Goal: Task Accomplishment & Management: Manage account settings

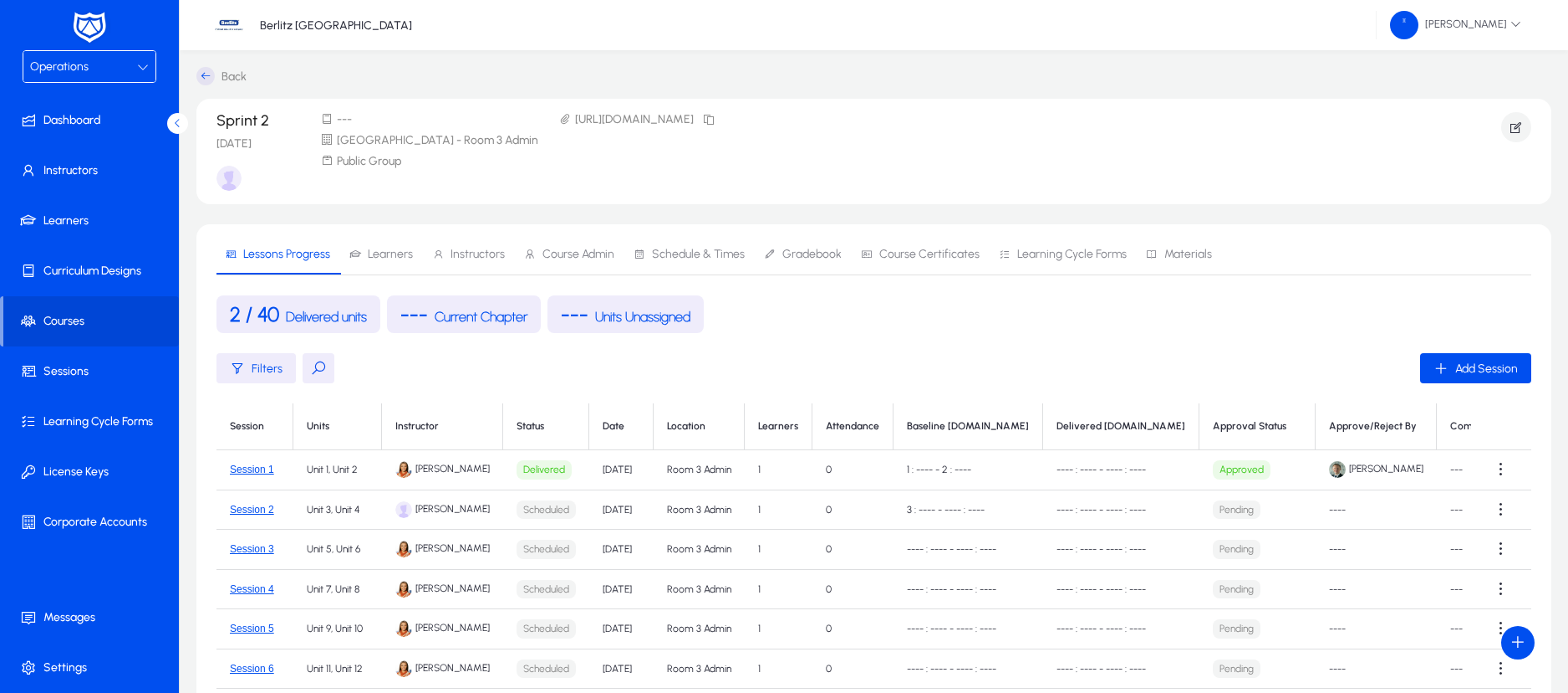
click at [139, 65] on icon at bounding box center [143, 66] width 11 height 11
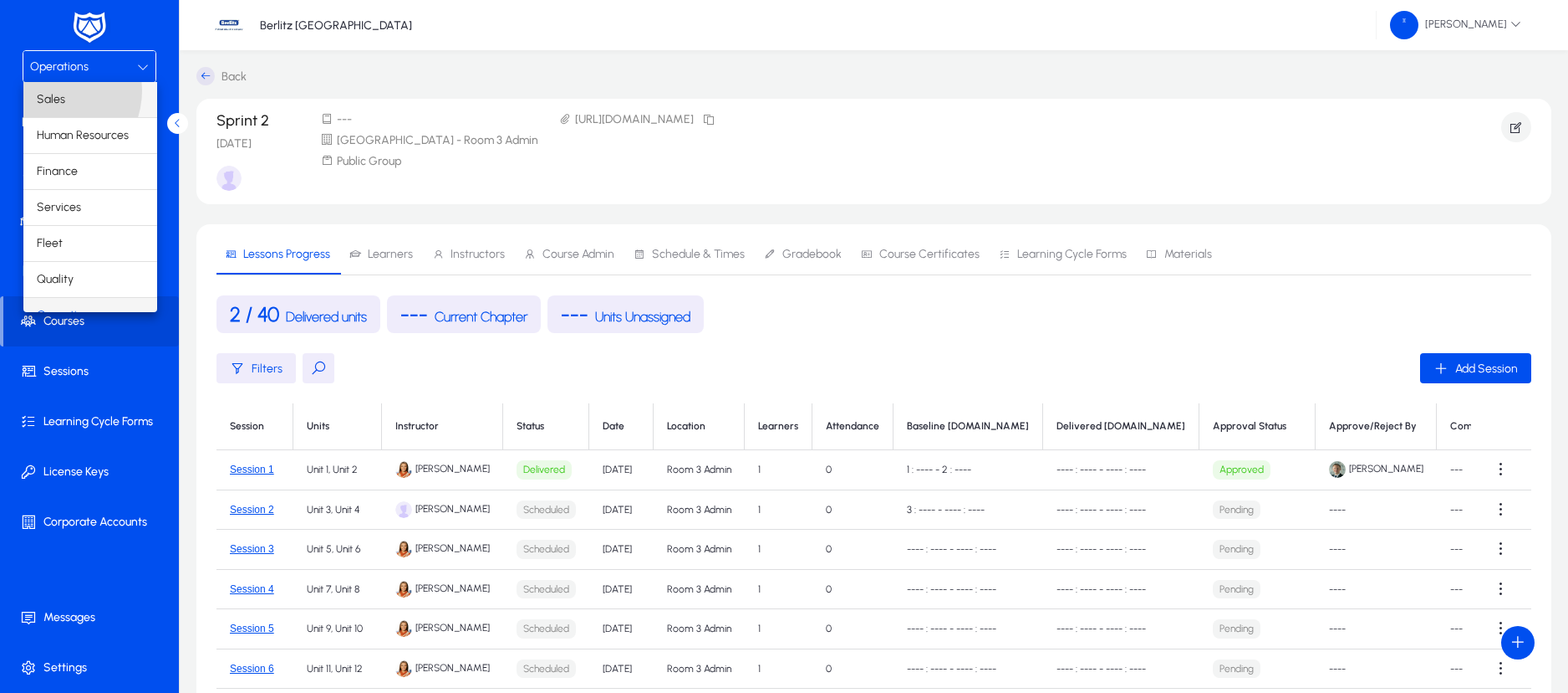
click at [53, 90] on span "Sales" at bounding box center [51, 99] width 28 height 20
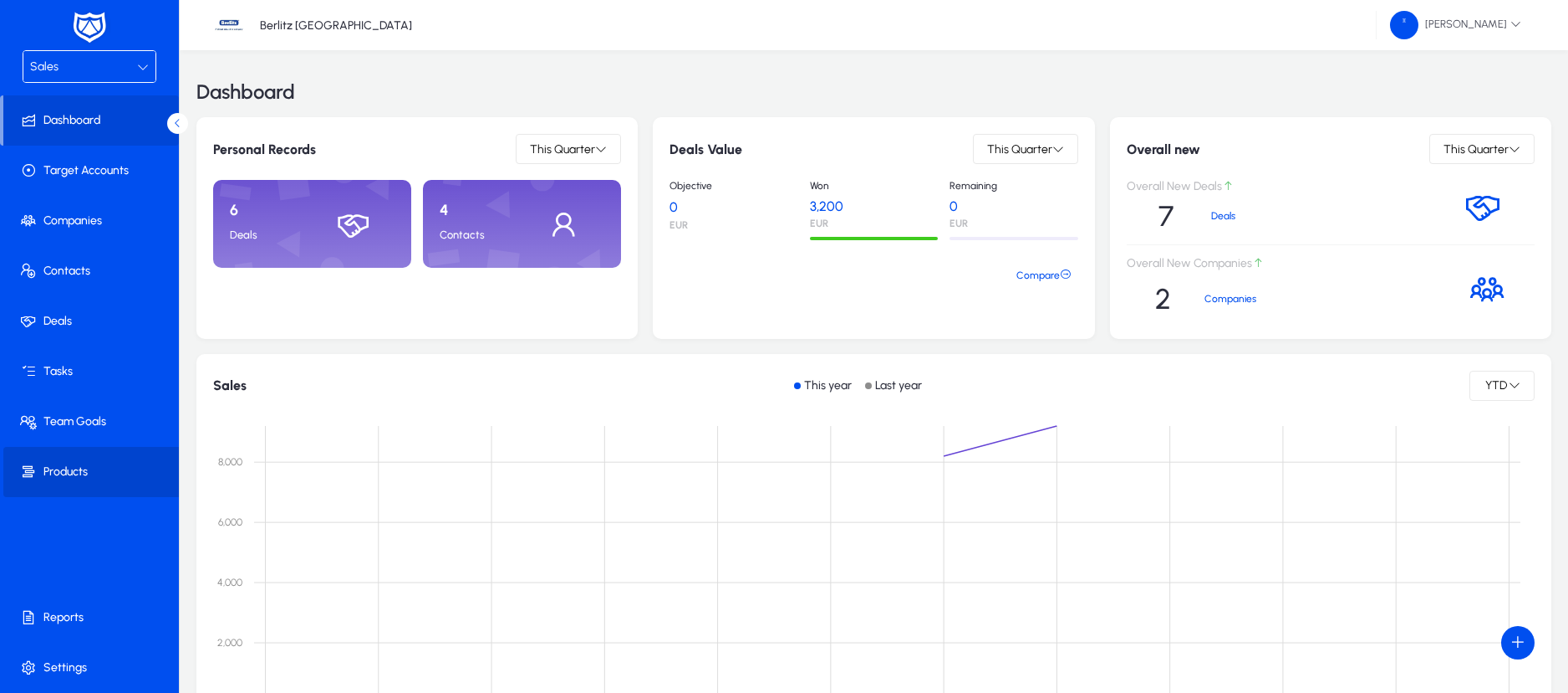
click at [76, 462] on span at bounding box center [93, 471] width 179 height 40
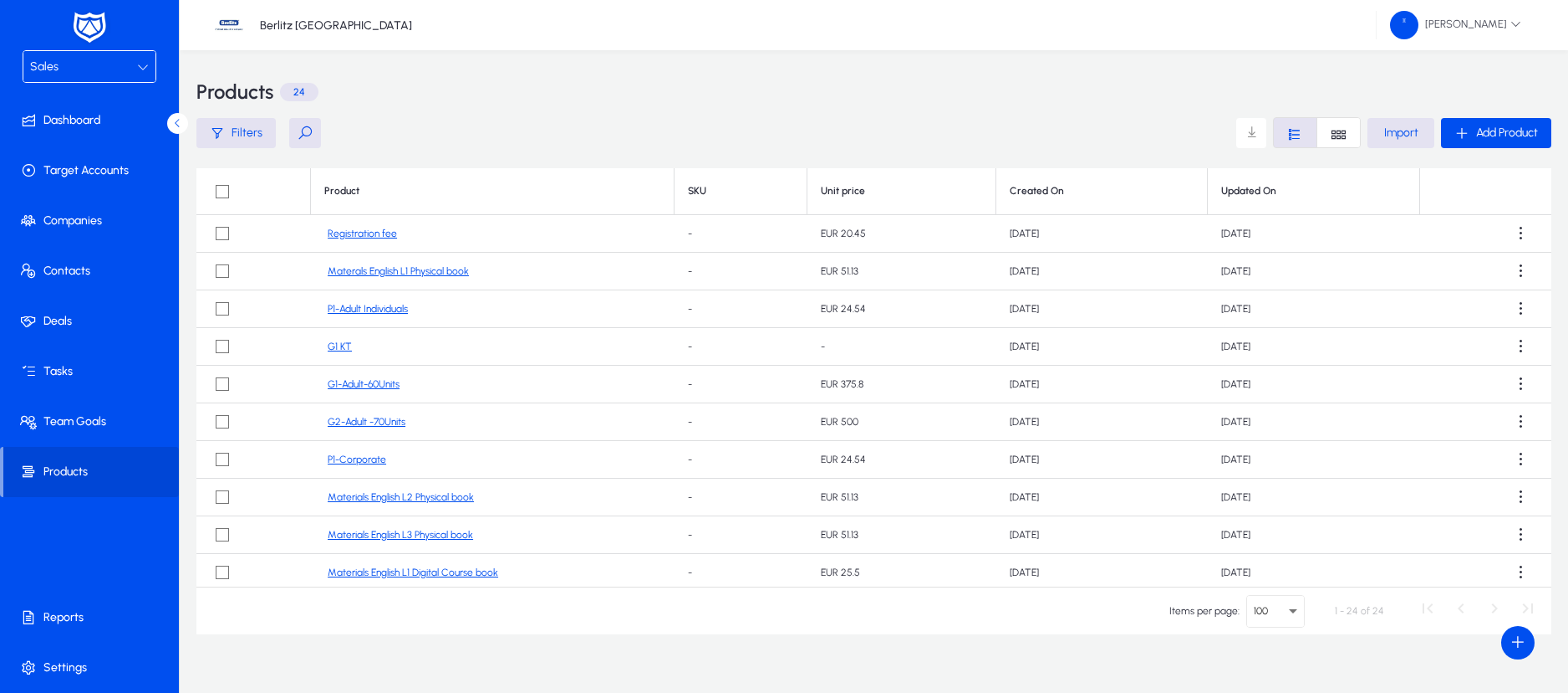
click at [353, 239] on link "Registration fee" at bounding box center [361, 233] width 69 height 12
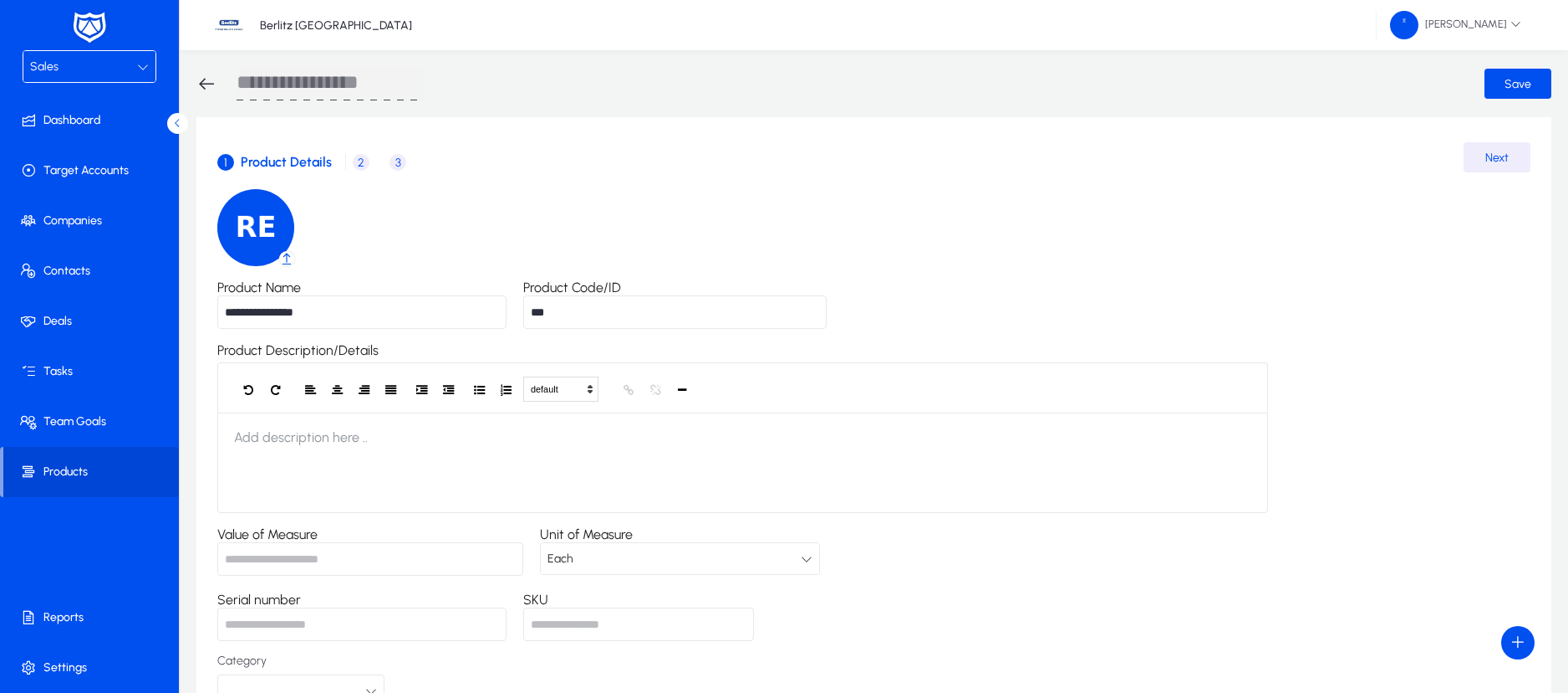
click at [361, 162] on span "2" at bounding box center [361, 163] width 17 height 17
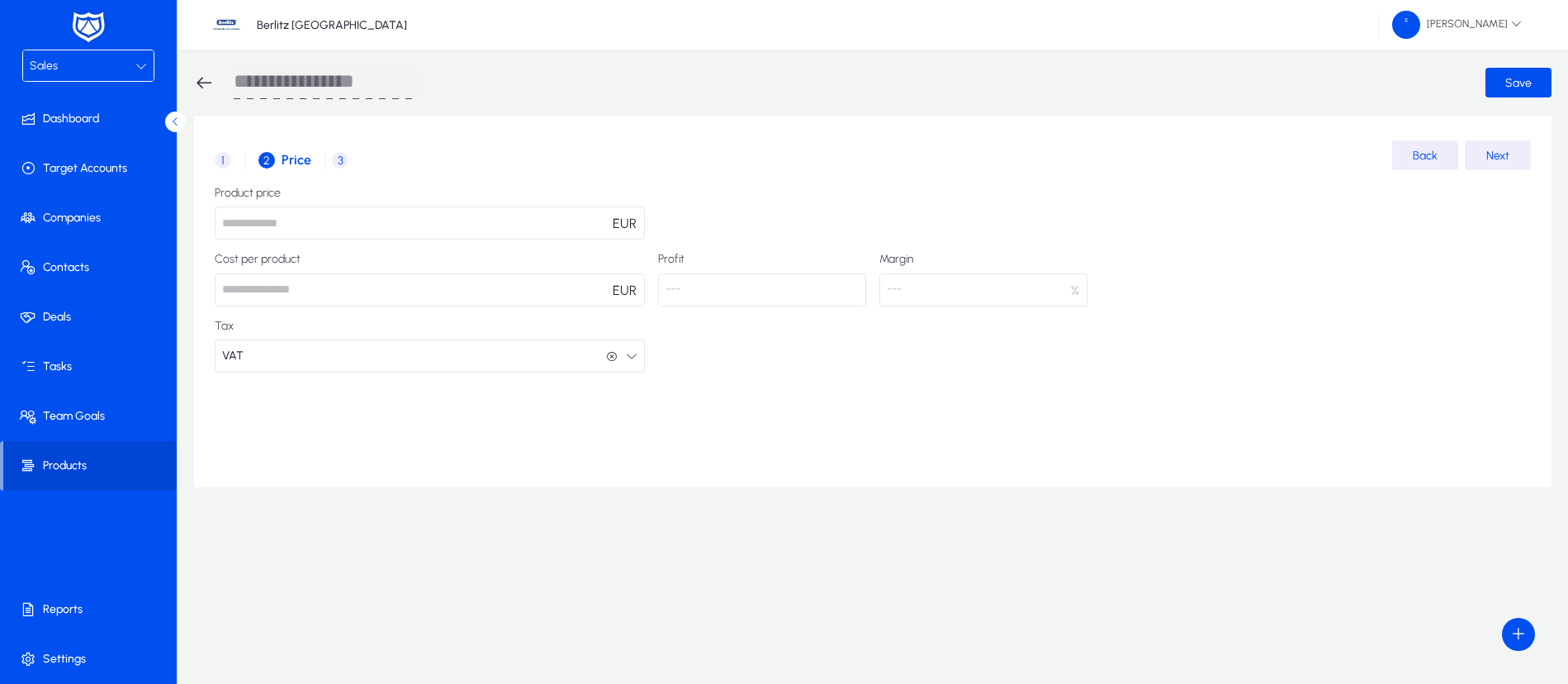
click at [337, 168] on span "3 Product Information" at bounding box center [340, 160] width 30 height 39
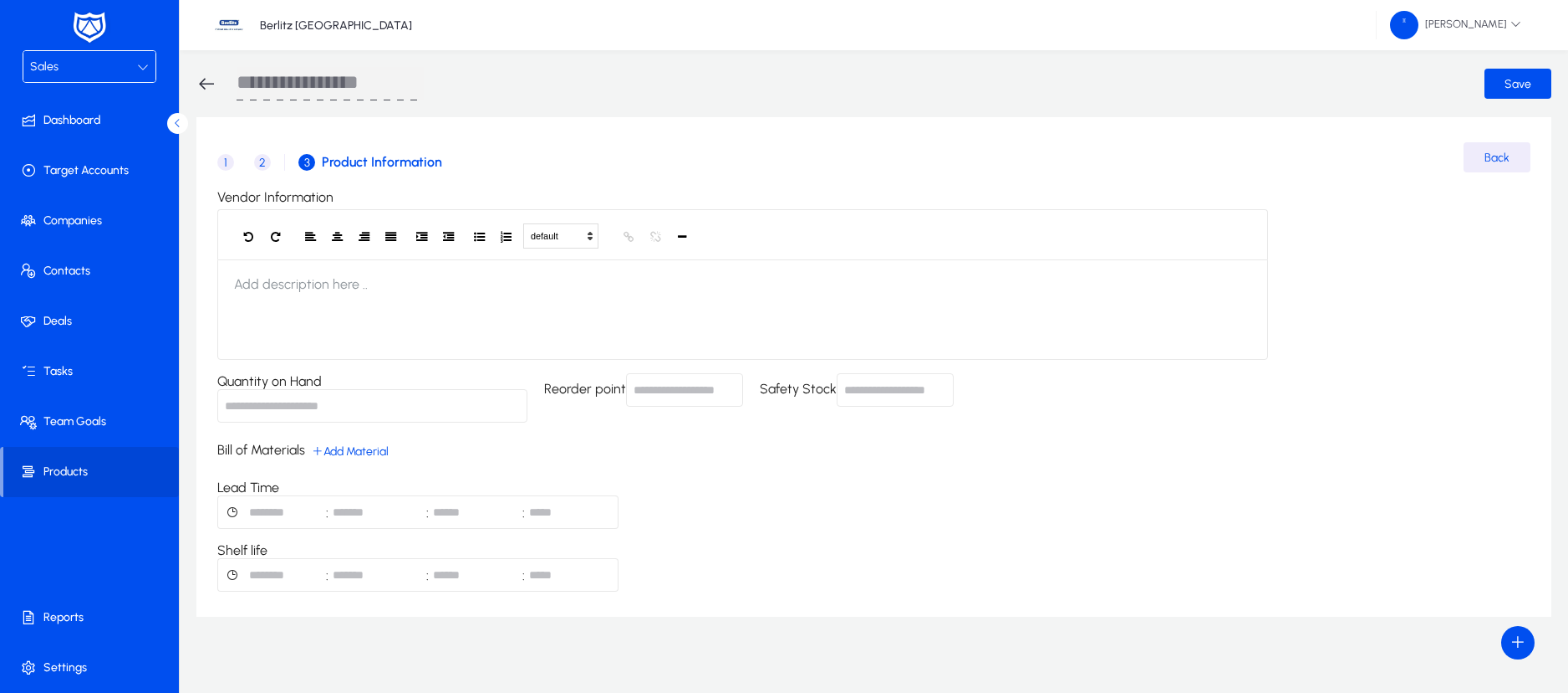
click at [202, 85] on icon at bounding box center [206, 83] width 20 height 20
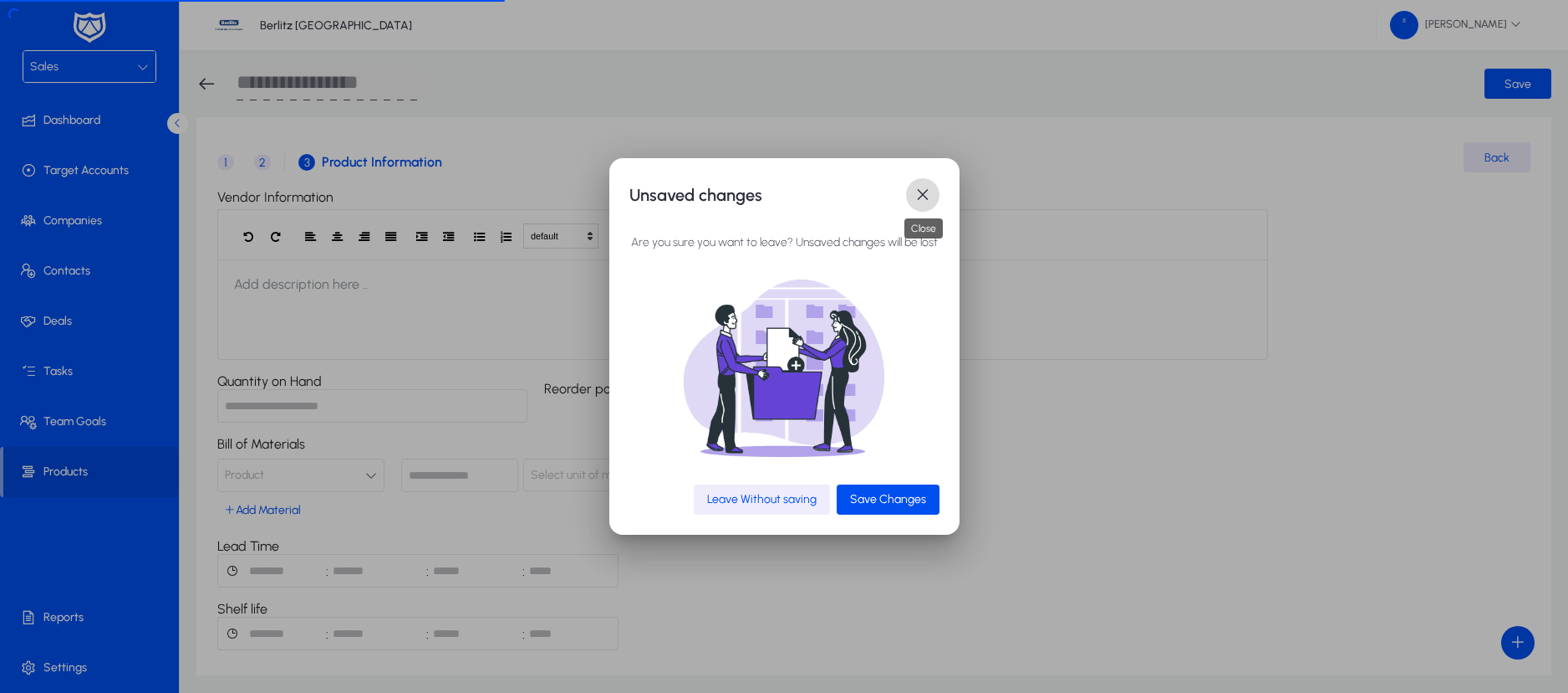
click at [930, 190] on span "button" at bounding box center [923, 194] width 33 height 33
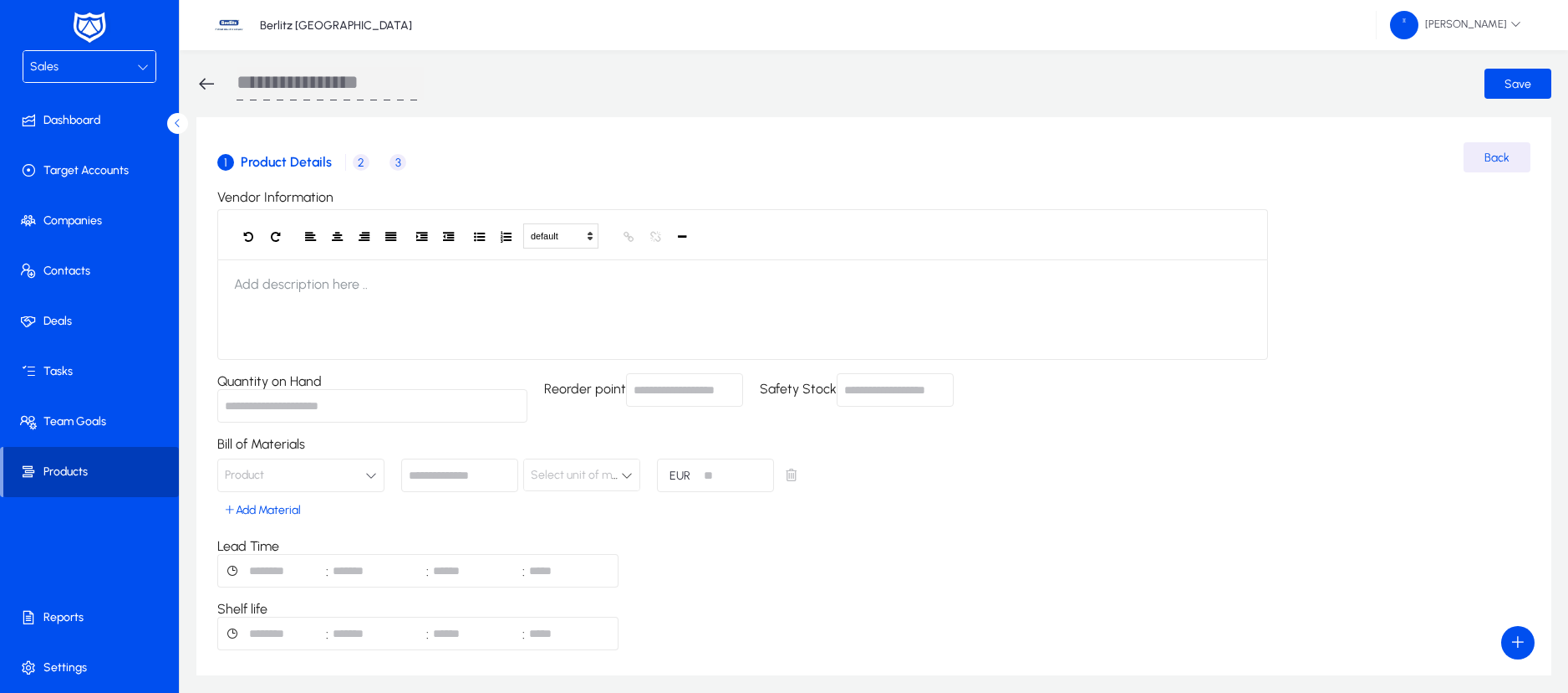
click at [88, 477] on span "Products" at bounding box center [92, 471] width 176 height 17
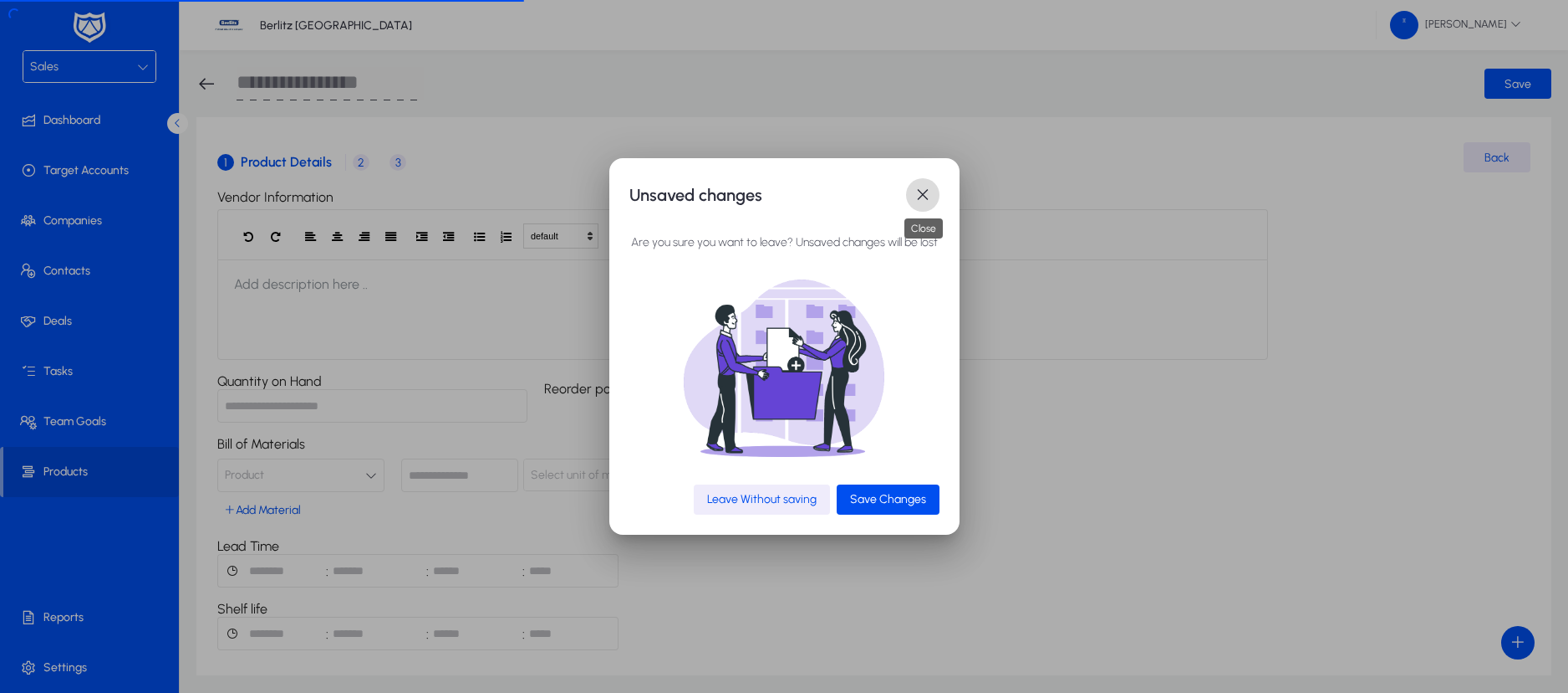
click at [920, 190] on span "button" at bounding box center [923, 194] width 33 height 33
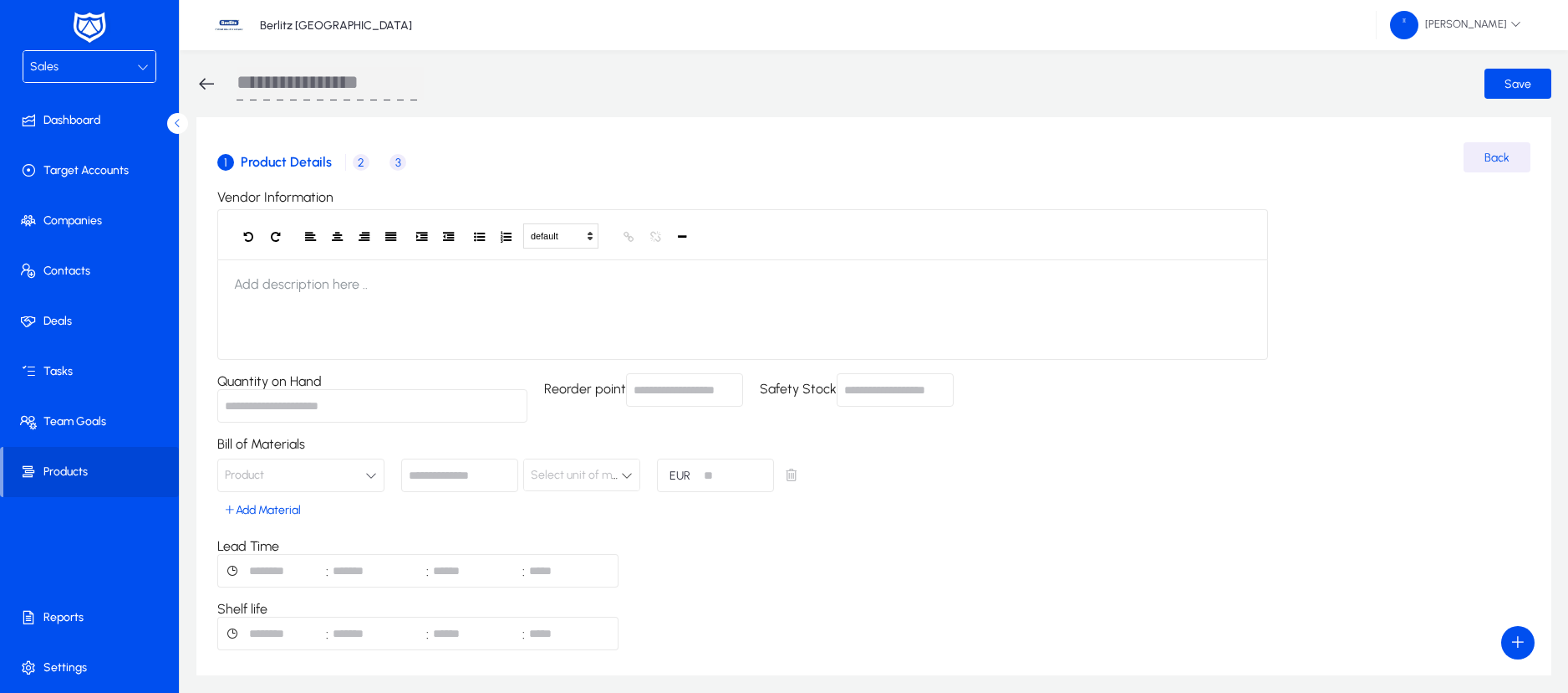
click at [1492, 169] on span "button" at bounding box center [1497, 157] width 67 height 40
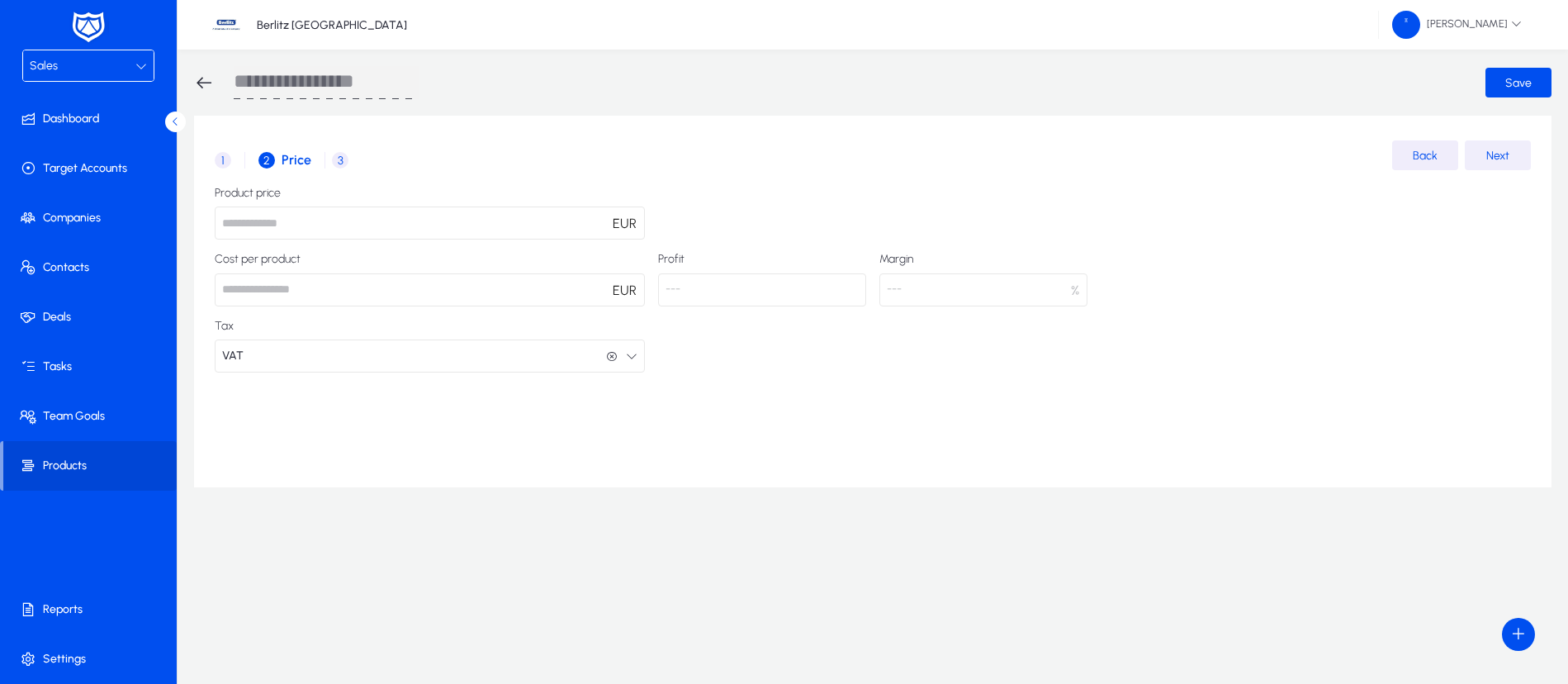
click at [1474, 166] on span "button" at bounding box center [1497, 155] width 66 height 39
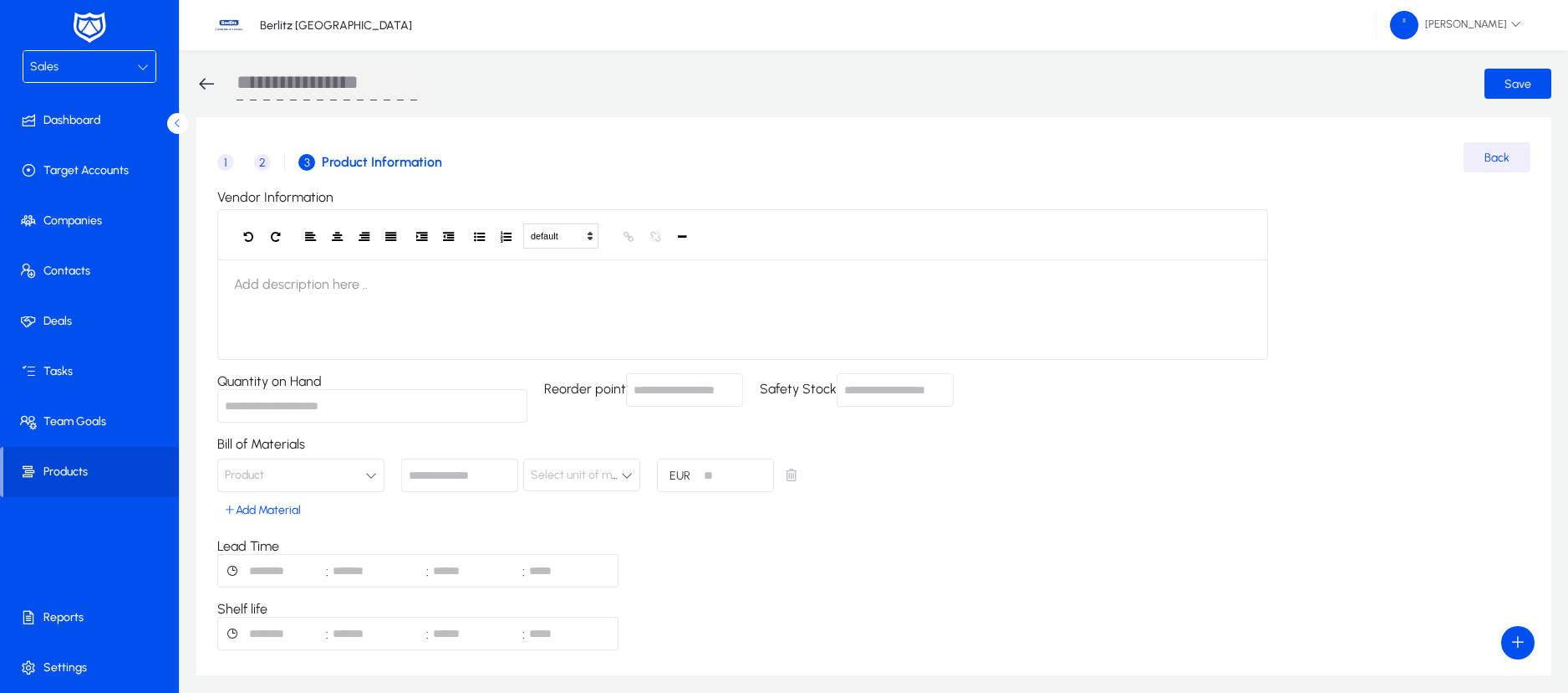
click at [1492, 169] on span "button" at bounding box center [1497, 157] width 67 height 40
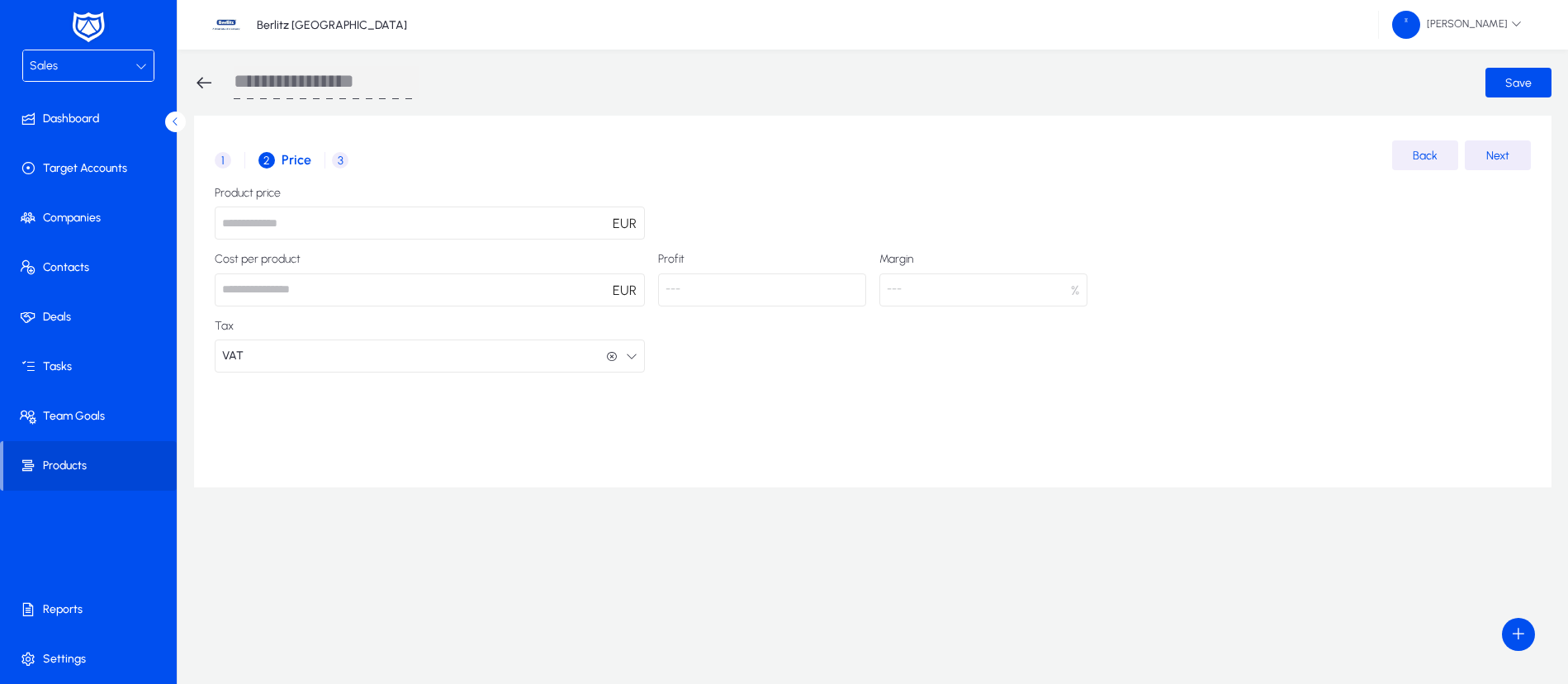
click at [1428, 151] on span "Back" at bounding box center [1425, 155] width 25 height 14
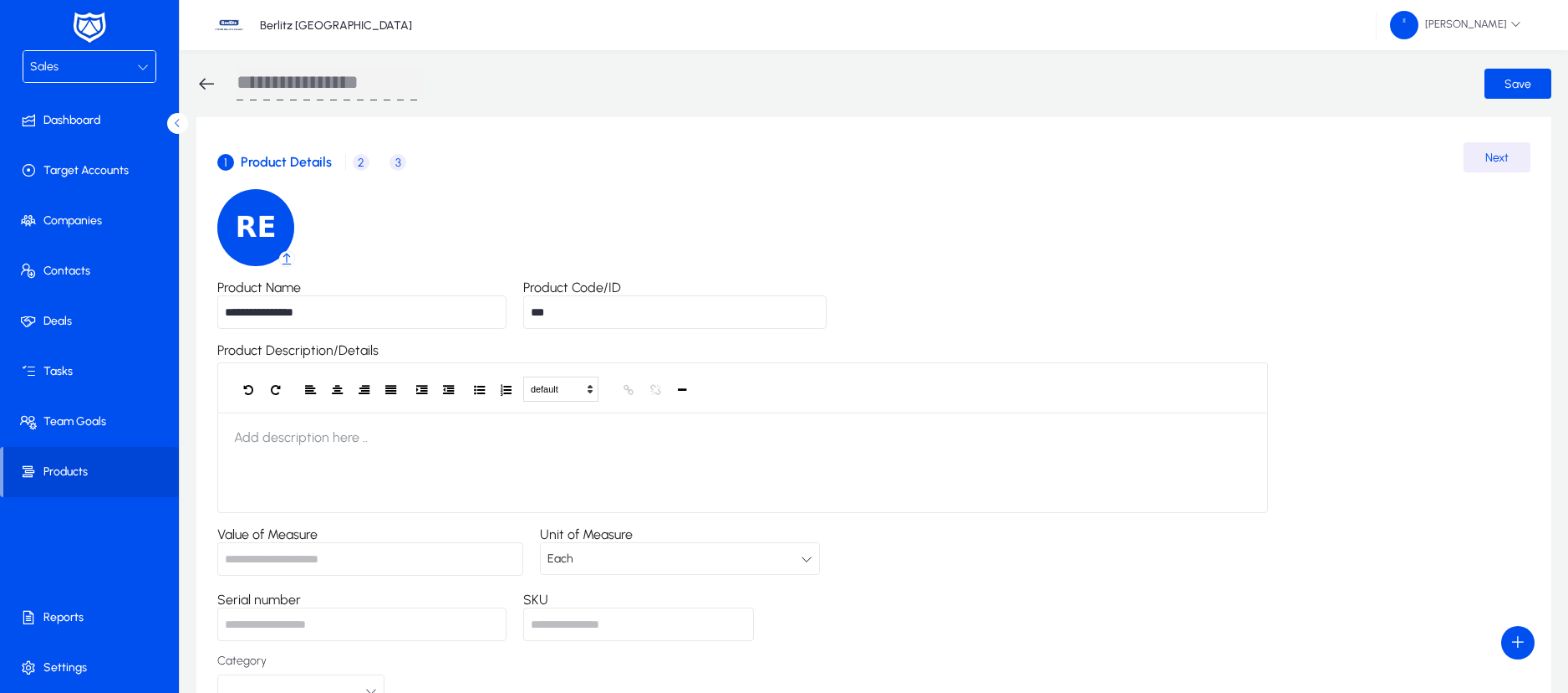
click at [1446, 153] on div "1 Product Details 2 Price 3 Product Information Next" at bounding box center [874, 165] width 1313 height 46
click at [75, 262] on span "Contacts" at bounding box center [93, 271] width 179 height 17
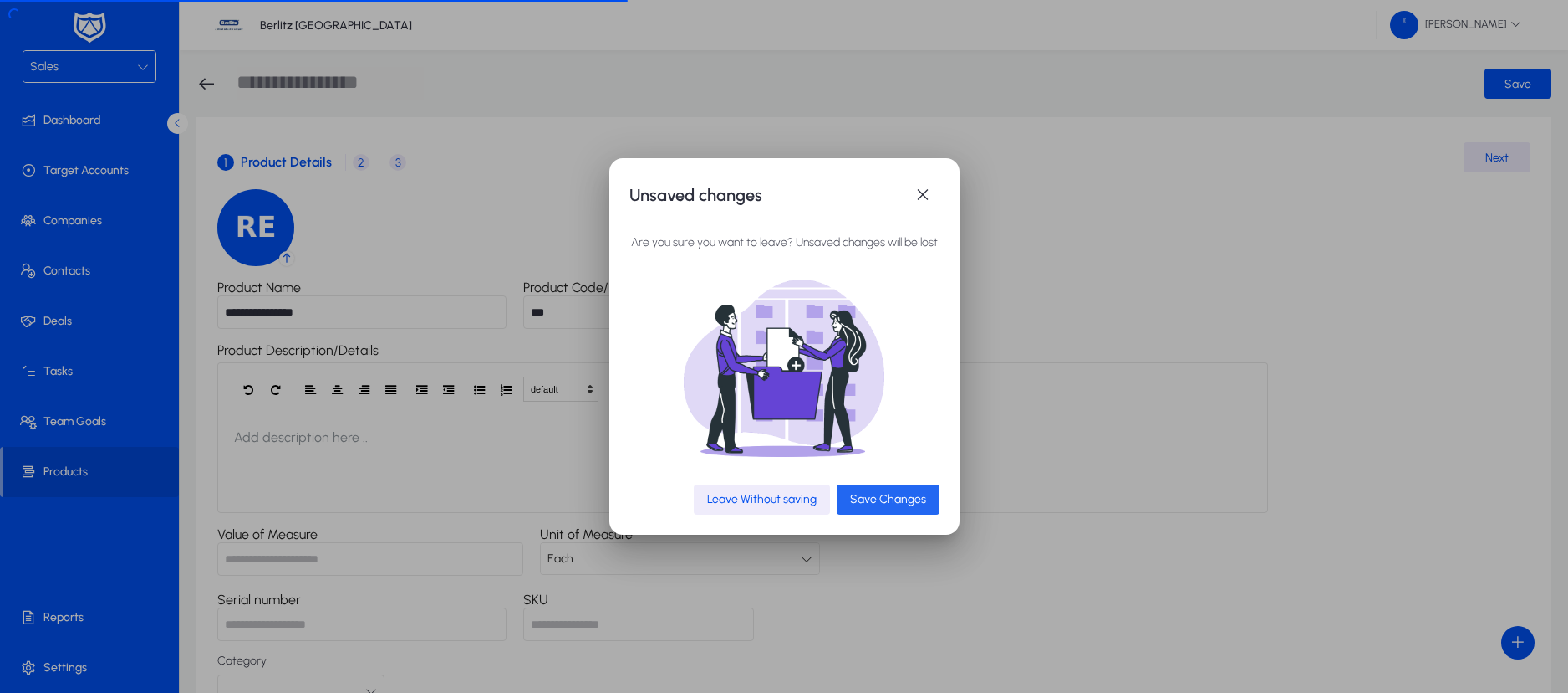
click at [890, 500] on span "Save Changes" at bounding box center [889, 498] width 76 height 14
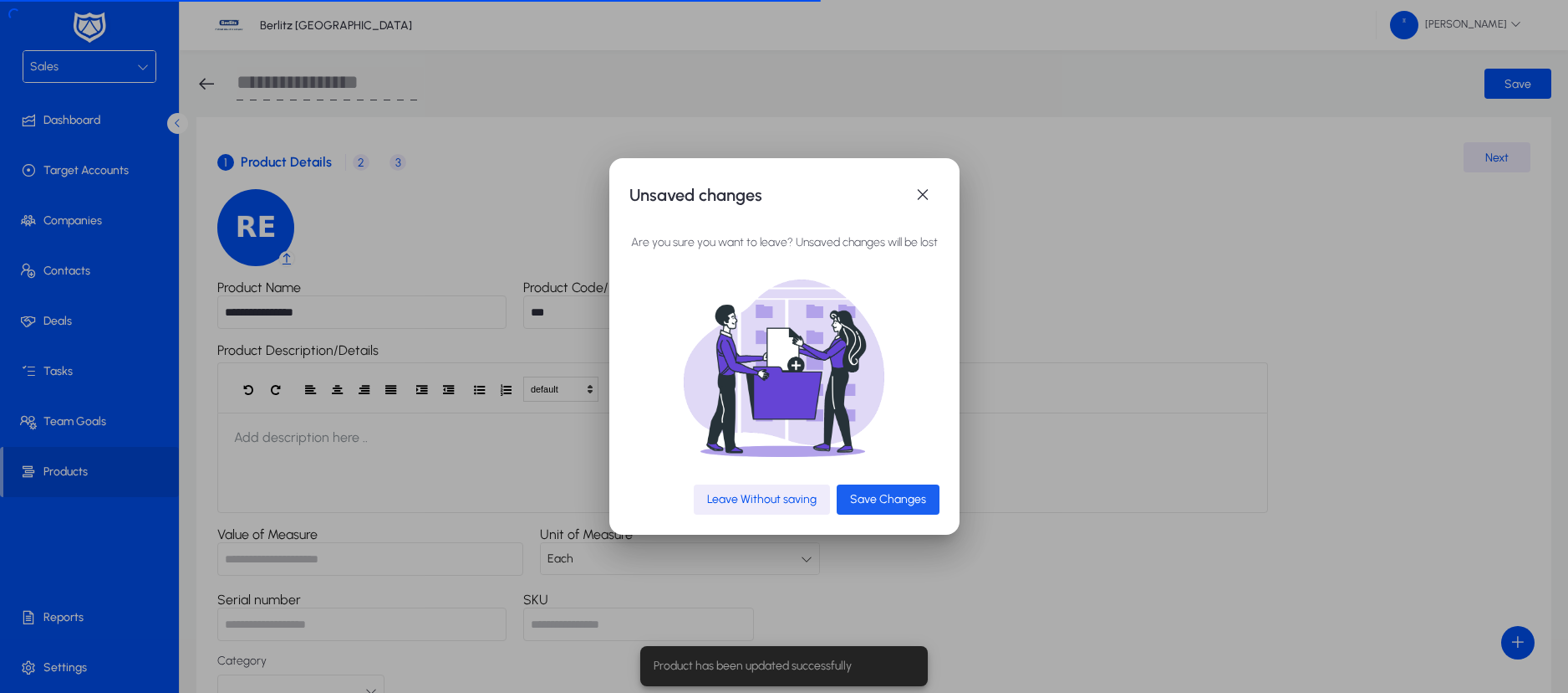
click at [890, 500] on span "Save Changes" at bounding box center [889, 498] width 76 height 14
click at [928, 195] on span "button" at bounding box center [923, 194] width 33 height 33
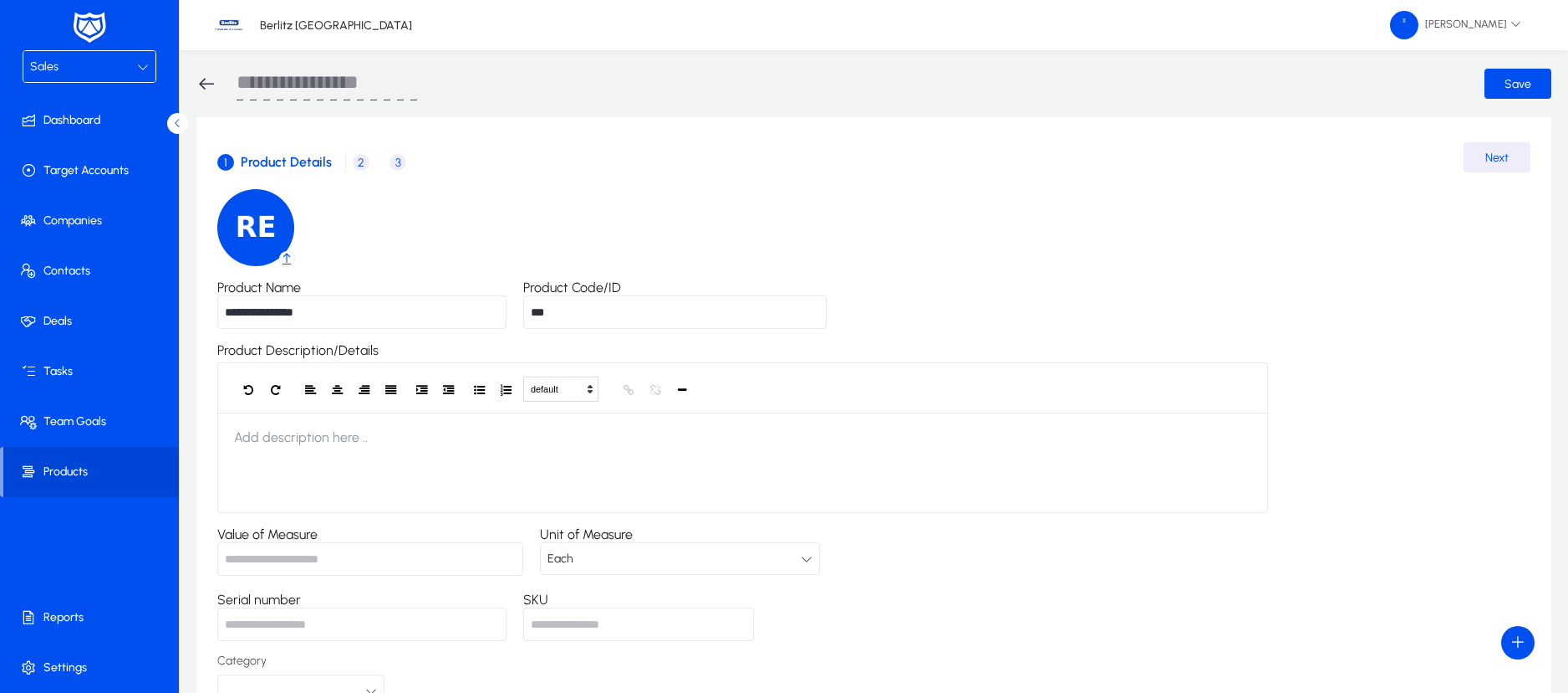
click at [198, 80] on icon at bounding box center [206, 83] width 20 height 20
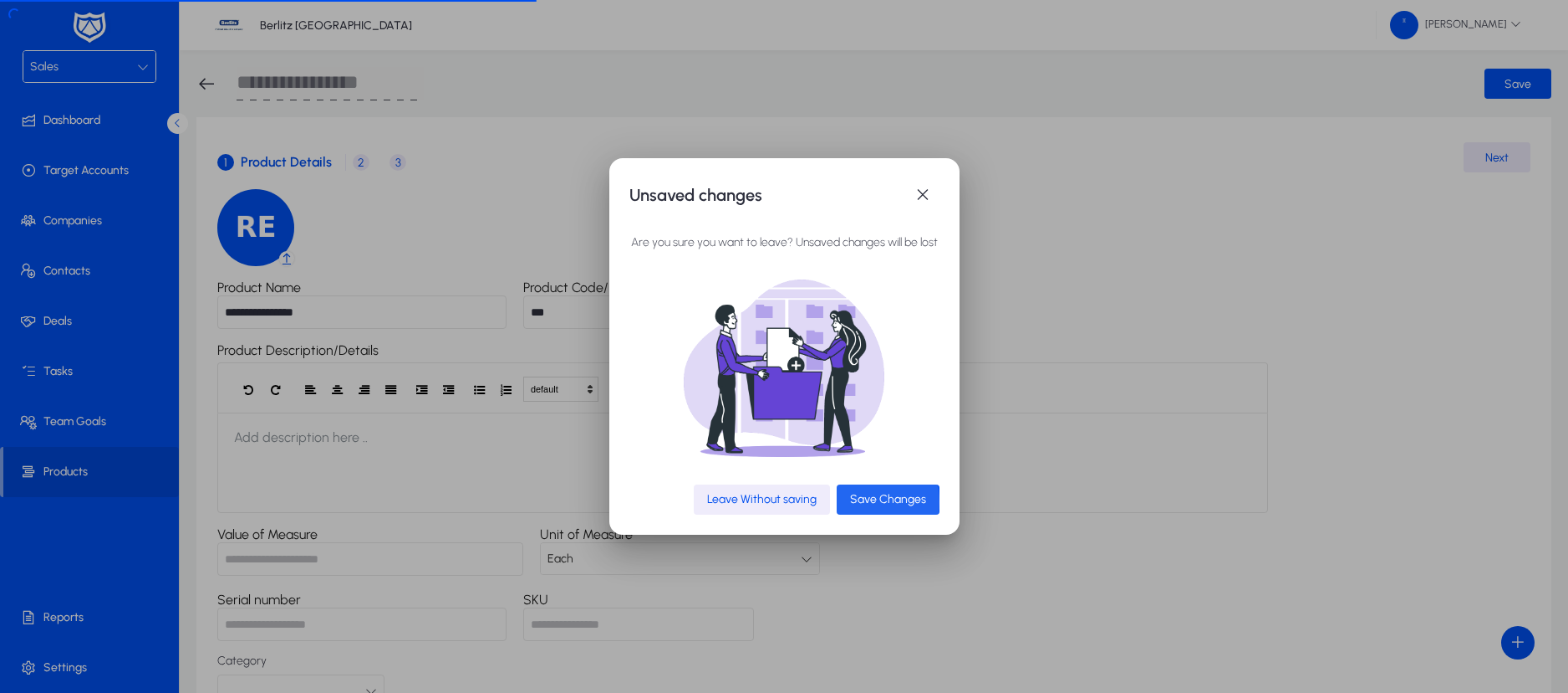
click at [877, 502] on span "Save Changes" at bounding box center [889, 498] width 76 height 14
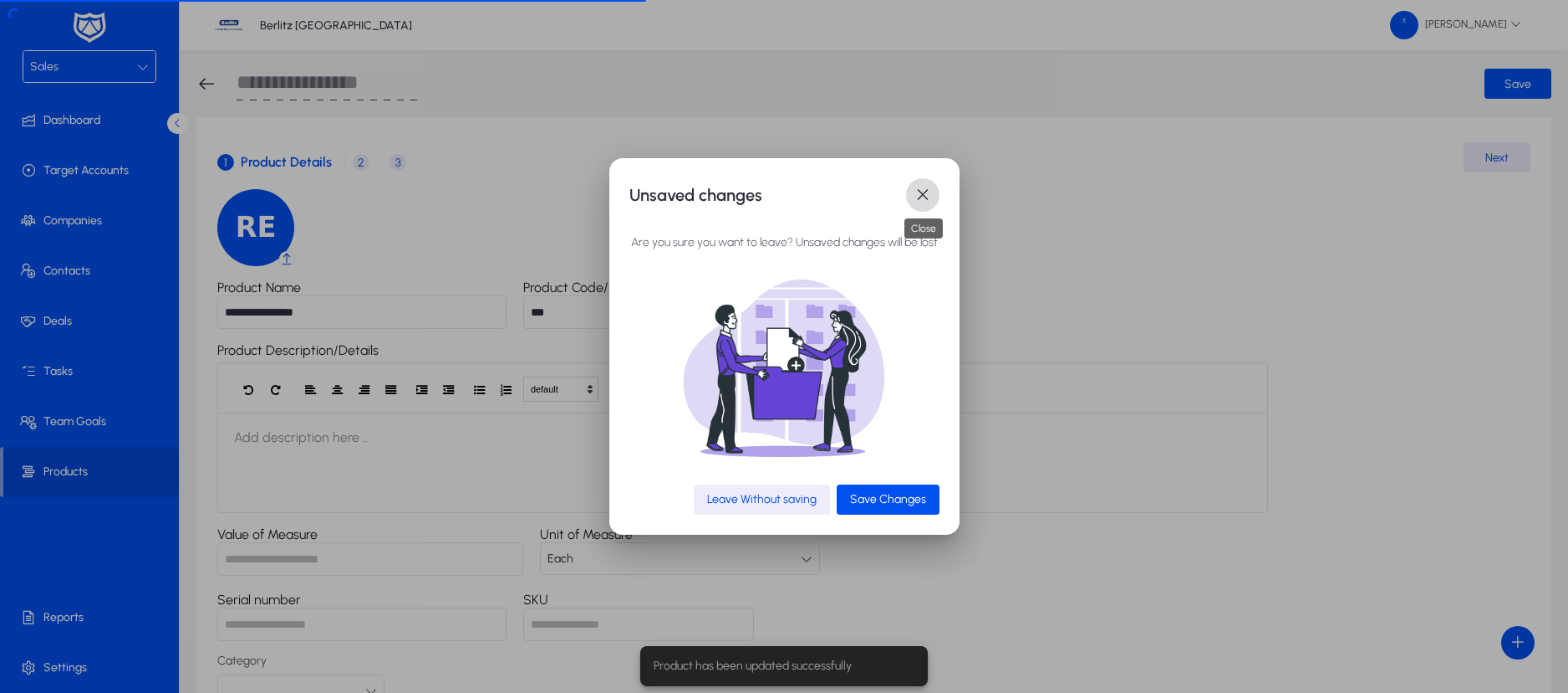
click at [923, 198] on span "button" at bounding box center [923, 194] width 33 height 33
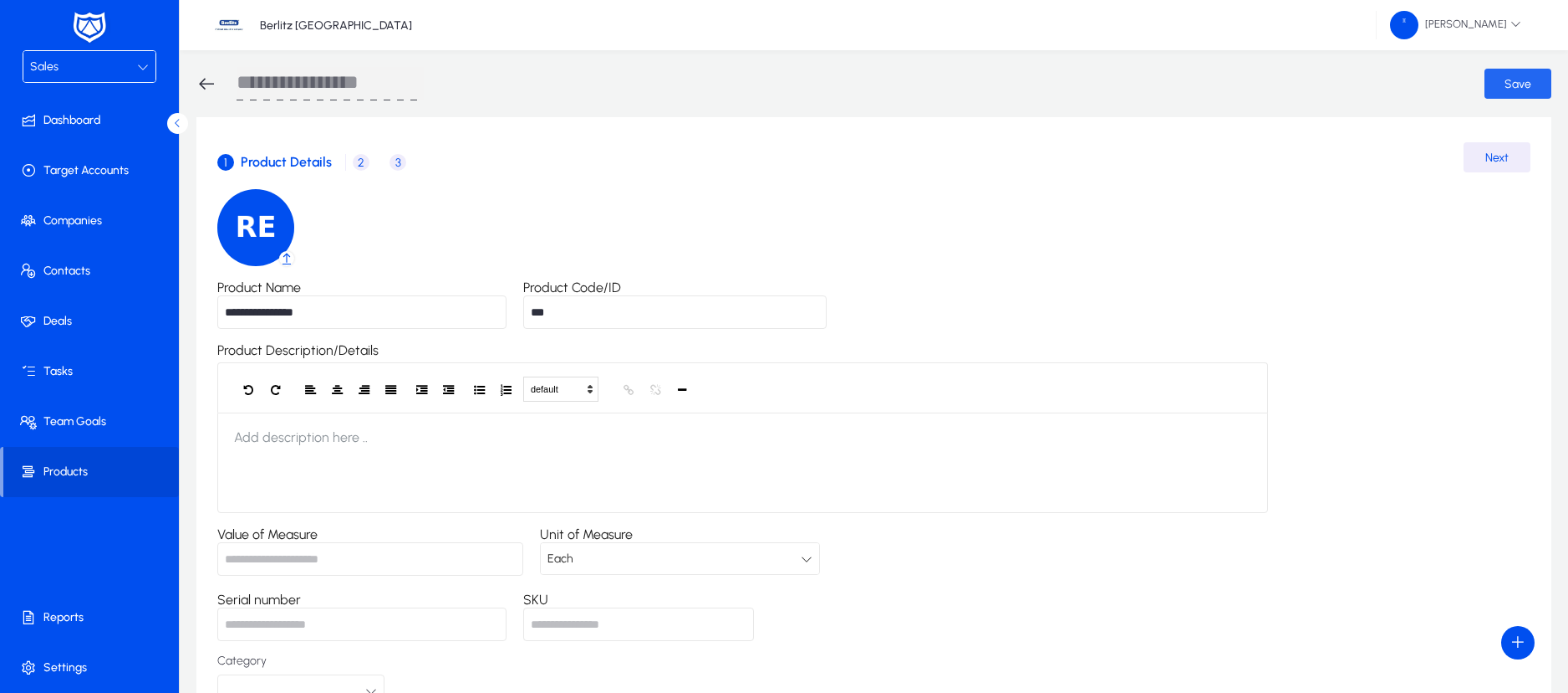
click at [1498, 79] on span "submit" at bounding box center [1518, 83] width 67 height 40
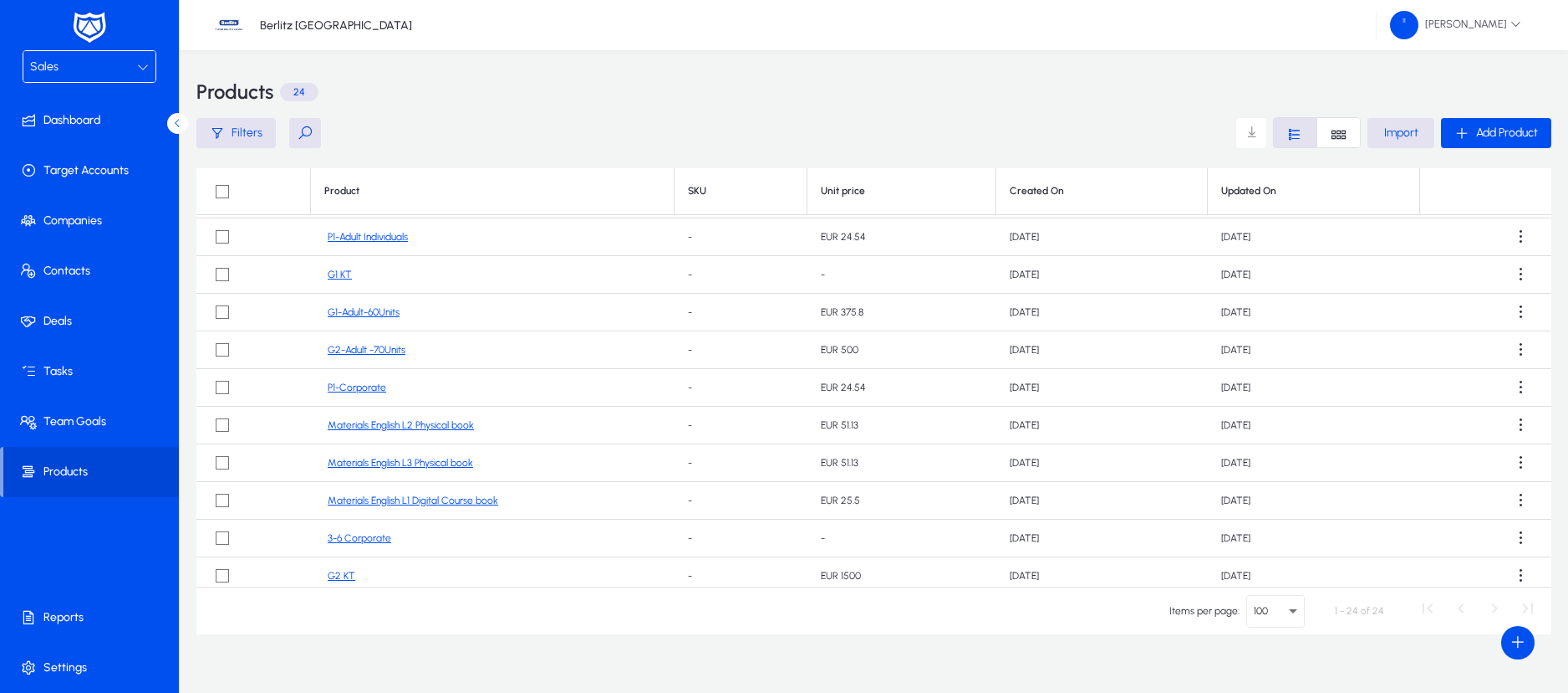
scroll to position [69, 0]
click at [369, 544] on link "3-6 Corporate" at bounding box center [359, 541] width 63 height 12
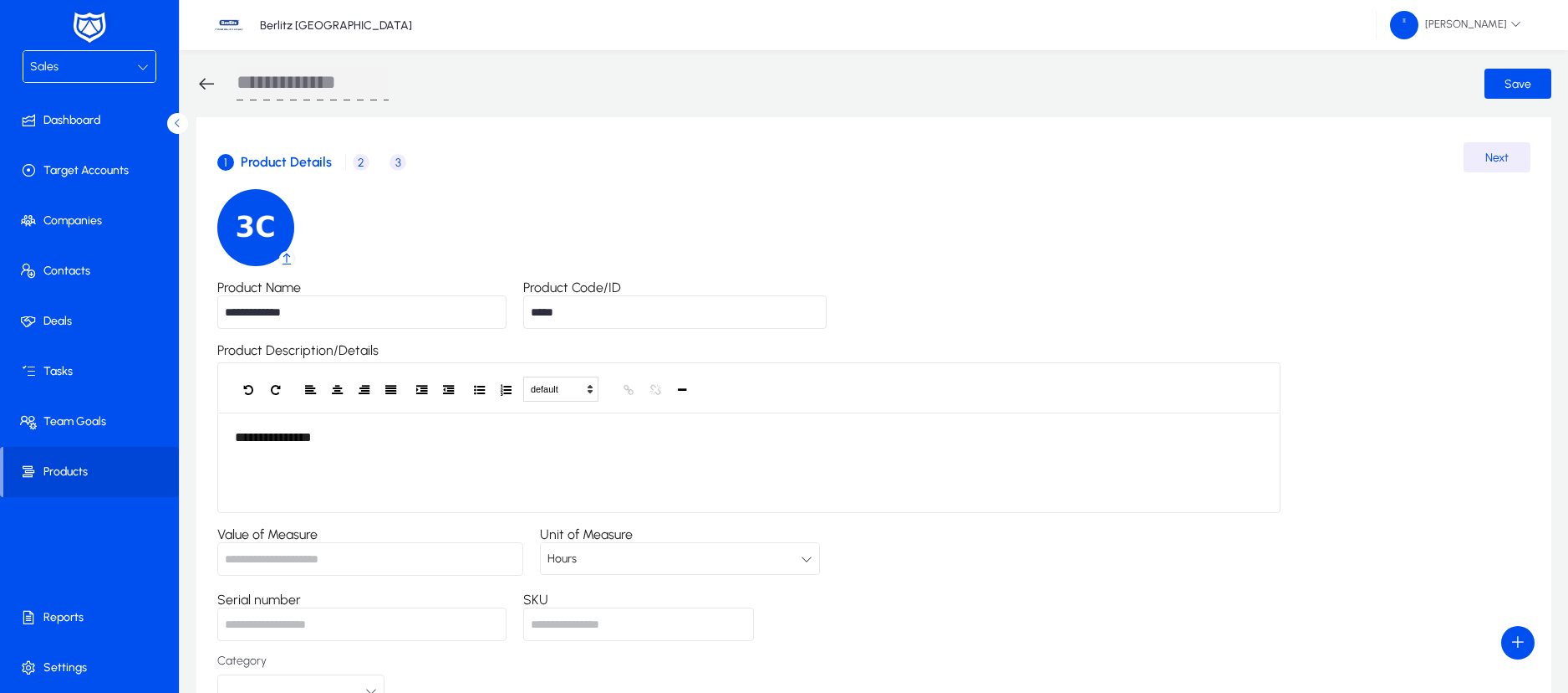
click at [232, 317] on input "**********" at bounding box center [362, 311] width 290 height 33
type input "**********"
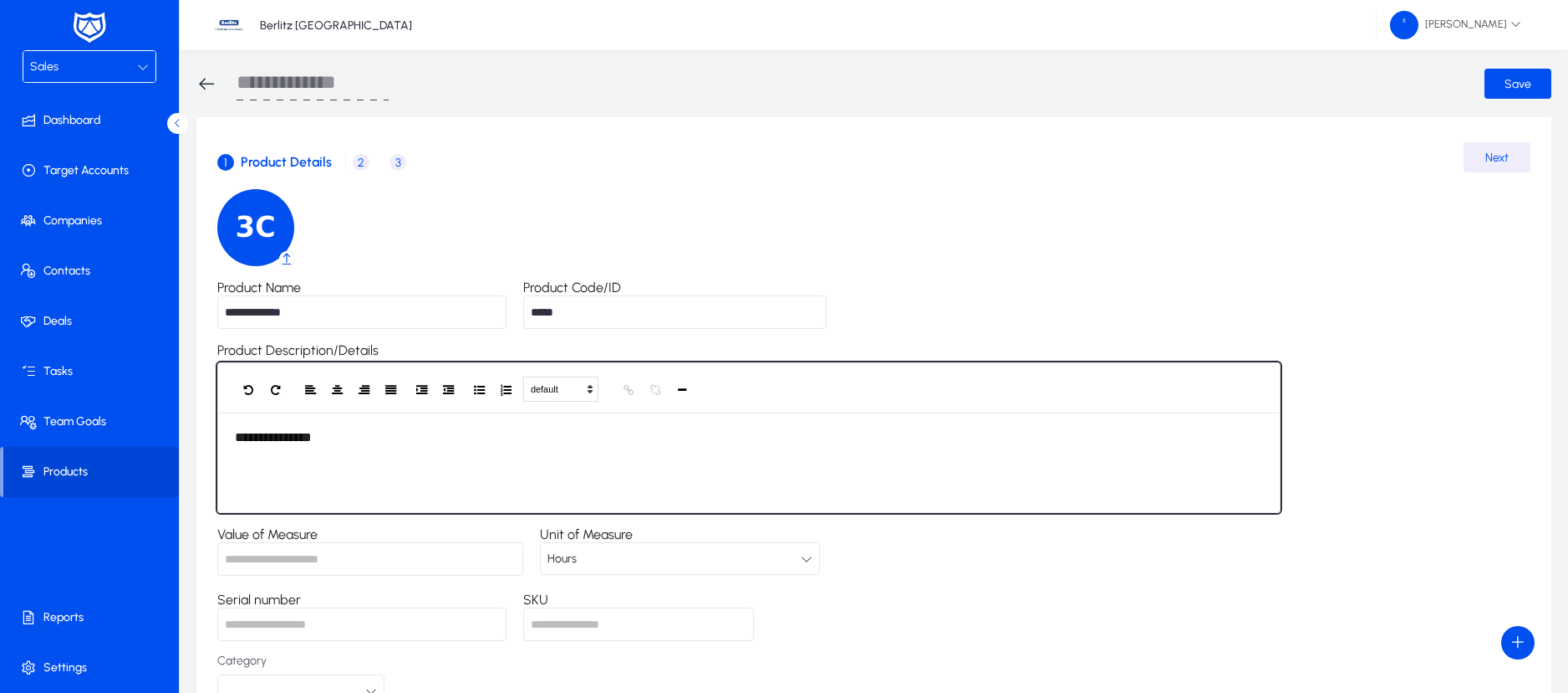
click at [362, 462] on div "**********" at bounding box center [749, 463] width 1064 height 100
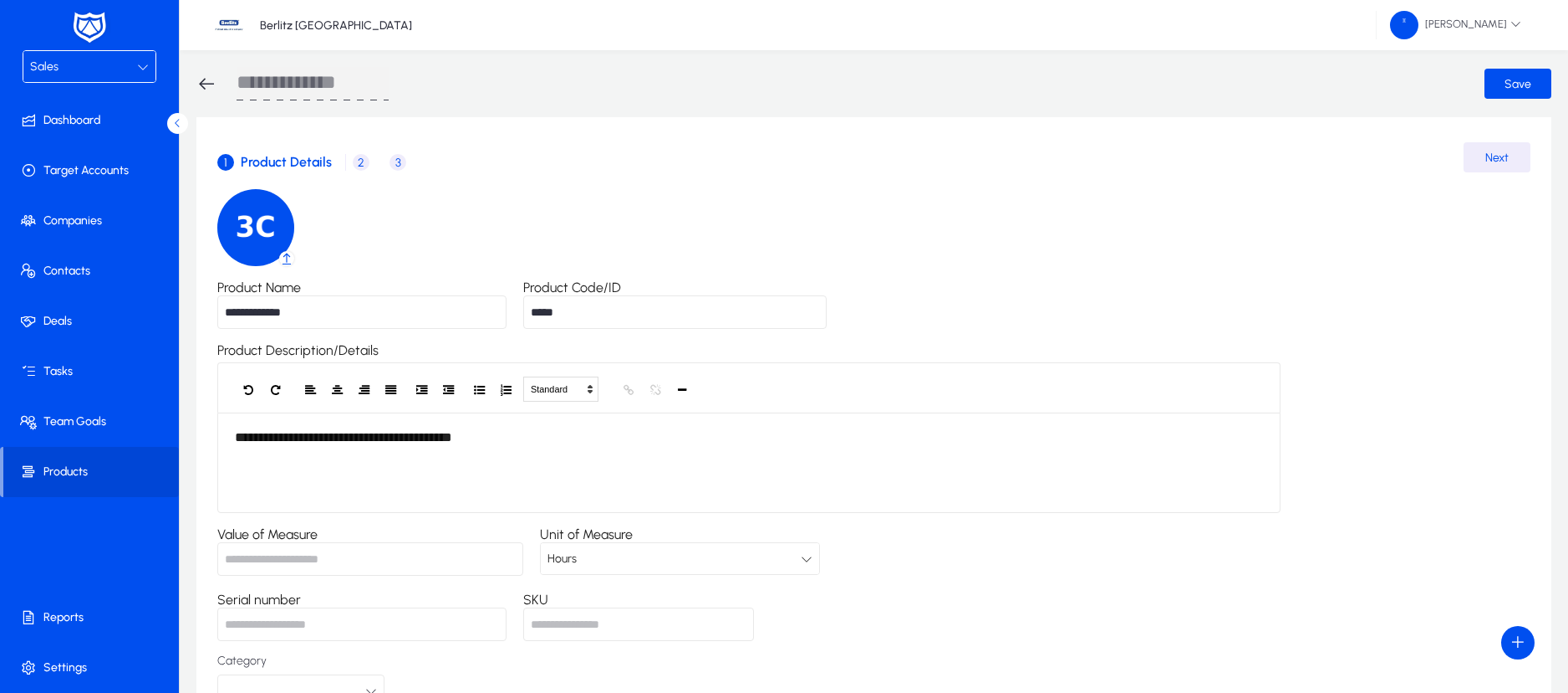
click at [1001, 251] on div "**********" at bounding box center [874, 449] width 1313 height 519
click at [363, 162] on span "2" at bounding box center [361, 163] width 17 height 17
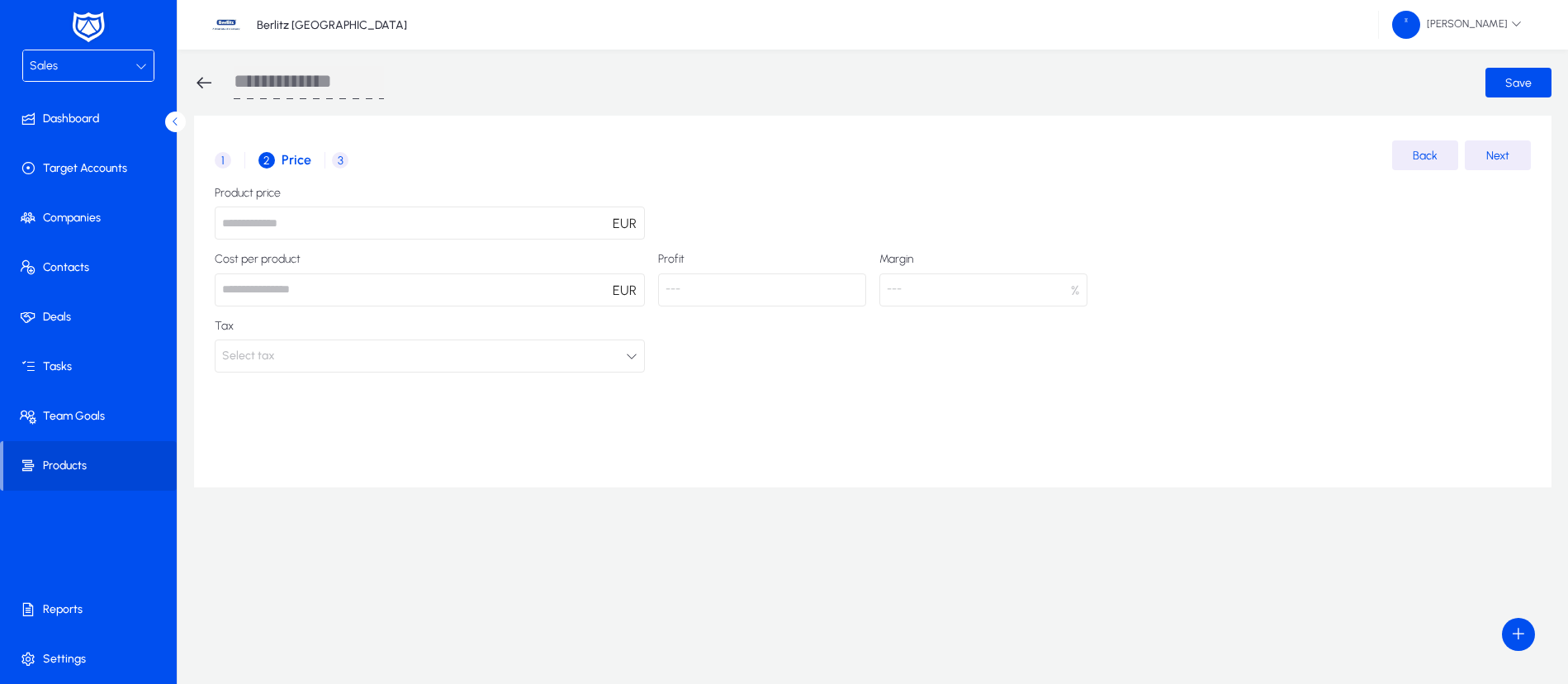
click at [309, 224] on input "number" at bounding box center [430, 222] width 430 height 33
click at [286, 349] on button "Select tax" at bounding box center [430, 355] width 430 height 33
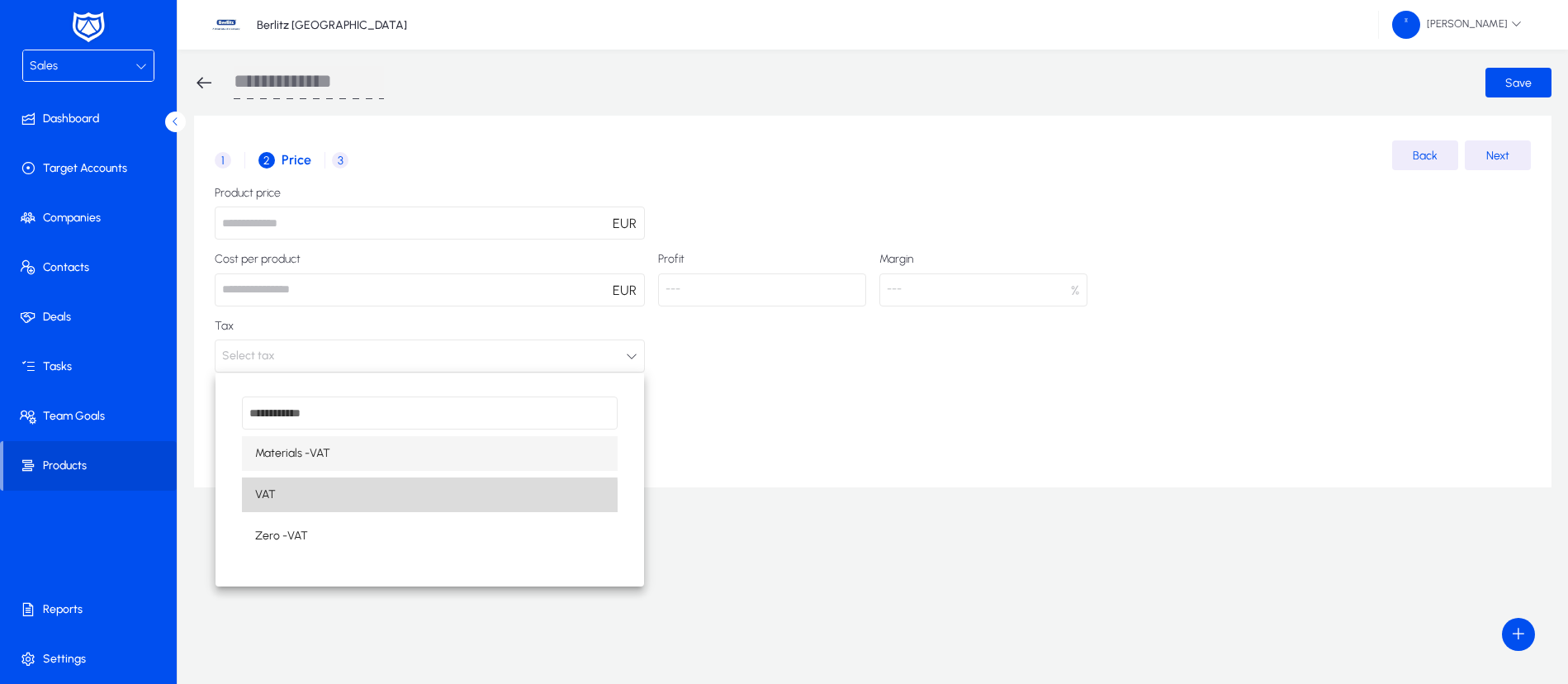
click at [286, 504] on mat-option "VAT" at bounding box center [430, 494] width 376 height 35
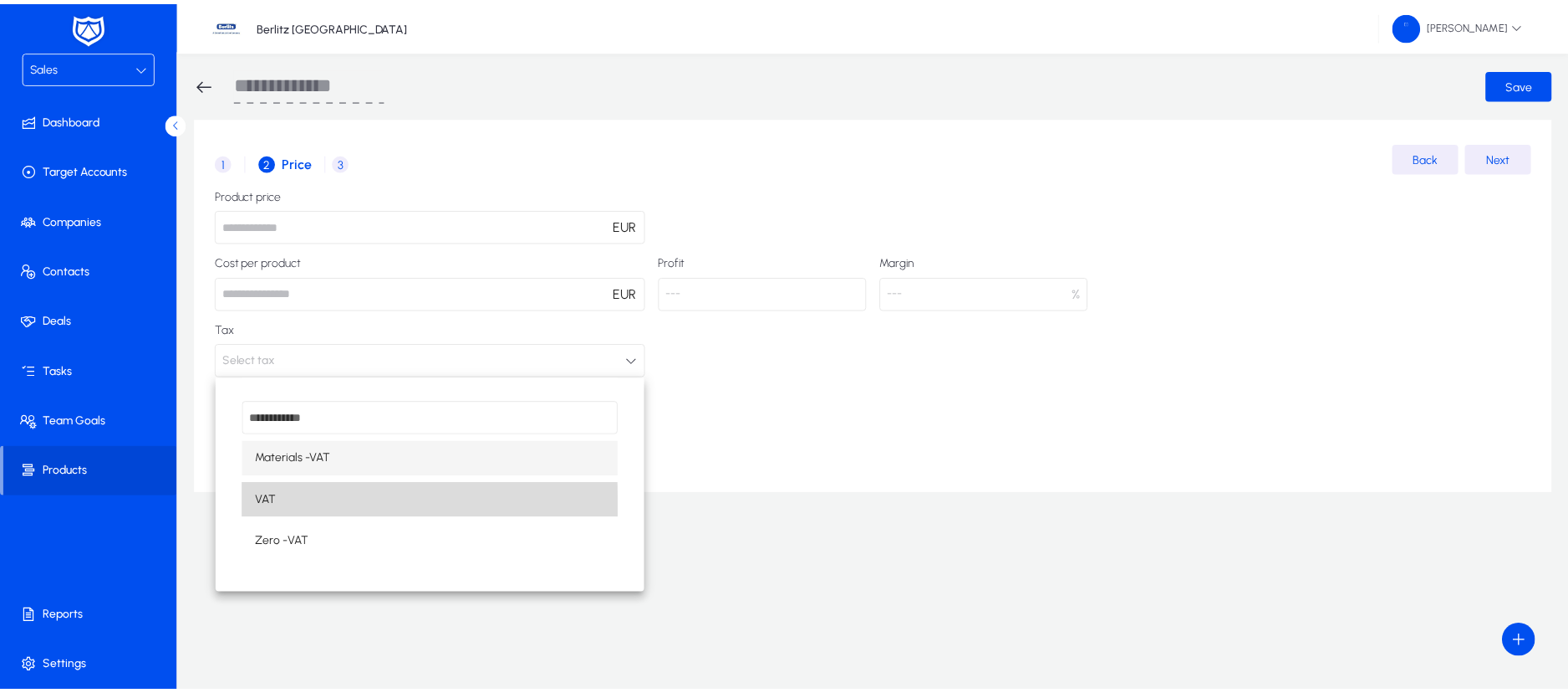
scroll to position [1, 0]
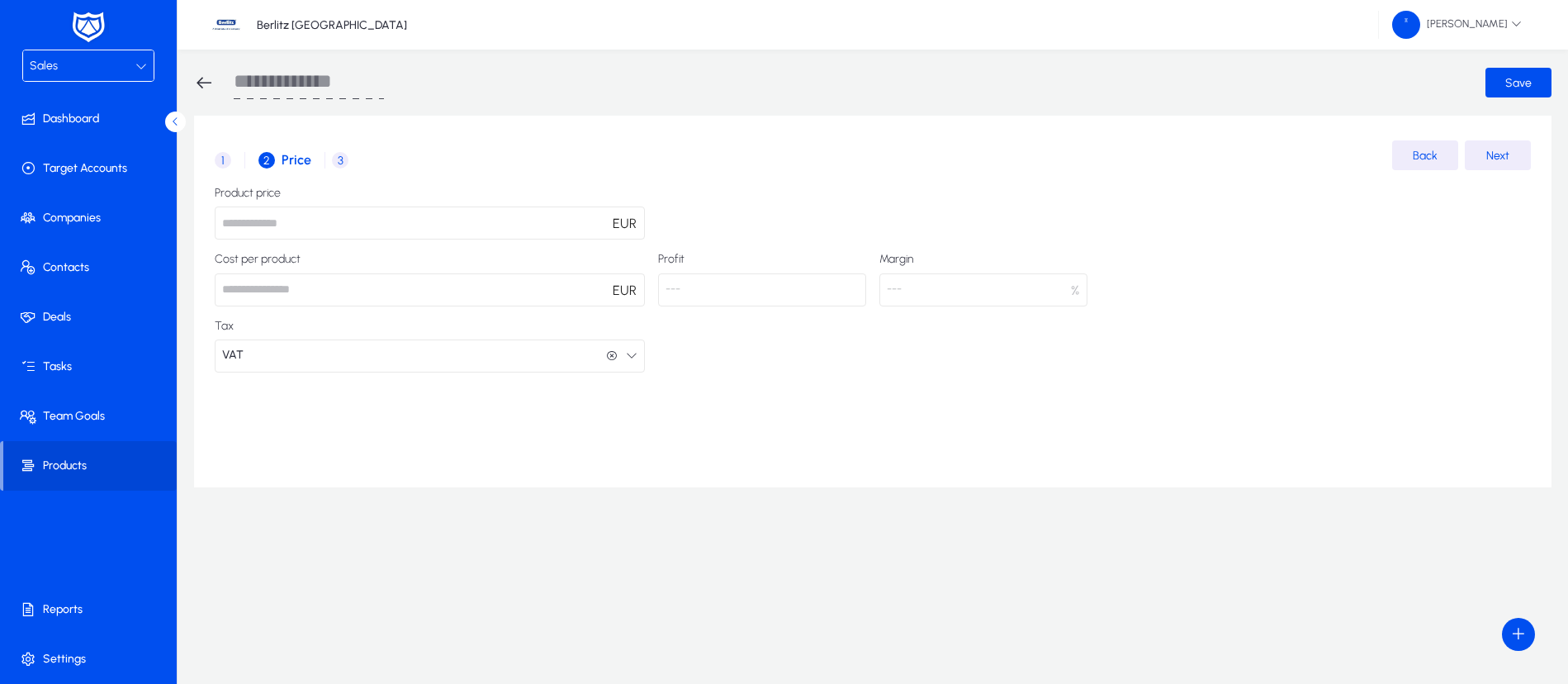
click at [312, 221] on input "number" at bounding box center [430, 222] width 430 height 33
click at [220, 152] on span "1" at bounding box center [223, 161] width 17 height 17
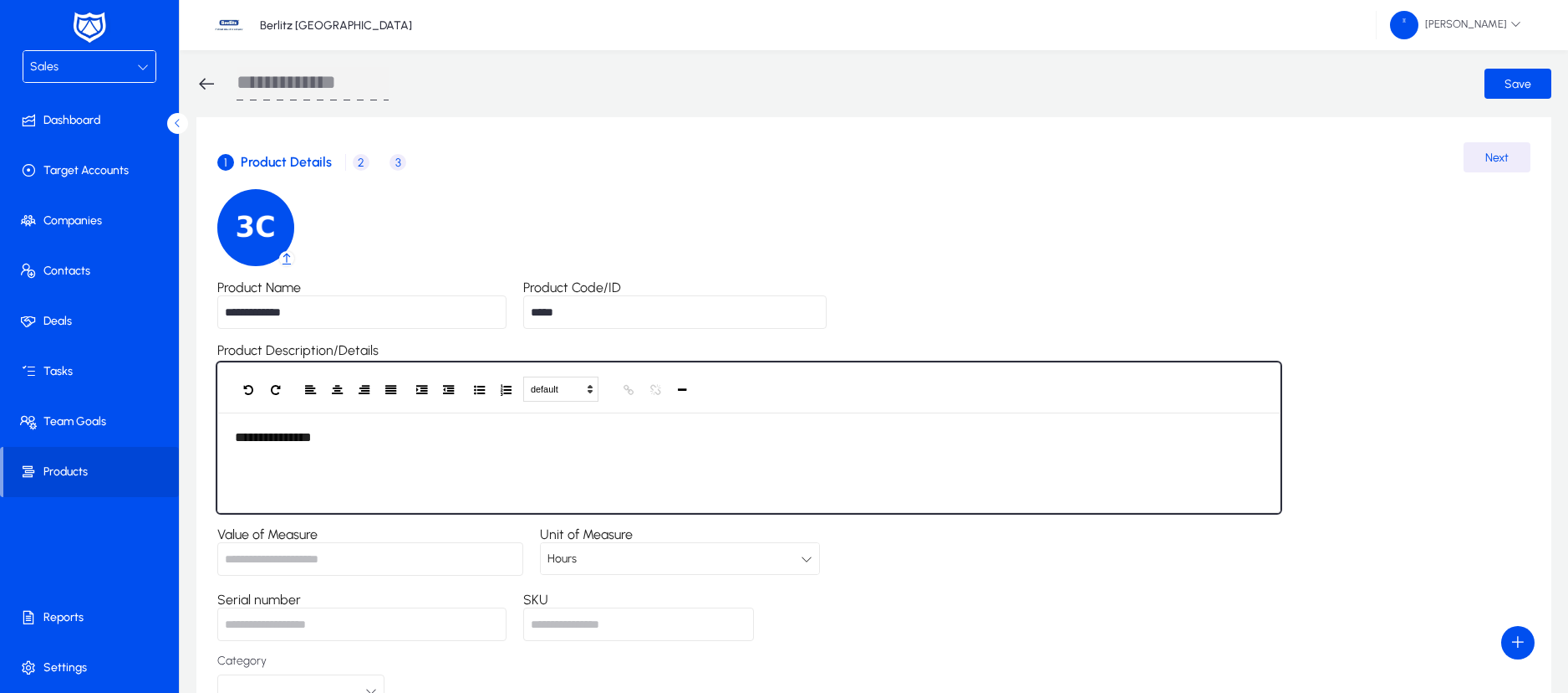
click at [391, 442] on div "**********" at bounding box center [749, 463] width 1064 height 100
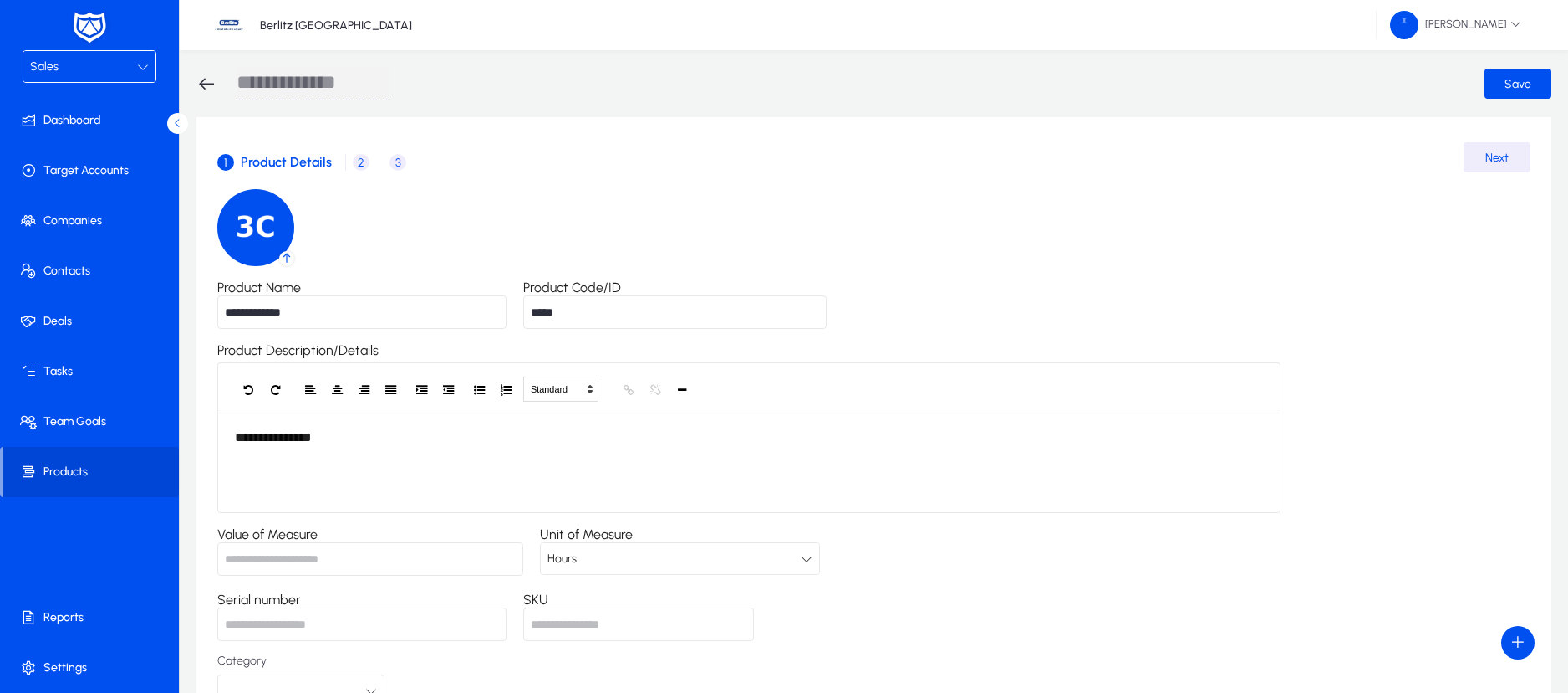
click at [232, 311] on input "**********" at bounding box center [362, 311] width 290 height 33
type input "**********"
click at [536, 311] on input "*****" at bounding box center [675, 311] width 304 height 33
click at [573, 310] on input "*****" at bounding box center [675, 311] width 304 height 33
type input "**********"
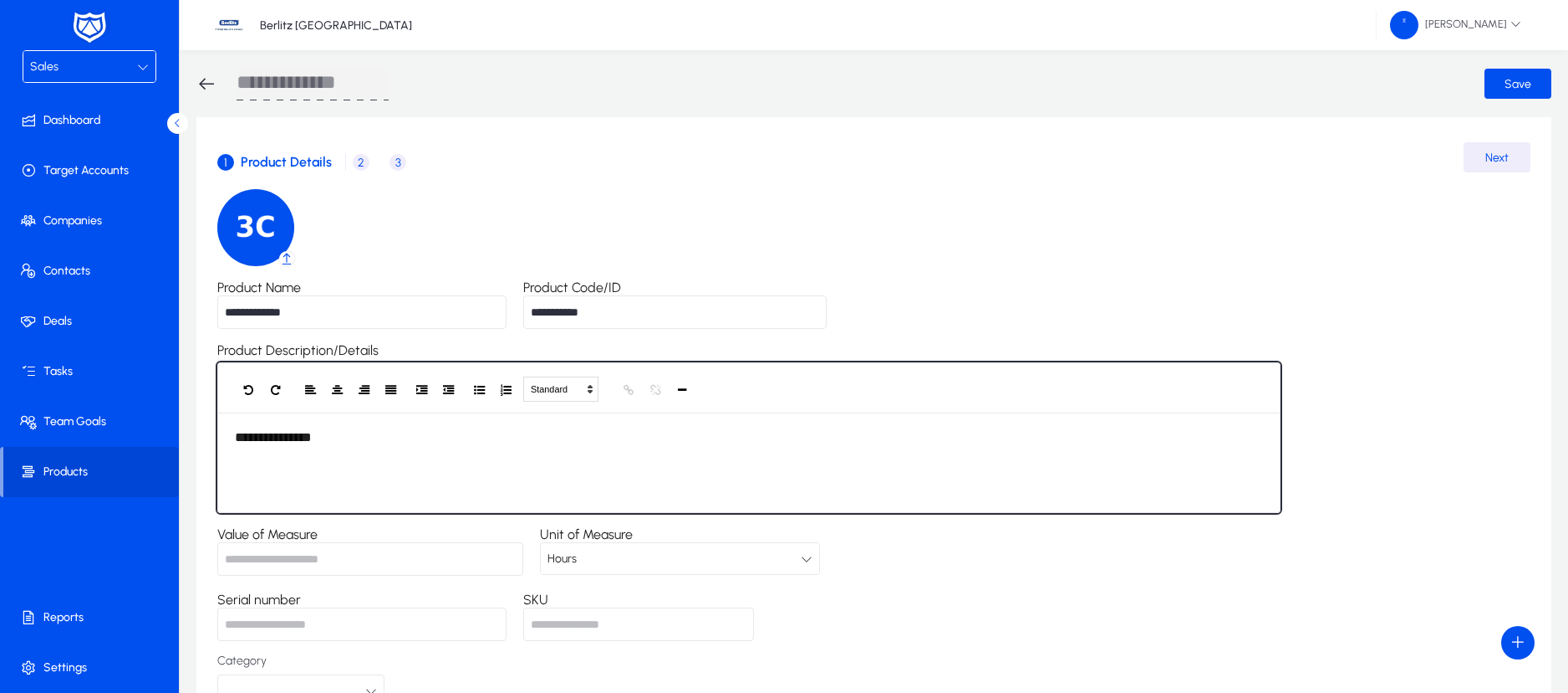
click at [371, 438] on div "**********" at bounding box center [749, 463] width 1064 height 100
click at [607, 437] on div "**********" at bounding box center [749, 463] width 1064 height 100
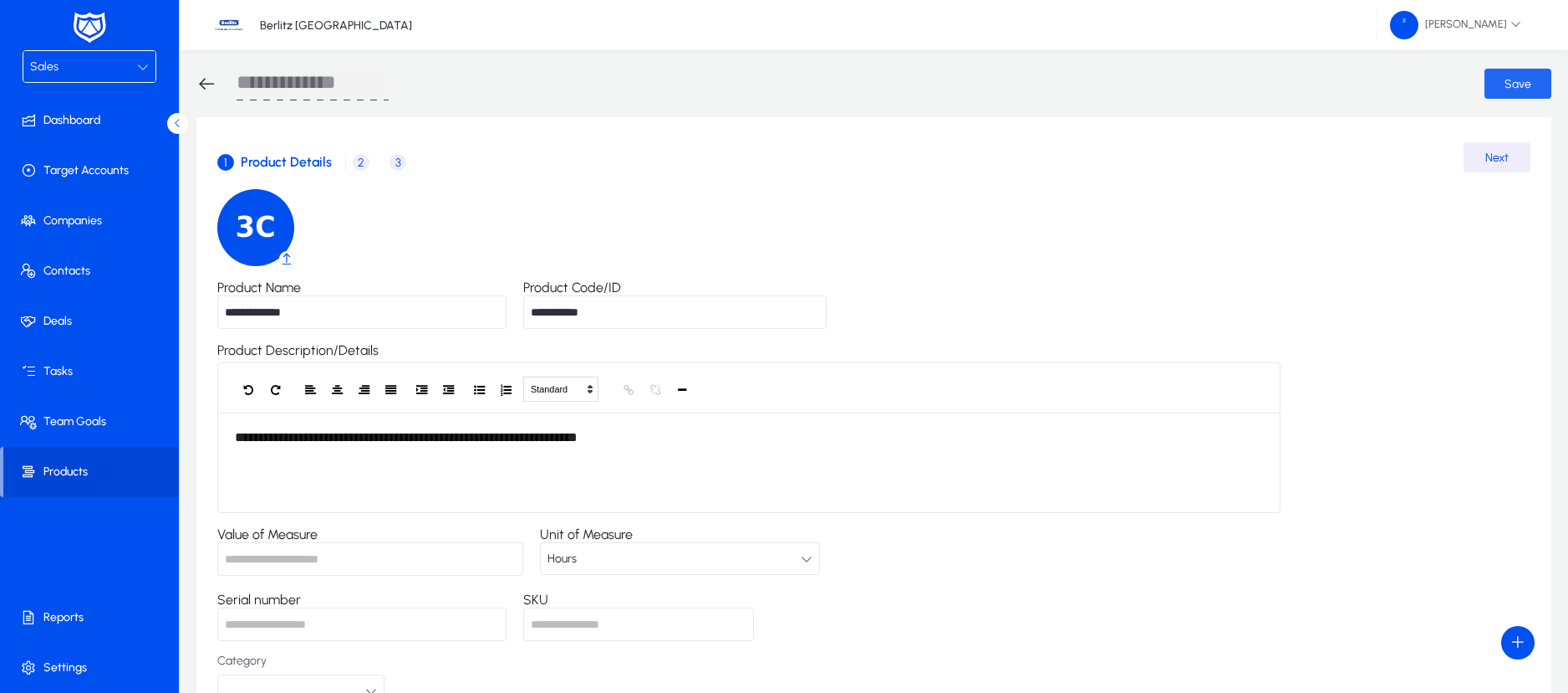
click at [1514, 79] on span "Save" at bounding box center [1518, 83] width 26 height 14
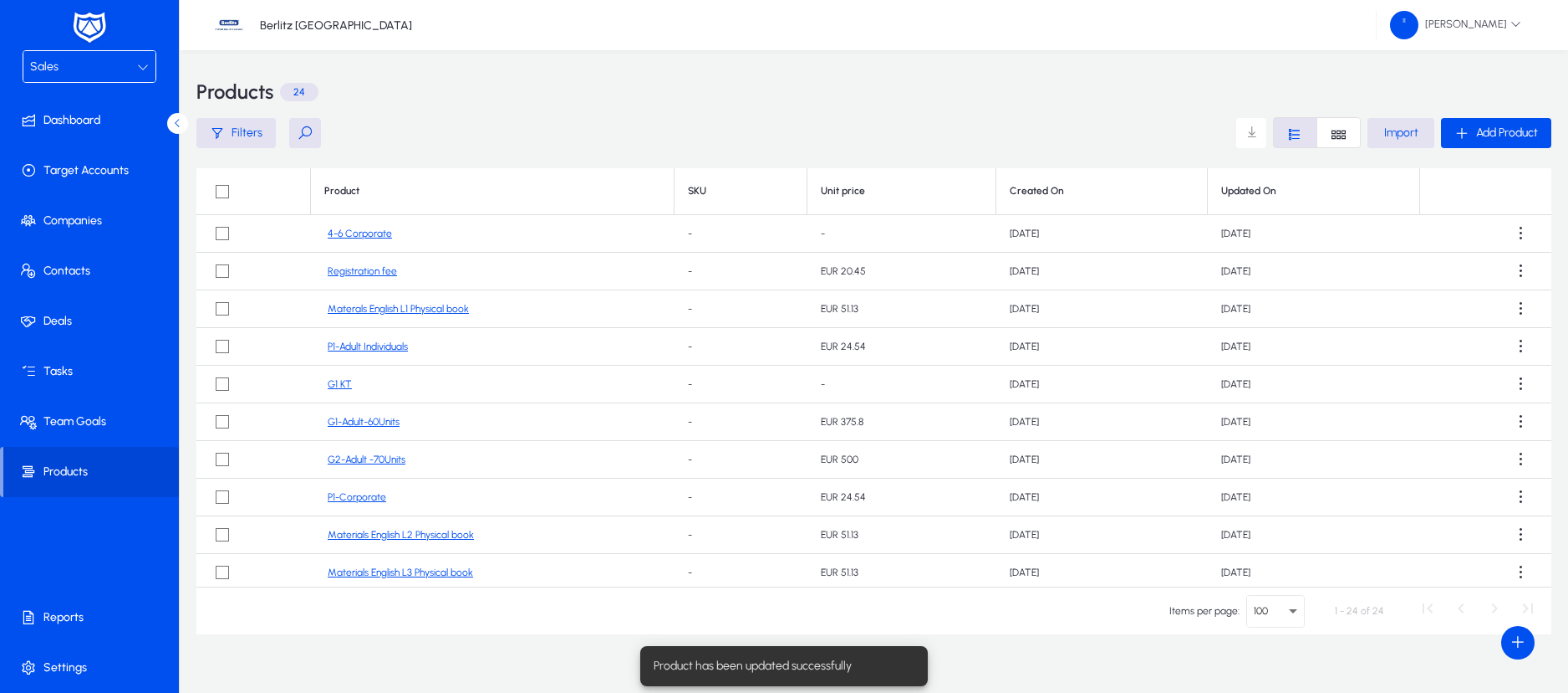
click at [370, 233] on link "4-6 Corporate" at bounding box center [360, 233] width 64 height 12
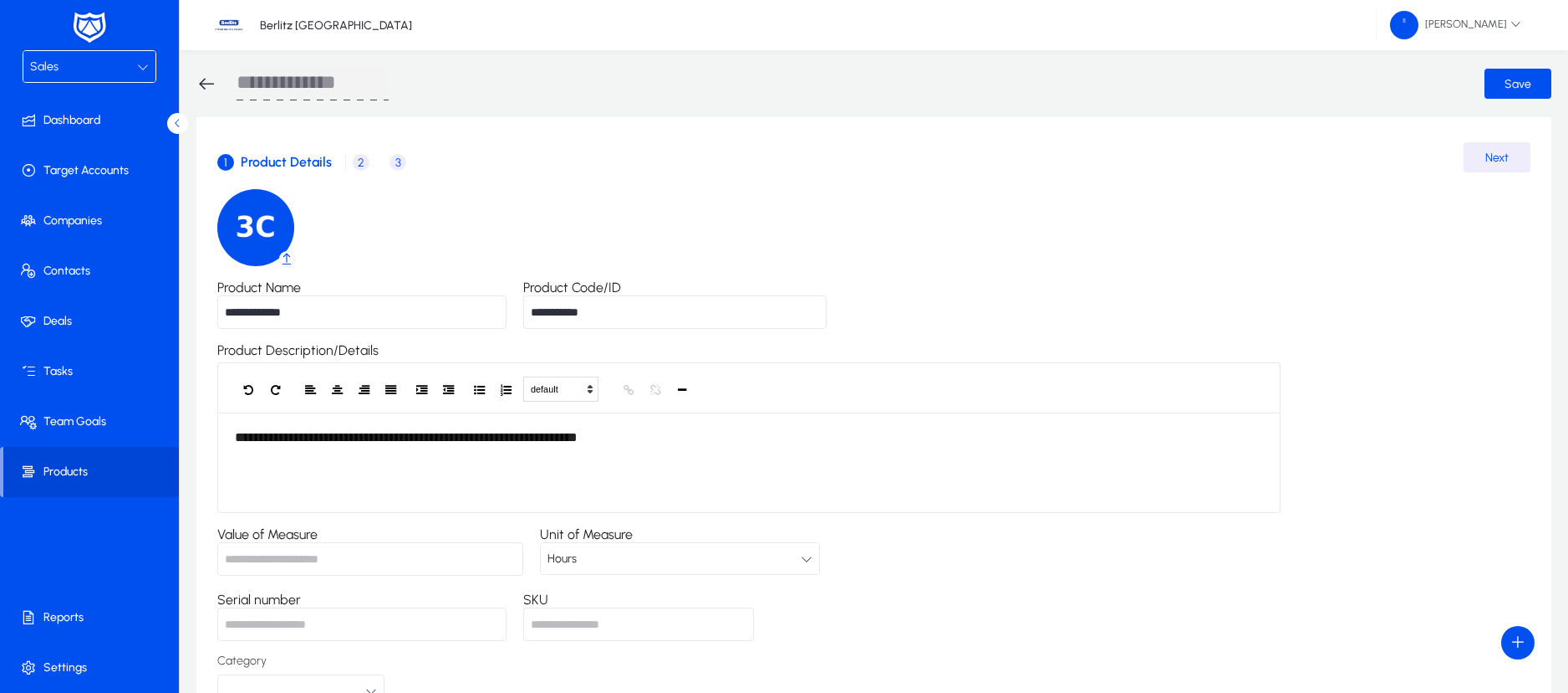
click at [362, 161] on span "2" at bounding box center [361, 163] width 17 height 17
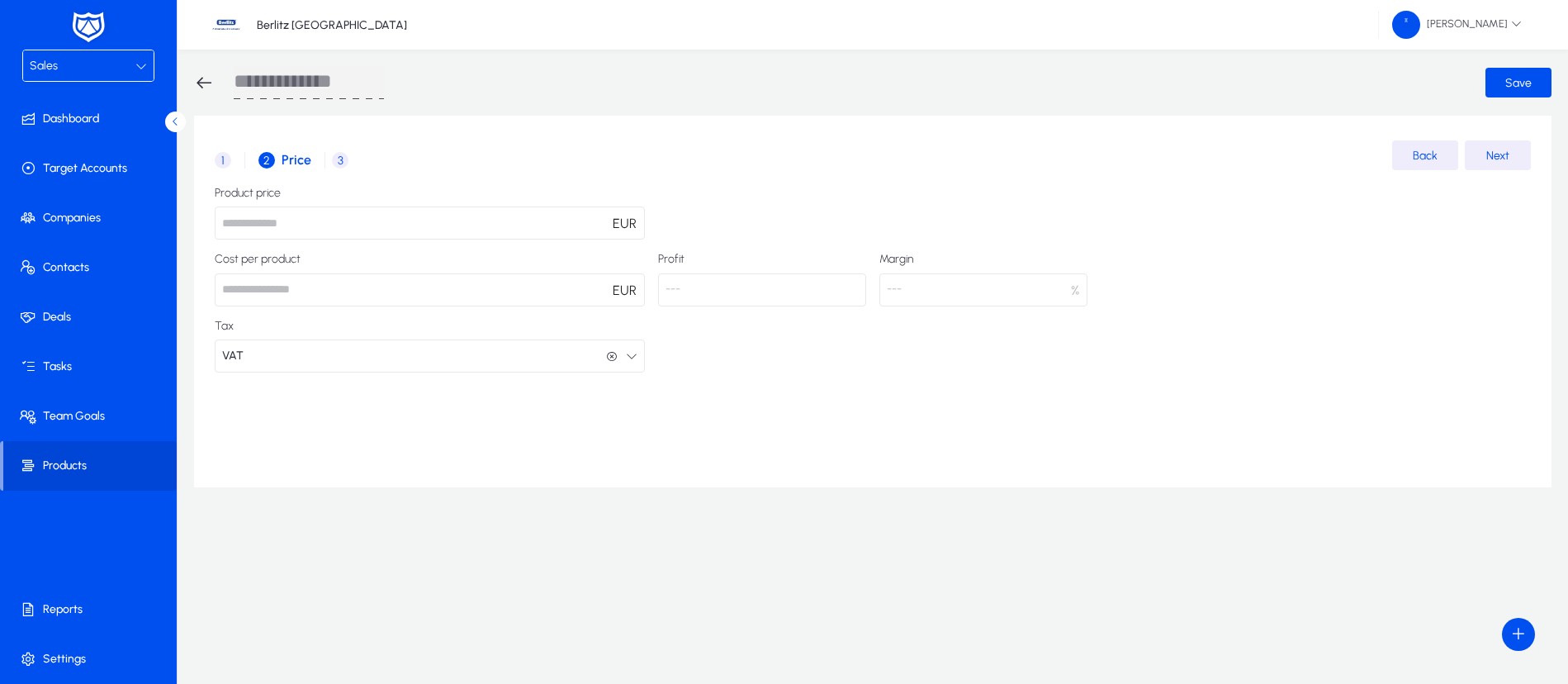
click at [315, 222] on input "number" at bounding box center [430, 222] width 430 height 33
type input "****"
click at [872, 432] on div "1 Product Details 2 Price 3 Product Information Back Next Product price **** EU…" at bounding box center [873, 302] width 1357 height 372
click at [1522, 81] on span "Save" at bounding box center [1518, 82] width 26 height 14
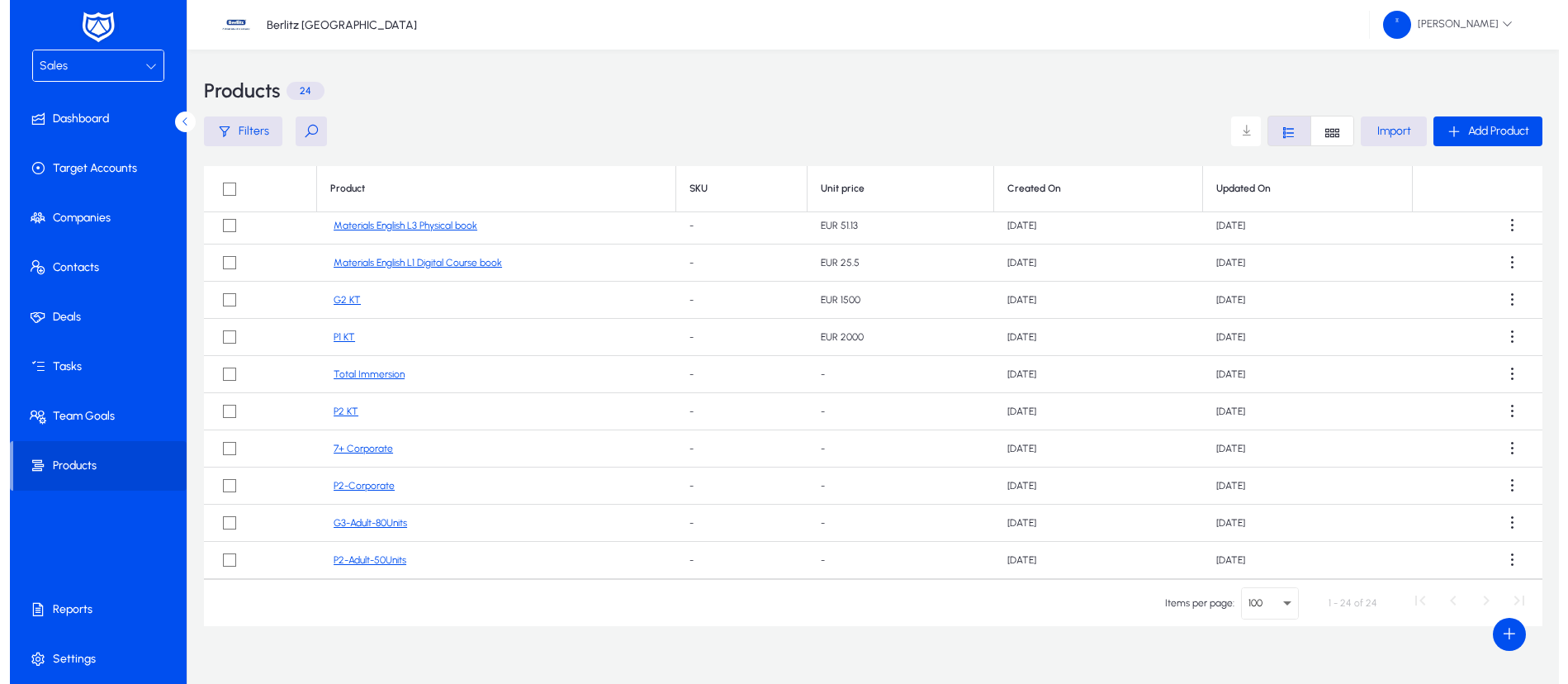
scroll to position [338, 0]
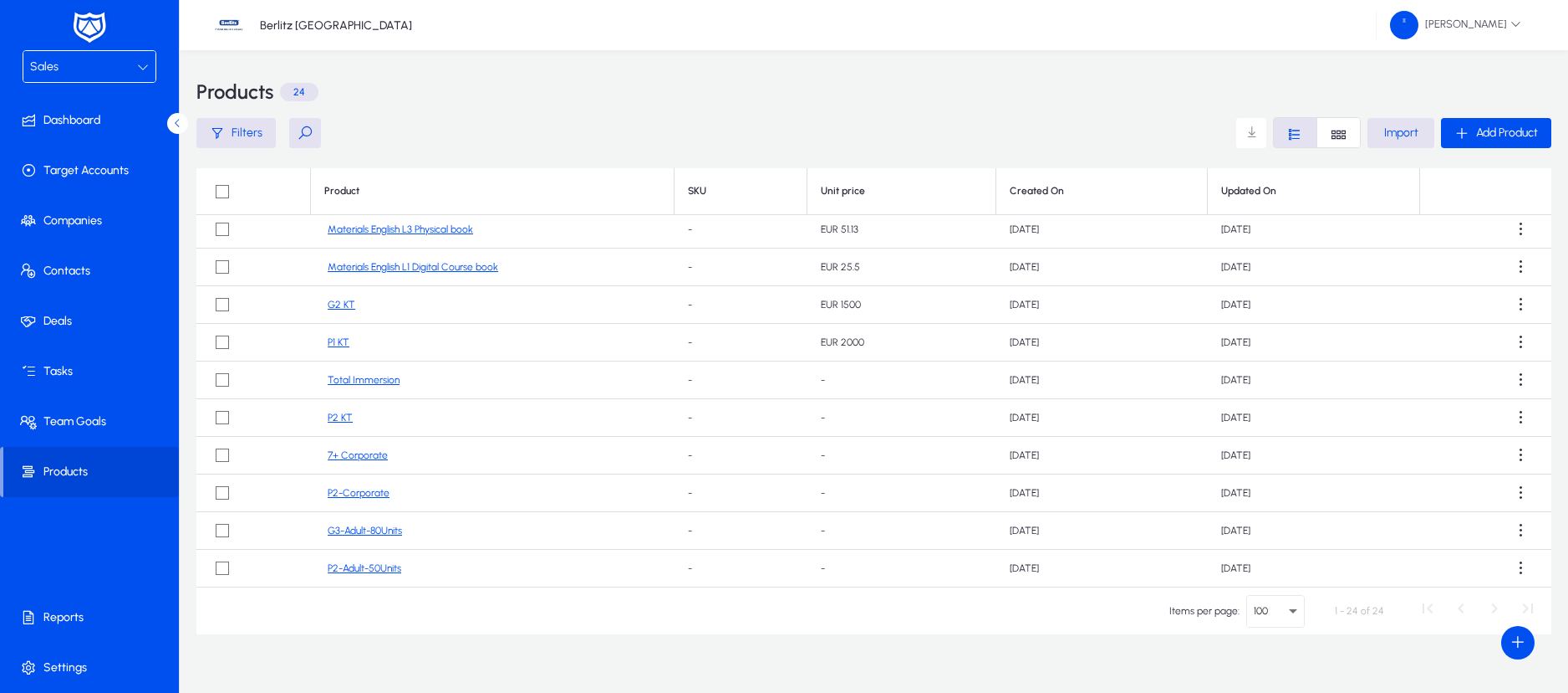
click at [374, 491] on link "P2-Corporate" at bounding box center [358, 492] width 62 height 12
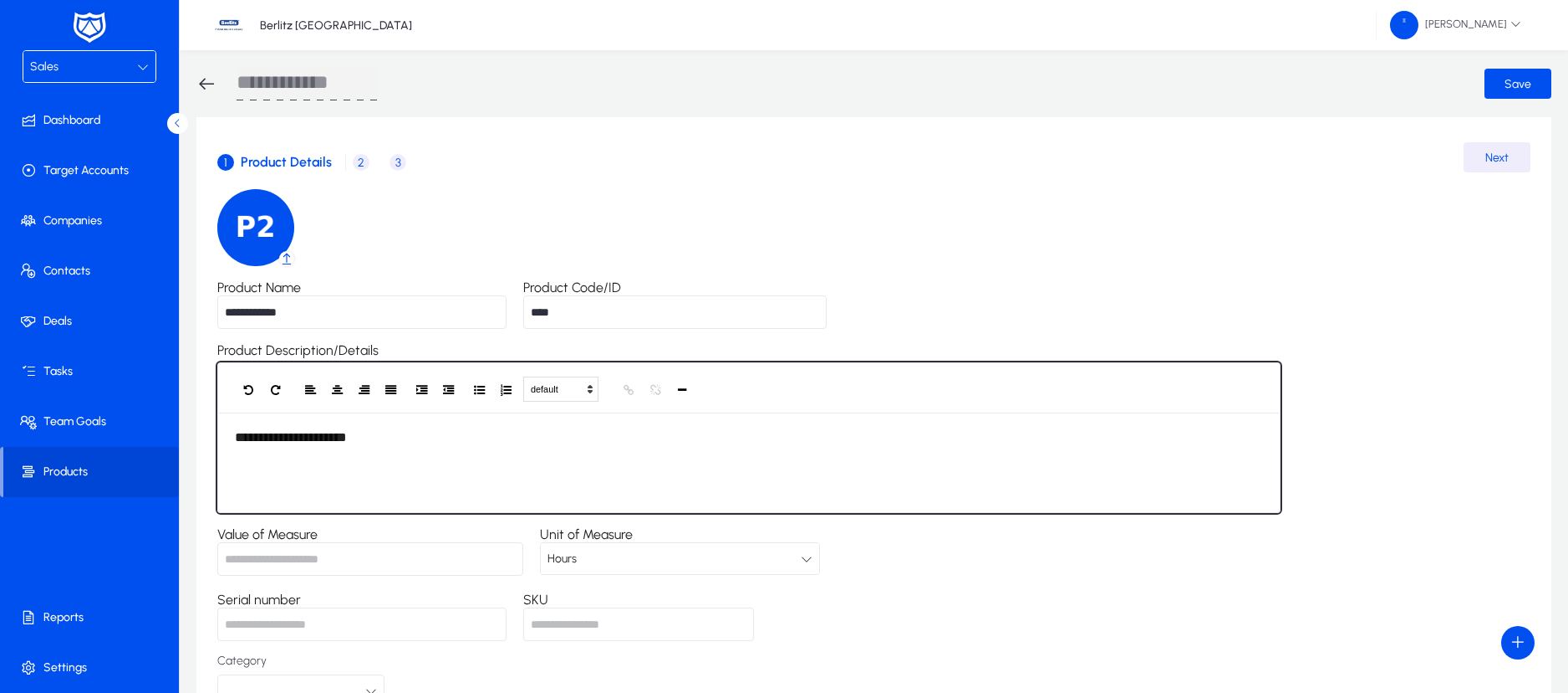
click at [398, 446] on div "**********" at bounding box center [749, 463] width 1064 height 100
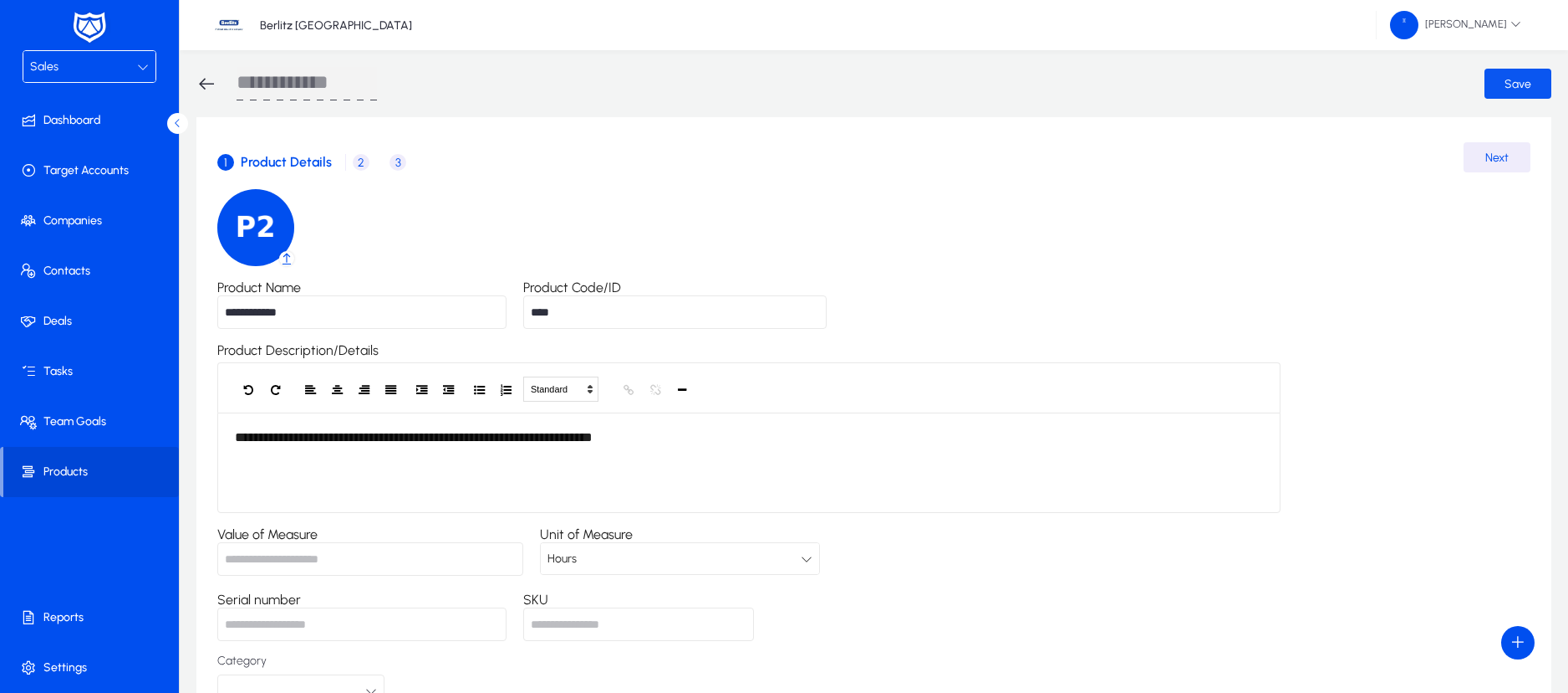
click at [1520, 82] on span "Save" at bounding box center [1518, 83] width 26 height 14
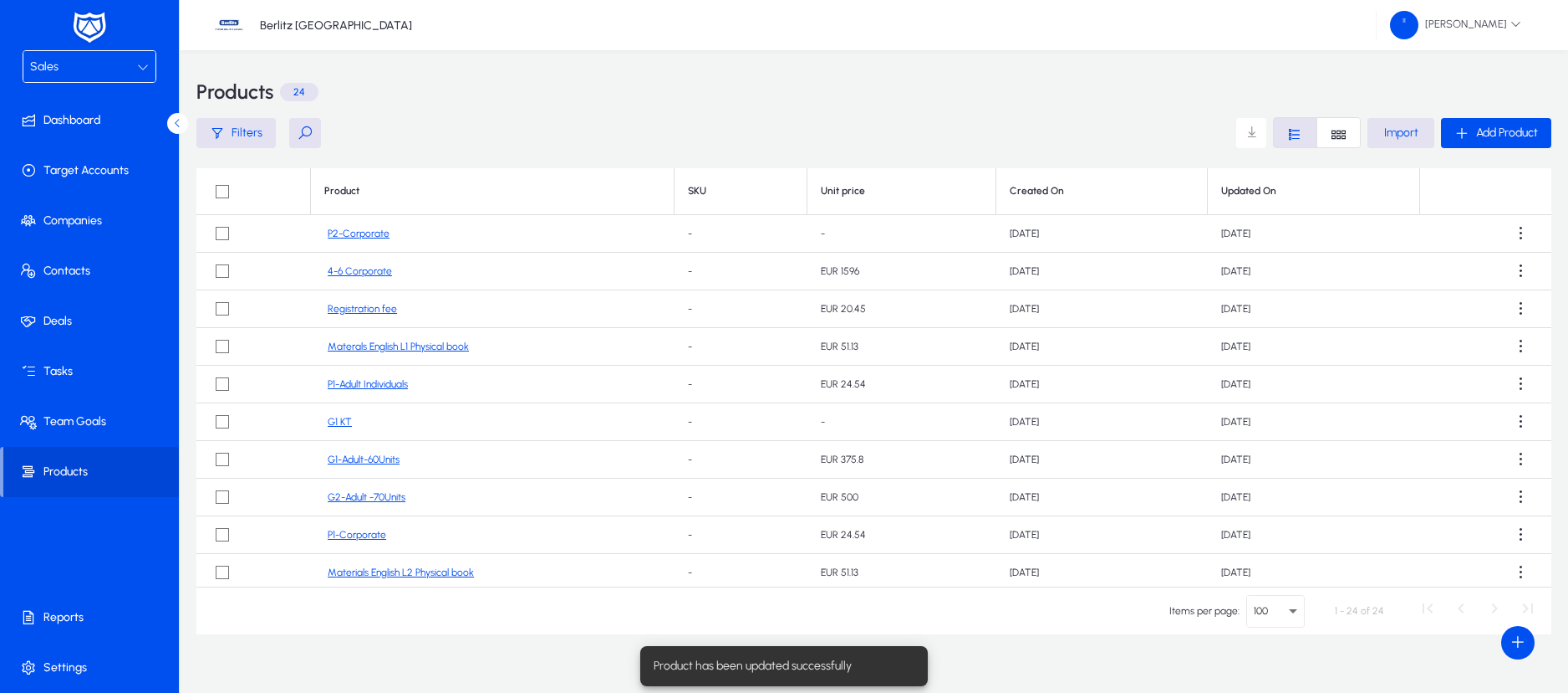
click at [365, 233] on link "P2-Corporate" at bounding box center [358, 233] width 62 height 12
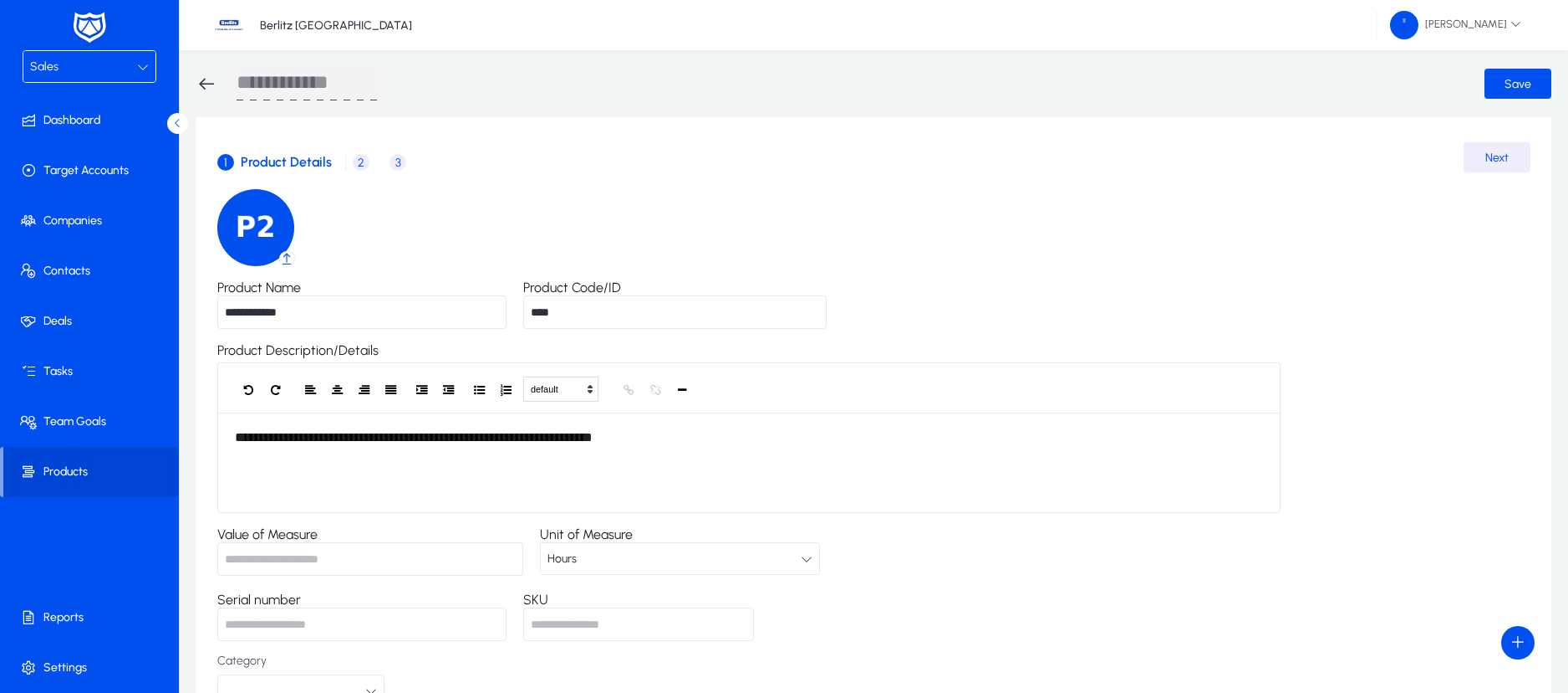
click at [356, 170] on span "2 Price" at bounding box center [364, 162] width 37 height 40
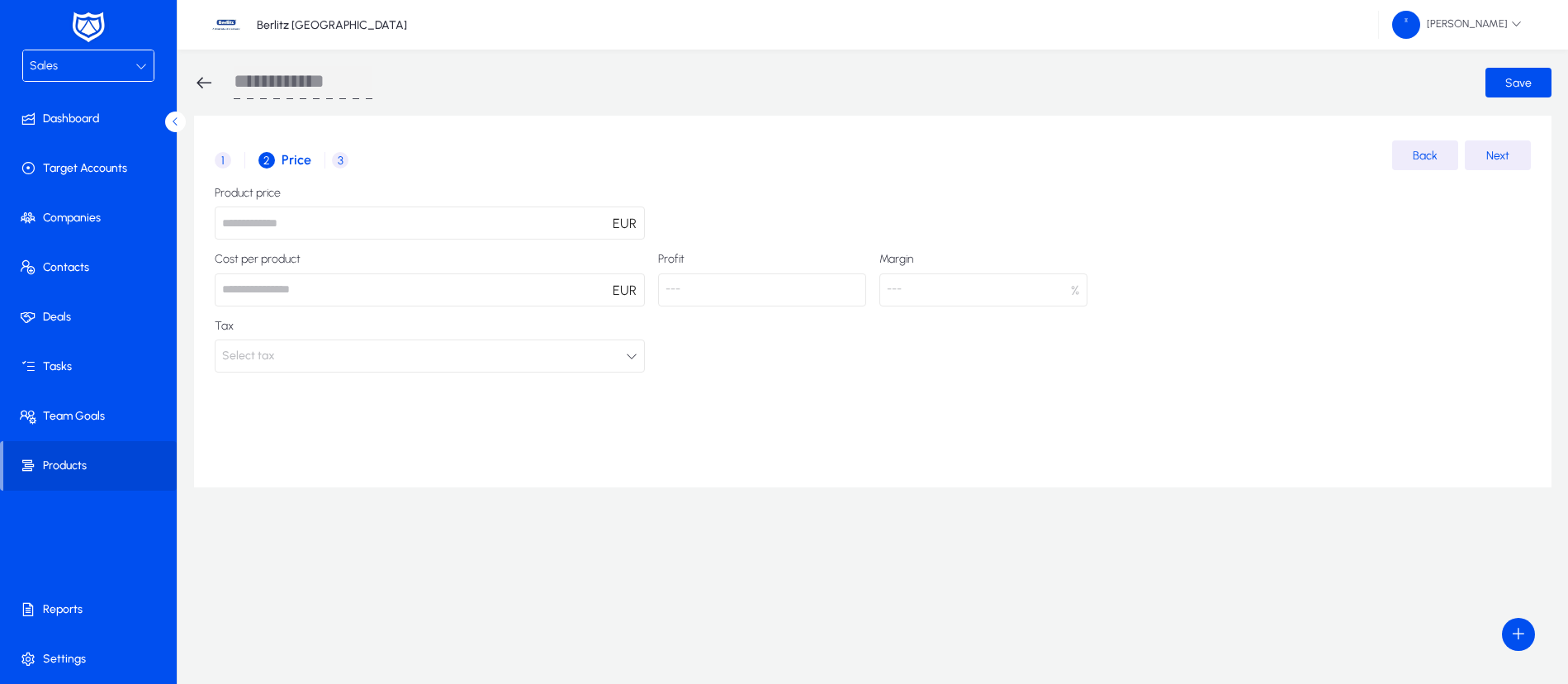
click at [317, 228] on input "number" at bounding box center [430, 222] width 430 height 33
type input "****"
click at [325, 358] on button "Select tax" at bounding box center [430, 355] width 430 height 33
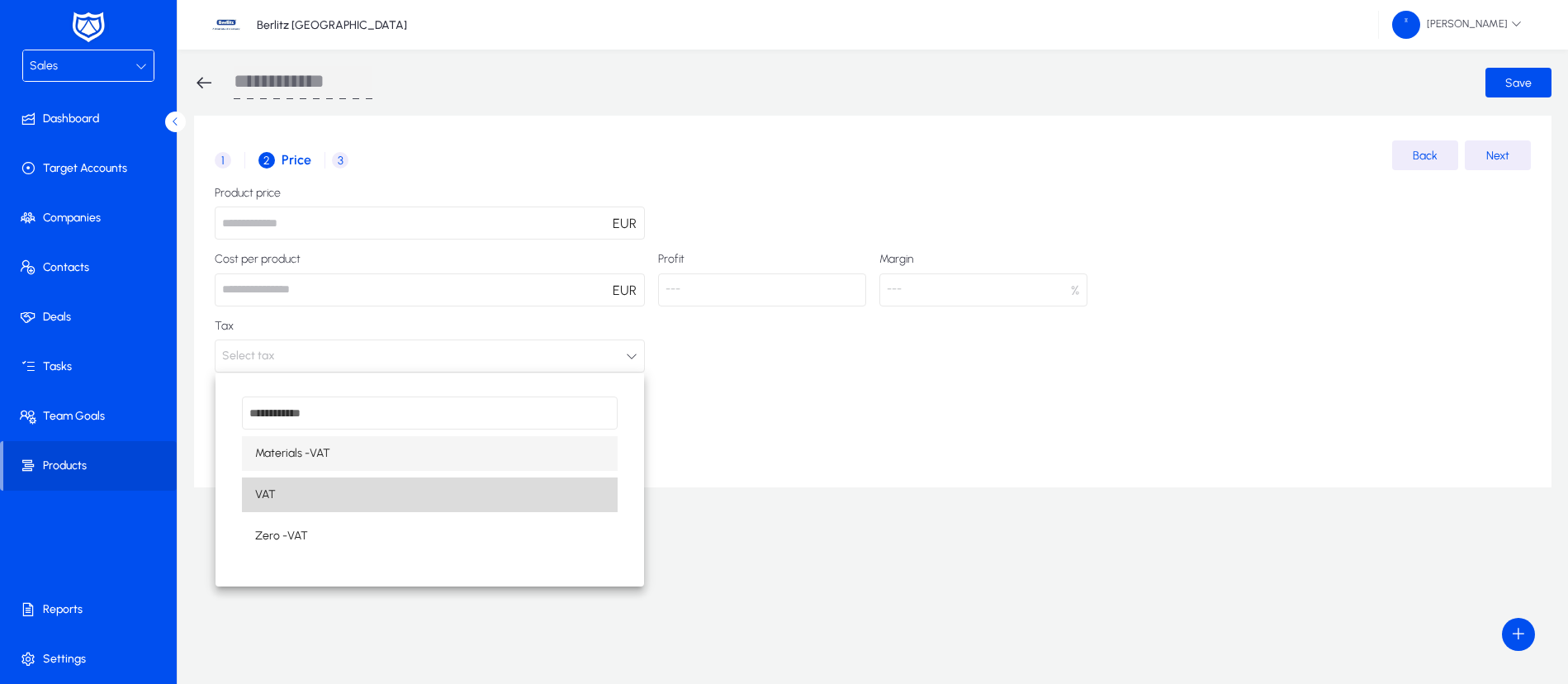
click at [292, 488] on mat-option "VAT" at bounding box center [430, 494] width 376 height 35
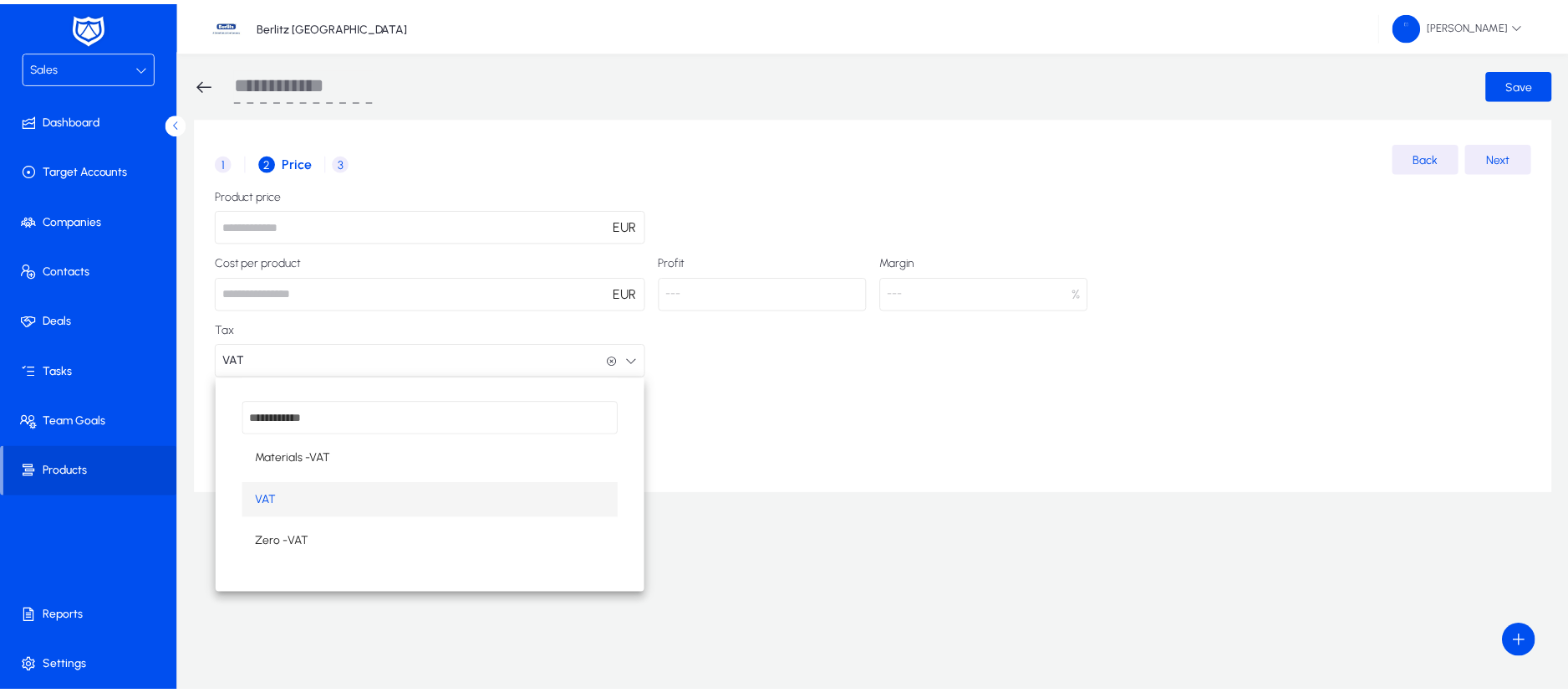
scroll to position [1, 0]
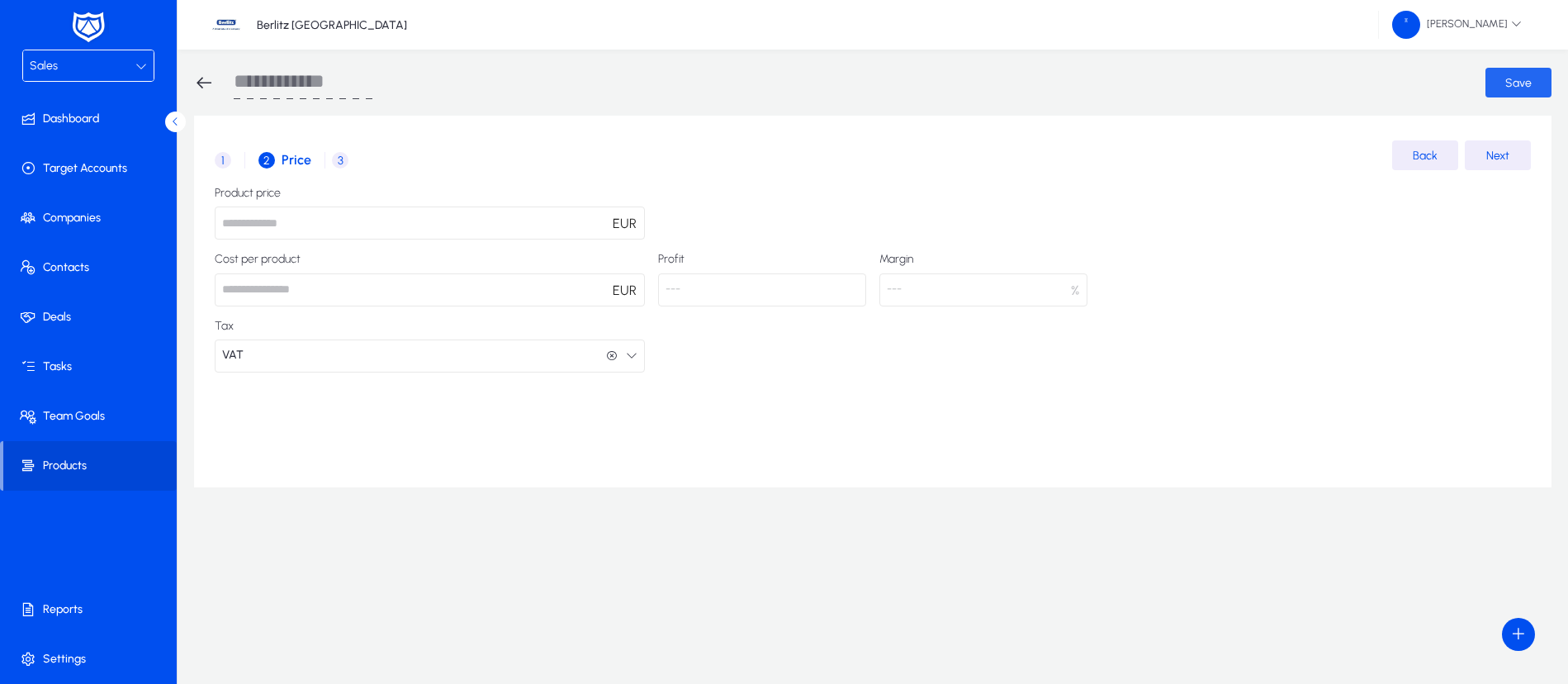
click at [1515, 84] on span "Save" at bounding box center [1518, 82] width 26 height 14
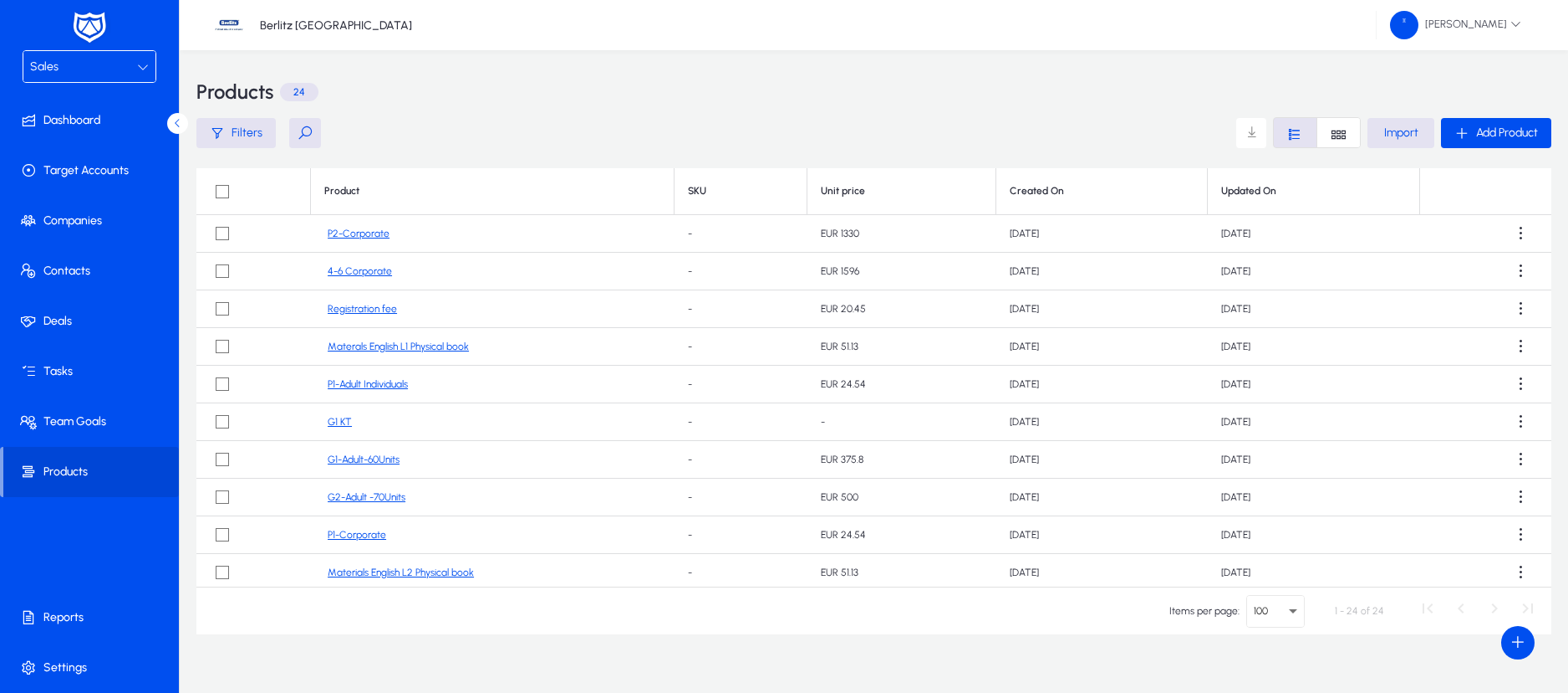
click at [140, 62] on icon at bounding box center [143, 66] width 11 height 11
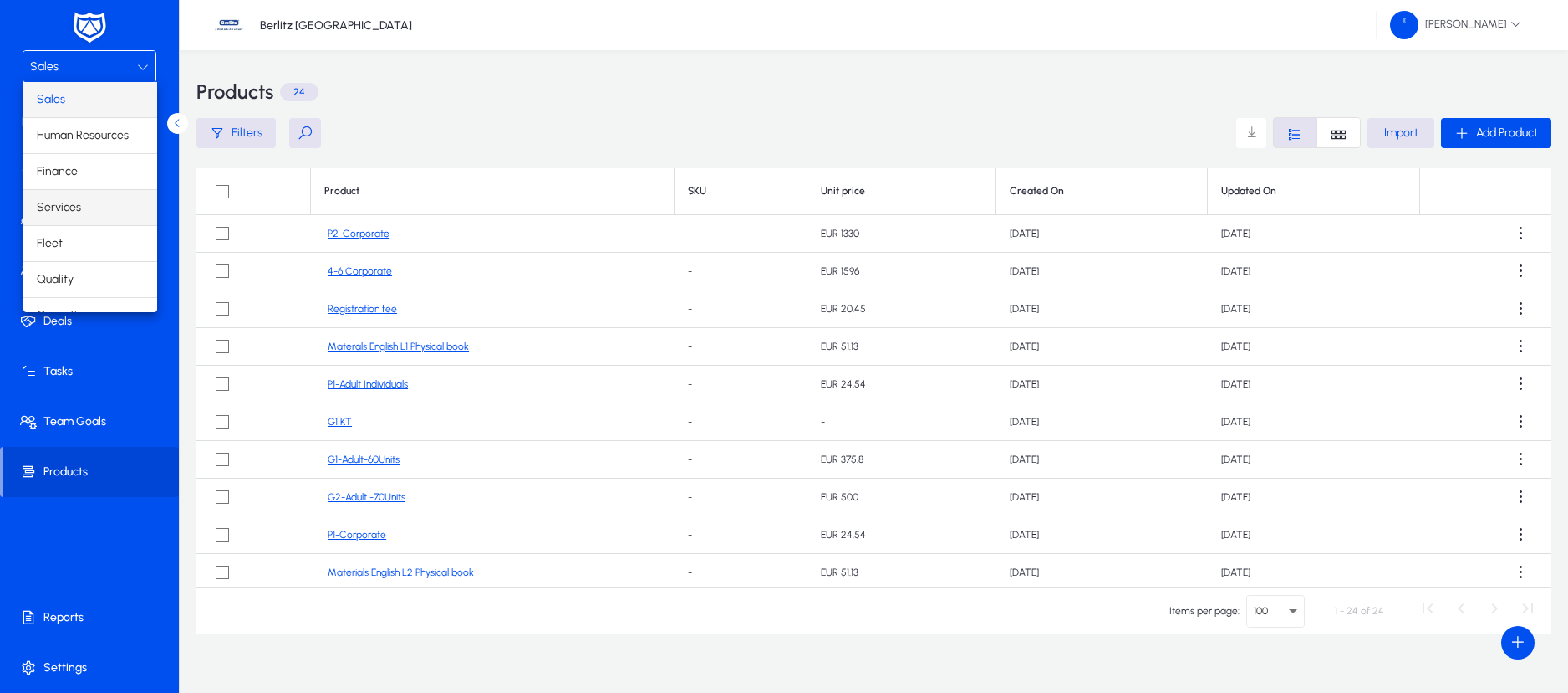
scroll to position [57, 0]
click at [79, 289] on span "Marketing" at bounding box center [62, 293] width 52 height 20
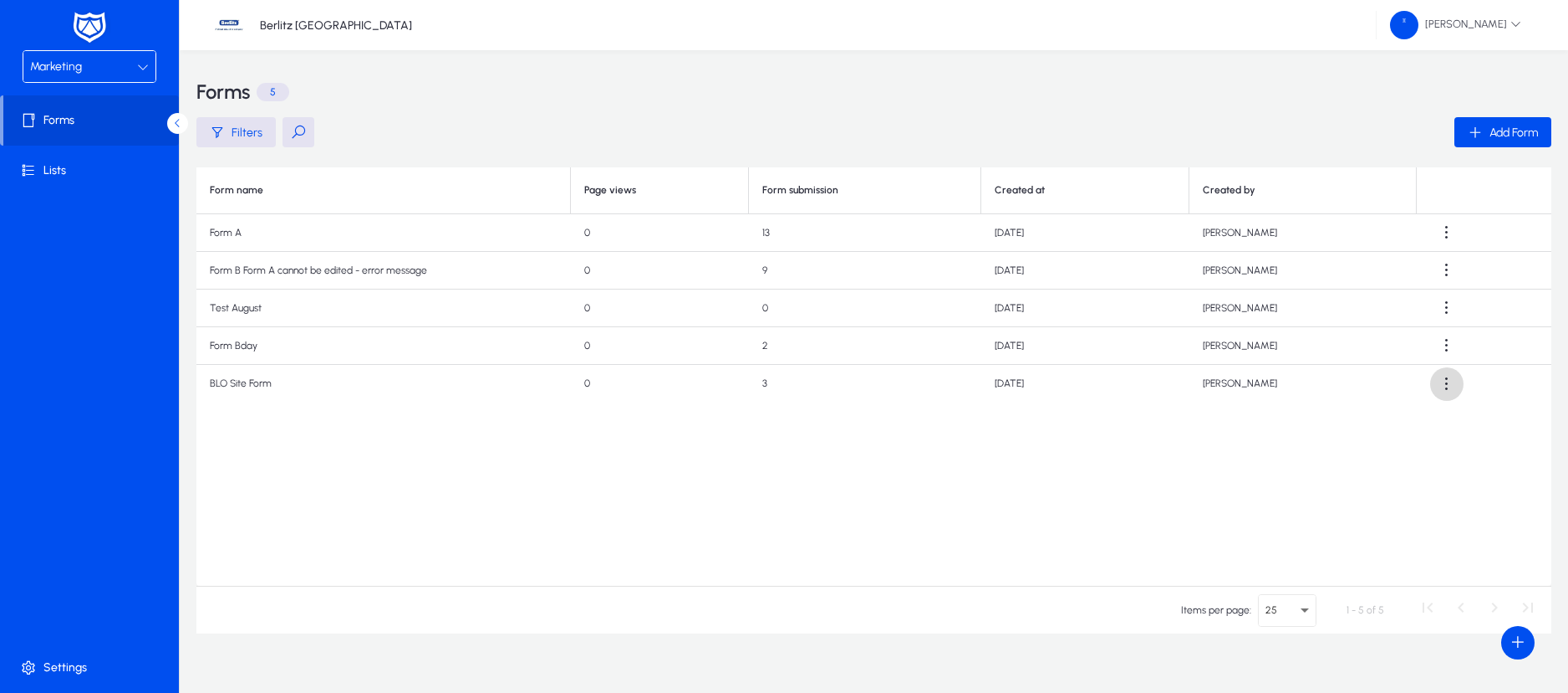
click at [1446, 379] on span at bounding box center [1447, 383] width 33 height 33
click at [82, 171] on div at bounding box center [784, 346] width 1568 height 693
click at [62, 169] on span "Lists" at bounding box center [93, 170] width 179 height 17
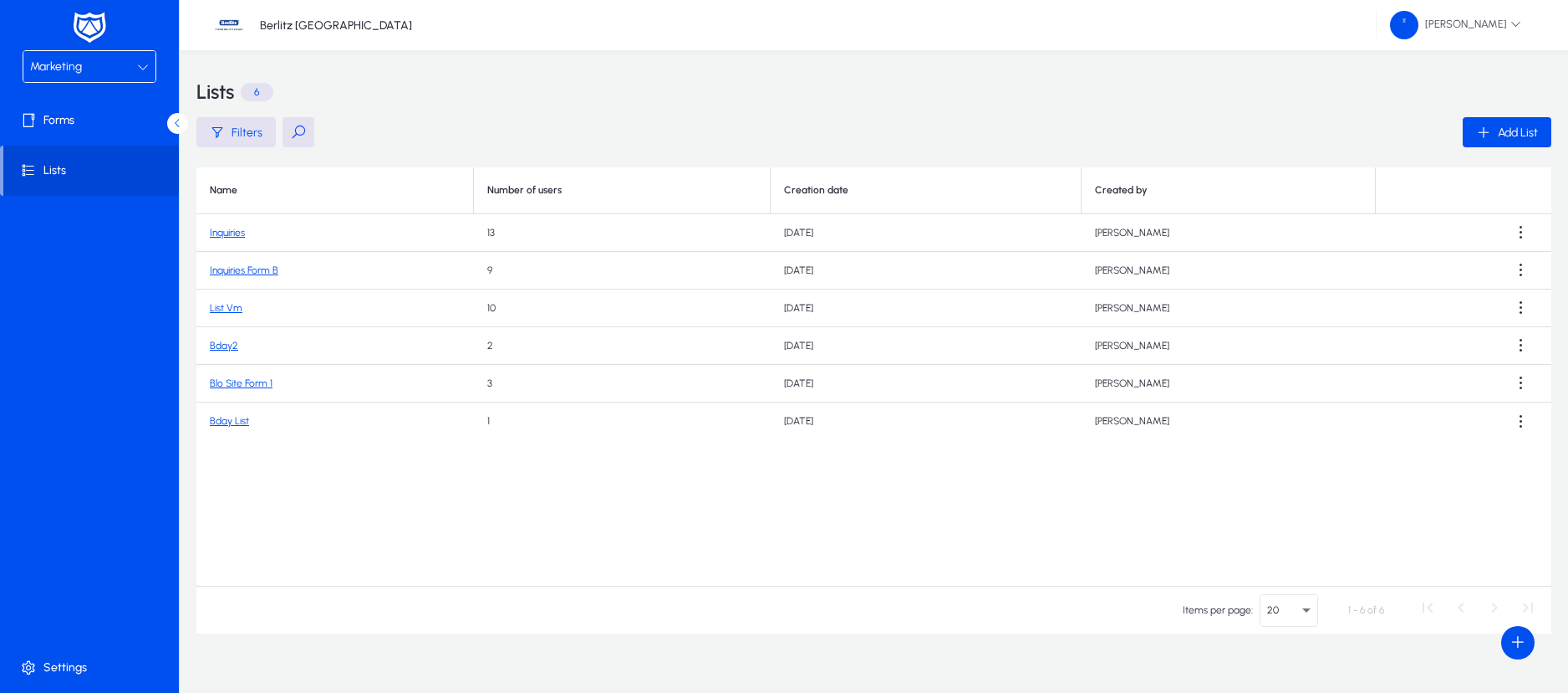
click at [242, 382] on link "Blo Site Form 1" at bounding box center [241, 382] width 62 height 11
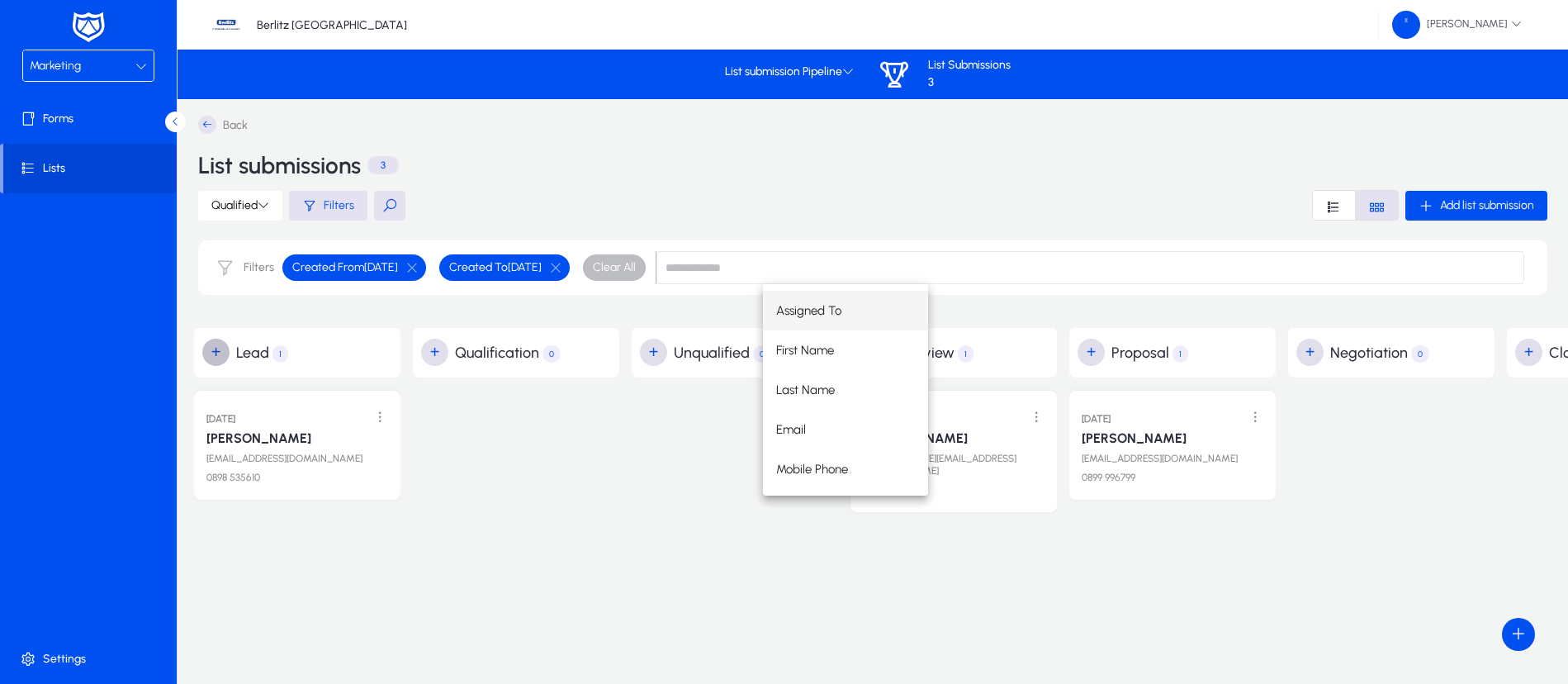
click at [213, 349] on span "button" at bounding box center [216, 352] width 33 height 33
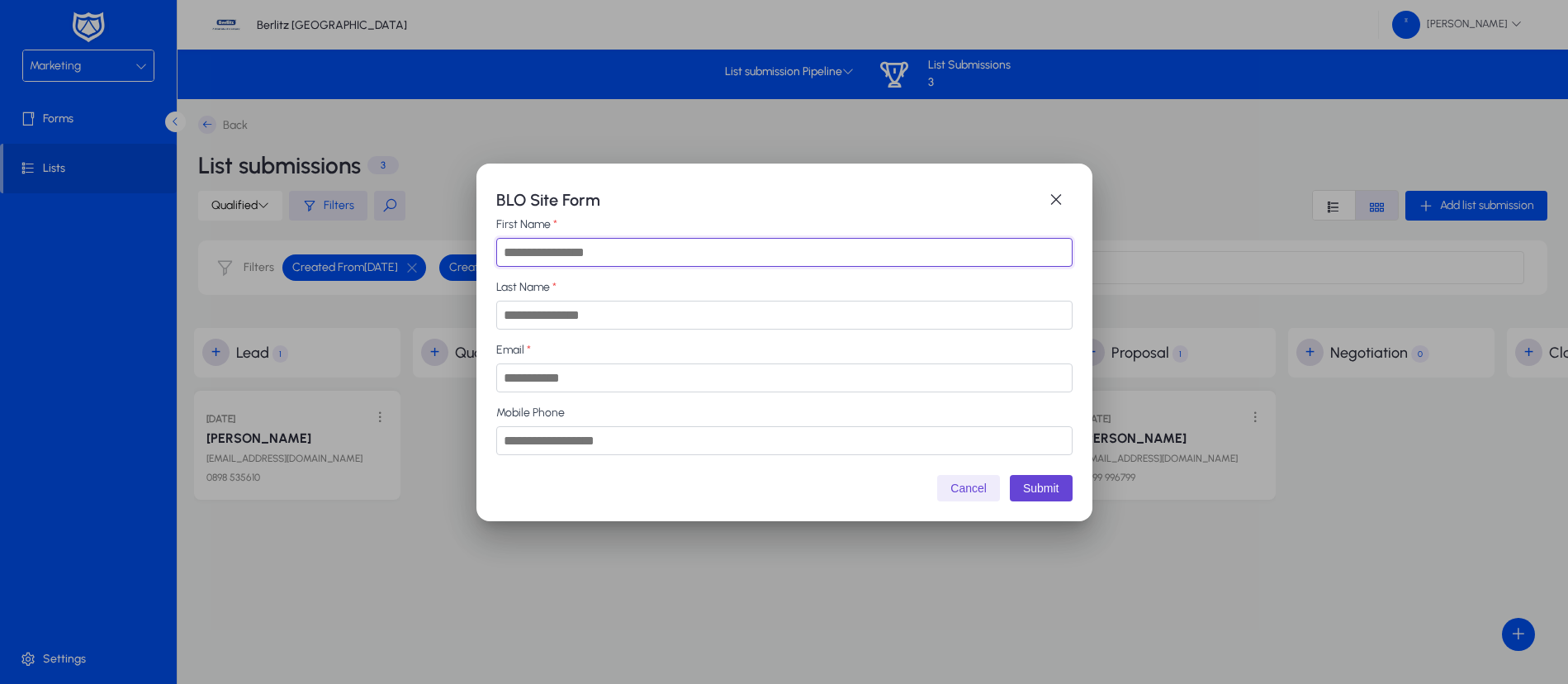
click at [650, 252] on input "First Name" at bounding box center [784, 251] width 577 height 29
type input "**********"
click at [631, 319] on input "Last Name" at bounding box center [784, 315] width 577 height 29
type input "*********"
click at [579, 373] on input "Email" at bounding box center [784, 378] width 577 height 29
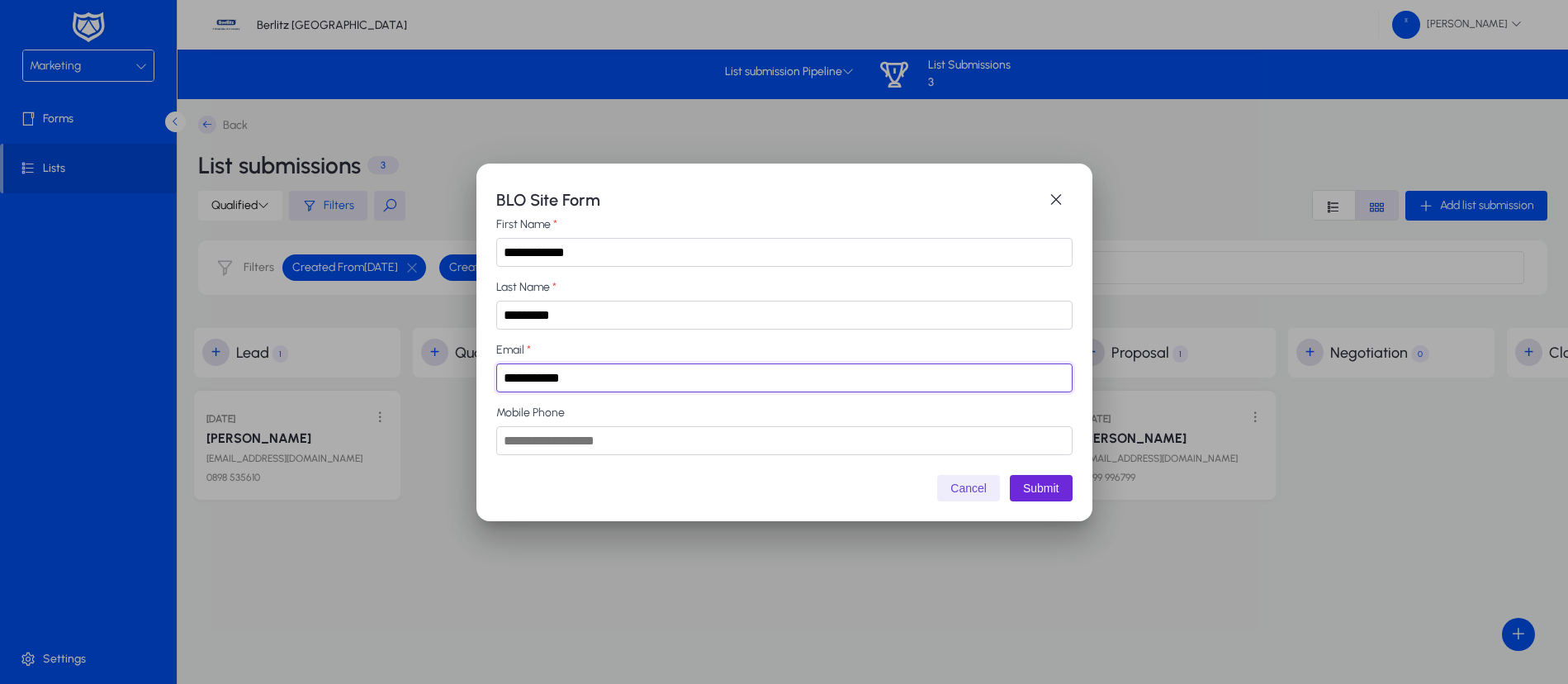
type input "**********"
click at [1037, 487] on button "Submit" at bounding box center [1040, 488] width 63 height 26
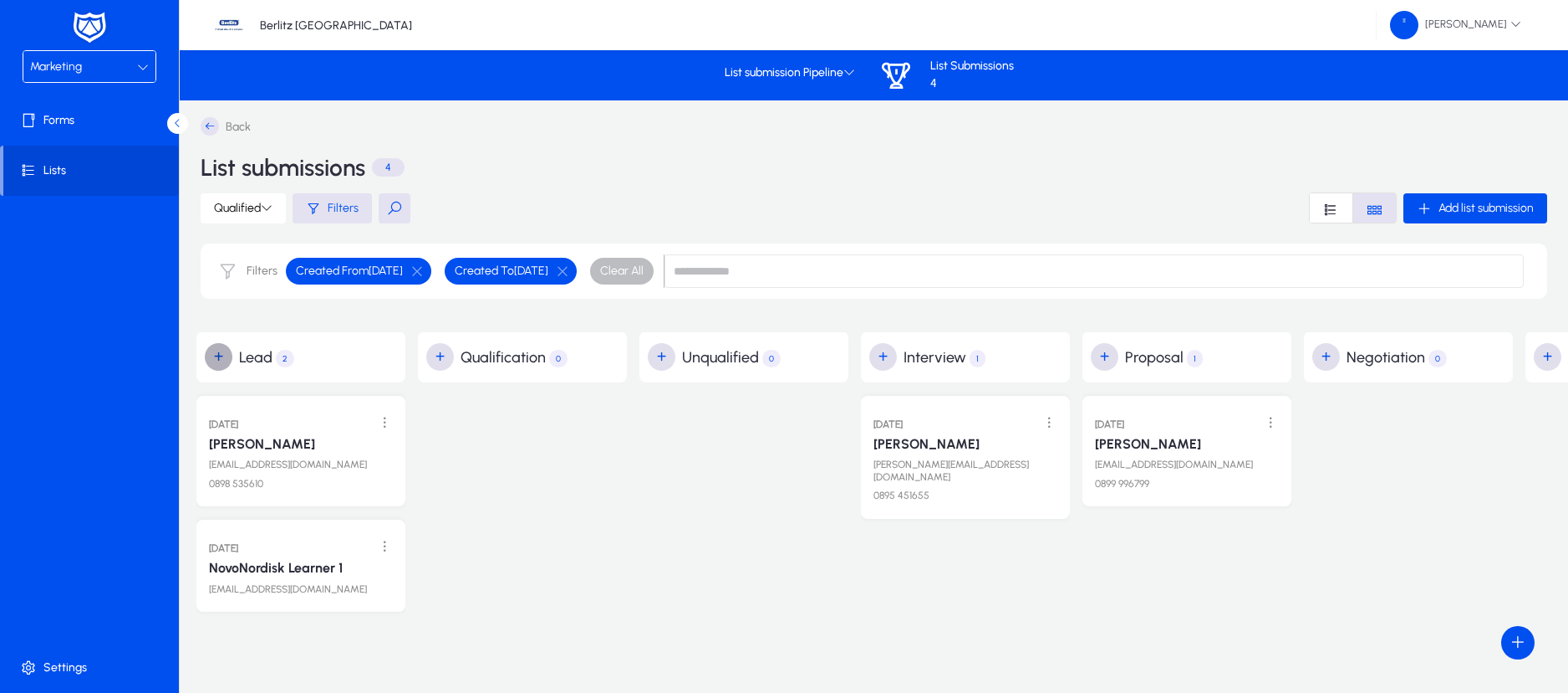
click at [219, 355] on span "button" at bounding box center [219, 357] width 33 height 33
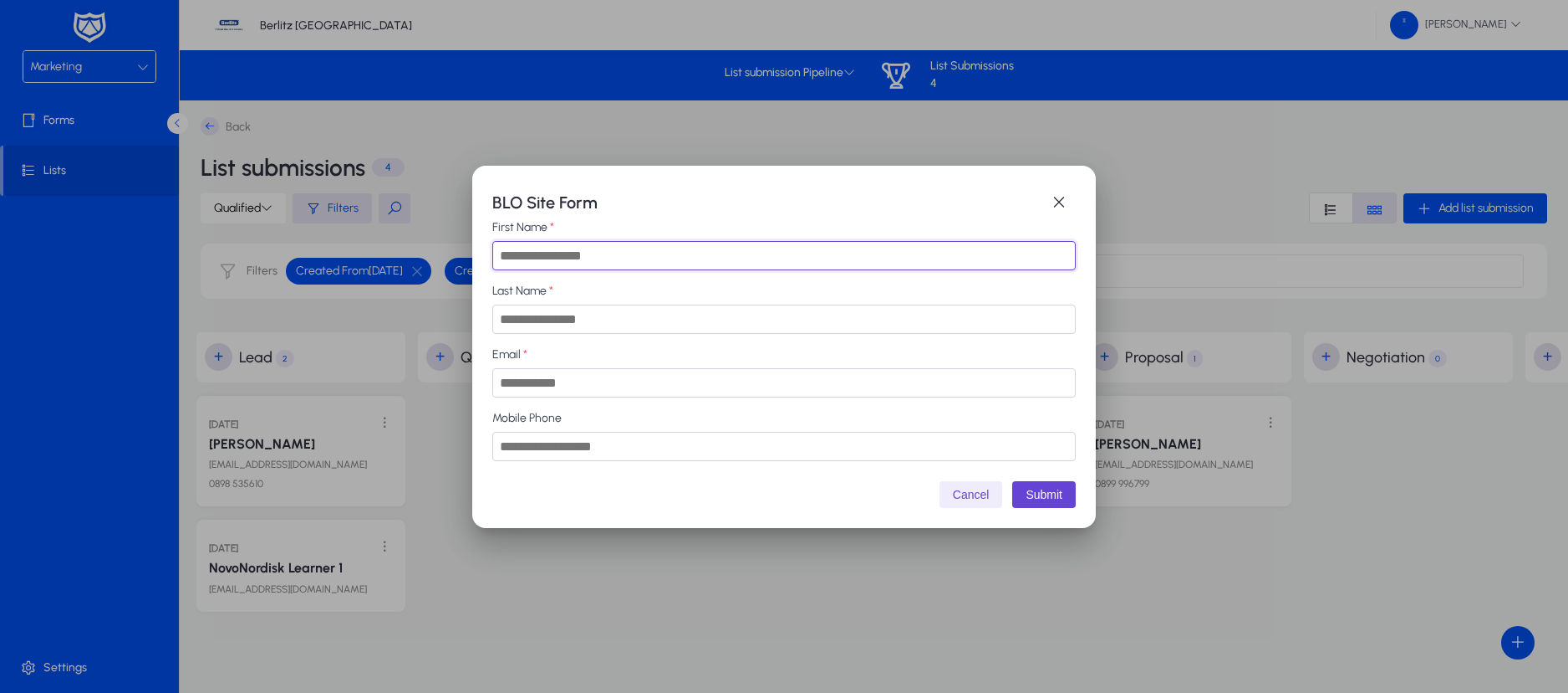
click at [693, 248] on input "First Name" at bounding box center [784, 255] width 584 height 29
type input "**********"
click at [585, 320] on input "Last Name" at bounding box center [784, 319] width 584 height 29
type input "*********"
click at [563, 377] on input "Email" at bounding box center [784, 382] width 584 height 29
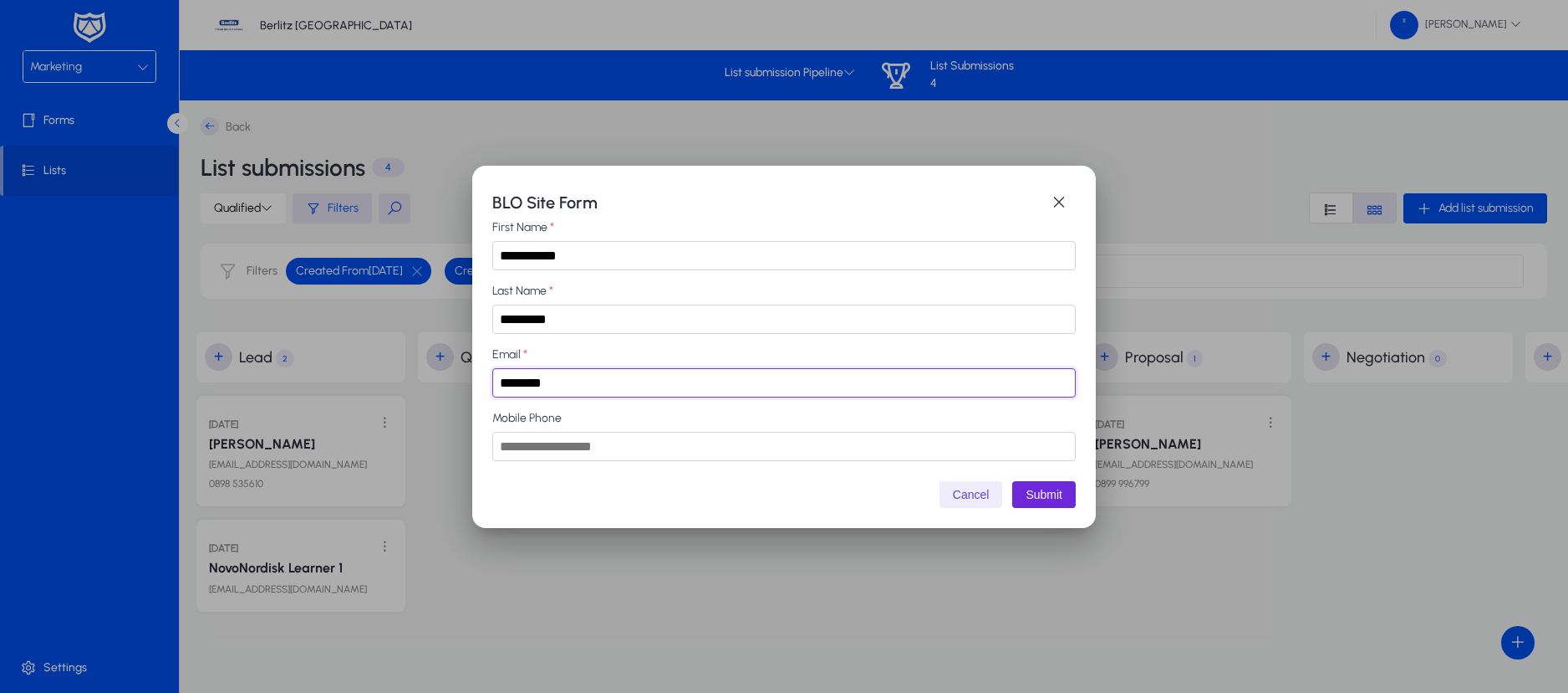
type input "********"
click at [1051, 491] on button "Submit" at bounding box center [1044, 494] width 63 height 27
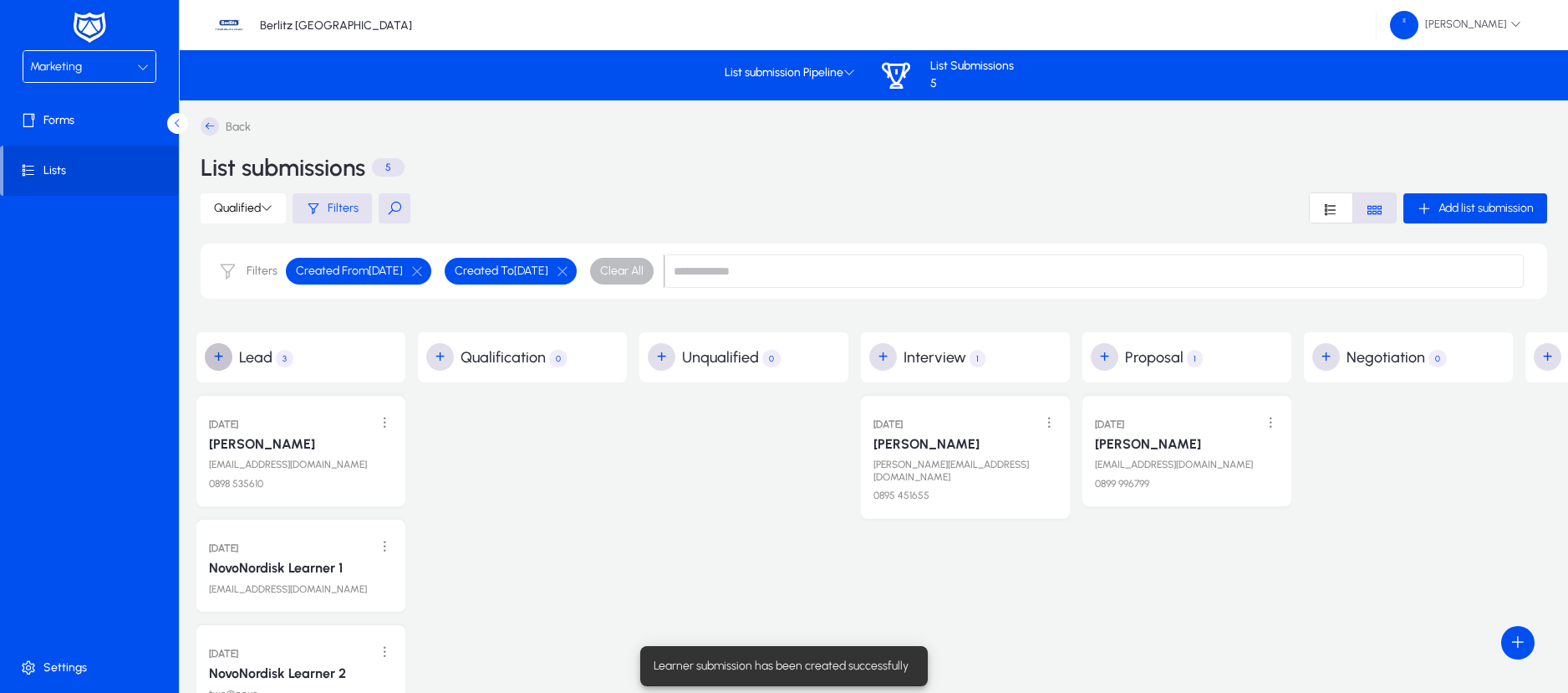
scroll to position [70, 0]
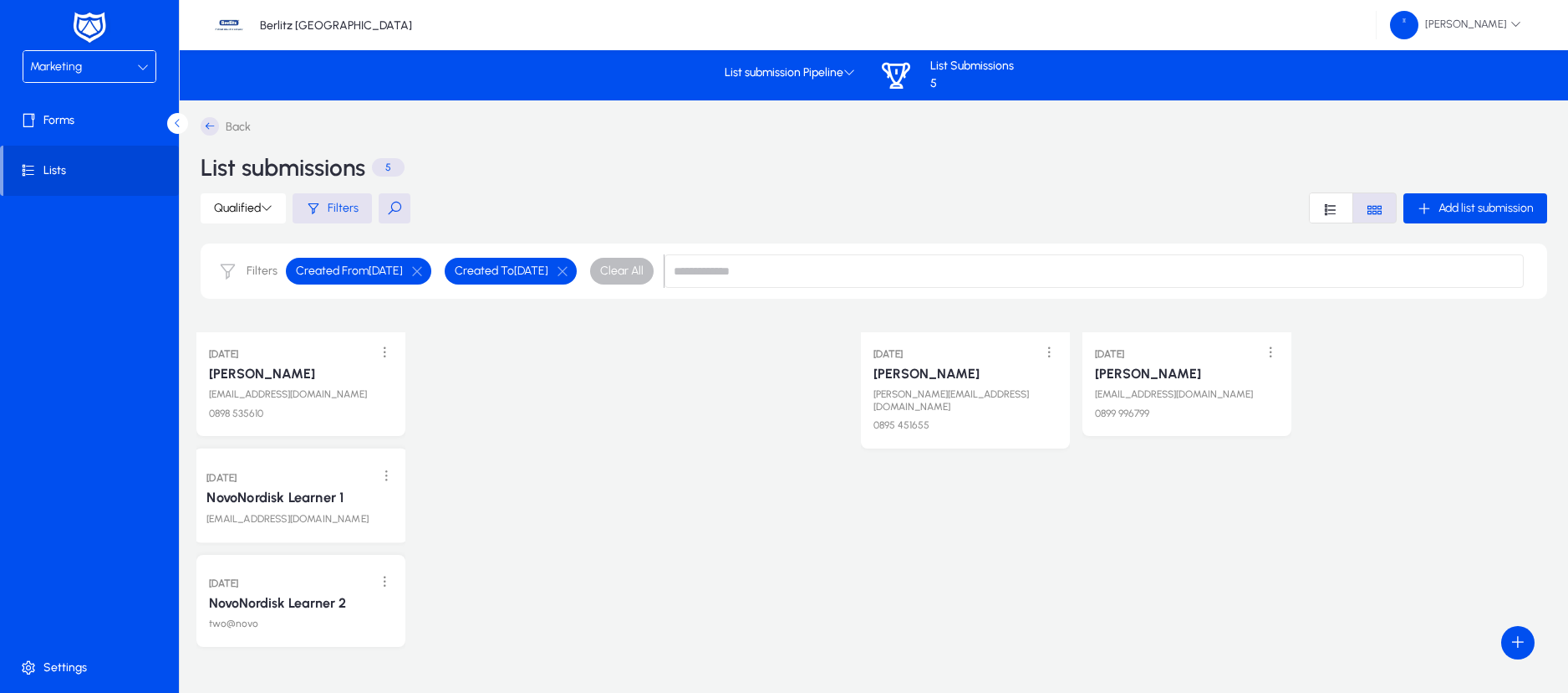
click at [312, 492] on link "NovoNordisk Learner 1" at bounding box center [274, 498] width 137 height 17
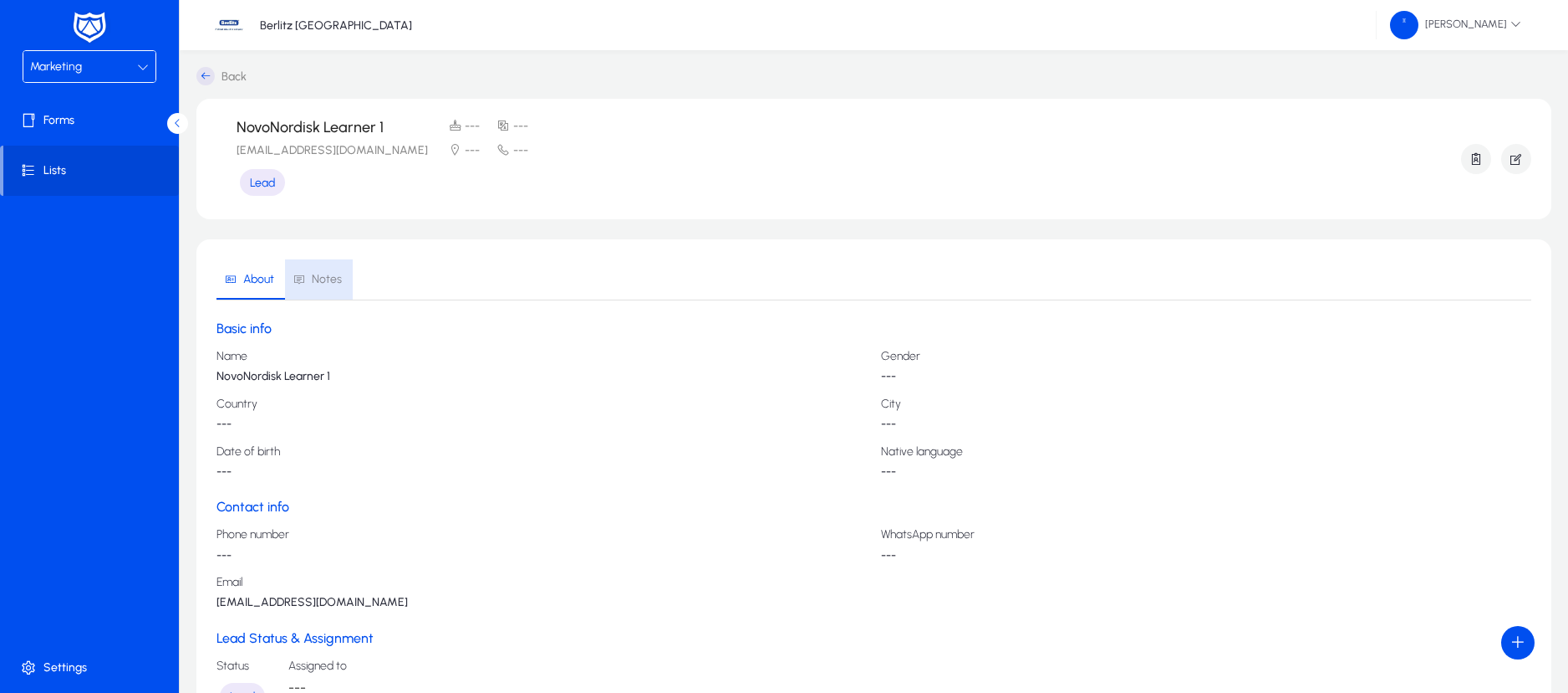
click at [333, 264] on span "Notes" at bounding box center [317, 279] width 48 height 40
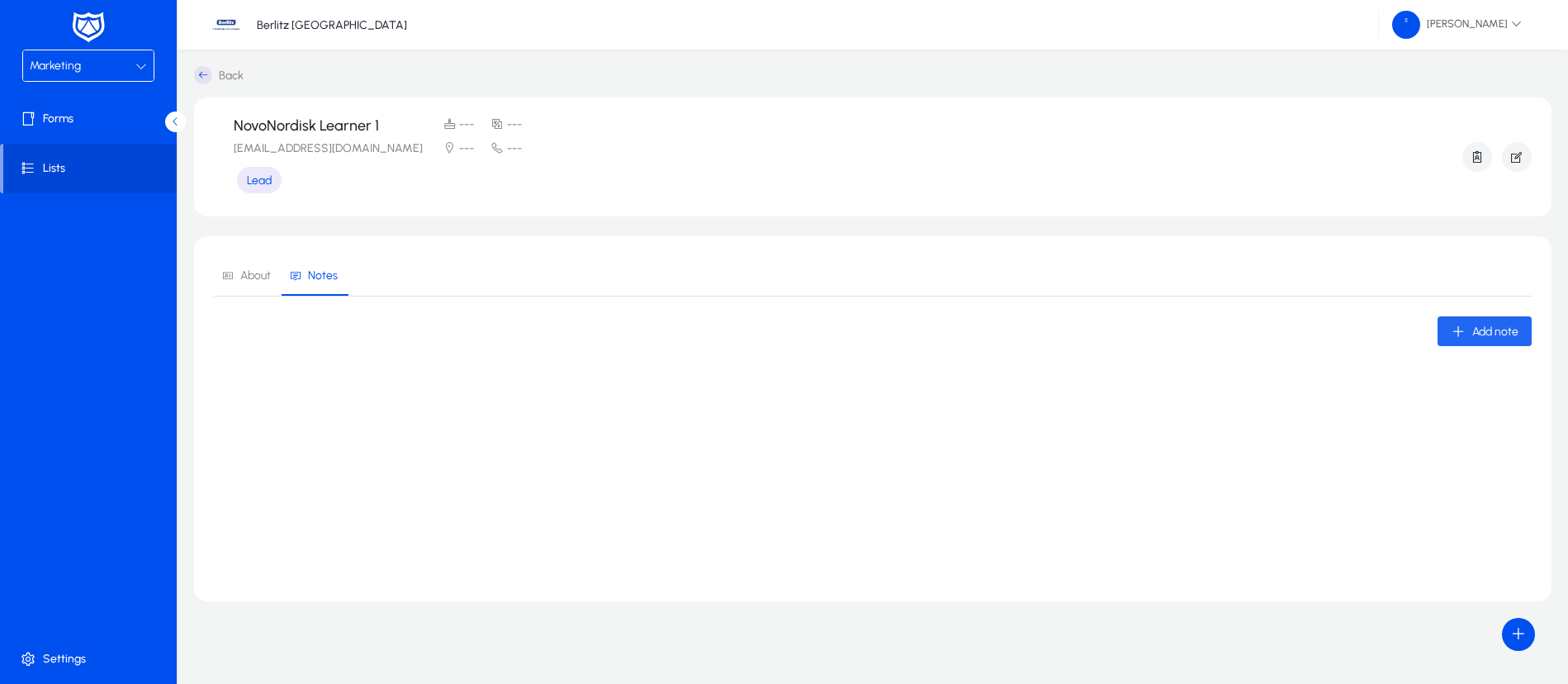
click at [1458, 332] on icon "button" at bounding box center [1458, 331] width 15 height 15
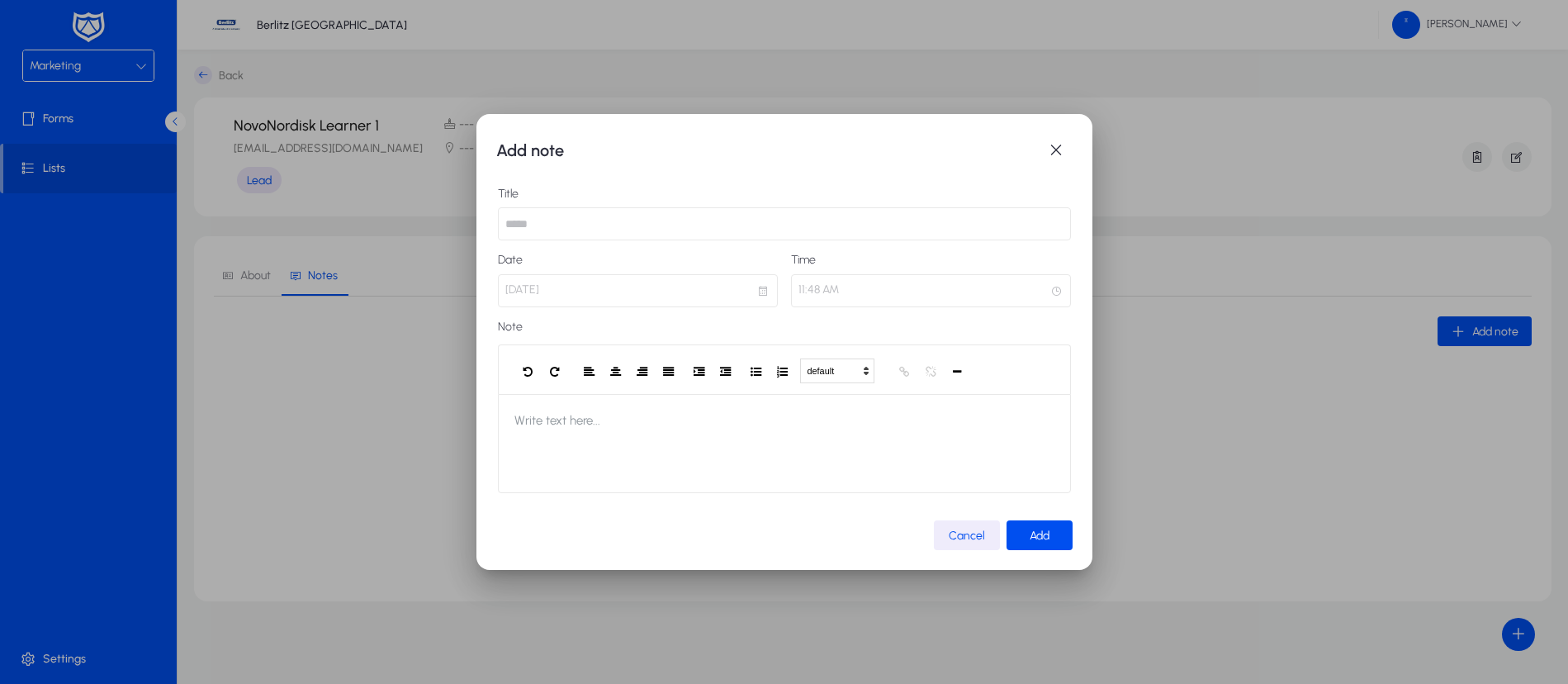
click at [580, 226] on input "text" at bounding box center [784, 223] width 573 height 33
type input "**********"
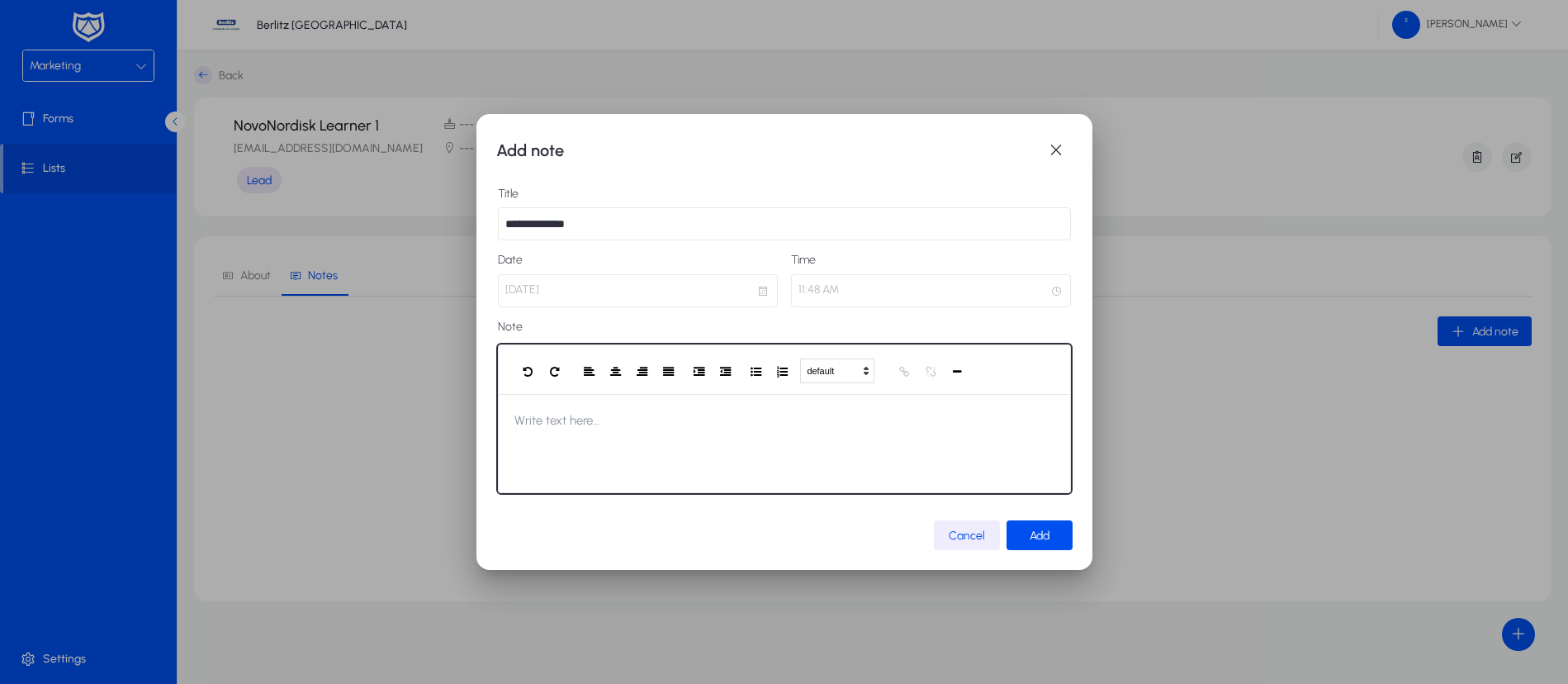
click at [546, 421] on span "Write text here..." at bounding box center [557, 420] width 119 height 53
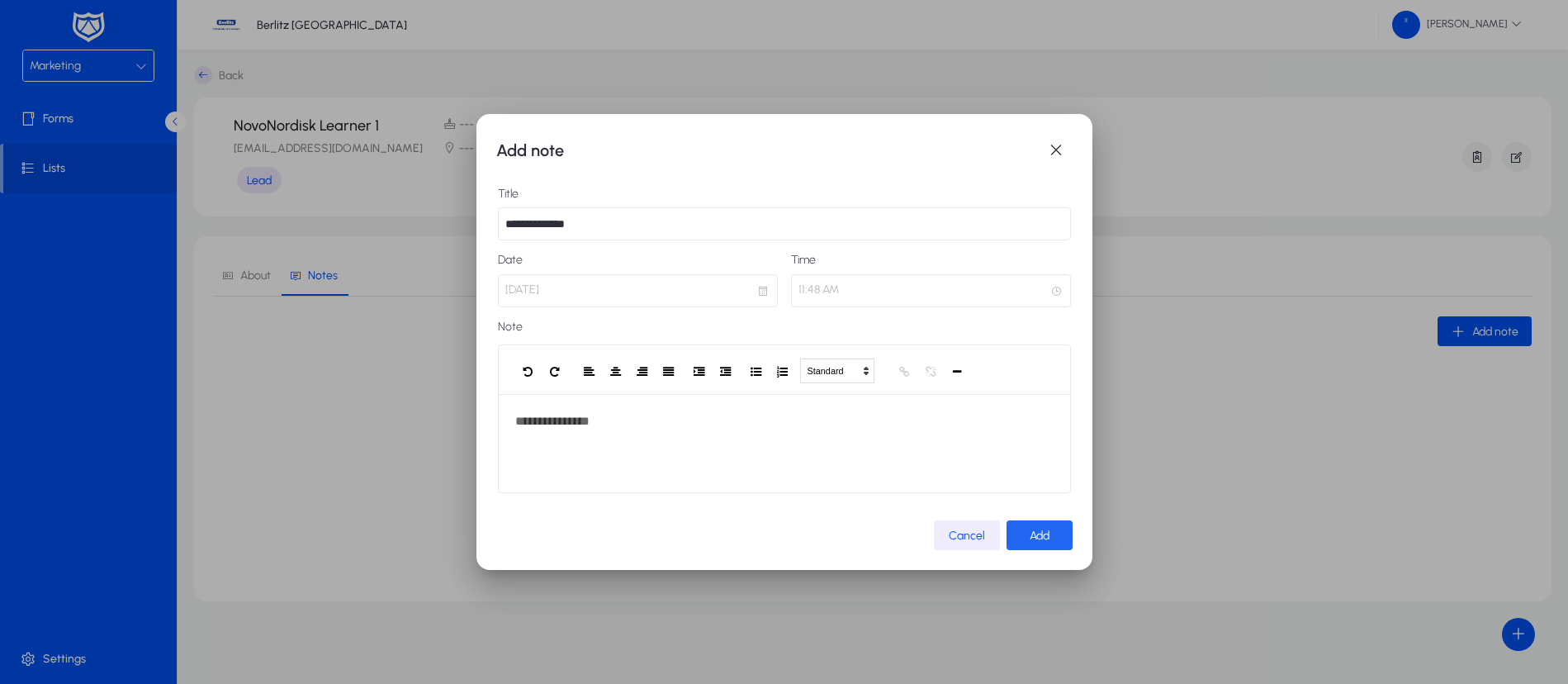
click at [1042, 534] on span "Add" at bounding box center [1039, 534] width 20 height 14
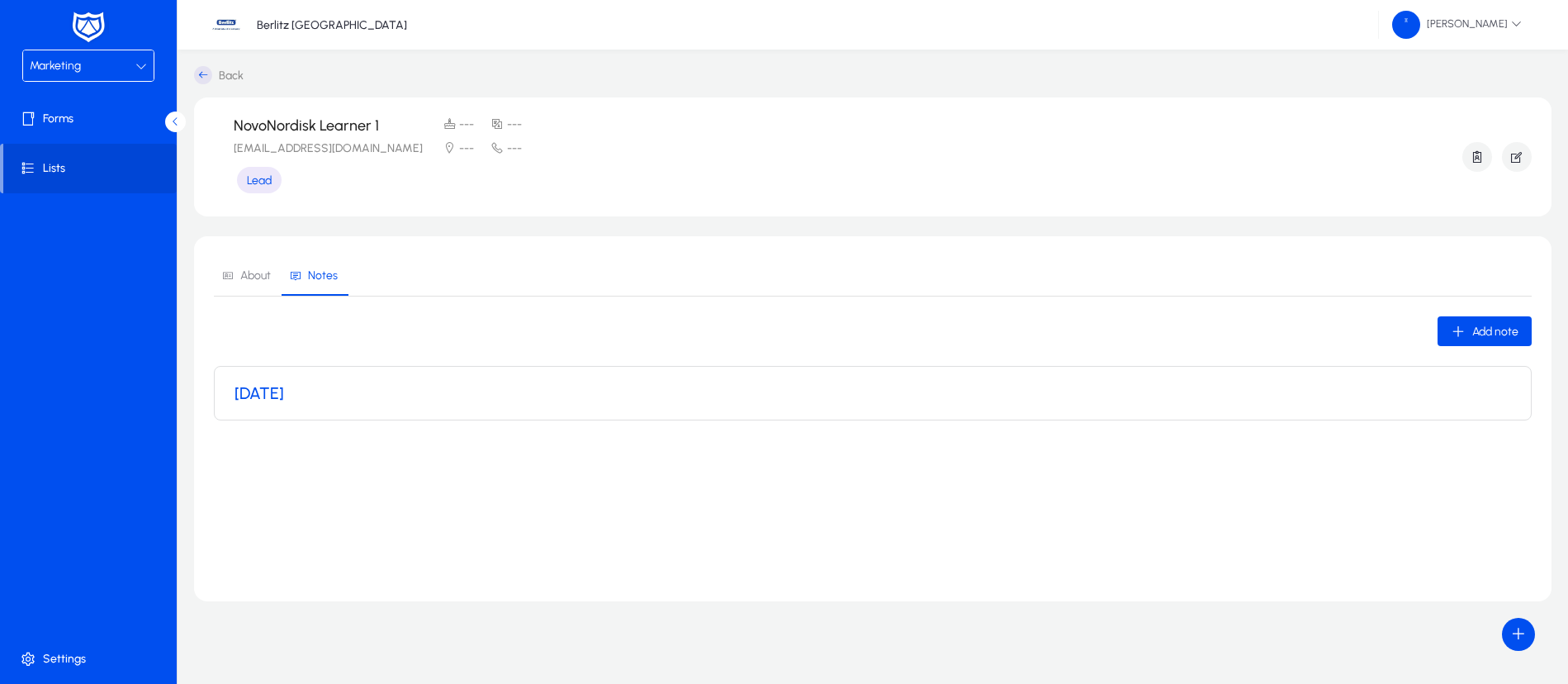
click at [206, 77] on icon at bounding box center [203, 75] width 18 height 18
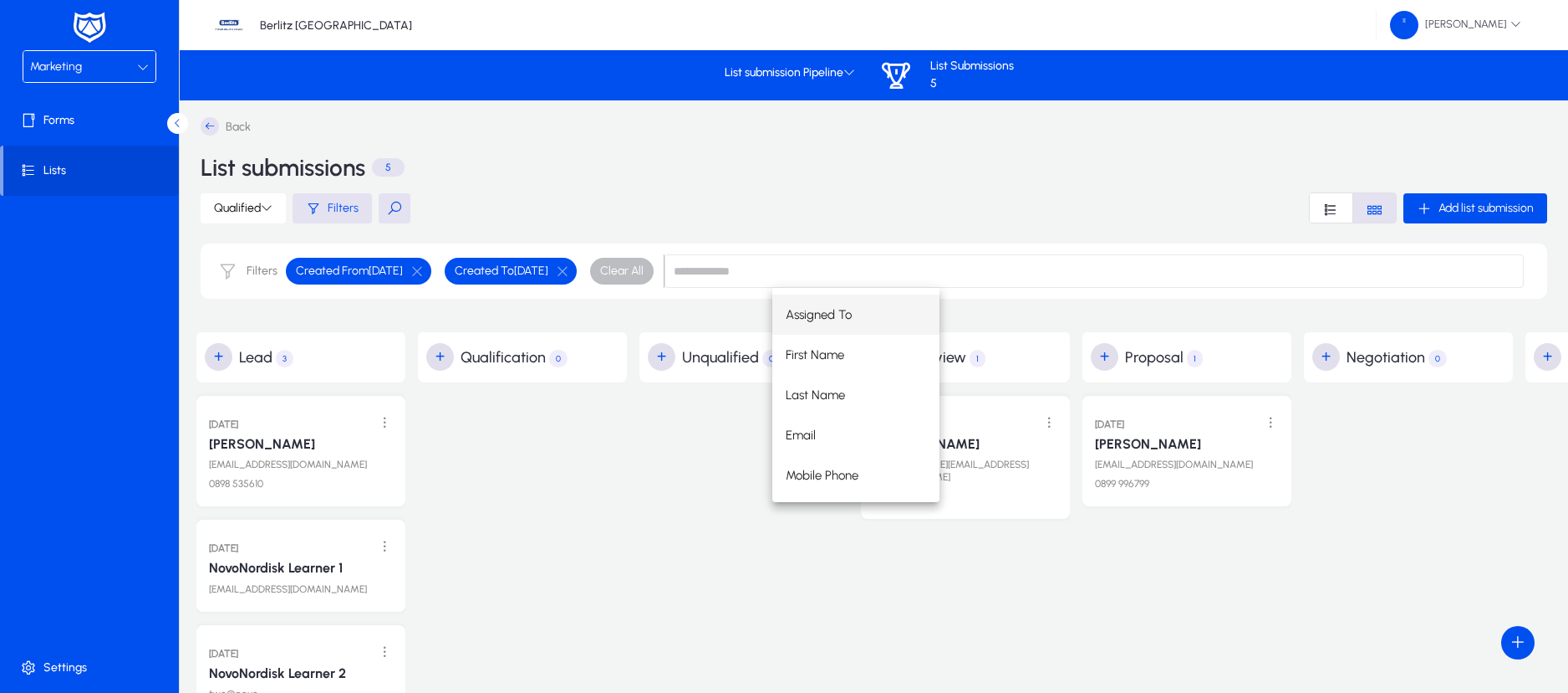
scroll to position [145, 0]
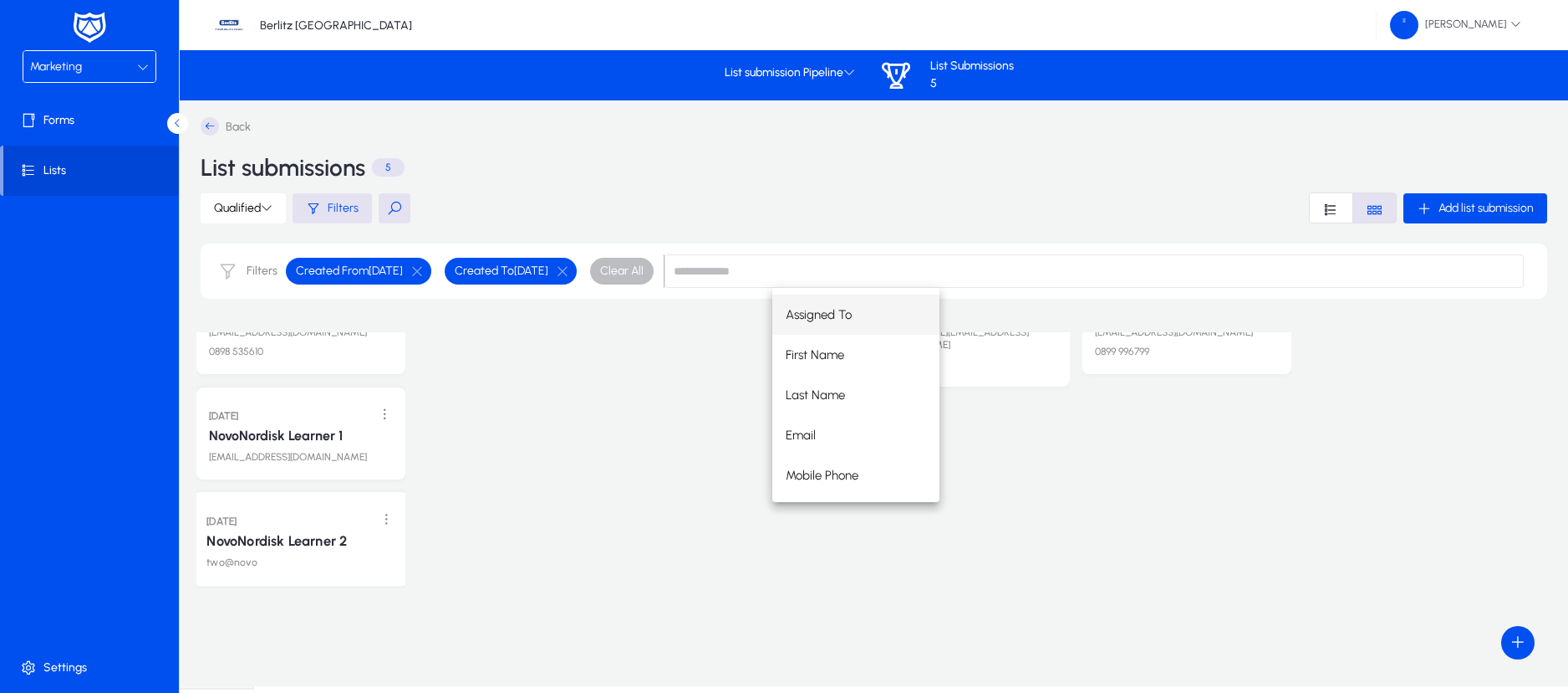
click at [326, 533] on link "NovoNordisk Learner 2" at bounding box center [276, 542] width 140 height 17
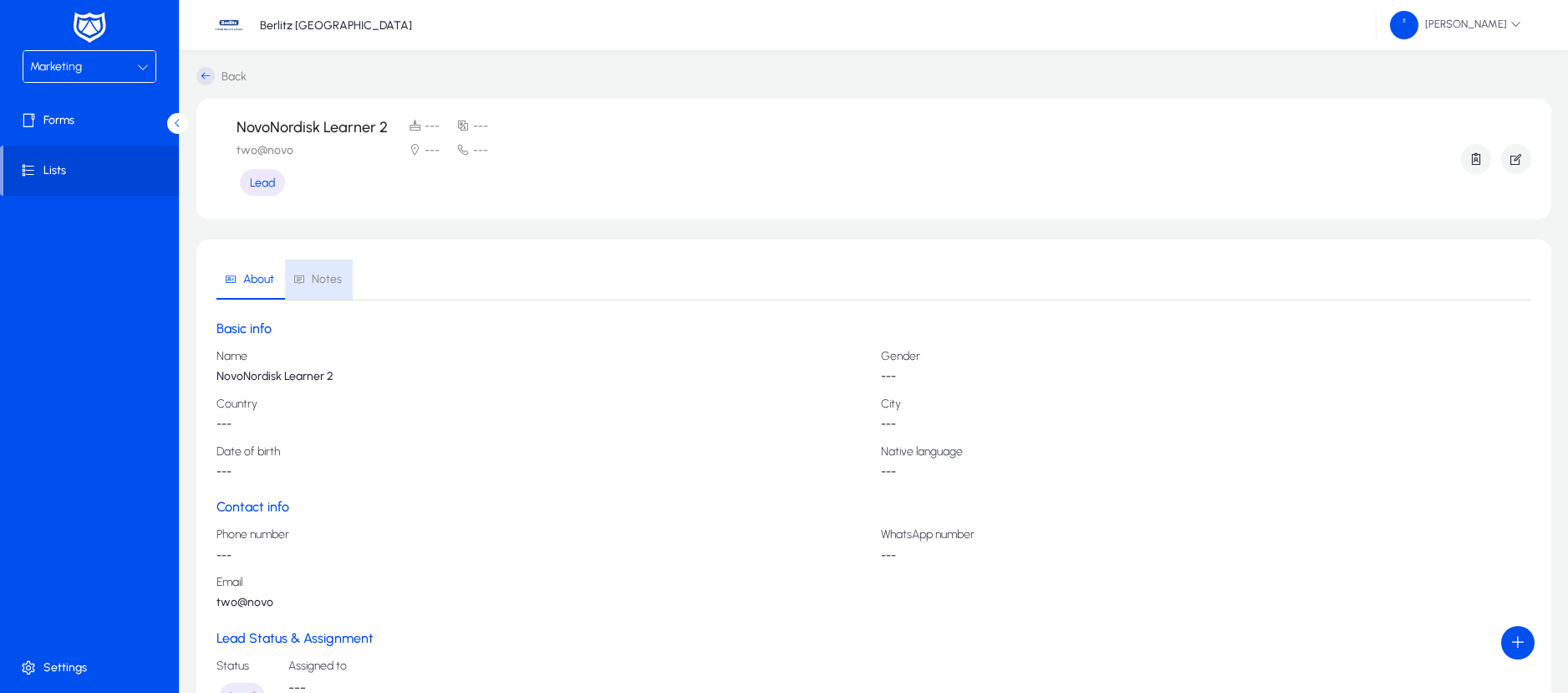
click at [327, 274] on span "Notes" at bounding box center [327, 279] width 30 height 11
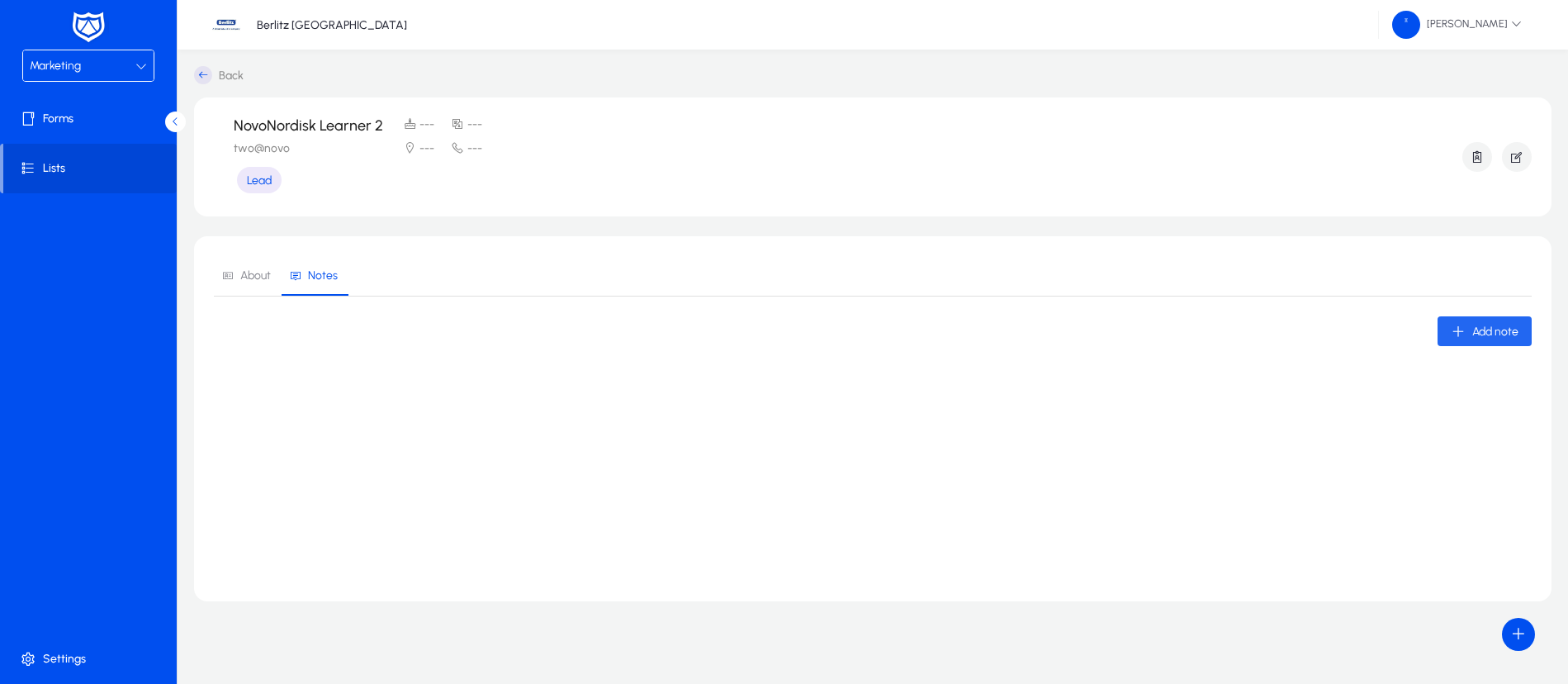
click at [1464, 330] on icon "button" at bounding box center [1458, 331] width 15 height 15
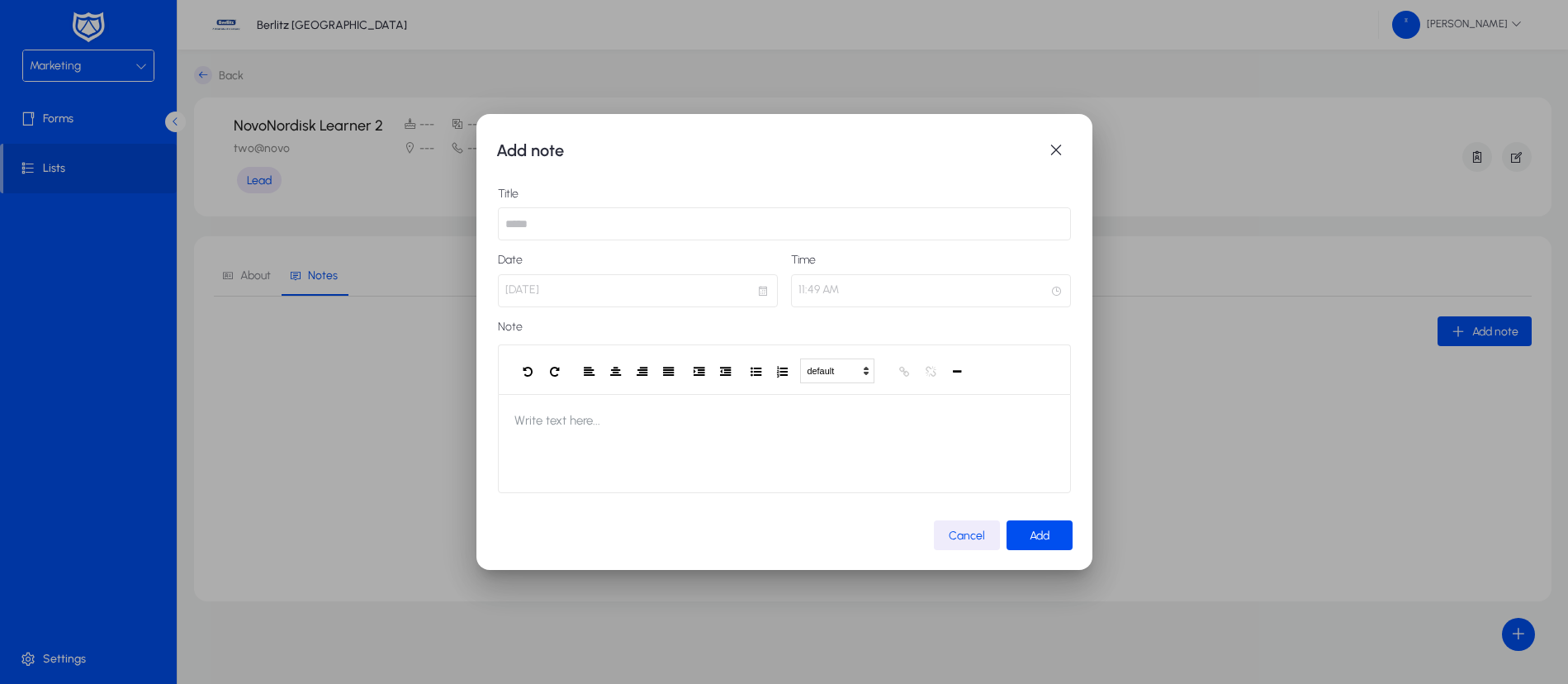
click at [734, 222] on input "text" at bounding box center [784, 223] width 573 height 33
type input "**********"
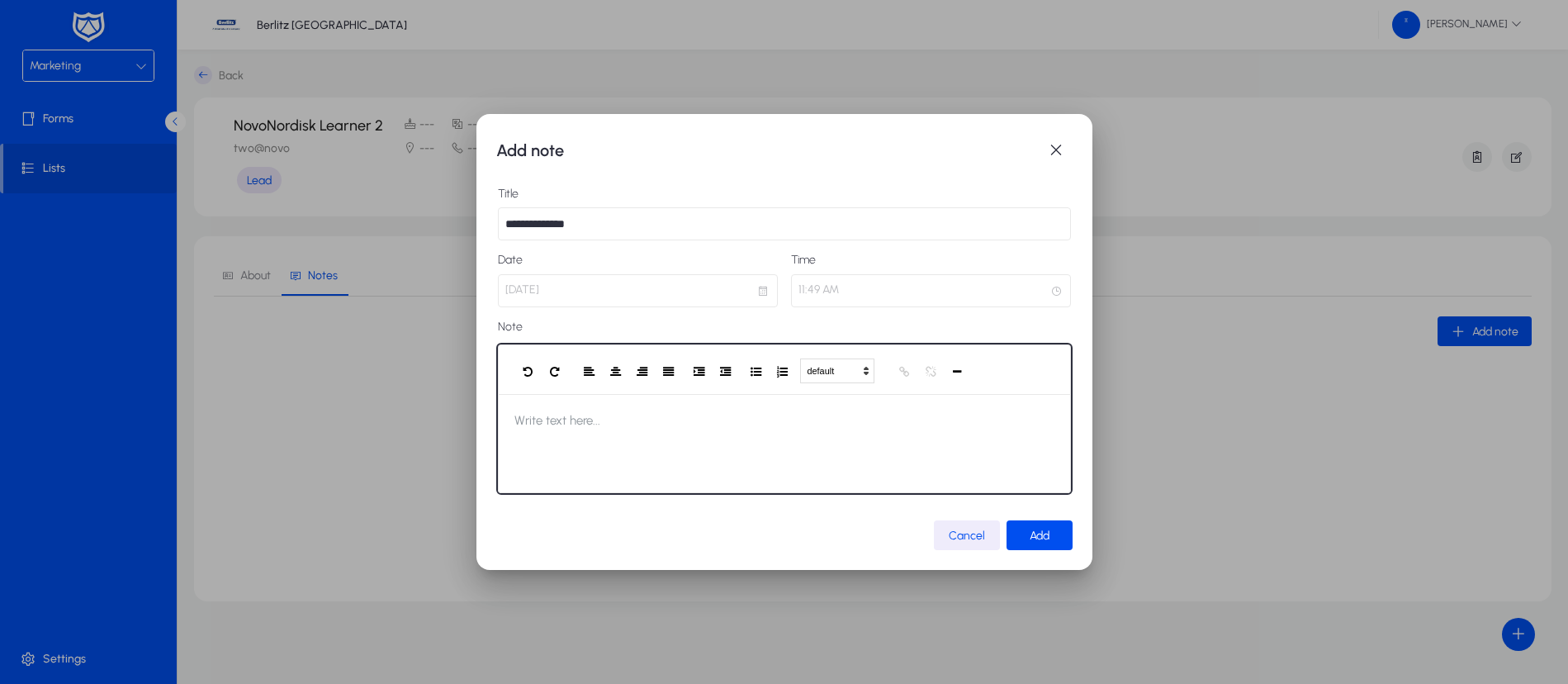
click at [616, 443] on span "Write text here..." at bounding box center [557, 420] width 119 height 53
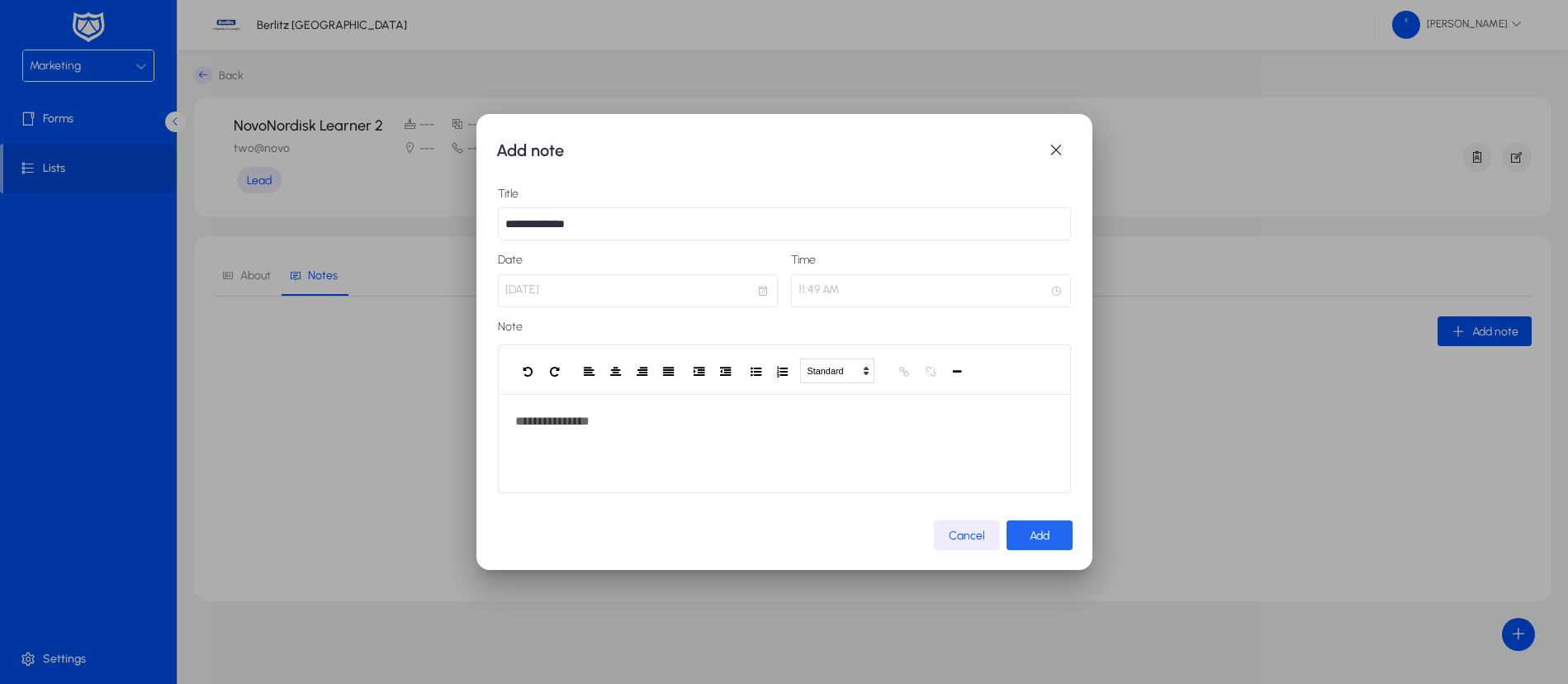
click at [1043, 530] on span "Add" at bounding box center [1039, 534] width 20 height 14
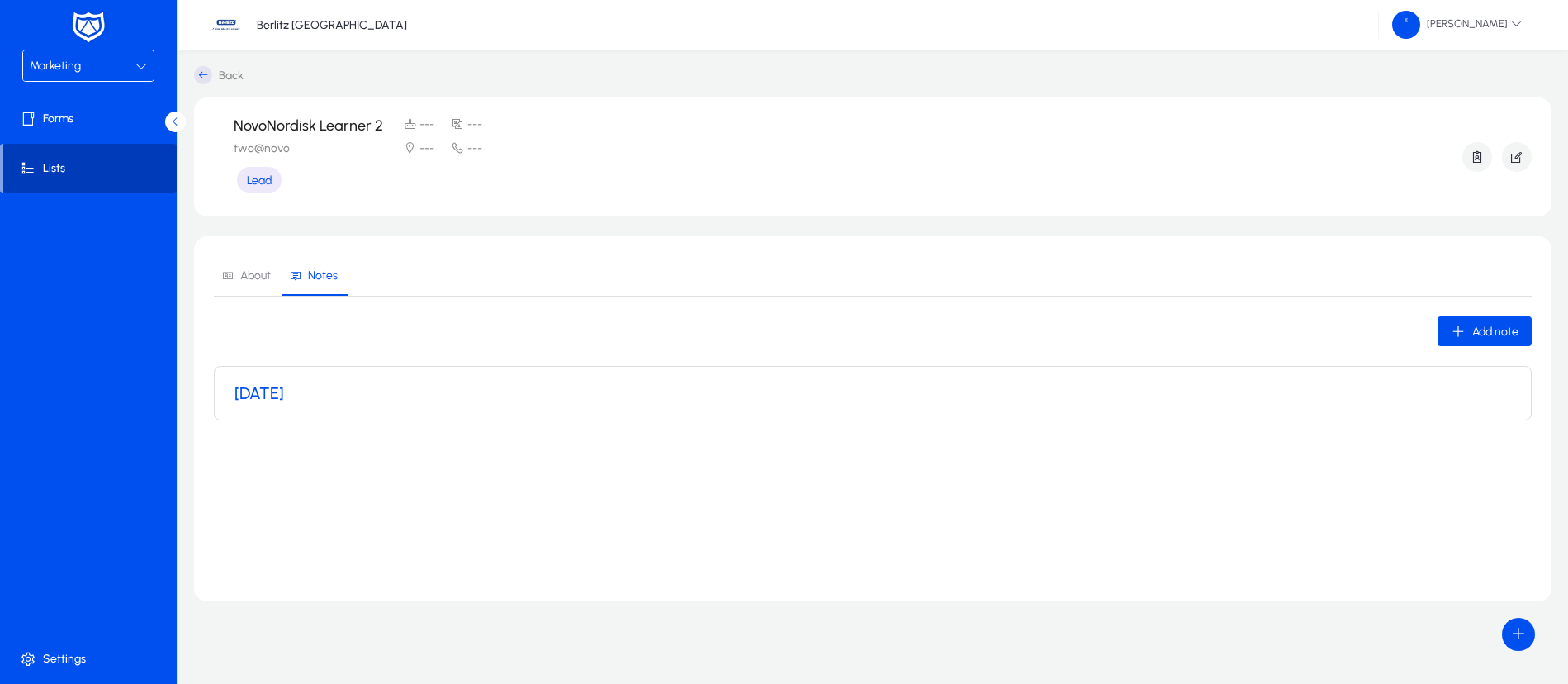
click at [62, 178] on span at bounding box center [91, 168] width 174 height 39
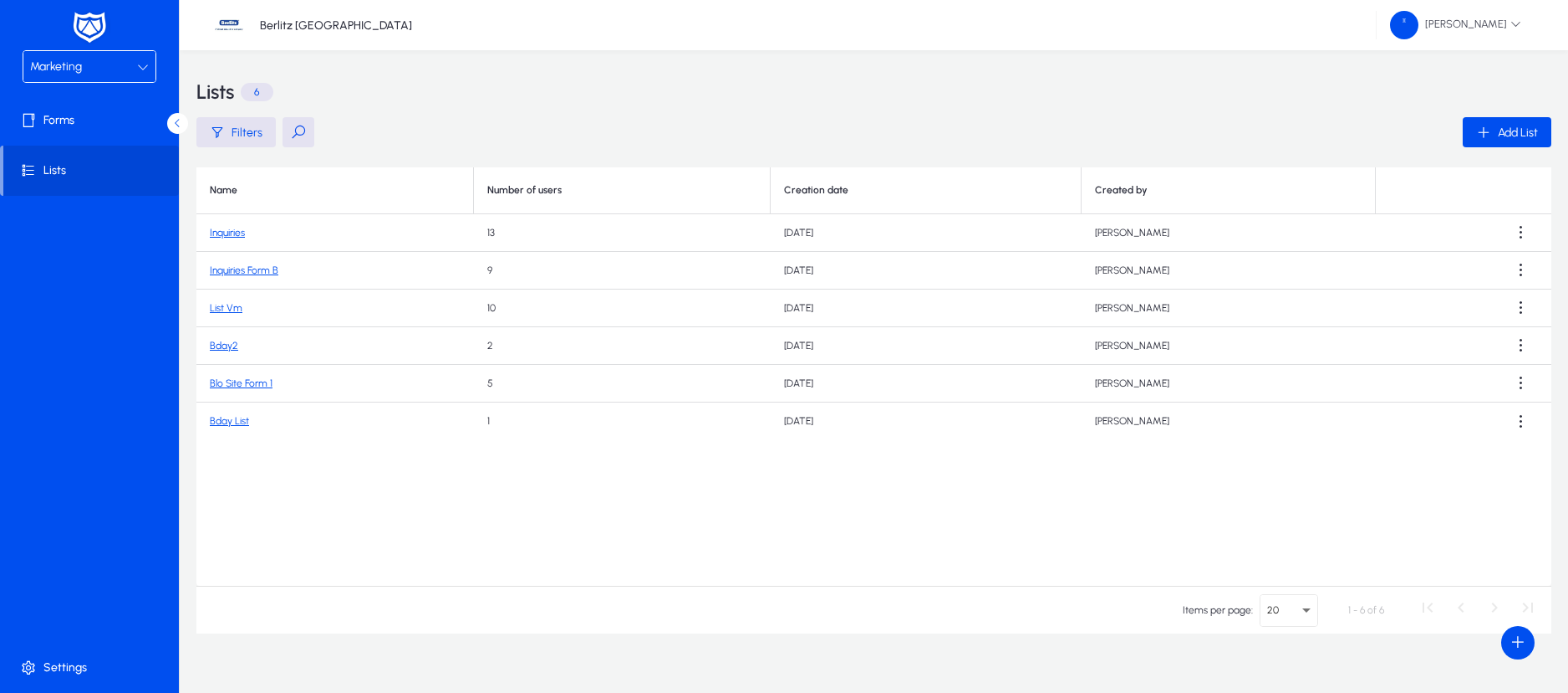
click at [255, 383] on link "Blo Site Form 1" at bounding box center [241, 382] width 62 height 11
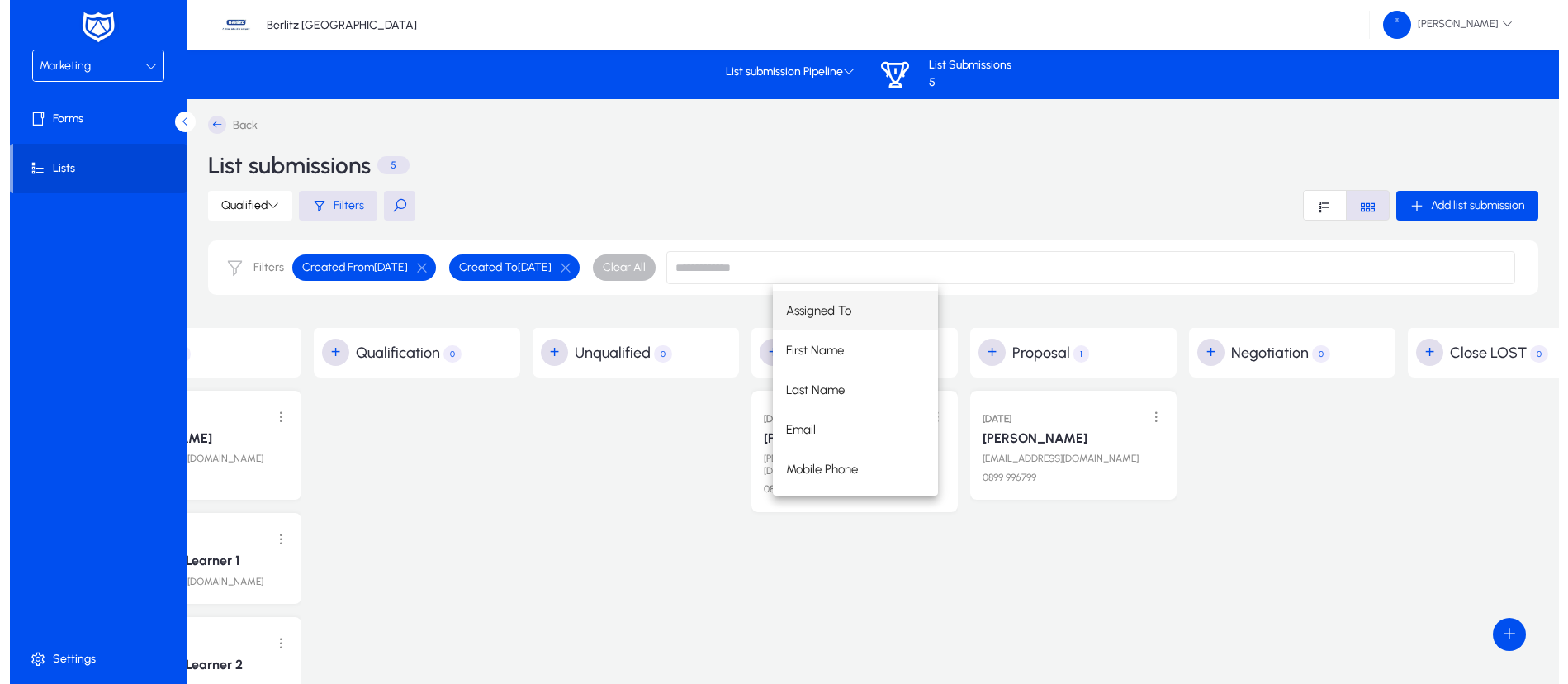
scroll to position [0, 110]
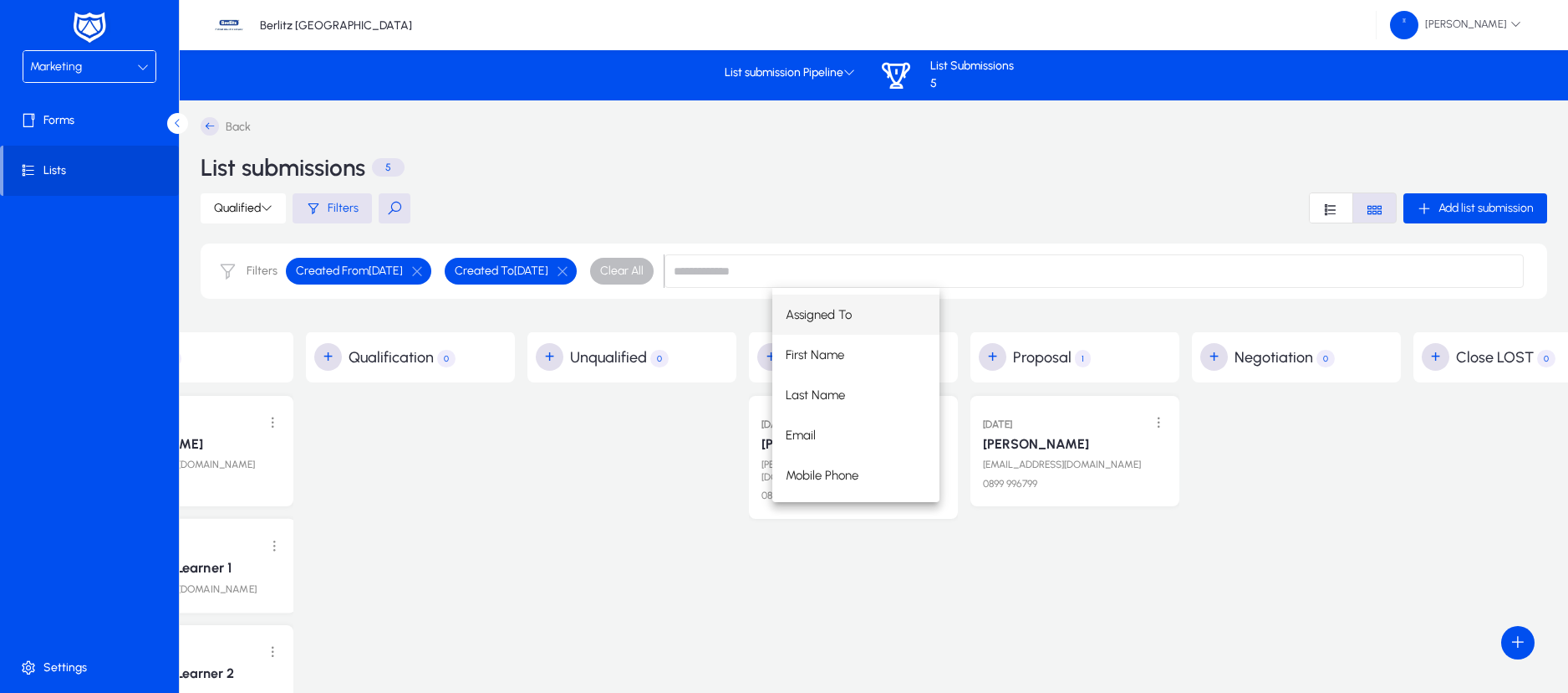
click at [218, 573] on link "NovoNordisk Learner 1" at bounding box center [163, 568] width 137 height 17
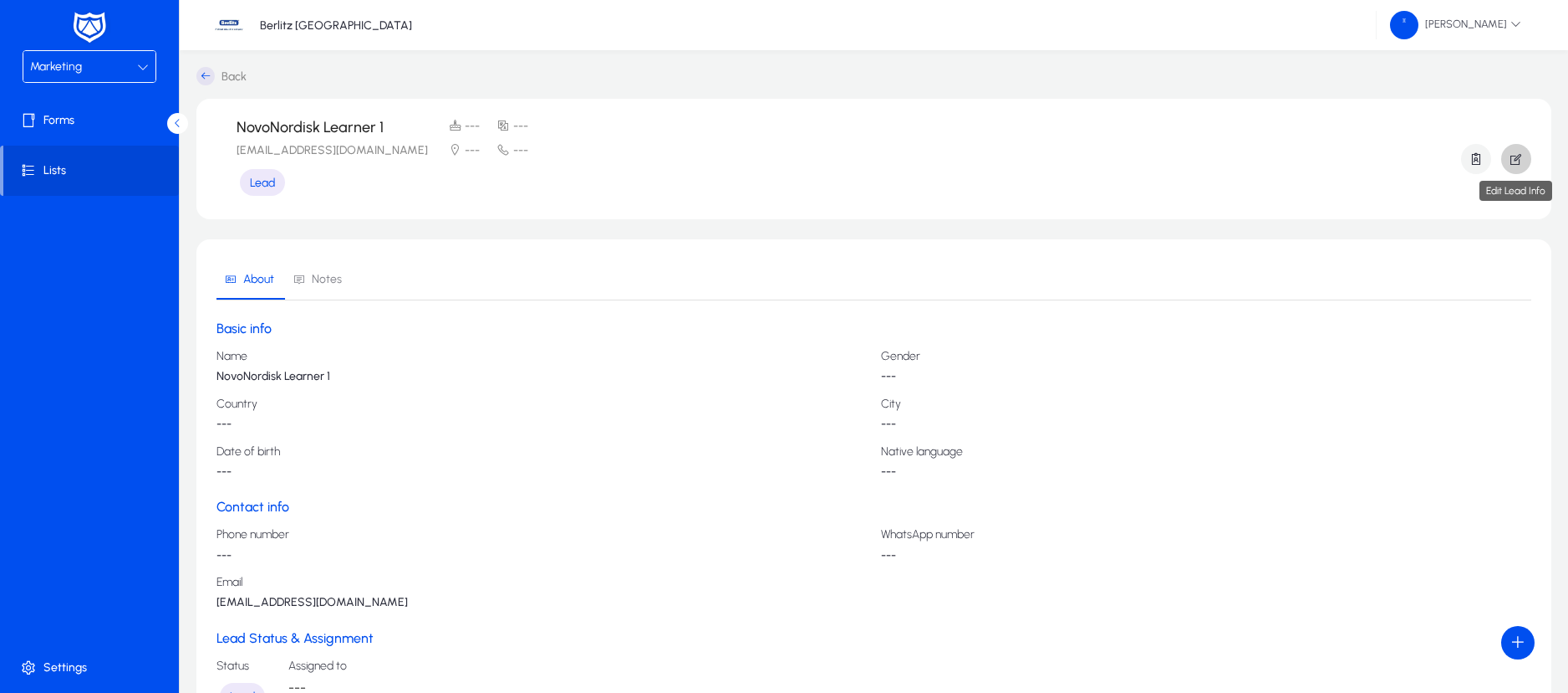
click at [1508, 160] on span "button" at bounding box center [1517, 159] width 30 height 40
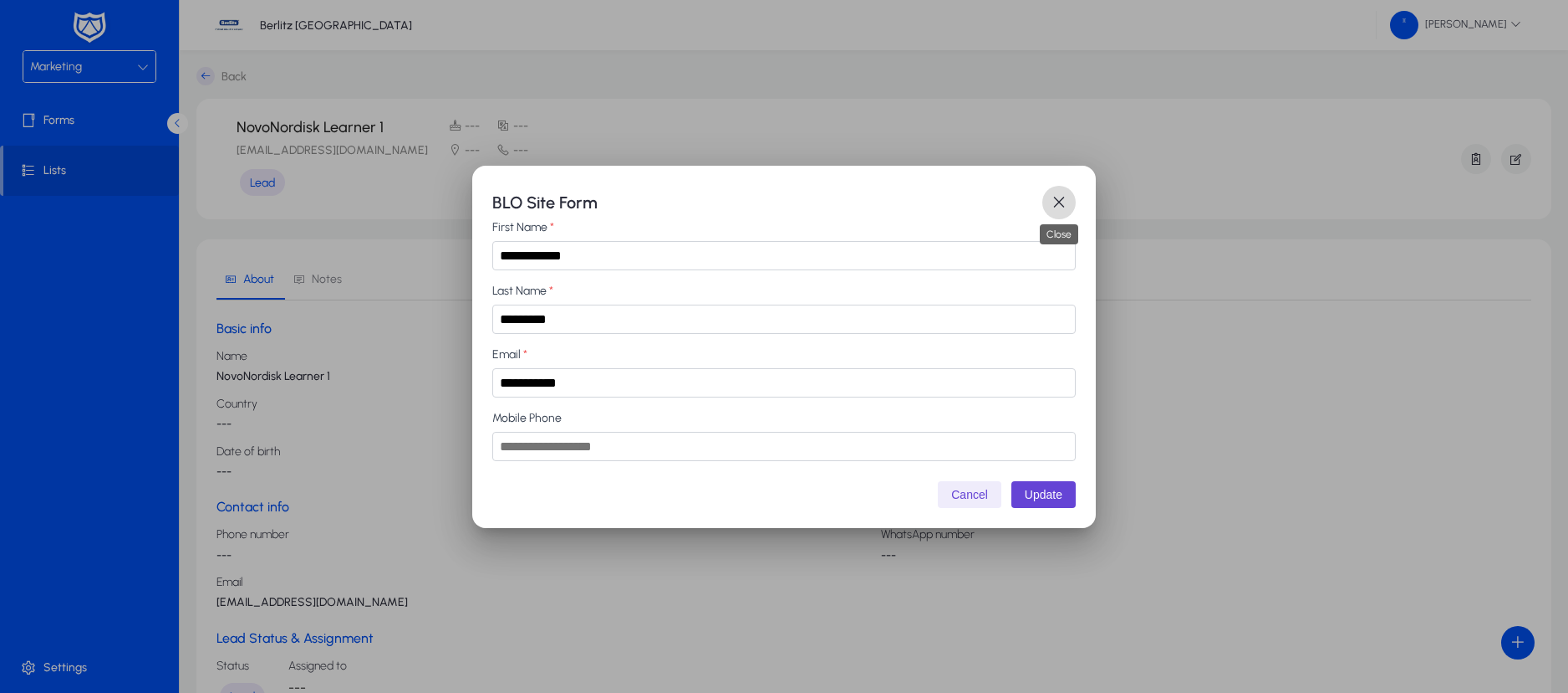
click at [1053, 201] on span "button" at bounding box center [1059, 202] width 33 height 33
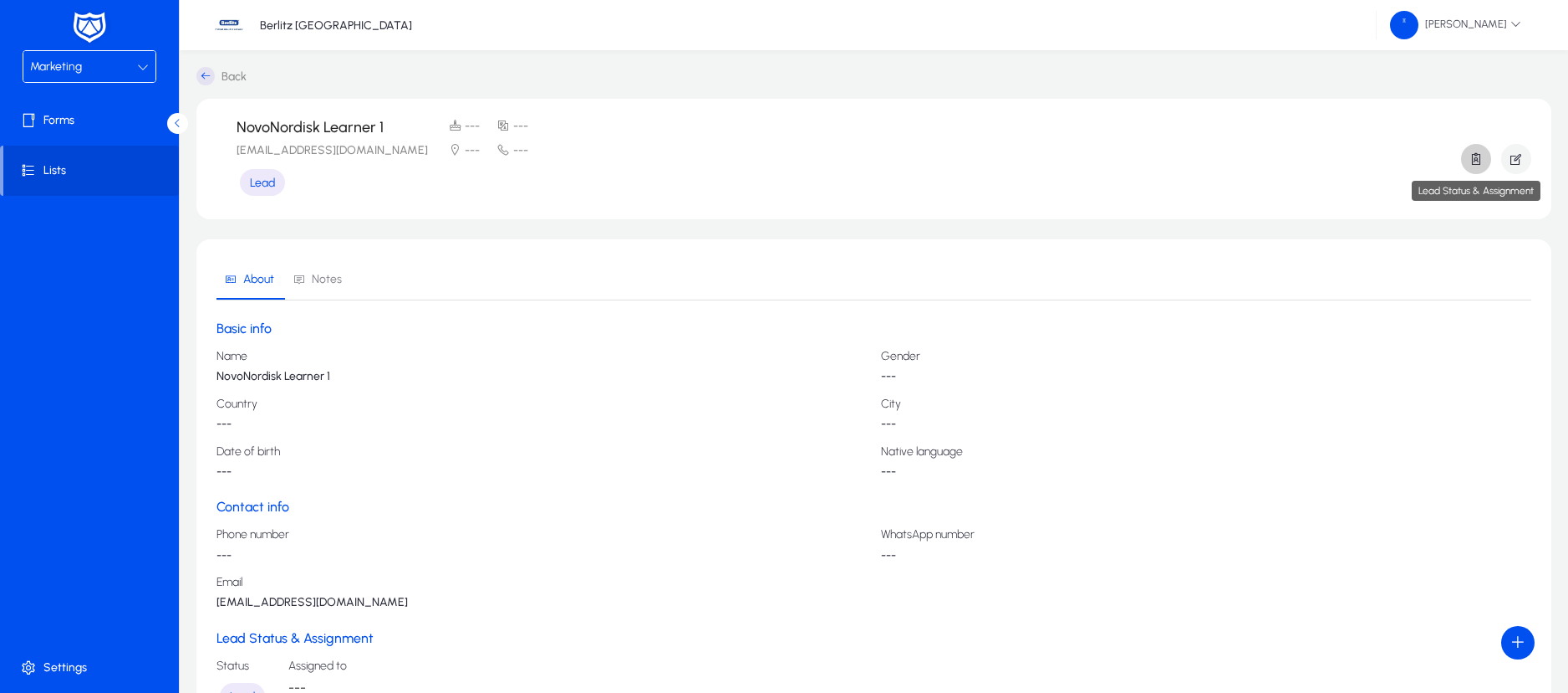
click at [1476, 162] on icon "button" at bounding box center [1476, 159] width 15 height 15
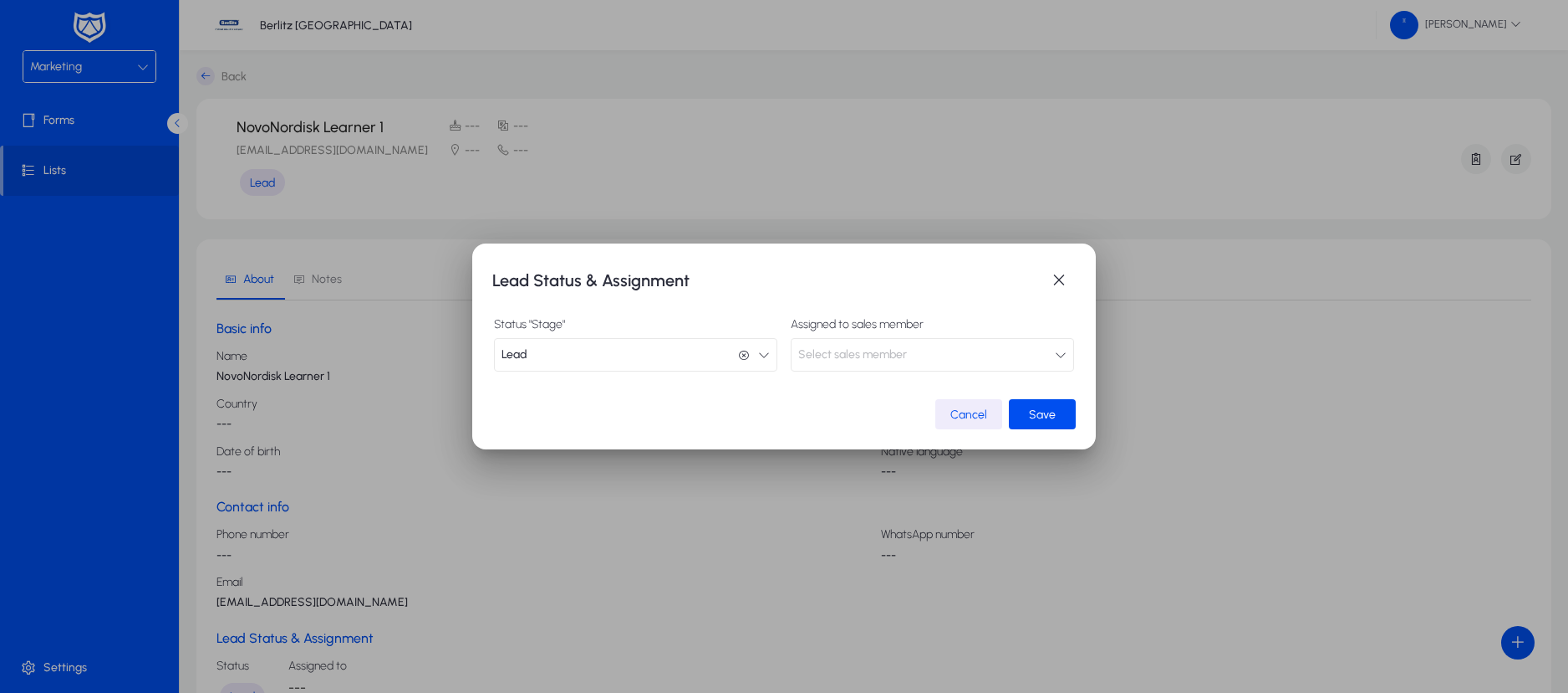
click at [765, 345] on button "Lead Lead" at bounding box center [636, 354] width 284 height 33
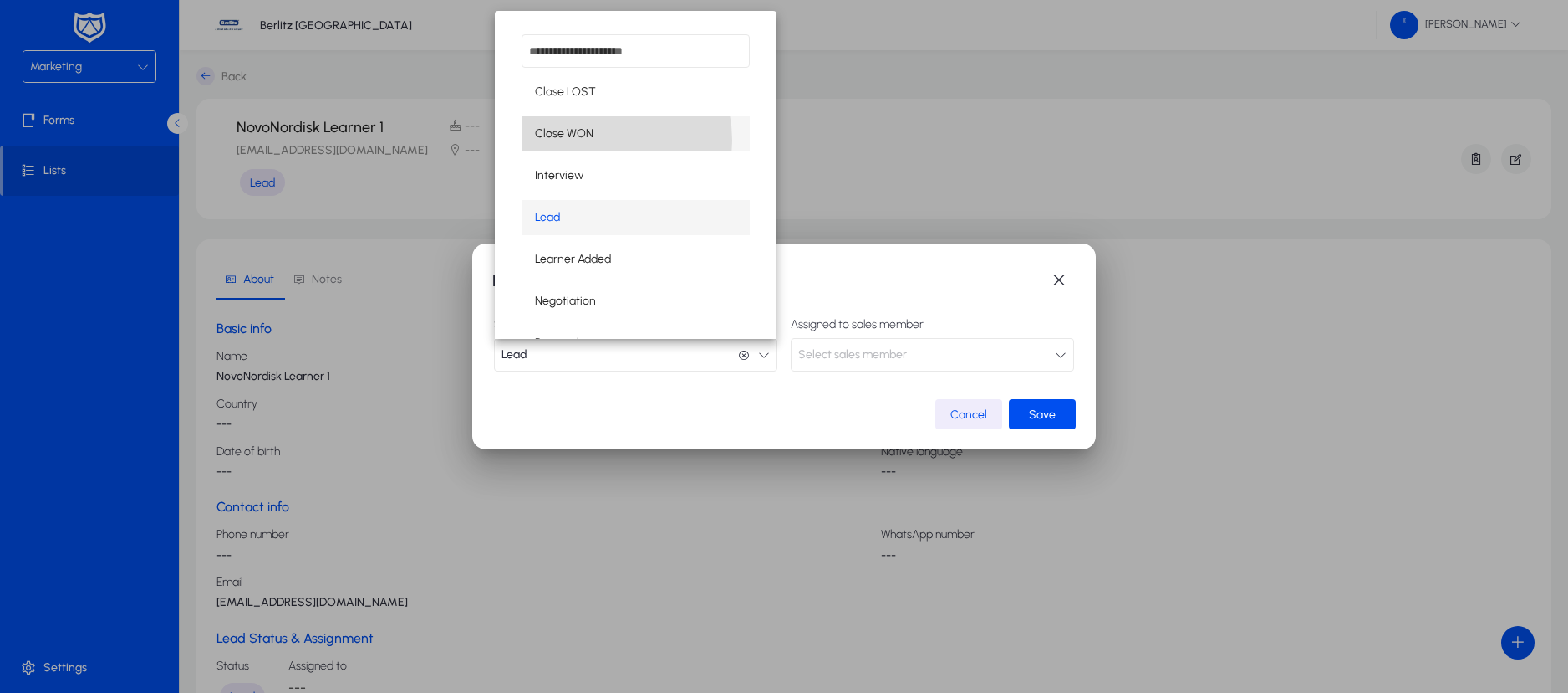
click at [588, 140] on span "Close WON" at bounding box center [564, 133] width 59 height 20
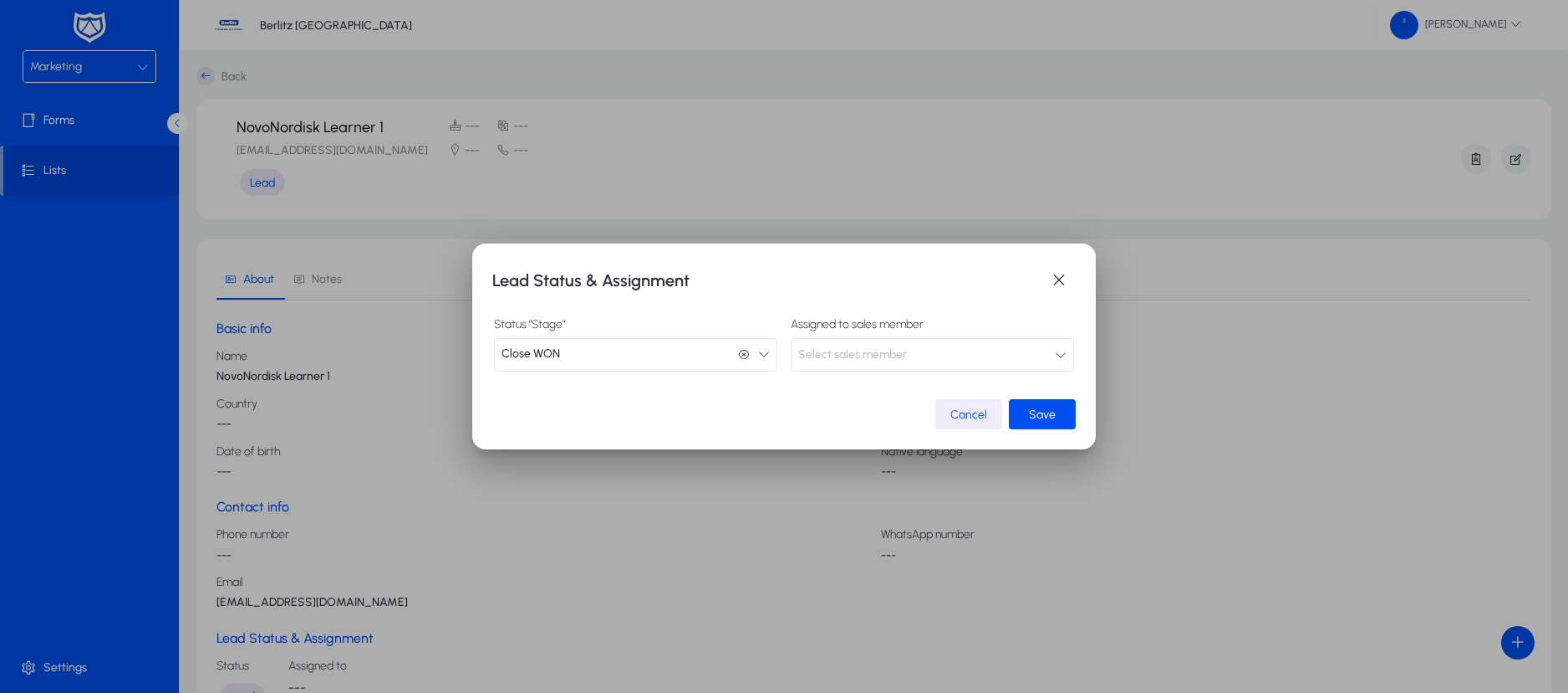
click at [867, 347] on span "Select sales member" at bounding box center [853, 354] width 109 height 33
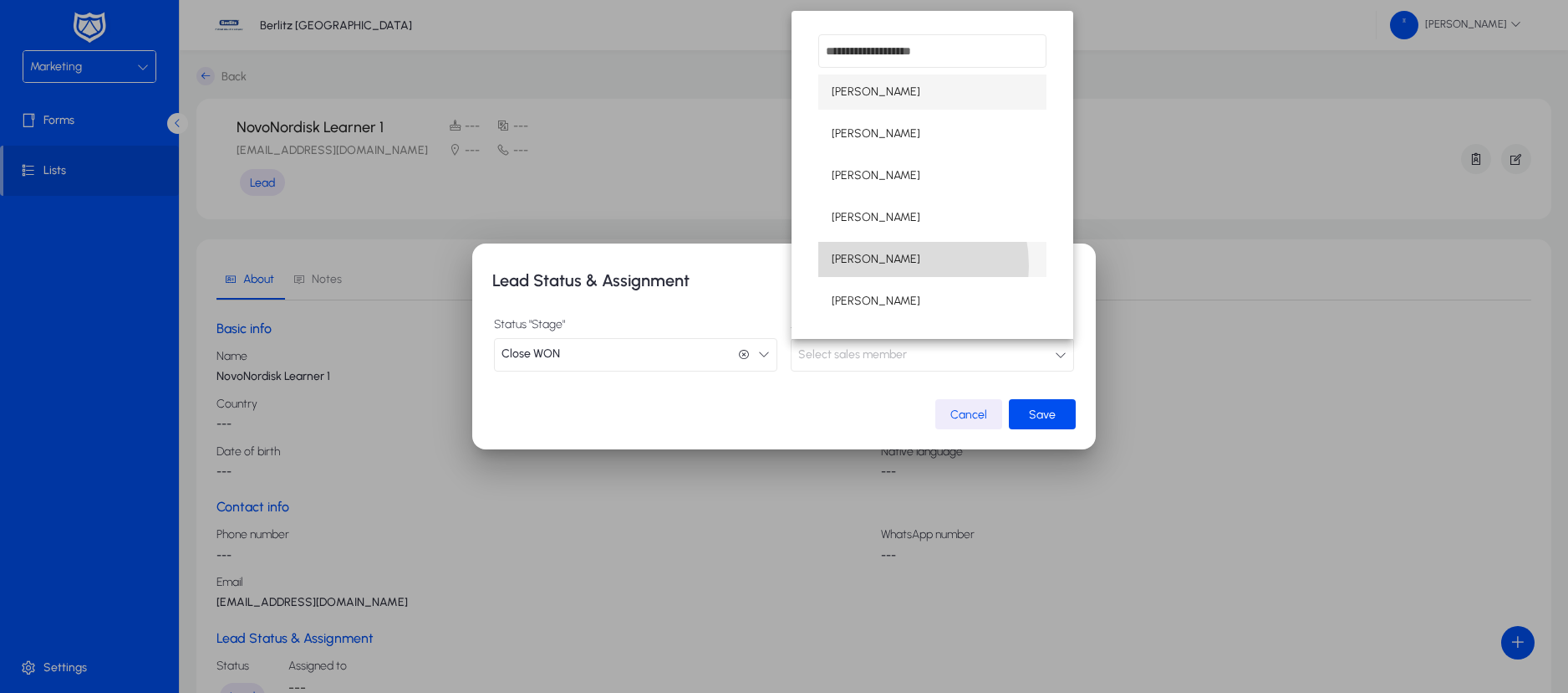
click at [876, 266] on span "[PERSON_NAME]" at bounding box center [876, 258] width 89 height 20
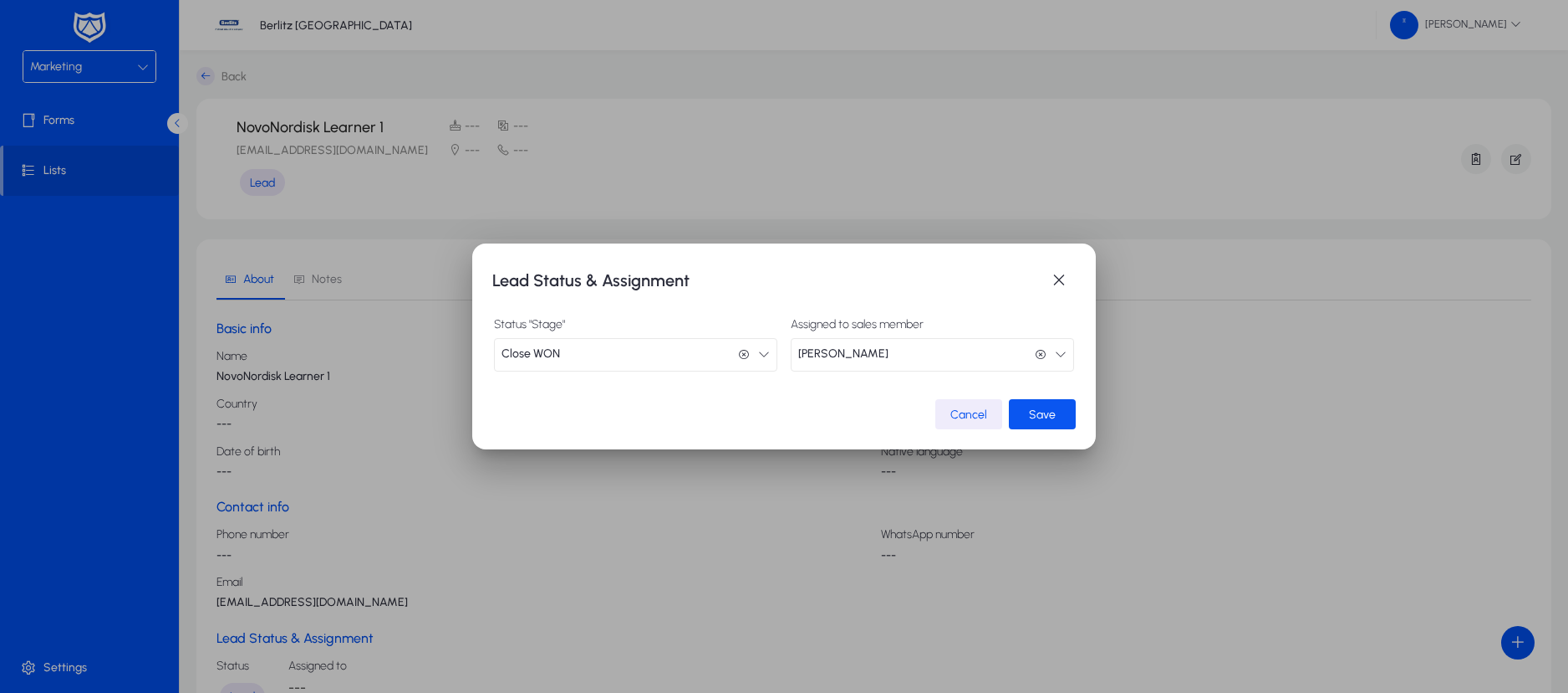
click at [1030, 407] on span "Save" at bounding box center [1043, 414] width 26 height 14
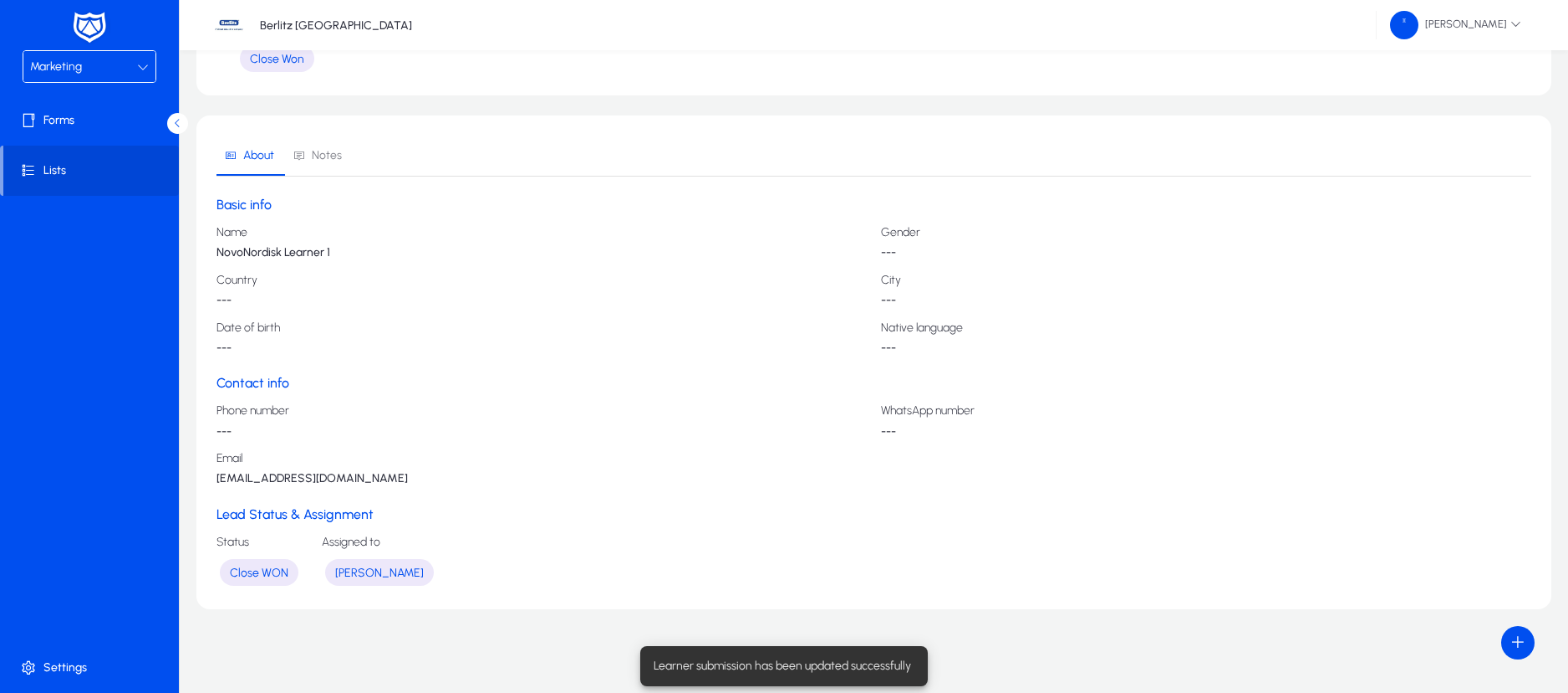
scroll to position [0, 0]
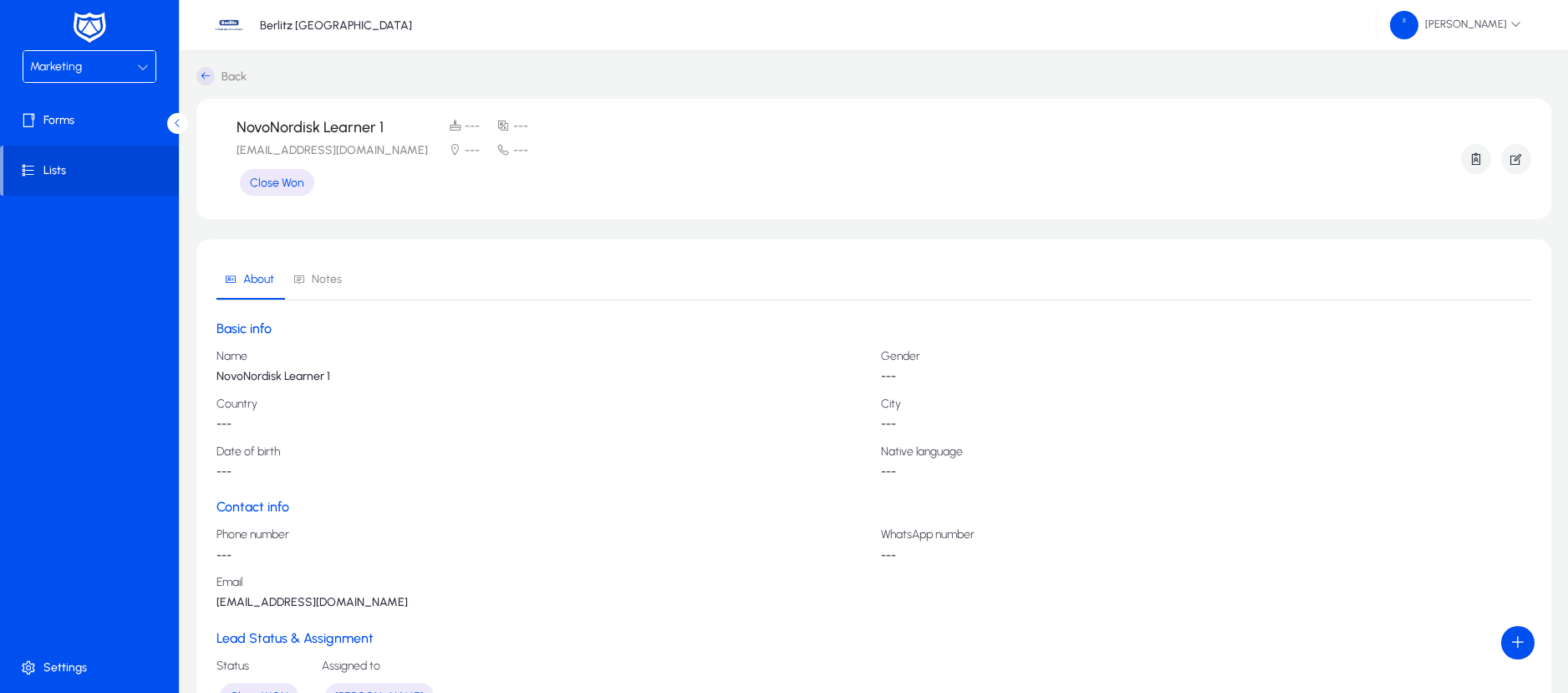
click at [198, 72] on icon at bounding box center [205, 76] width 18 height 18
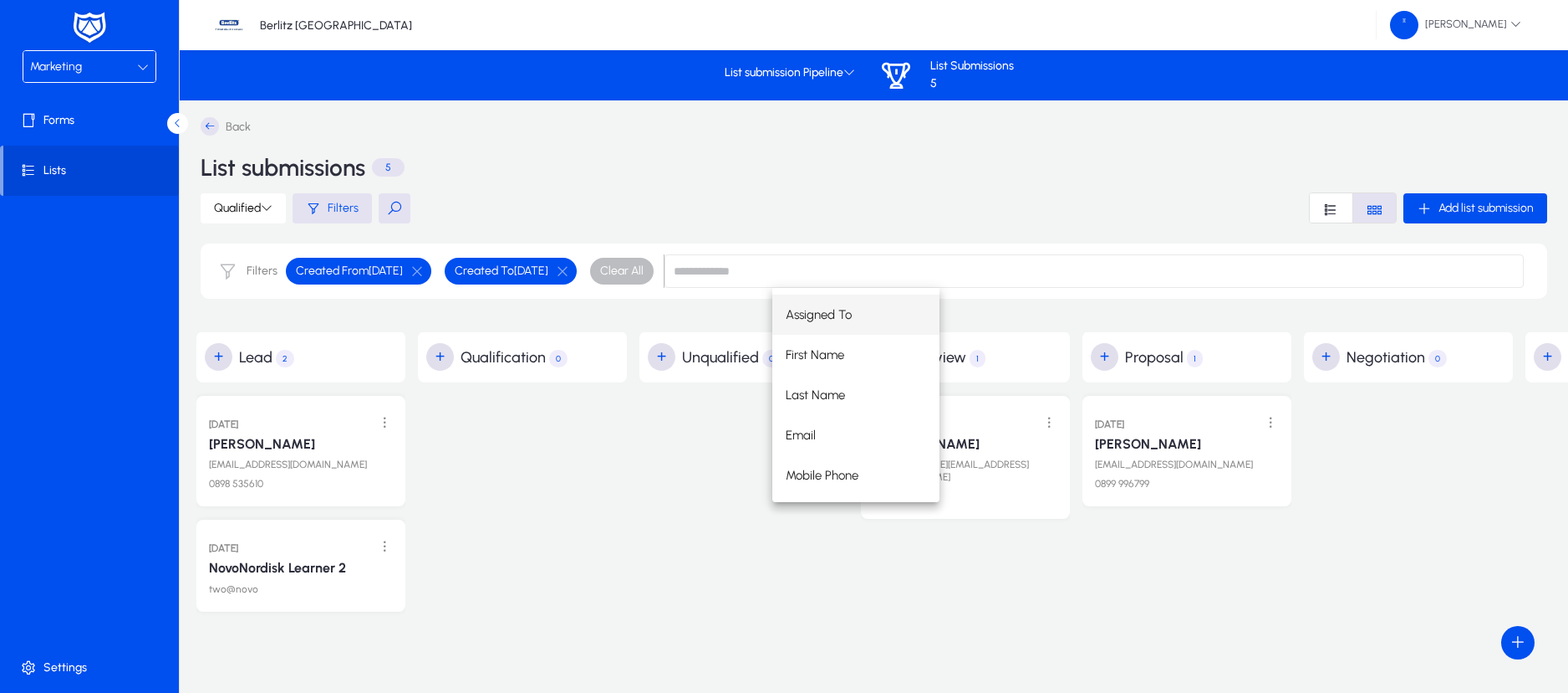
scroll to position [40, 0]
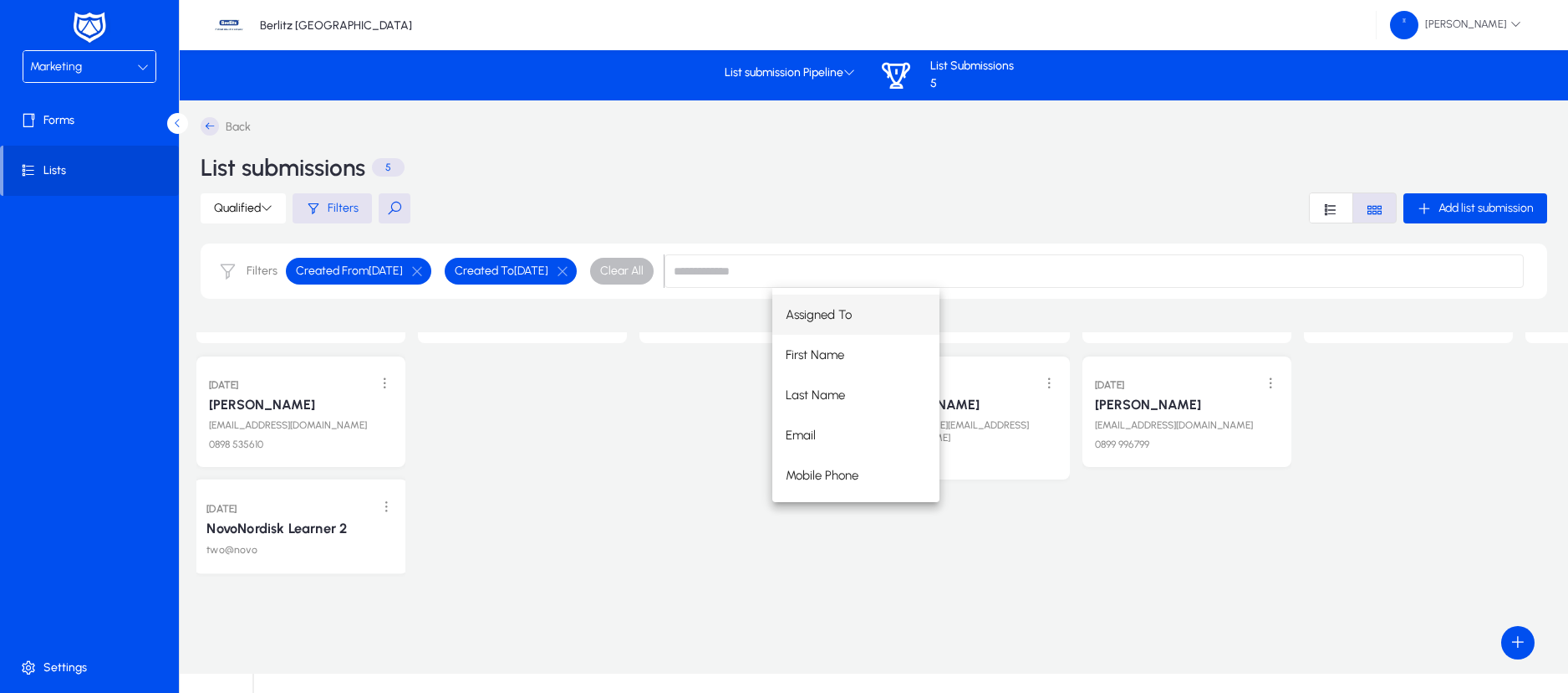
click at [303, 526] on link "NovoNordisk Learner 2" at bounding box center [276, 529] width 140 height 17
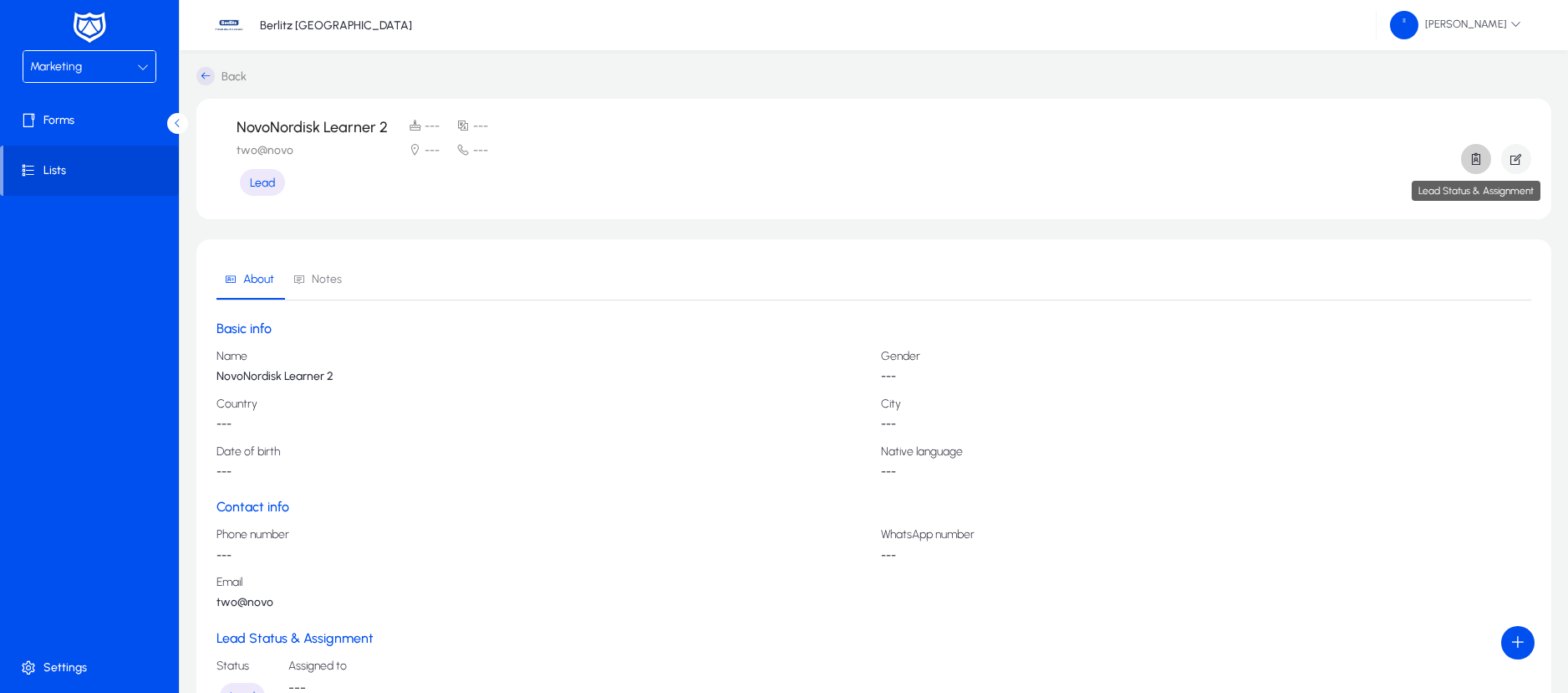
click at [1474, 169] on span "button" at bounding box center [1476, 159] width 30 height 40
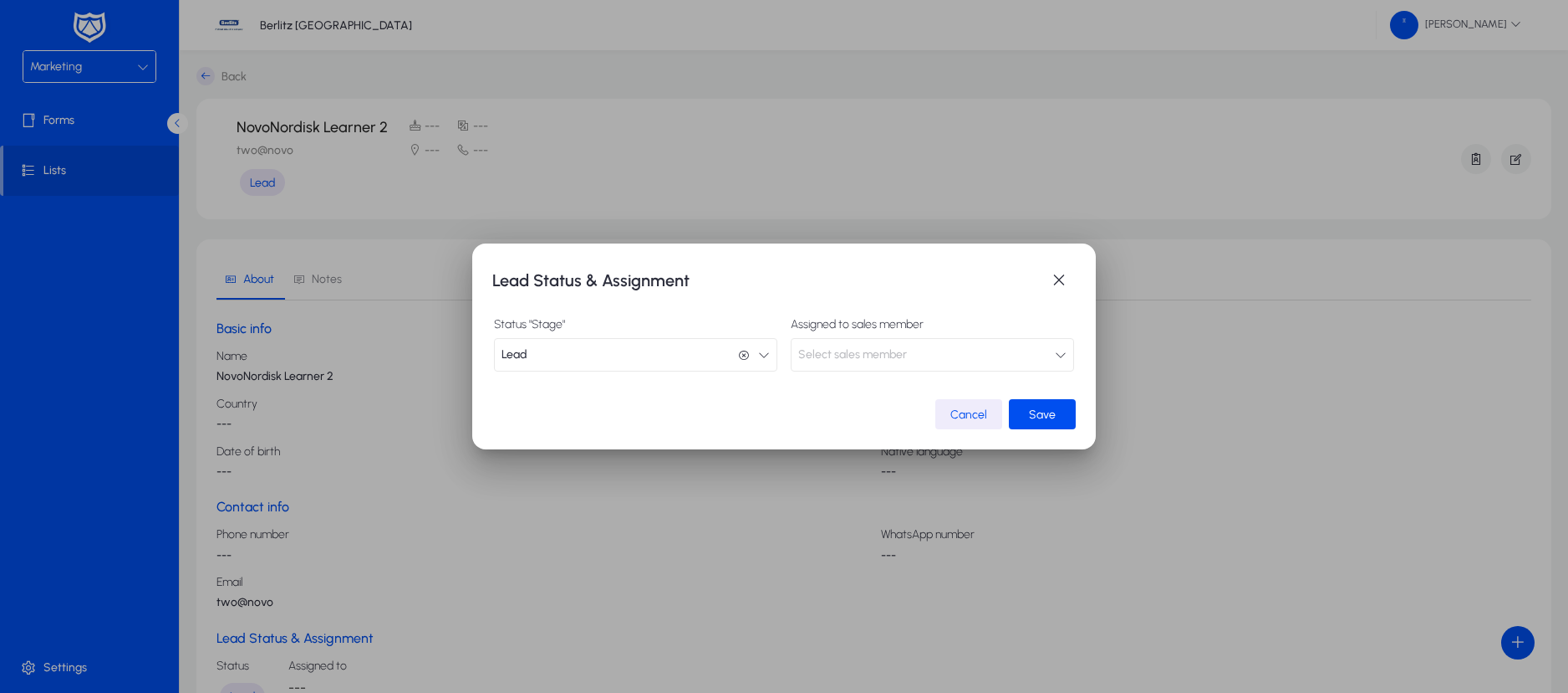
click at [769, 361] on button "Lead Lead" at bounding box center [636, 354] width 284 height 33
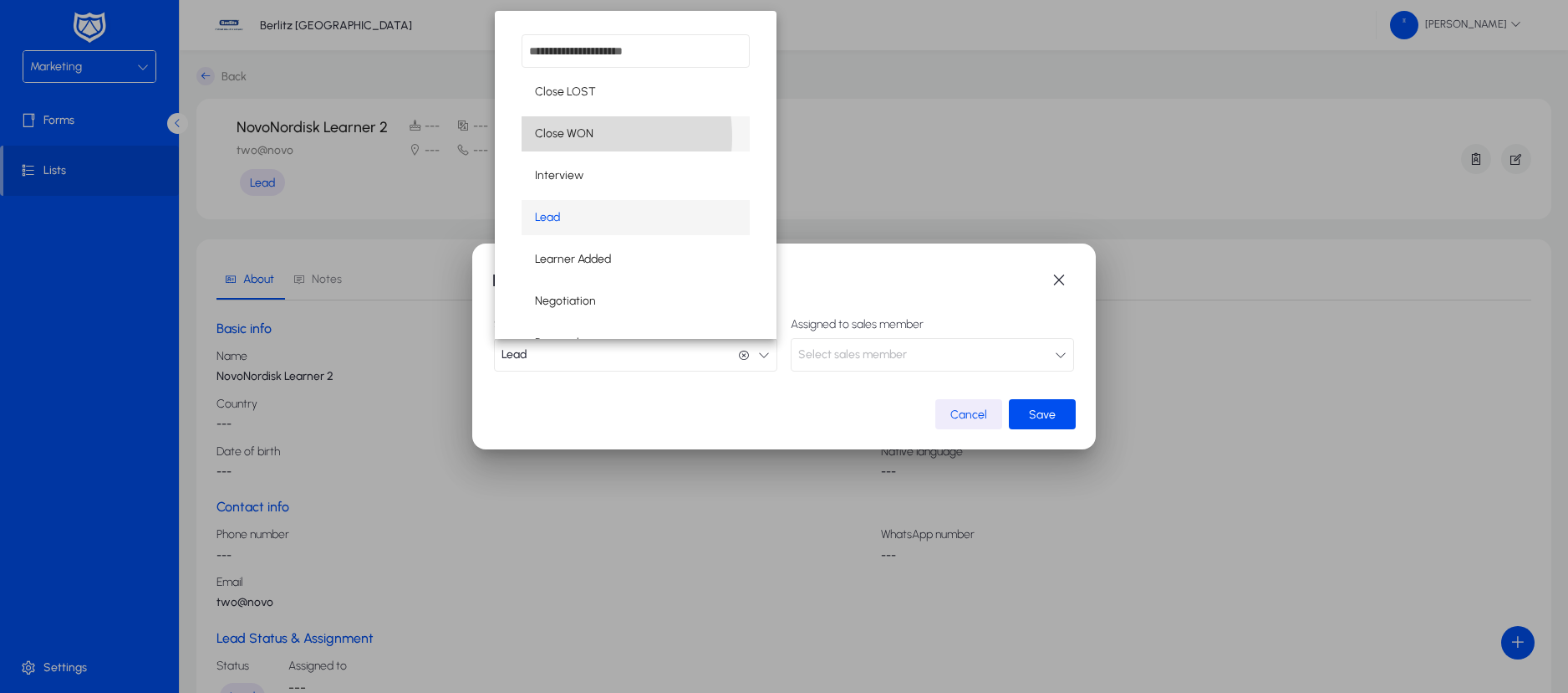
click at [573, 136] on span "Close WON" at bounding box center [564, 133] width 59 height 20
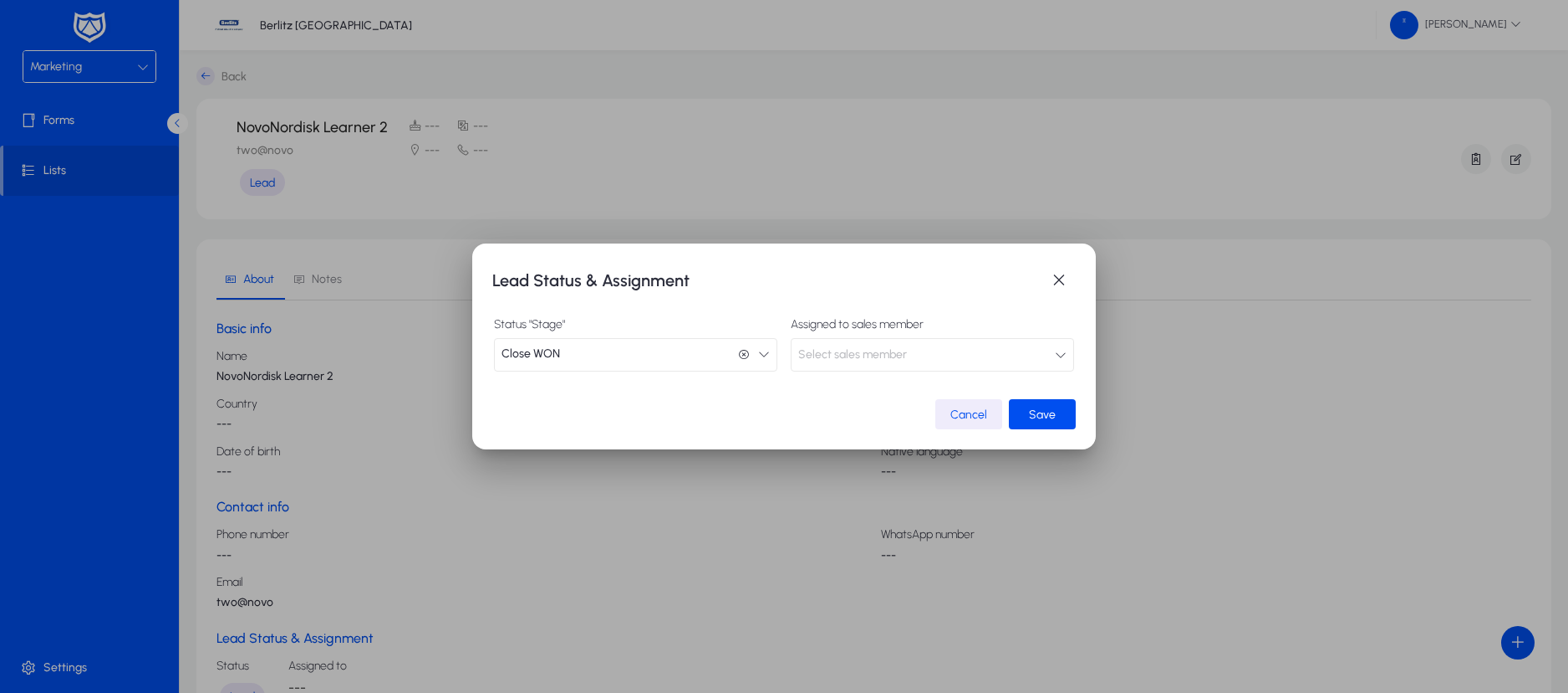
click at [994, 359] on button "Select sales member" at bounding box center [933, 354] width 284 height 33
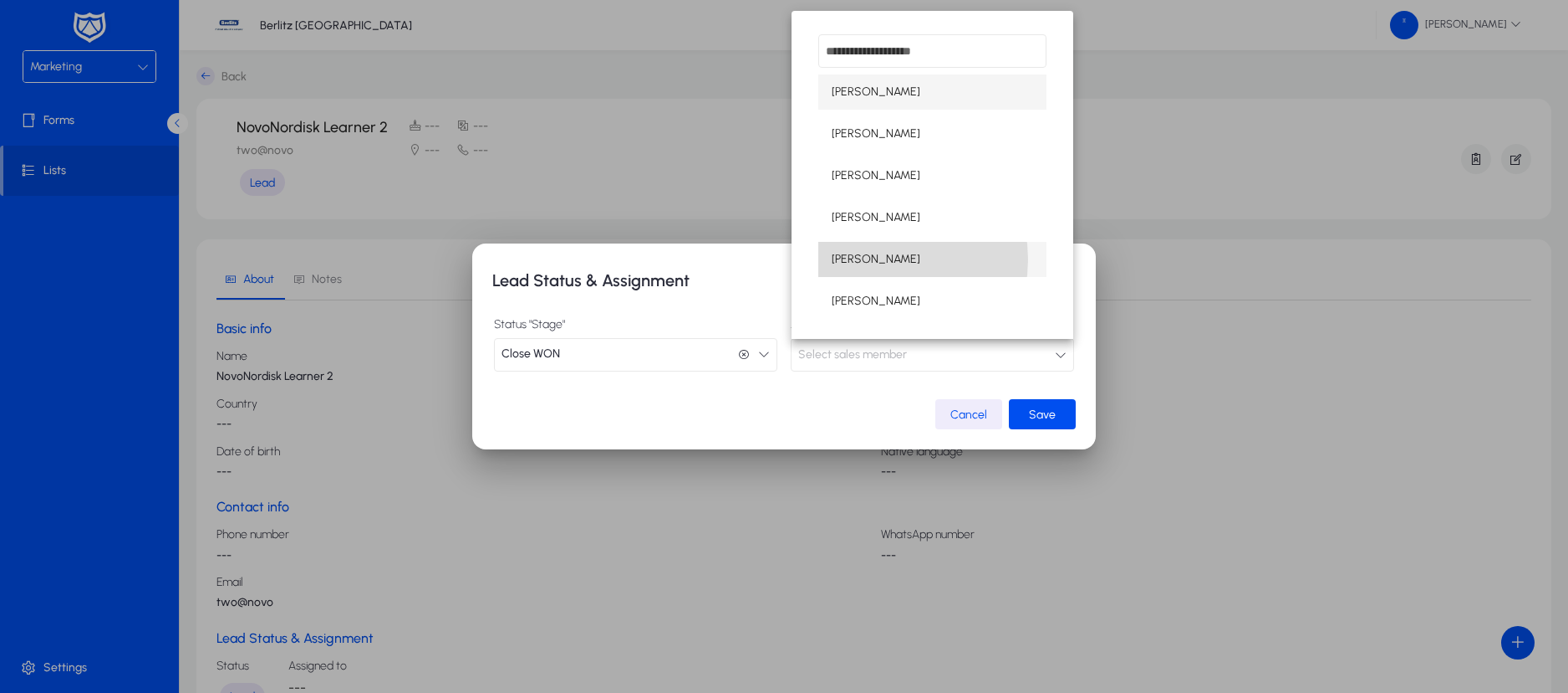
click at [873, 259] on span "[PERSON_NAME]" at bounding box center [876, 258] width 89 height 20
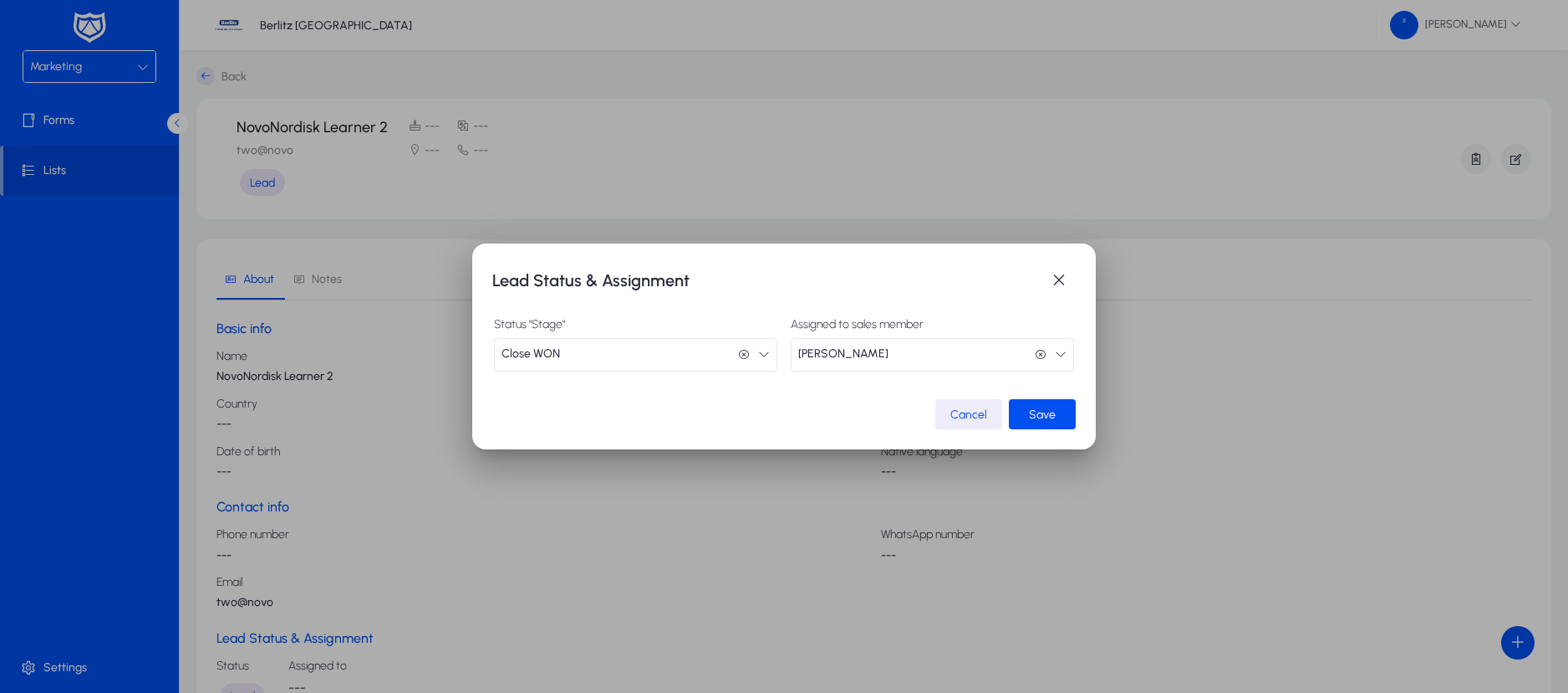
click at [773, 363] on button "Close WON Close WON" at bounding box center [636, 354] width 284 height 33
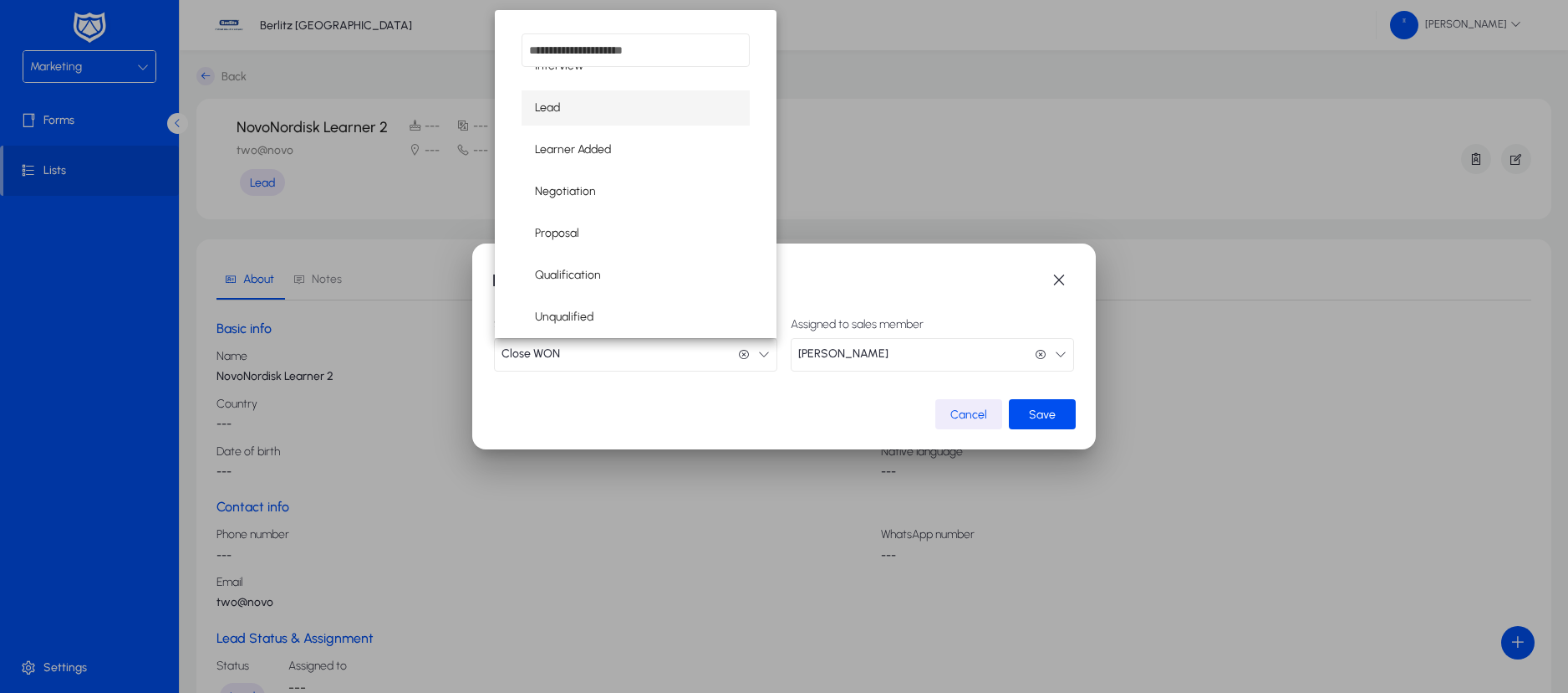
scroll to position [0, 0]
click at [1049, 414] on div at bounding box center [784, 346] width 1568 height 693
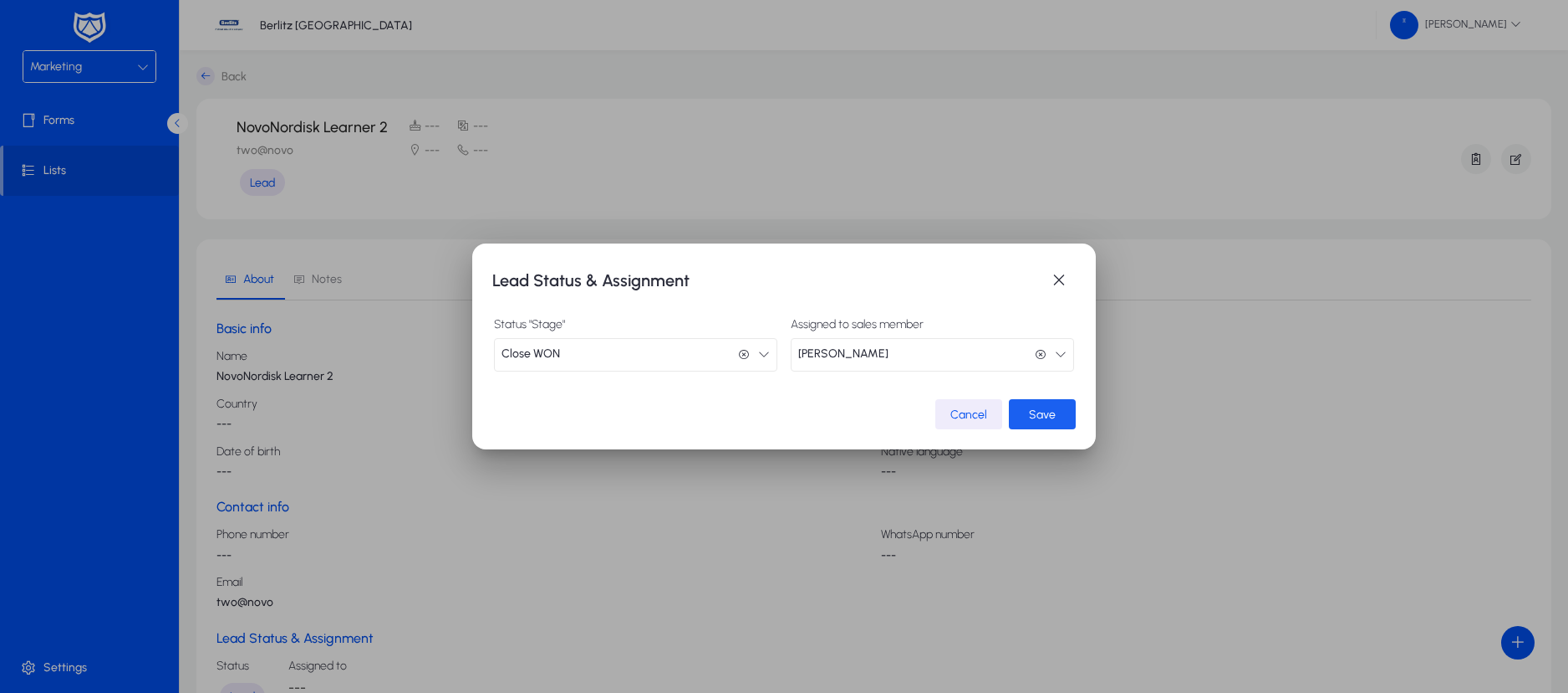
click at [1049, 414] on span "Save" at bounding box center [1043, 414] width 26 height 14
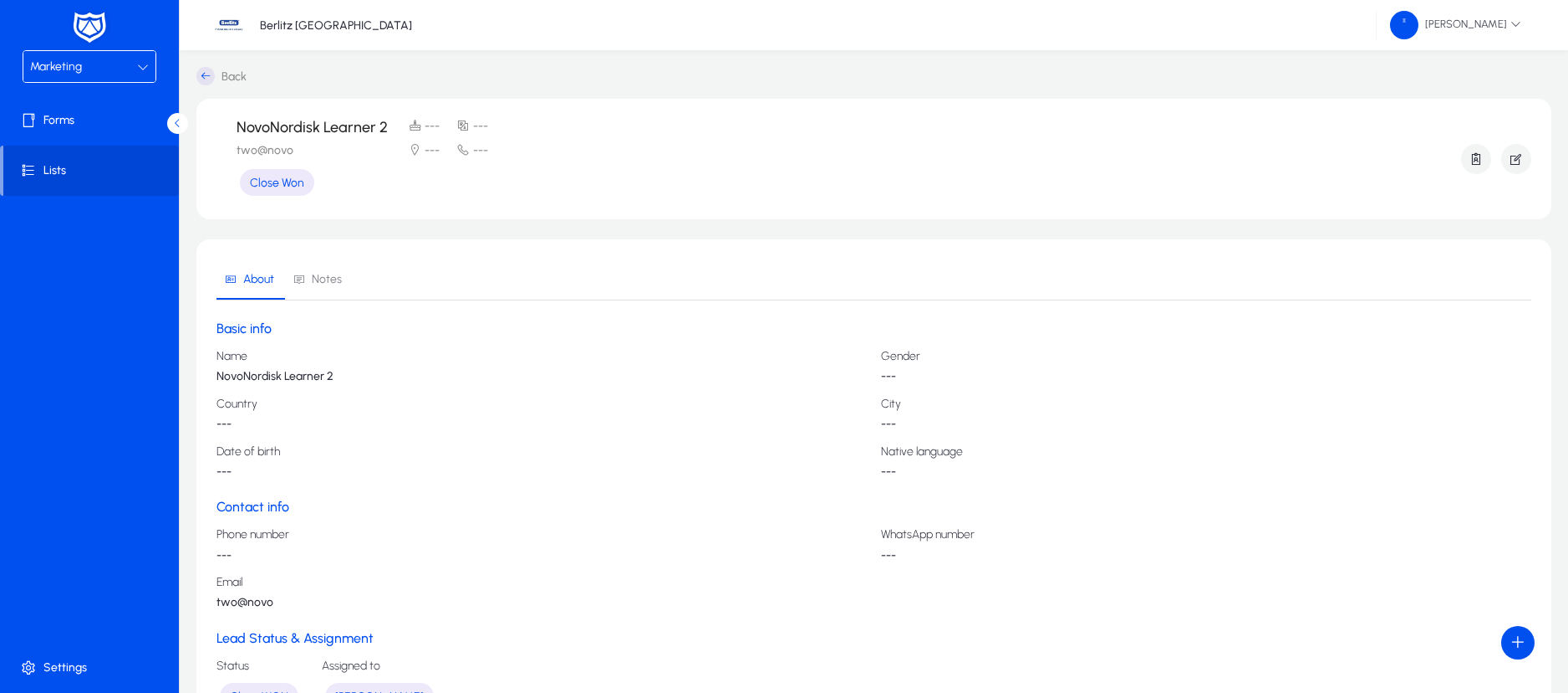
click at [203, 80] on icon at bounding box center [205, 76] width 18 height 18
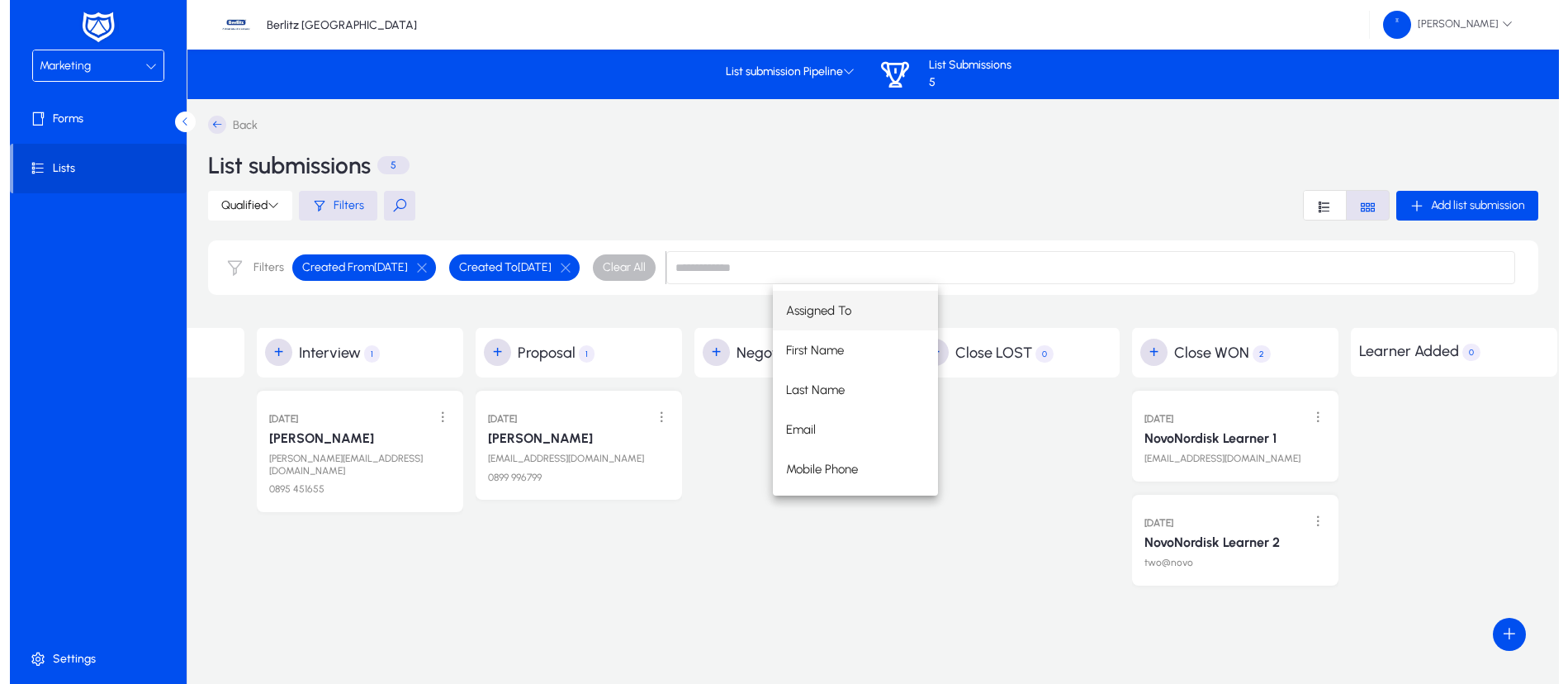
scroll to position [0, 631]
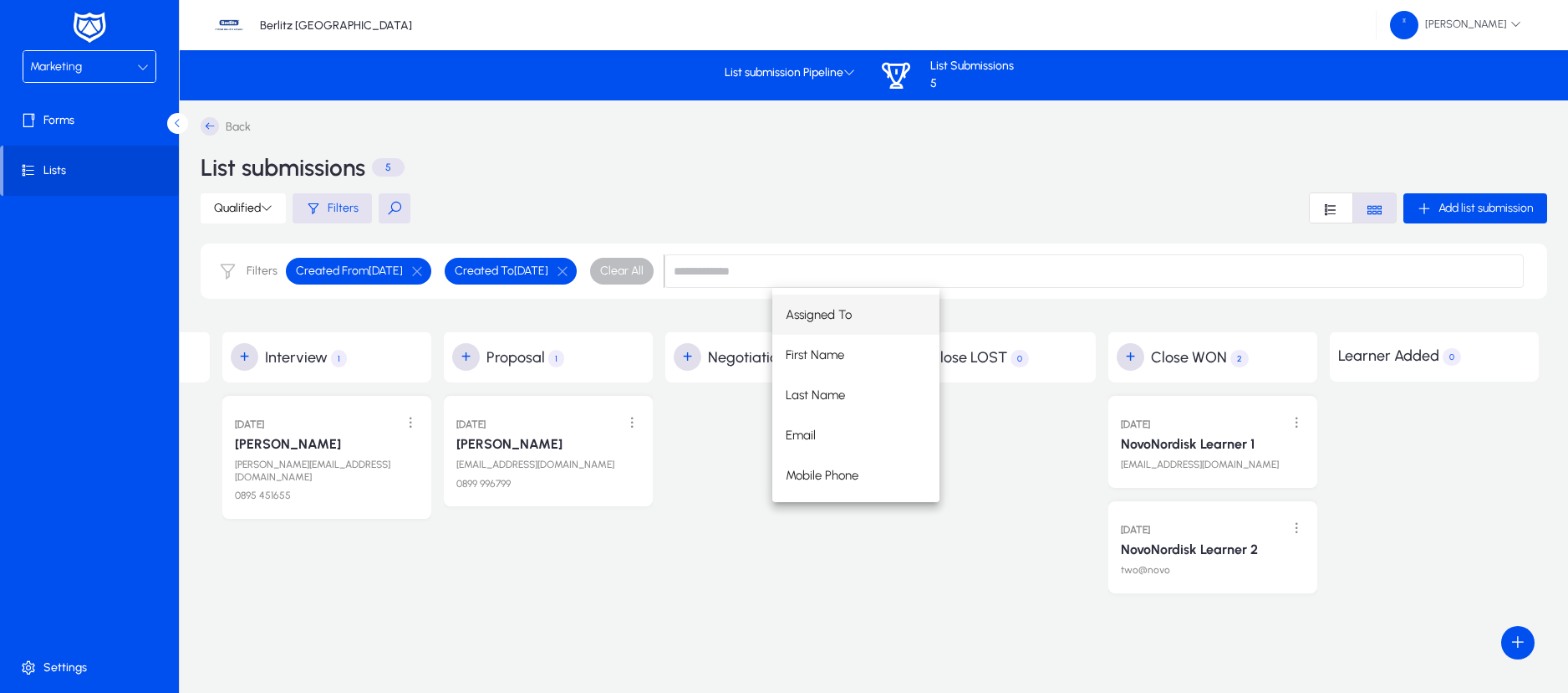
click at [1183, 441] on div "Assigned To First Name Last Name Email Mobile Phone" at bounding box center [1157, 395] width 771 height 214
click at [1087, 481] on div "Assigned To First Name Last Name Email Mobile Phone" at bounding box center [1157, 395] width 771 height 214
click at [819, 269] on input at bounding box center [1094, 271] width 859 height 33
click at [1044, 622] on div "Back List submissions 5 Qualified Filters Add list submission Filters Created F…" at bounding box center [555, 397] width 2027 height 594
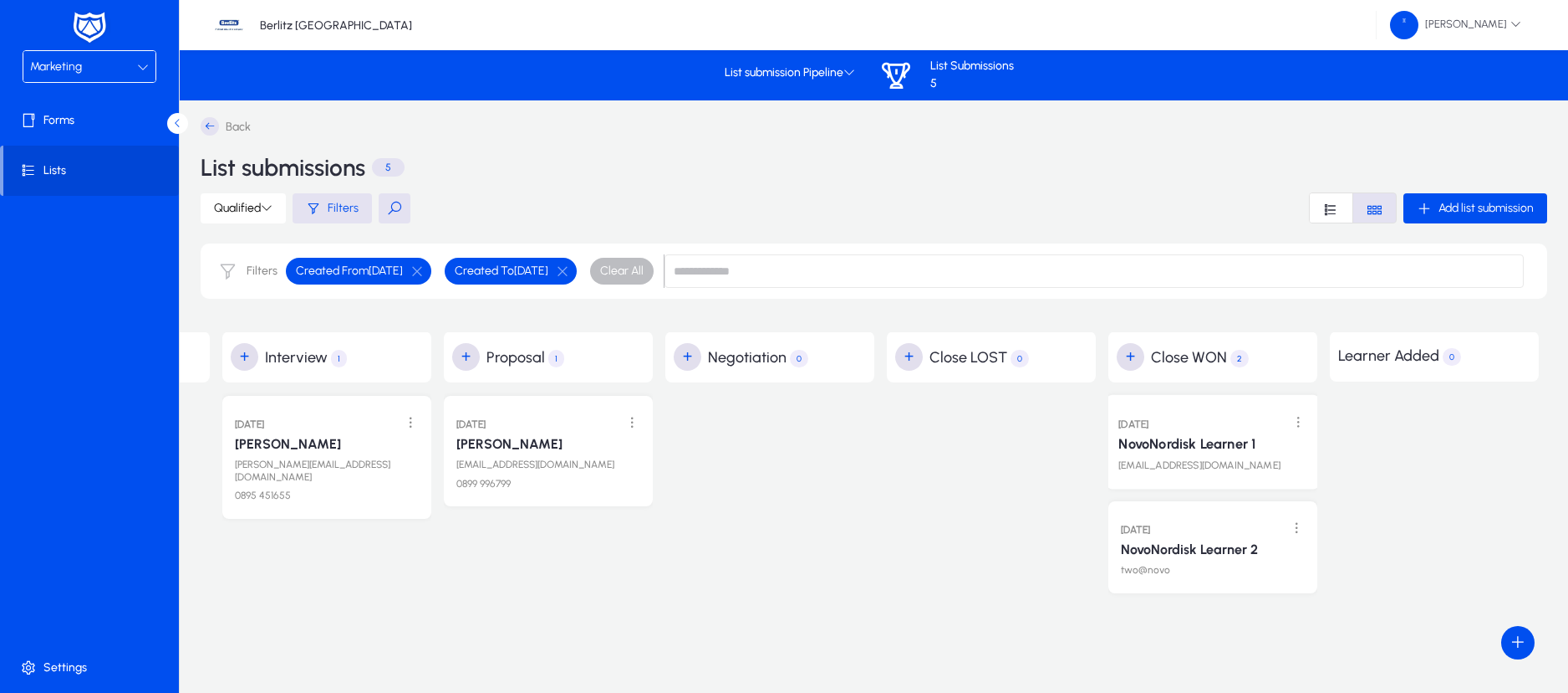
click at [1206, 446] on link "NovoNordisk Learner 1" at bounding box center [1187, 444] width 137 height 17
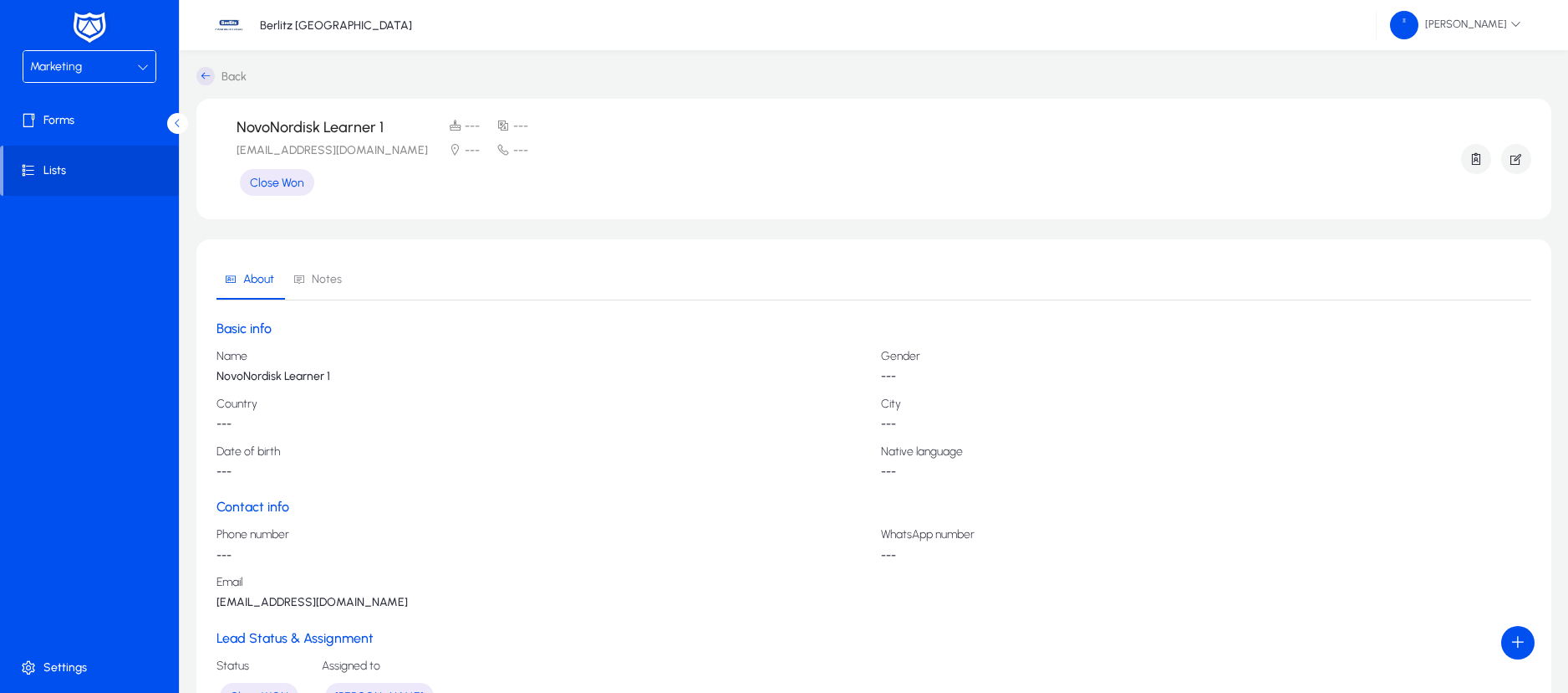
click at [660, 427] on p "---" at bounding box center [542, 424] width 651 height 13
click at [1477, 162] on icon "button" at bounding box center [1476, 159] width 15 height 15
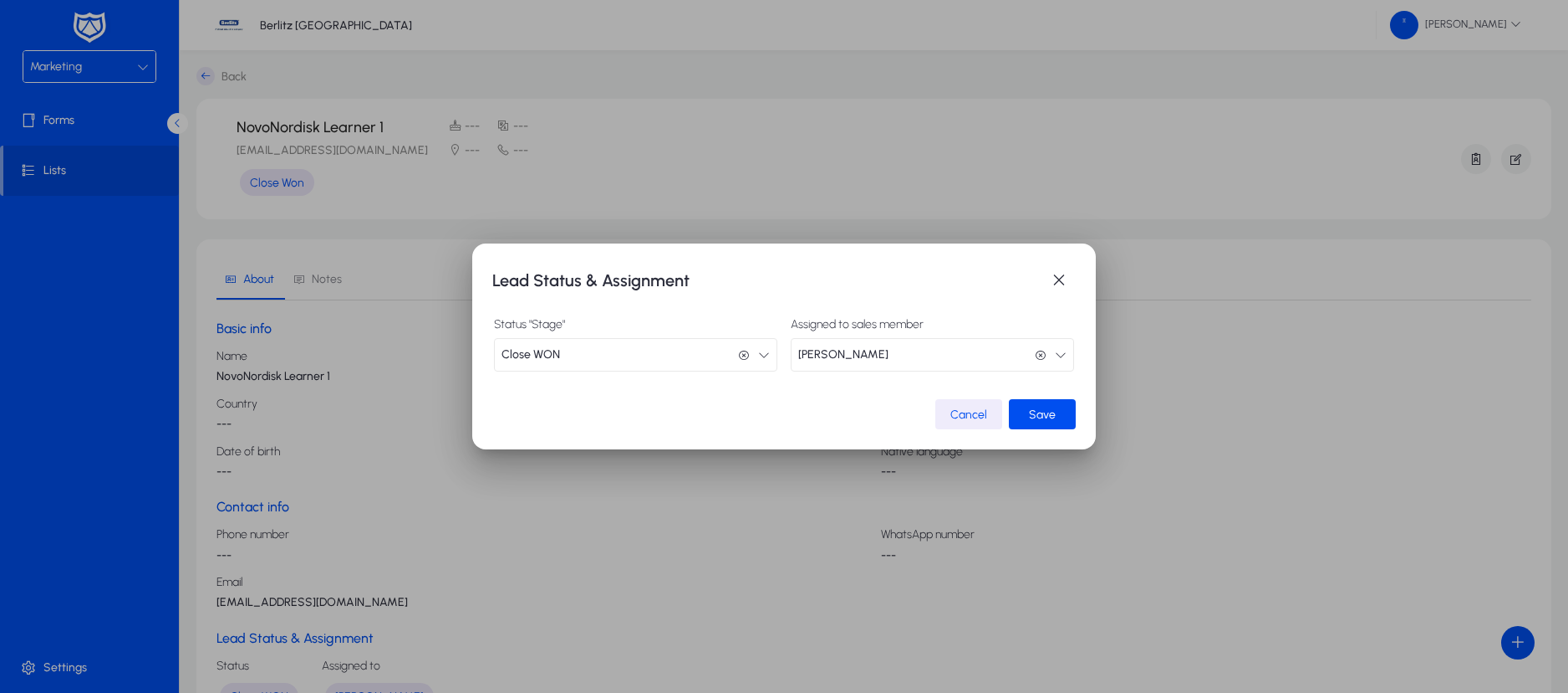
click at [759, 355] on icon "button" at bounding box center [764, 354] width 11 height 11
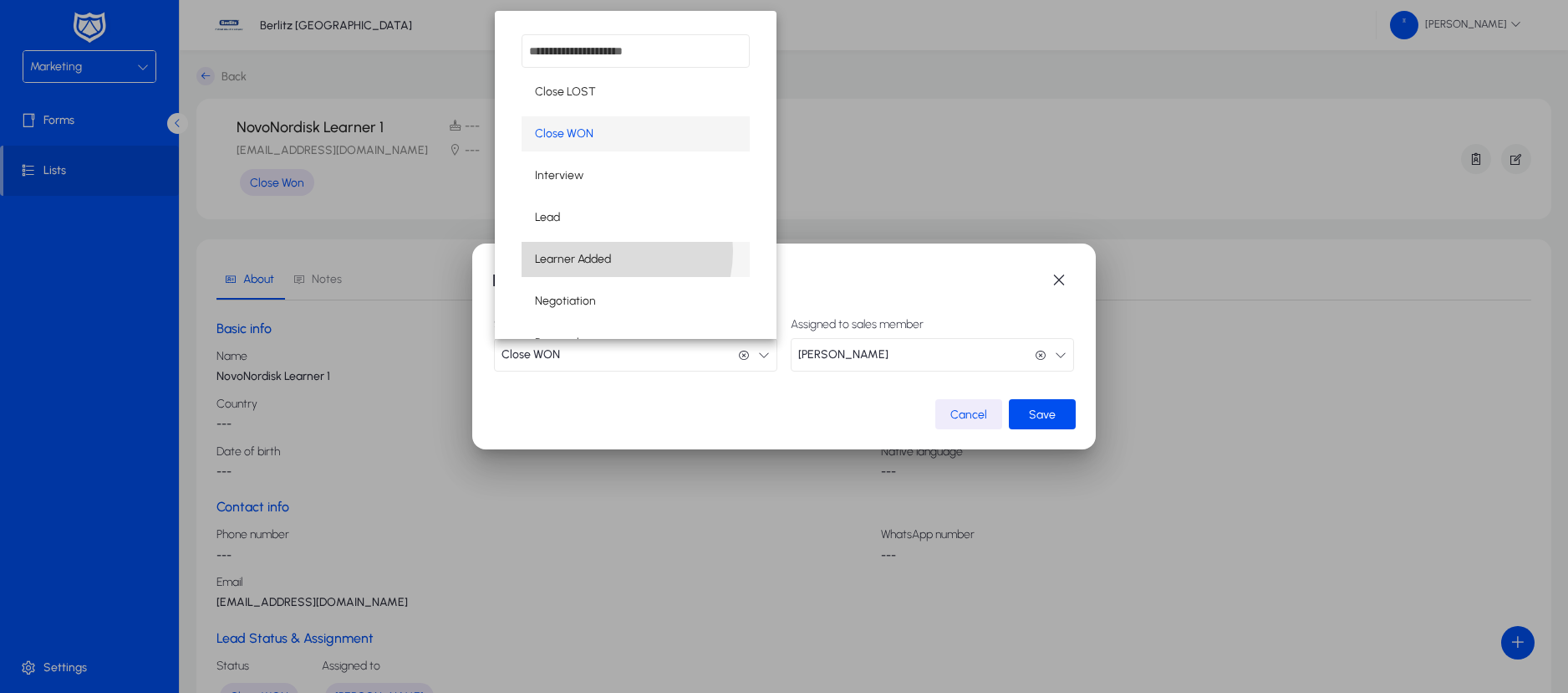
click at [604, 251] on span "Learner Added" at bounding box center [573, 258] width 76 height 20
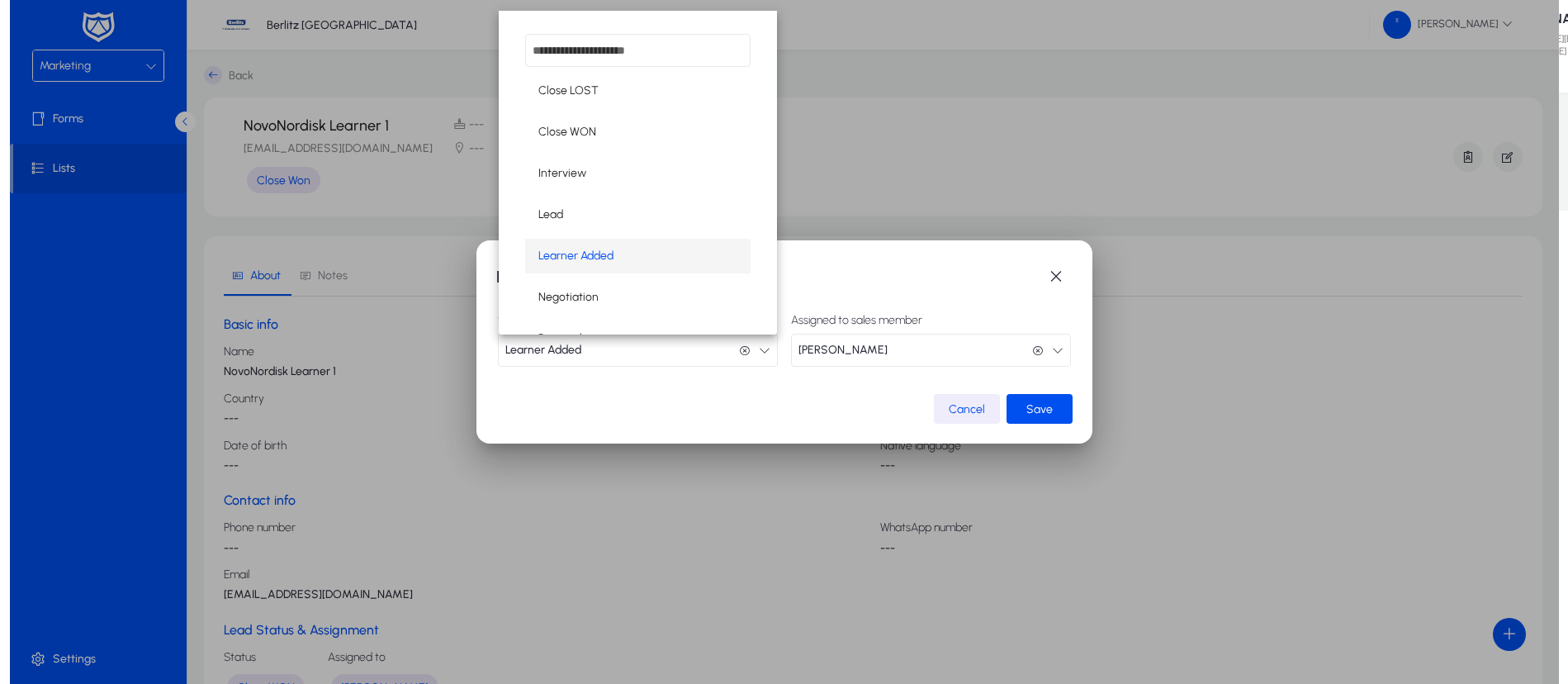
scroll to position [1, 0]
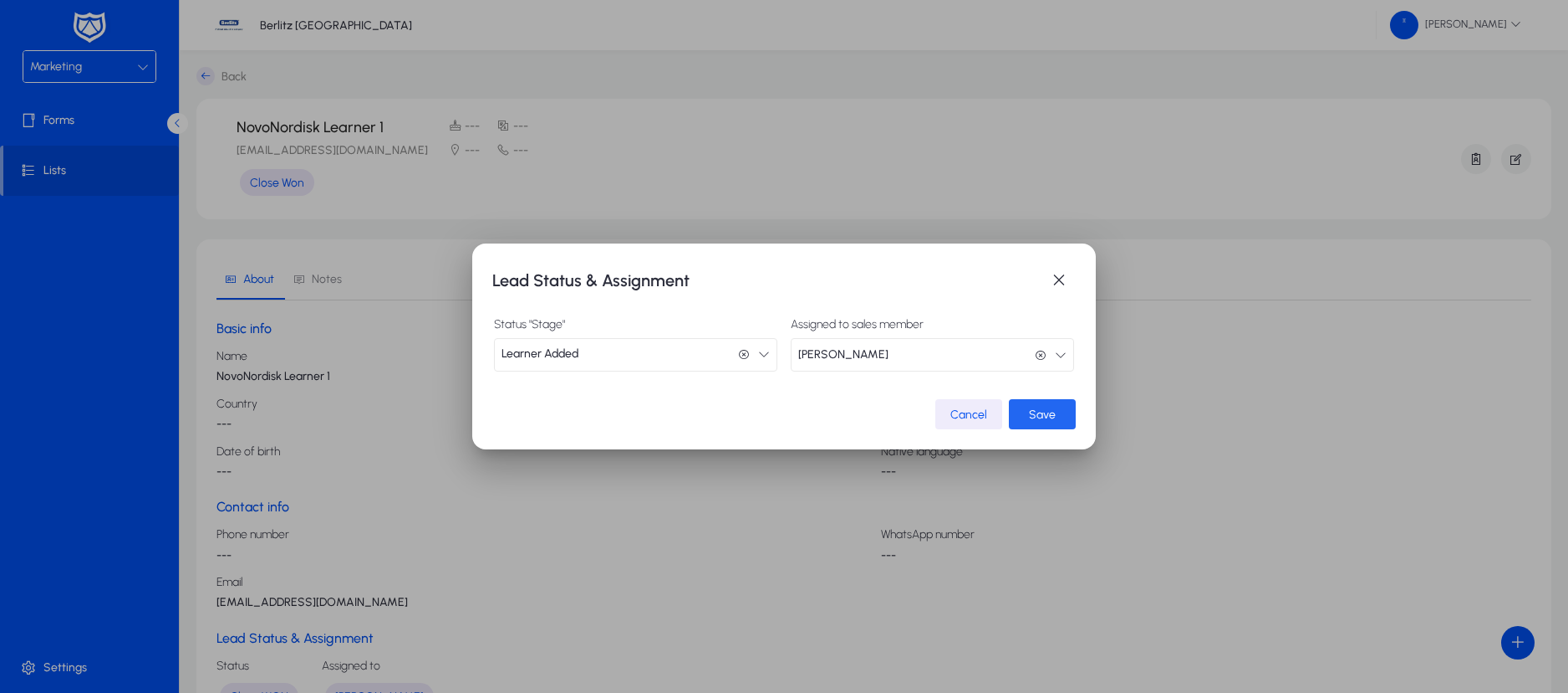
click at [1023, 412] on span "submit" at bounding box center [1042, 414] width 67 height 40
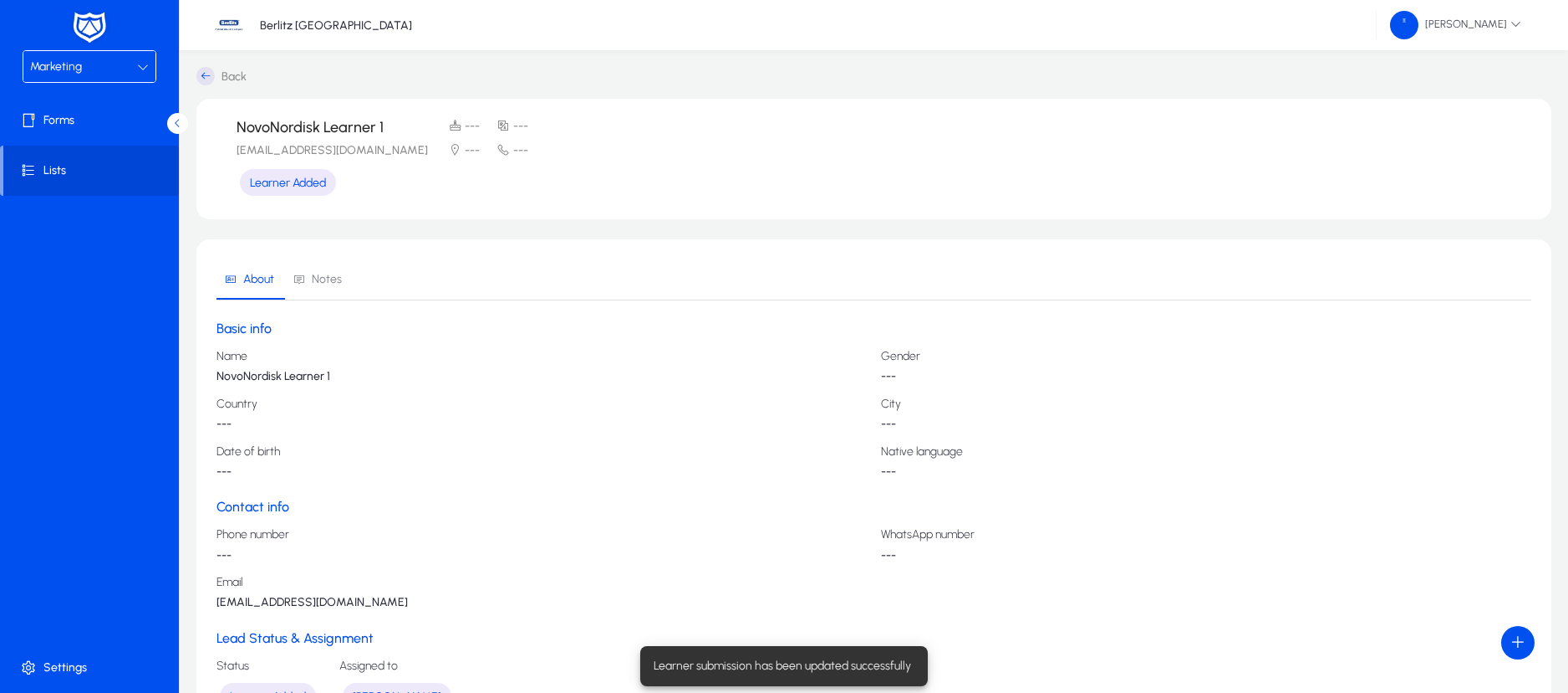
click at [204, 72] on icon at bounding box center [205, 76] width 18 height 18
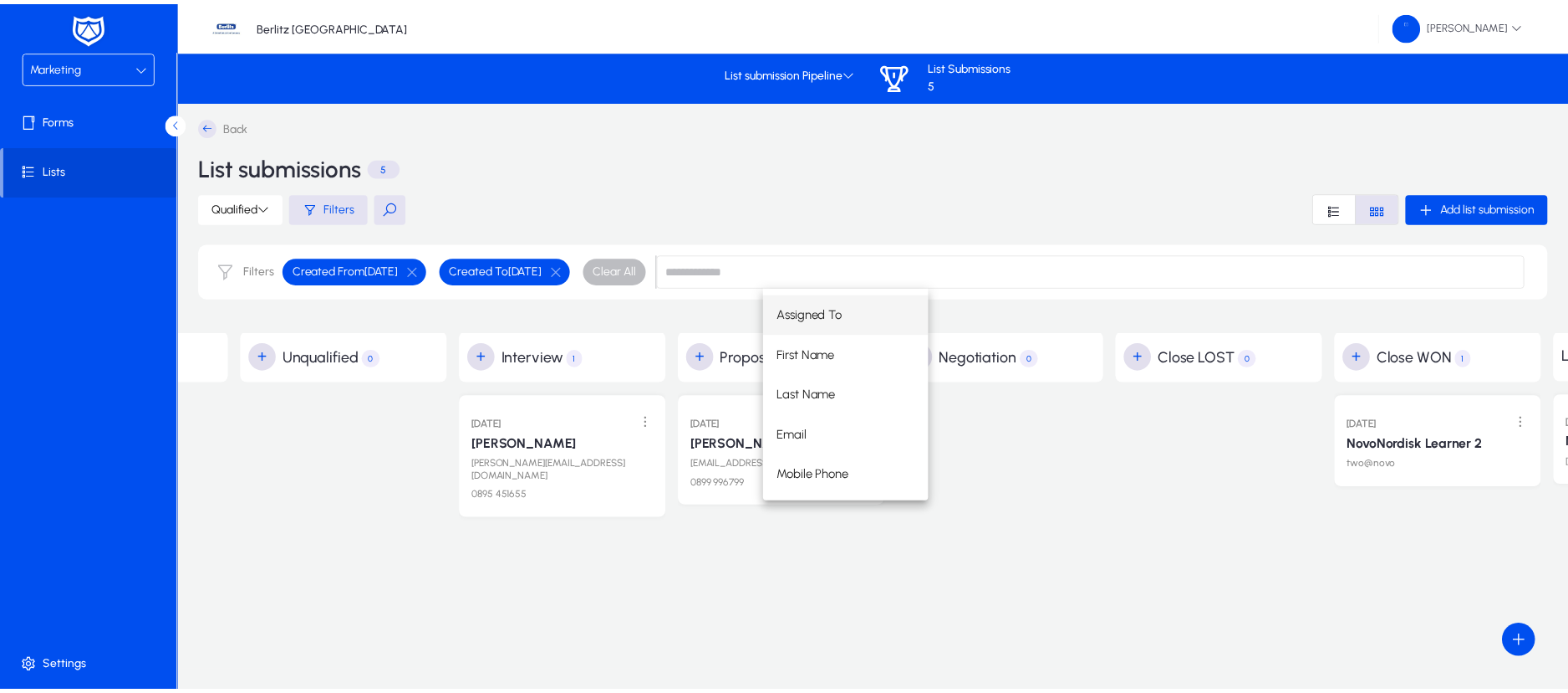
scroll to position [0, 620]
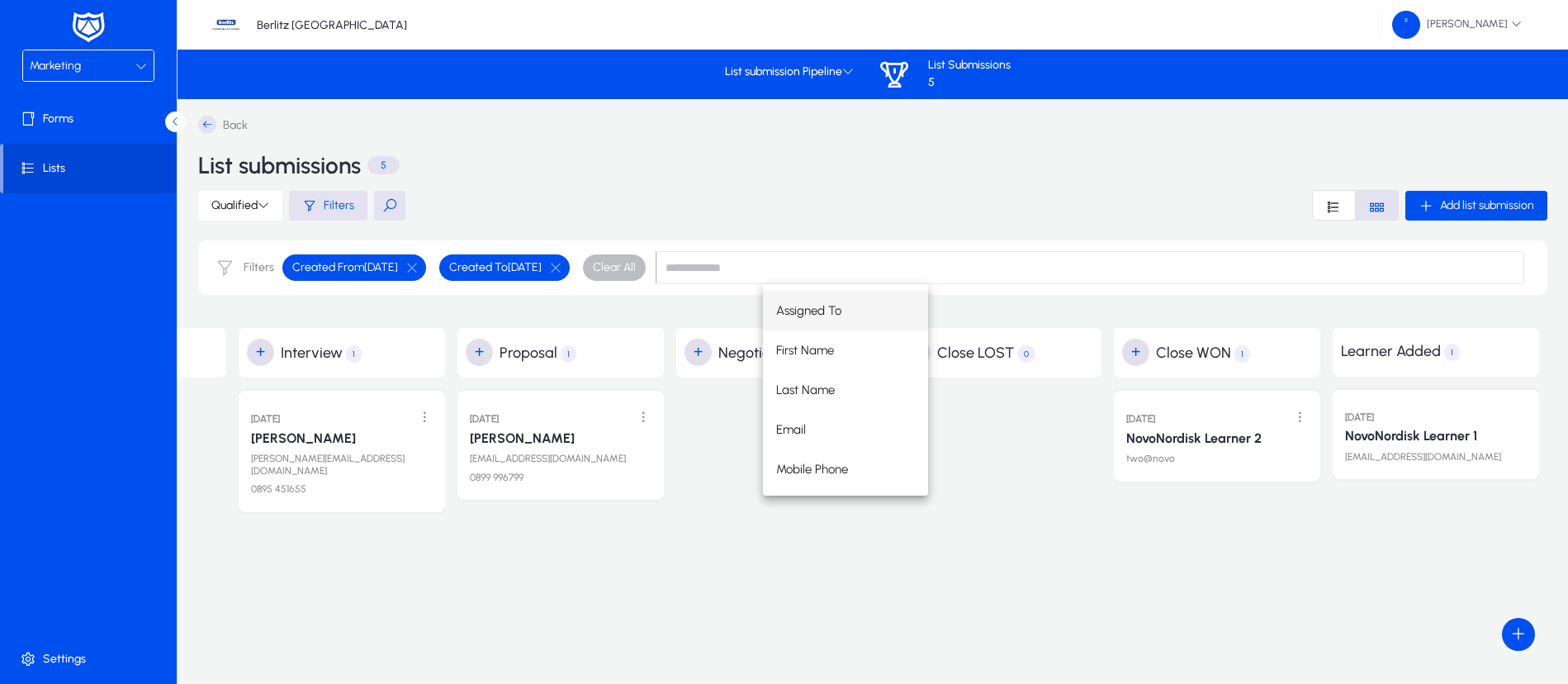
drag, startPoint x: 1242, startPoint y: 404, endPoint x: 1362, endPoint y: 577, distance: 210.5
click at [1362, 577] on body "Marketing Forms Lists Settings Berlitz Bulgaria Vera Frengova List submission P…" at bounding box center [784, 342] width 1568 height 684
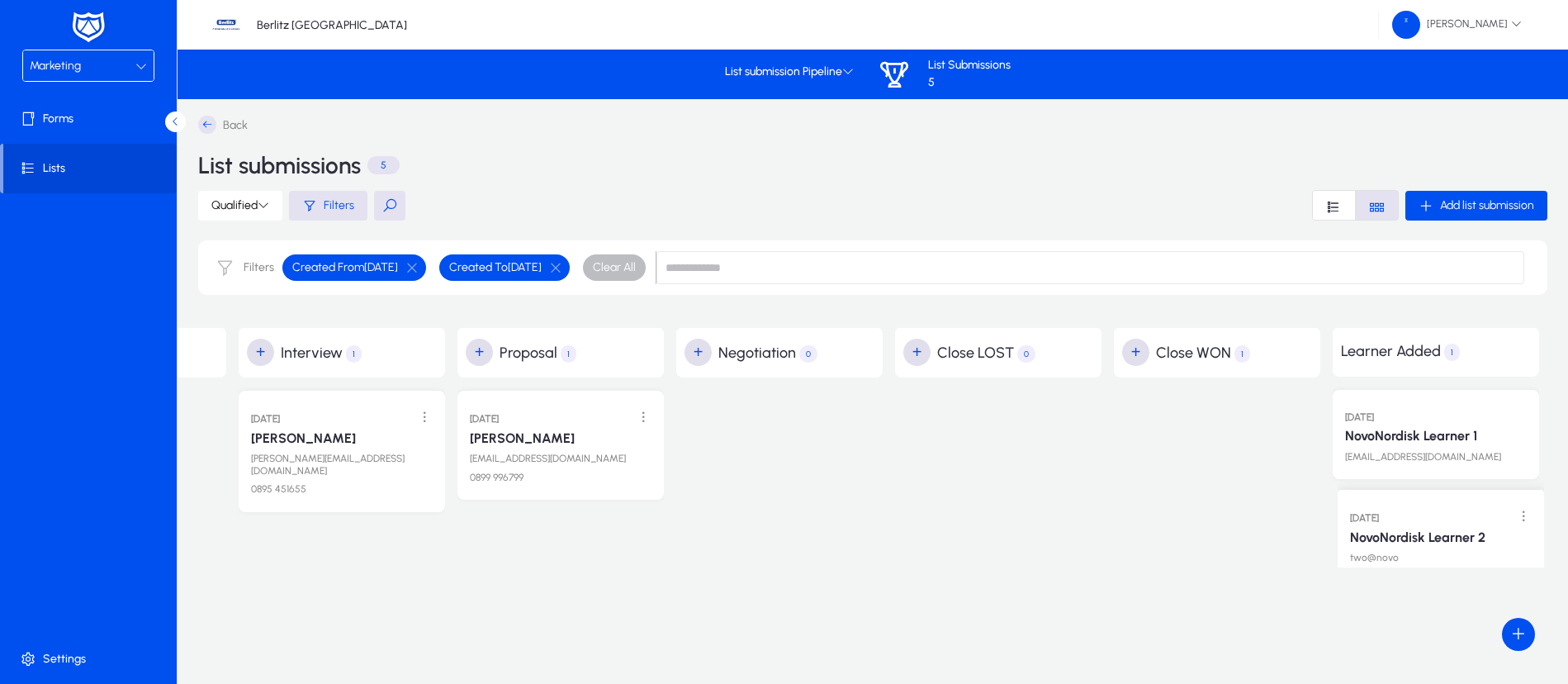
drag, startPoint x: 1165, startPoint y: 471, endPoint x: 1389, endPoint y: 557, distance: 239.9
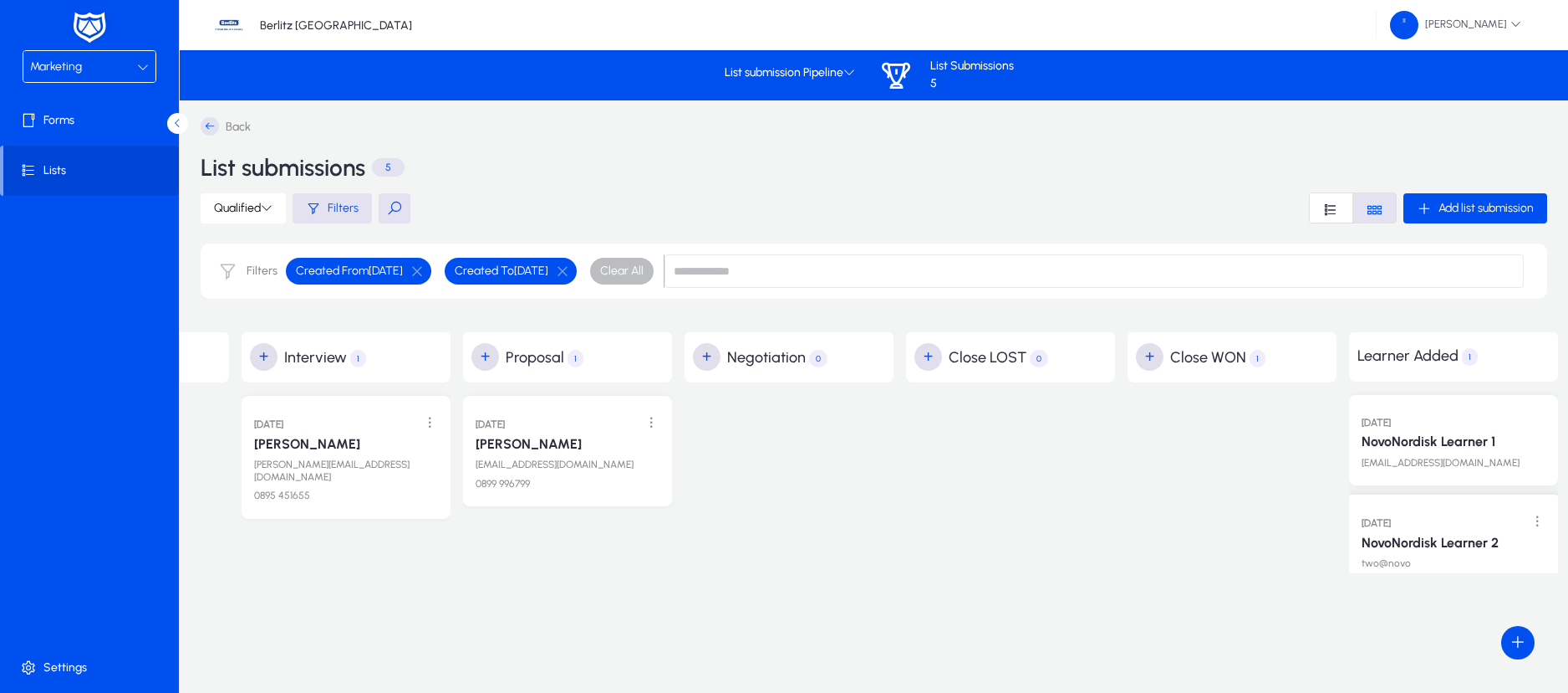
drag, startPoint x: 1228, startPoint y: 435, endPoint x: 1450, endPoint y: 520, distance: 237.7
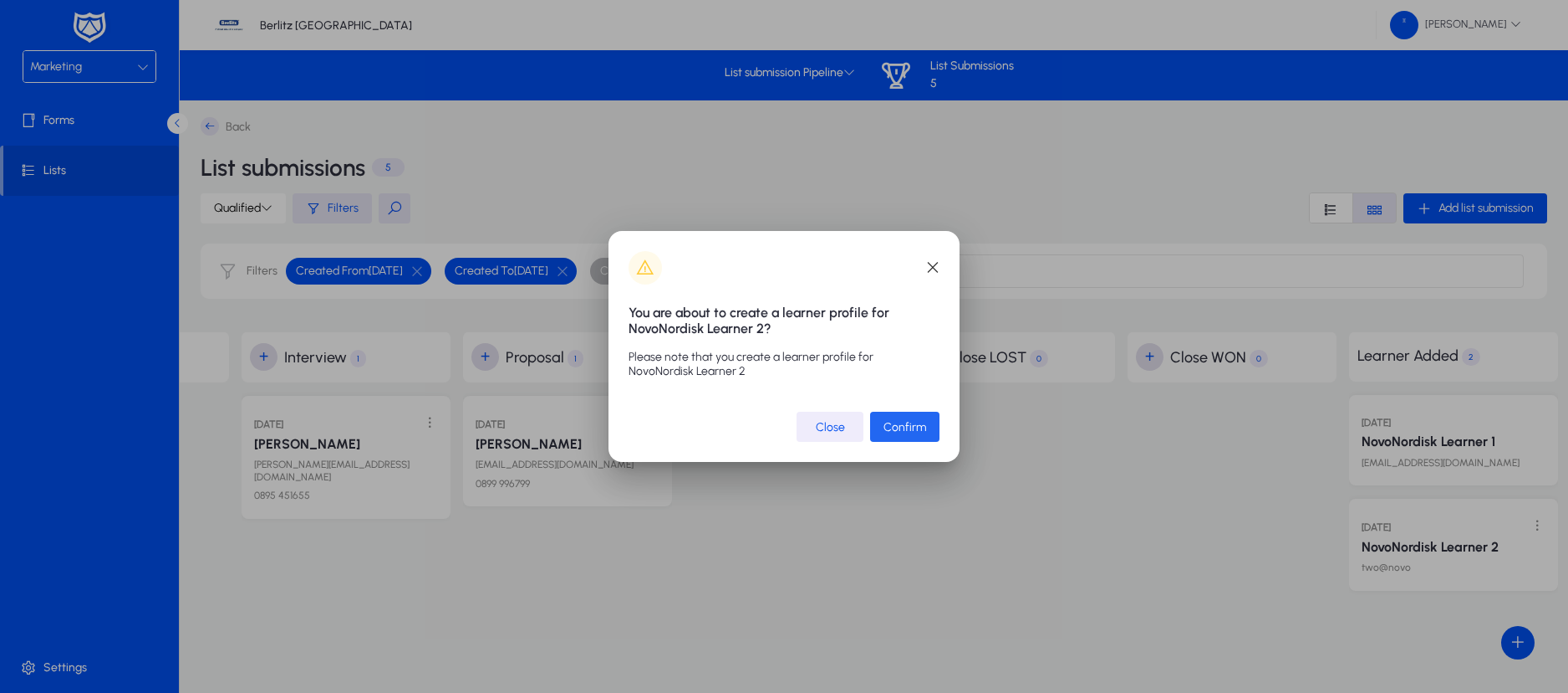
click at [922, 430] on span "Confirm" at bounding box center [905, 427] width 43 height 14
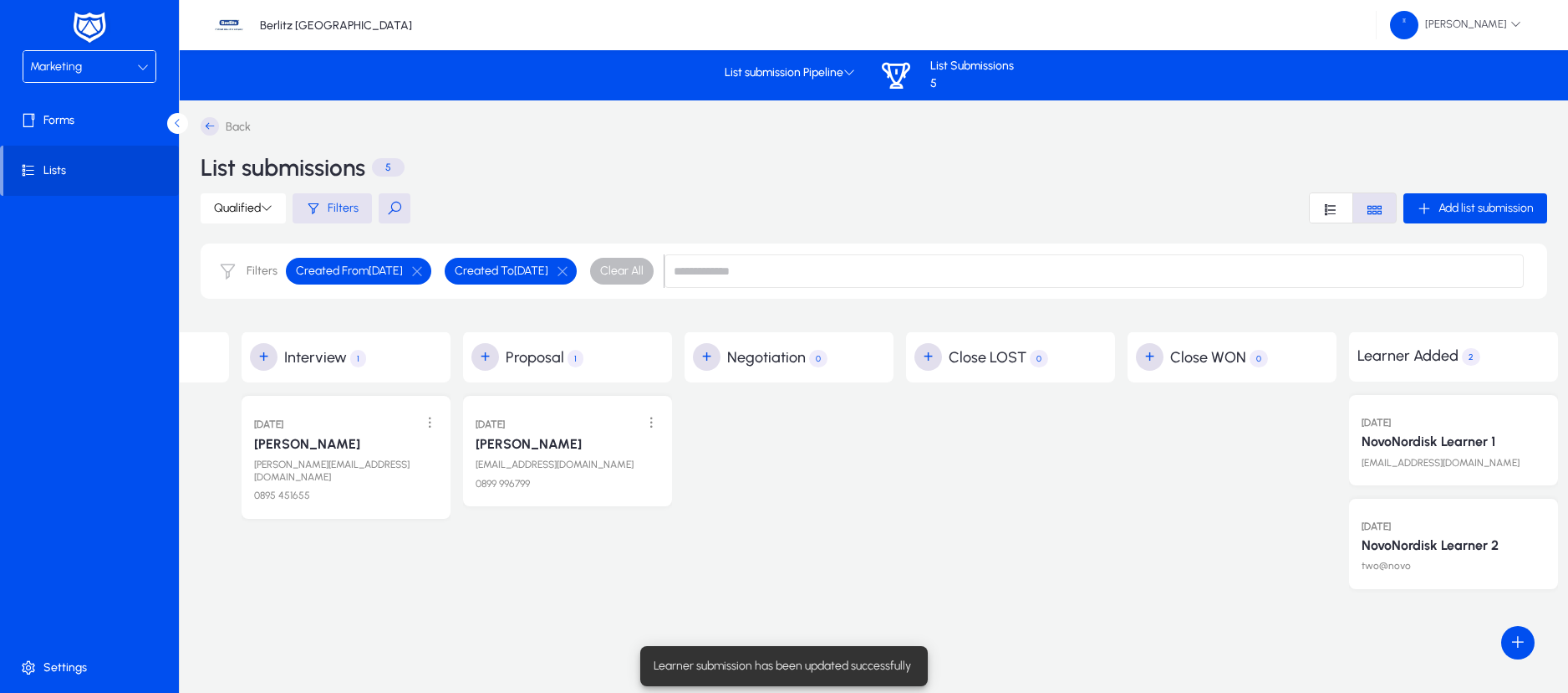
click at [831, 468] on div at bounding box center [789, 492] width 209 height 220
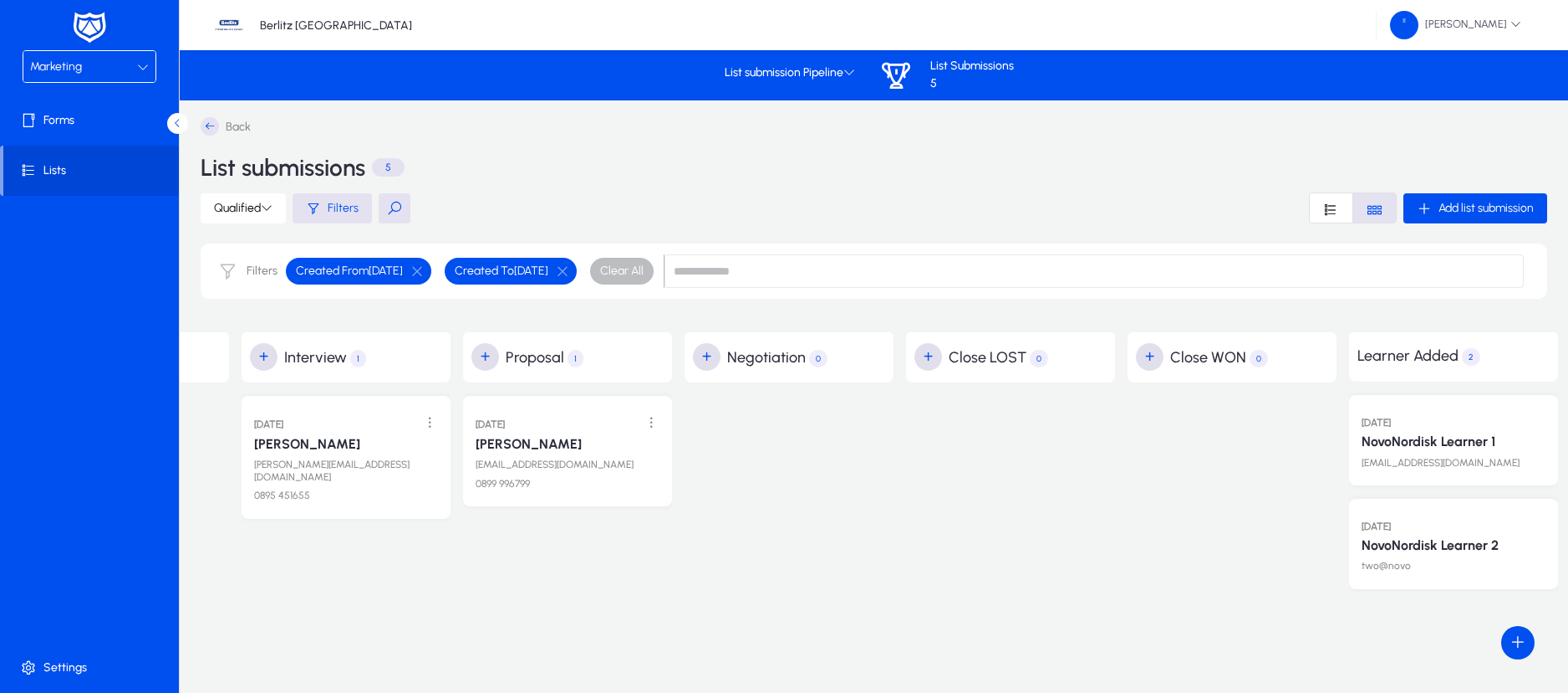
click at [149, 65] on div "Marketing" at bounding box center [90, 66] width 132 height 31
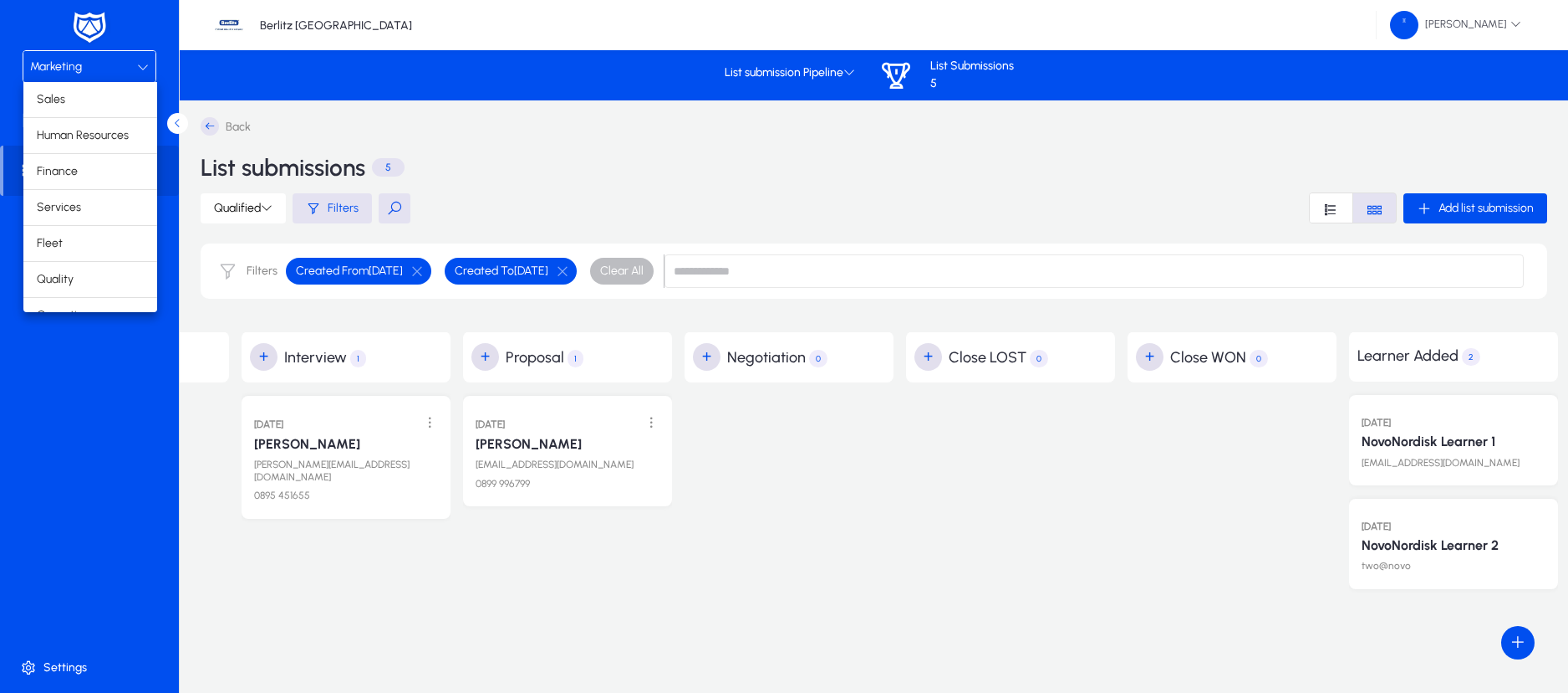
scroll to position [57, 0]
click at [79, 255] on span "Operations" at bounding box center [66, 258] width 59 height 20
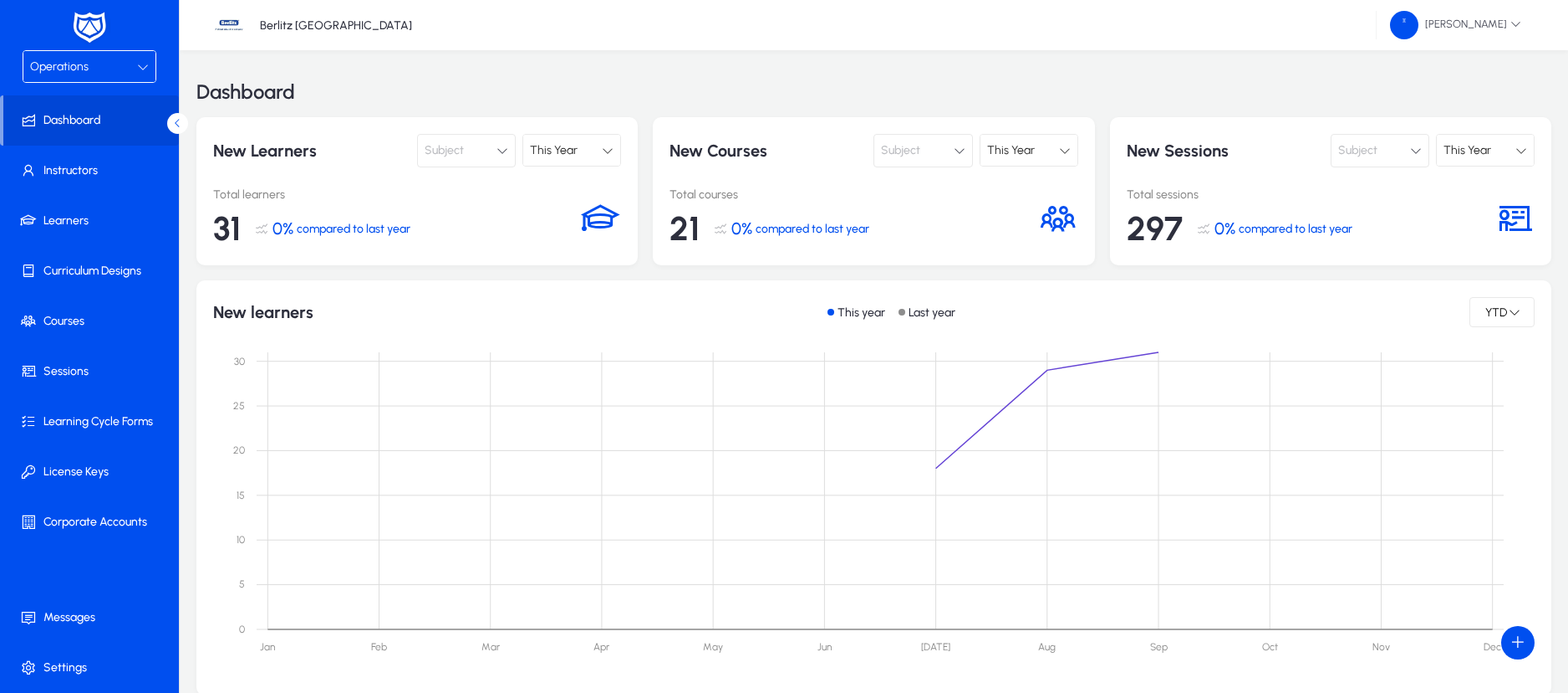
click at [614, 151] on div "This Year" at bounding box center [572, 150] width 97 height 31
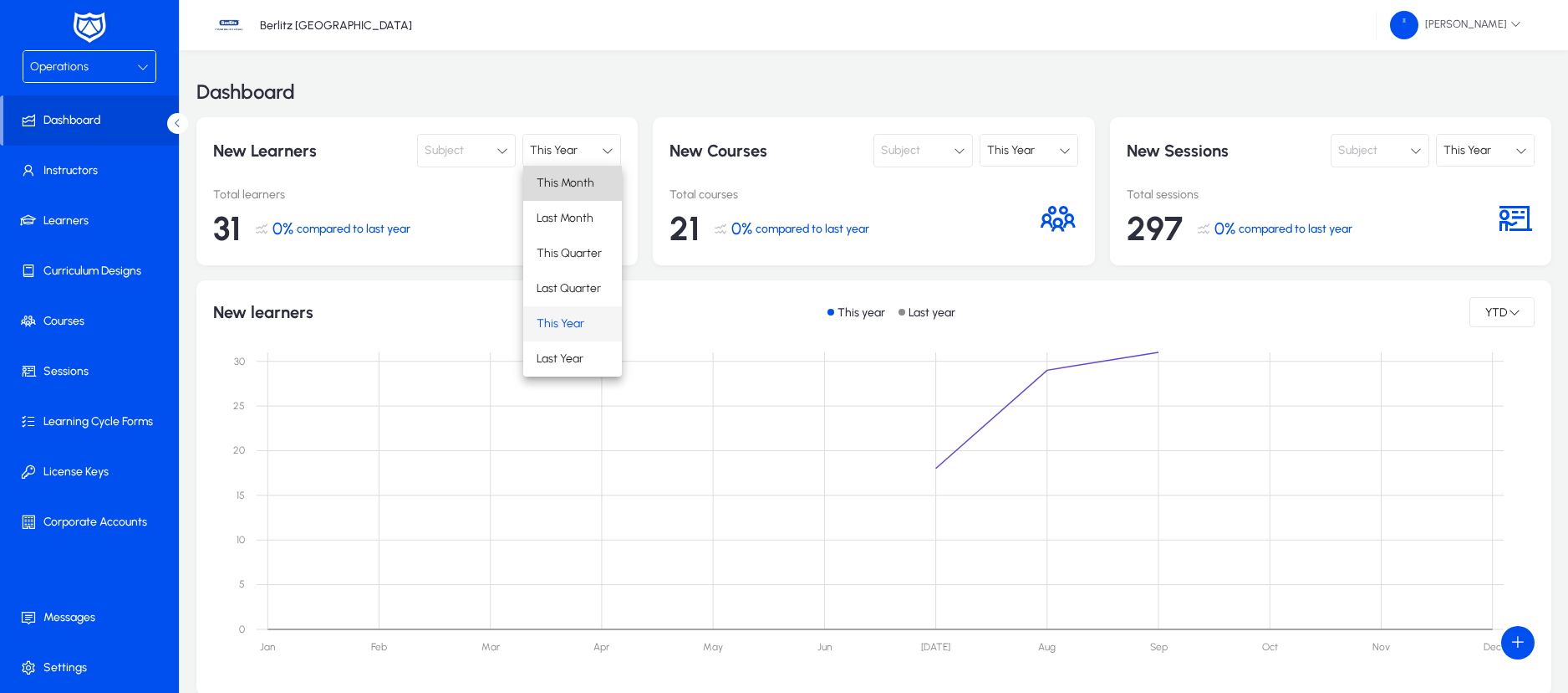
click at [580, 183] on span "This Month" at bounding box center [565, 183] width 58 height 20
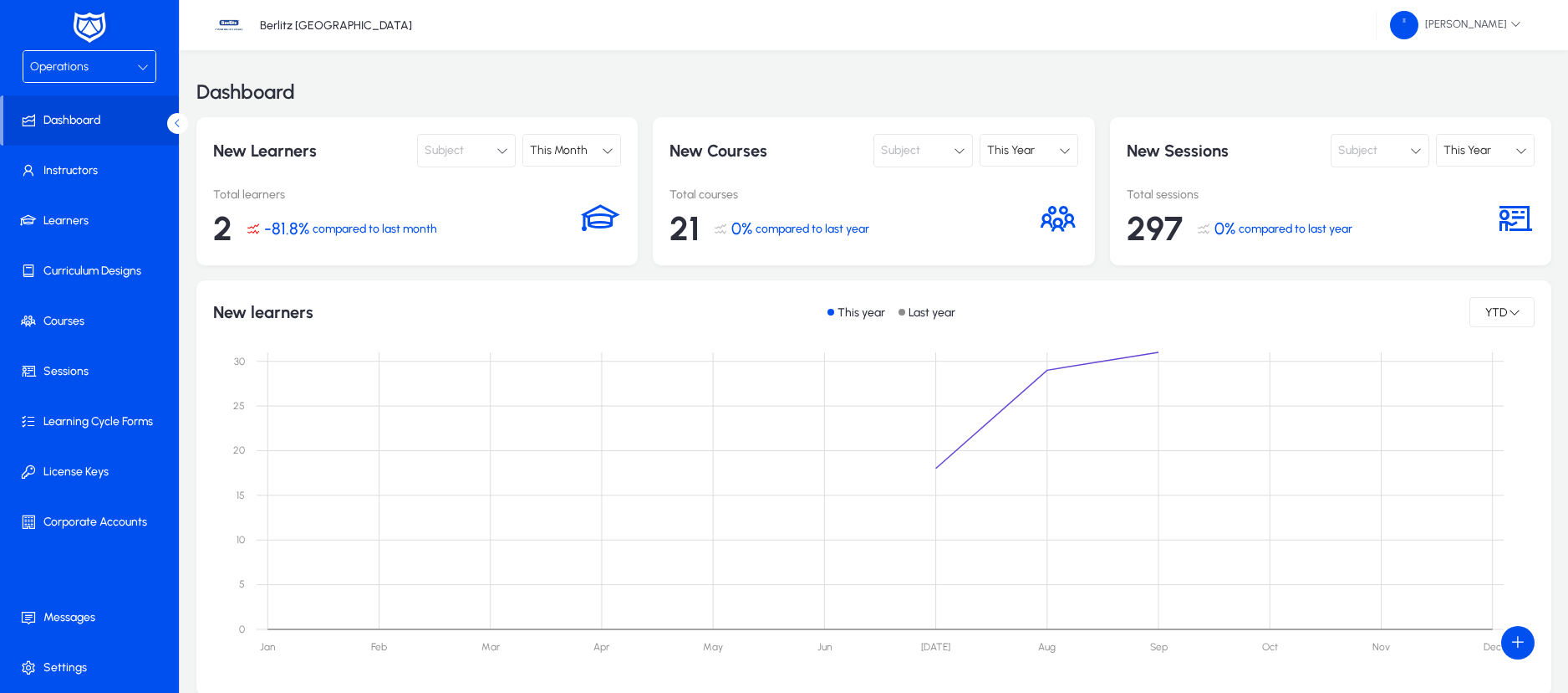
click at [1070, 153] on icon at bounding box center [1065, 151] width 11 height 11
click at [1048, 187] on span "This Month" at bounding box center [1022, 183] width 58 height 20
click at [1514, 147] on div "This Year" at bounding box center [1480, 151] width 72 height 22
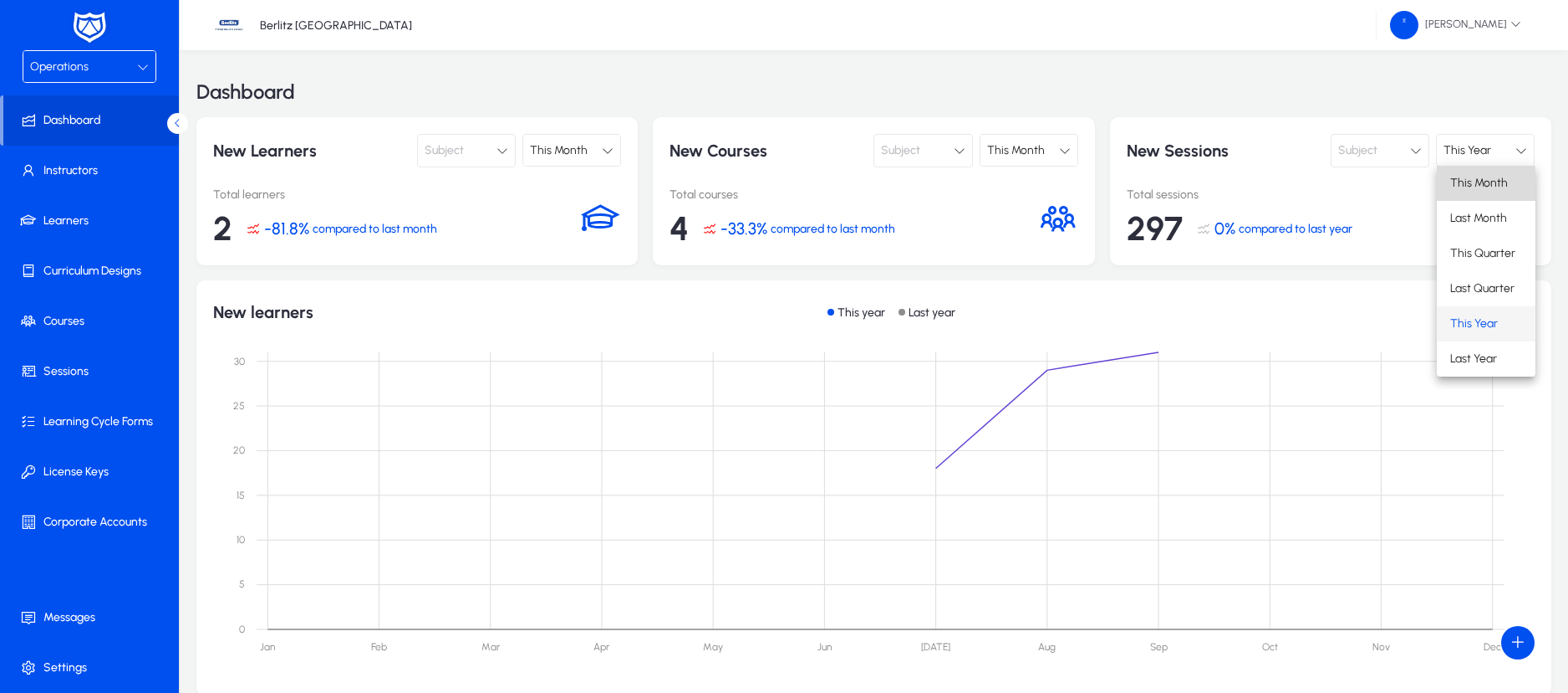
click at [1481, 190] on span "This Month" at bounding box center [1479, 183] width 58 height 20
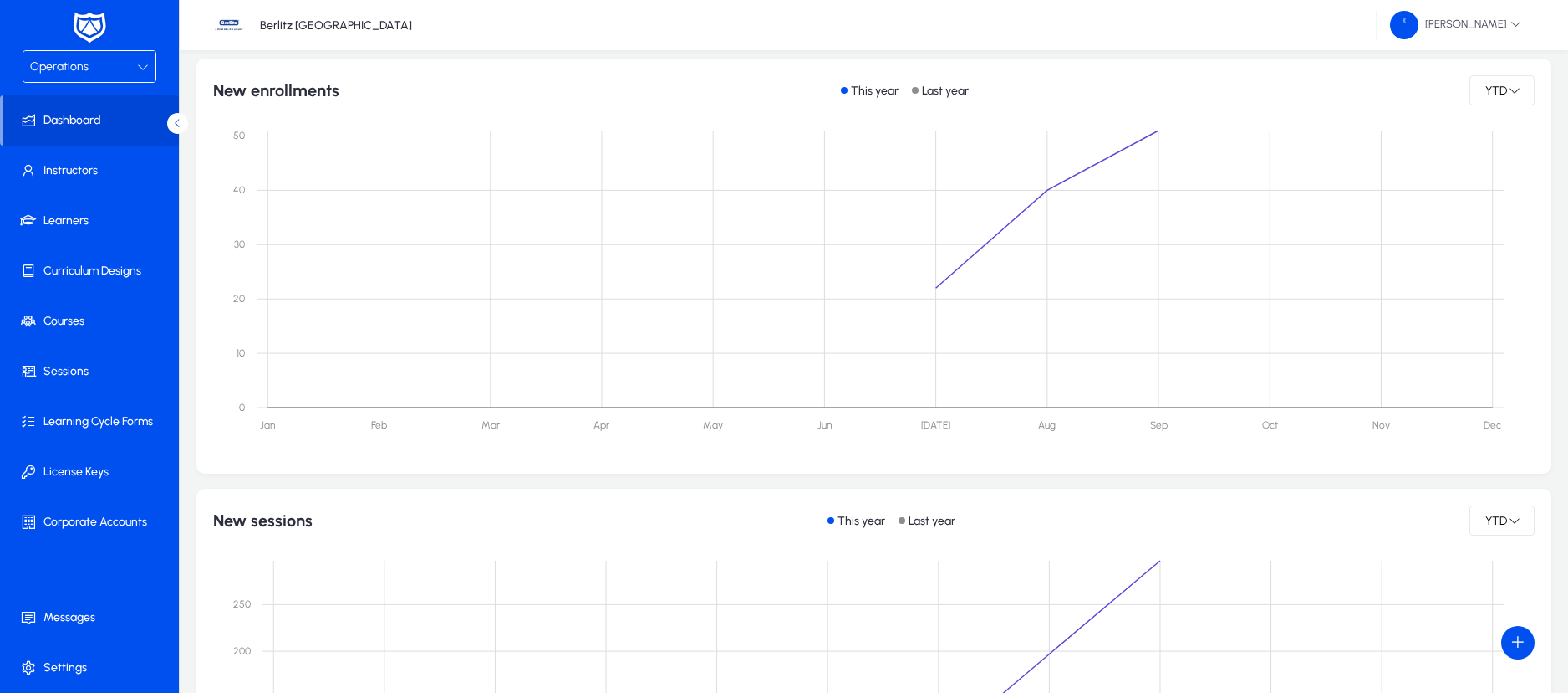
scroll to position [946, 0]
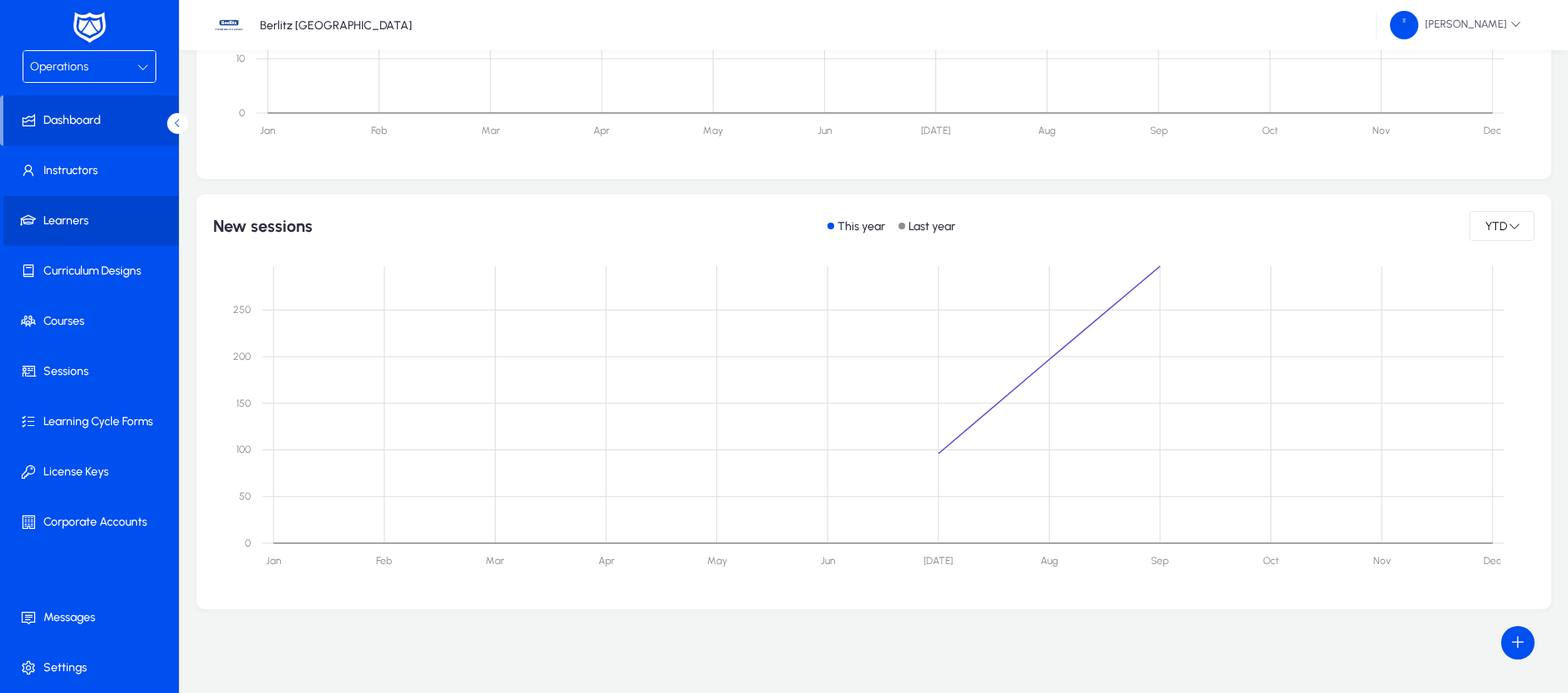
click at [76, 213] on span "Learners" at bounding box center [93, 221] width 179 height 17
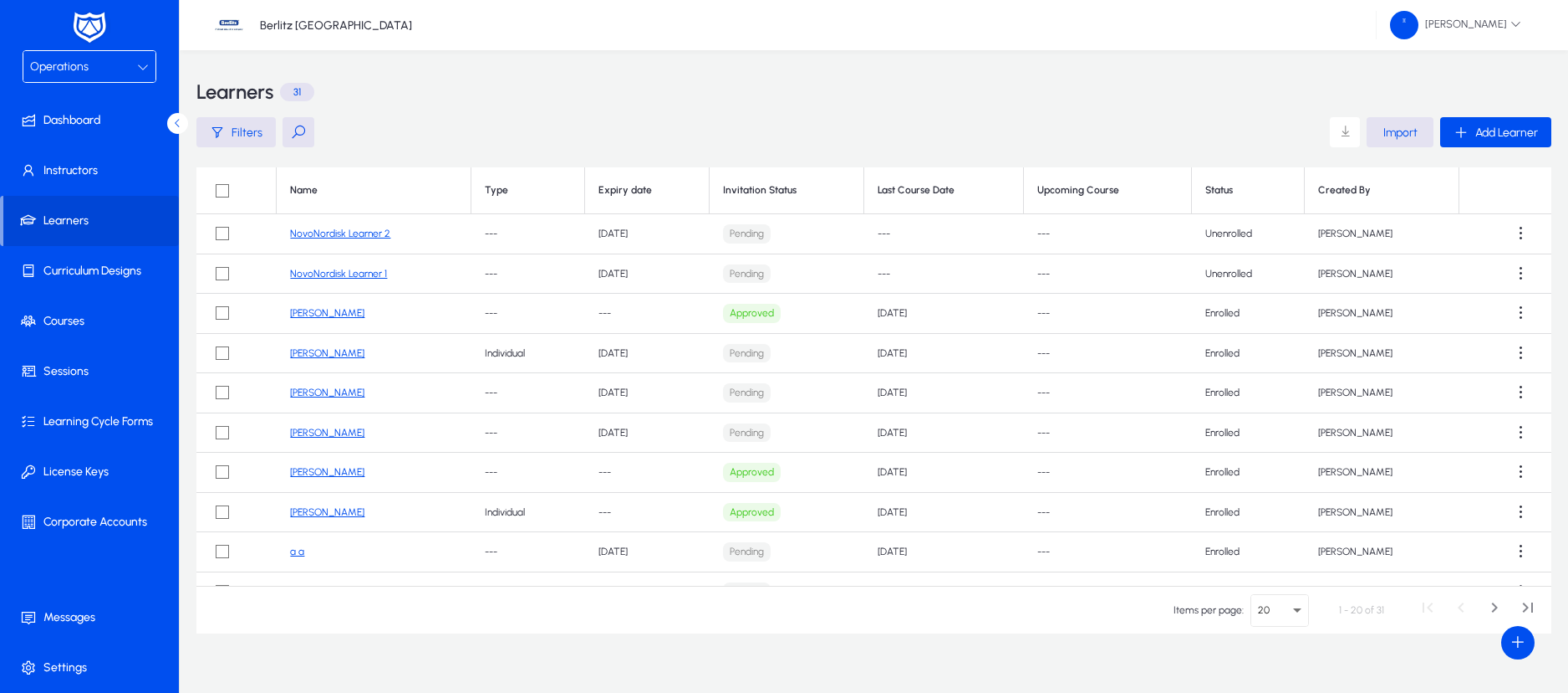
click at [351, 274] on link "NovoNordisk Learner 1" at bounding box center [339, 274] width 97 height 11
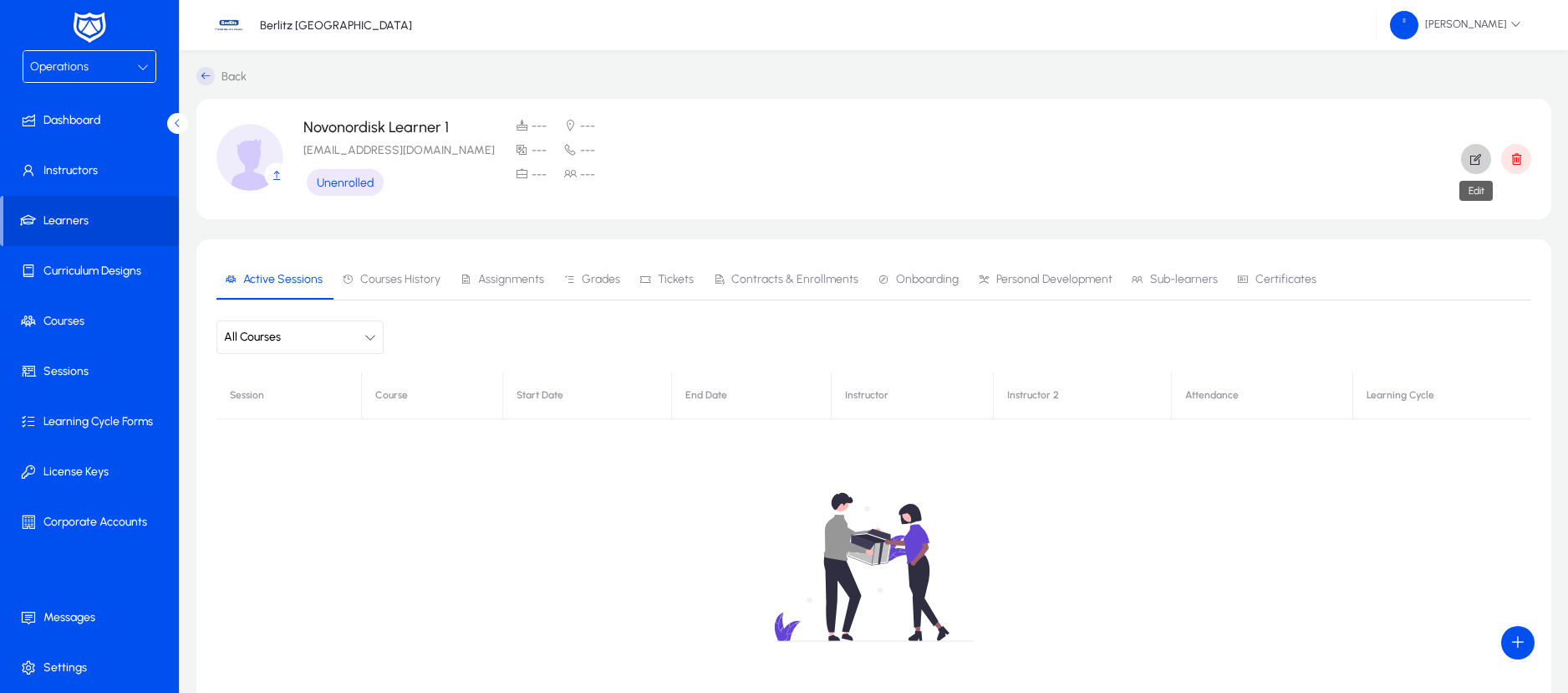
click at [1471, 151] on icon "button" at bounding box center [1476, 159] width 15 height 15
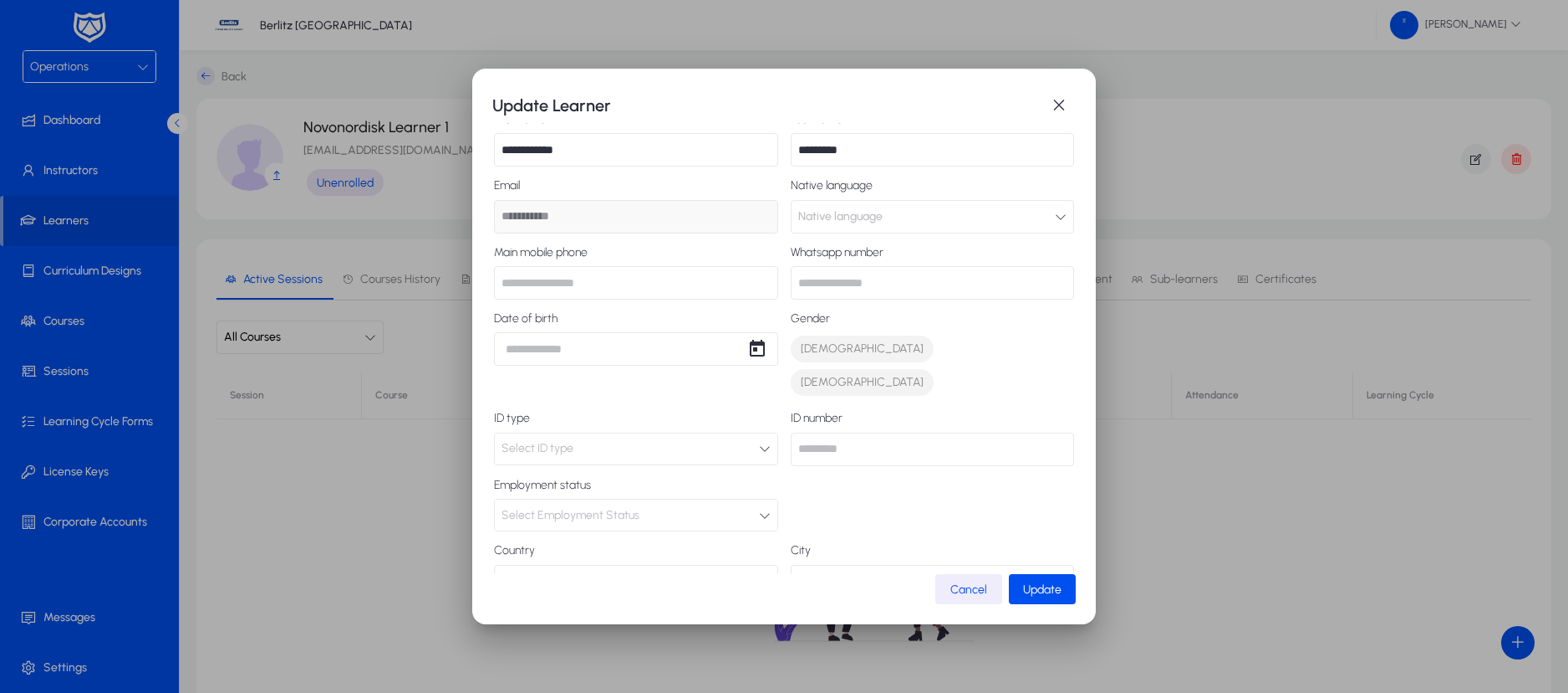
scroll to position [37, 0]
click at [749, 282] on input "text" at bounding box center [636, 275] width 284 height 33
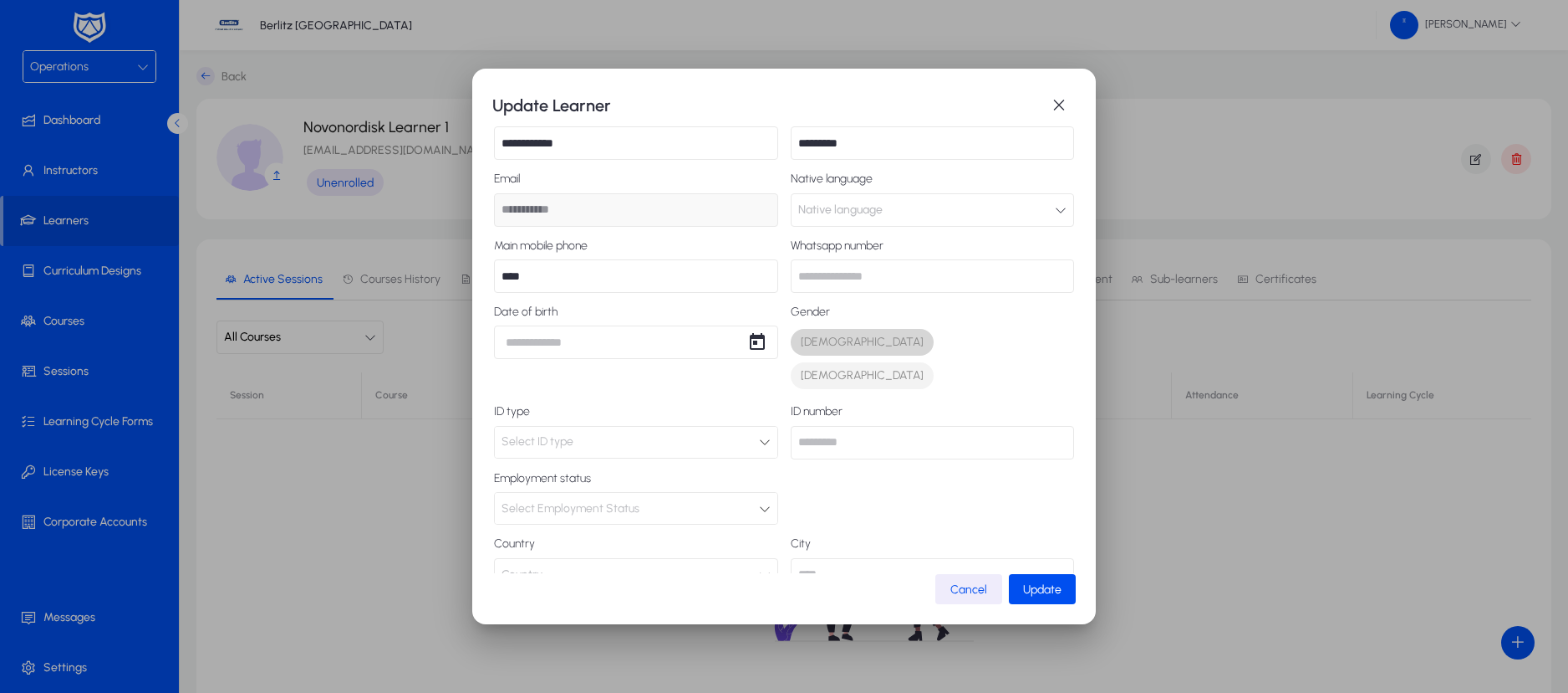
click at [986, 345] on div "Male Female" at bounding box center [929, 359] width 291 height 67
click at [807, 348] on span "Male" at bounding box center [862, 343] width 123 height 17
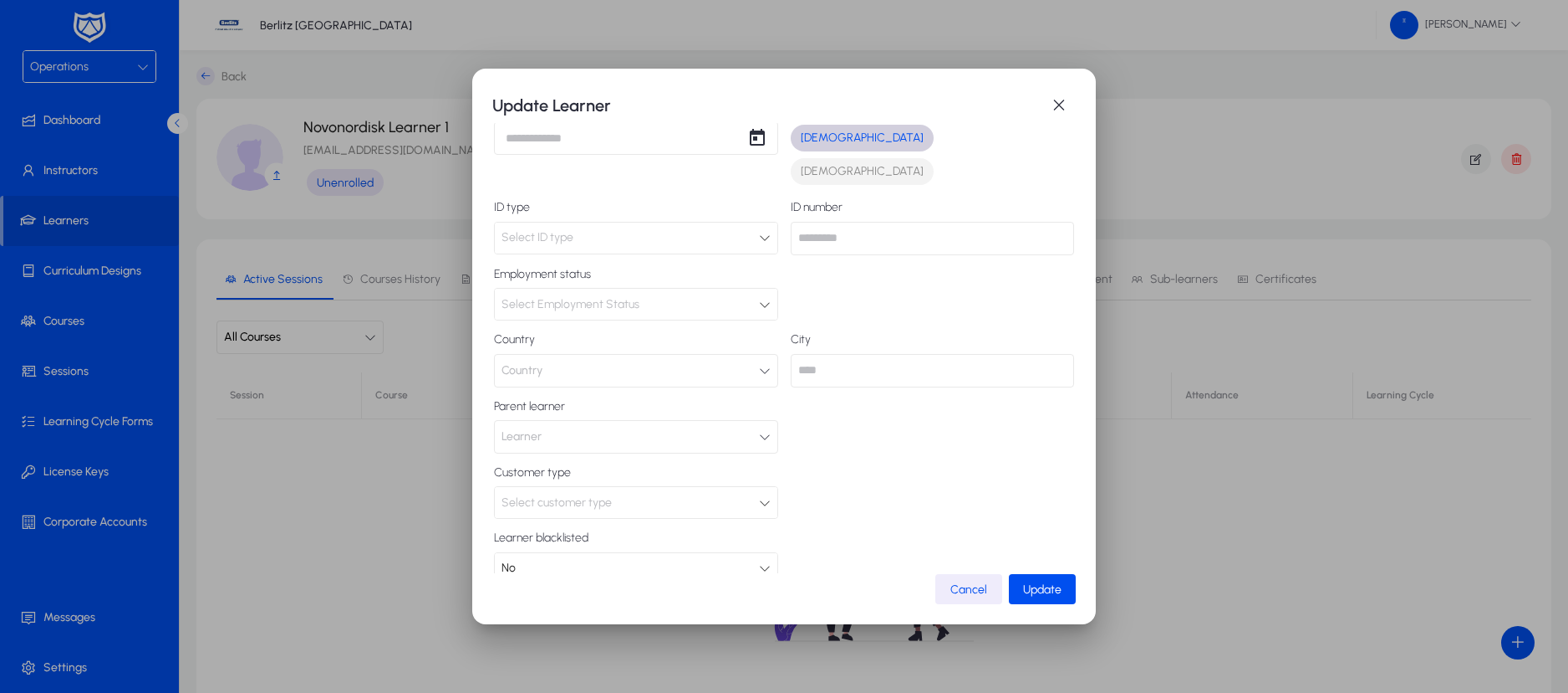
scroll to position [246, 0]
click at [746, 487] on div "Select customer type" at bounding box center [630, 497] width 257 height 22
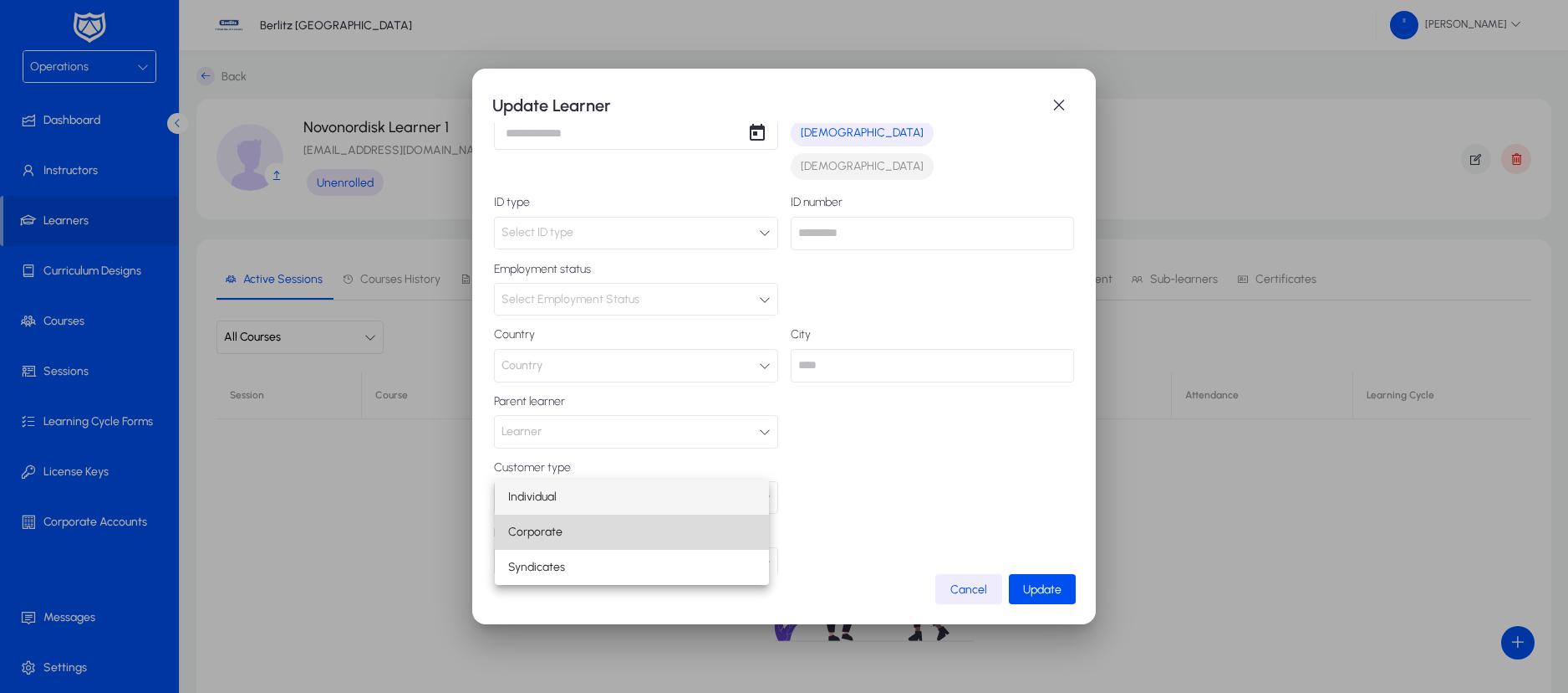
click at [672, 522] on mat-option "Corporate" at bounding box center [632, 531] width 274 height 35
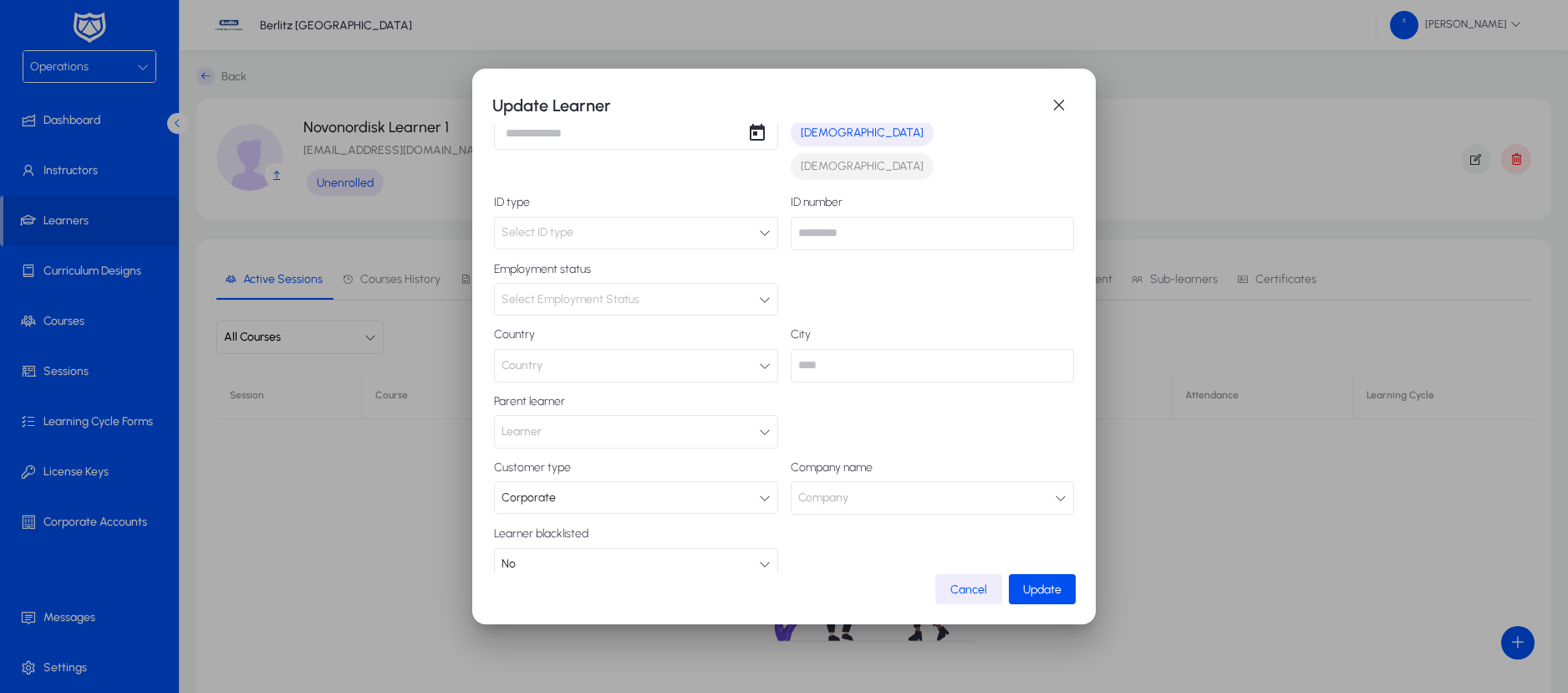
scroll to position [247, 0]
click at [925, 480] on button "Company" at bounding box center [933, 496] width 284 height 33
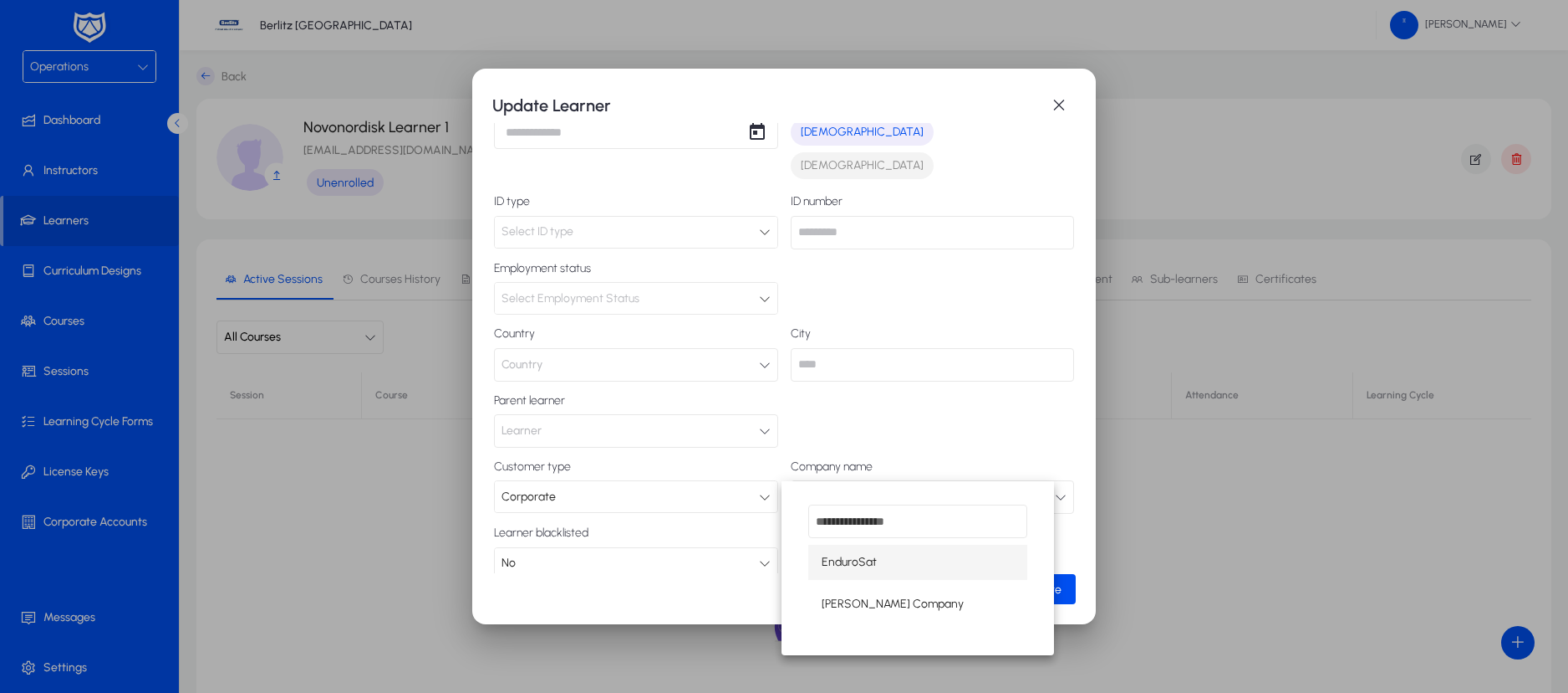
click at [955, 240] on div at bounding box center [784, 346] width 1568 height 693
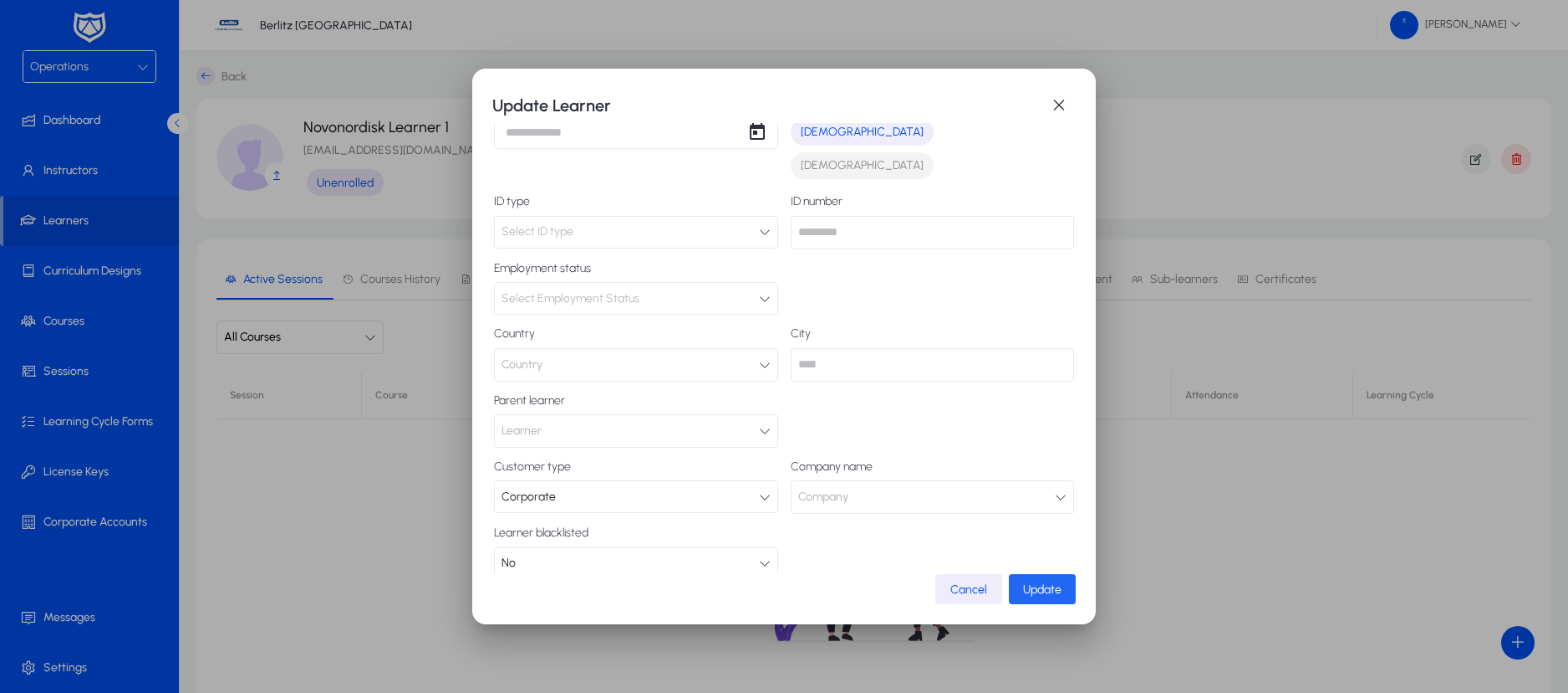
click at [1038, 595] on span "Update" at bounding box center [1042, 589] width 39 height 14
click at [1039, 588] on span "Update" at bounding box center [1042, 589] width 39 height 14
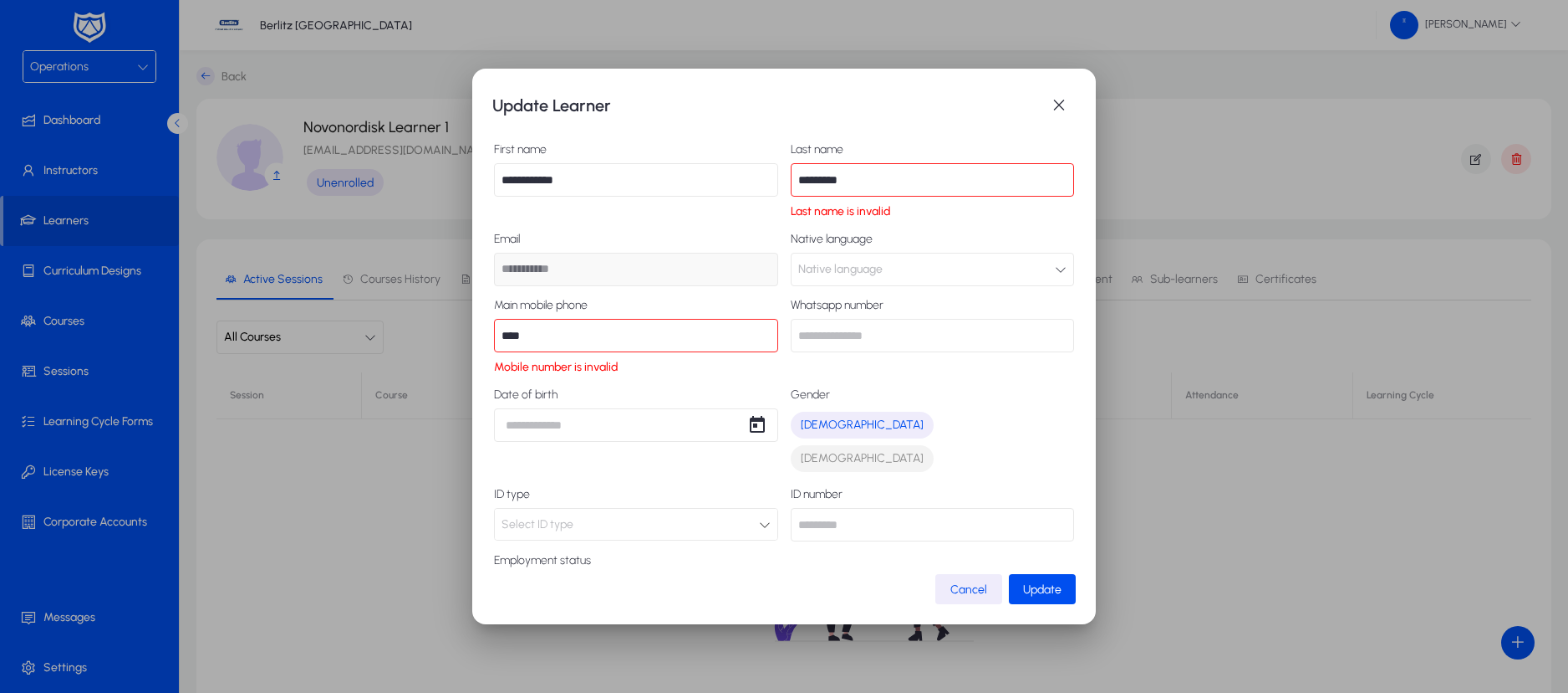
click at [625, 336] on input "****" at bounding box center [636, 335] width 284 height 33
type input "**********"
click at [606, 226] on div "**********" at bounding box center [784, 507] width 580 height 729
click at [641, 226] on div "**********" at bounding box center [784, 507] width 580 height 729
click at [897, 177] on input "*********" at bounding box center [933, 179] width 284 height 33
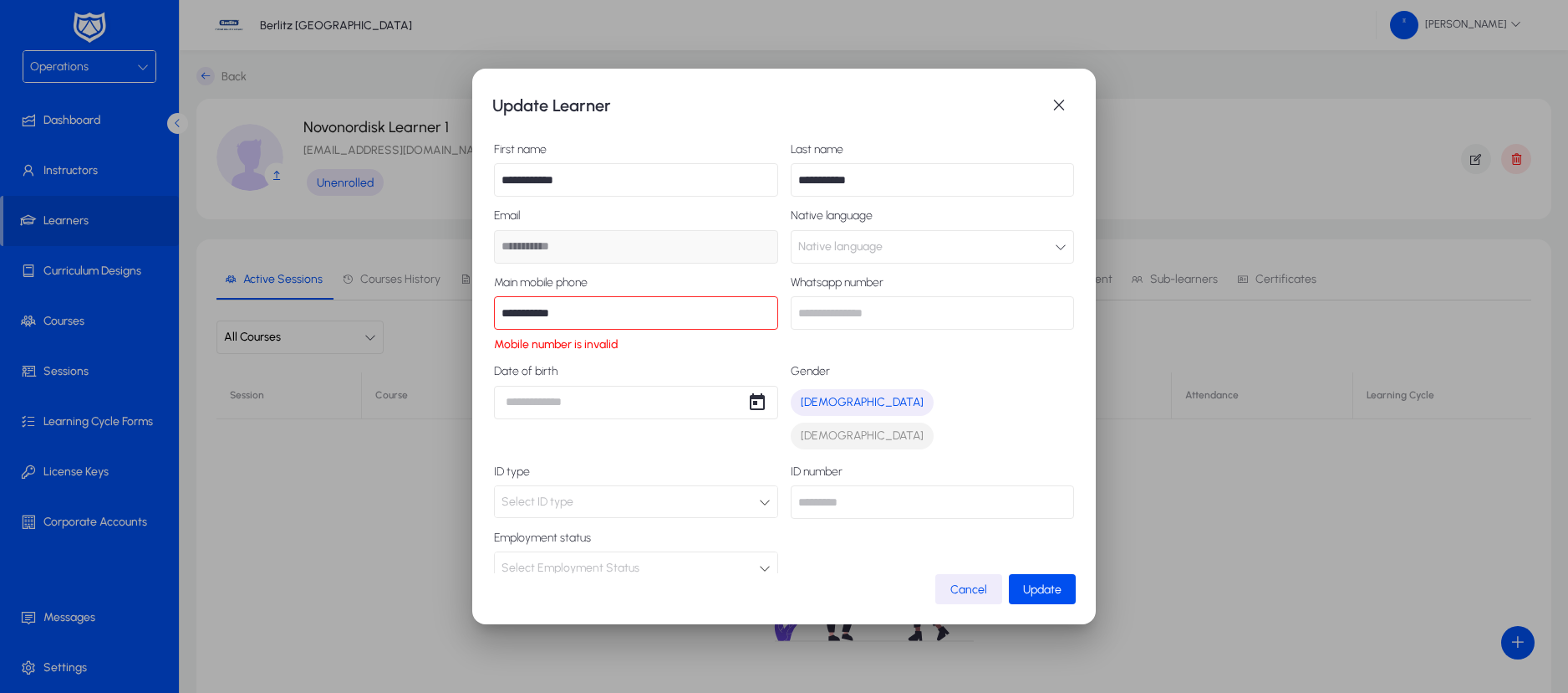
type input "**********"
click at [531, 311] on input "**********" at bounding box center [636, 312] width 284 height 33
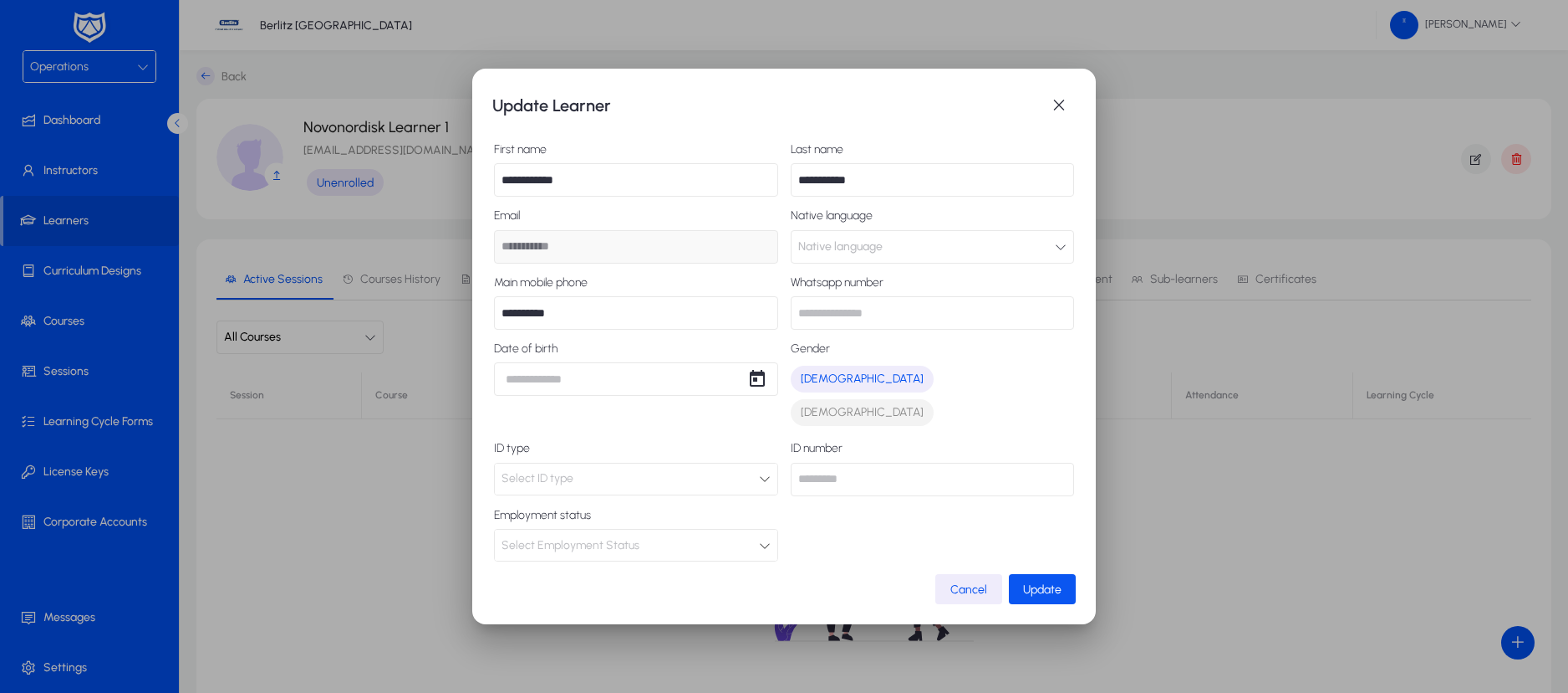
type input "**********"
click at [1038, 585] on span "Update" at bounding box center [1042, 589] width 39 height 14
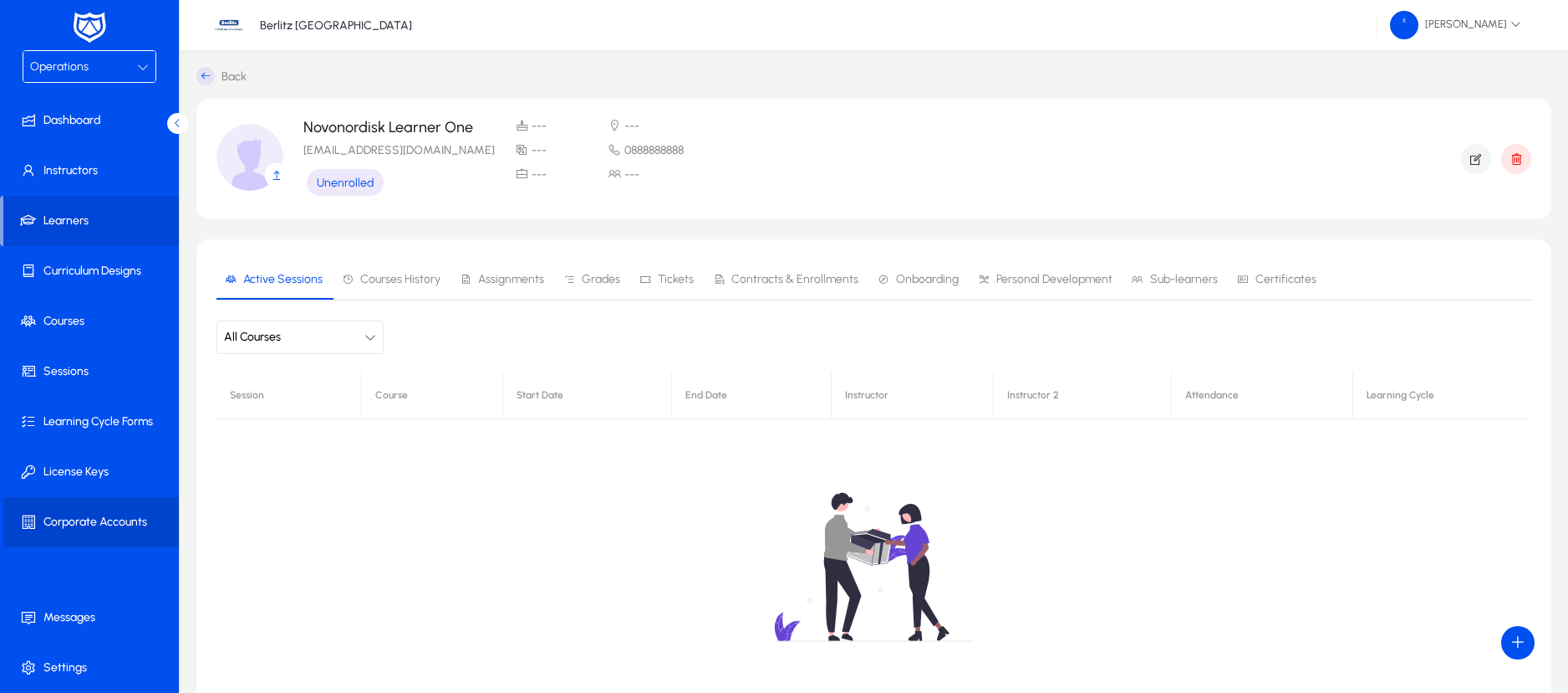
click at [105, 520] on span "Corporate Accounts" at bounding box center [93, 522] width 179 height 17
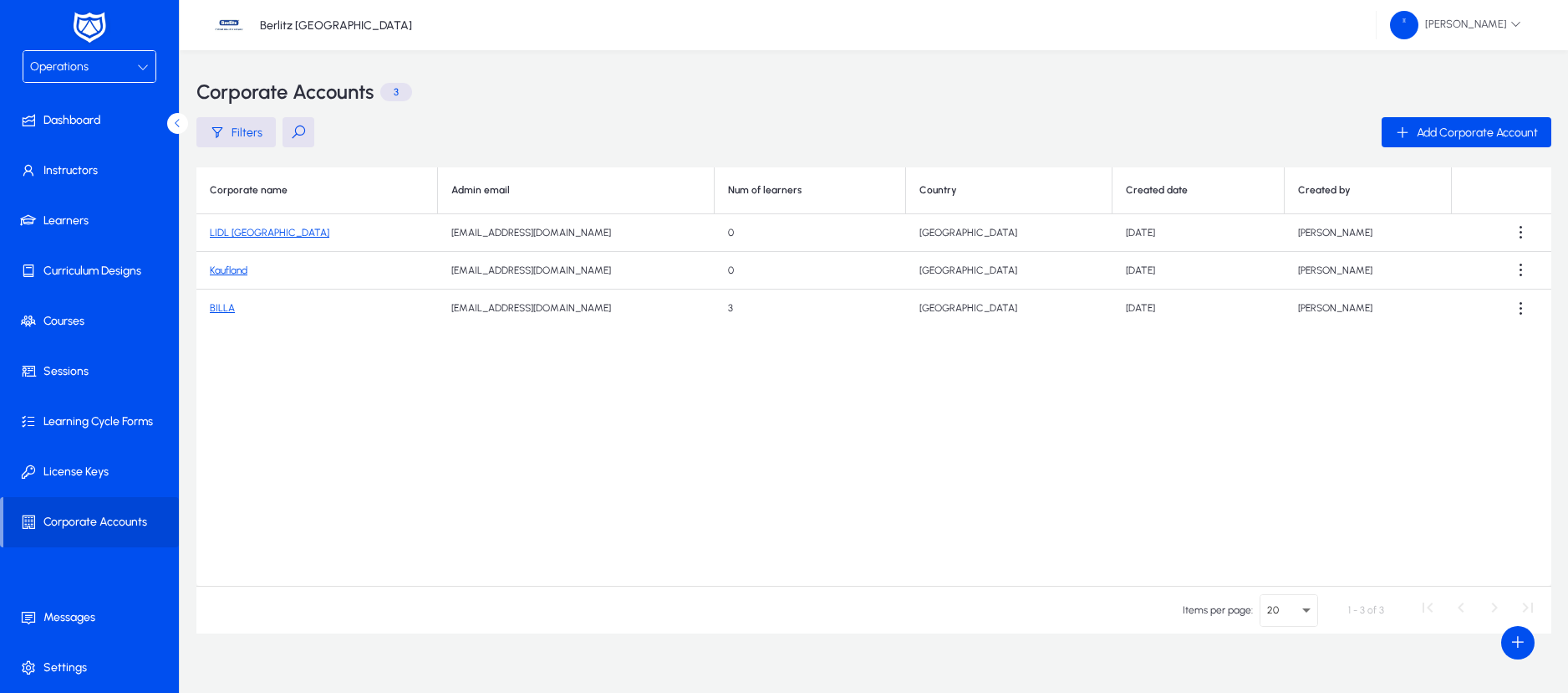
click at [140, 62] on icon at bounding box center [143, 66] width 11 height 11
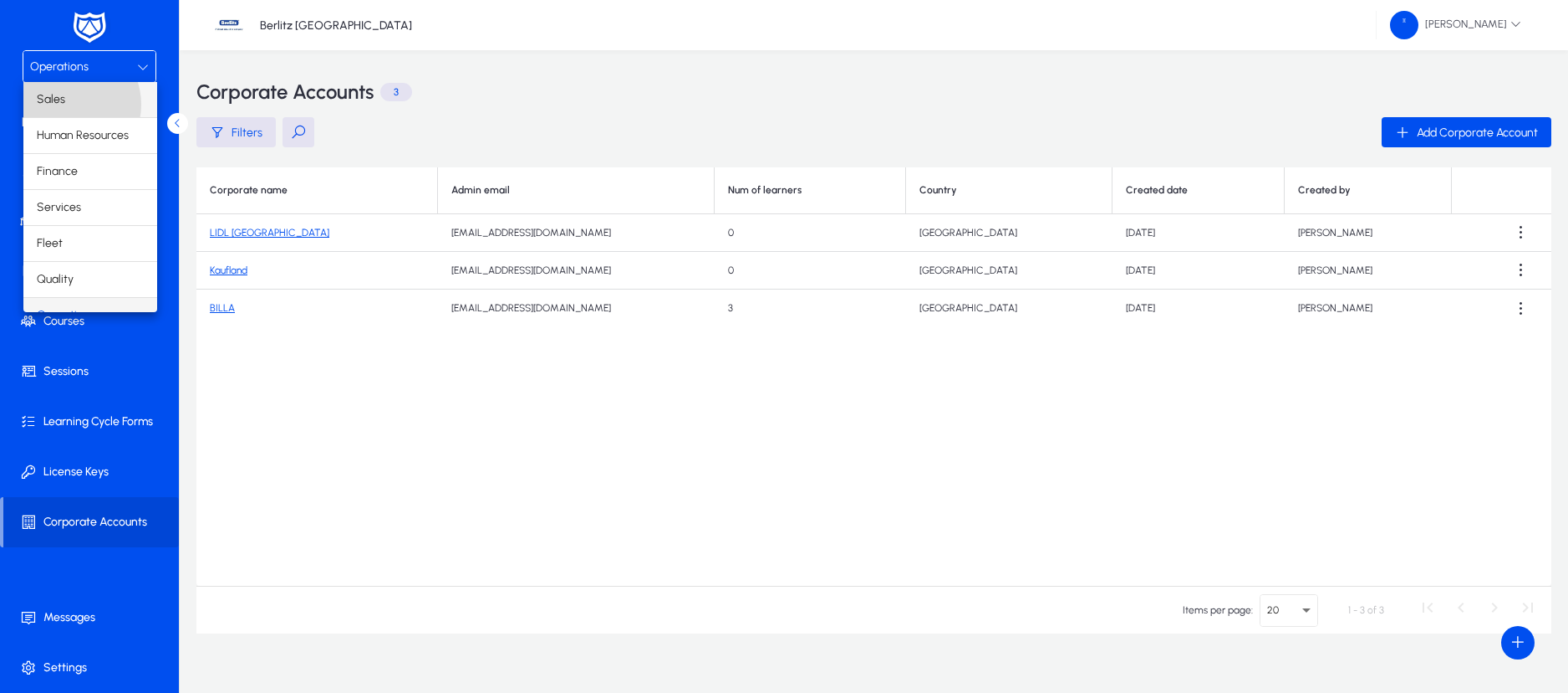
click at [66, 104] on mat-option "Sales" at bounding box center [90, 99] width 133 height 35
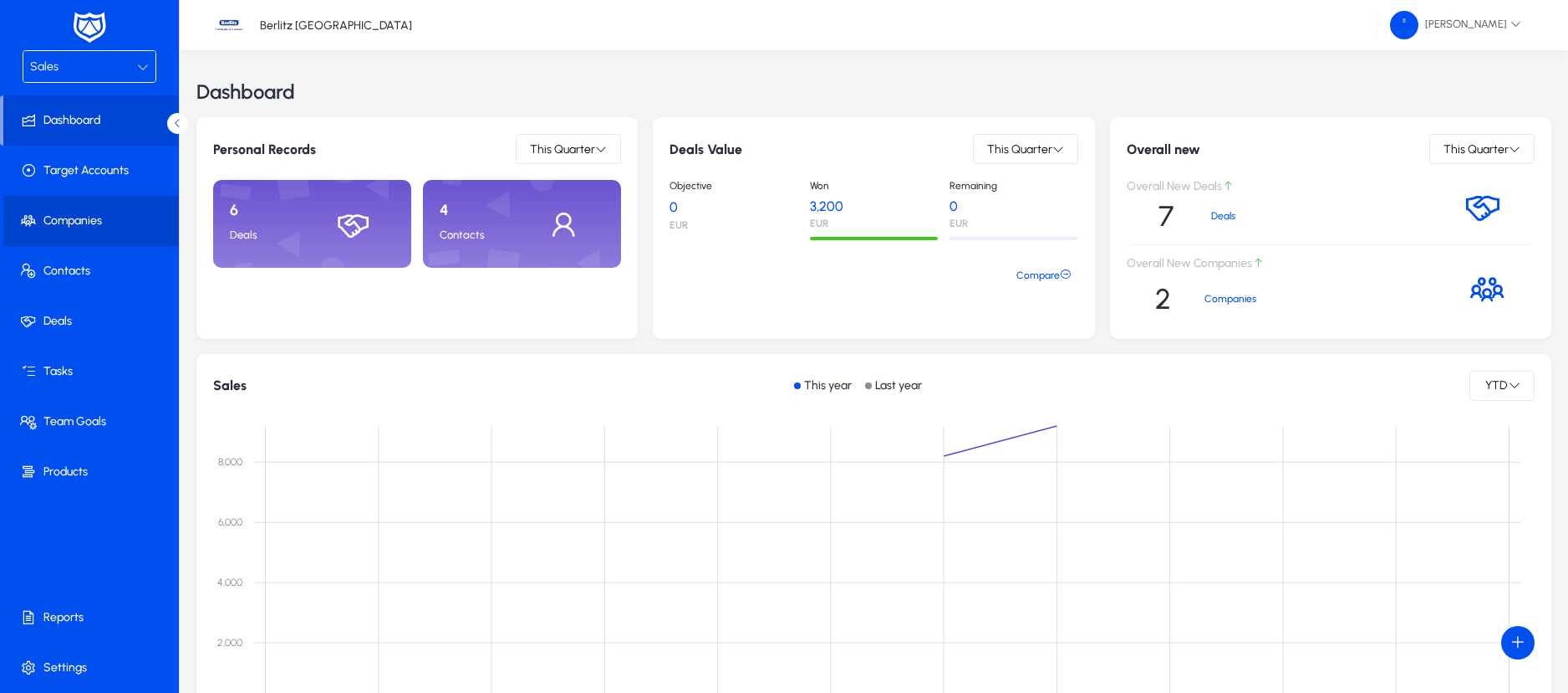
click at [67, 228] on span "Companies" at bounding box center [93, 221] width 179 height 17
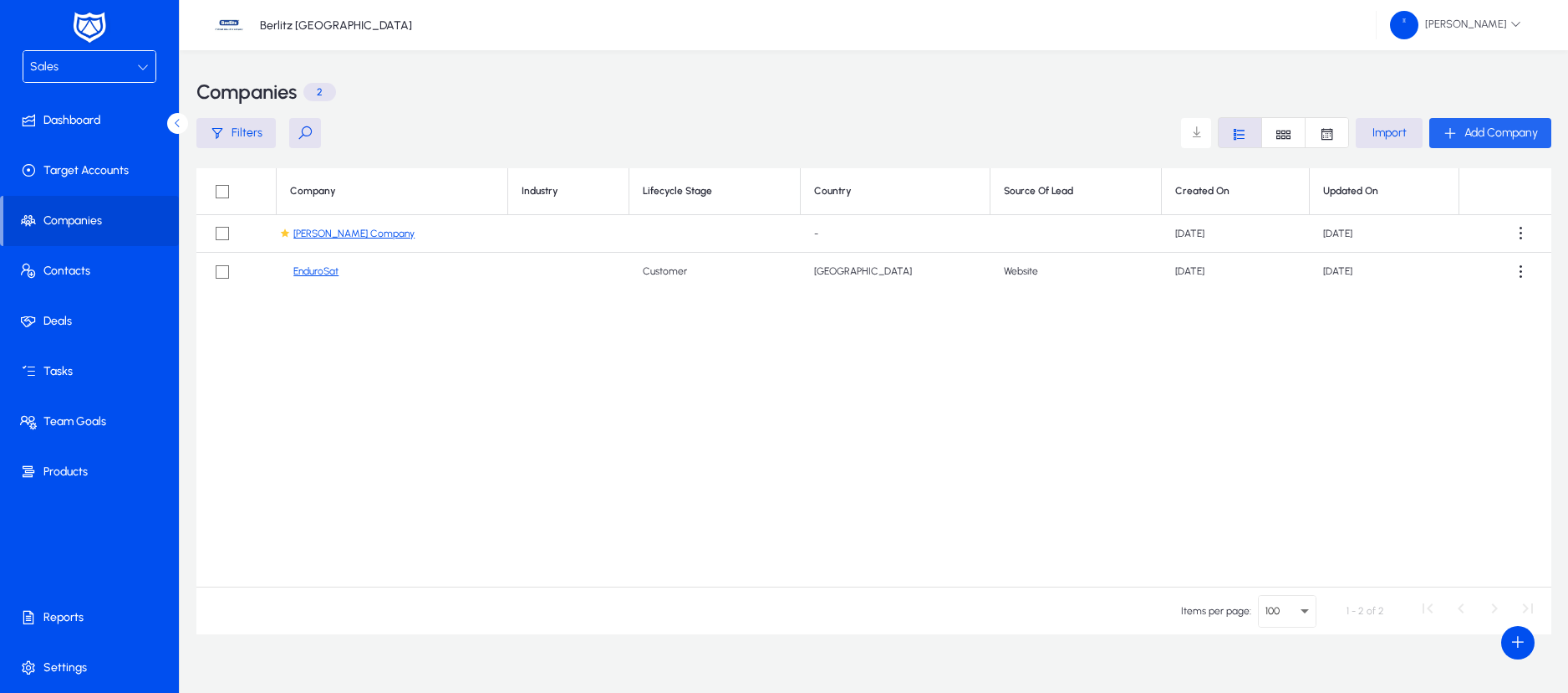
click at [1449, 135] on icon "button" at bounding box center [1451, 133] width 15 height 15
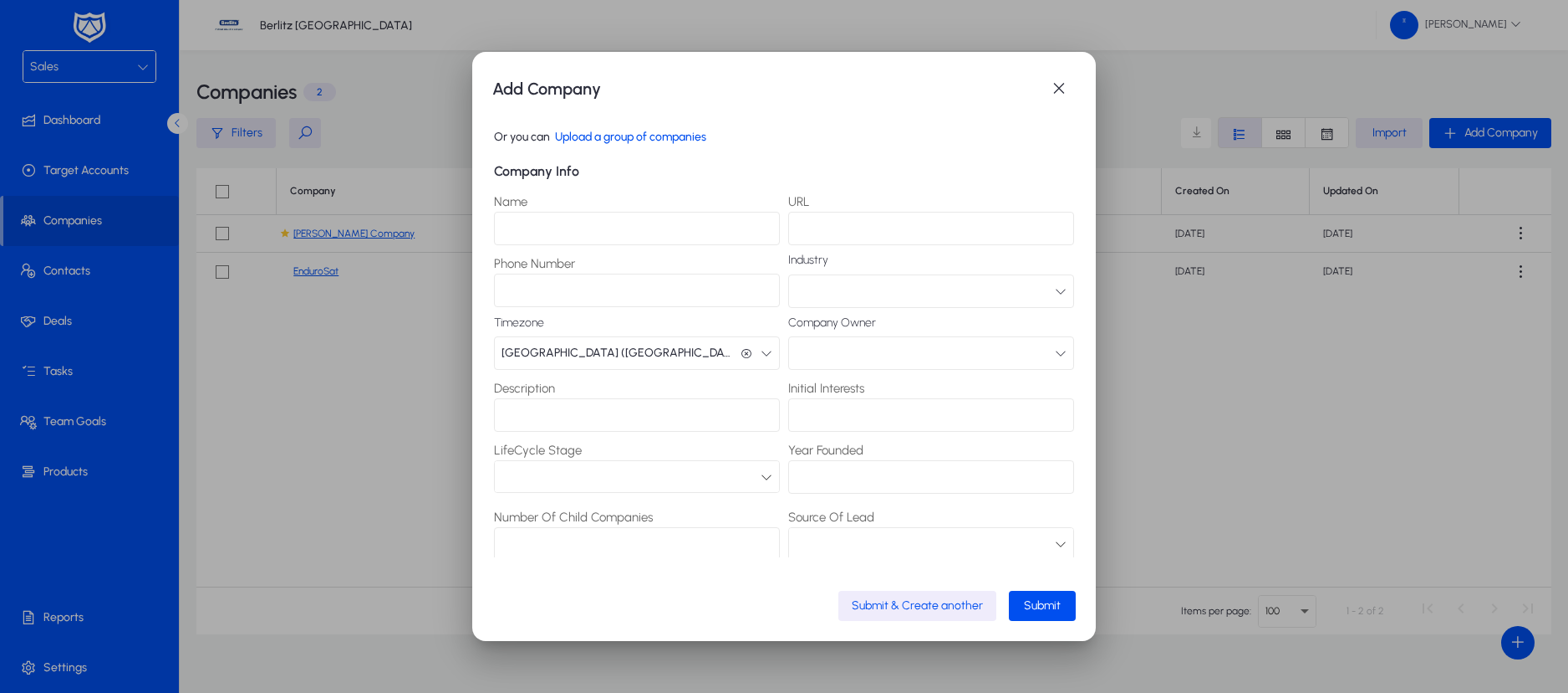
click at [681, 223] on input "Name" at bounding box center [637, 228] width 286 height 33
type input "**********"
click at [898, 347] on button "button" at bounding box center [931, 352] width 286 height 33
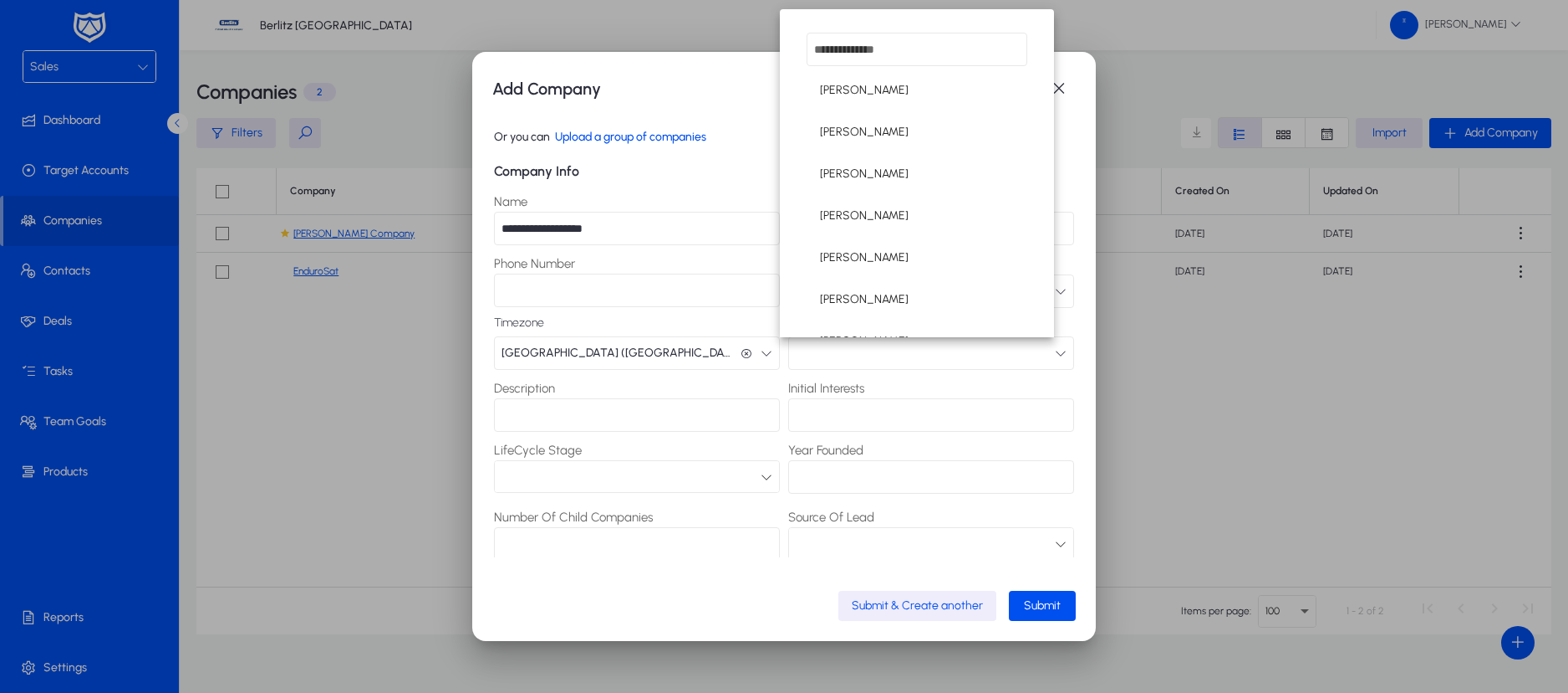
click at [654, 154] on div at bounding box center [784, 346] width 1568 height 693
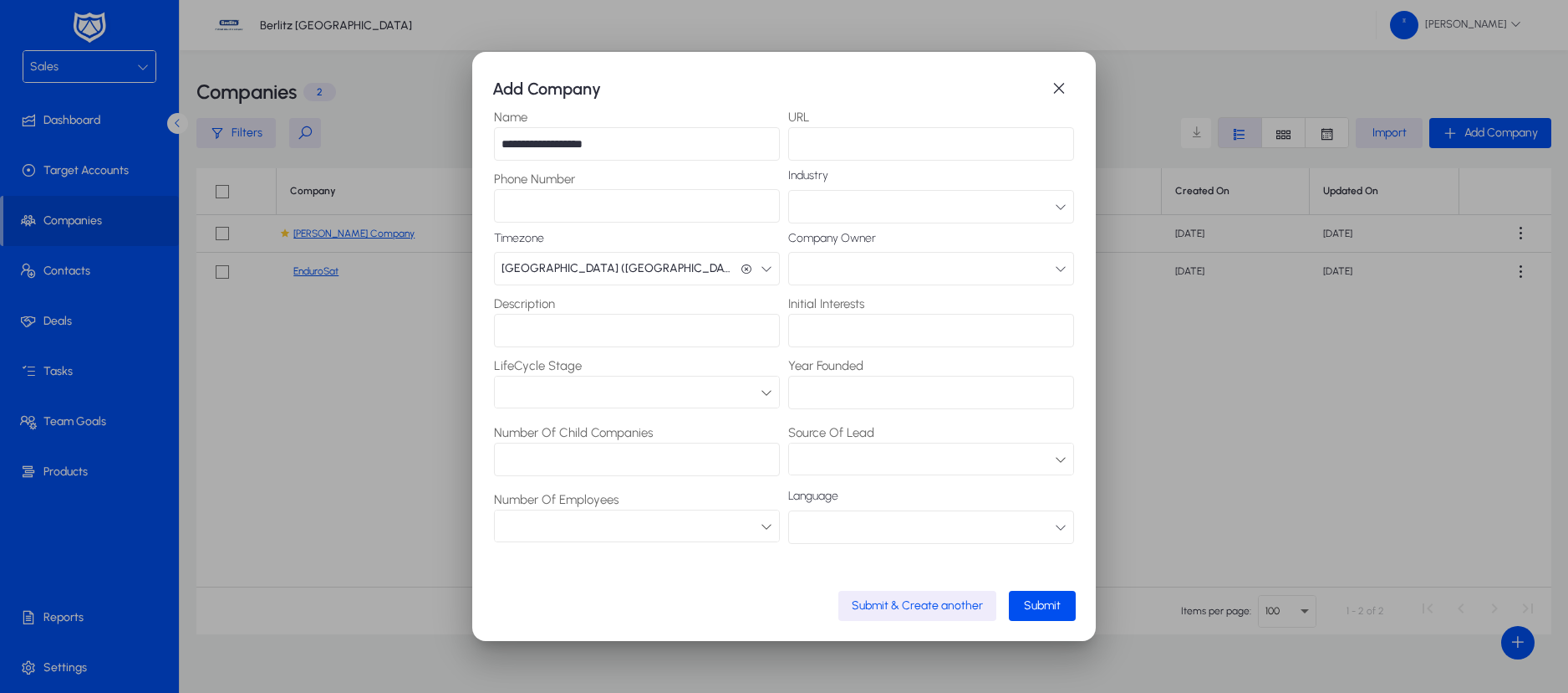
scroll to position [157, 0]
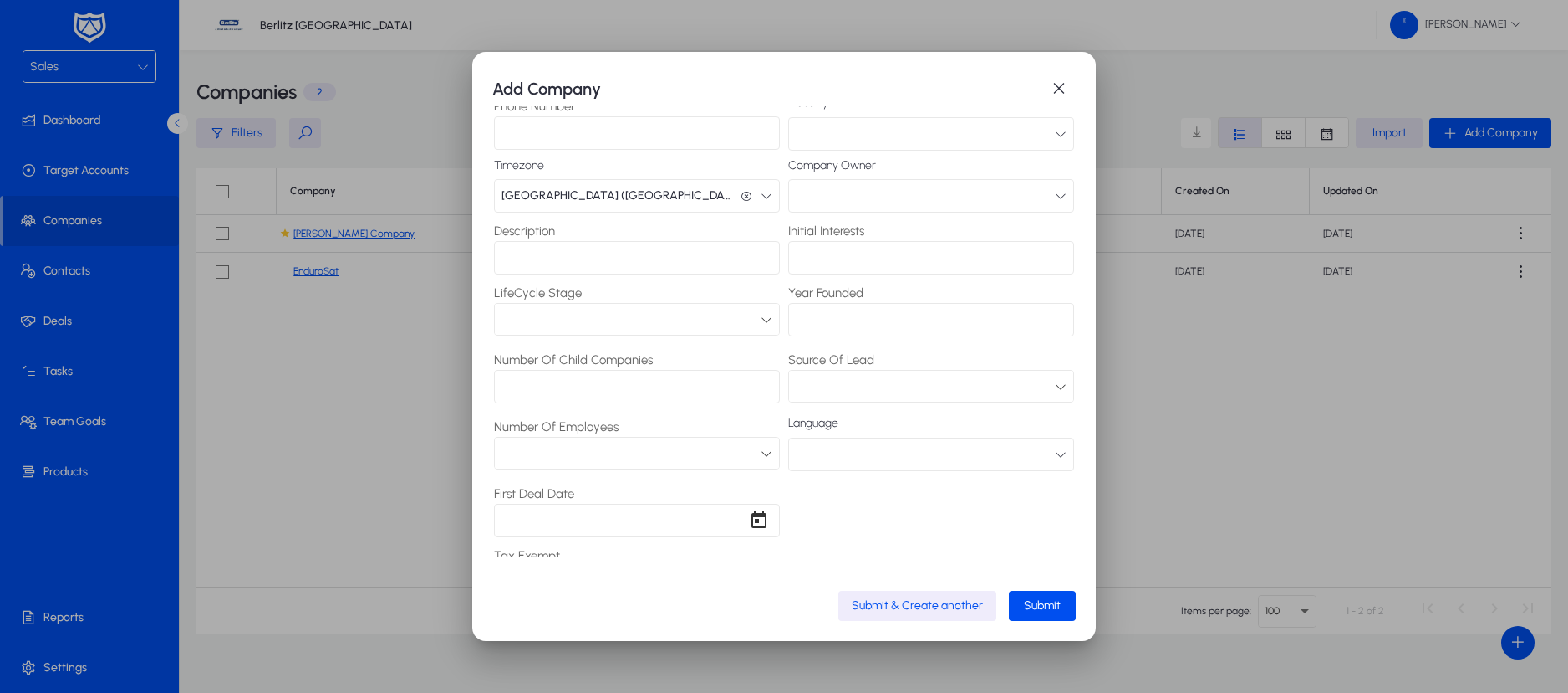
click at [1032, 397] on div at bounding box center [925, 386] width 259 height 22
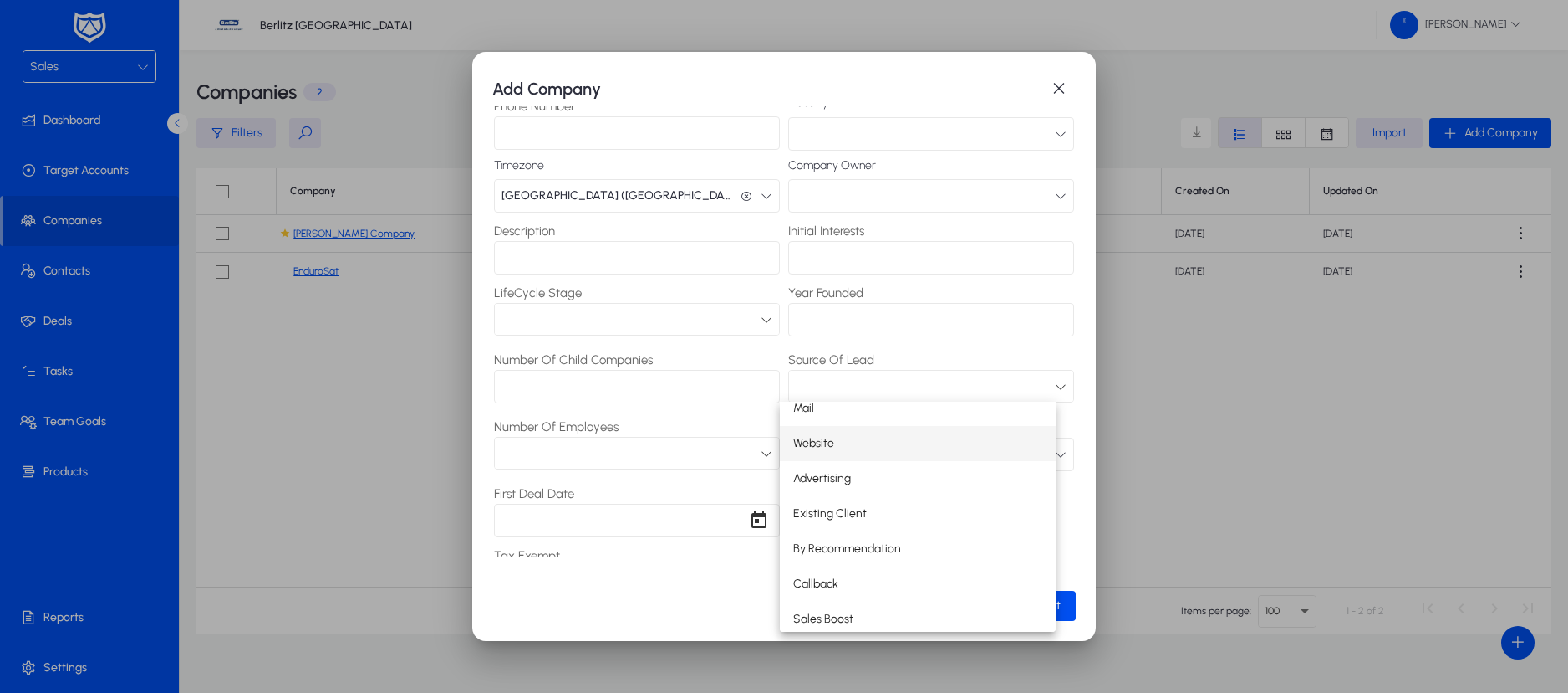
scroll to position [39, 0]
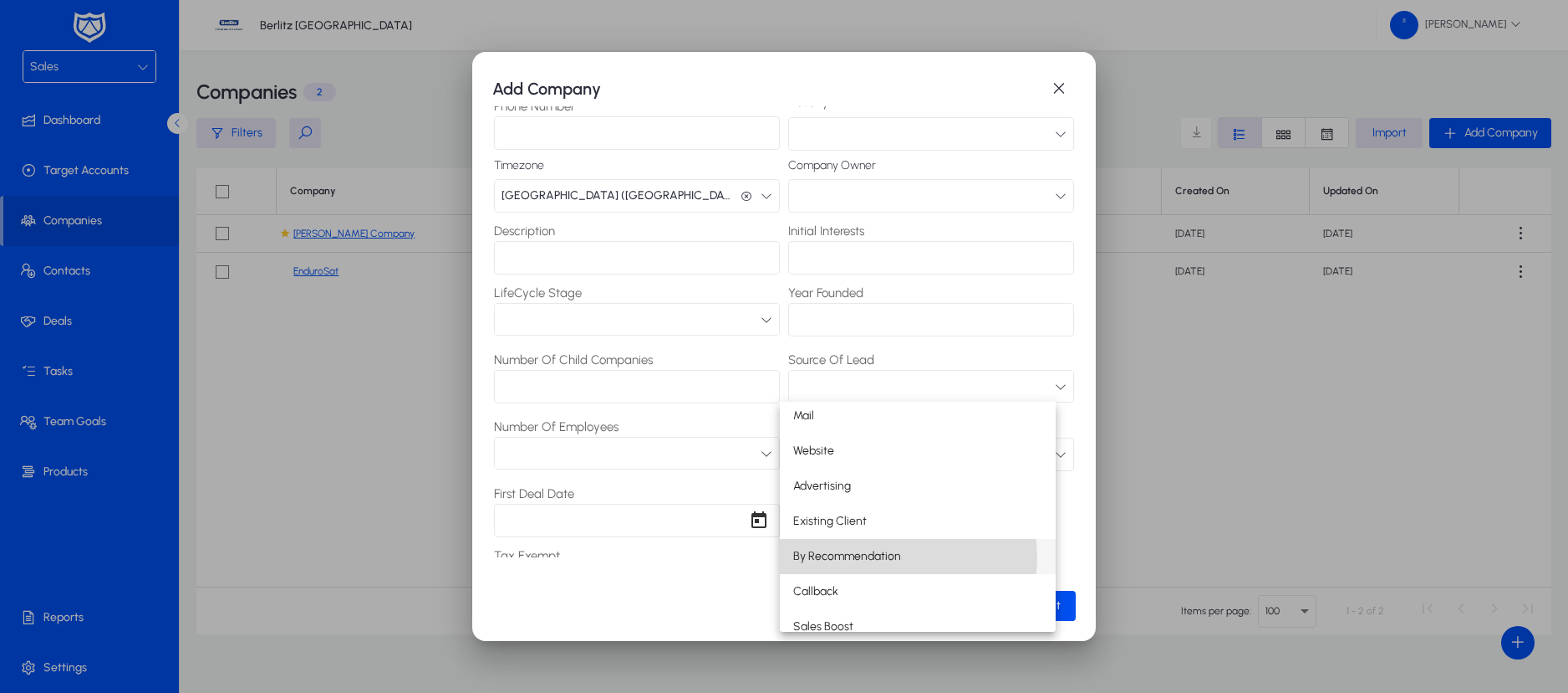
click at [886, 557] on span "By Recommendation" at bounding box center [847, 556] width 108 height 20
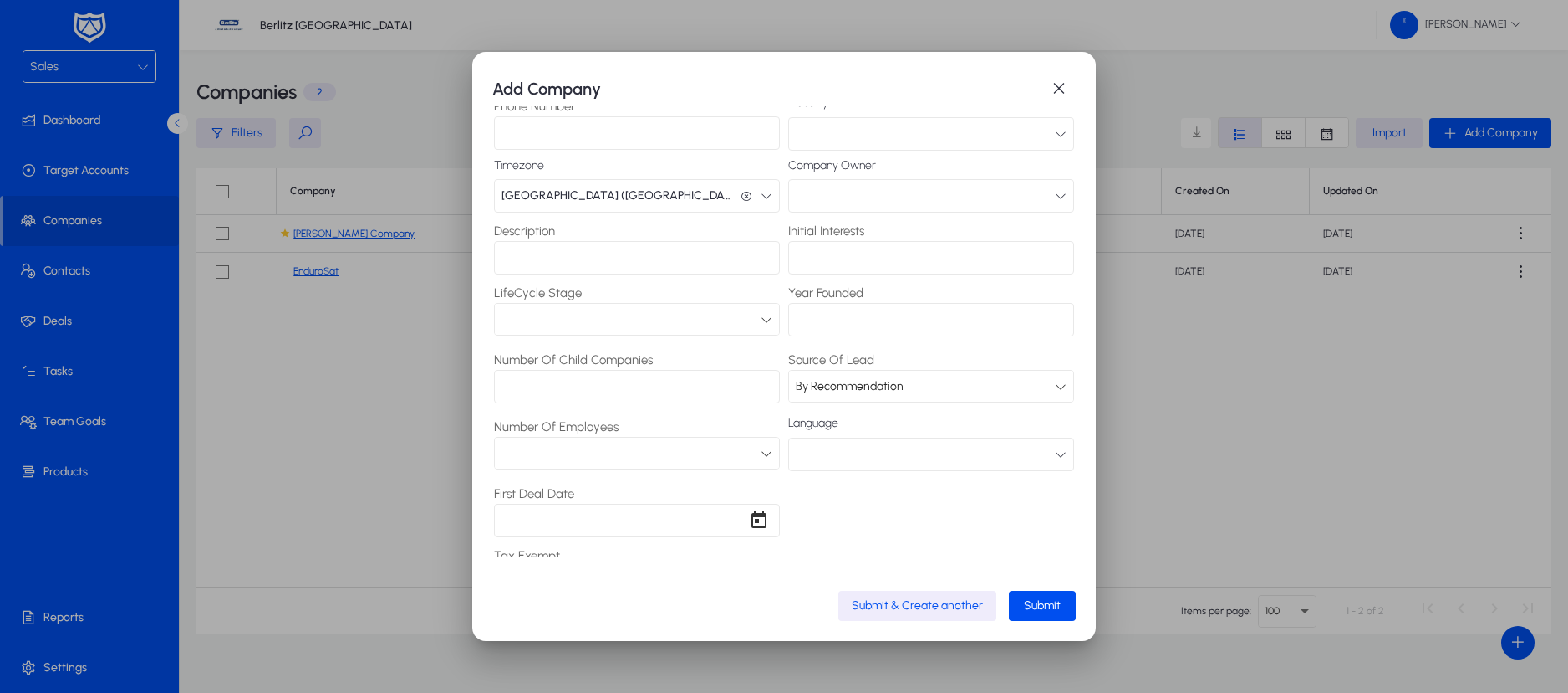
scroll to position [308, 0]
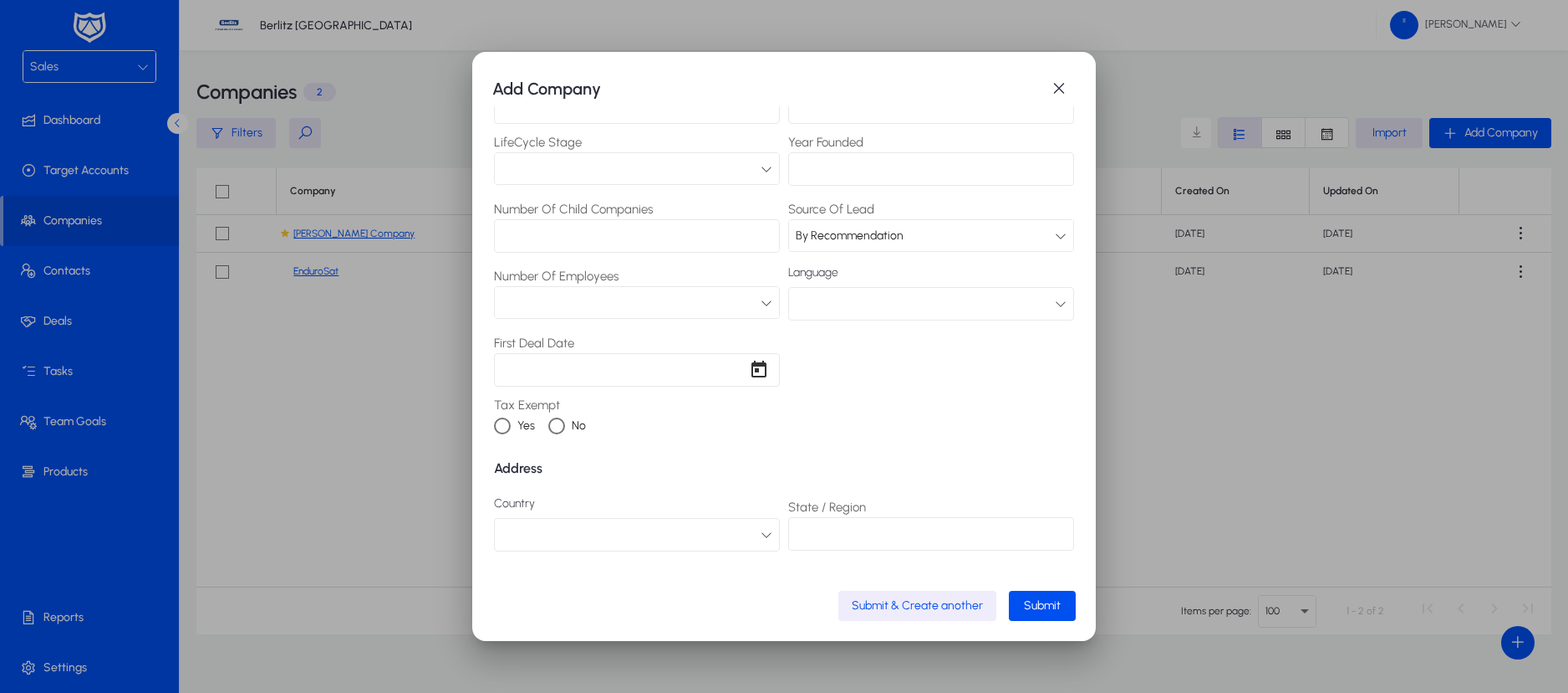
click at [978, 305] on button "button" at bounding box center [931, 303] width 286 height 33
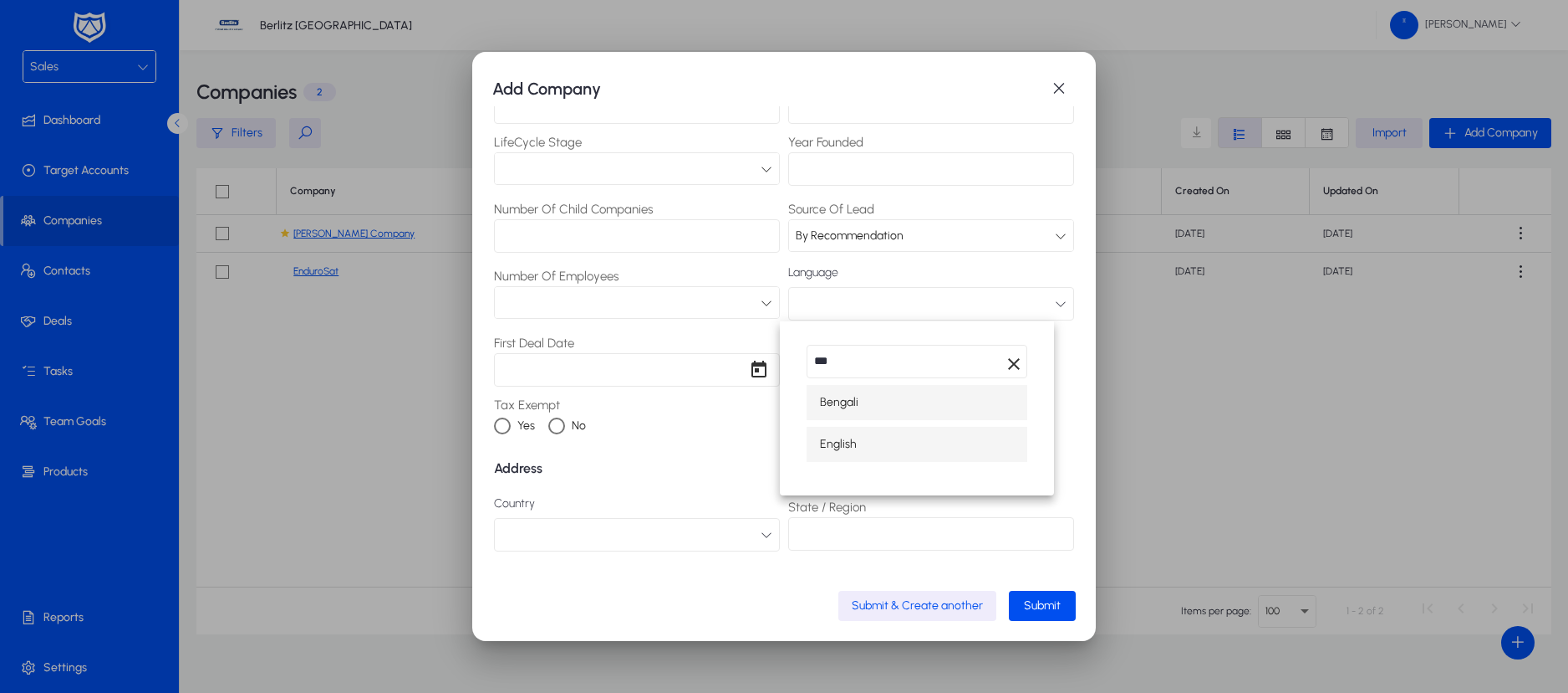
type input "***"
click at [853, 447] on span "English" at bounding box center [838, 444] width 37 height 20
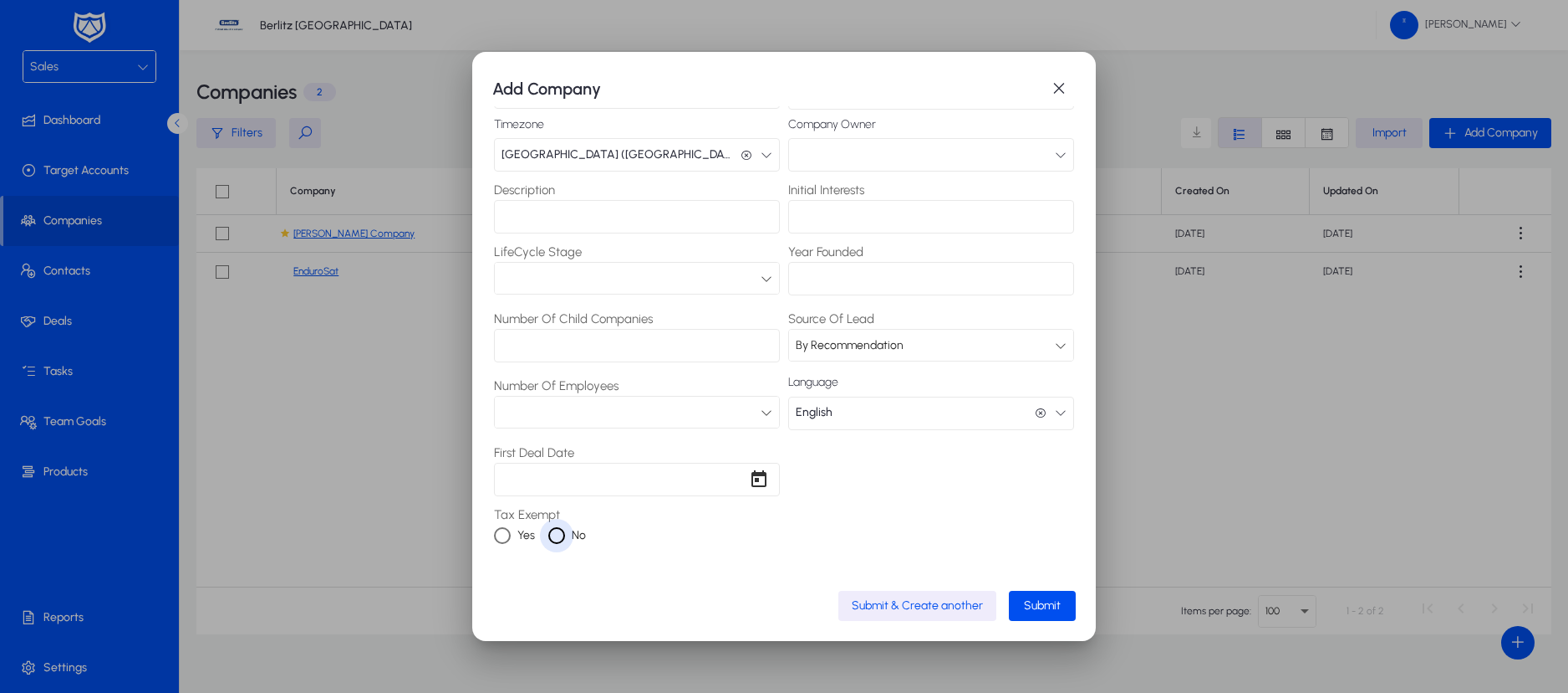
scroll to position [274, 0]
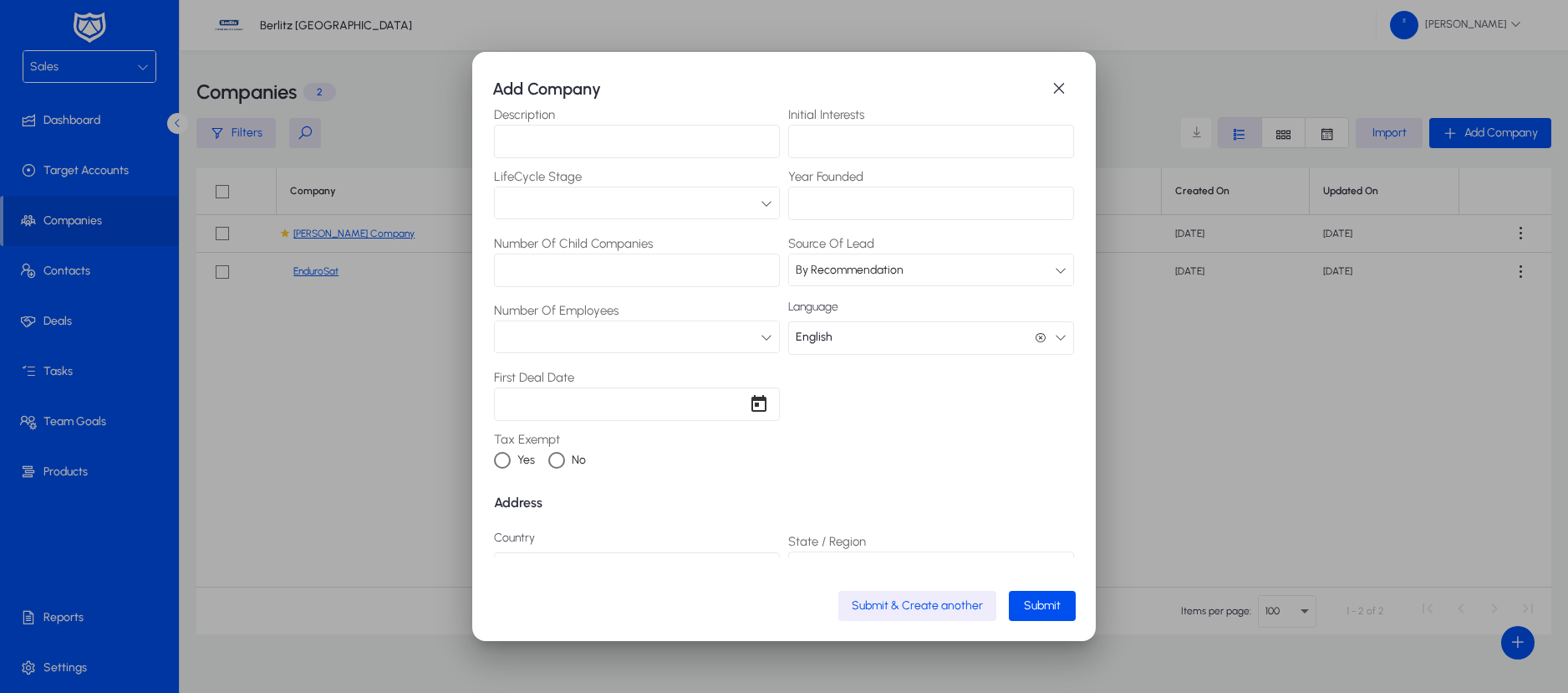
click at [749, 348] on div at bounding box center [637, 336] width 284 height 31
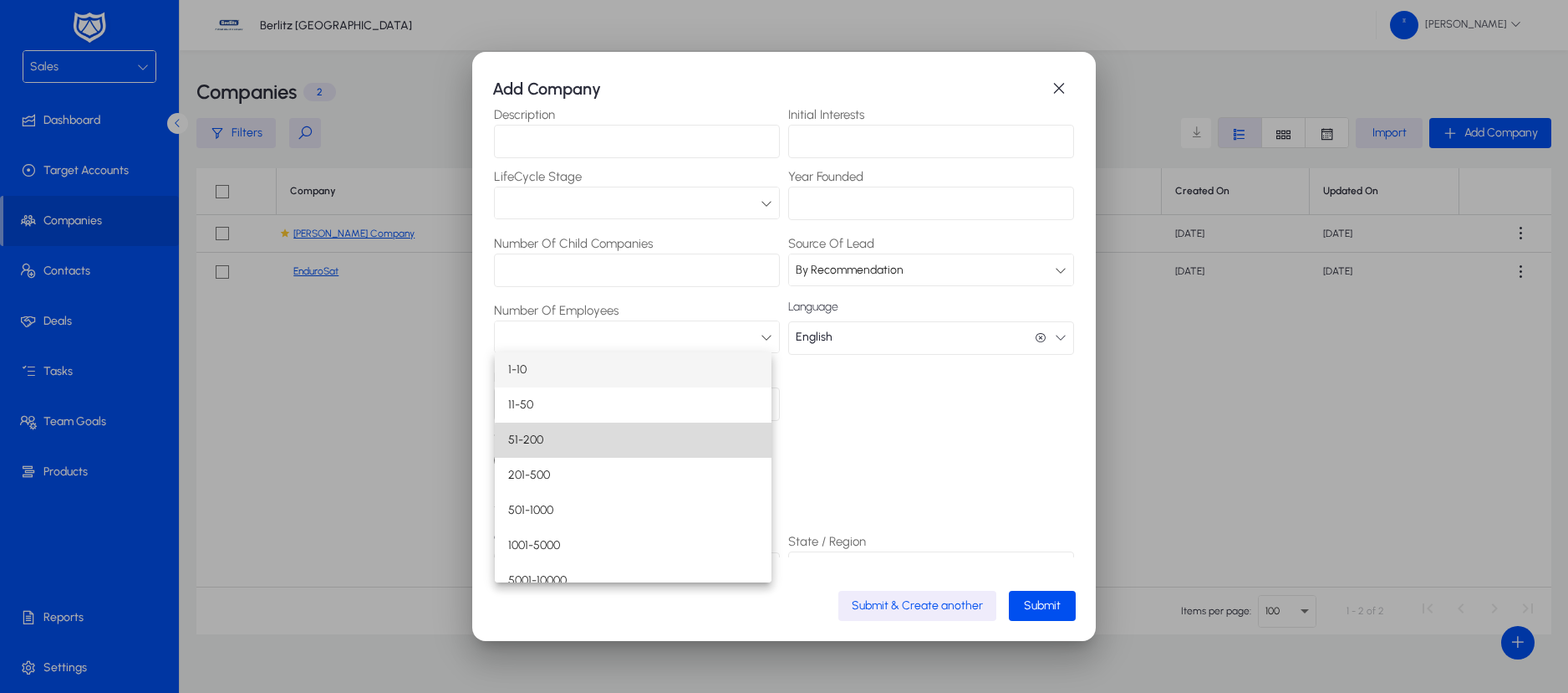
click at [634, 445] on mat-option "51-200" at bounding box center [633, 439] width 276 height 35
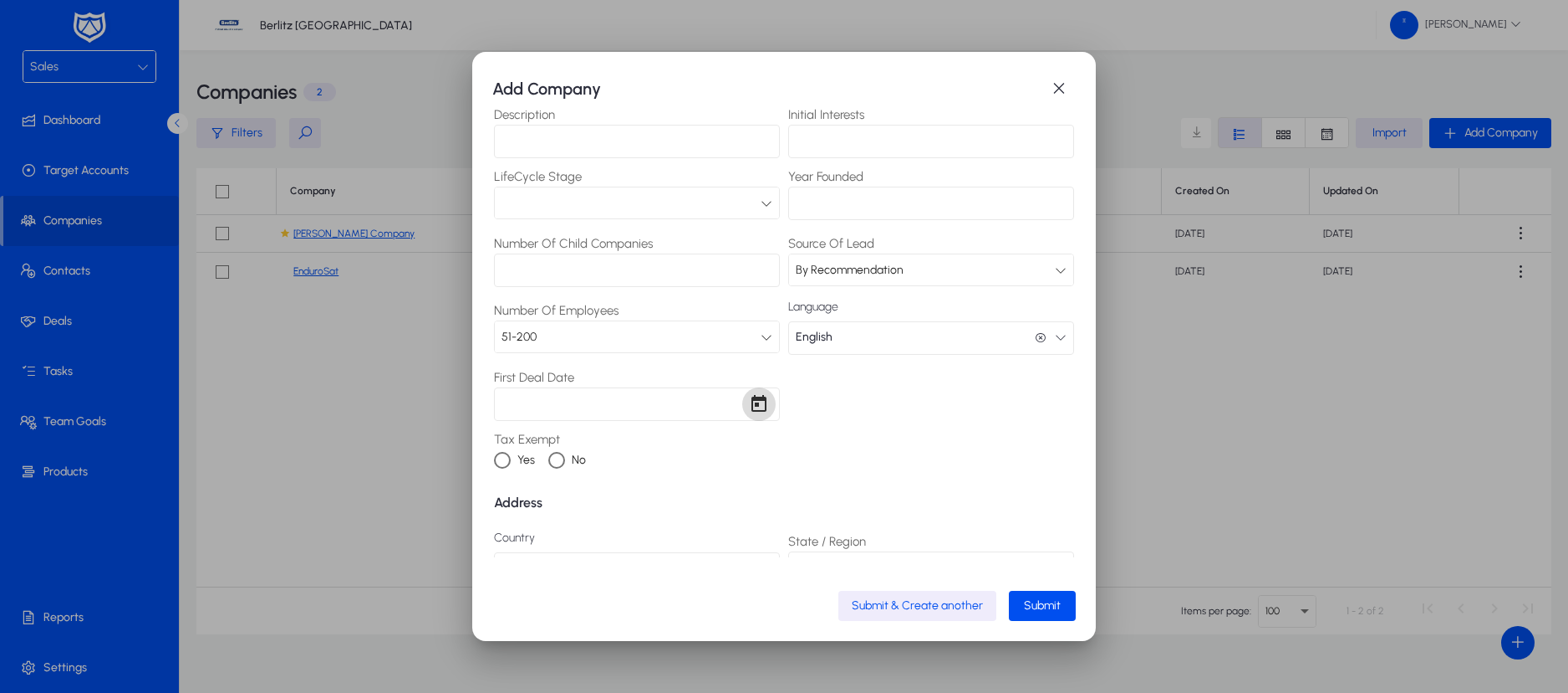
click at [751, 409] on span "Open calendar" at bounding box center [759, 403] width 33 height 33
click at [515, 295] on span "14" at bounding box center [518, 296] width 30 height 30
type input "**********"
click at [978, 439] on div "**********" at bounding box center [784, 344] width 580 height 852
click at [1036, 601] on span "Submit" at bounding box center [1042, 605] width 37 height 14
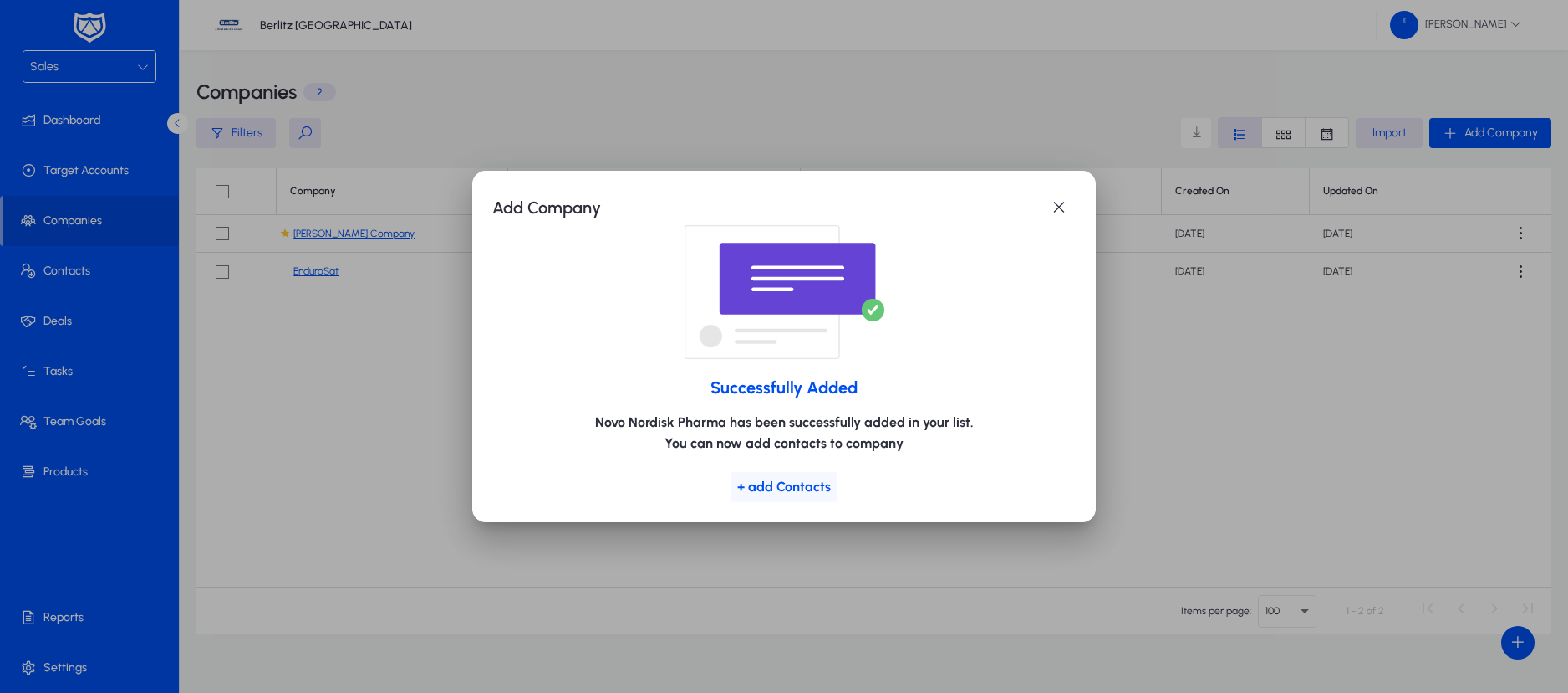
click at [801, 493] on span "+ add Contacts" at bounding box center [784, 486] width 94 height 16
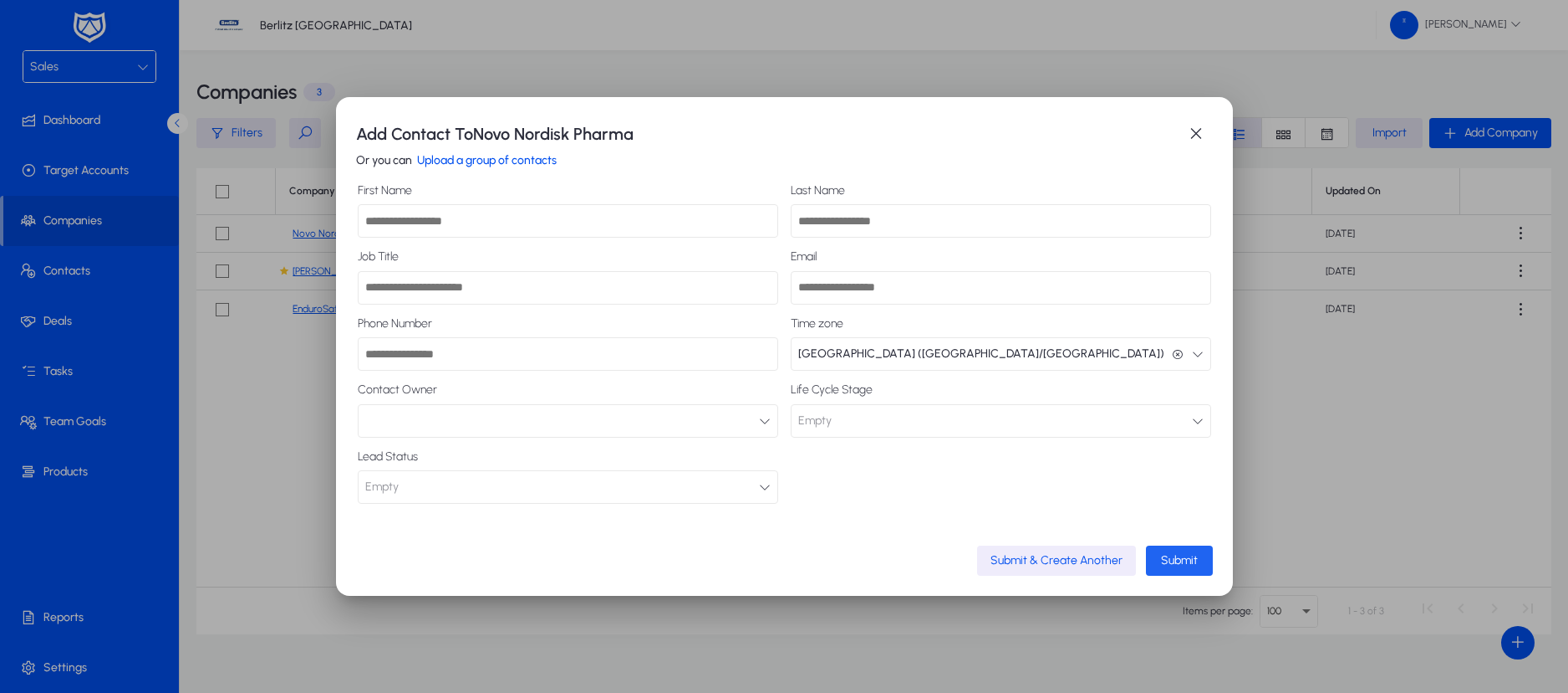
scroll to position [25, 0]
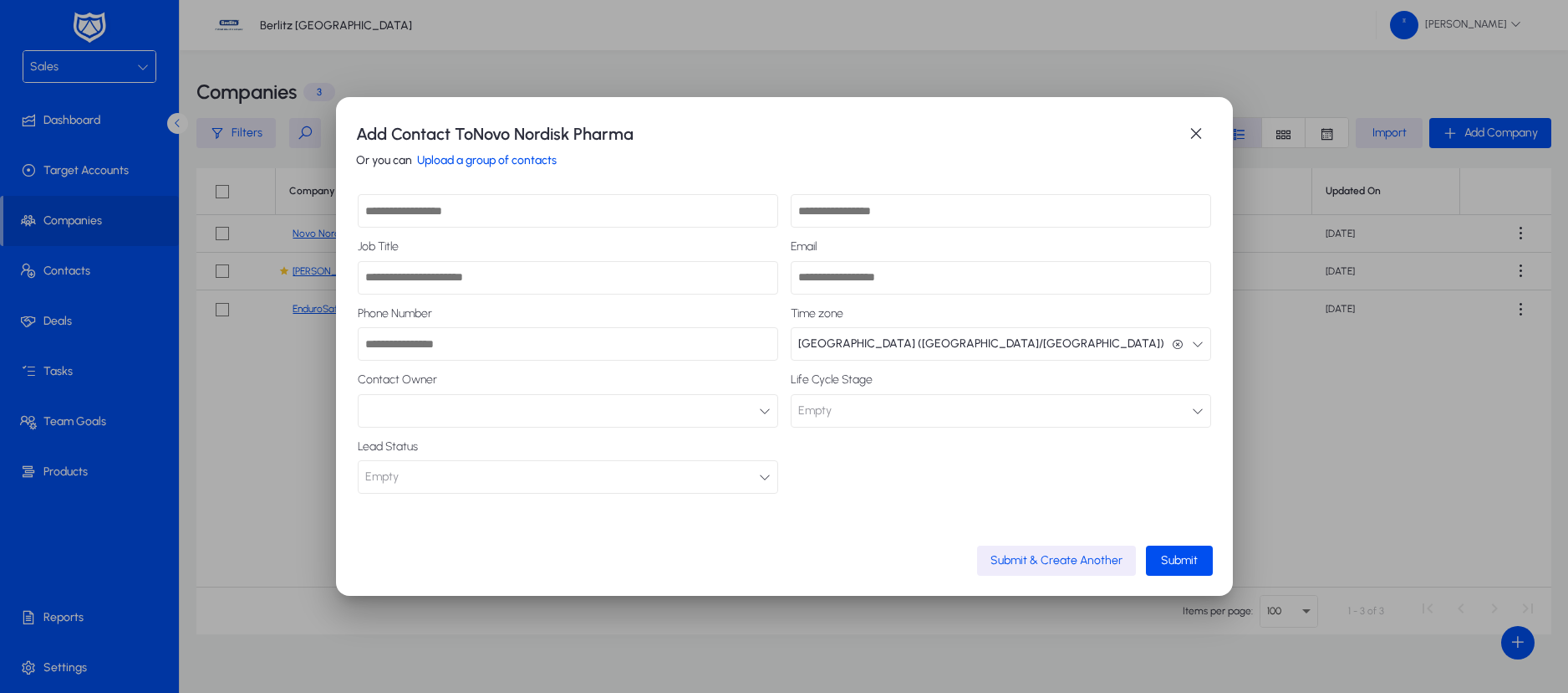
click at [636, 349] on input "Phone Number" at bounding box center [568, 343] width 420 height 33
click at [1180, 137] on span "button" at bounding box center [1196, 133] width 33 height 33
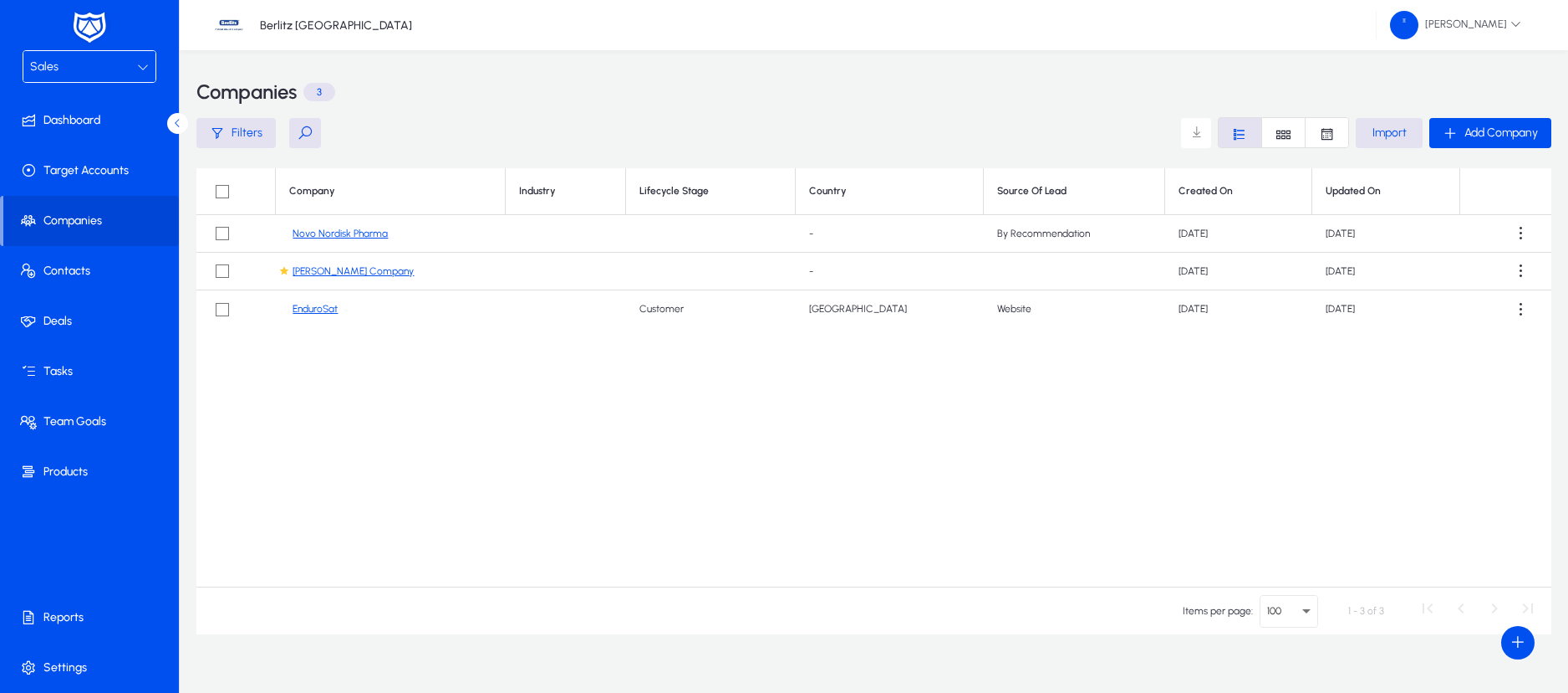
click at [131, 76] on div "Sales" at bounding box center [83, 66] width 107 height 22
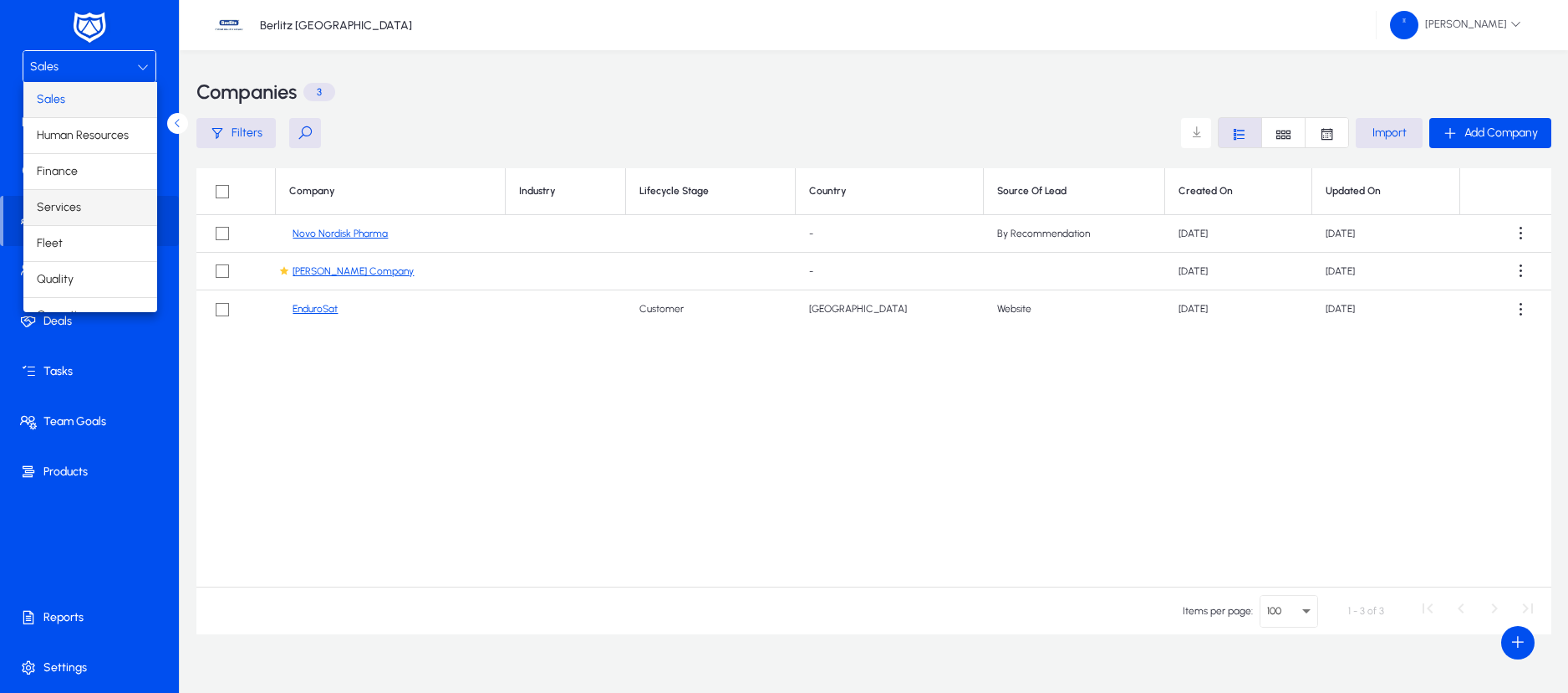
scroll to position [57, 0]
click at [77, 262] on span "Operations" at bounding box center [66, 258] width 59 height 20
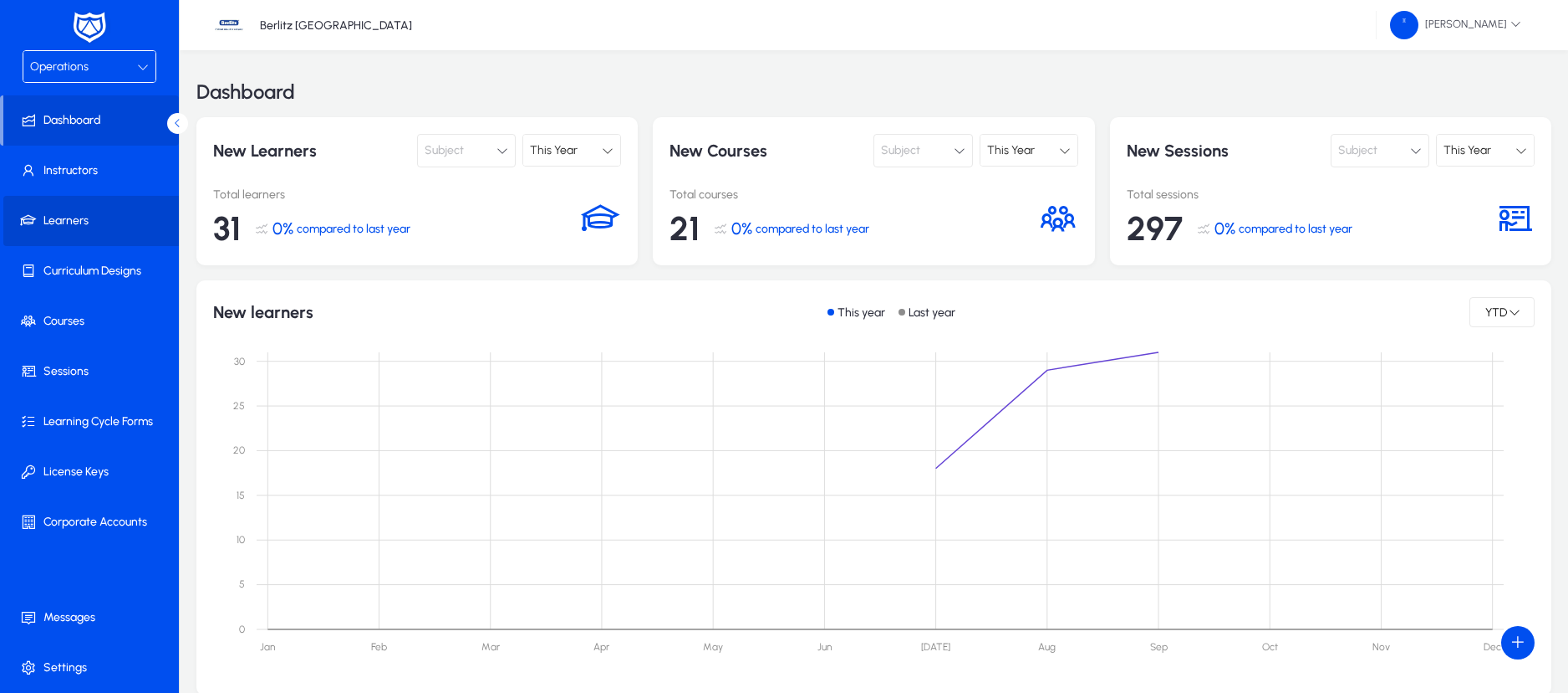
click at [76, 208] on span at bounding box center [93, 221] width 179 height 40
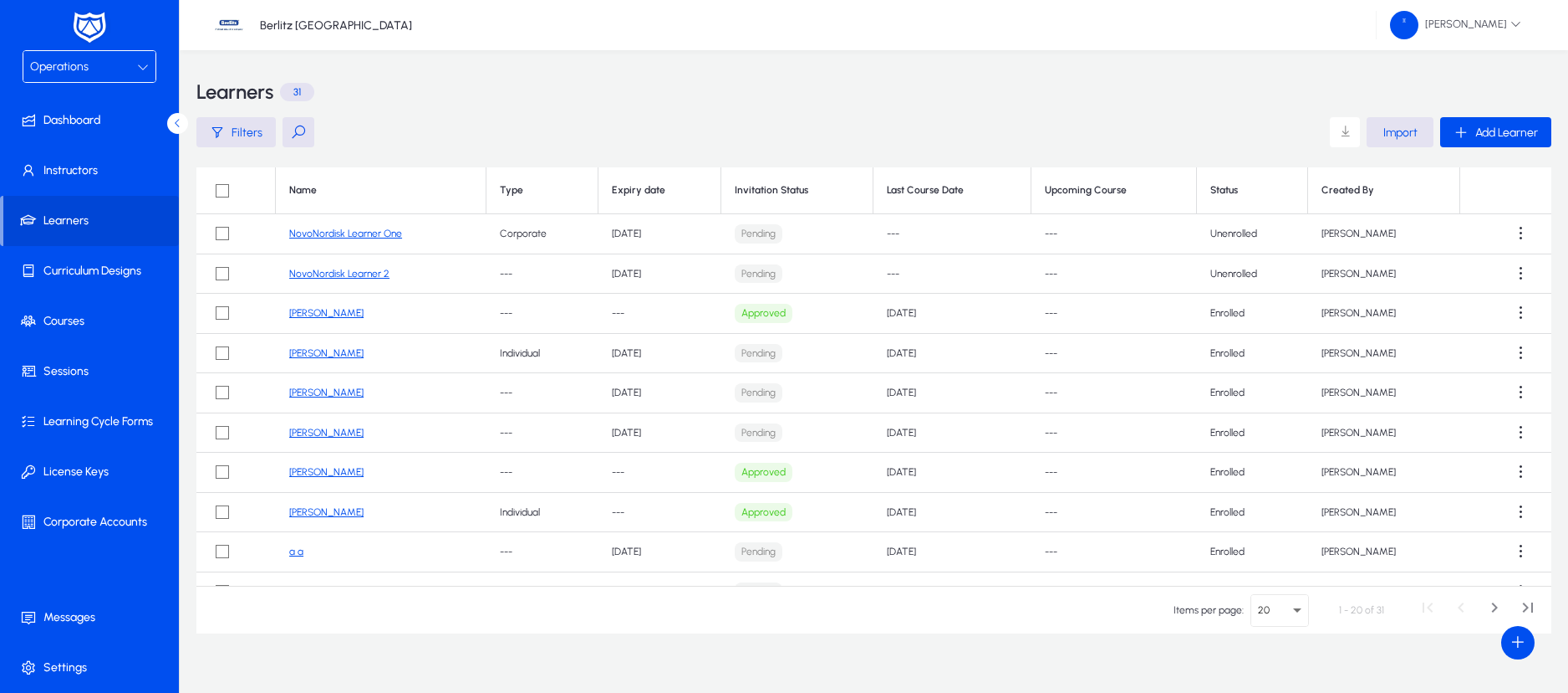
click at [366, 235] on link "NovoNordisk Learner One" at bounding box center [345, 233] width 113 height 11
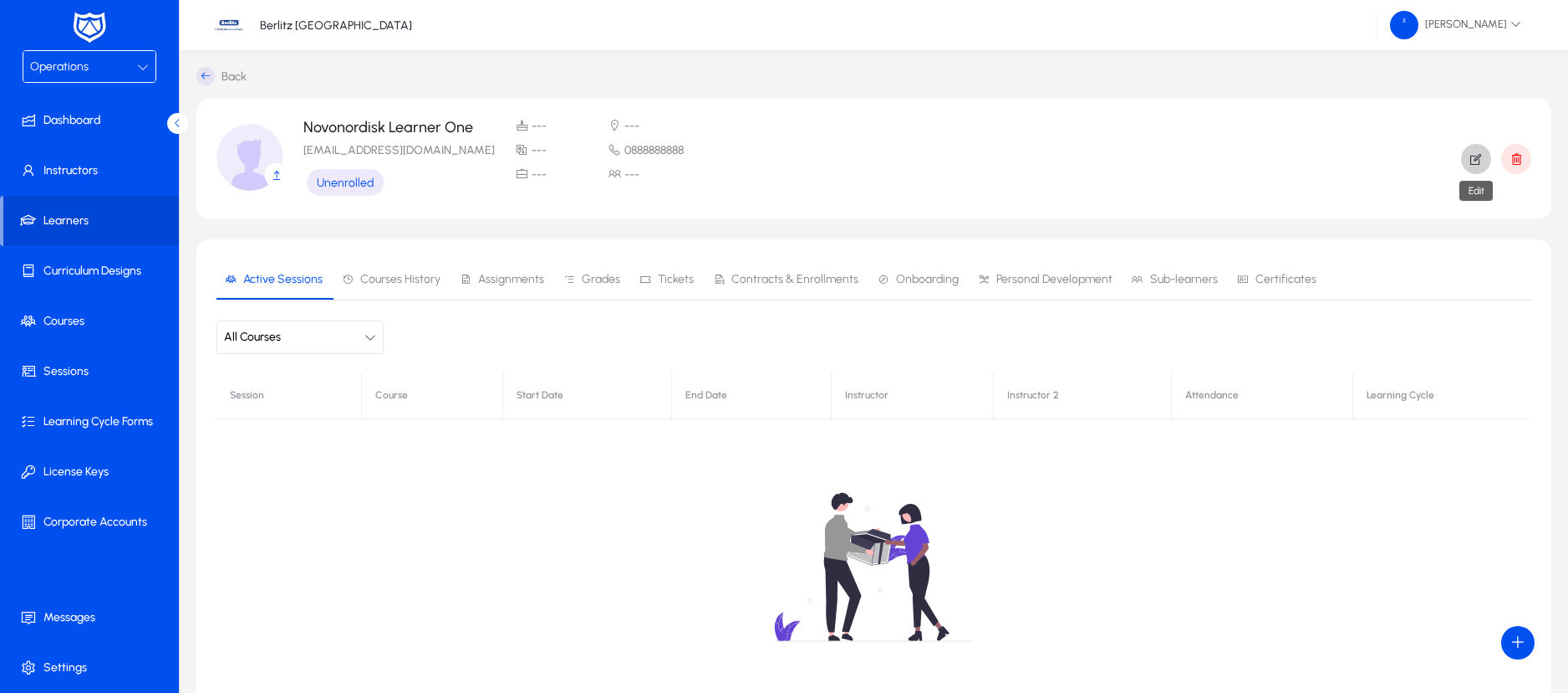
click at [1471, 157] on icon "button" at bounding box center [1476, 159] width 15 height 15
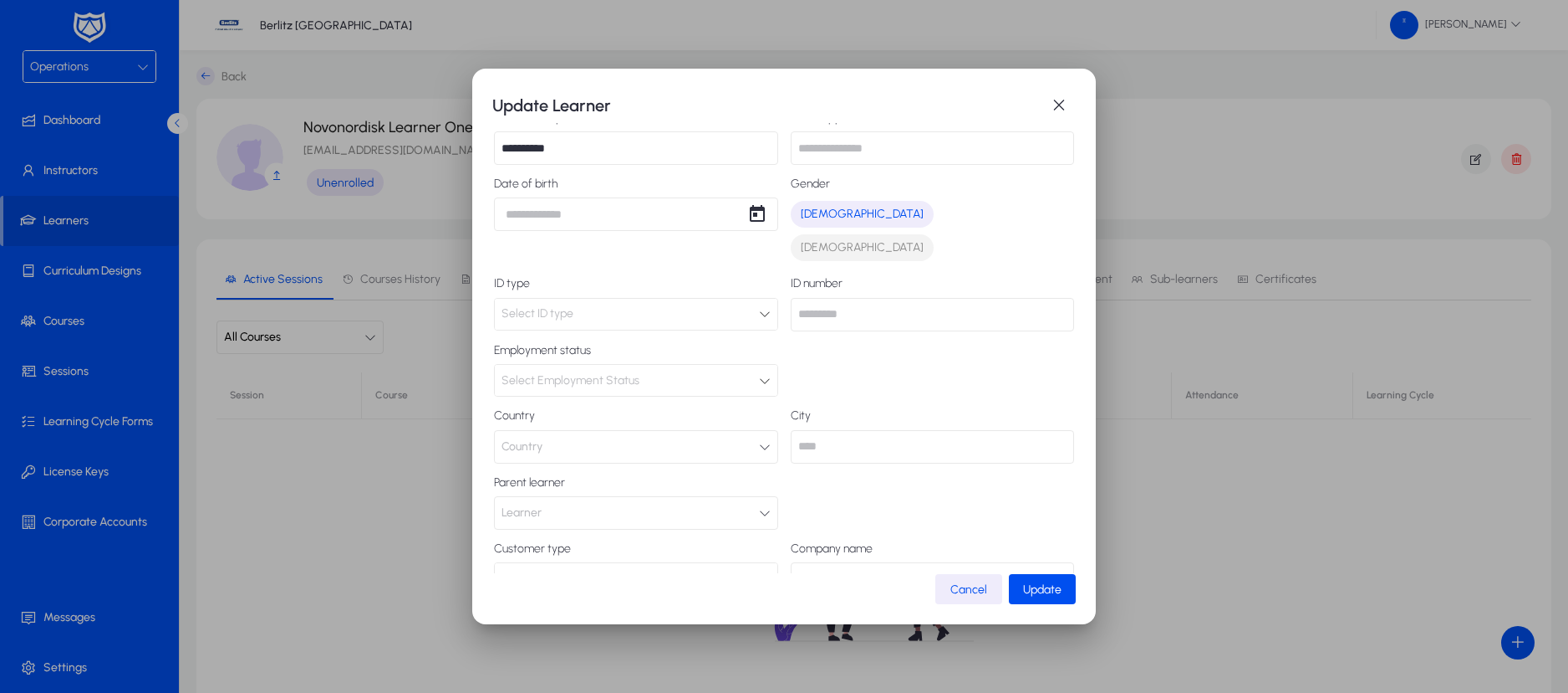
scroll to position [166, 0]
click at [750, 429] on button "Country" at bounding box center [636, 445] width 284 height 33
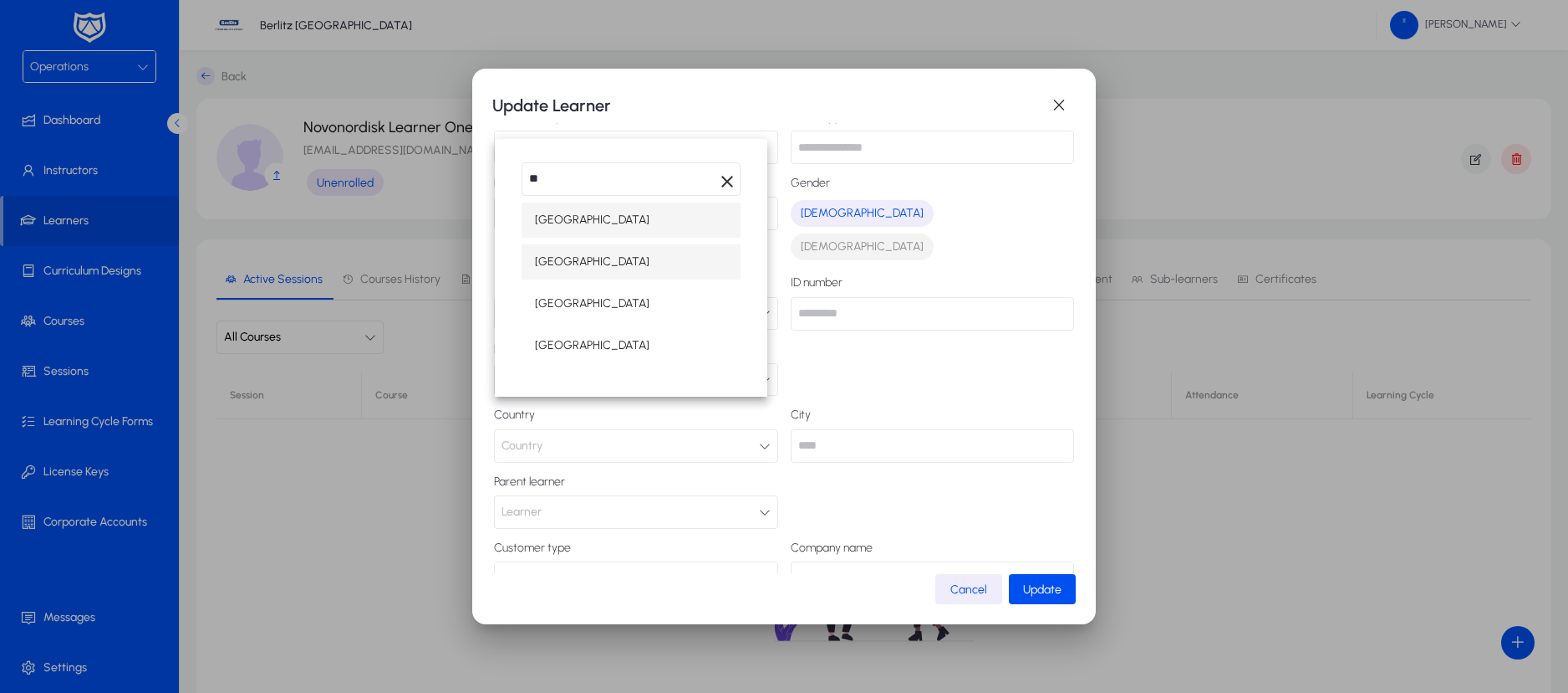
type input "**"
click at [592, 254] on mat-option "Bulgaria" at bounding box center [630, 261] width 219 height 35
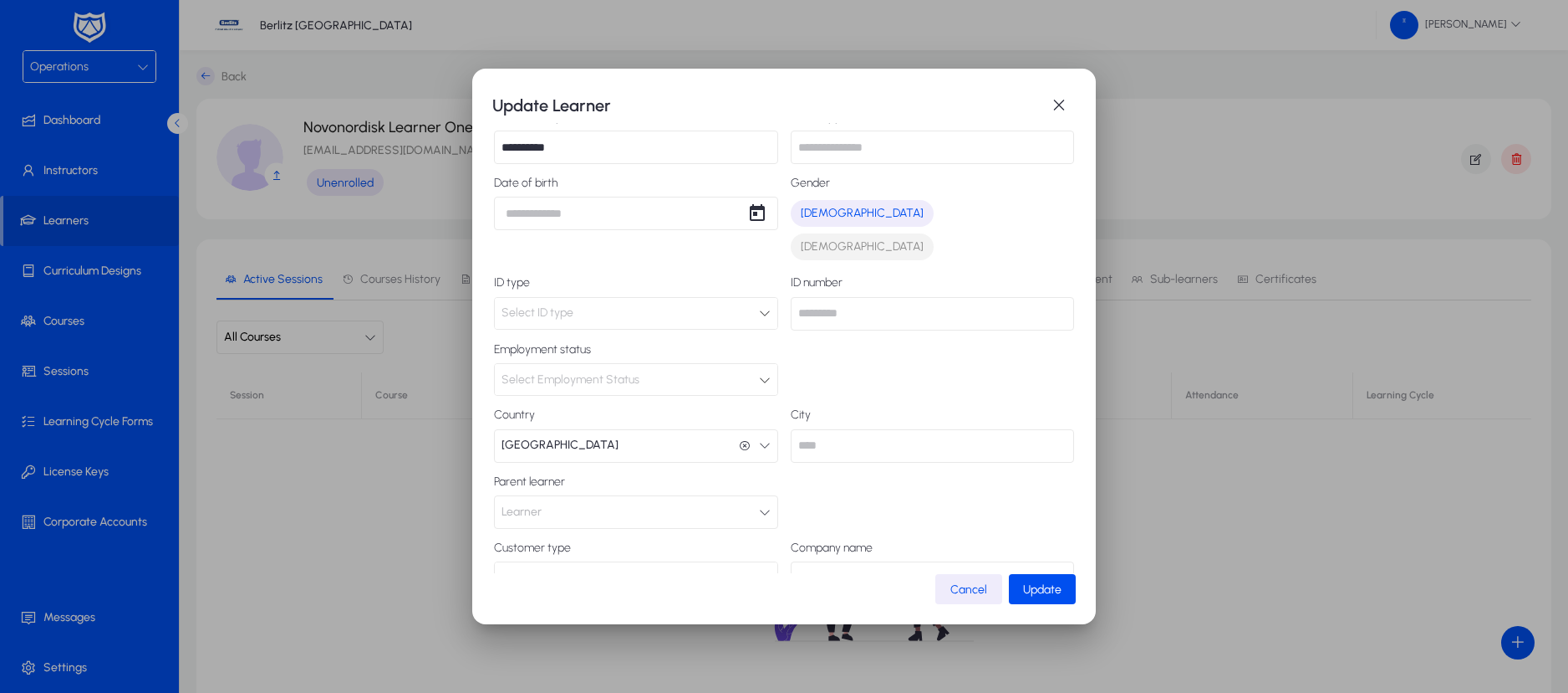
click at [818, 429] on input "text" at bounding box center [933, 445] width 284 height 33
click at [829, 429] on input "*****" at bounding box center [933, 445] width 284 height 33
type input "*****"
click at [851, 358] on div at bounding box center [933, 369] width 284 height 53
click at [858, 561] on button "Company" at bounding box center [933, 578] width 284 height 33
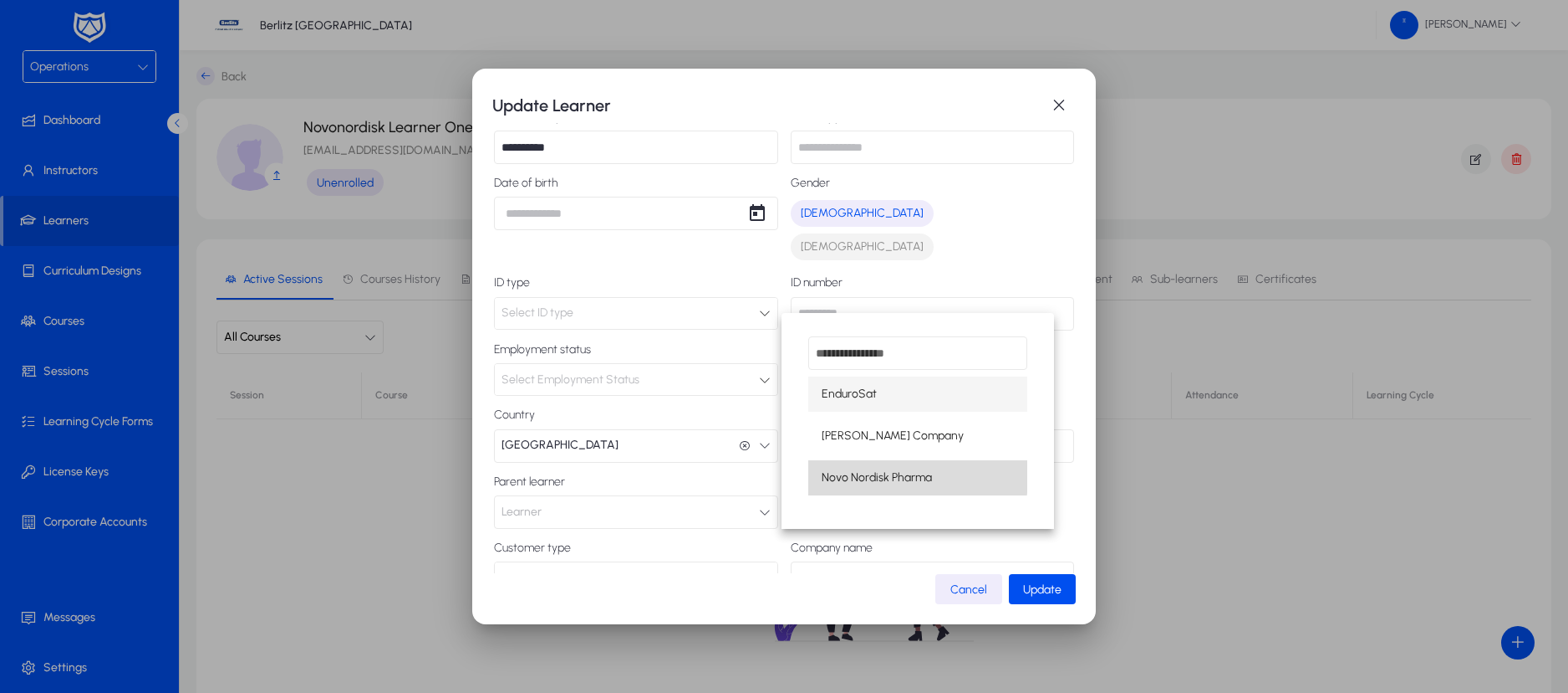
click at [852, 475] on span "Novo Nordisk Pharma" at bounding box center [876, 477] width 111 height 20
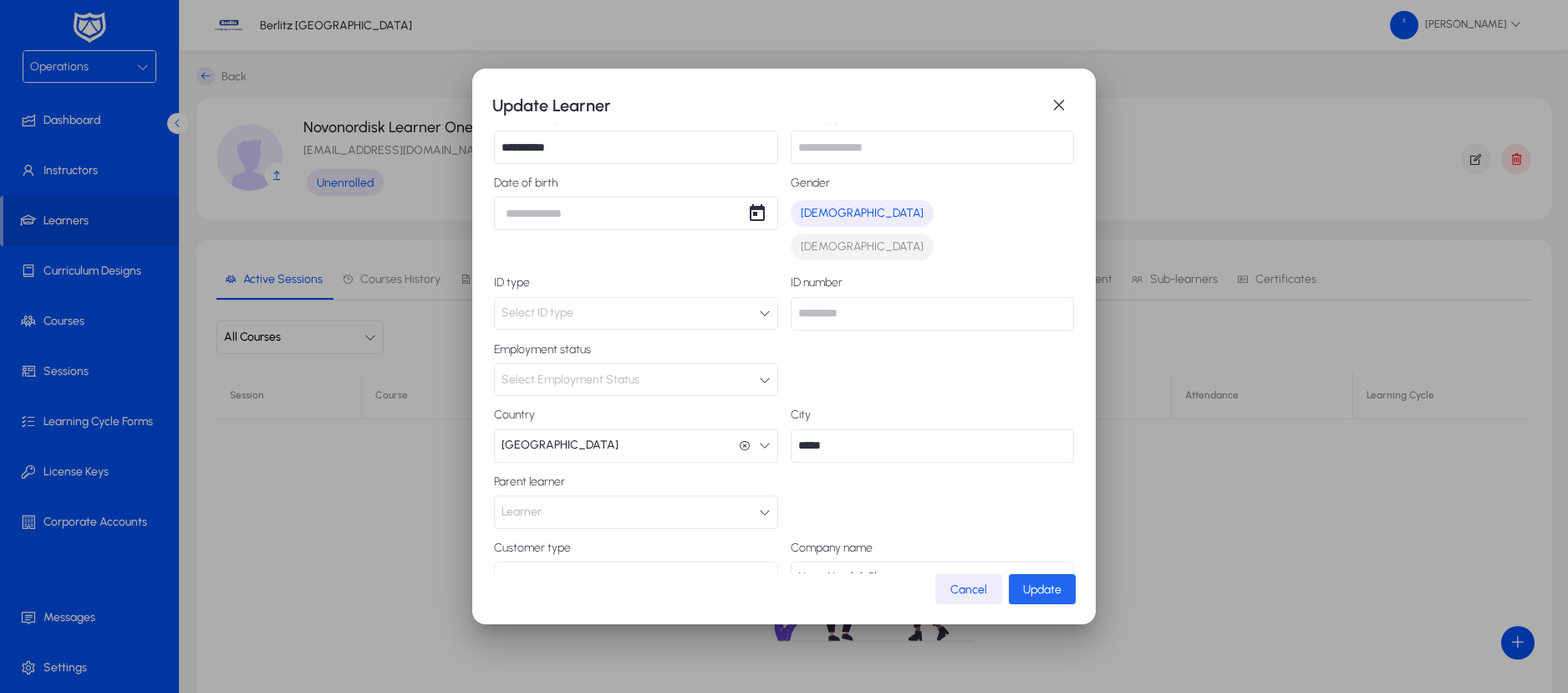
click at [1041, 585] on span "Update" at bounding box center [1042, 589] width 39 height 14
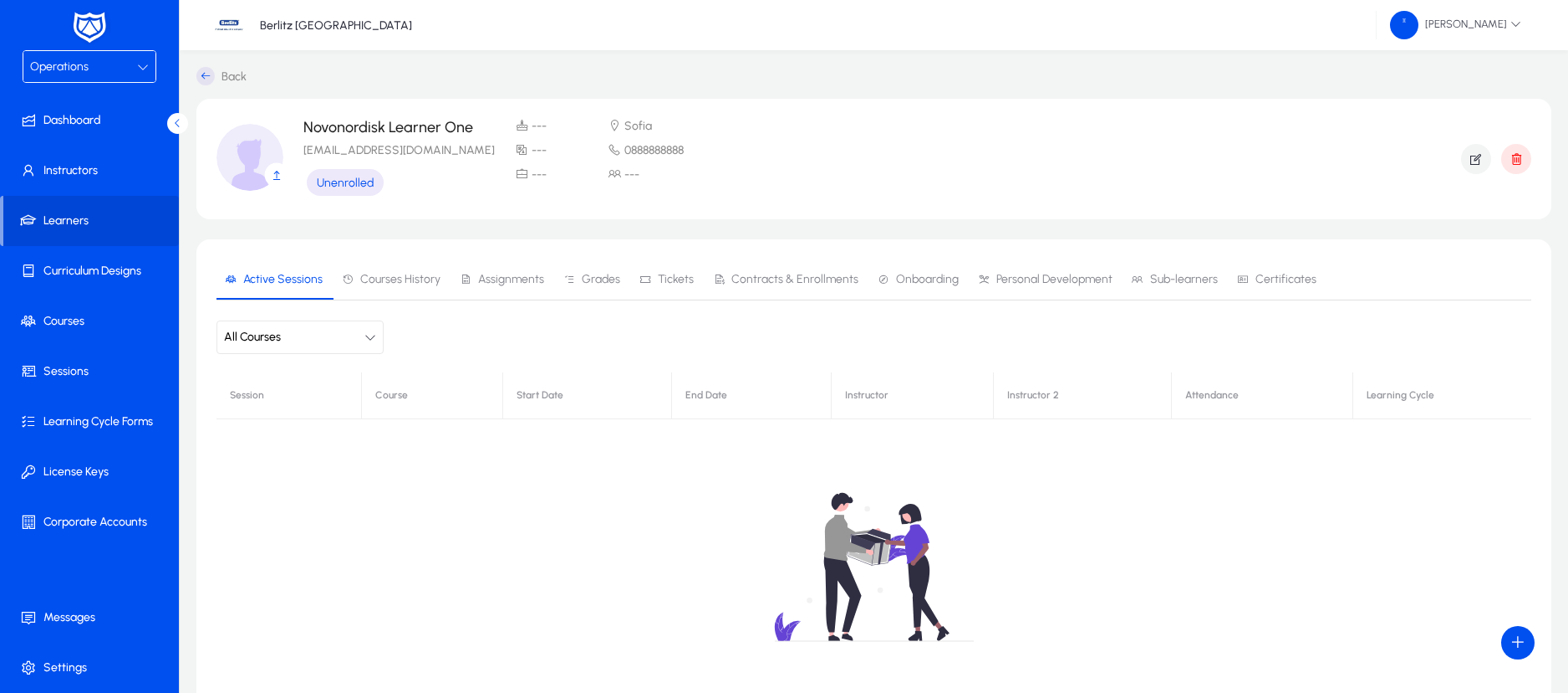
click at [208, 80] on icon at bounding box center [205, 76] width 18 height 18
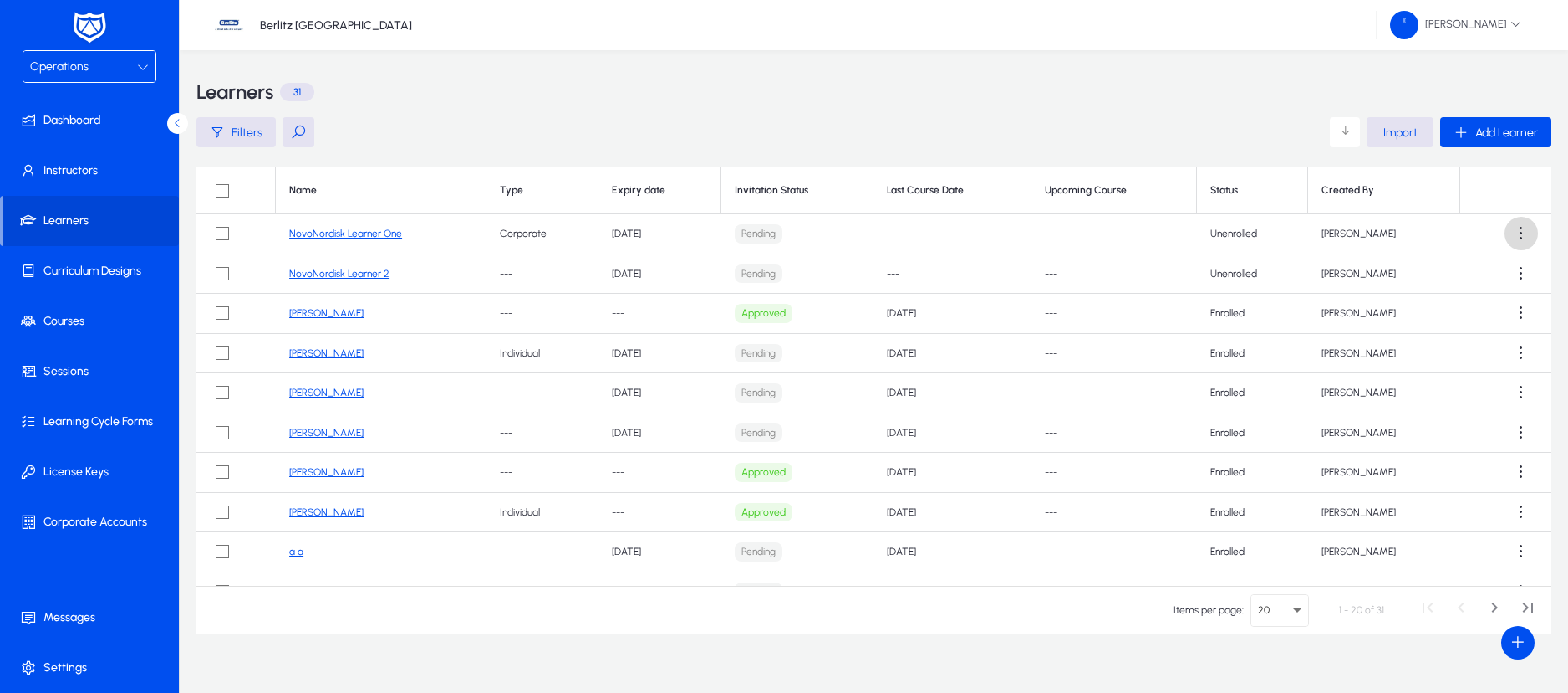
click at [1515, 233] on span at bounding box center [1521, 233] width 33 height 33
click at [347, 234] on div at bounding box center [784, 346] width 1568 height 693
click at [342, 231] on link "NovoNordisk Learner One" at bounding box center [345, 233] width 113 height 11
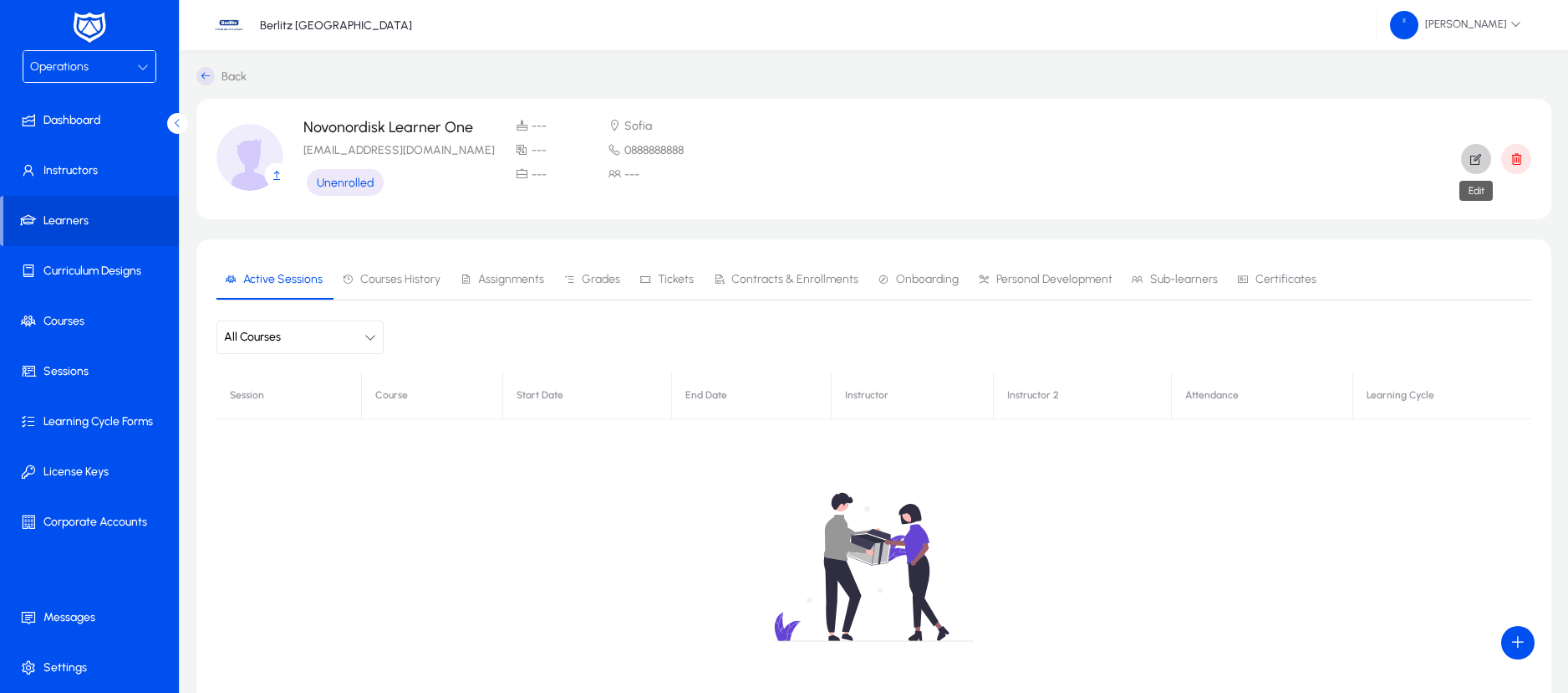
click at [1472, 159] on icon "button" at bounding box center [1476, 159] width 15 height 15
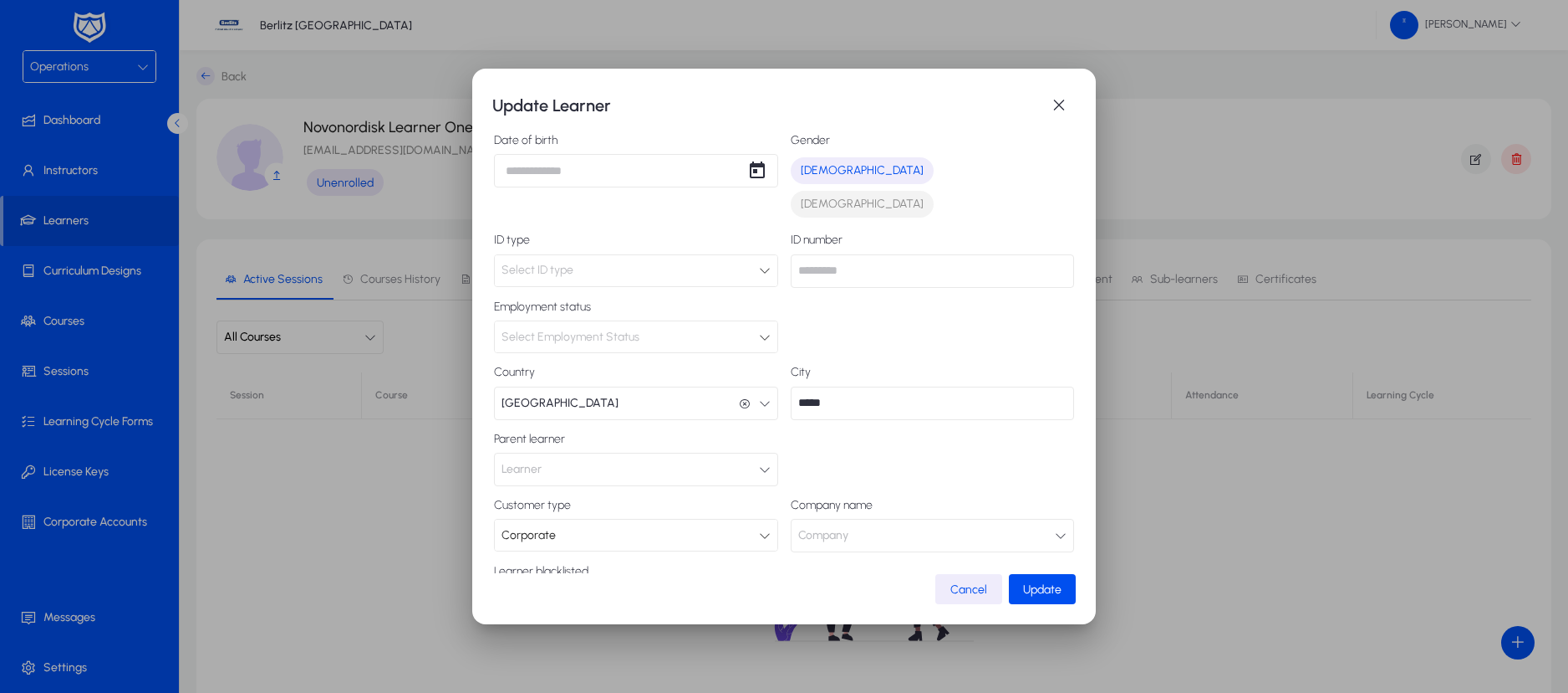
scroll to position [247, 0]
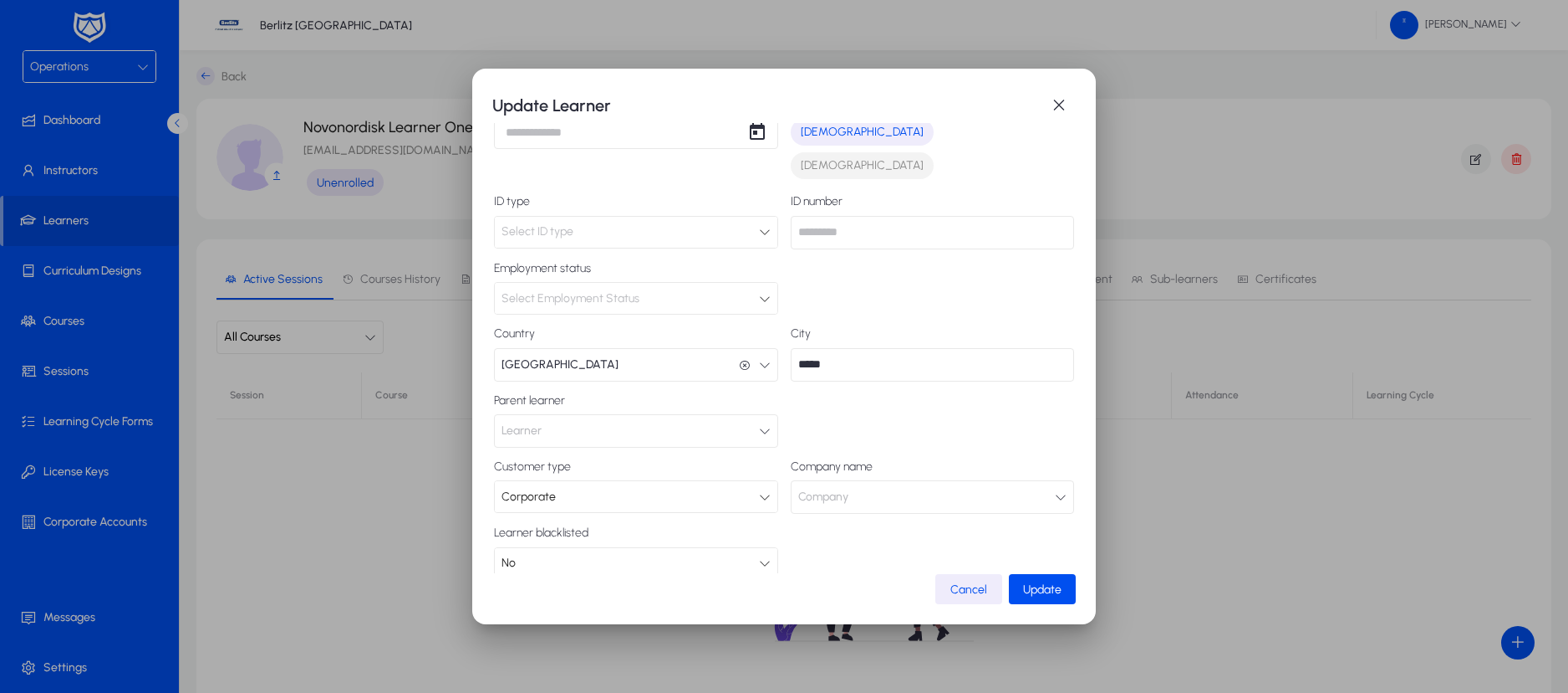
click at [1026, 480] on button "Company" at bounding box center [933, 496] width 284 height 33
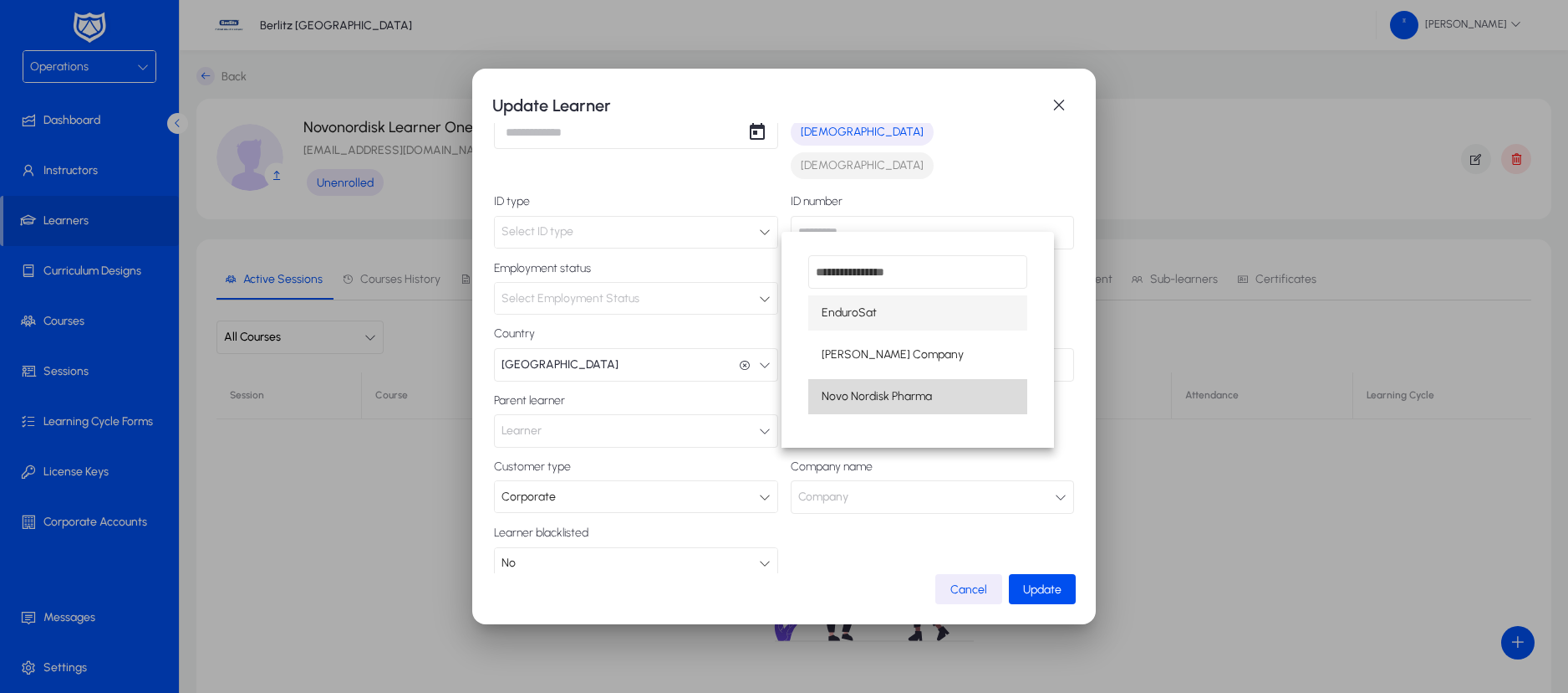
click at [904, 395] on span "Novo Nordisk Pharma" at bounding box center [876, 396] width 111 height 20
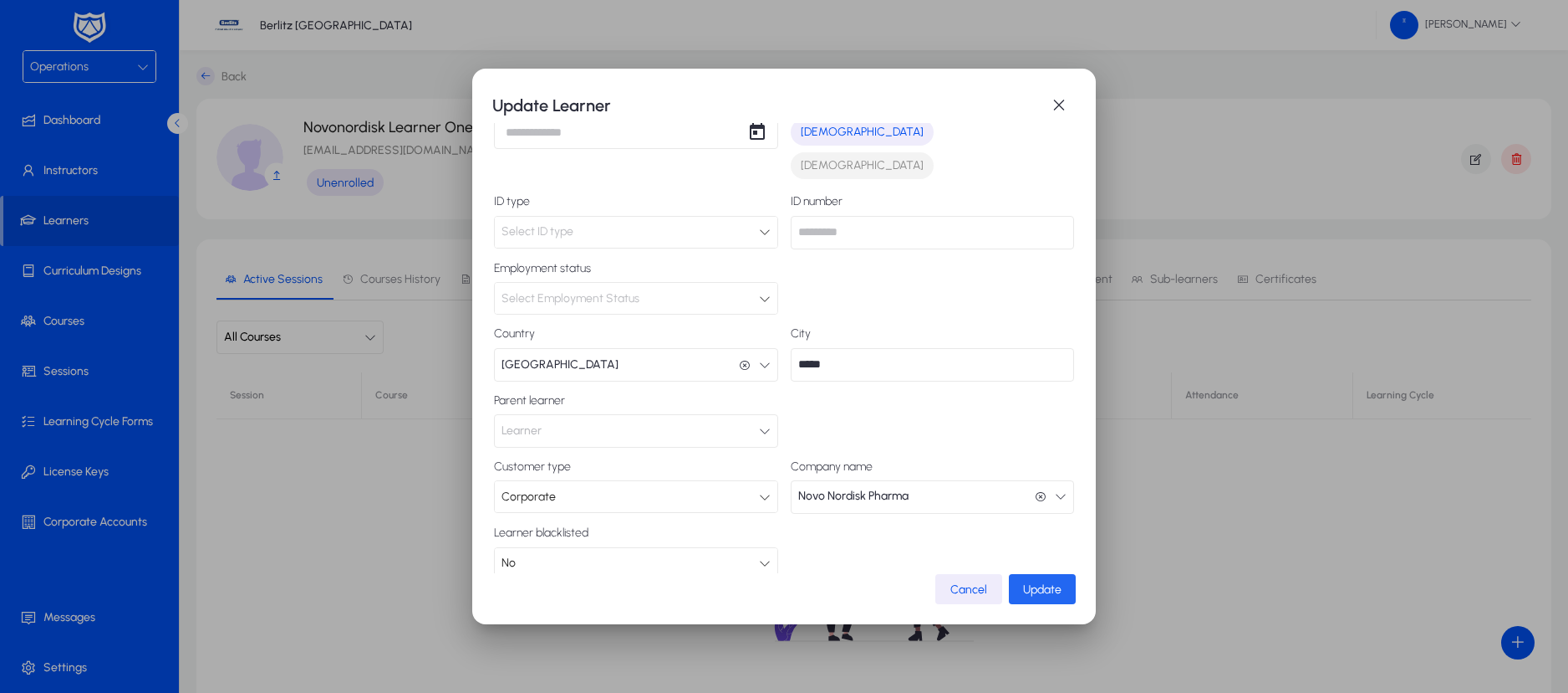
click at [1035, 584] on span "Update" at bounding box center [1042, 589] width 39 height 14
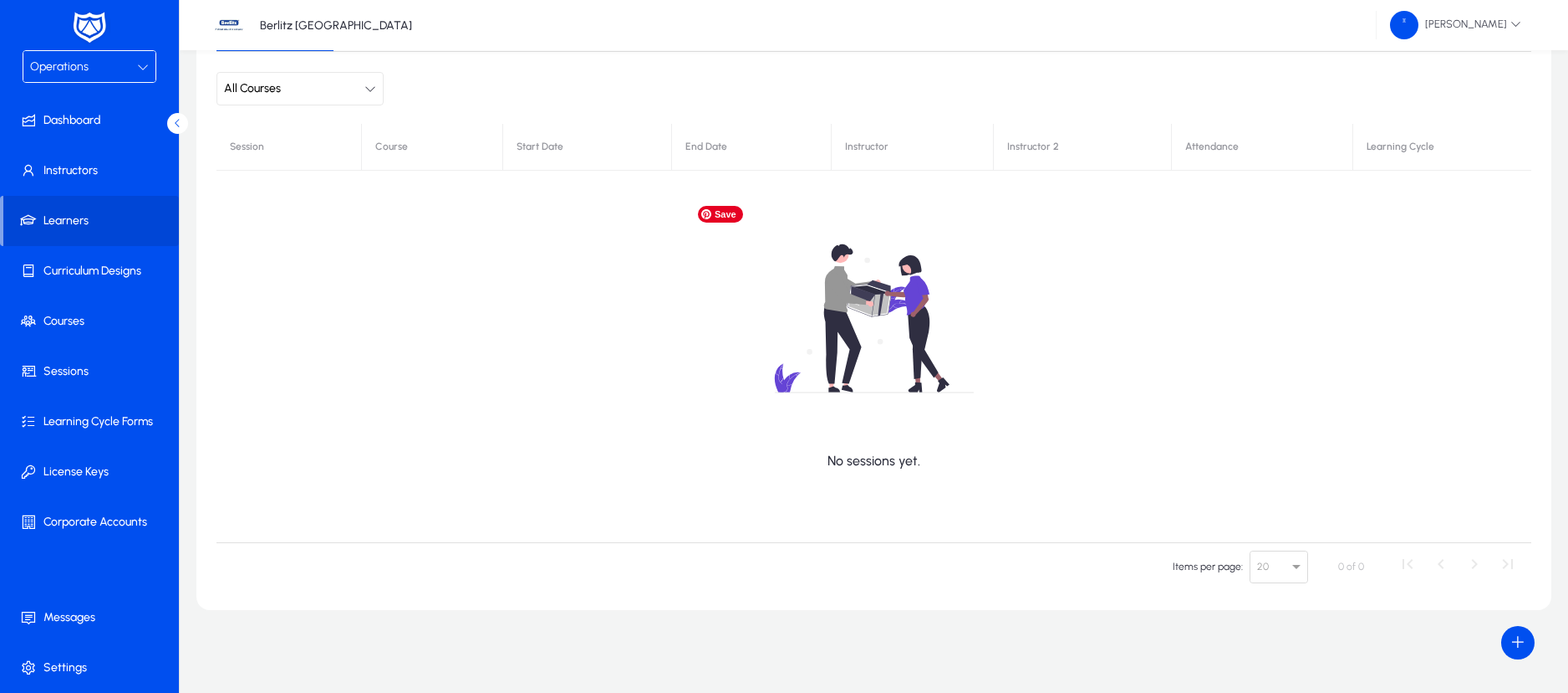
scroll to position [0, 0]
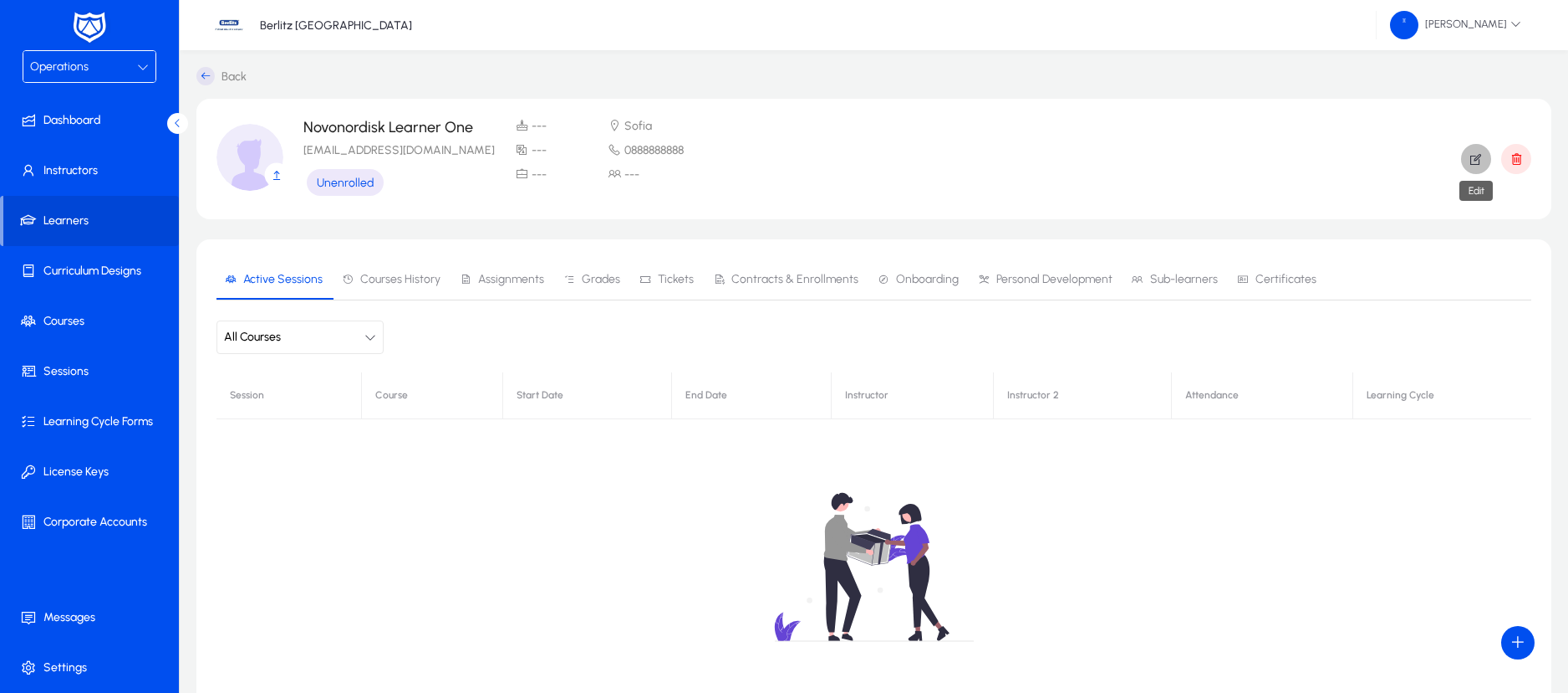
click at [1474, 158] on icon "button" at bounding box center [1476, 159] width 15 height 15
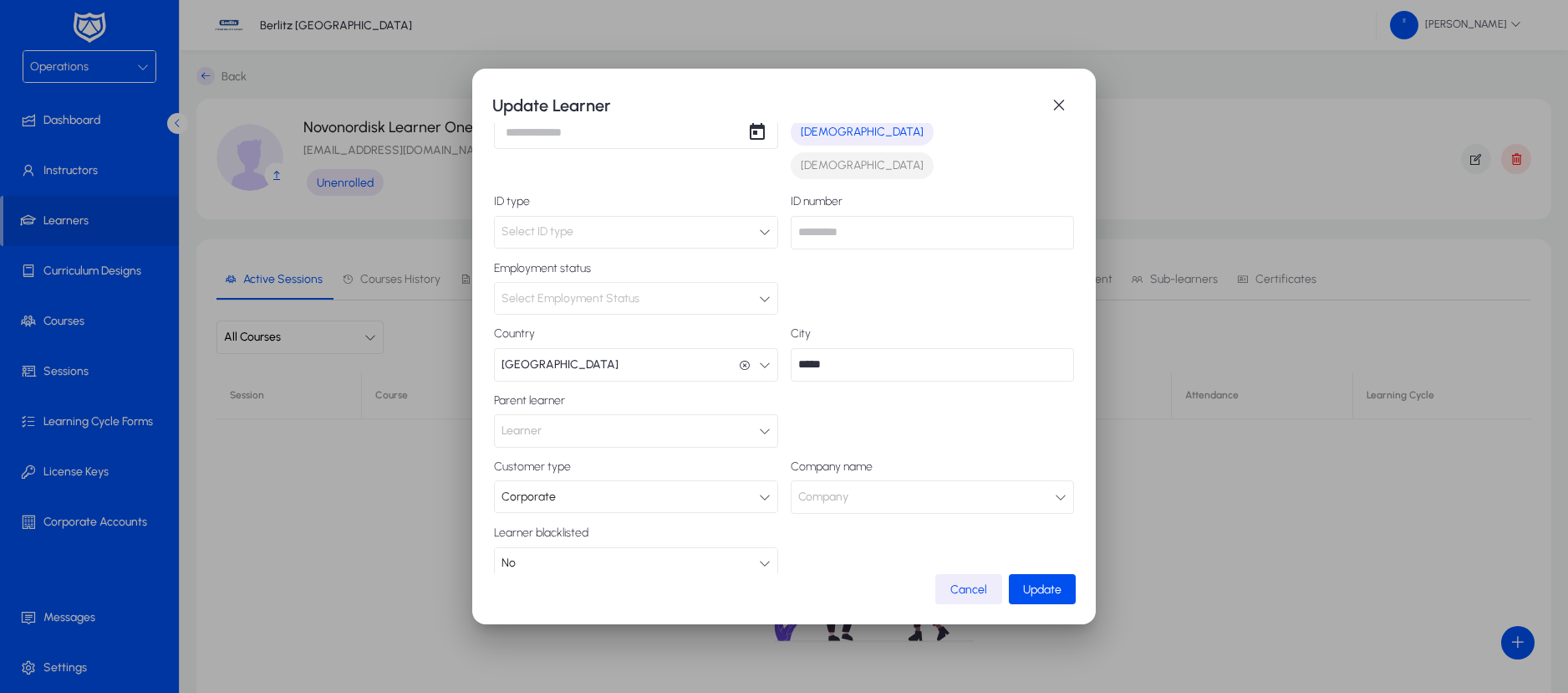
scroll to position [246, 0]
click at [857, 481] on button "Company" at bounding box center [933, 497] width 284 height 33
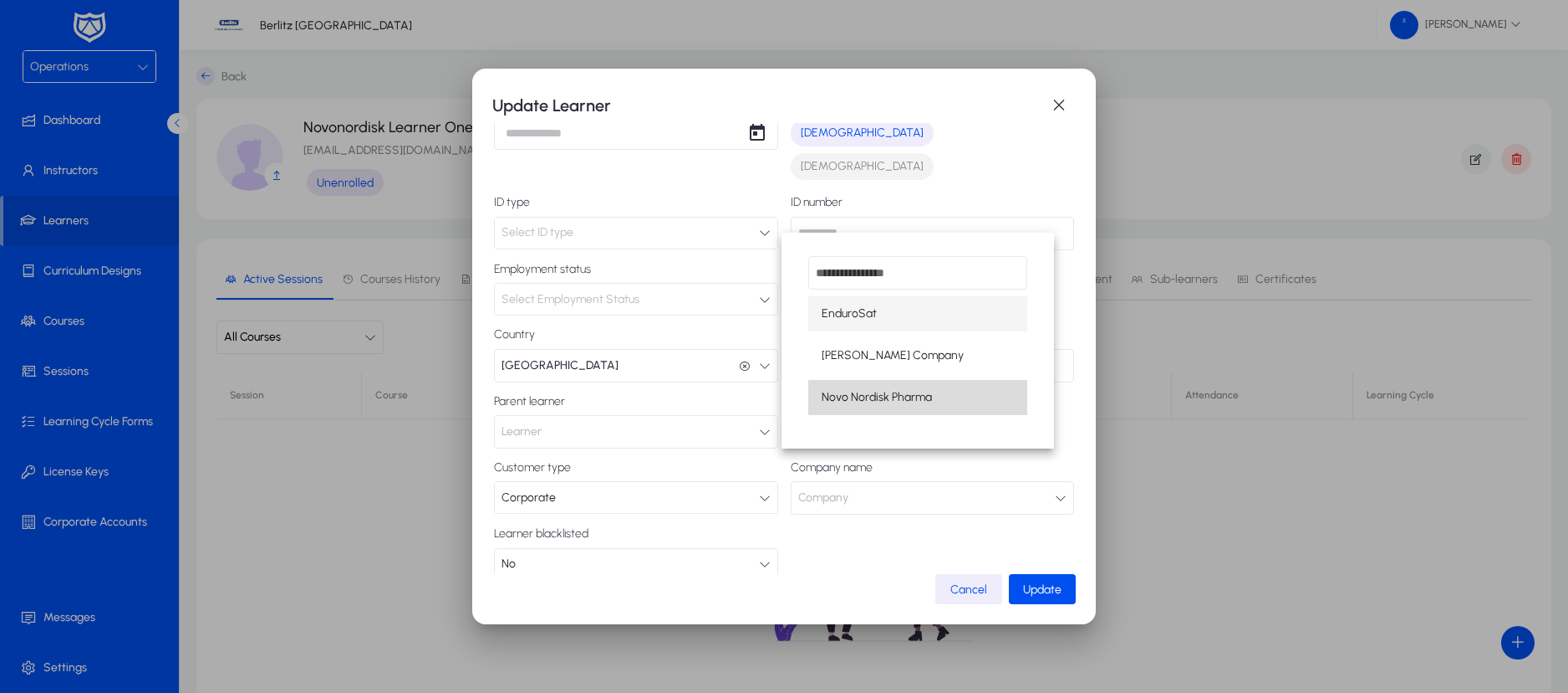
click at [853, 399] on span "Novo Nordisk Pharma" at bounding box center [876, 397] width 111 height 20
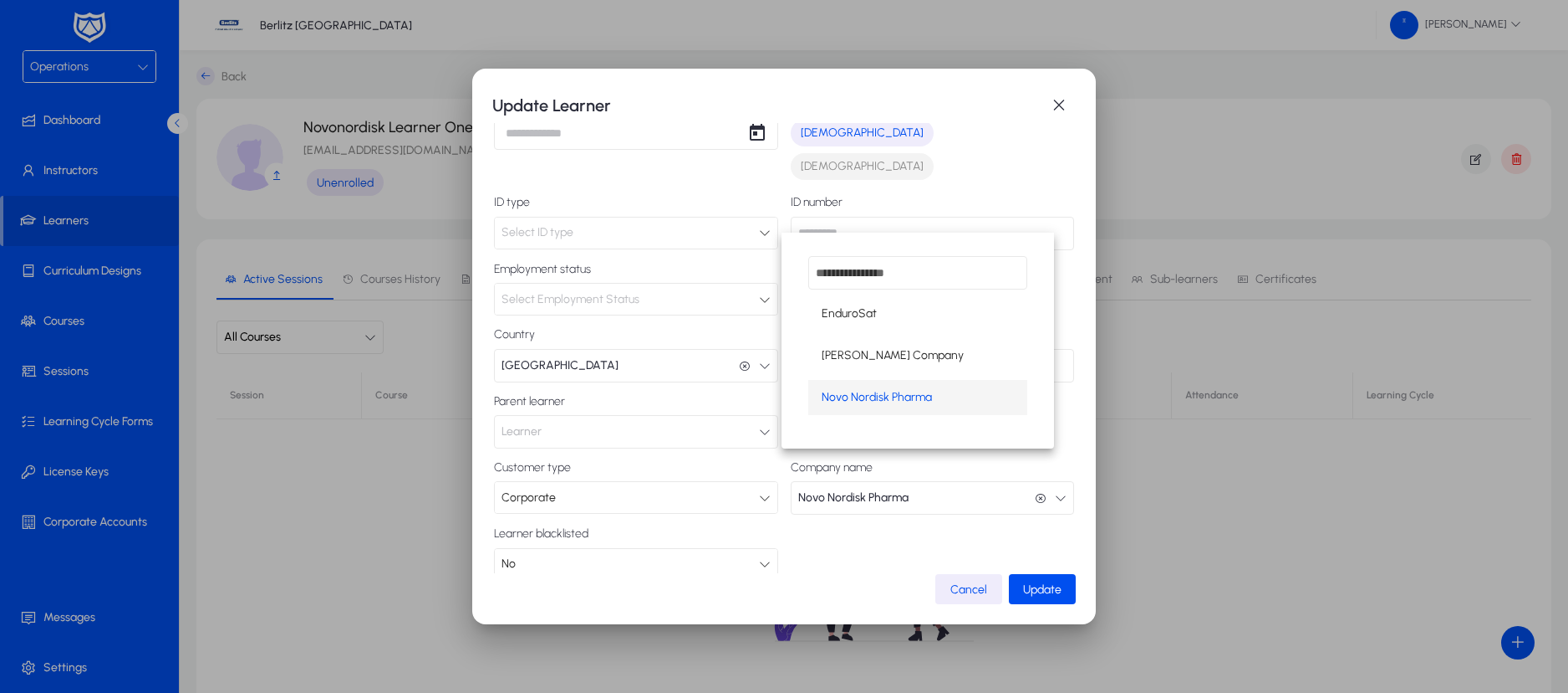
scroll to position [1, 0]
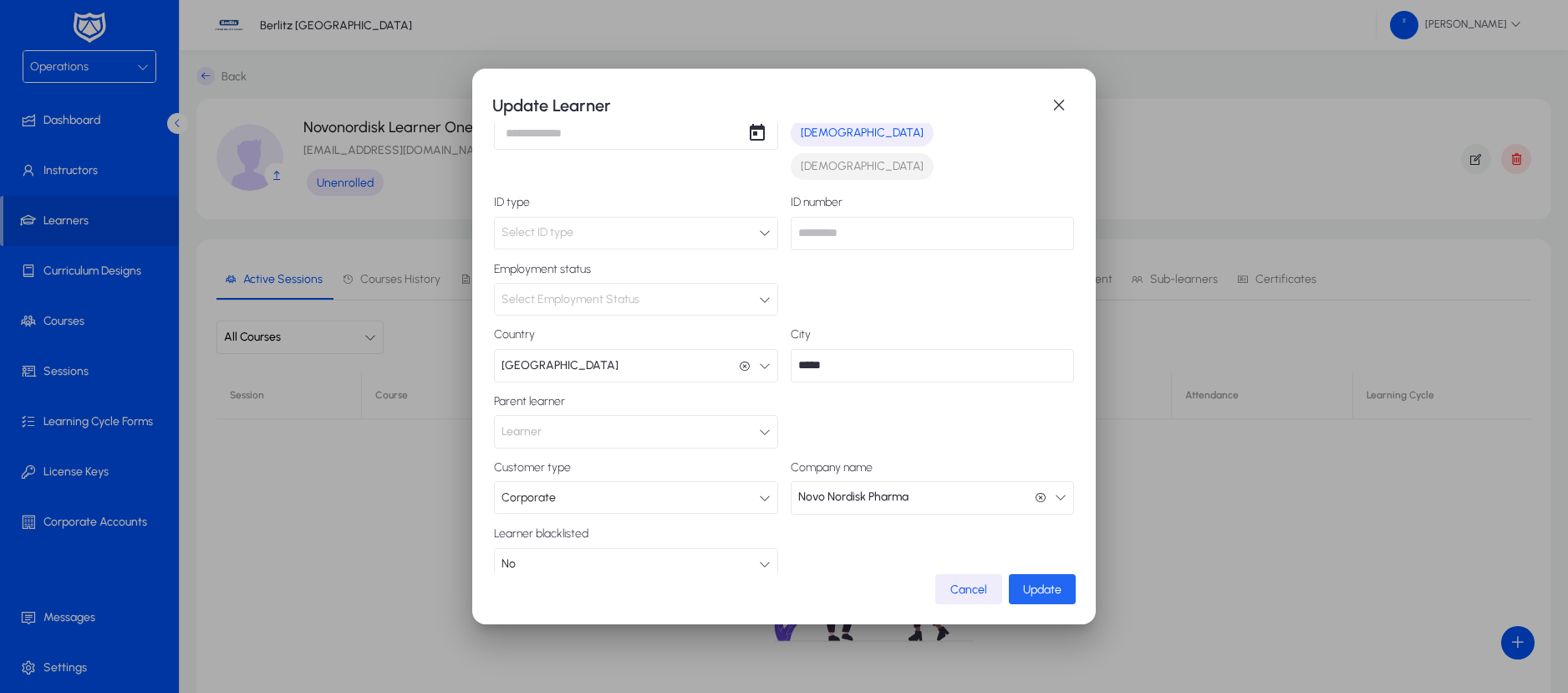
click at [1036, 588] on span "Update" at bounding box center [1042, 589] width 39 height 14
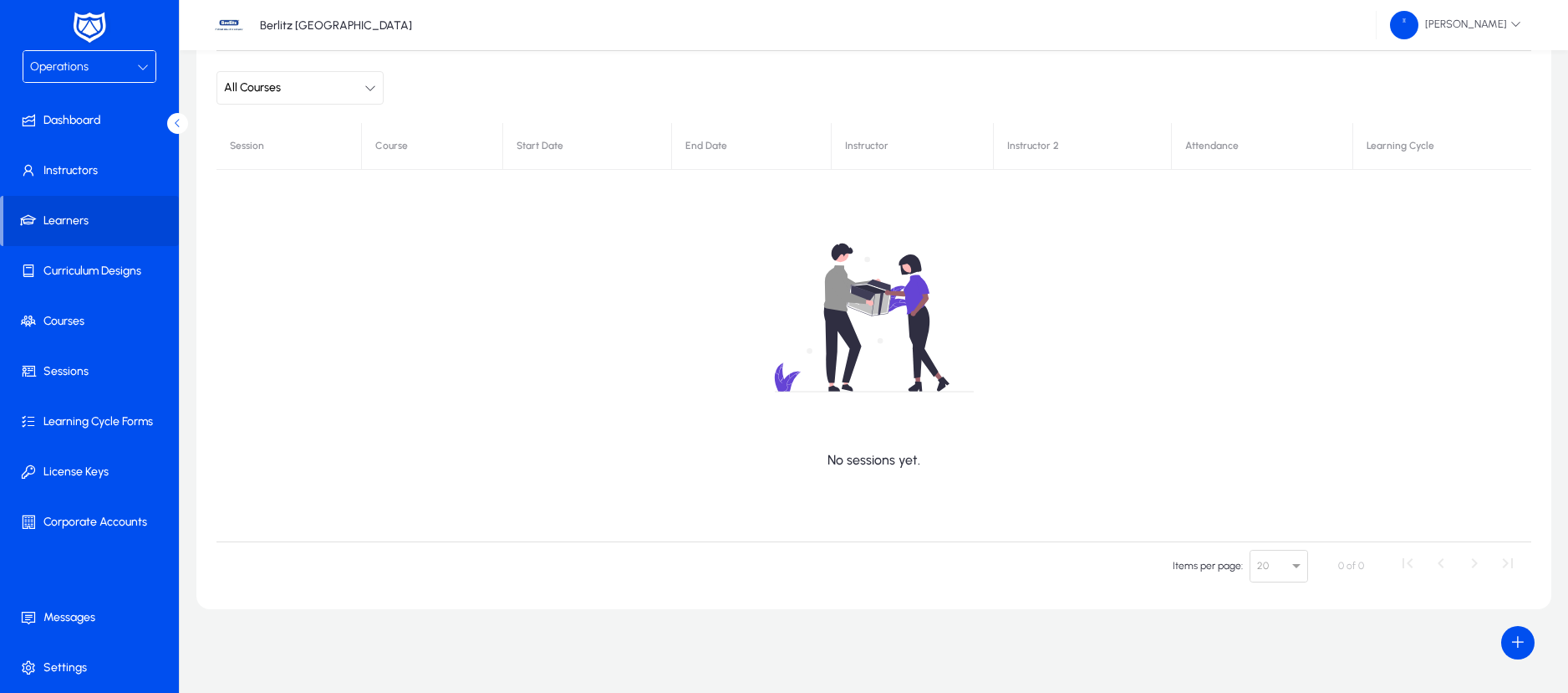
scroll to position [0, 0]
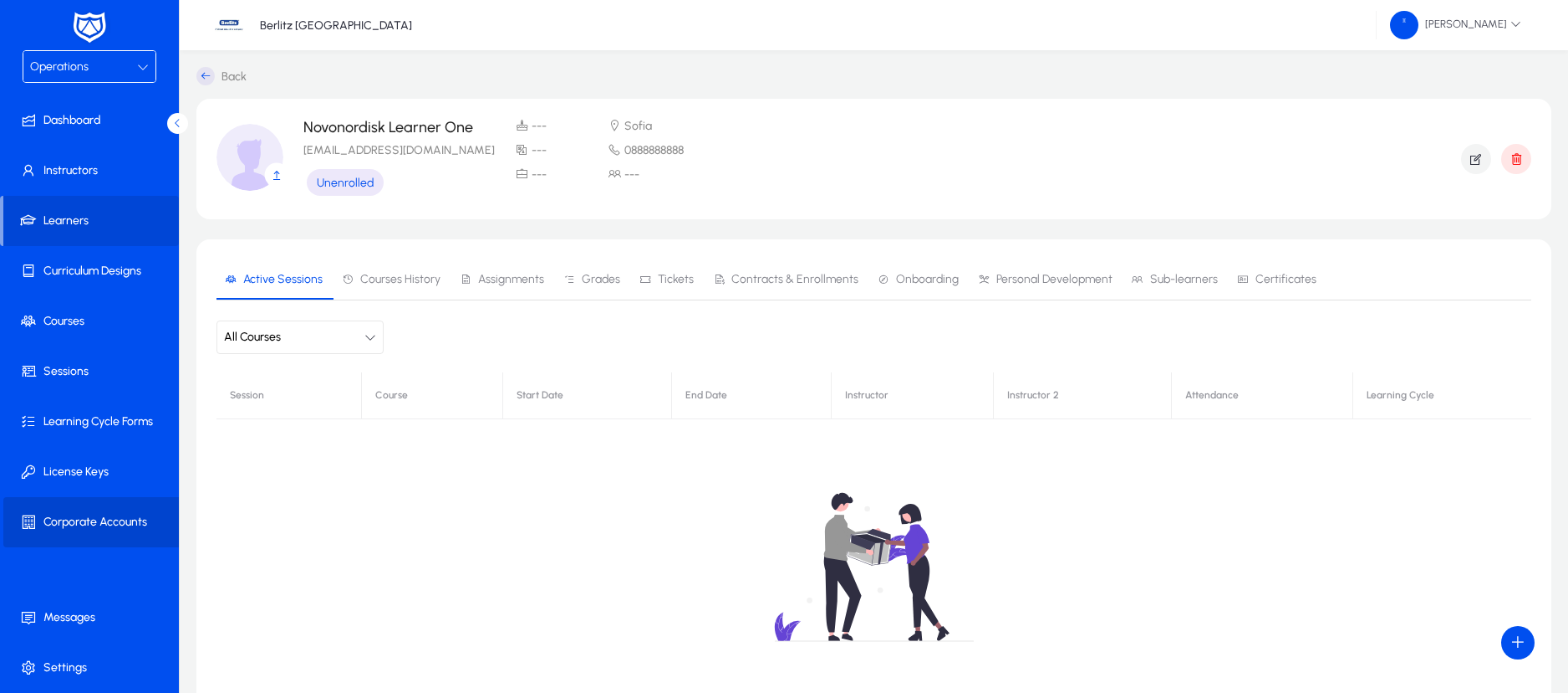
click at [84, 513] on span "Corporate Accounts" at bounding box center [93, 522] width 179 height 17
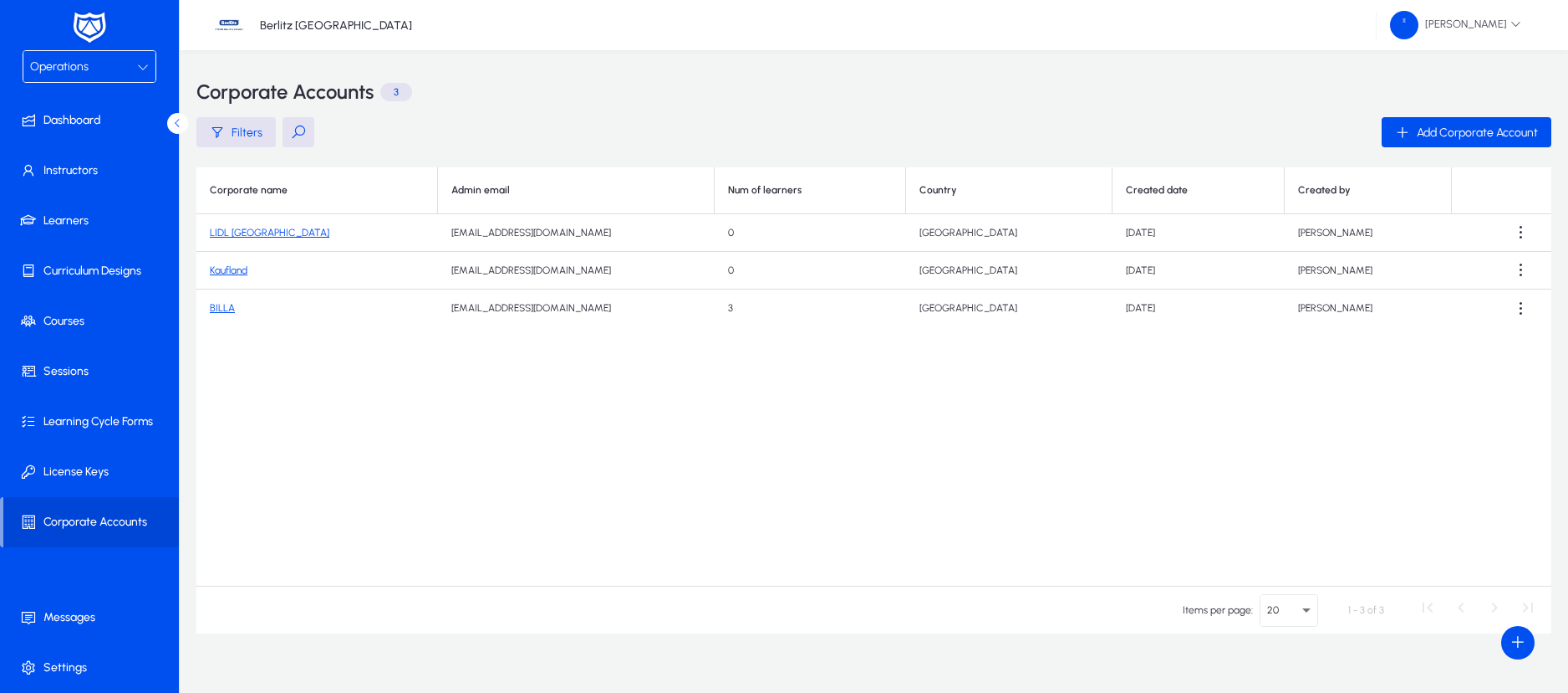
click at [144, 69] on icon at bounding box center [143, 66] width 11 height 11
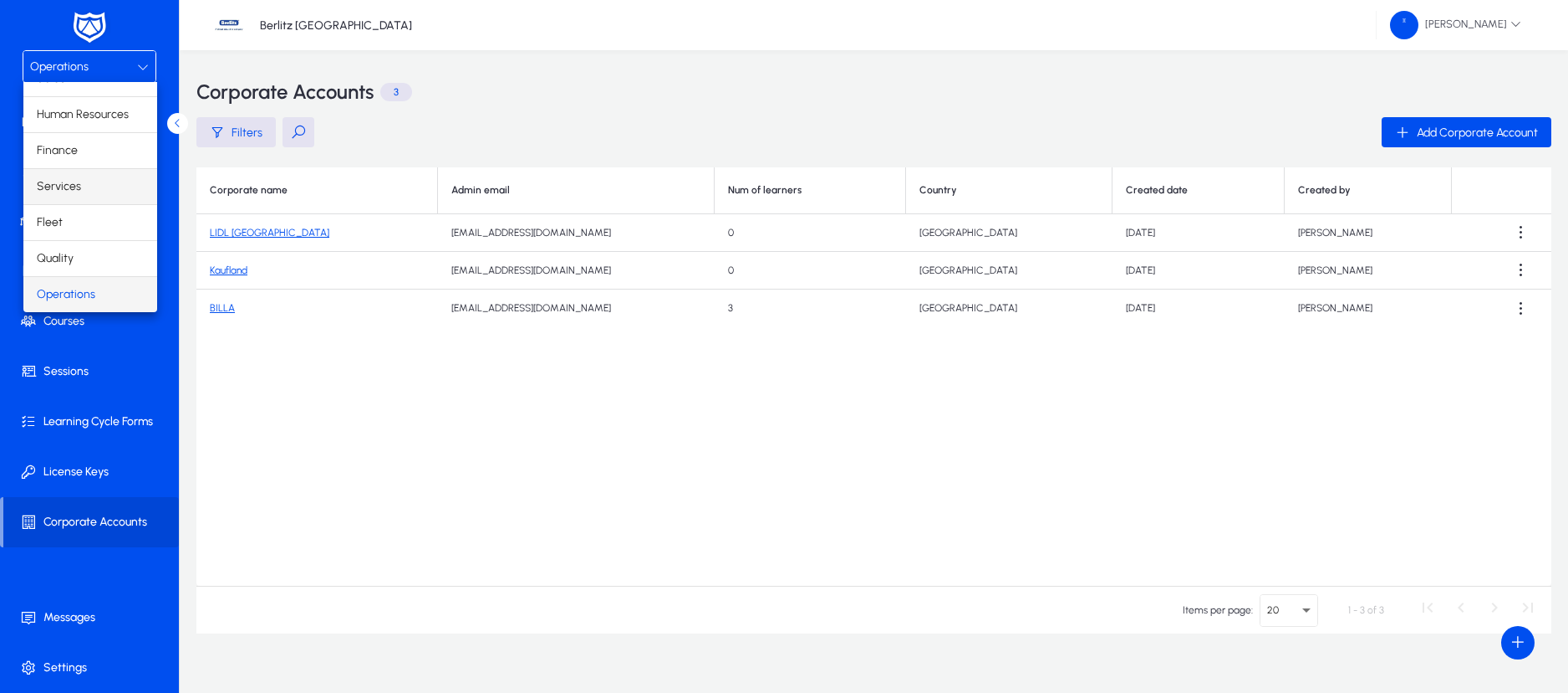
scroll to position [57, 0]
click at [85, 187] on mat-option "Fleet" at bounding box center [90, 186] width 133 height 35
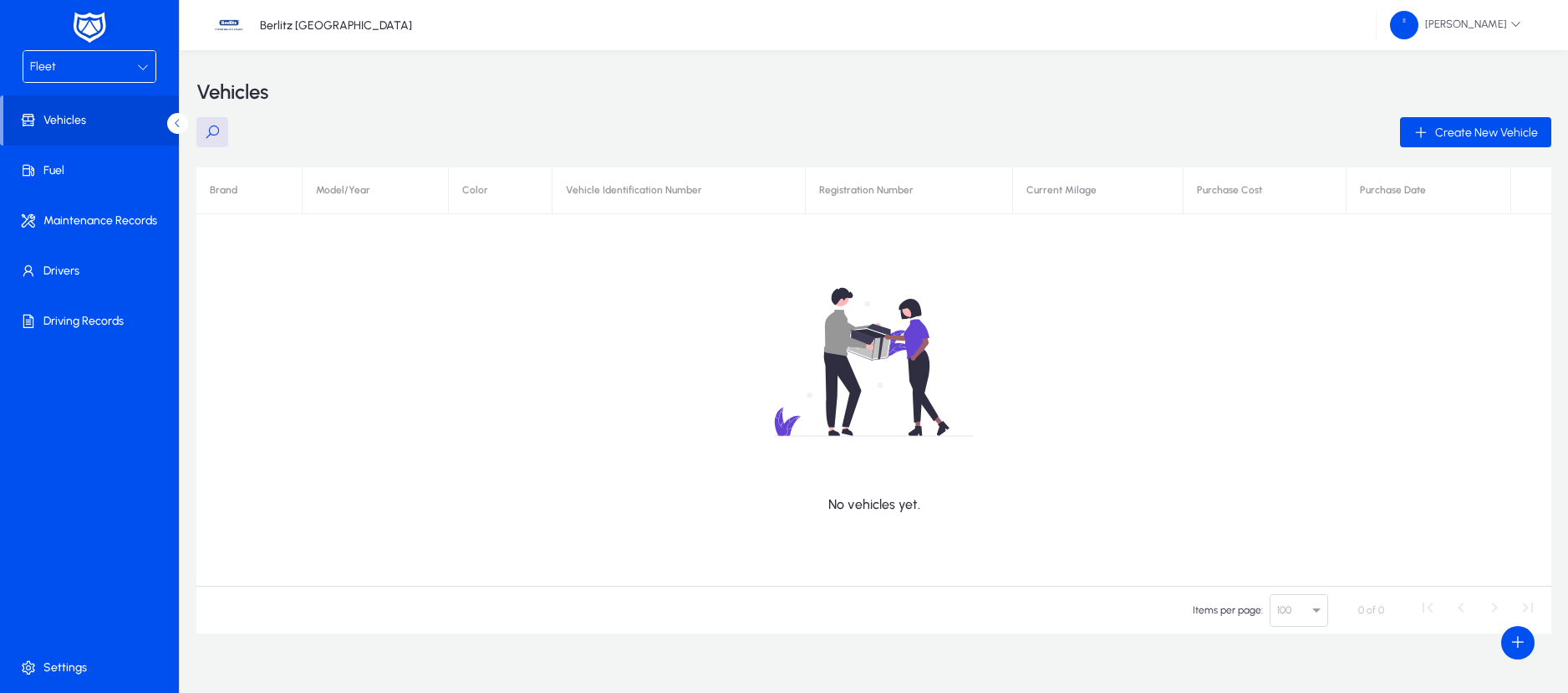
click at [122, 67] on div "Fleet" at bounding box center [83, 66] width 107 height 22
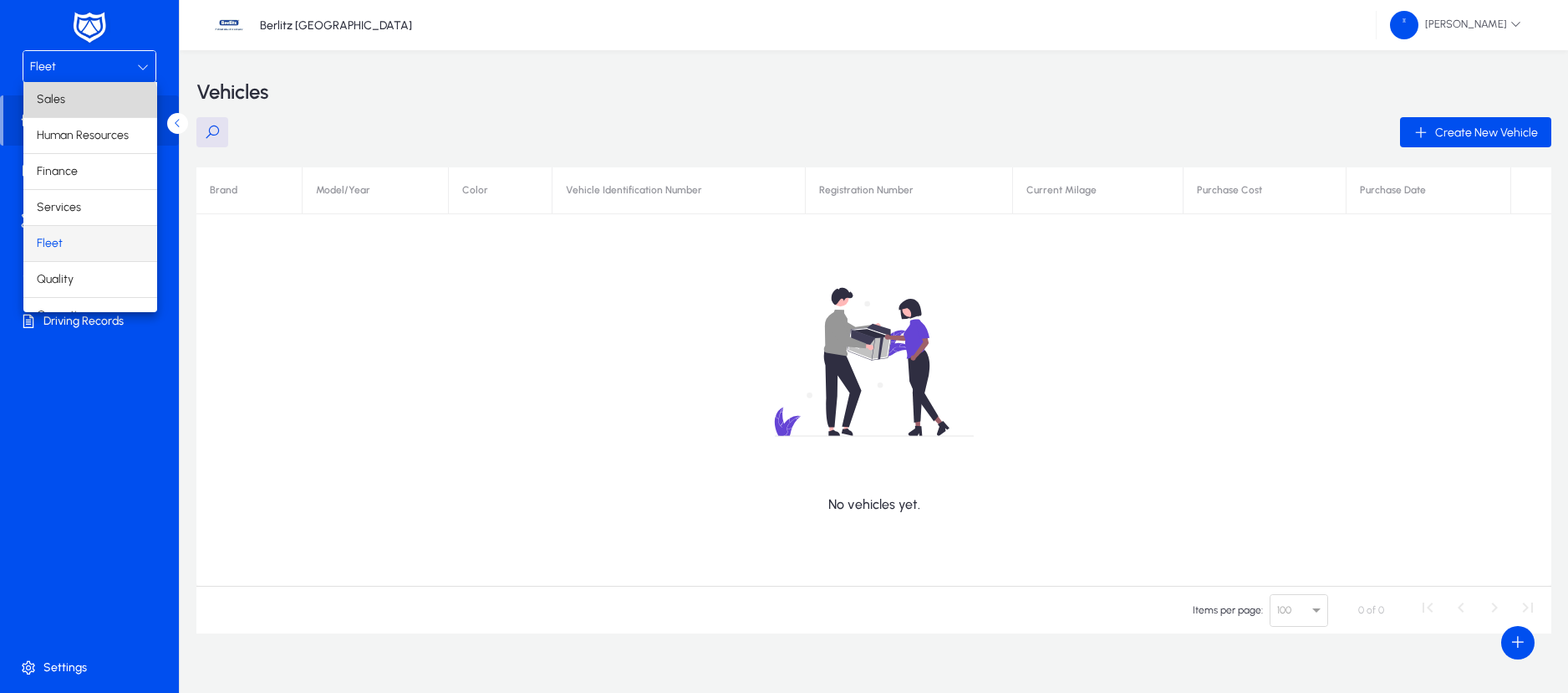
click at [90, 109] on mat-option "Sales" at bounding box center [90, 99] width 133 height 35
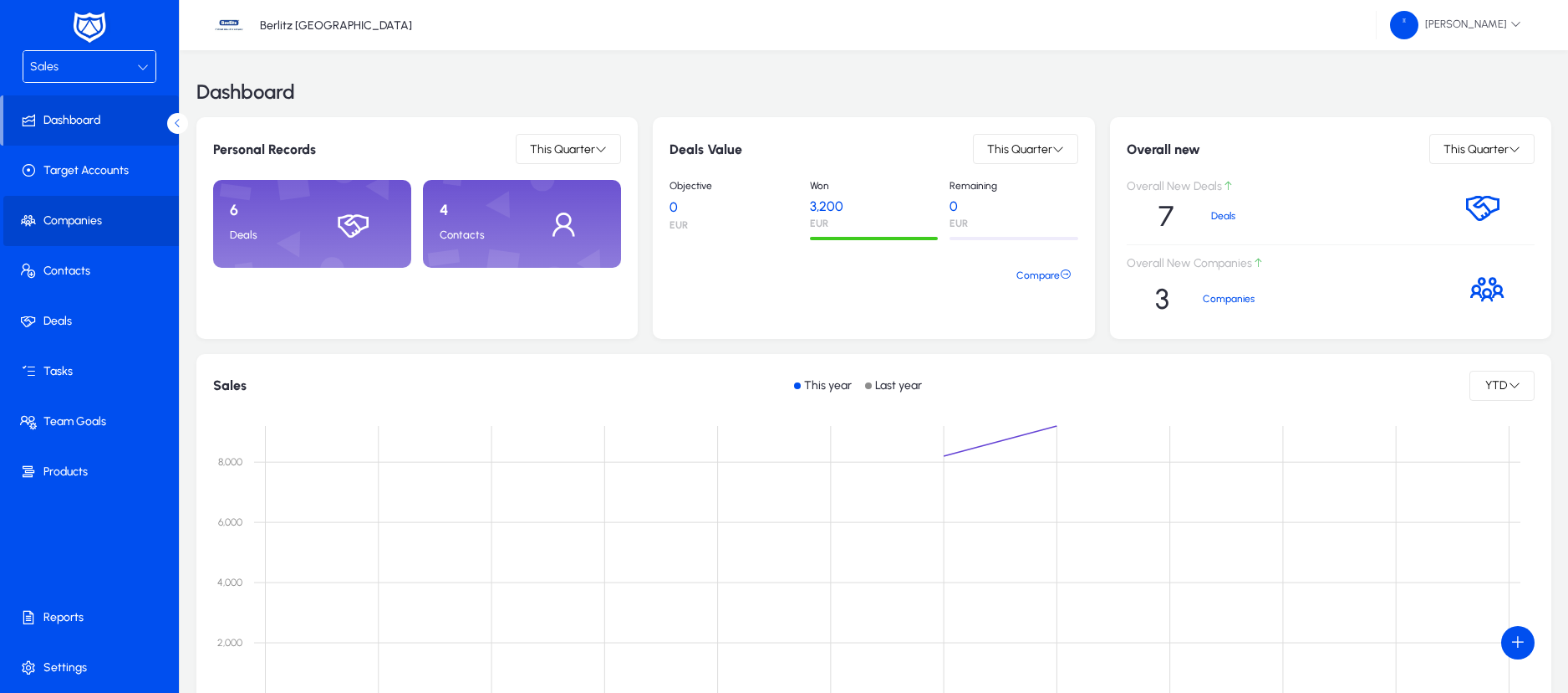
click at [76, 213] on span "Companies" at bounding box center [93, 221] width 179 height 17
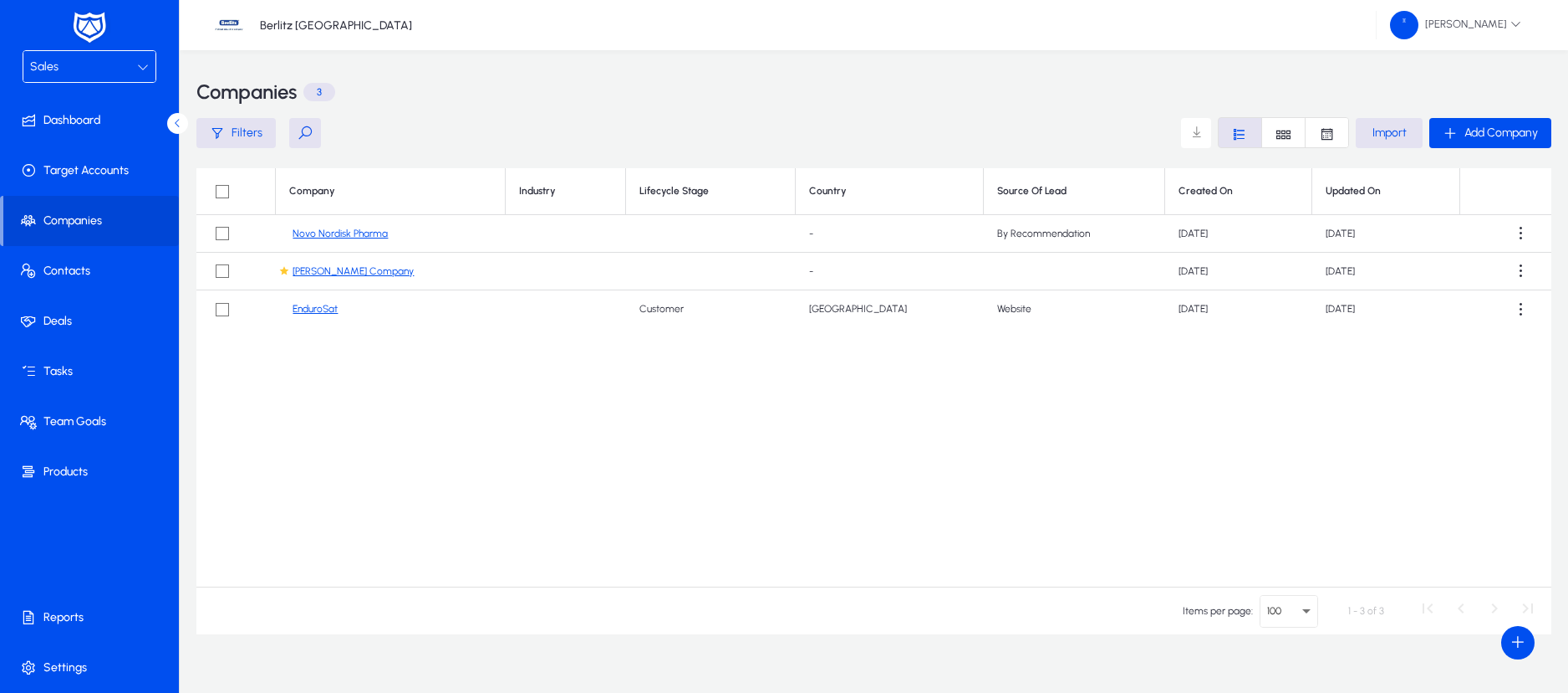
click at [346, 236] on link "Novo Nordisk Pharma" at bounding box center [340, 233] width 96 height 12
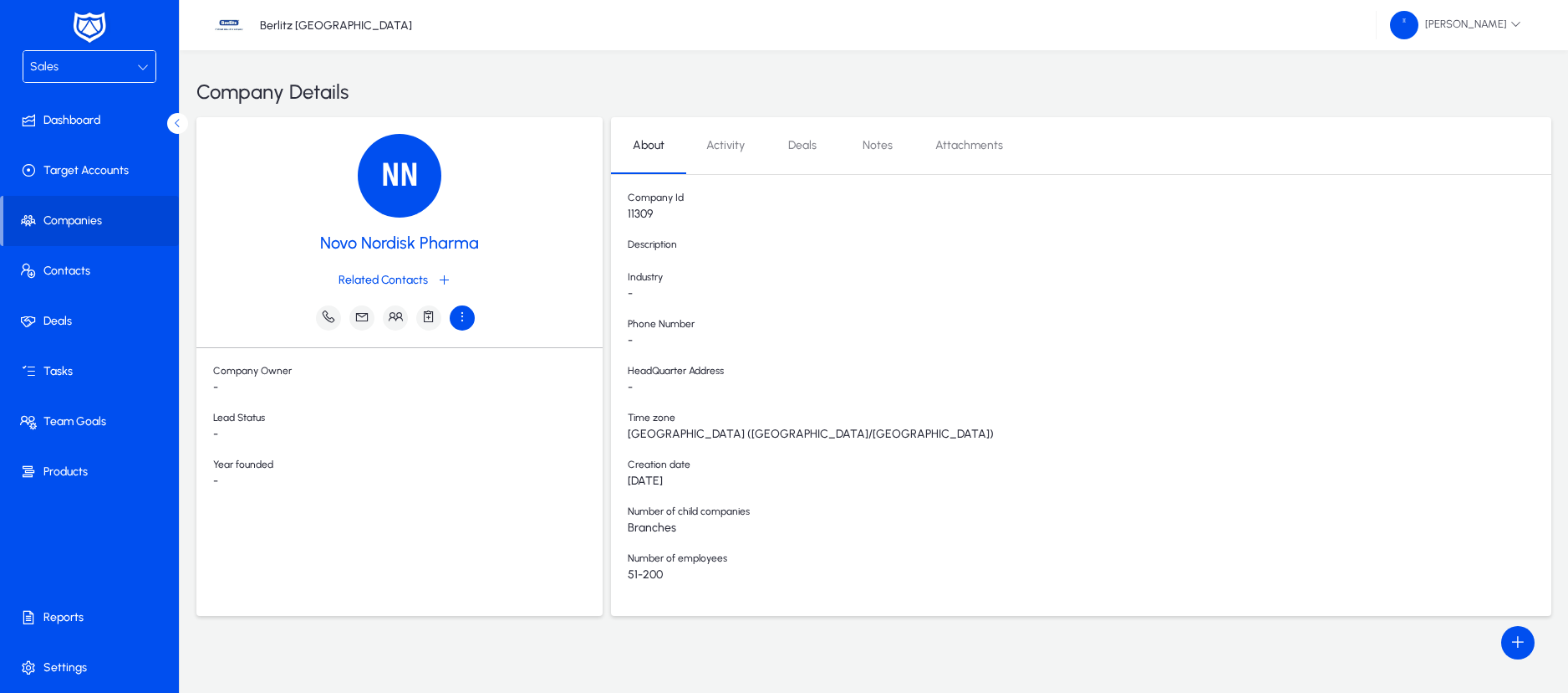
click at [462, 321] on icon "button" at bounding box center [463, 316] width 15 height 15
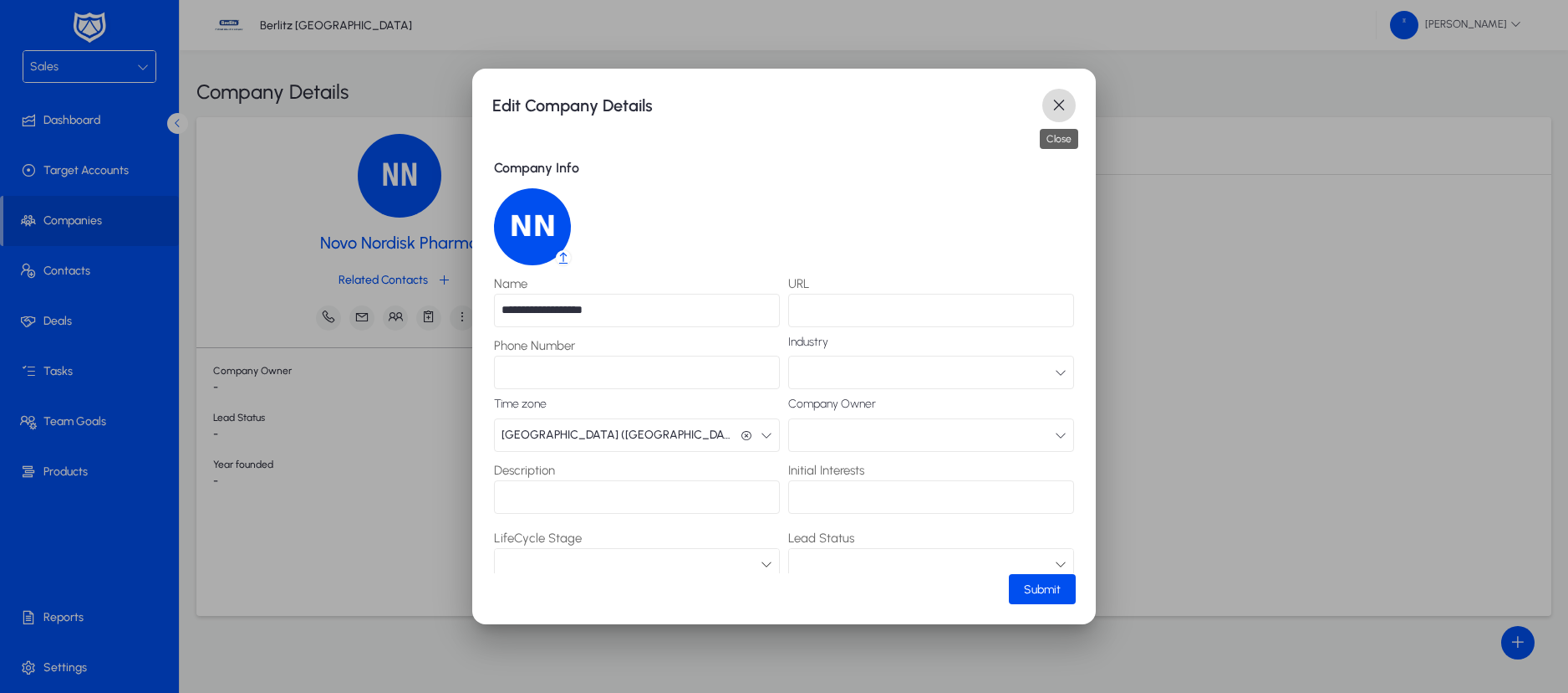
click at [1043, 119] on span "button" at bounding box center [1059, 105] width 33 height 33
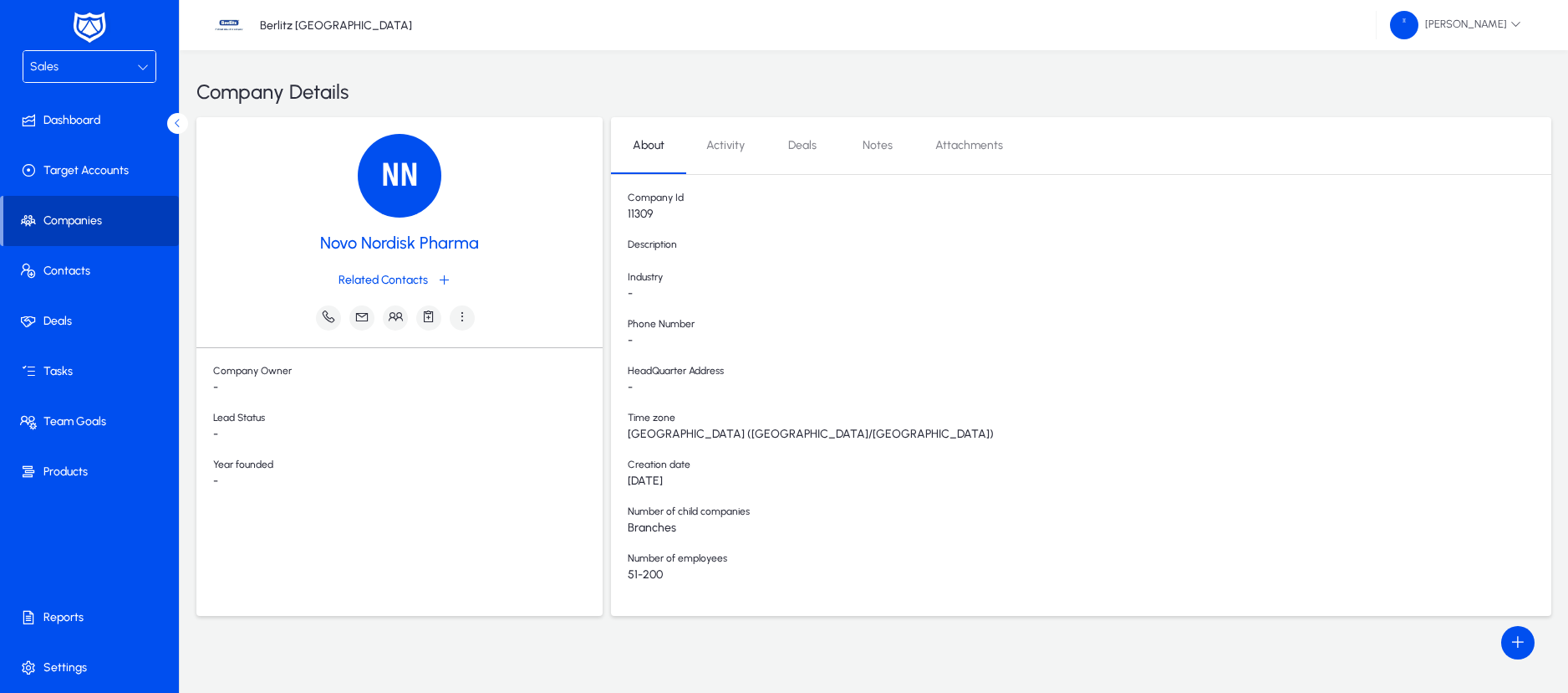
click at [87, 223] on span "Companies" at bounding box center [92, 221] width 176 height 17
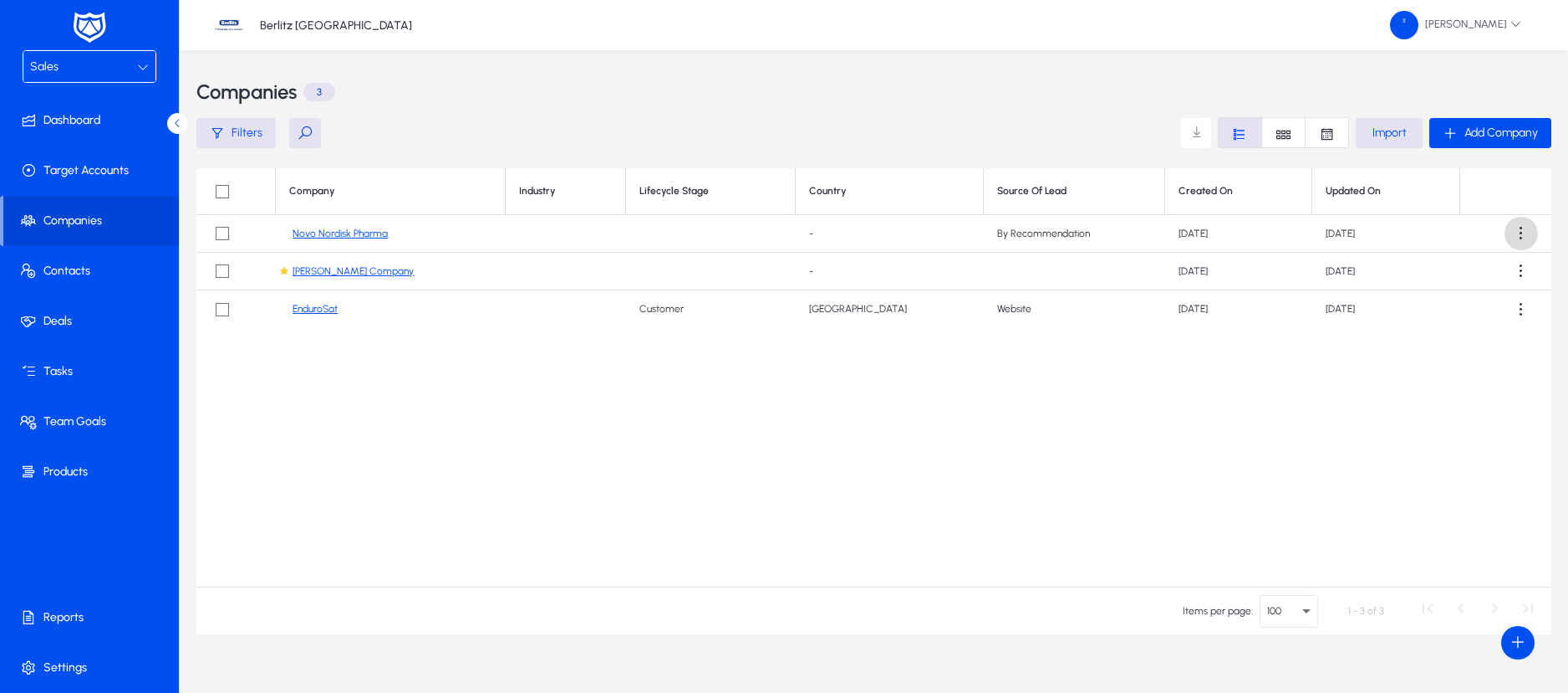
click at [1516, 236] on span at bounding box center [1521, 233] width 33 height 33
click at [1460, 308] on span "Edit" at bounding box center [1491, 310] width 67 height 15
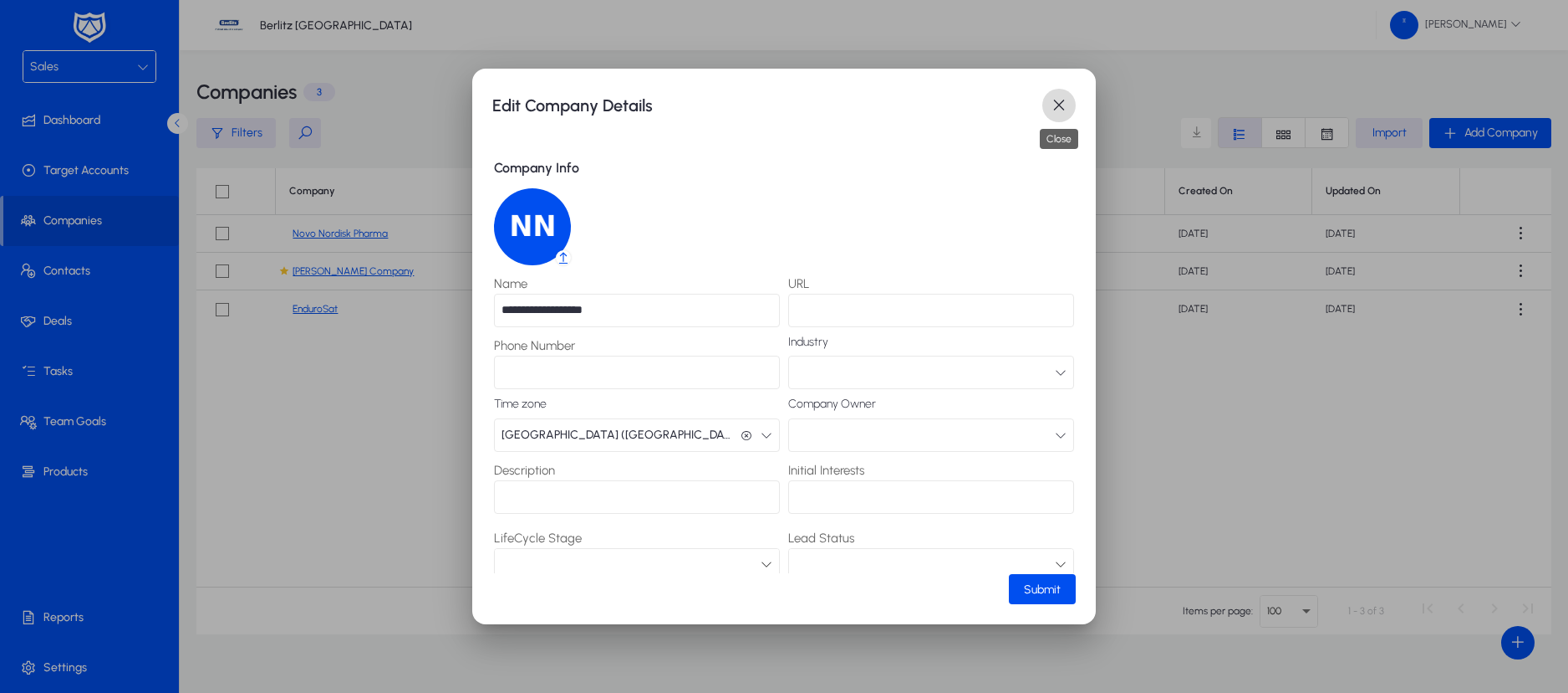
click at [1066, 98] on span "button" at bounding box center [1059, 105] width 33 height 33
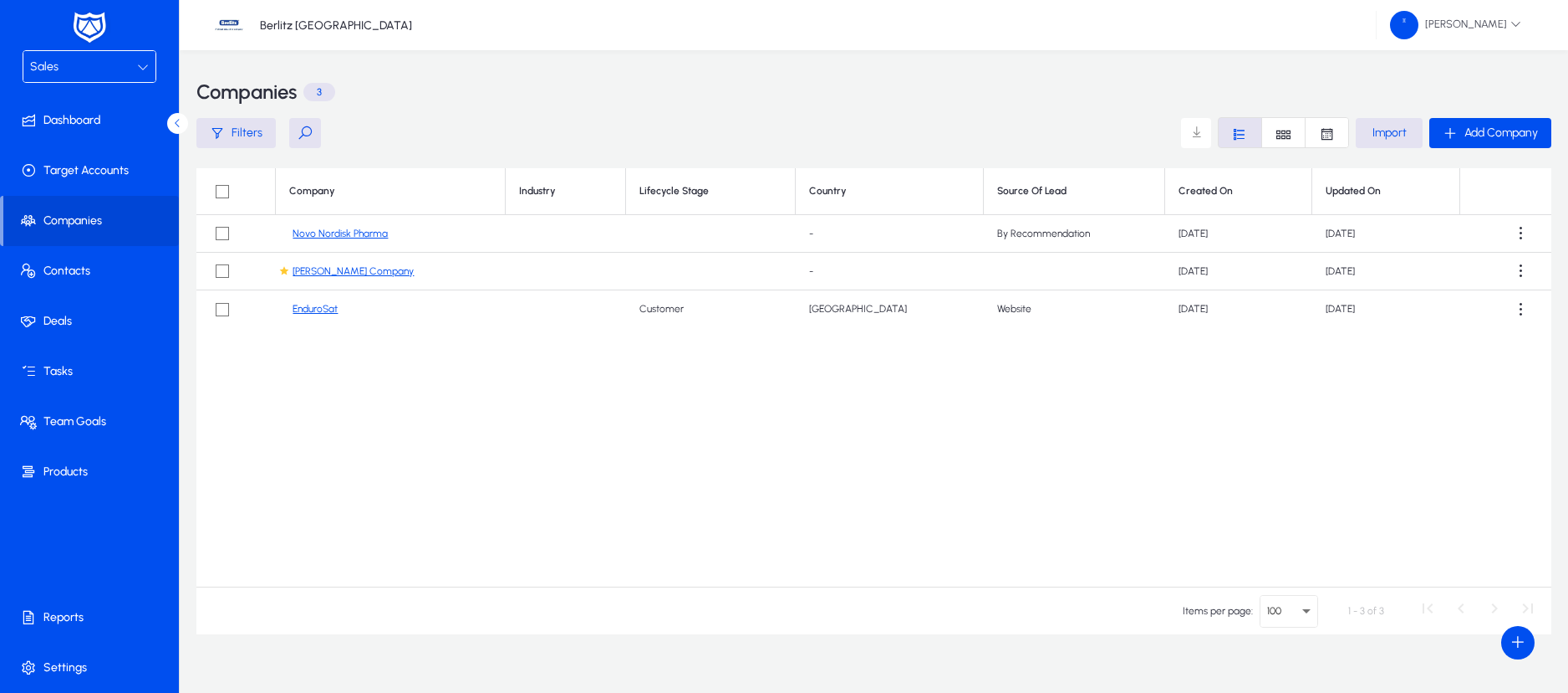
click at [345, 273] on link "Ivan Company" at bounding box center [353, 271] width 121 height 12
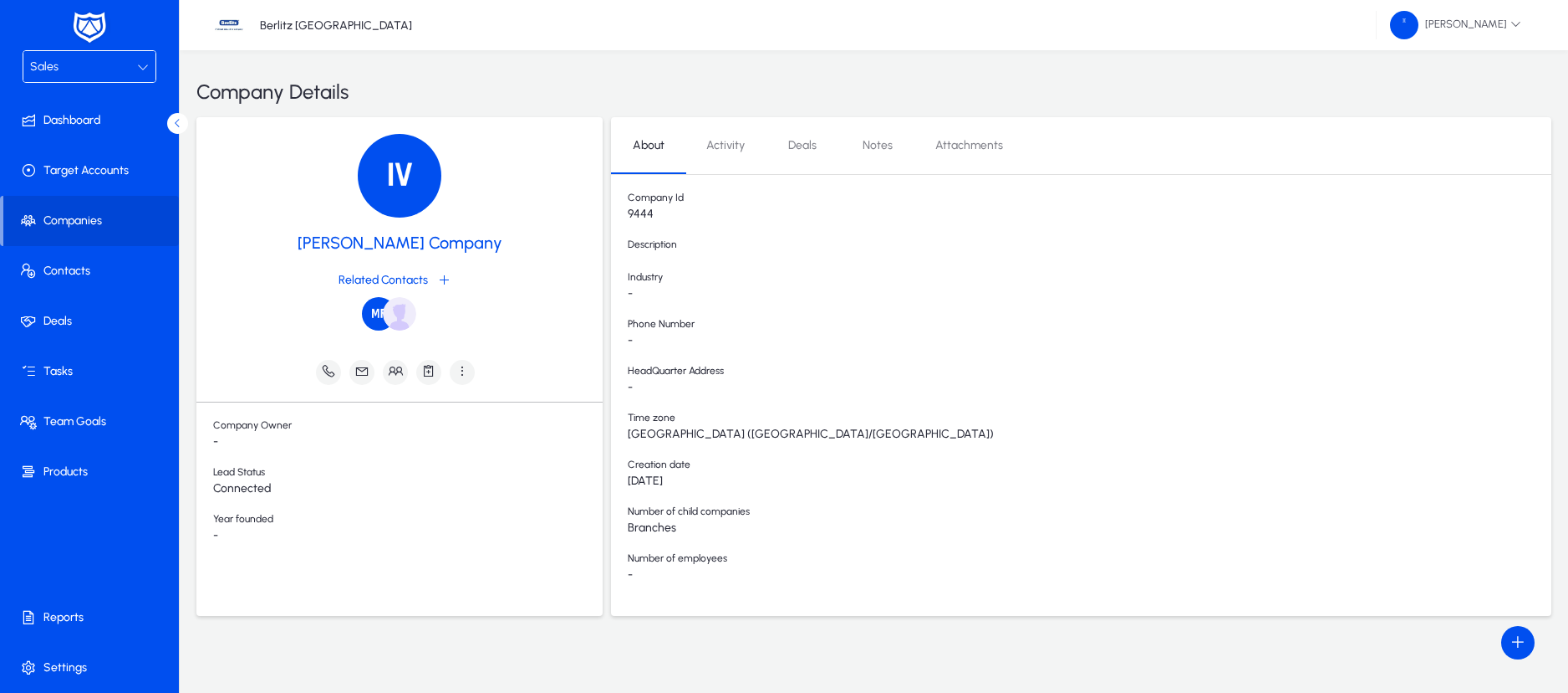
click at [178, 123] on icon at bounding box center [177, 123] width 10 height 10
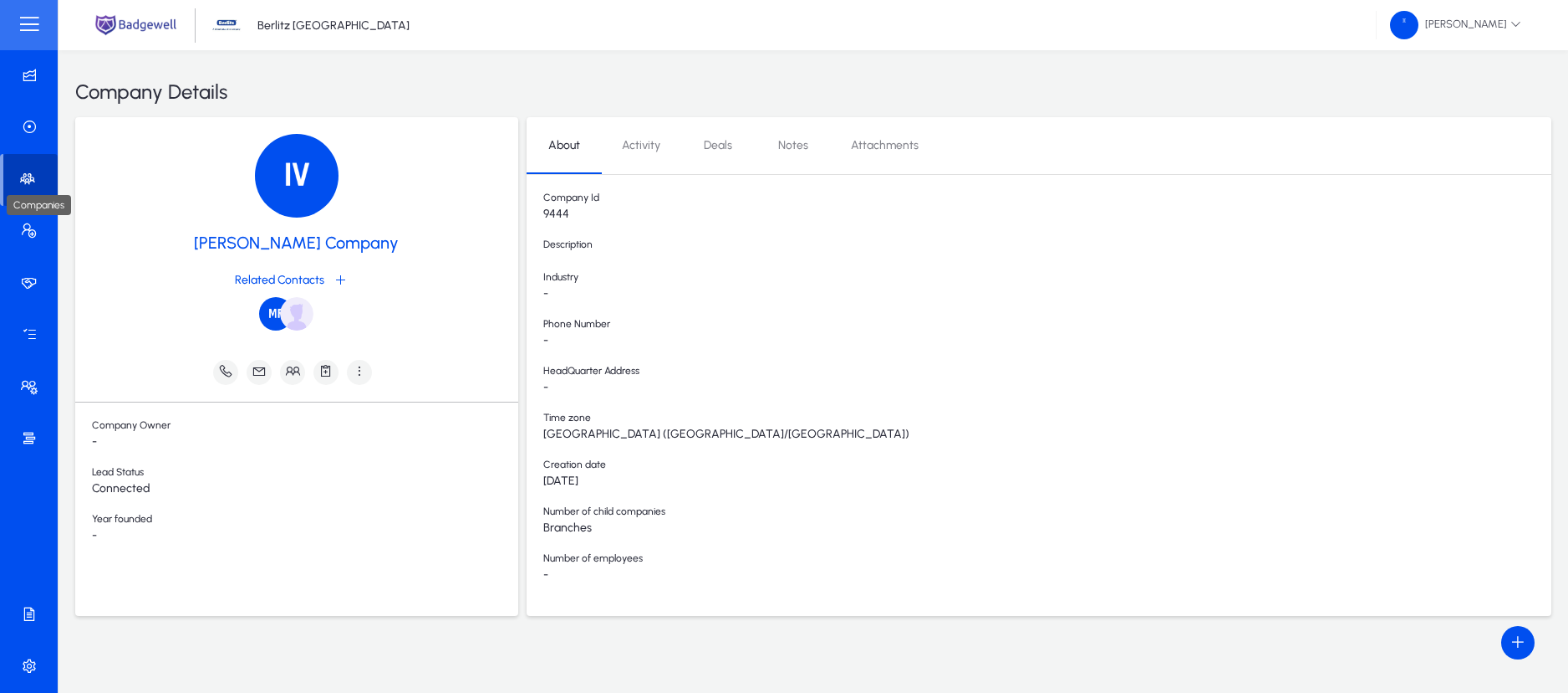
click at [42, 171] on icon at bounding box center [30, 179] width 24 height 17
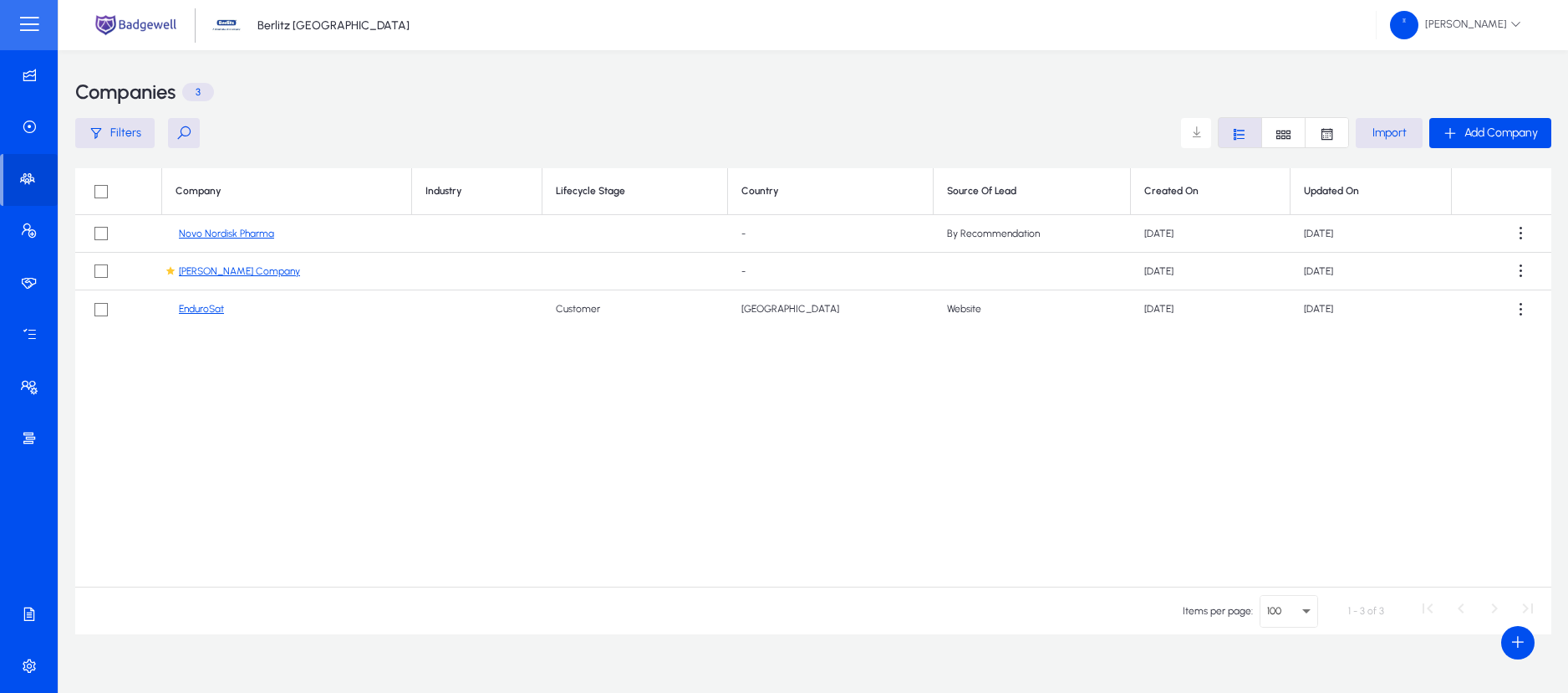
click at [220, 304] on link "EnduroSat" at bounding box center [202, 309] width 45 height 12
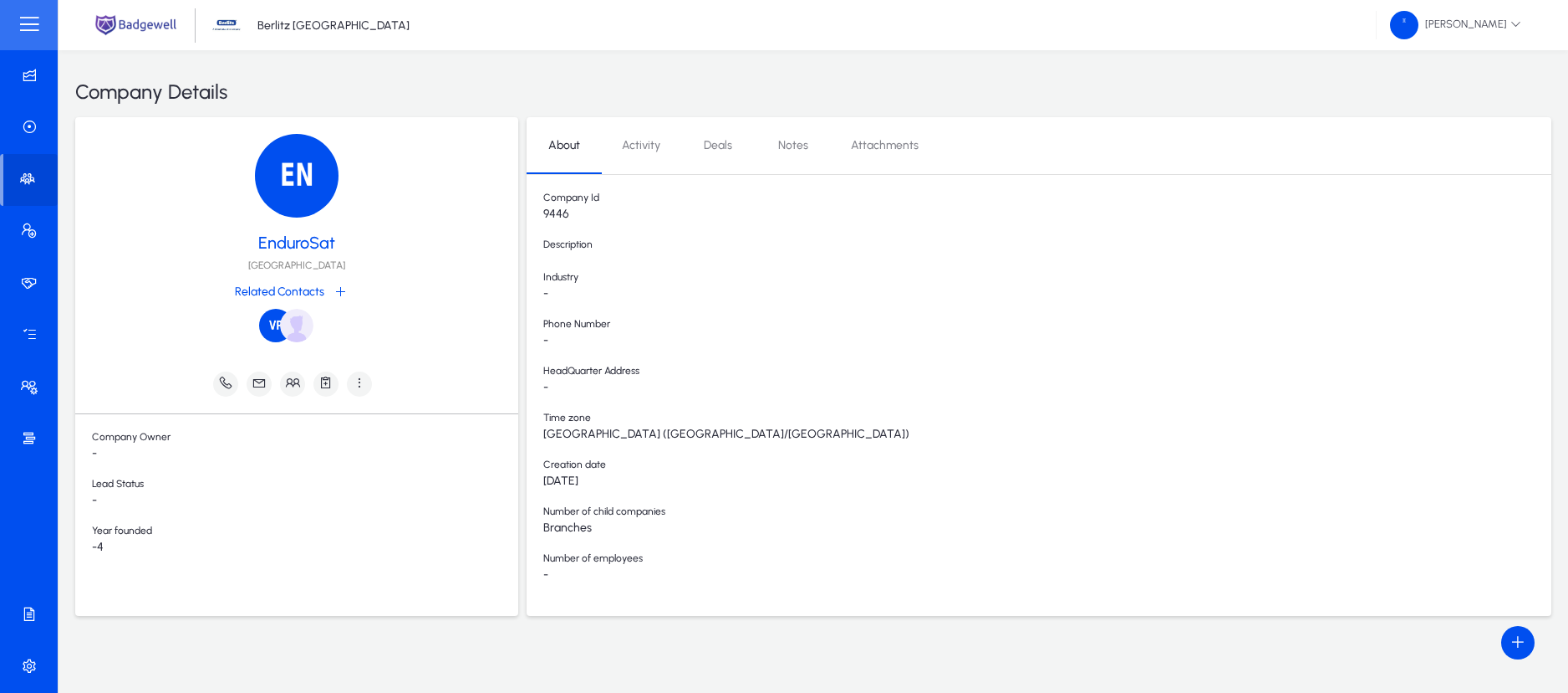
click at [726, 151] on span "Deals" at bounding box center [718, 146] width 28 height 11
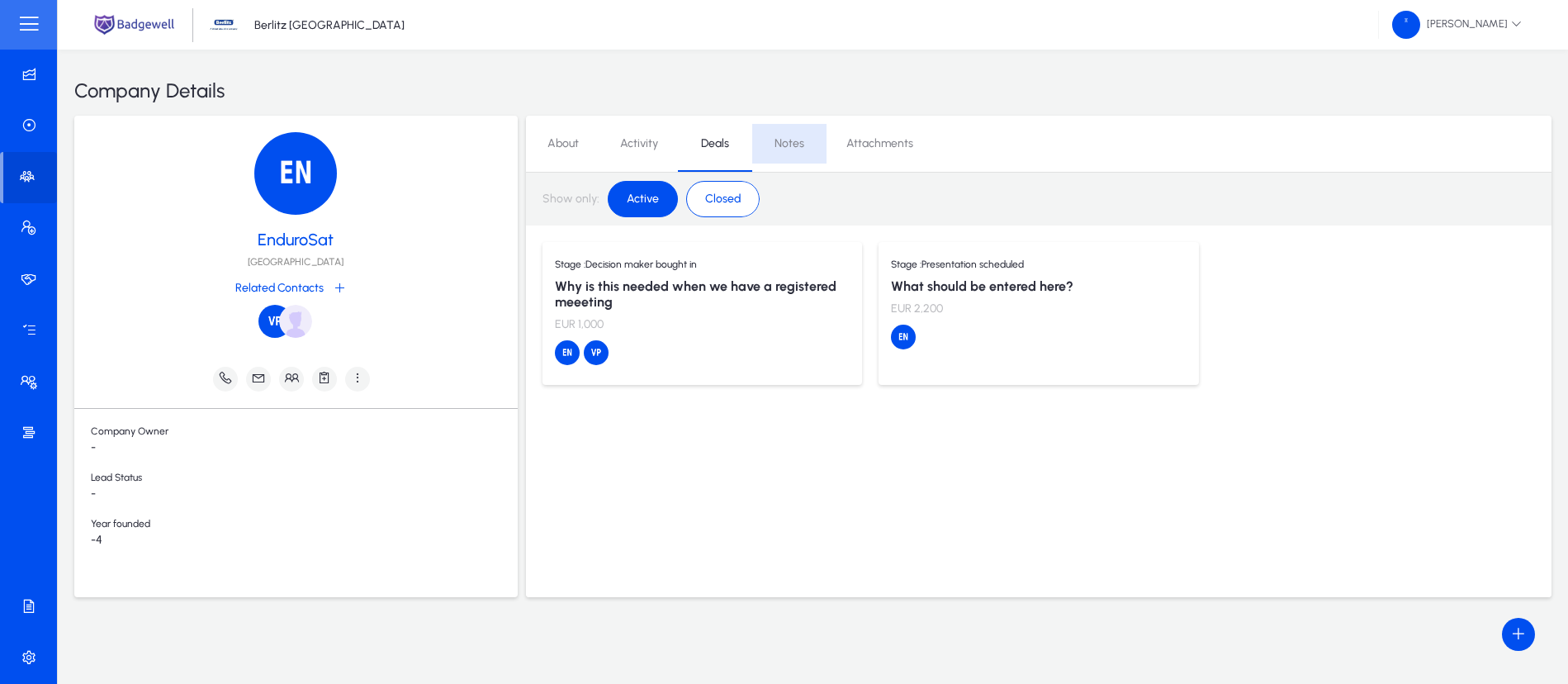
click at [777, 146] on span "Notes" at bounding box center [790, 144] width 30 height 11
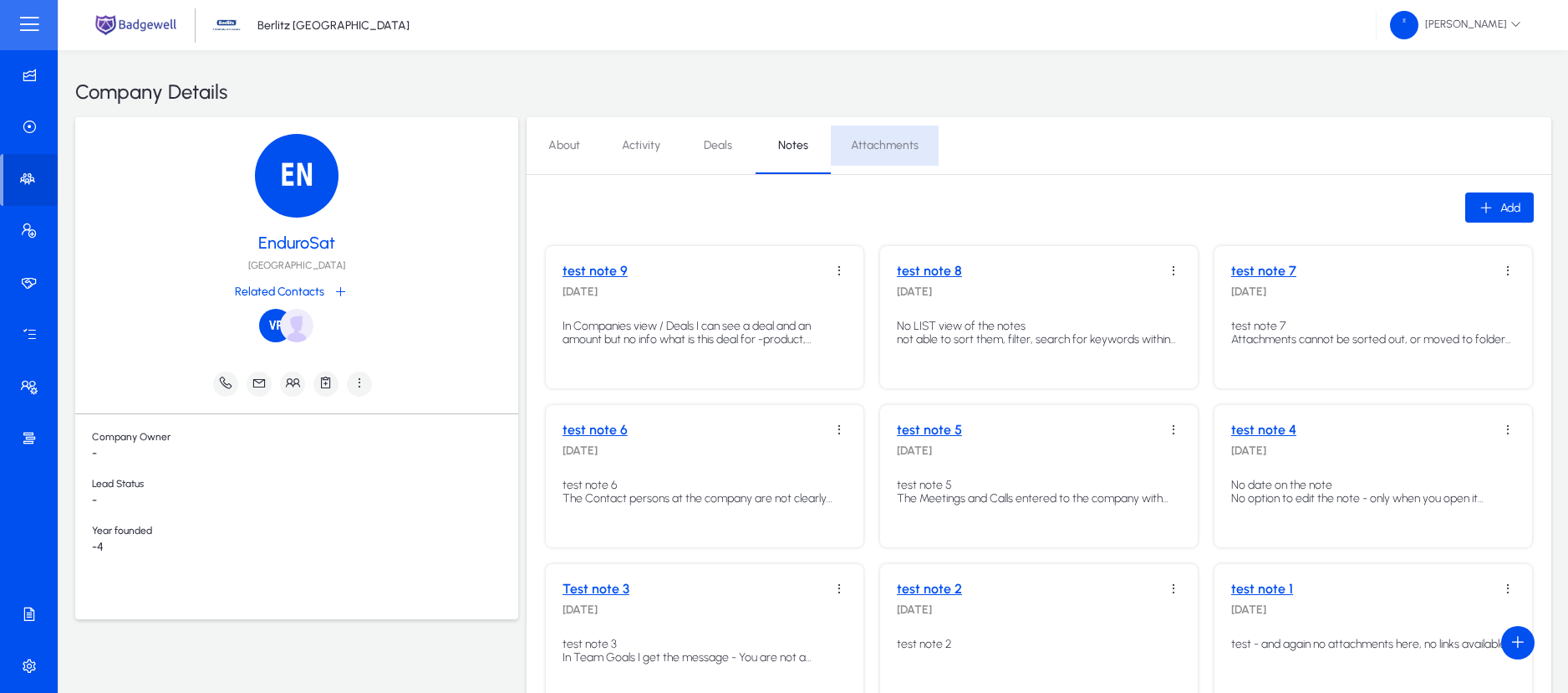
click at [887, 145] on span "Attachments" at bounding box center [885, 146] width 68 height 11
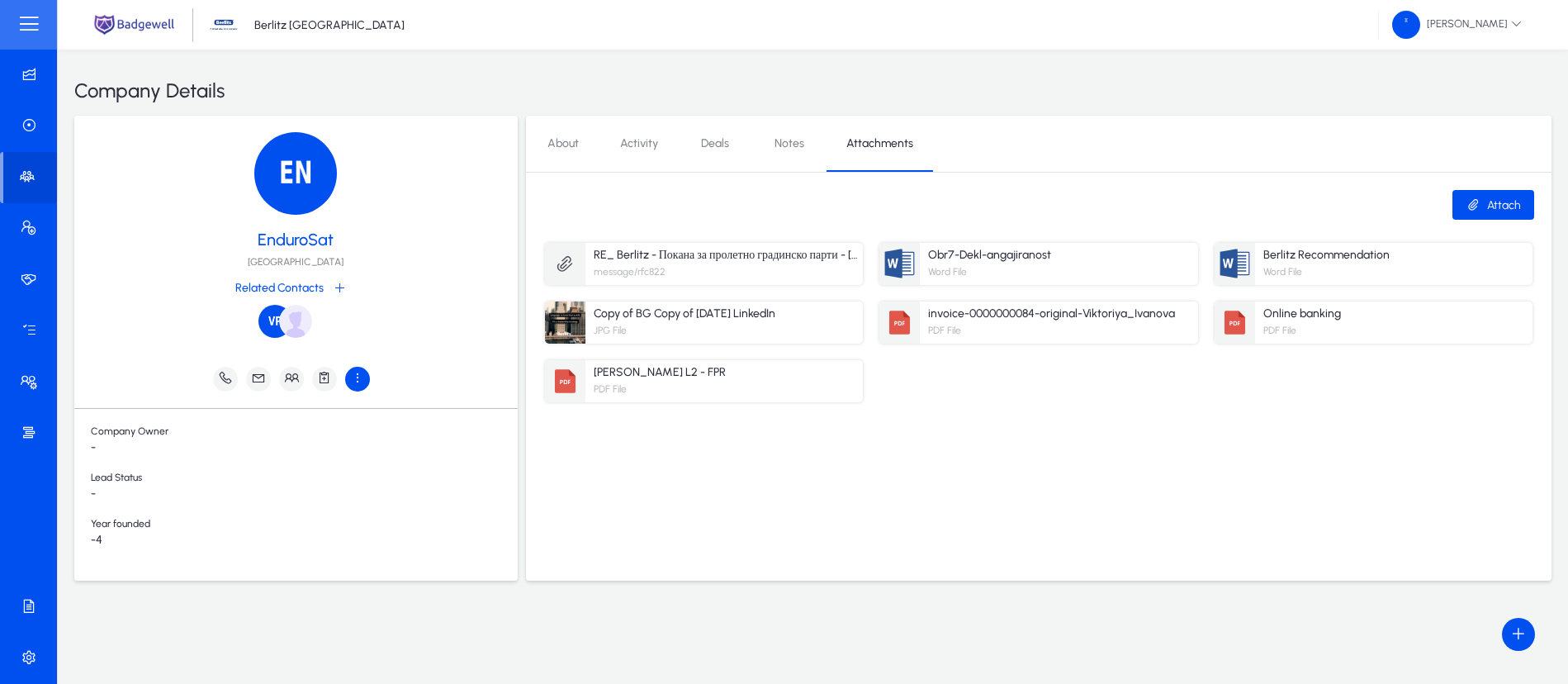
click at [354, 374] on icon "button" at bounding box center [358, 378] width 15 height 15
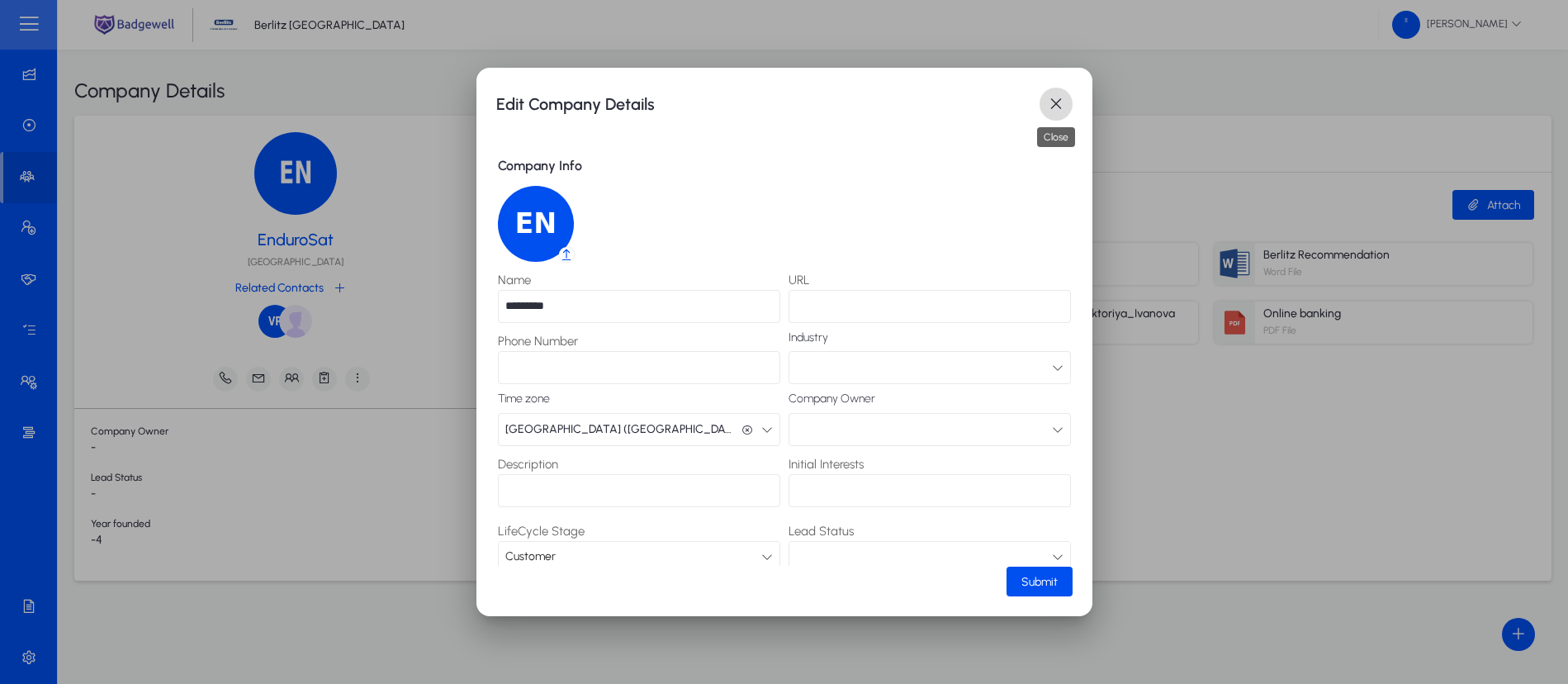
click at [1055, 104] on span "button" at bounding box center [1055, 104] width 33 height 33
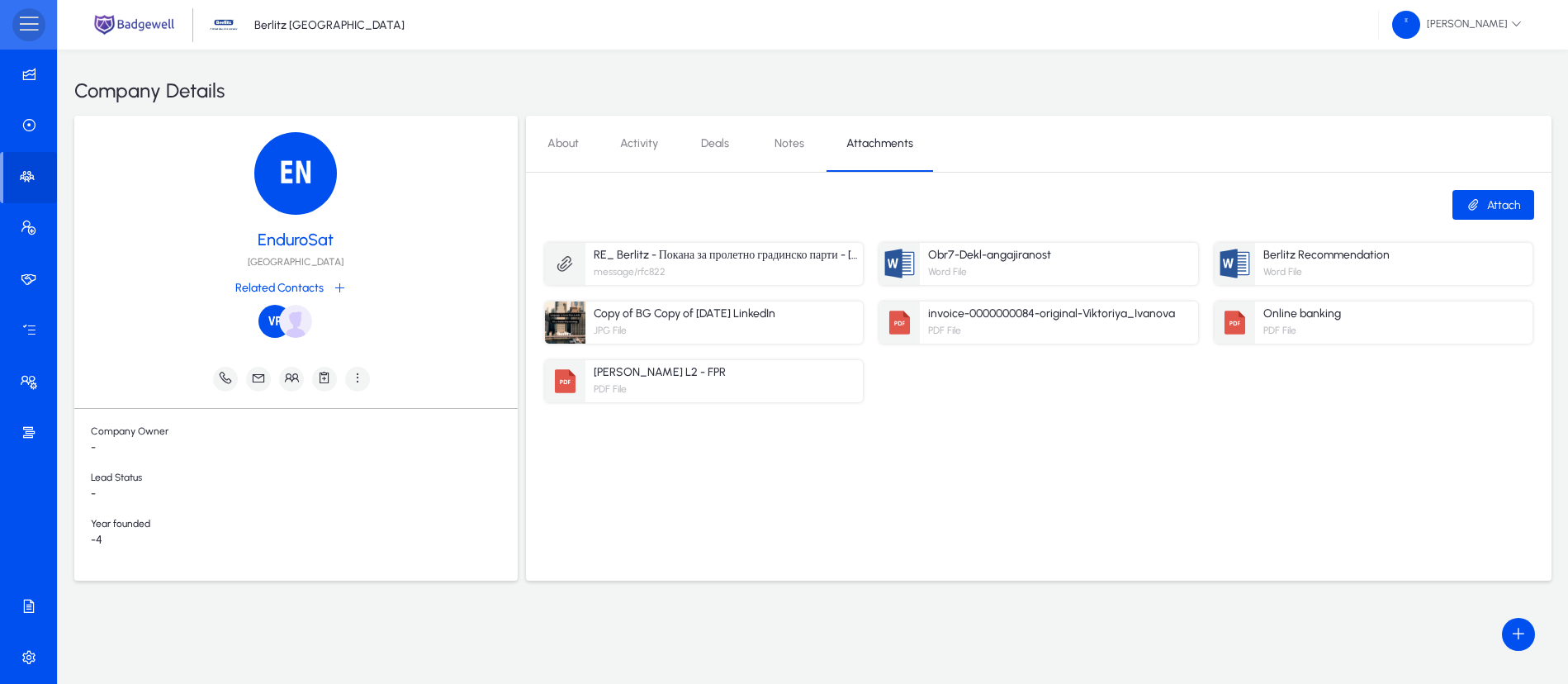
click at [34, 29] on span at bounding box center [28, 24] width 33 height 33
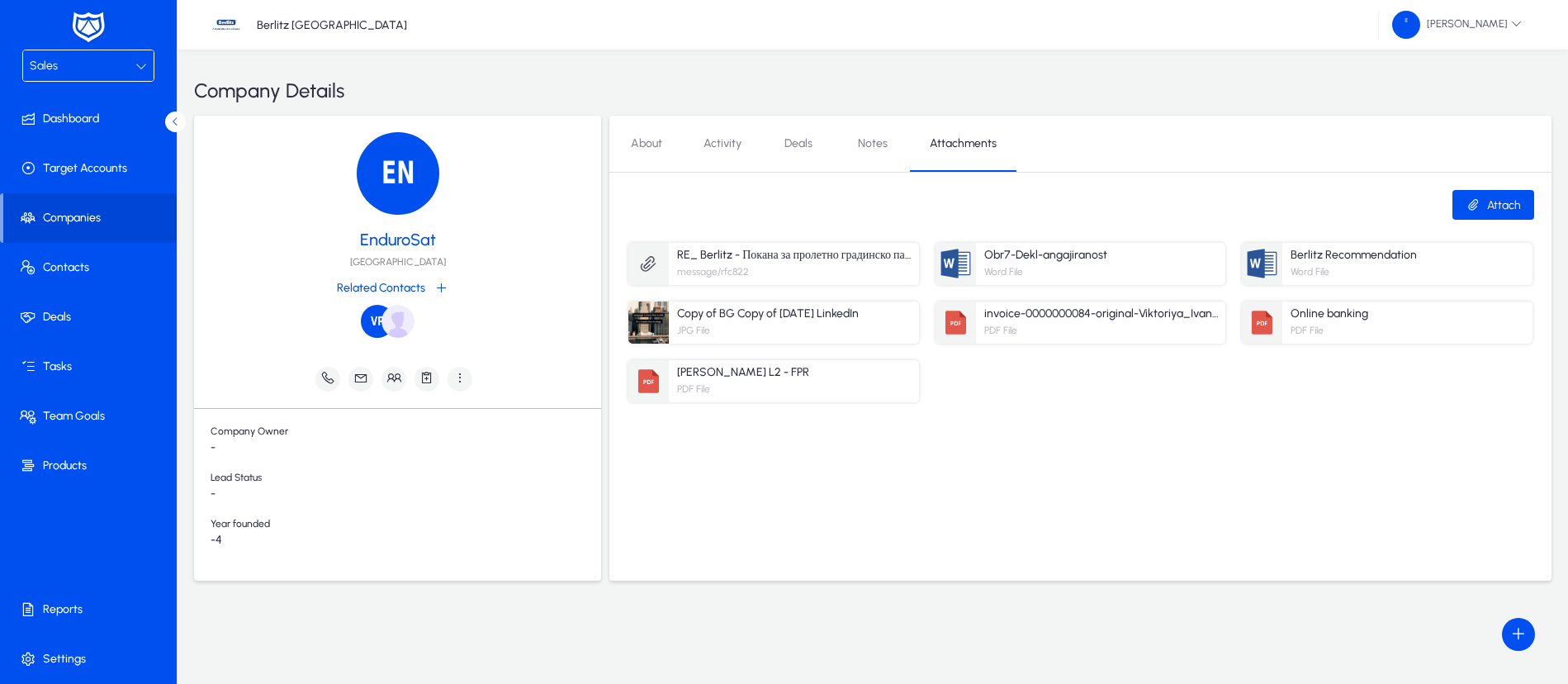
click at [172, 122] on icon at bounding box center [175, 121] width 10 height 10
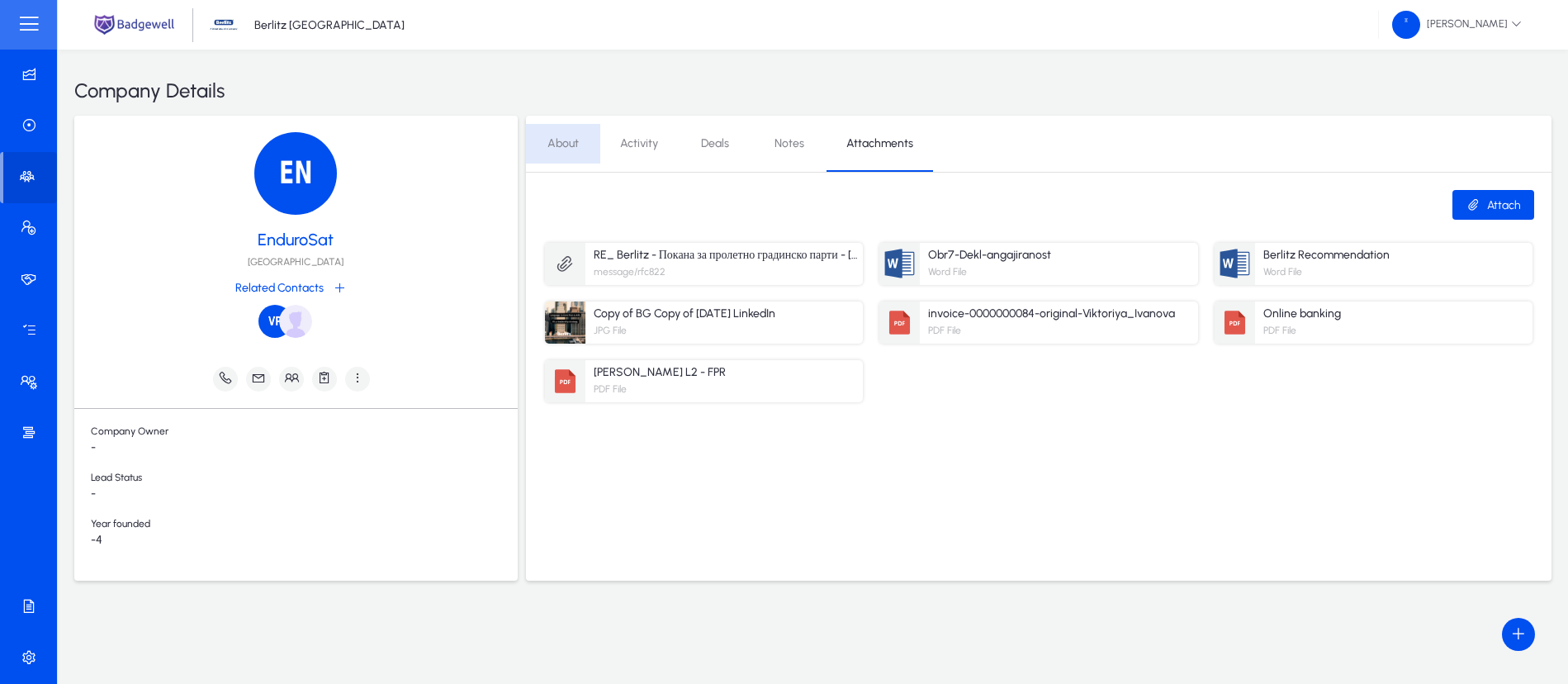
click at [566, 145] on span "About" at bounding box center [563, 144] width 32 height 11
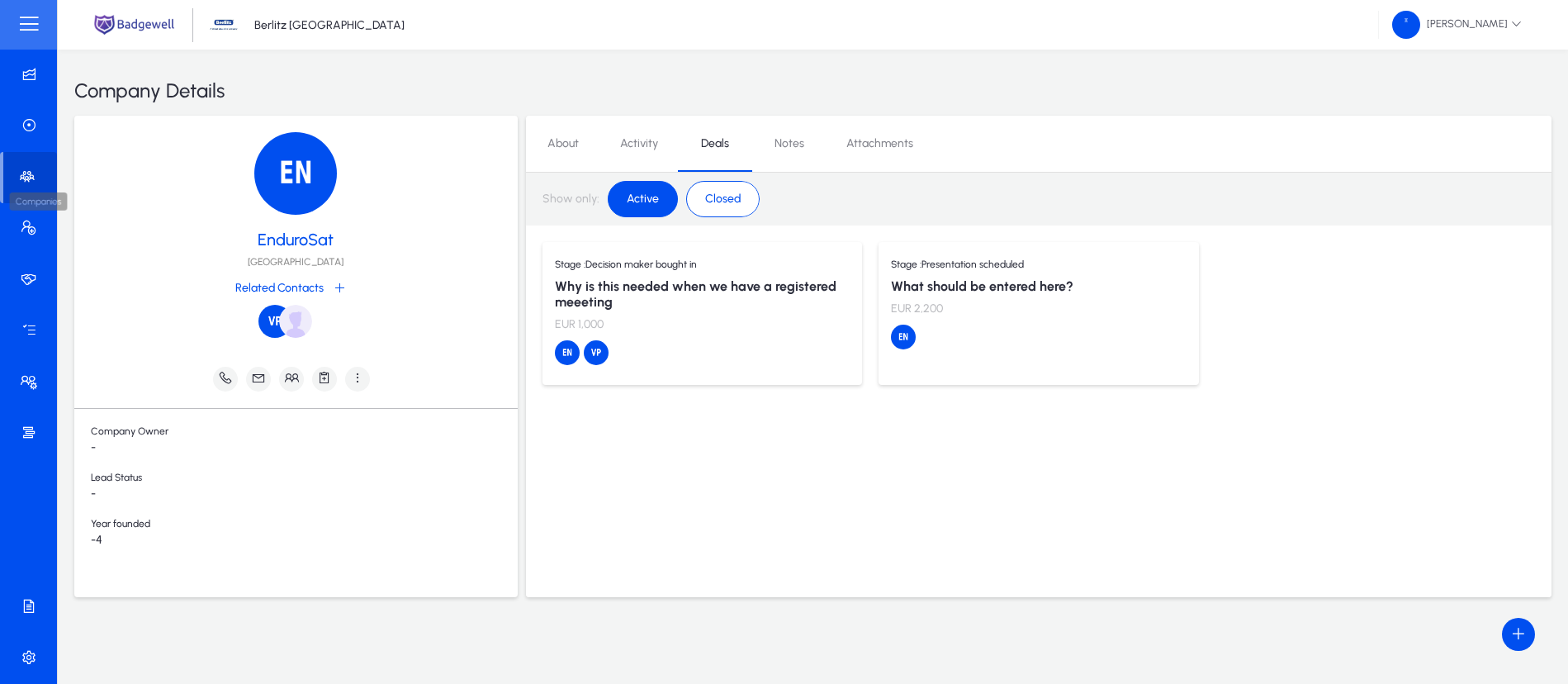
click at [26, 180] on icon at bounding box center [30, 177] width 23 height 17
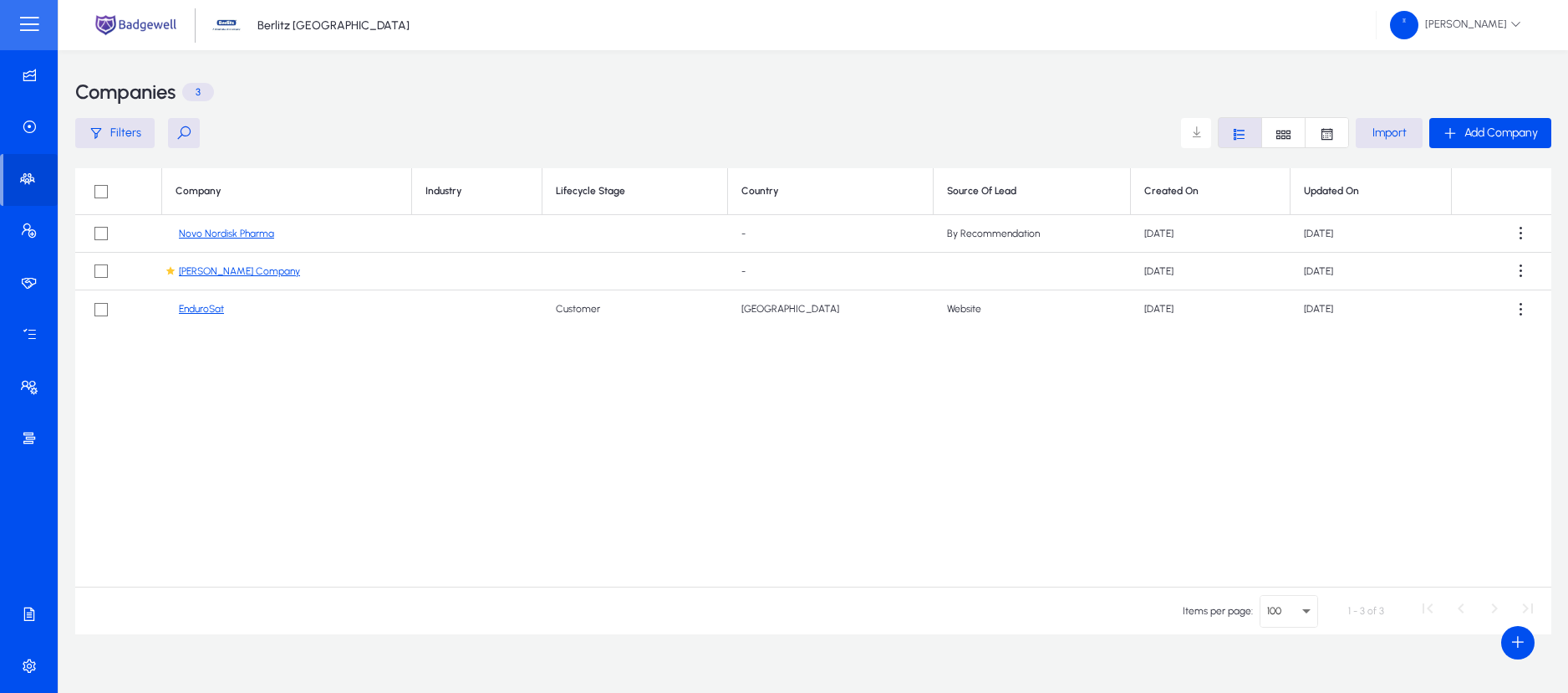
click at [196, 91] on p "3" at bounding box center [199, 91] width 32 height 18
click at [28, 611] on icon at bounding box center [32, 614] width 24 height 17
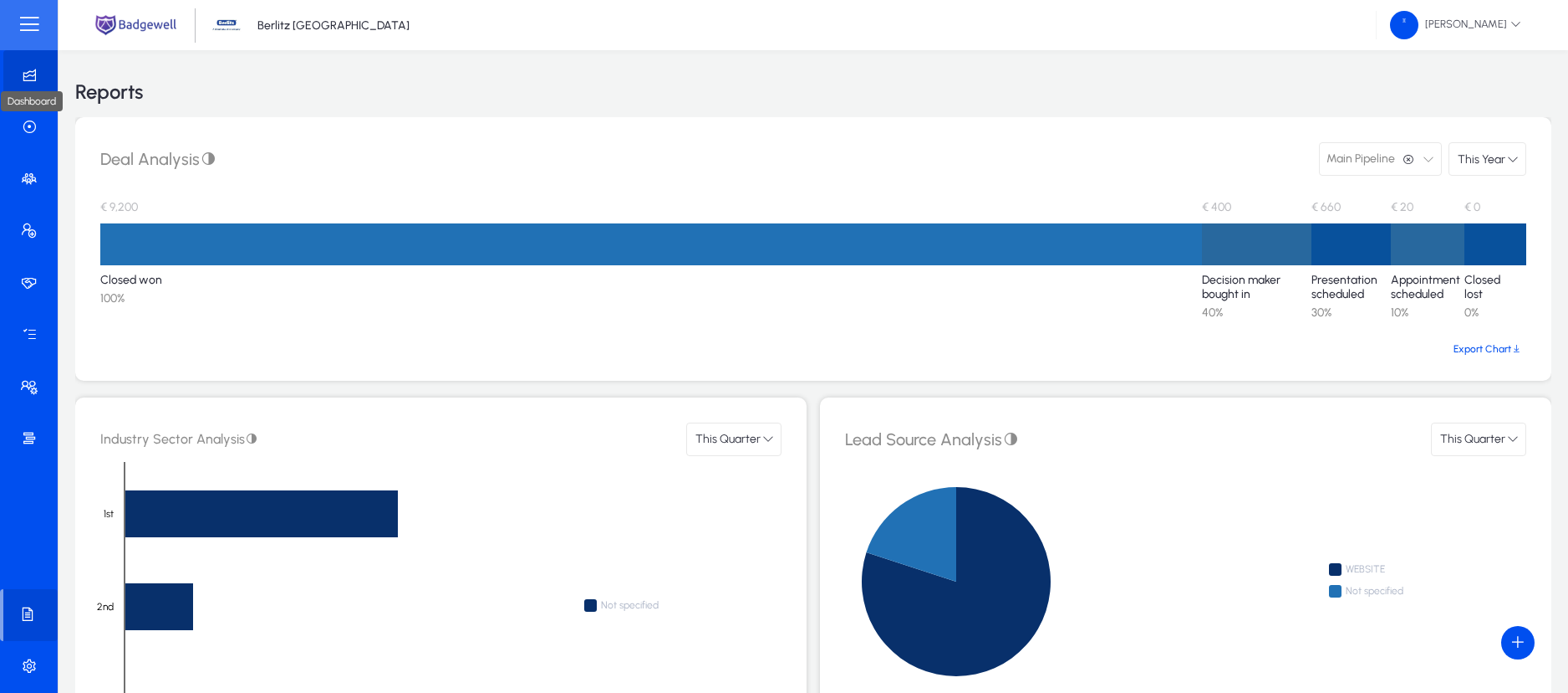
click at [26, 82] on icon at bounding box center [32, 76] width 24 height 17
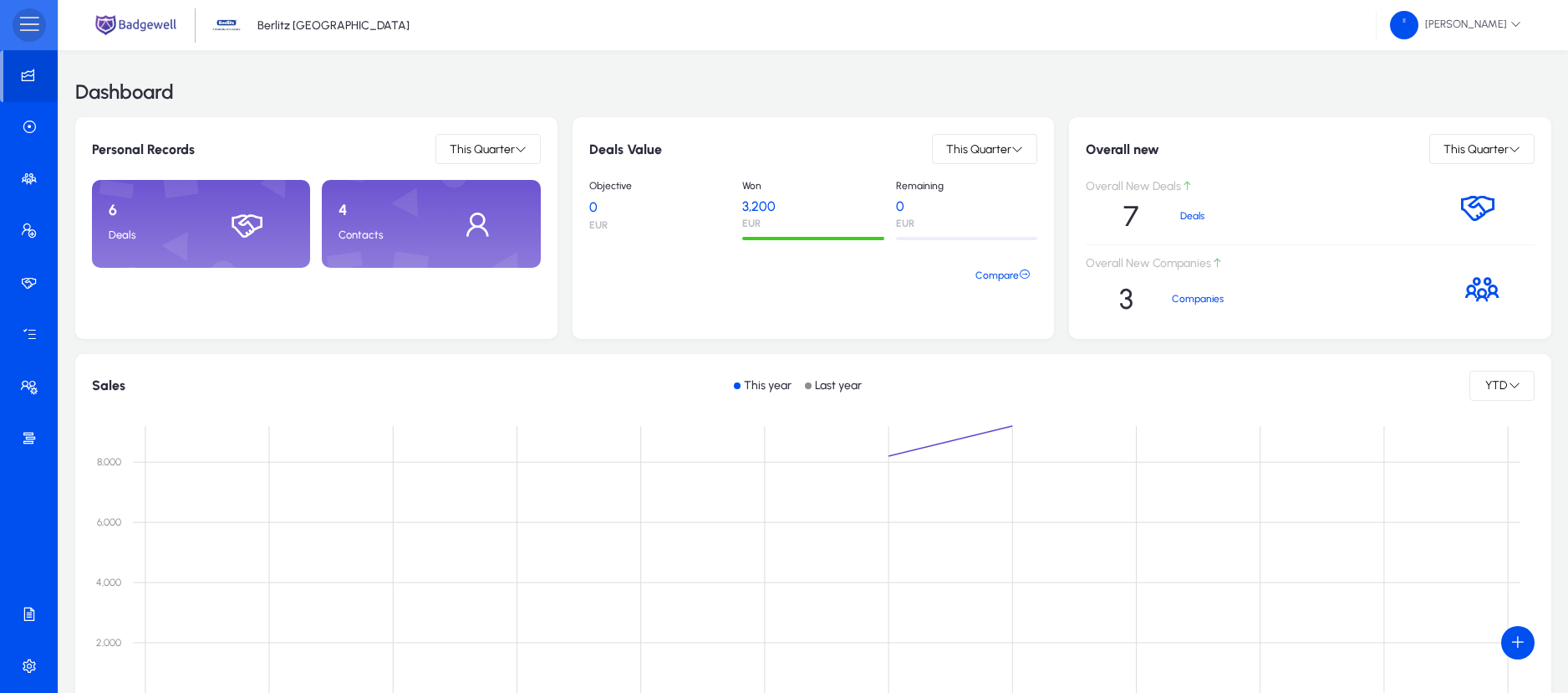
click at [27, 15] on span at bounding box center [28, 25] width 33 height 33
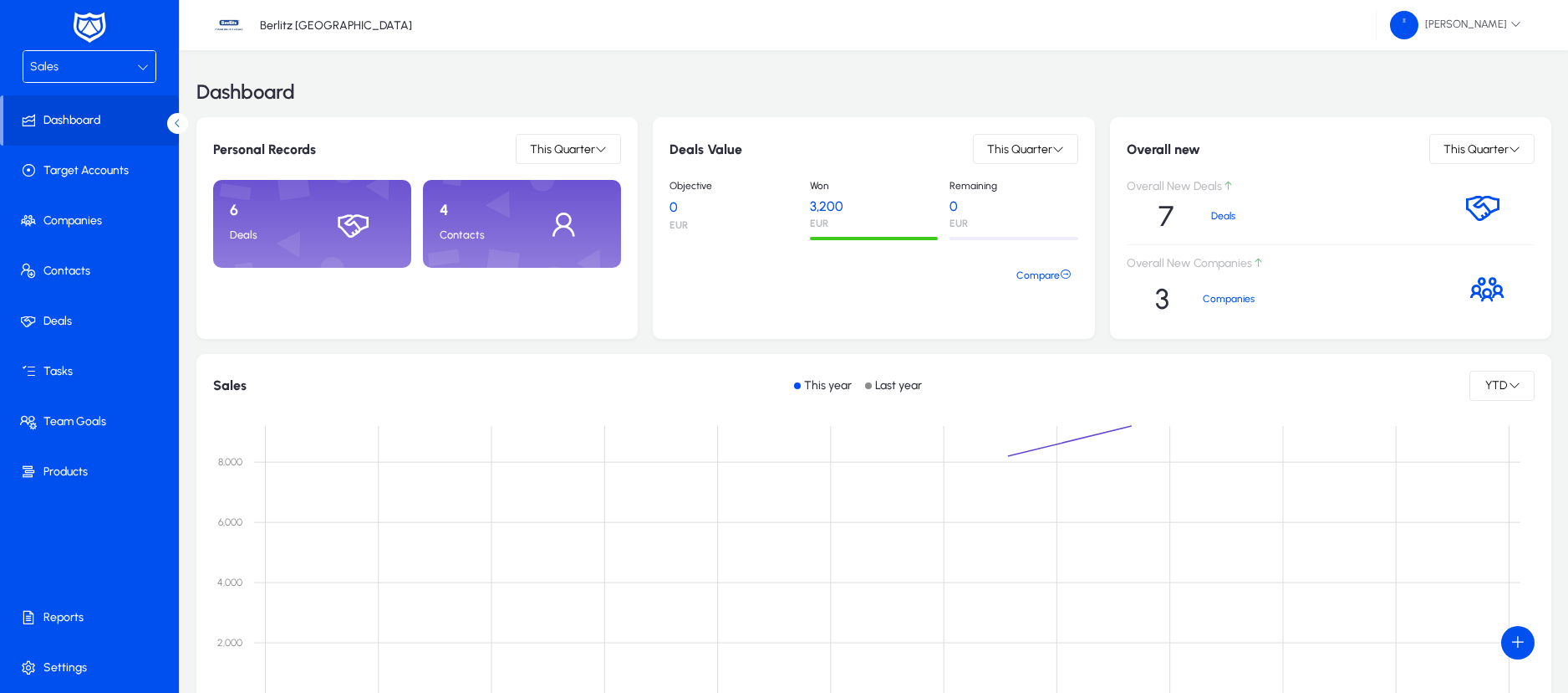
click at [111, 63] on div "Sales" at bounding box center [83, 66] width 107 height 22
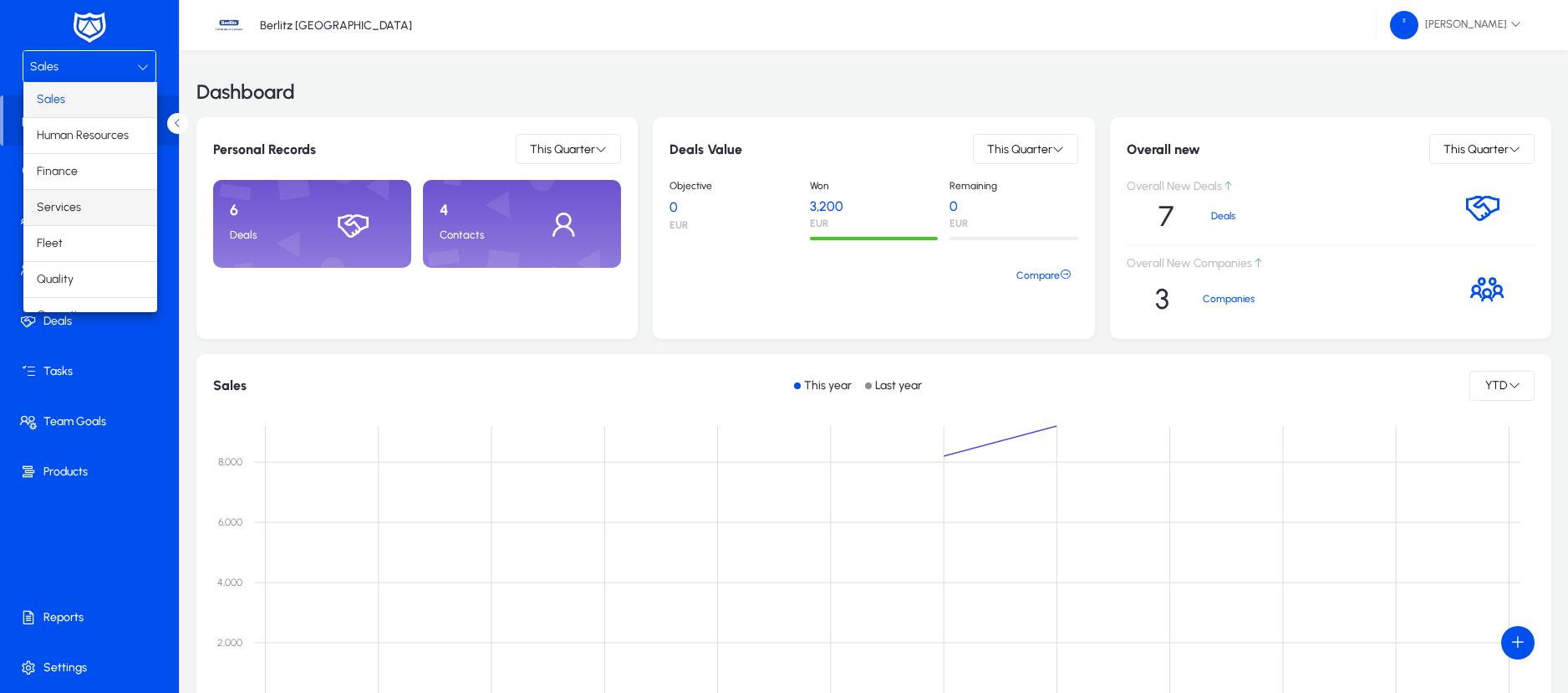
scroll to position [57, 0]
click at [83, 257] on span "Operations" at bounding box center [66, 258] width 59 height 20
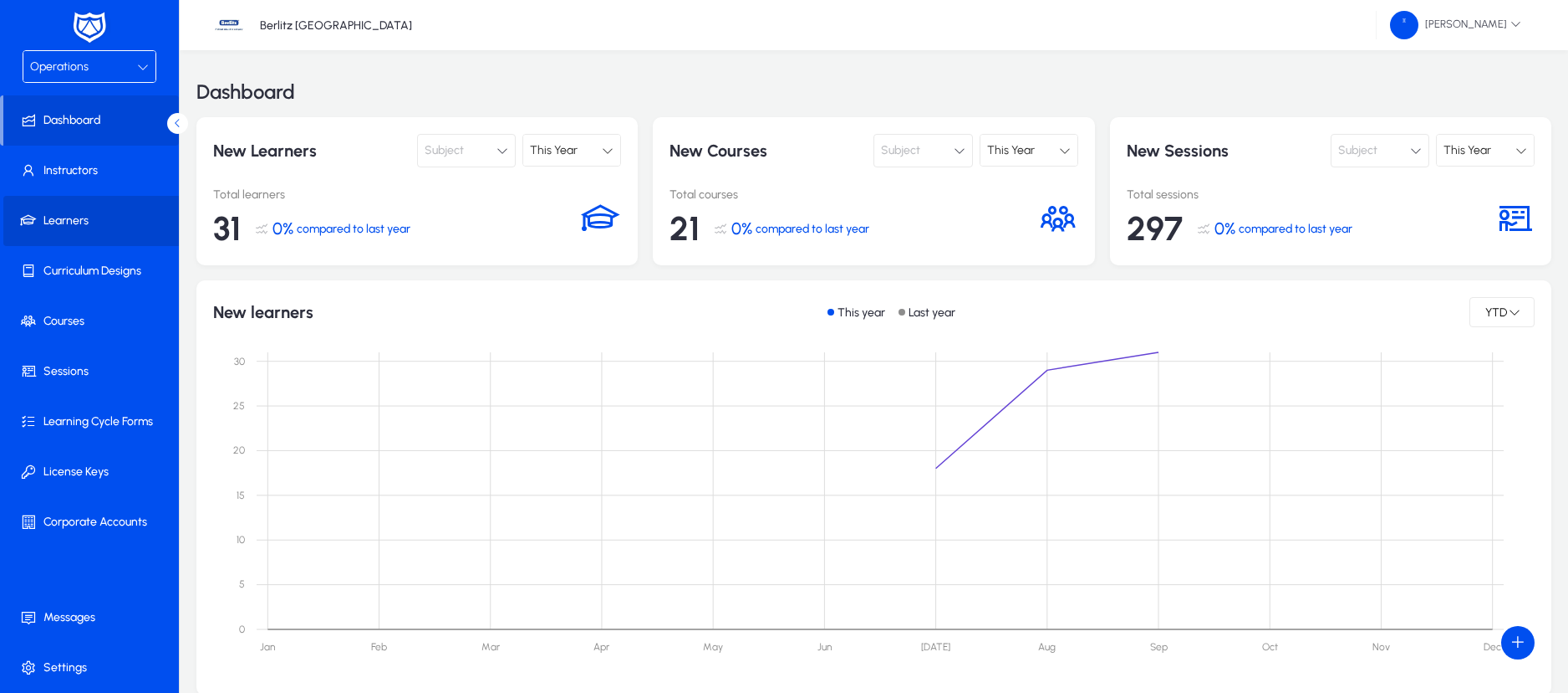
click at [73, 219] on span "Learners" at bounding box center [93, 221] width 179 height 17
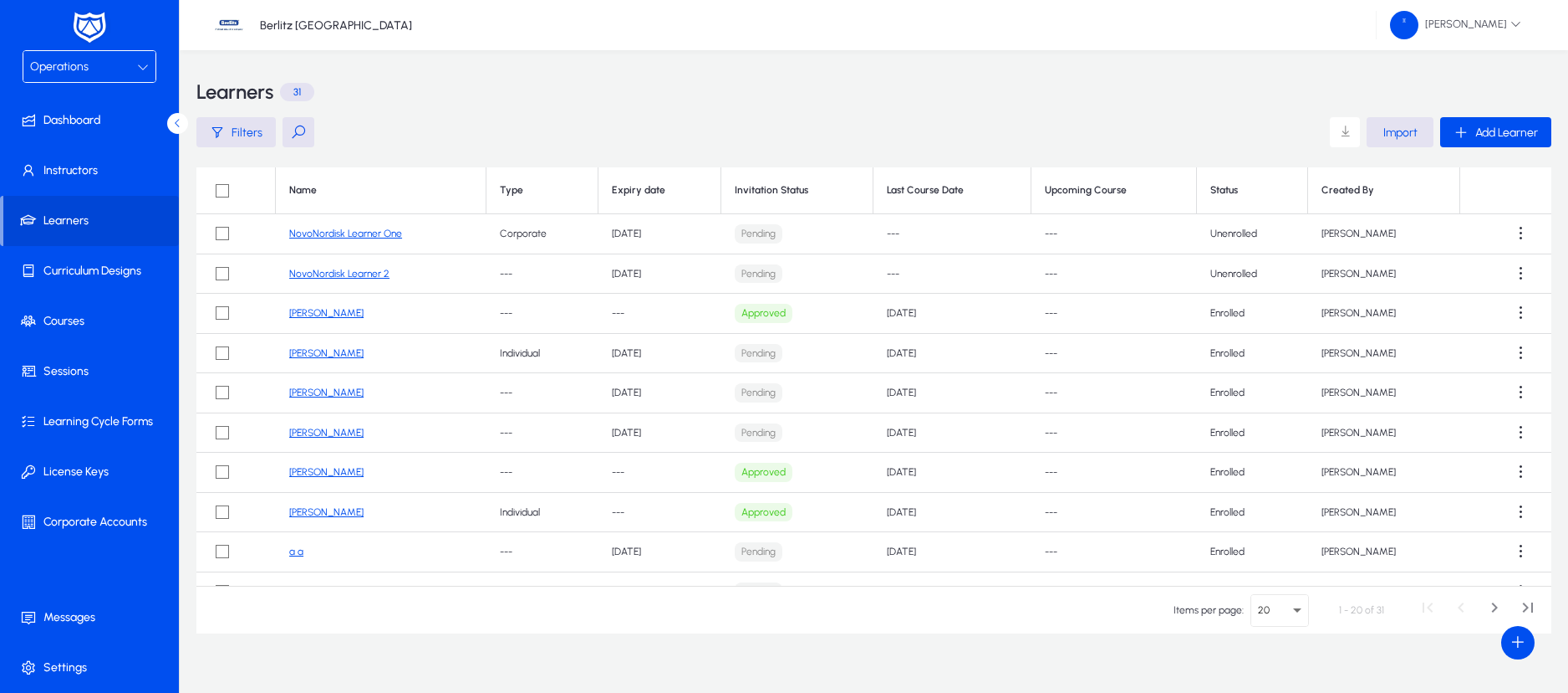
click at [365, 233] on link "NovoNordisk Learner One" at bounding box center [345, 233] width 113 height 11
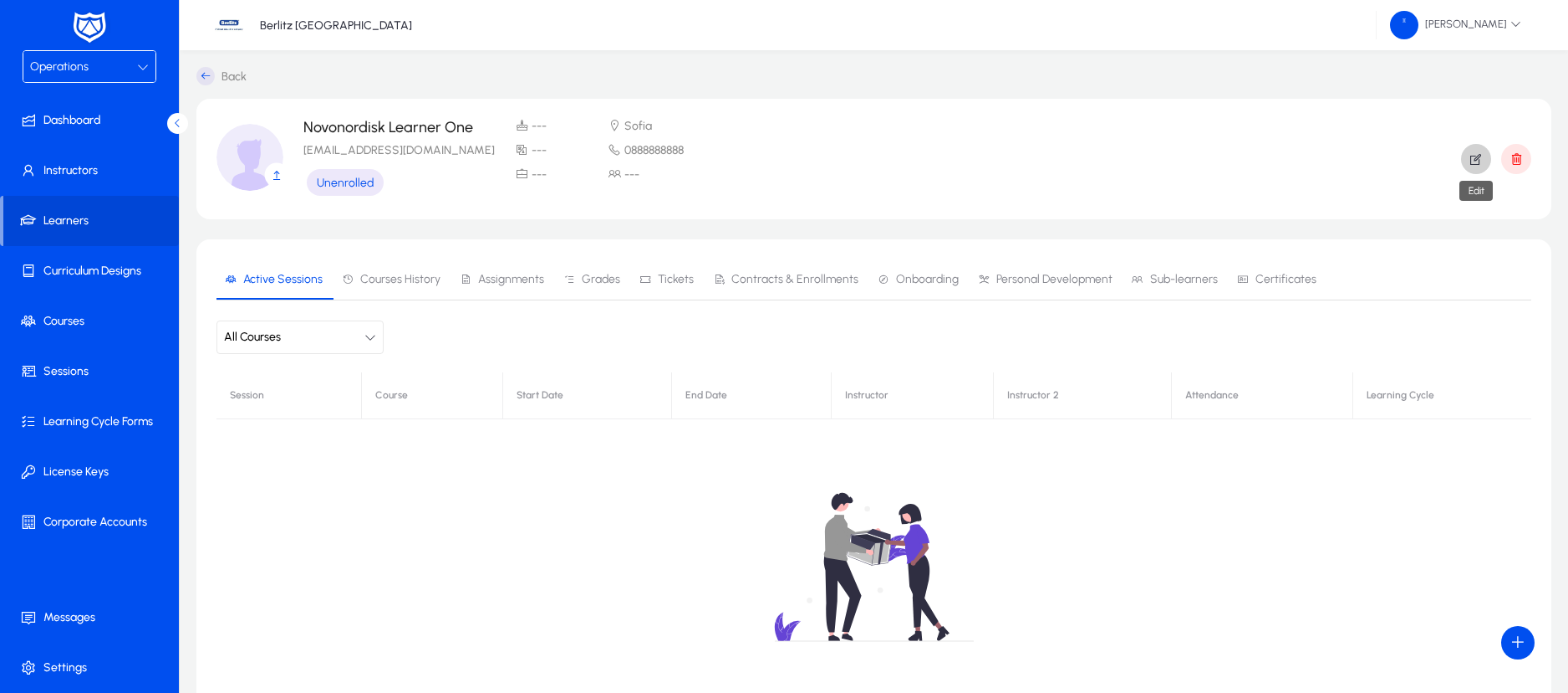
click at [1474, 155] on icon "button" at bounding box center [1476, 159] width 15 height 15
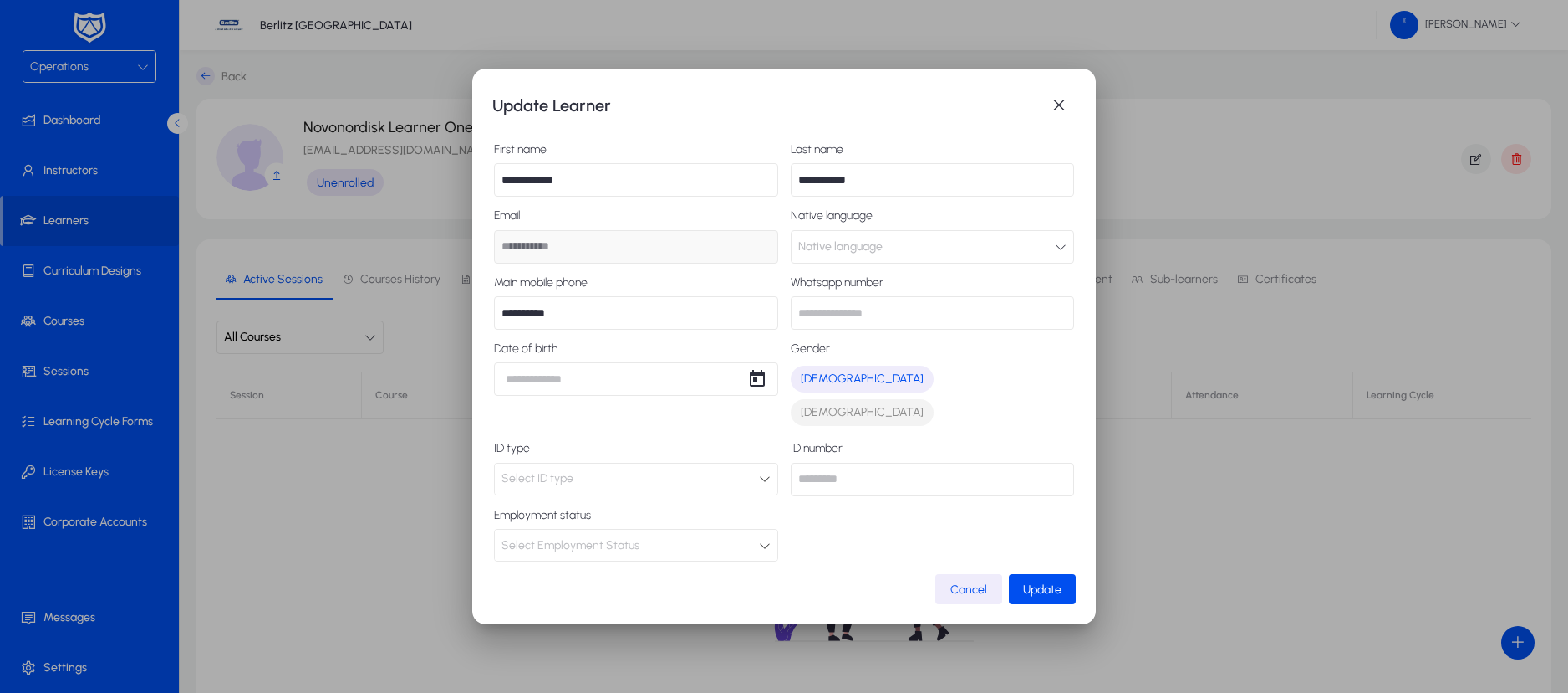
scroll to position [247, 0]
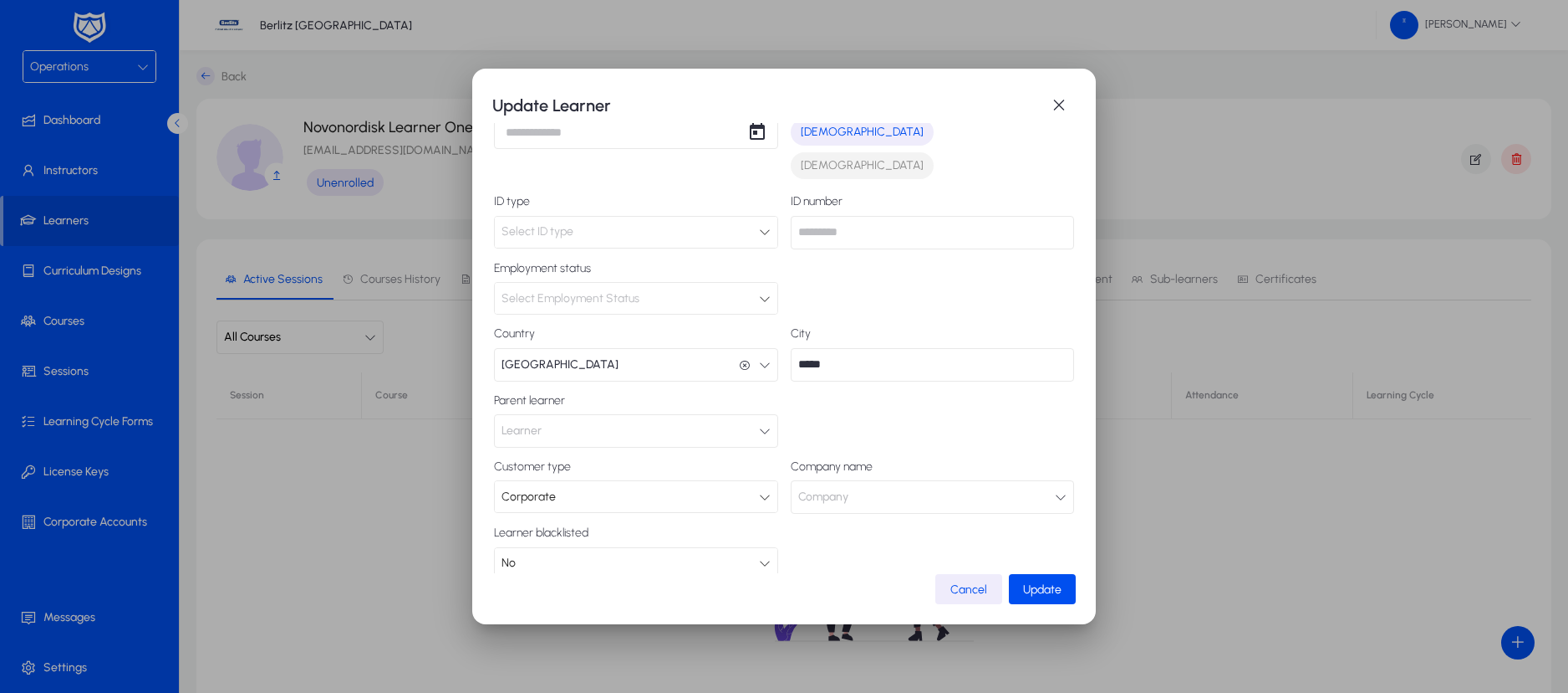
click at [867, 480] on button "Company" at bounding box center [933, 496] width 284 height 33
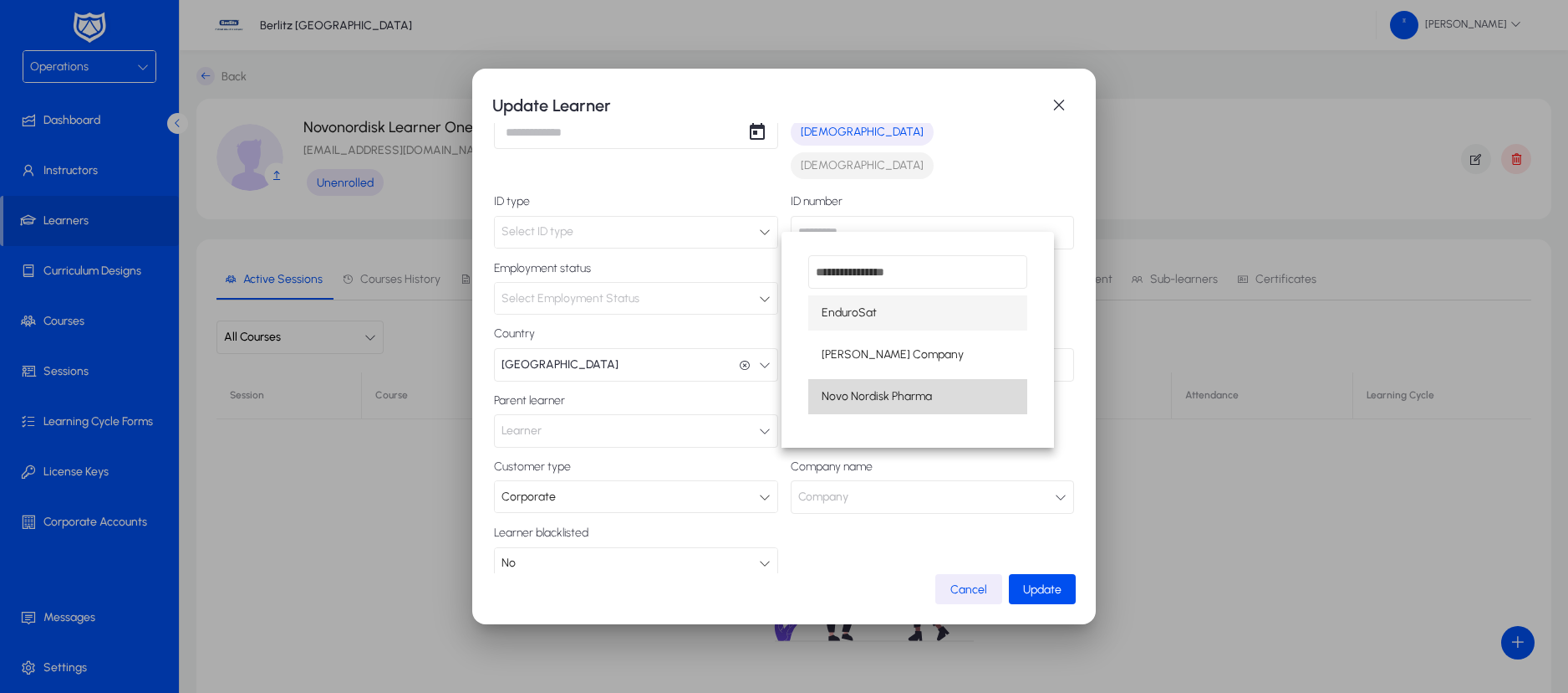
click at [838, 397] on span "Novo Nordisk Pharma" at bounding box center [876, 396] width 111 height 20
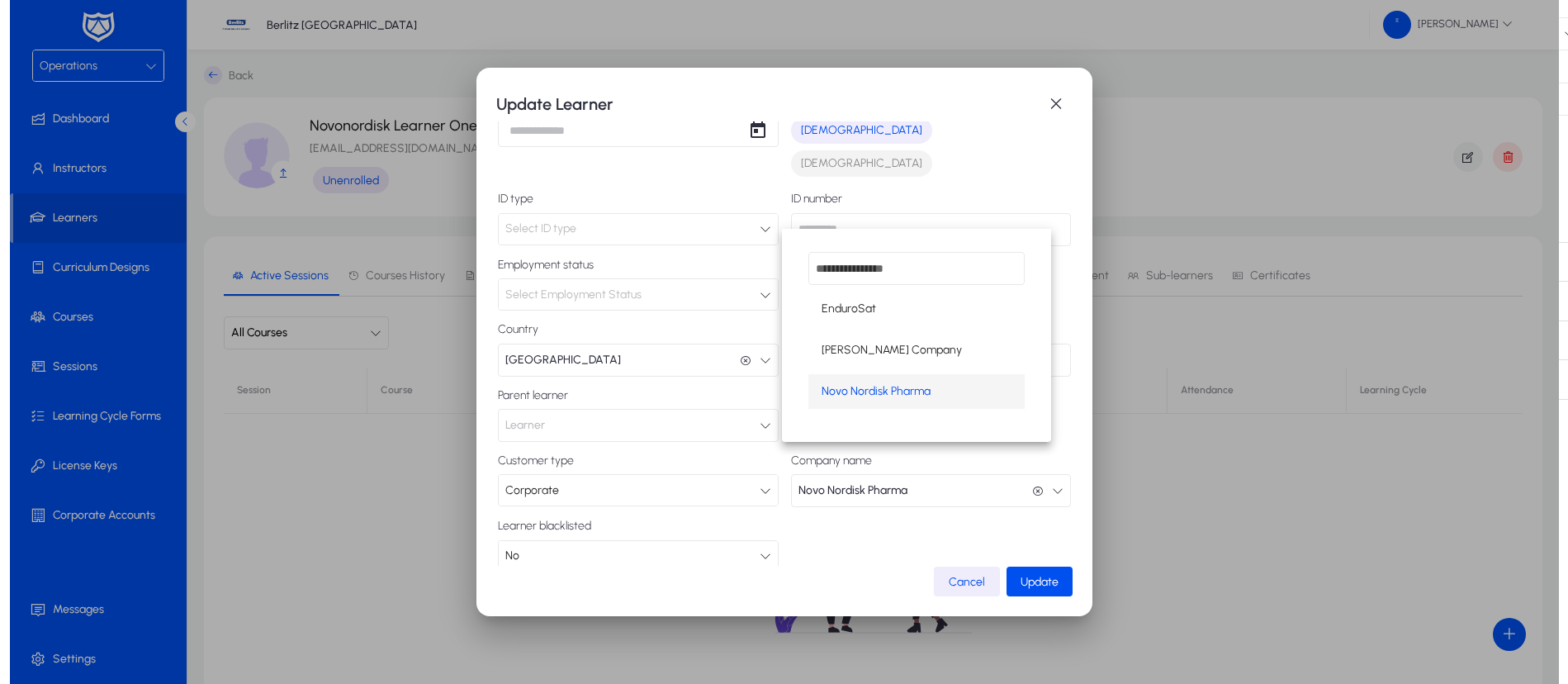
scroll to position [1, 0]
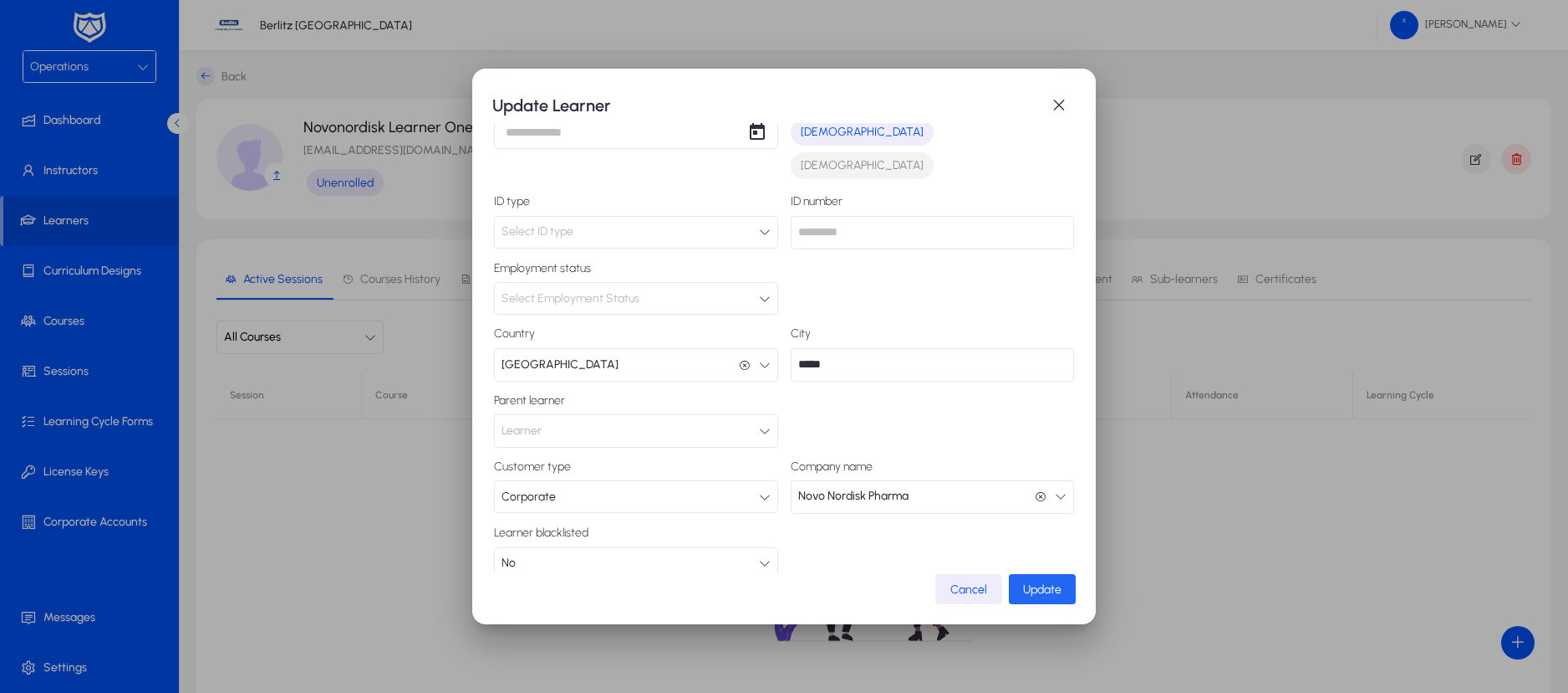
click at [1035, 596] on span "button" at bounding box center [1042, 589] width 67 height 40
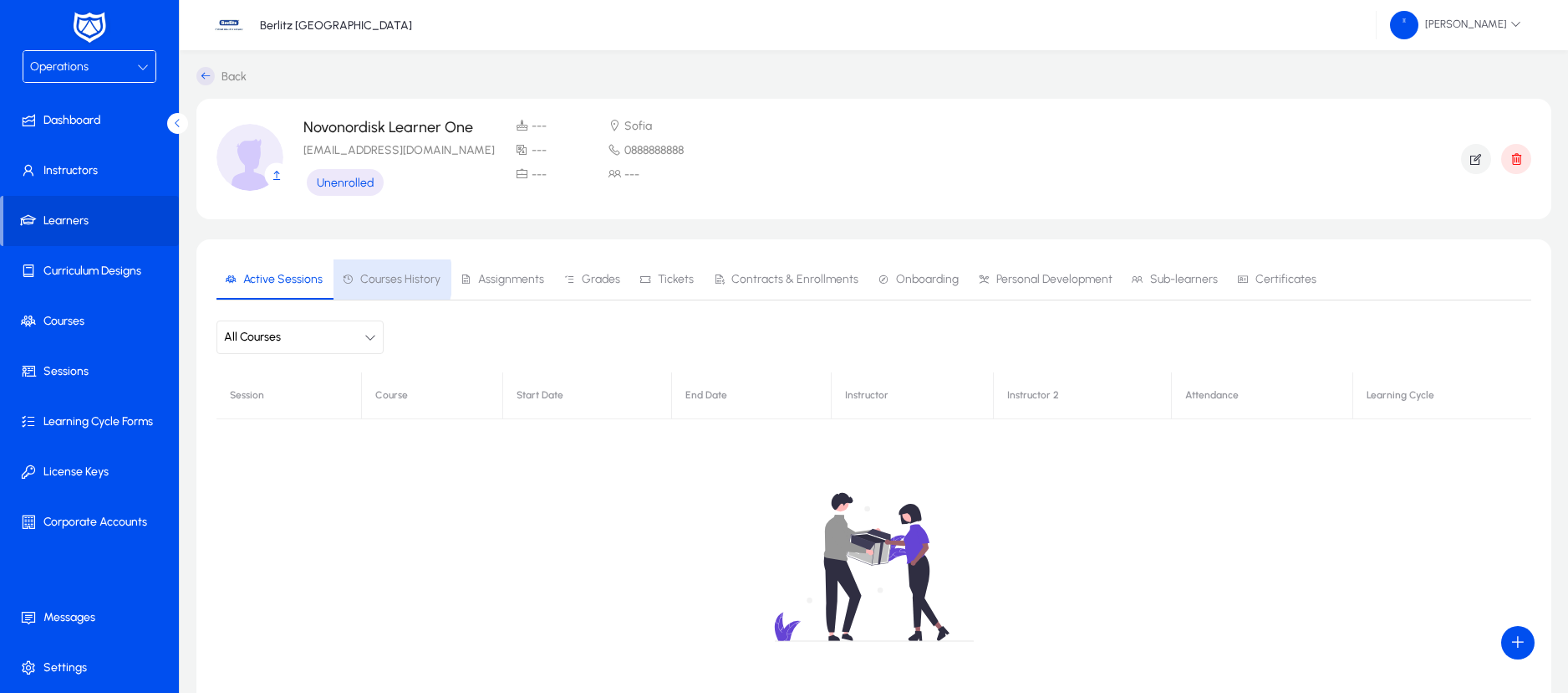
click at [373, 278] on span "Courses History" at bounding box center [400, 279] width 80 height 11
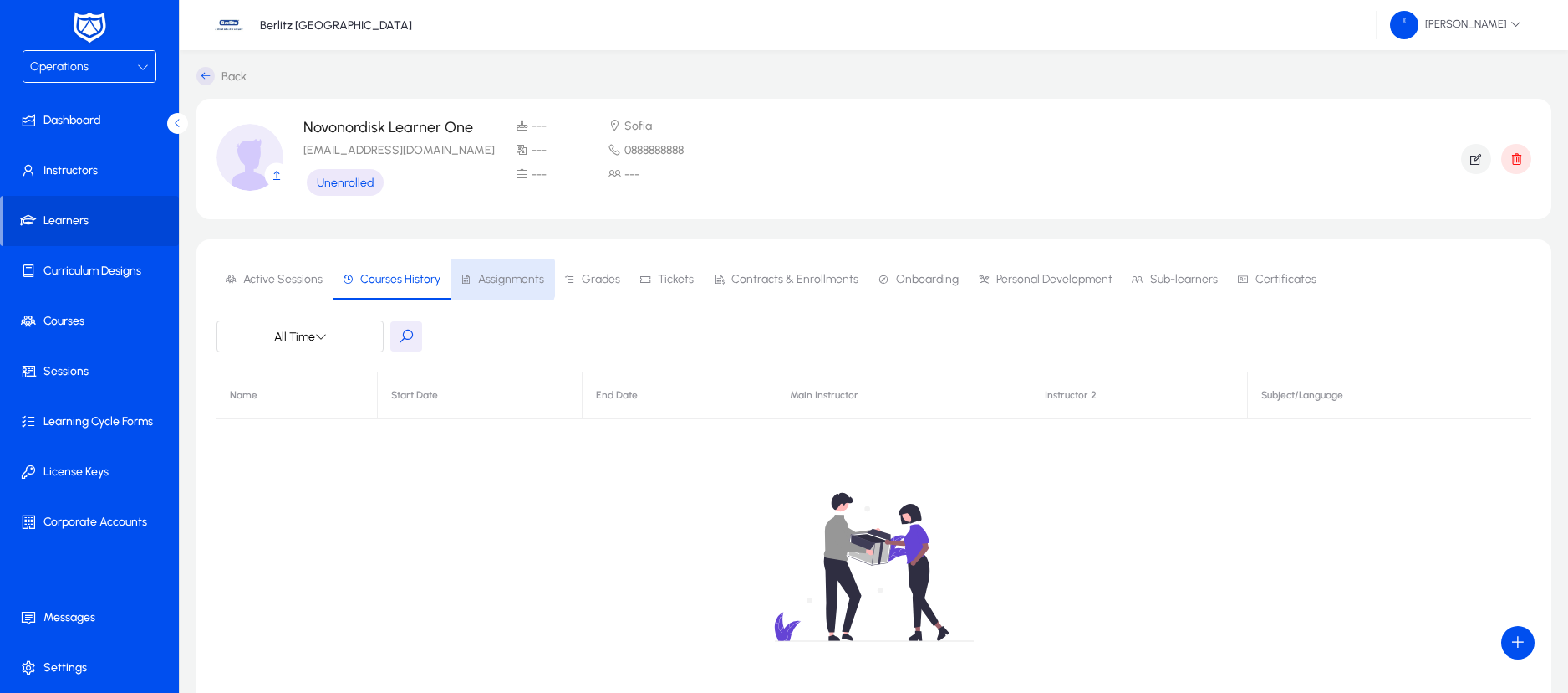
click at [495, 278] on span "Assignments" at bounding box center [511, 279] width 66 height 11
click at [592, 276] on span "Grades" at bounding box center [601, 279] width 39 height 11
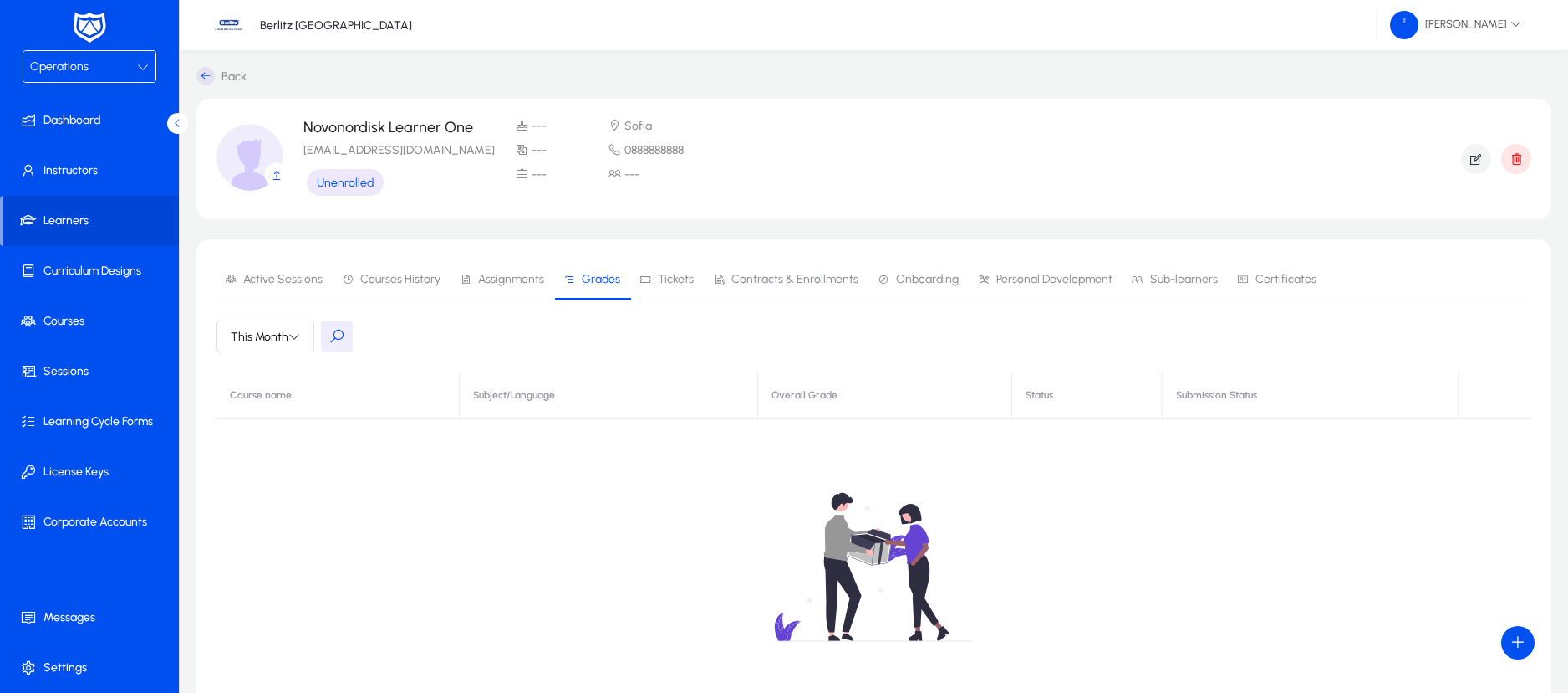
click at [642, 280] on icon at bounding box center [645, 279] width 11 height 11
click at [751, 277] on span "Contracts & Enrollments" at bounding box center [795, 279] width 127 height 11
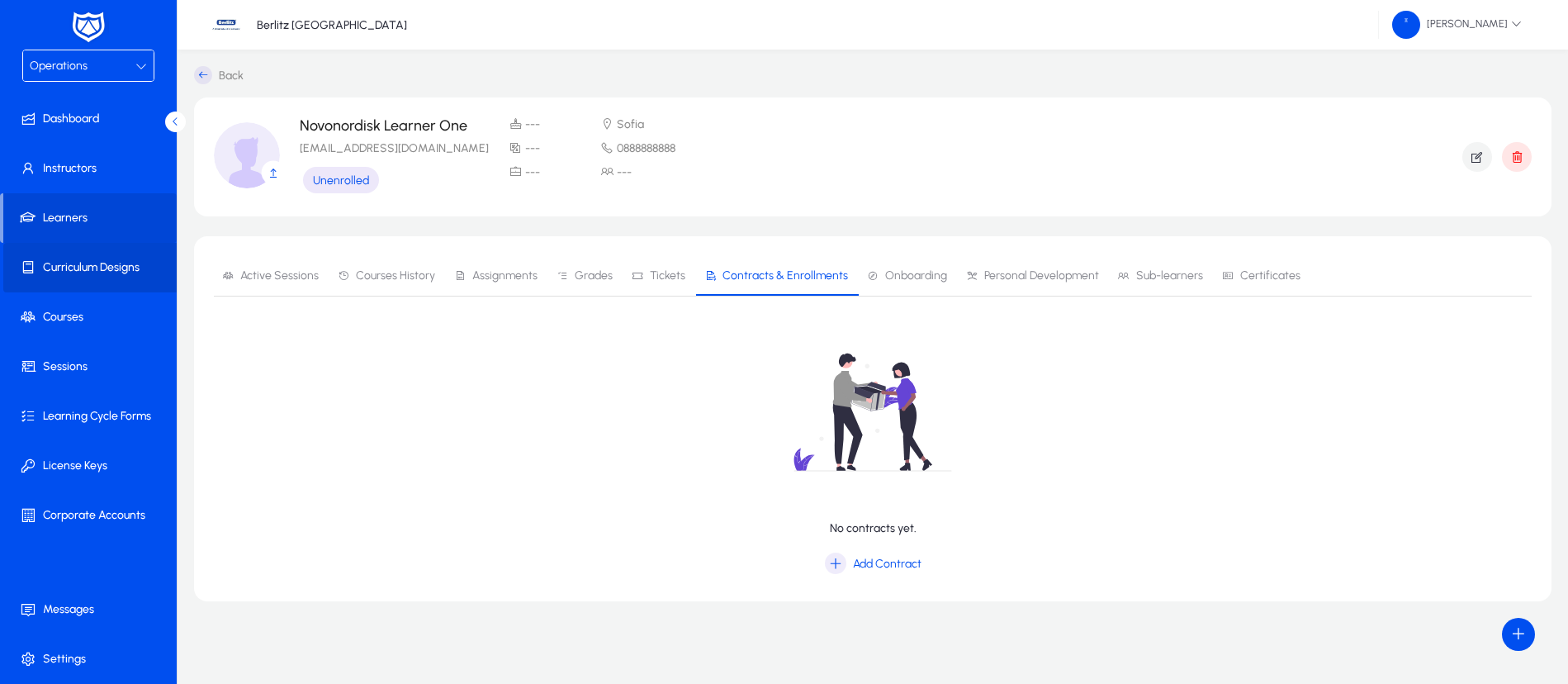
click at [98, 273] on span "Curriculum Designs" at bounding box center [92, 267] width 177 height 17
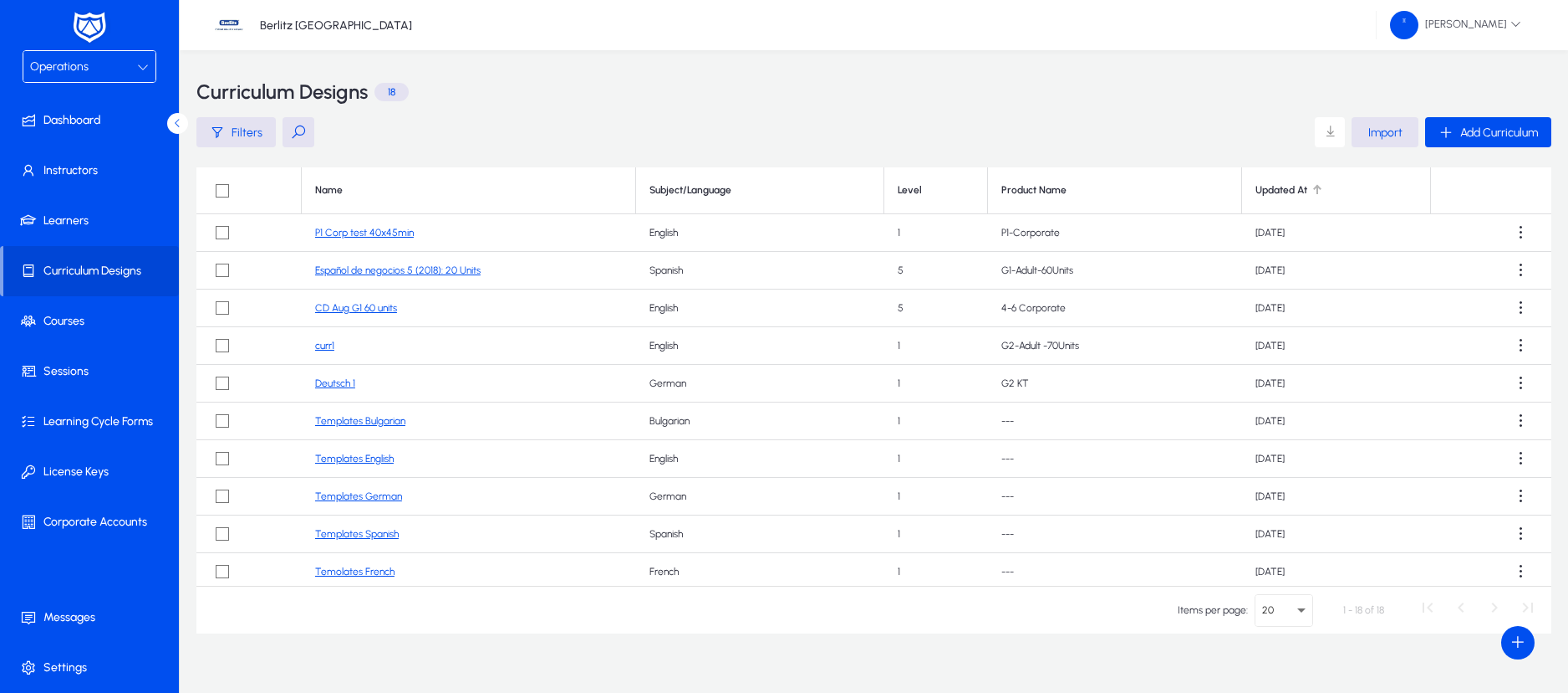
click at [1317, 187] on div at bounding box center [1319, 187] width 5 height 5
click at [1508, 129] on span "Add Curriculum" at bounding box center [1499, 133] width 78 height 14
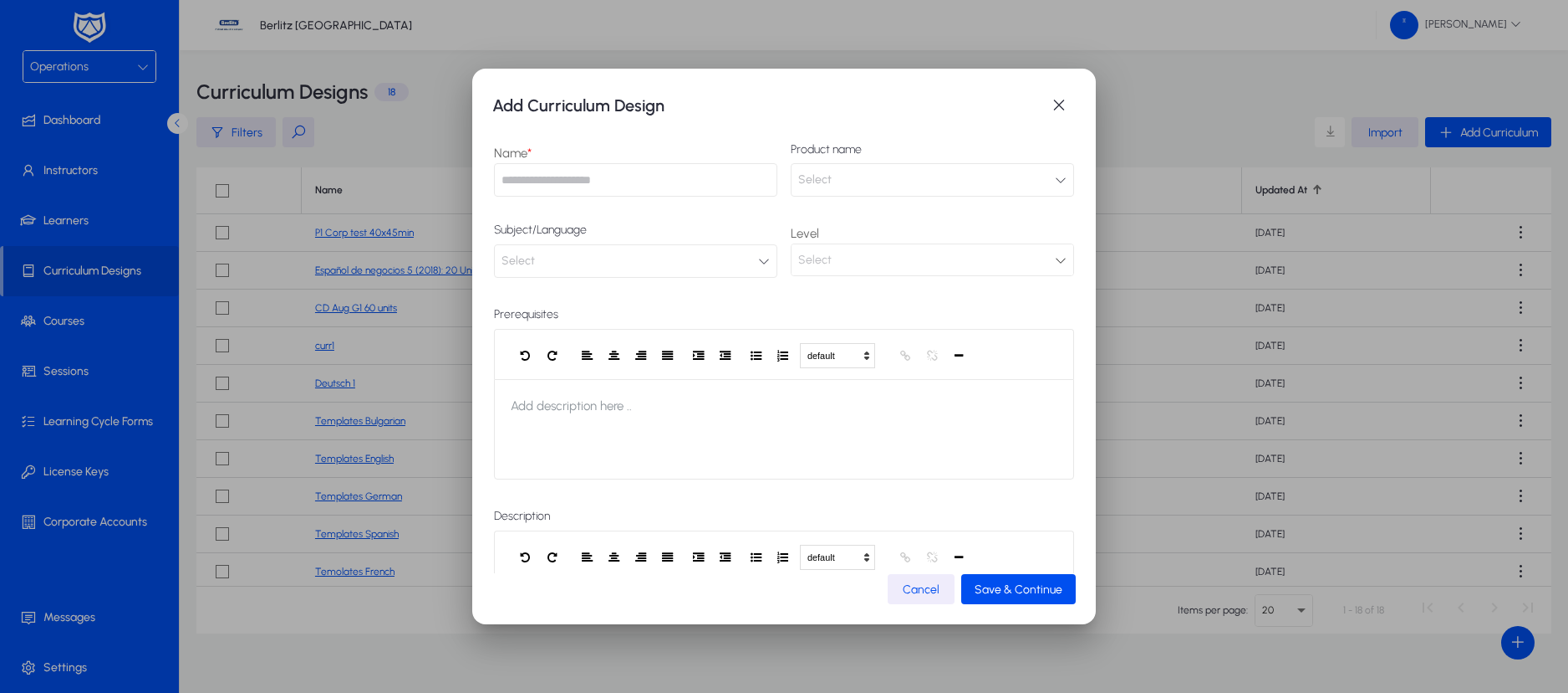
click at [662, 179] on input "text" at bounding box center [636, 179] width 284 height 33
type input "*"
type input "**********"
click at [951, 174] on button "Select" at bounding box center [933, 179] width 284 height 33
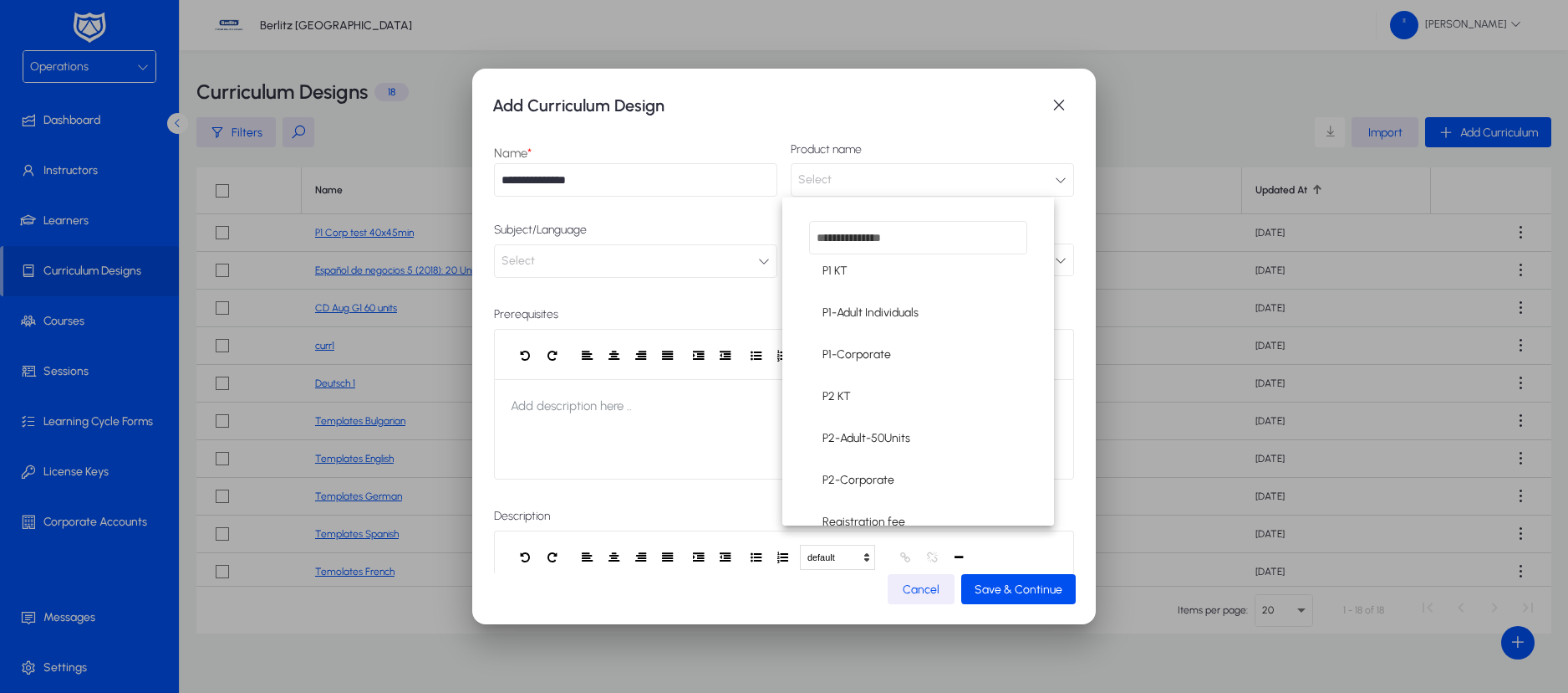
scroll to position [637, 0]
click at [879, 431] on span "P2-Adult-50Units" at bounding box center [866, 435] width 88 height 20
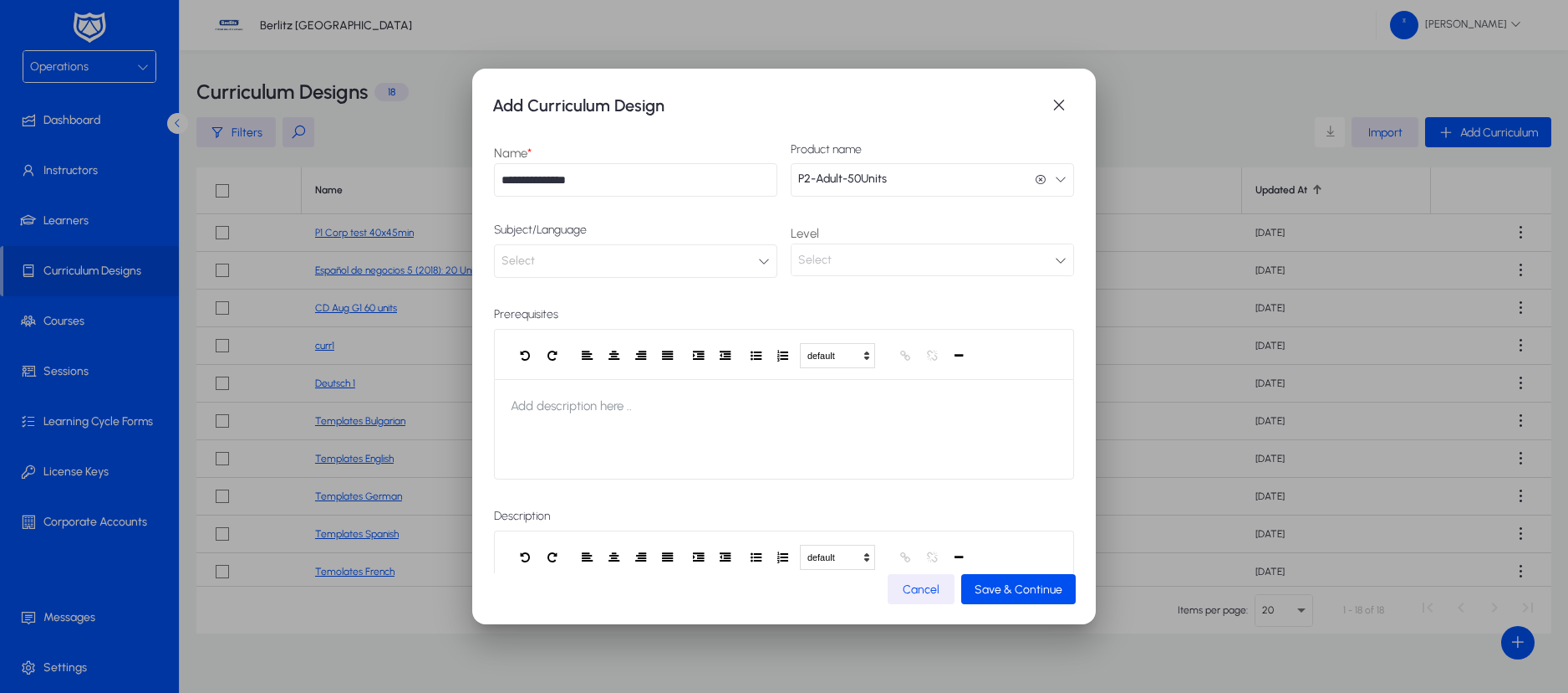
click at [758, 262] on icon "button" at bounding box center [764, 260] width 11 height 11
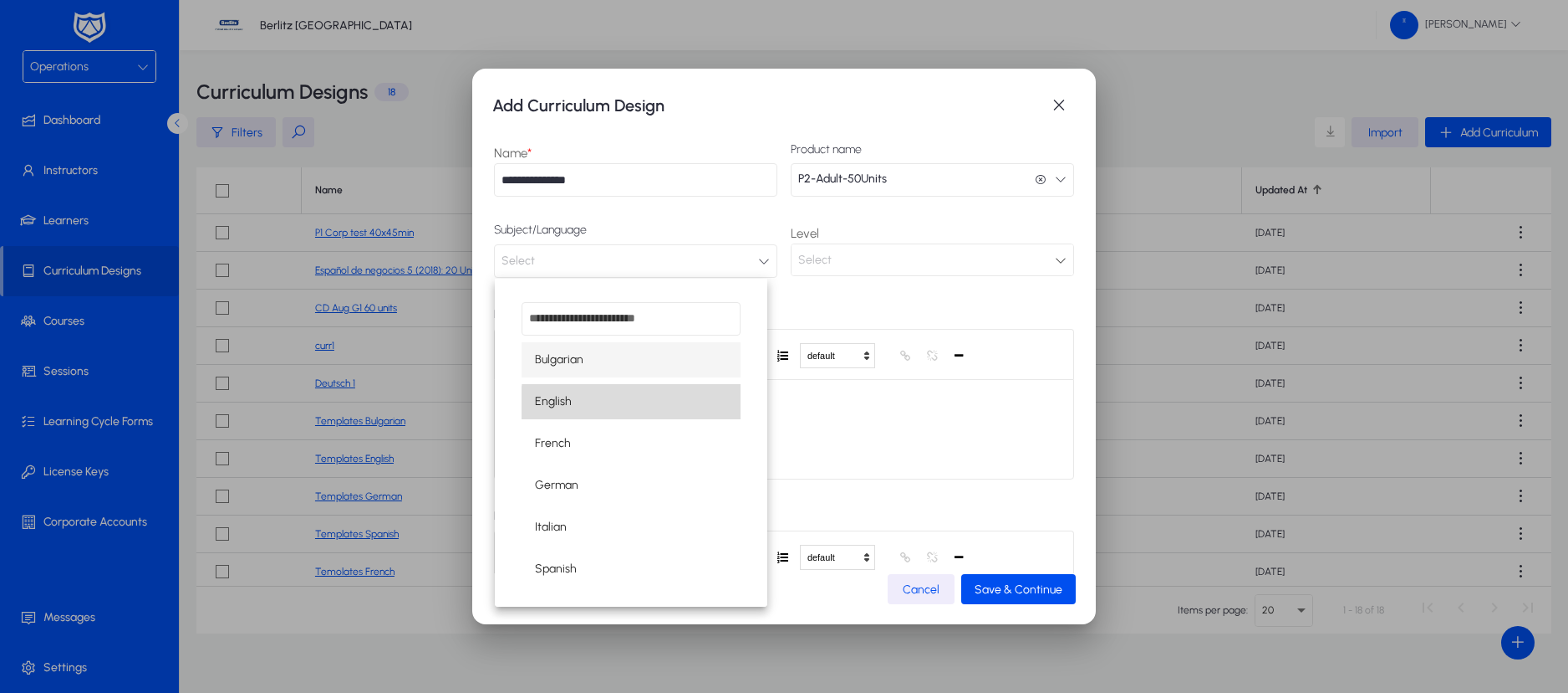
click at [661, 407] on mat-option "English" at bounding box center [630, 401] width 219 height 35
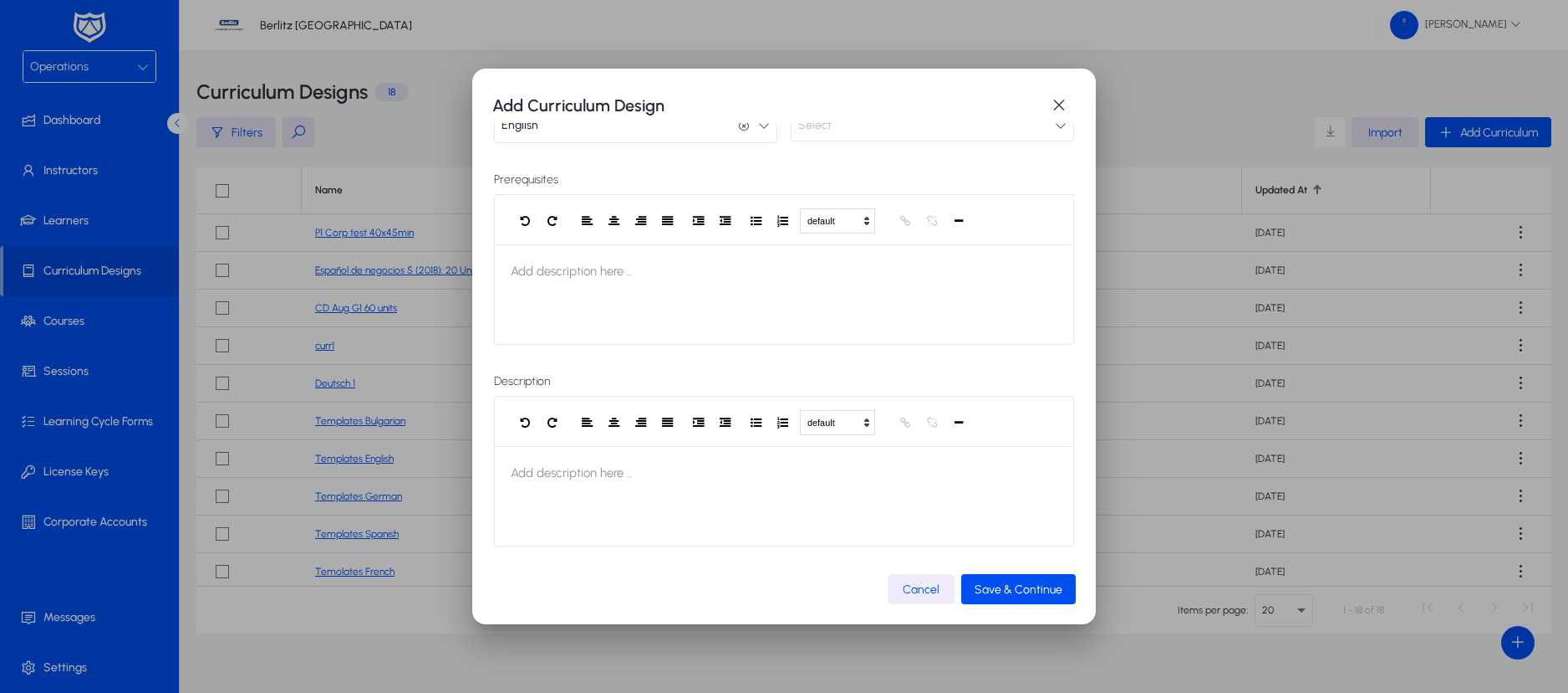
scroll to position [0, 0]
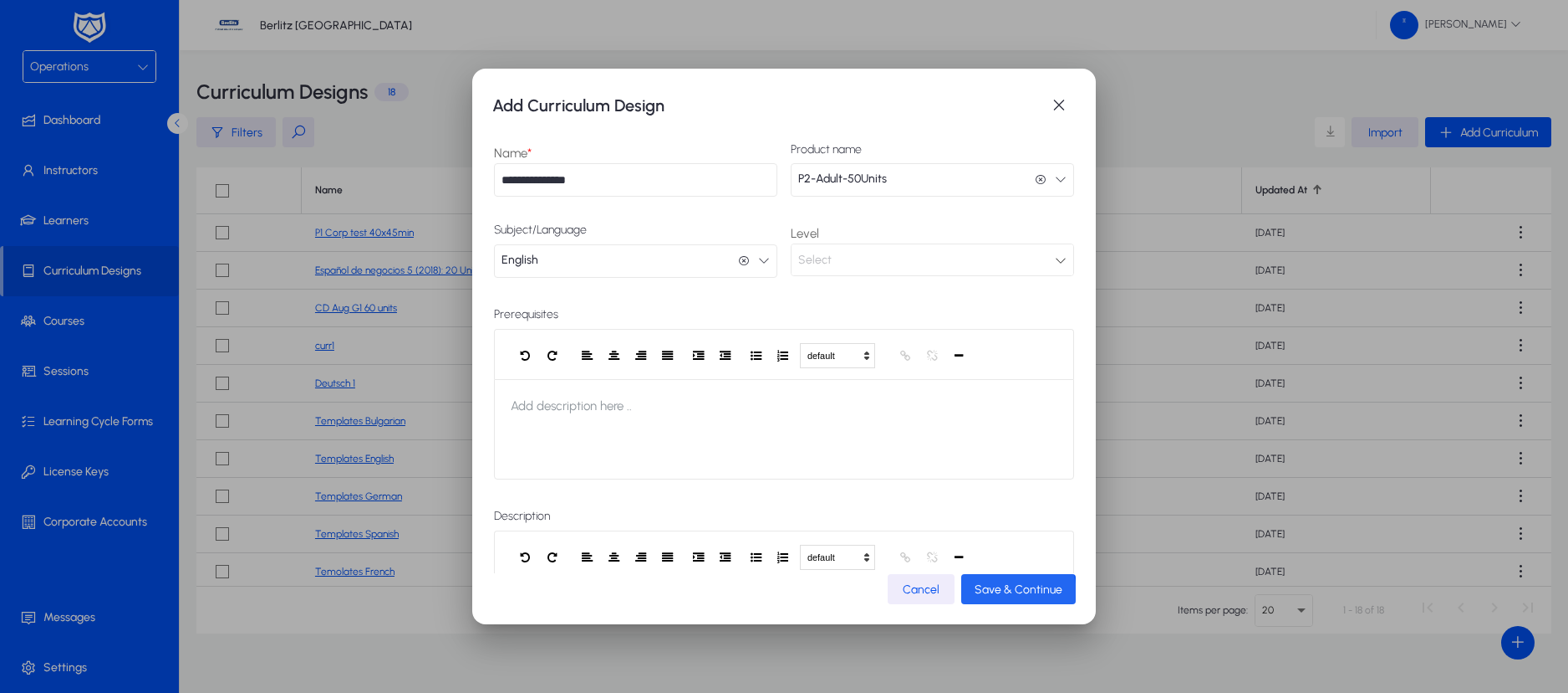
click at [1004, 594] on span "Save & Continue" at bounding box center [1018, 589] width 88 height 14
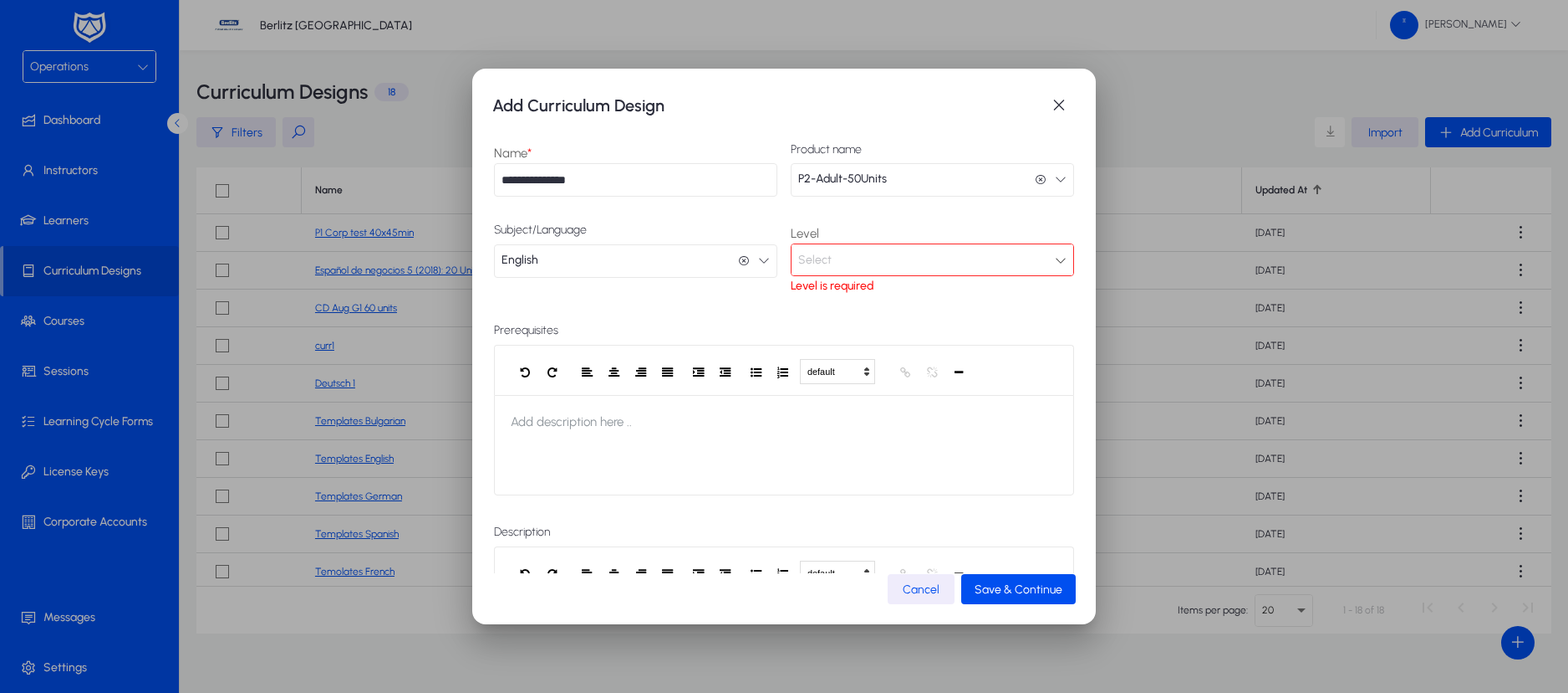
click at [991, 259] on div "Select" at bounding box center [926, 259] width 256 height 22
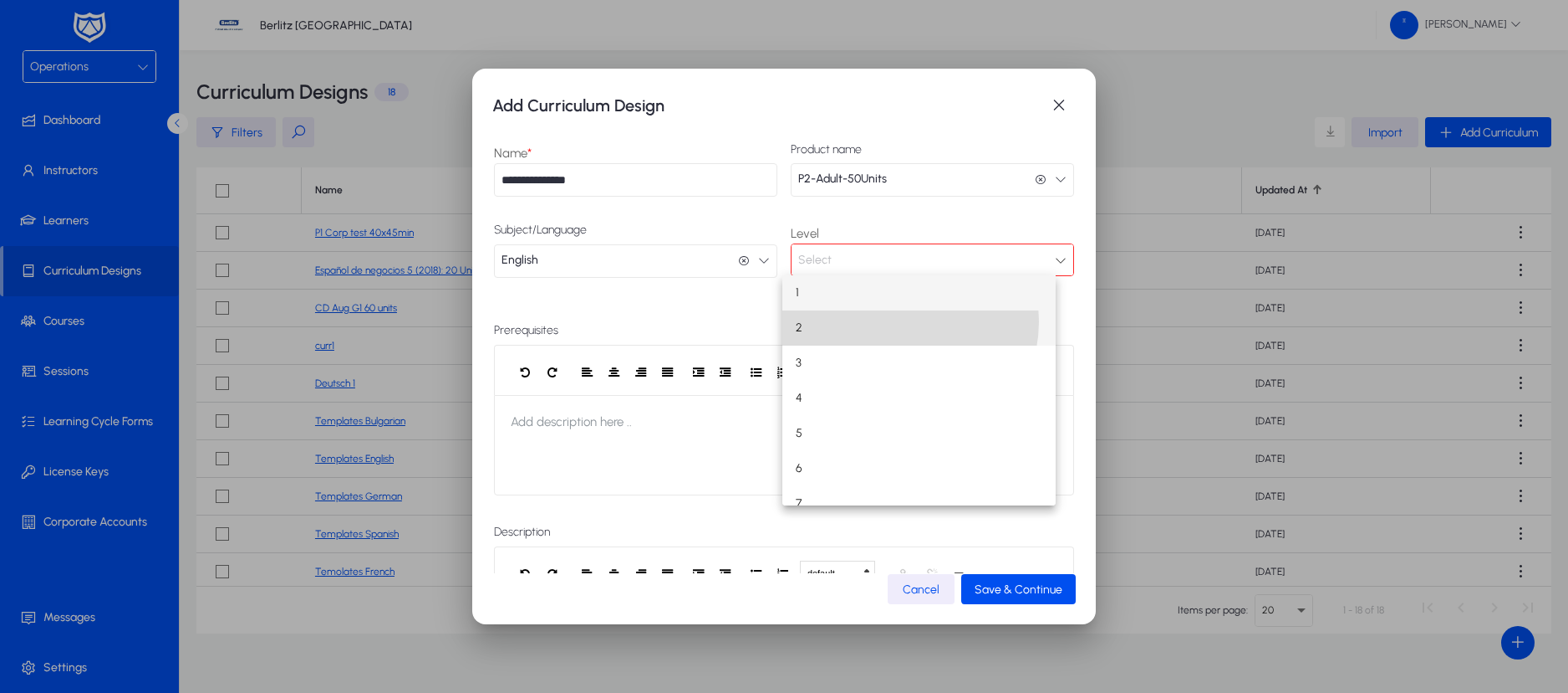
click at [897, 321] on mat-option "2" at bounding box center [920, 328] width 274 height 35
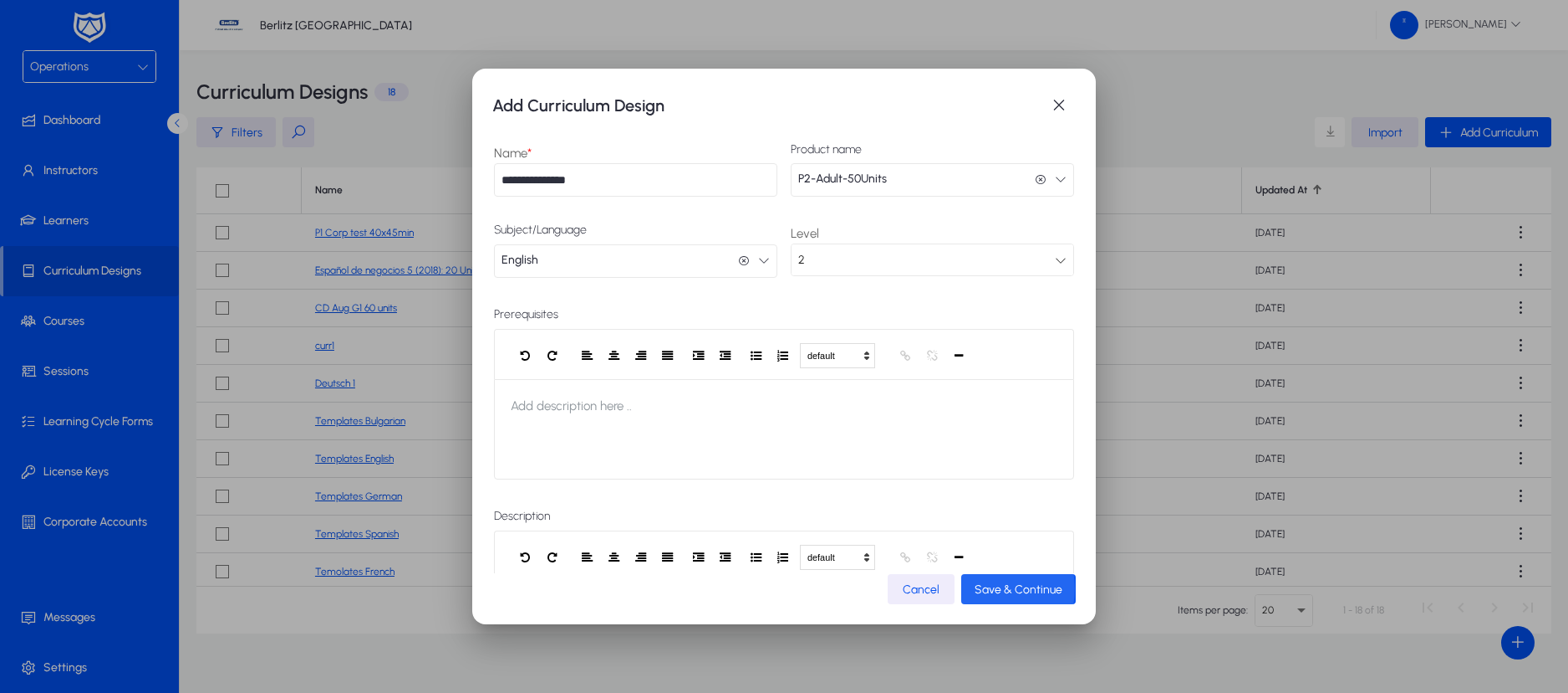
click at [995, 588] on span "Save & Continue" at bounding box center [1018, 589] width 88 height 14
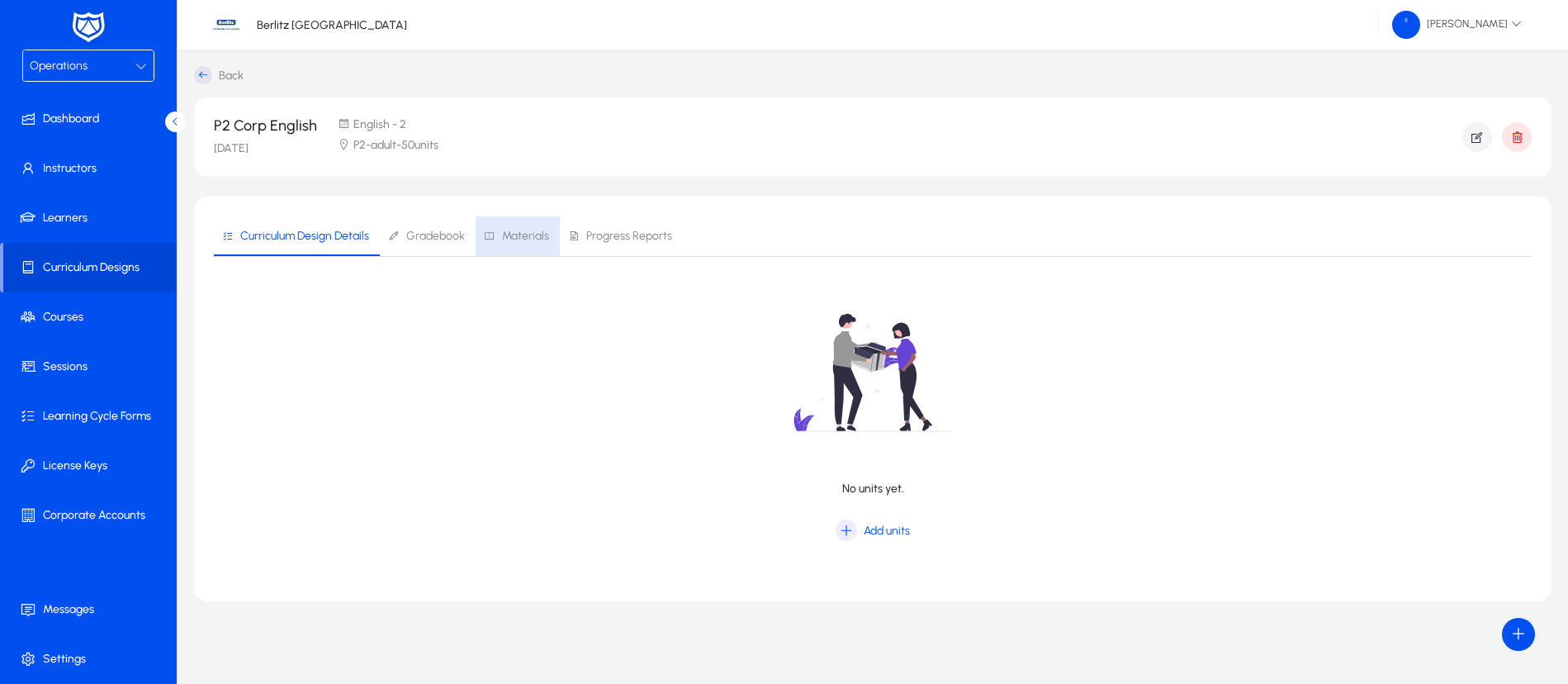
click at [516, 241] on span "Materials" at bounding box center [525, 235] width 47 height 11
click at [891, 529] on span "Add material" at bounding box center [887, 530] width 65 height 14
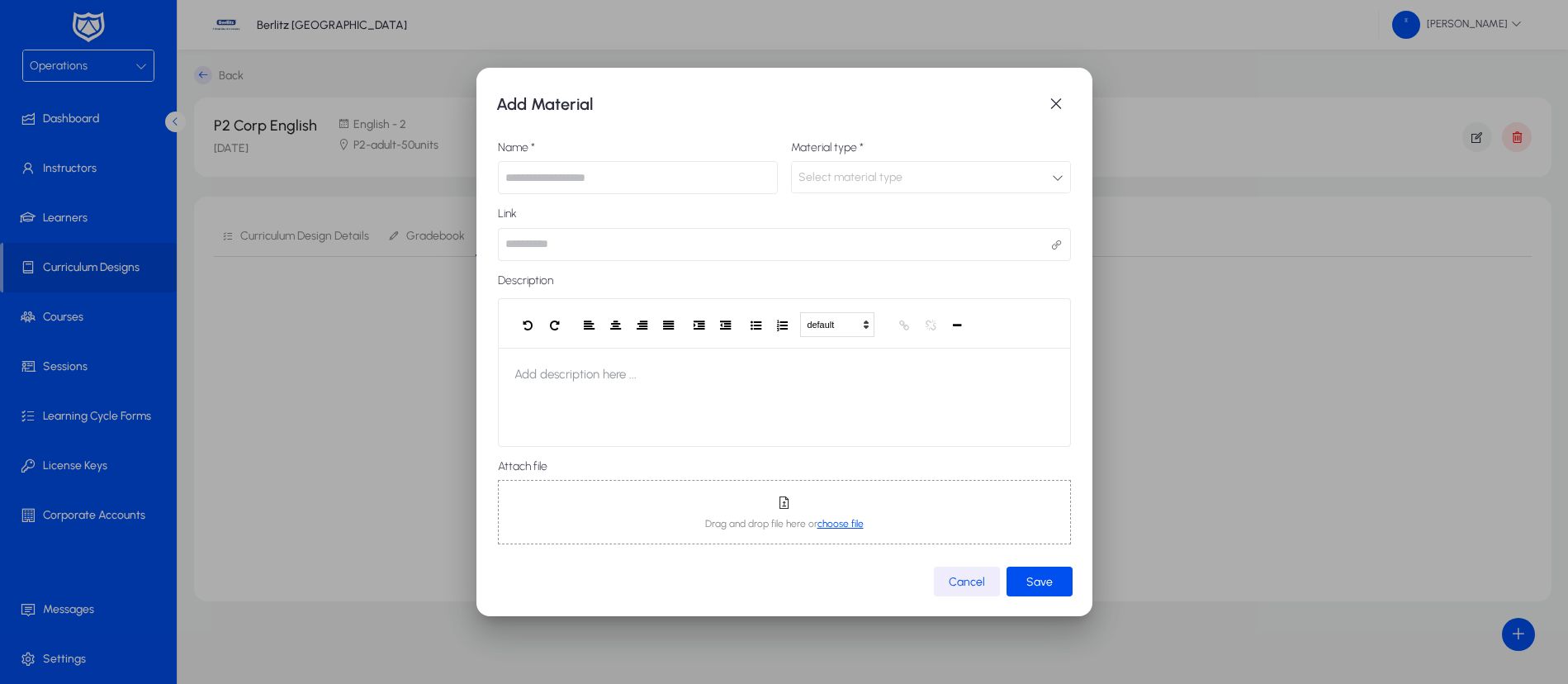
click at [672, 178] on input "text" at bounding box center [638, 177] width 280 height 33
type input "**********"
click at [996, 179] on div "Select material type" at bounding box center [924, 177] width 253 height 21
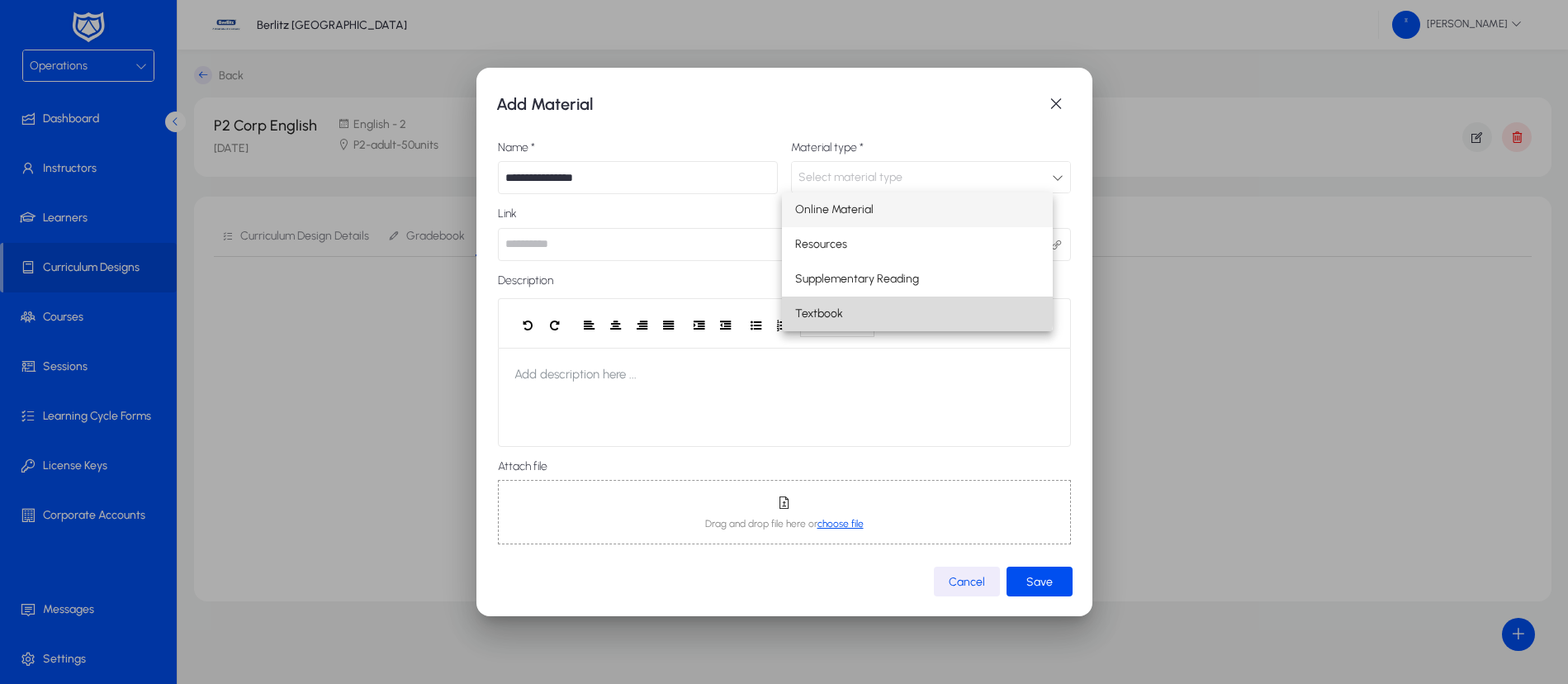
click at [862, 307] on mat-option "Textbook" at bounding box center [918, 313] width 271 height 35
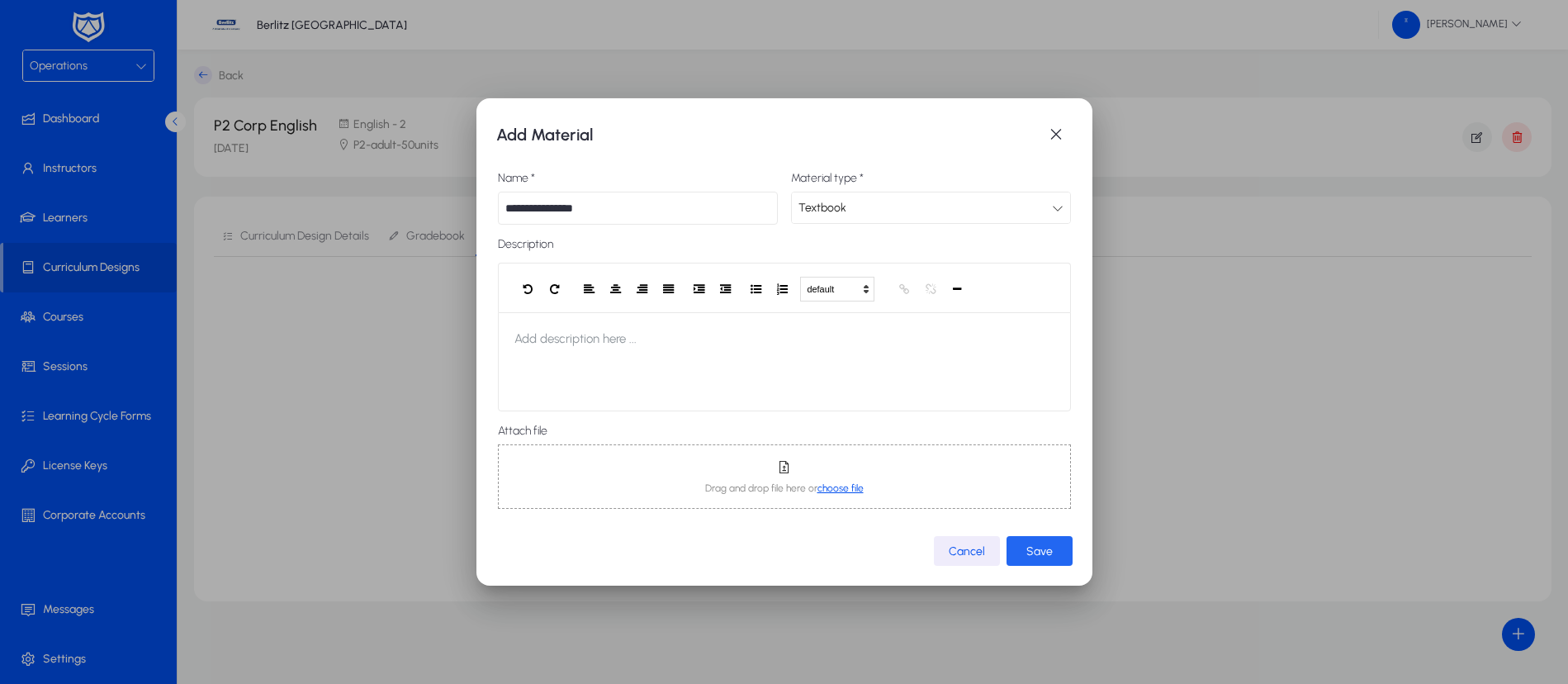
click at [1038, 548] on span "Save" at bounding box center [1039, 550] width 26 height 14
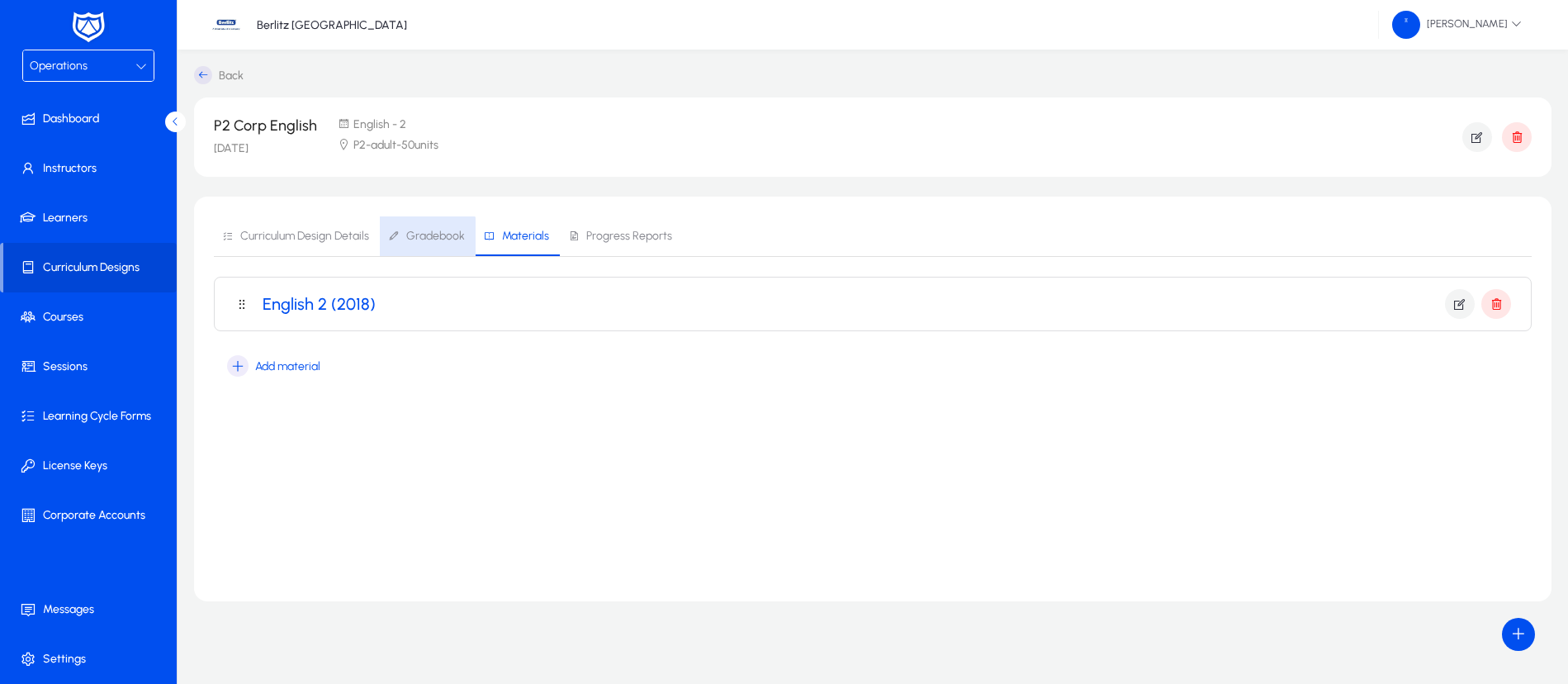
click at [421, 241] on span "Gradebook" at bounding box center [435, 235] width 59 height 11
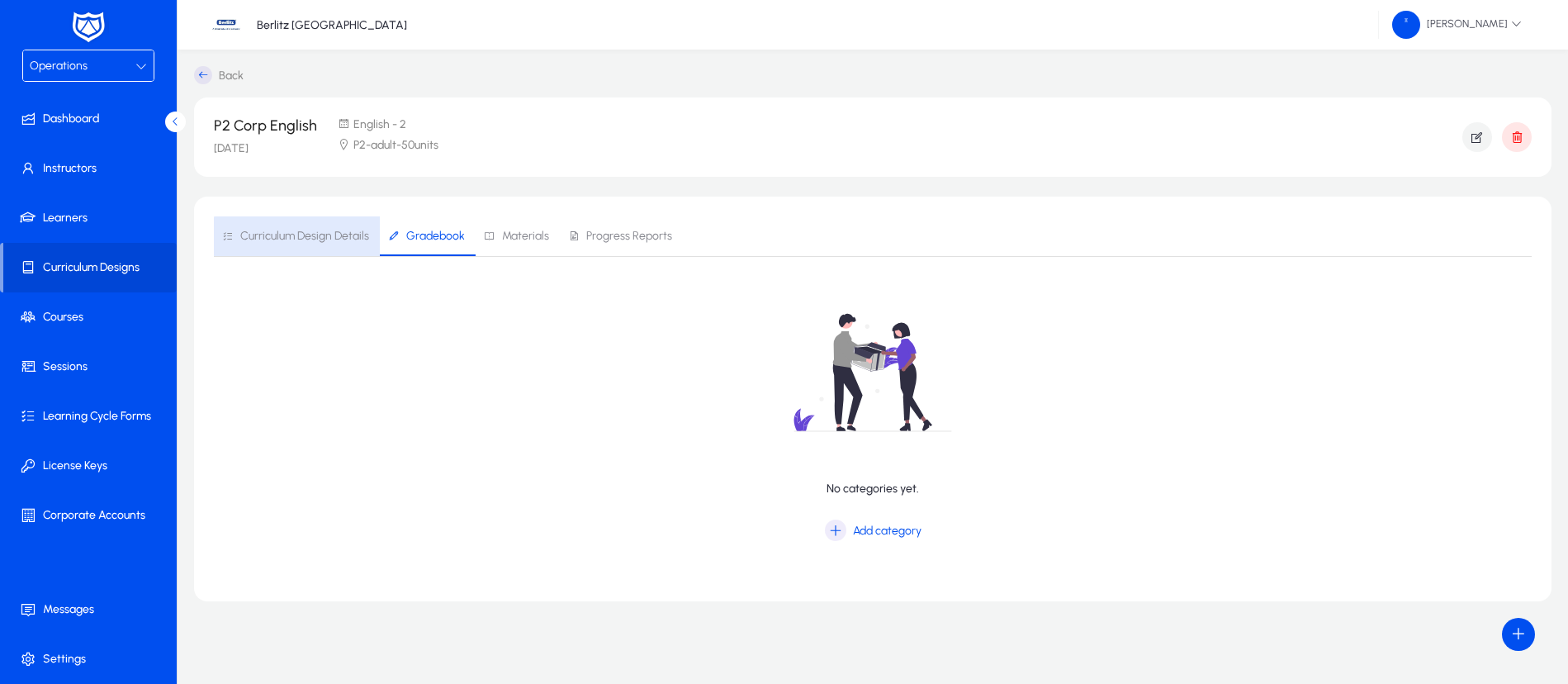
click at [330, 237] on span "Curriculum Design Details" at bounding box center [305, 235] width 129 height 11
click at [882, 536] on span "Add units" at bounding box center [886, 530] width 46 height 14
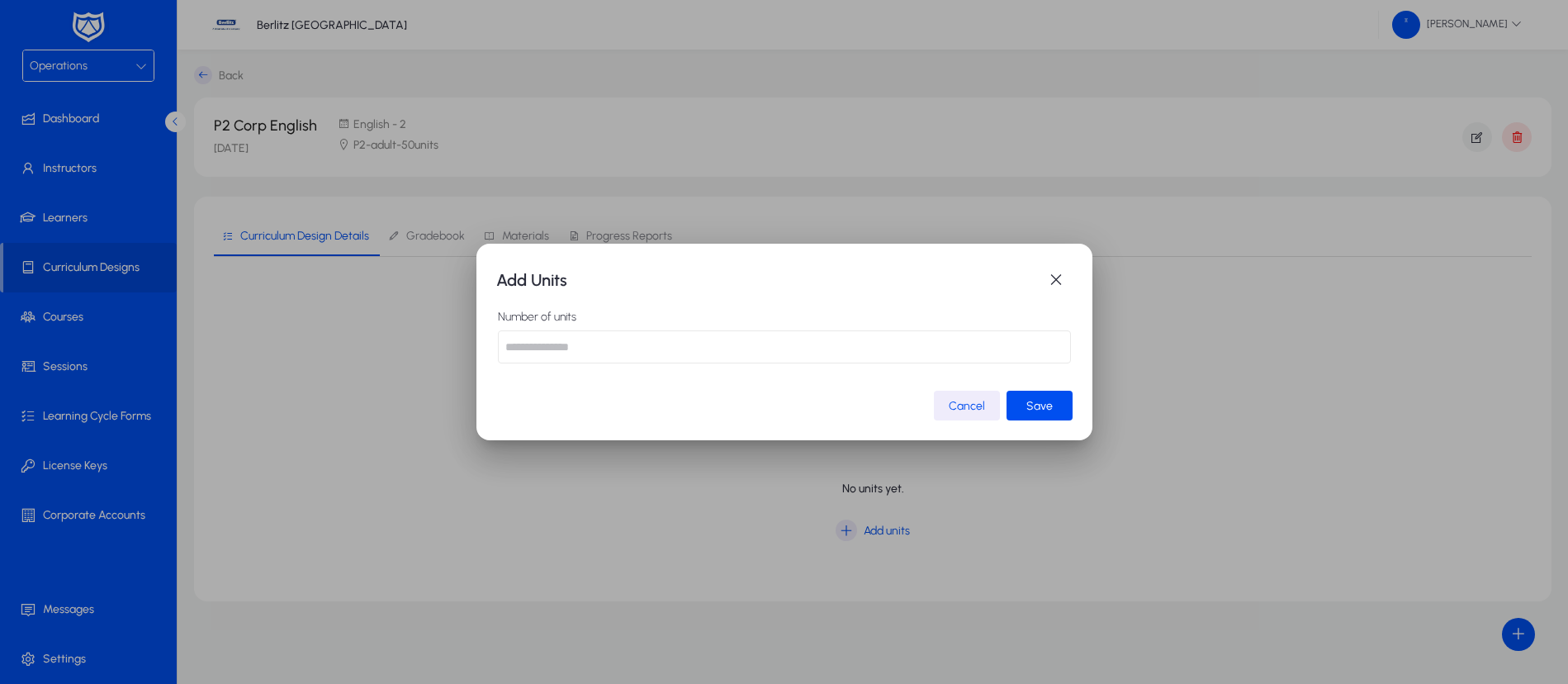
click at [778, 344] on input "number" at bounding box center [784, 346] width 573 height 33
type input "*"
type input "**"
click at [1036, 399] on span "Save" at bounding box center [1039, 406] width 26 height 14
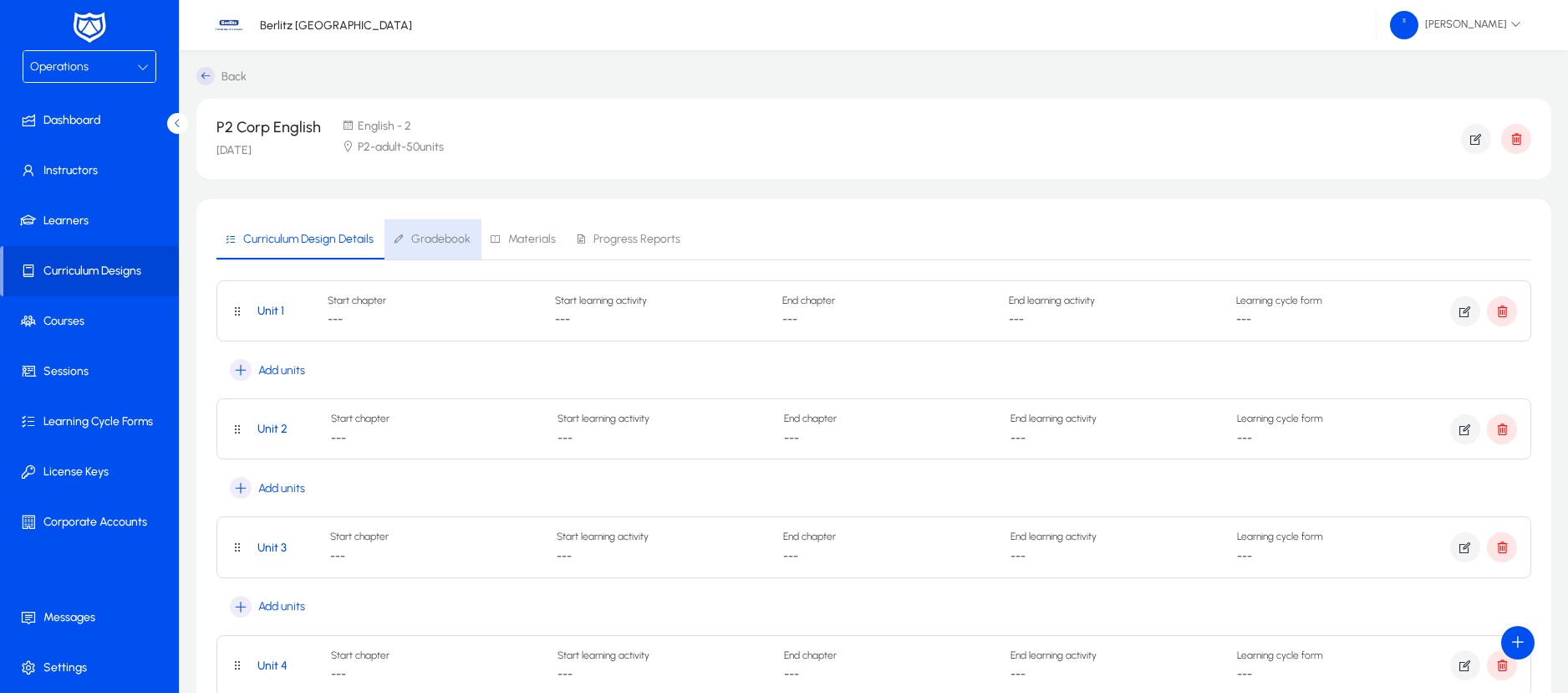
click at [441, 240] on span "Gradebook" at bounding box center [441, 239] width 60 height 11
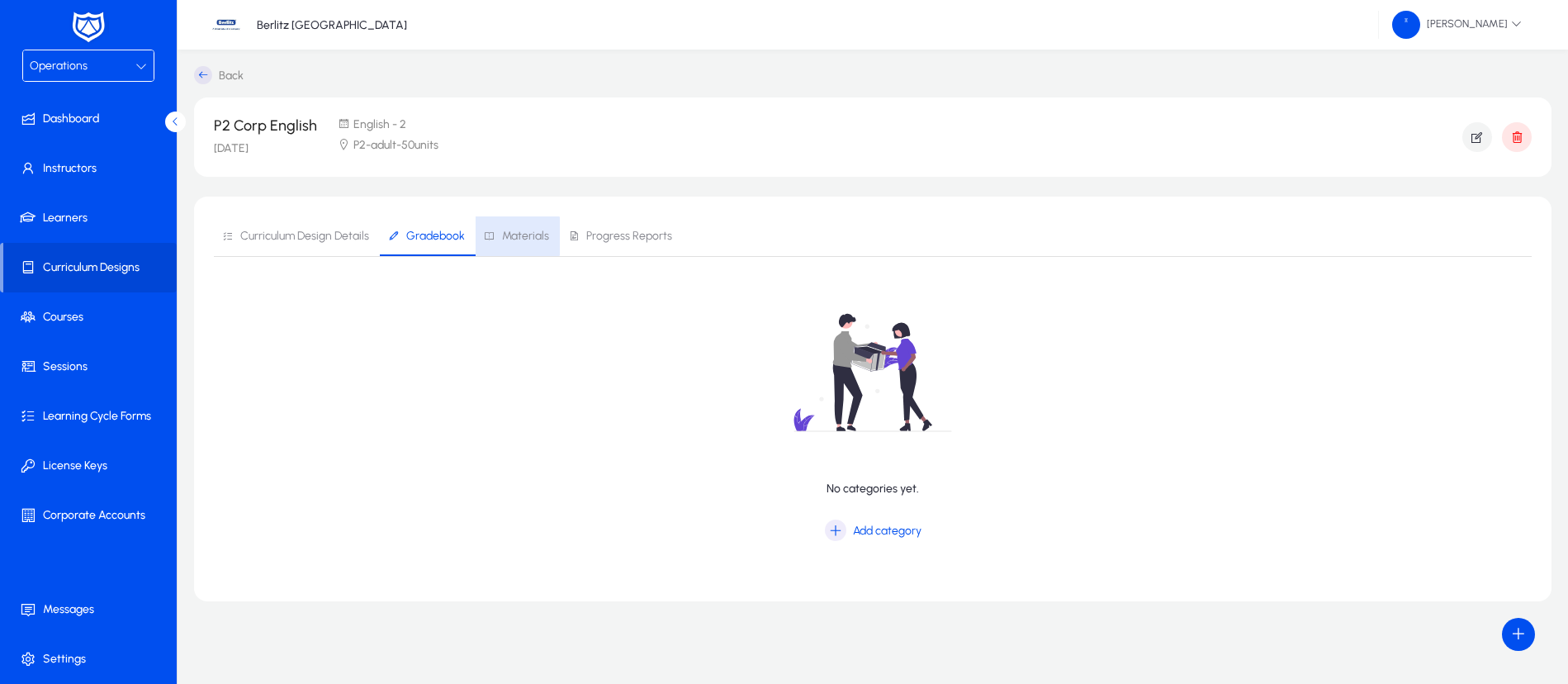
click at [509, 236] on span "Materials" at bounding box center [525, 235] width 47 height 11
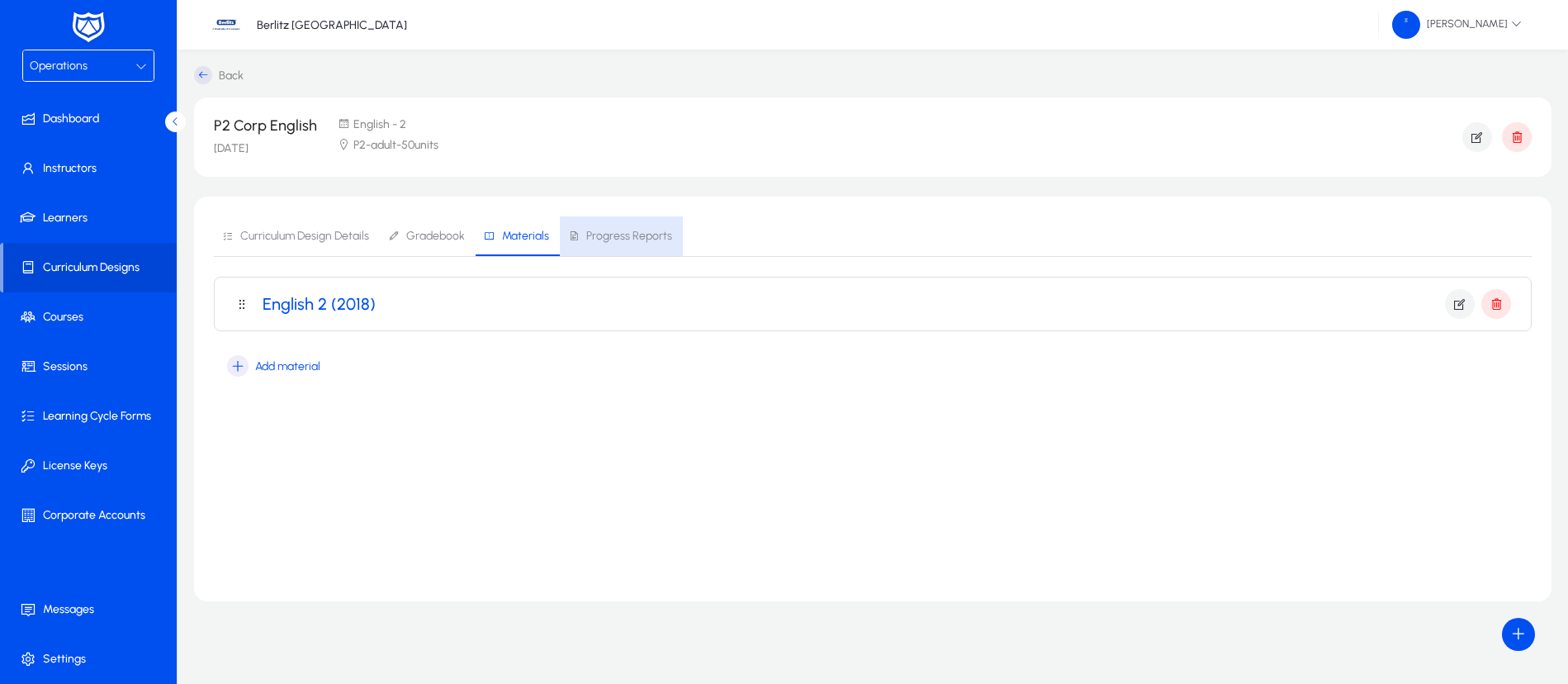
click at [624, 236] on span "Progress Reports" at bounding box center [629, 235] width 86 height 11
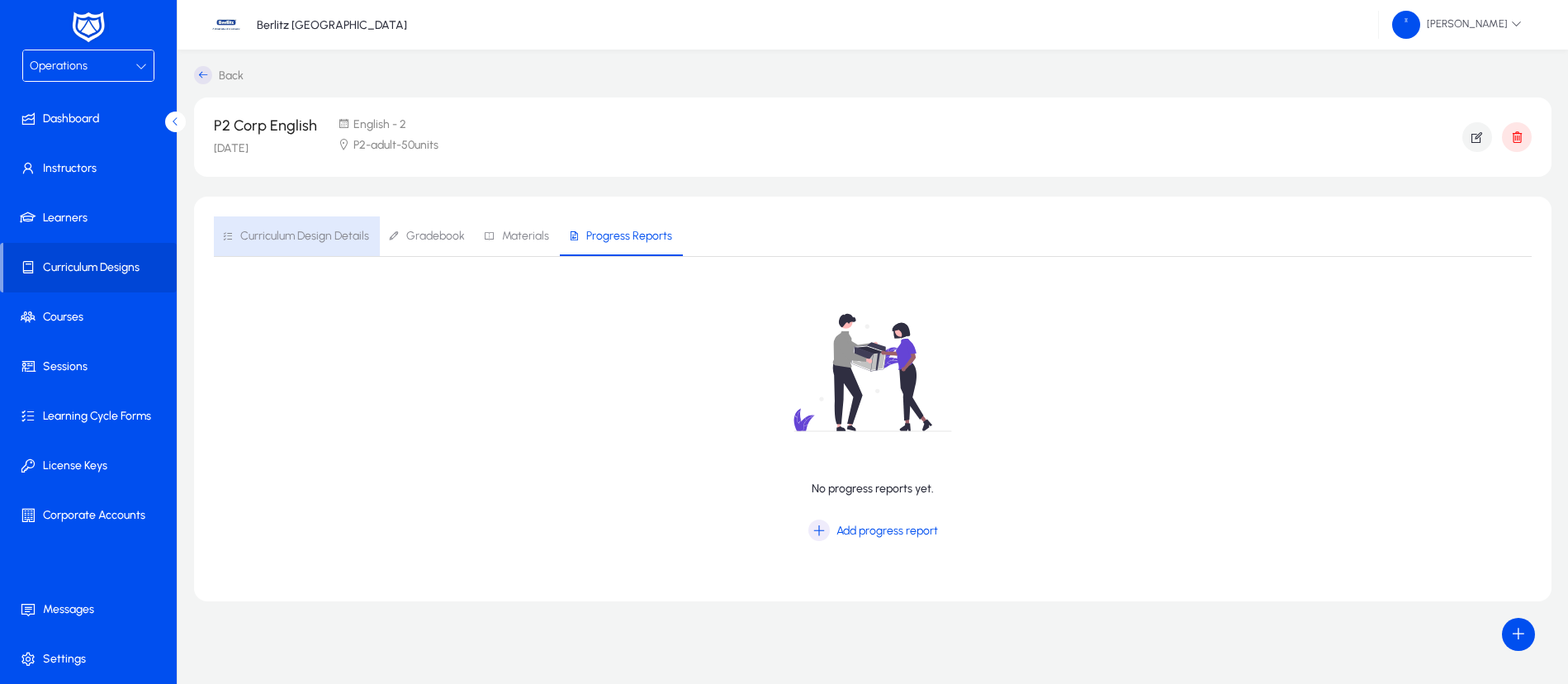
click at [324, 243] on span "Curriculum Design Details" at bounding box center [295, 235] width 147 height 39
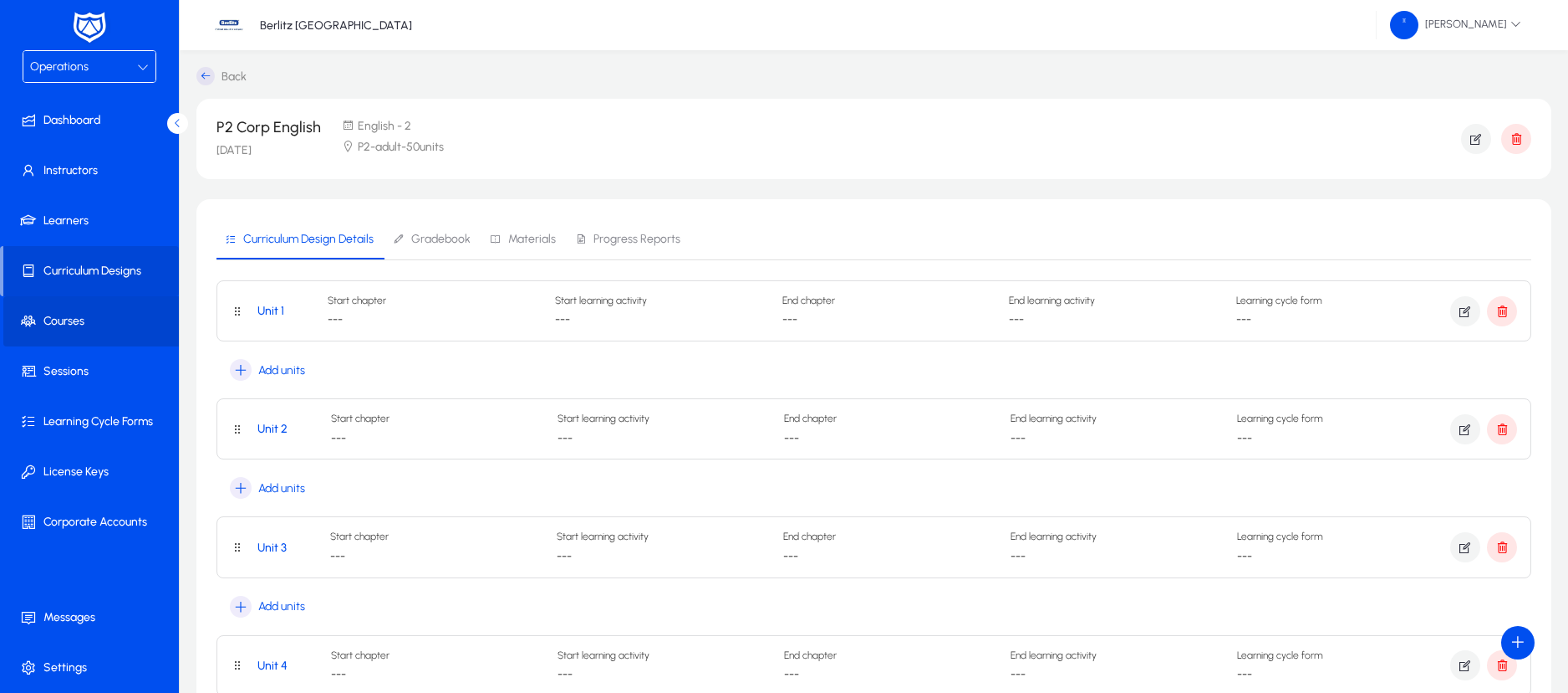
click at [82, 316] on span "Courses" at bounding box center [93, 321] width 179 height 17
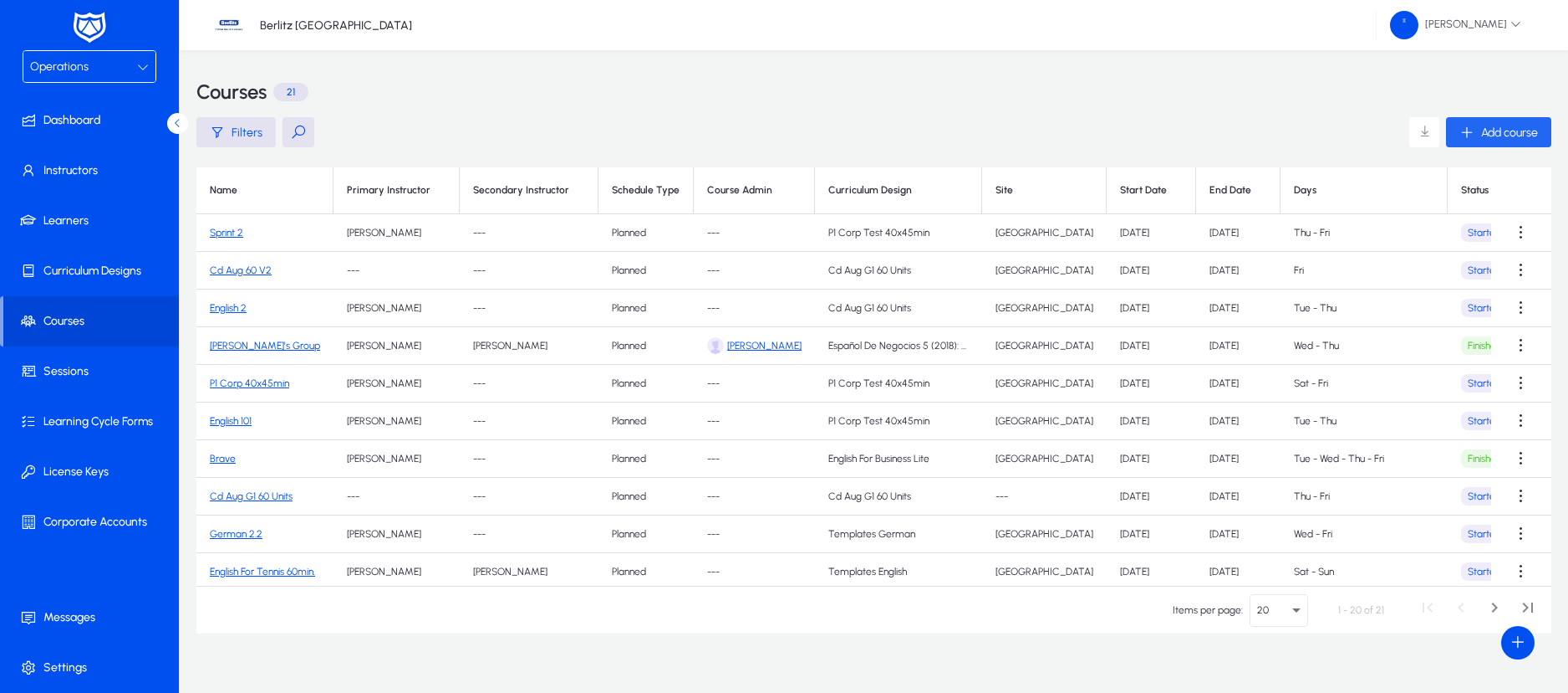
click at [1496, 130] on span "Add course" at bounding box center [1510, 133] width 57 height 14
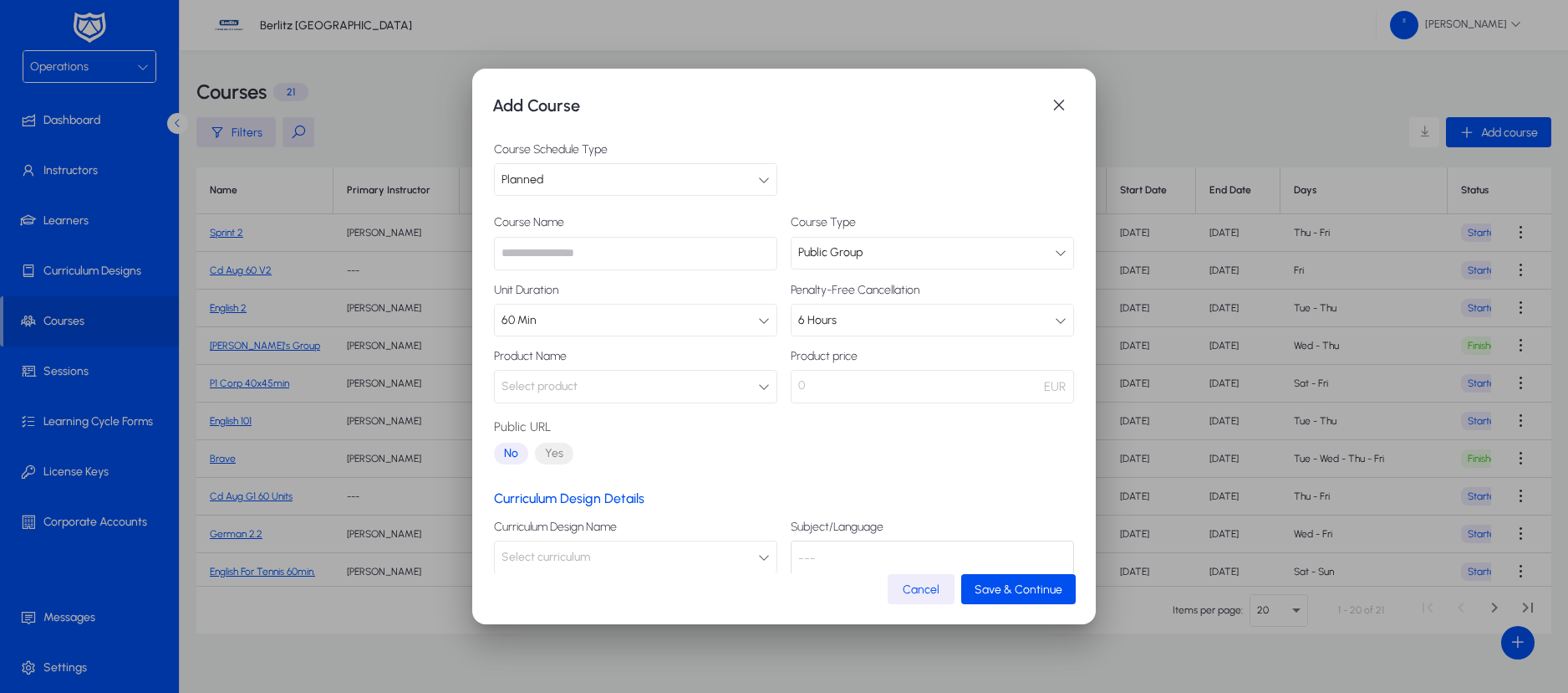
click at [687, 249] on input "text" at bounding box center [636, 253] width 284 height 33
type input "**********"
click at [1031, 247] on div "Public Group" at bounding box center [926, 252] width 256 height 22
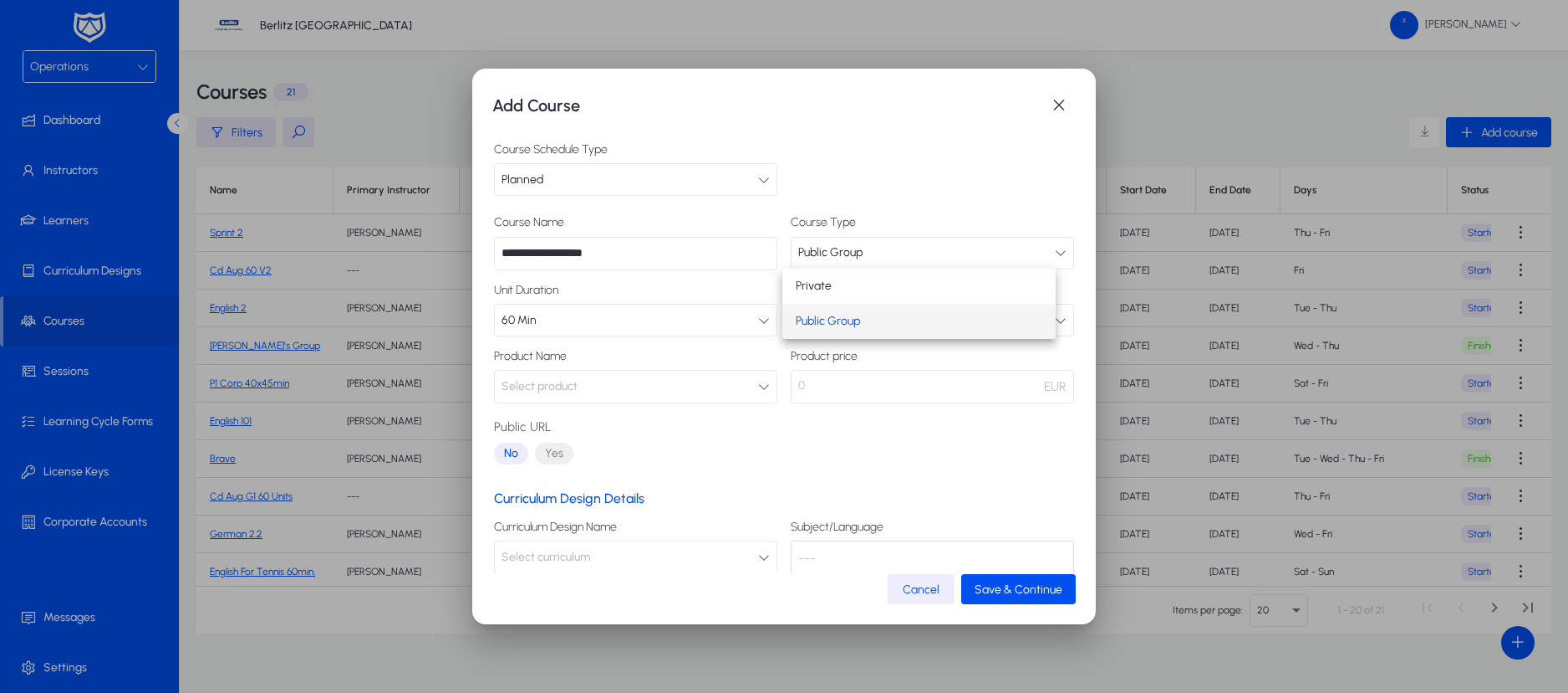
click at [936, 190] on div at bounding box center [784, 346] width 1568 height 693
click at [998, 253] on div "Public Group" at bounding box center [926, 252] width 256 height 22
click at [946, 183] on div at bounding box center [784, 346] width 1568 height 693
click at [758, 317] on icon at bounding box center [764, 320] width 11 height 11
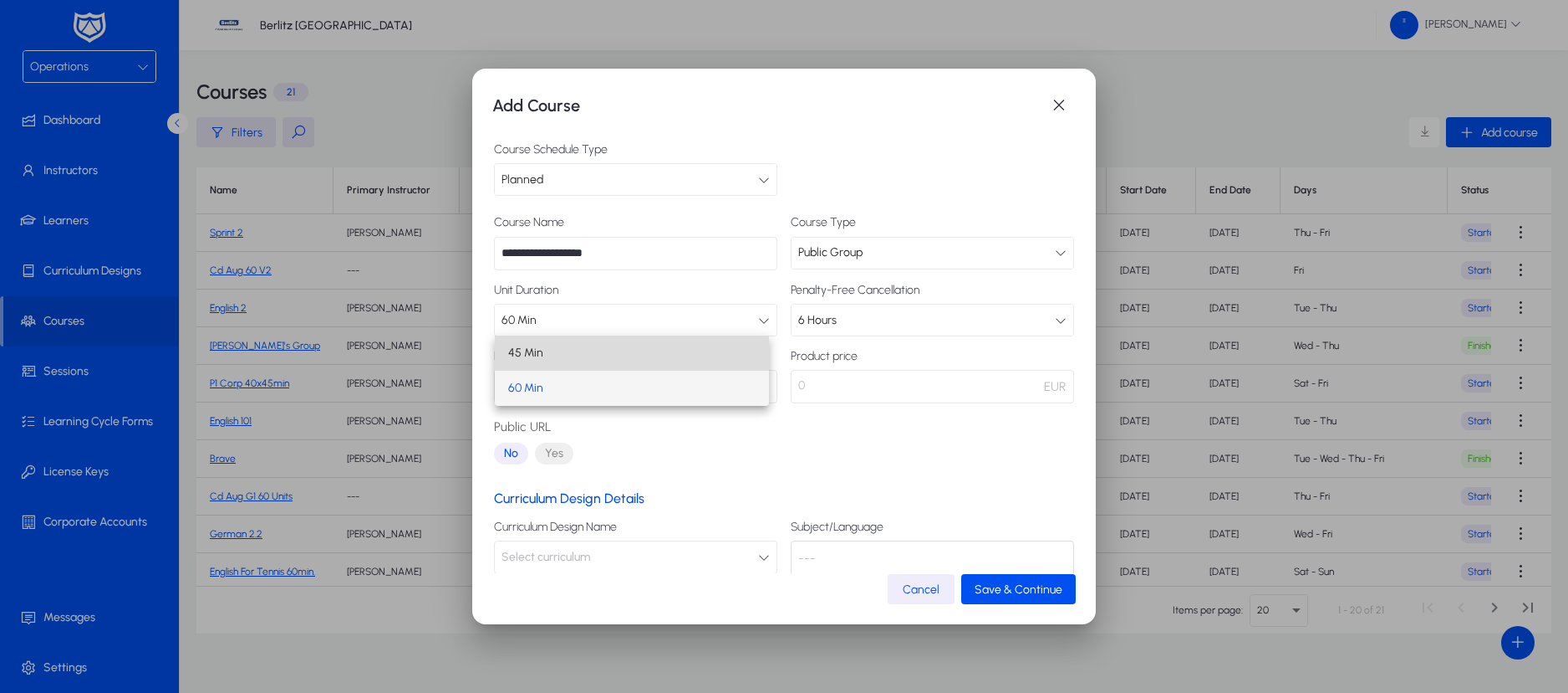
click at [714, 351] on mat-option "45 Min" at bounding box center [632, 352] width 274 height 35
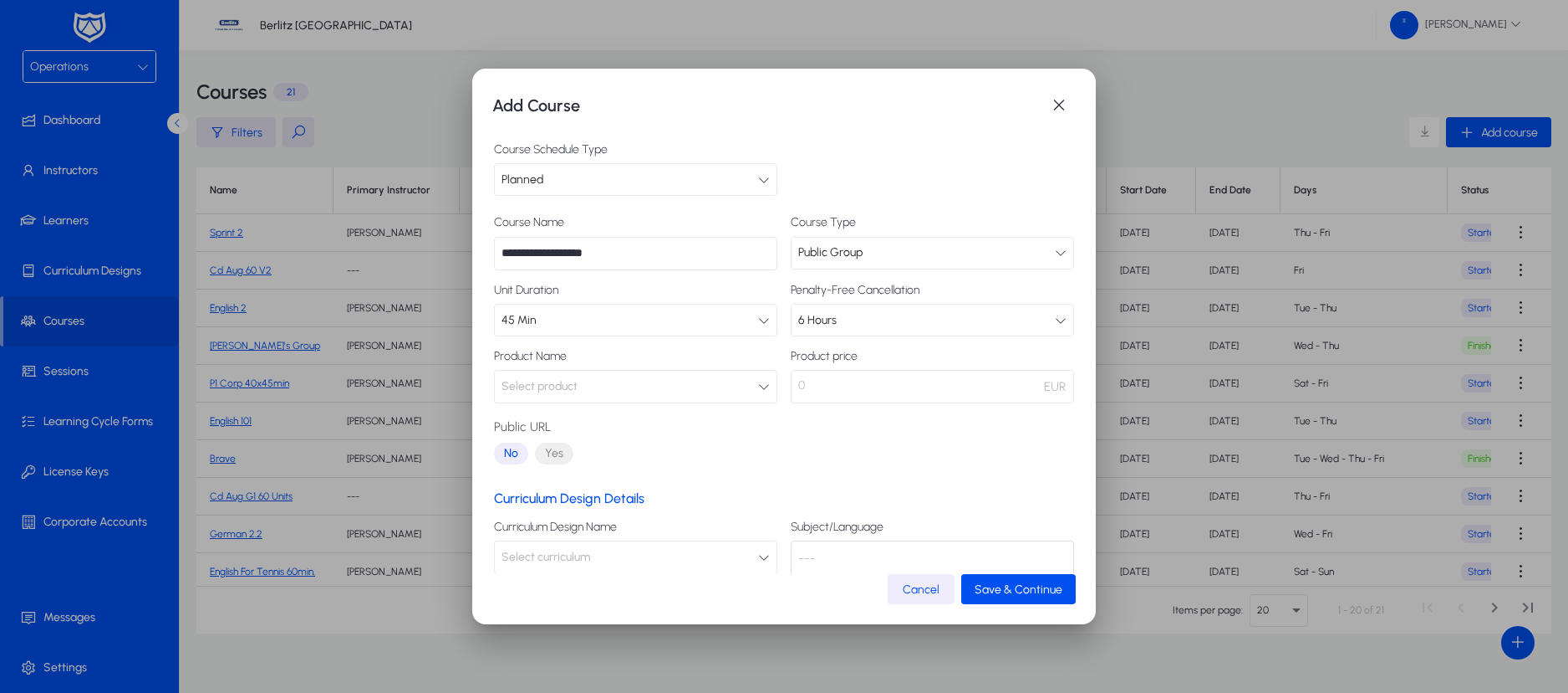
click at [758, 387] on icon "button" at bounding box center [764, 386] width 11 height 11
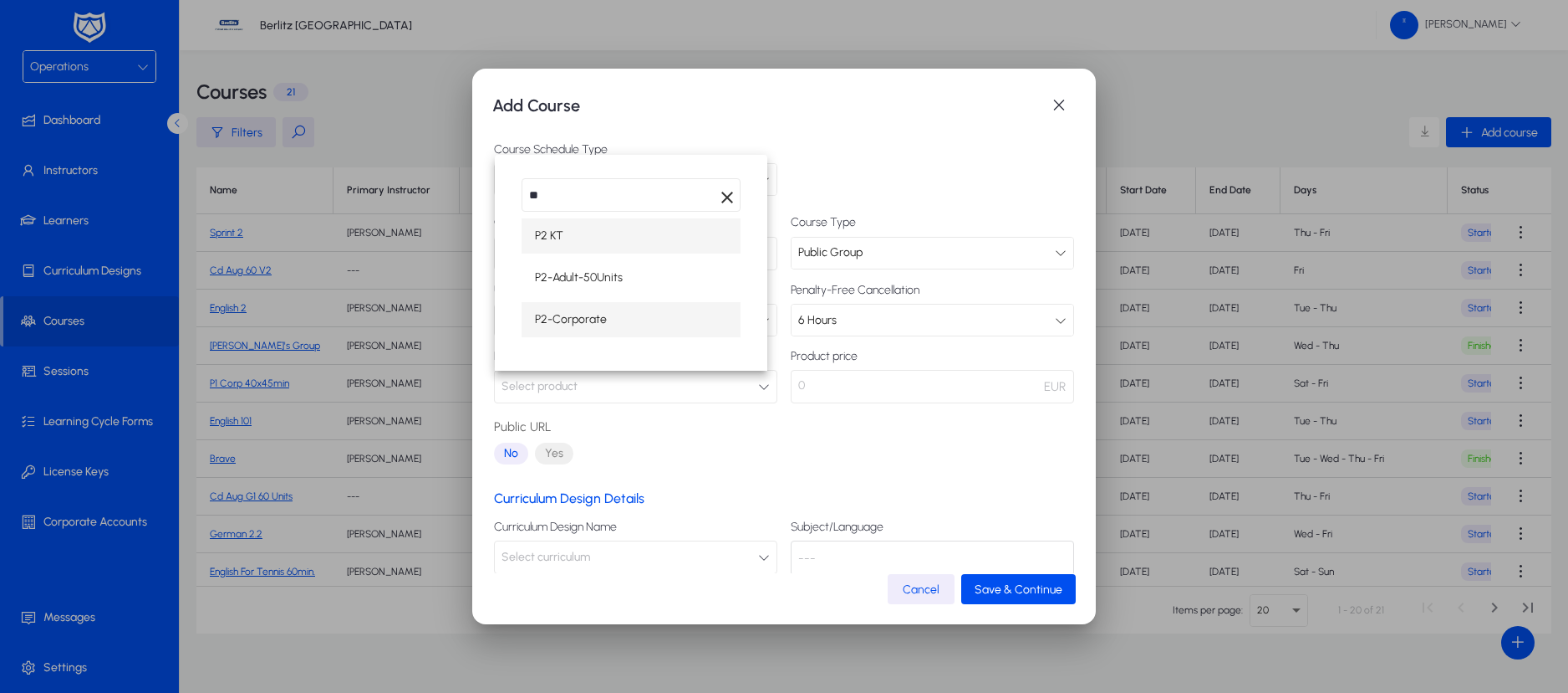
type input "**"
click at [596, 312] on span "P2-Corporate" at bounding box center [571, 319] width 72 height 20
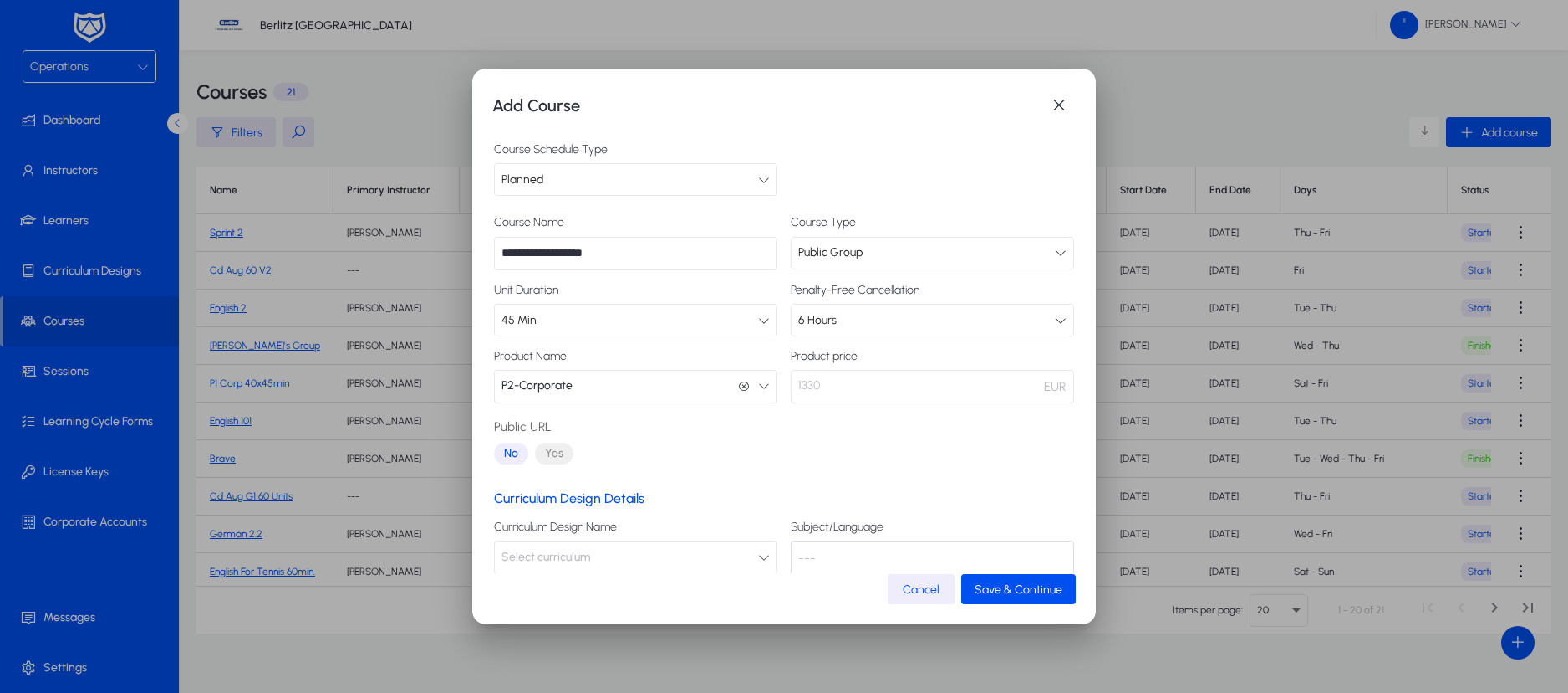
click at [850, 413] on div "**********" at bounding box center [784, 343] width 580 height 255
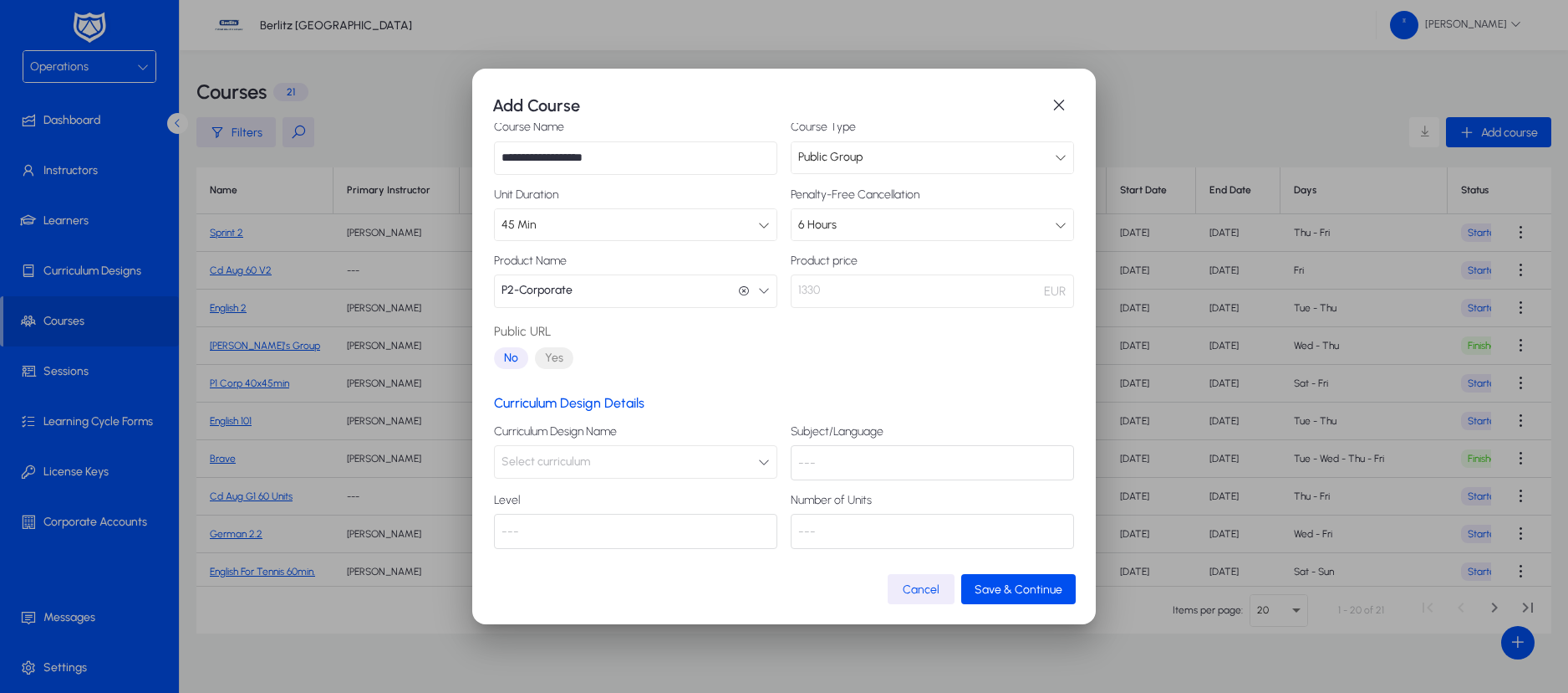
scroll to position [0, 0]
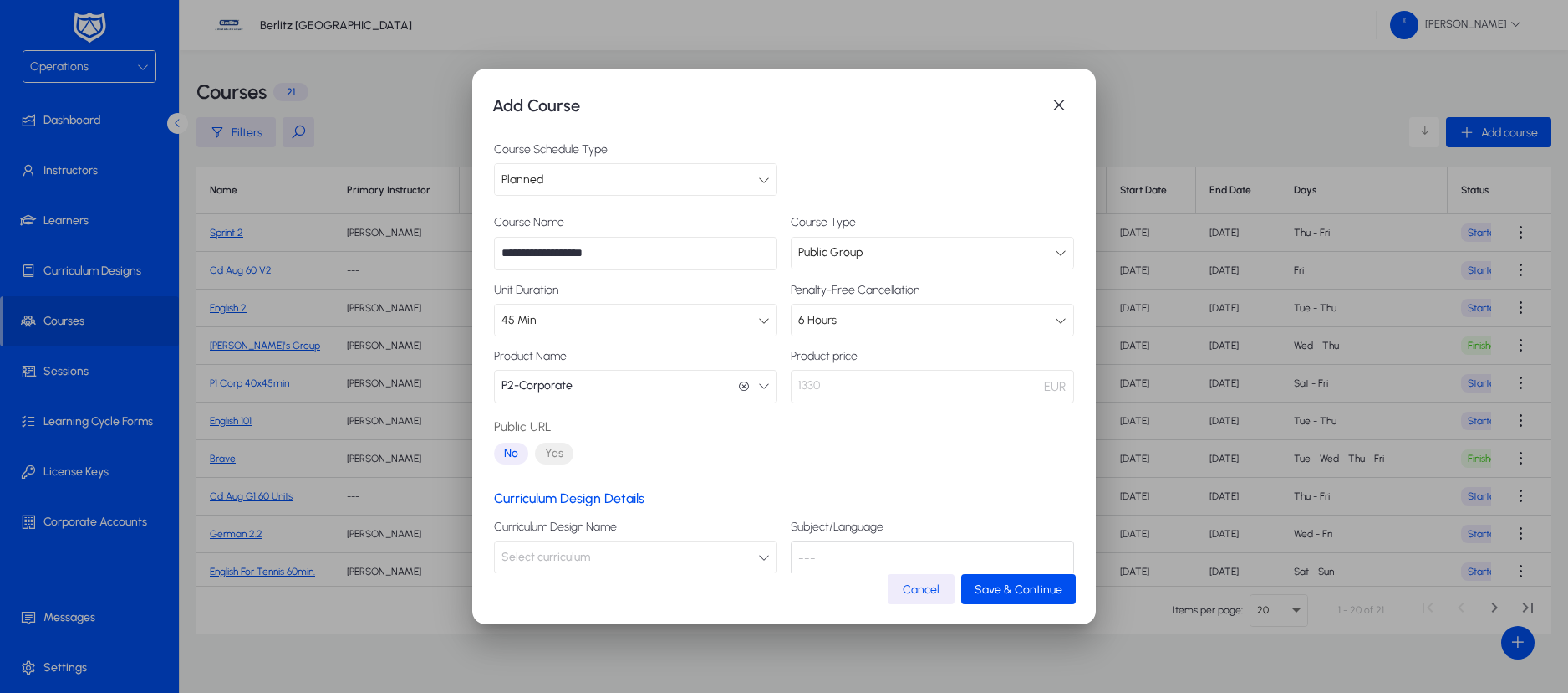
click at [990, 253] on div "Public Group" at bounding box center [926, 252] width 256 height 22
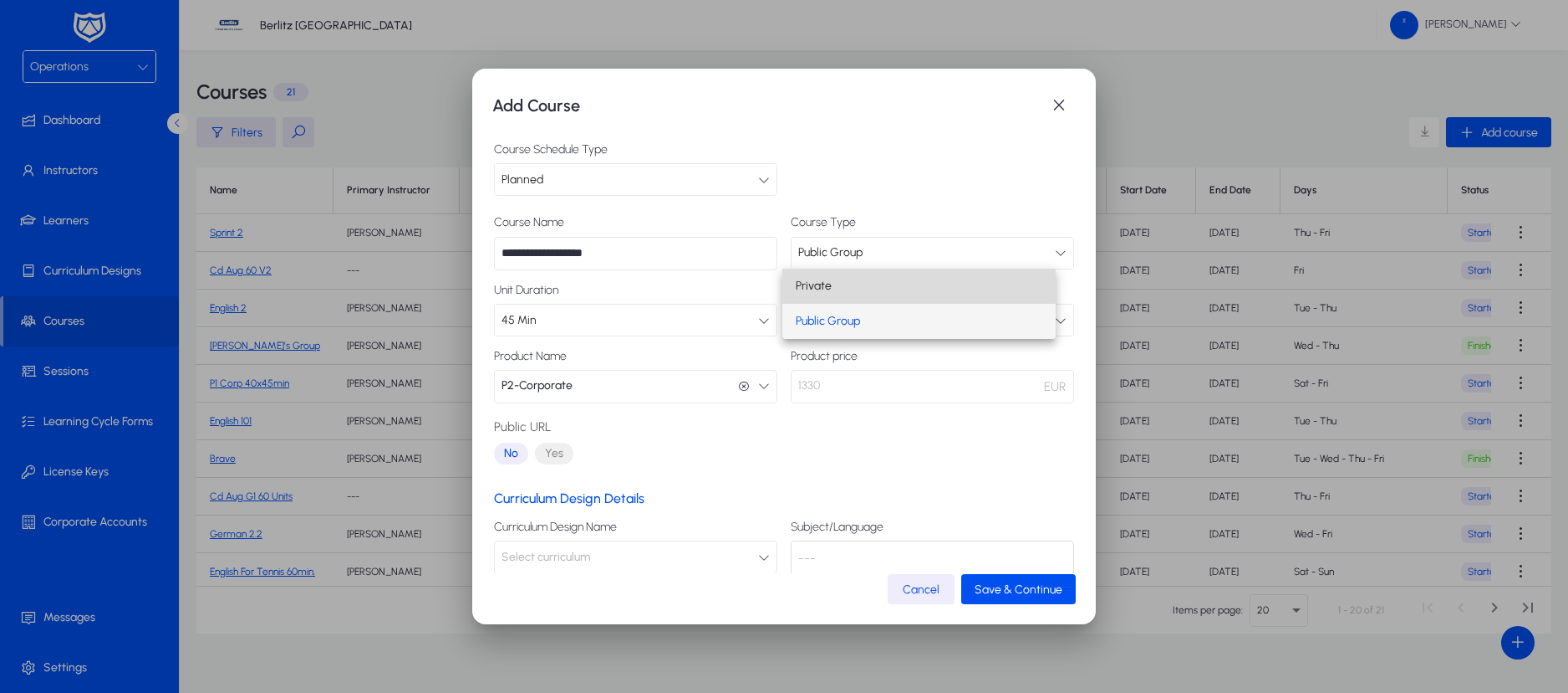
click at [858, 285] on mat-option "Private" at bounding box center [920, 286] width 274 height 35
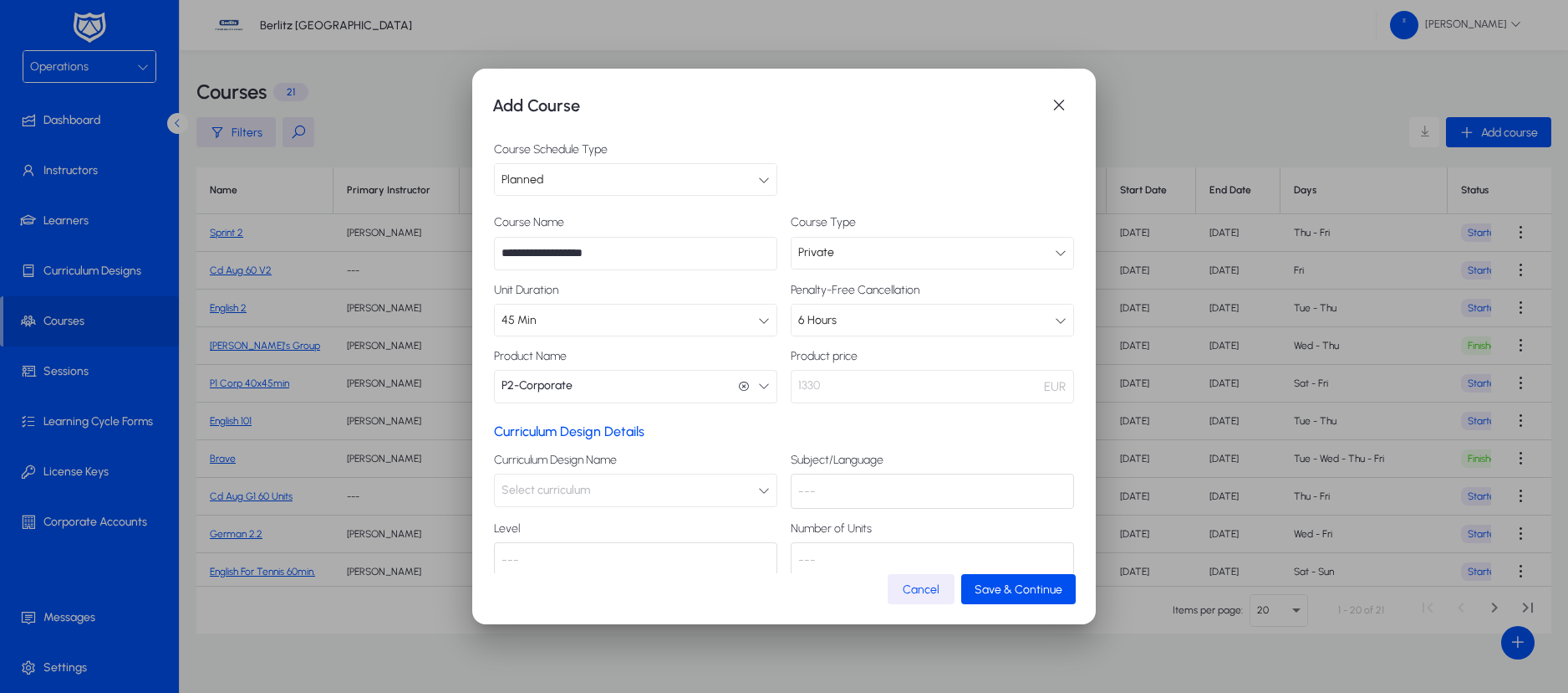
scroll to position [31, 0]
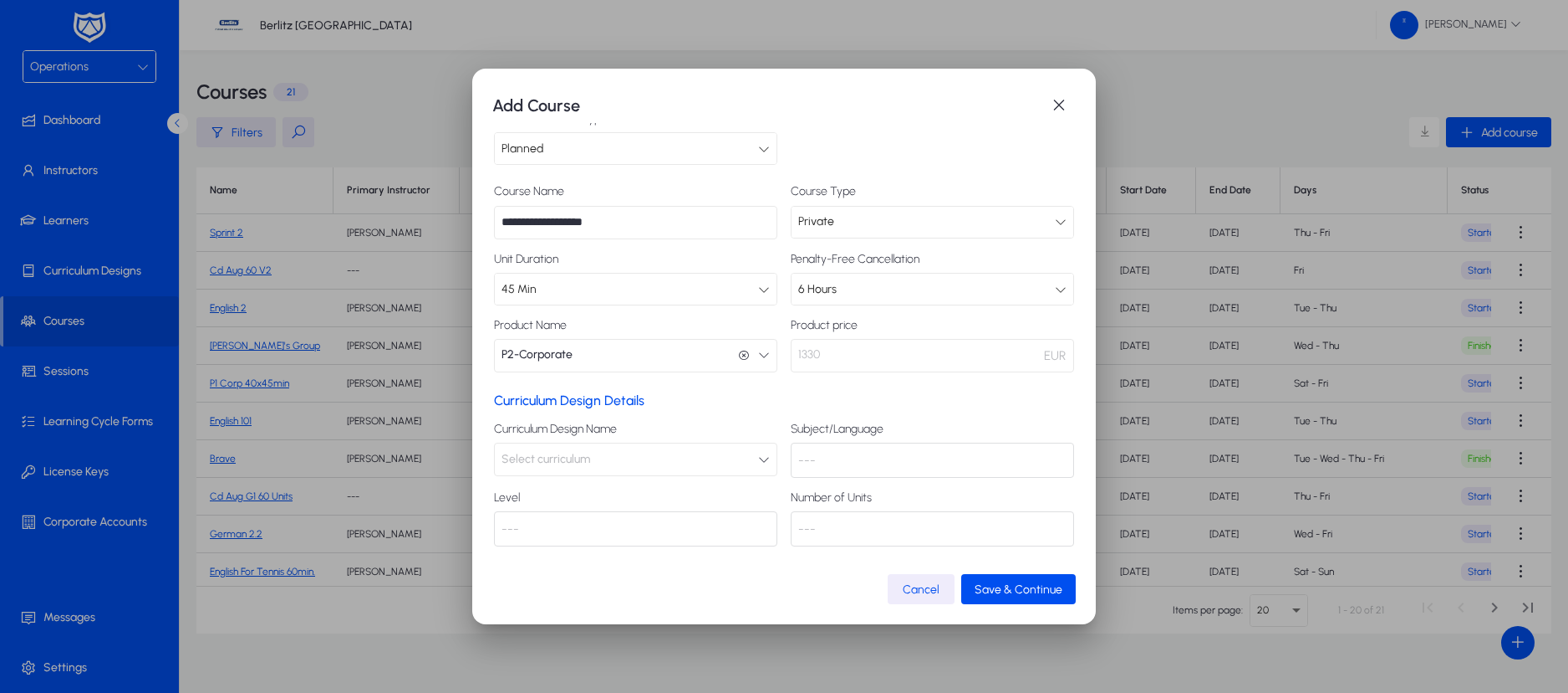
click at [758, 455] on icon "button" at bounding box center [764, 459] width 11 height 11
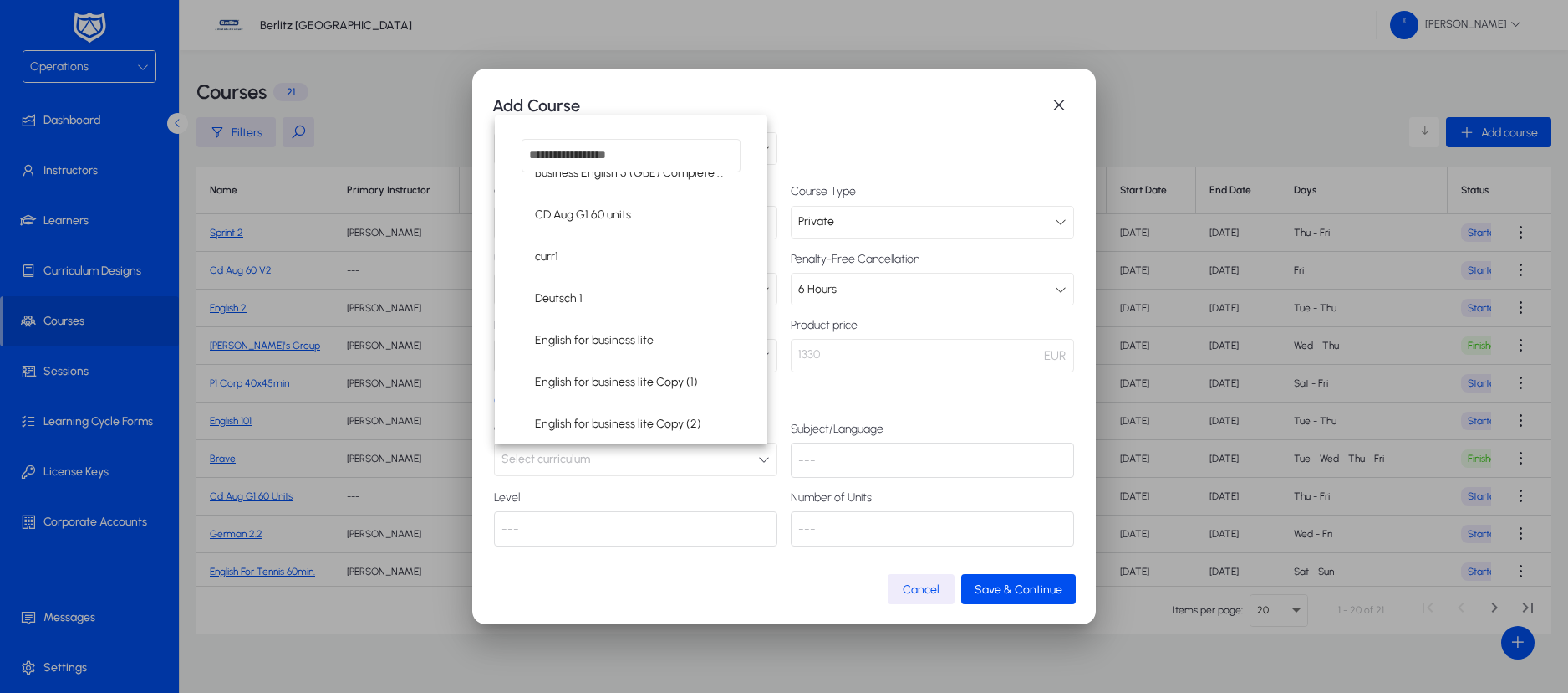
scroll to position [92, 0]
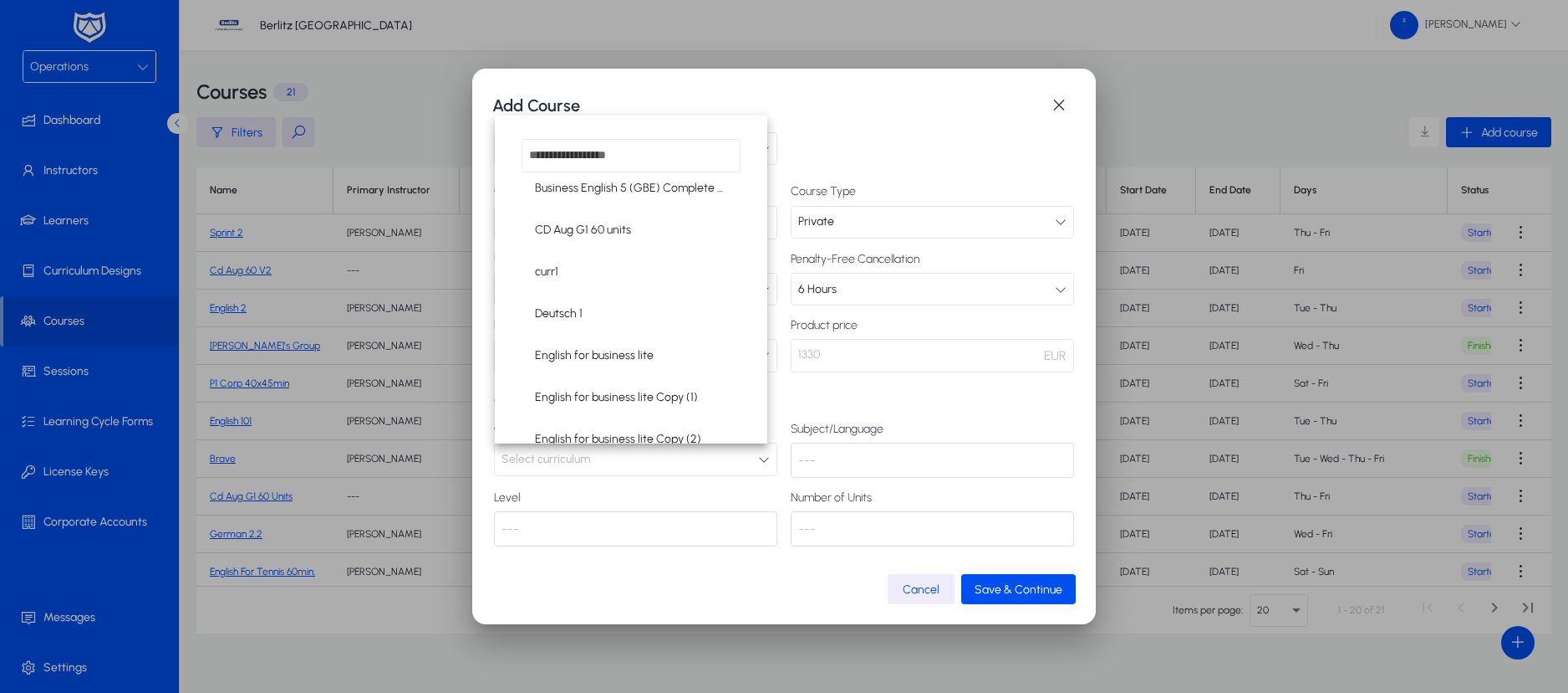
click at [623, 335] on div "Add curriculum Bulgarian for foreigners L1 Business English 5 (GBE) Complete (2…" at bounding box center [631, 279] width 273 height 328
click at [640, 154] on input "dropdown search" at bounding box center [630, 155] width 219 height 33
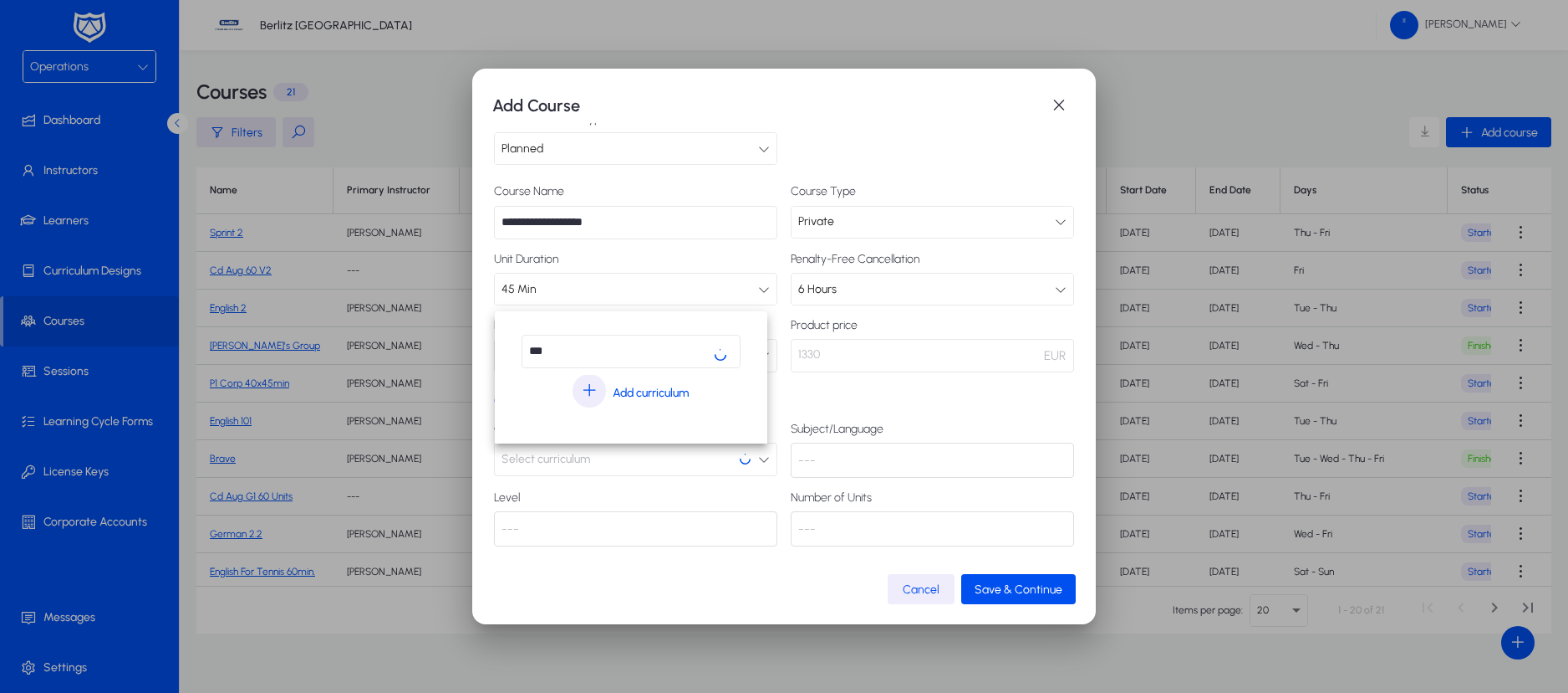
scroll to position [0, 0]
type input "**"
click at [571, 397] on span "P2 Corp English" at bounding box center [574, 392] width 80 height 20
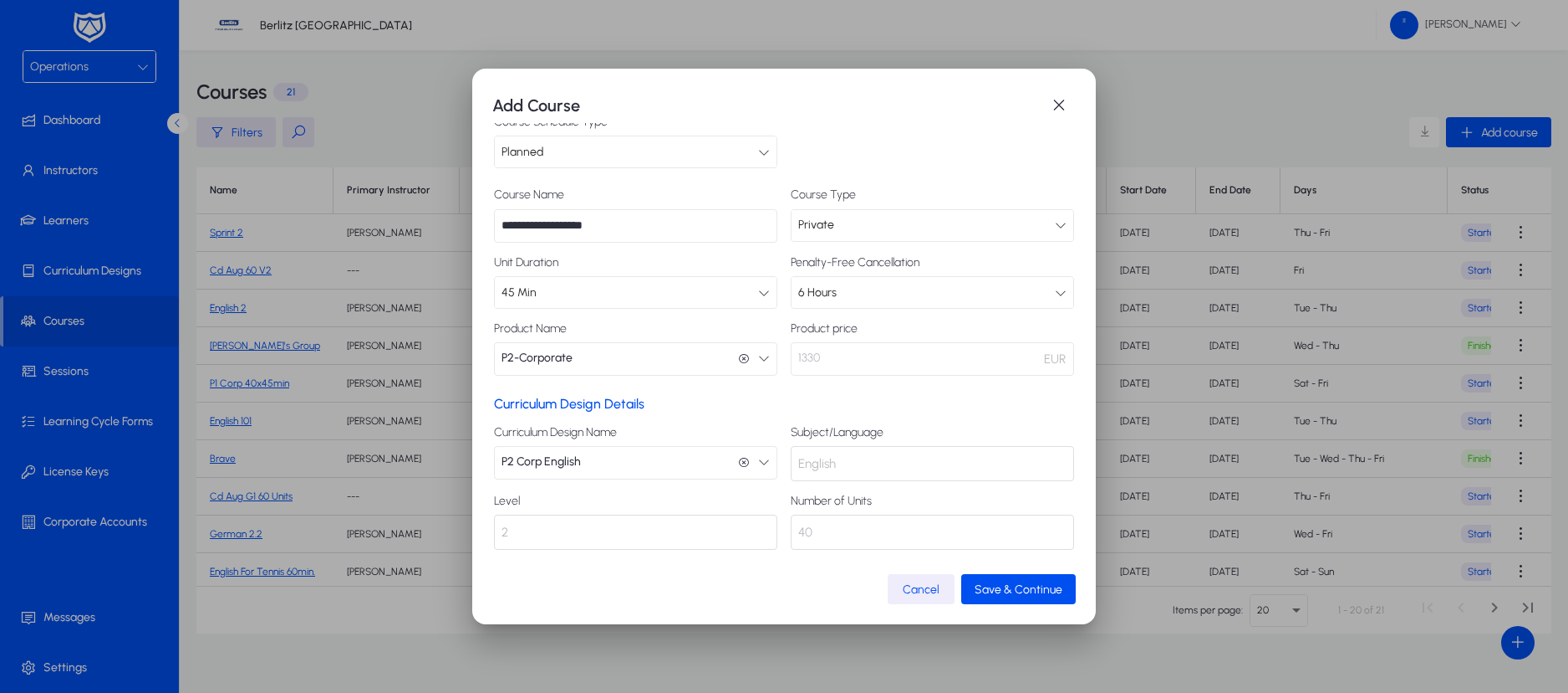
scroll to position [31, 0]
click at [1007, 588] on span "Save & Continue" at bounding box center [1018, 589] width 88 height 14
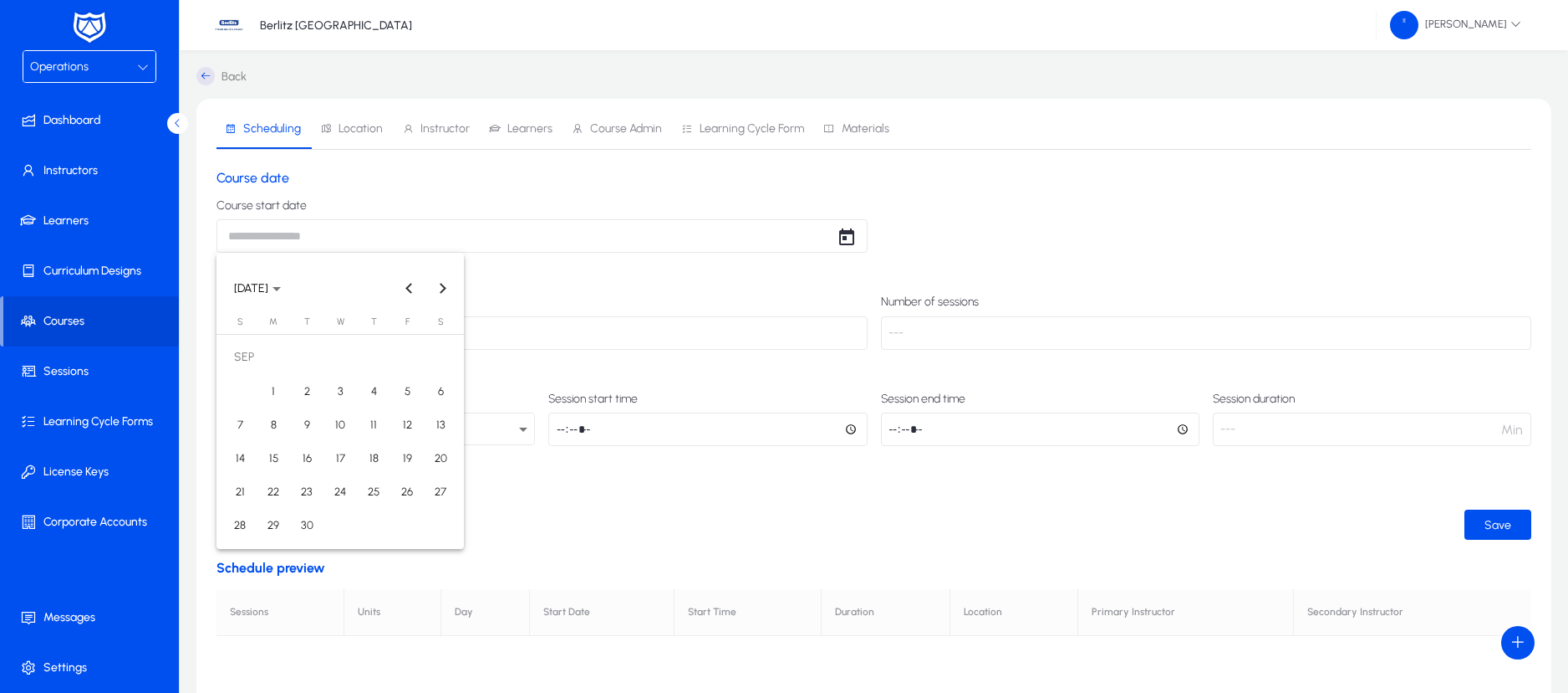
click at [489, 242] on body "Operations Dashboard Instructors Learners Curriculum Designs Courses Sessions L…" at bounding box center [784, 346] width 1568 height 693
click at [246, 458] on span "14" at bounding box center [240, 457] width 30 height 30
type input "**********"
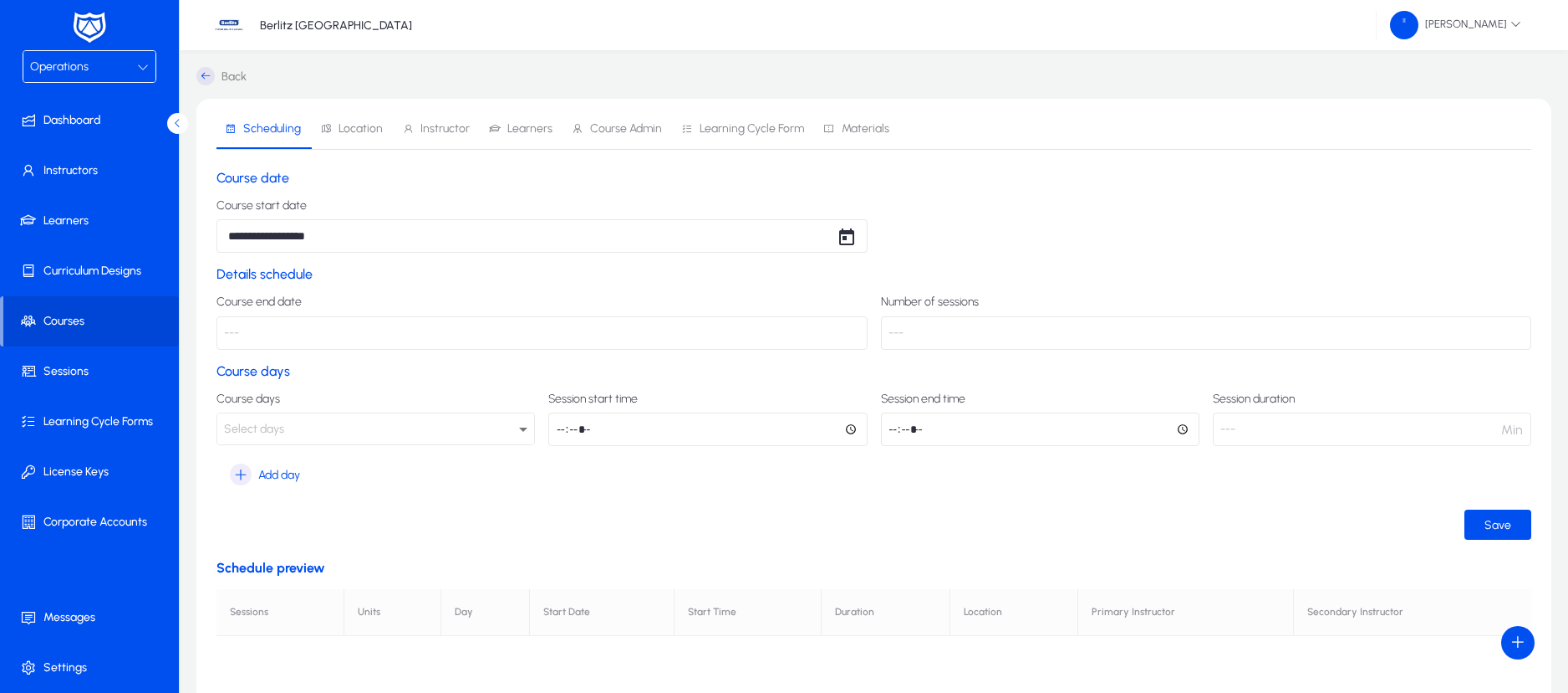
click at [345, 333] on p "---" at bounding box center [542, 332] width 651 height 33
click at [954, 329] on p "---" at bounding box center [1207, 332] width 651 height 33
click at [513, 428] on div "Select days" at bounding box center [372, 429] width 295 height 22
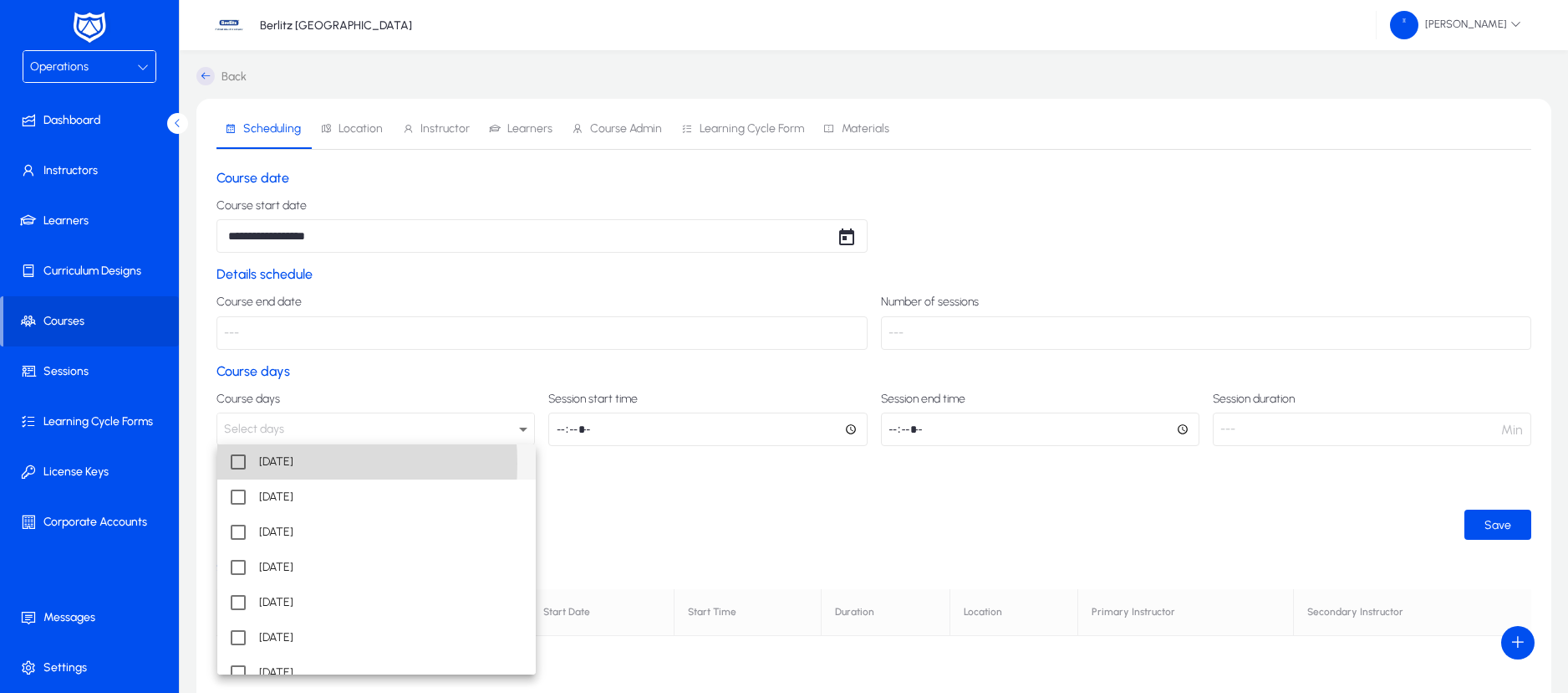
click at [243, 463] on mat-pseudo-checkbox at bounding box center [238, 462] width 15 height 15
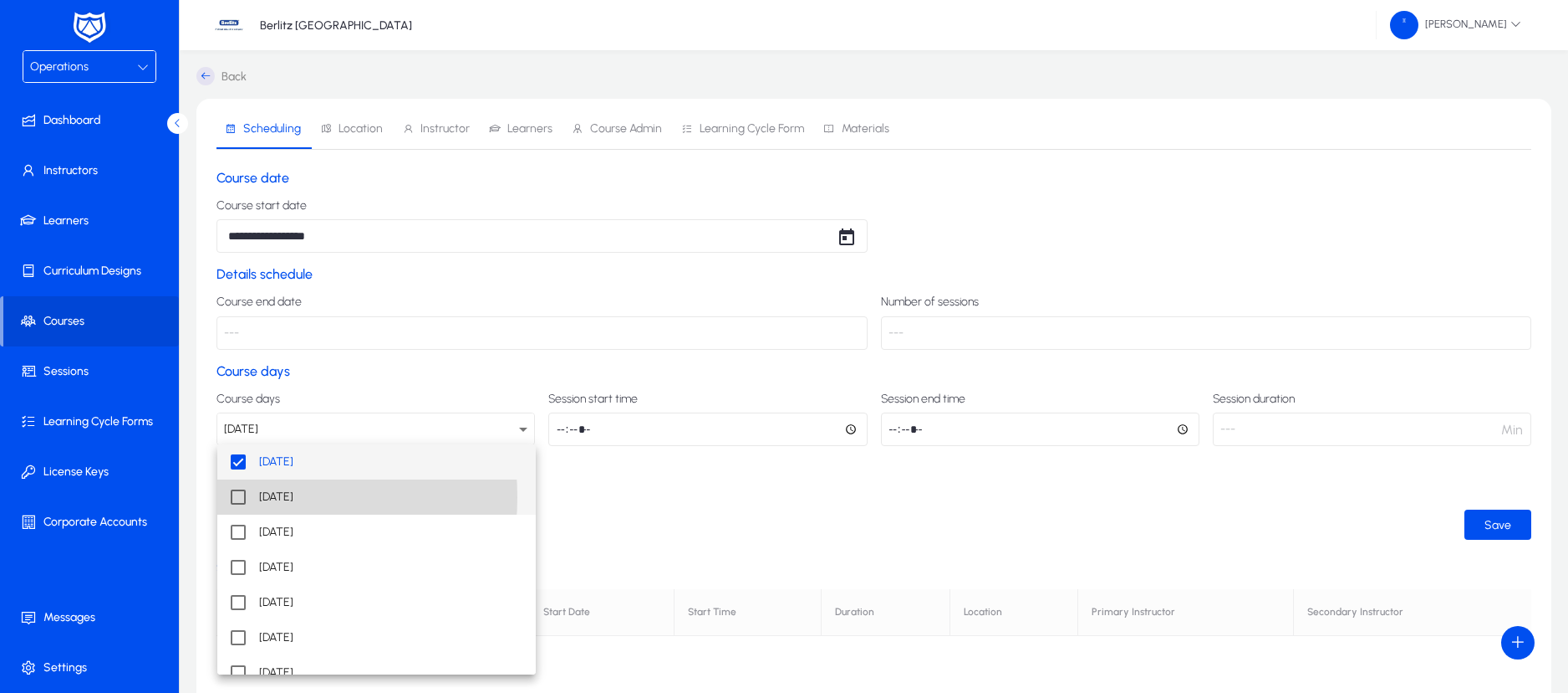
click at [242, 497] on mat-pseudo-checkbox at bounding box center [238, 497] width 15 height 15
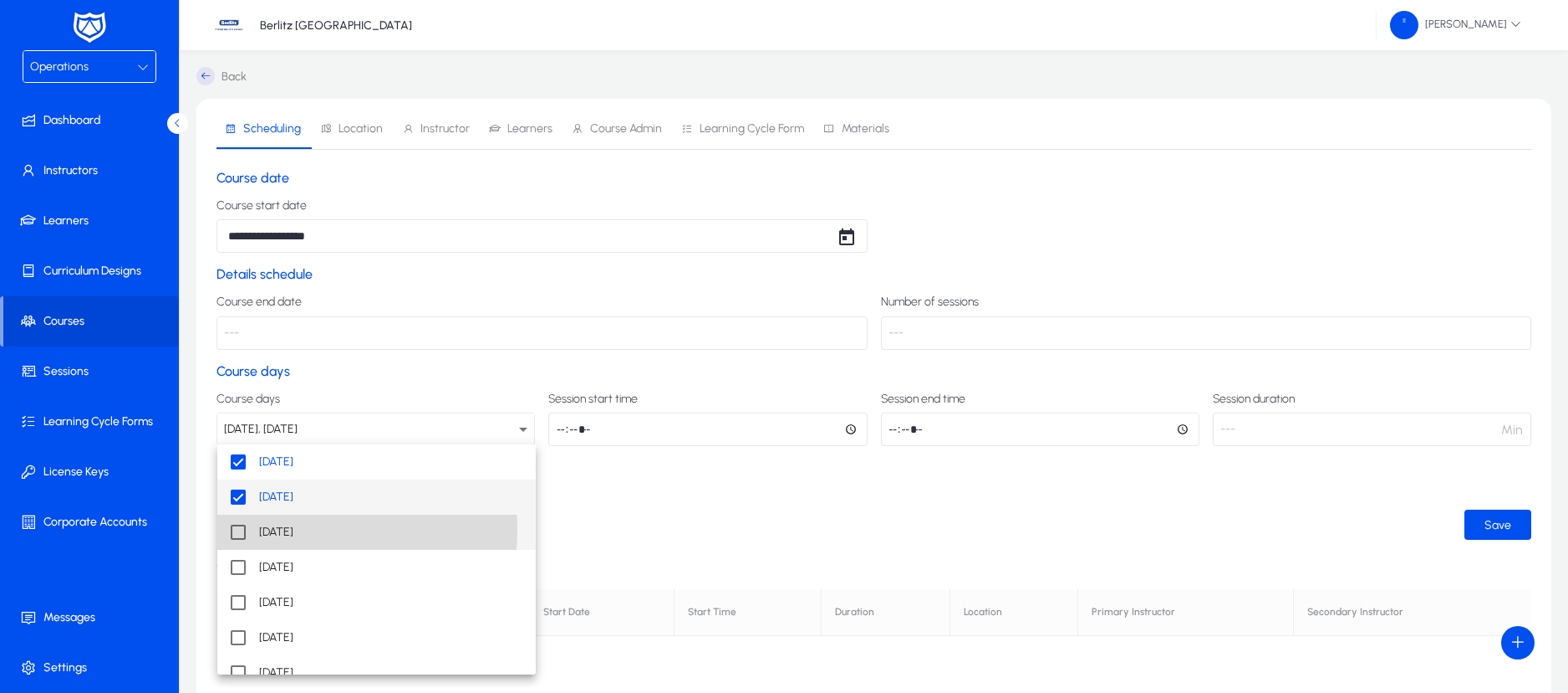
click at [236, 527] on mat-pseudo-checkbox at bounding box center [238, 532] width 15 height 15
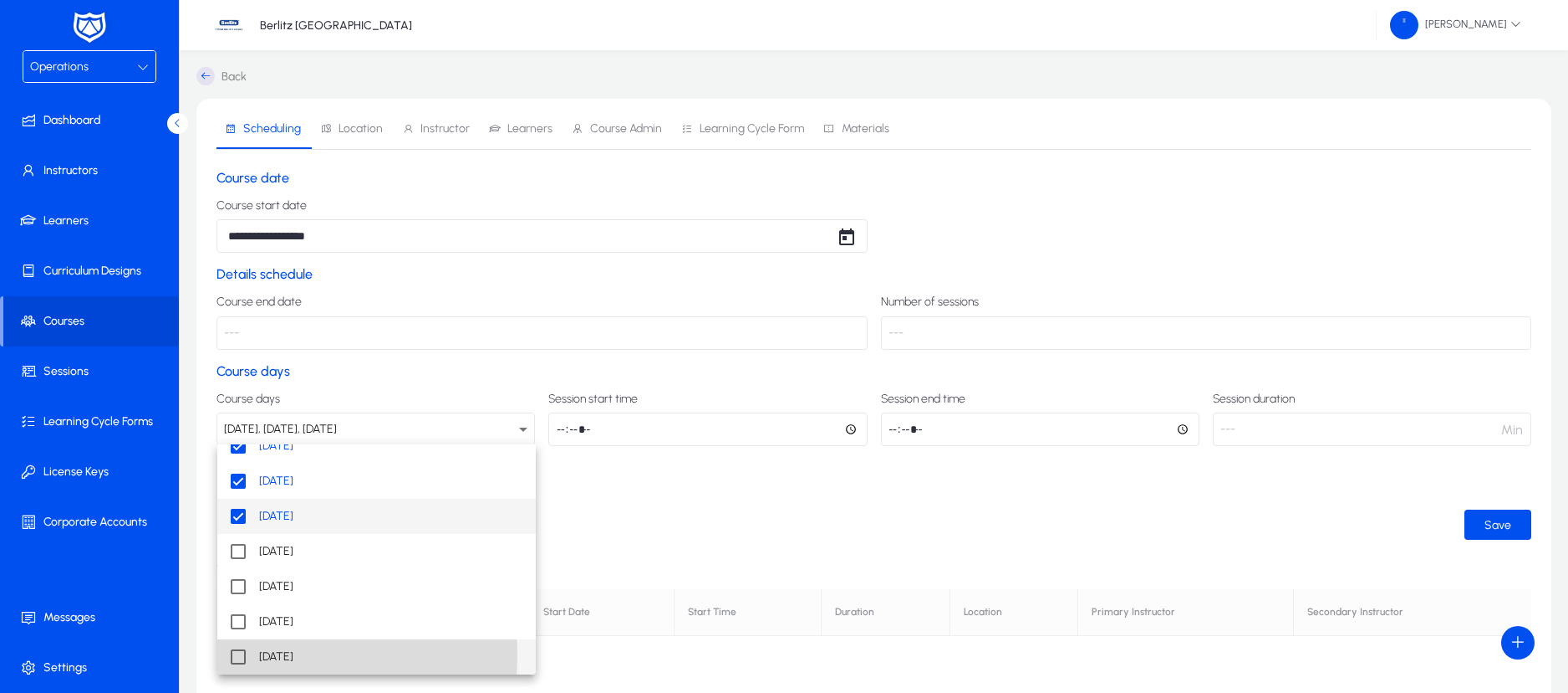
click at [240, 655] on mat-pseudo-checkbox at bounding box center [238, 657] width 15 height 15
click at [556, 431] on div at bounding box center [784, 346] width 1568 height 693
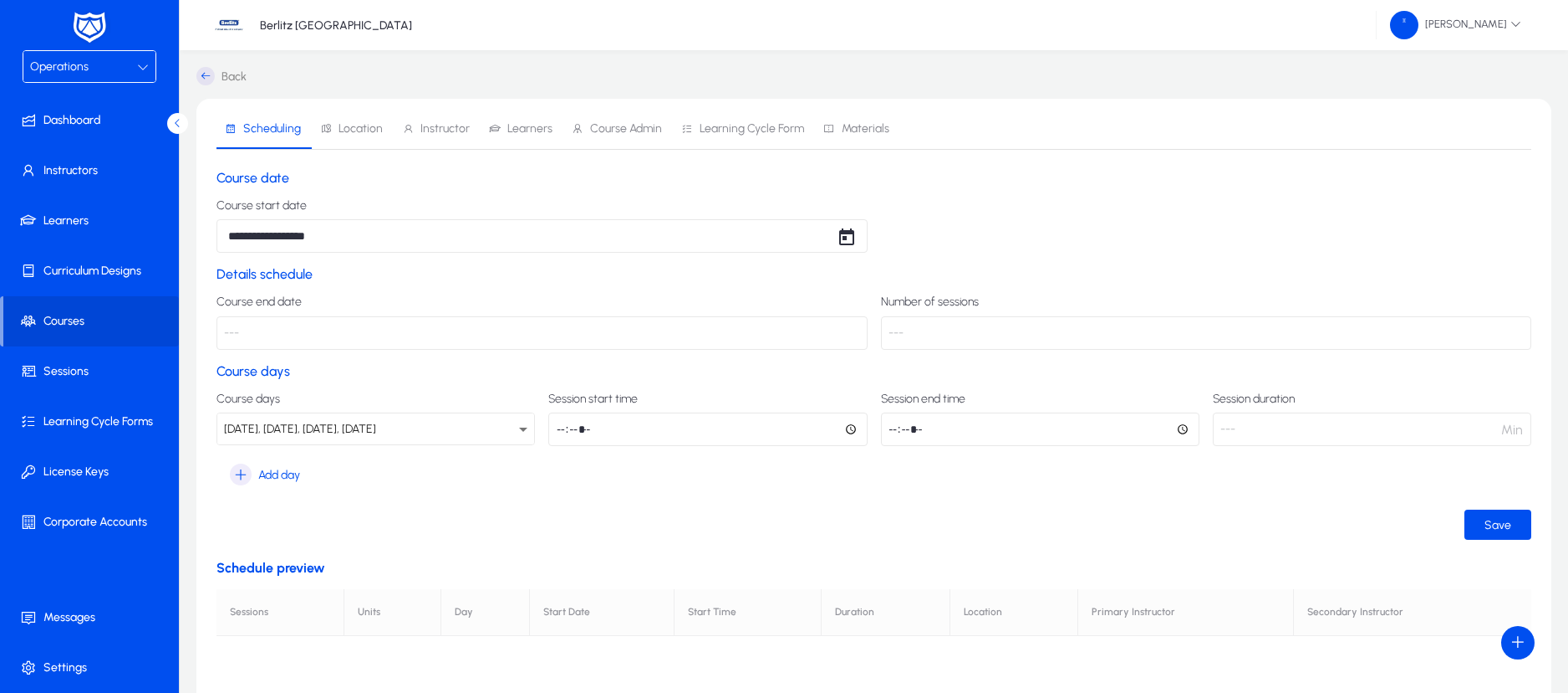
click at [556, 431] on input "time" at bounding box center [708, 429] width 319 height 33
type input "*****"
click at [890, 428] on input "time" at bounding box center [1040, 429] width 319 height 33
type input "*****"
click at [960, 494] on form "**********" at bounding box center [874, 354] width 1315 height 369
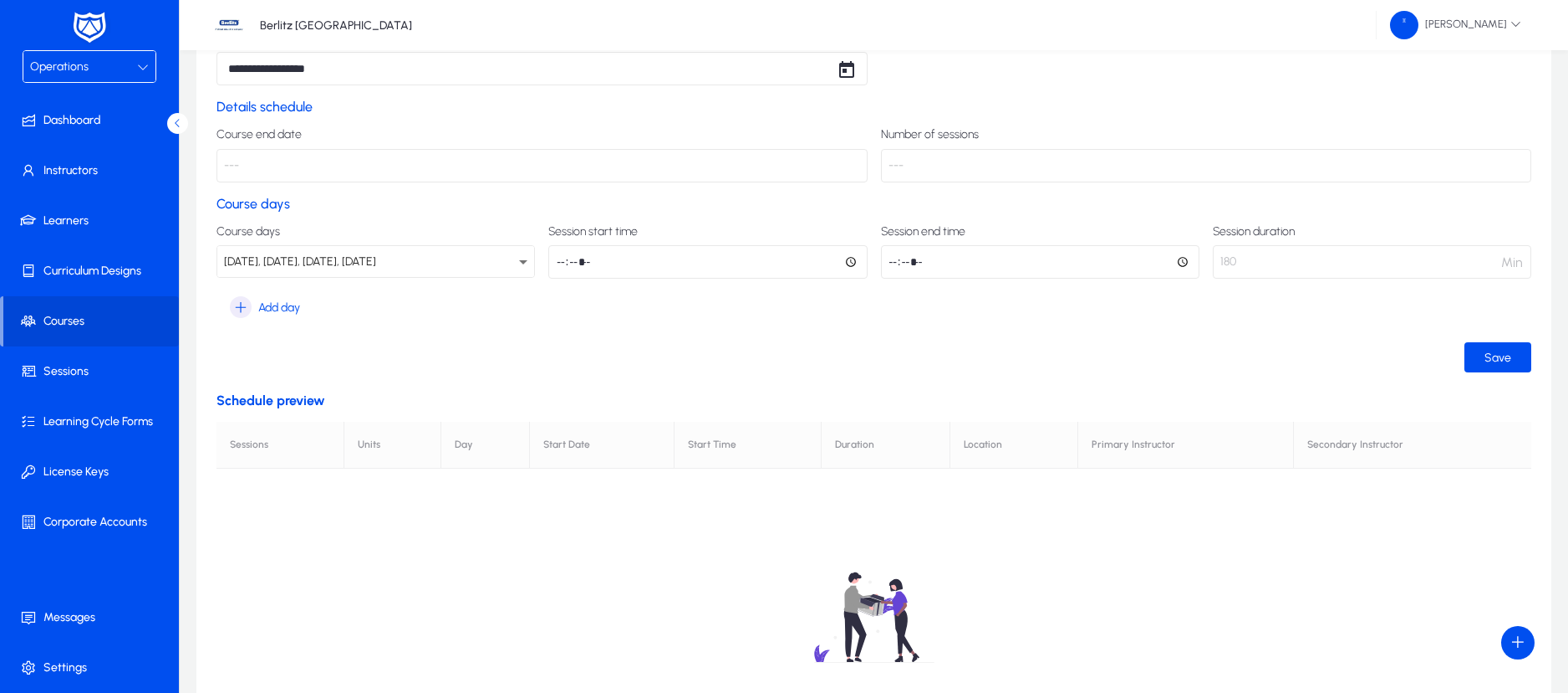
scroll to position [169, 0]
click at [1500, 357] on span "Save" at bounding box center [1498, 356] width 26 height 14
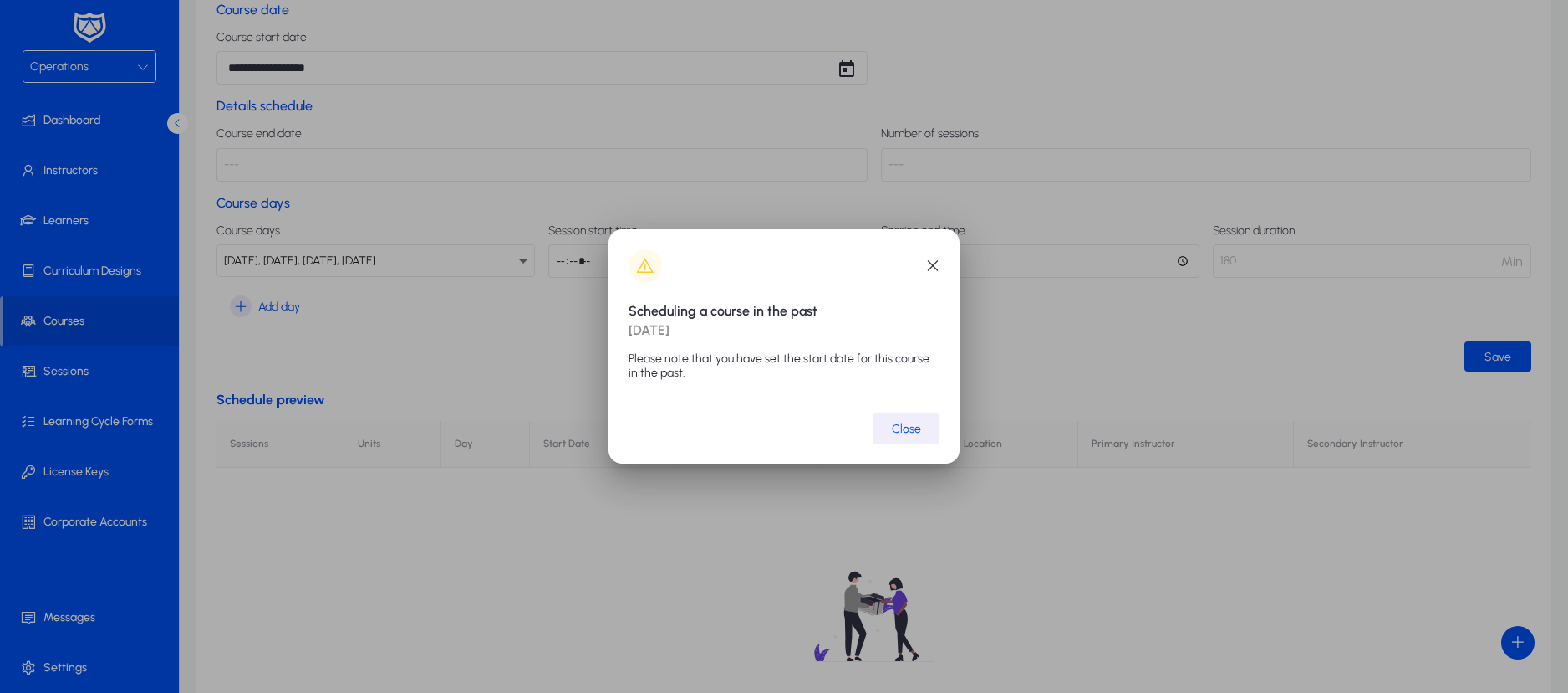
click at [914, 420] on span "submit" at bounding box center [906, 428] width 67 height 40
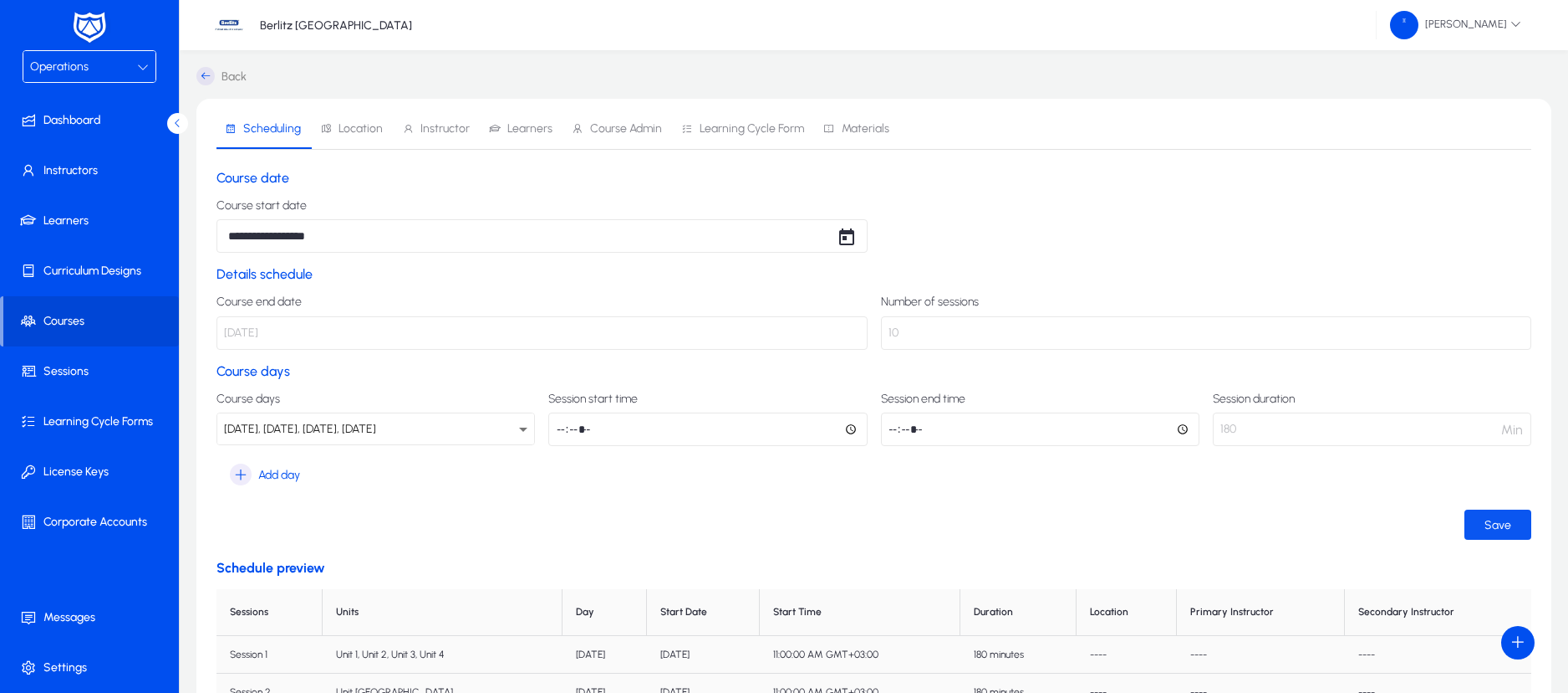
click at [1479, 524] on span "submit" at bounding box center [1498, 524] width 67 height 40
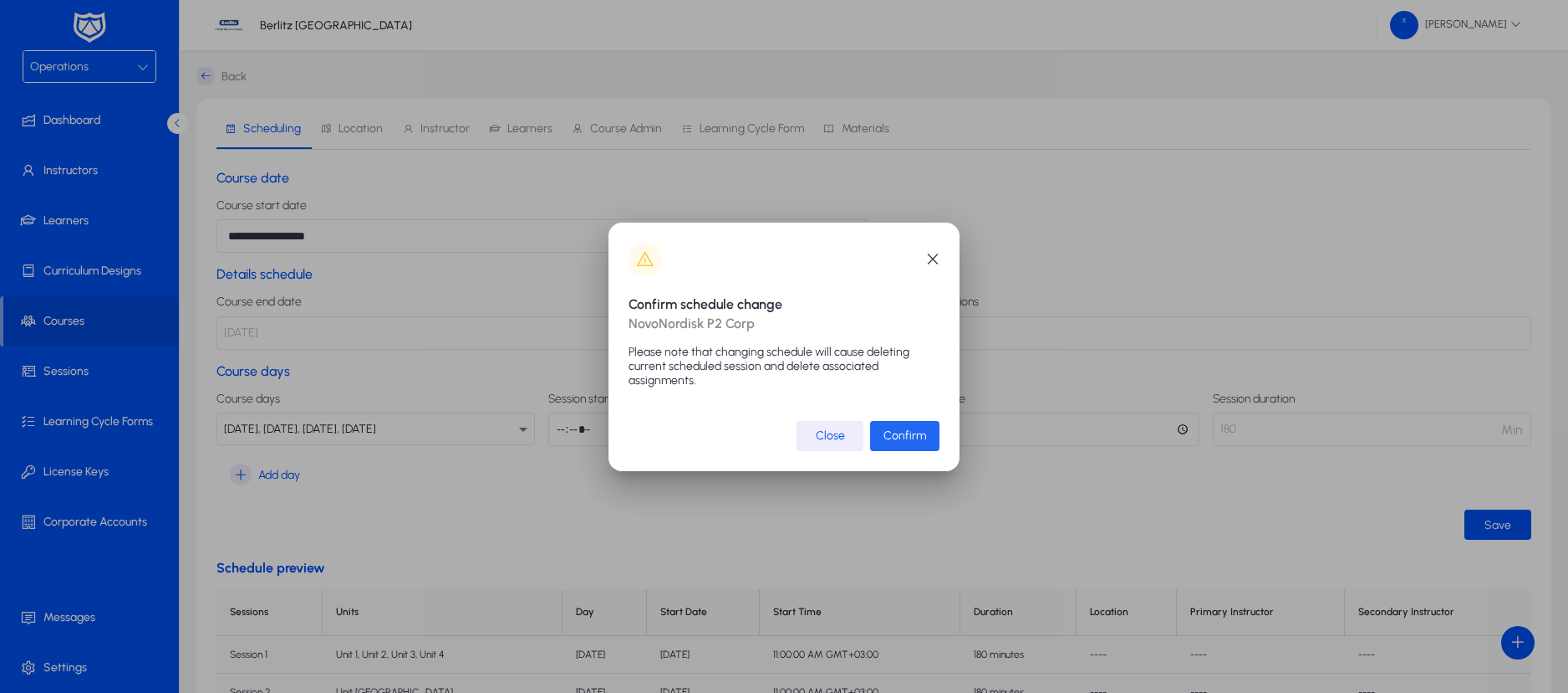
click at [924, 437] on span "Confirm" at bounding box center [905, 435] width 43 height 14
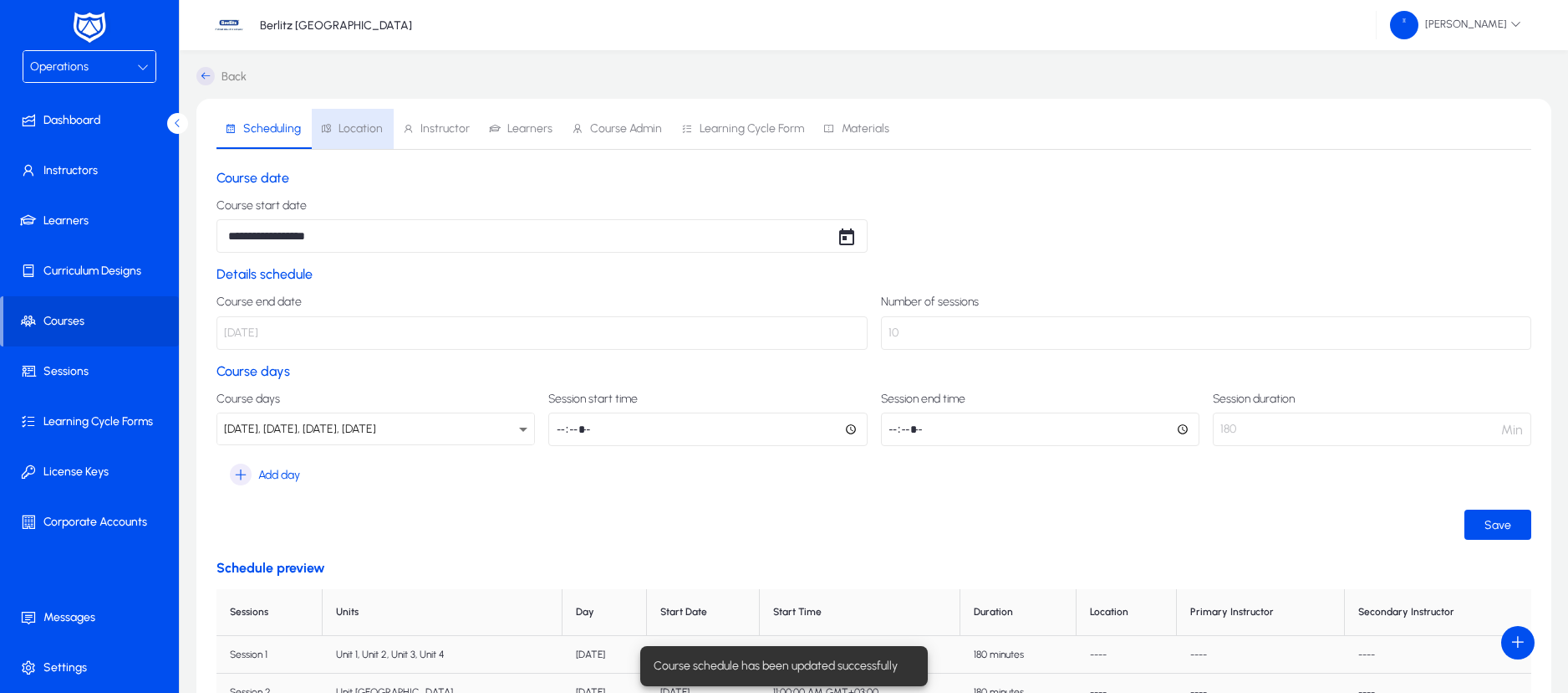
click at [357, 125] on span "Location" at bounding box center [361, 129] width 44 height 11
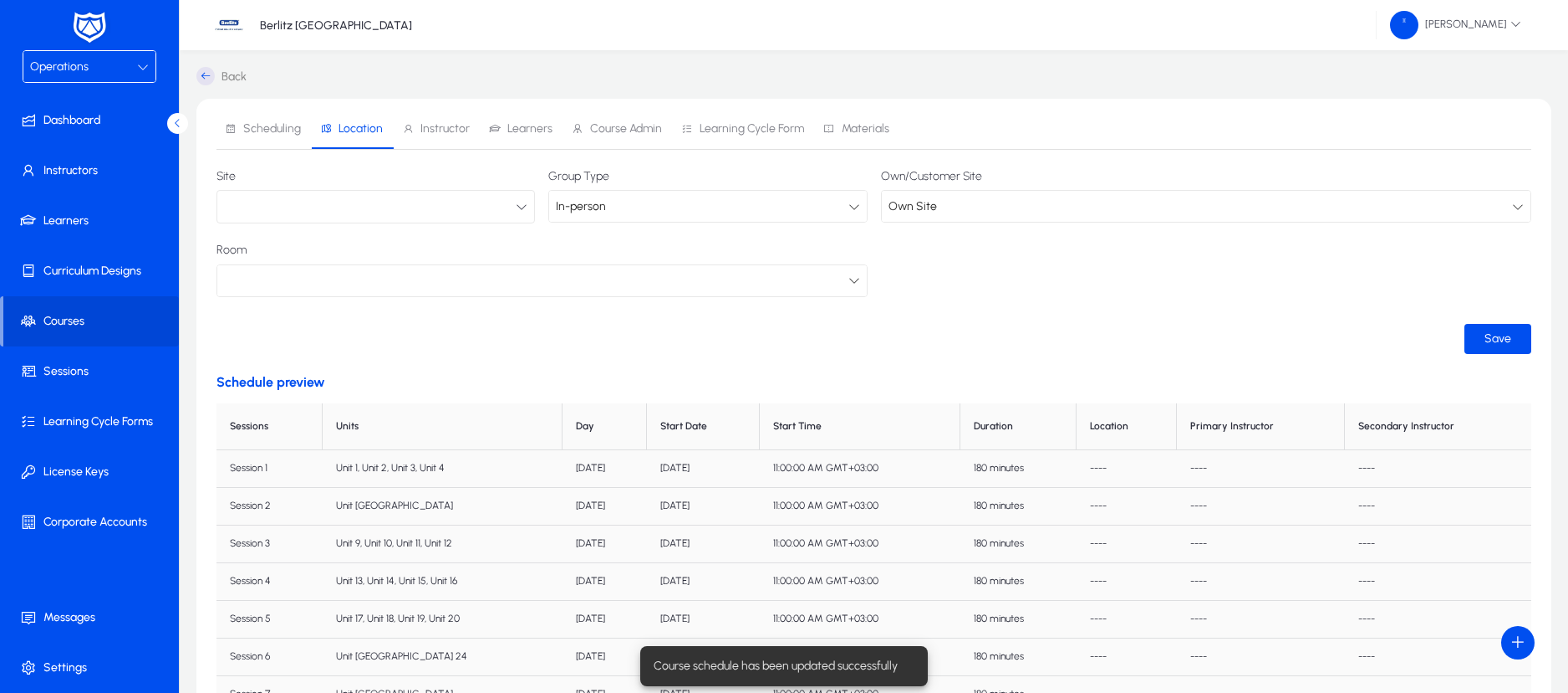
click at [523, 204] on icon "button" at bounding box center [521, 206] width 11 height 11
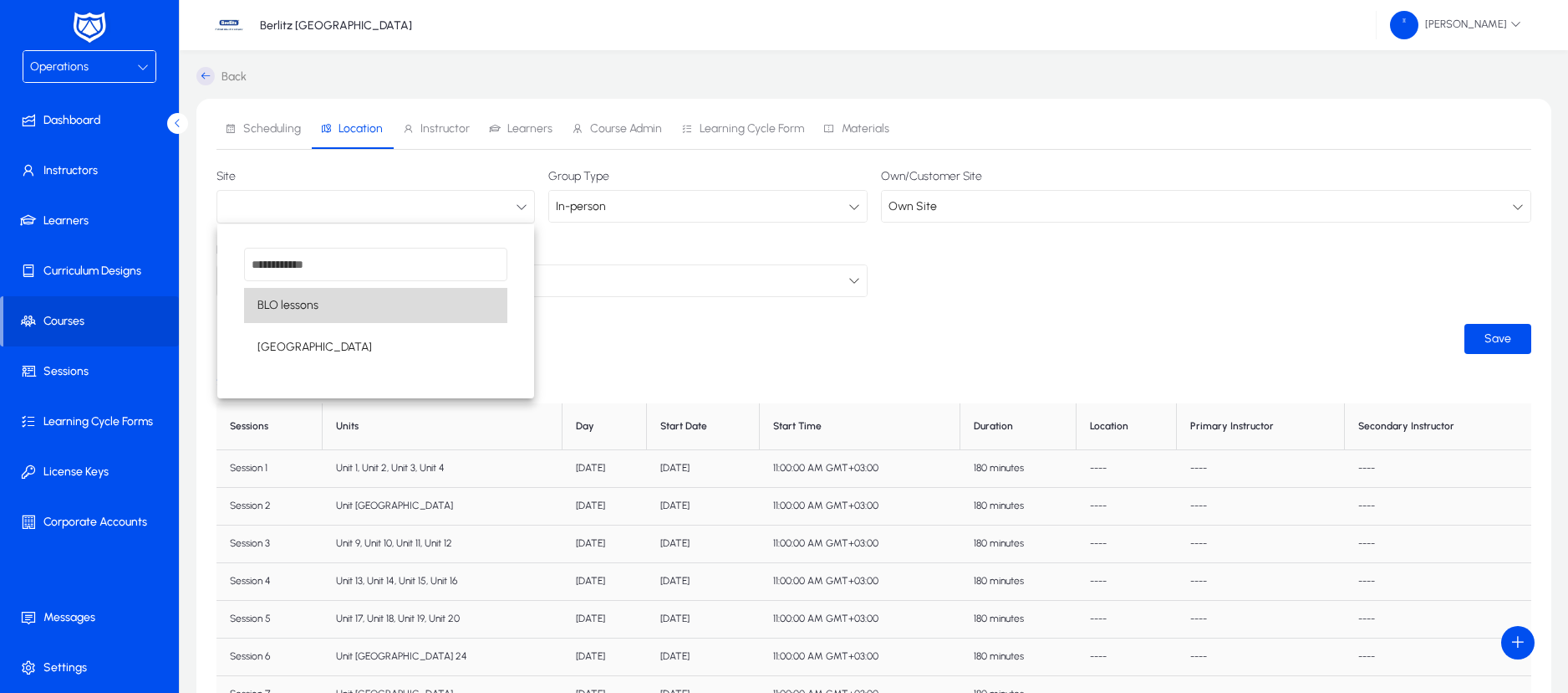
click at [326, 306] on mat-option "BLO lessons" at bounding box center [376, 305] width 263 height 35
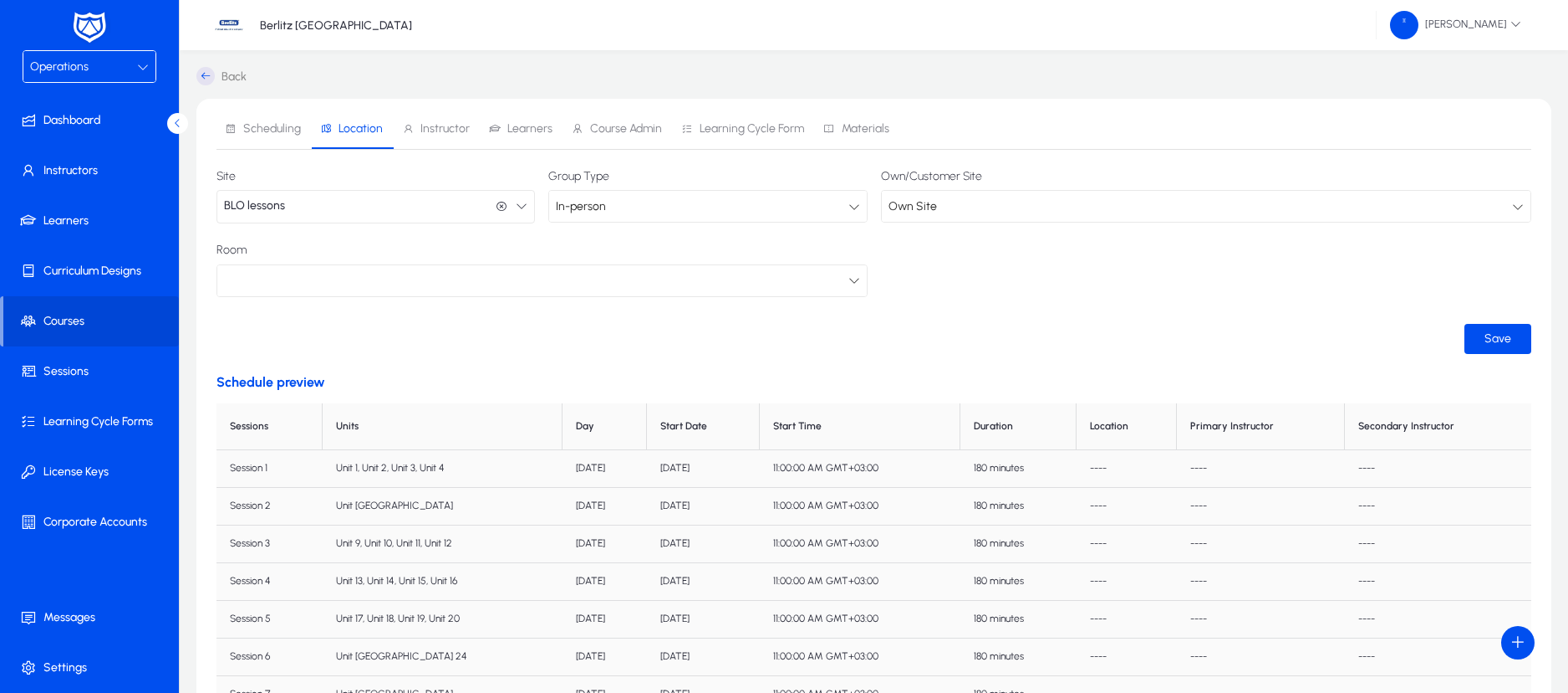
click at [921, 206] on span "Own Site" at bounding box center [912, 205] width 48 height 14
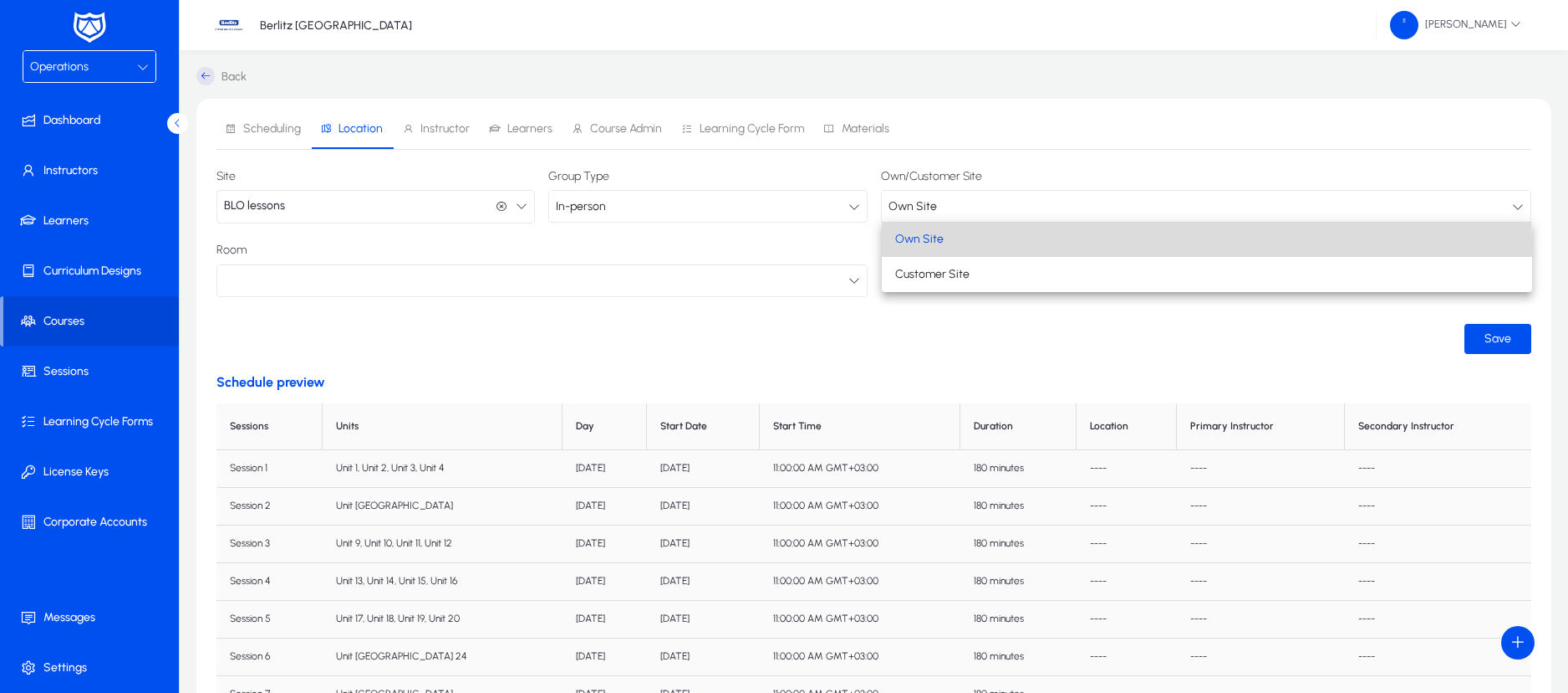
click at [907, 243] on span "Own Site" at bounding box center [919, 239] width 48 height 20
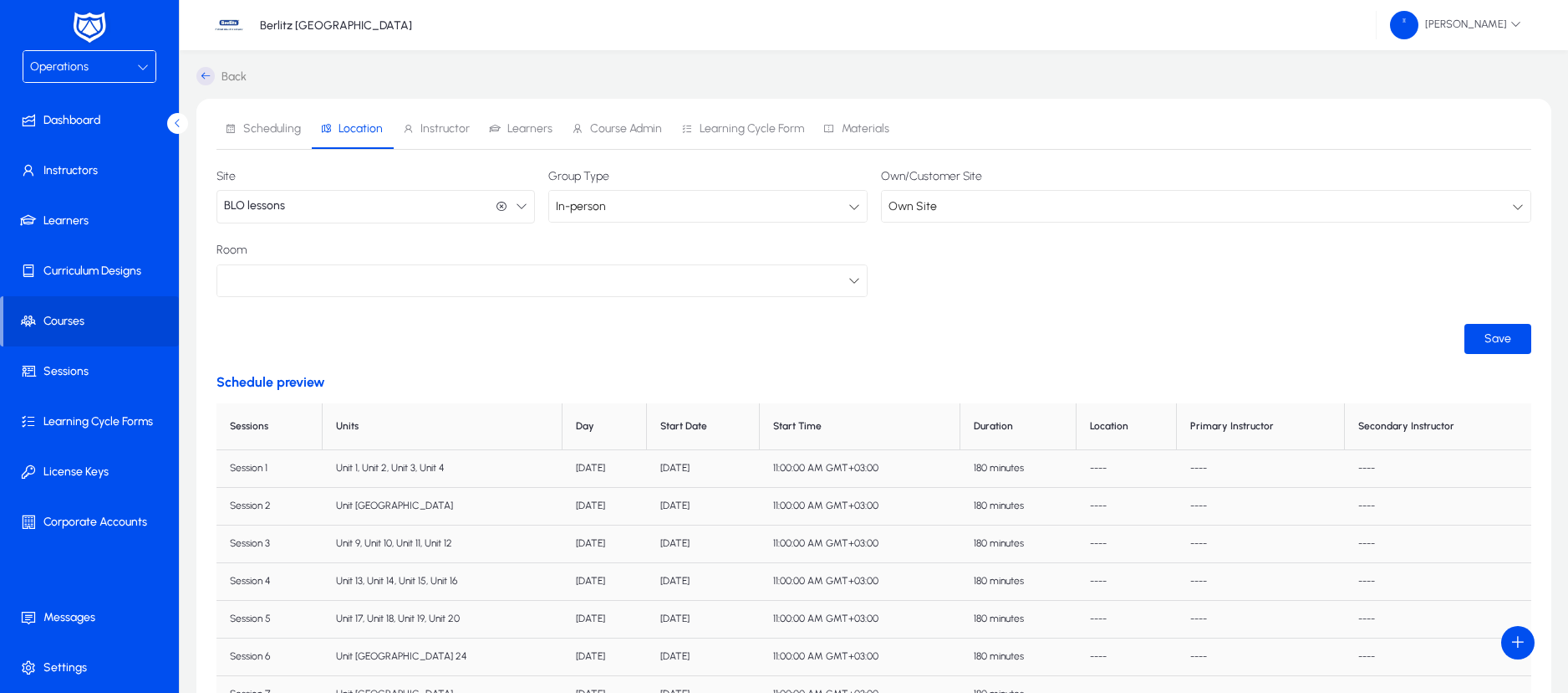
click at [853, 205] on icon at bounding box center [854, 206] width 11 height 11
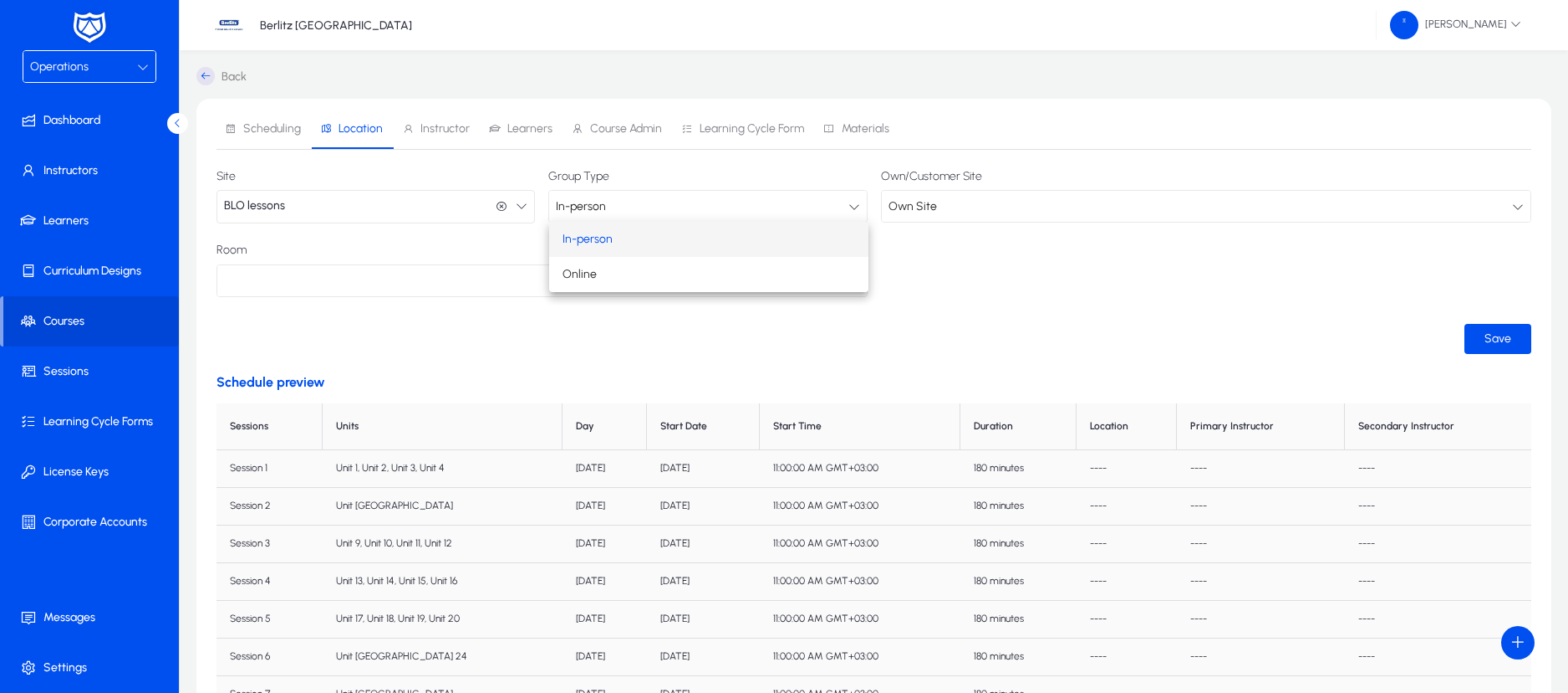
click at [853, 205] on div at bounding box center [784, 346] width 1568 height 693
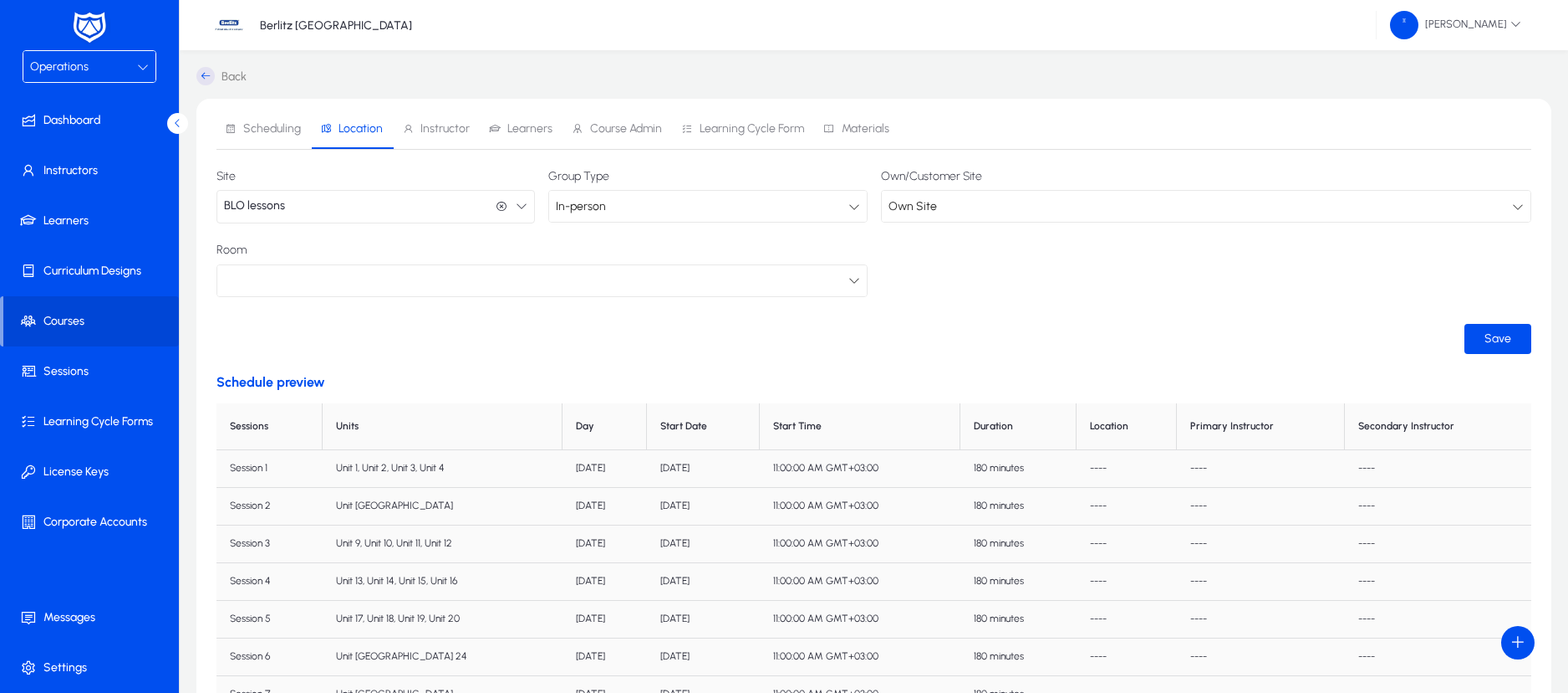
click at [851, 275] on icon at bounding box center [854, 280] width 11 height 11
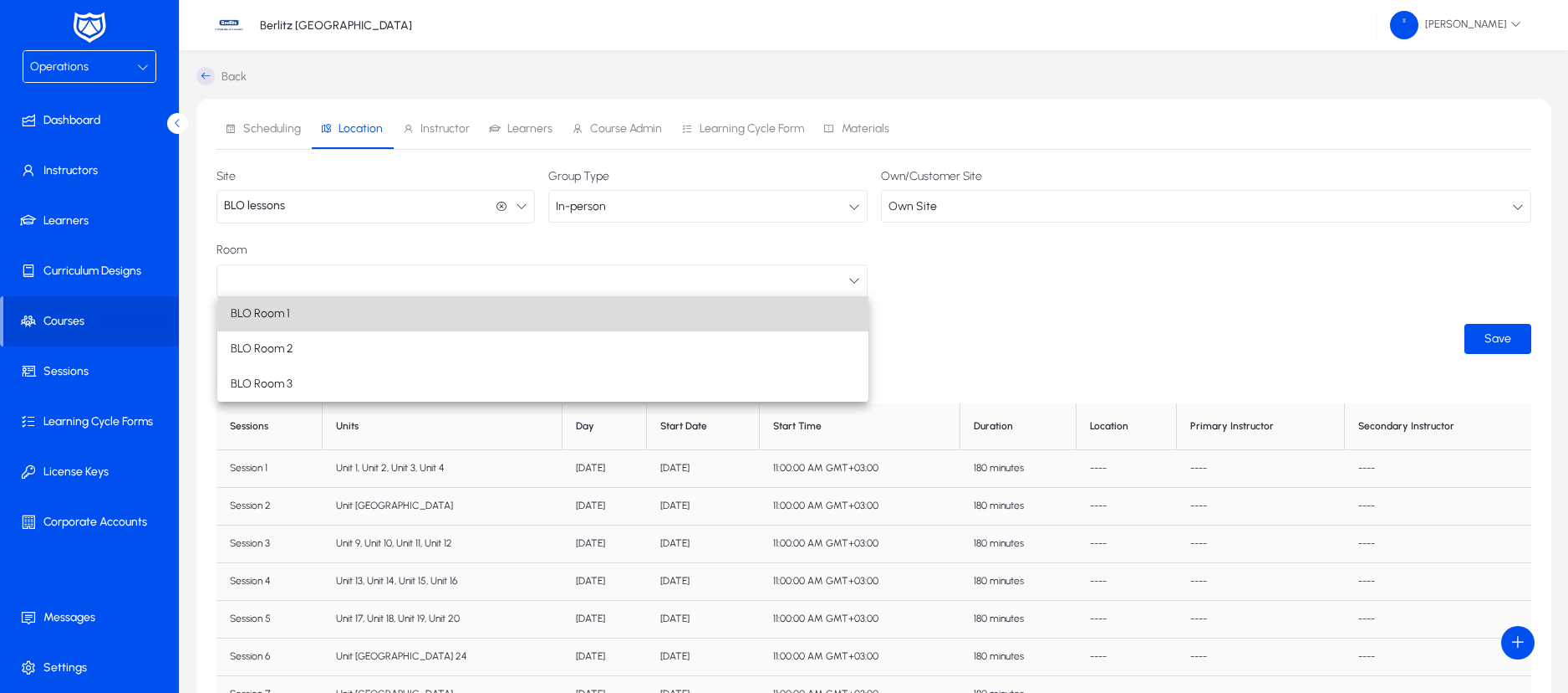
click at [686, 311] on mat-option "BLO Room 1" at bounding box center [543, 313] width 651 height 35
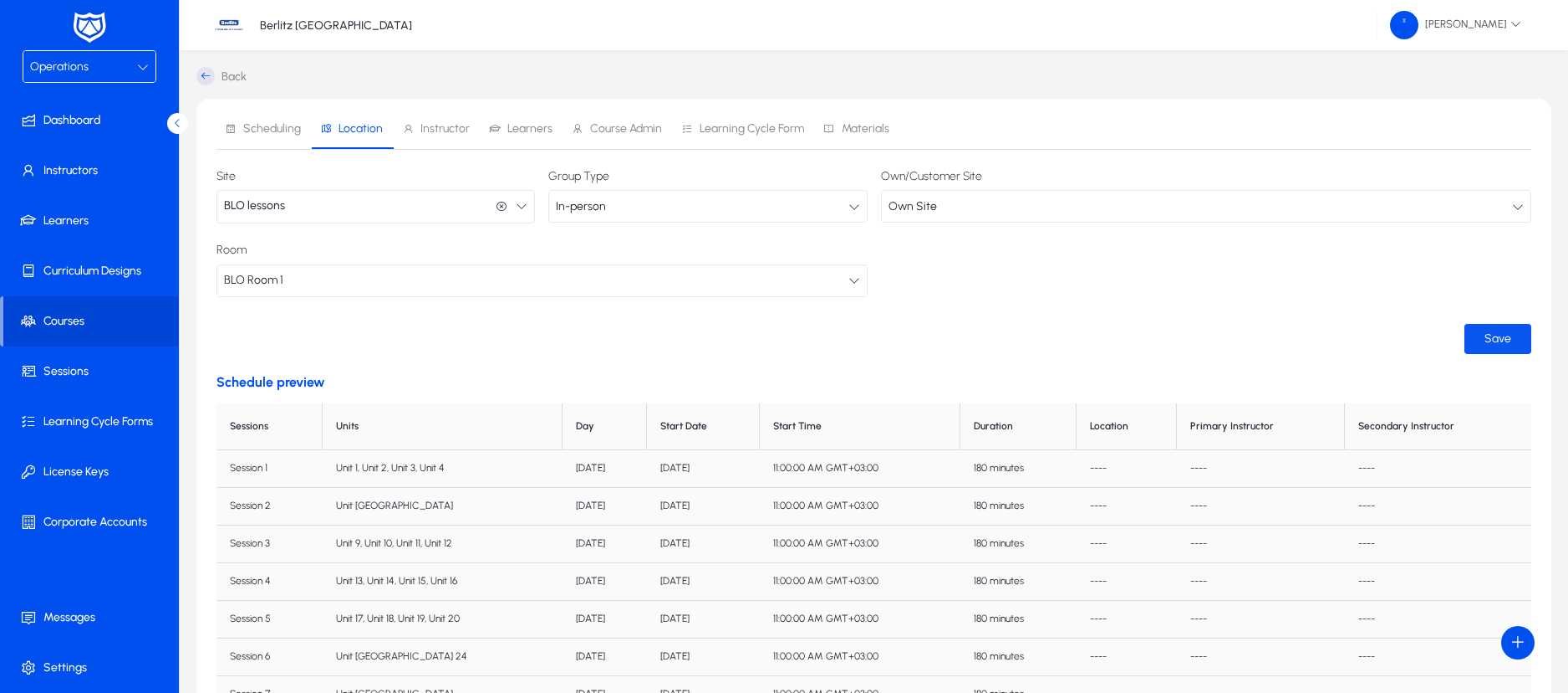
click at [1490, 342] on span "Save" at bounding box center [1498, 338] width 26 height 14
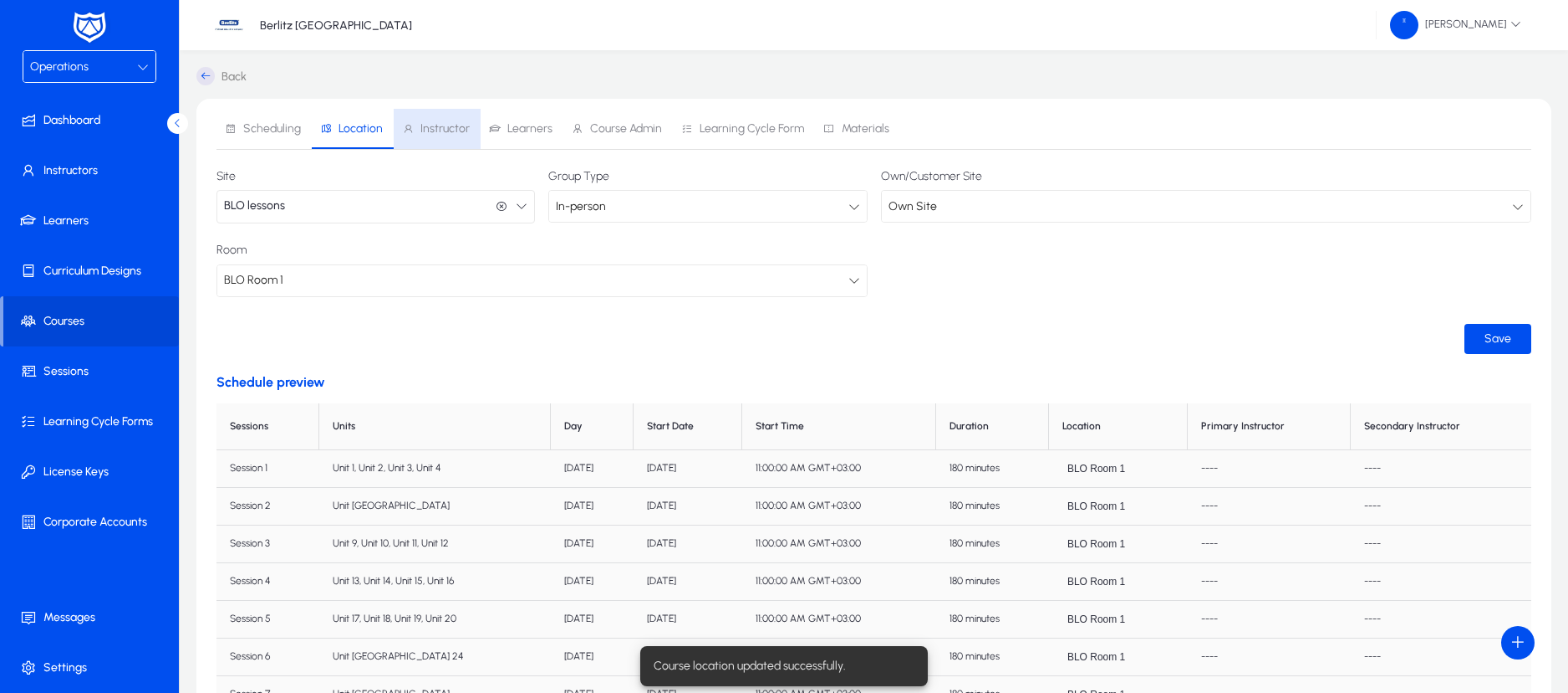
click at [440, 129] on span "Instructor" at bounding box center [445, 129] width 49 height 11
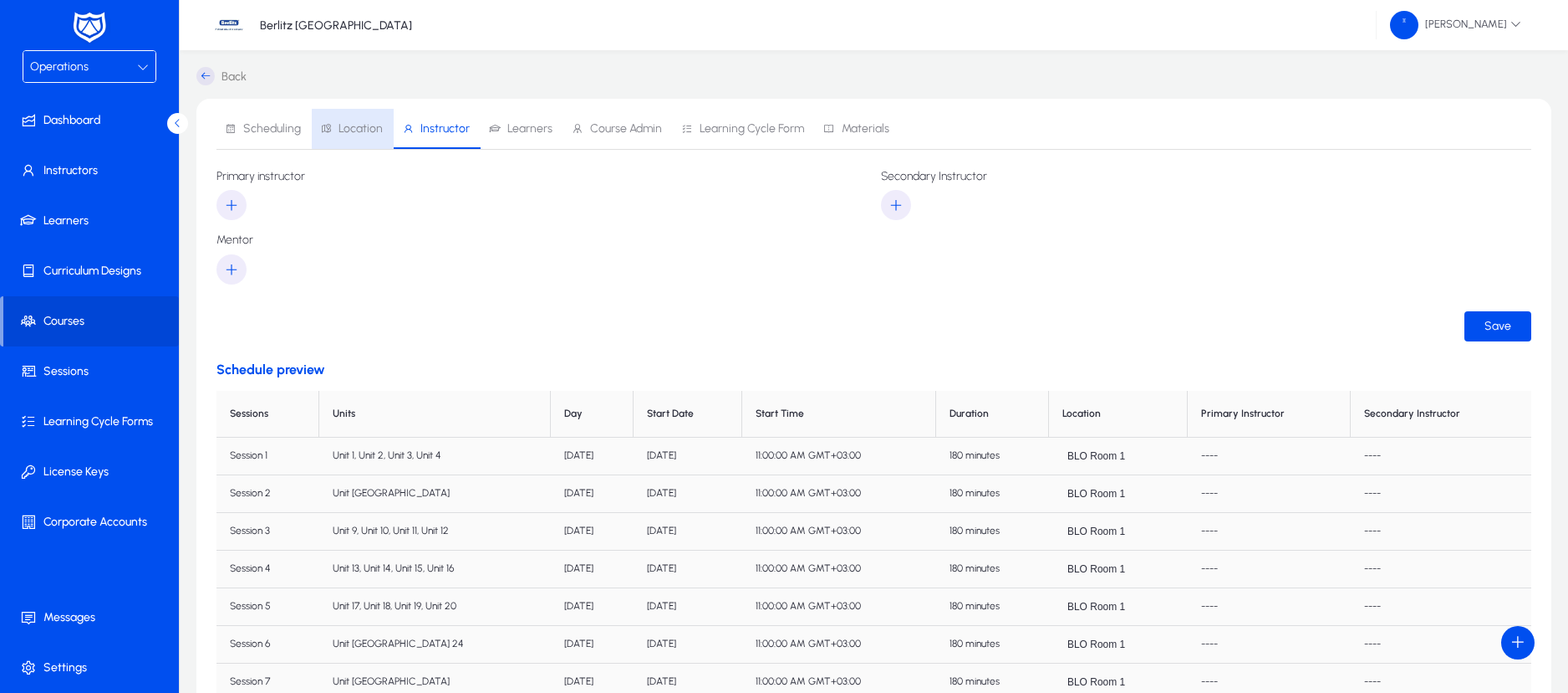
click at [365, 129] on span "Location" at bounding box center [361, 129] width 44 height 11
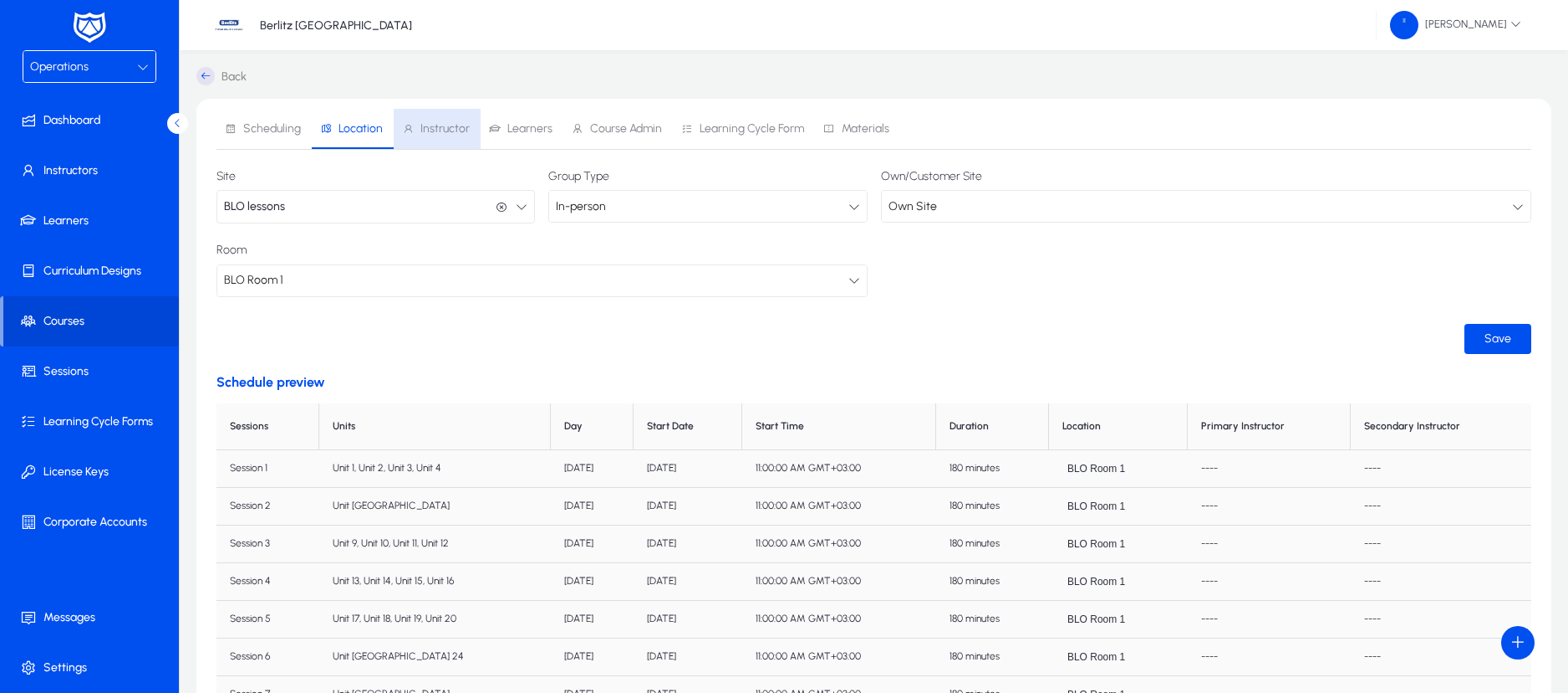
click at [452, 125] on span "Instructor" at bounding box center [445, 129] width 49 height 11
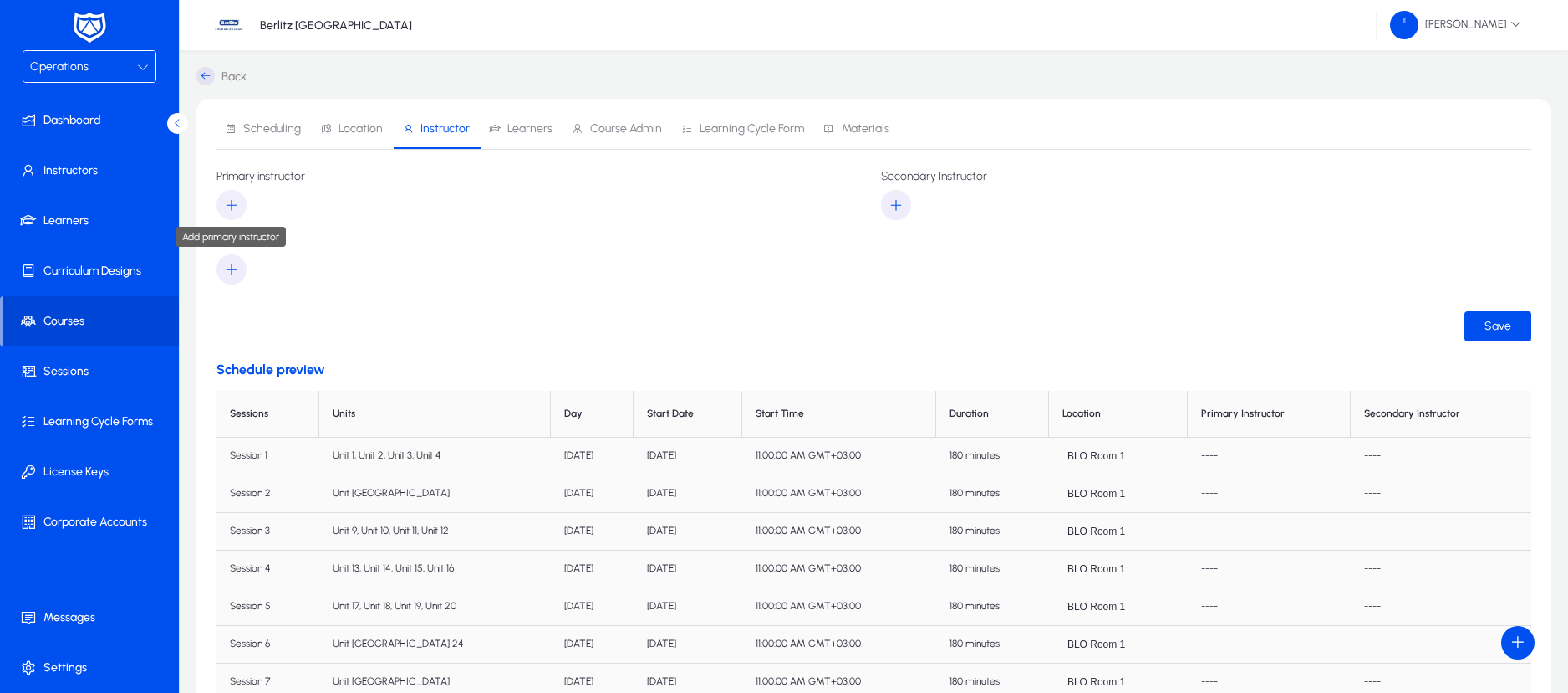
click at [233, 204] on icon "button" at bounding box center [232, 205] width 15 height 15
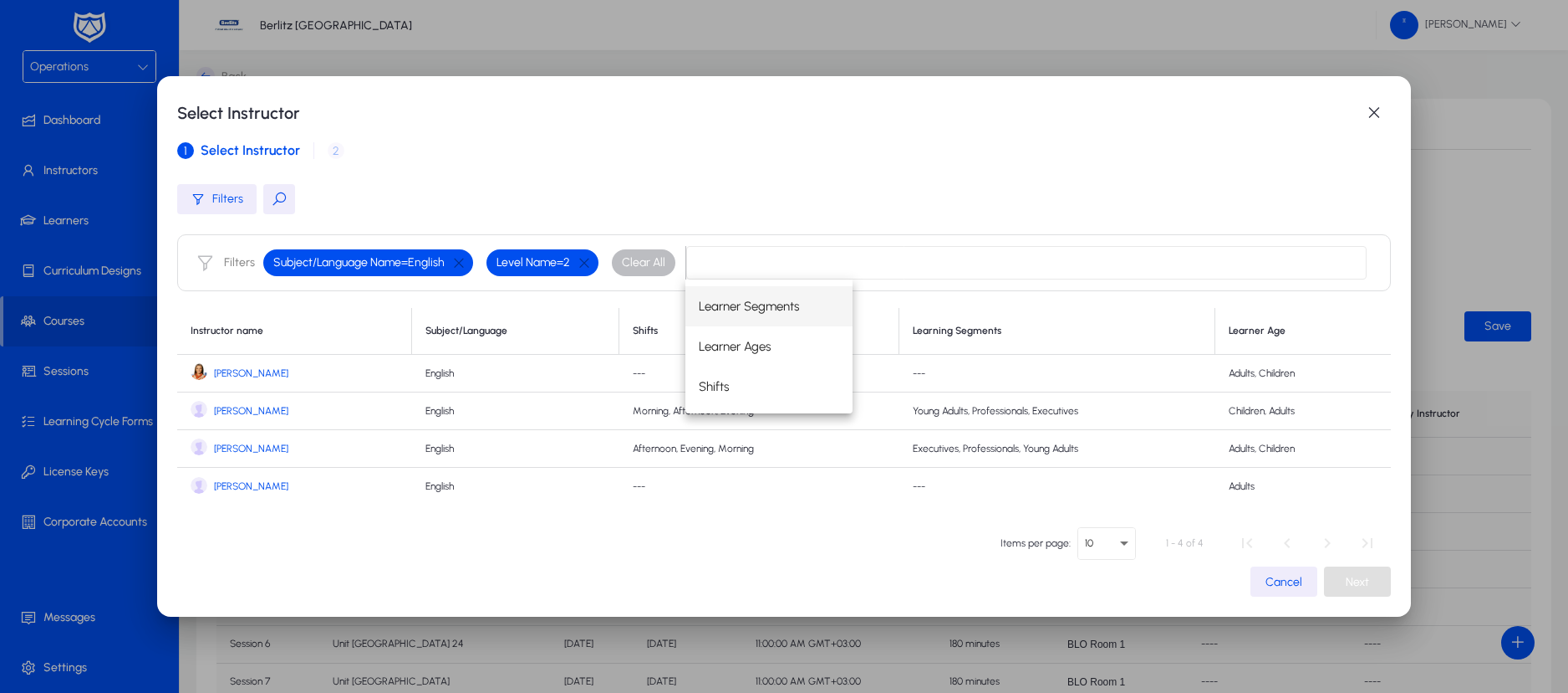
click at [252, 484] on span "[PERSON_NAME]" at bounding box center [251, 486] width 75 height 12
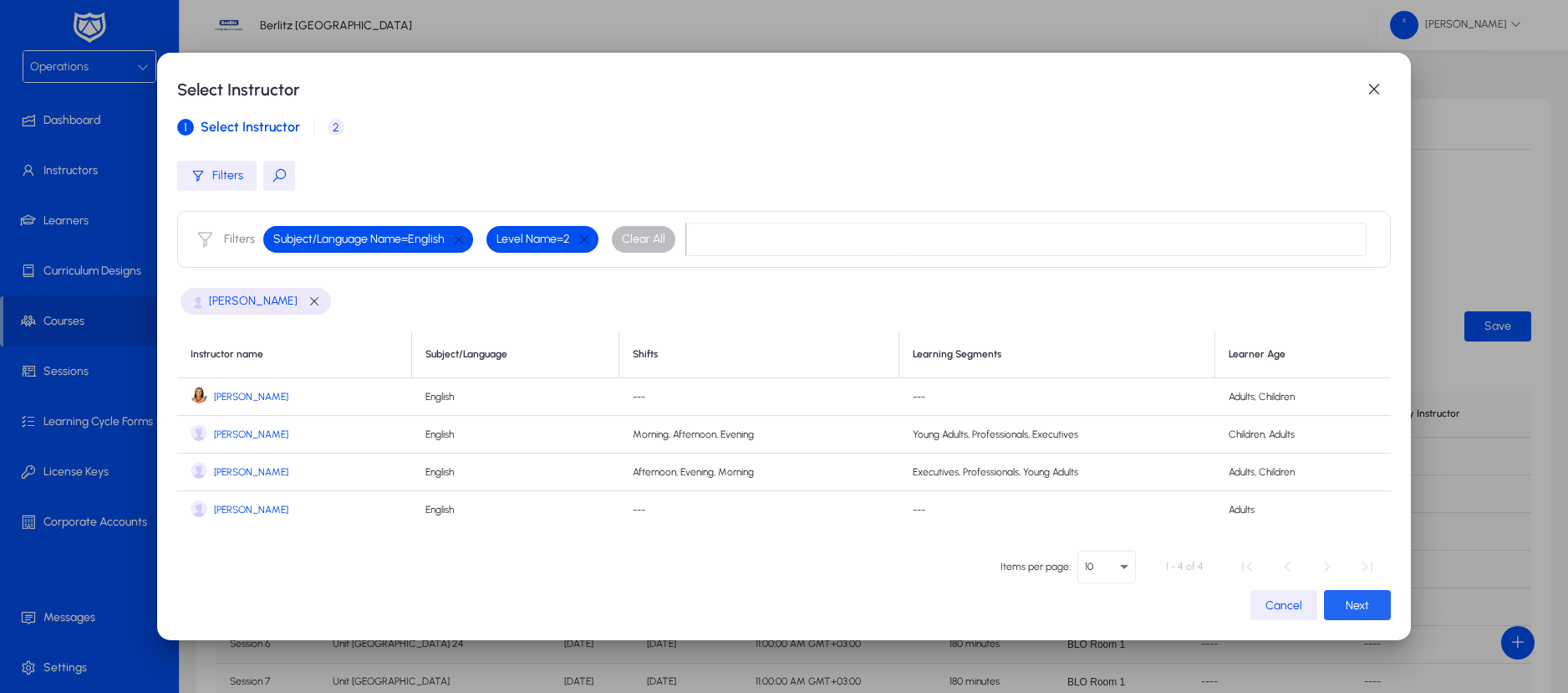
click at [1346, 600] on span "Next" at bounding box center [1357, 605] width 24 height 14
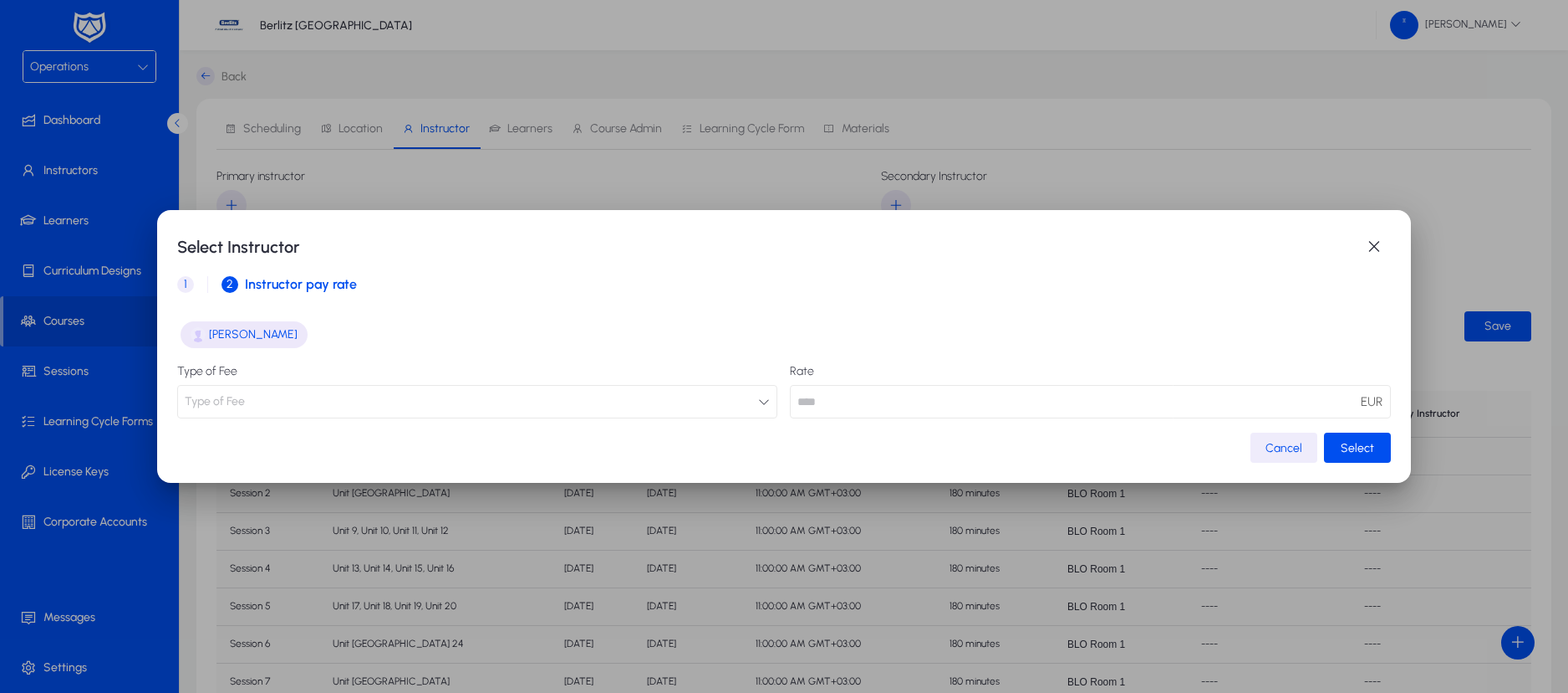
click at [758, 401] on icon "button" at bounding box center [764, 401] width 11 height 11
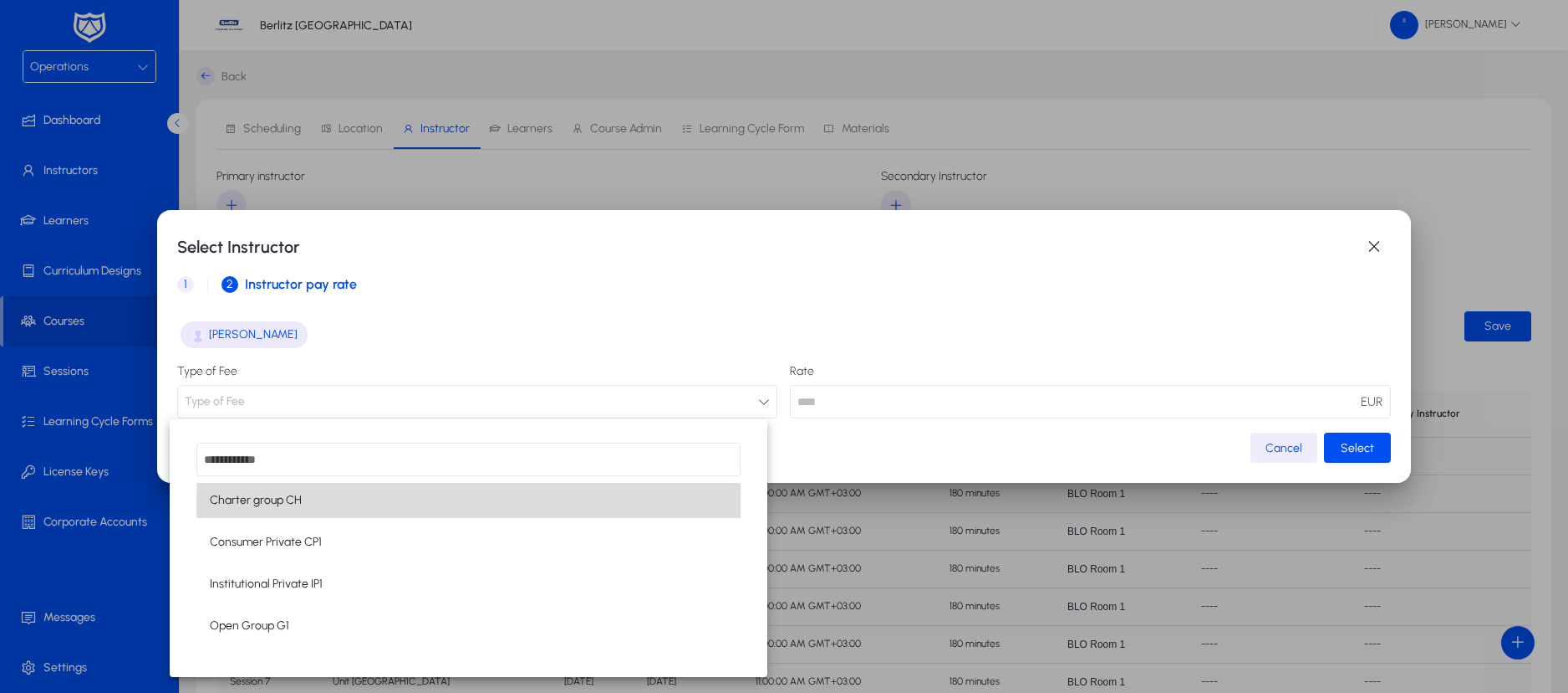
click at [613, 506] on mat-option "Charter group CH" at bounding box center [468, 500] width 544 height 35
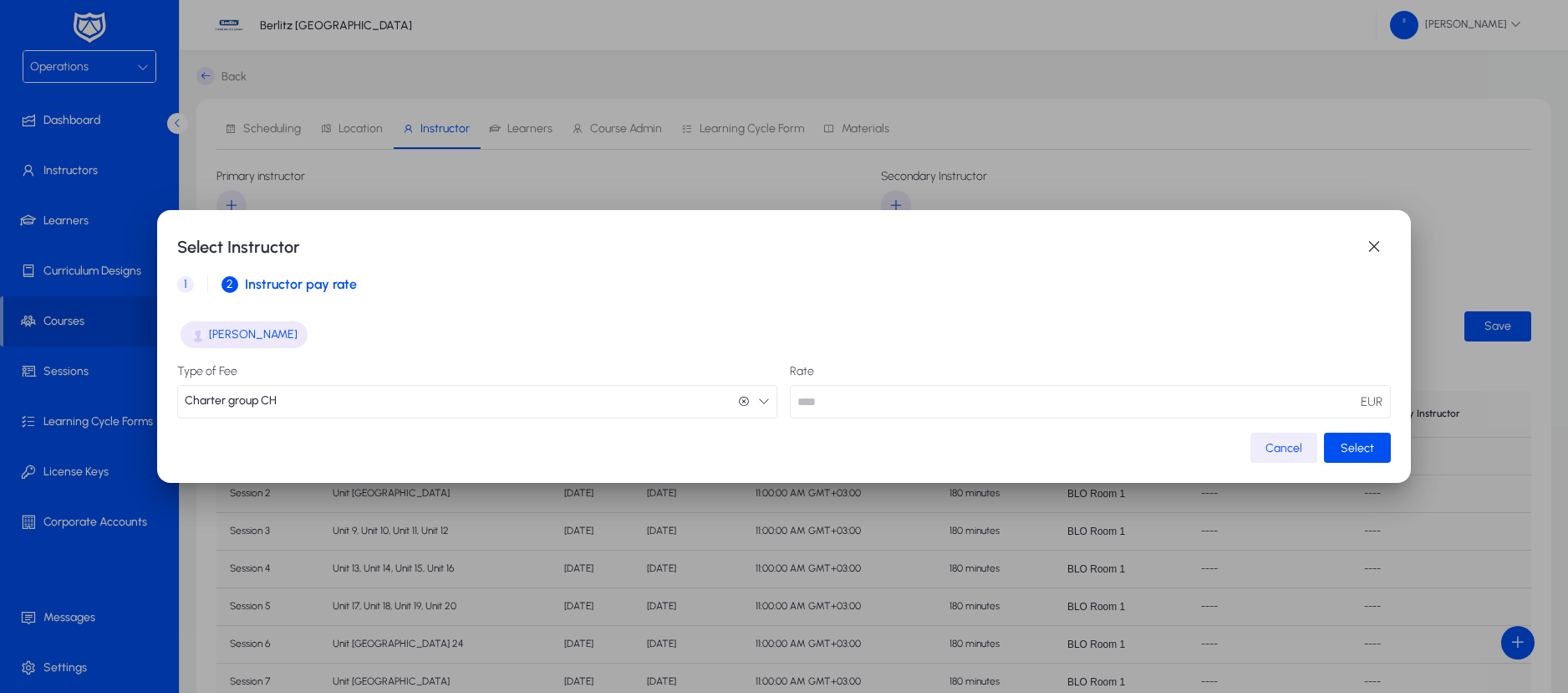
click at [755, 392] on button "Charter group CH Charter group CH" at bounding box center [477, 400] width 601 height 33
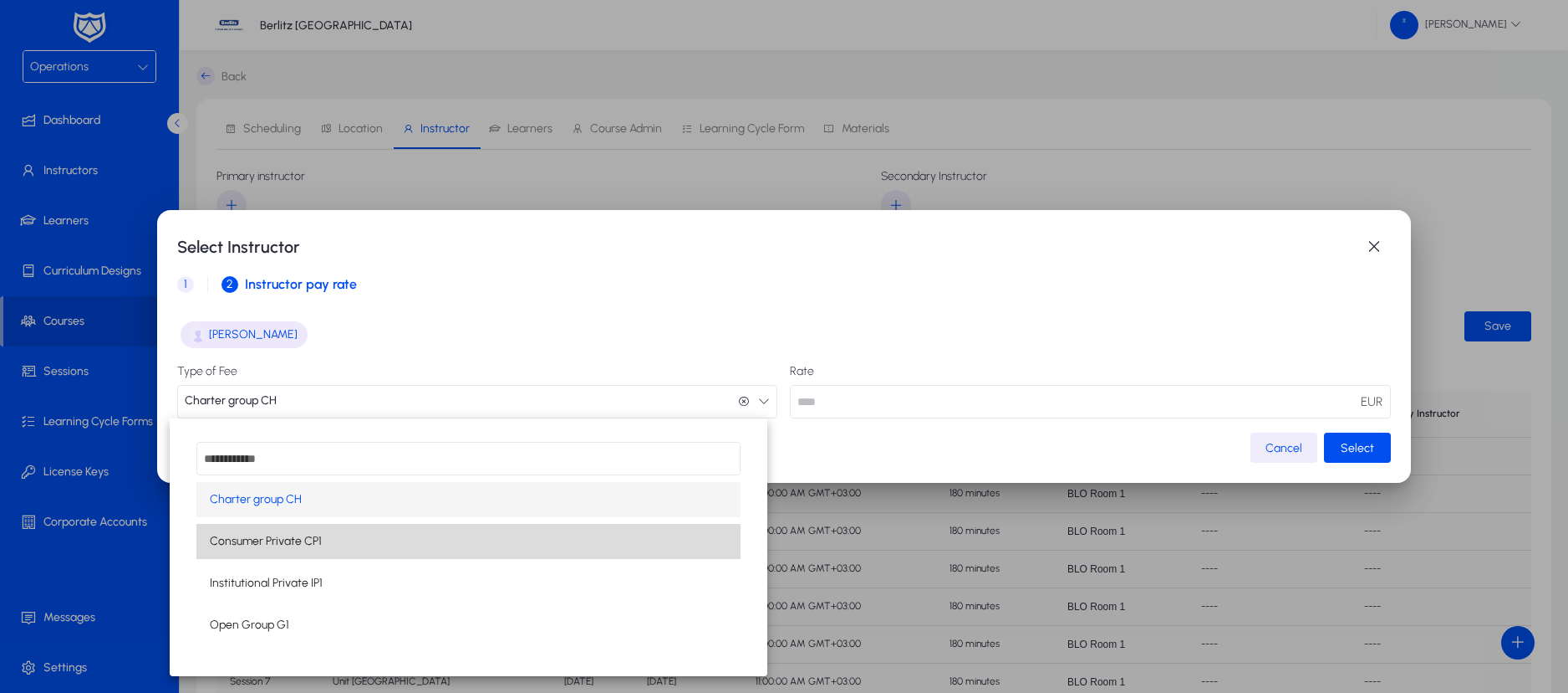
click at [461, 540] on mat-option "Consumer Private CP1" at bounding box center [468, 541] width 544 height 35
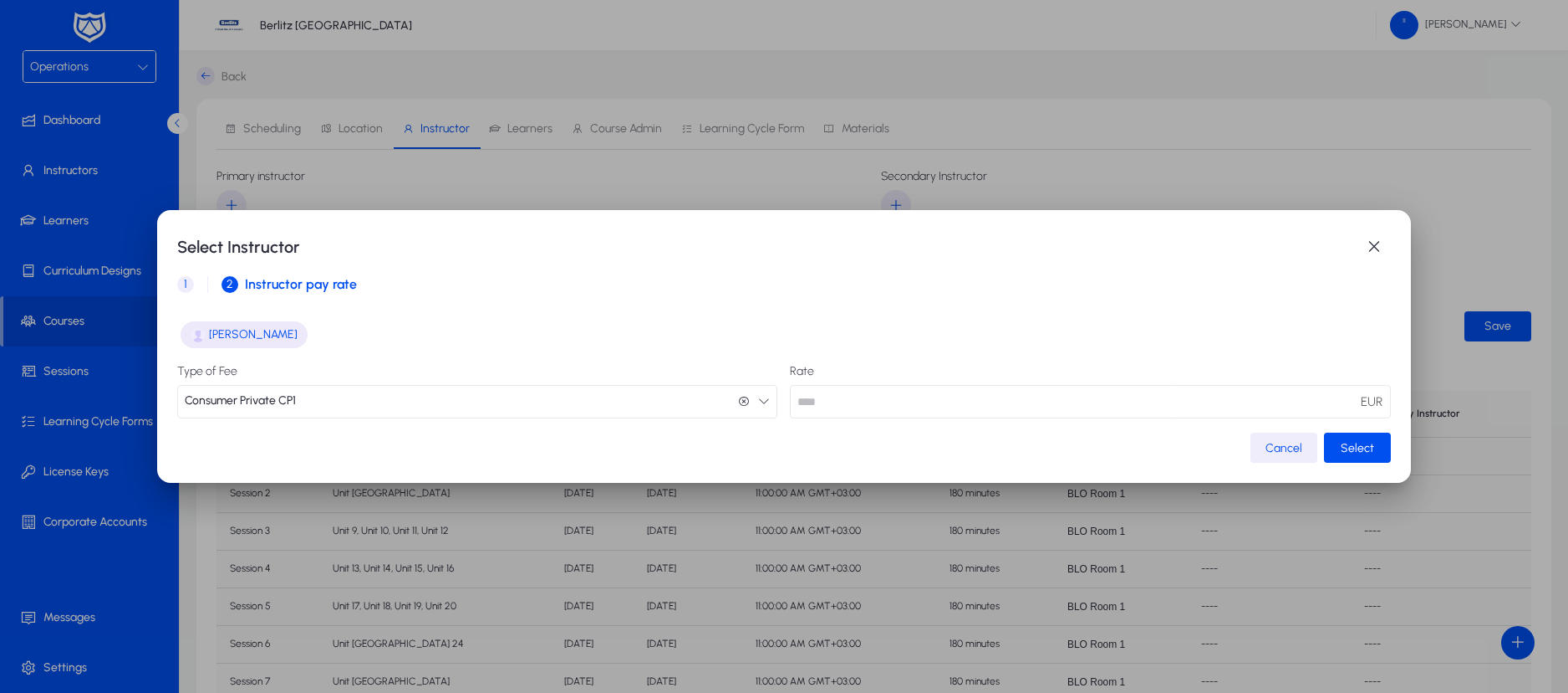
click at [759, 401] on icon "button" at bounding box center [764, 400] width 11 height 11
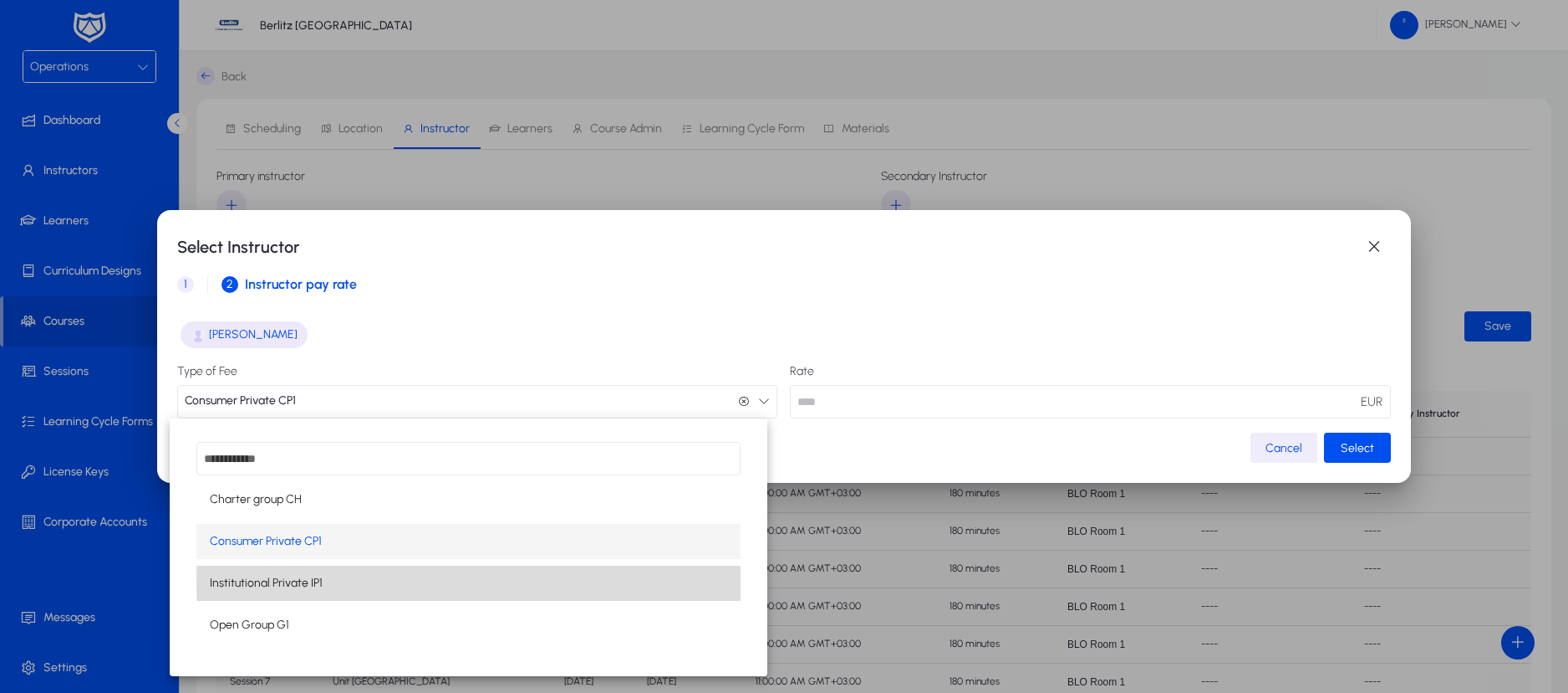
click at [499, 582] on mat-option "Institutional Private IP1" at bounding box center [468, 582] width 544 height 35
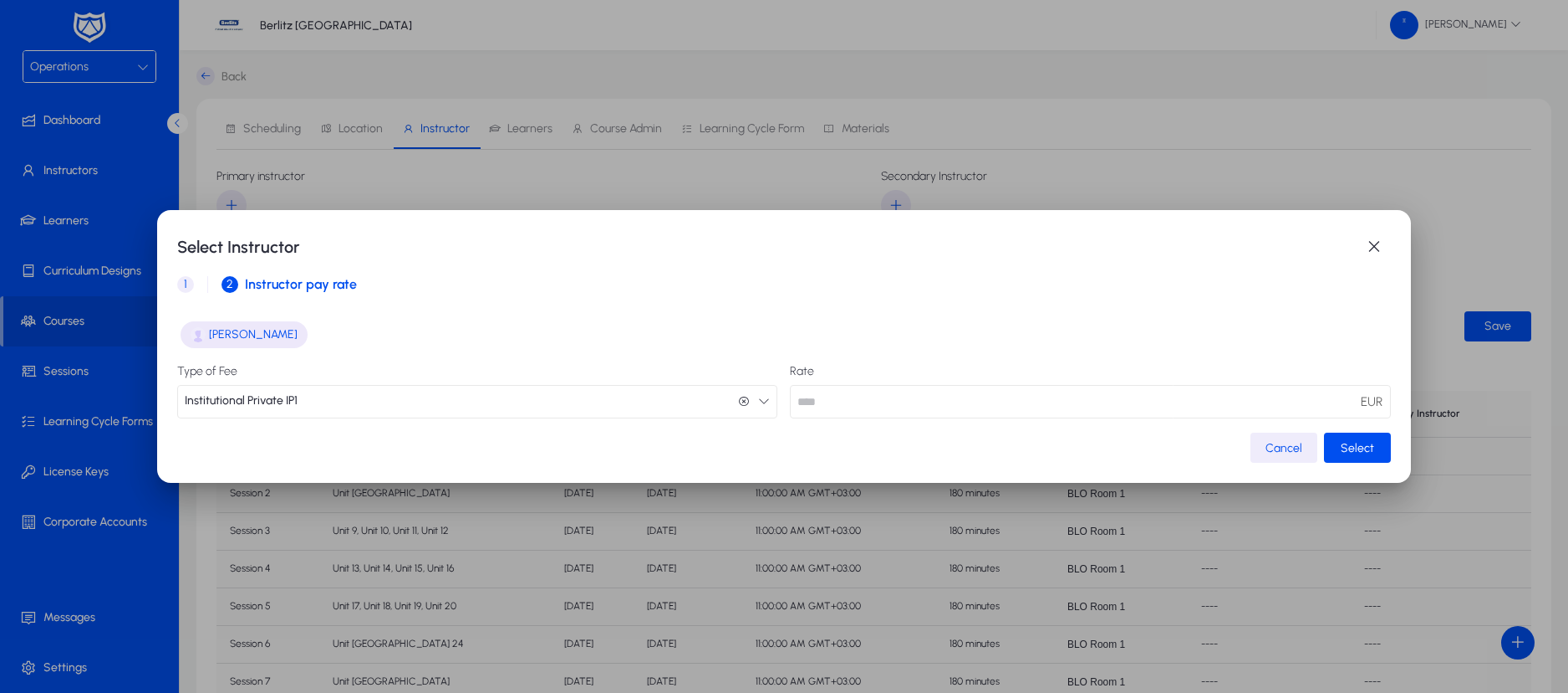
click at [758, 398] on icon "button" at bounding box center [764, 400] width 11 height 11
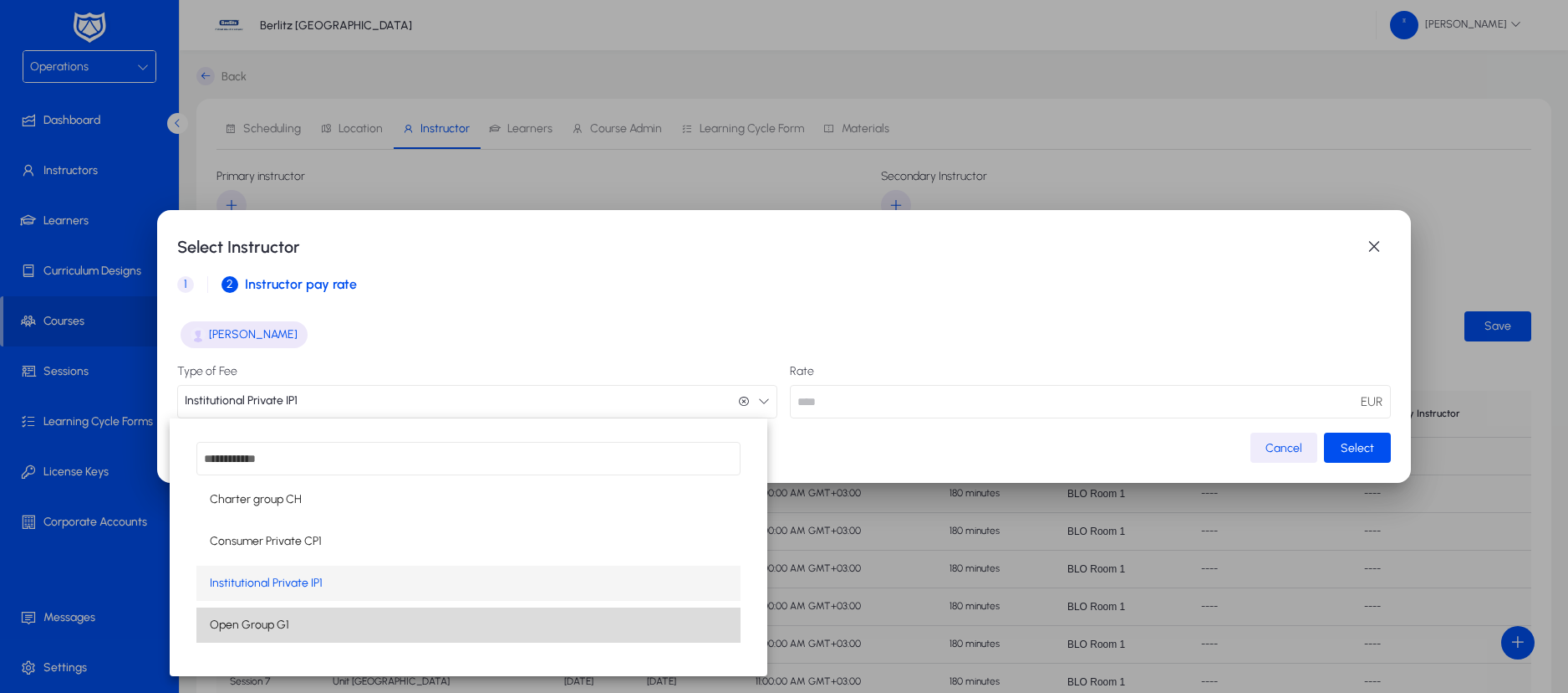
click at [499, 612] on mat-option "Open Group G1" at bounding box center [468, 624] width 544 height 35
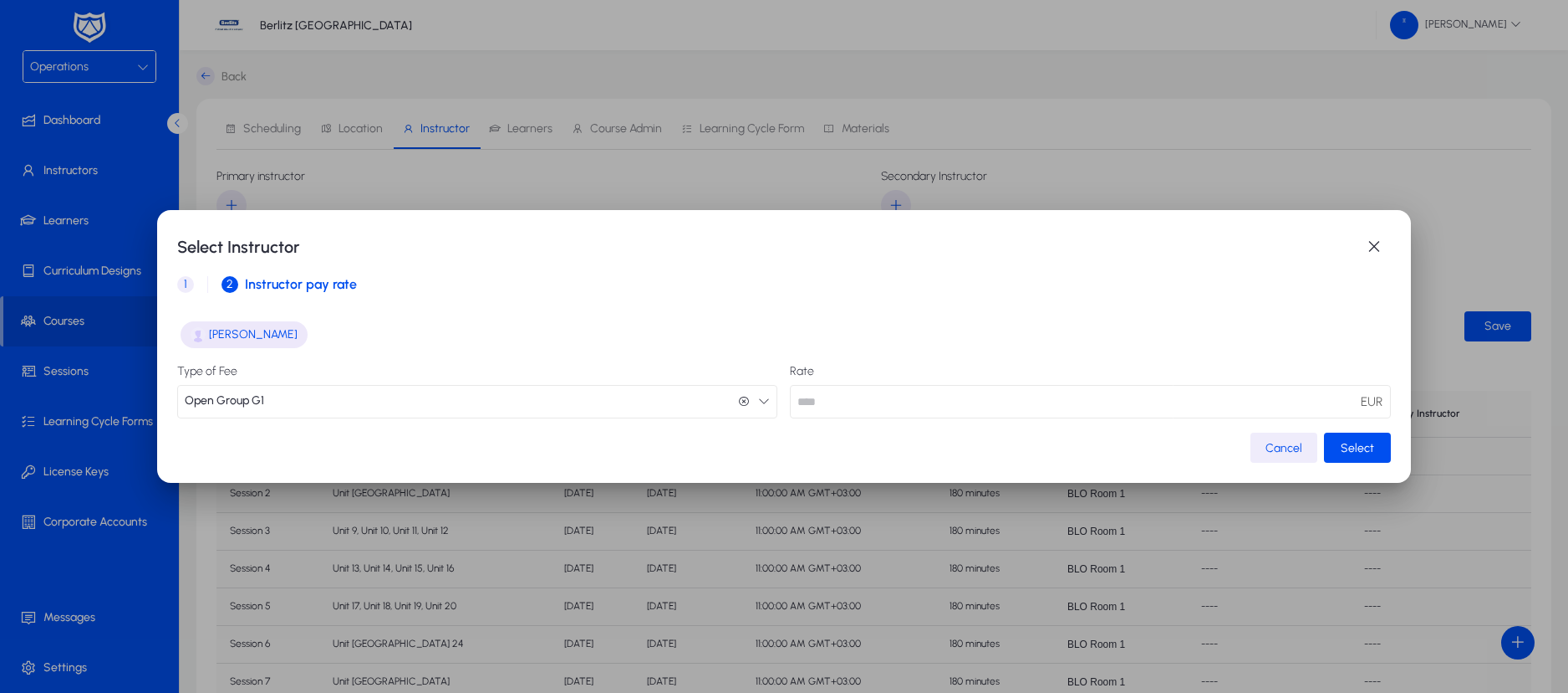
click at [758, 402] on icon "button" at bounding box center [764, 400] width 11 height 11
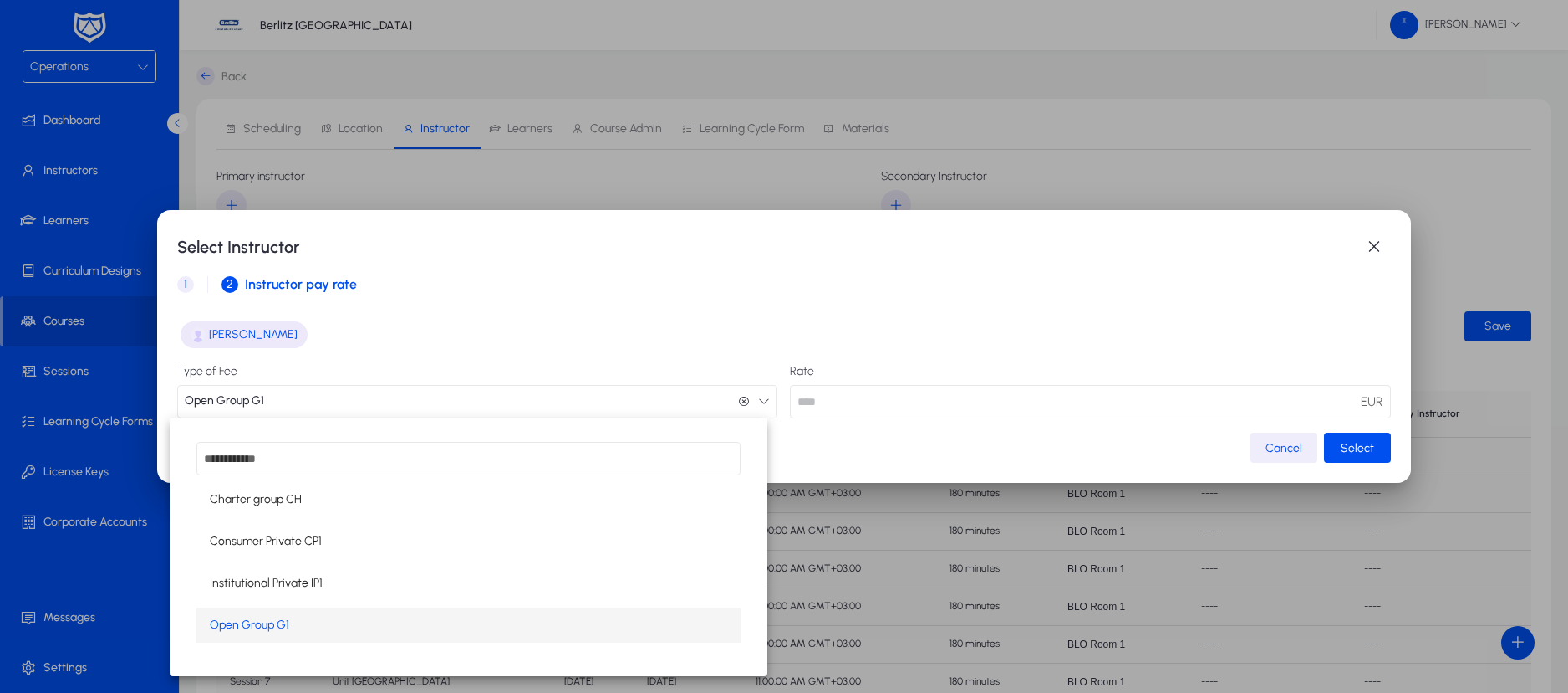
click at [454, 628] on mat-option "Open Group G1" at bounding box center [468, 624] width 544 height 35
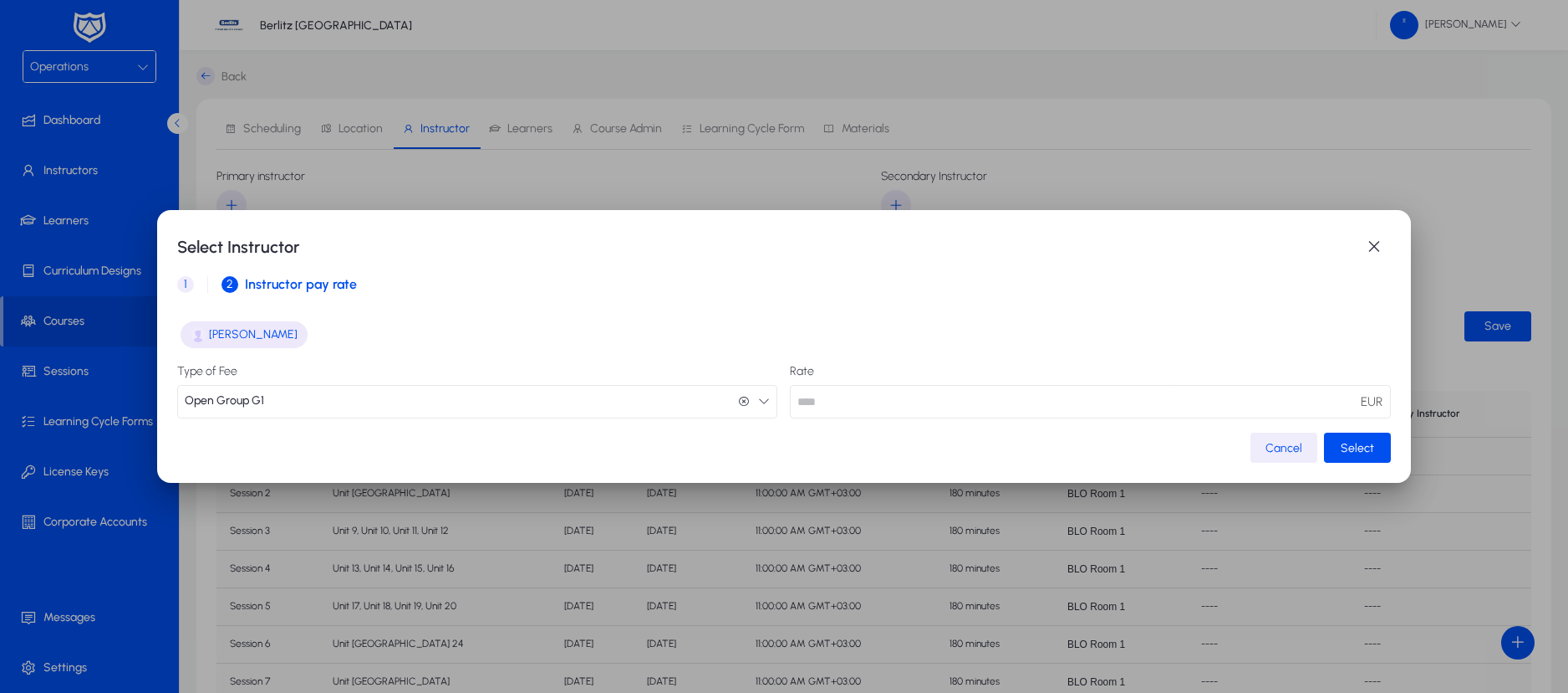
click at [922, 402] on input "**" at bounding box center [1090, 400] width 601 height 33
type input "**"
click at [1040, 278] on div "1 Select Instructor 2 Instructor pay rate" at bounding box center [784, 284] width 1215 height 40
click at [758, 404] on icon "button" at bounding box center [764, 400] width 11 height 11
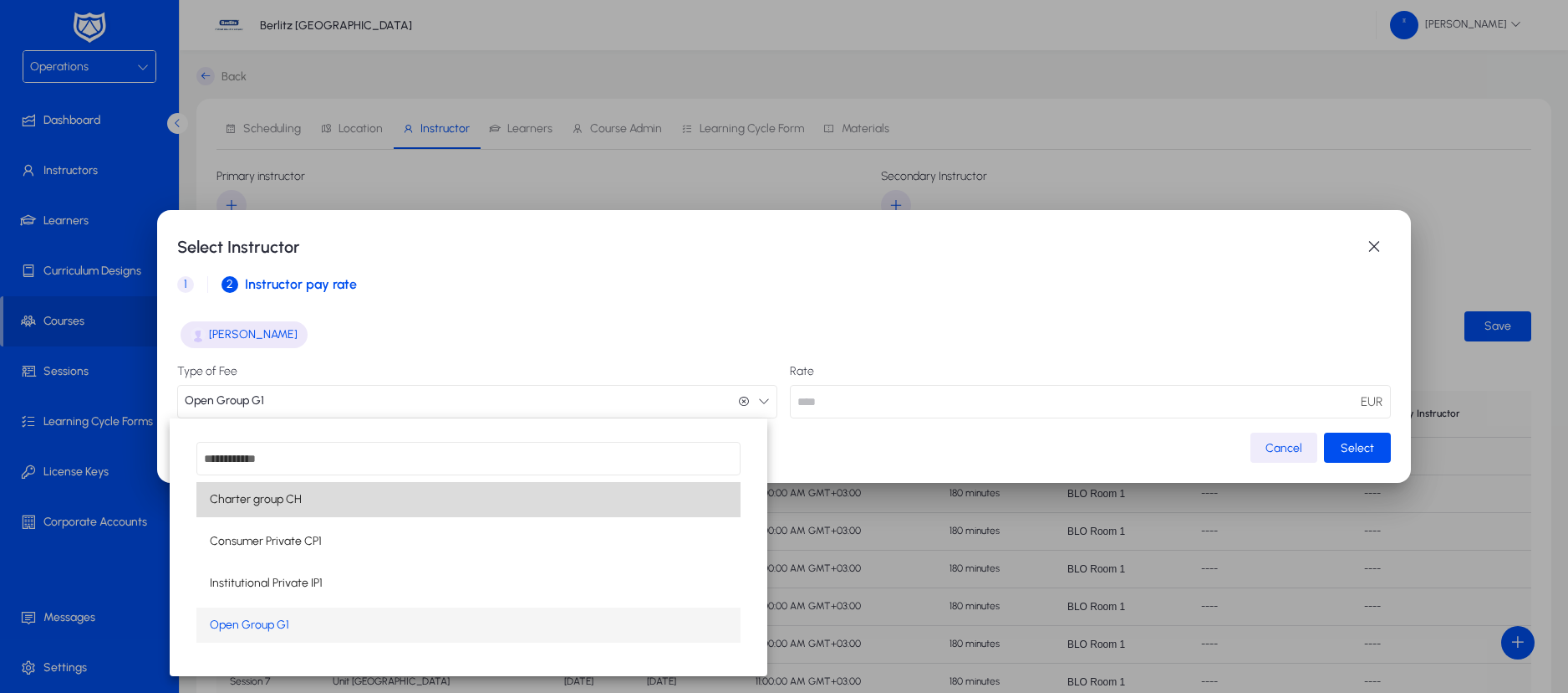
click at [433, 512] on mat-option "Charter group CH" at bounding box center [468, 499] width 544 height 35
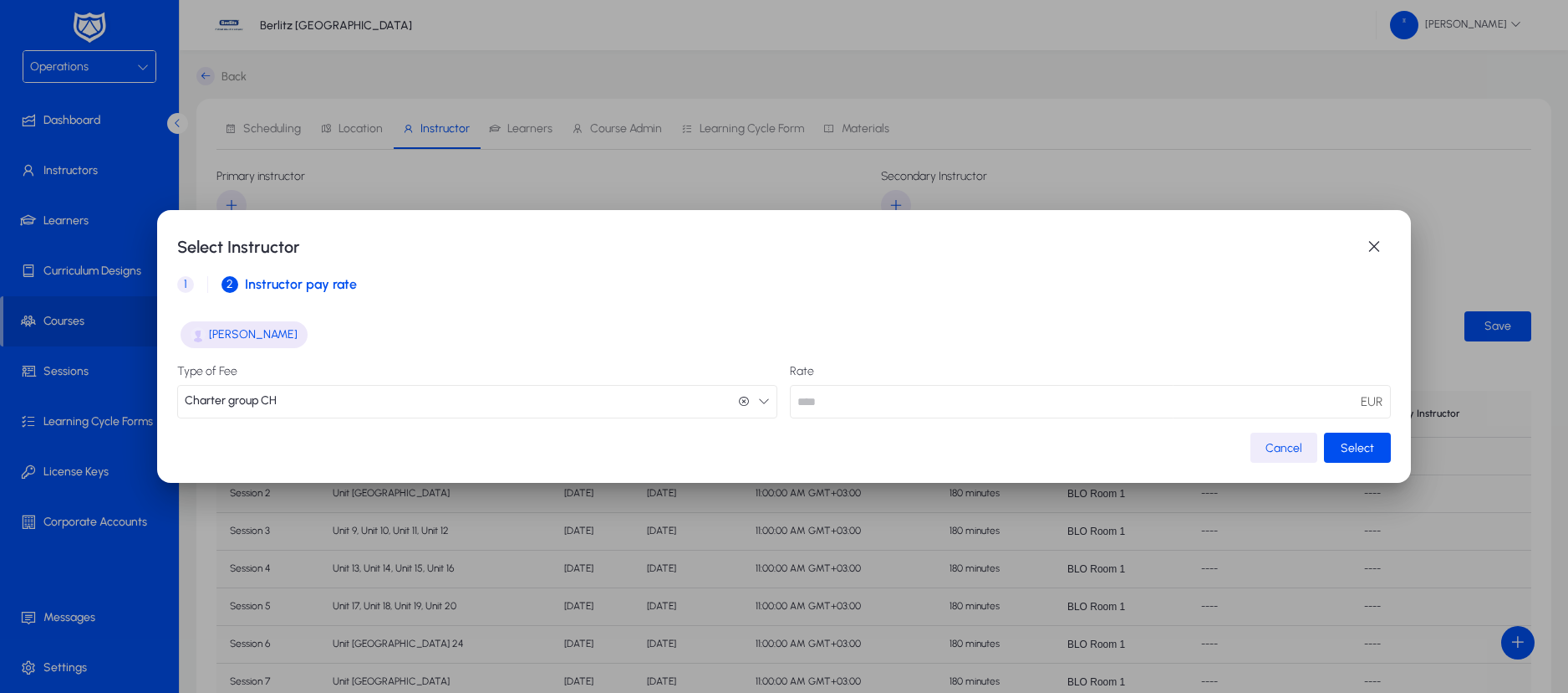
click at [855, 402] on input "number" at bounding box center [1090, 400] width 601 height 33
type input "**"
click at [972, 271] on div "1 Select Instructor 2 Instructor pay rate" at bounding box center [784, 284] width 1215 height 40
click at [1352, 448] on span "Select" at bounding box center [1357, 448] width 33 height 14
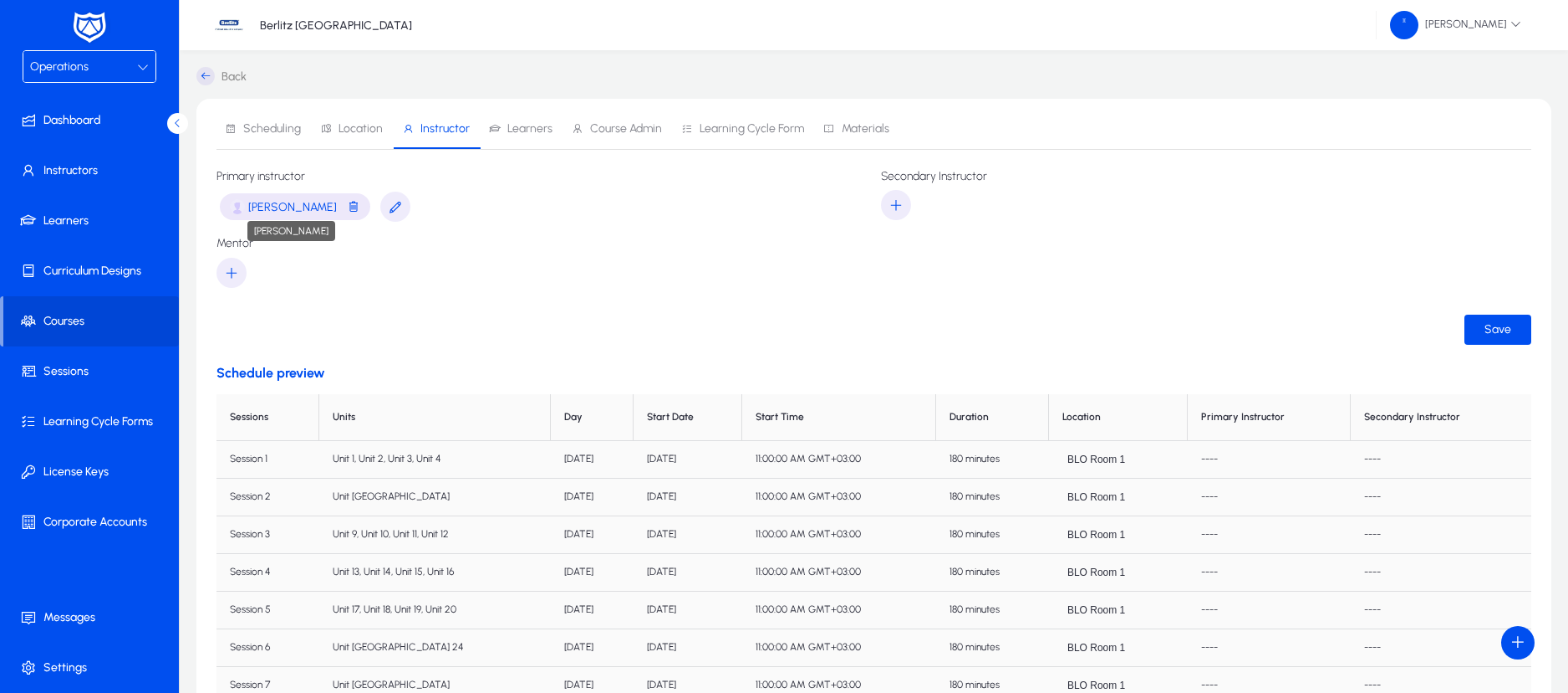
click at [308, 208] on span "[PERSON_NAME]" at bounding box center [292, 206] width 89 height 14
click at [388, 206] on icon "button" at bounding box center [396, 206] width 15 height 15
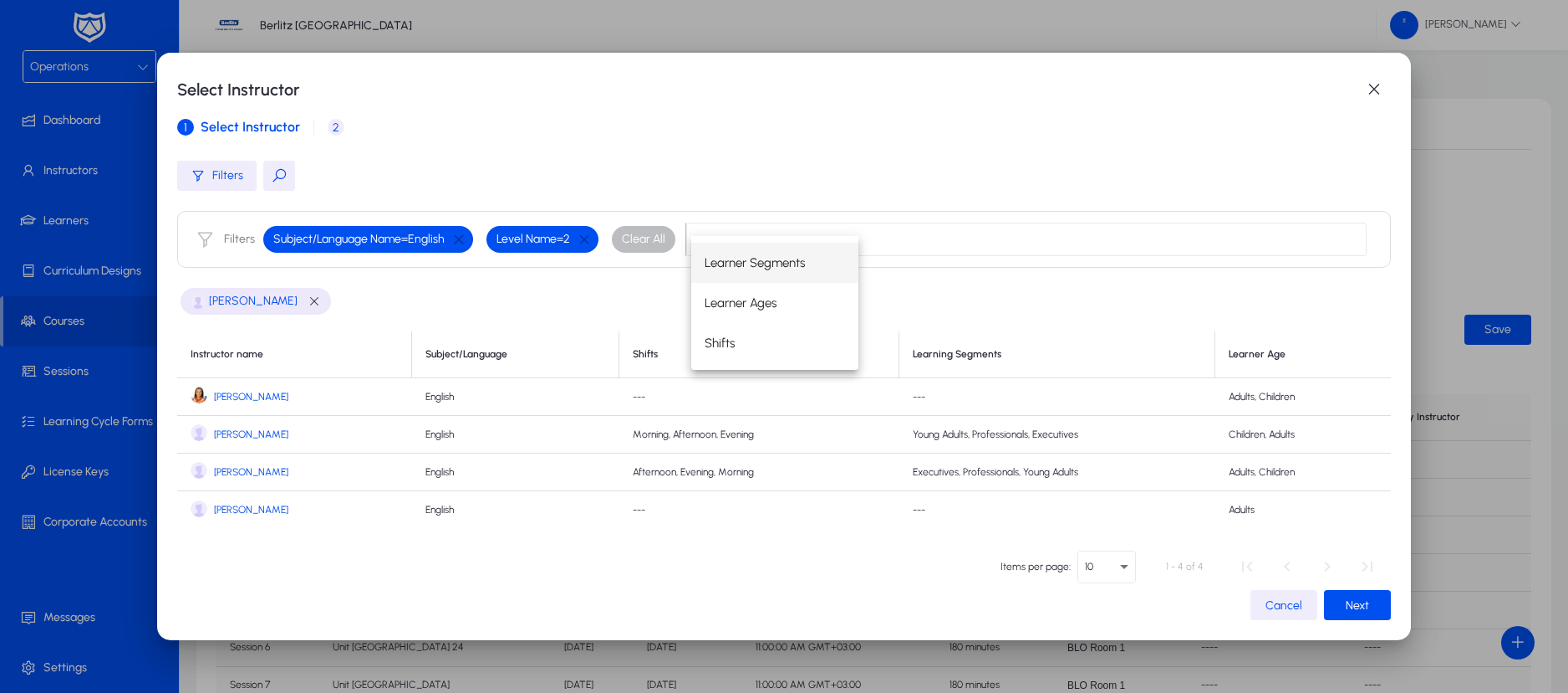
click at [327, 129] on span "2" at bounding box center [336, 127] width 17 height 17
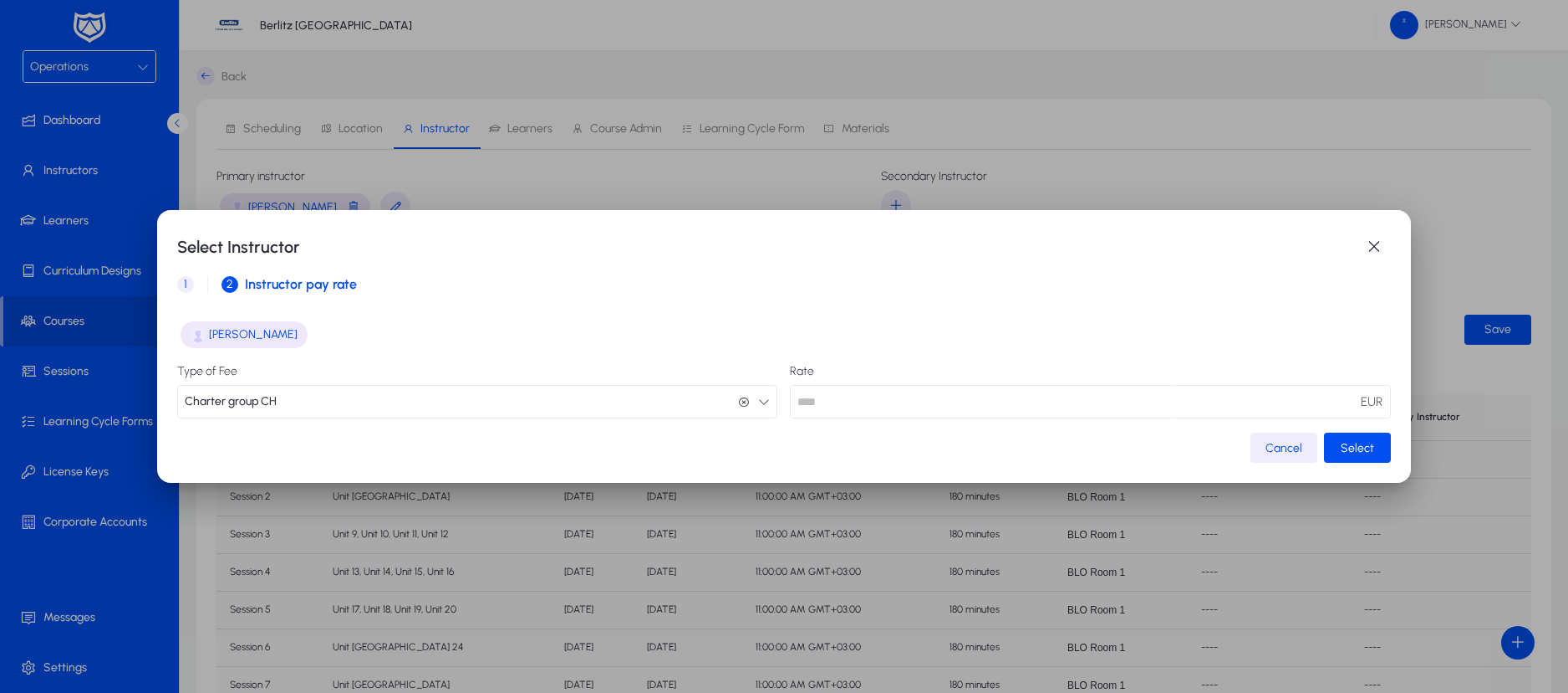
click at [851, 413] on input "number" at bounding box center [1090, 400] width 601 height 33
type input "**"
click at [1362, 441] on span "Select" at bounding box center [1357, 448] width 33 height 14
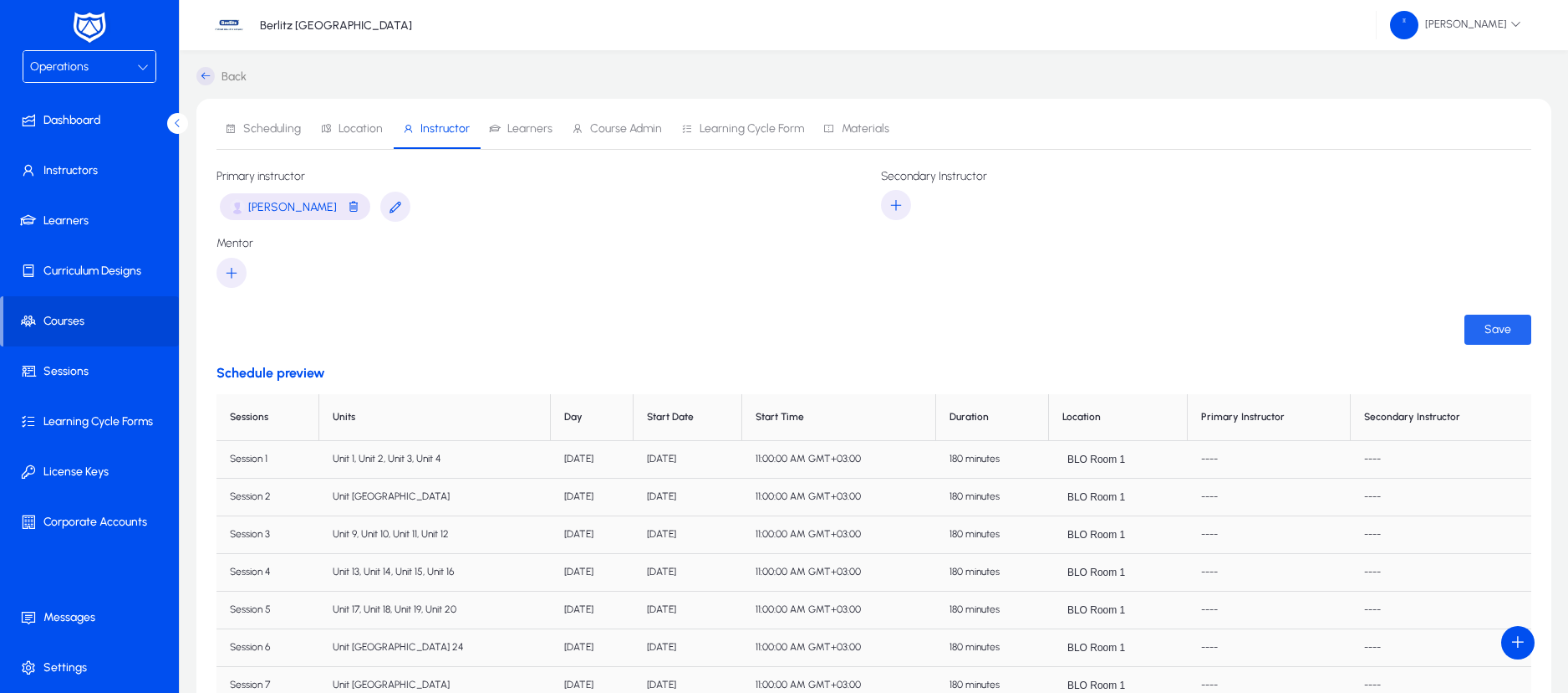
click at [1490, 325] on span "Save" at bounding box center [1498, 329] width 26 height 14
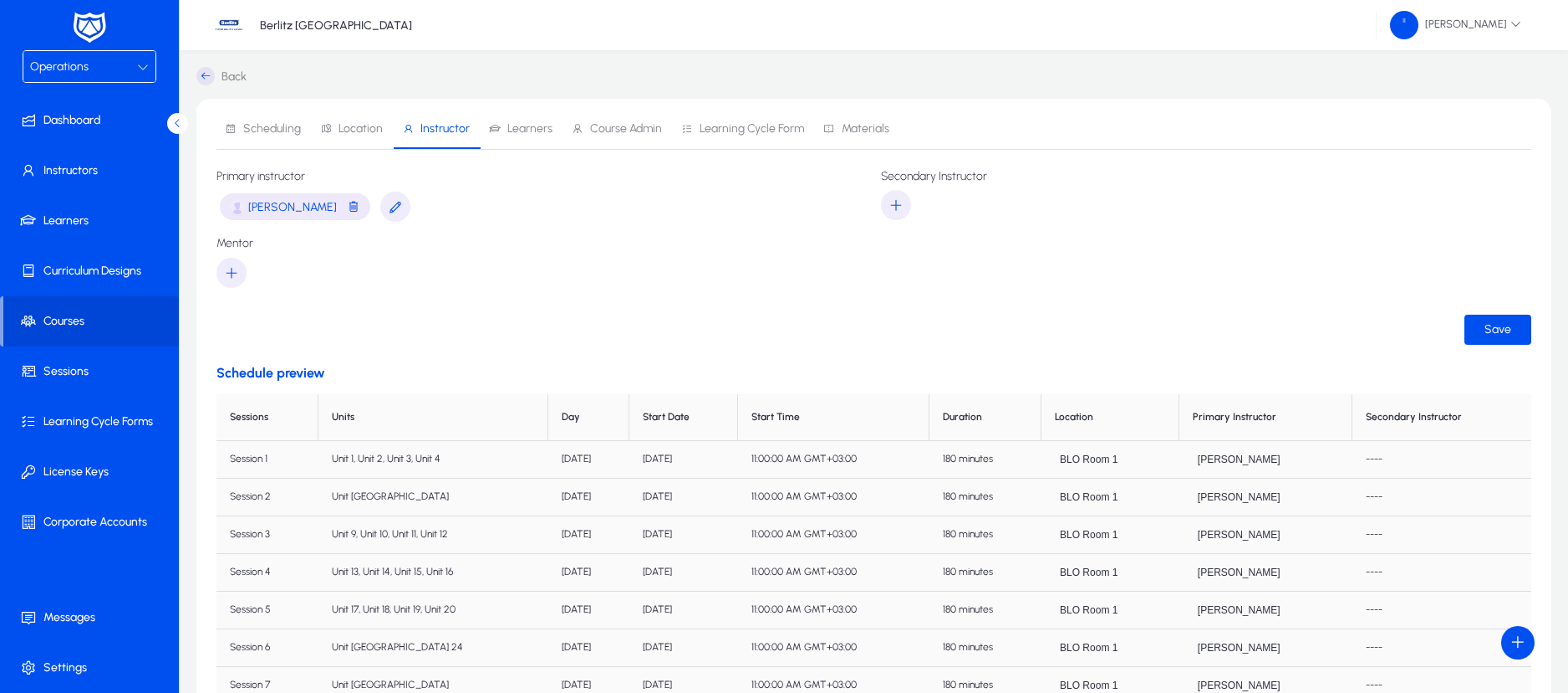
click at [521, 134] on span "Learners" at bounding box center [530, 129] width 45 height 11
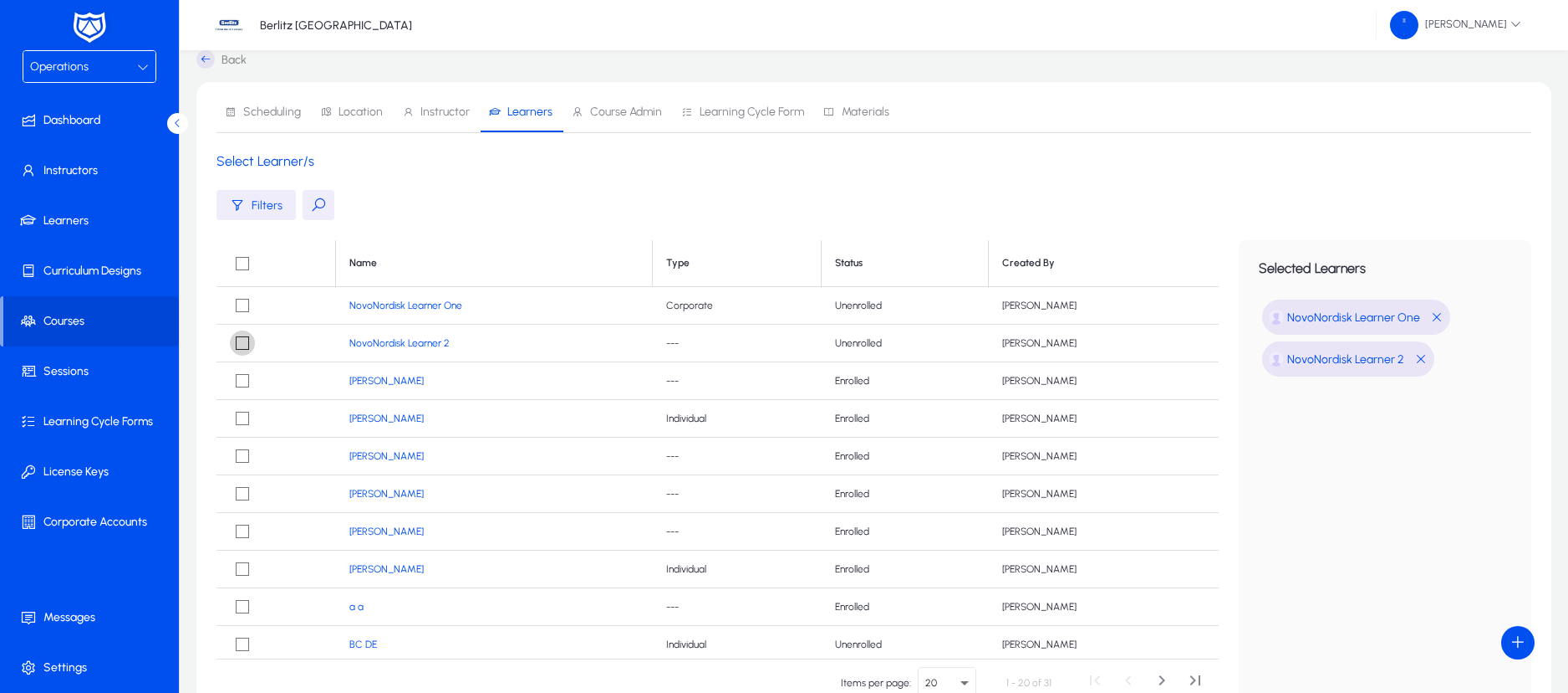
scroll to position [184, 0]
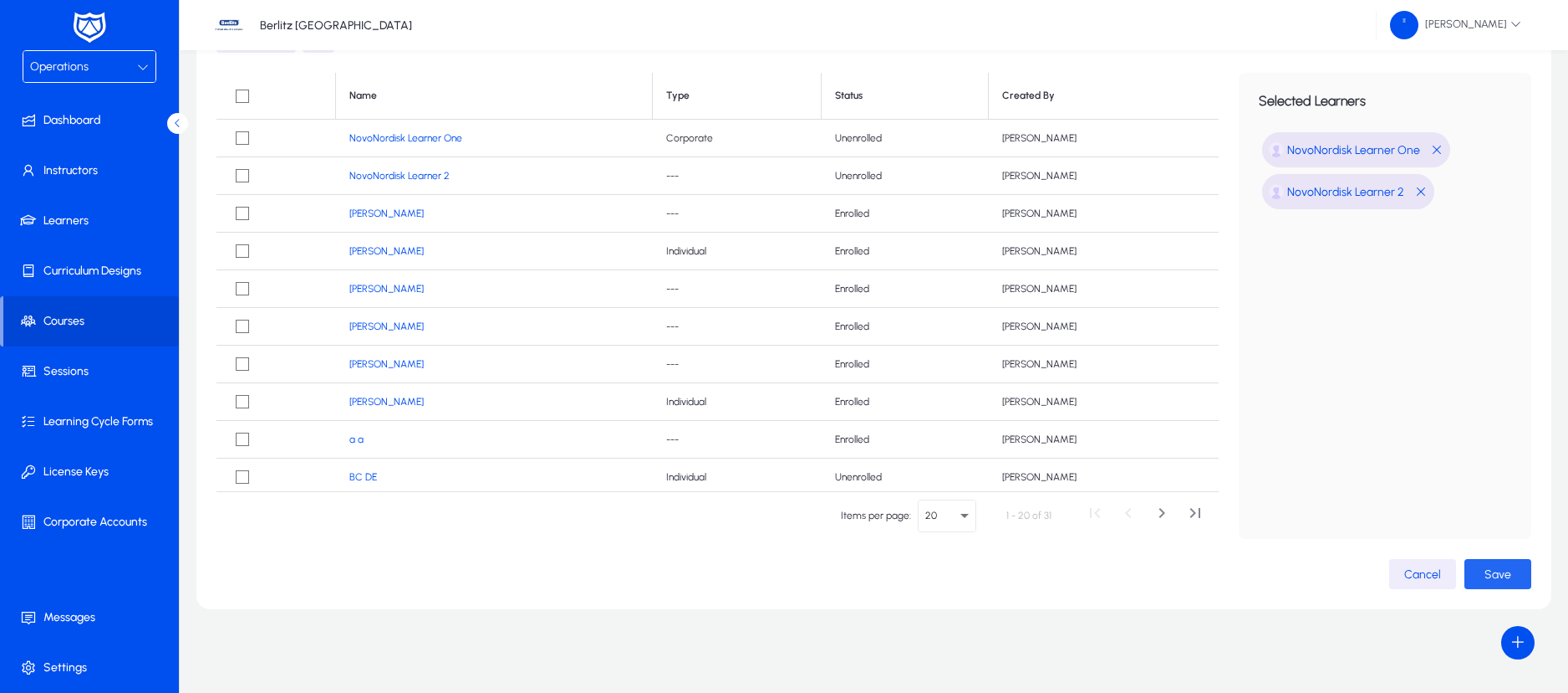
click at [1494, 572] on span "Save" at bounding box center [1498, 574] width 26 height 14
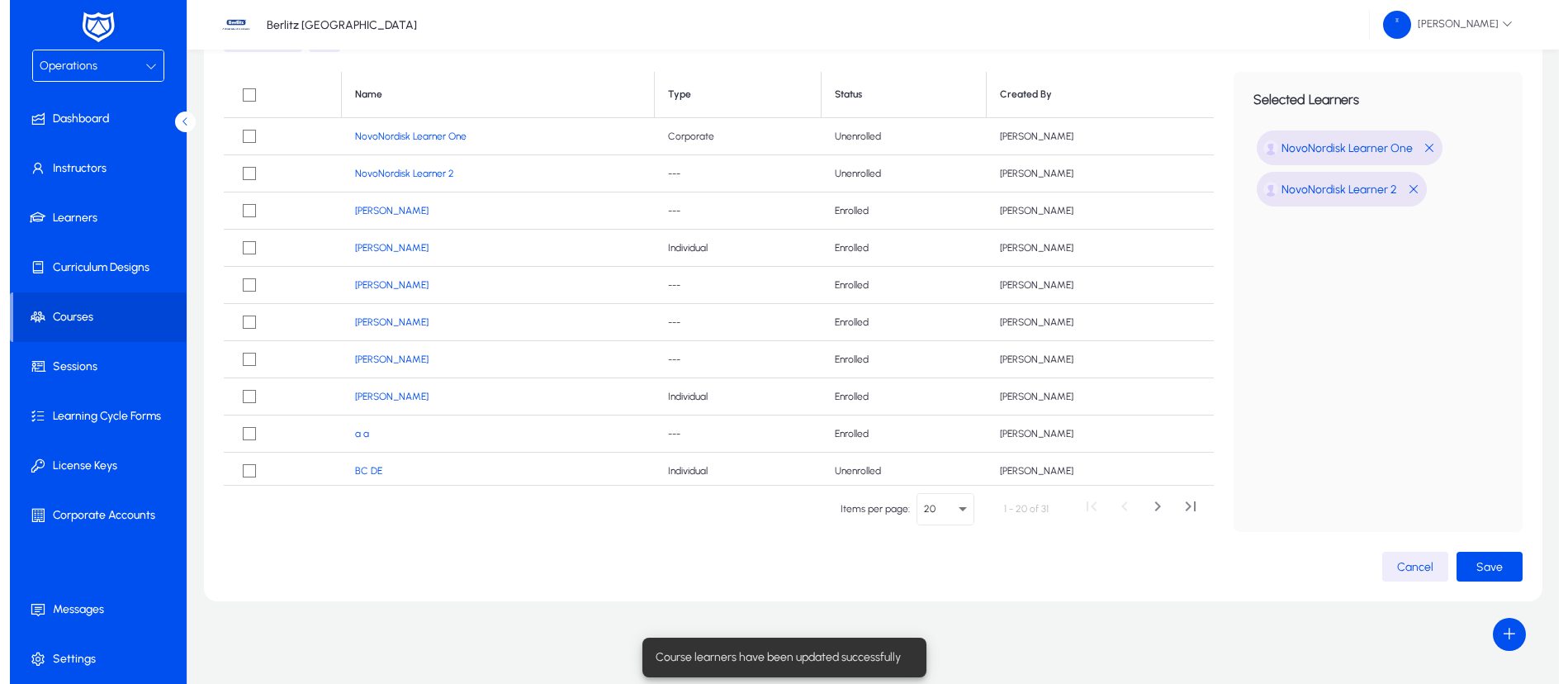
scroll to position [0, 0]
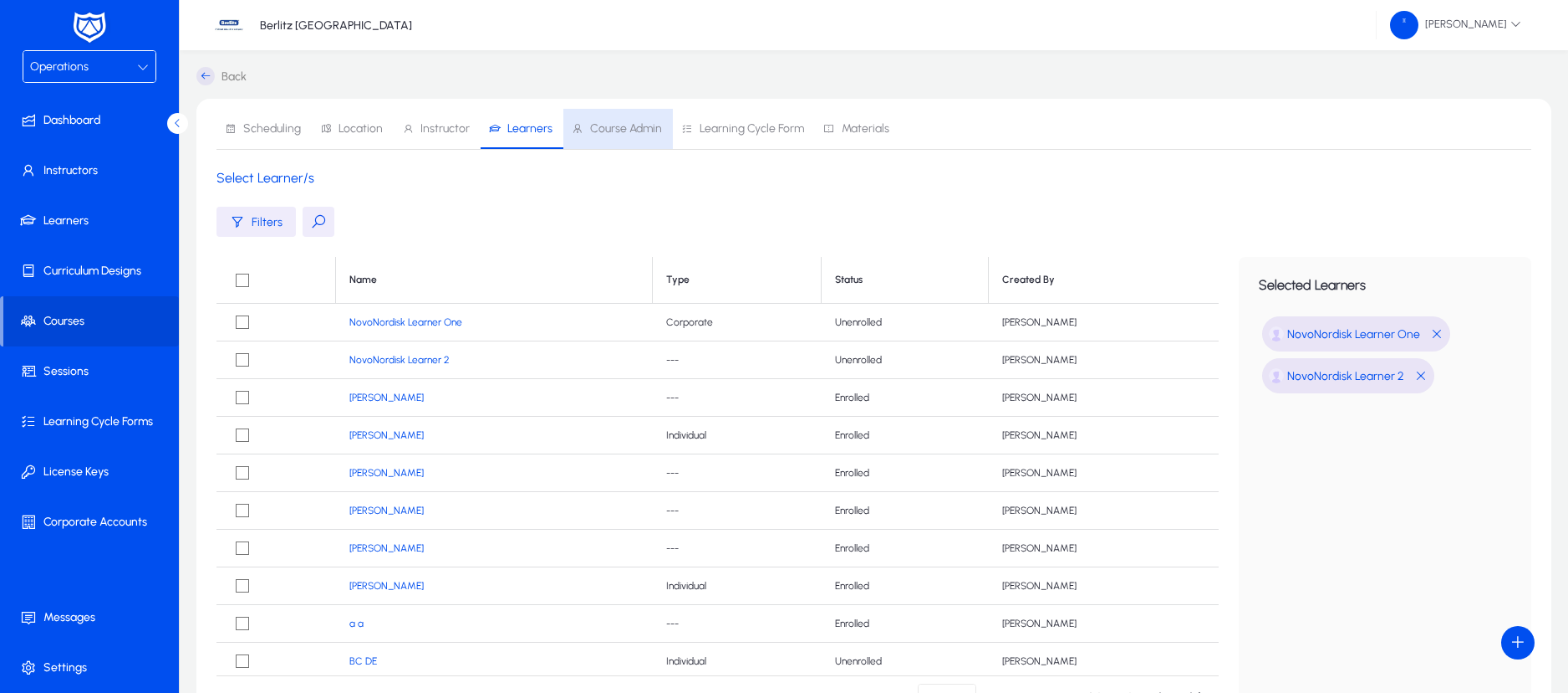
click at [609, 130] on span "Course Admin" at bounding box center [626, 129] width 72 height 11
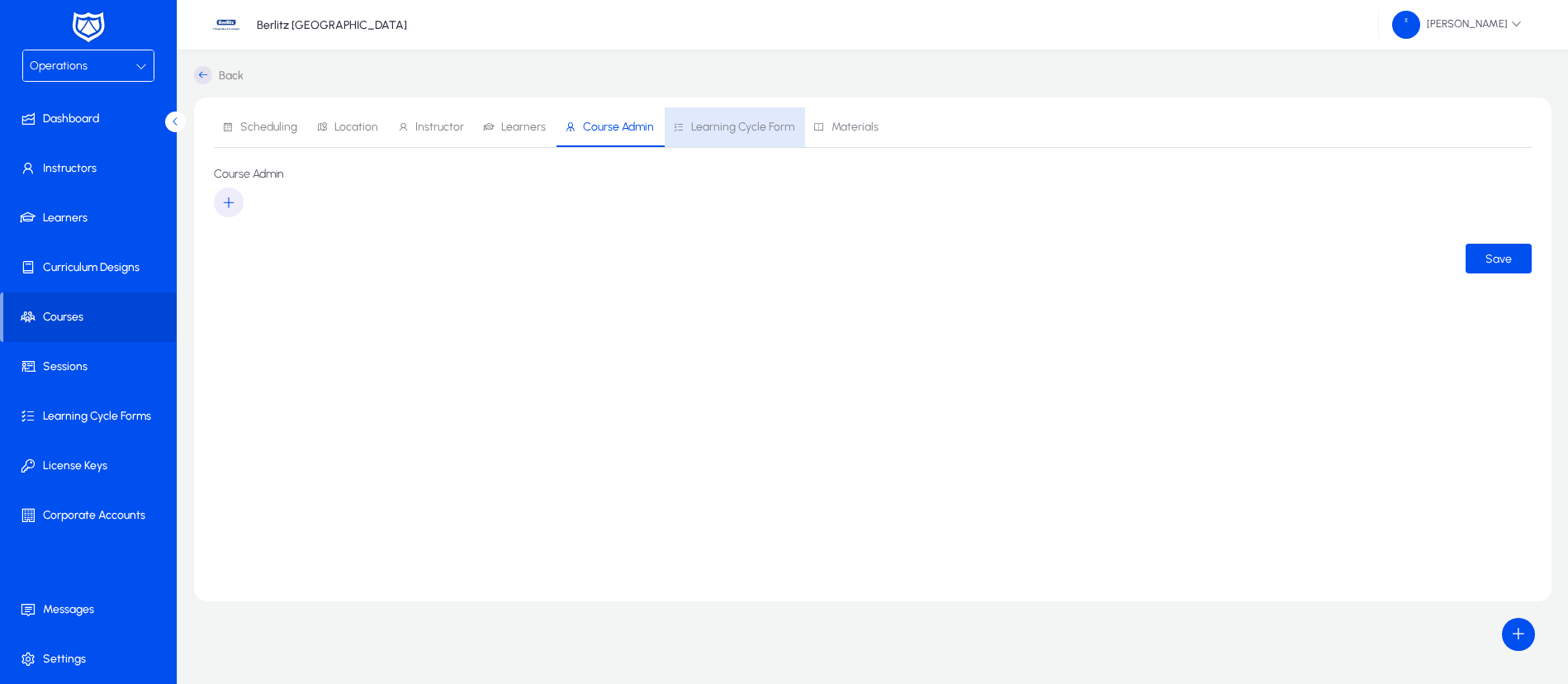
click at [761, 129] on span "Learning Cycle Form" at bounding box center [742, 127] width 103 height 11
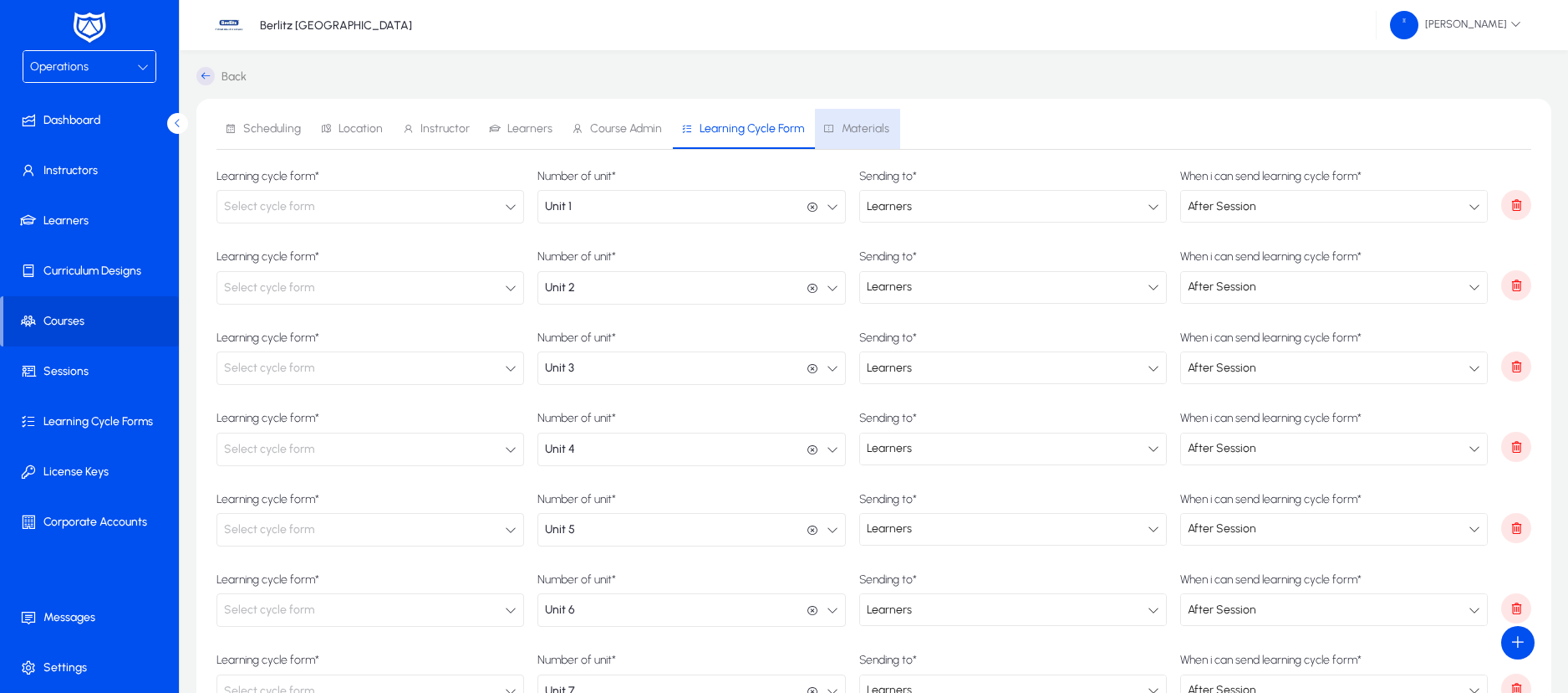
click at [879, 132] on span "Materials" at bounding box center [866, 129] width 47 height 11
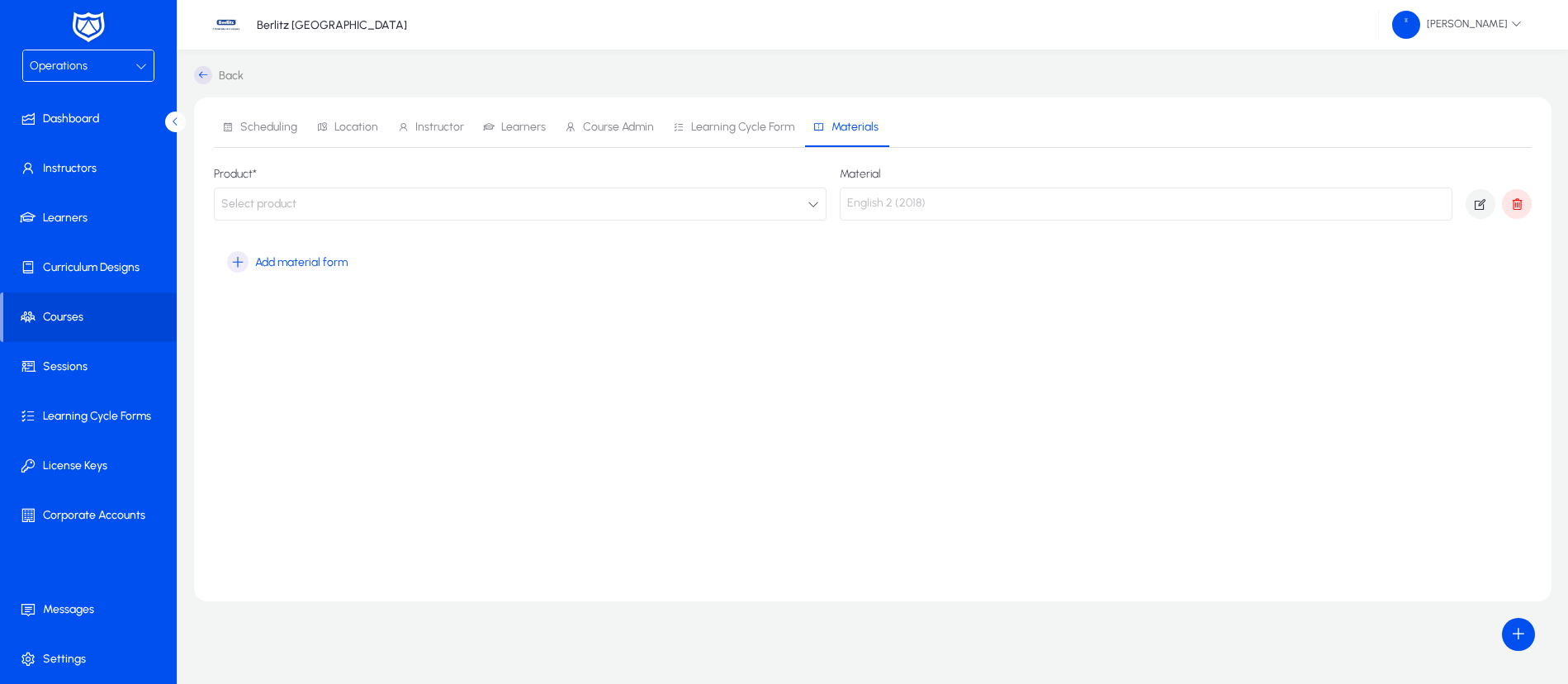
click at [452, 193] on button "Select product" at bounding box center [520, 204] width 613 height 33
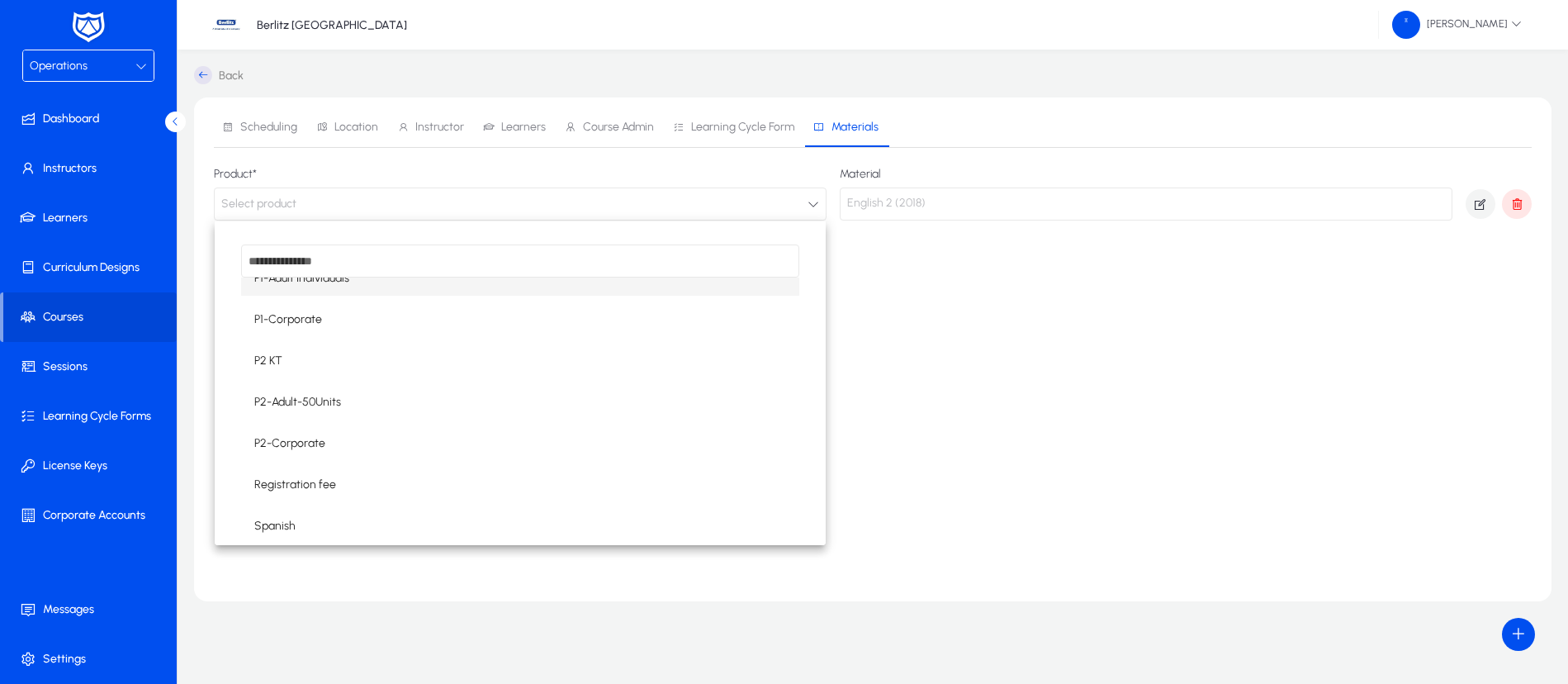
scroll to position [685, 0]
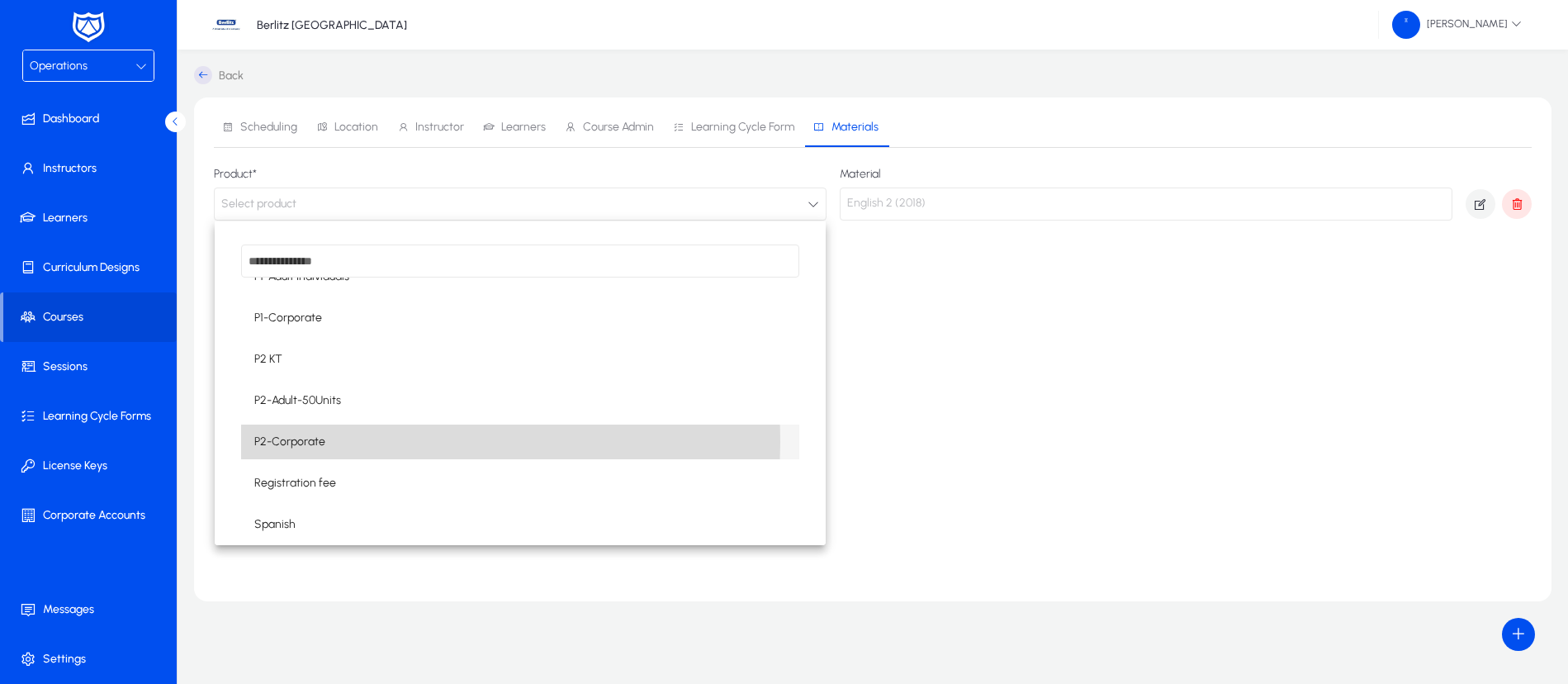
click at [332, 442] on mat-option "P2-Corporate" at bounding box center [520, 441] width 558 height 35
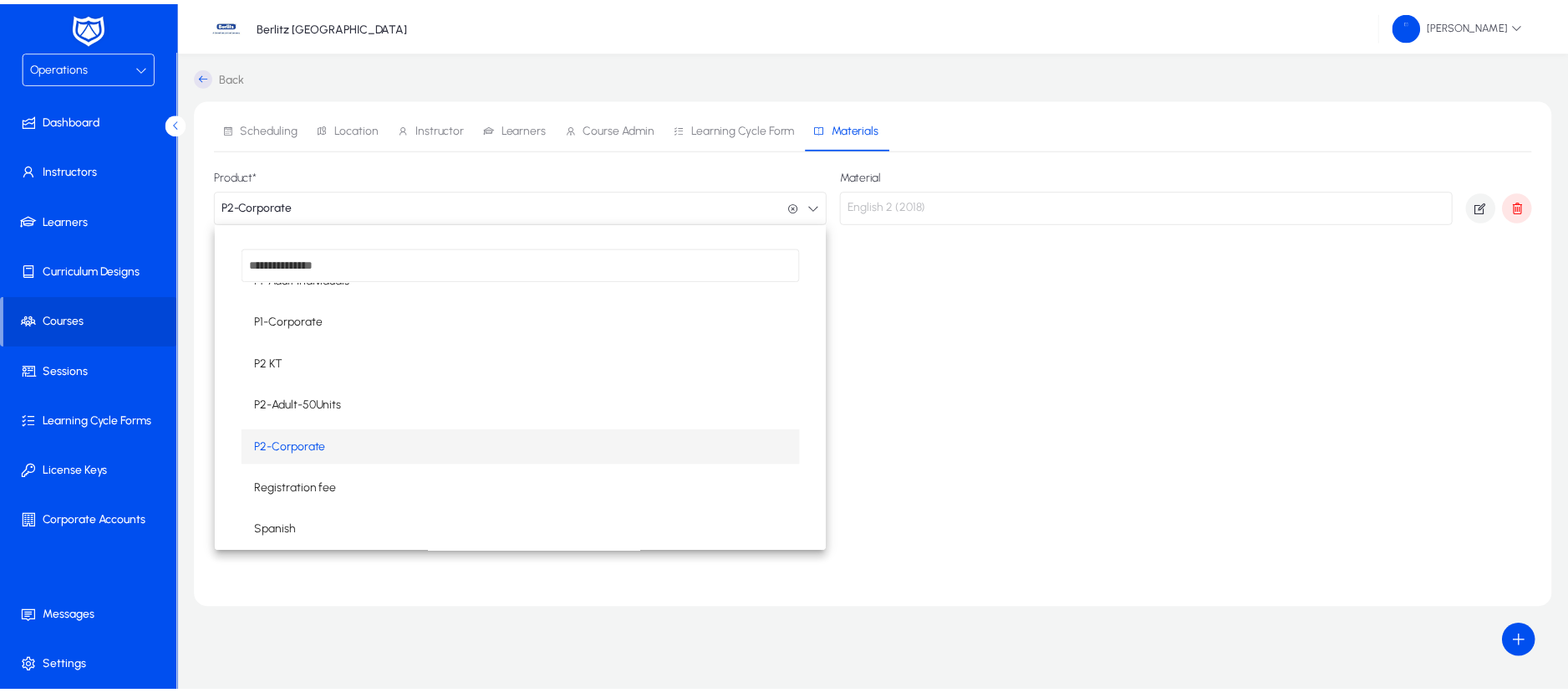
scroll to position [1, 0]
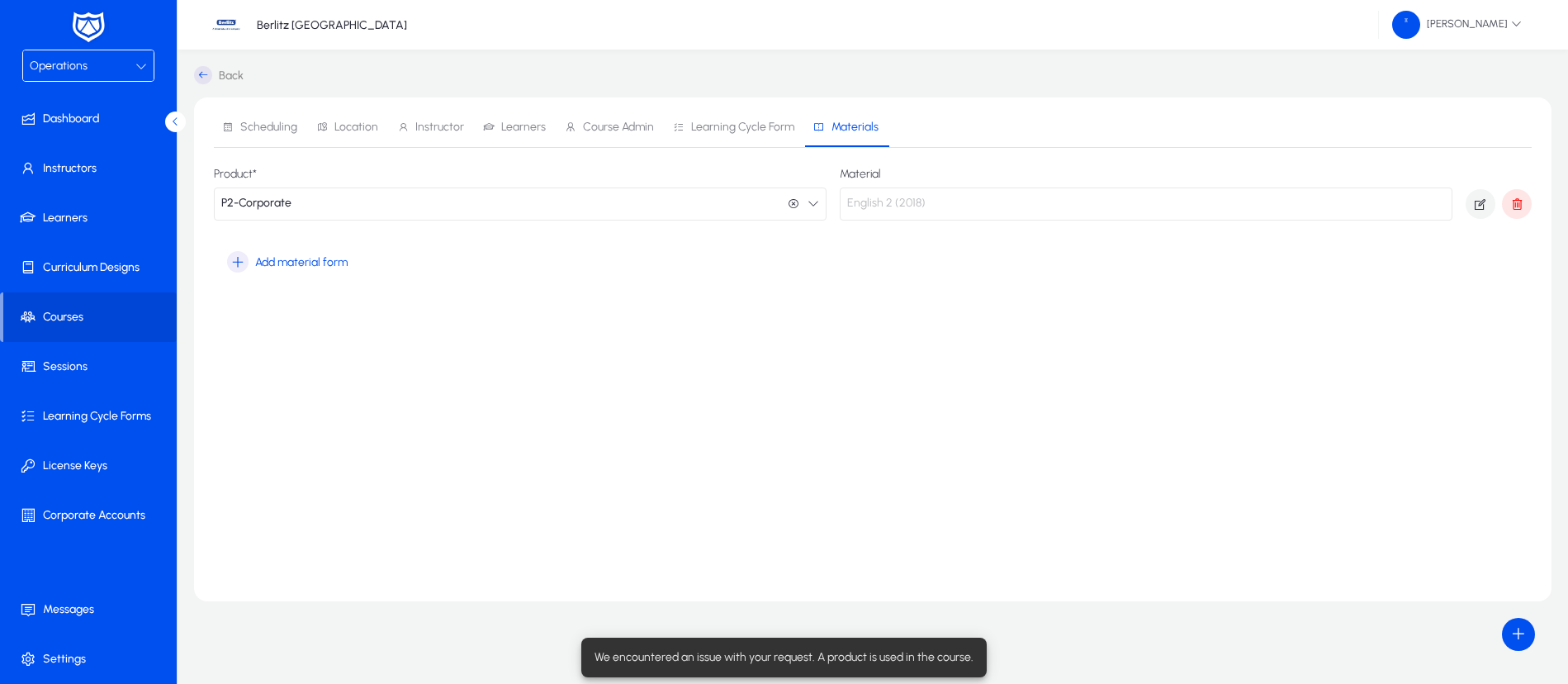
click at [984, 270] on article "Product* P2-Corporate P2-Corporate Material English 2 (2018) Add material form" at bounding box center [873, 221] width 1318 height 109
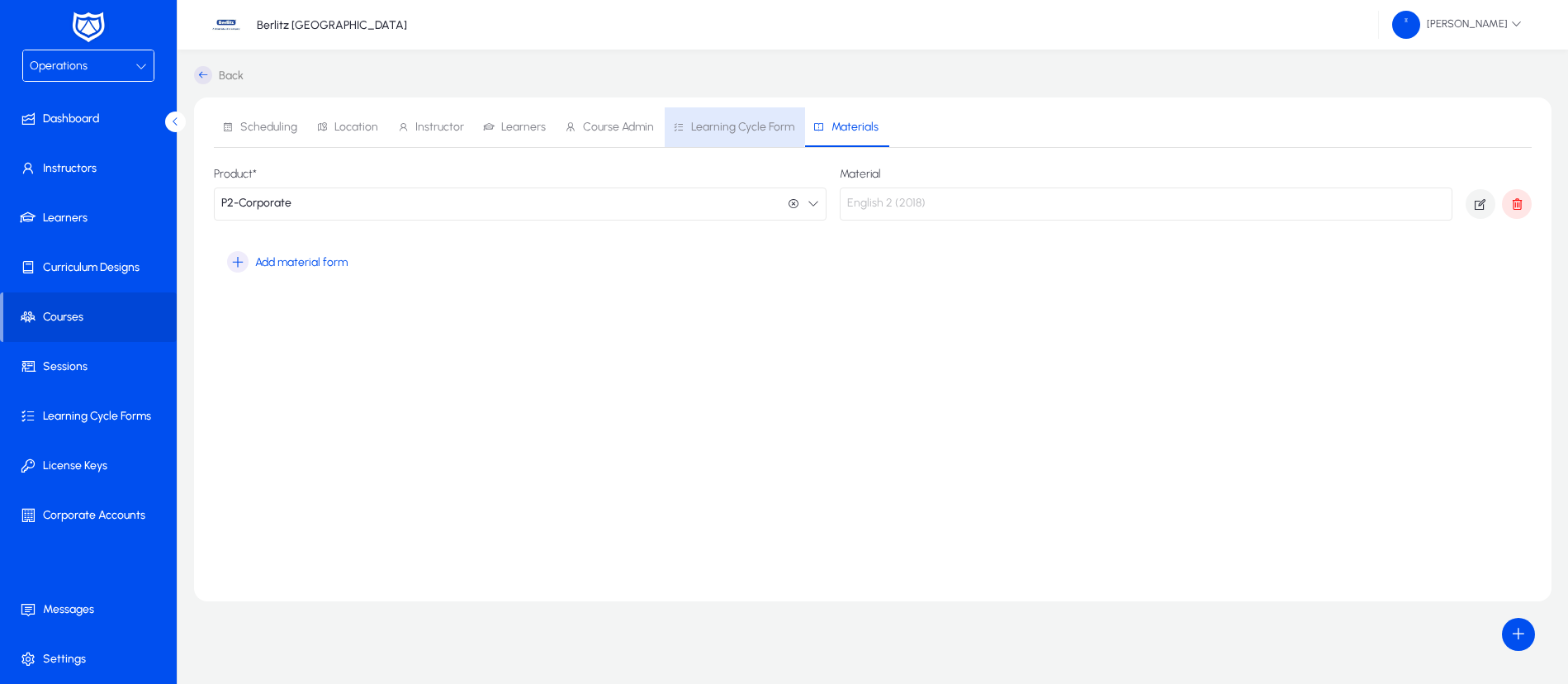
click at [706, 124] on span "Learning Cycle Form" at bounding box center [742, 127] width 103 height 11
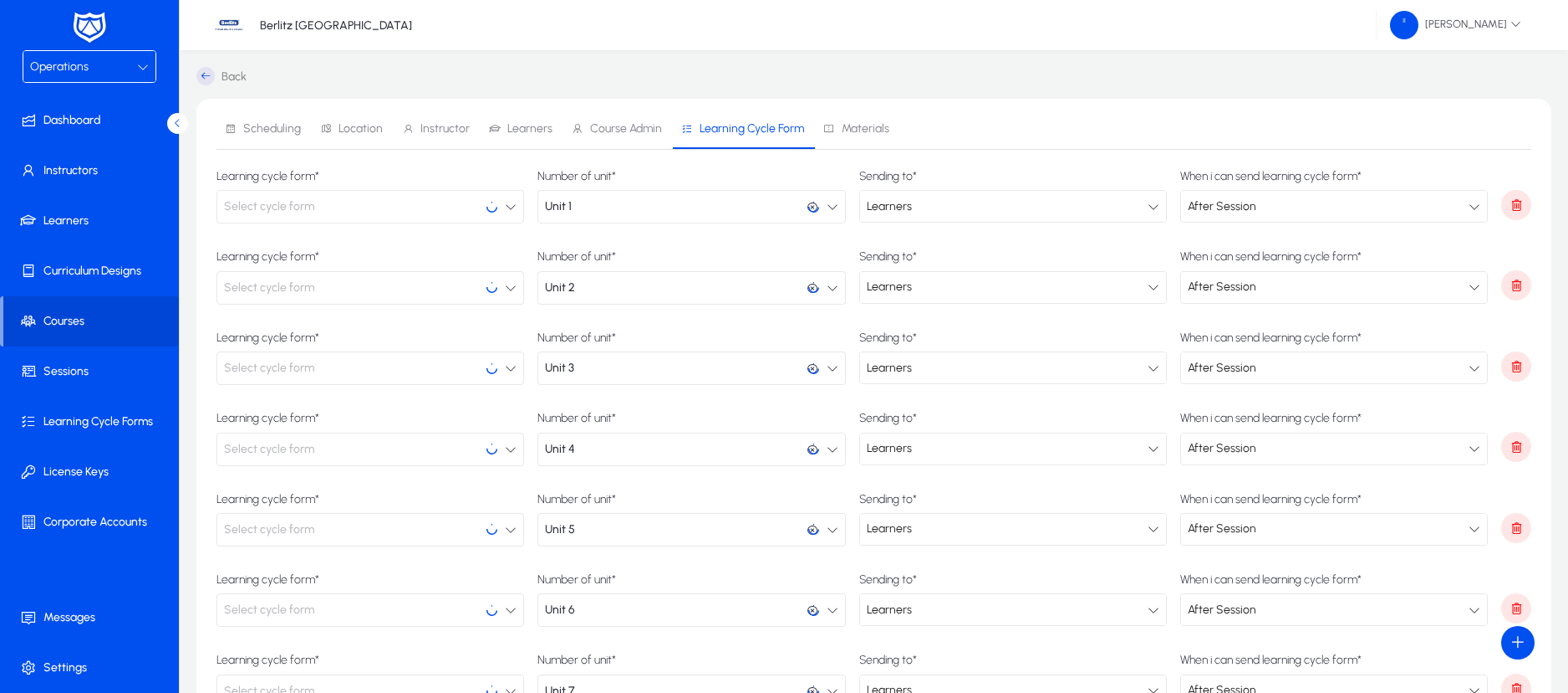
click at [632, 131] on span "Course Admin" at bounding box center [626, 129] width 72 height 11
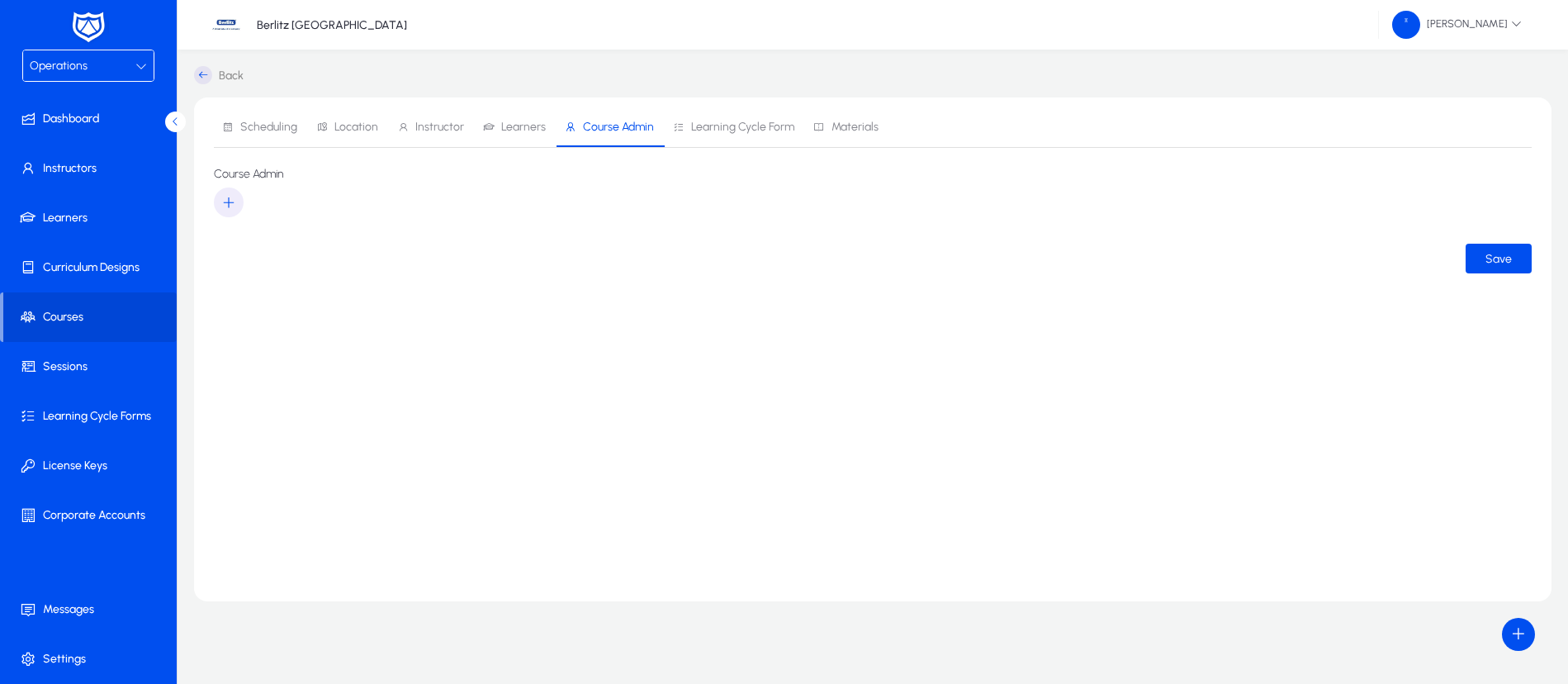
click at [516, 124] on span "Learners" at bounding box center [523, 127] width 45 height 11
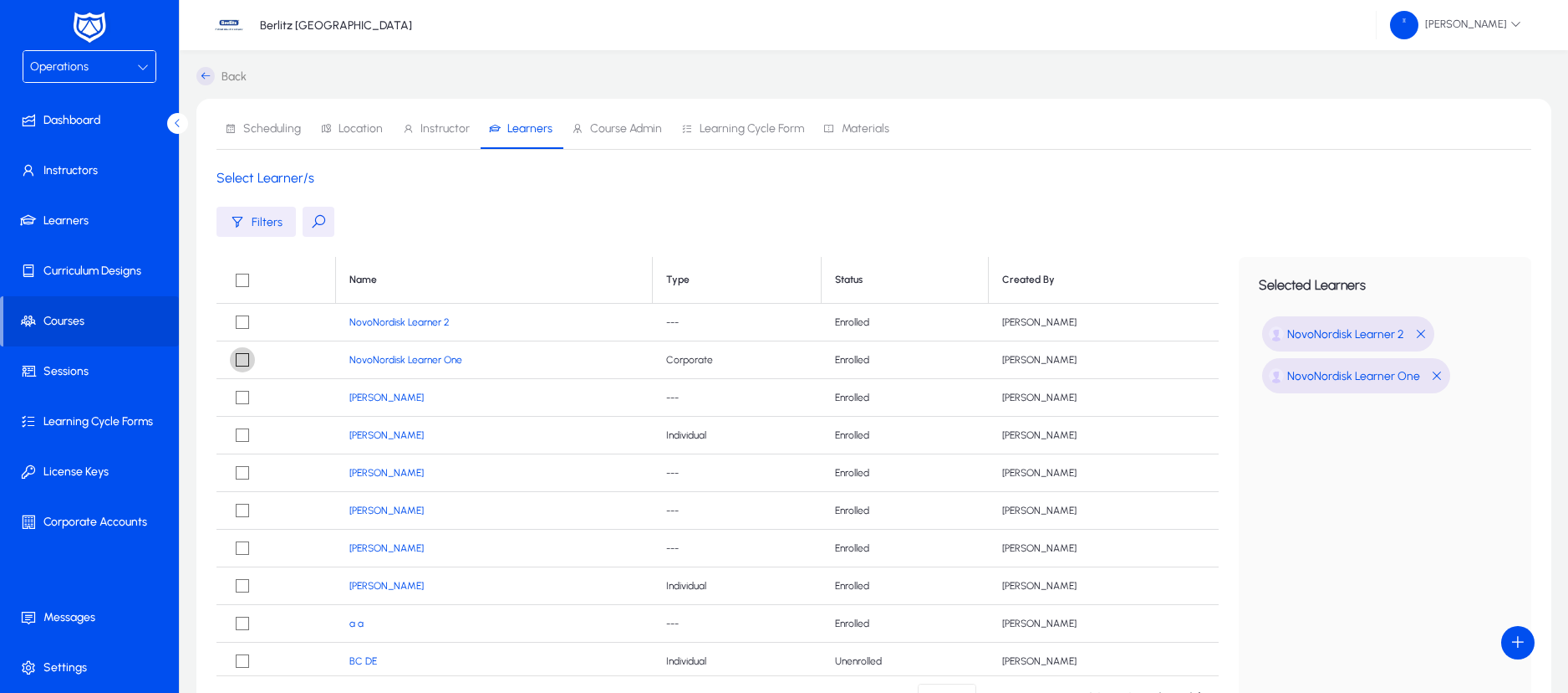
scroll to position [184, 0]
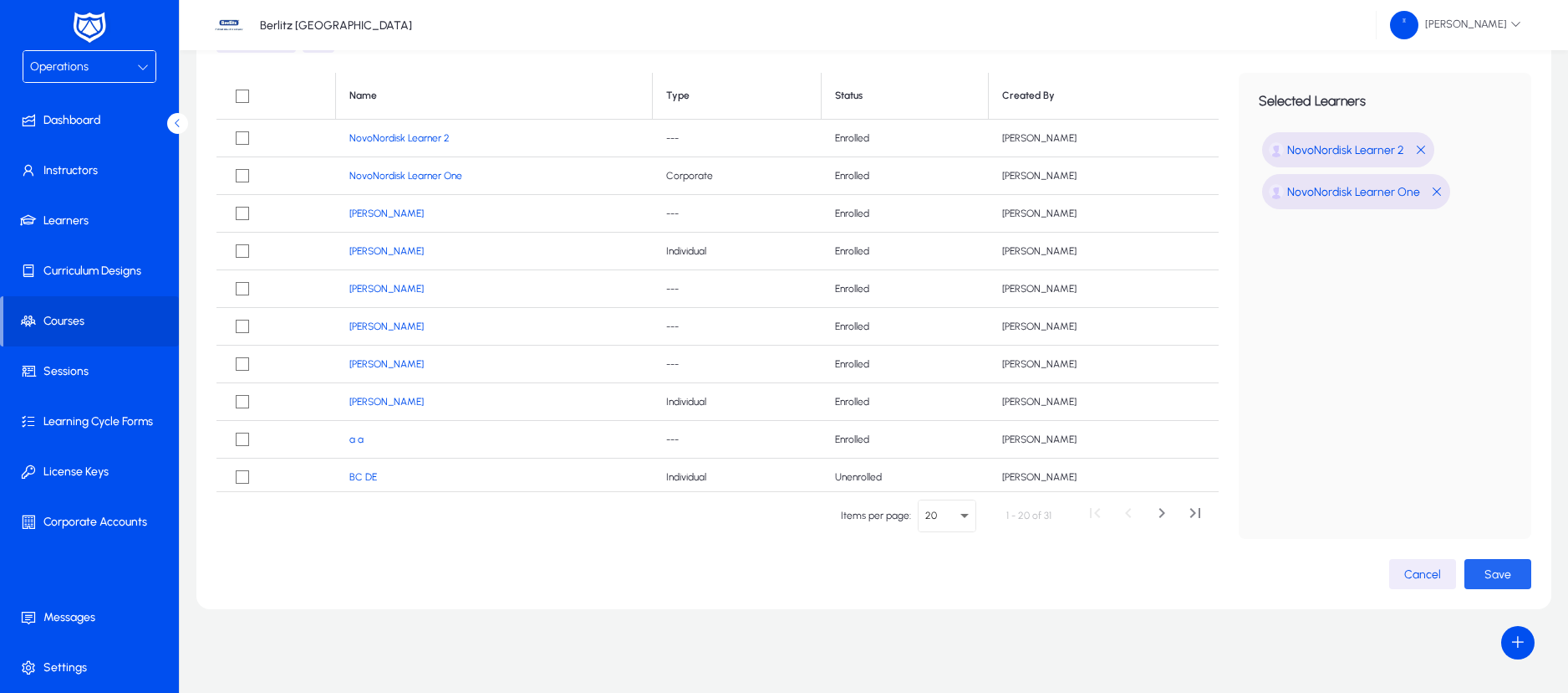
click at [1490, 571] on span "Save" at bounding box center [1498, 574] width 26 height 14
click at [1494, 585] on span "button" at bounding box center [1498, 574] width 67 height 40
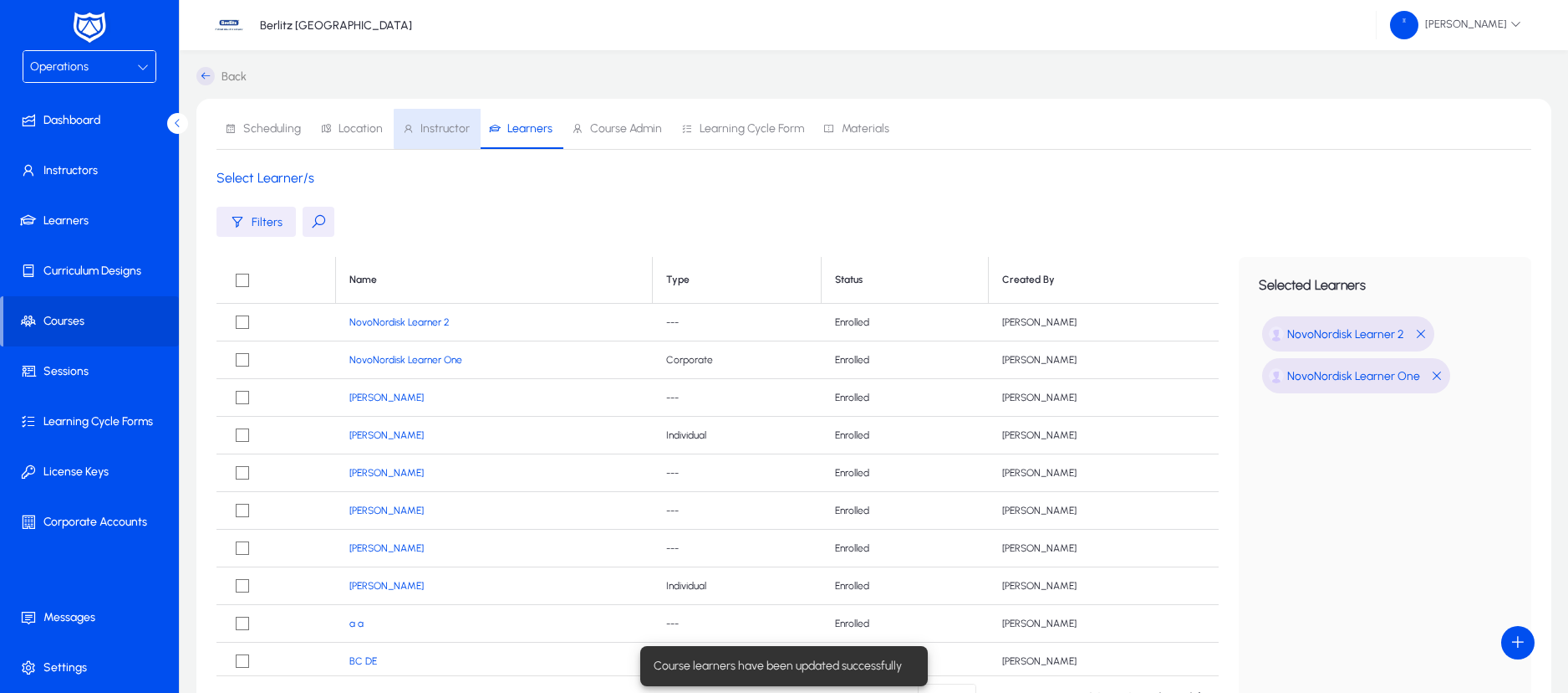
click at [443, 129] on span "Instructor" at bounding box center [445, 129] width 49 height 11
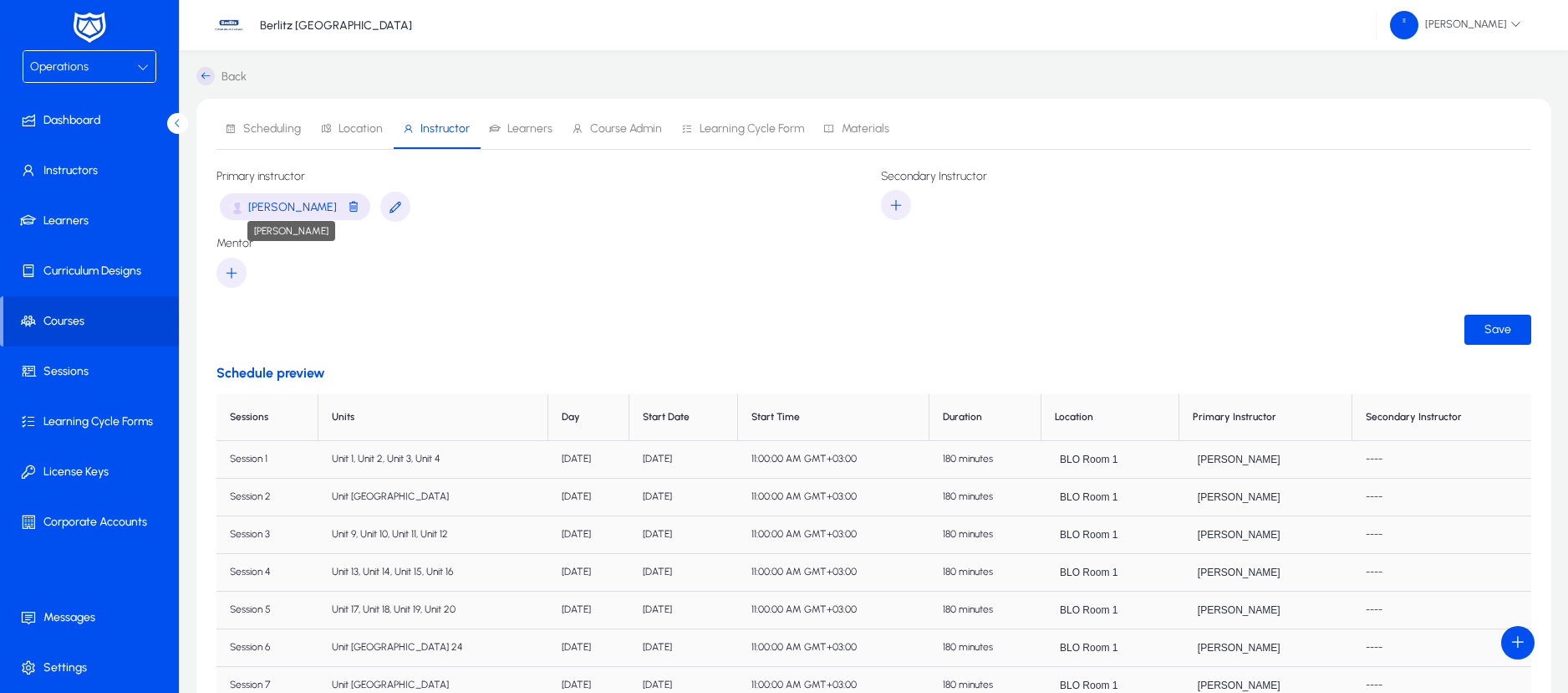
click at [292, 204] on span "[PERSON_NAME]" at bounding box center [292, 206] width 89 height 14
click at [388, 204] on icon "button" at bounding box center [396, 206] width 15 height 15
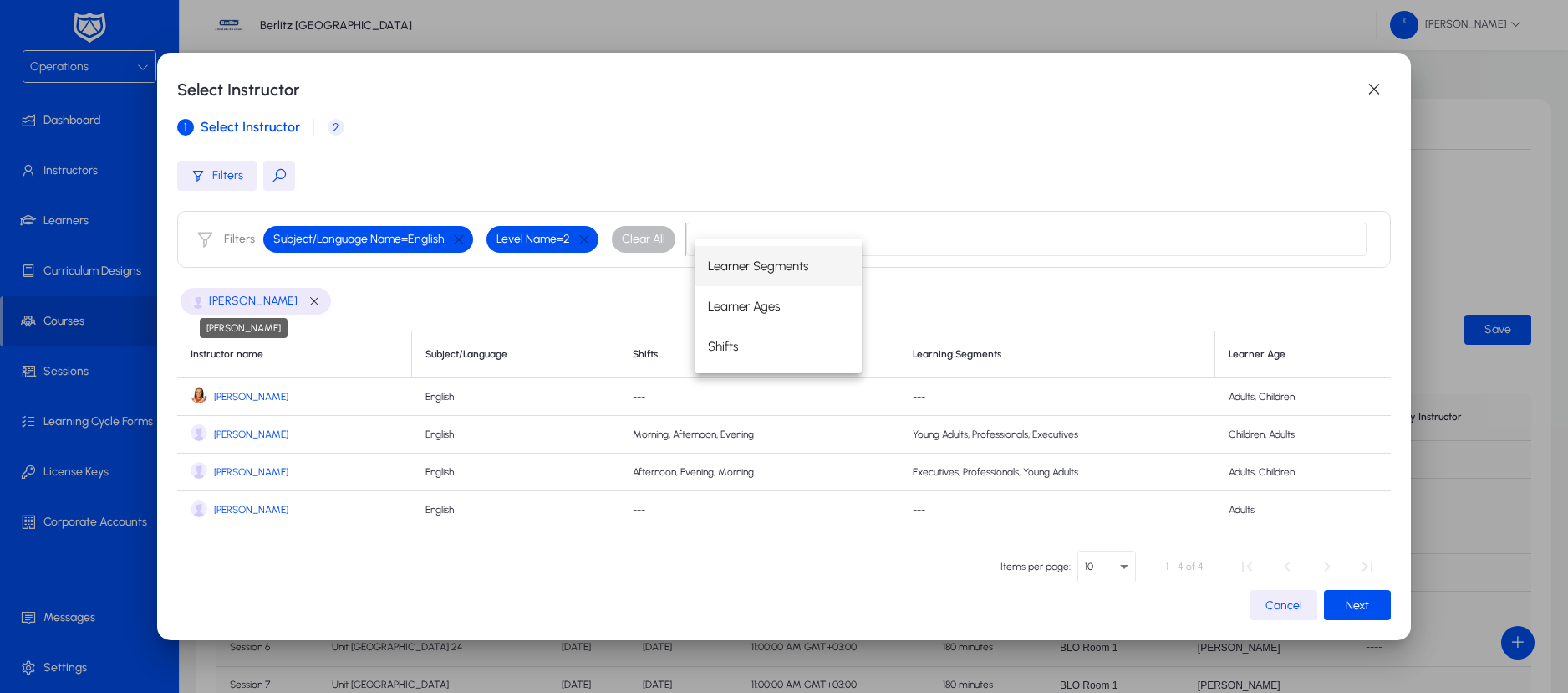
click at [238, 303] on span "[PERSON_NAME]" at bounding box center [254, 300] width 89 height 20
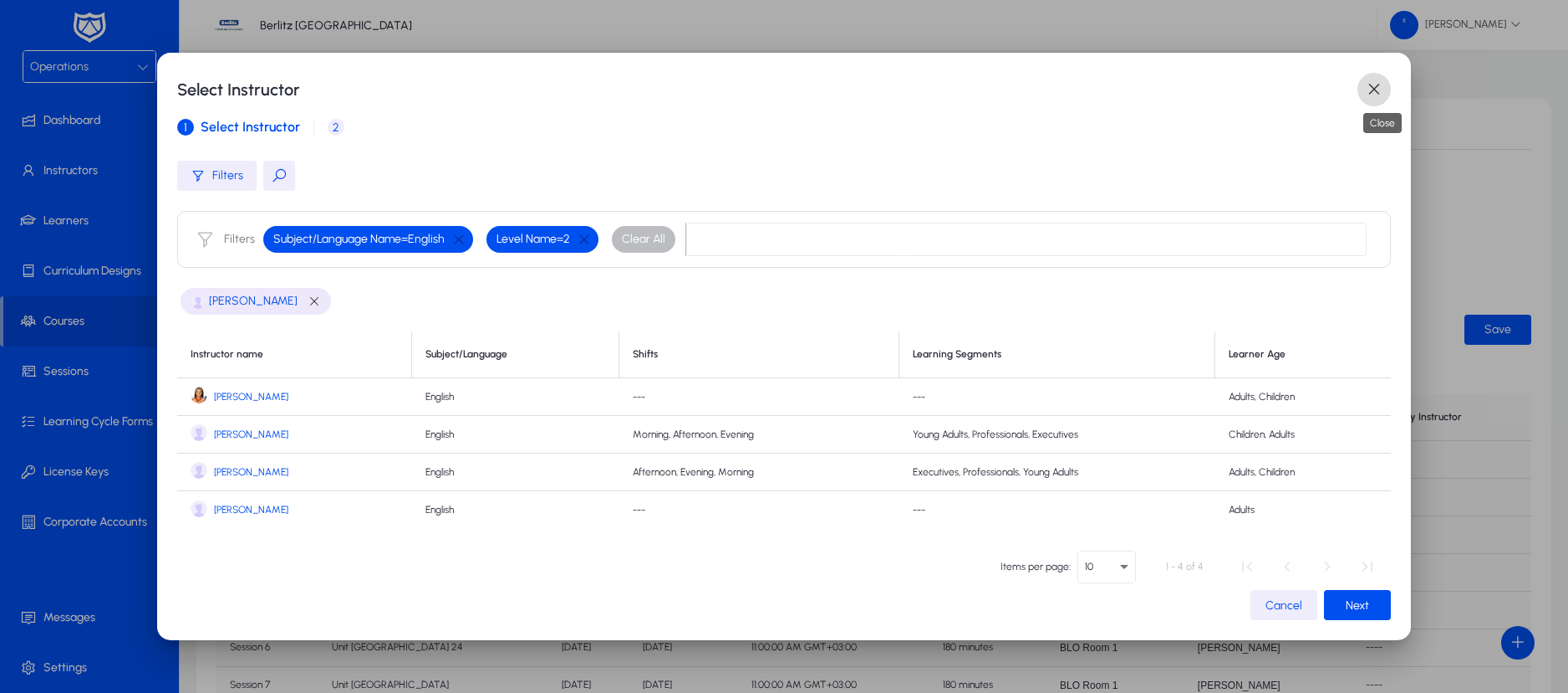
click at [1382, 90] on span "button" at bounding box center [1374, 89] width 33 height 33
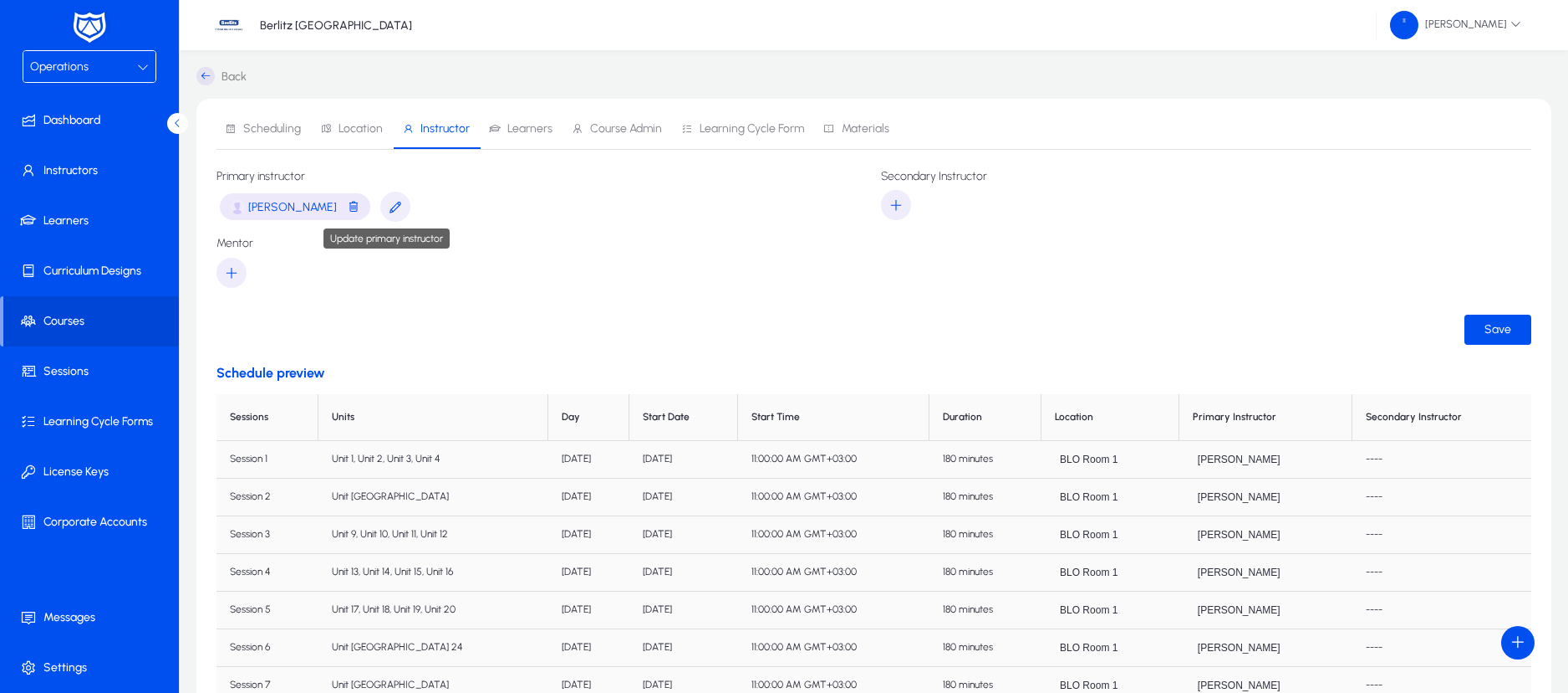
click at [390, 211] on icon "button" at bounding box center [396, 206] width 15 height 15
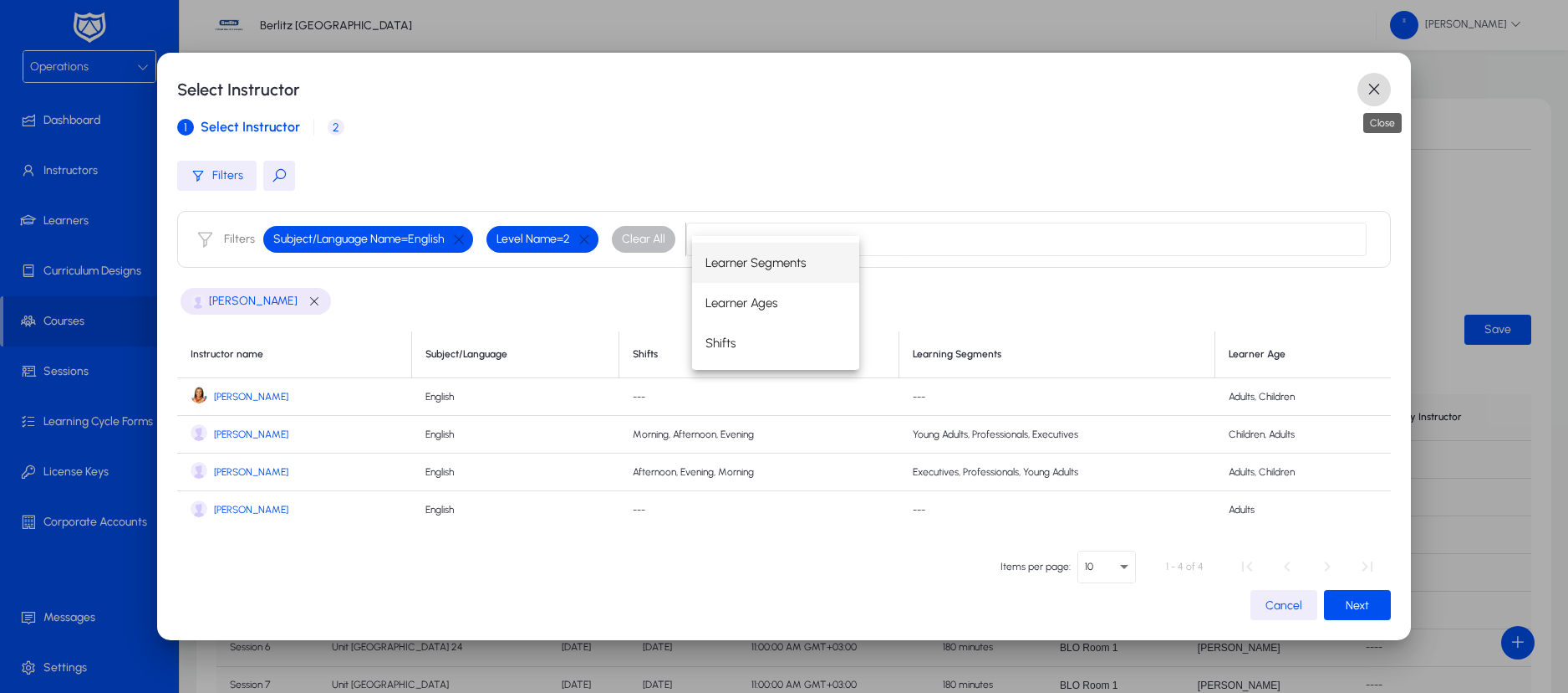
click at [1381, 90] on span "button" at bounding box center [1374, 89] width 33 height 33
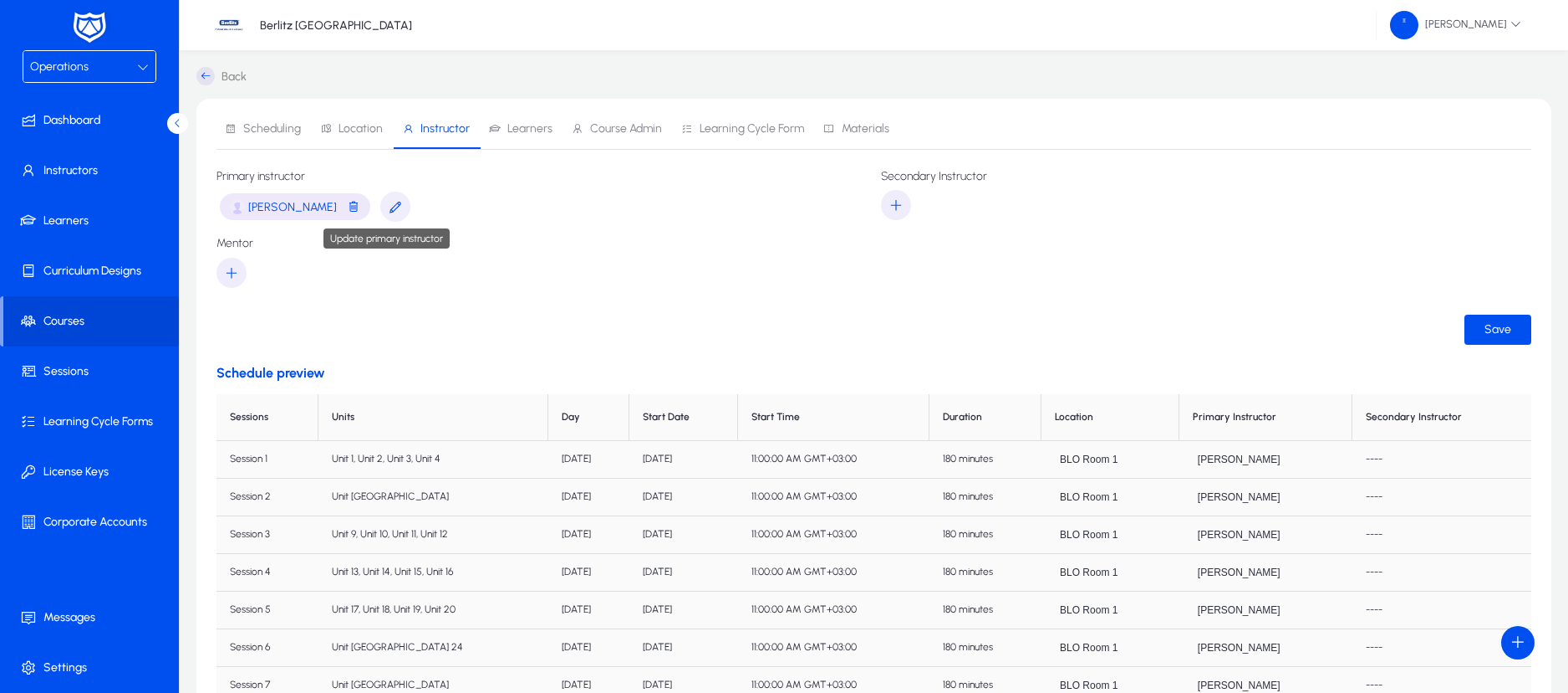
click at [389, 206] on icon "button" at bounding box center [396, 206] width 15 height 15
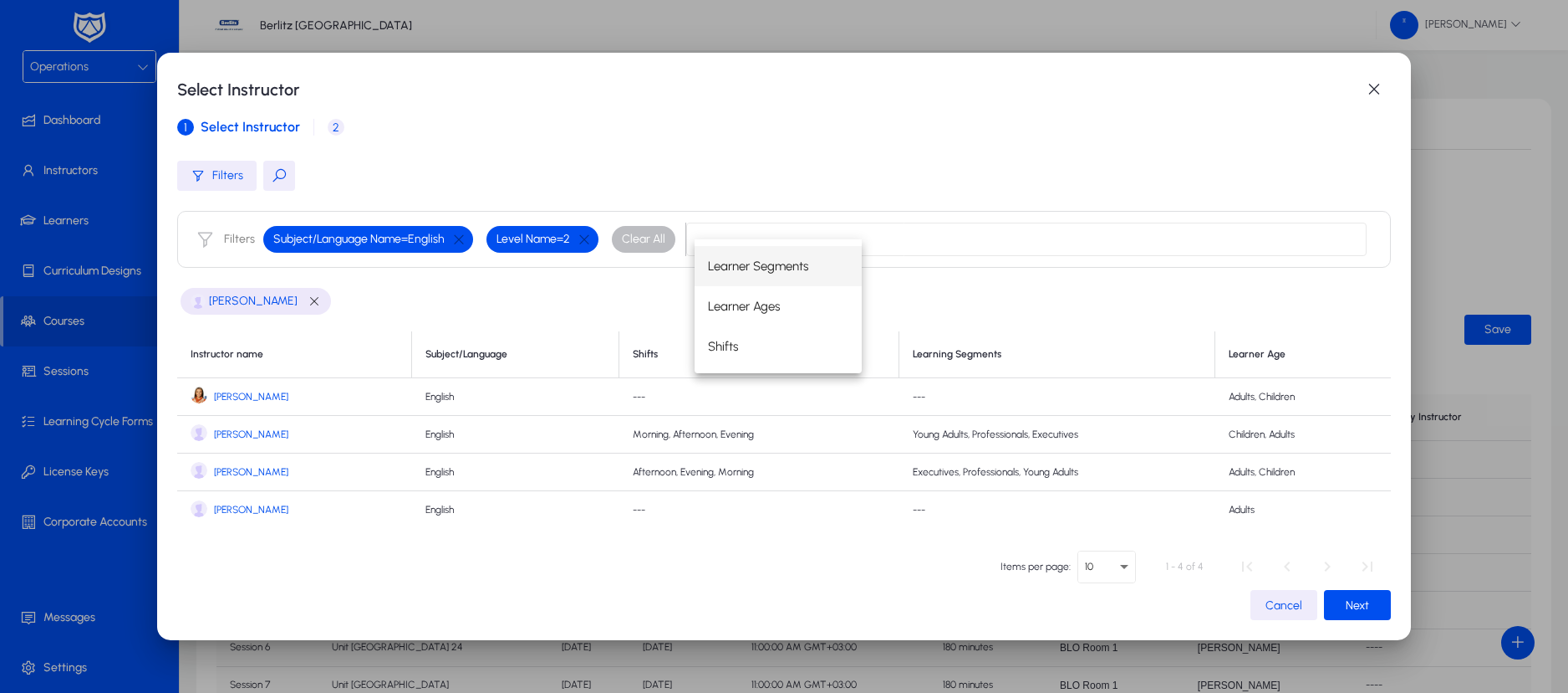
click at [243, 505] on span "[PERSON_NAME]" at bounding box center [251, 509] width 75 height 12
click at [327, 124] on span "2" at bounding box center [336, 127] width 17 height 17
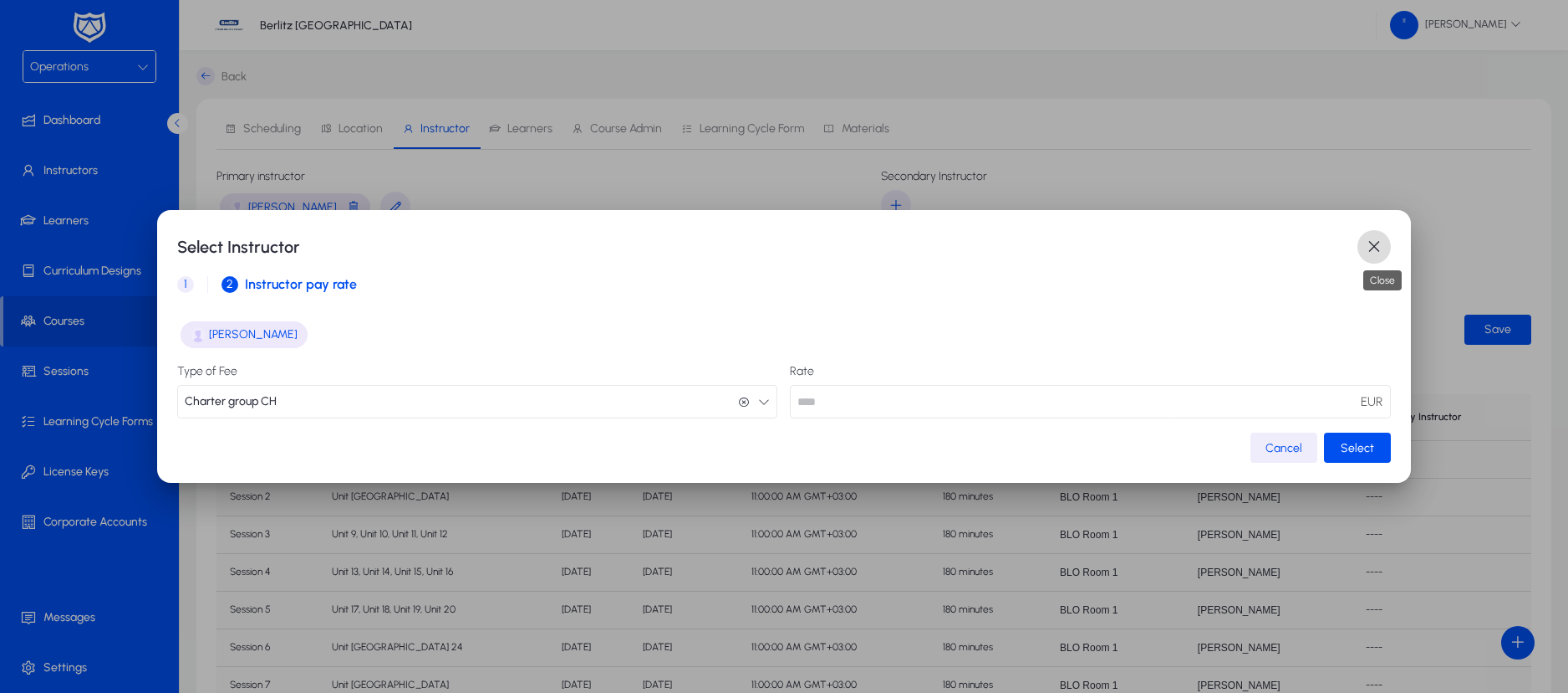
click at [1374, 239] on span "button" at bounding box center [1374, 246] width 33 height 33
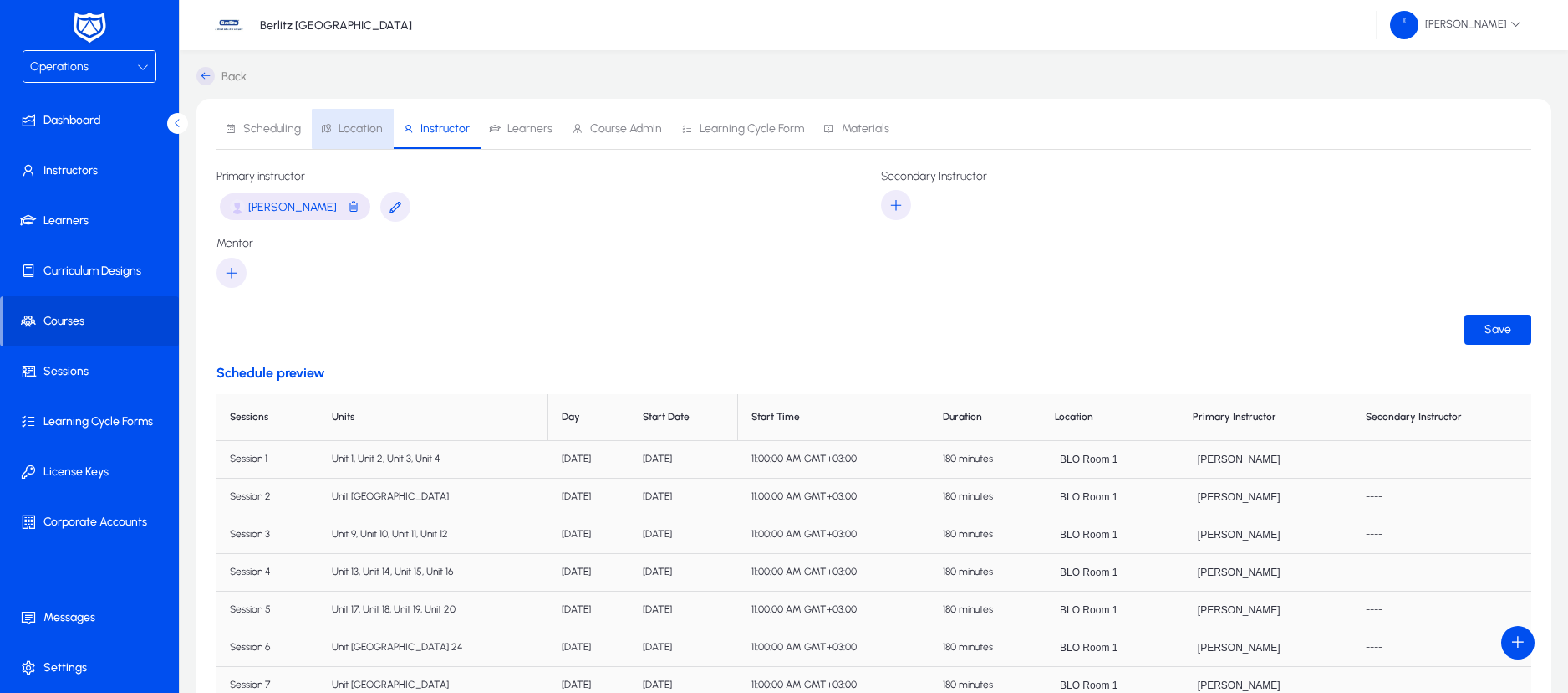
click at [362, 129] on span "Location" at bounding box center [361, 129] width 44 height 11
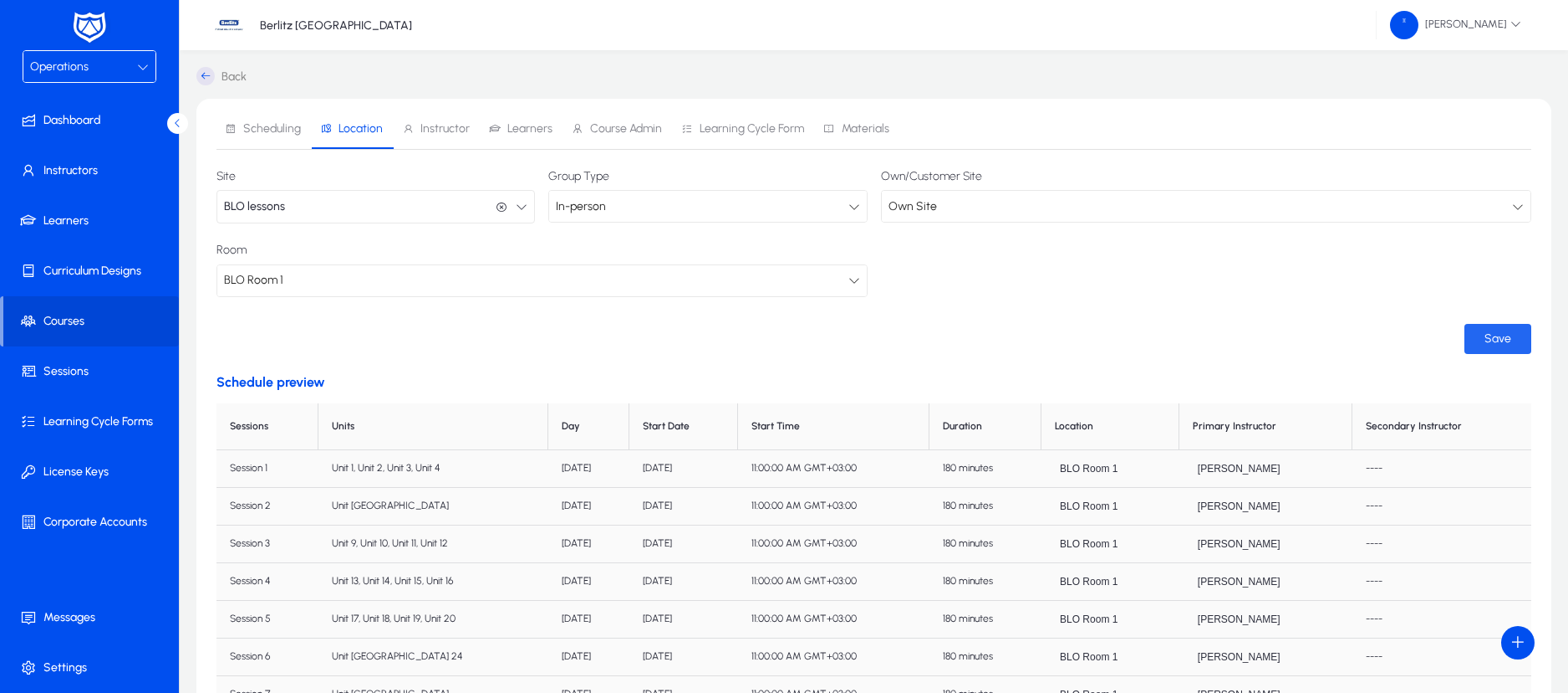
click at [1489, 334] on span "Save" at bounding box center [1498, 338] width 26 height 14
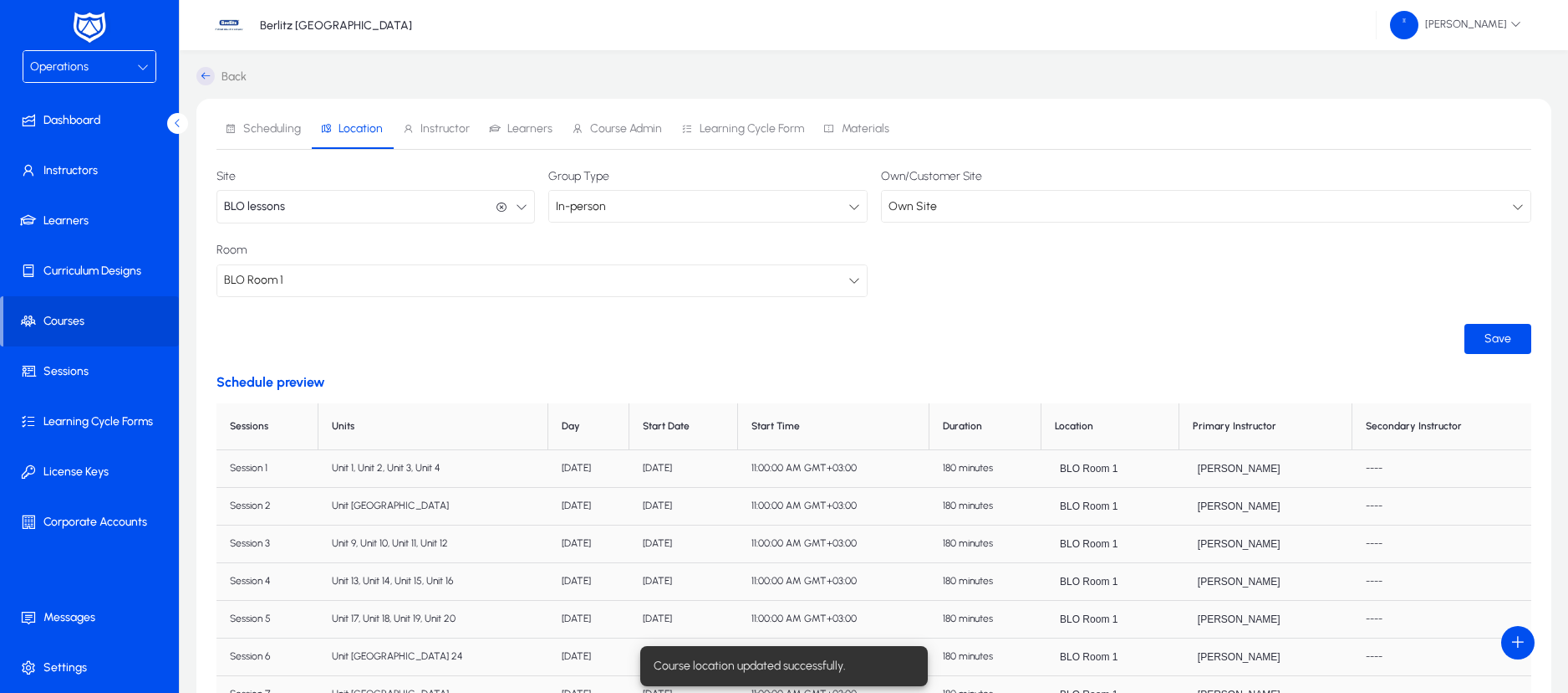
click at [201, 76] on icon at bounding box center [205, 76] width 18 height 18
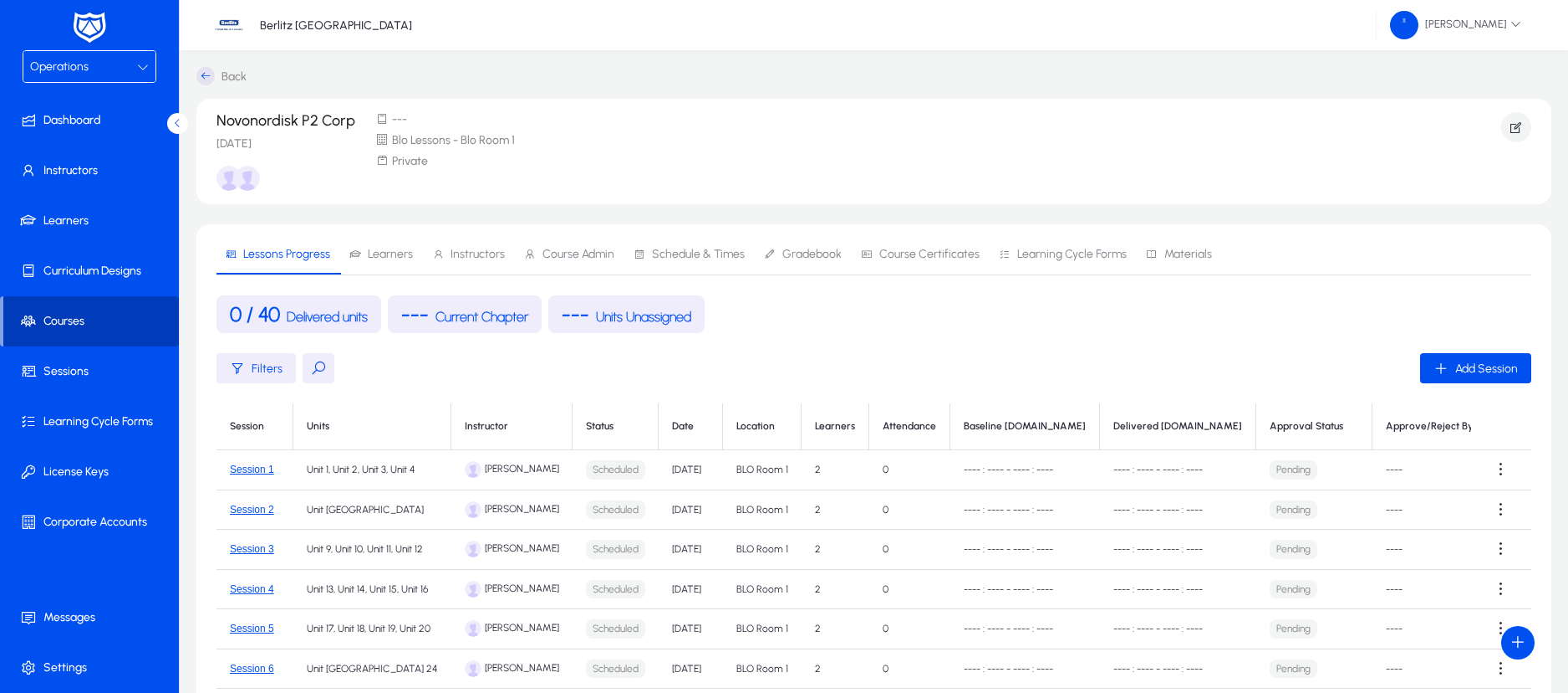
click at [104, 321] on span "Courses" at bounding box center [92, 321] width 176 height 17
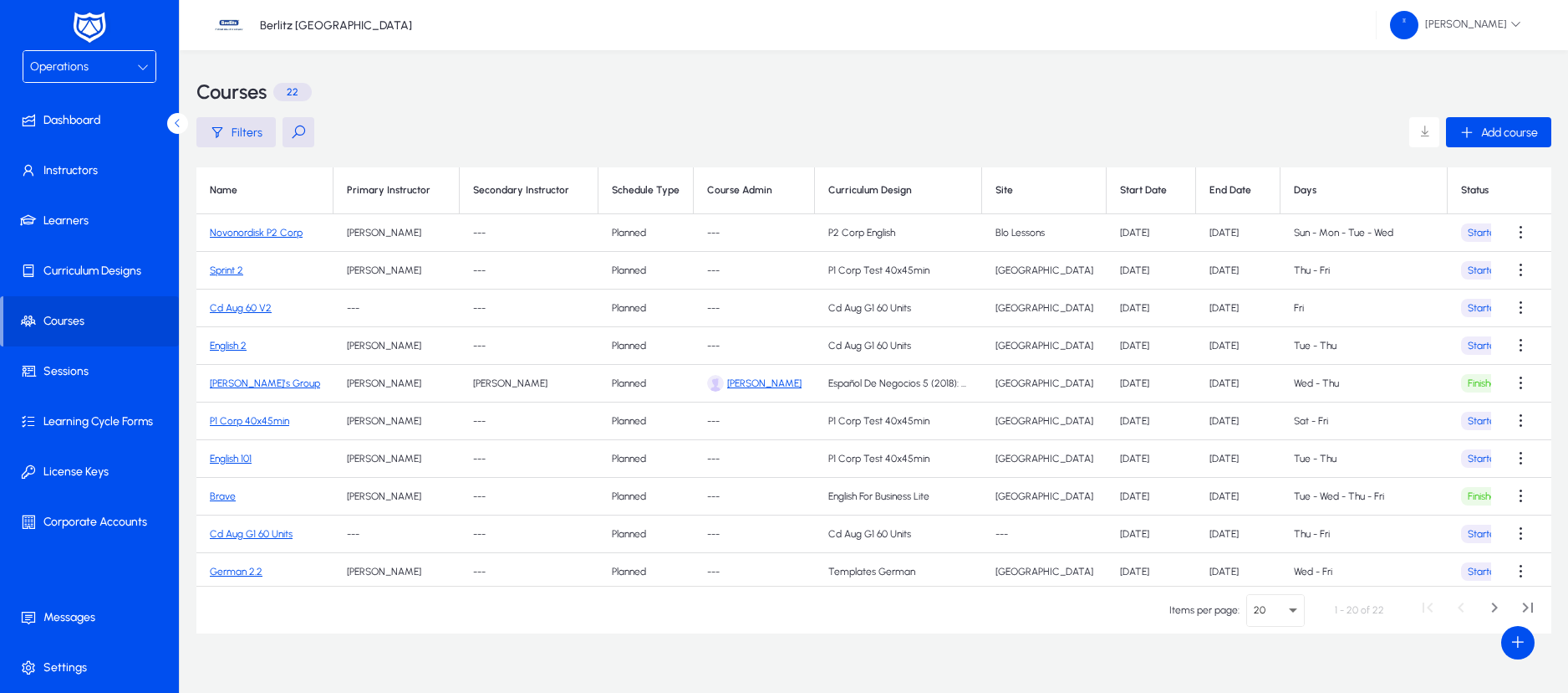
click at [269, 231] on link "Novonordisk P2 Corp" at bounding box center [256, 232] width 93 height 11
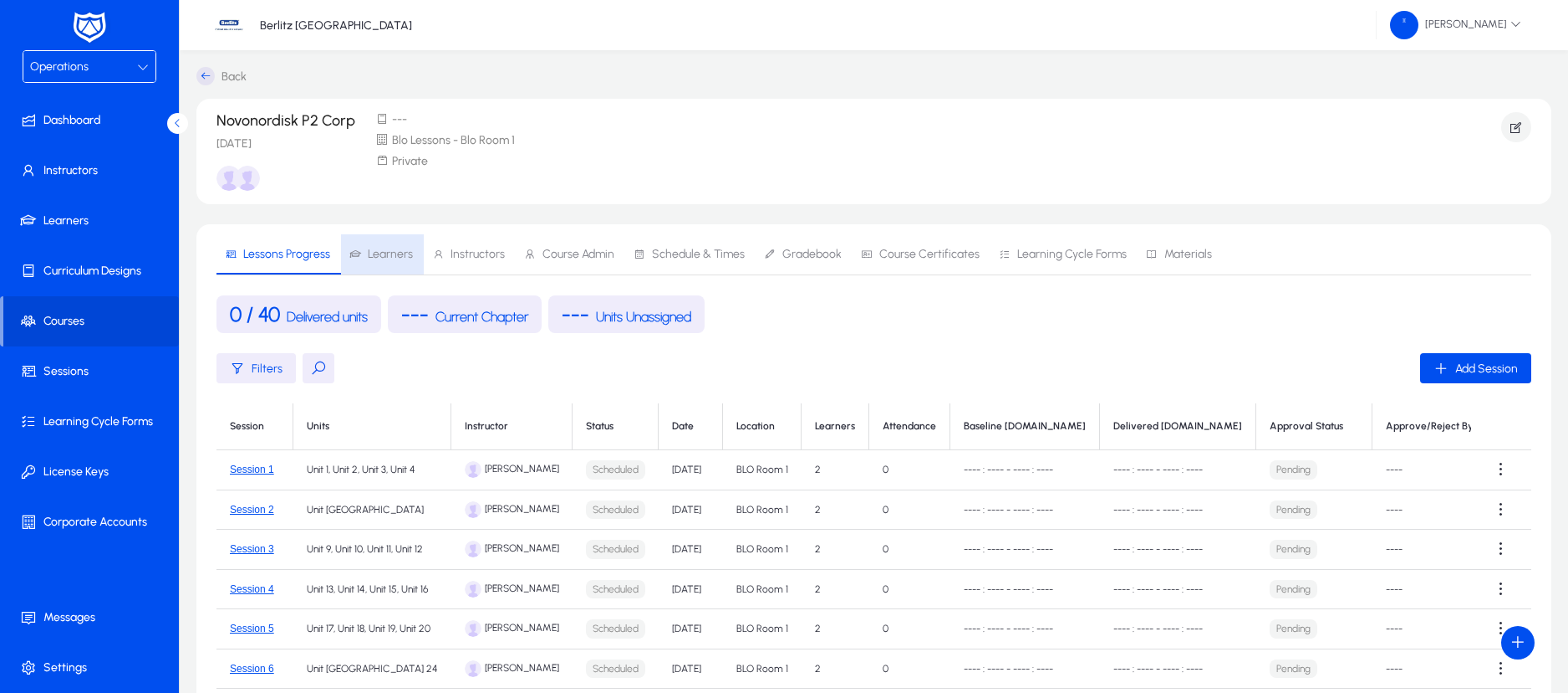
click at [384, 252] on span "Learners" at bounding box center [391, 254] width 45 height 11
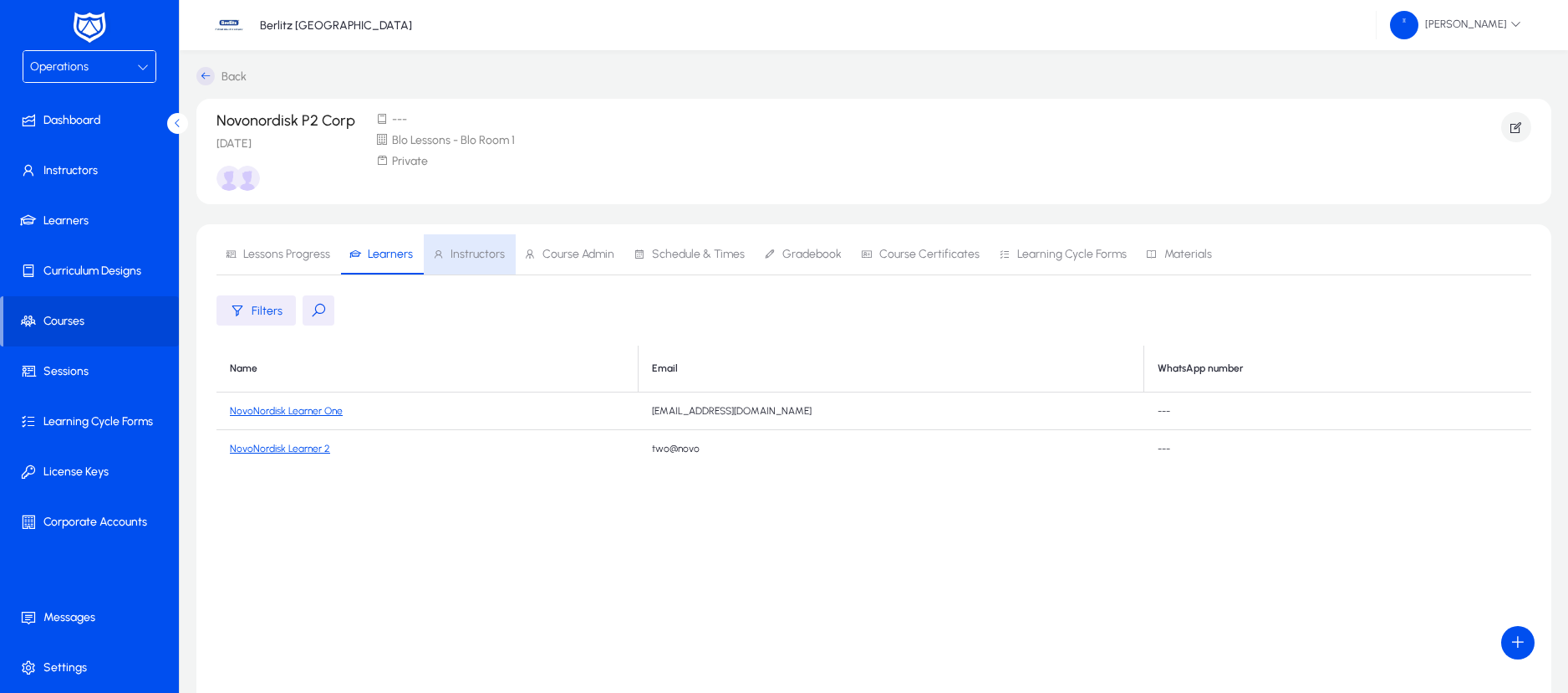
click at [488, 252] on span "Instructors" at bounding box center [477, 254] width 54 height 11
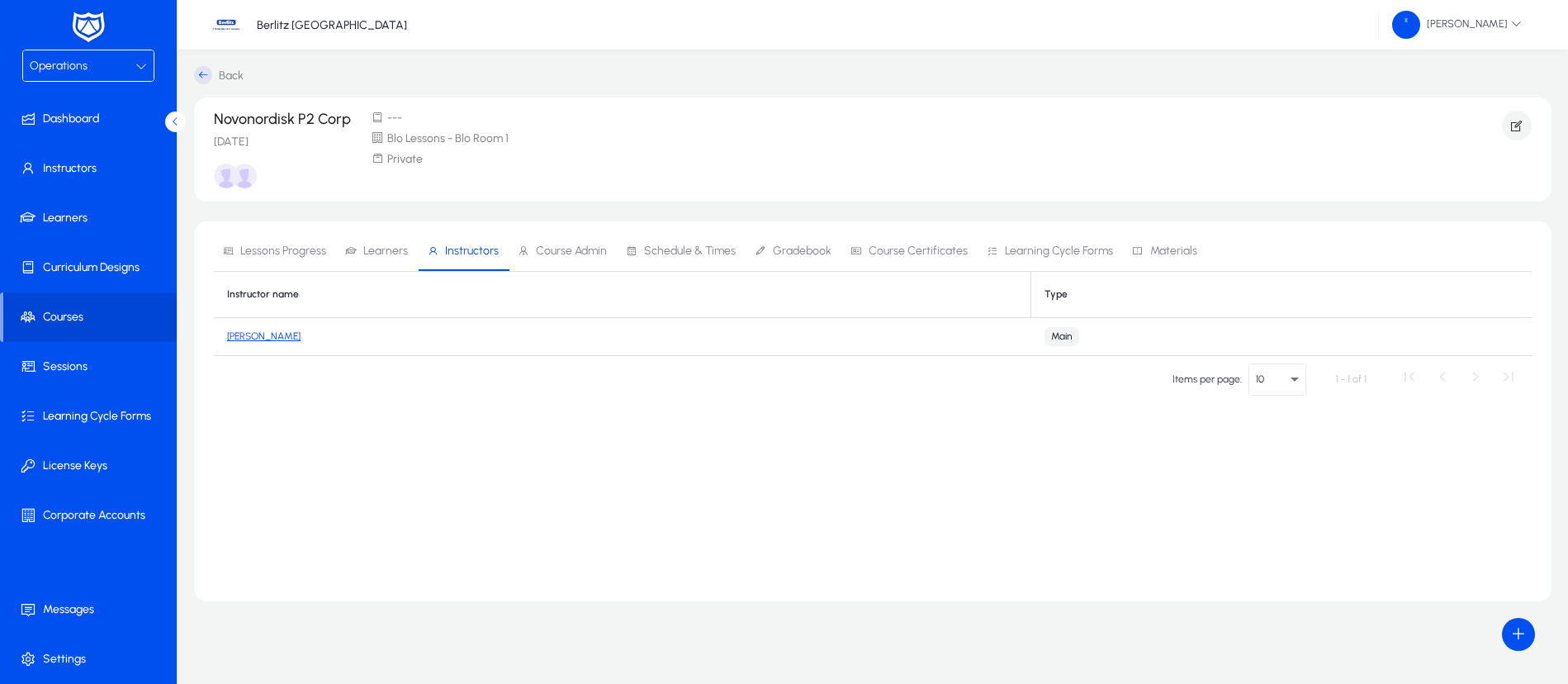
click at [275, 338] on link "[PERSON_NAME]" at bounding box center [264, 335] width 74 height 11
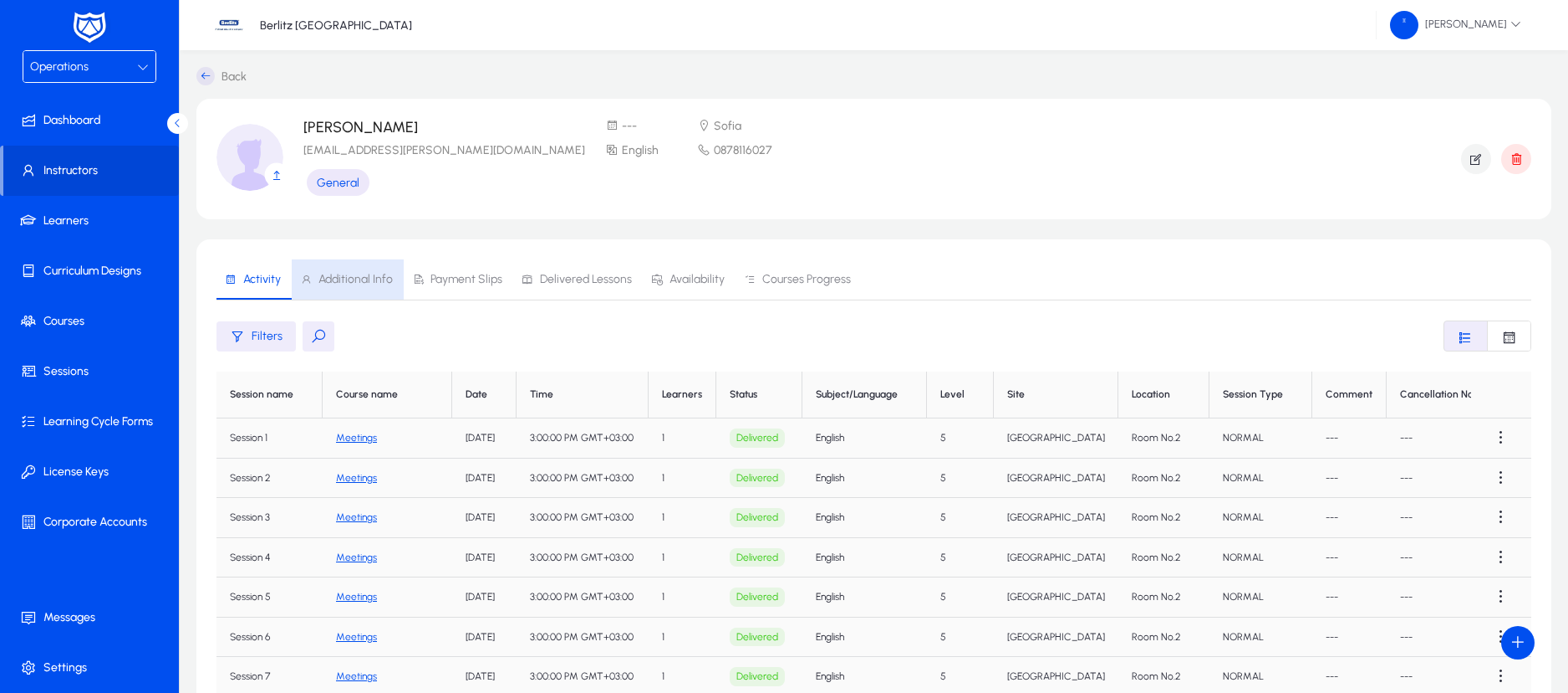
click at [361, 276] on span "Additional Info" at bounding box center [356, 279] width 75 height 11
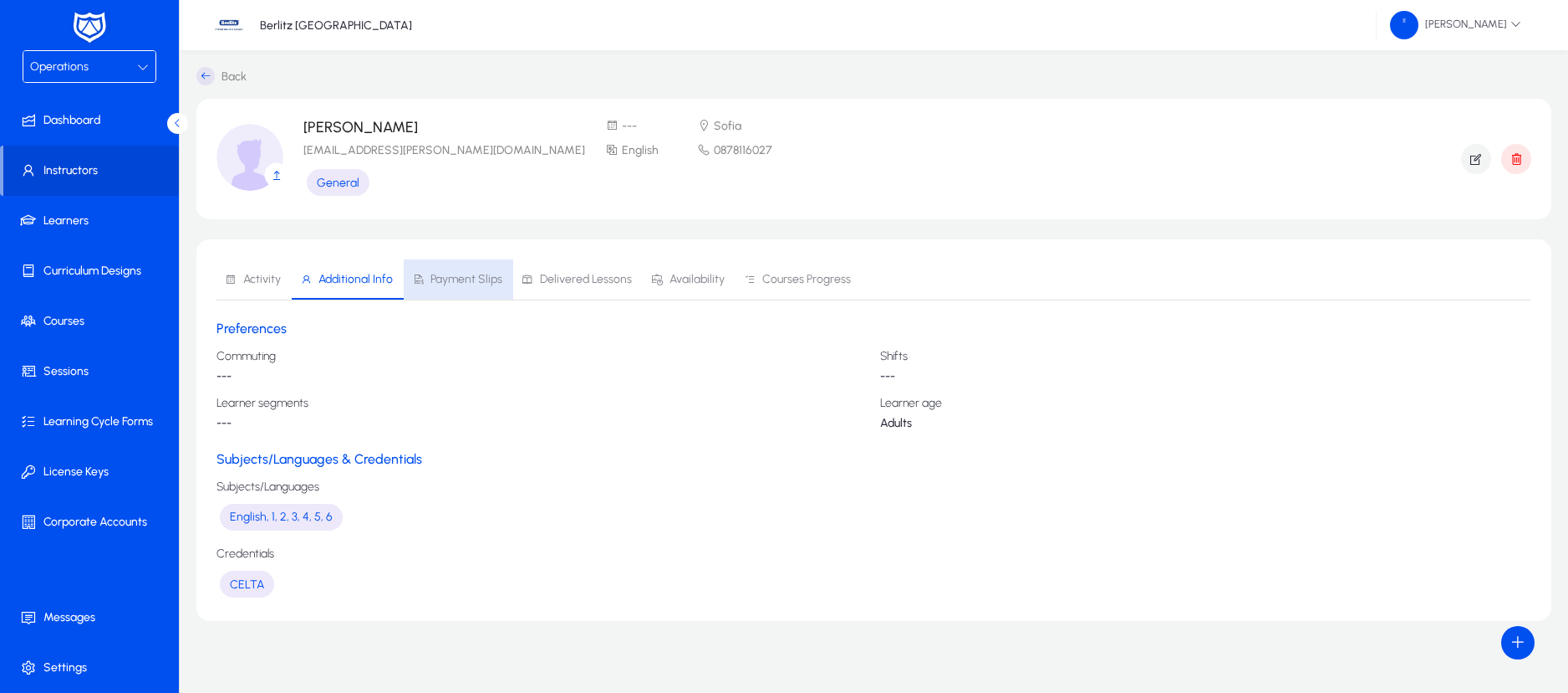
click at [483, 276] on span "Payment Slips" at bounding box center [467, 279] width 72 height 11
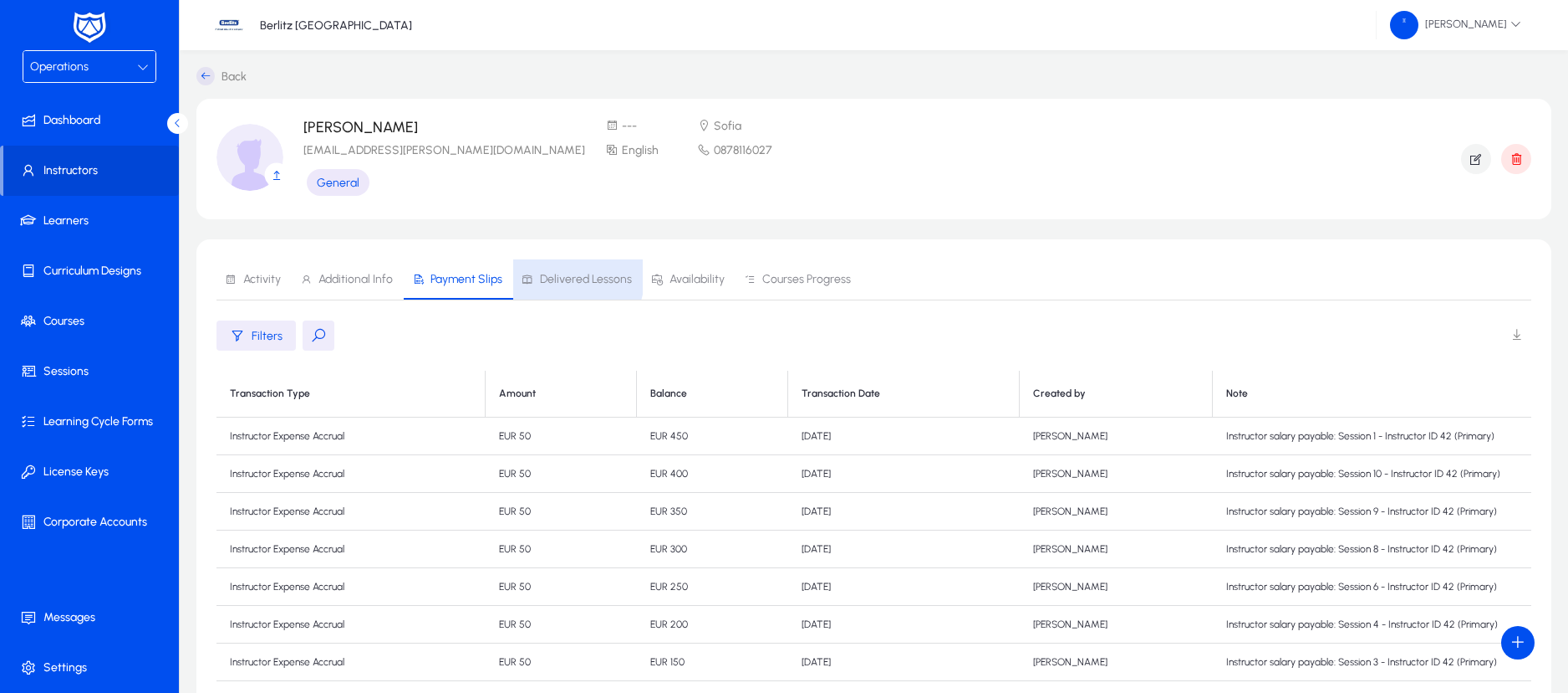
click at [557, 274] on span "Delivered Lessons" at bounding box center [586, 279] width 92 height 11
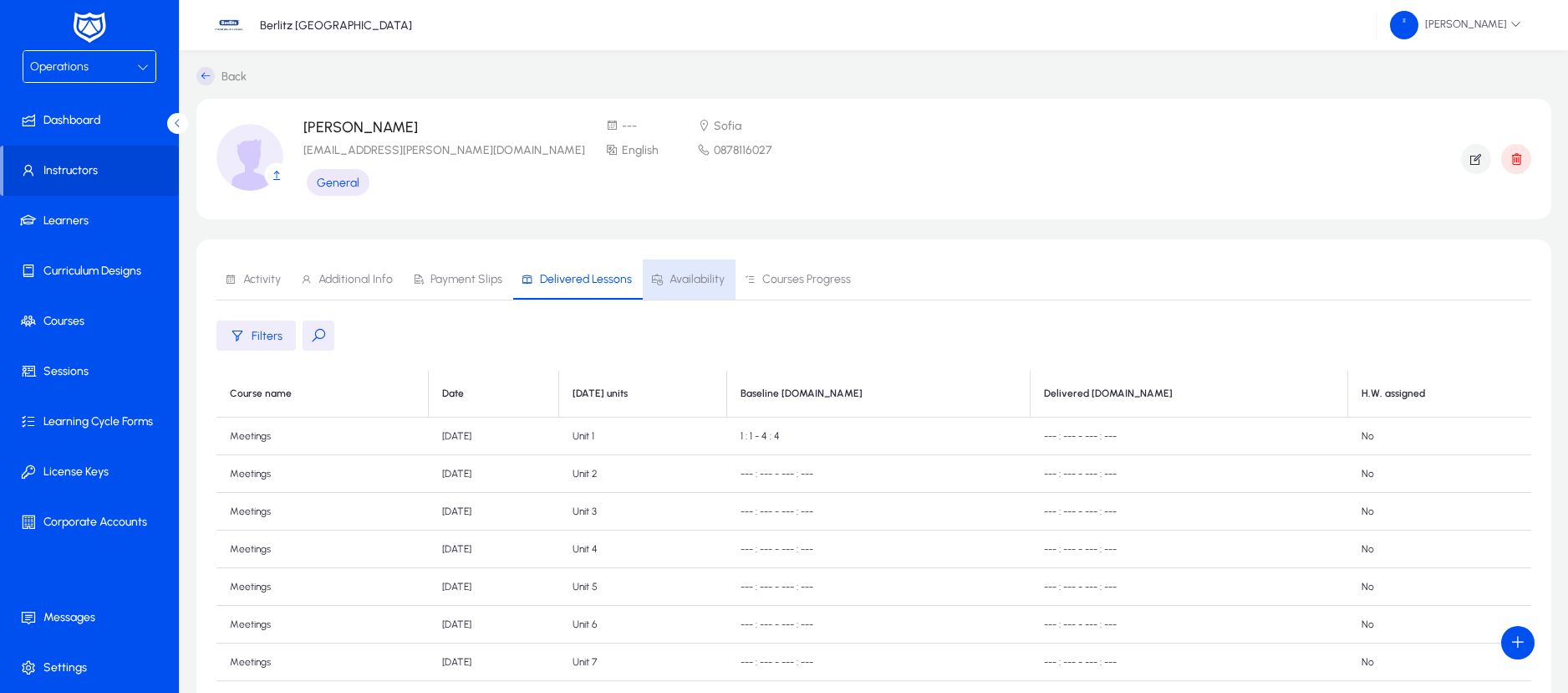
click at [691, 275] on span "Availability" at bounding box center [697, 279] width 55 height 11
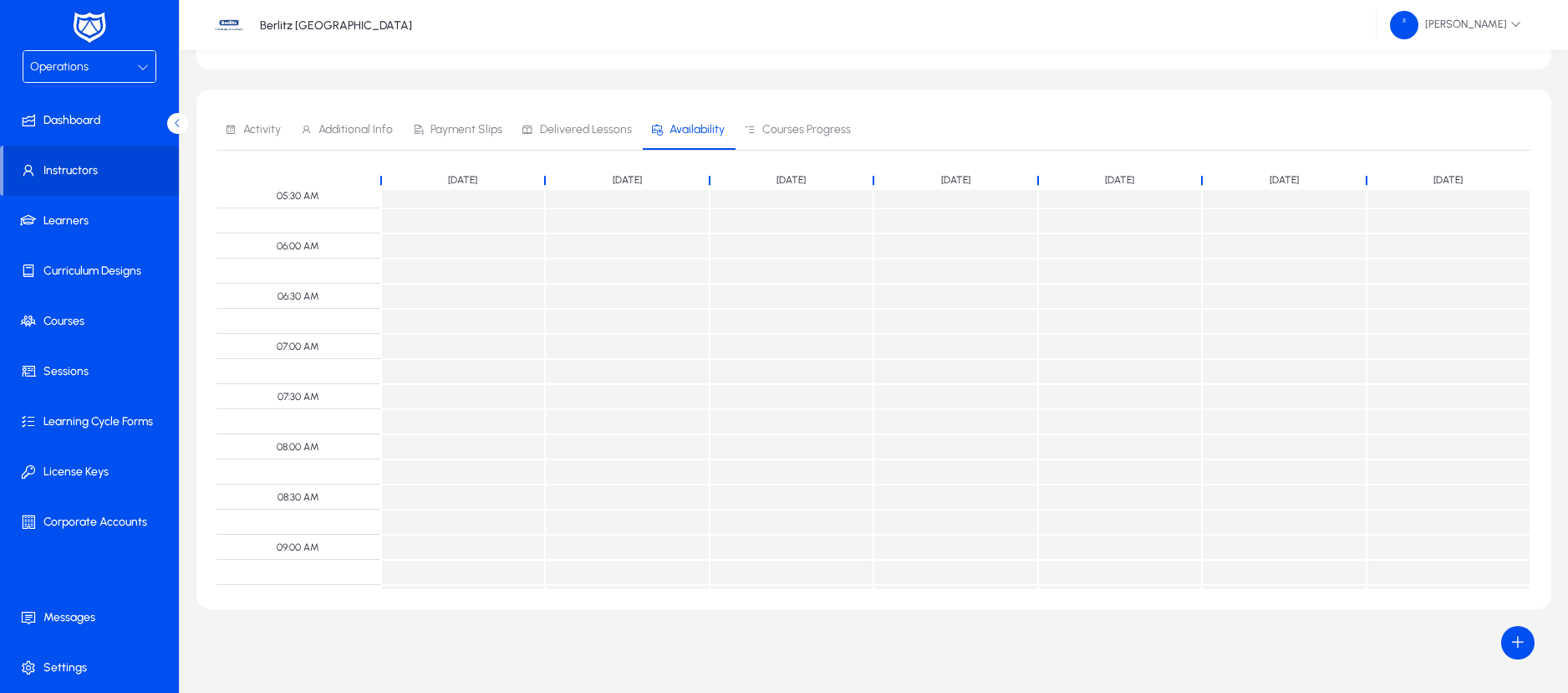
scroll to position [597, 0]
click at [802, 135] on span "Courses Progress" at bounding box center [807, 130] width 89 height 11
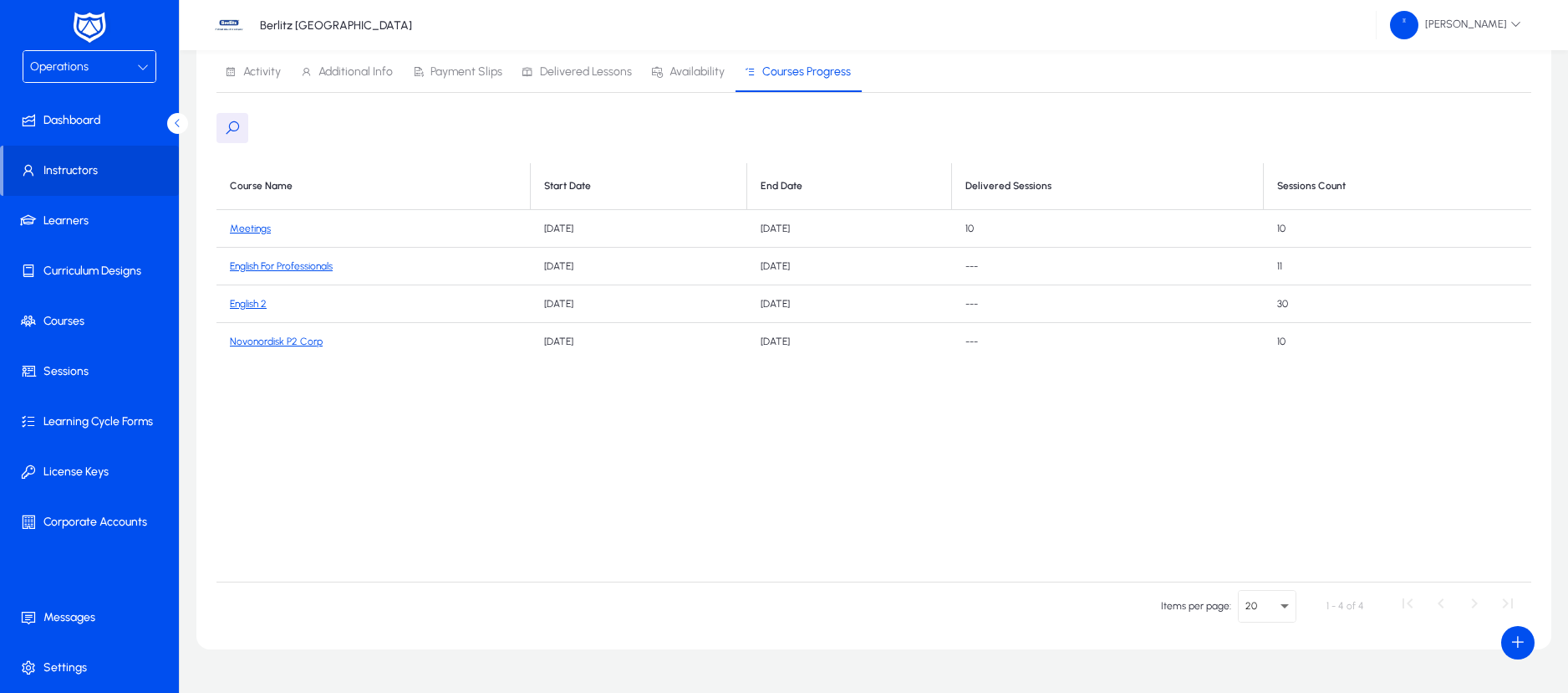
scroll to position [204, 0]
click at [255, 233] on link "Meetings" at bounding box center [250, 231] width 41 height 11
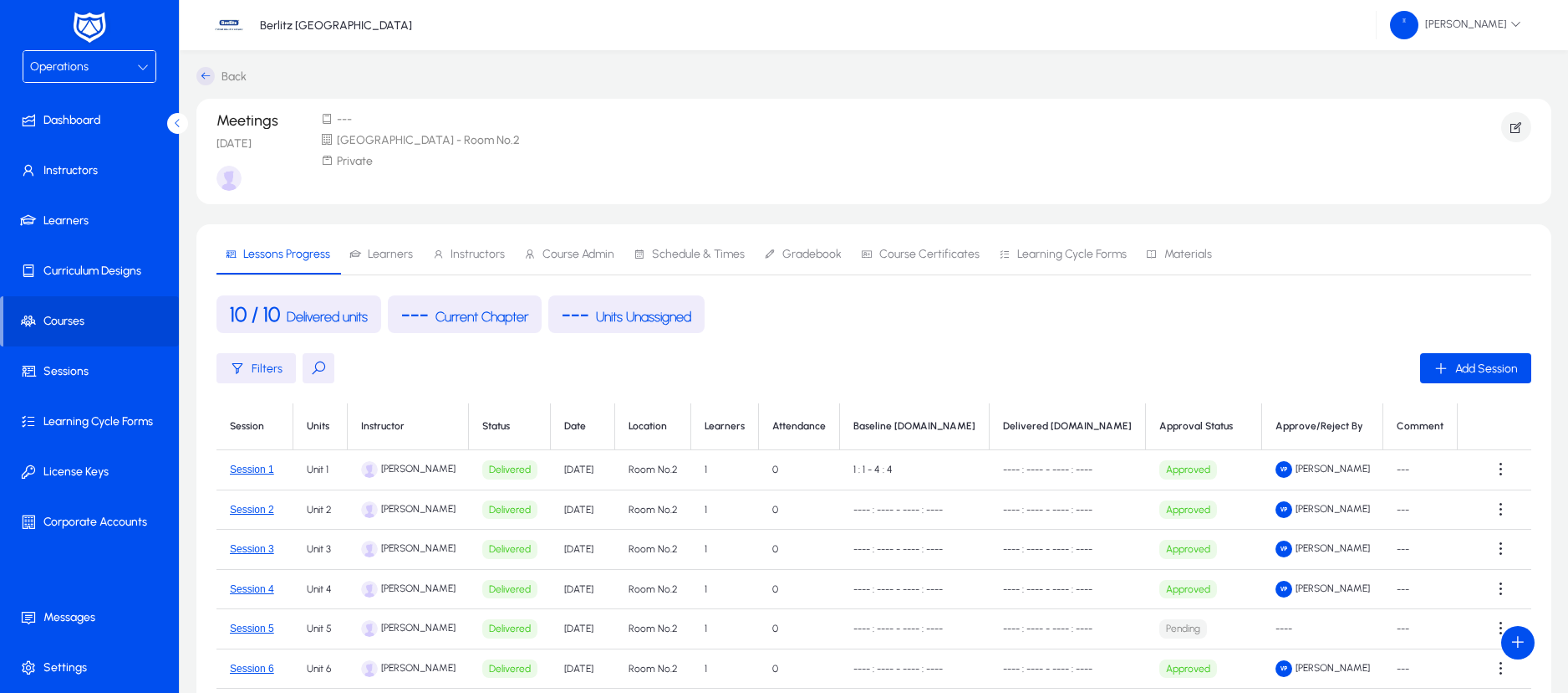
click at [477, 266] on span "Instructors" at bounding box center [468, 254] width 73 height 40
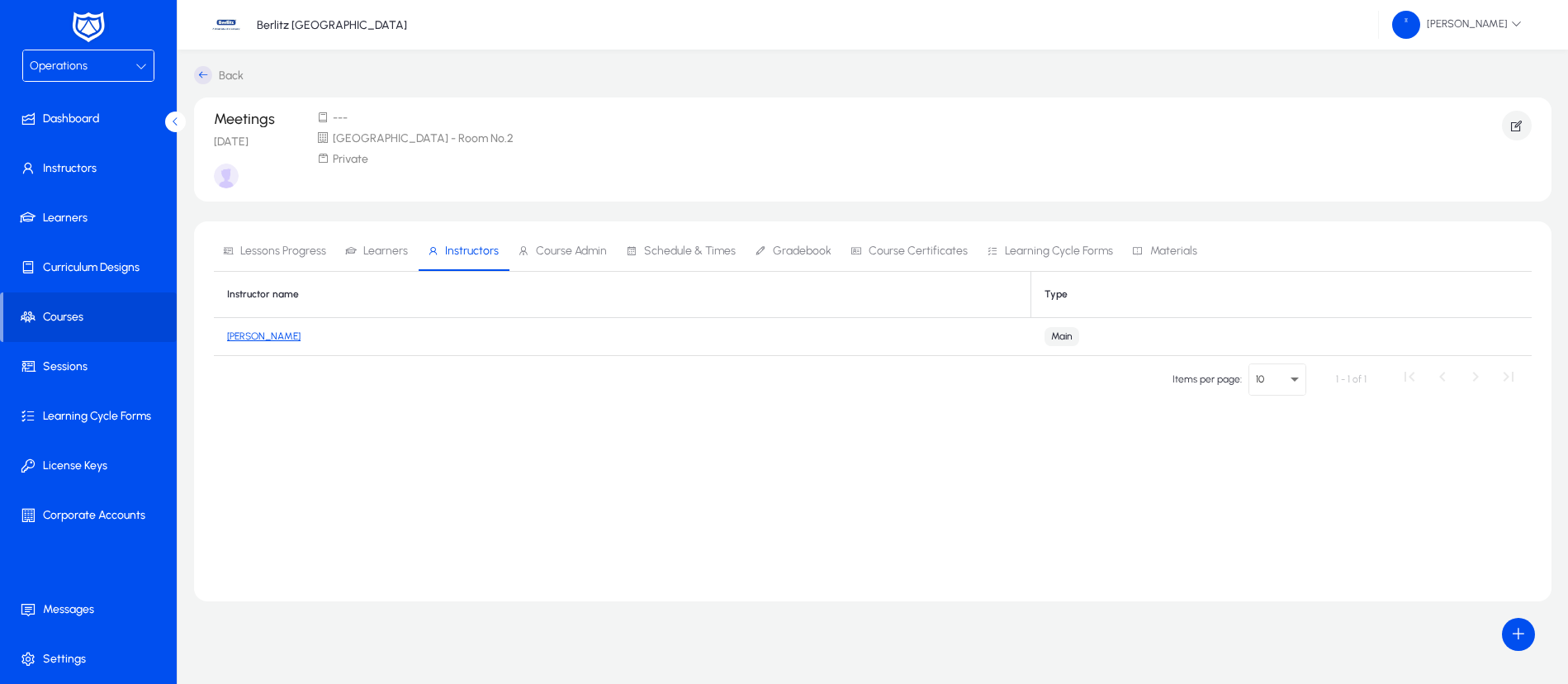
click at [259, 336] on link "[PERSON_NAME]" at bounding box center [264, 335] width 74 height 11
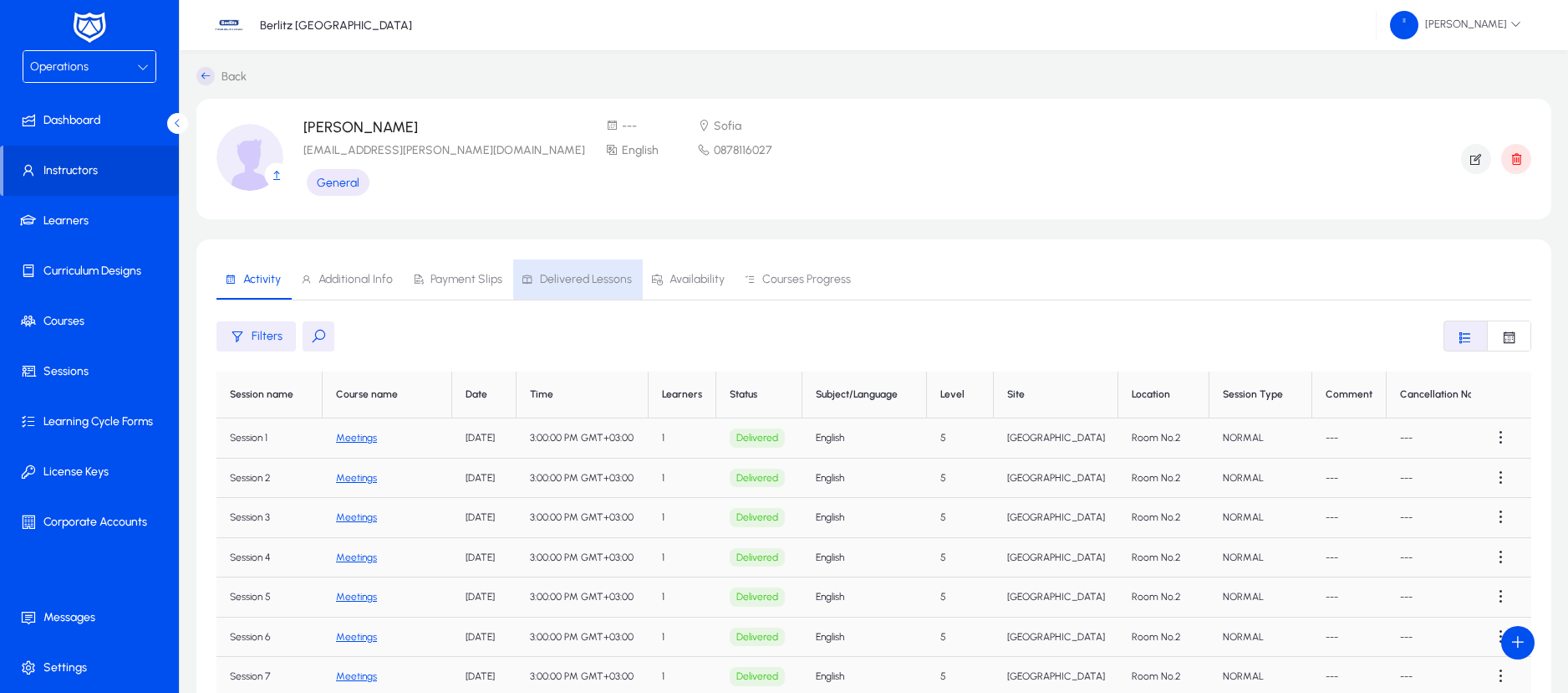
click at [598, 277] on span "Delivered Lessons" at bounding box center [586, 279] width 92 height 11
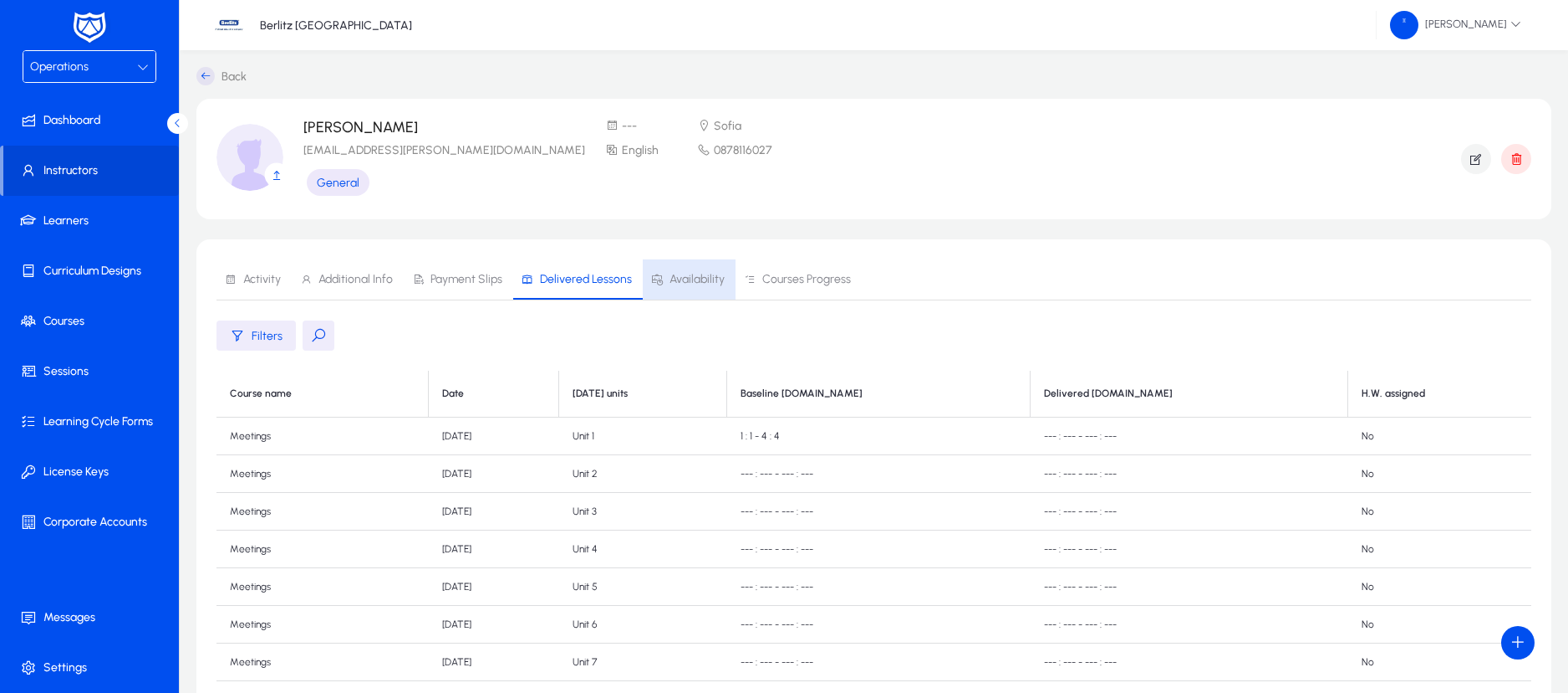
click at [687, 277] on span "Availability" at bounding box center [697, 279] width 55 height 11
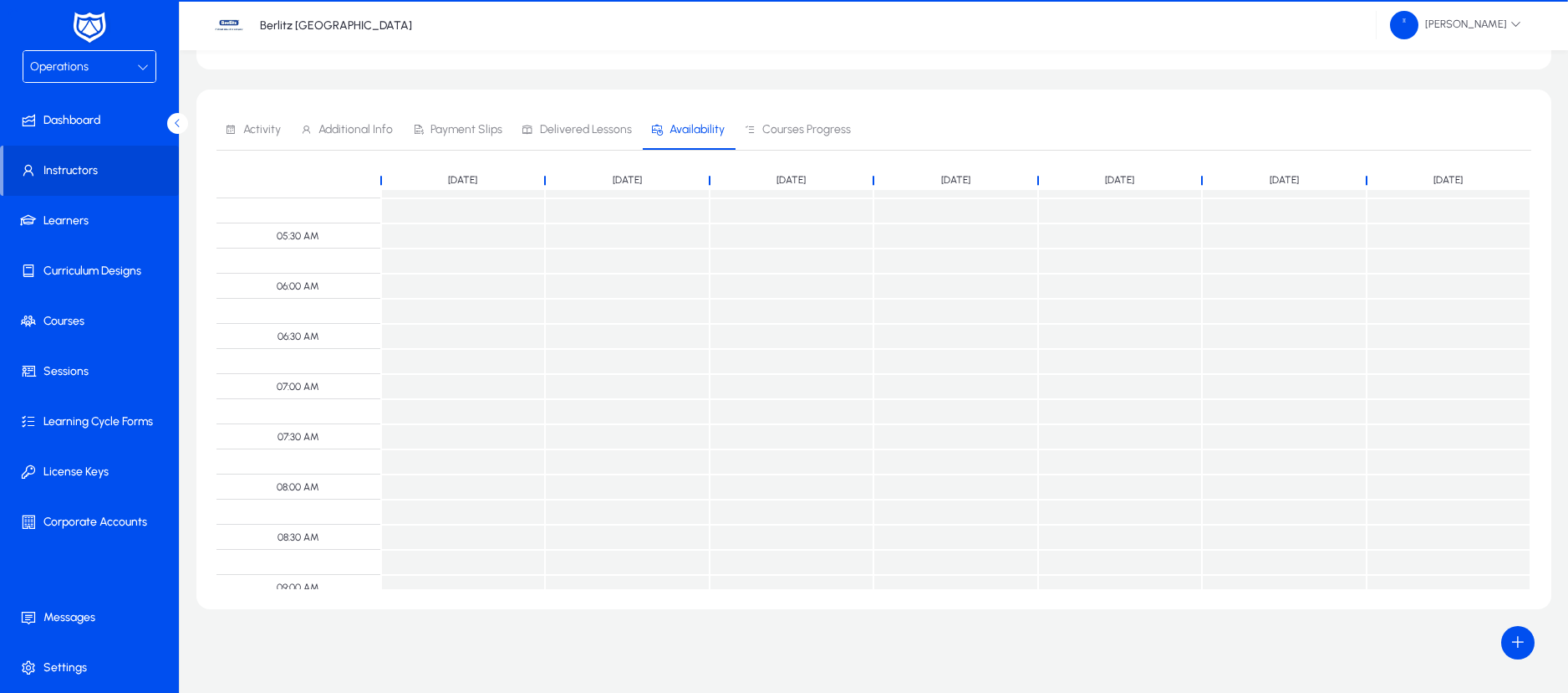
scroll to position [597, 0]
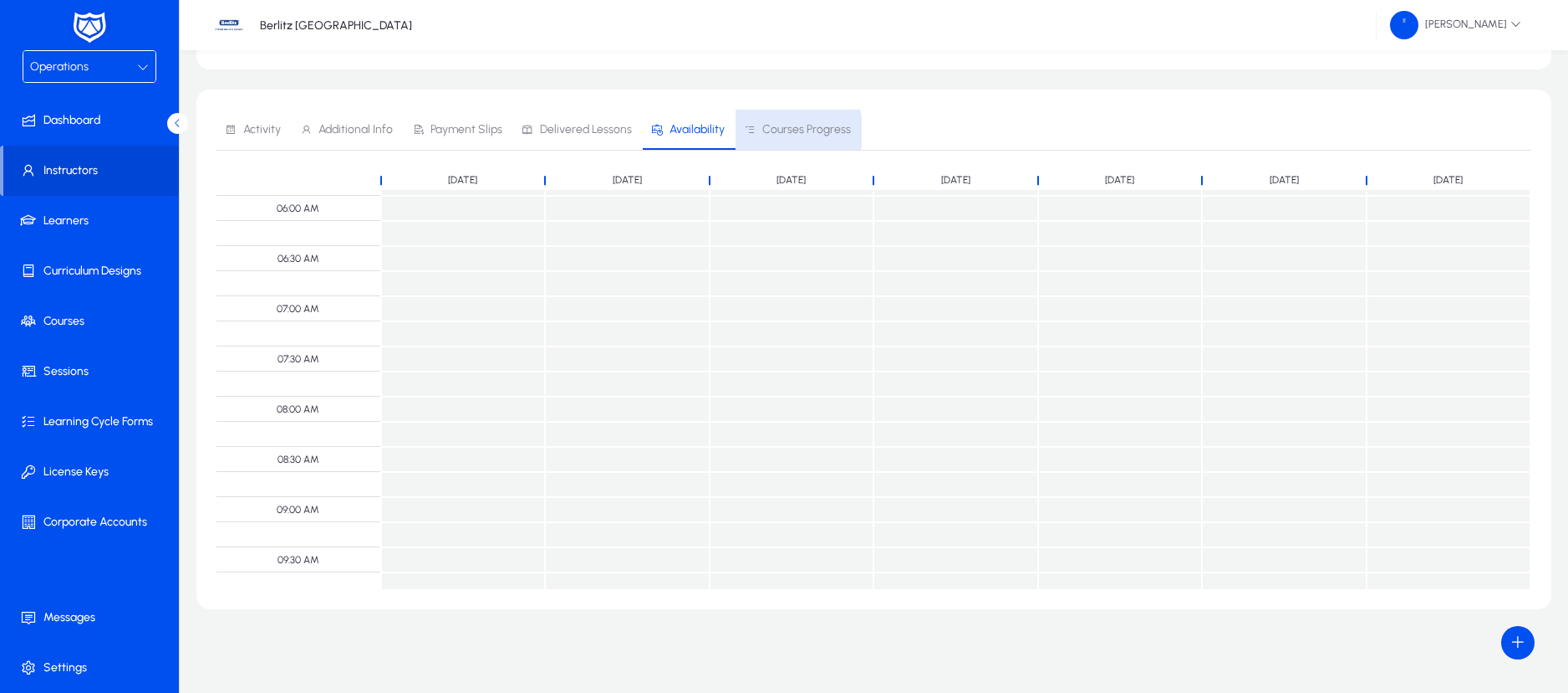
click at [788, 132] on span "Courses Progress" at bounding box center [807, 130] width 89 height 11
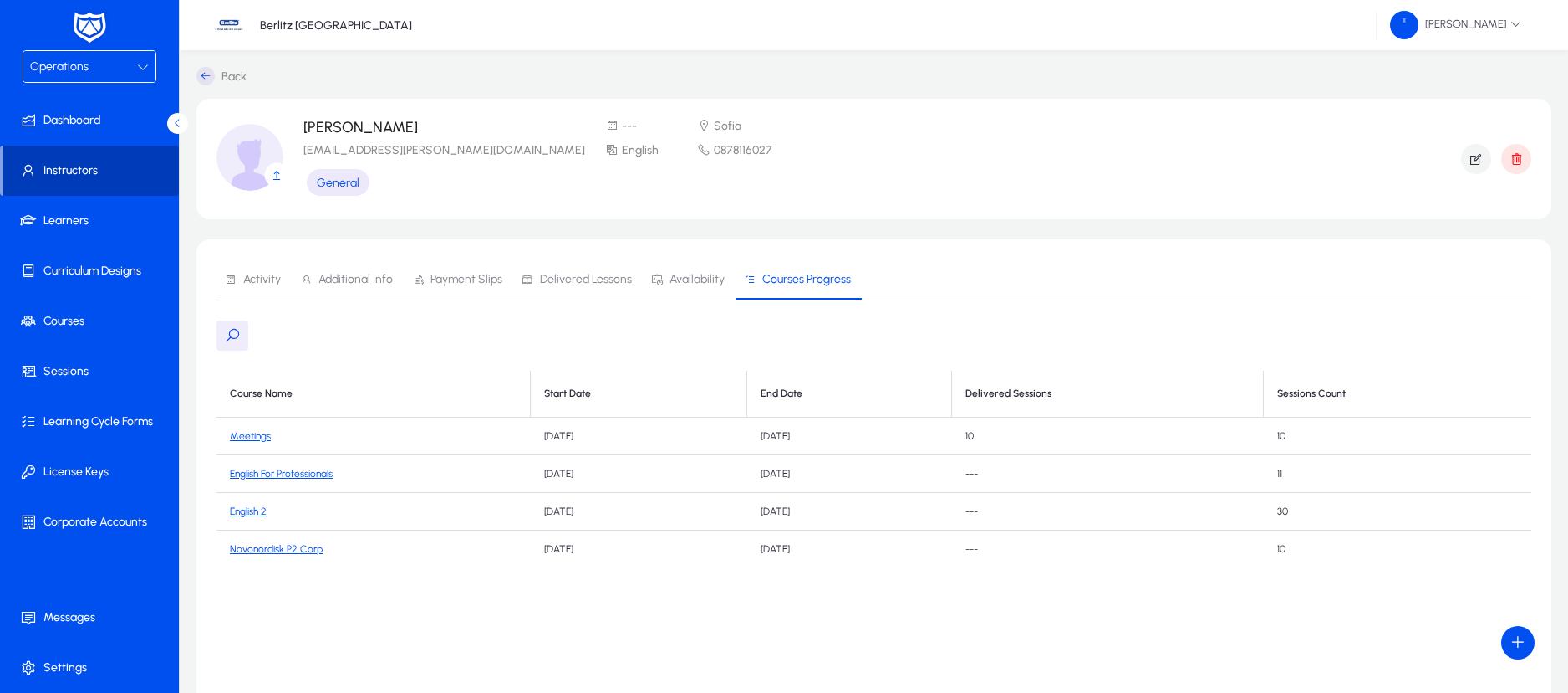
click at [84, 168] on span "Instructors" at bounding box center [92, 170] width 176 height 17
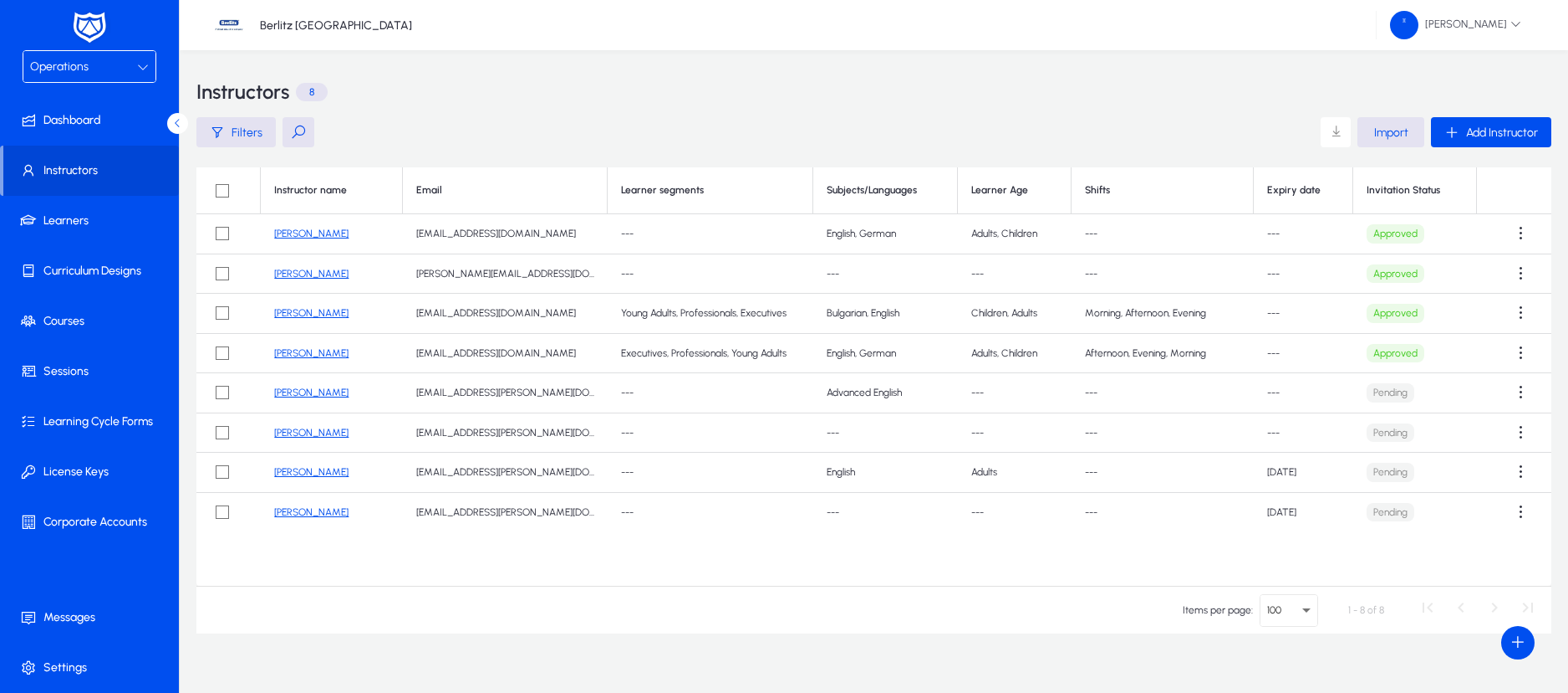
click at [324, 471] on link "[PERSON_NAME]" at bounding box center [311, 471] width 75 height 11
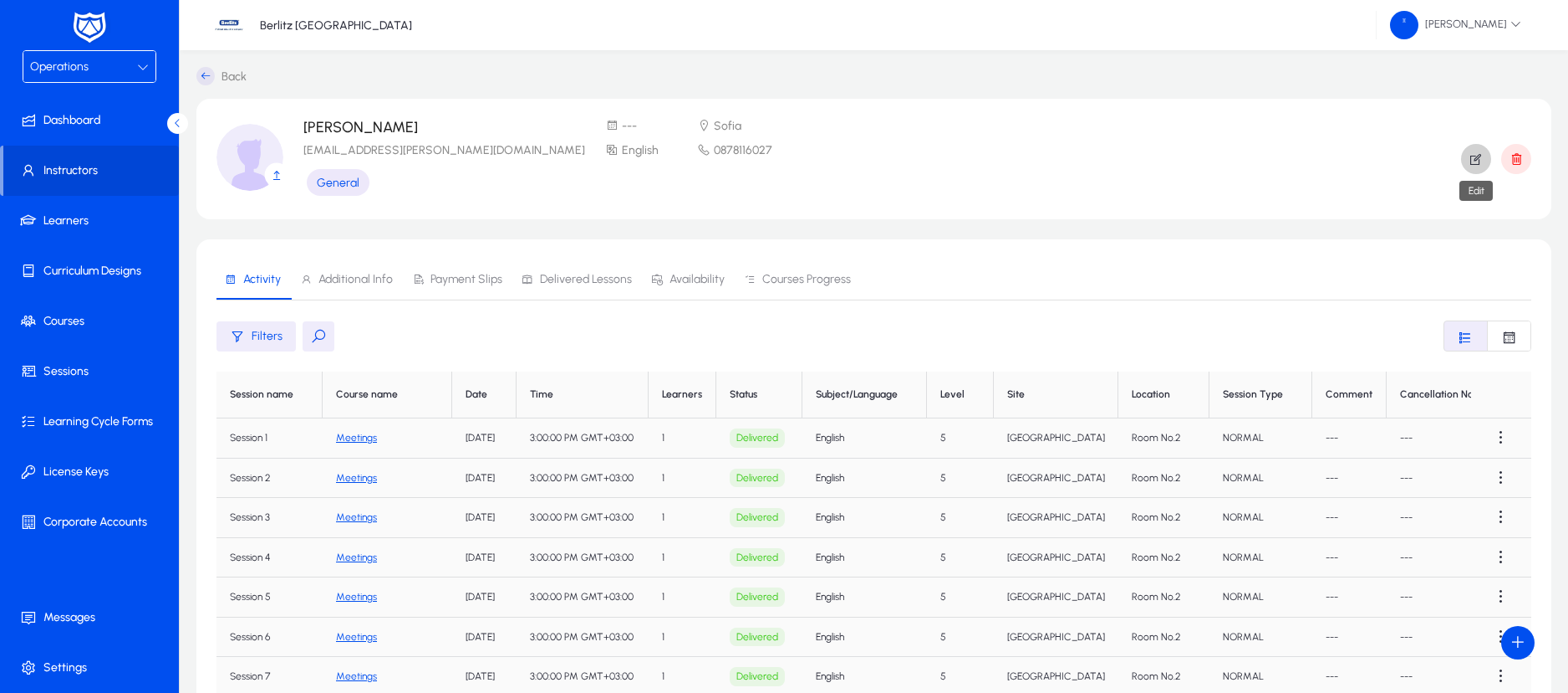
click at [1482, 159] on icon "button" at bounding box center [1476, 159] width 15 height 15
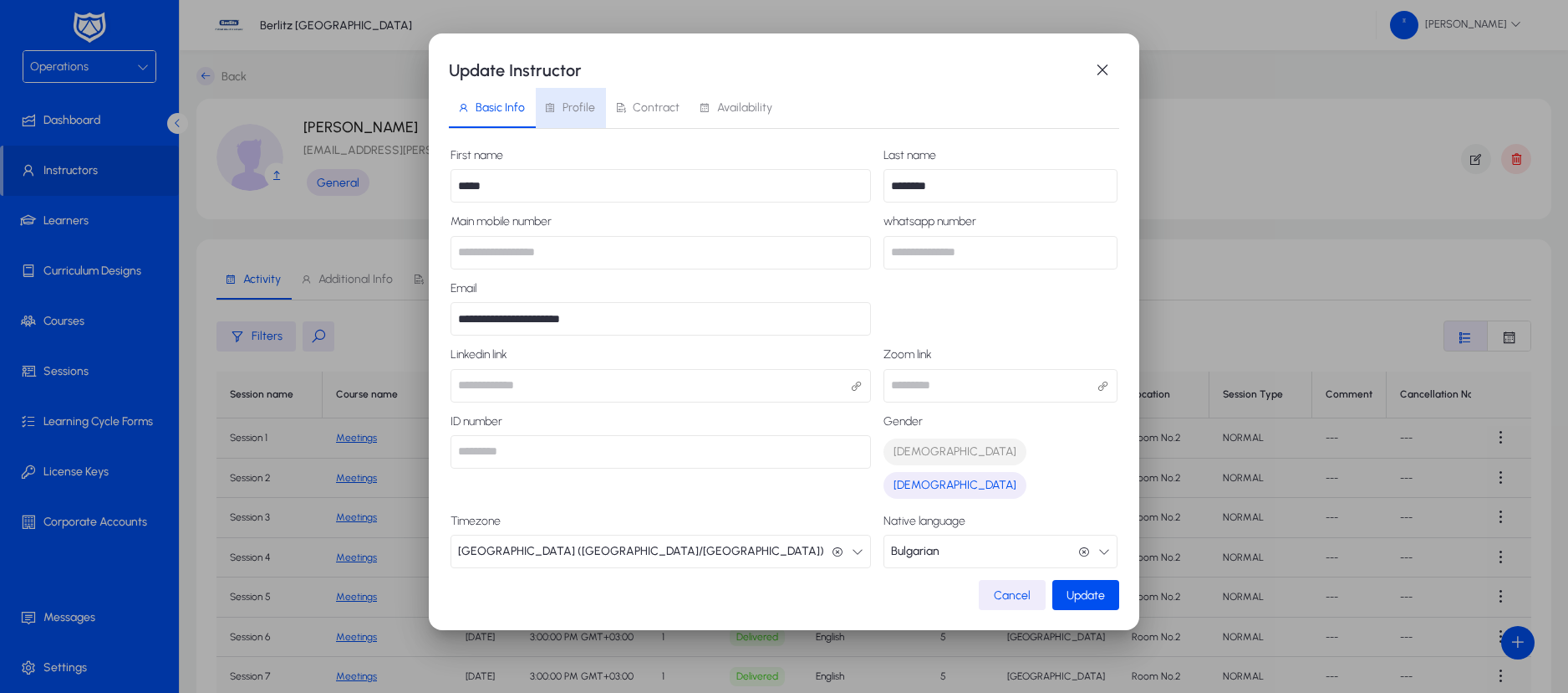
click at [572, 102] on span "Profile" at bounding box center [579, 108] width 32 height 11
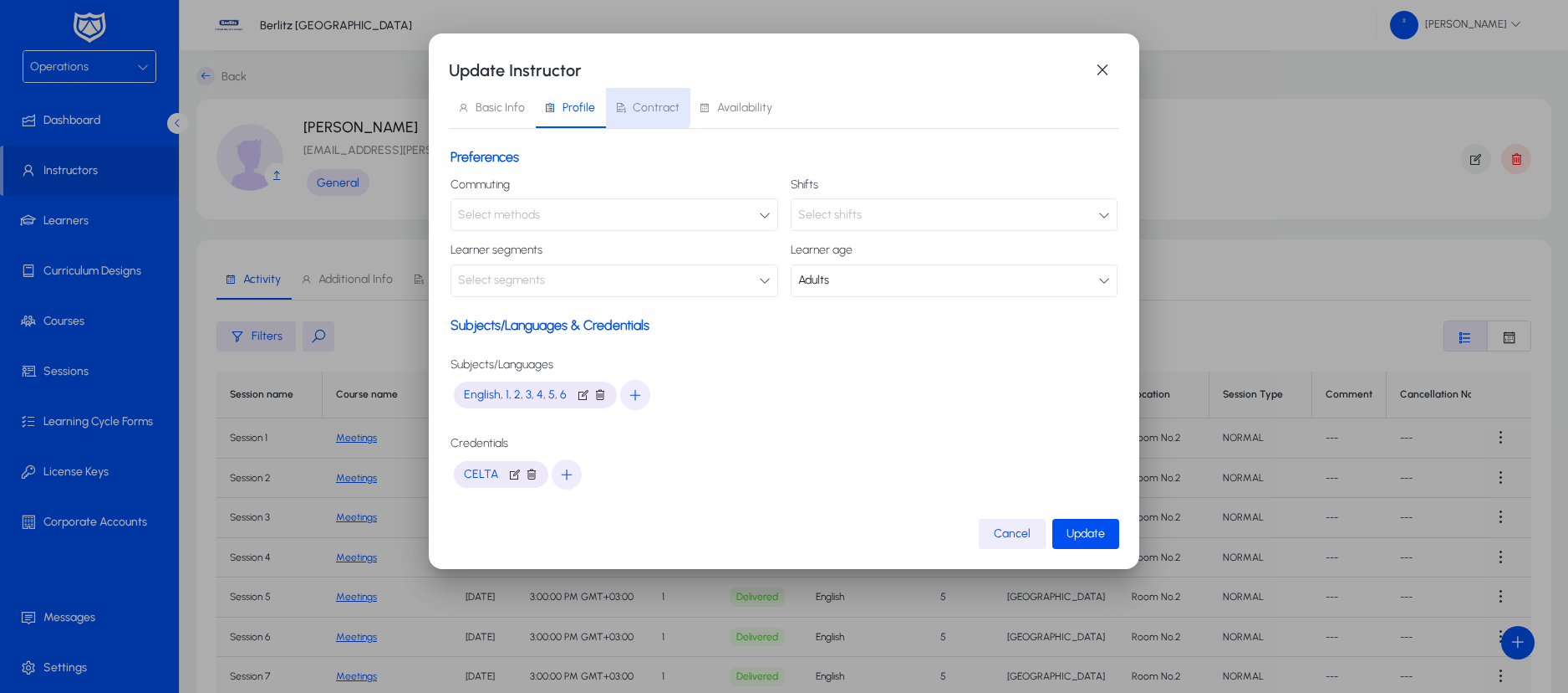
click at [621, 99] on span "Contract" at bounding box center [646, 108] width 65 height 40
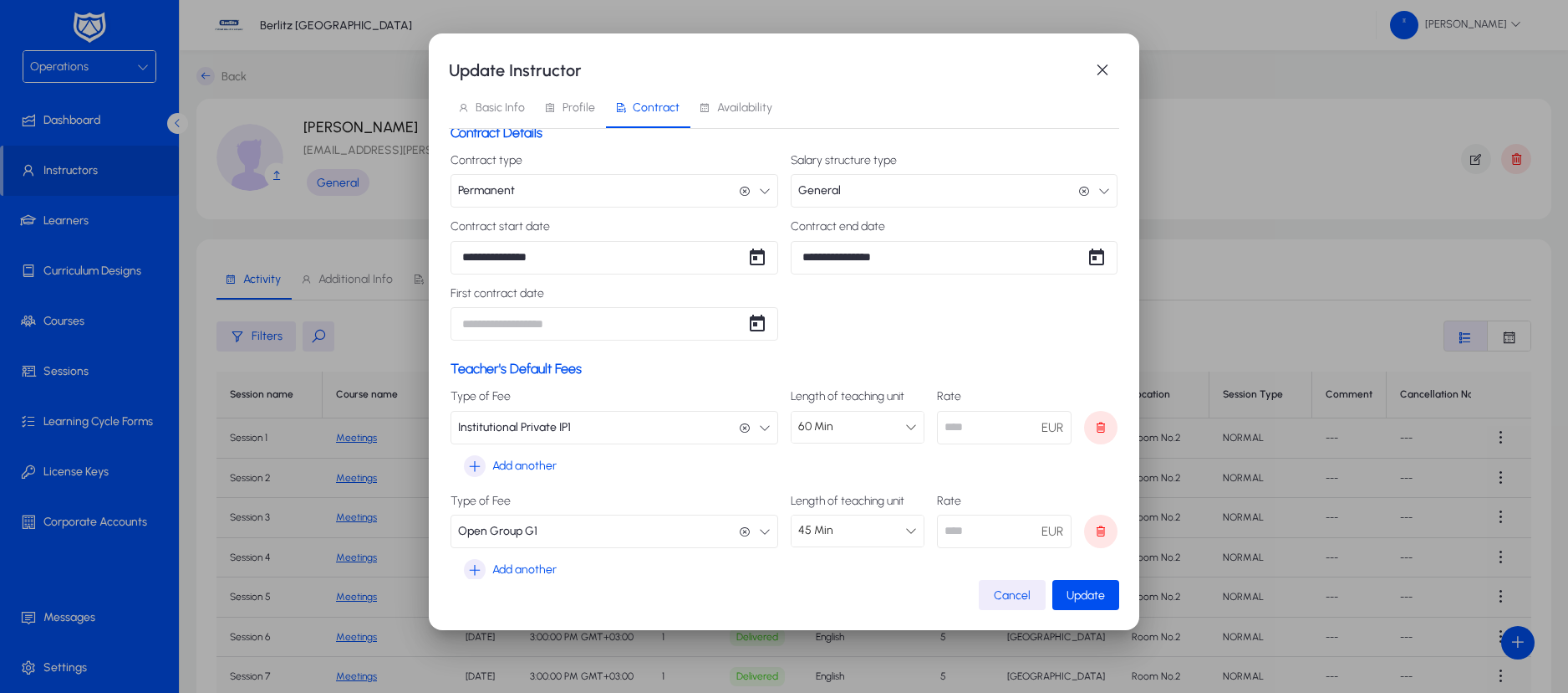
scroll to position [57, 0]
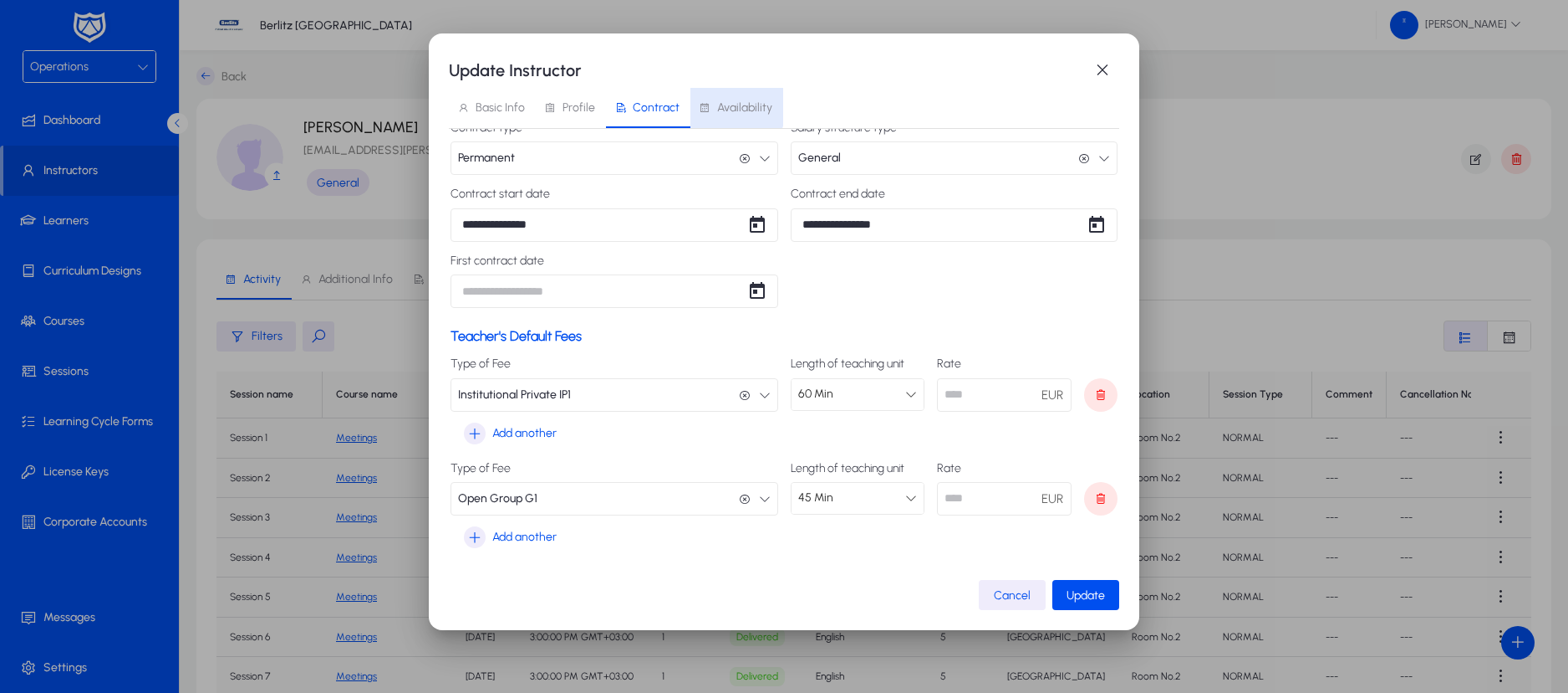
click at [728, 107] on span "Availability" at bounding box center [745, 108] width 55 height 11
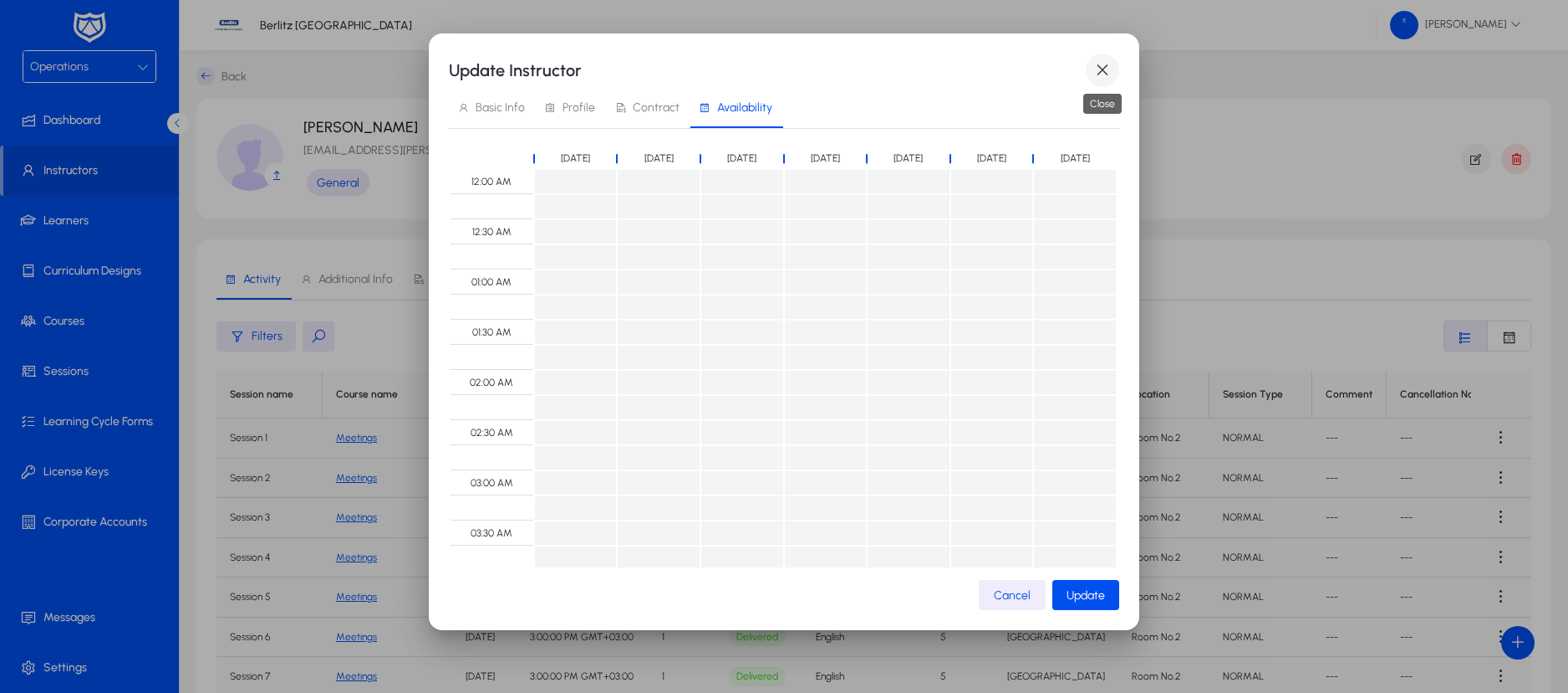
click at [1098, 71] on span "button" at bounding box center [1102, 70] width 33 height 33
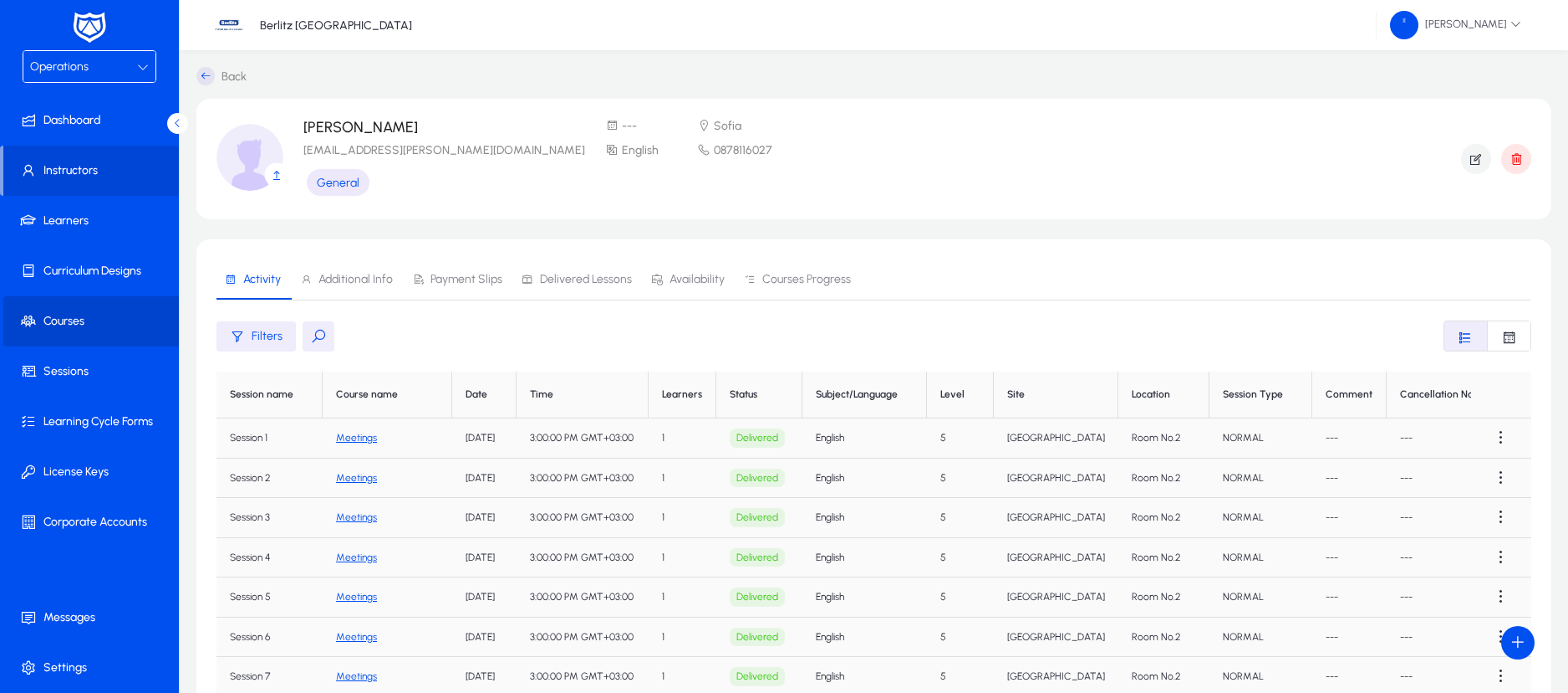
click at [71, 299] on span at bounding box center [93, 321] width 179 height 50
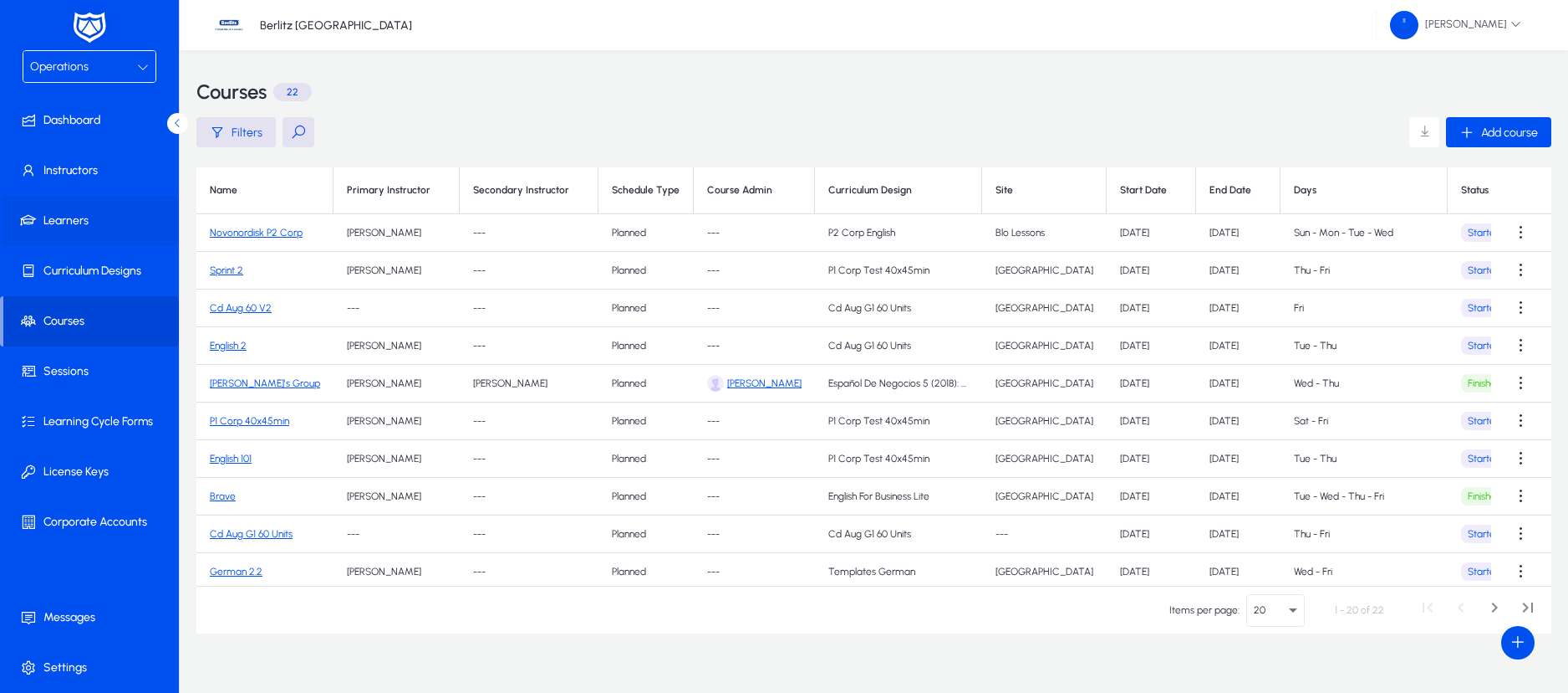
click at [73, 215] on span "Learners" at bounding box center [93, 221] width 179 height 17
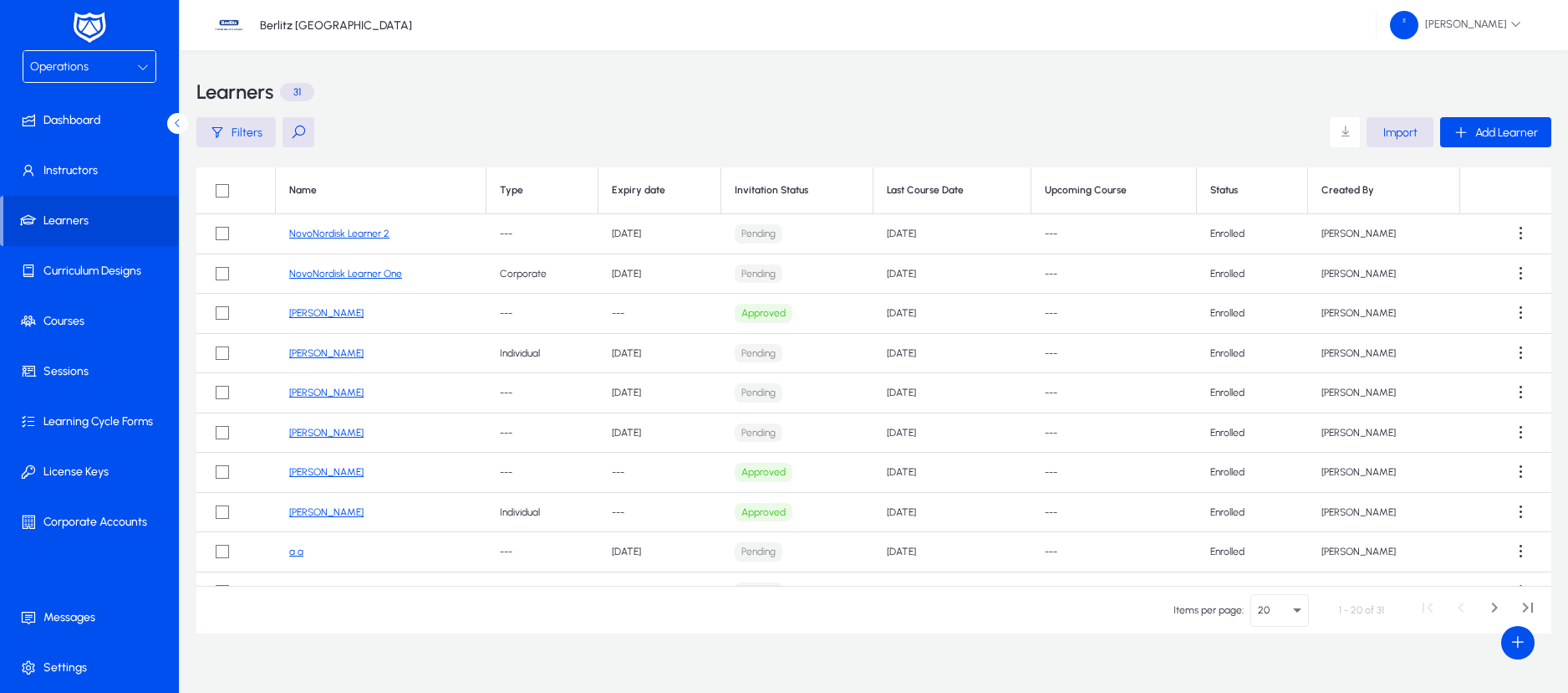
click at [348, 275] on link "NovoNordisk Learner One" at bounding box center [345, 274] width 113 height 11
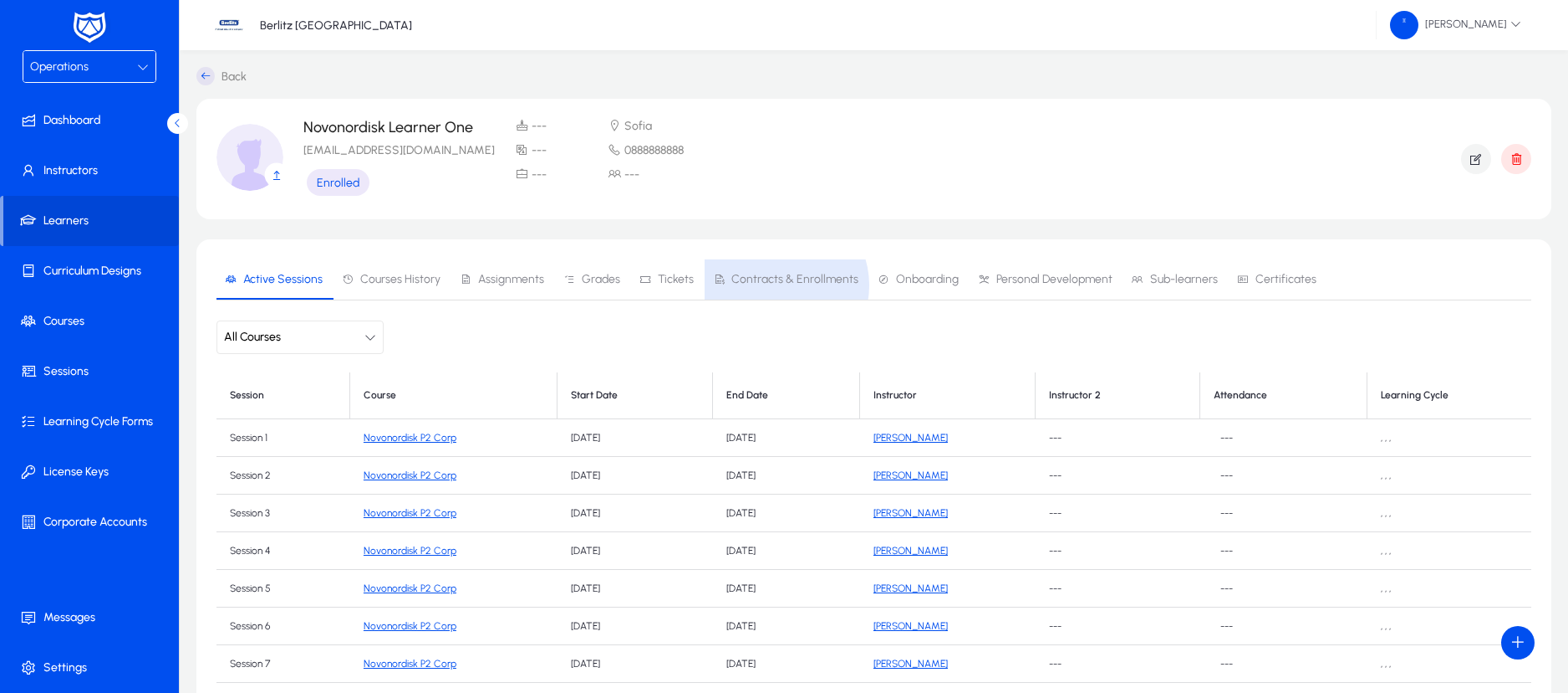
click at [770, 285] on span "Contracts & Enrollments" at bounding box center [795, 279] width 127 height 11
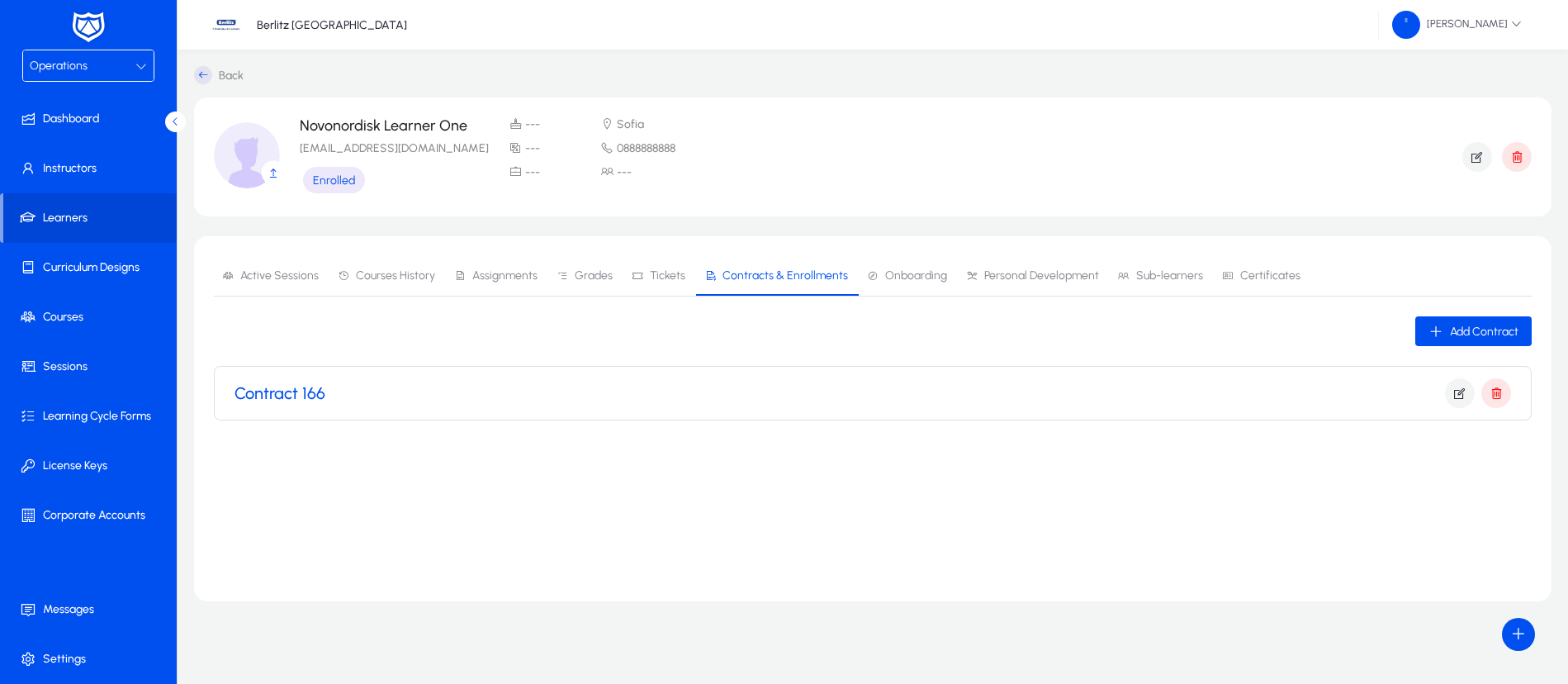
click at [304, 396] on h3 "Contract 166" at bounding box center [279, 392] width 91 height 20
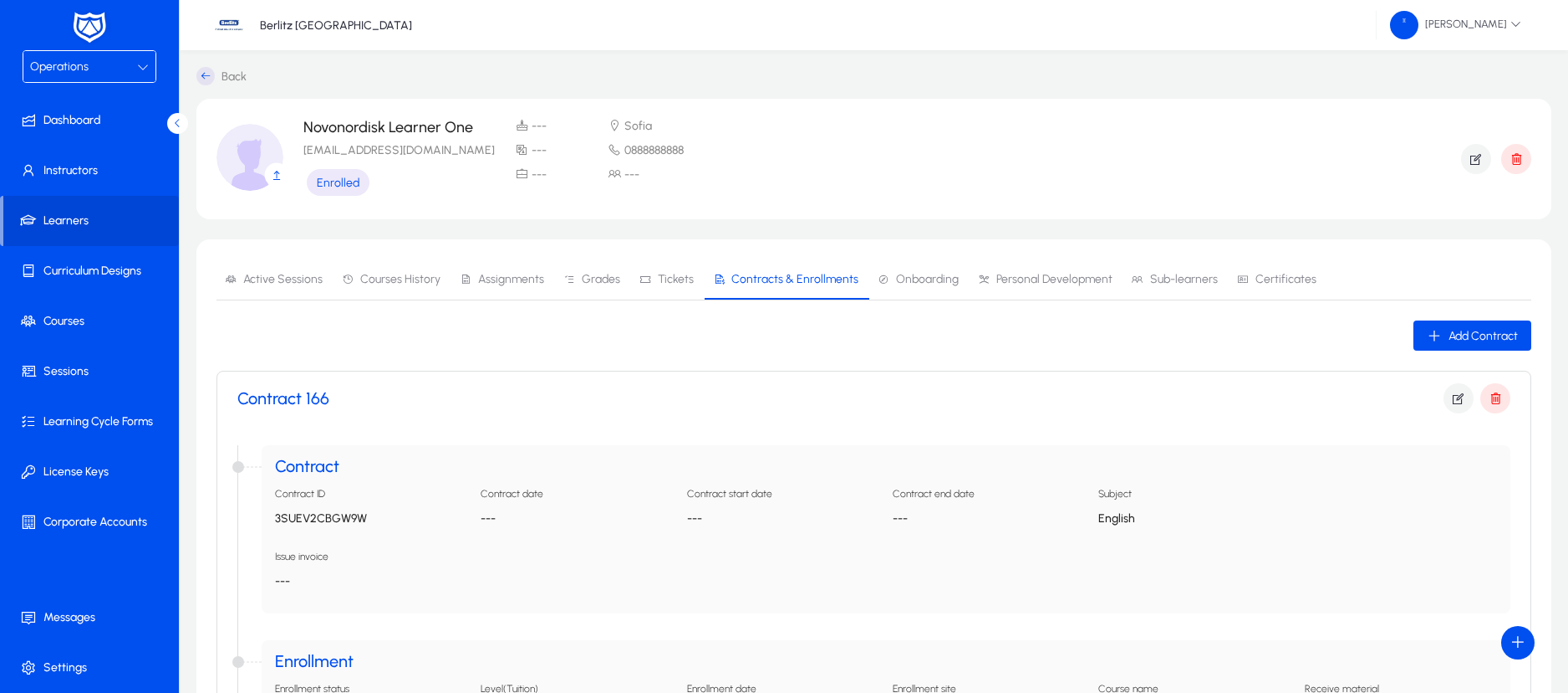
click at [136, 74] on div "Operations" at bounding box center [83, 66] width 107 height 22
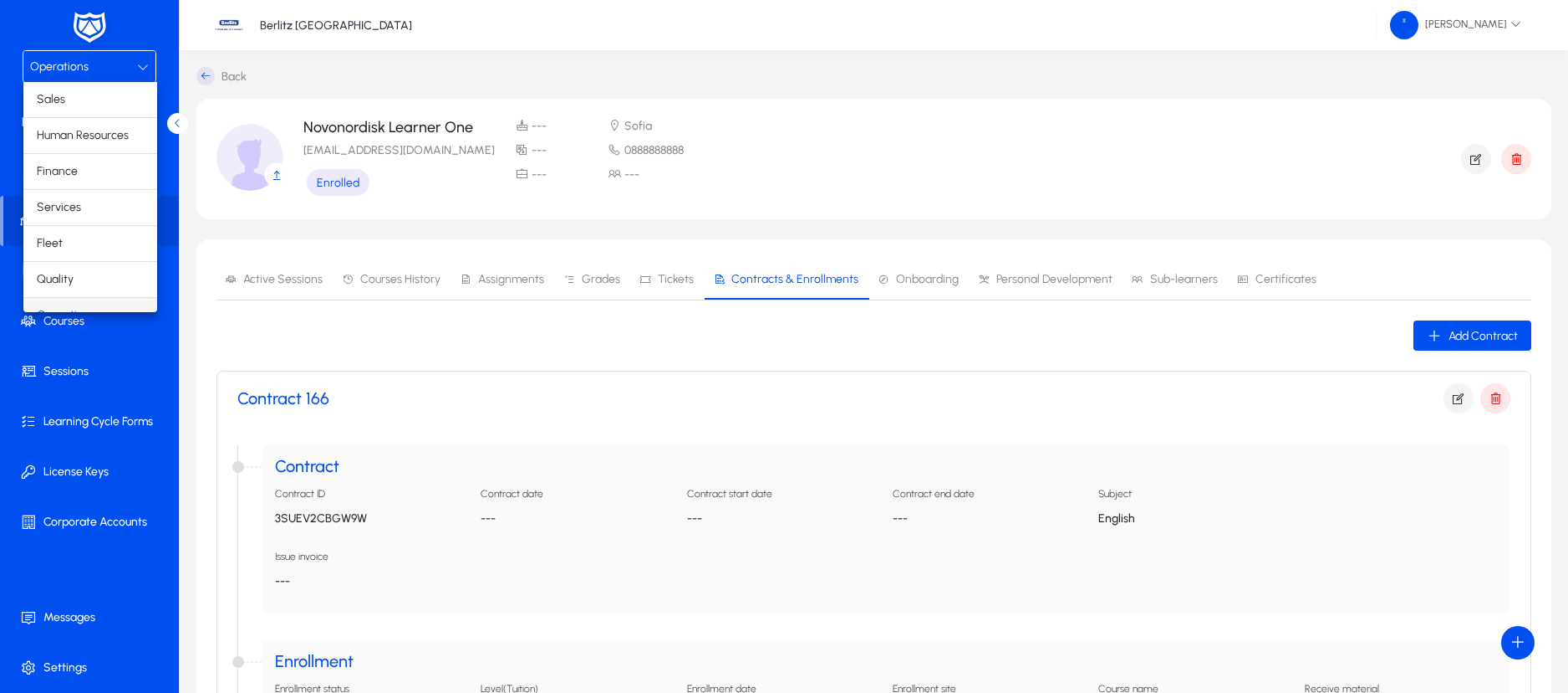
scroll to position [21, 0]
click at [81, 154] on mat-option "Finance" at bounding box center [90, 150] width 133 height 35
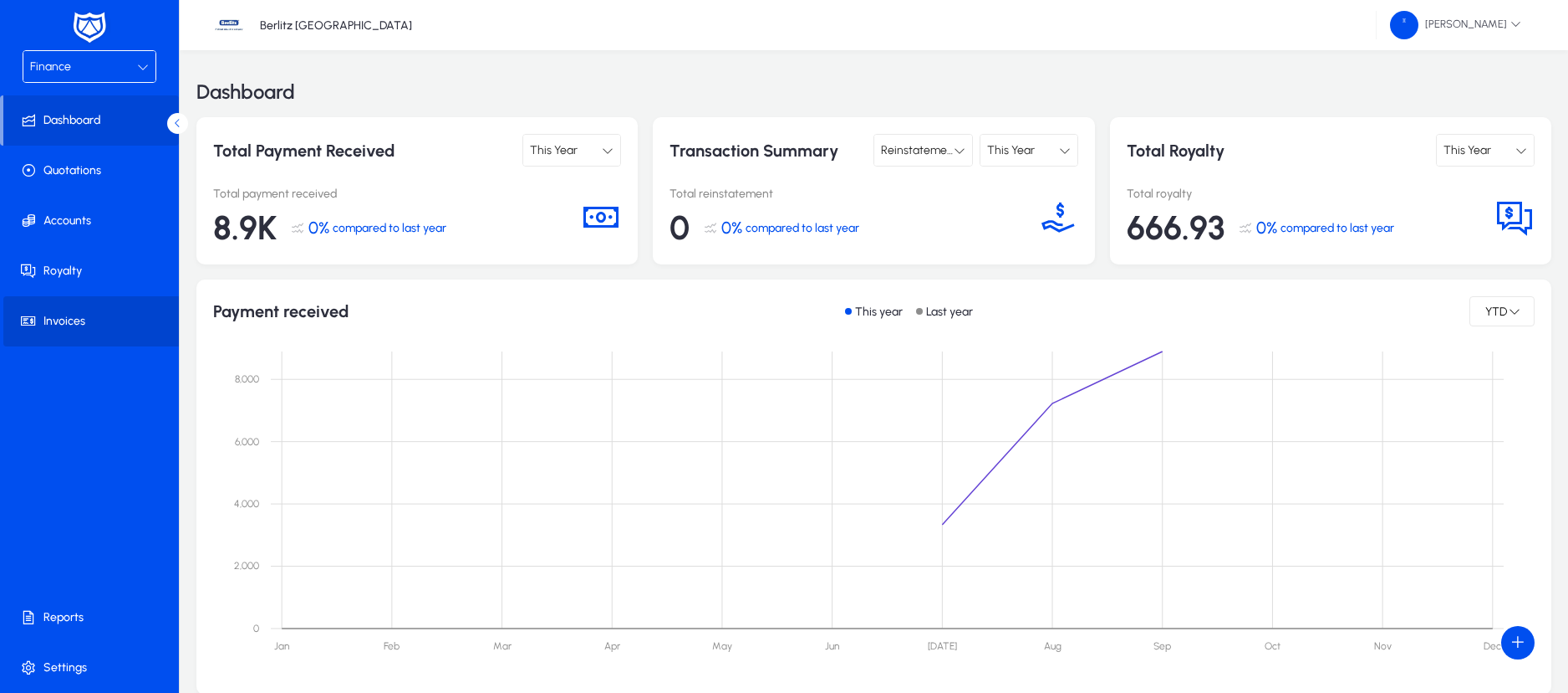
click at [69, 314] on span "Invoices" at bounding box center [93, 321] width 179 height 17
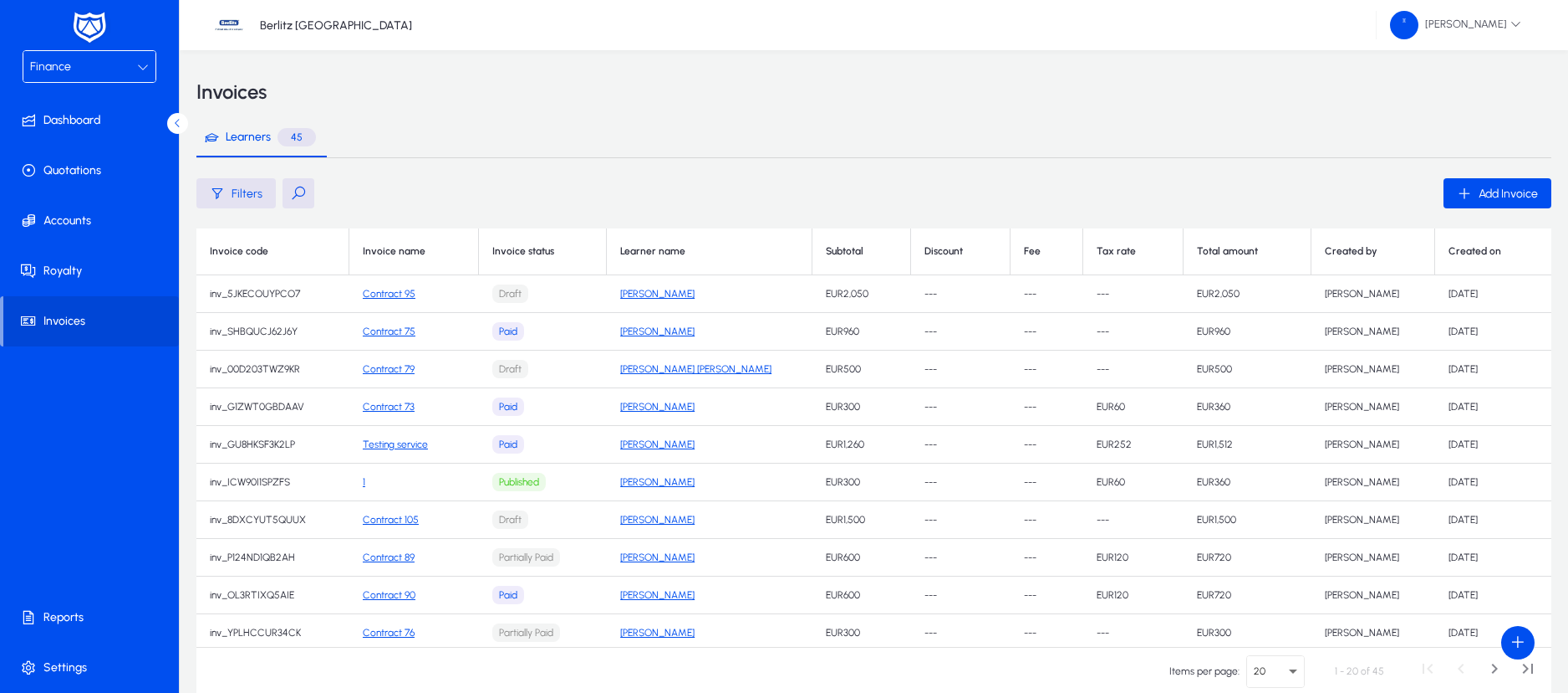
click at [302, 190] on button at bounding box center [299, 193] width 32 height 30
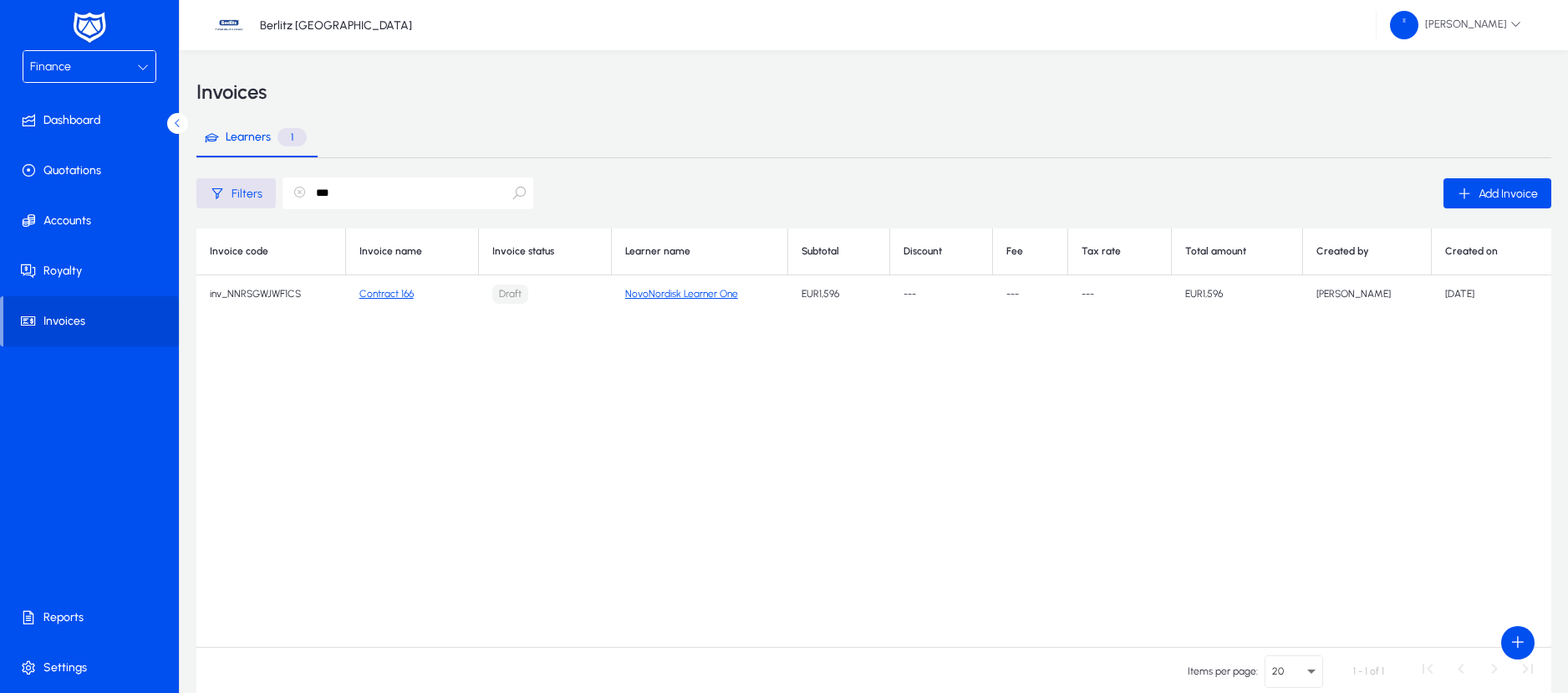
type input "***"
click at [396, 297] on link "Contract 166" at bounding box center [386, 293] width 54 height 11
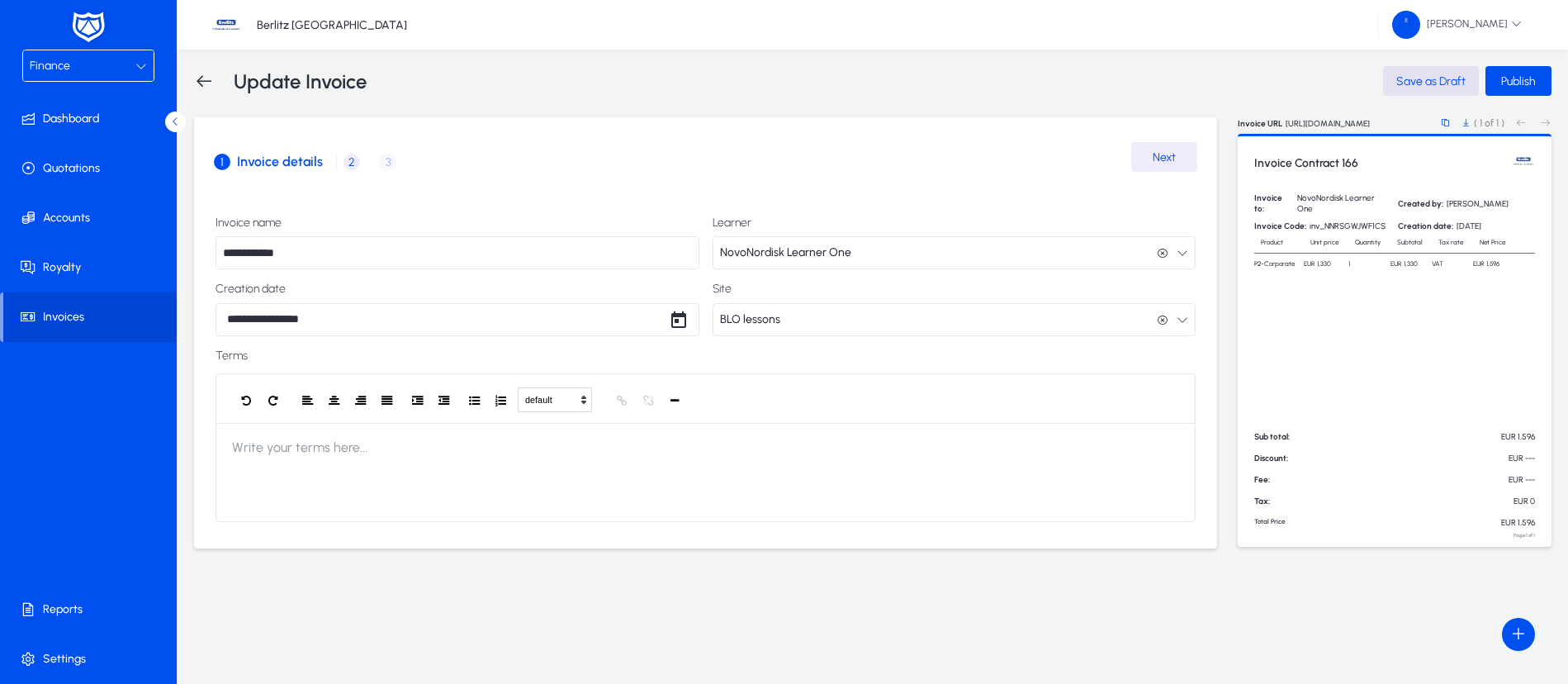
click at [385, 162] on div "1 Invoice details 2 Product / Service details 3 Record payment" at bounding box center [706, 162] width 983 height 39
click at [344, 156] on span "2" at bounding box center [352, 162] width 17 height 17
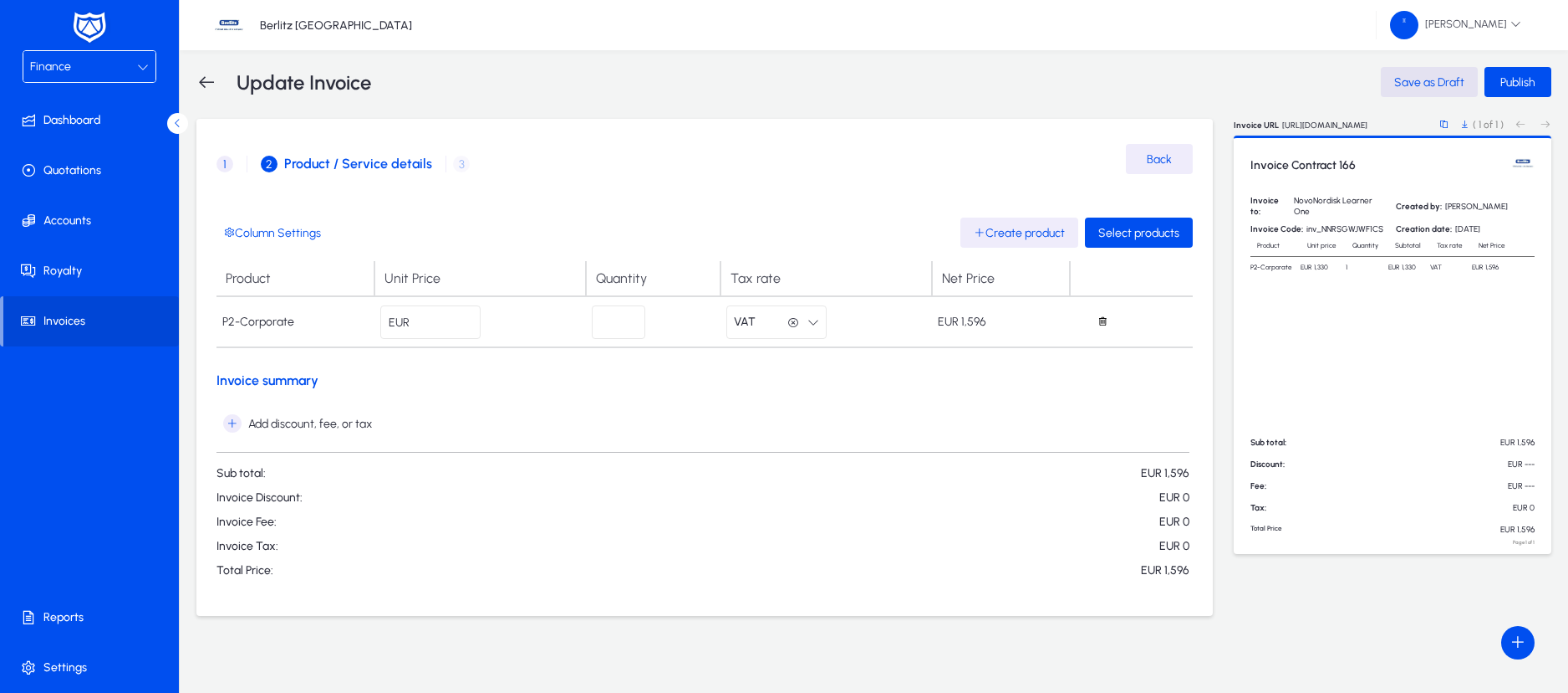
click at [116, 63] on div "Finance" at bounding box center [83, 66] width 107 height 22
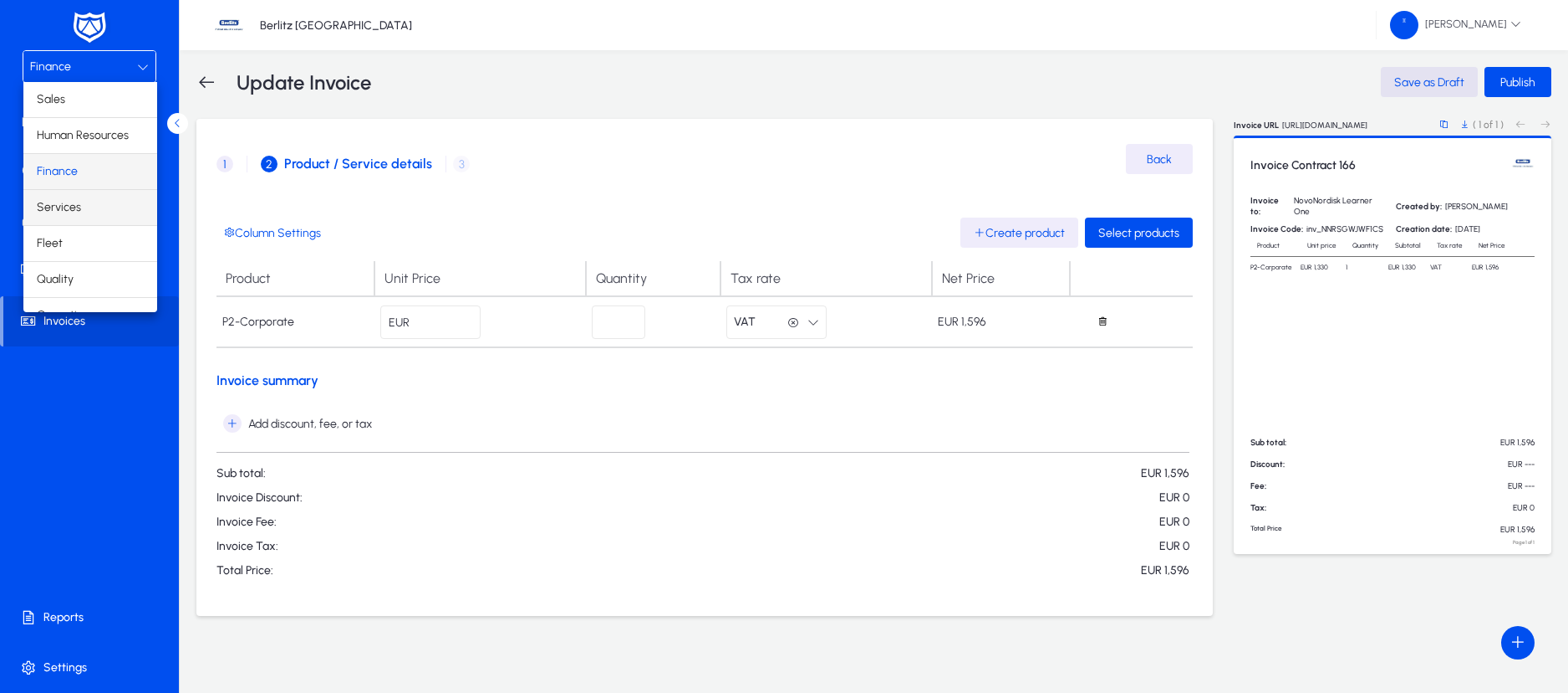
scroll to position [57, 0]
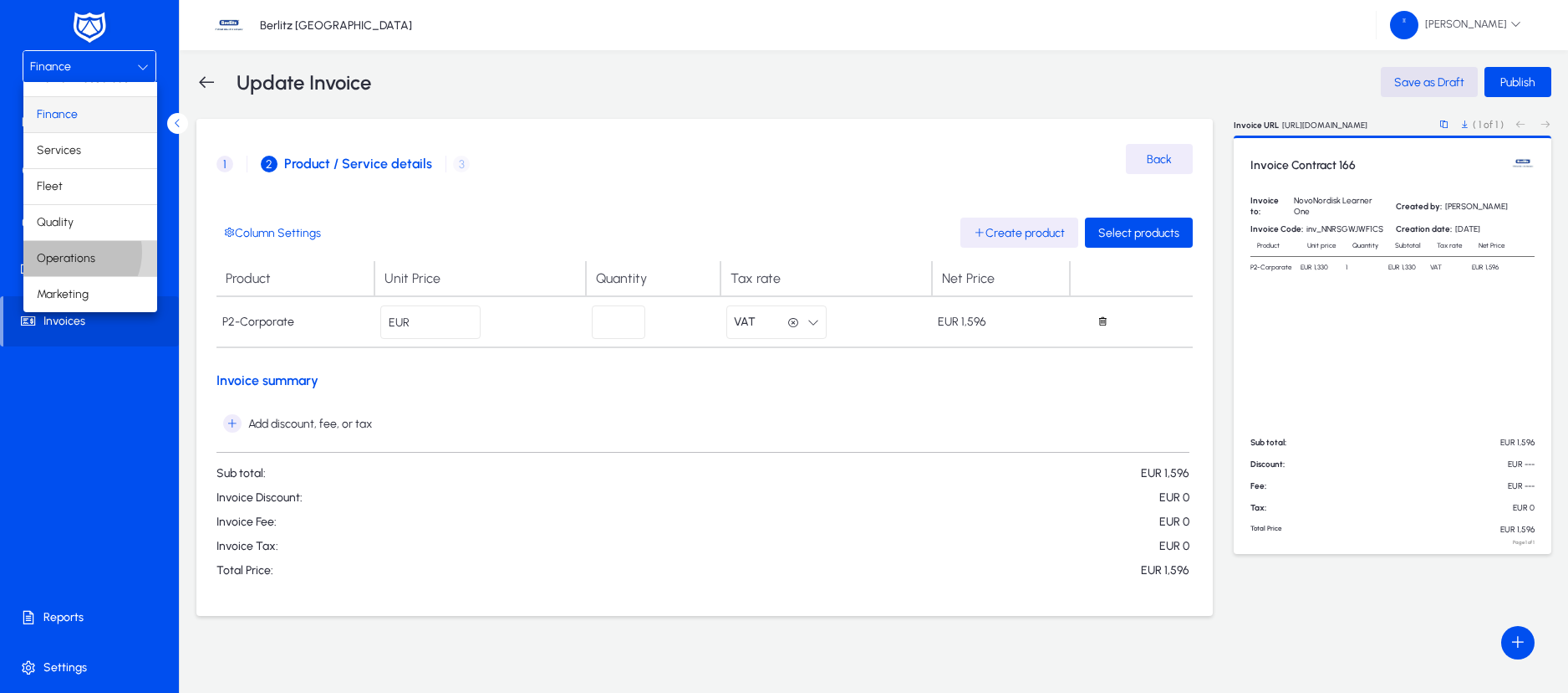
click at [72, 252] on span "Operations" at bounding box center [66, 258] width 59 height 20
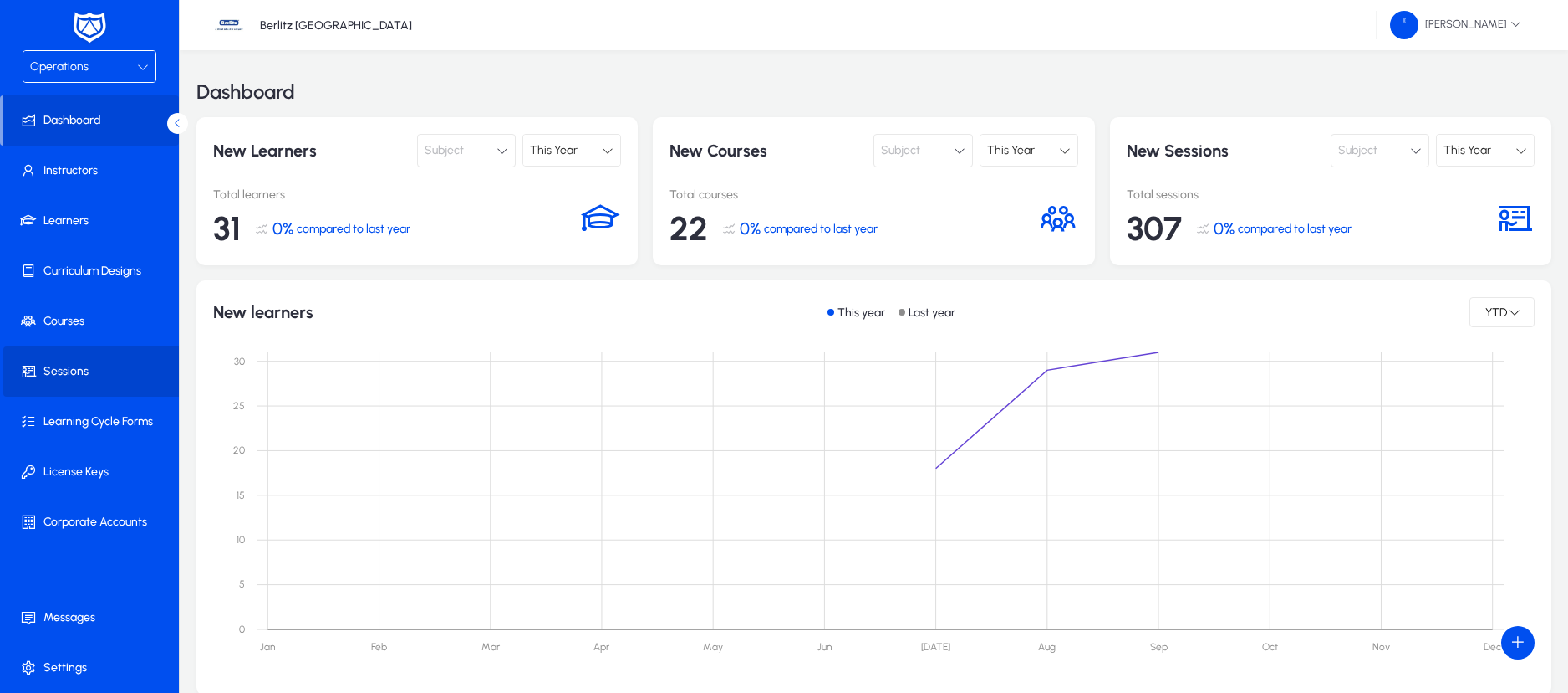
click at [78, 373] on span "Sessions" at bounding box center [93, 371] width 179 height 17
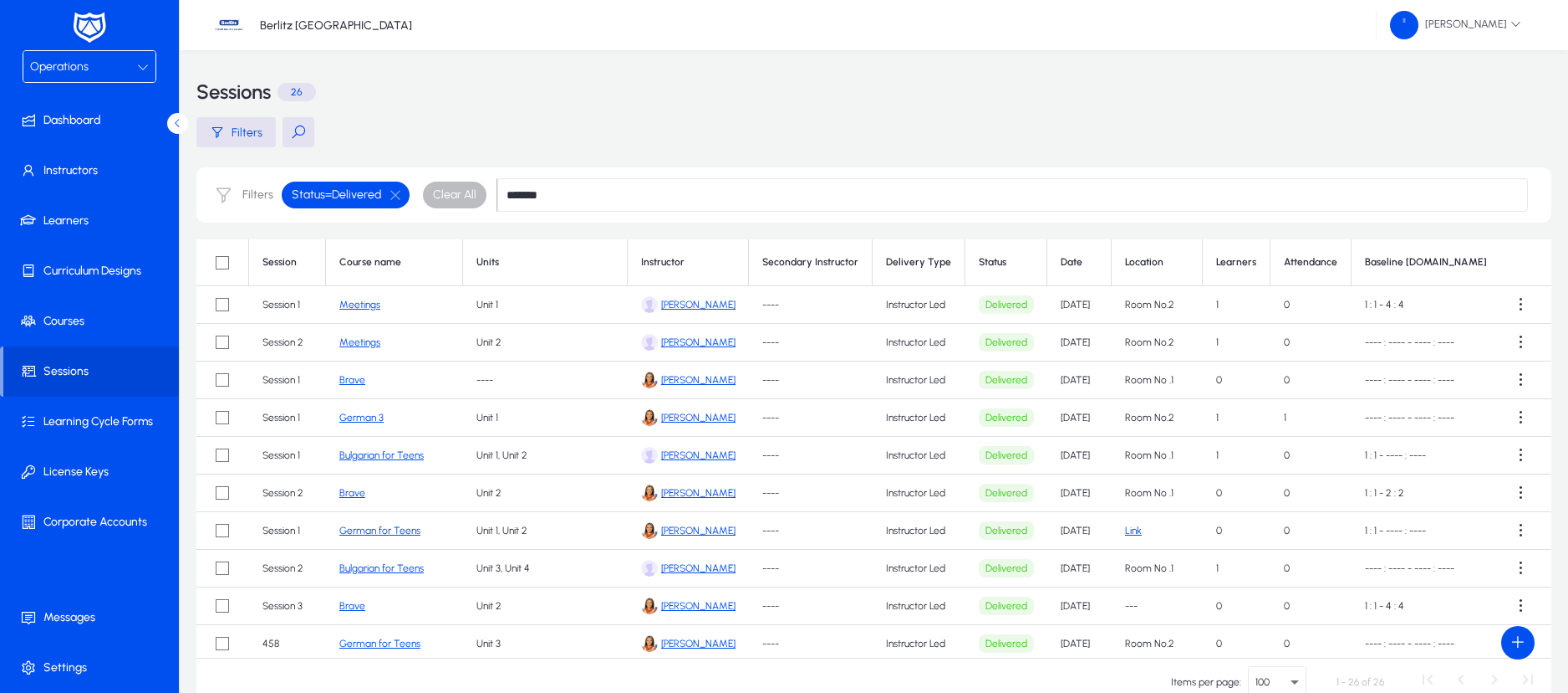
click at [587, 193] on input "*******" at bounding box center [1013, 194] width 1031 height 33
type input "*"
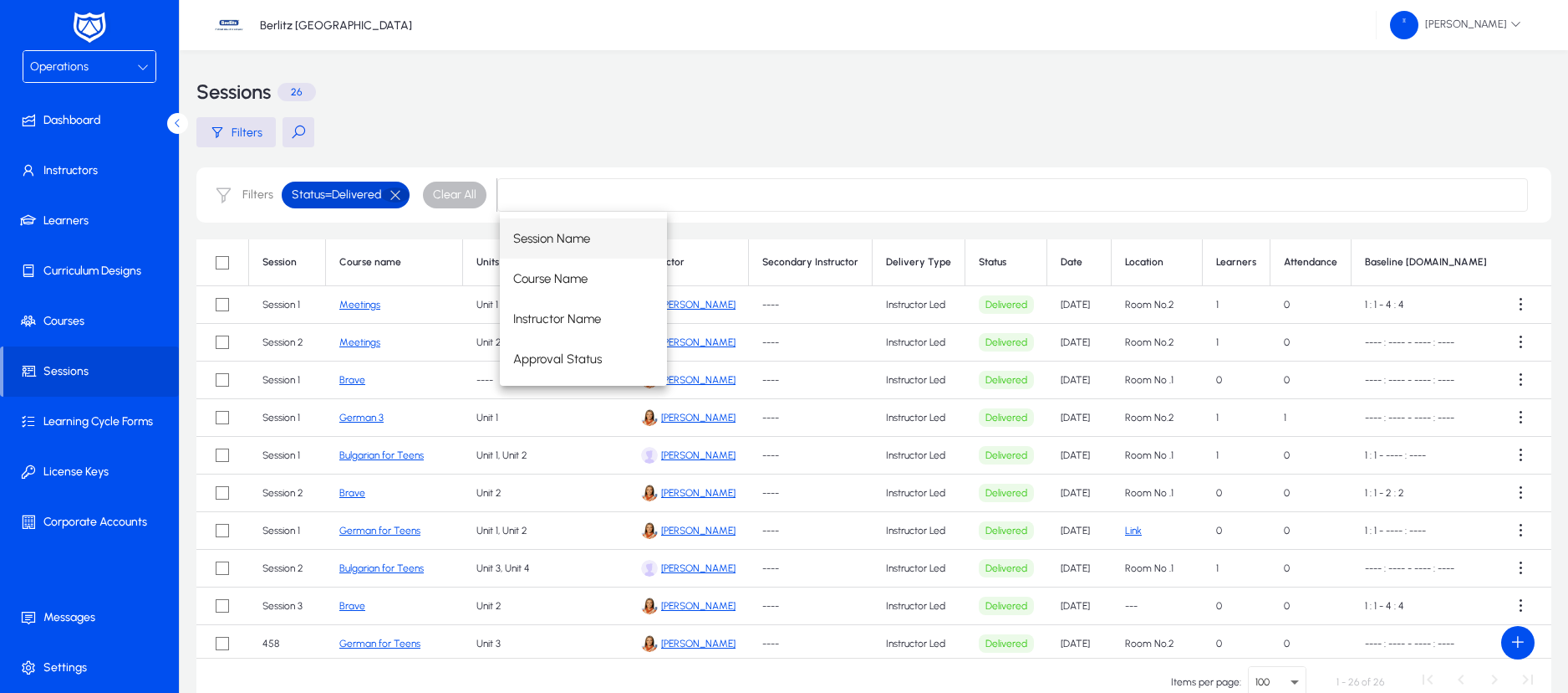
click at [396, 190] on button "button" at bounding box center [396, 195] width 28 height 15
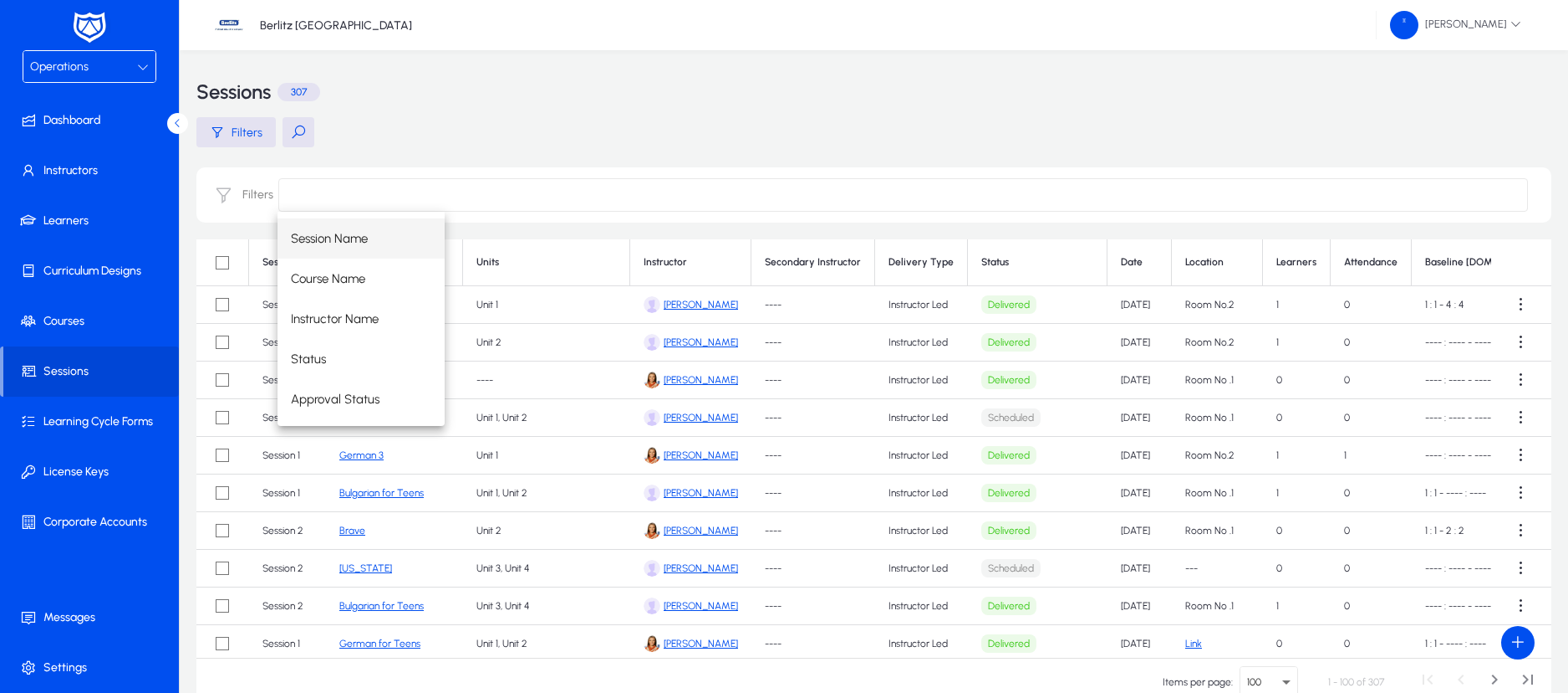
click at [679, 193] on input at bounding box center [903, 194] width 1250 height 33
click at [671, 138] on div "Filters" at bounding box center [874, 133] width 1355 height 30
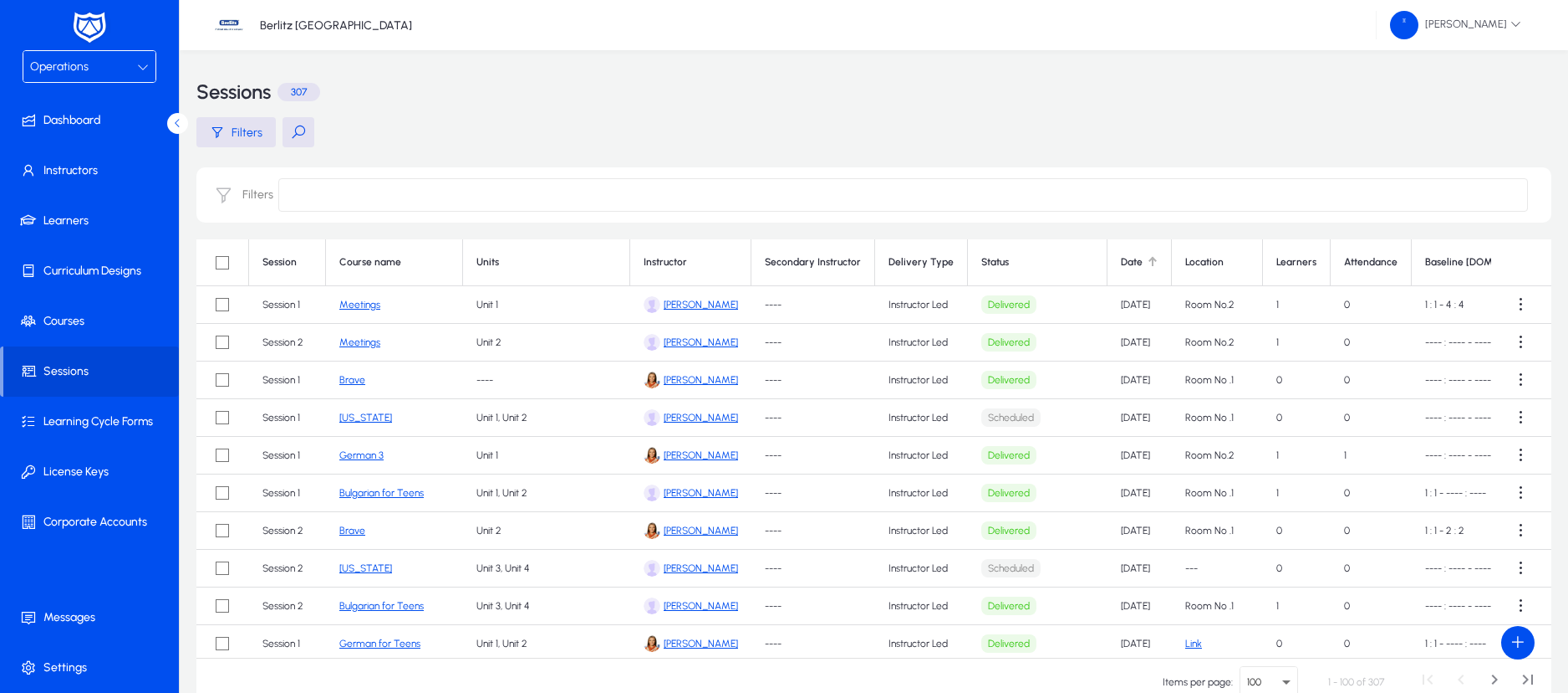
click at [1152, 262] on div at bounding box center [1153, 261] width 2 height 9
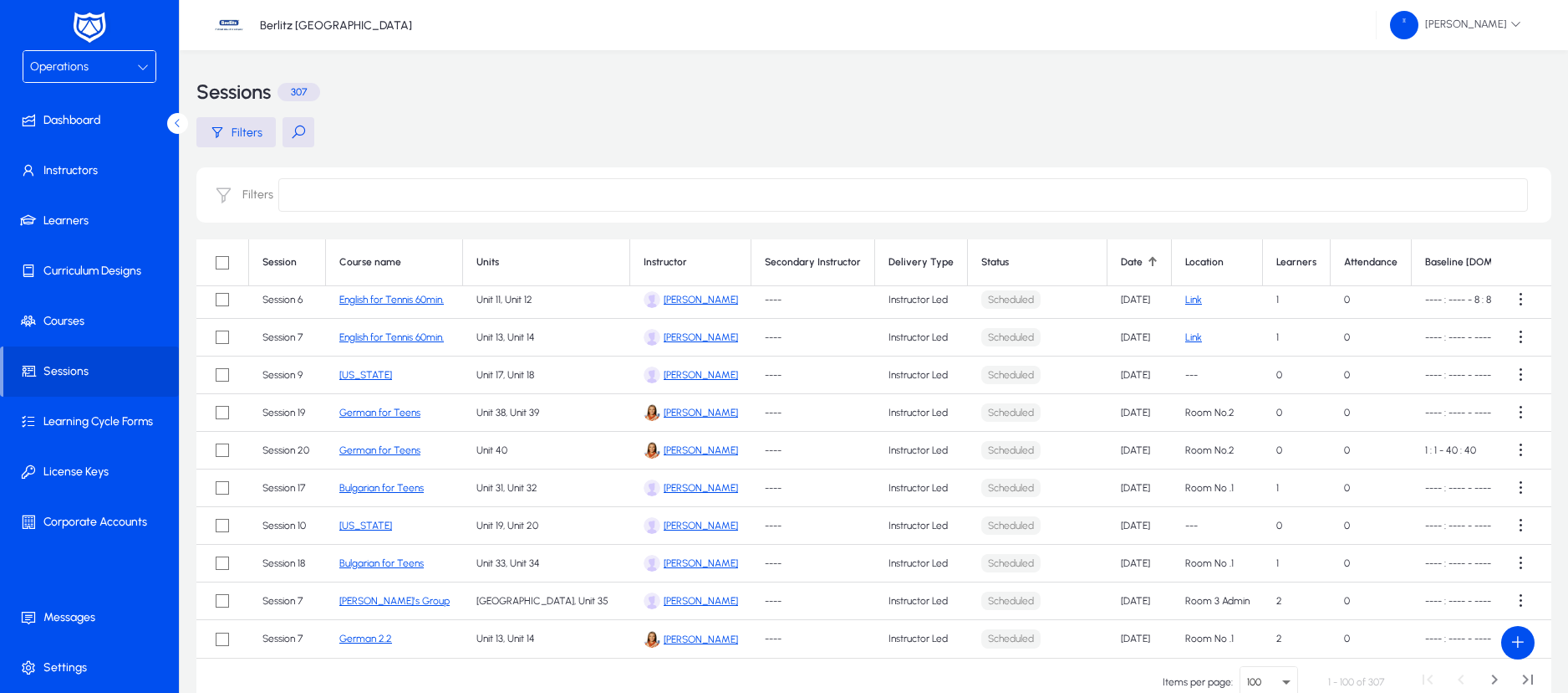
scroll to position [97, 0]
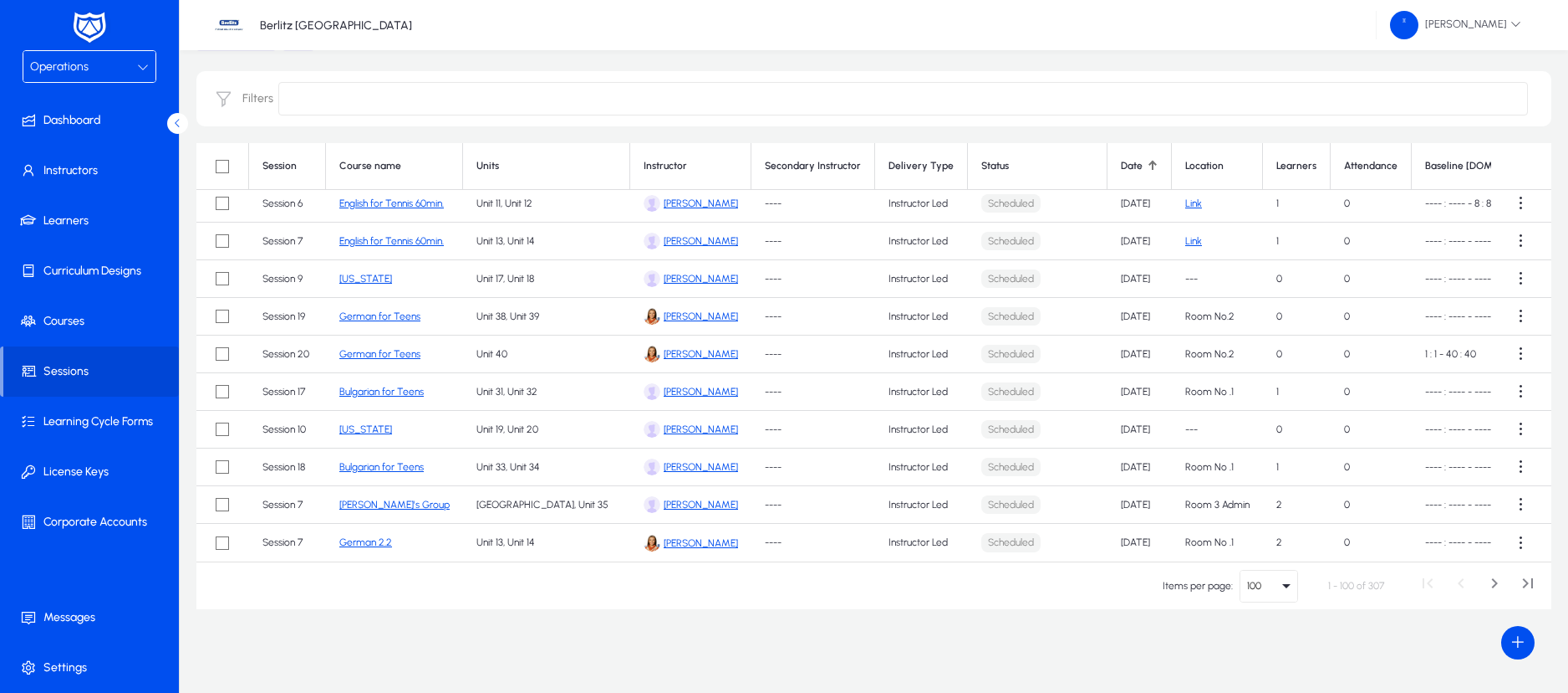
click at [1284, 585] on icon "Select page" at bounding box center [1286, 586] width 9 height 4
click at [1266, 554] on span "500" at bounding box center [1261, 551] width 20 height 20
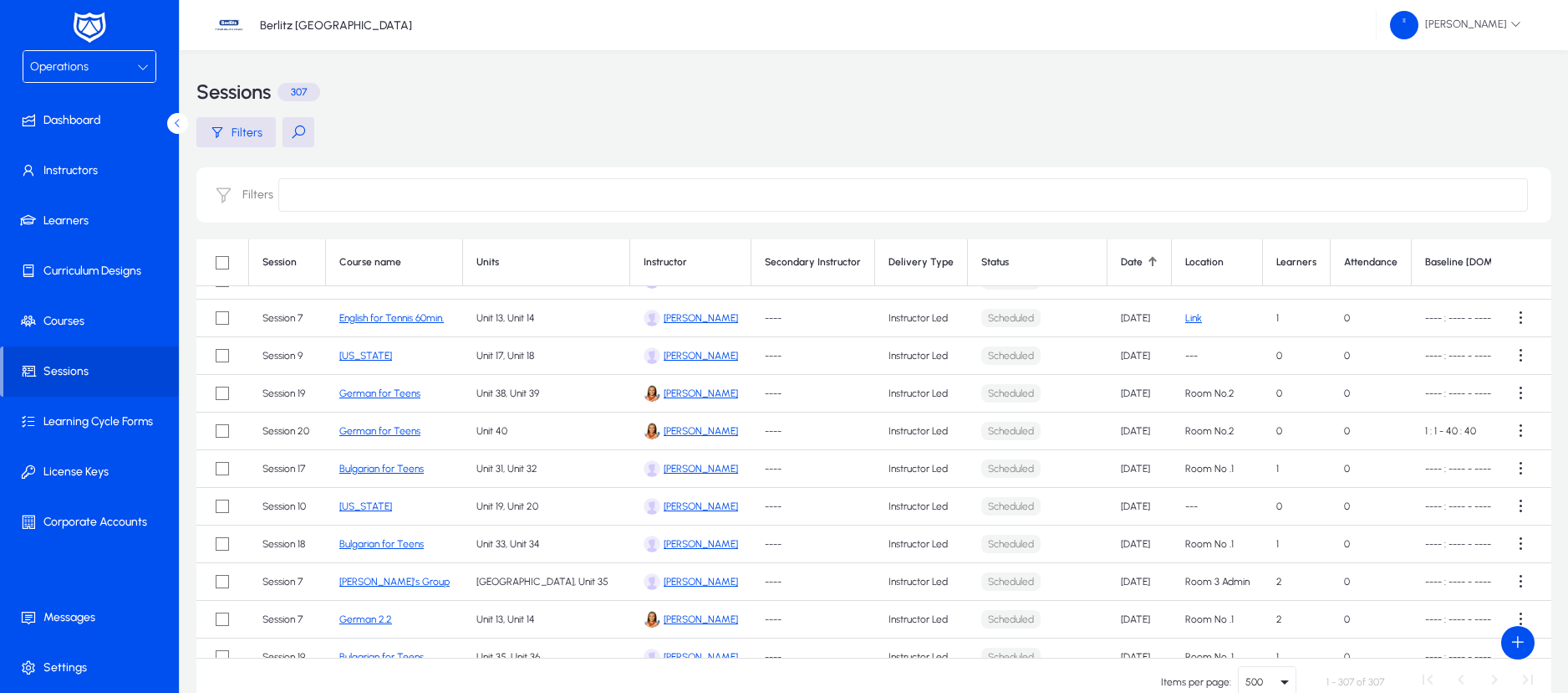
scroll to position [0, 0]
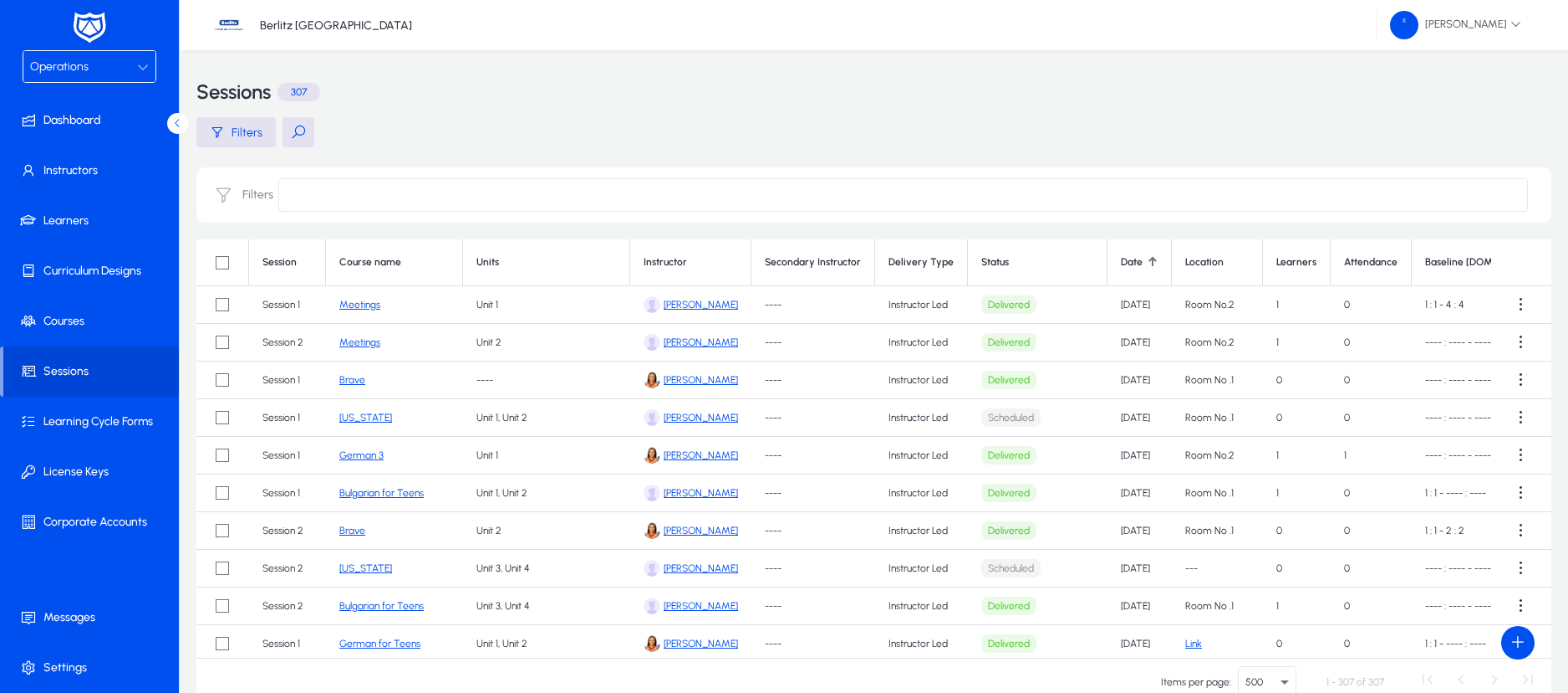
click at [1137, 267] on div "Date" at bounding box center [1139, 261] width 37 height 12
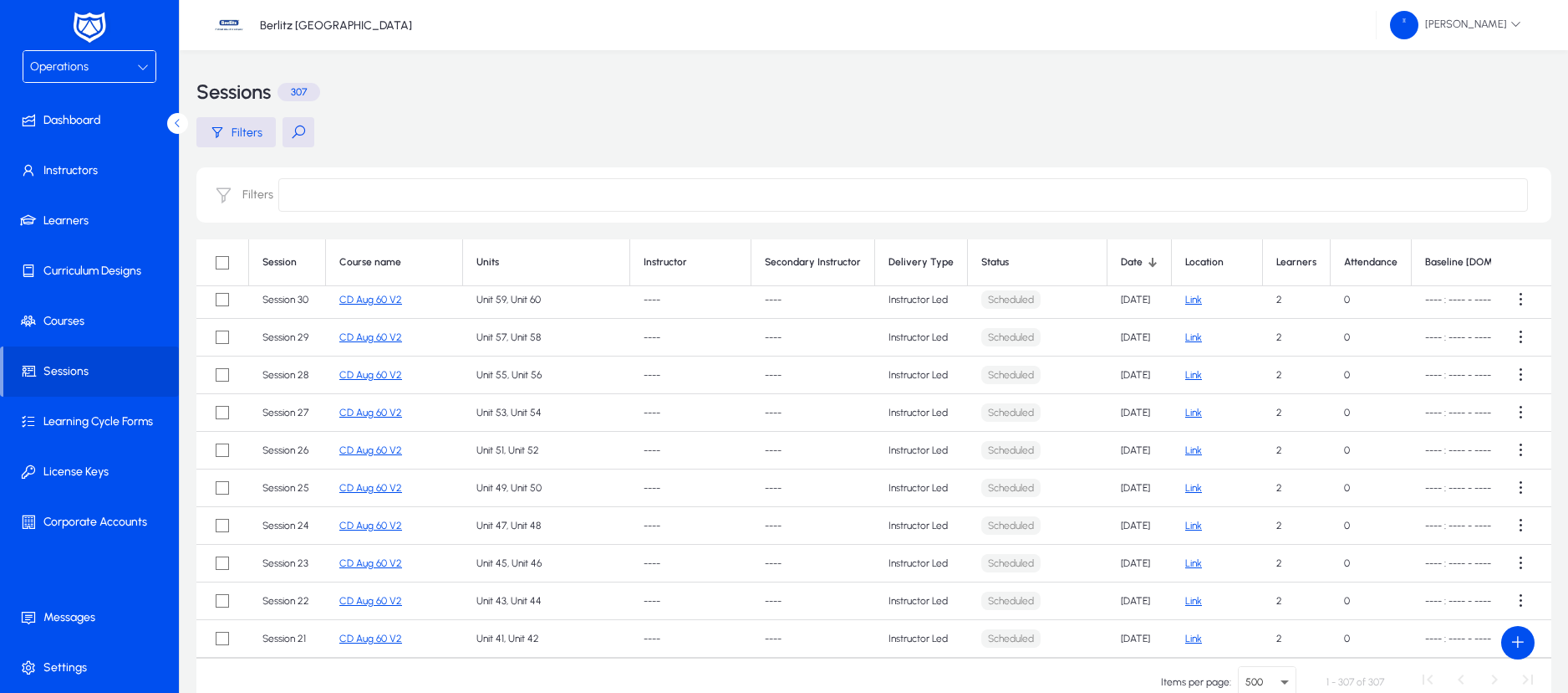
scroll to position [7, 0]
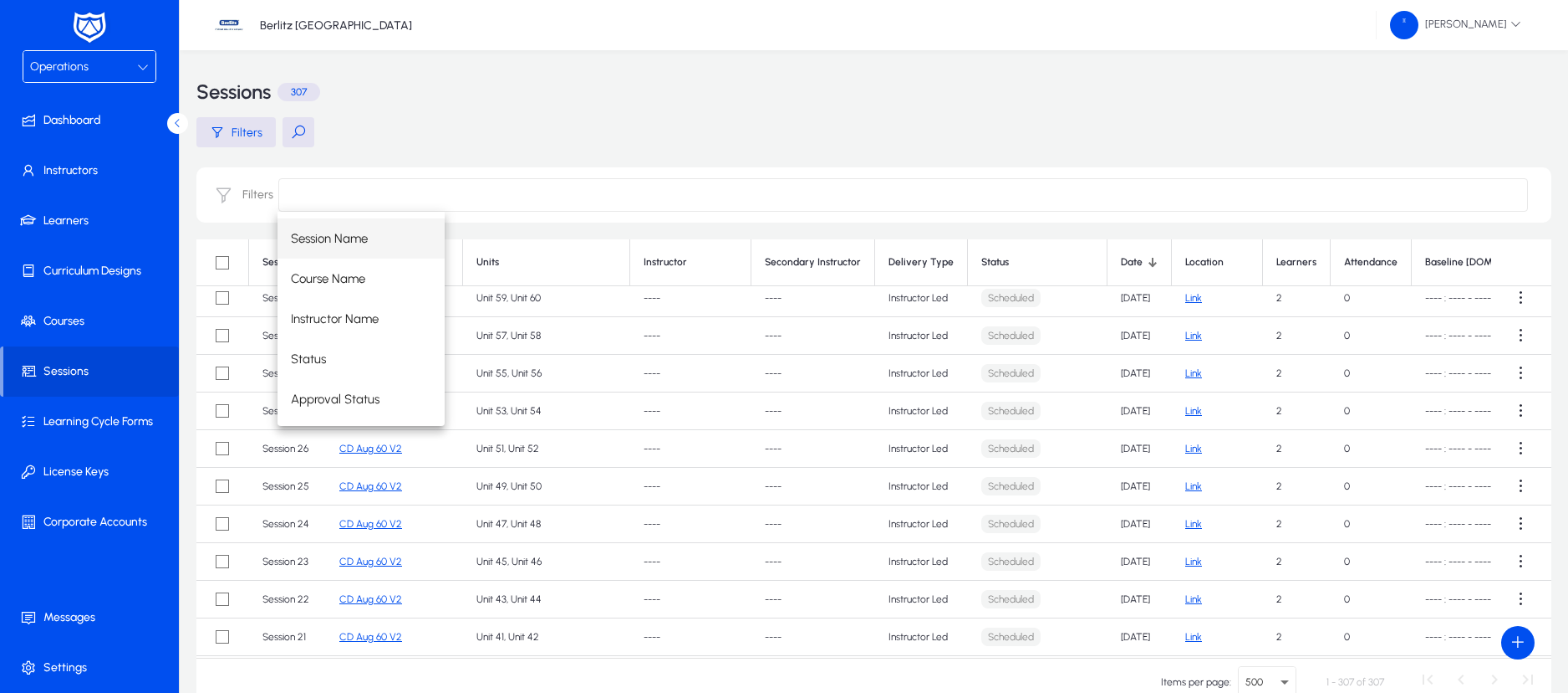
click at [613, 194] on input at bounding box center [903, 194] width 1250 height 33
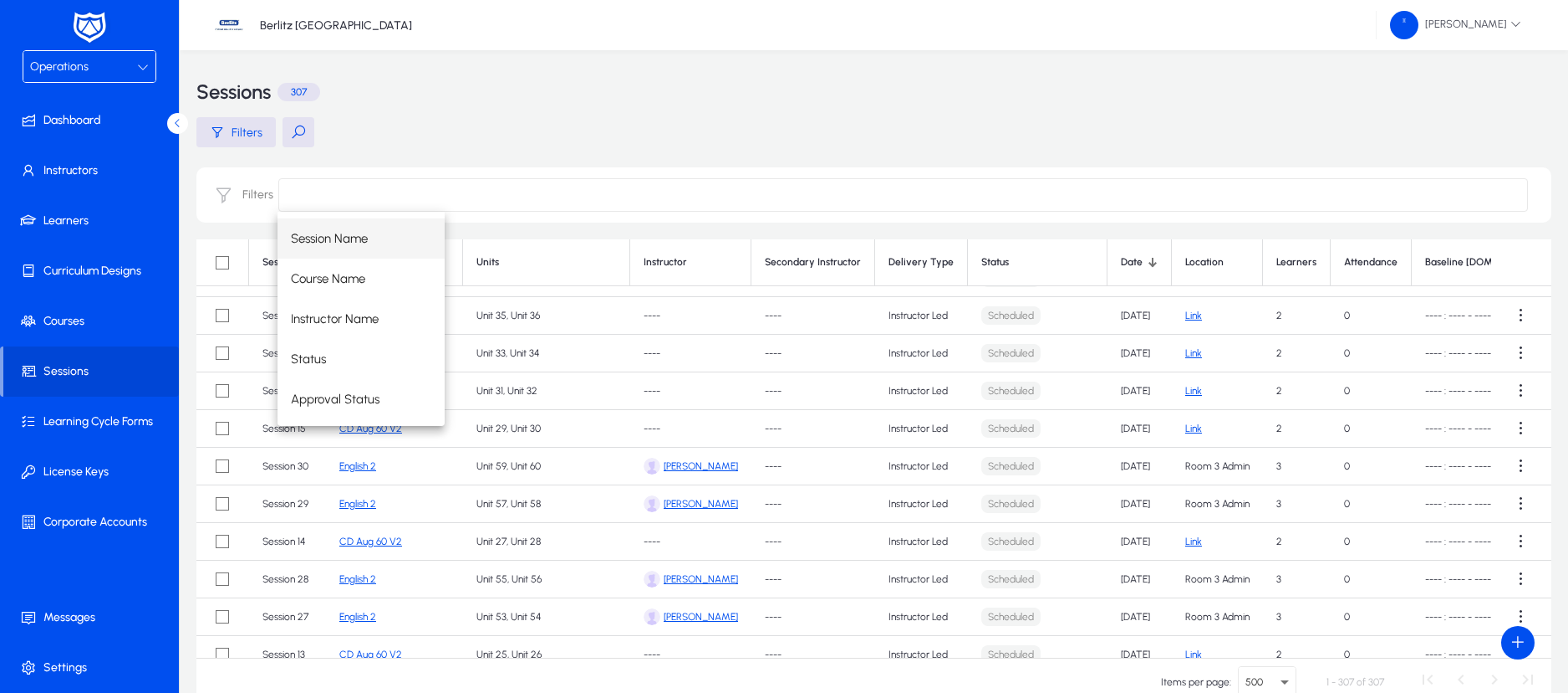
scroll to position [449, 0]
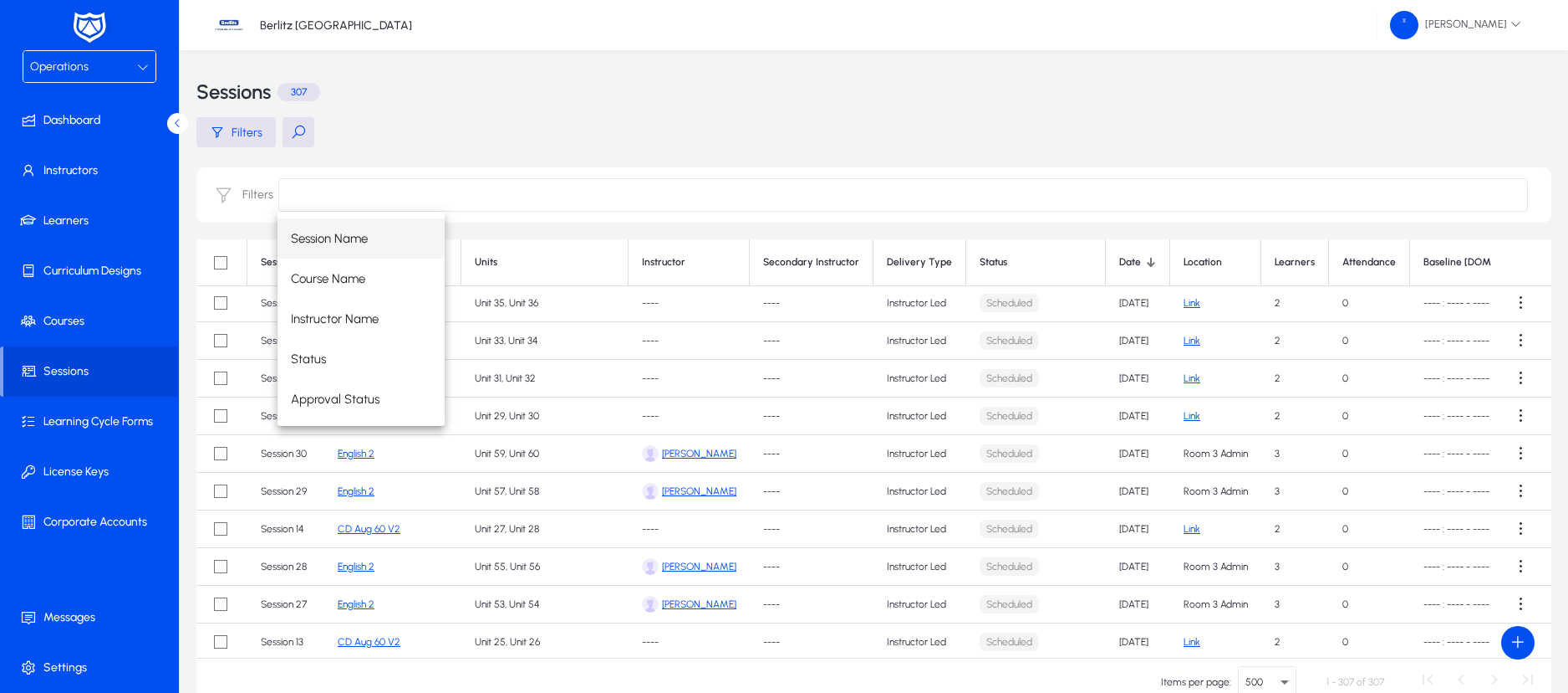
scroll to position [449, 0]
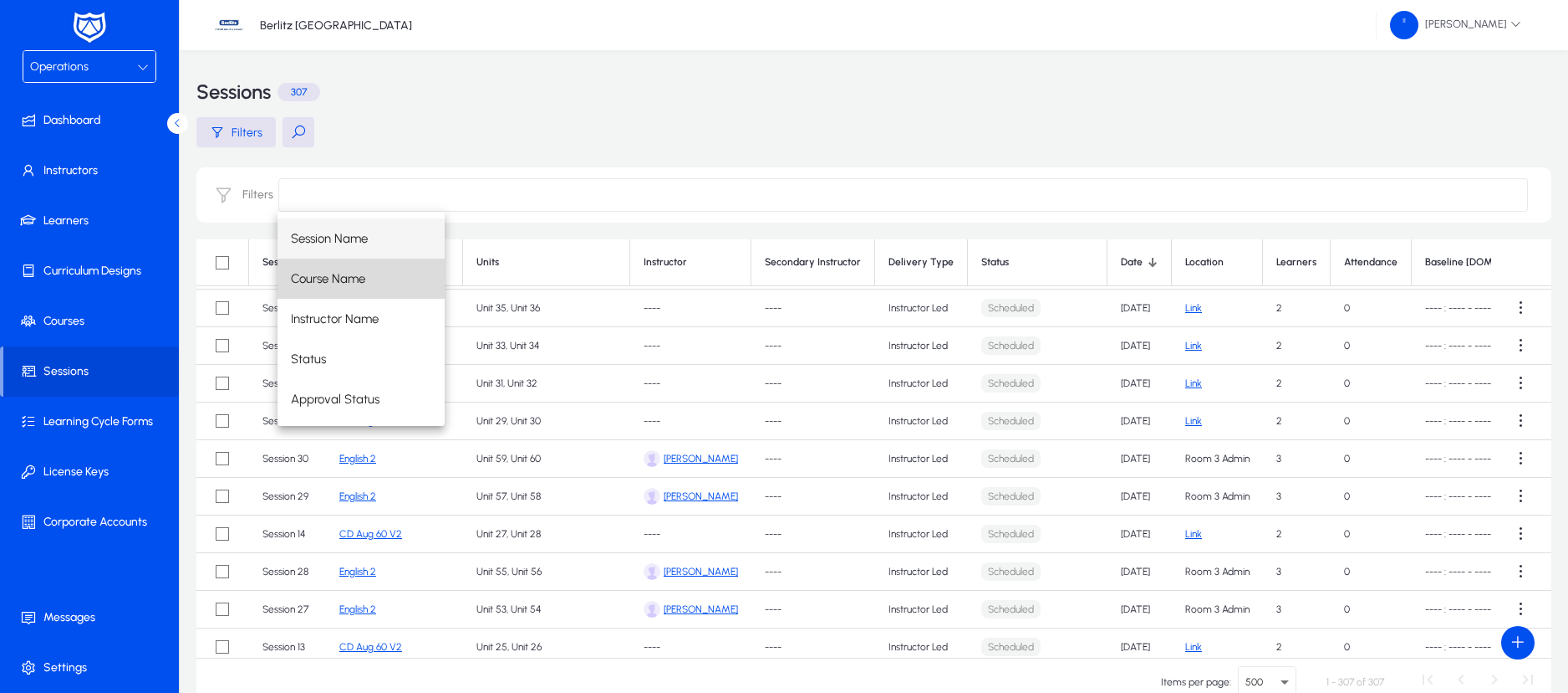
click at [359, 269] on span "Course Name" at bounding box center [327, 278] width 75 height 20
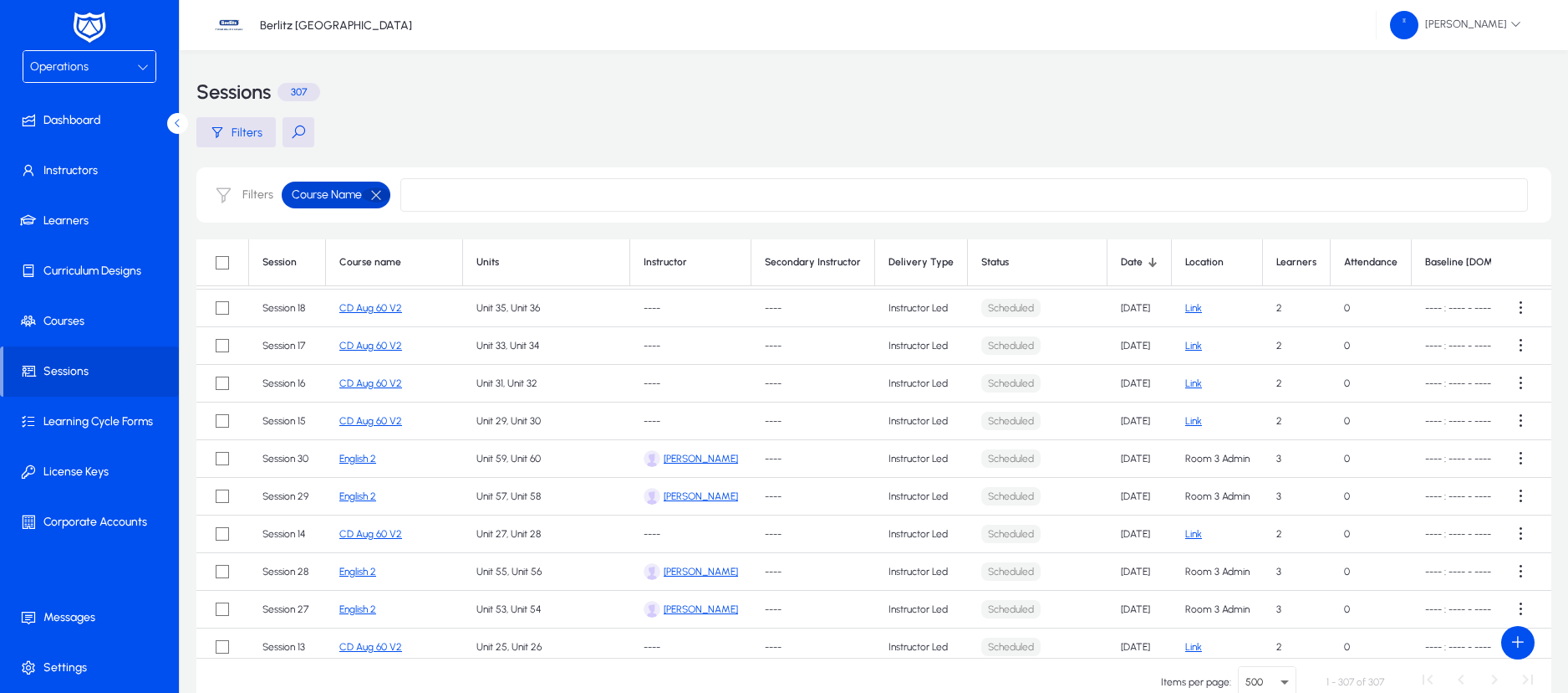
click at [376, 190] on button "button" at bounding box center [377, 195] width 28 height 15
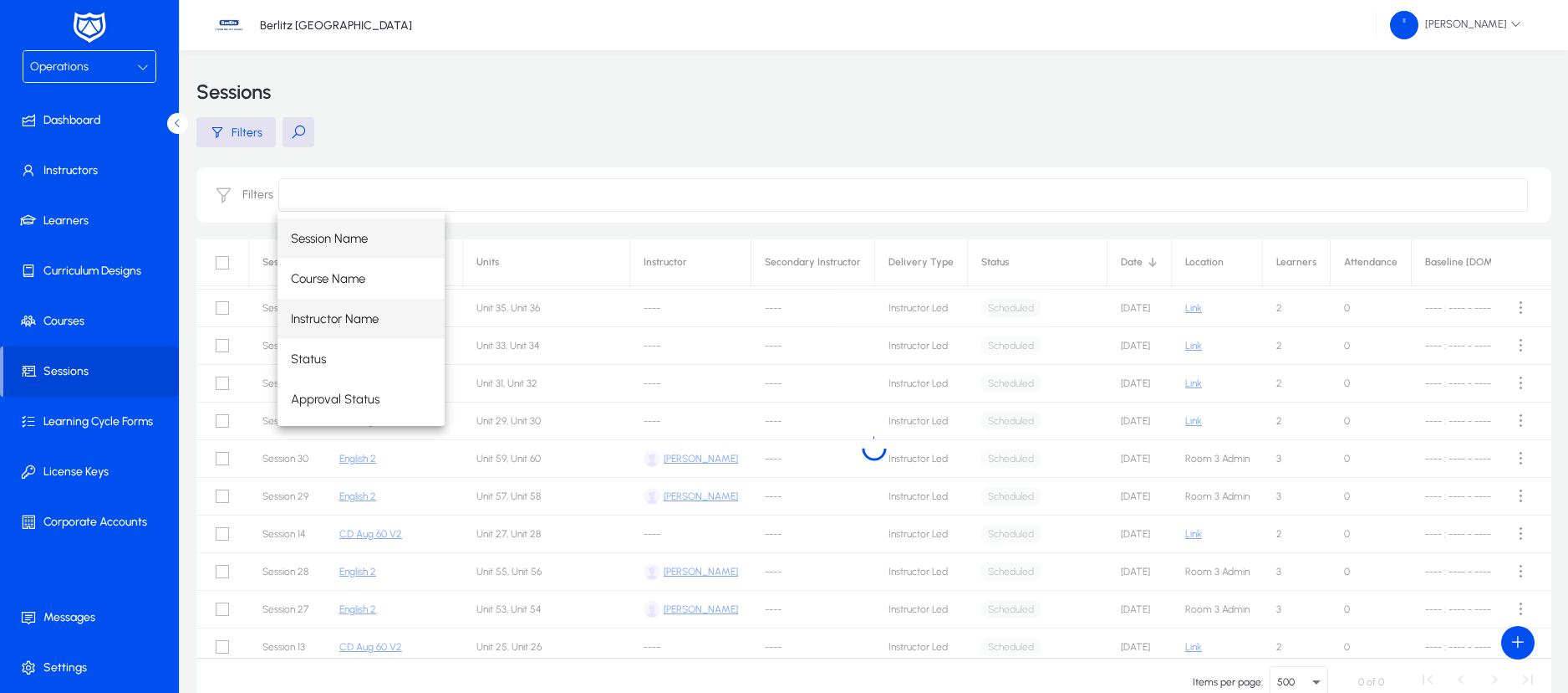
click at [343, 320] on span "Instructor Name" at bounding box center [334, 318] width 88 height 20
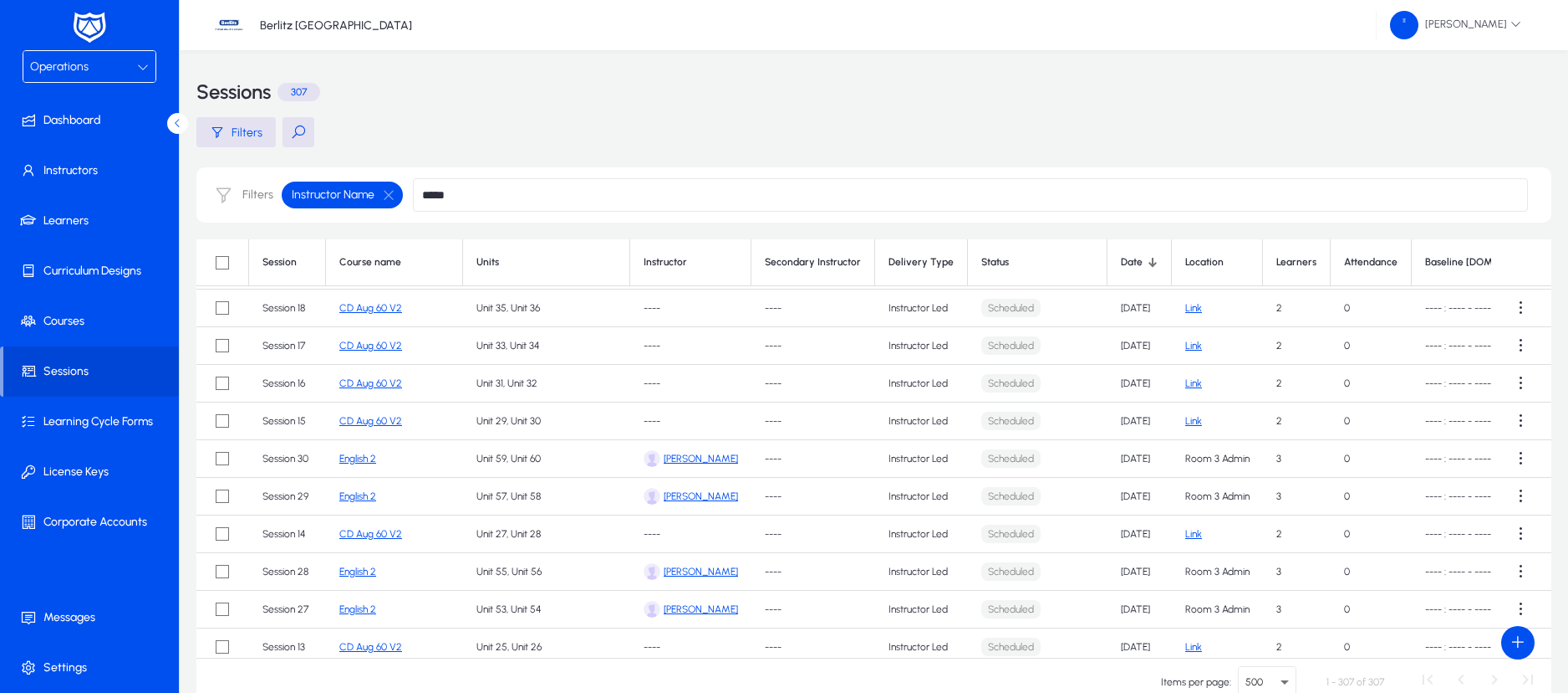
type input "*****"
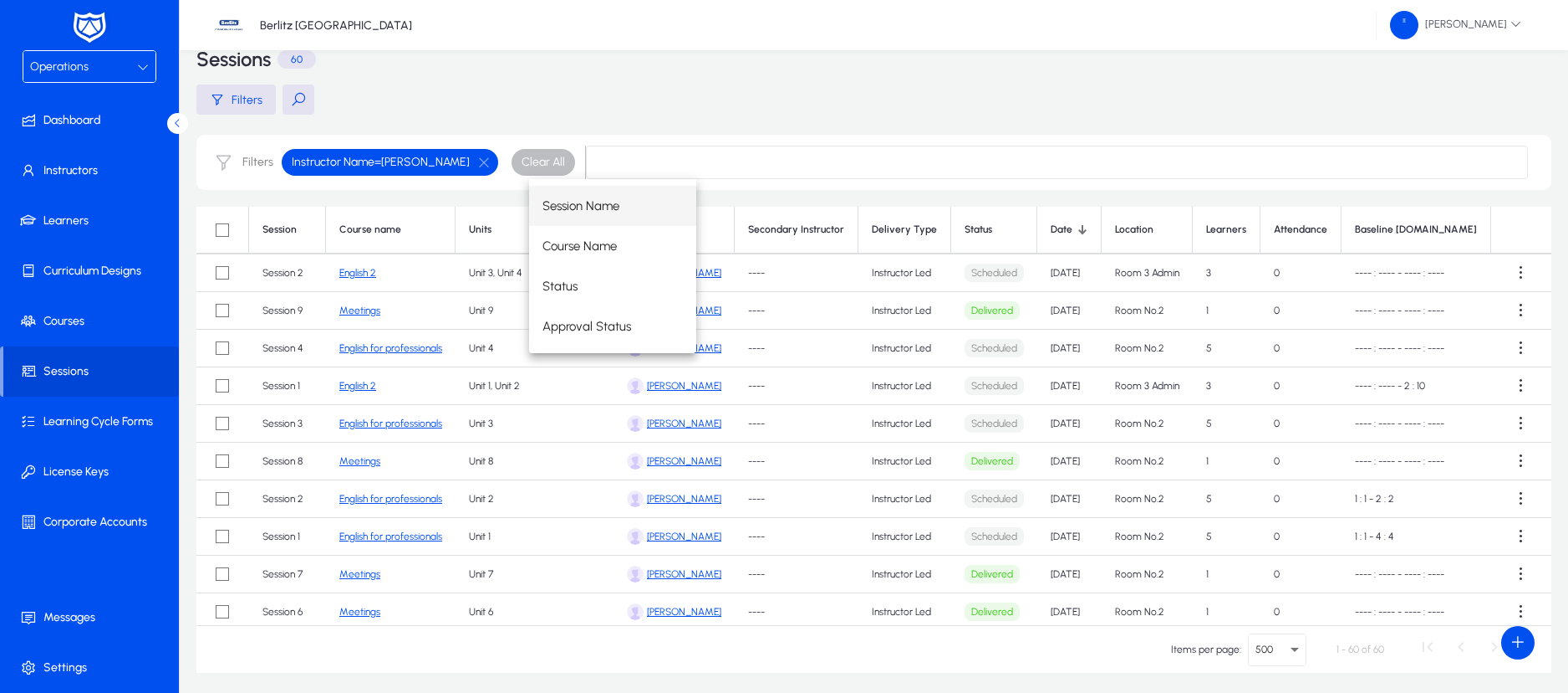
scroll to position [1691, 0]
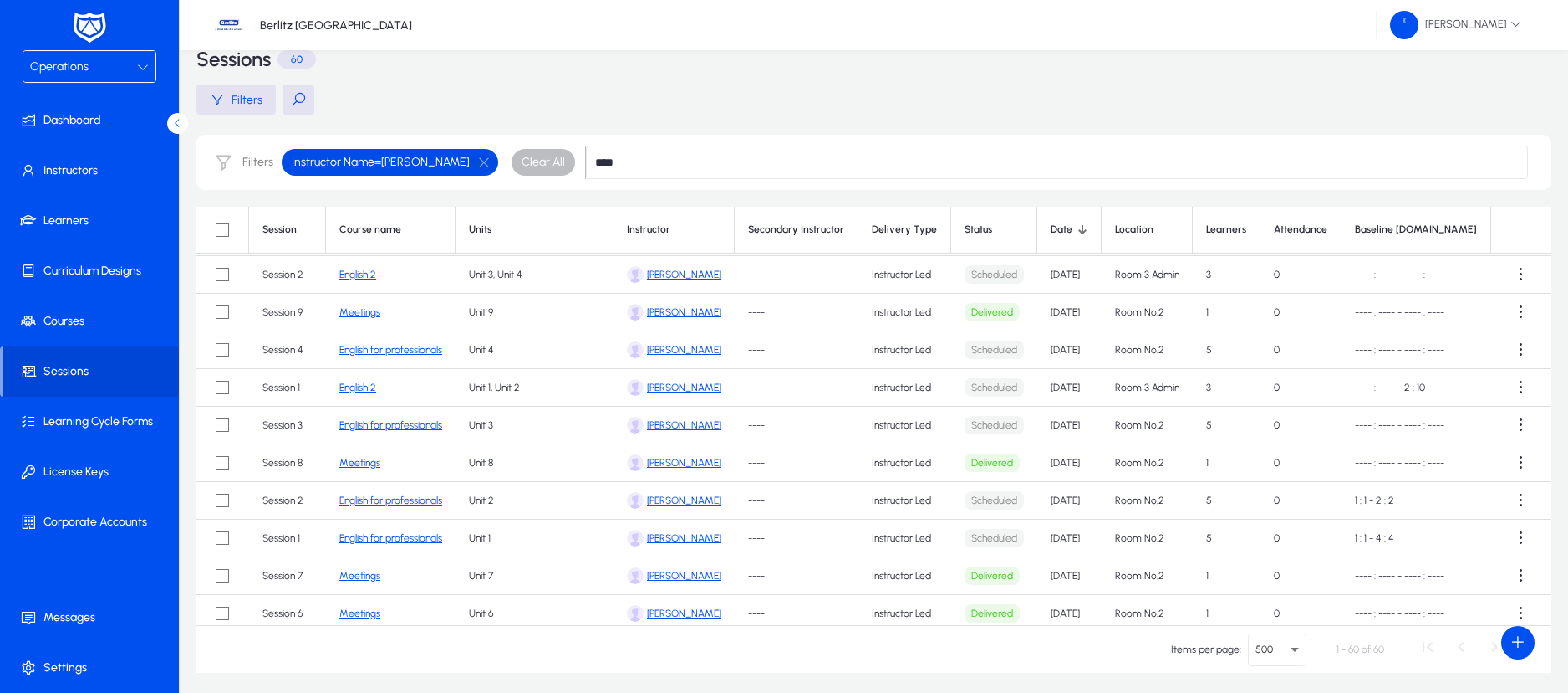
type input "****"
click at [470, 161] on button "button" at bounding box center [484, 162] width 28 height 15
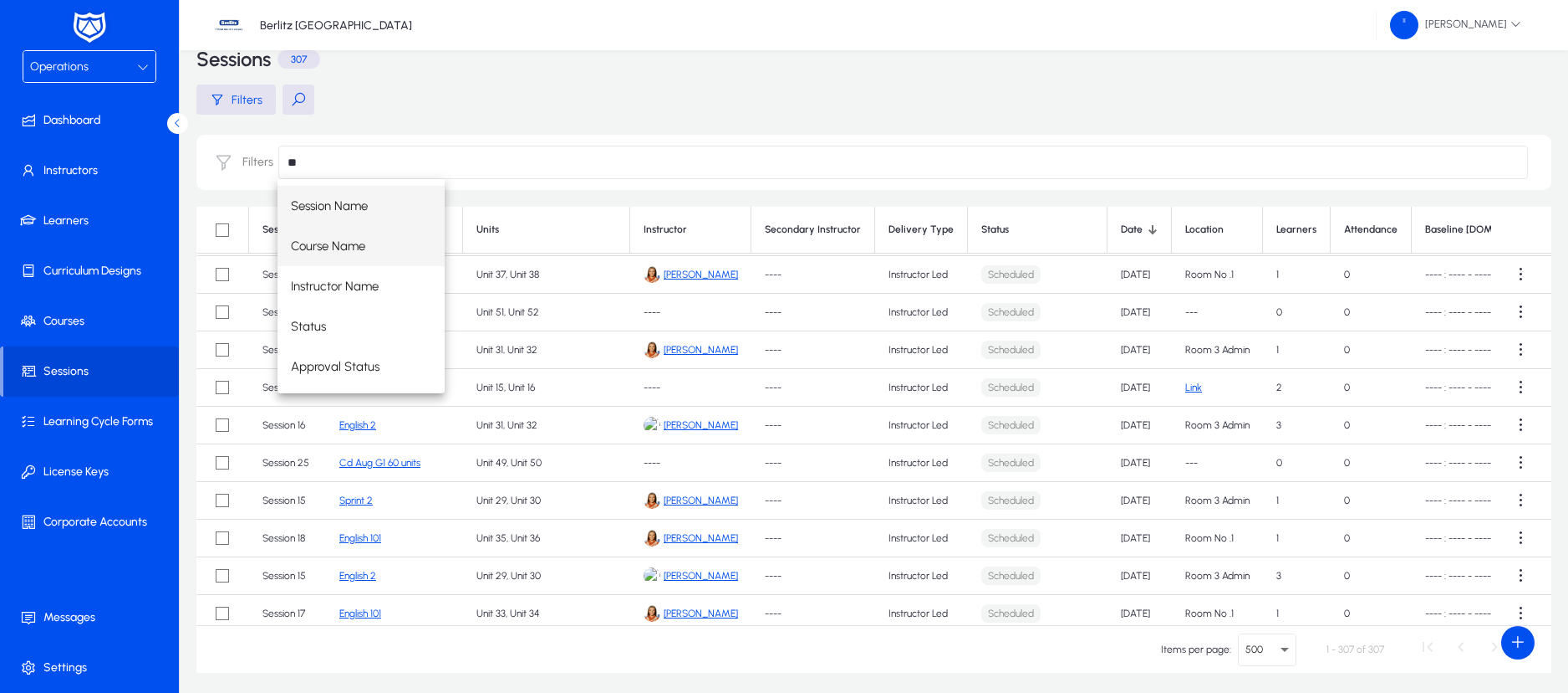
type input "**"
click at [341, 246] on span "Course Name" at bounding box center [327, 245] width 75 height 20
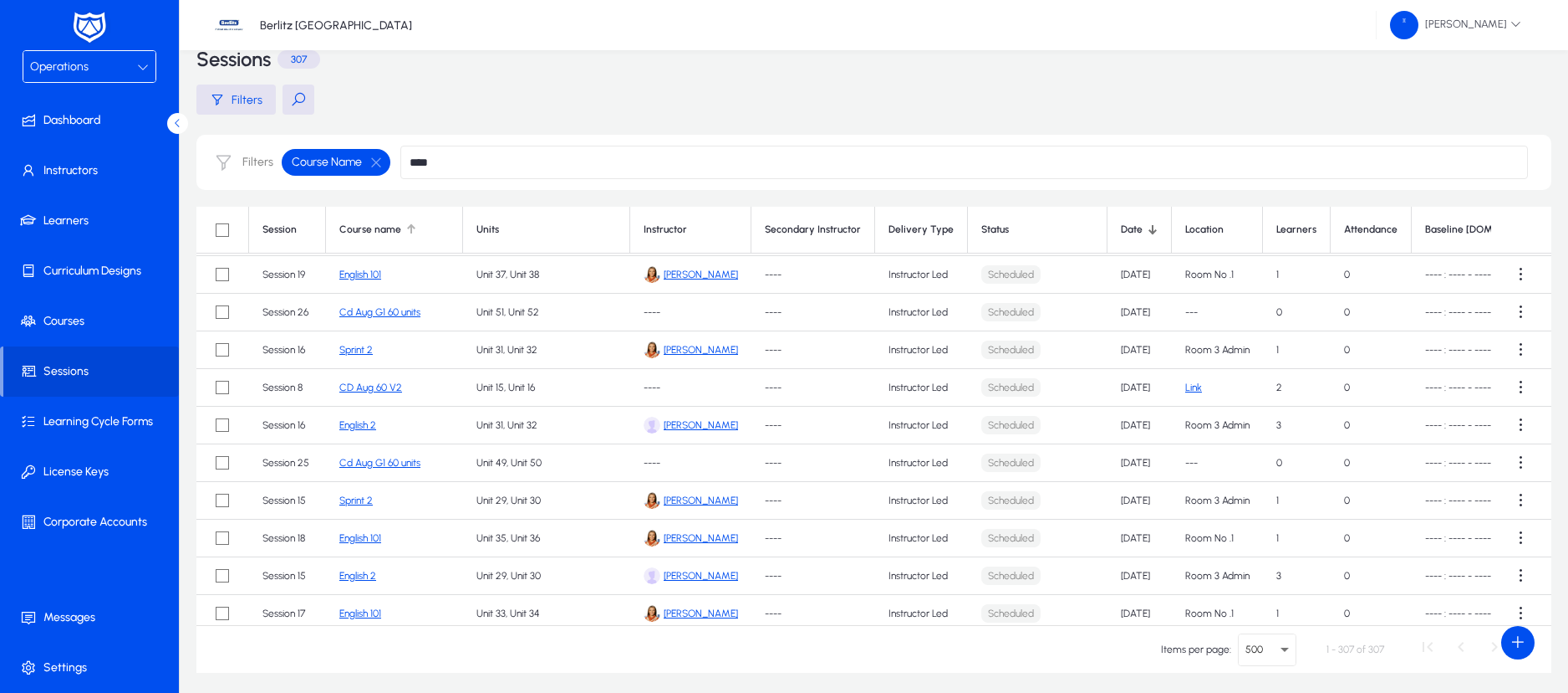
type input "****"
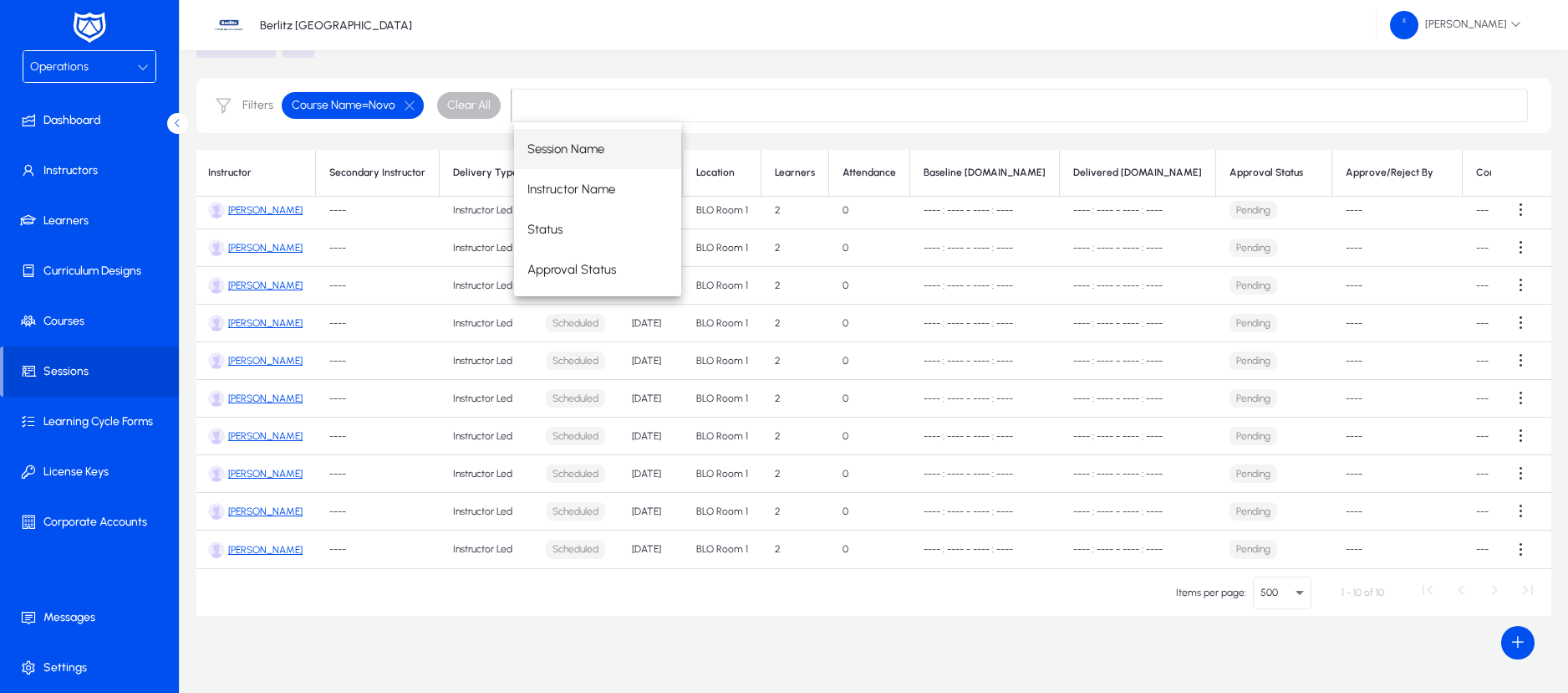
scroll to position [25, 504]
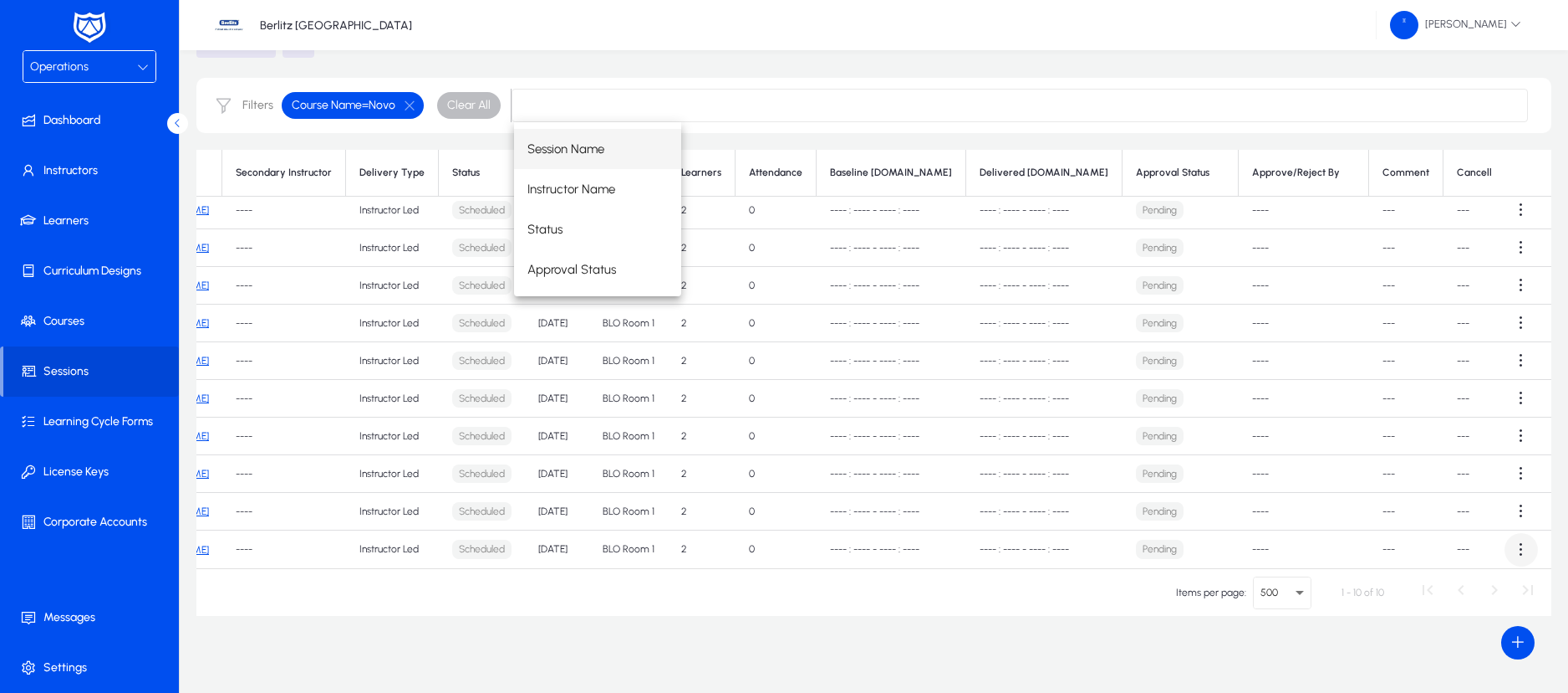
click at [1510, 533] on span at bounding box center [1521, 549] width 33 height 33
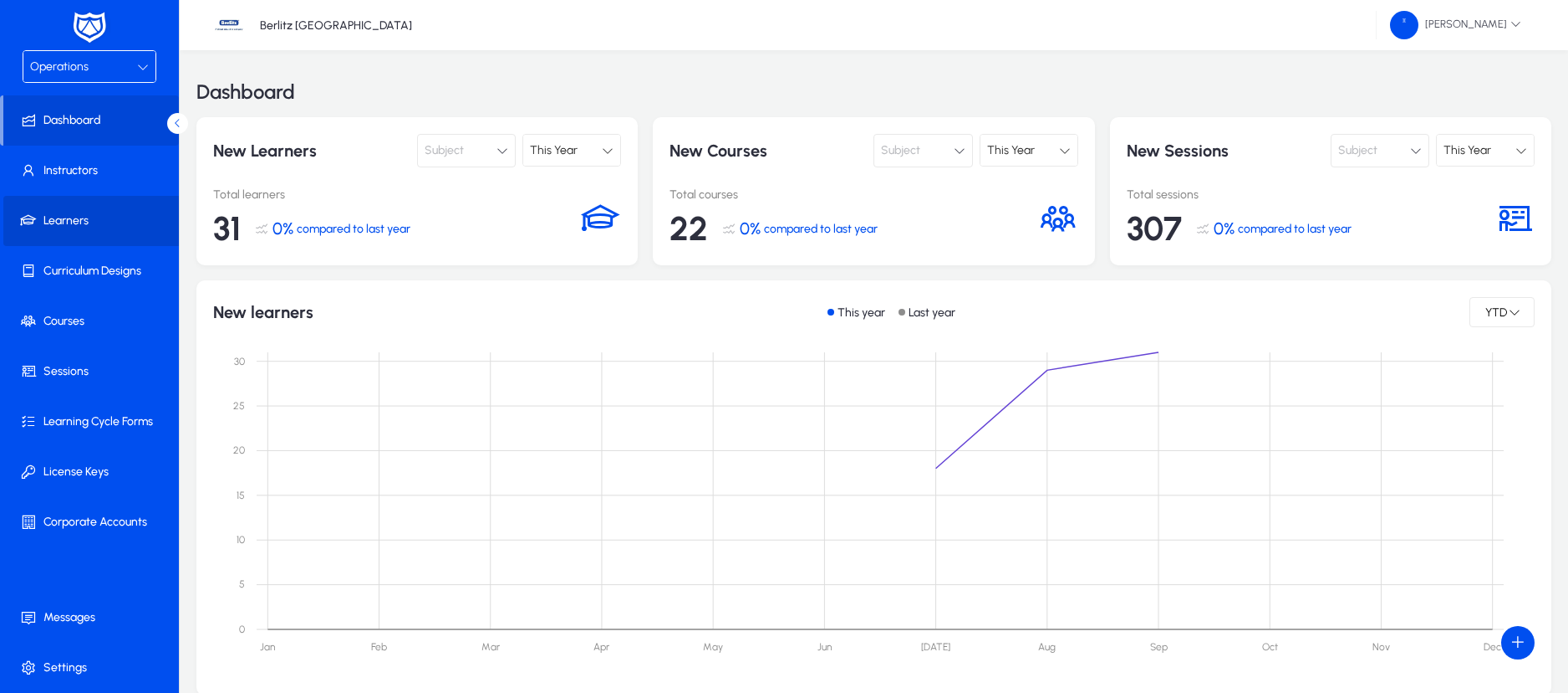
click at [79, 219] on span "Learners" at bounding box center [93, 221] width 179 height 17
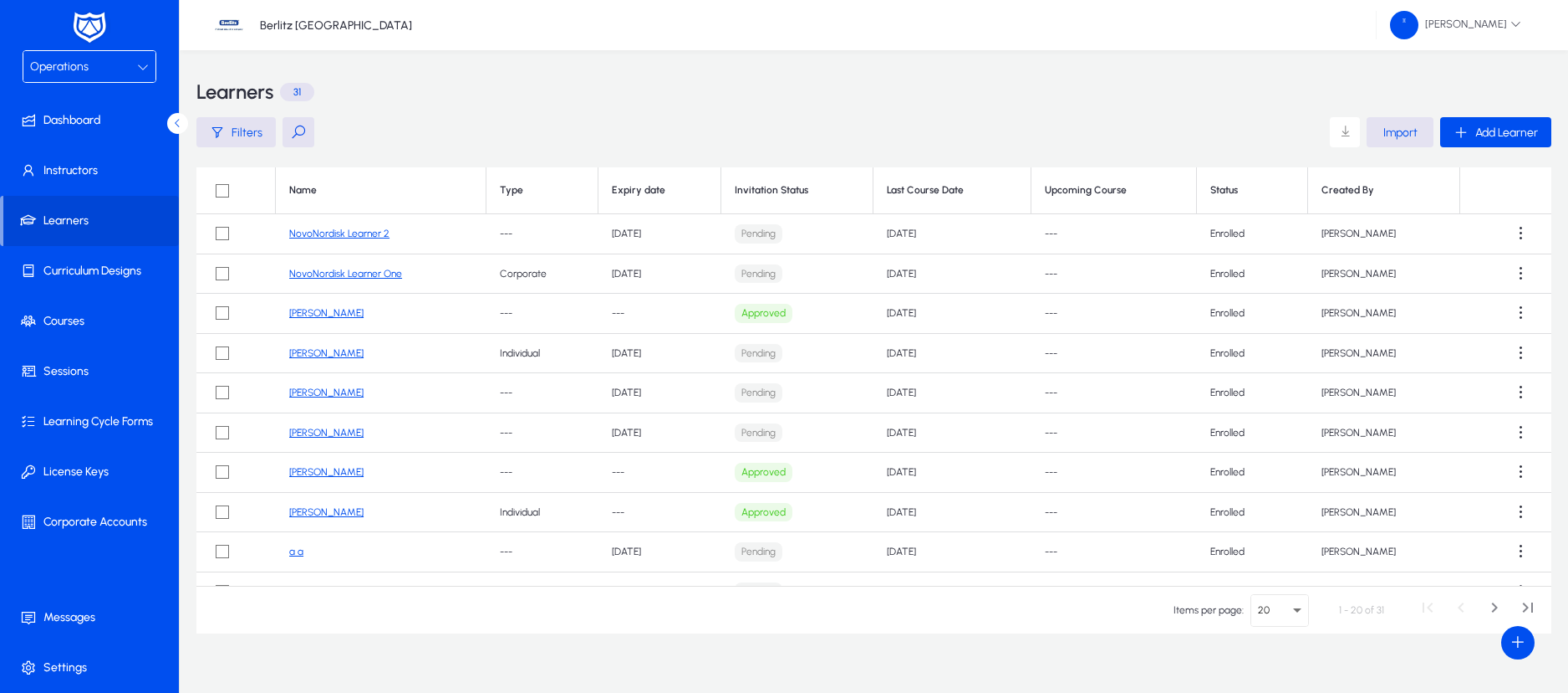
click at [363, 273] on link "NovoNordisk Learner One" at bounding box center [345, 274] width 113 height 11
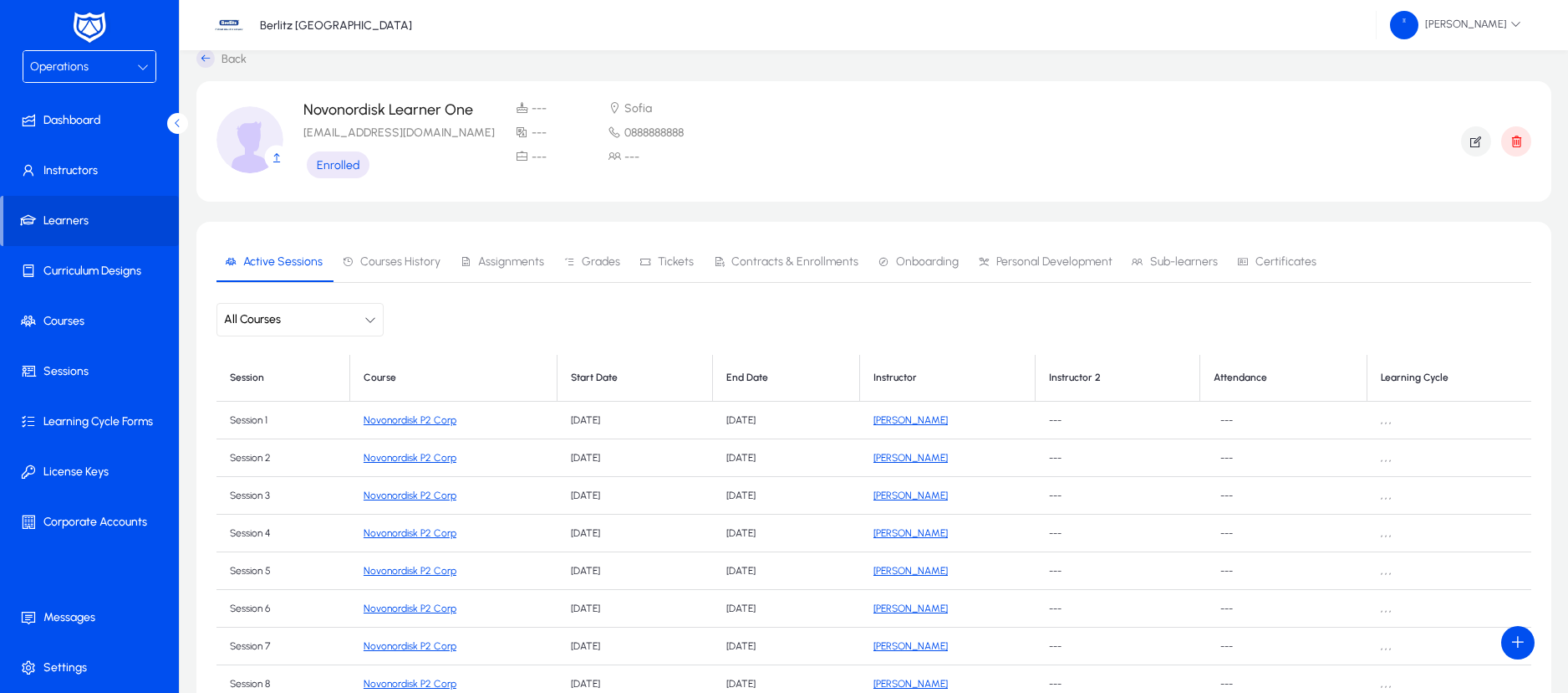
scroll to position [17, 0]
click at [786, 263] on span "Contracts & Enrollments" at bounding box center [795, 262] width 127 height 11
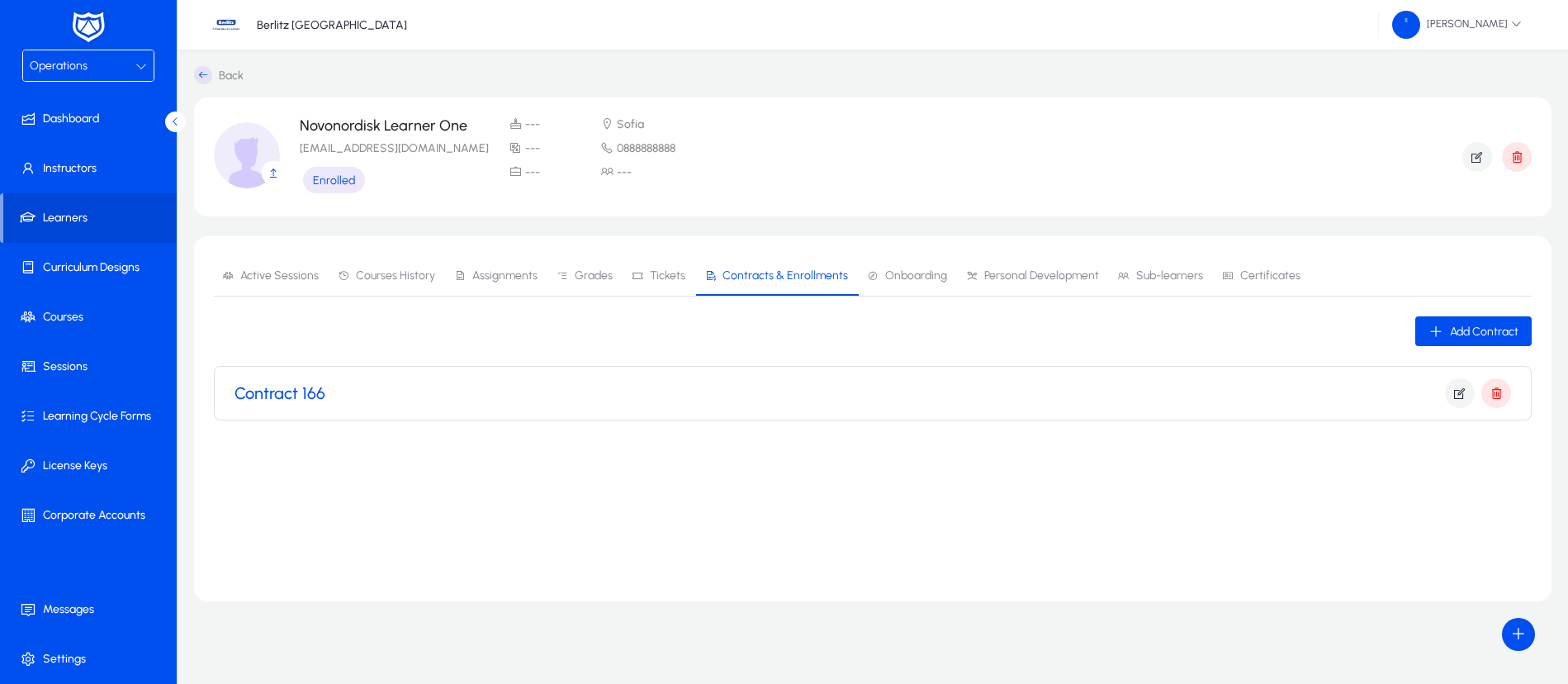
click at [305, 389] on h3 "Contract 166" at bounding box center [279, 392] width 91 height 20
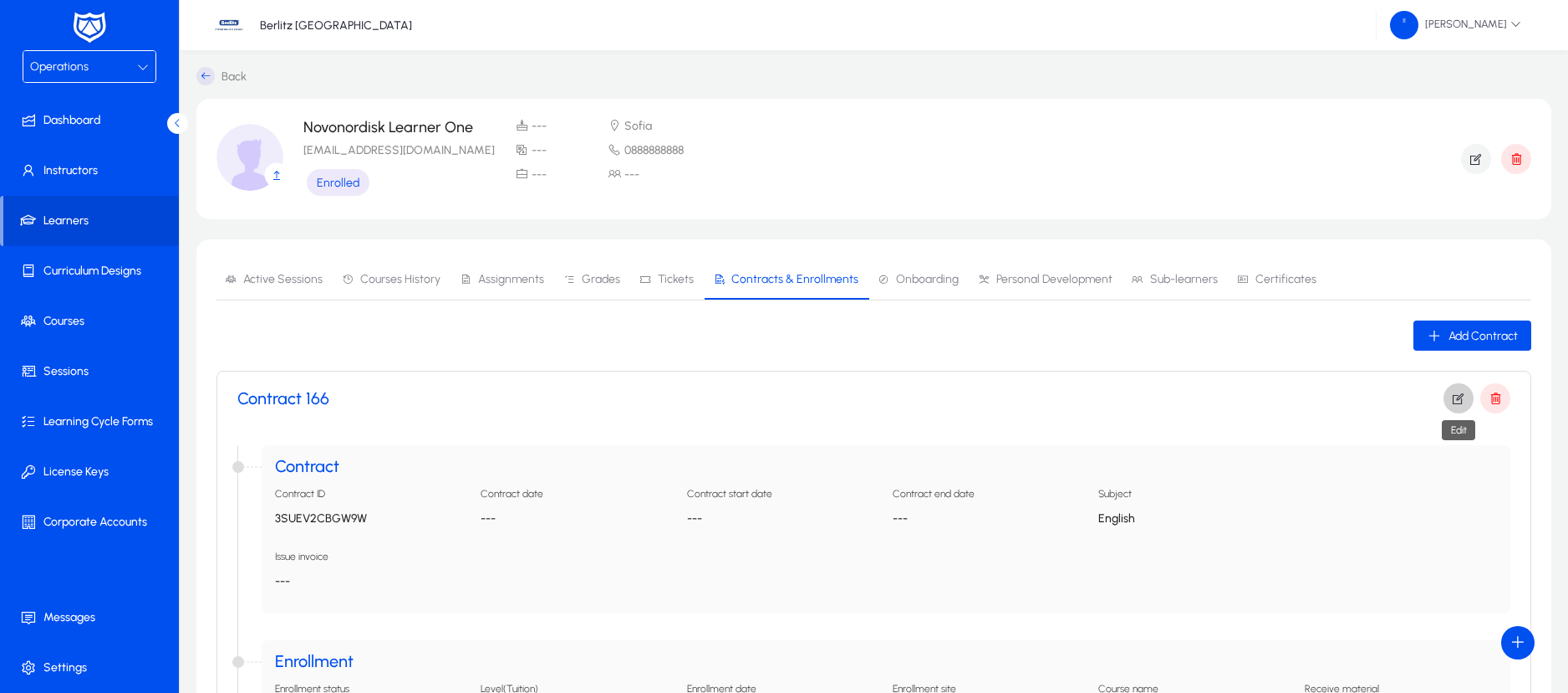
click at [1461, 396] on icon "button" at bounding box center [1459, 399] width 15 height 15
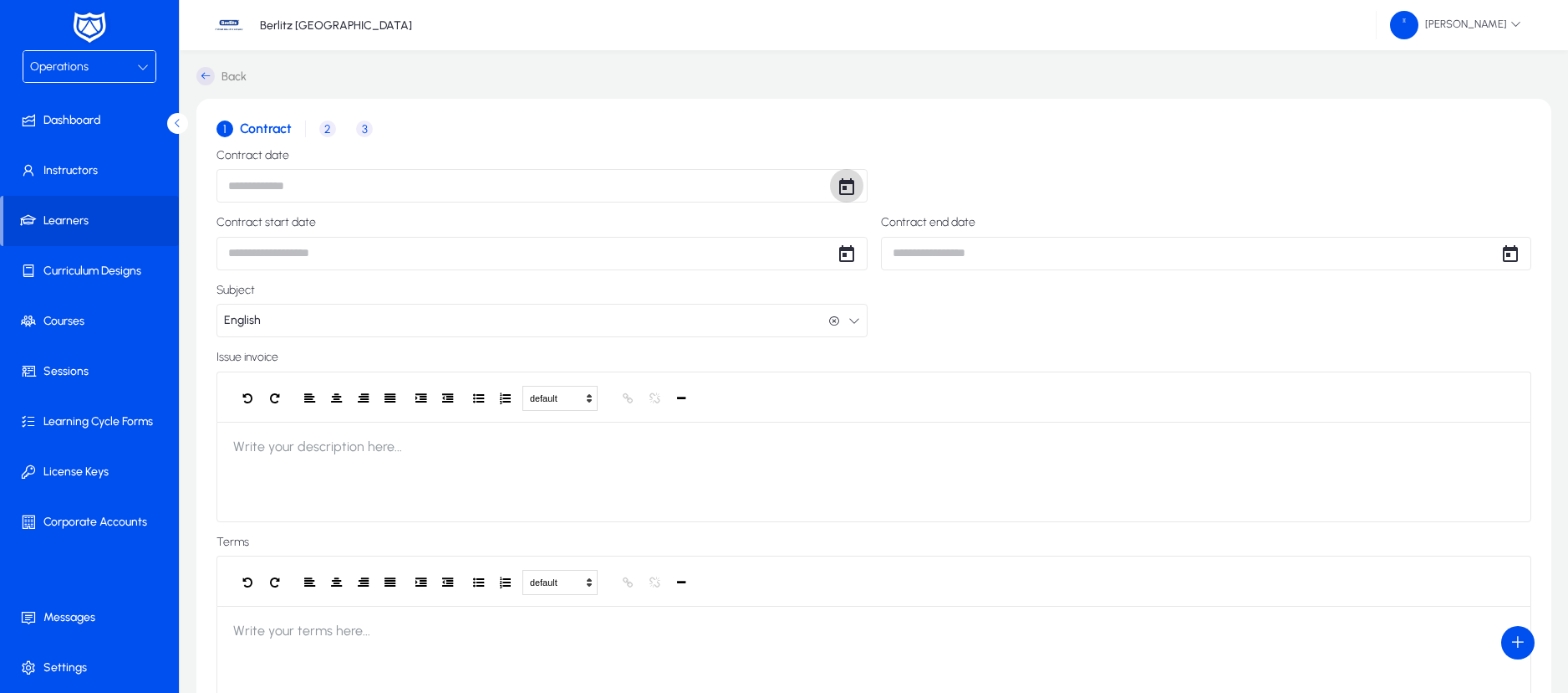
click at [836, 185] on span "Open calendar" at bounding box center [846, 185] width 33 height 33
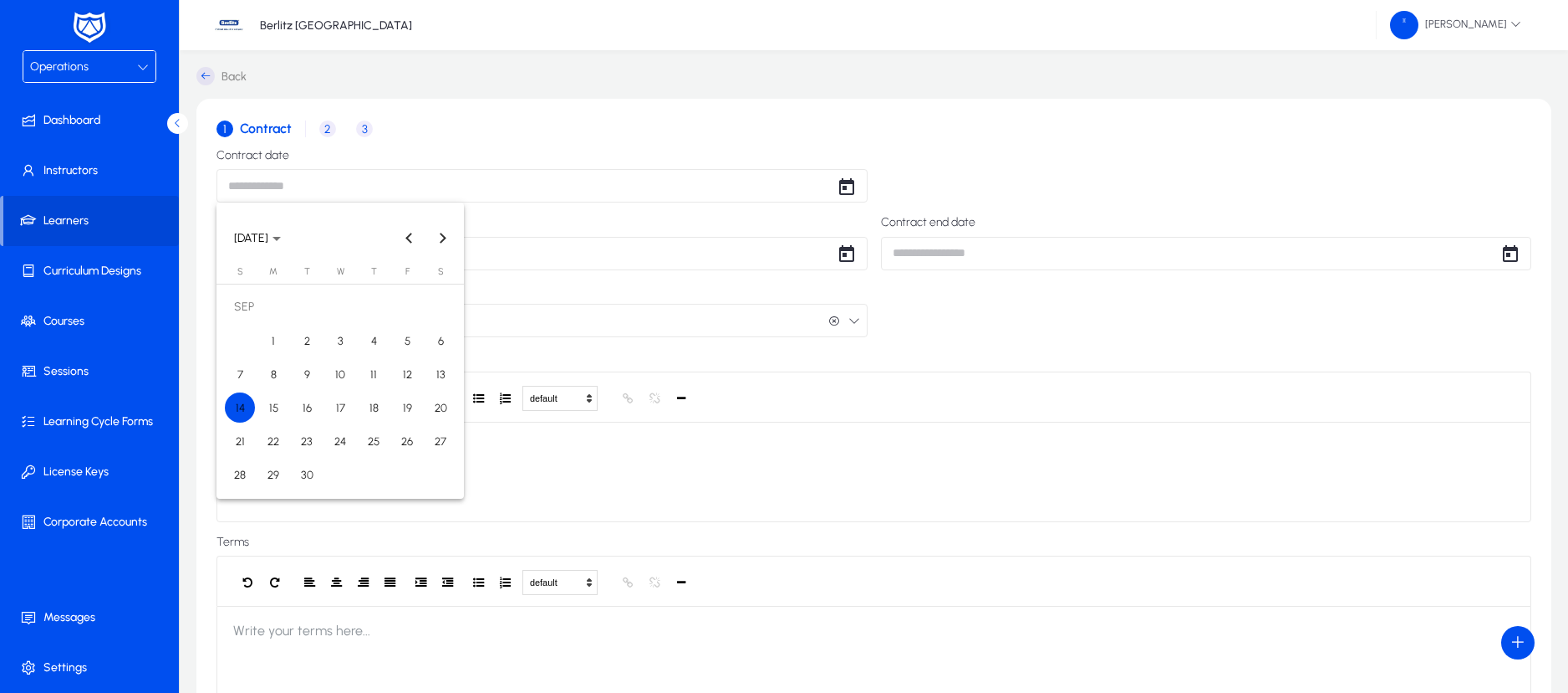
click at [242, 398] on span "14" at bounding box center [240, 407] width 30 height 30
type input "**********"
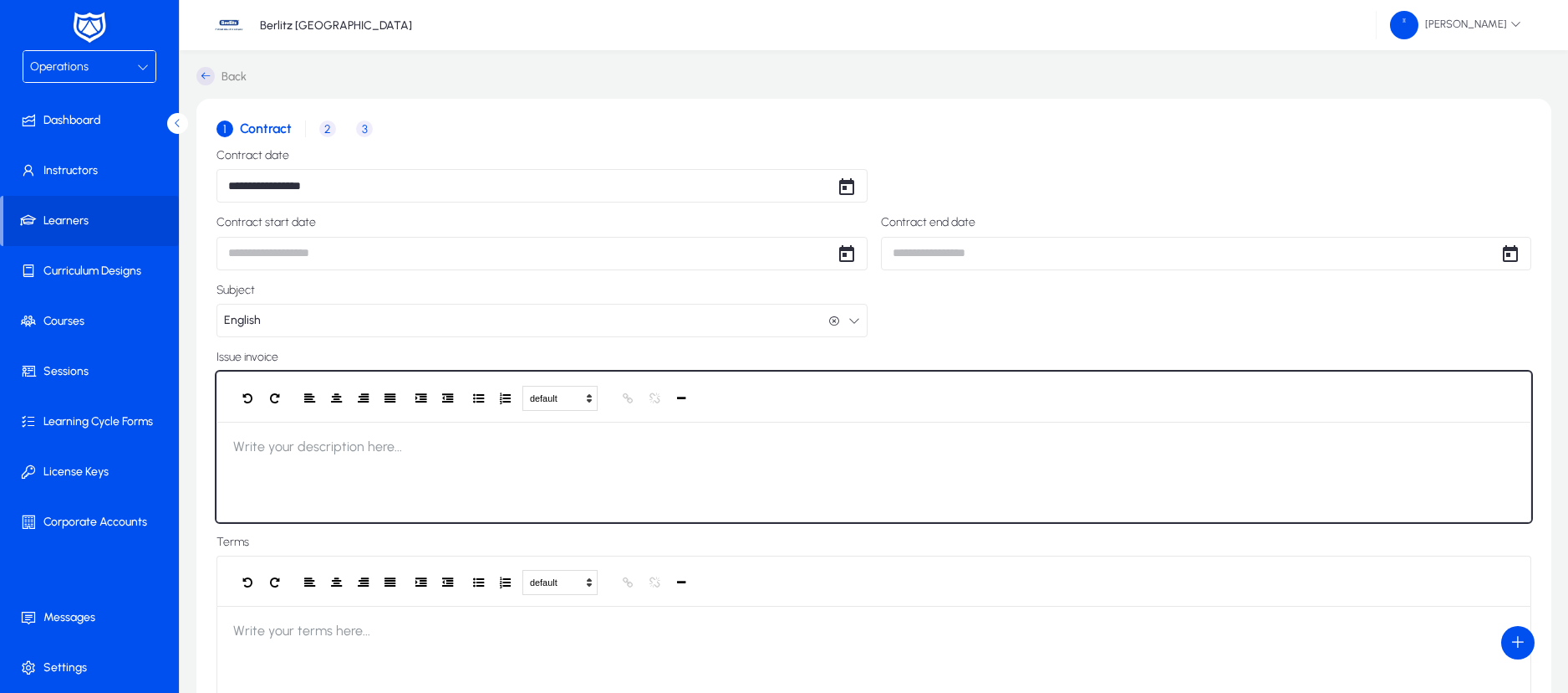
click at [414, 452] on div at bounding box center [874, 471] width 1315 height 100
click at [319, 444] on div "**********" at bounding box center [874, 471] width 1315 height 100
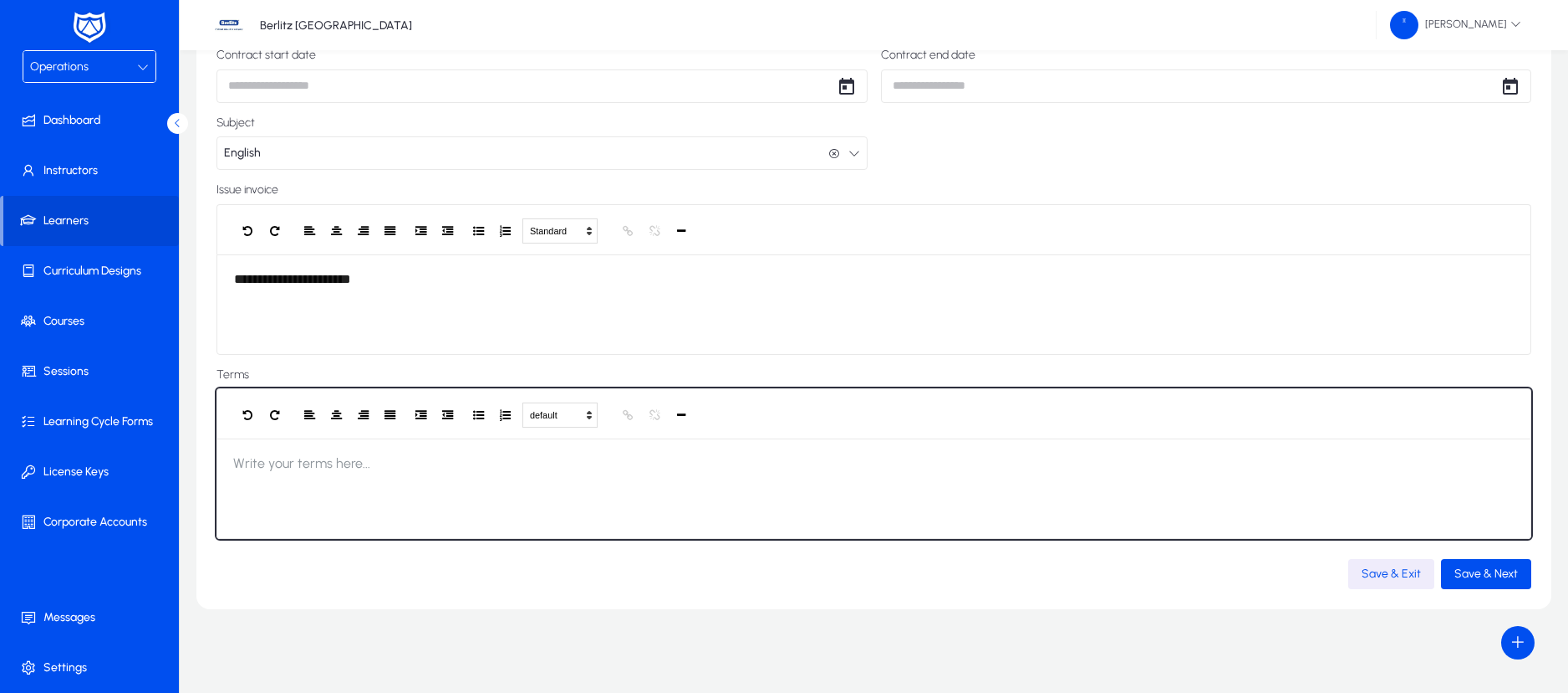
click at [760, 489] on div at bounding box center [874, 489] width 1315 height 100
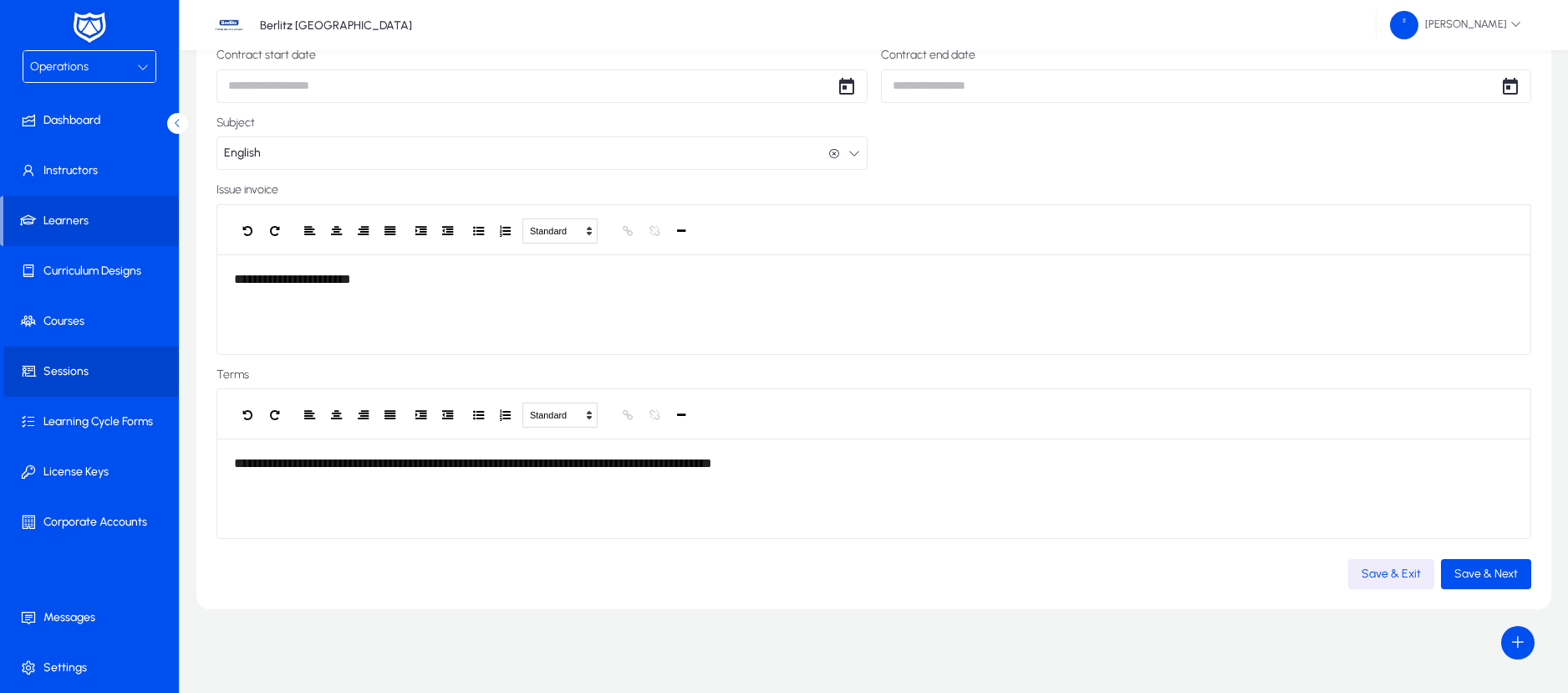
click at [90, 368] on span "Sessions" at bounding box center [93, 371] width 179 height 17
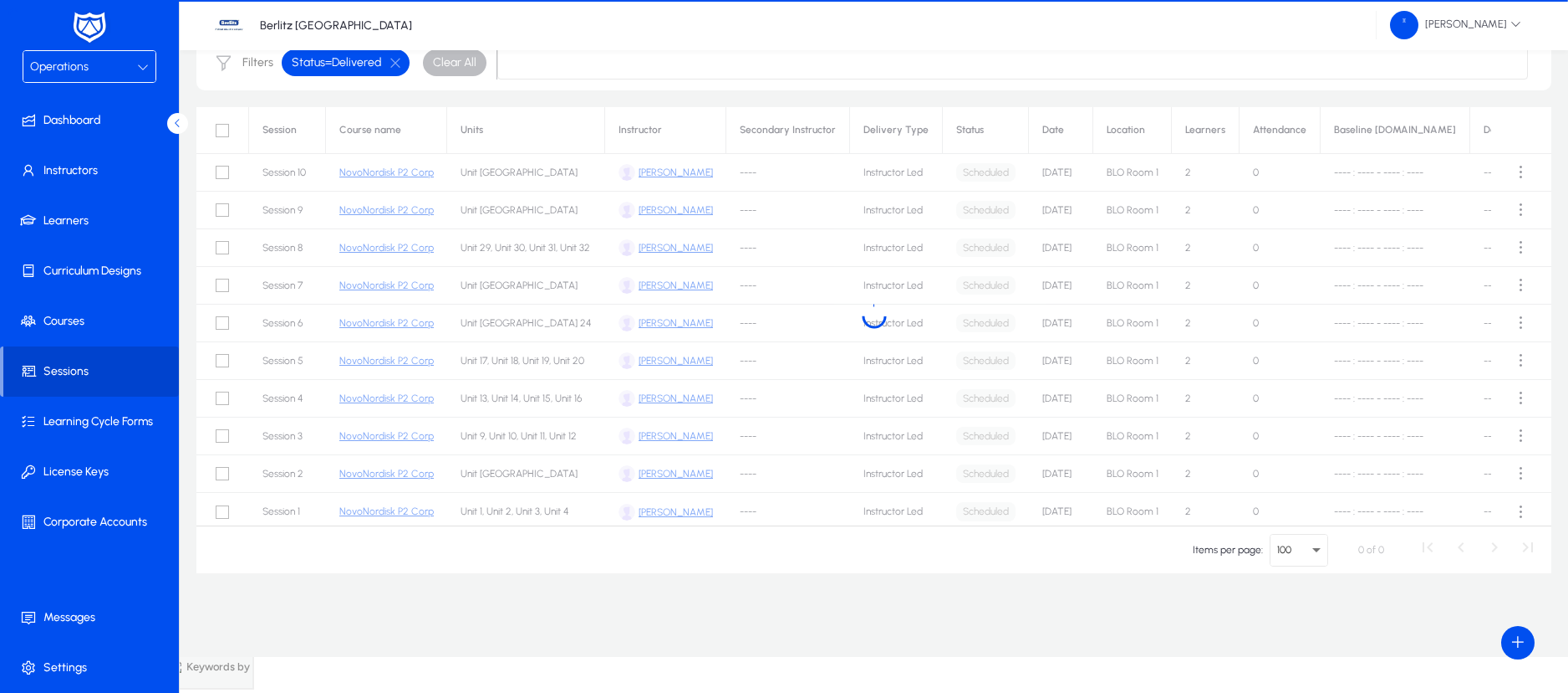
scroll to position [97, 0]
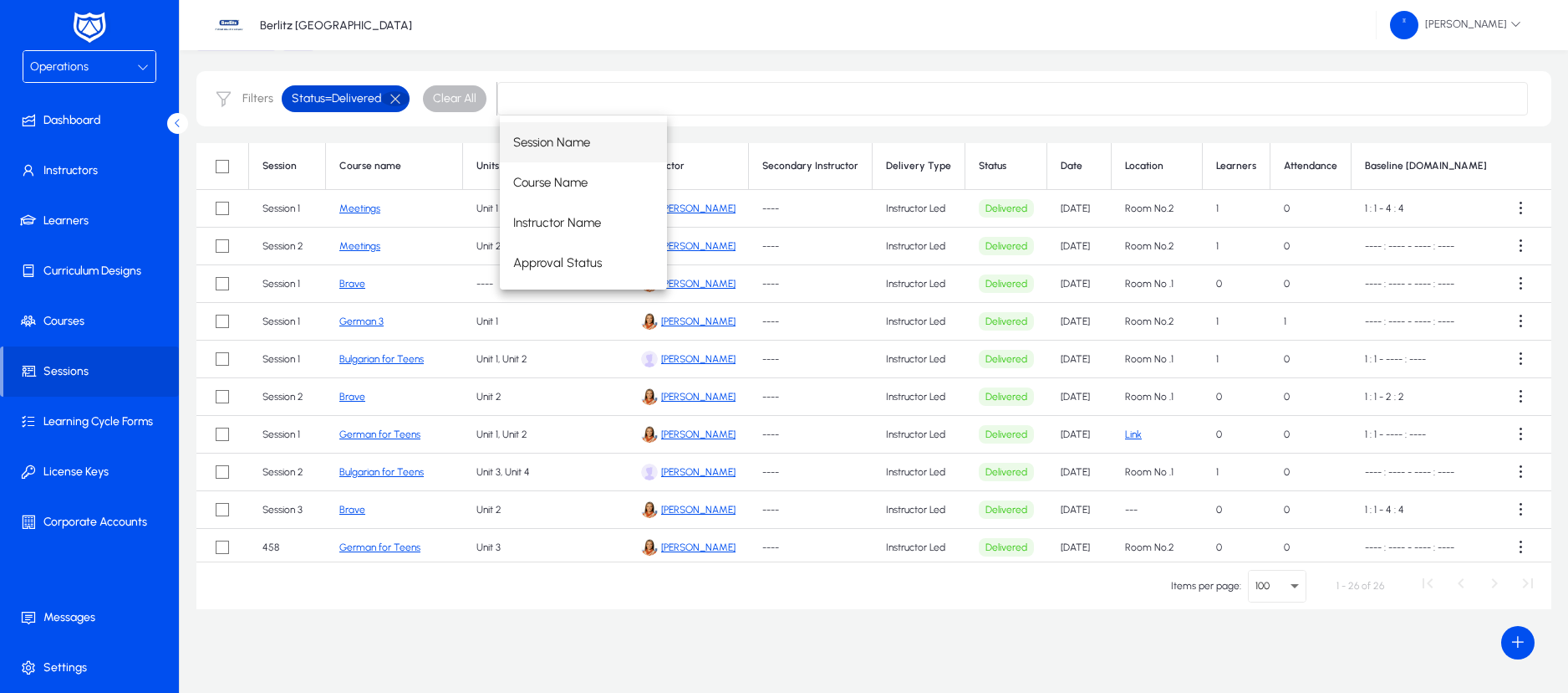
click at [401, 100] on button "button" at bounding box center [396, 98] width 28 height 15
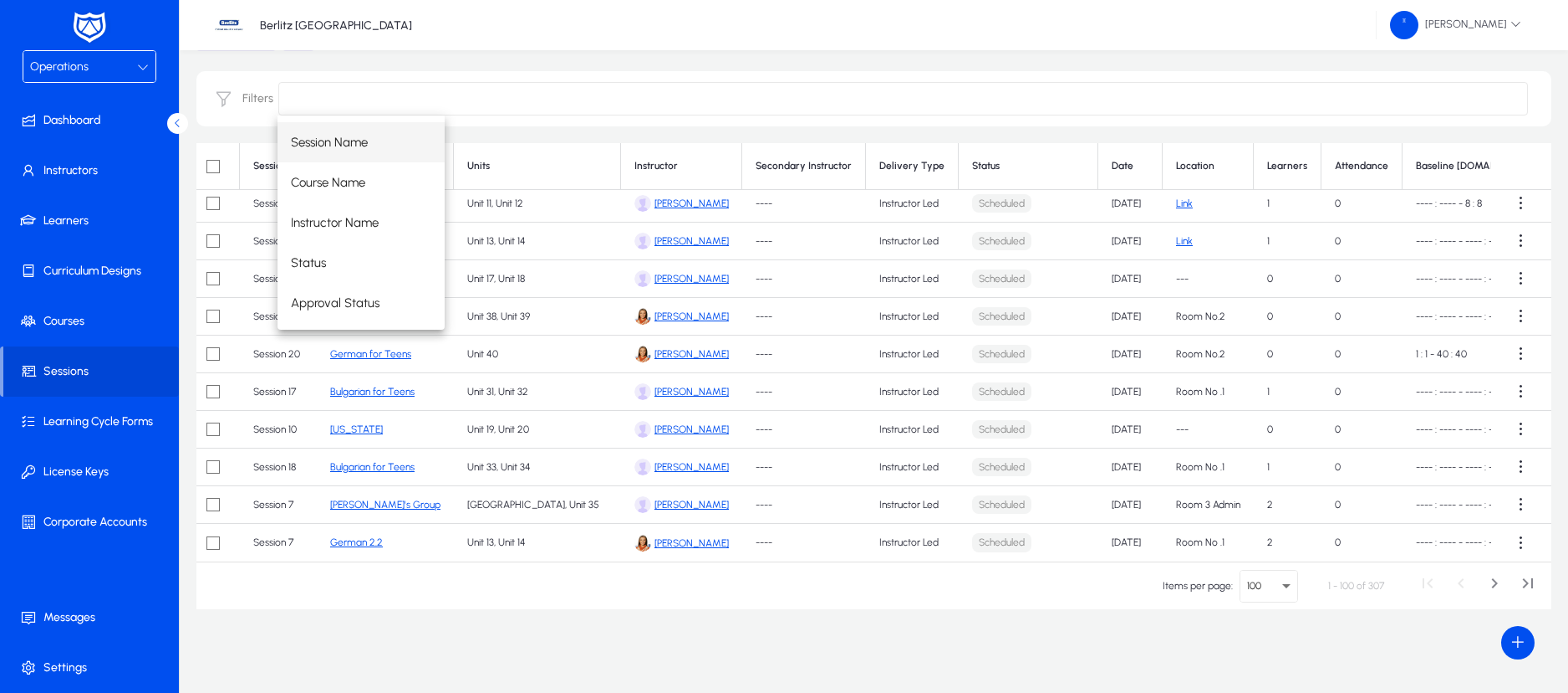
scroll to position [3412, 11]
click at [1493, 585] on span "Next page" at bounding box center [1494, 585] width 33 height 33
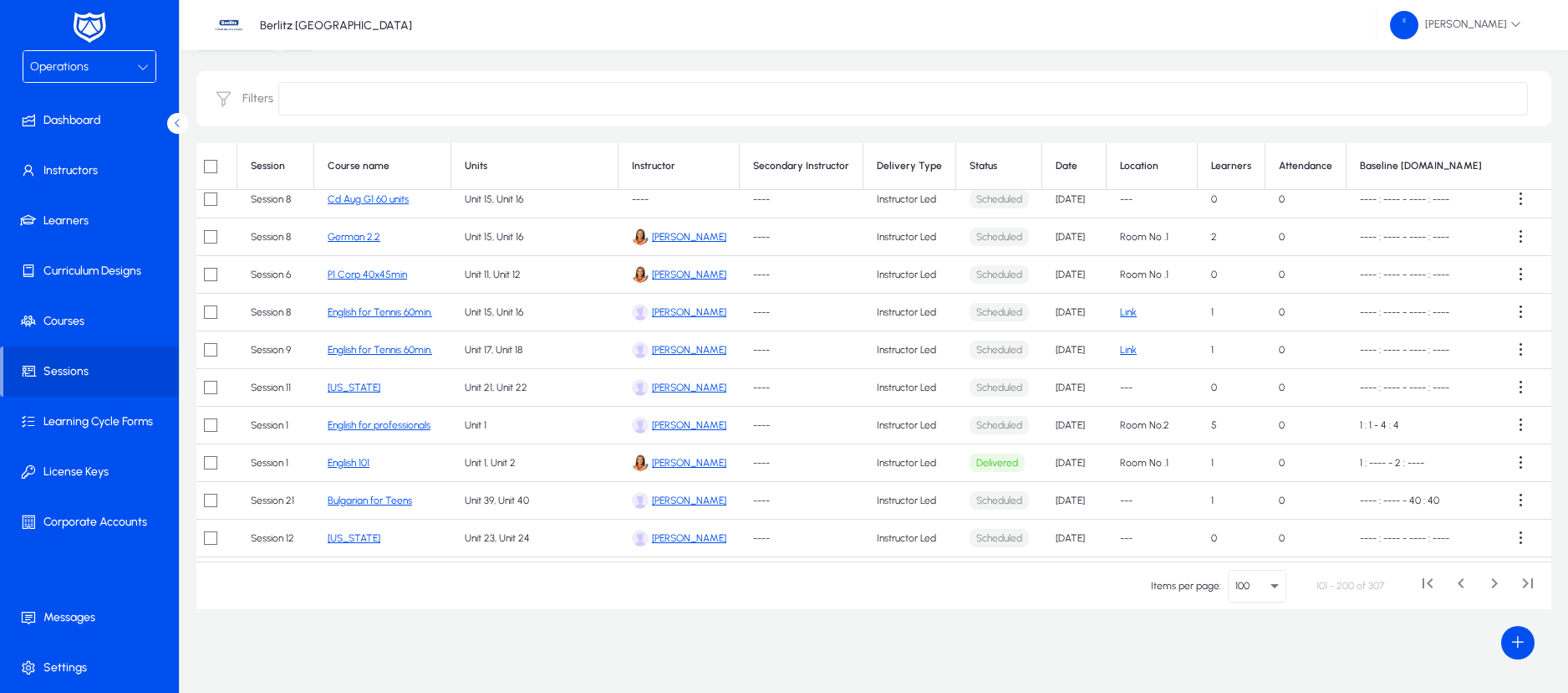
scroll to position [320, 11]
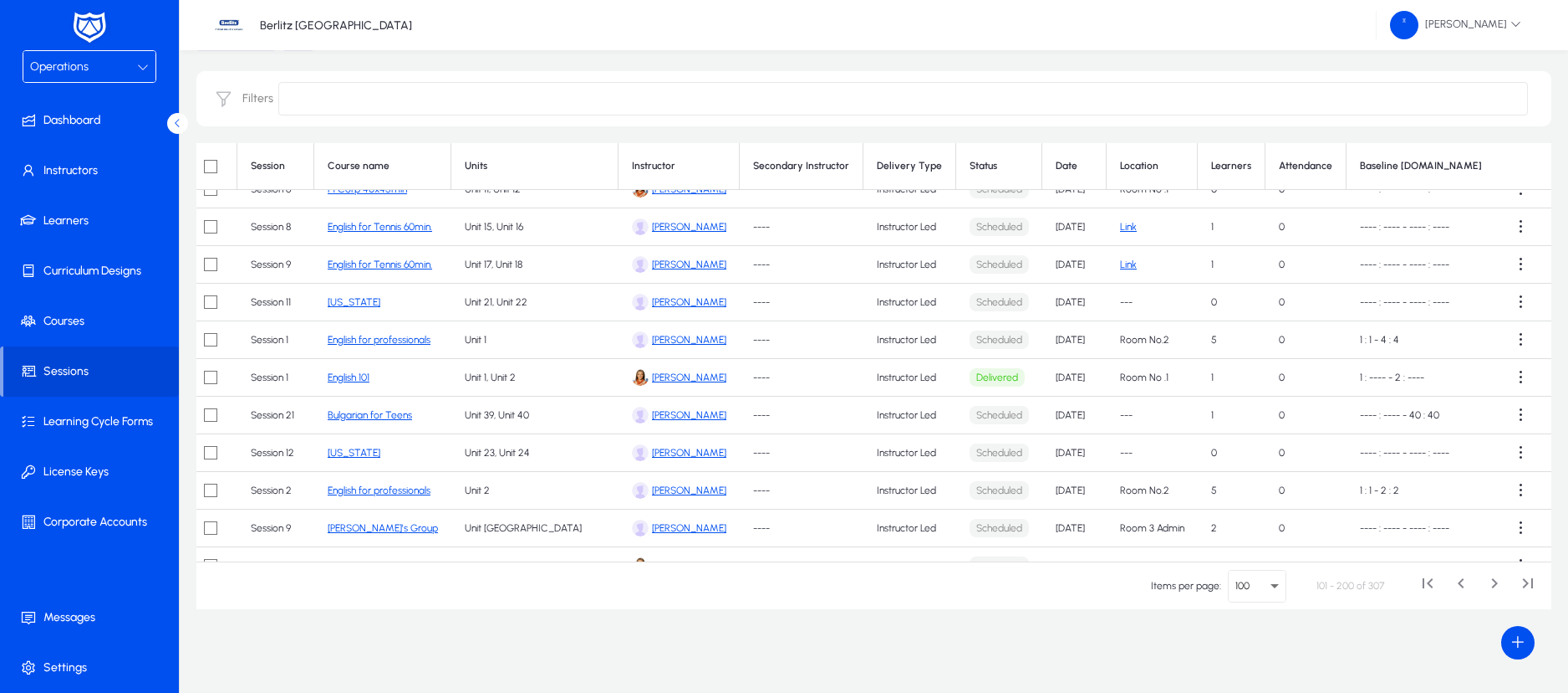
click at [1063, 303] on td "Sep 1, 2025" at bounding box center [1075, 303] width 64 height 38
click at [1080, 338] on td "Sep 1, 2025" at bounding box center [1075, 340] width 64 height 38
click at [1068, 375] on td "Sep 2, 2025" at bounding box center [1075, 378] width 64 height 38
click at [1062, 417] on td "Sep 2, 2025" at bounding box center [1075, 416] width 64 height 38
click at [1054, 449] on td "Sep 3, 2025" at bounding box center [1075, 453] width 64 height 38
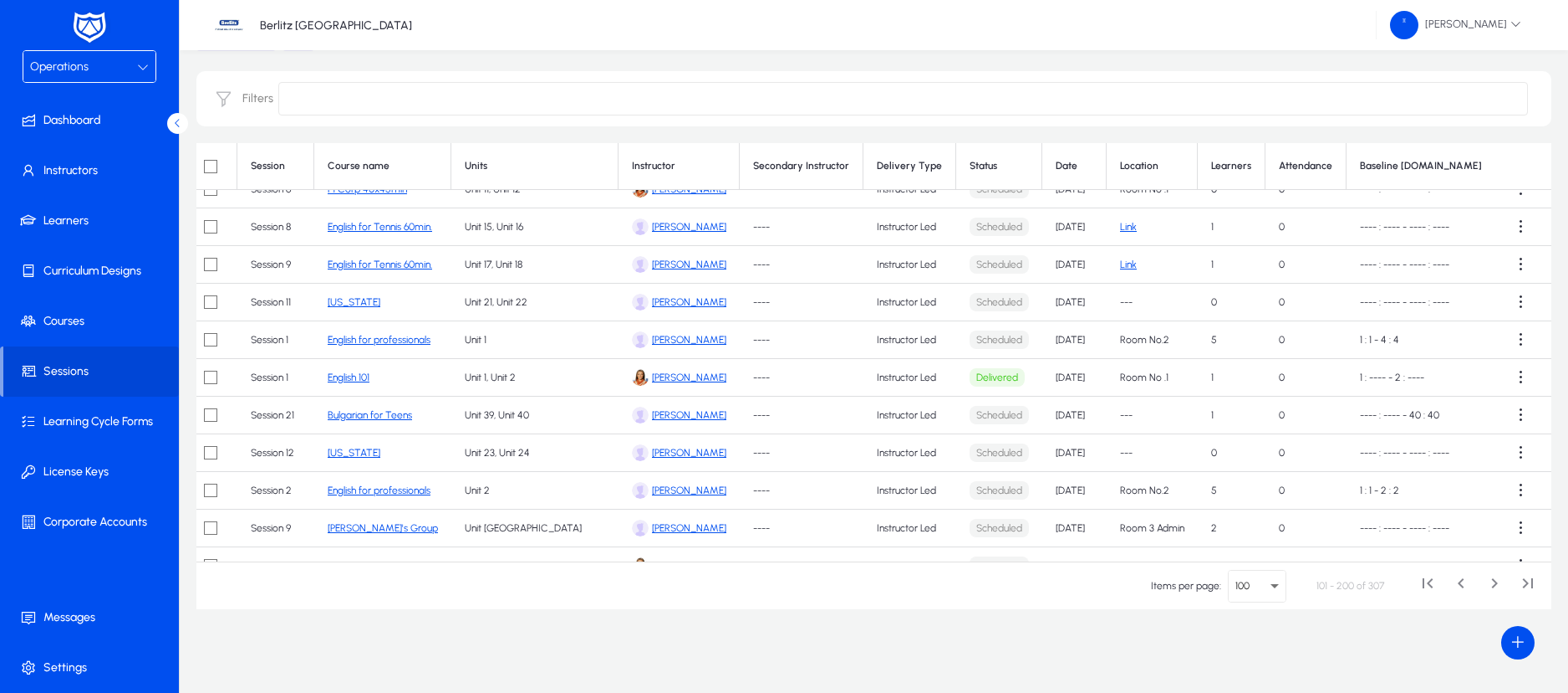
click at [1058, 490] on td "Sep 3, 2025" at bounding box center [1075, 490] width 64 height 38
click at [1062, 525] on td "Sep 3, 2025" at bounding box center [1075, 528] width 64 height 38
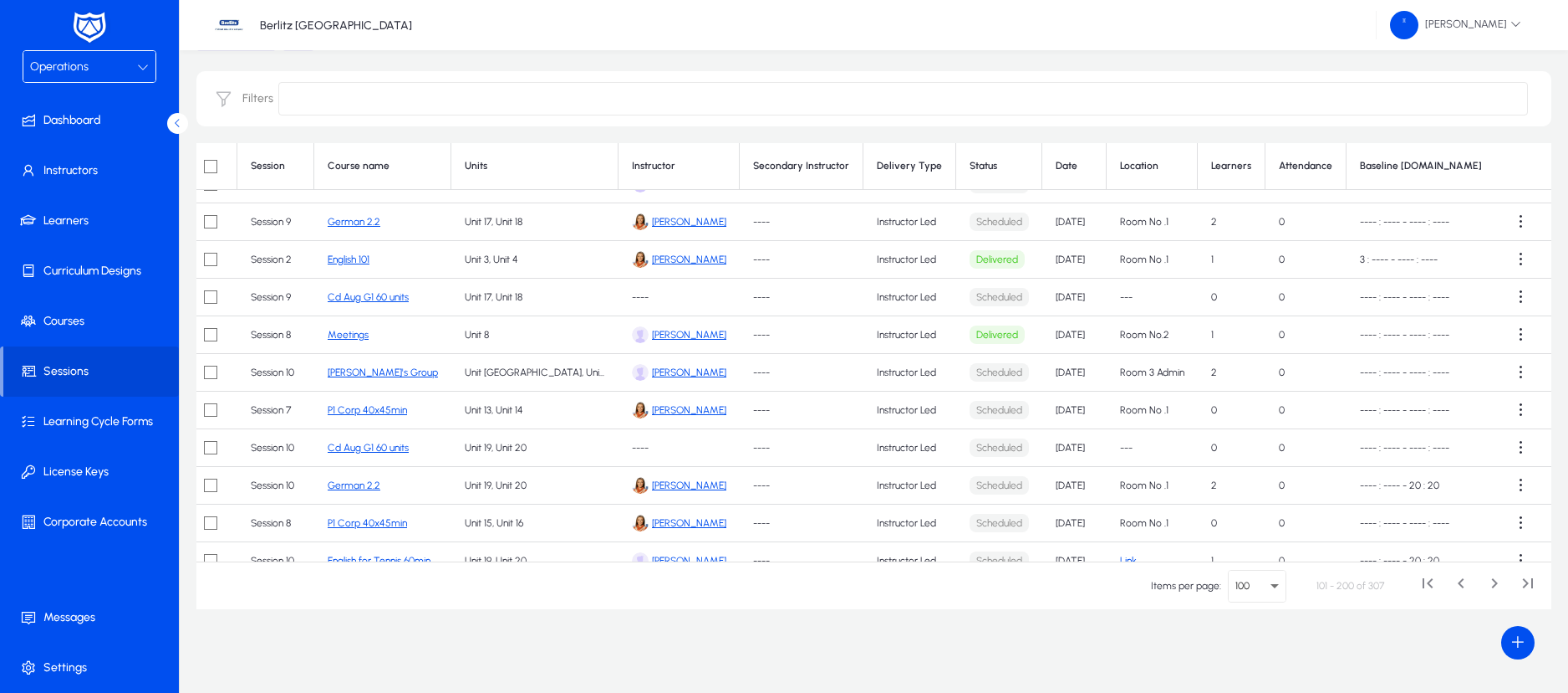
scroll to position [664, 11]
click at [1056, 222] on td "Sep 3, 2025" at bounding box center [1075, 223] width 64 height 38
click at [1071, 262] on td "Sep 4, 2025" at bounding box center [1075, 260] width 64 height 38
click at [1076, 299] on td "Sep 4, 2025" at bounding box center [1075, 298] width 64 height 38
click at [1072, 336] on td "Sep 4, 2025" at bounding box center [1075, 336] width 64 height 38
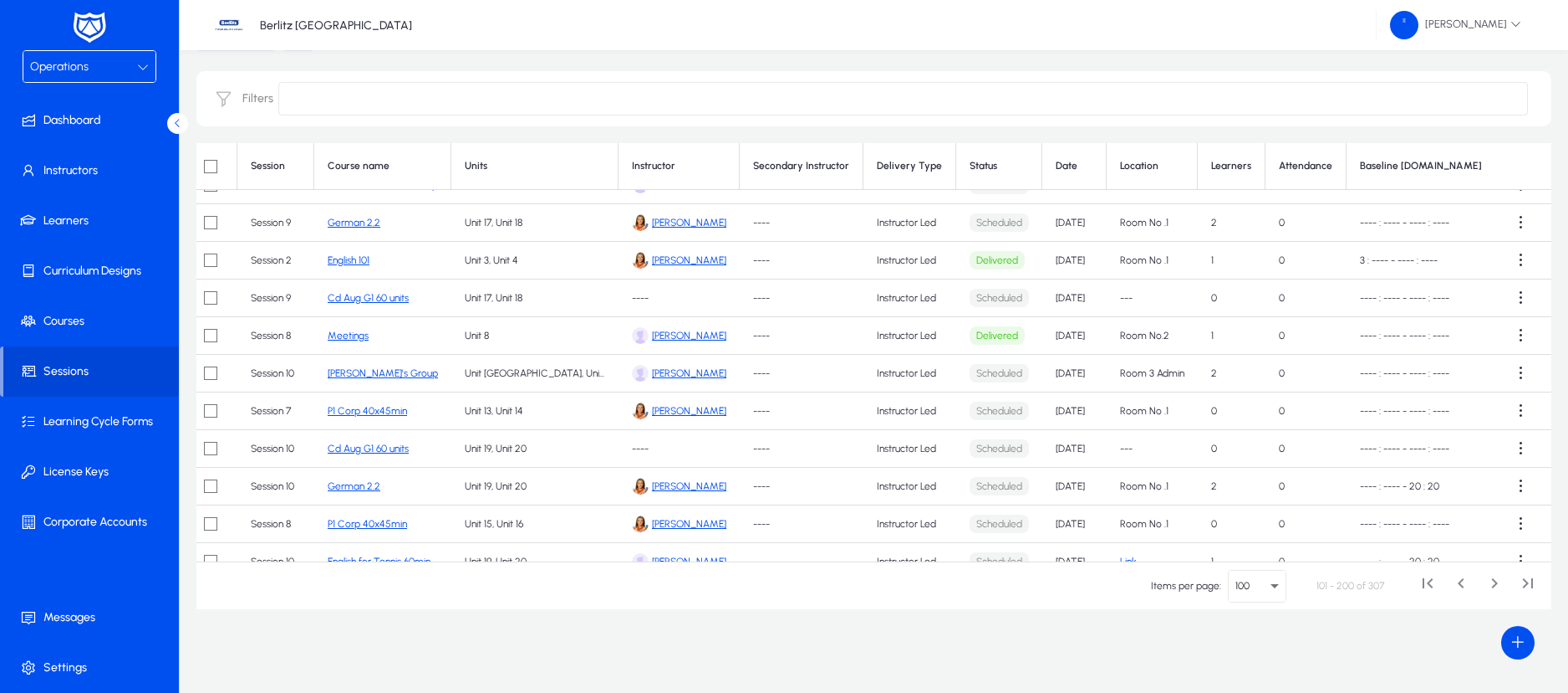
click at [1073, 369] on td "Sep 4, 2025" at bounding box center [1075, 374] width 64 height 38
click at [1073, 409] on td "Sep 5, 2025" at bounding box center [1075, 411] width 64 height 38
click at [1070, 449] on td "Sep 5, 2025" at bounding box center [1075, 449] width 64 height 38
click at [1076, 487] on td "Sep 5, 2025" at bounding box center [1075, 487] width 64 height 38
click at [1076, 523] on td "Sep 6, 2025" at bounding box center [1075, 524] width 64 height 38
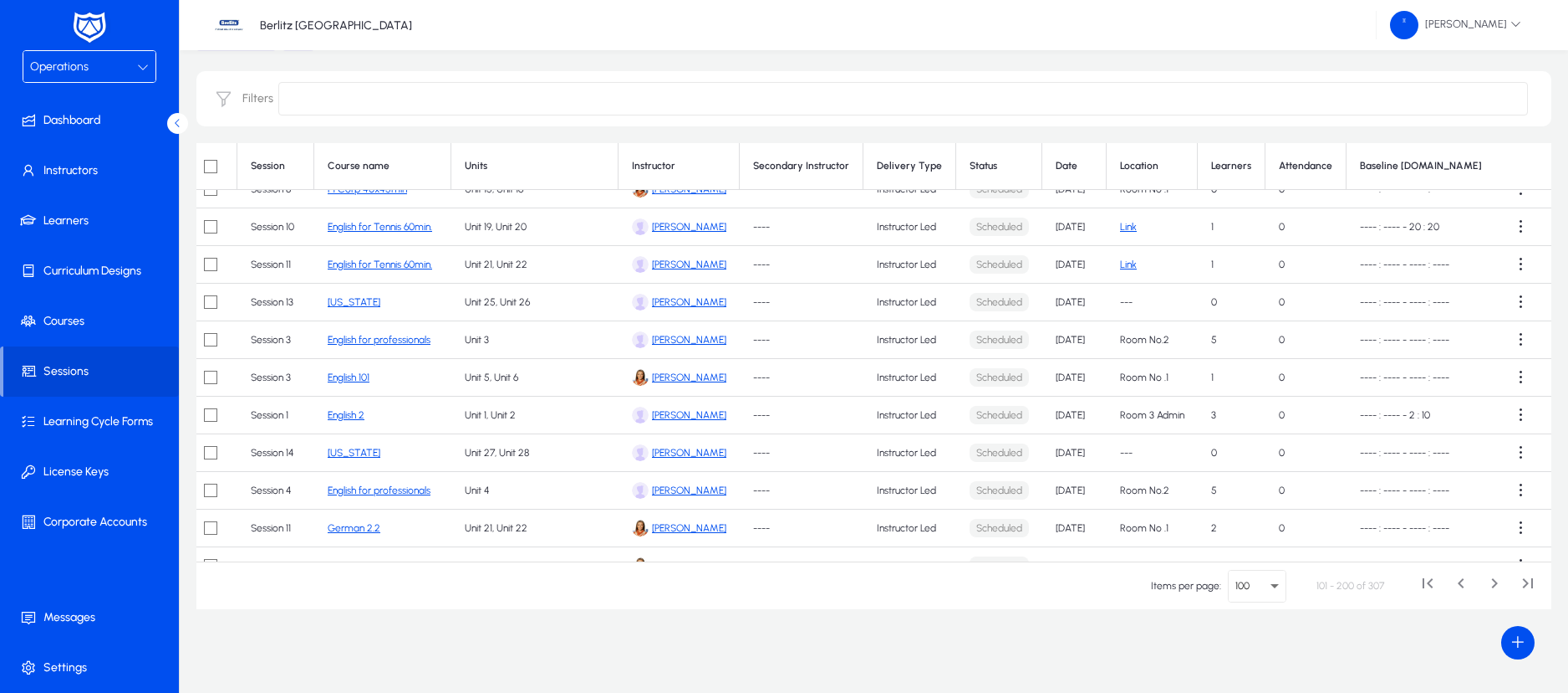
scroll to position [1003, 11]
click at [1048, 222] on td "Sep 6, 2025" at bounding box center [1075, 222] width 64 height 38
click at [1052, 257] on td "Sep 7, 2025" at bounding box center [1075, 259] width 64 height 38
click at [1052, 293] on td "Sep 8, 2025" at bounding box center [1075, 297] width 64 height 38
click at [1053, 332] on td "Sep 8, 2025" at bounding box center [1075, 335] width 64 height 38
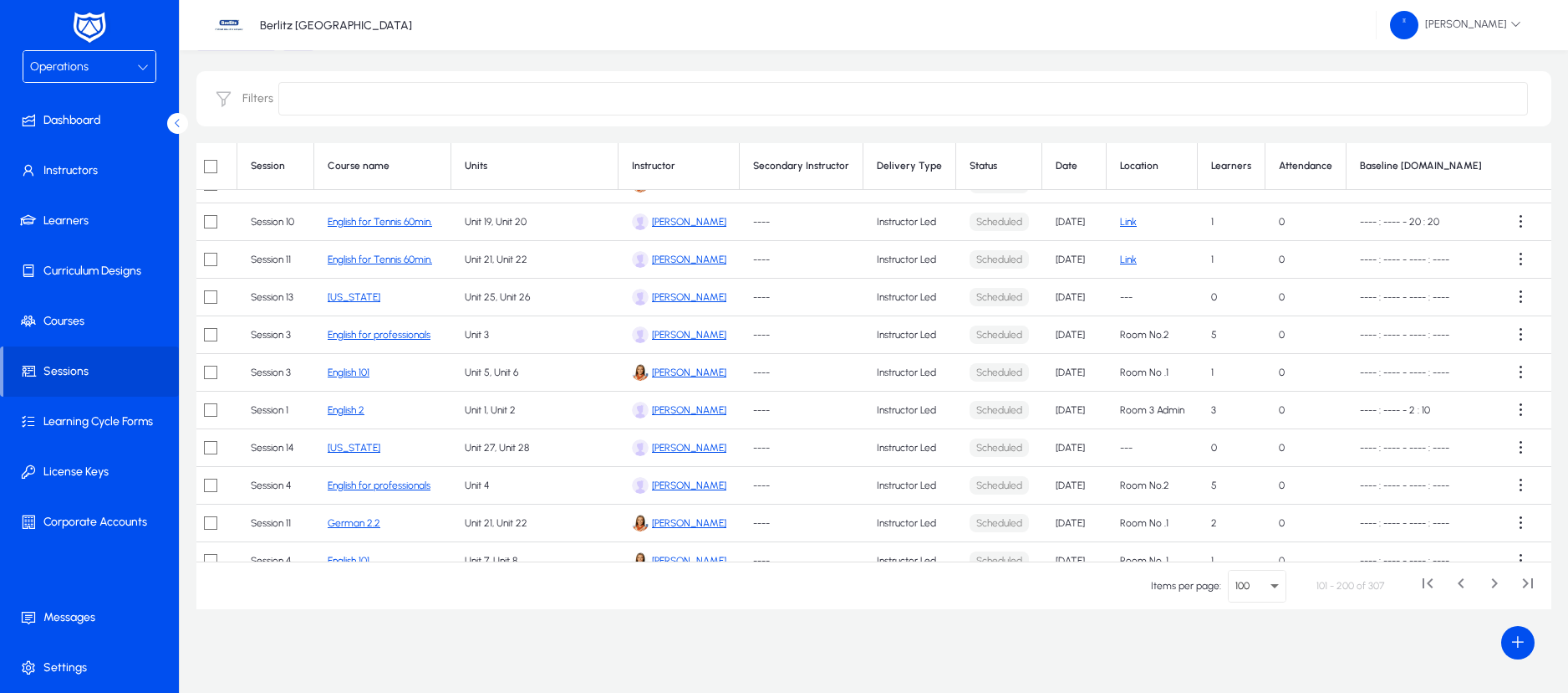
click at [1058, 373] on td "[DATE]" at bounding box center [1075, 373] width 64 height 38
click at [1066, 408] on td "[DATE]" at bounding box center [1075, 410] width 64 height 38
click at [1066, 449] on td "[DATE]" at bounding box center [1075, 448] width 64 height 38
click at [1066, 482] on td "[DATE]" at bounding box center [1075, 486] width 64 height 38
click at [1067, 523] on td "[DATE]" at bounding box center [1075, 524] width 64 height 38
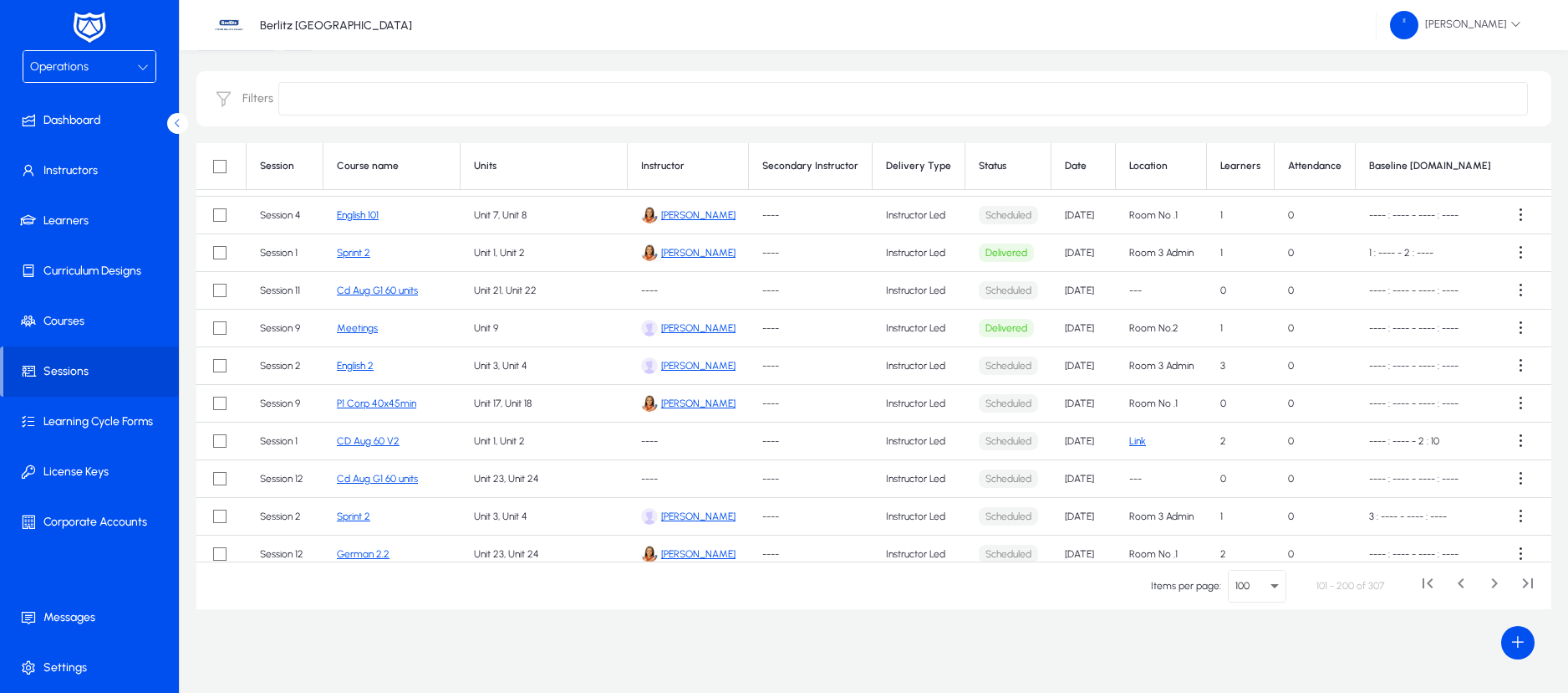
scroll to position [1351, 3]
click at [1089, 212] on td "[DATE]" at bounding box center [1084, 213] width 64 height 38
click at [1084, 249] on td "[DATE]" at bounding box center [1084, 251] width 64 height 38
click at [1086, 287] on td "[DATE]" at bounding box center [1084, 288] width 64 height 38
click at [1084, 324] on td "[DATE]" at bounding box center [1084, 326] width 64 height 38
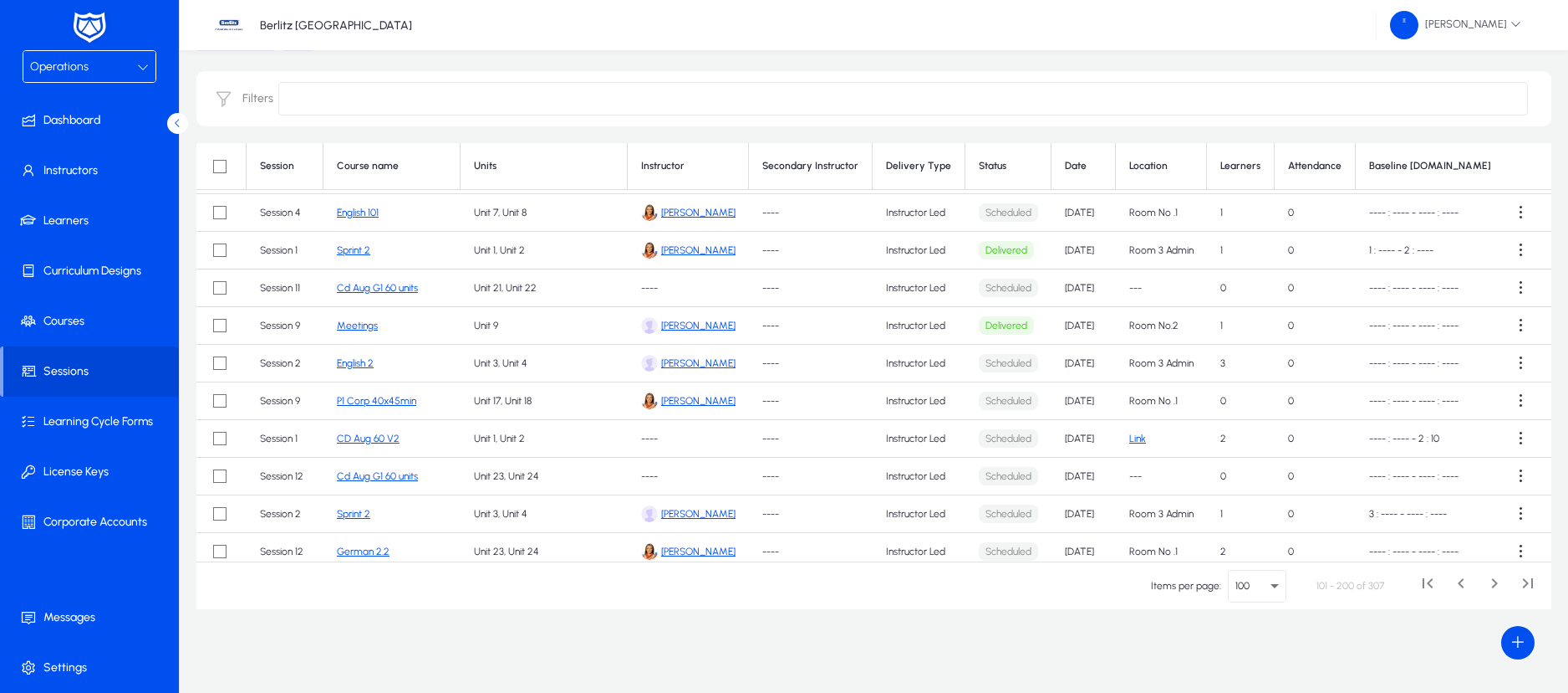
click at [1081, 360] on td "[DATE]" at bounding box center [1084, 364] width 64 height 38
click at [1092, 395] on td "[DATE]" at bounding box center [1084, 401] width 64 height 38
click at [1088, 441] on td "[DATE]" at bounding box center [1084, 439] width 64 height 38
click at [1087, 477] on td "[DATE]" at bounding box center [1084, 476] width 64 height 38
click at [1084, 510] on td "[DATE]" at bounding box center [1084, 514] width 64 height 38
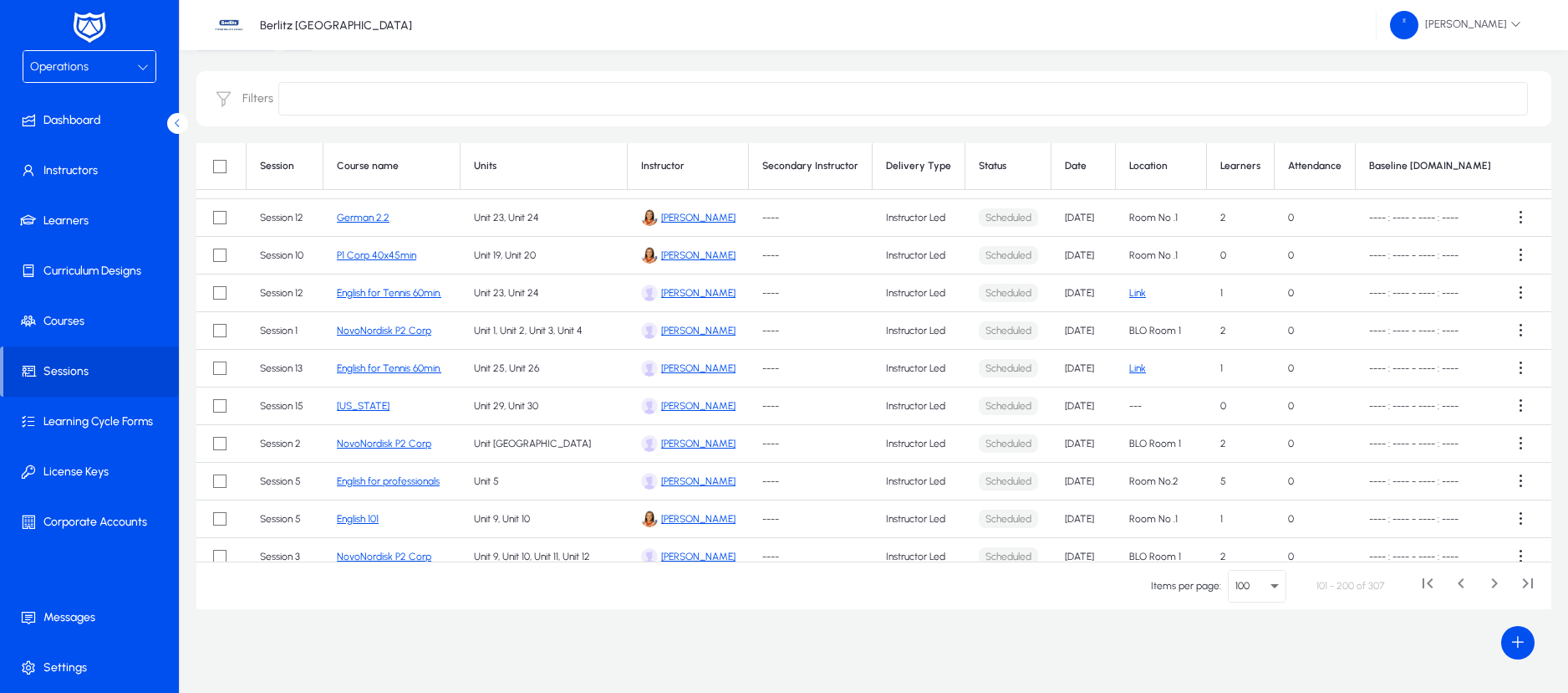
scroll to position [1684, 3]
click at [1066, 214] on td "[DATE]" at bounding box center [1084, 218] width 64 height 38
drag, startPoint x: 1071, startPoint y: 258, endPoint x: 1079, endPoint y: 291, distance: 34.0
click at [1079, 291] on tbody "Session 19 Bulgarian for Teens Unit 35, Unit 36 Kalina Zahova ---- Instructor L…" at bounding box center [1173, 387] width 1960 height 3764
click at [1079, 291] on td "Sep 13, 2025" at bounding box center [1084, 293] width 64 height 38
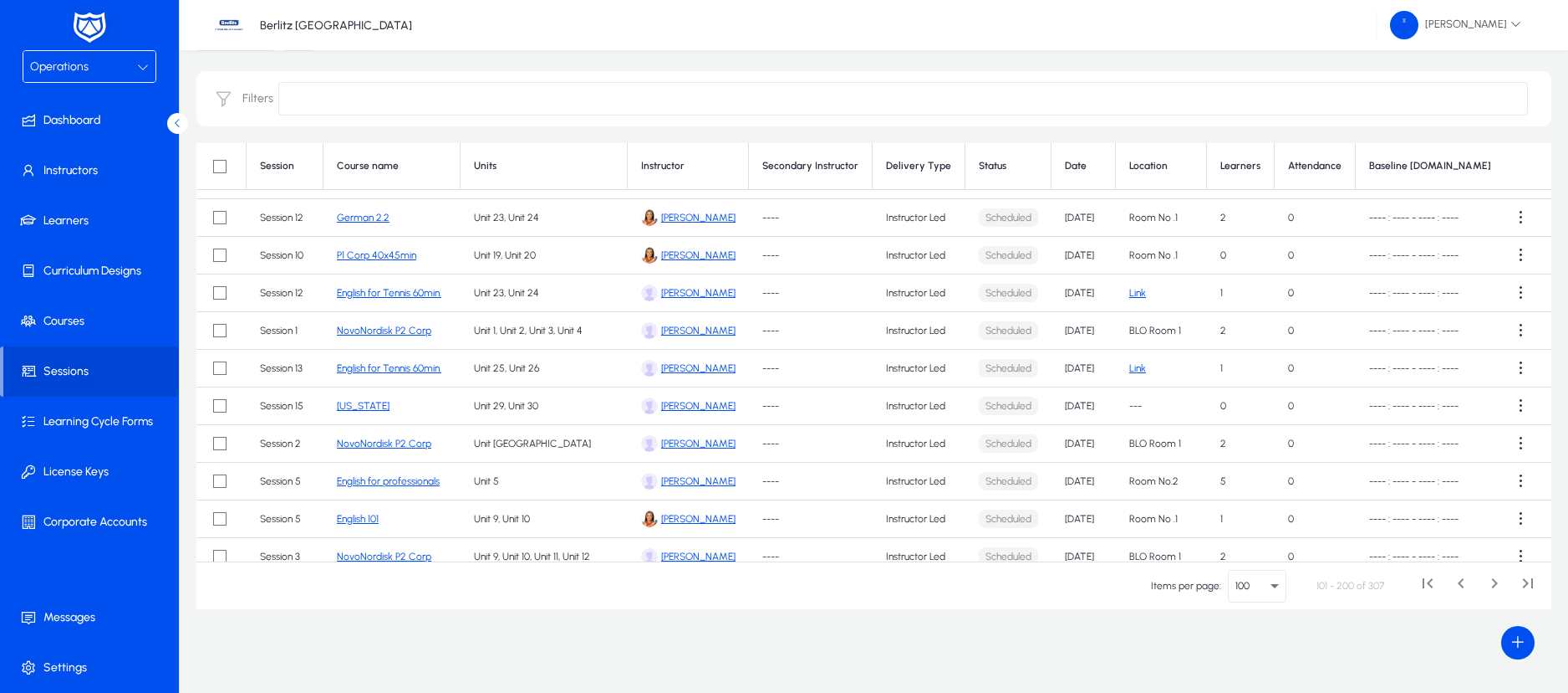
click at [1083, 324] on td "[DATE]" at bounding box center [1084, 331] width 64 height 38
click at [1081, 366] on td "[DATE]" at bounding box center [1084, 368] width 64 height 38
click at [1080, 401] on td "[DATE]" at bounding box center [1084, 406] width 64 height 38
click at [1082, 440] on td "[DATE]" at bounding box center [1084, 444] width 64 height 38
click at [1079, 478] on td "[DATE]" at bounding box center [1084, 482] width 64 height 38
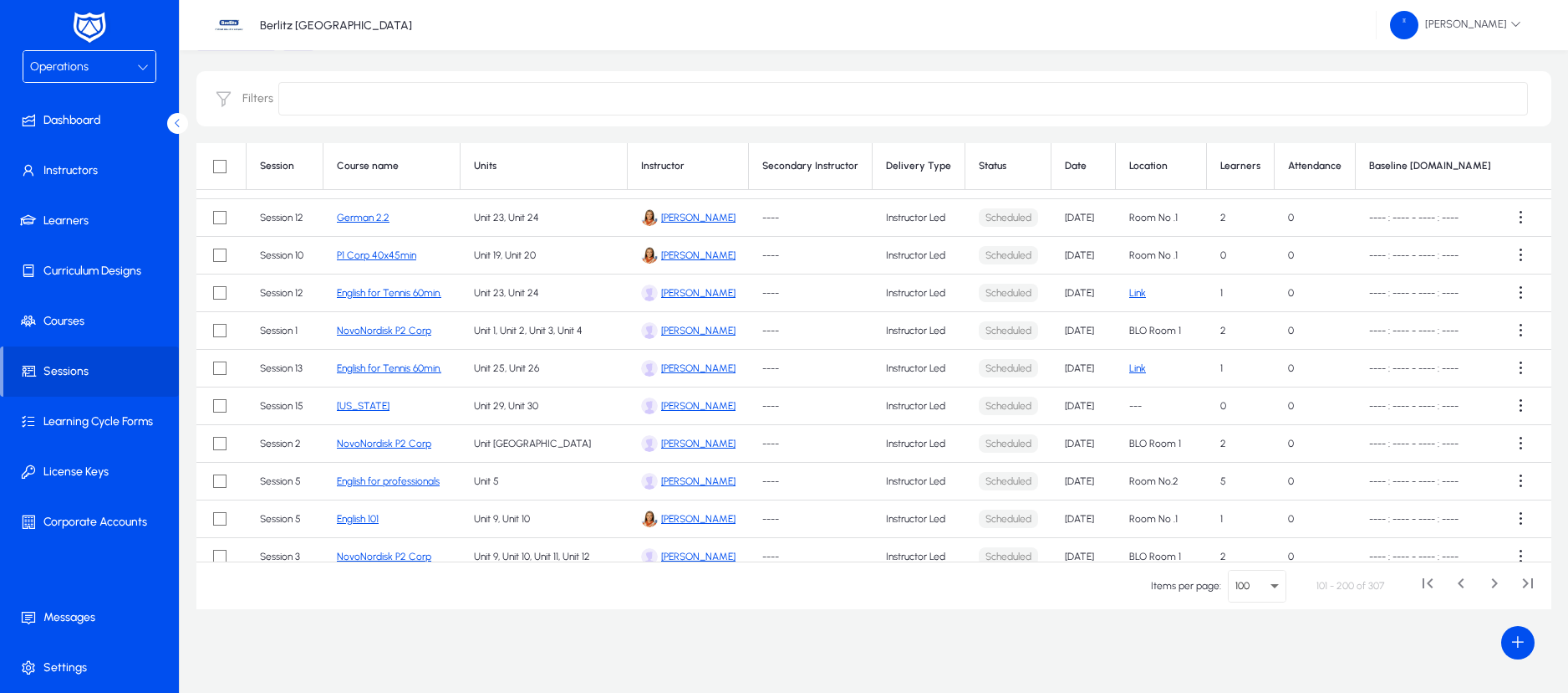
click at [1083, 518] on td "[DATE]" at bounding box center [1084, 519] width 64 height 38
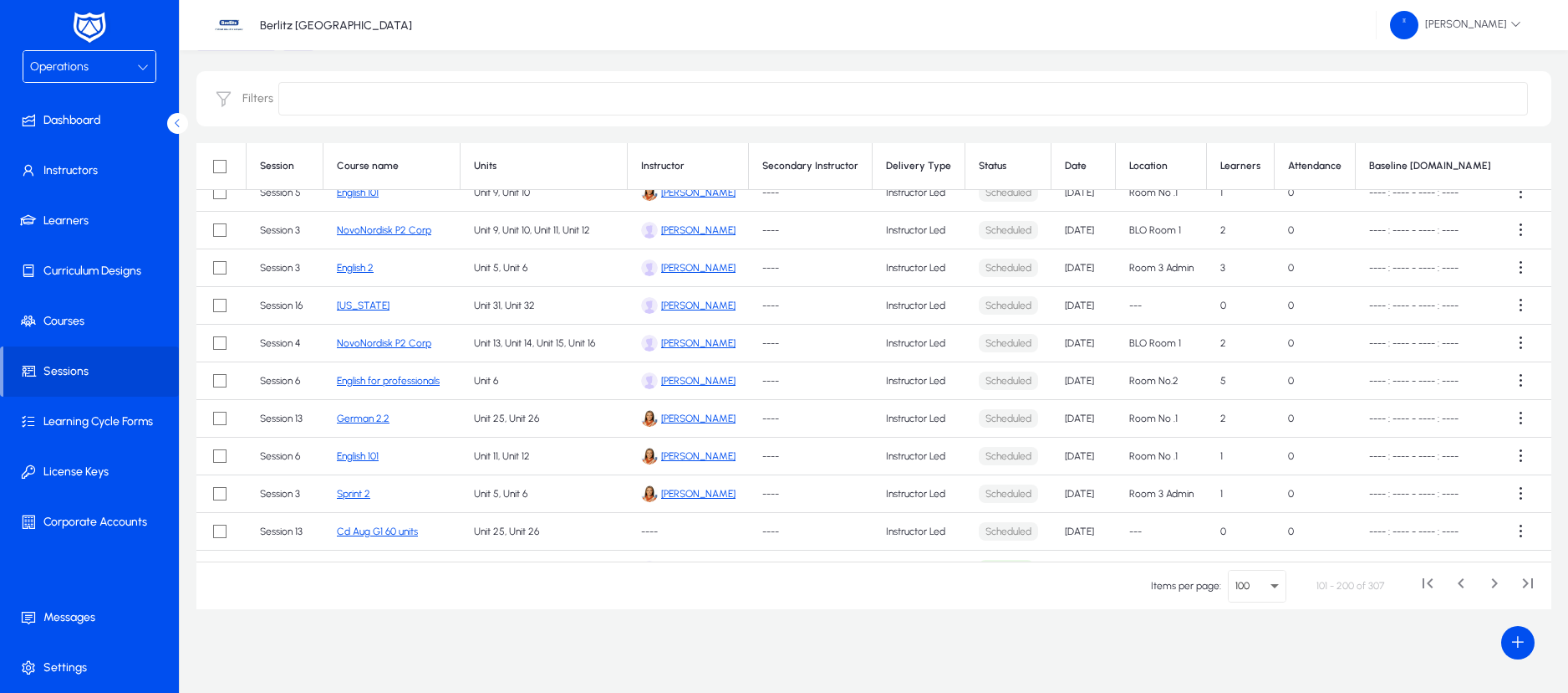
scroll to position [2038, 3]
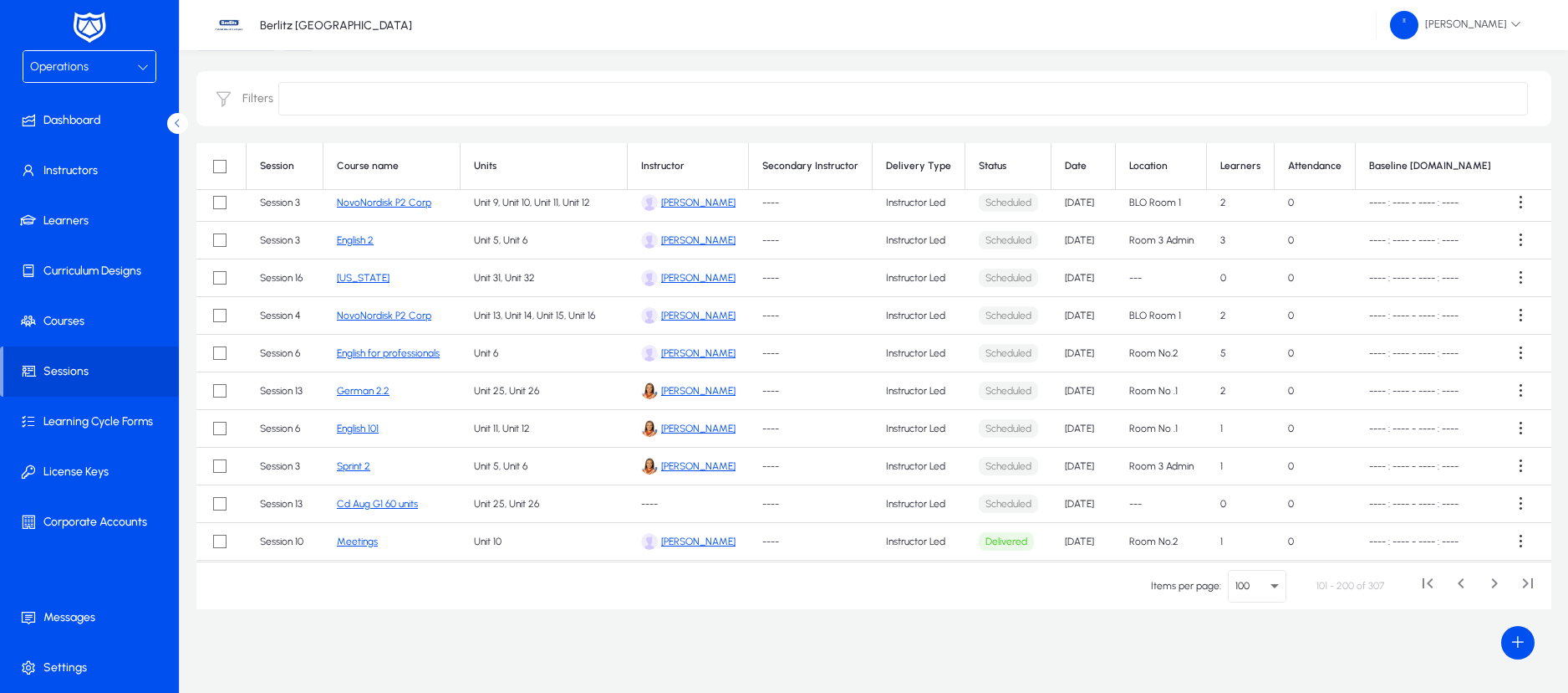
click at [1076, 206] on td "[DATE]" at bounding box center [1084, 203] width 64 height 38
click at [1075, 239] on td "[DATE]" at bounding box center [1084, 240] width 64 height 38
click at [1081, 276] on td "Sep 17, 2025" at bounding box center [1084, 278] width 64 height 38
click at [1080, 316] on td "Sep 17, 2025" at bounding box center [1084, 316] width 64 height 38
click at [1073, 357] on td "Sep 17, 2025" at bounding box center [1084, 353] width 64 height 38
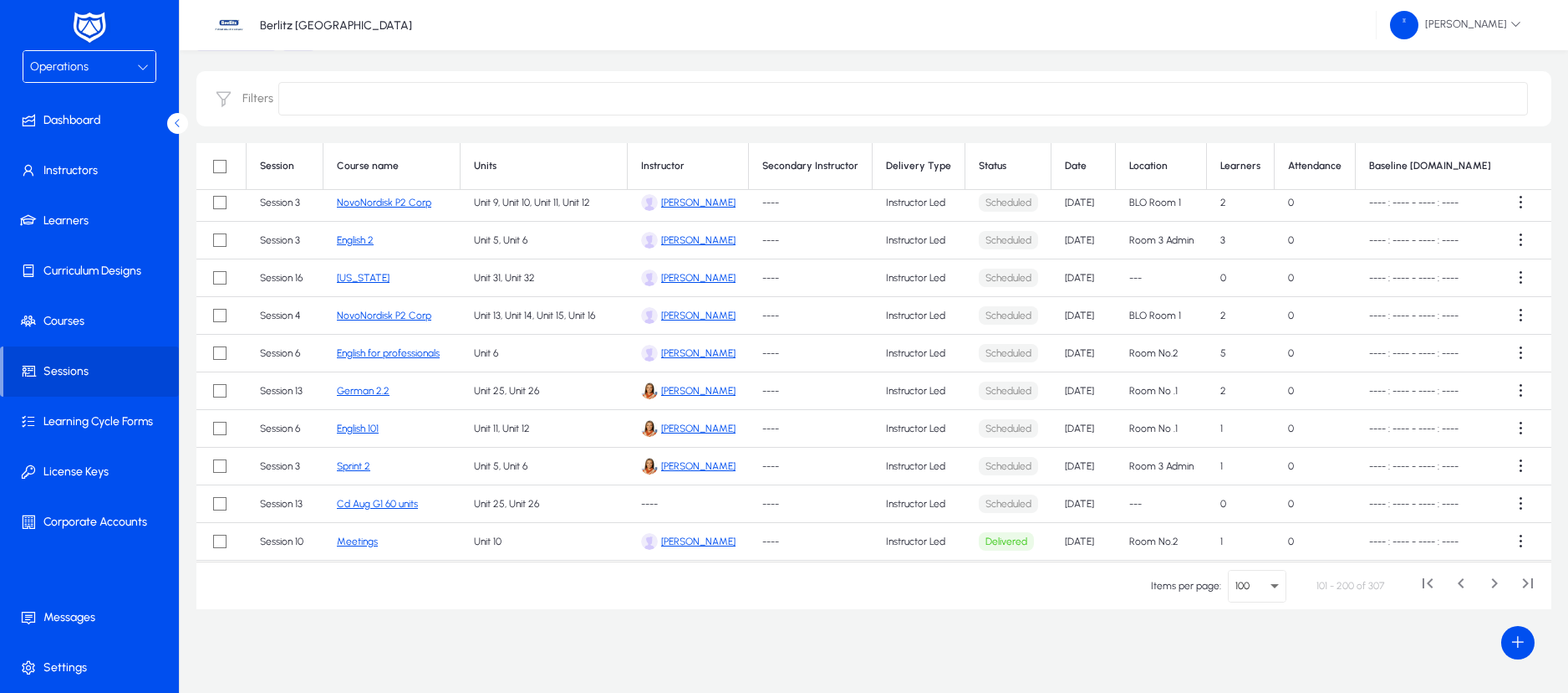
click at [1073, 396] on td "Sep 17, 2025" at bounding box center [1084, 391] width 64 height 38
click at [1075, 428] on td "Sep 18, 2025" at bounding box center [1084, 429] width 64 height 38
click at [1075, 466] on td "Sep 18, 2025" at bounding box center [1084, 467] width 64 height 38
click at [1076, 501] on td "Sep 18, 2025" at bounding box center [1084, 504] width 64 height 38
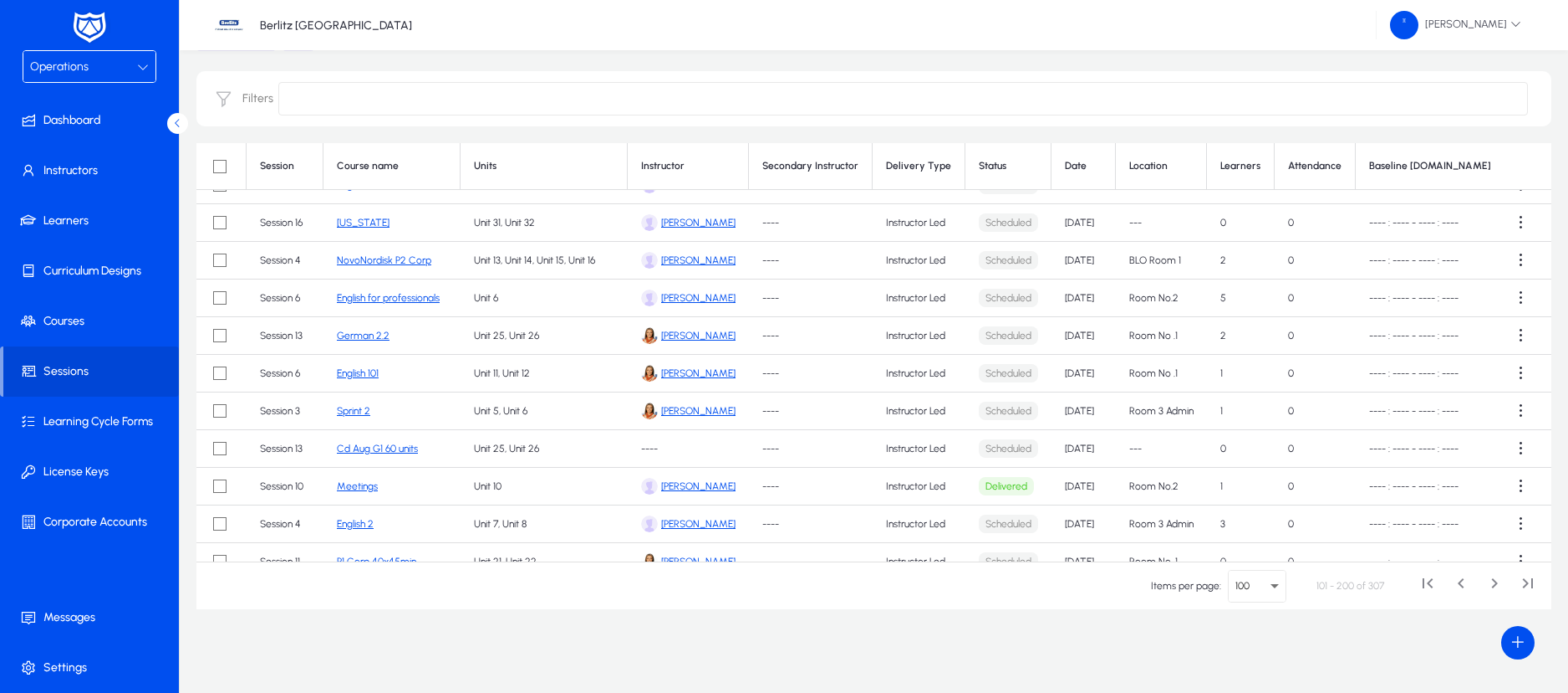
scroll to position [2094, 3]
click at [1074, 482] on td "Sep 18, 2025" at bounding box center [1084, 486] width 64 height 38
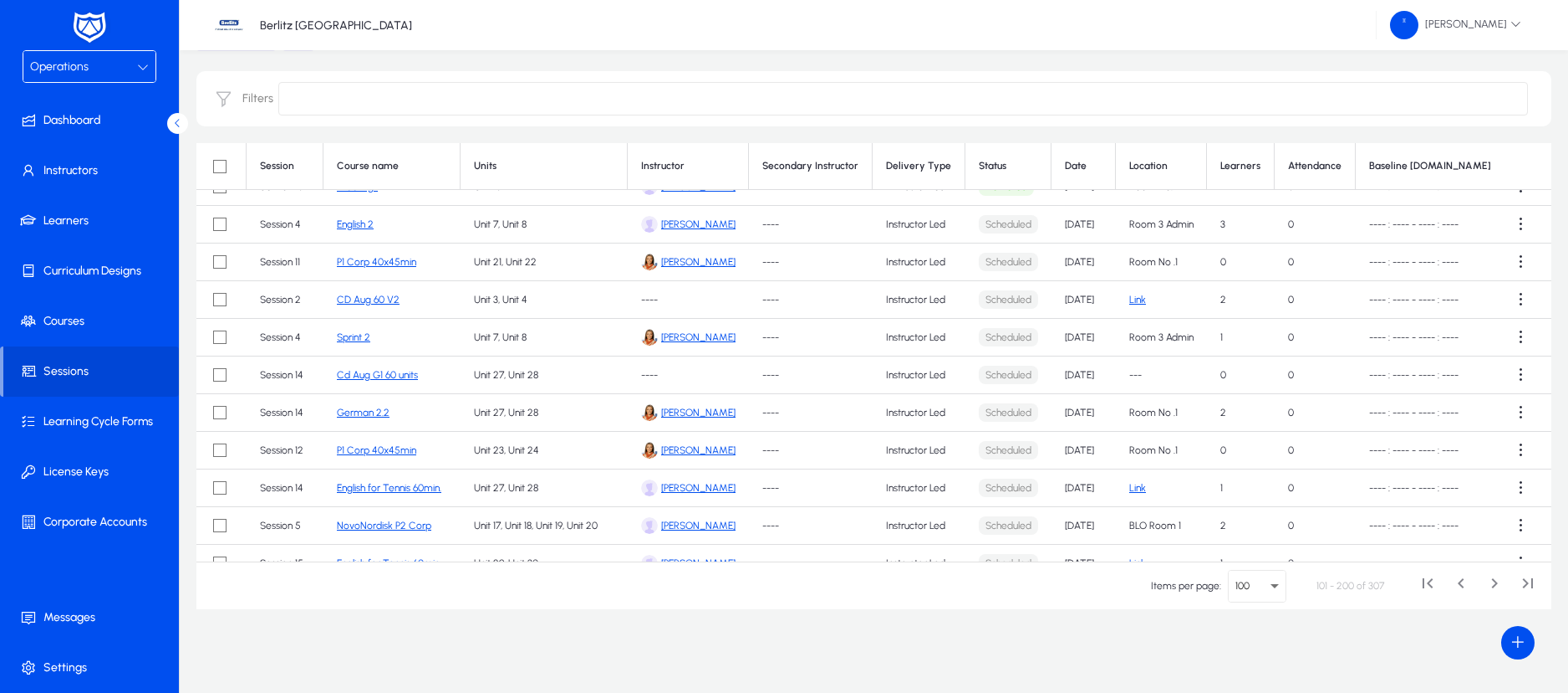
scroll to position [2397, 3]
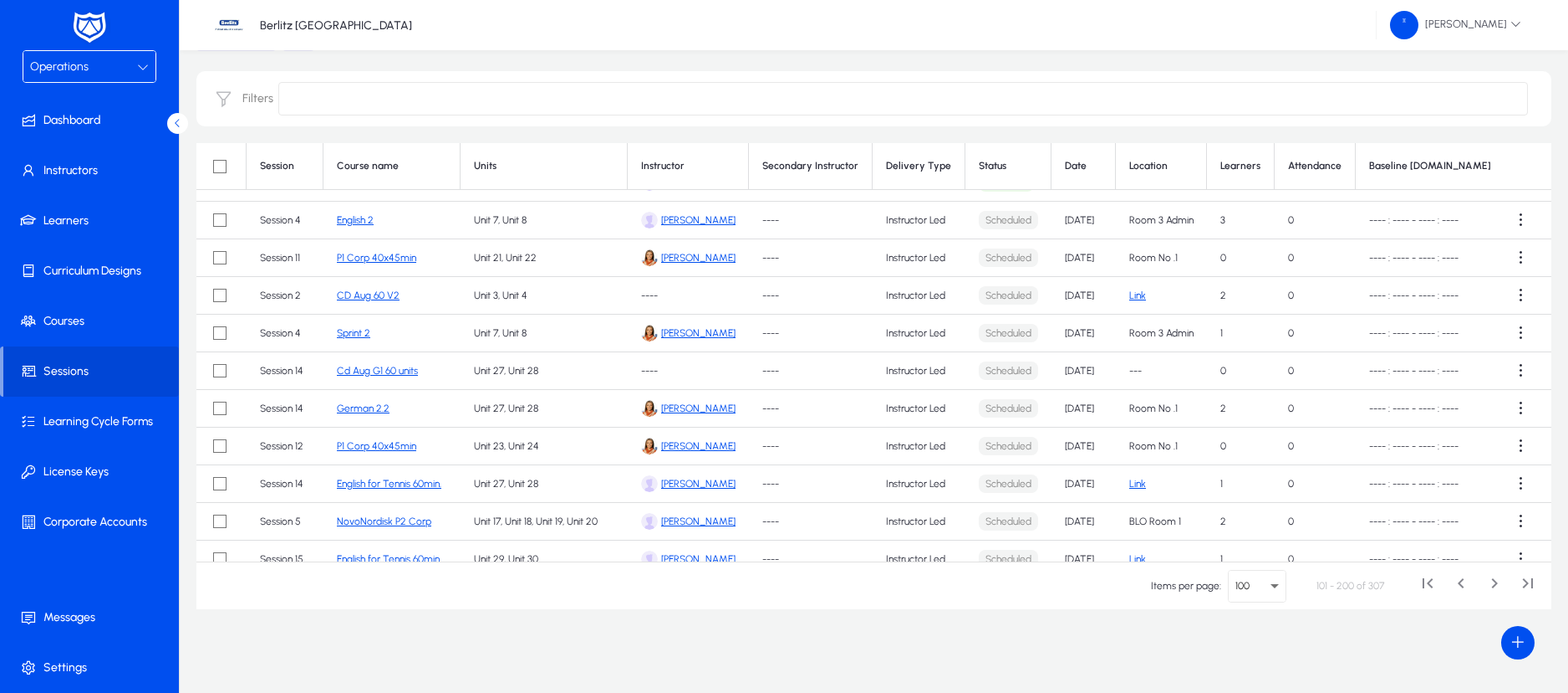
click at [1072, 214] on td "Sep 18, 2025" at bounding box center [1084, 221] width 64 height 38
click at [1077, 256] on td "Sep 19, 2025" at bounding box center [1084, 258] width 64 height 38
click at [1077, 300] on td "Sep 19, 2025" at bounding box center [1084, 295] width 64 height 38
click at [1078, 330] on td "Sep 19, 2025" at bounding box center [1084, 333] width 64 height 38
click at [1078, 363] on td "Sep 19, 2025" at bounding box center [1084, 371] width 64 height 38
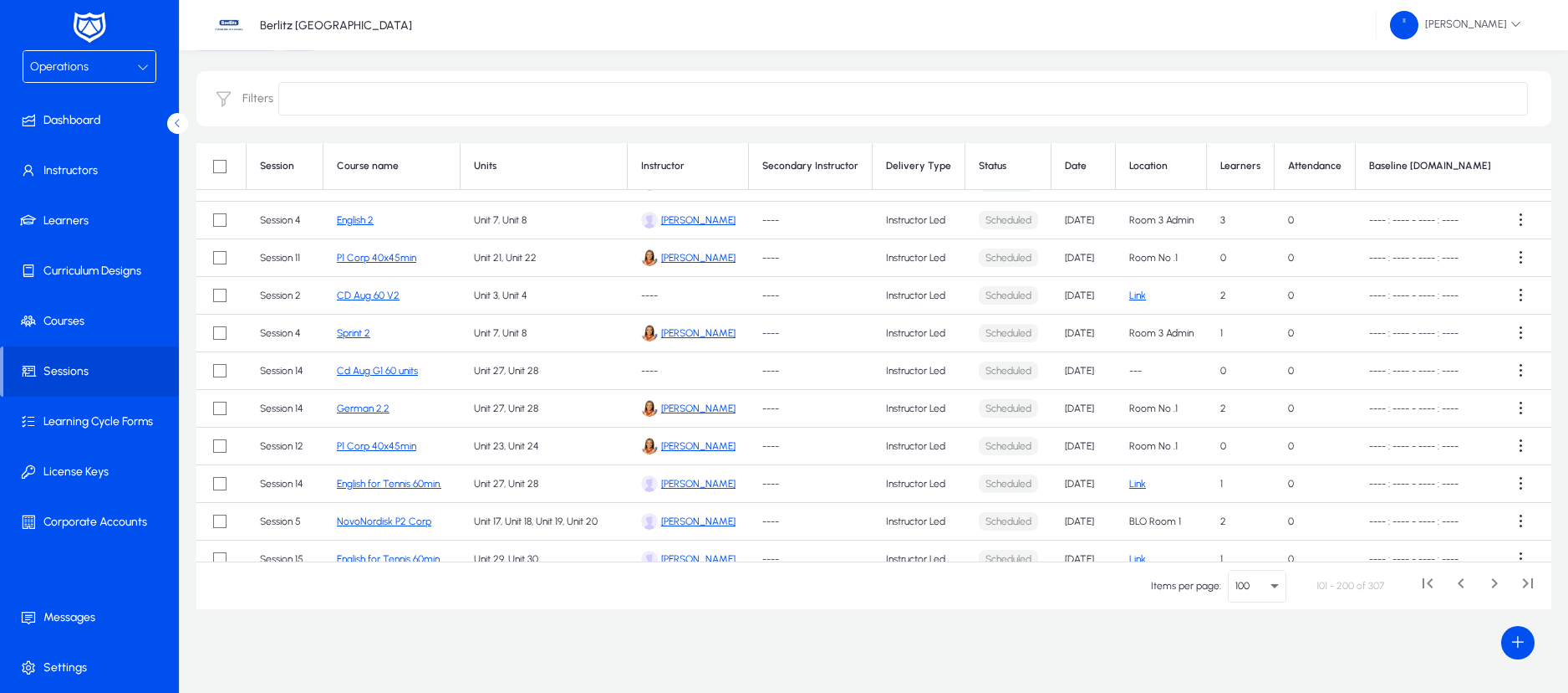
click at [1080, 407] on td "Sep 19, 2025" at bounding box center [1084, 409] width 64 height 38
click at [1083, 443] on td "Sep 20, 2025" at bounding box center [1084, 446] width 64 height 38
click at [1087, 485] on td "Sep 20, 2025" at bounding box center [1084, 484] width 64 height 38
click at [1087, 520] on td "Sep 21, 2025" at bounding box center [1084, 522] width 64 height 38
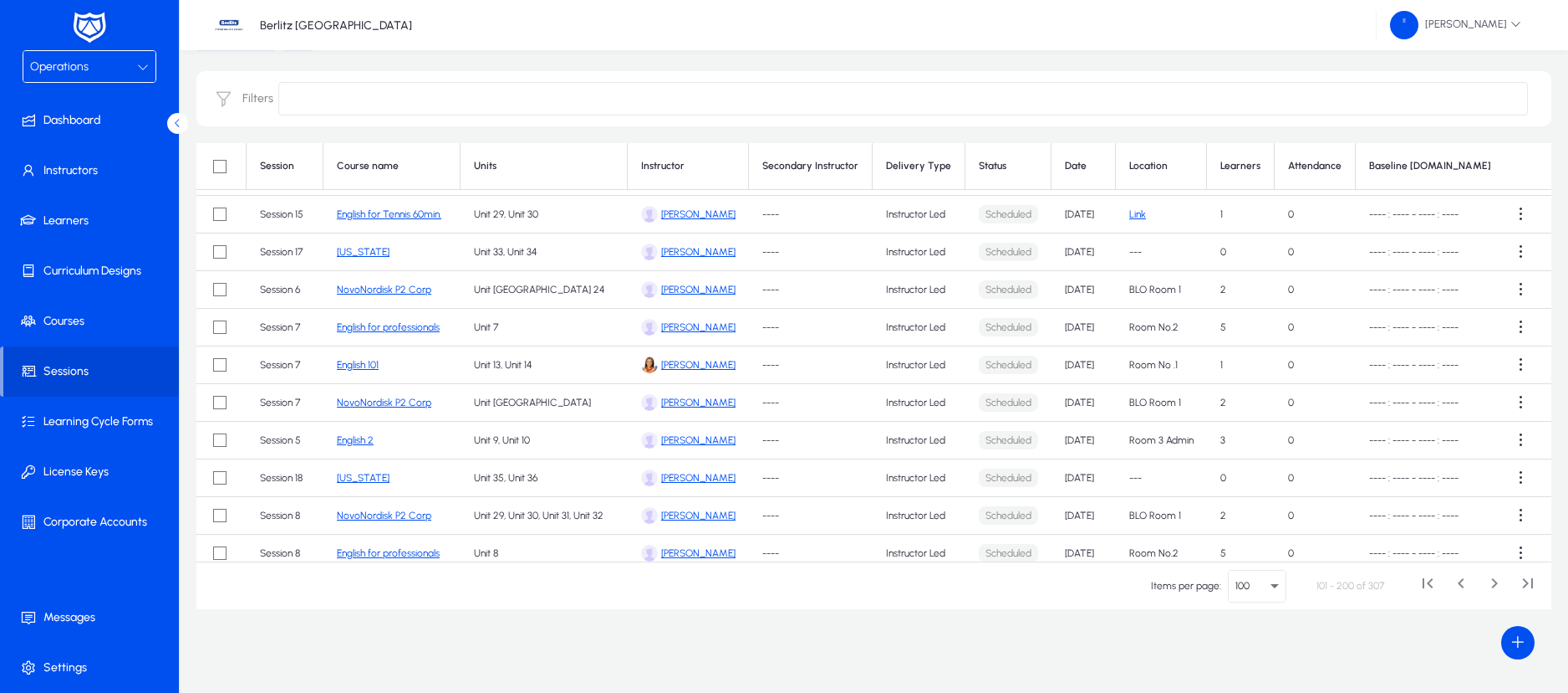
scroll to position [2745, 3]
click at [1088, 203] on td "Sep 21, 2025" at bounding box center [1084, 212] width 64 height 38
click at [1088, 246] on td "Sep 22, 2025" at bounding box center [1084, 250] width 64 height 38
click at [1090, 286] on td "Sep 22, 2025" at bounding box center [1084, 288] width 64 height 38
click at [1088, 326] on td "Sep 22, 2025" at bounding box center [1084, 325] width 64 height 38
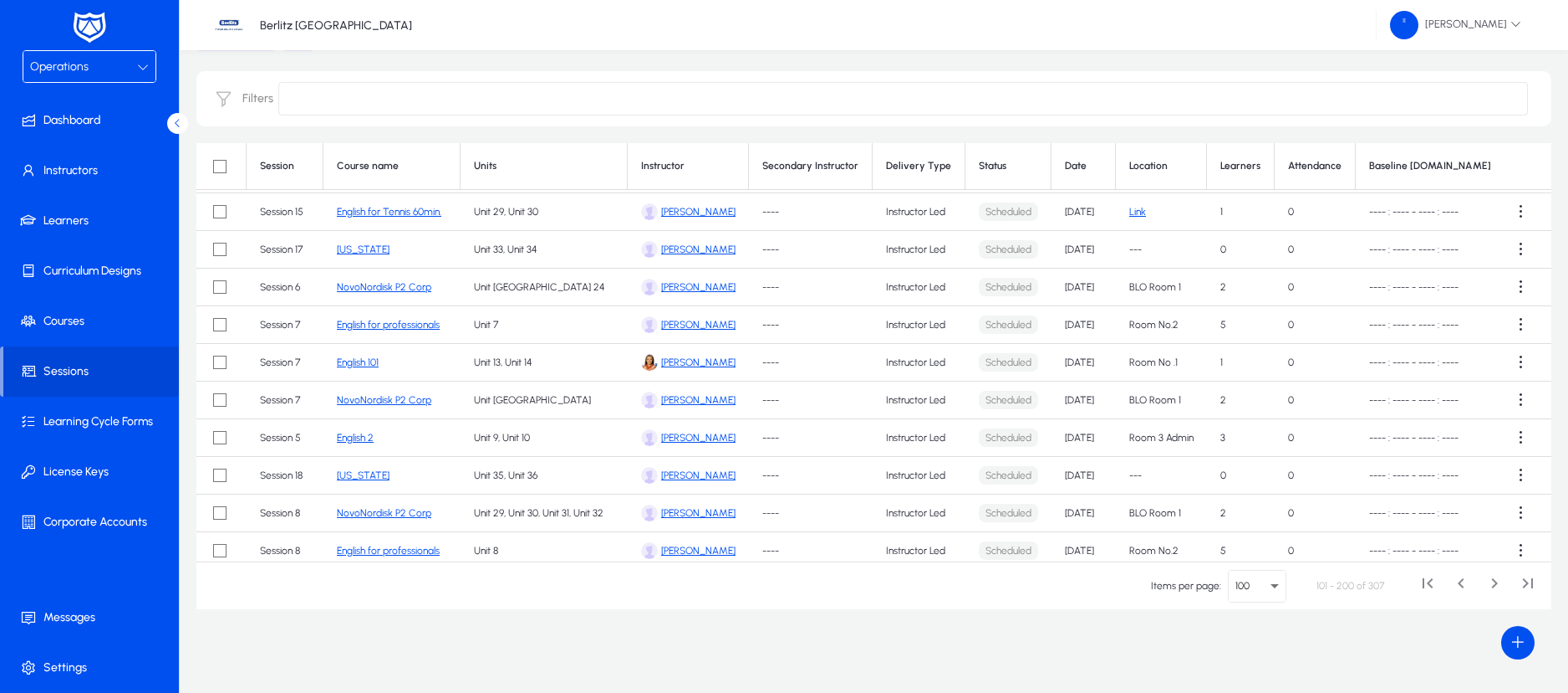
click at [1093, 362] on td "Sep 23, 2025" at bounding box center [1084, 363] width 64 height 38
drag, startPoint x: 1093, startPoint y: 395, endPoint x: 1092, endPoint y: 437, distance: 42.0
click at [1092, 437] on td "Sep 23, 2025" at bounding box center [1084, 438] width 64 height 38
click at [1092, 476] on td "Sep 24, 2025" at bounding box center [1084, 475] width 64 height 38
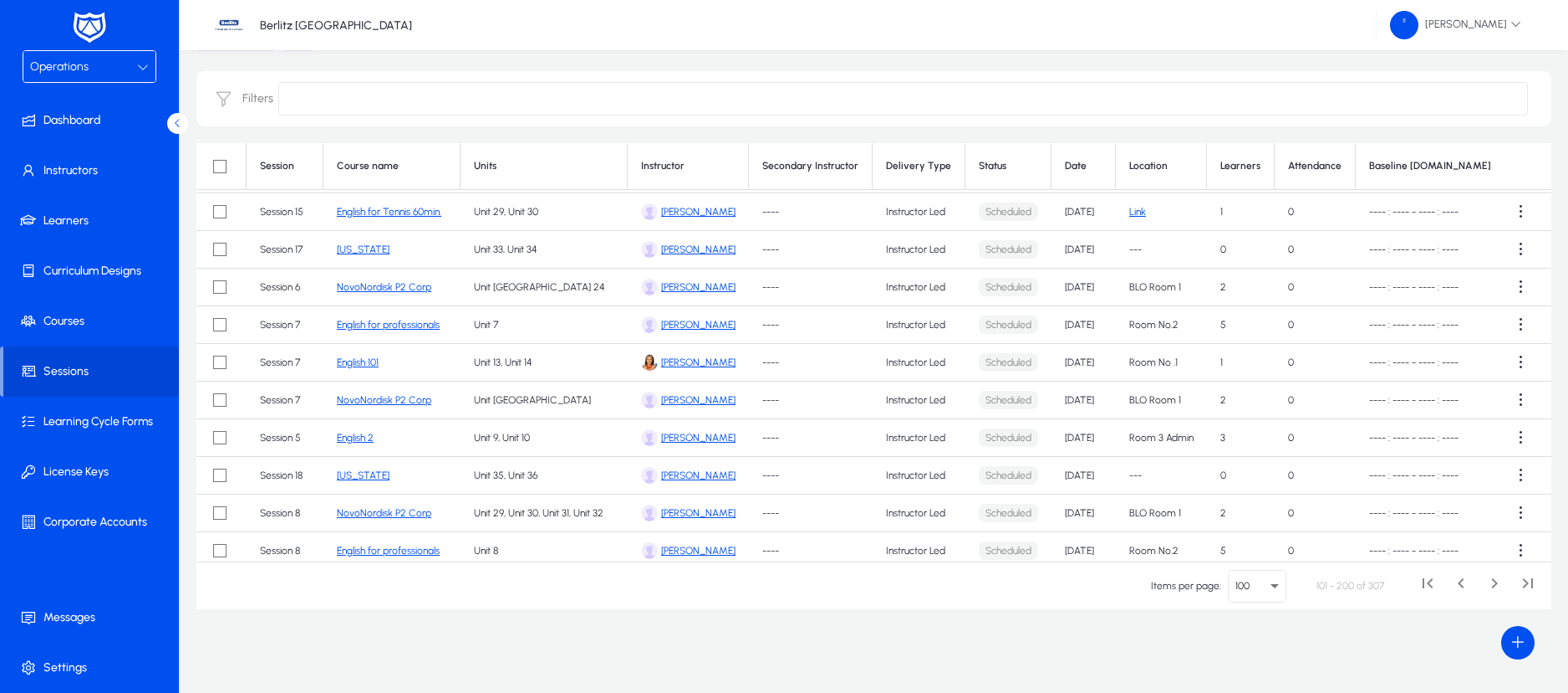
click at [1093, 509] on td "Sep 24, 2025" at bounding box center [1084, 513] width 64 height 38
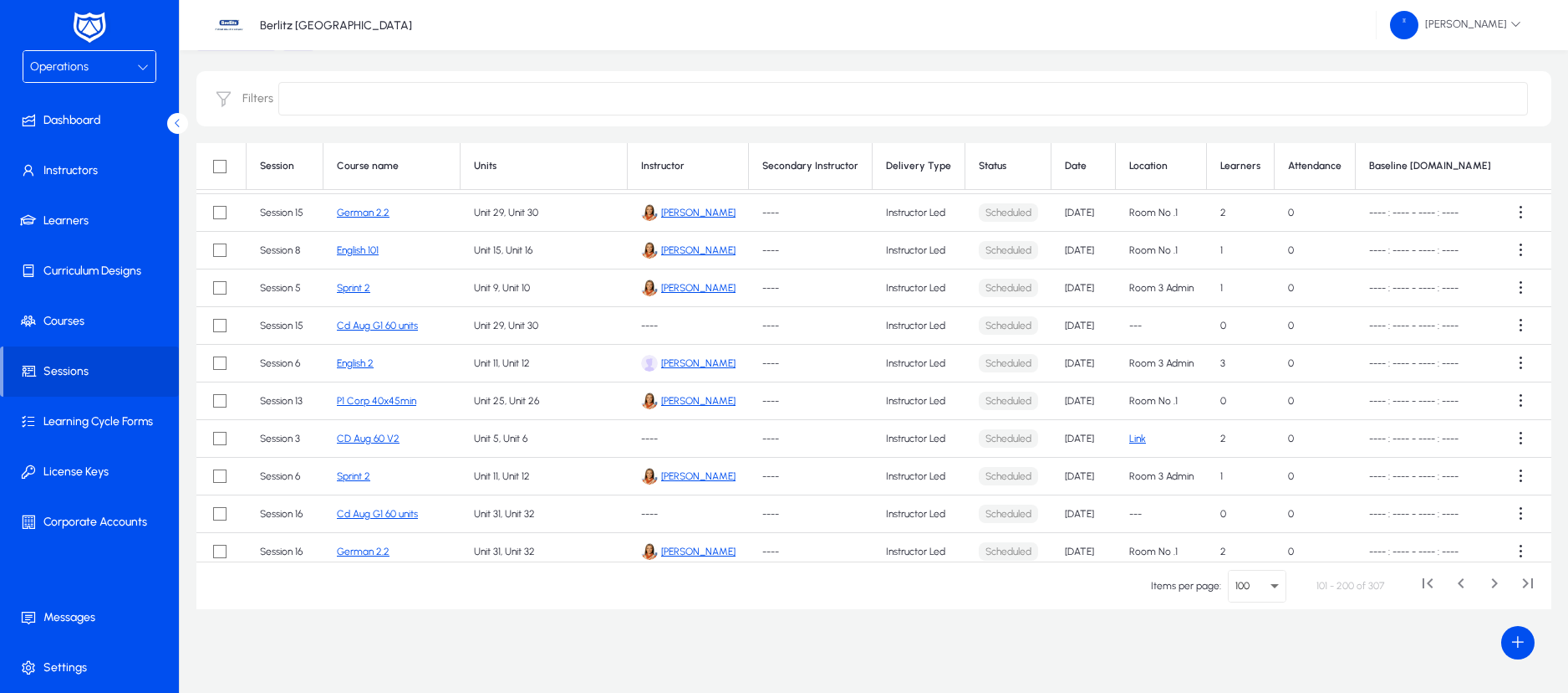
scroll to position [3120, 3]
click at [1070, 210] on td "Sep 24, 2025" at bounding box center [1084, 212] width 64 height 38
click at [1075, 246] on td "Sep 25, 2025" at bounding box center [1084, 250] width 64 height 38
click at [1078, 284] on td "Sep 25, 2025" at bounding box center [1084, 288] width 64 height 38
drag, startPoint x: 1079, startPoint y: 322, endPoint x: 1085, endPoint y: 363, distance: 41.4
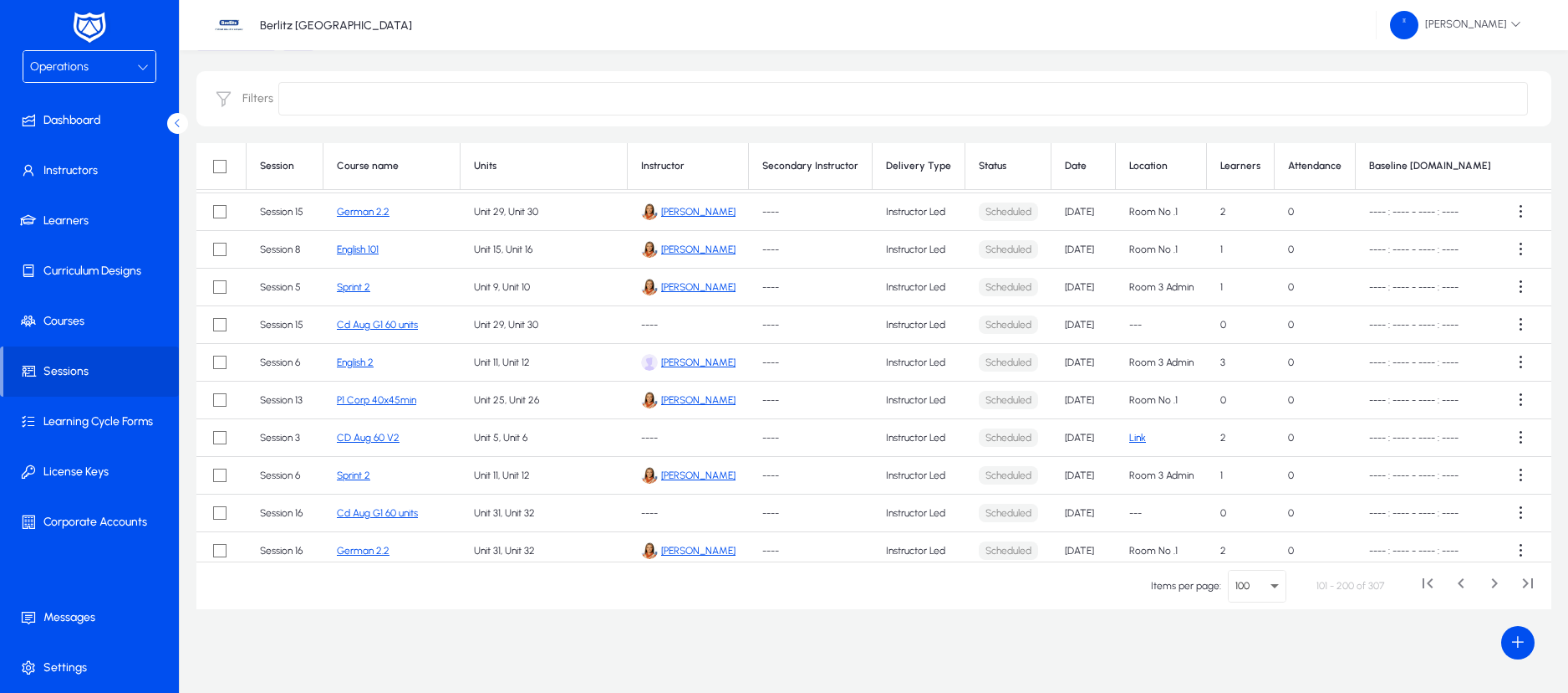
click at [1085, 363] on td "Sep 25, 2025" at bounding box center [1084, 363] width 64 height 38
click at [1091, 399] on td "Sep 26, 2025" at bounding box center [1084, 400] width 64 height 38
drag, startPoint x: 1090, startPoint y: 445, endPoint x: 1087, endPoint y: 475, distance: 30.1
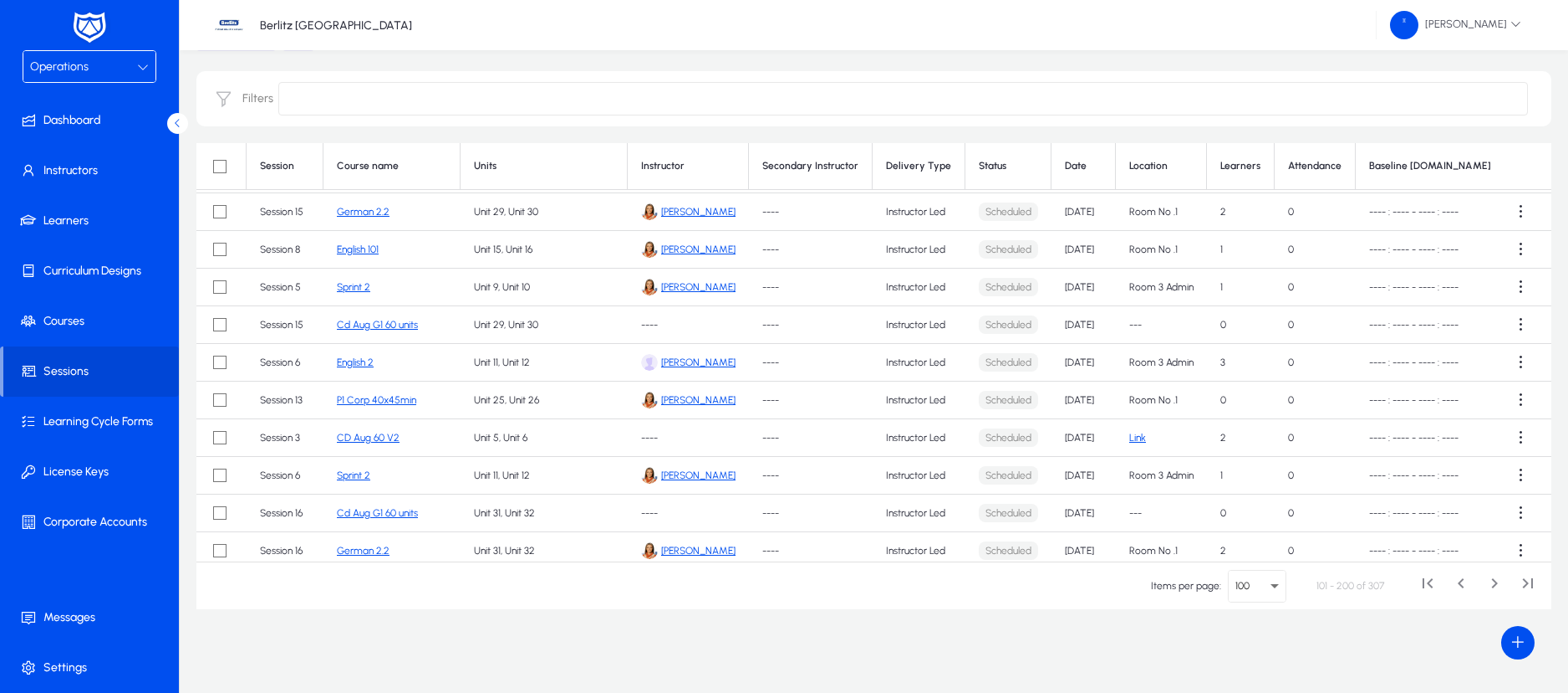
click at [1087, 475] on td "Sep 26, 2025" at bounding box center [1084, 475] width 64 height 38
click at [1087, 511] on td "Sep 26, 2025" at bounding box center [1084, 513] width 64 height 38
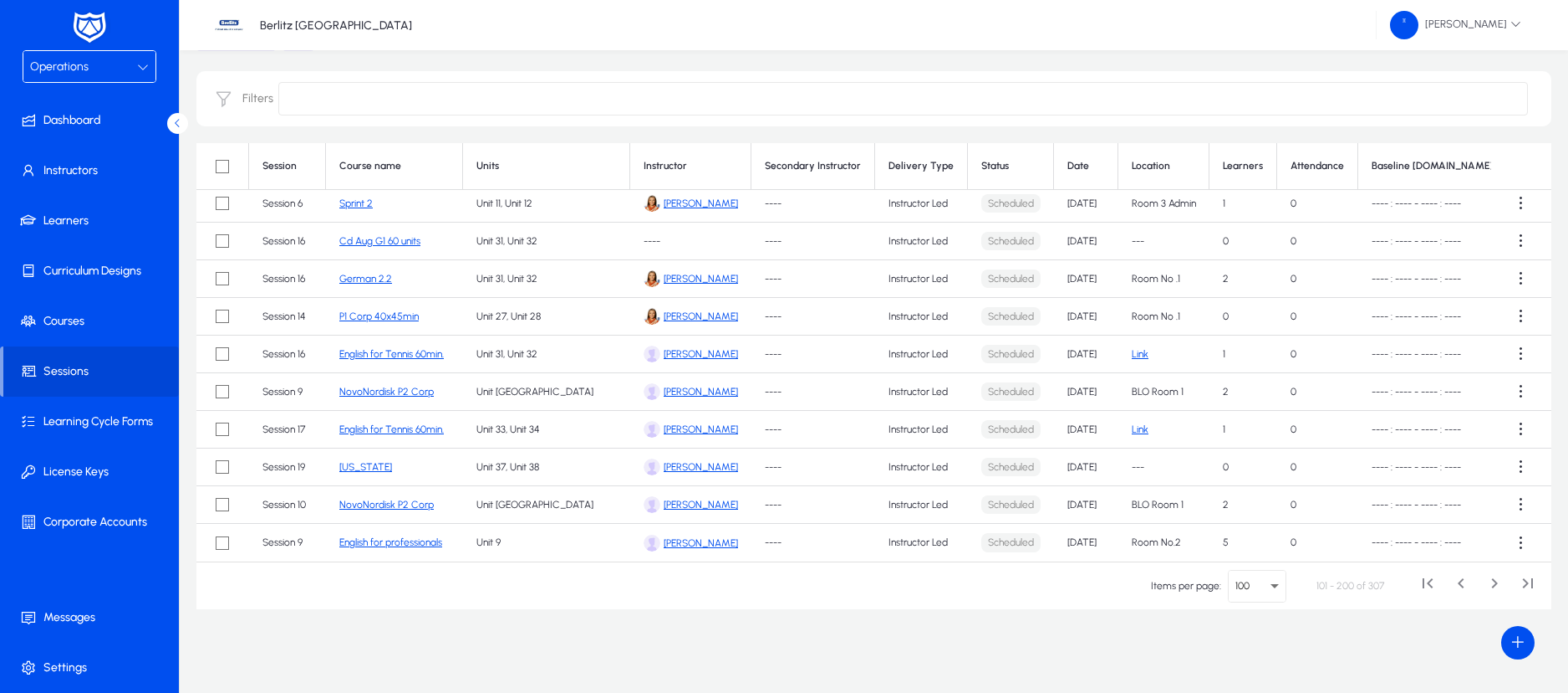
scroll to position [96, 0]
click at [1080, 261] on td "Sep 26, 2025" at bounding box center [1086, 280] width 64 height 38
click at [1080, 299] on td "Sep 27, 2025" at bounding box center [1086, 317] width 64 height 38
drag, startPoint x: 1075, startPoint y: 334, endPoint x: 1082, endPoint y: 368, distance: 34.7
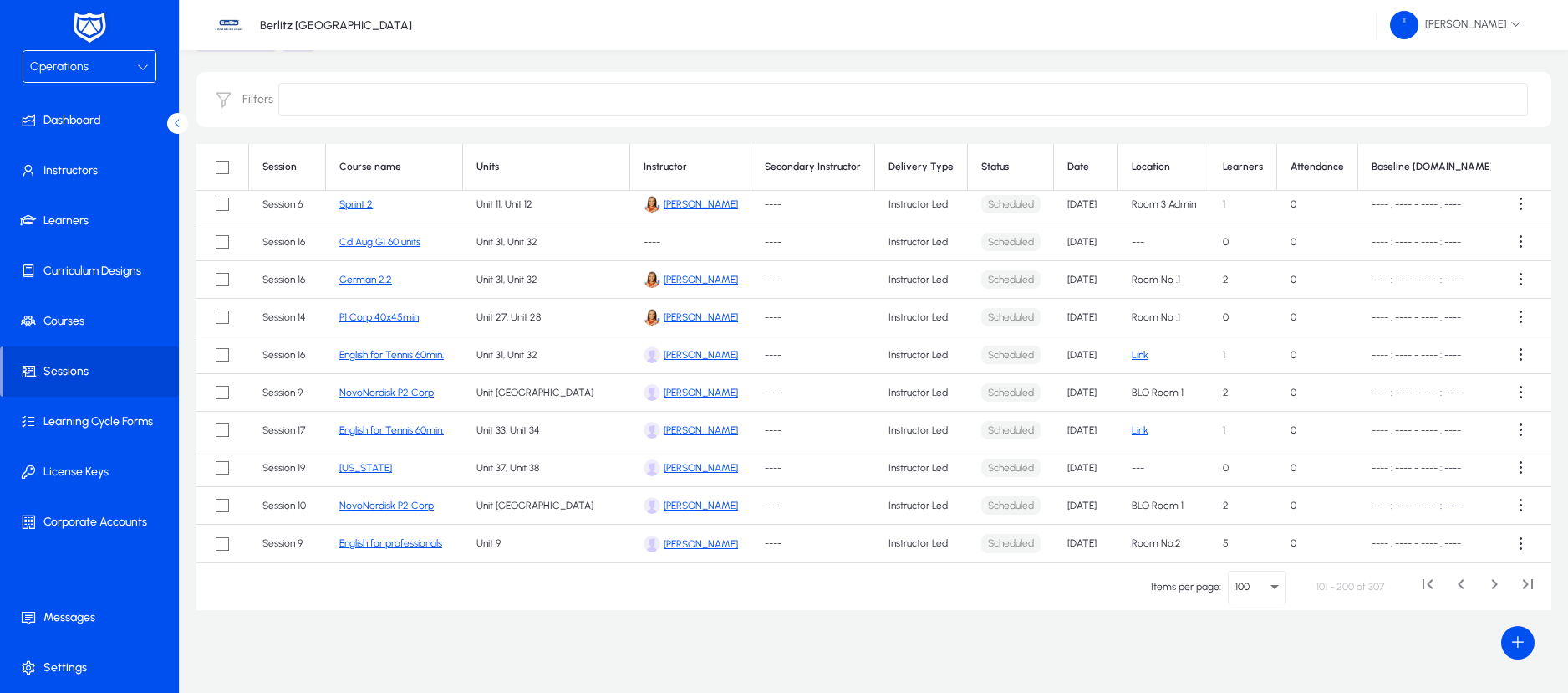
click at [1082, 374] on td "Sep 28, 2025" at bounding box center [1086, 393] width 64 height 38
drag, startPoint x: 1087, startPoint y: 407, endPoint x: 1087, endPoint y: 449, distance: 42.0
click at [1087, 449] on td "Sep 29, 2025" at bounding box center [1086, 468] width 64 height 38
click at [1087, 487] on td "Sep 29, 2025" at bounding box center [1086, 506] width 64 height 38
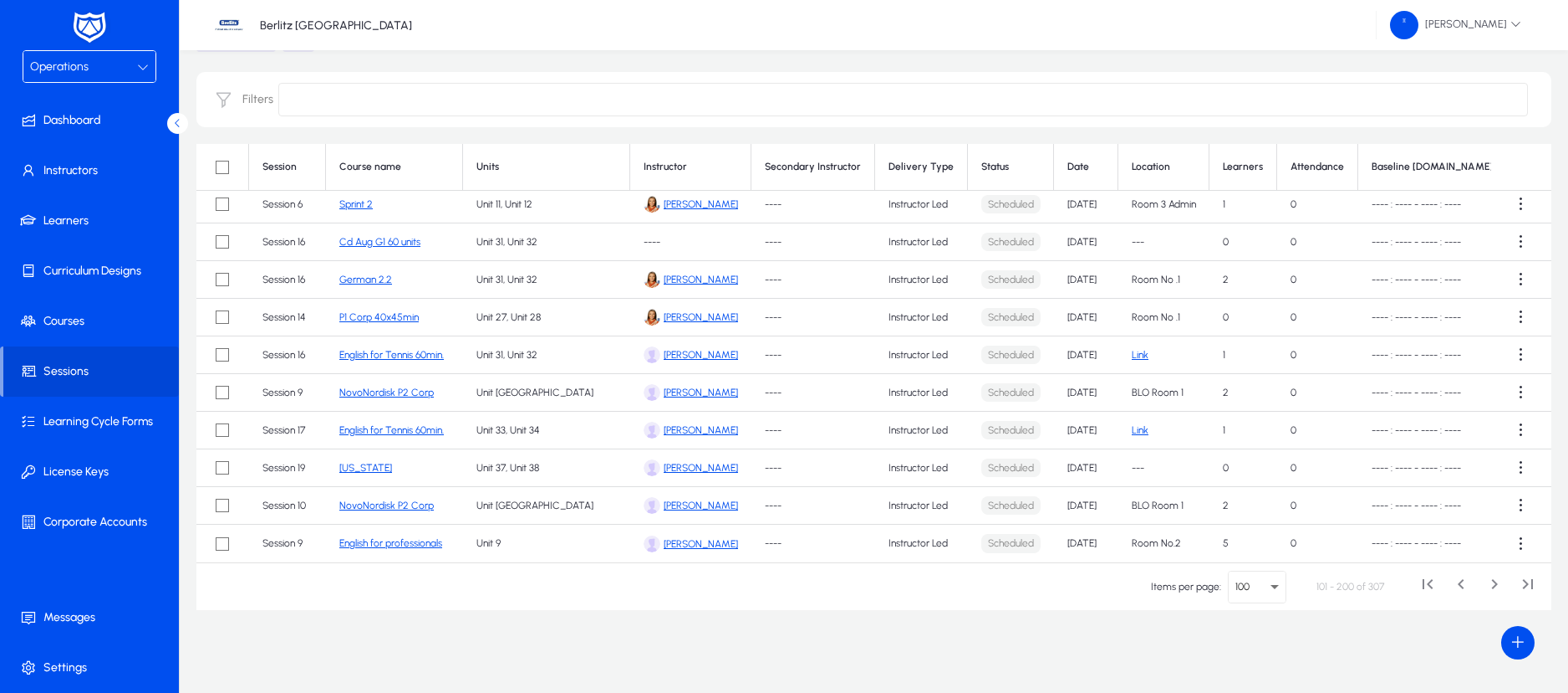
click at [1085, 524] on td "Sep 29, 2025" at bounding box center [1086, 543] width 64 height 38
click at [1491, 583] on span "Next page" at bounding box center [1494, 586] width 33 height 33
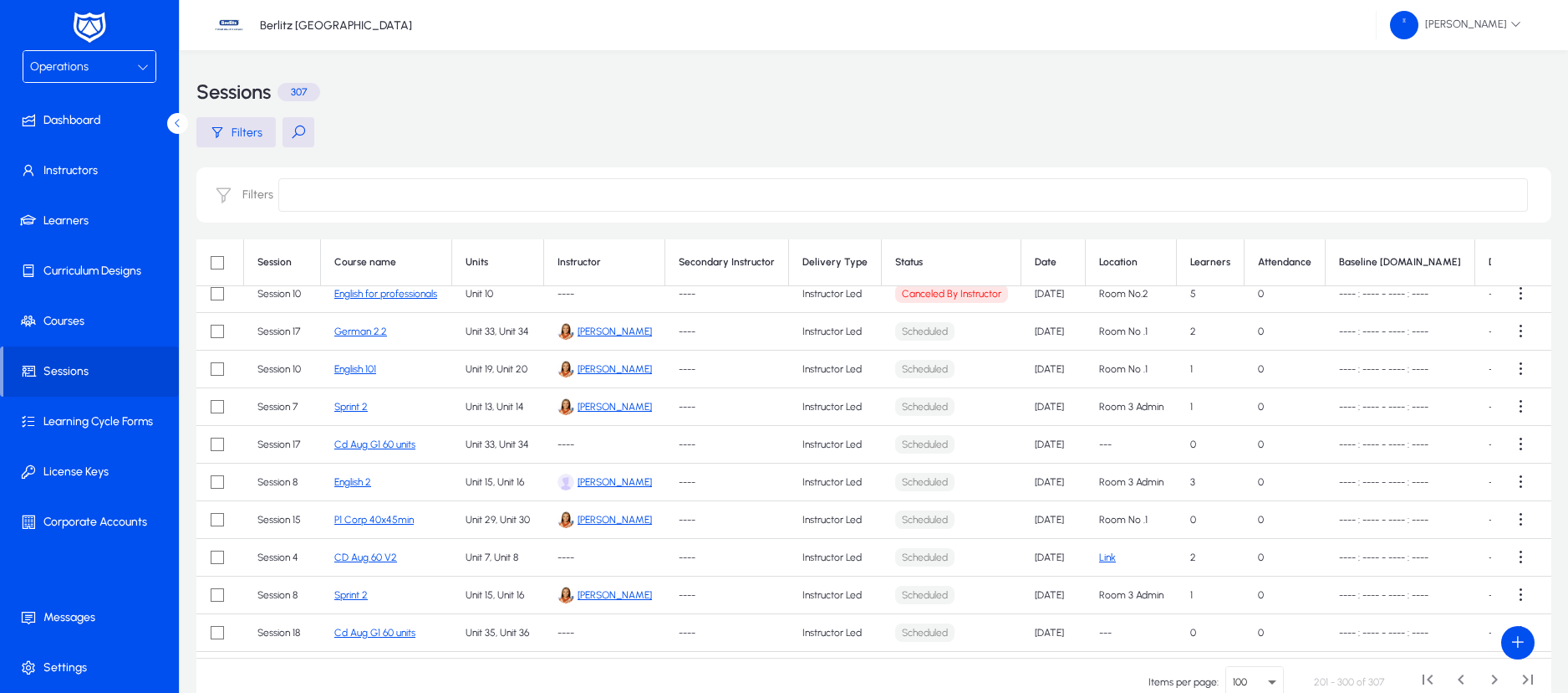
scroll to position [0, 5]
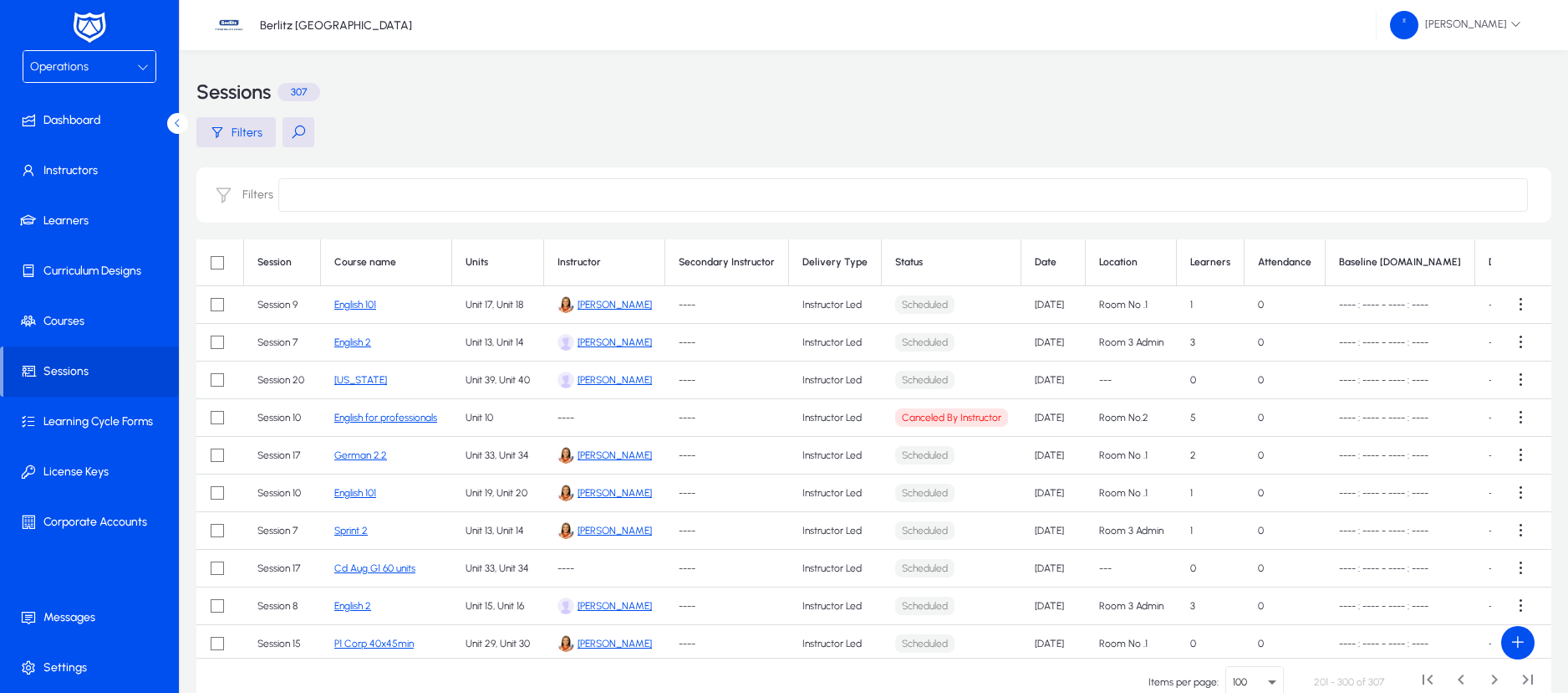
click at [1048, 298] on td "Sep 30, 2025" at bounding box center [1054, 305] width 64 height 38
click at [1051, 344] on td "Sep 30, 2025" at bounding box center [1054, 343] width 64 height 38
click at [252, 126] on span "Filters" at bounding box center [247, 133] width 31 height 14
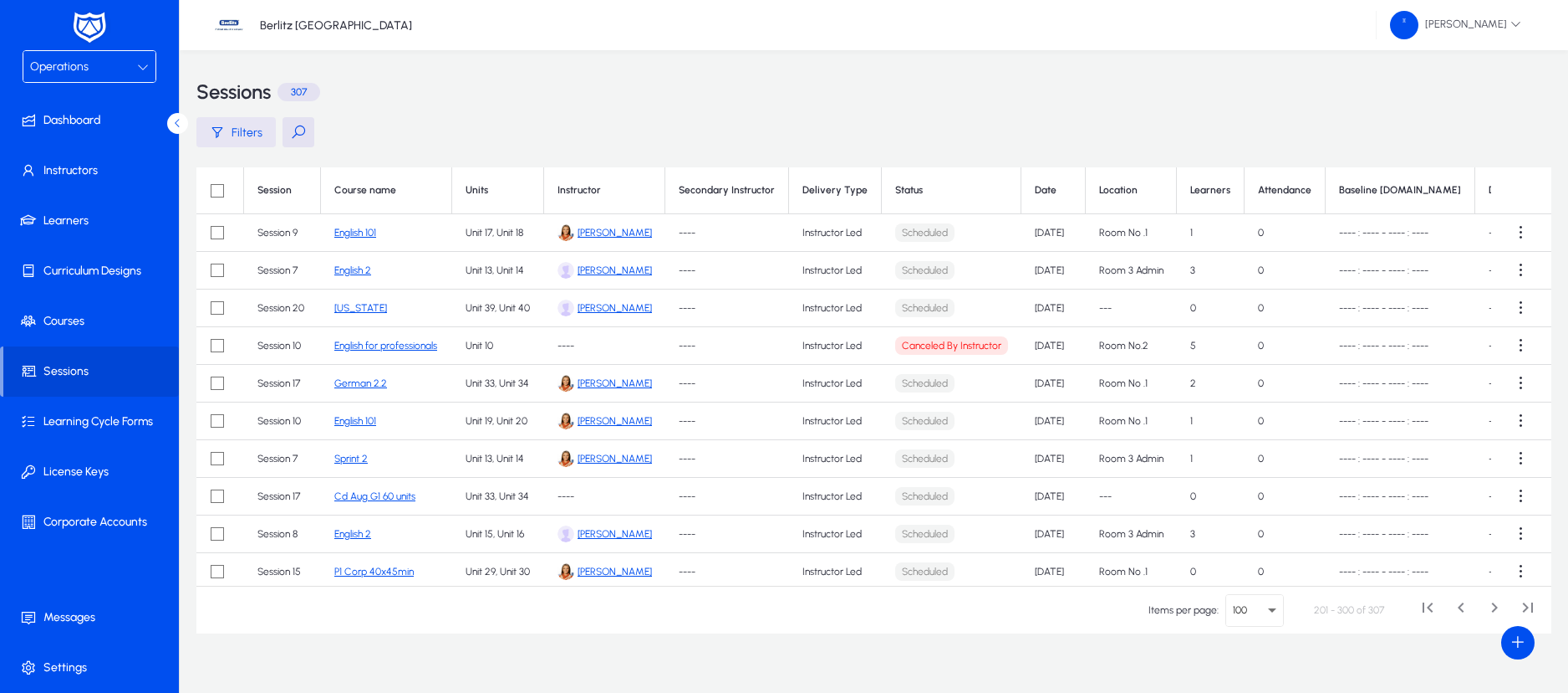
click at [252, 126] on span "Filters" at bounding box center [247, 133] width 31 height 14
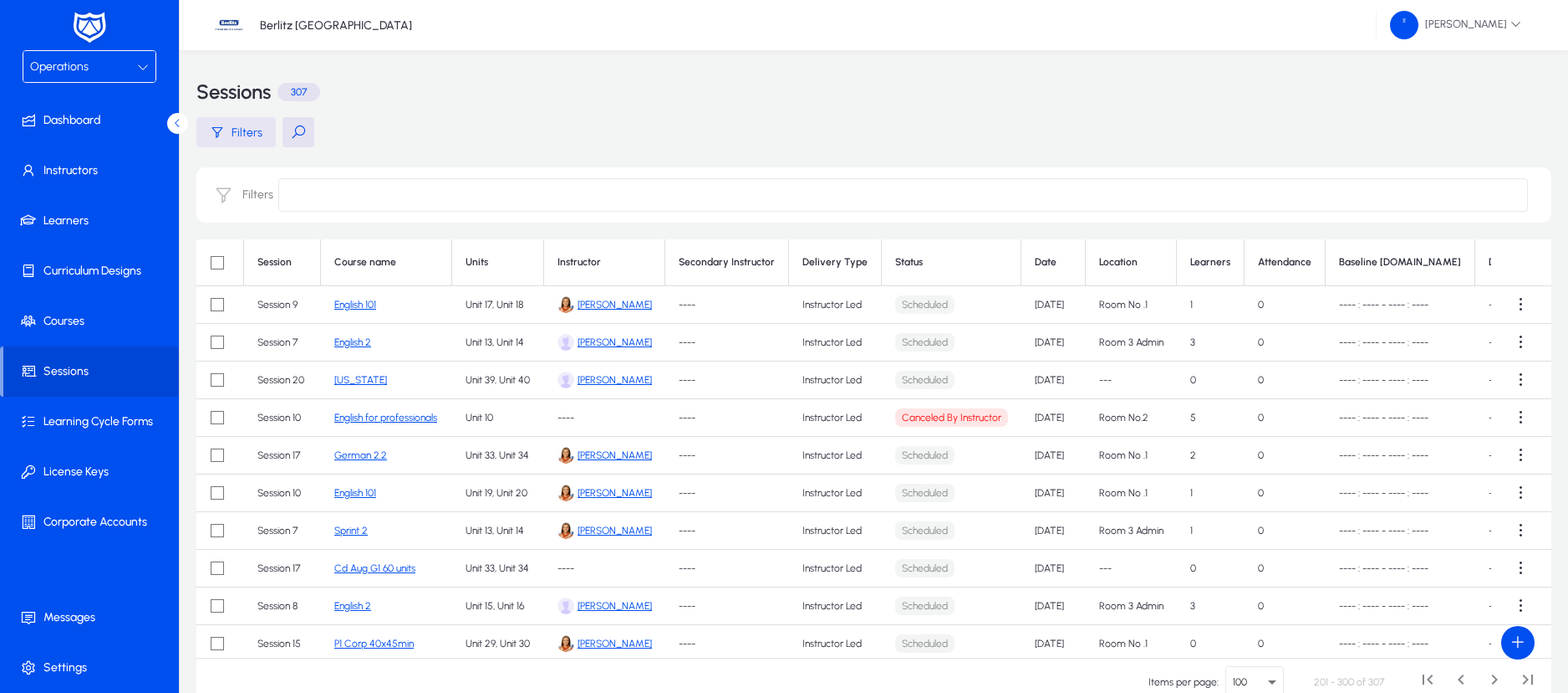
click at [231, 132] on div "Filters" at bounding box center [237, 133] width 53 height 15
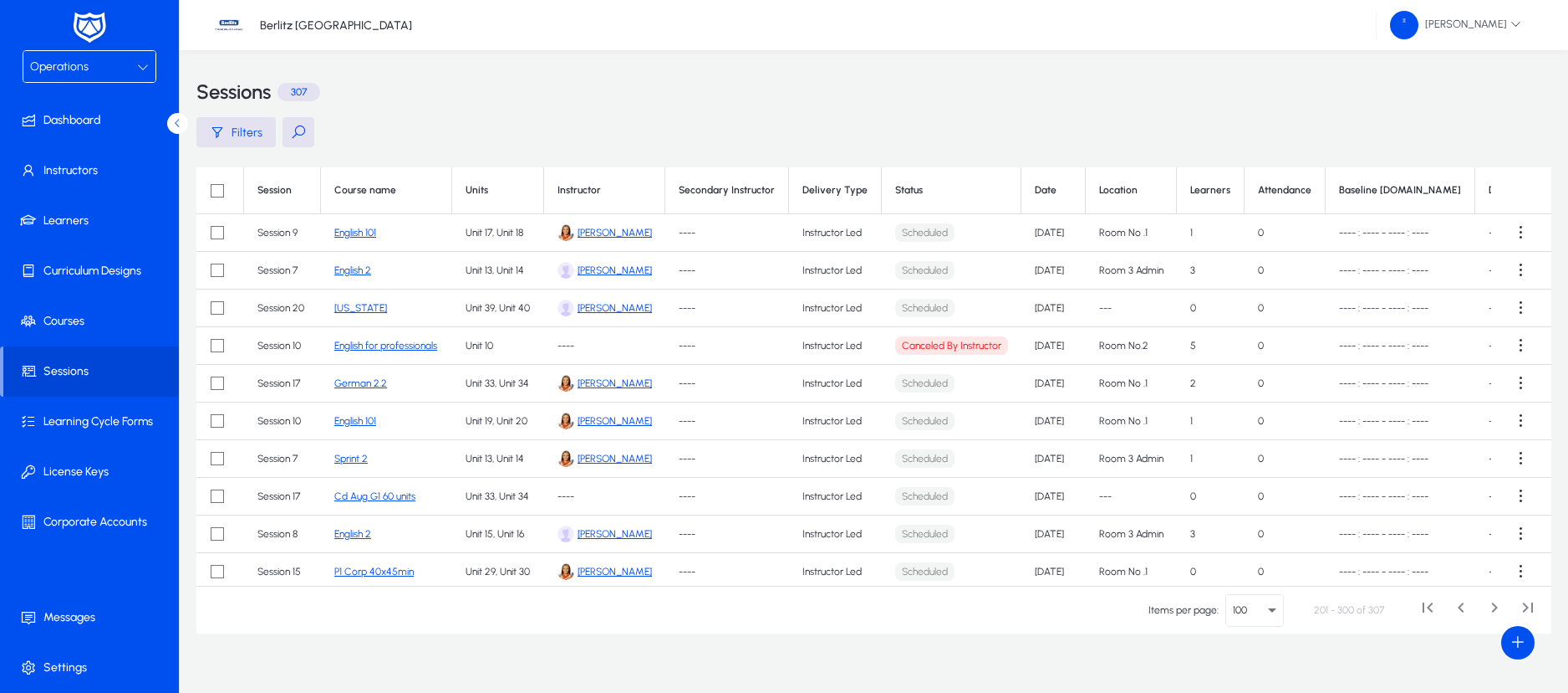
click at [300, 133] on button at bounding box center [299, 133] width 32 height 30
click at [243, 133] on span "Filters" at bounding box center [247, 133] width 31 height 14
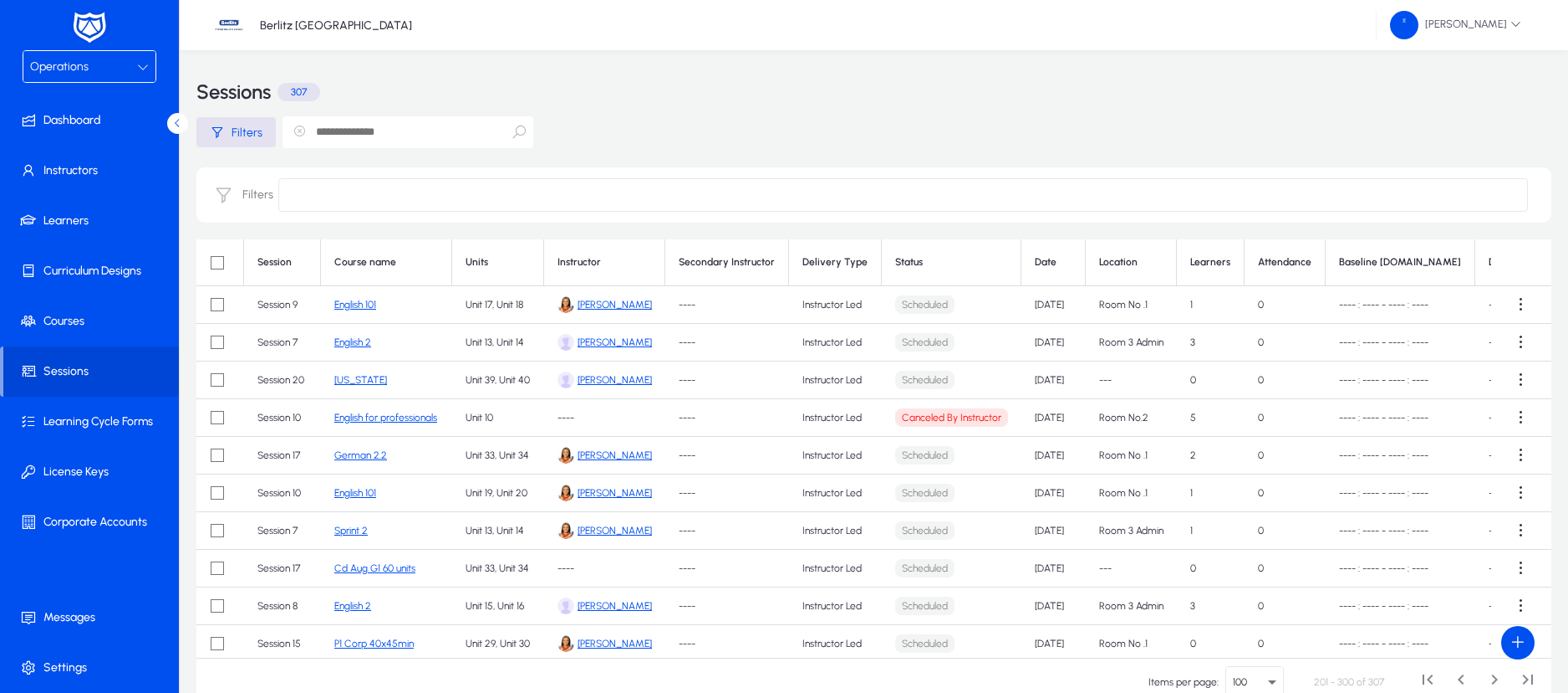
click at [234, 198] on div "Filters" at bounding box center [874, 195] width 1355 height 55
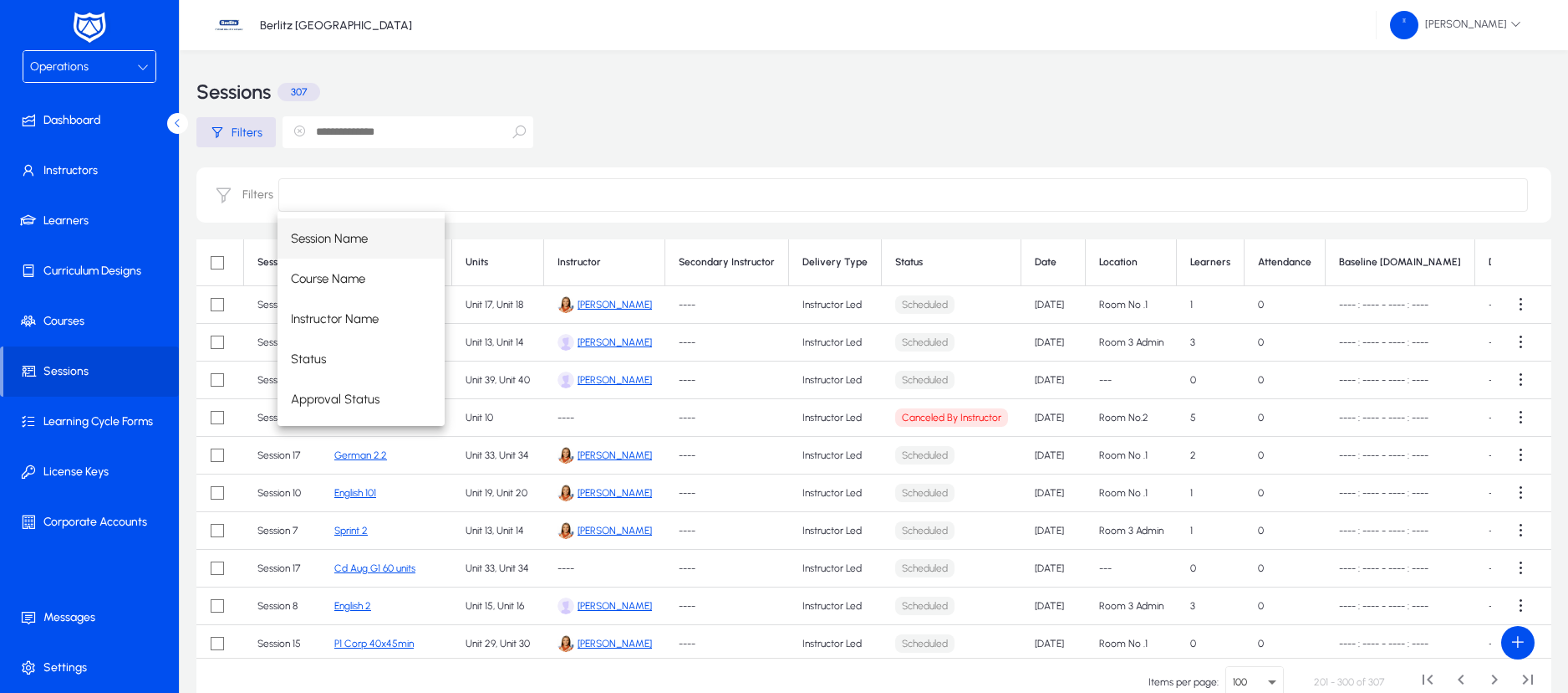
click at [298, 192] on input at bounding box center [903, 194] width 1250 height 33
click at [826, 117] on div "Filters" at bounding box center [874, 133] width 1355 height 30
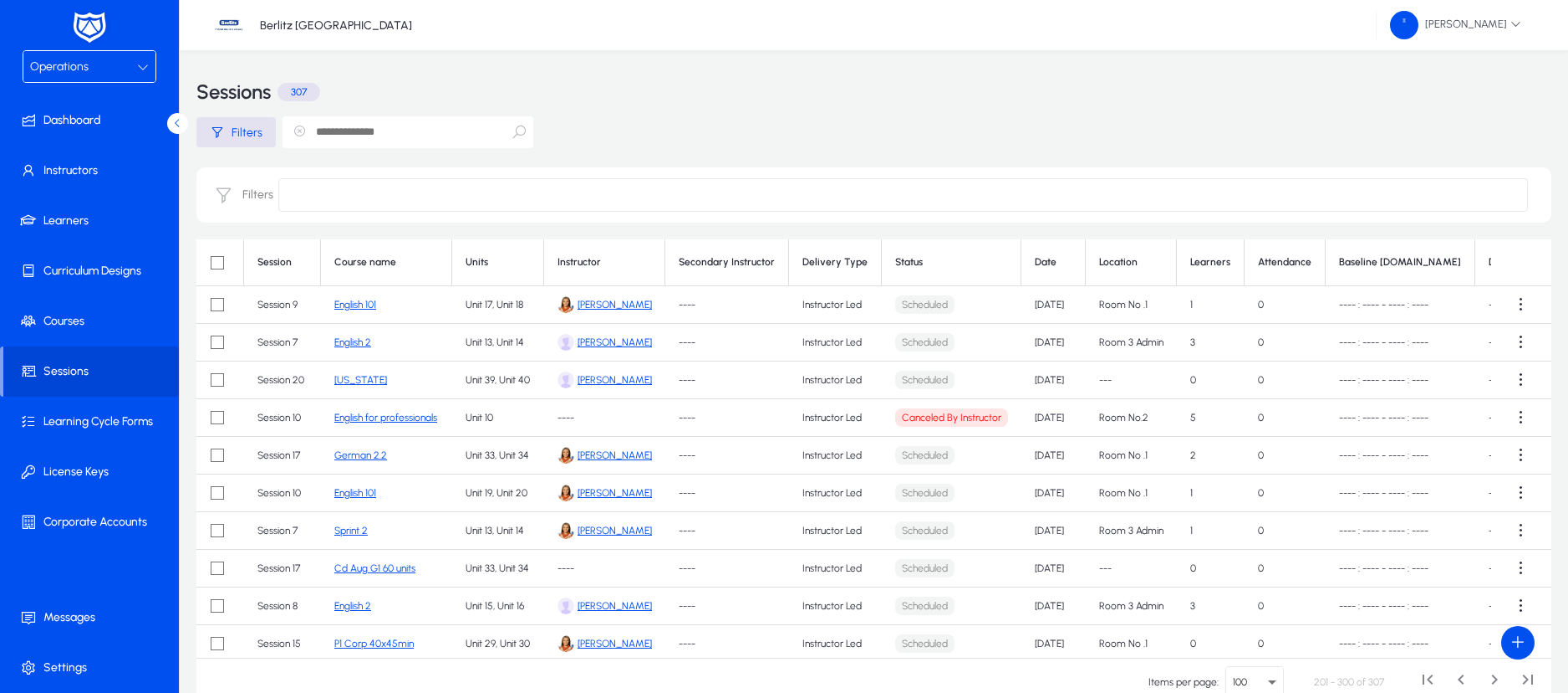
scroll to position [2, 0]
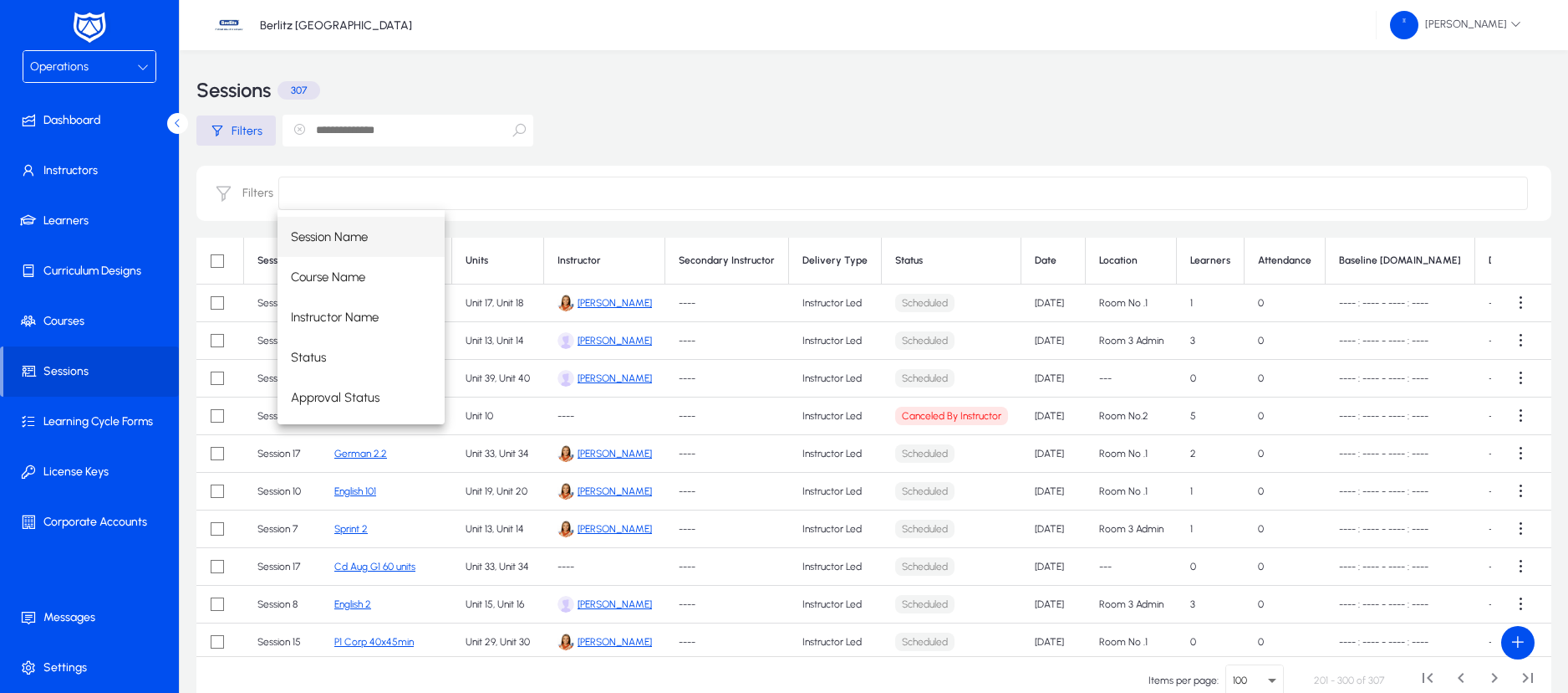
click at [371, 191] on input at bounding box center [903, 192] width 1250 height 33
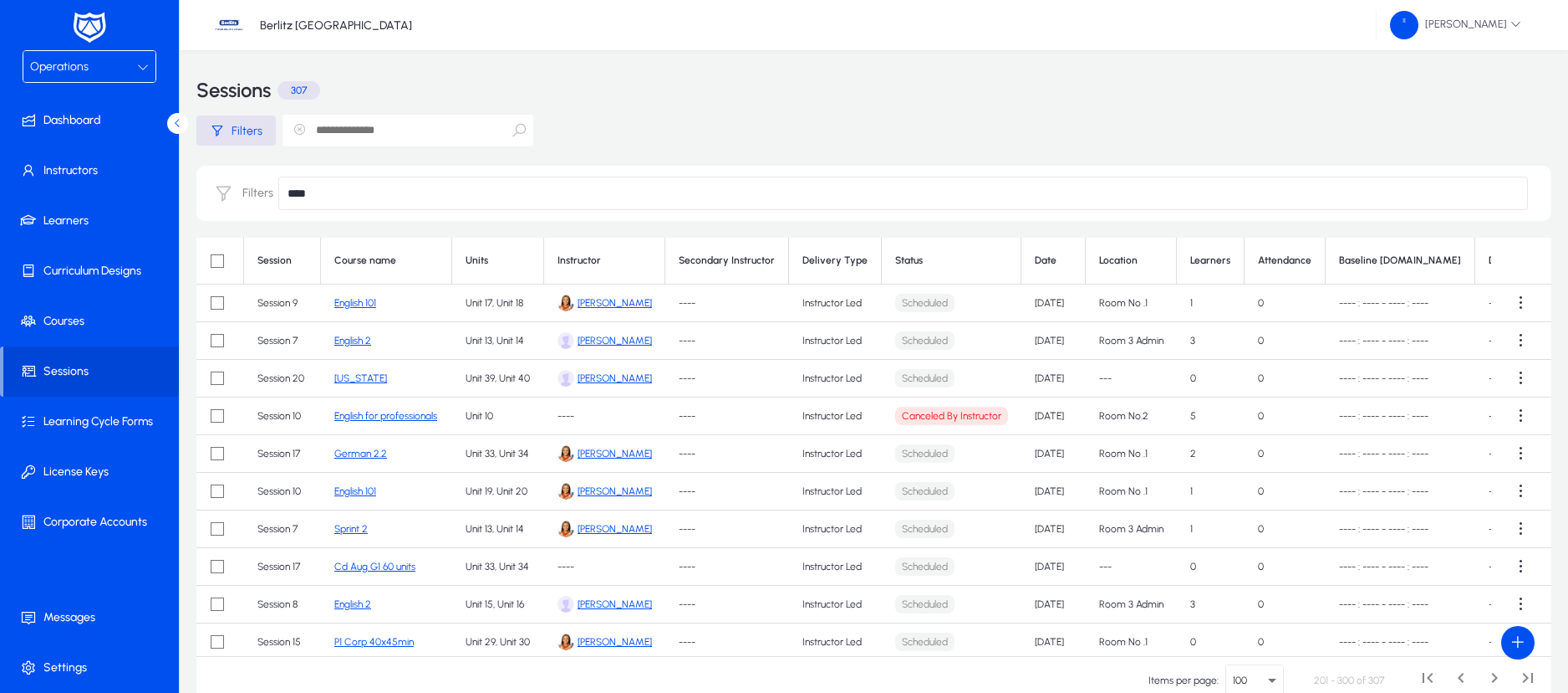
click at [407, 193] on input "****" at bounding box center [903, 192] width 1250 height 33
type input "****"
click at [234, 188] on div "Filters ****" at bounding box center [874, 193] width 1355 height 55
click at [360, 133] on input "text" at bounding box center [408, 131] width 251 height 32
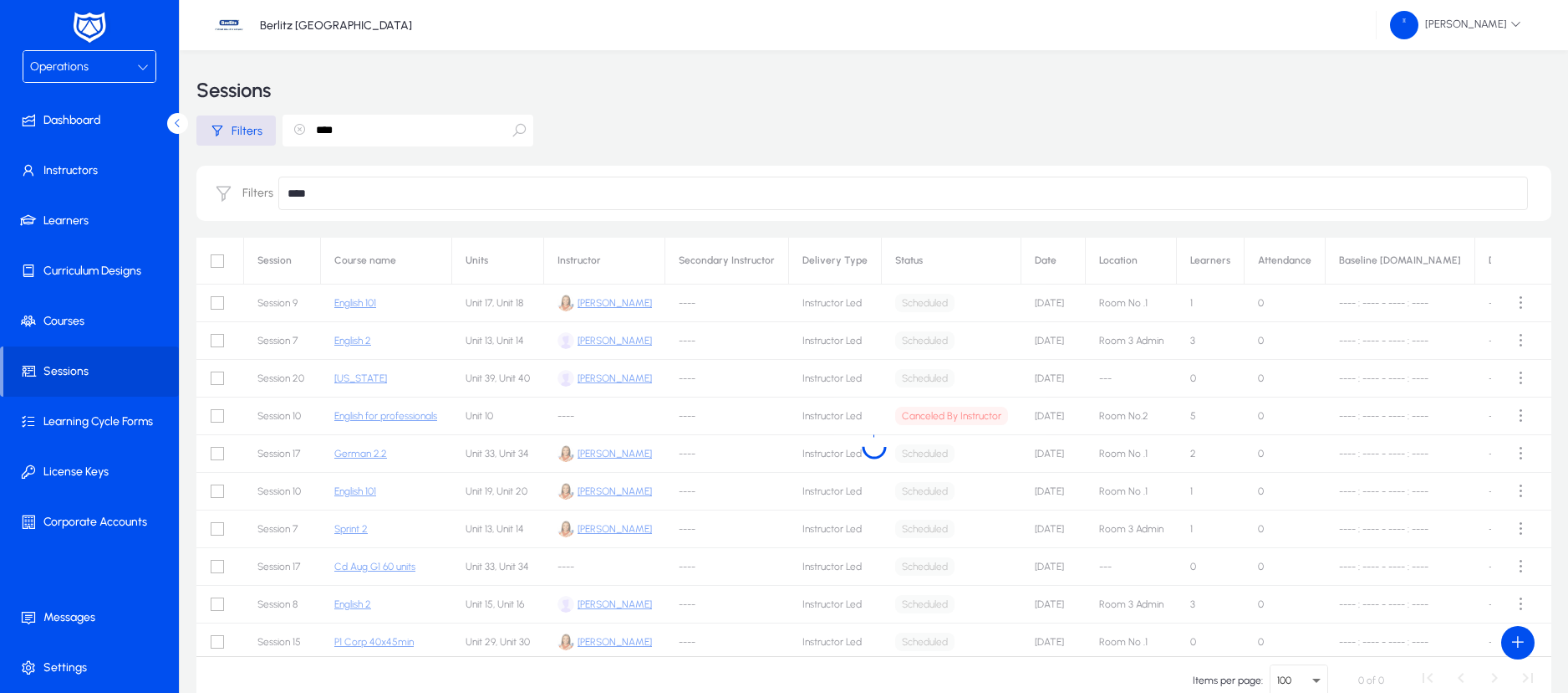
type input "****"
click at [517, 133] on icon at bounding box center [520, 131] width 17 height 17
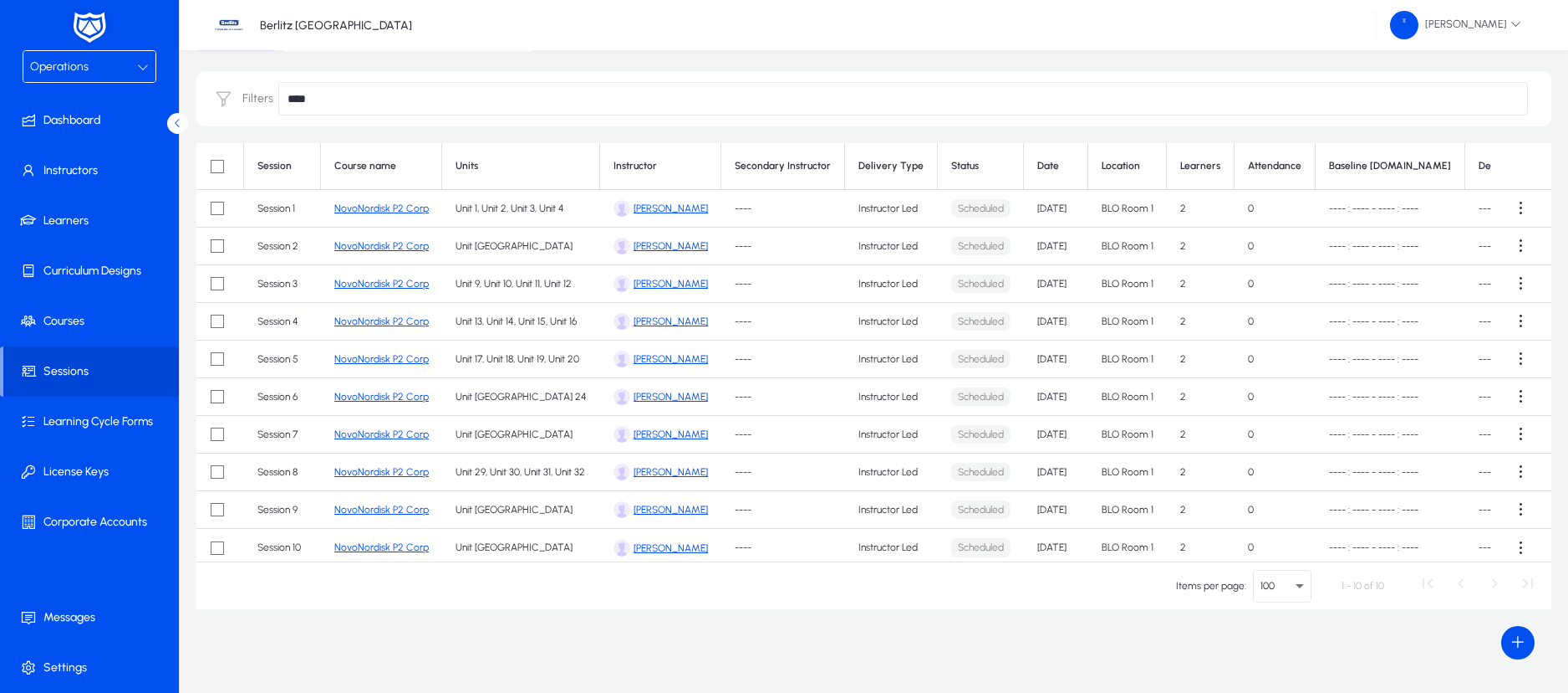
scroll to position [0, 0]
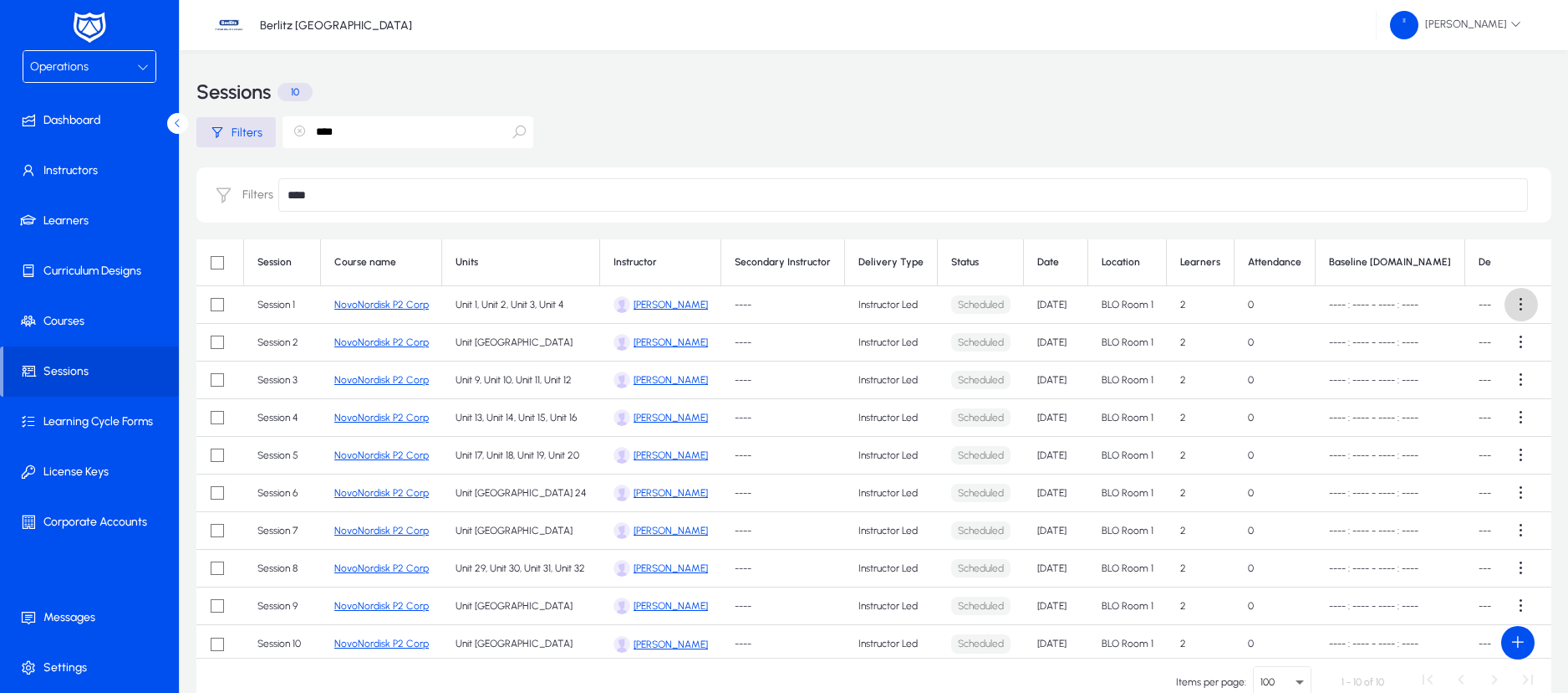
click at [1510, 296] on span at bounding box center [1521, 304] width 33 height 33
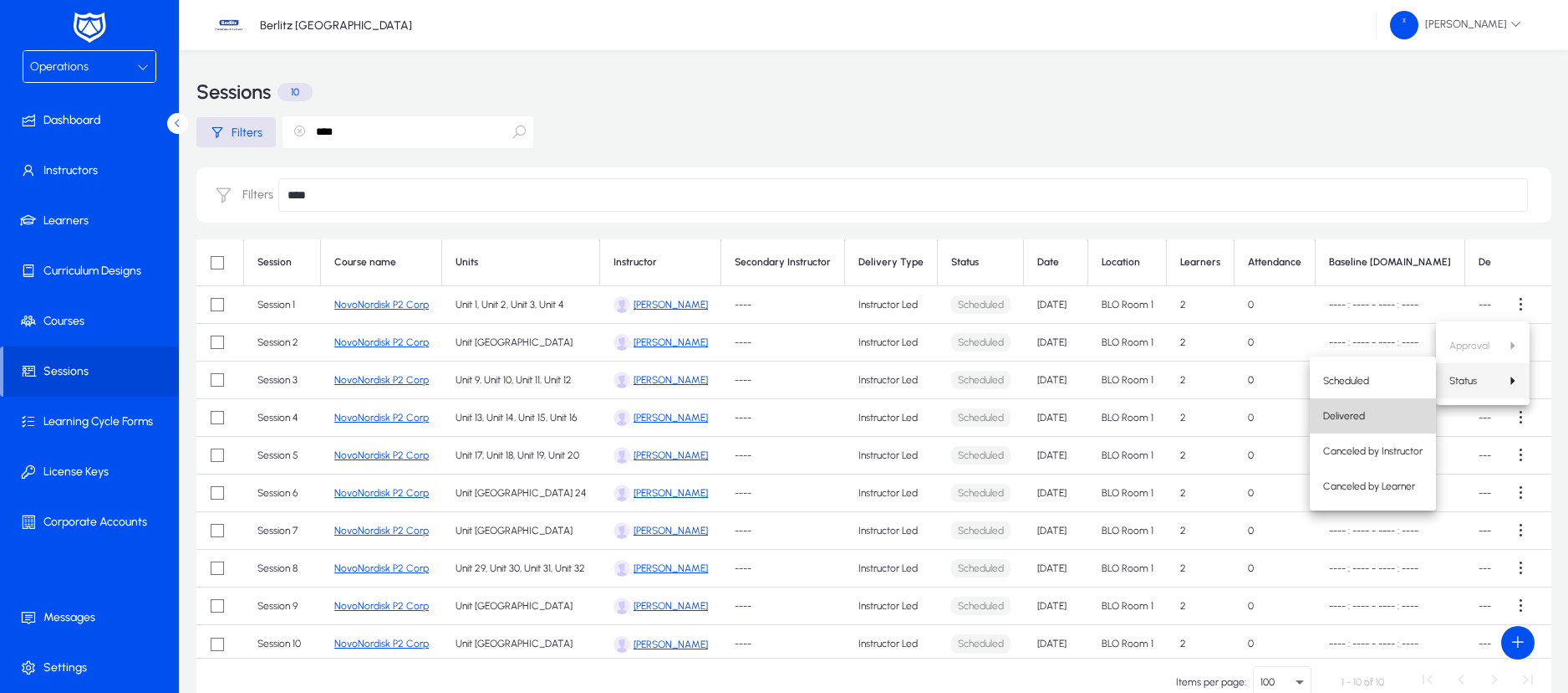
click at [1394, 412] on span "Delivered" at bounding box center [1373, 416] width 99 height 15
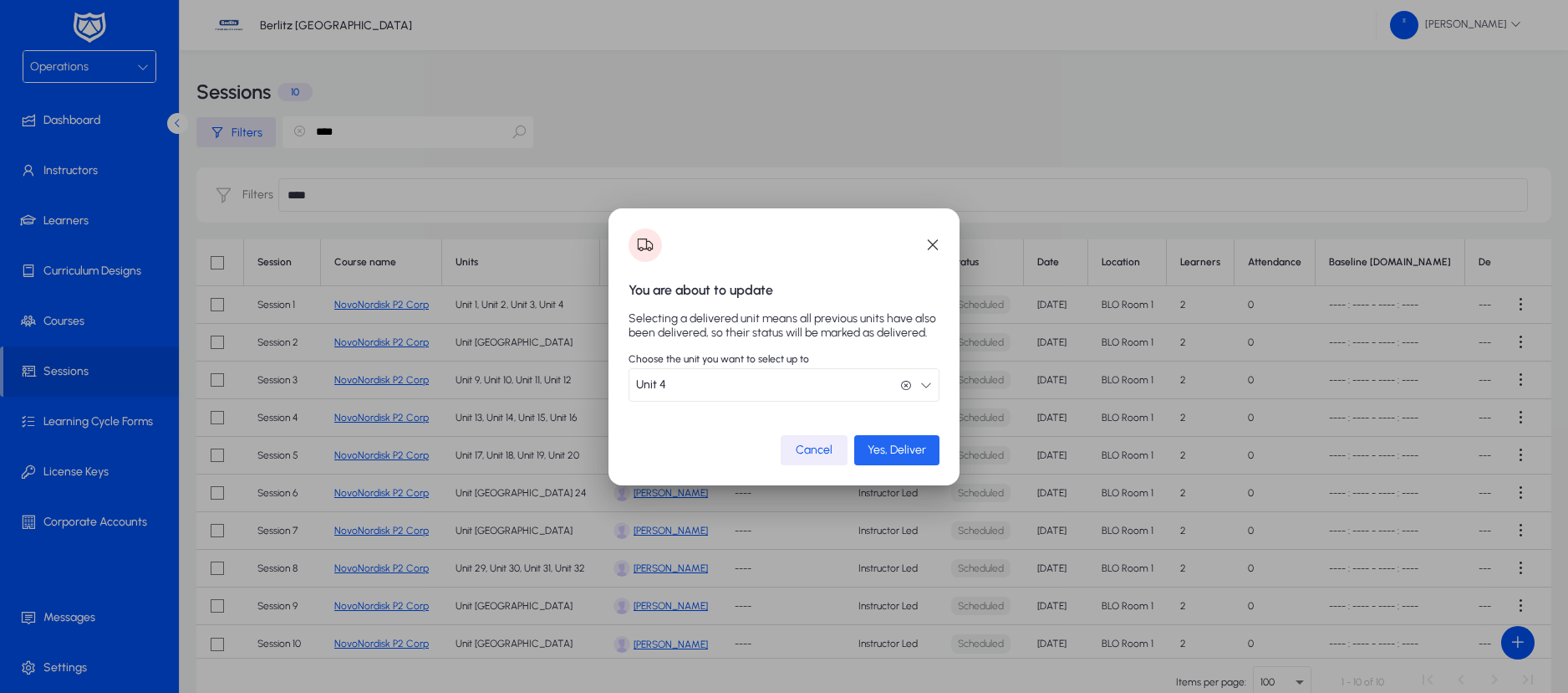
click at [895, 446] on span "Yes, Deliver" at bounding box center [897, 449] width 59 height 14
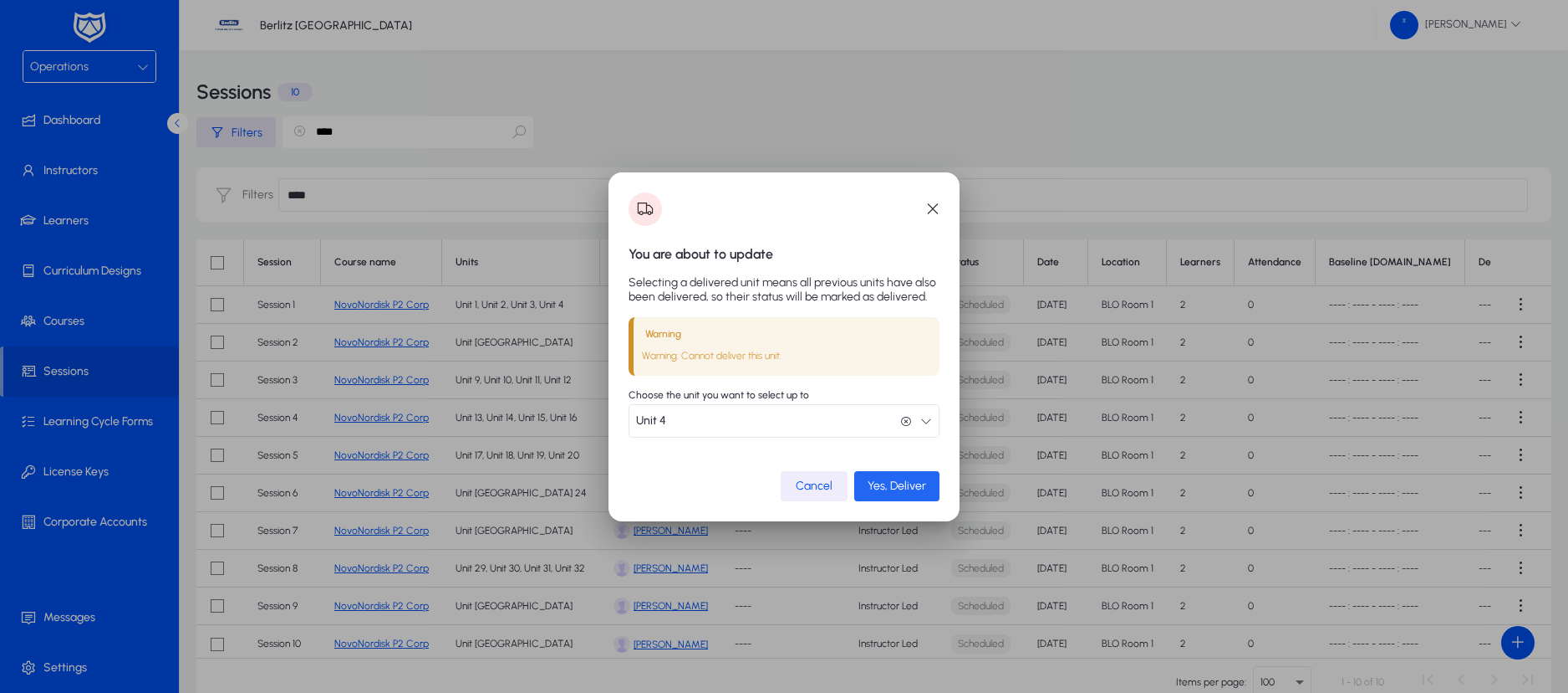
click at [918, 483] on span "Yes, Deliver" at bounding box center [897, 485] width 59 height 14
click at [936, 206] on span "button" at bounding box center [932, 208] width 33 height 33
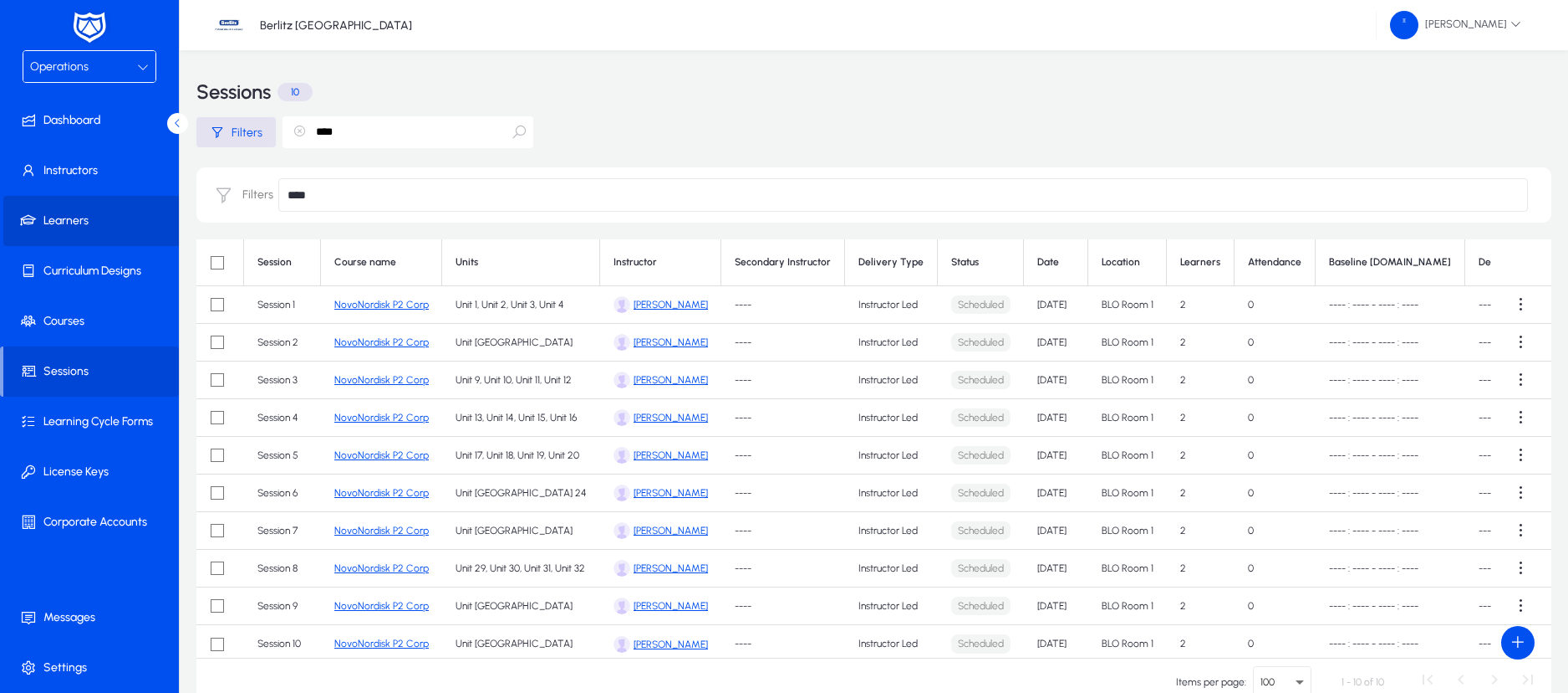
click at [79, 215] on span "Learners" at bounding box center [93, 221] width 179 height 17
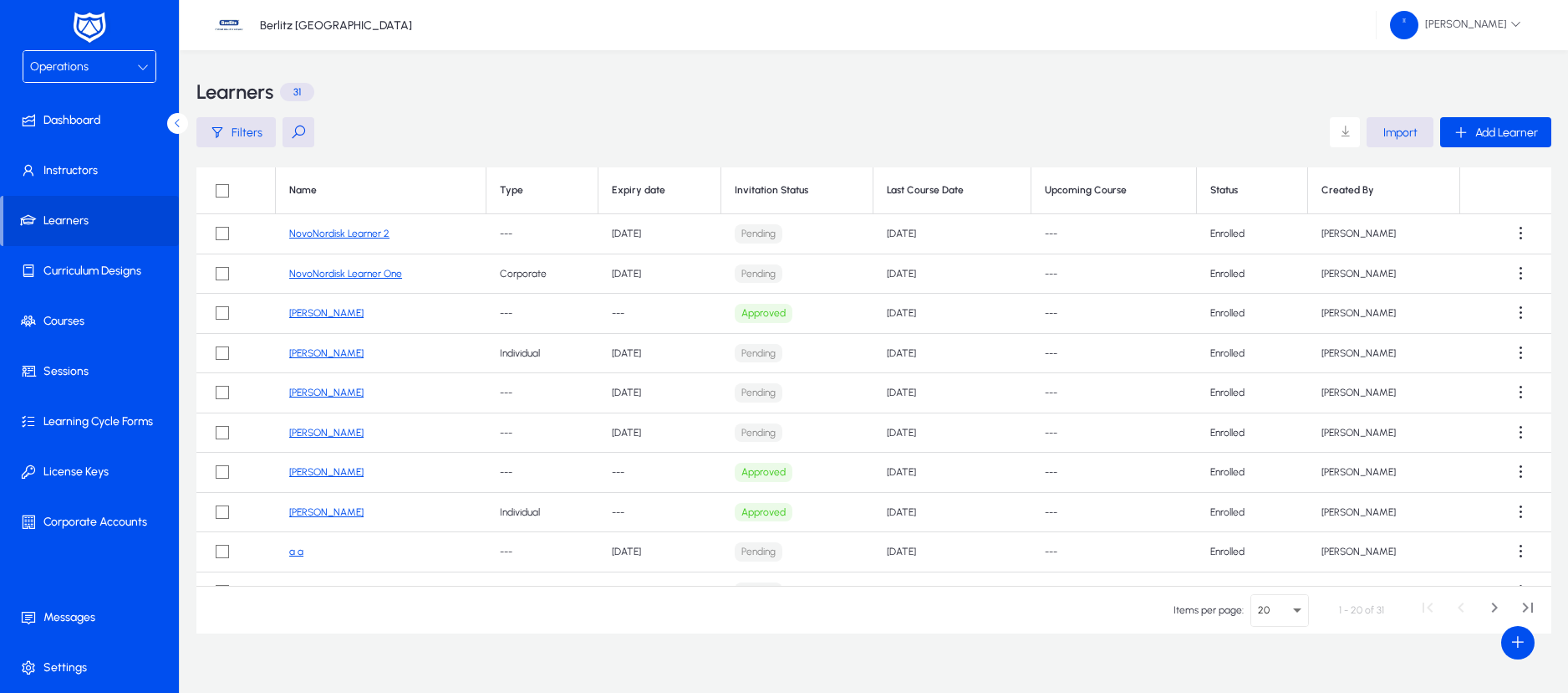
click at [356, 271] on link "NovoNordisk Learner One" at bounding box center [345, 274] width 113 height 11
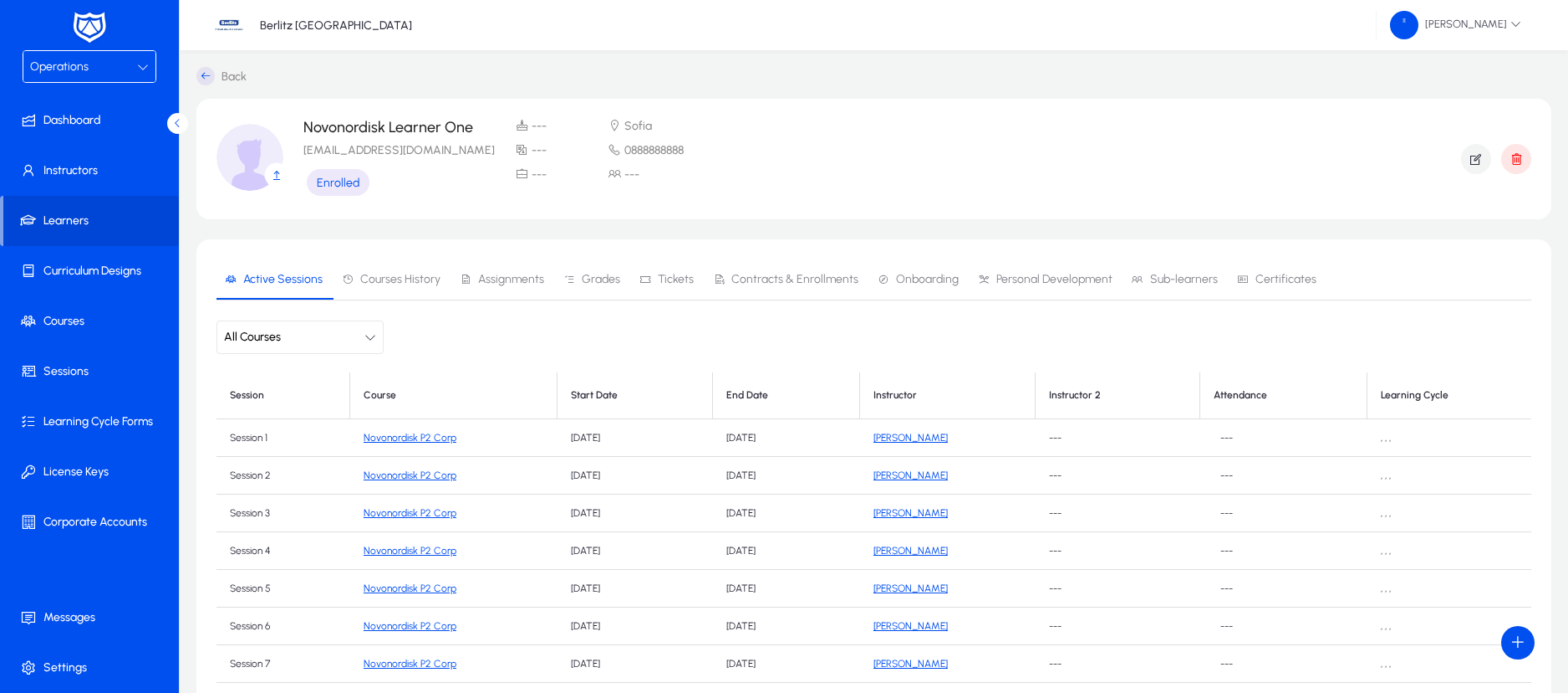
scroll to position [5, 0]
click at [811, 284] on span "Contracts & Enrollments" at bounding box center [795, 279] width 127 height 11
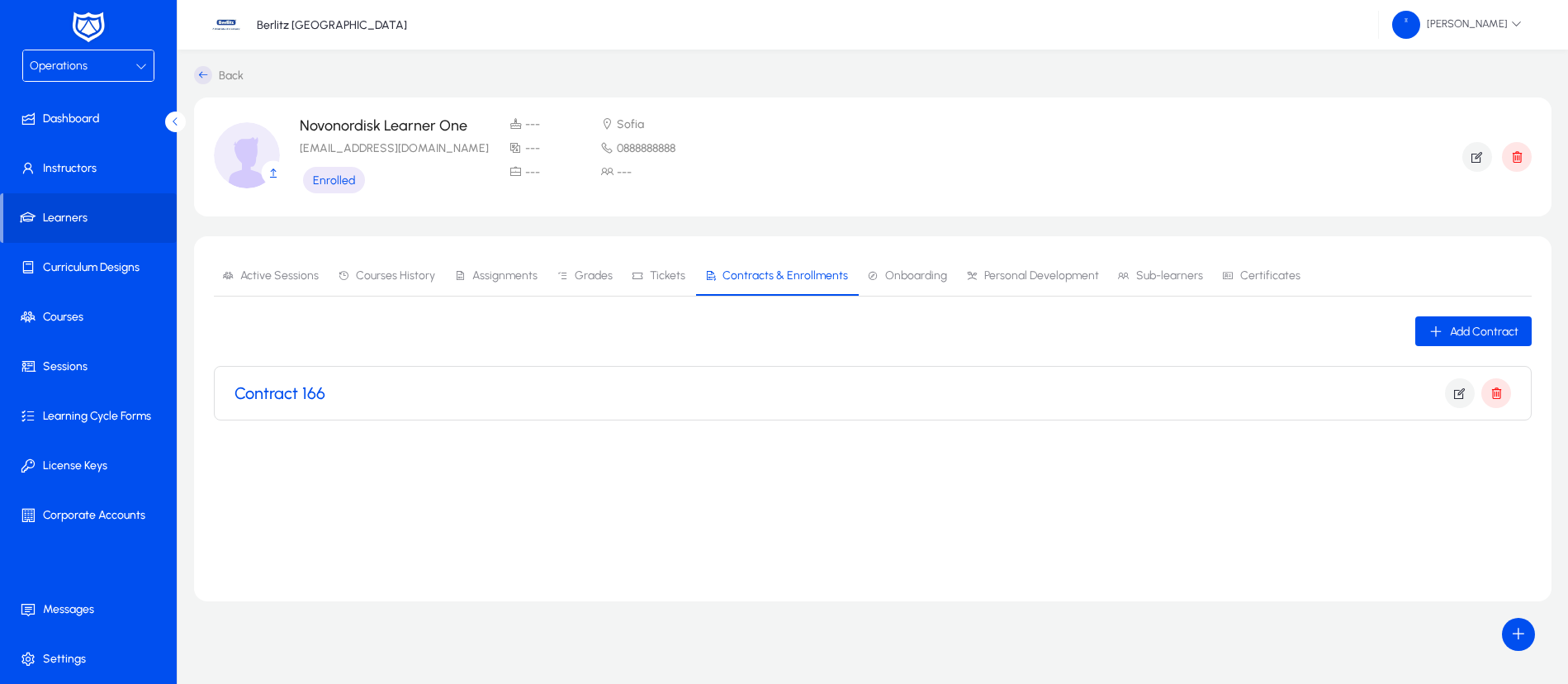
click at [322, 398] on h3 "Contract 166" at bounding box center [279, 392] width 91 height 20
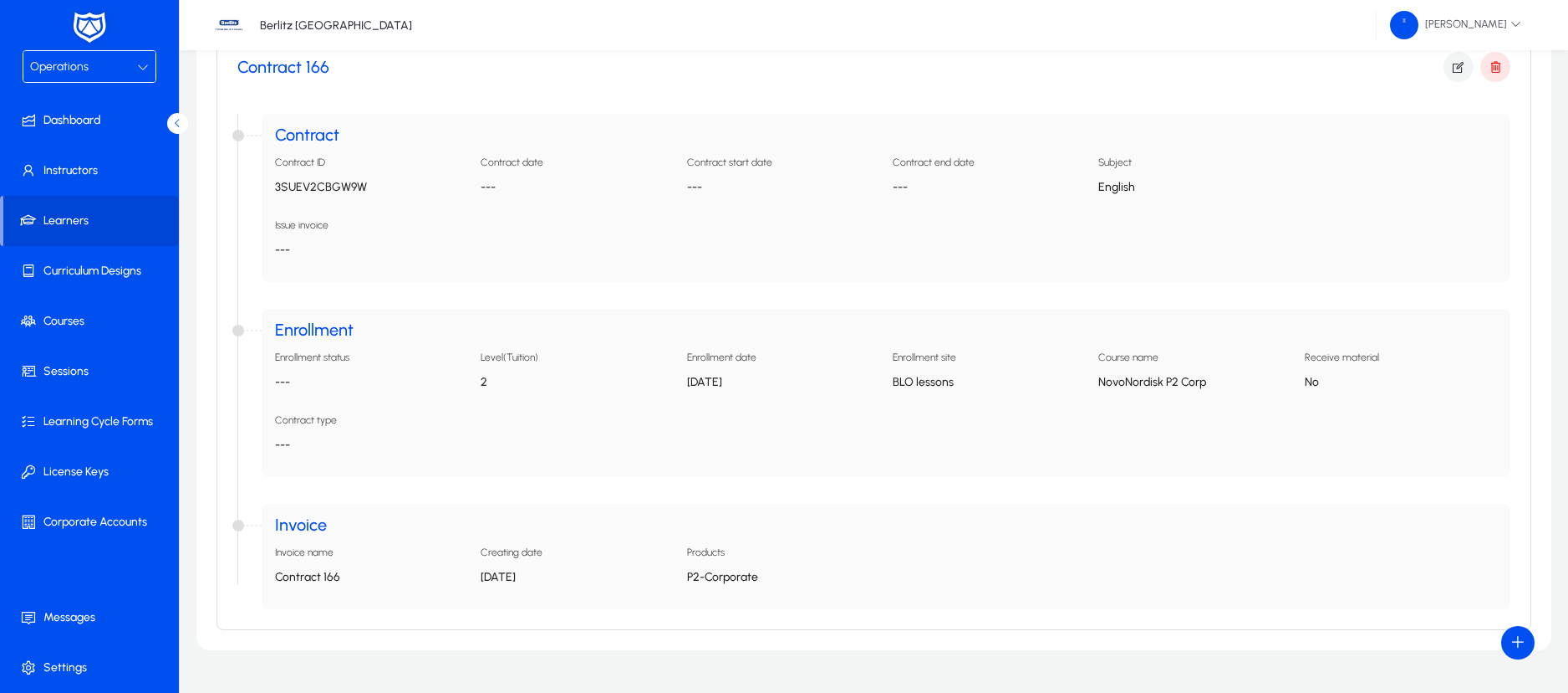
scroll to position [372, 0]
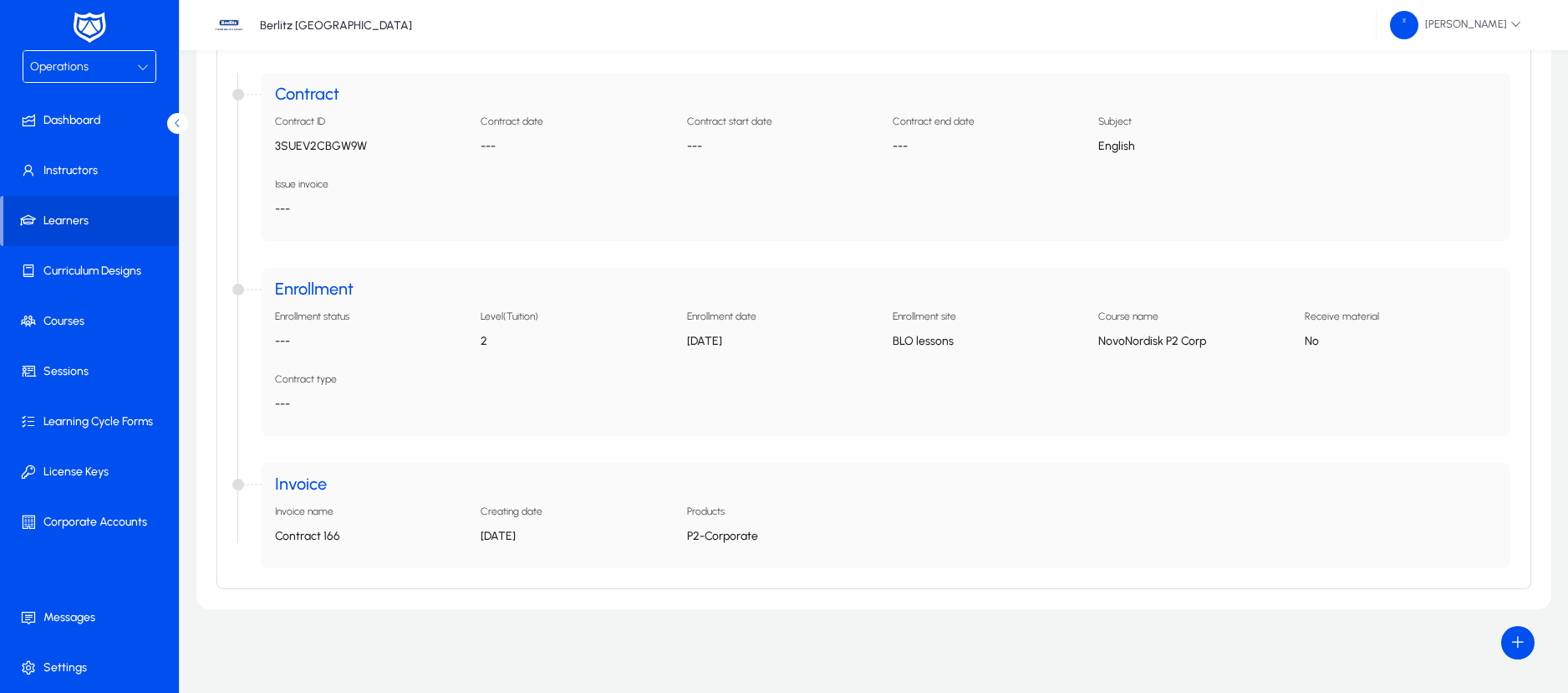
click at [319, 532] on p "Contract 166" at bounding box center [371, 535] width 192 height 14
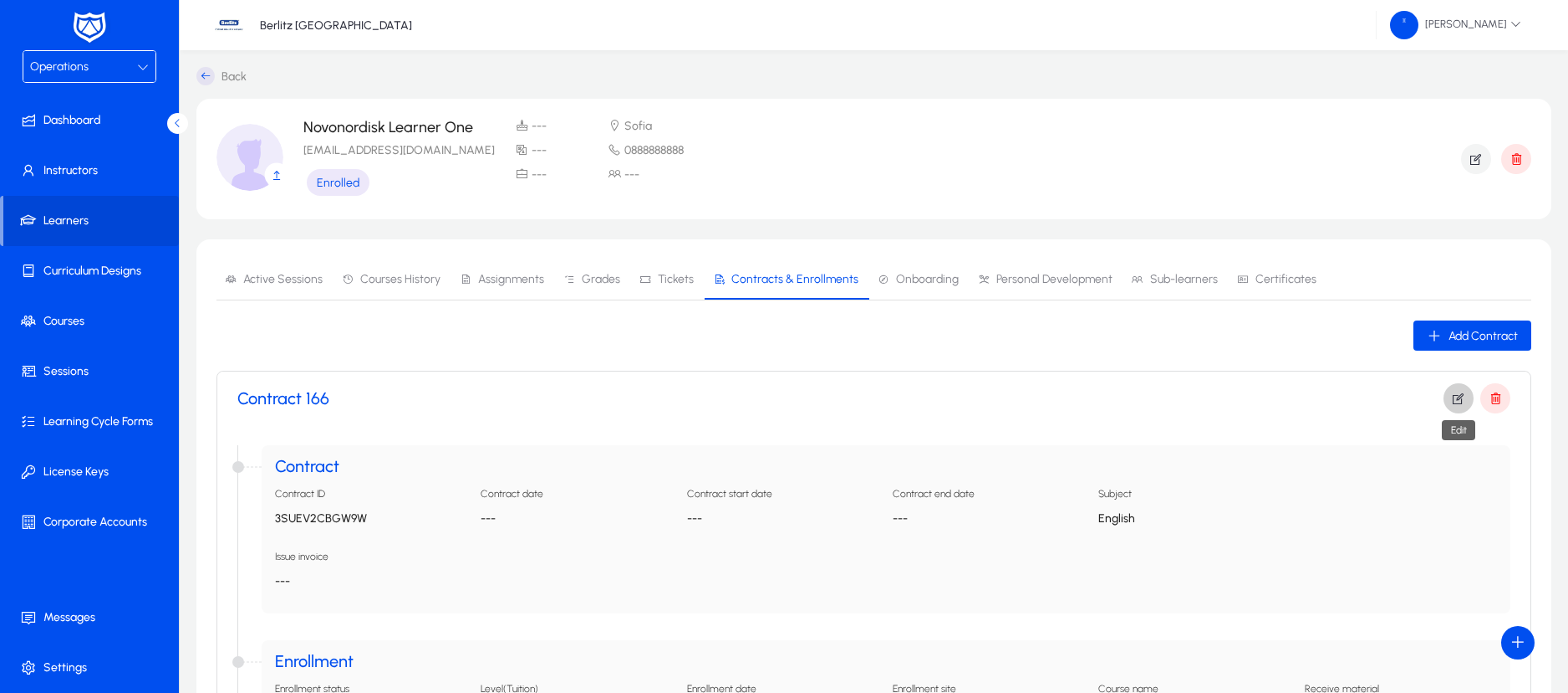
click at [1465, 393] on icon "button" at bounding box center [1459, 399] width 15 height 15
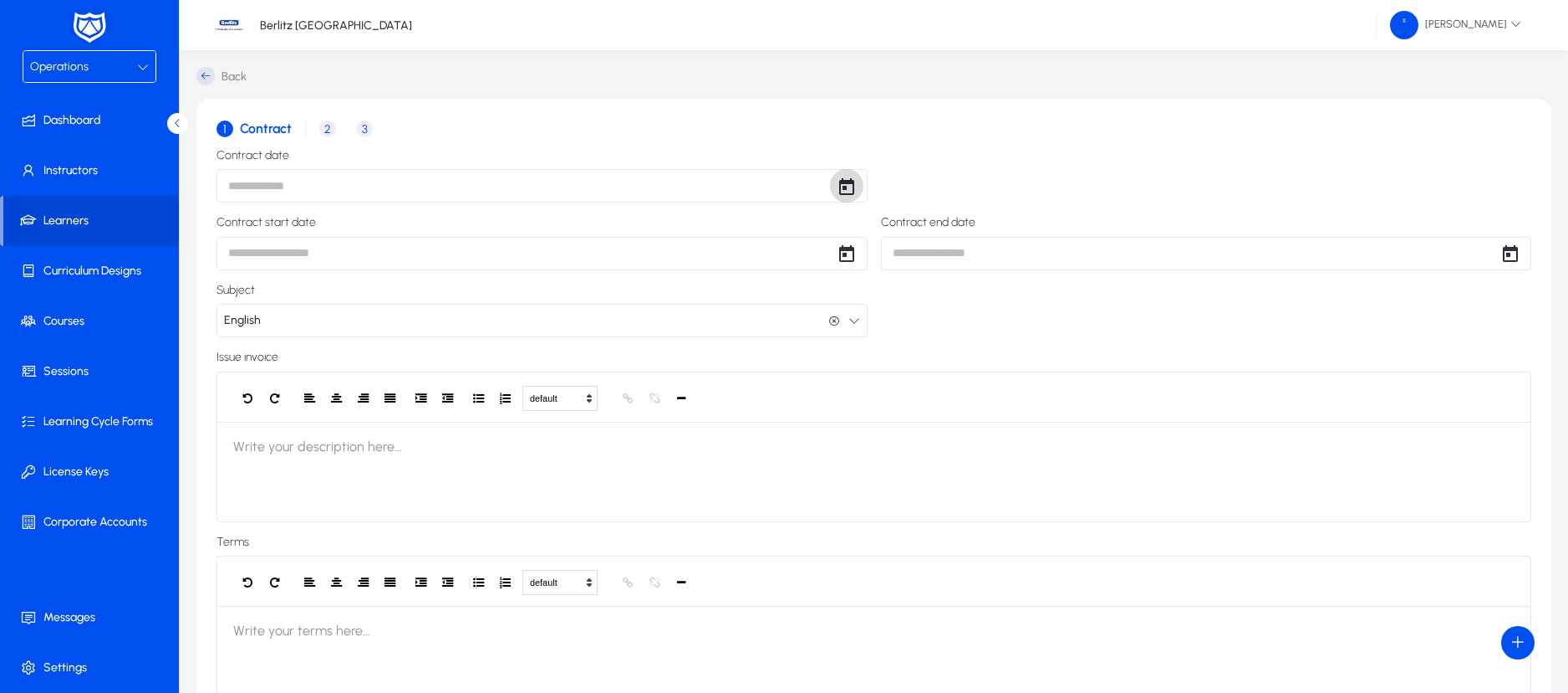
click at [848, 191] on span "Open calendar" at bounding box center [846, 185] width 33 height 33
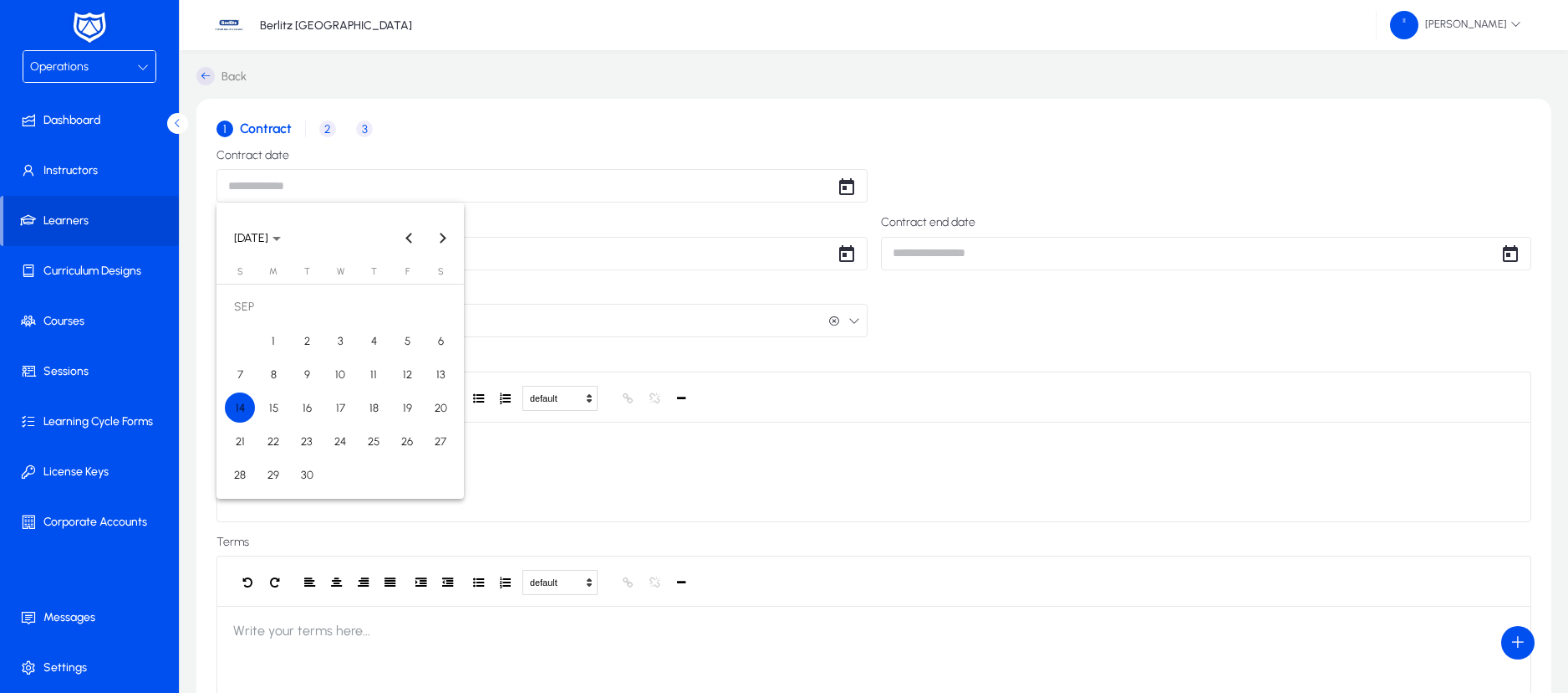
click at [240, 400] on span "14" at bounding box center [240, 407] width 30 height 30
type input "**********"
click at [735, 261] on body "**********" at bounding box center [784, 346] width 1568 height 693
click at [240, 476] on span "14" at bounding box center [240, 475] width 30 height 30
type input "**********"
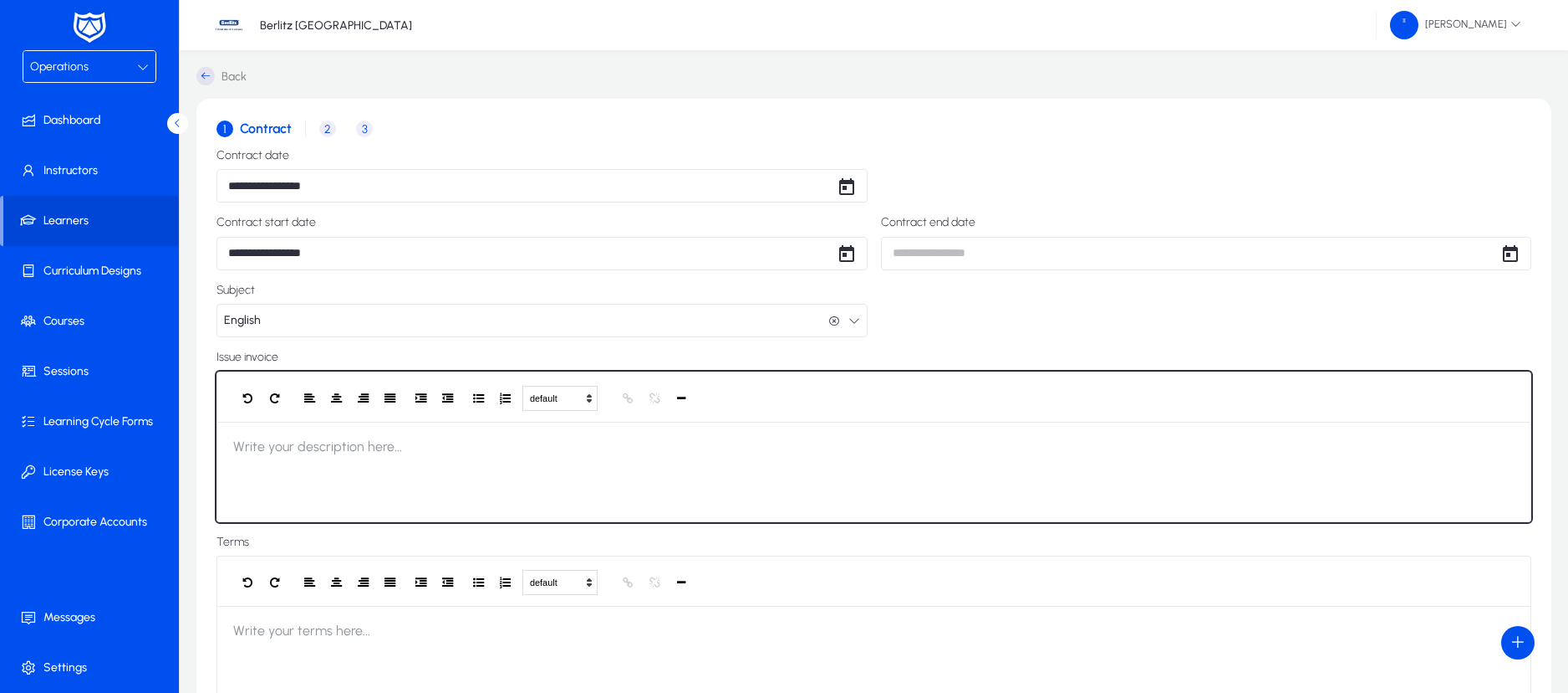
click at [428, 481] on div at bounding box center [874, 471] width 1315 height 100
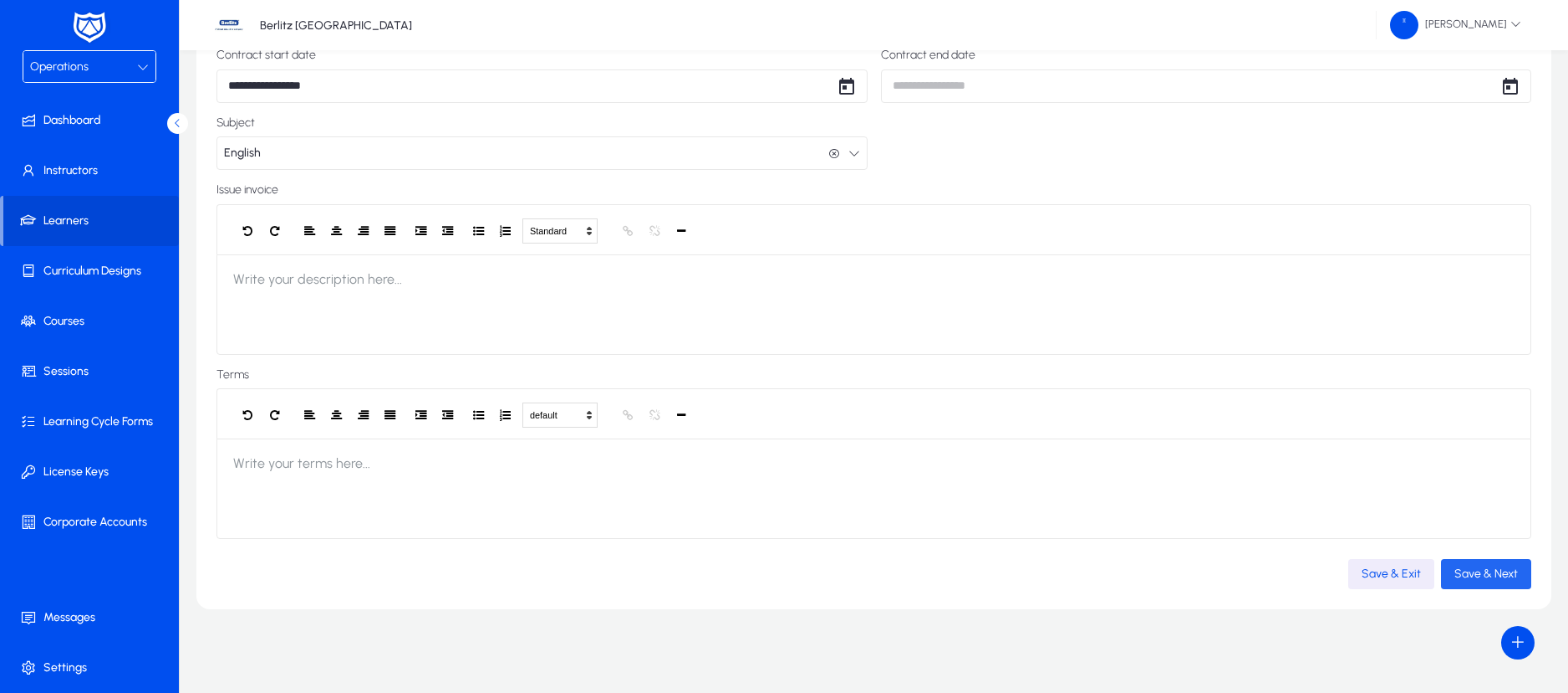
click at [1471, 580] on span "button" at bounding box center [1486, 574] width 90 height 40
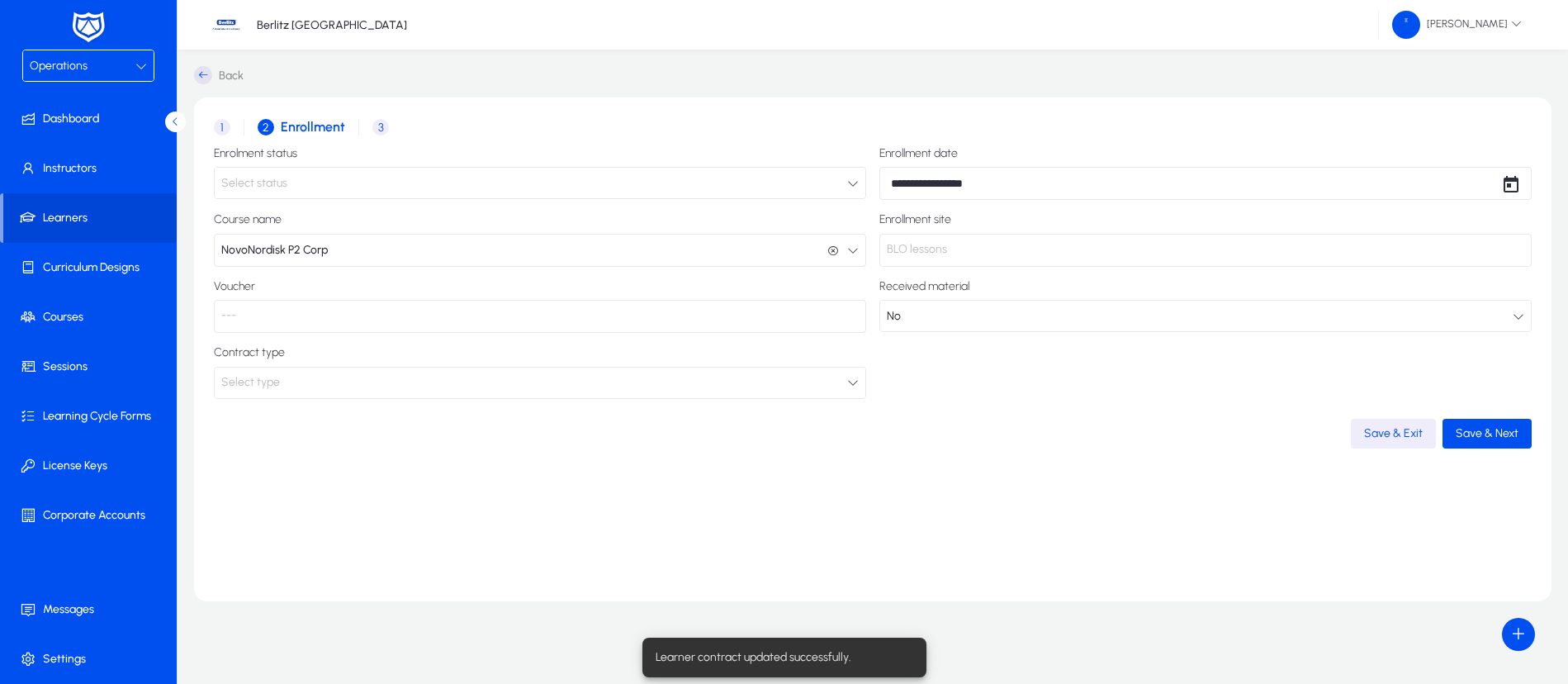
click at [509, 192] on div "Select status" at bounding box center [535, 183] width 626 height 21
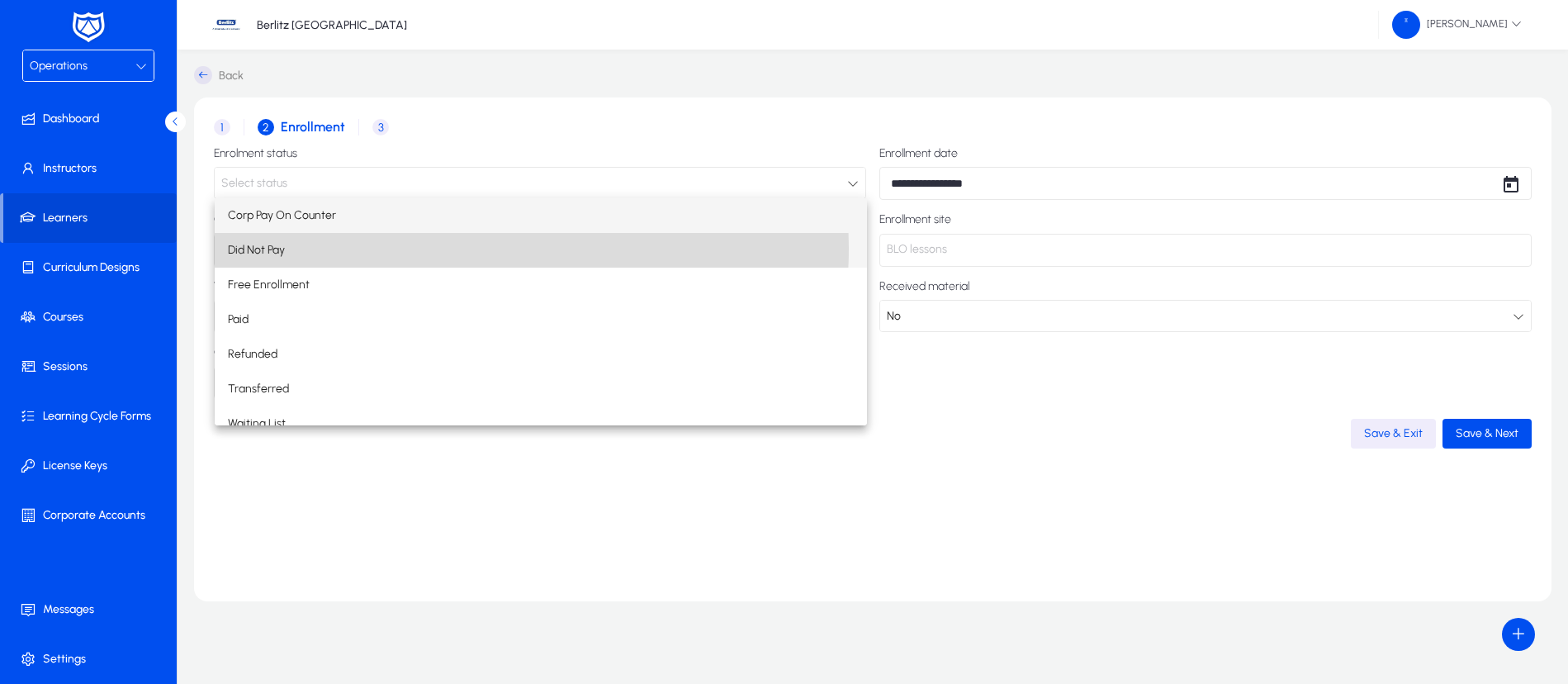
click at [443, 248] on mat-option "Did Not Pay" at bounding box center [541, 249] width 652 height 35
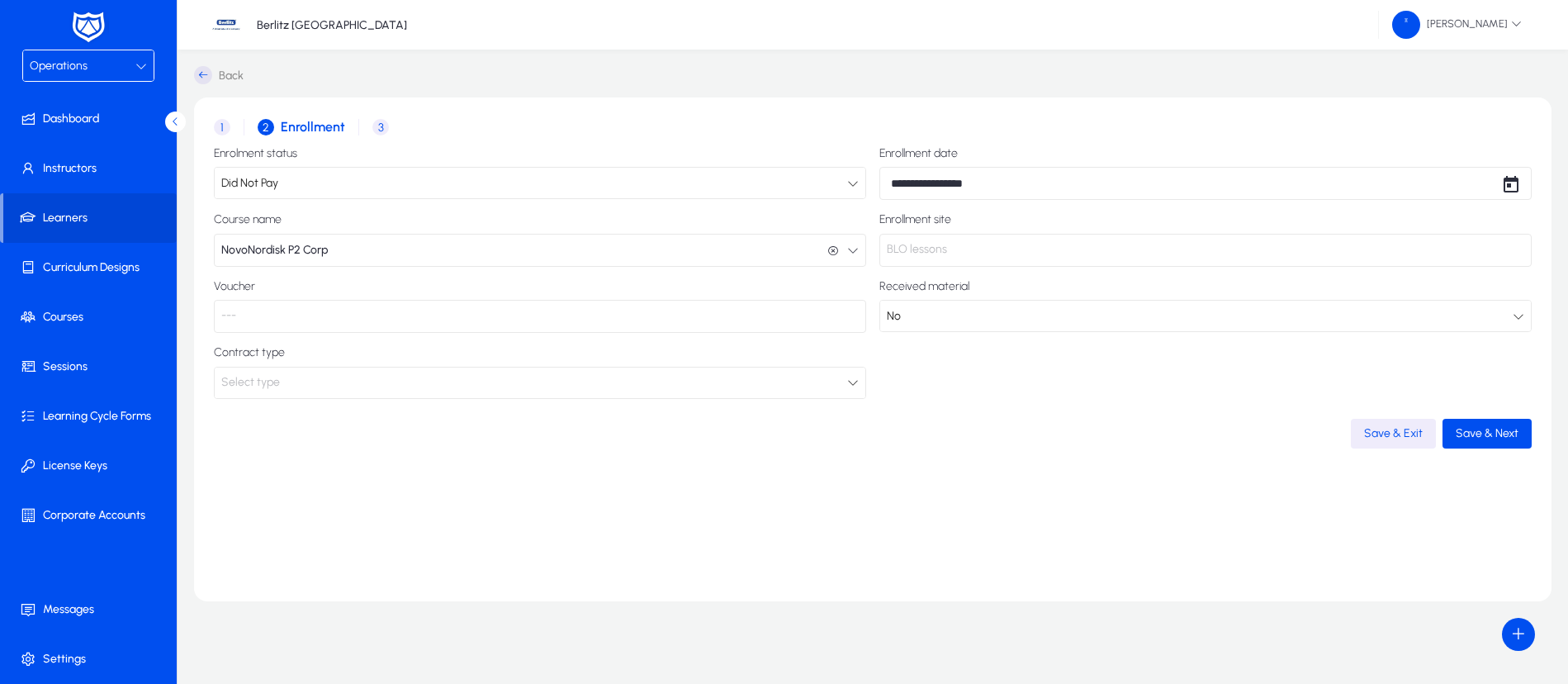
click at [904, 247] on p "BLO lessons" at bounding box center [1205, 249] width 652 height 33
click at [847, 383] on icon at bounding box center [852, 382] width 11 height 11
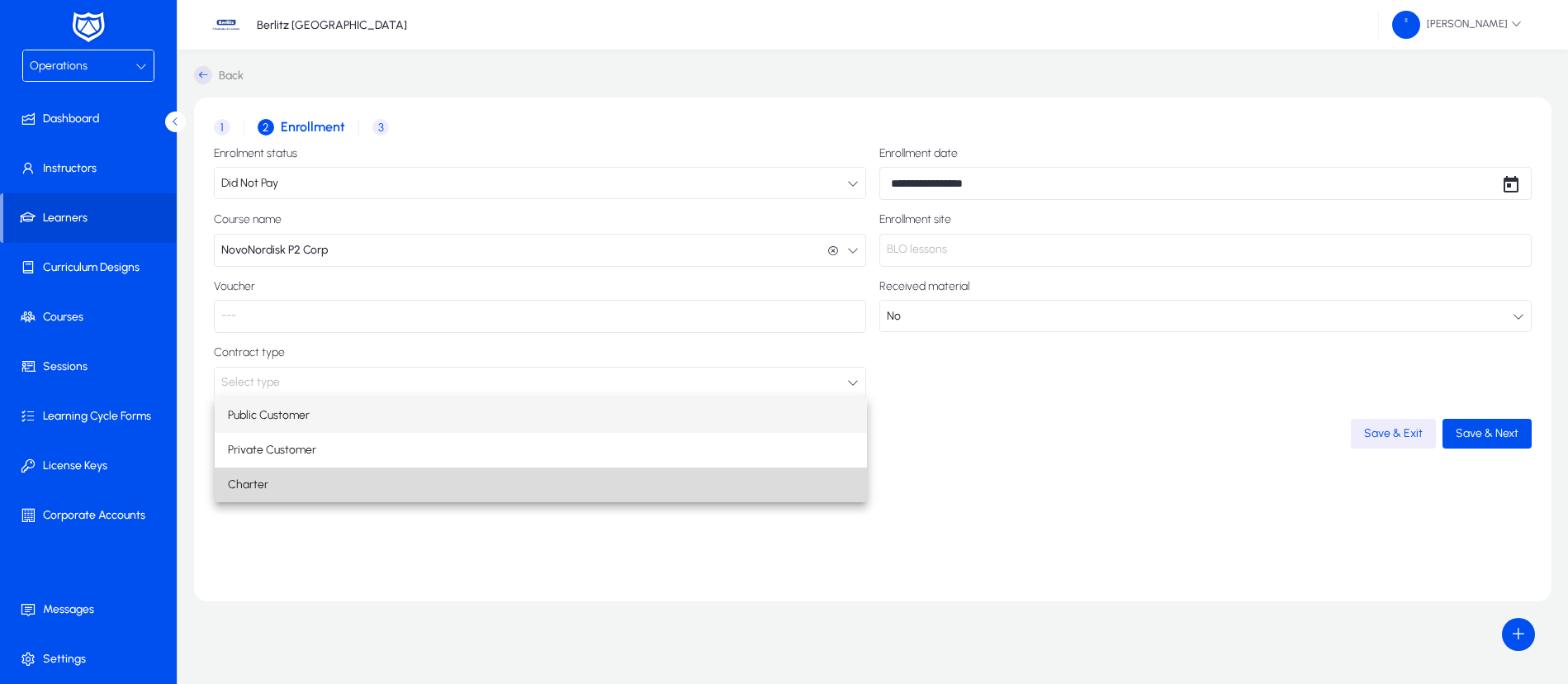
click at [738, 477] on mat-option "Charter" at bounding box center [541, 484] width 652 height 35
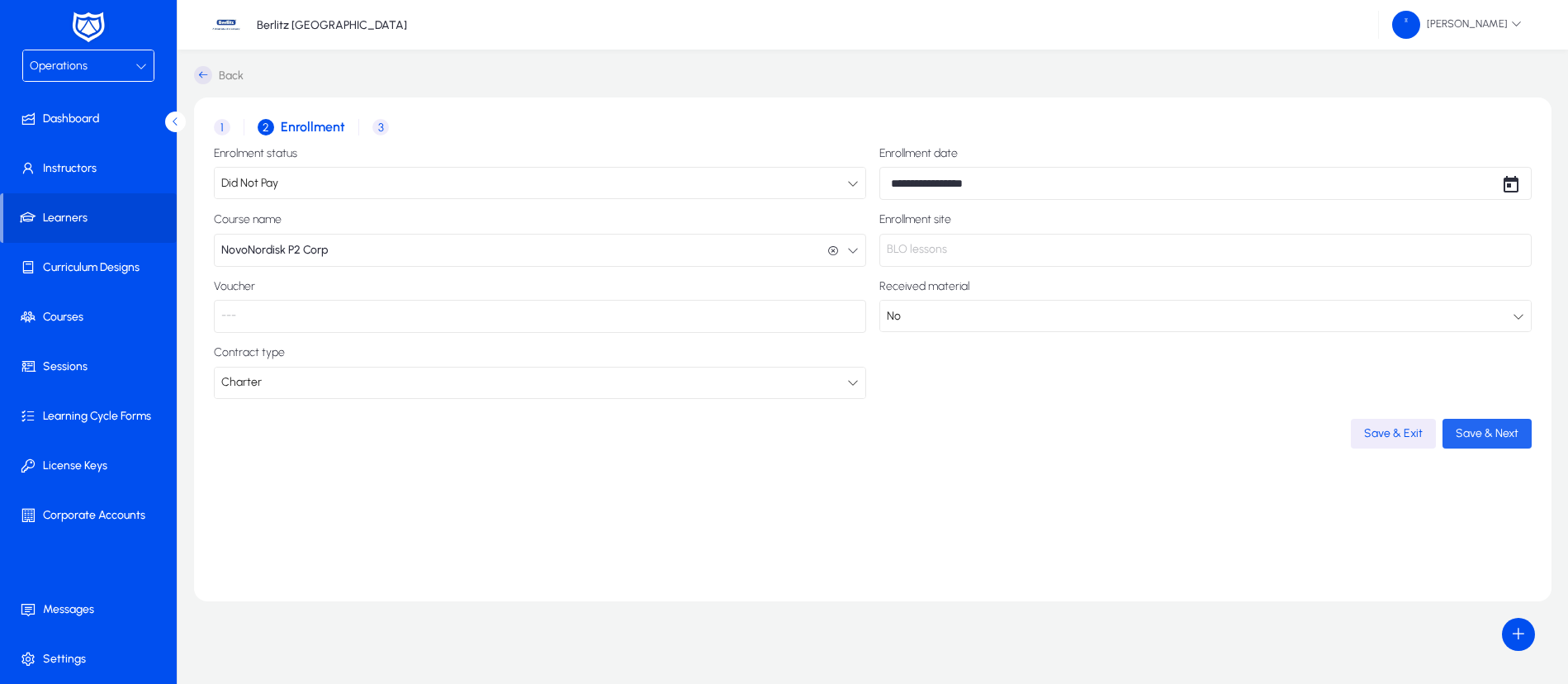
click at [1484, 442] on span "button" at bounding box center [1486, 434] width 89 height 39
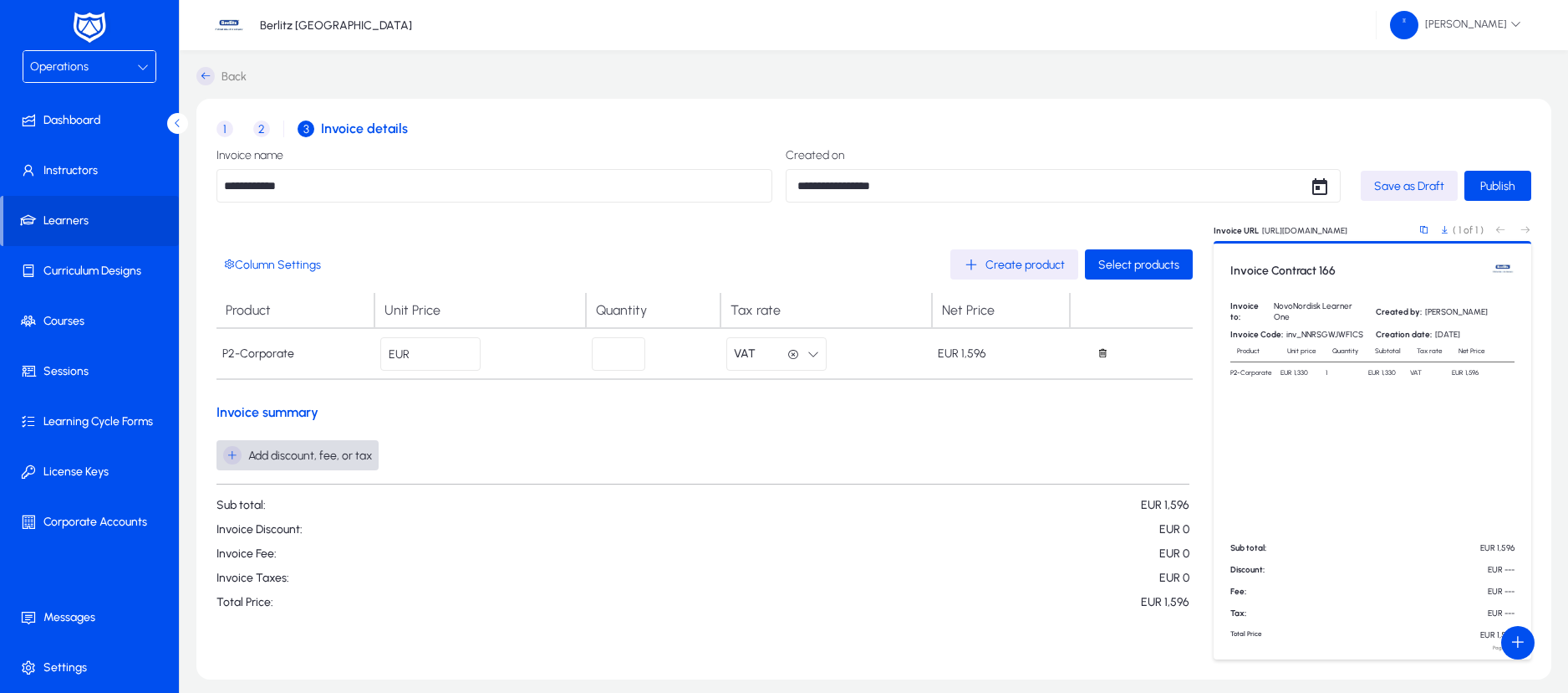
click at [233, 455] on icon "button" at bounding box center [232, 454] width 18 height 18
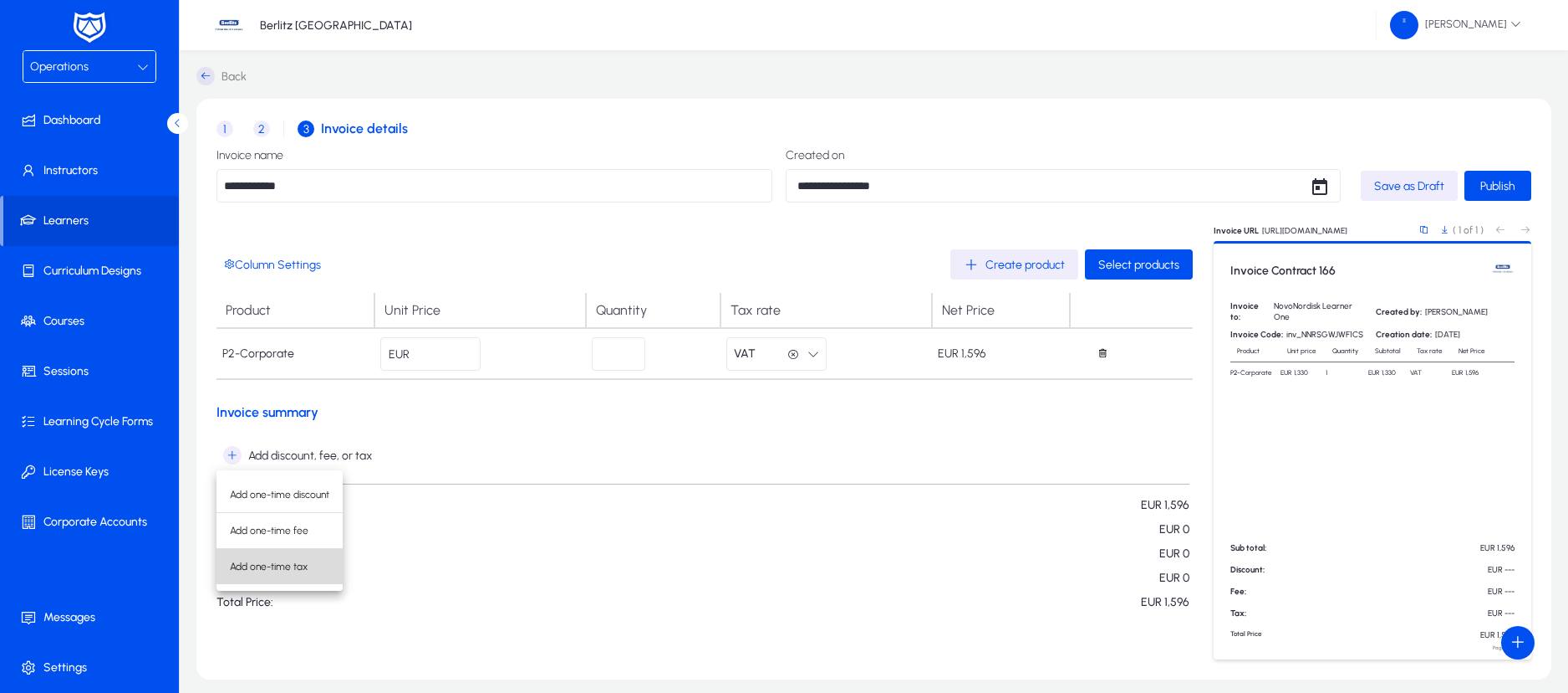
click at [281, 564] on span "Add one-time tax" at bounding box center [279, 566] width 99 height 15
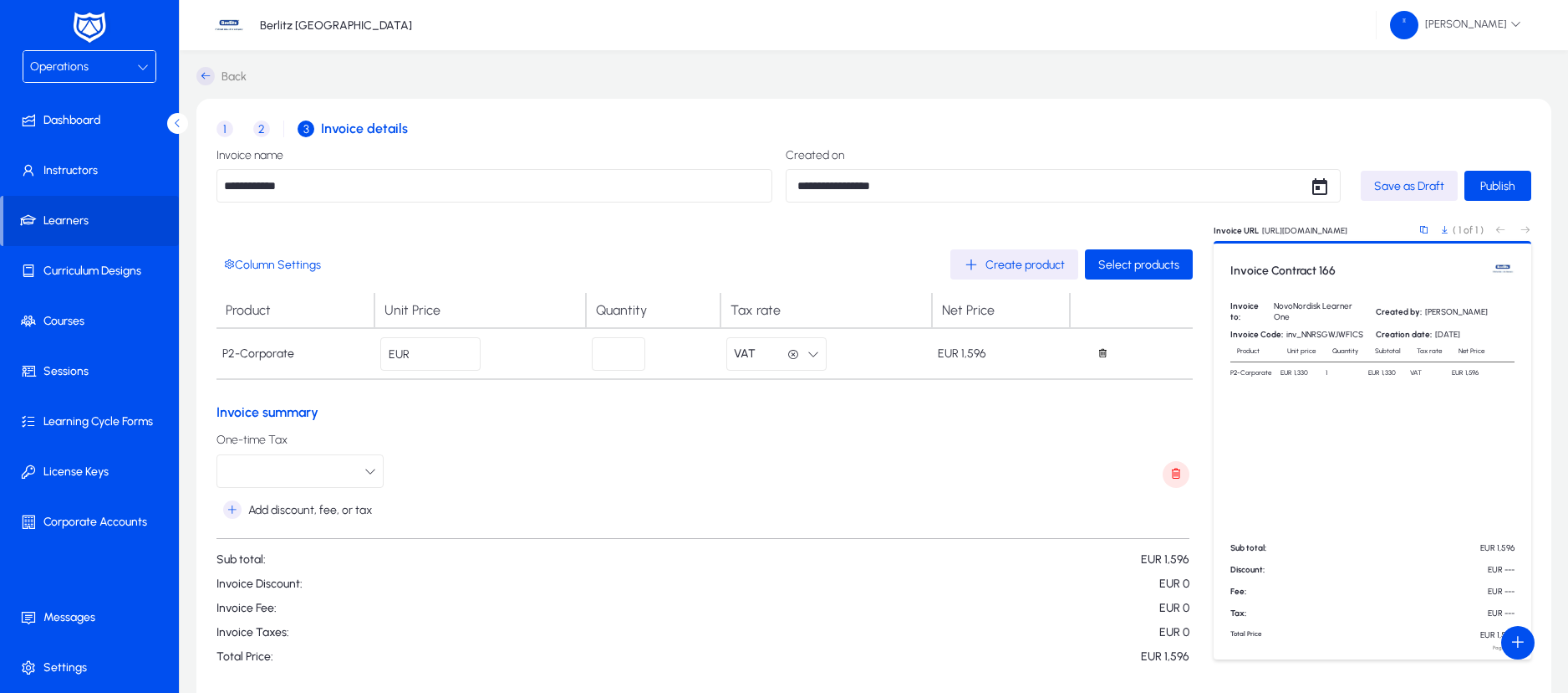
click at [369, 465] on icon "button" at bounding box center [370, 471] width 11 height 11
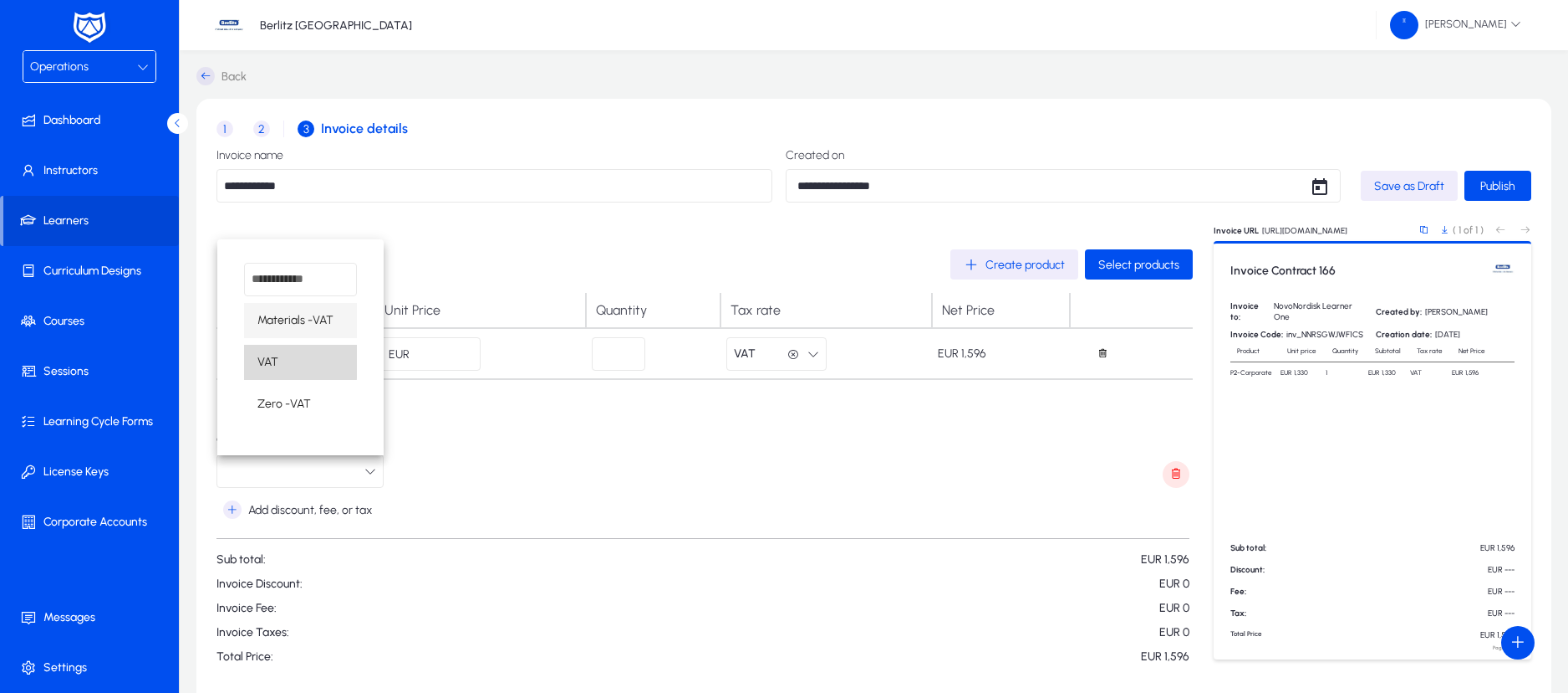
click at [291, 361] on mat-option "VAT" at bounding box center [300, 362] width 113 height 35
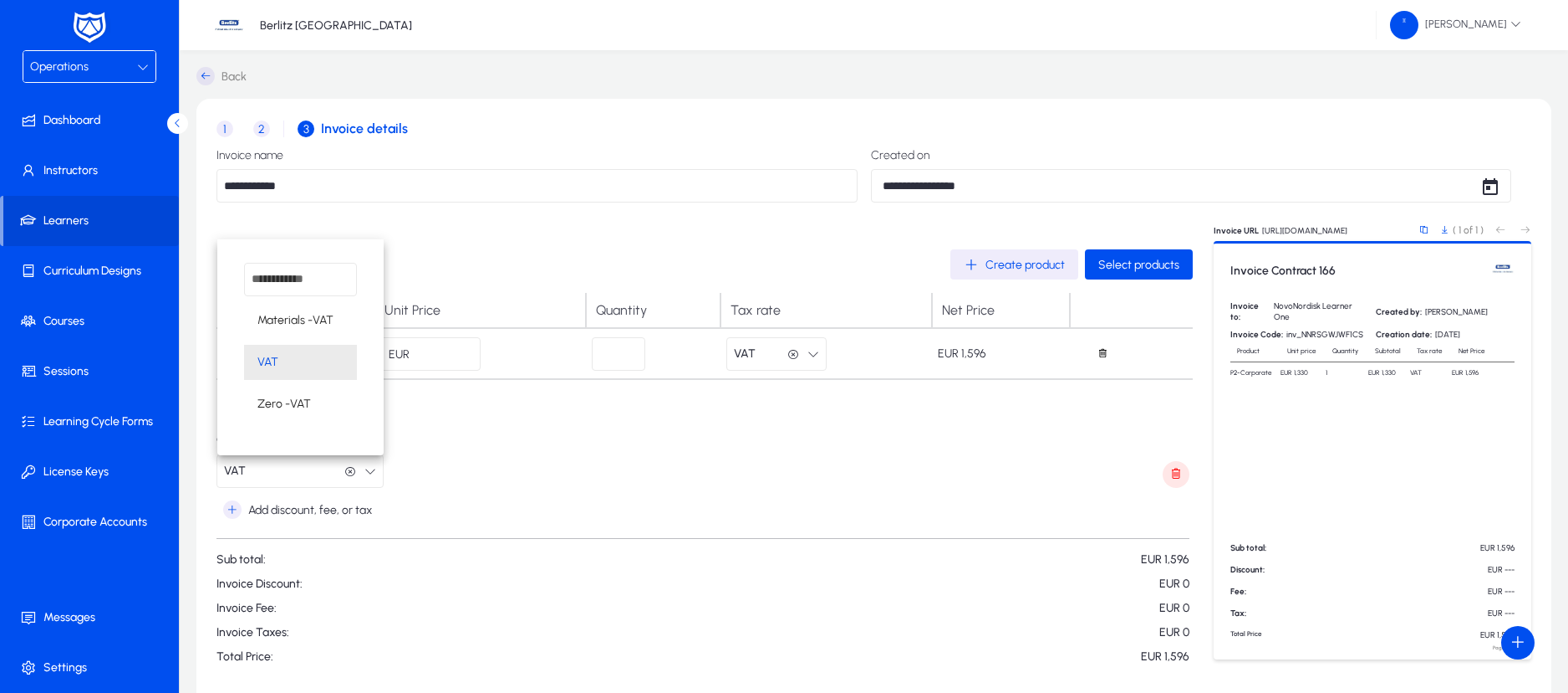
scroll to position [1, 0]
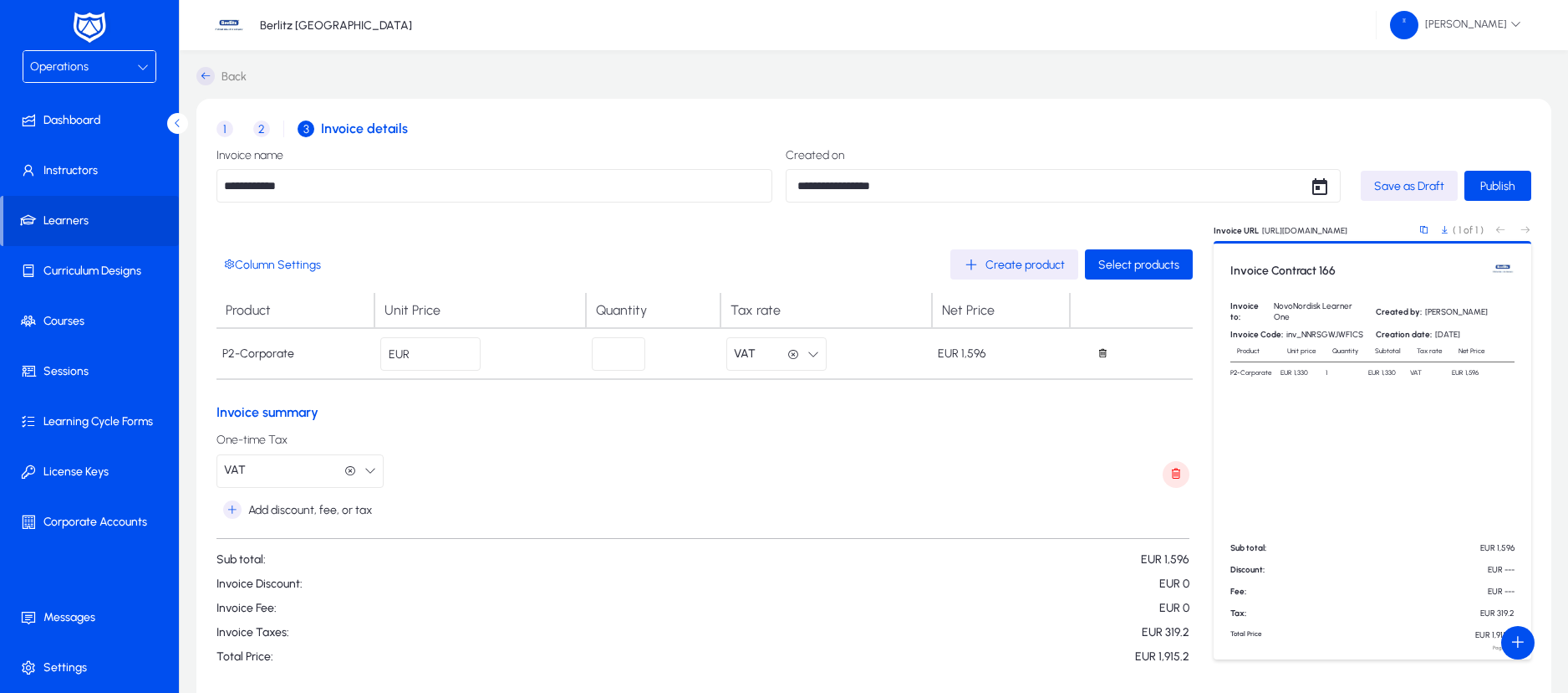
click at [821, 357] on button "VAT VAT" at bounding box center [777, 353] width 100 height 33
click at [789, 352] on div at bounding box center [784, 346] width 1568 height 693
click at [789, 352] on icon "button" at bounding box center [793, 354] width 11 height 11
click at [793, 432] on form "Column Settings Create product Select products Product Unit Price Quantity Tax …" at bounding box center [705, 455] width 977 height 413
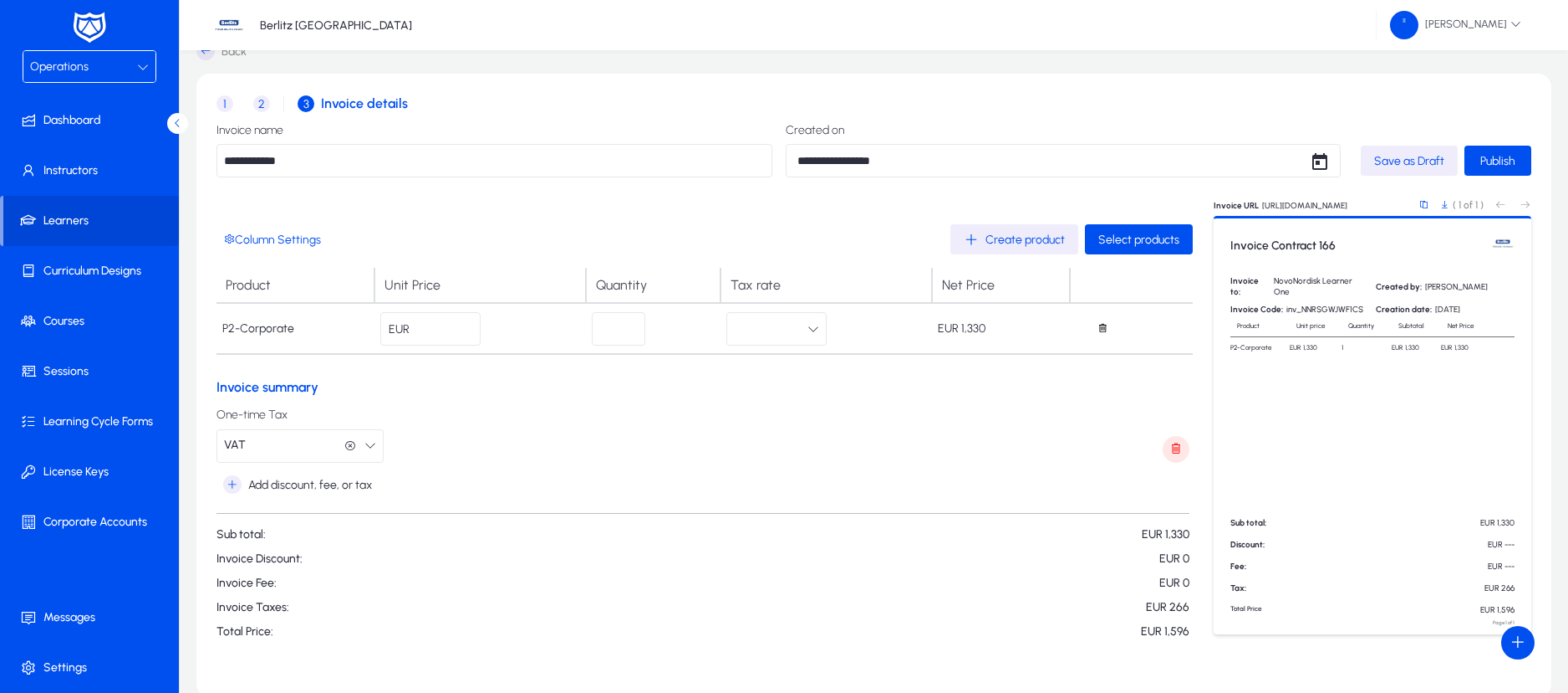
scroll to position [113, 0]
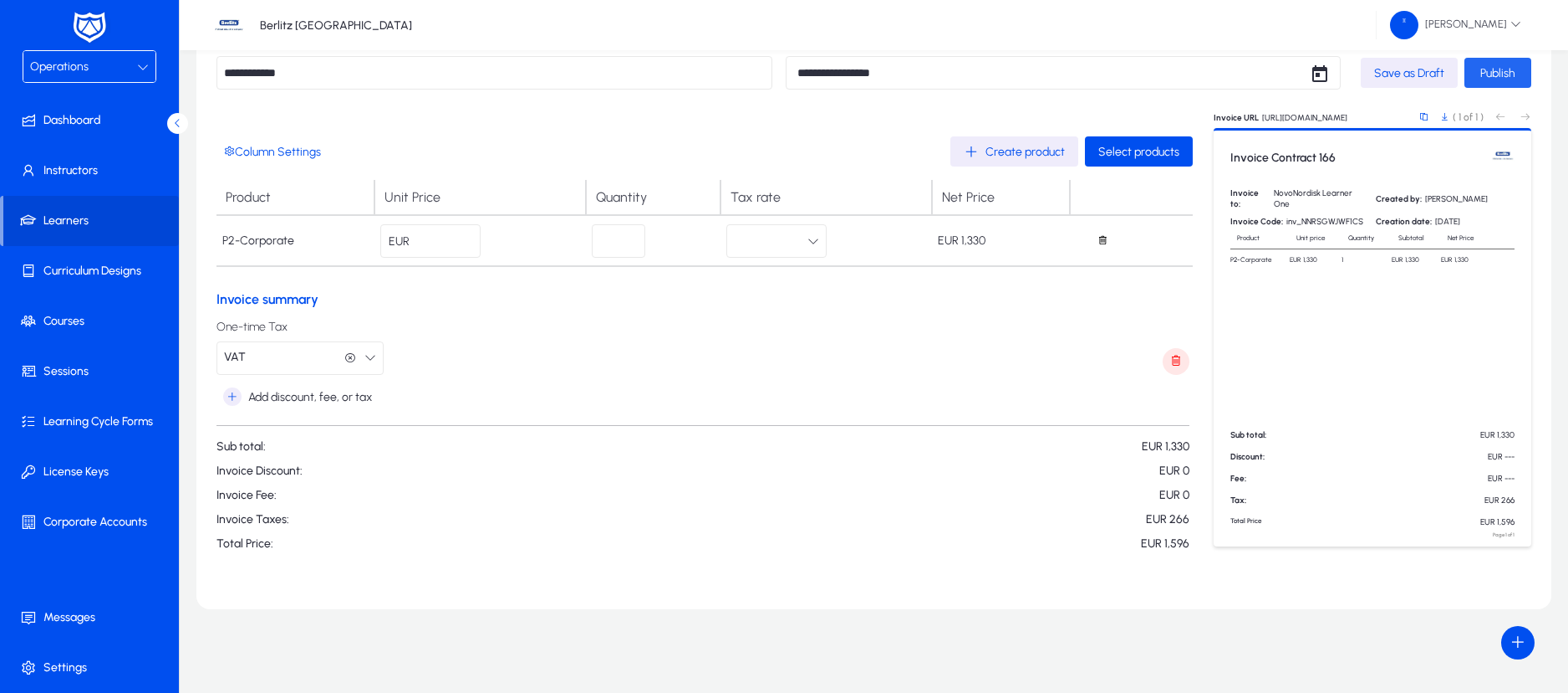
click at [1506, 71] on span "Publish" at bounding box center [1498, 73] width 35 height 14
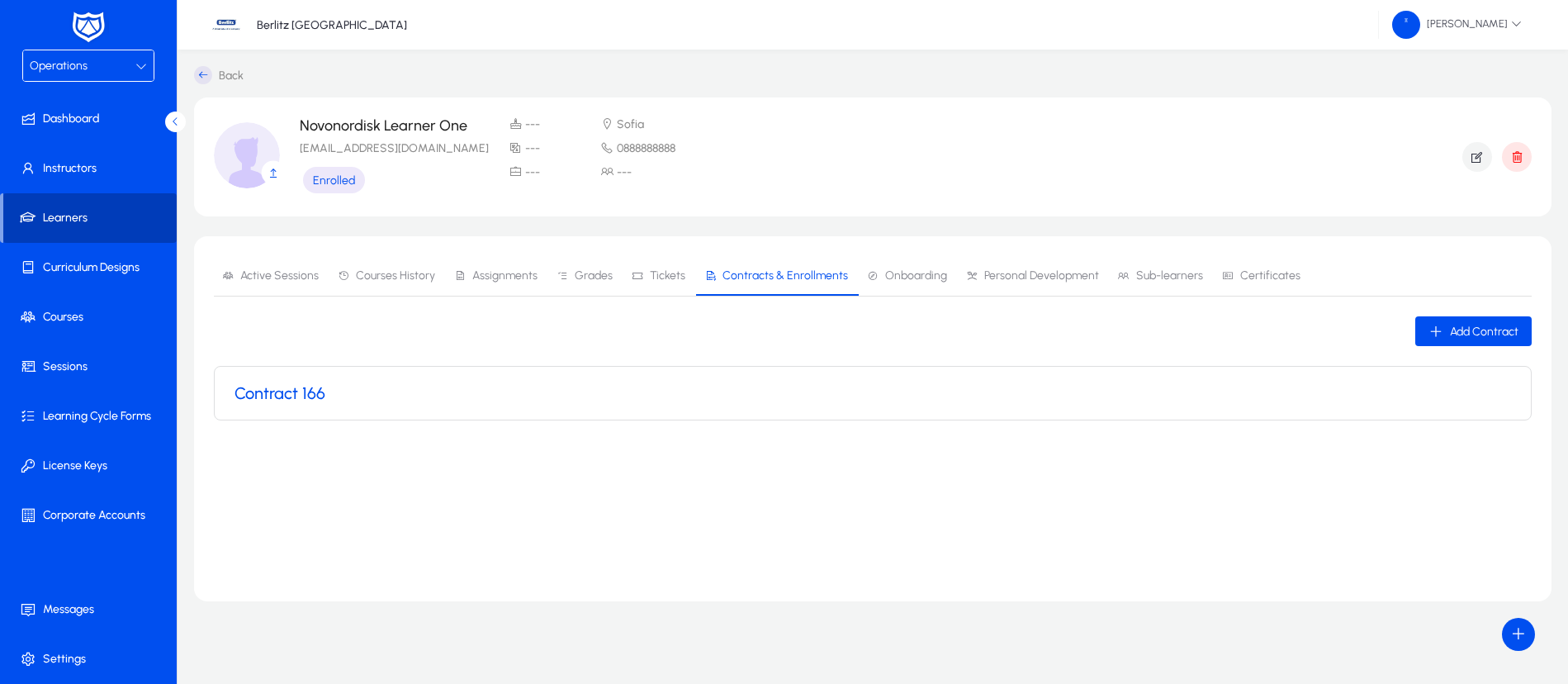
click at [80, 216] on span "Learners" at bounding box center [91, 218] width 174 height 17
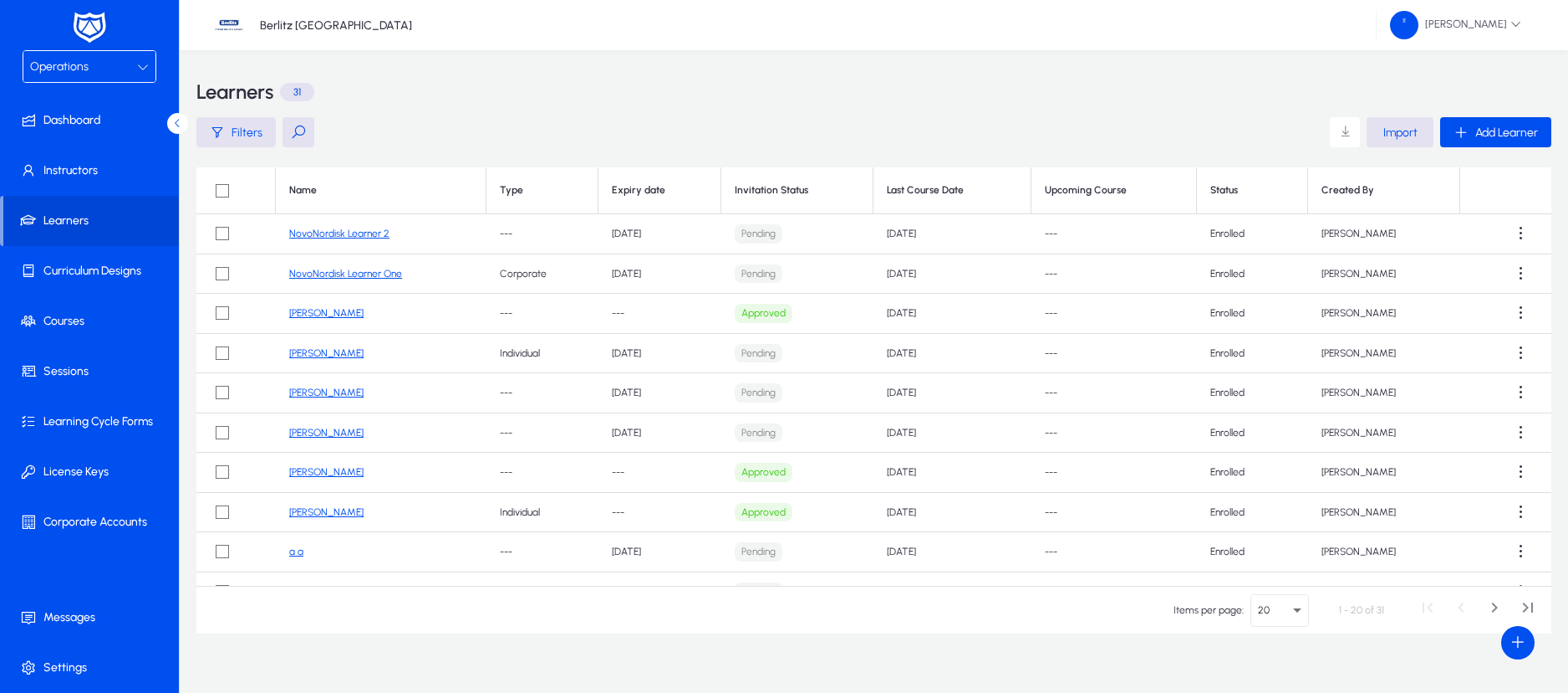
click at [374, 232] on link "NovoNordisk Learner 2" at bounding box center [340, 233] width 100 height 11
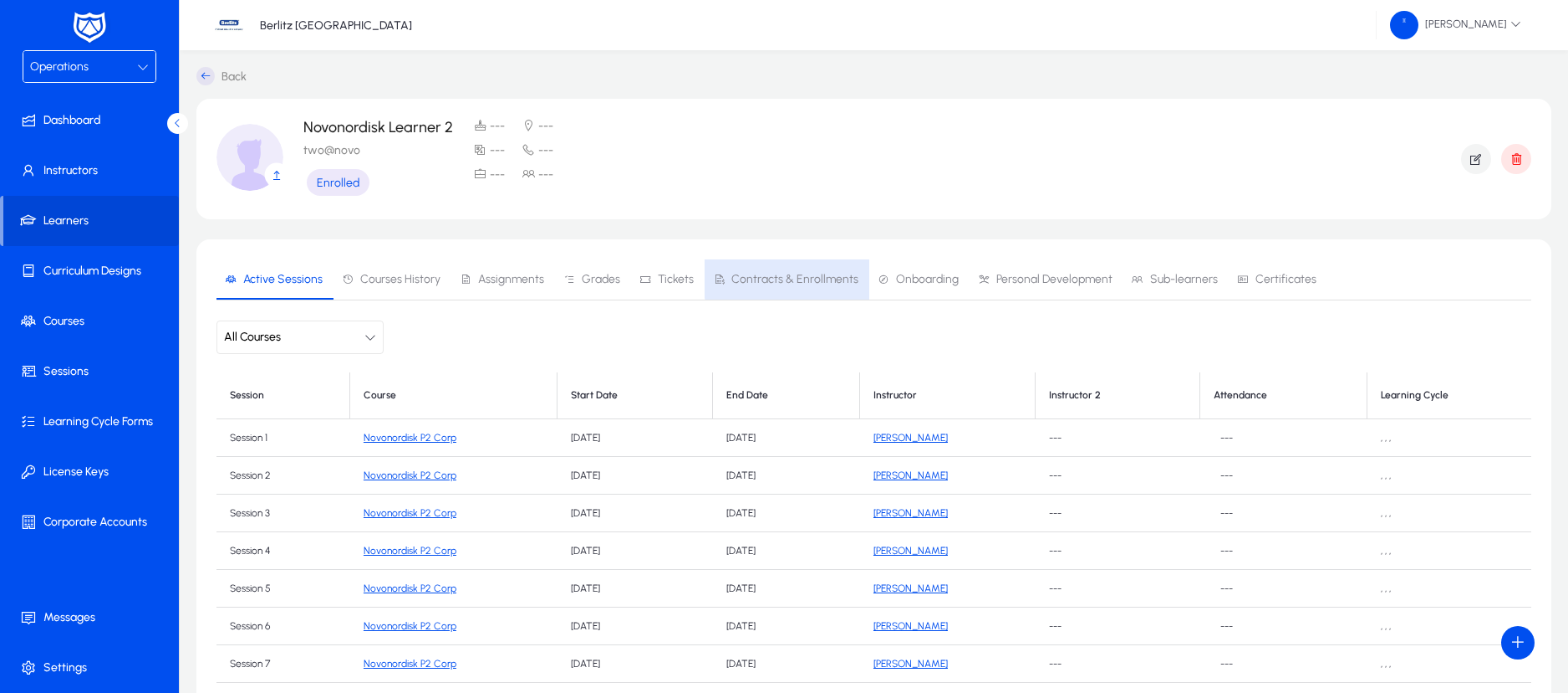
click at [791, 270] on span "Contracts & Enrollments" at bounding box center [786, 279] width 146 height 40
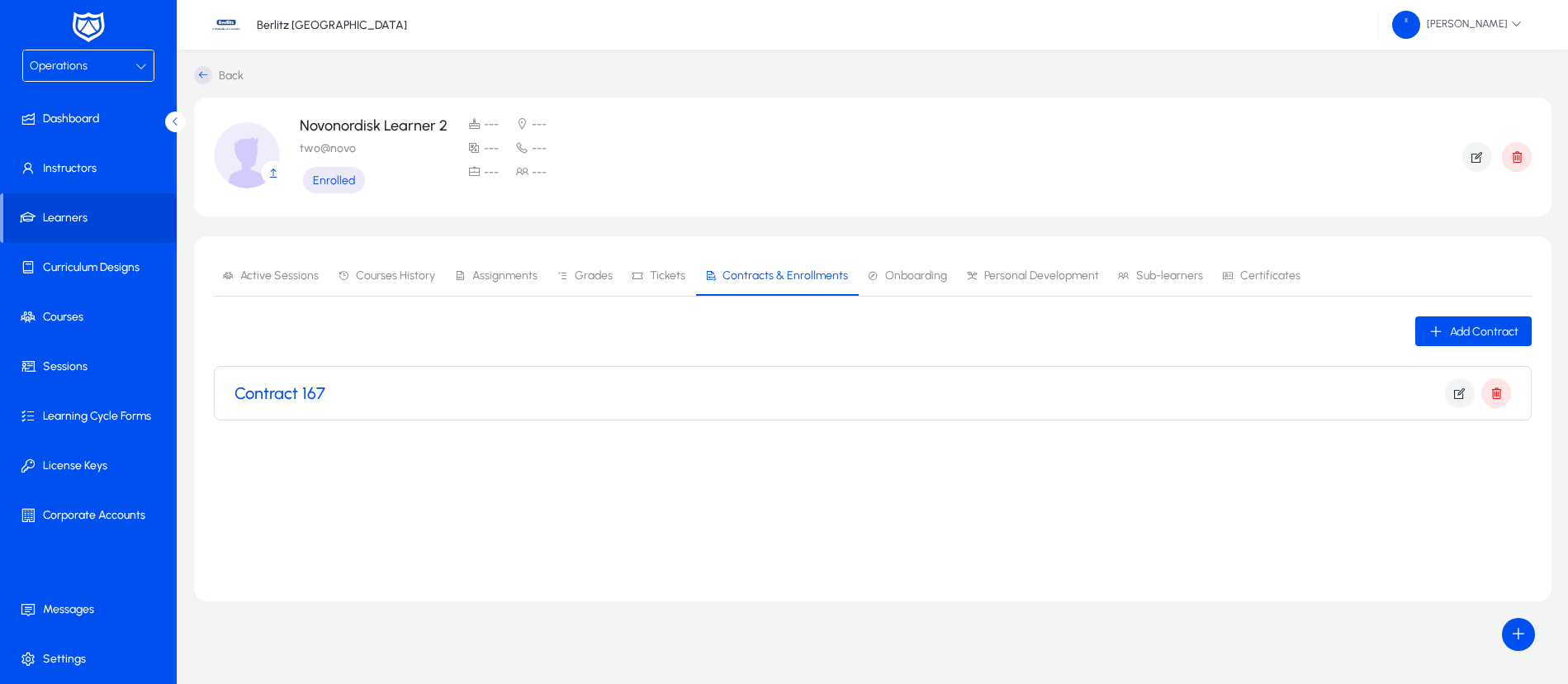
click at [268, 404] on div "Contract 167" at bounding box center [873, 393] width 1276 height 30
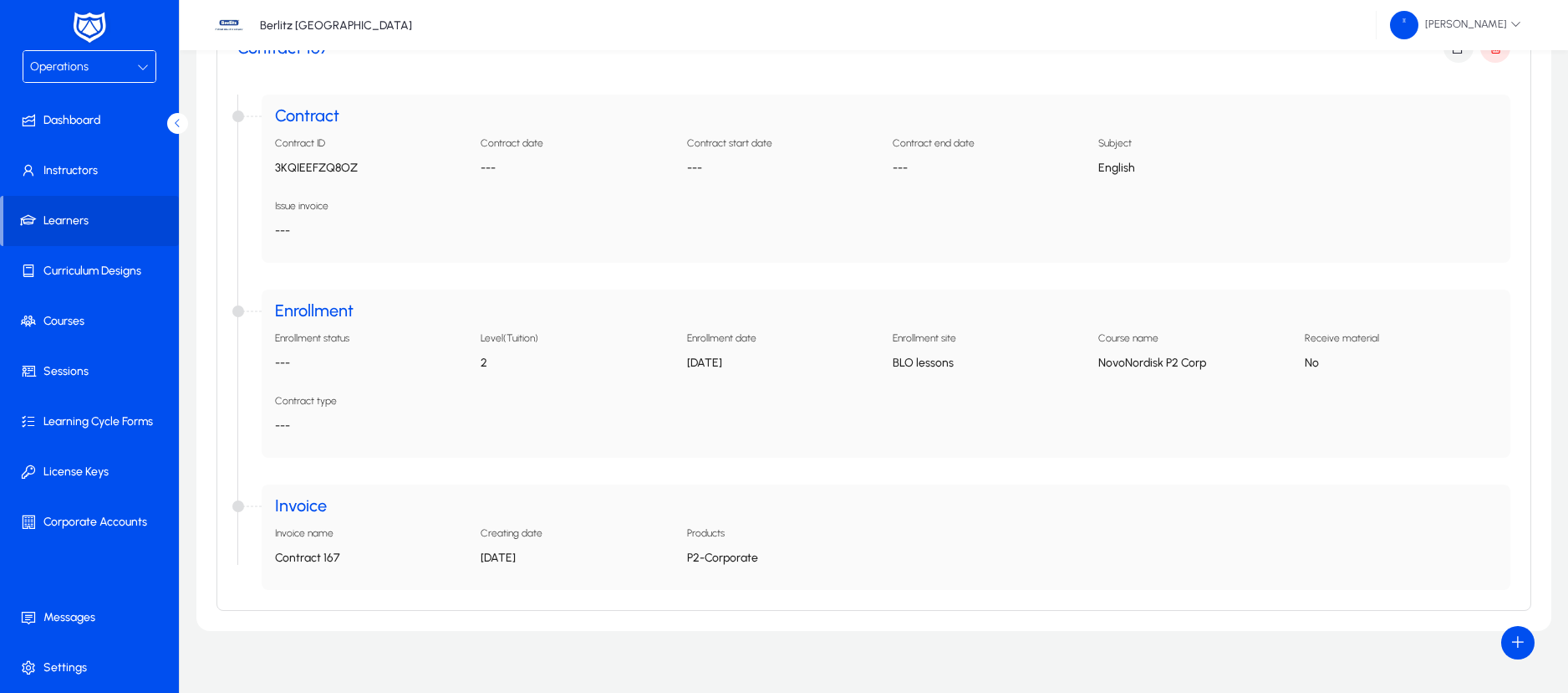
scroll to position [258, 0]
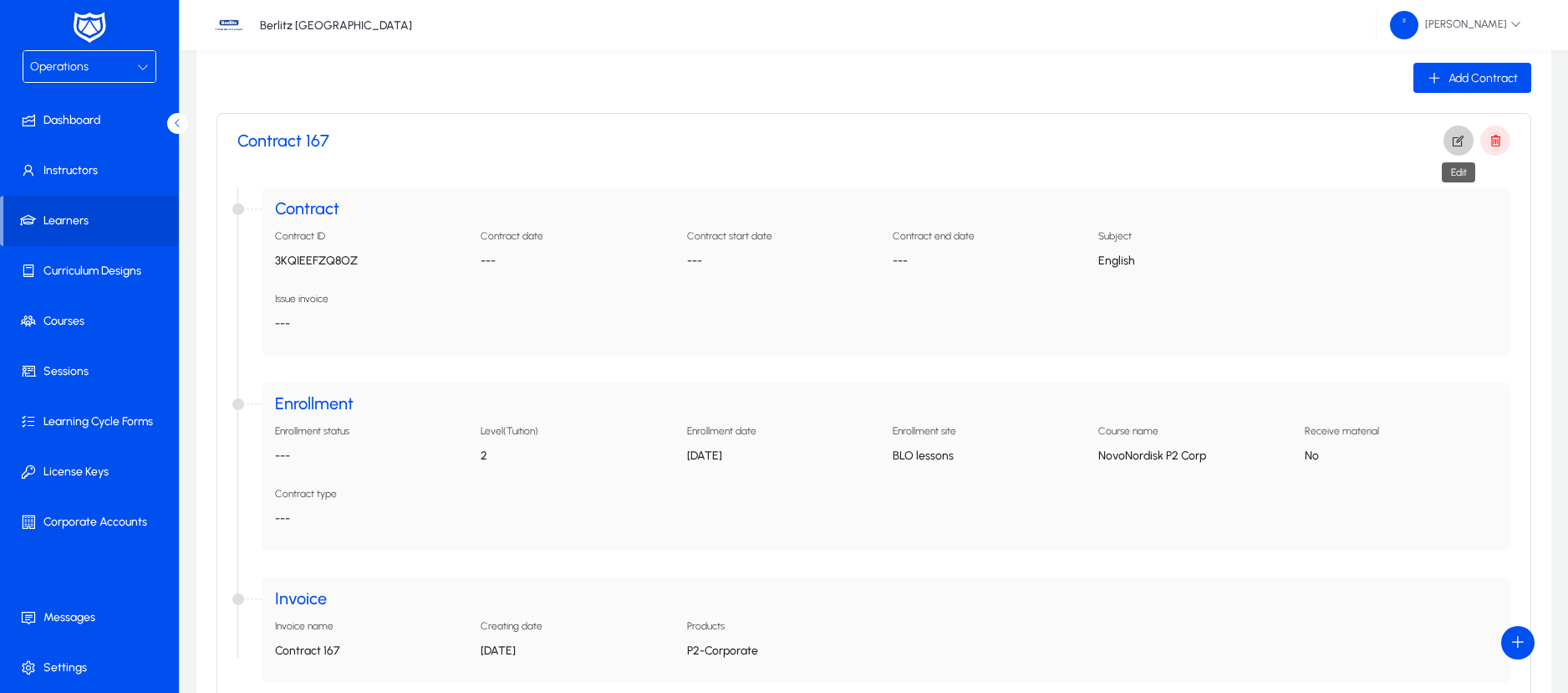
click at [1459, 137] on icon "button" at bounding box center [1459, 140] width 15 height 15
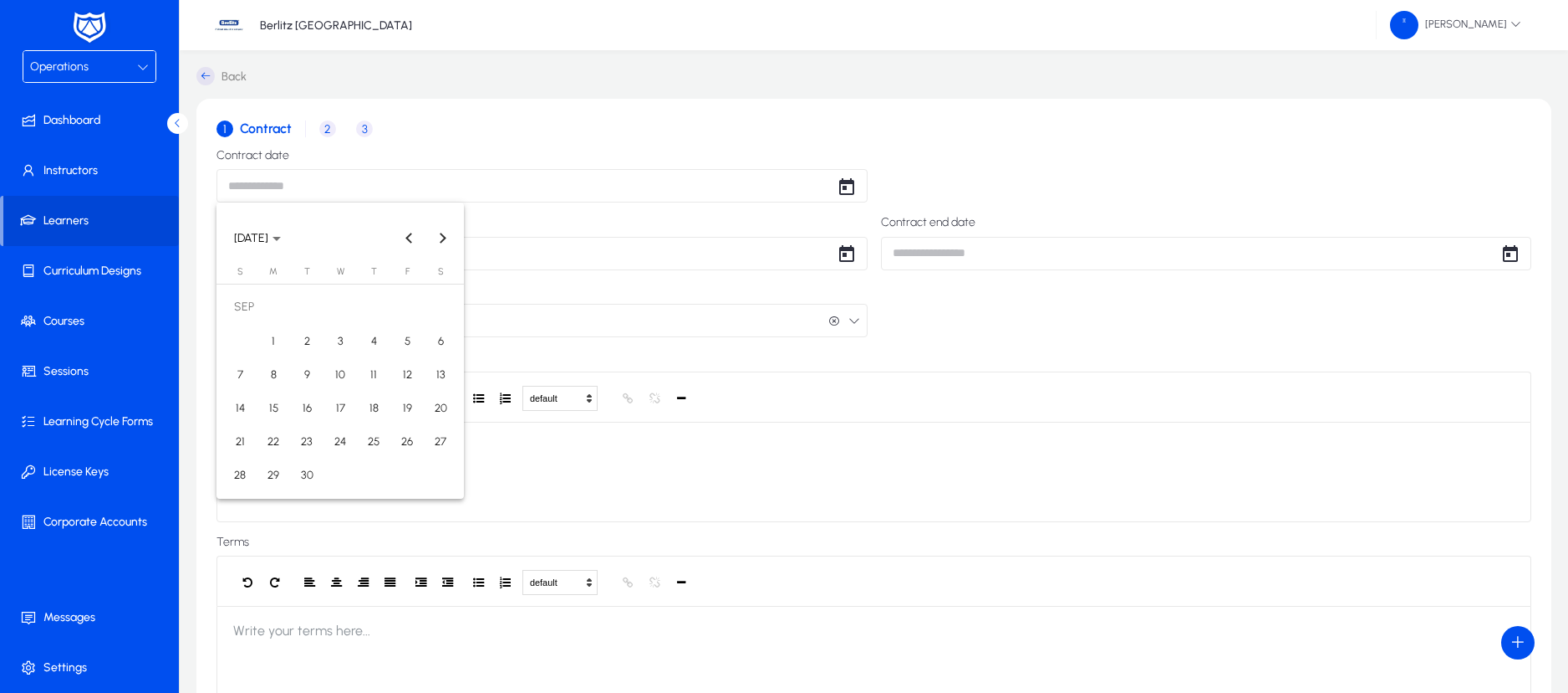
click at [337, 183] on body "Operations Dashboard Instructors Learners Curriculum Designs Courses Sessions L…" at bounding box center [784, 346] width 1568 height 693
click at [242, 404] on span "14" at bounding box center [240, 407] width 30 height 30
type input "**********"
click at [376, 247] on body "**********" at bounding box center [784, 346] width 1568 height 693
click at [238, 470] on span "14" at bounding box center [240, 475] width 30 height 30
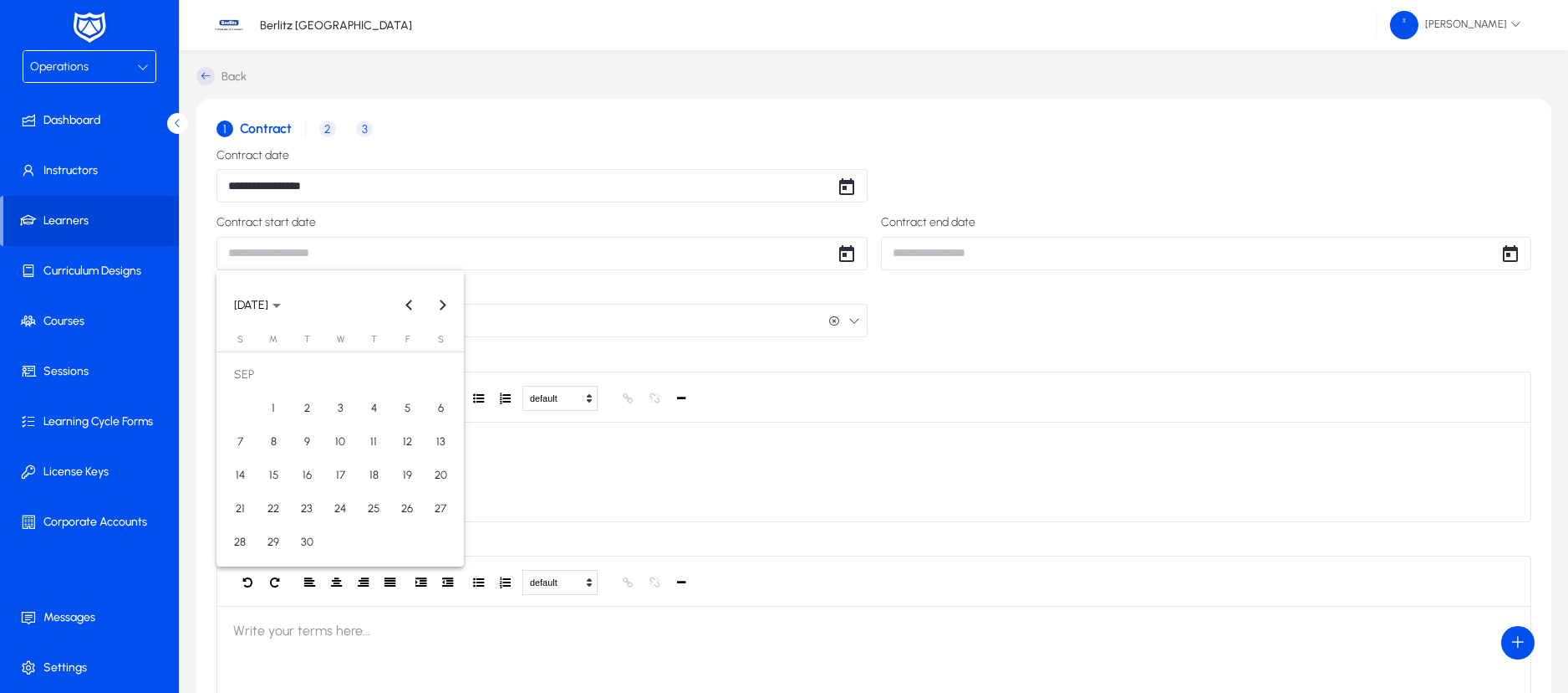
type input "**********"
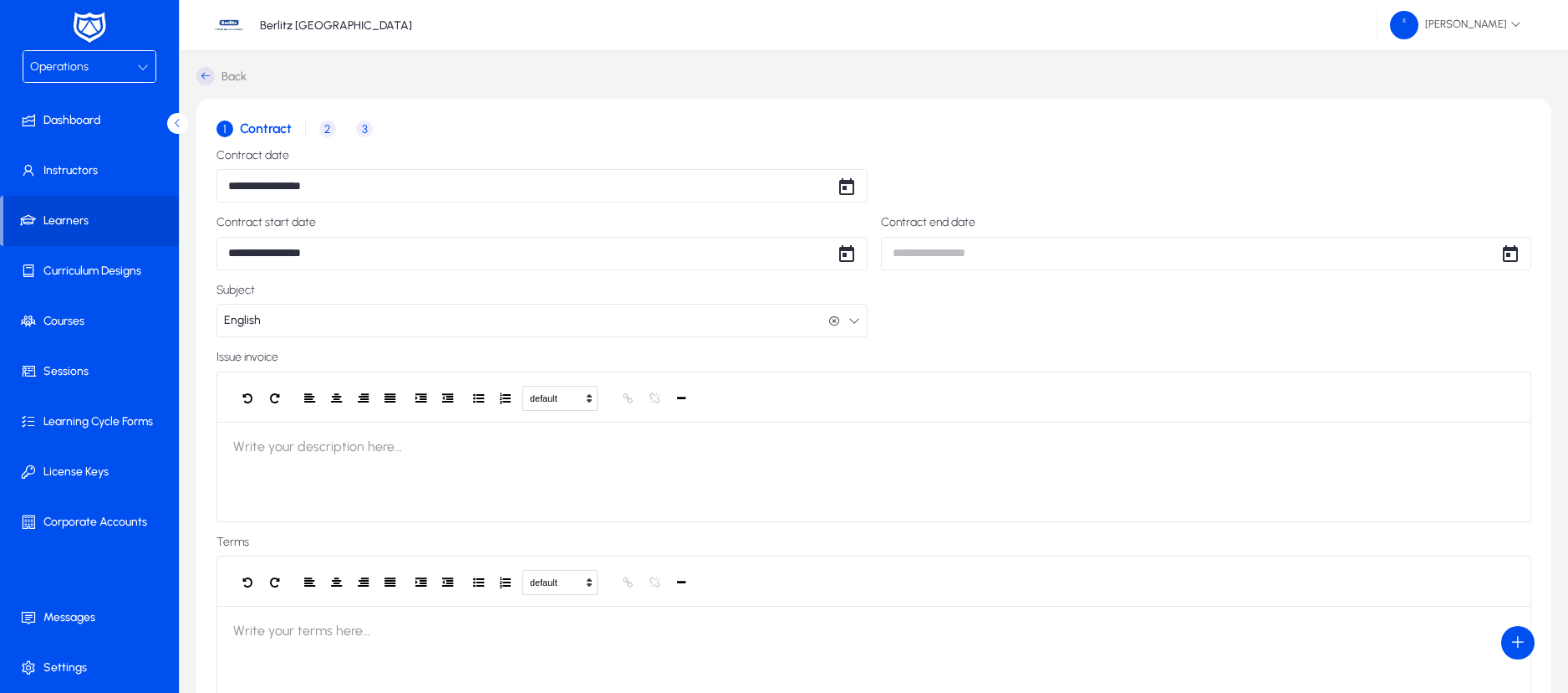
click at [329, 134] on span "2" at bounding box center [327, 129] width 17 height 17
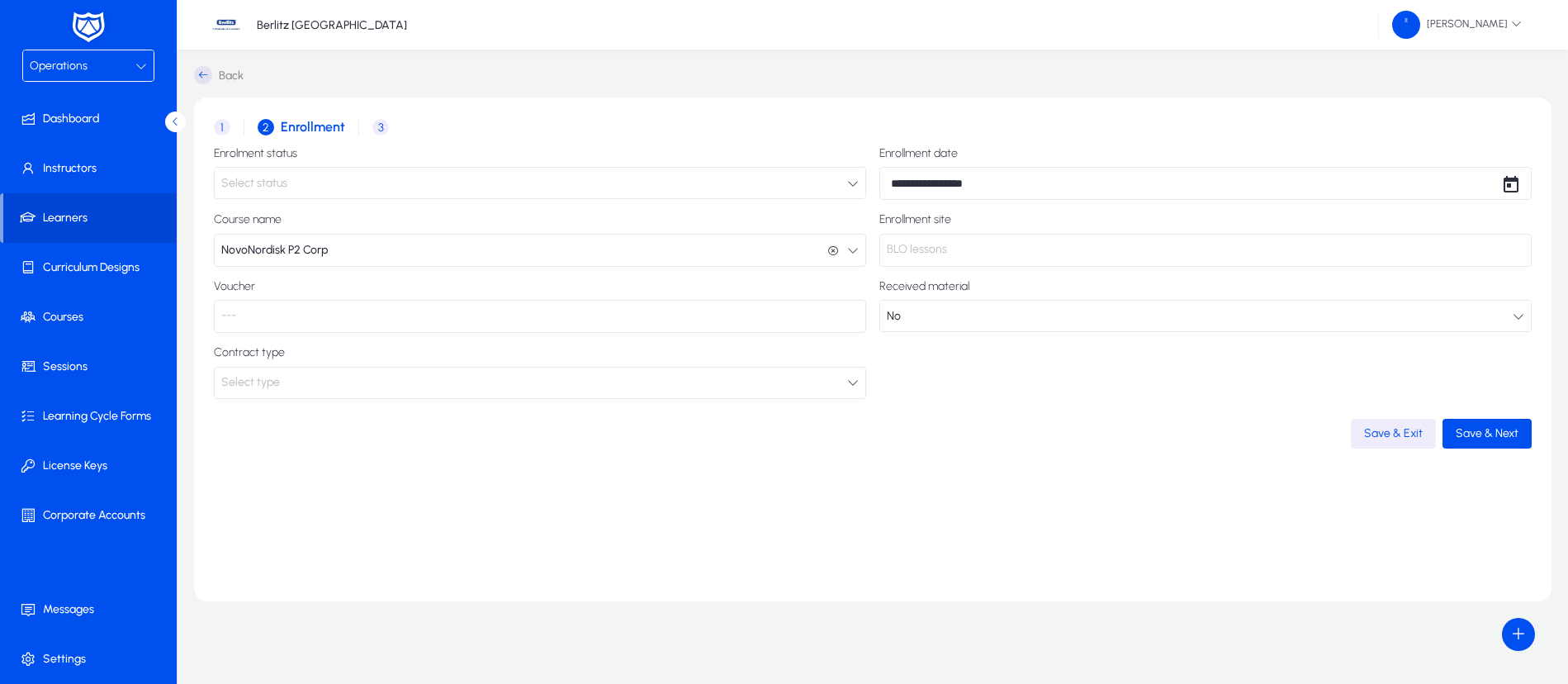
click at [292, 182] on div "Select status" at bounding box center [535, 183] width 626 height 21
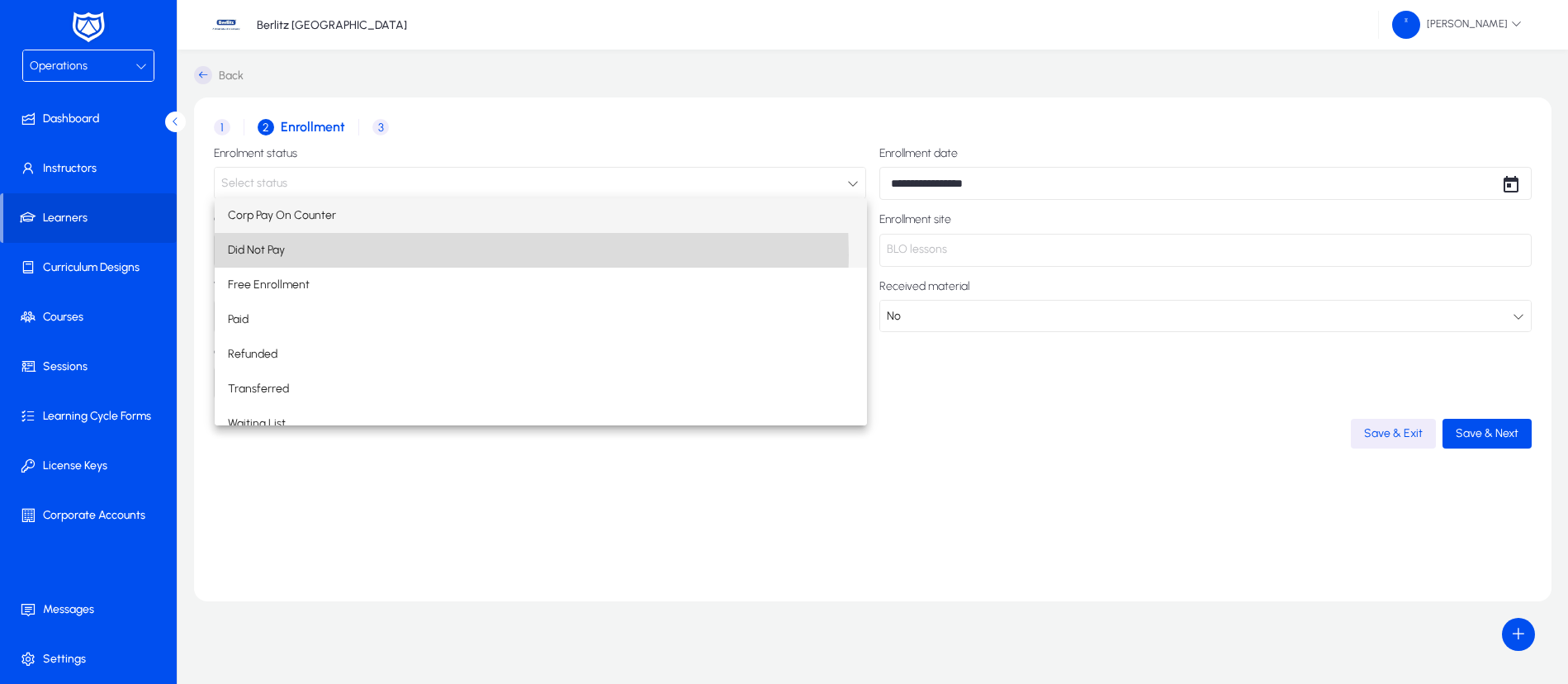
click at [282, 255] on span "Did Not Pay" at bounding box center [256, 249] width 57 height 20
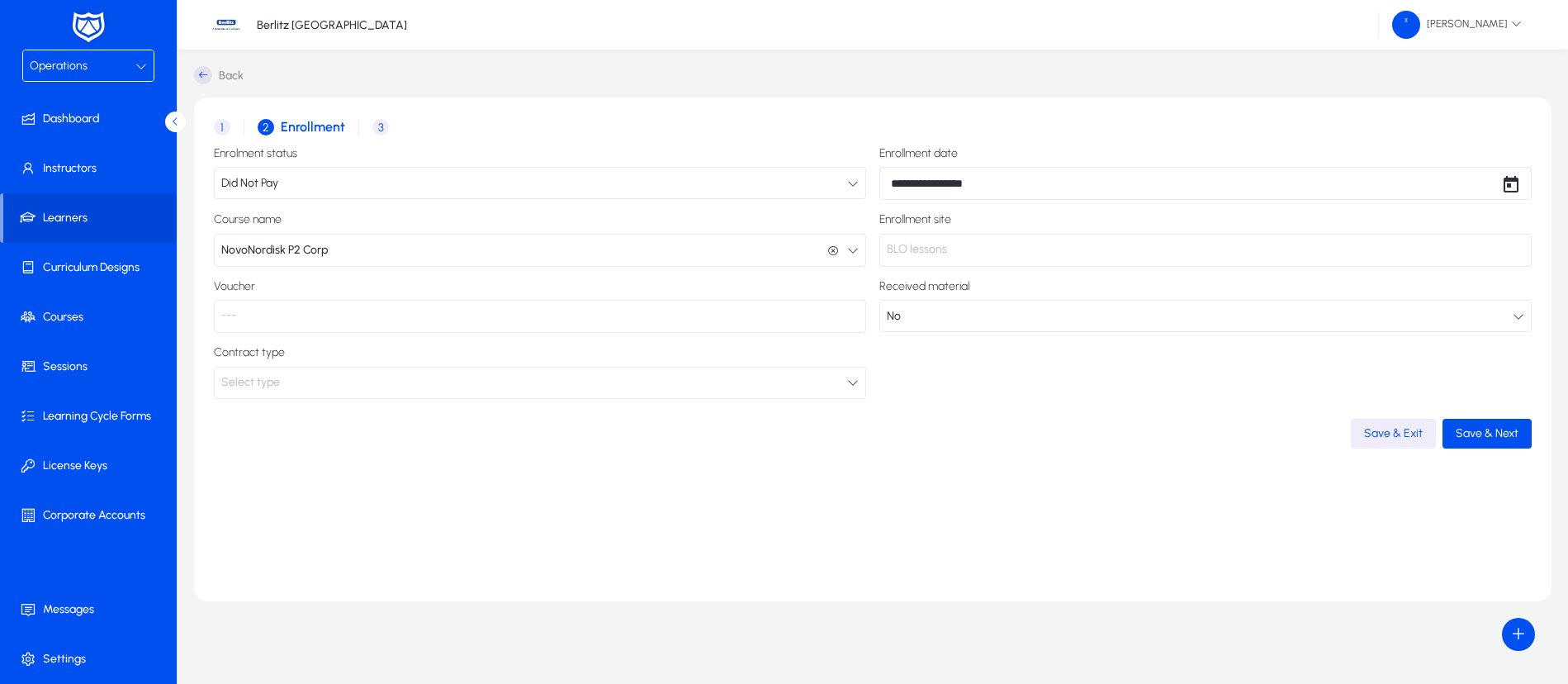
click at [287, 379] on div "Select type" at bounding box center [535, 382] width 626 height 21
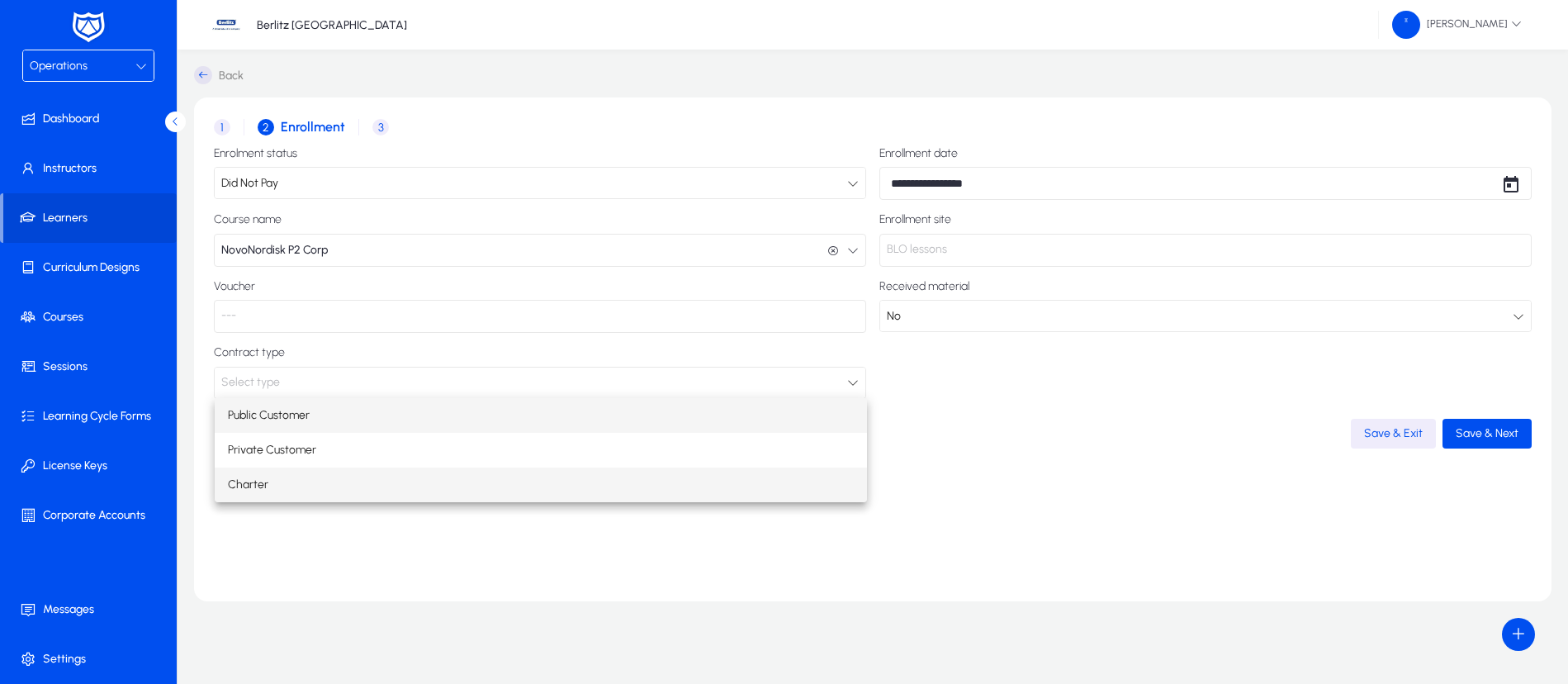
click at [265, 491] on span "Charter" at bounding box center [248, 484] width 40 height 20
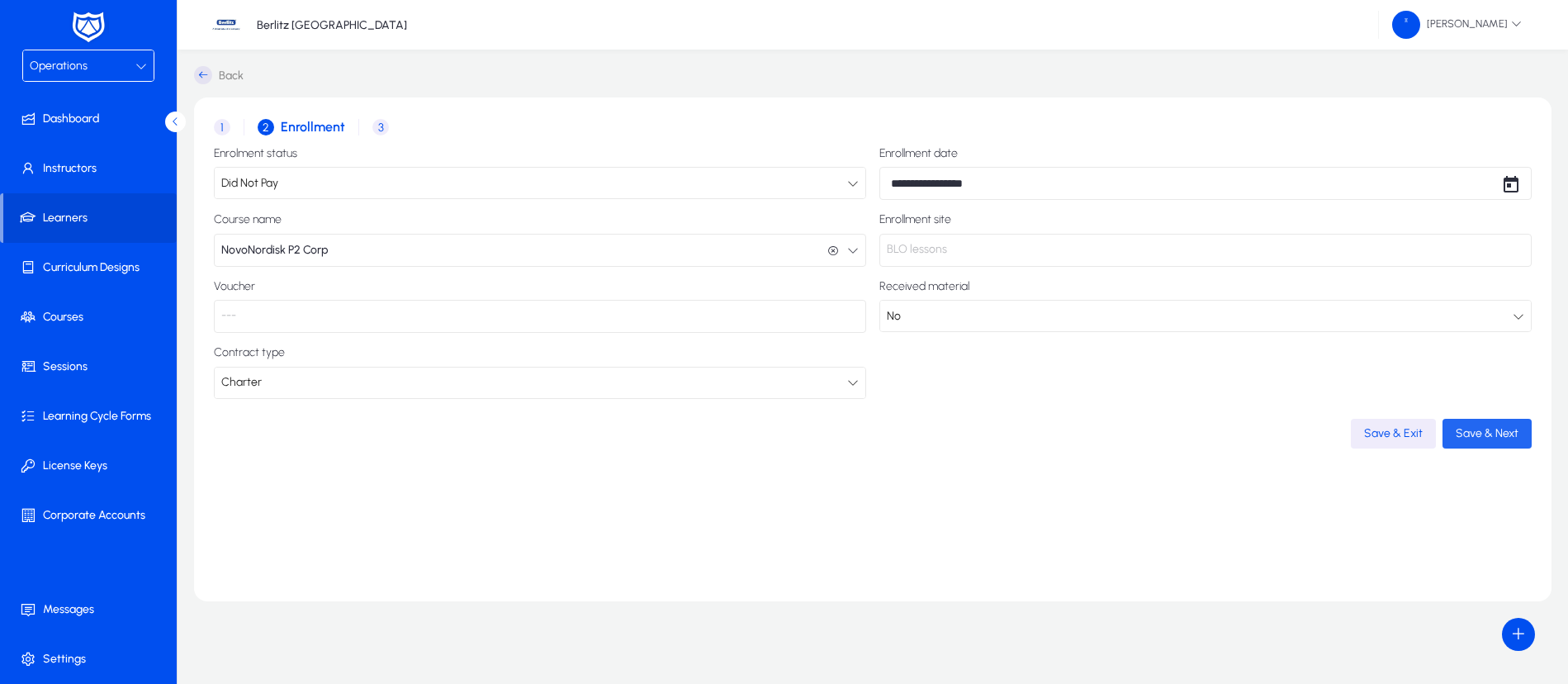
click at [1487, 430] on span "Save & Next" at bounding box center [1487, 433] width 63 height 14
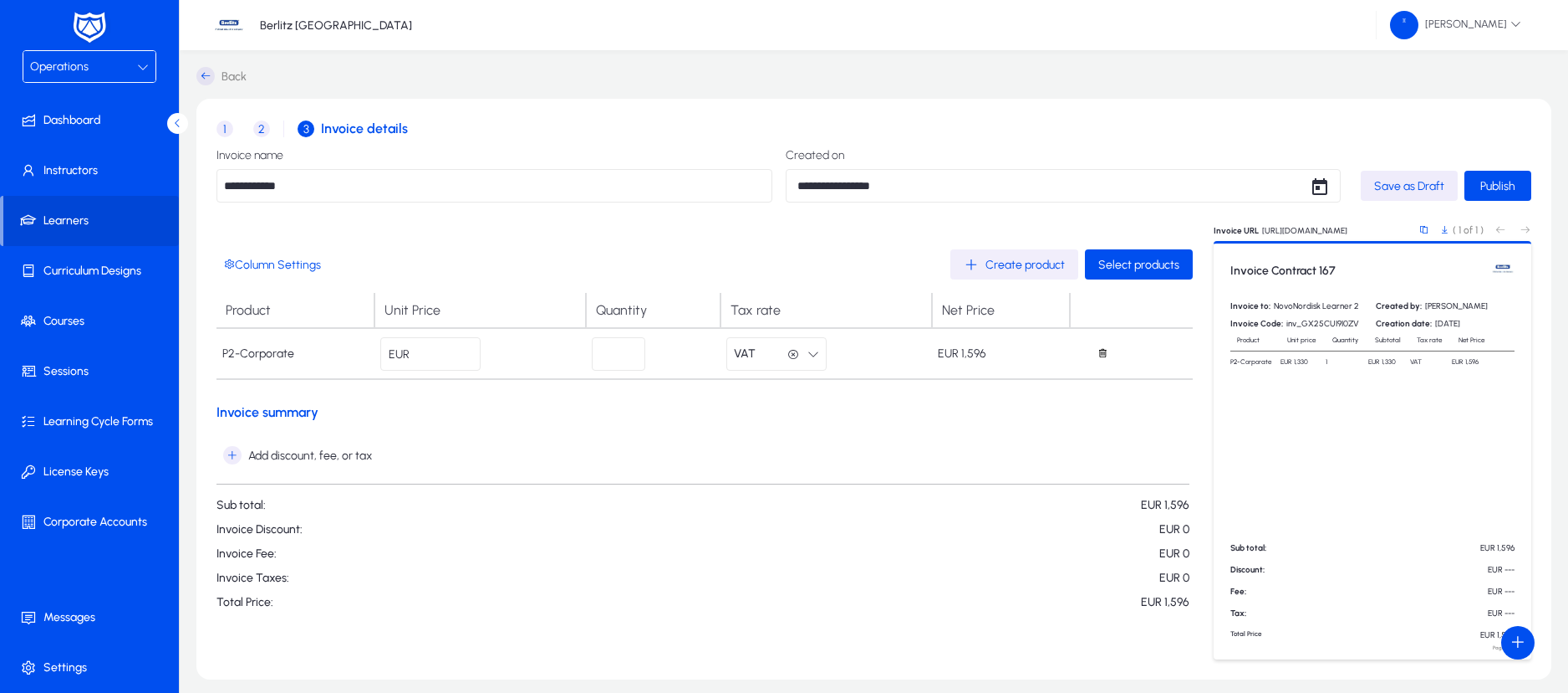
click at [1033, 264] on span "Create product" at bounding box center [1026, 264] width 79 height 14
click at [1120, 260] on span "Select products" at bounding box center [1139, 264] width 81 height 14
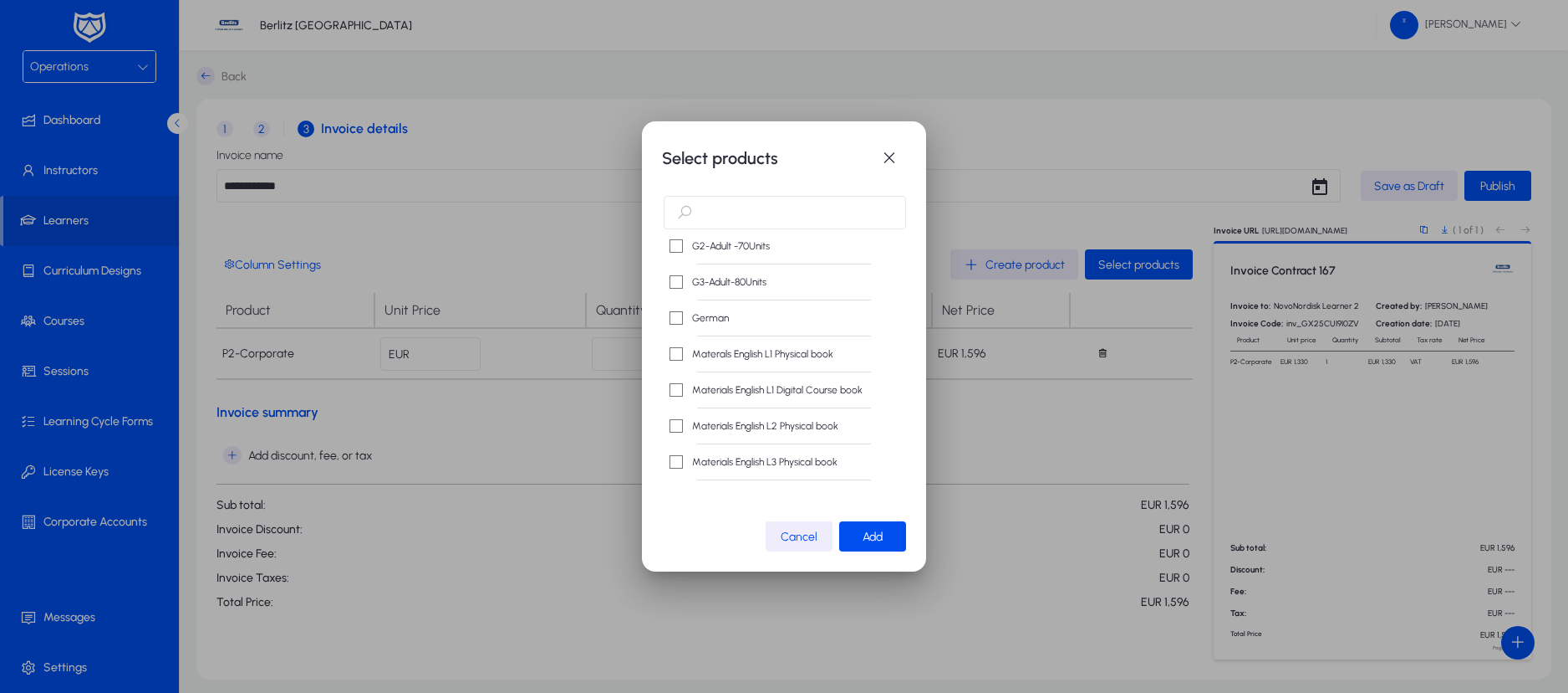
scroll to position [327, 0]
click at [886, 526] on span "button" at bounding box center [872, 536] width 67 height 40
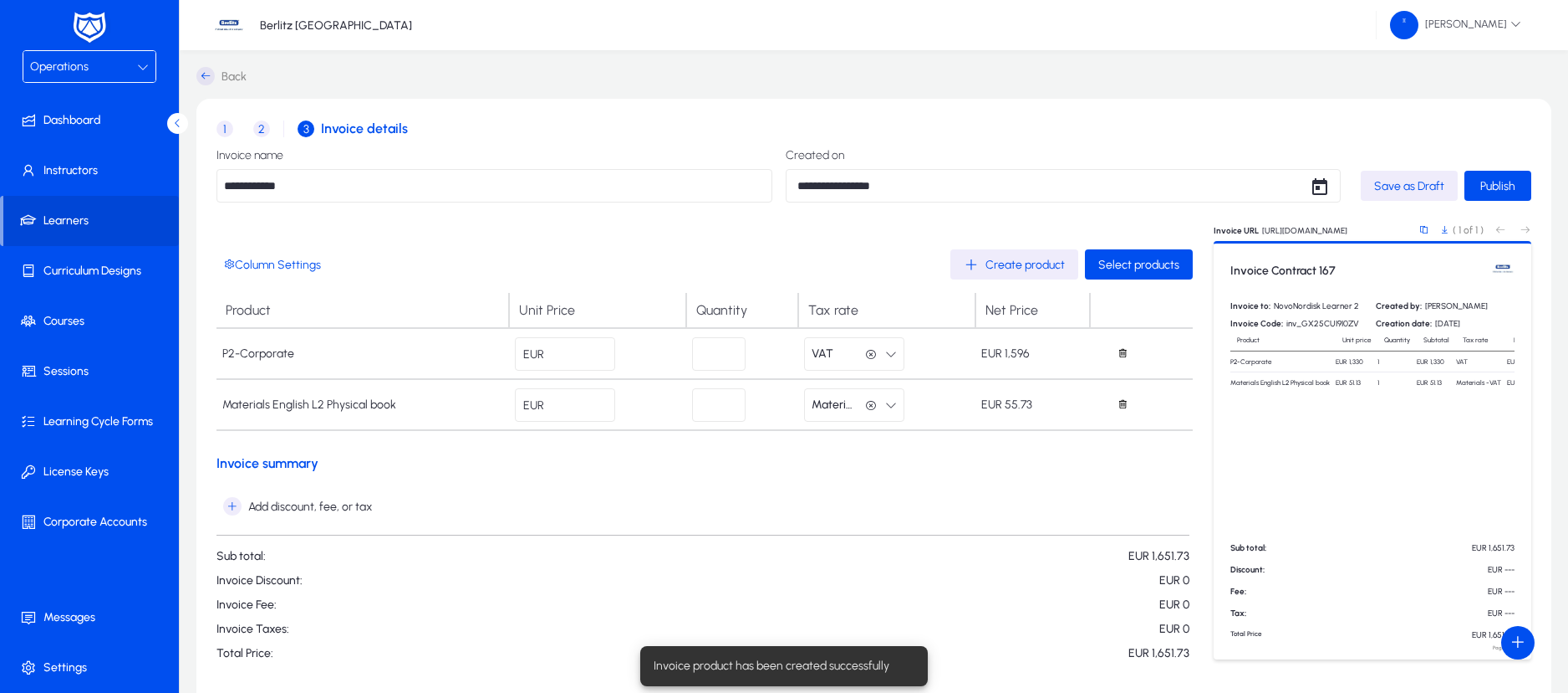
click at [734, 399] on input "*" at bounding box center [719, 404] width 54 height 33
click at [724, 401] on input "*" at bounding box center [719, 404] width 54 height 33
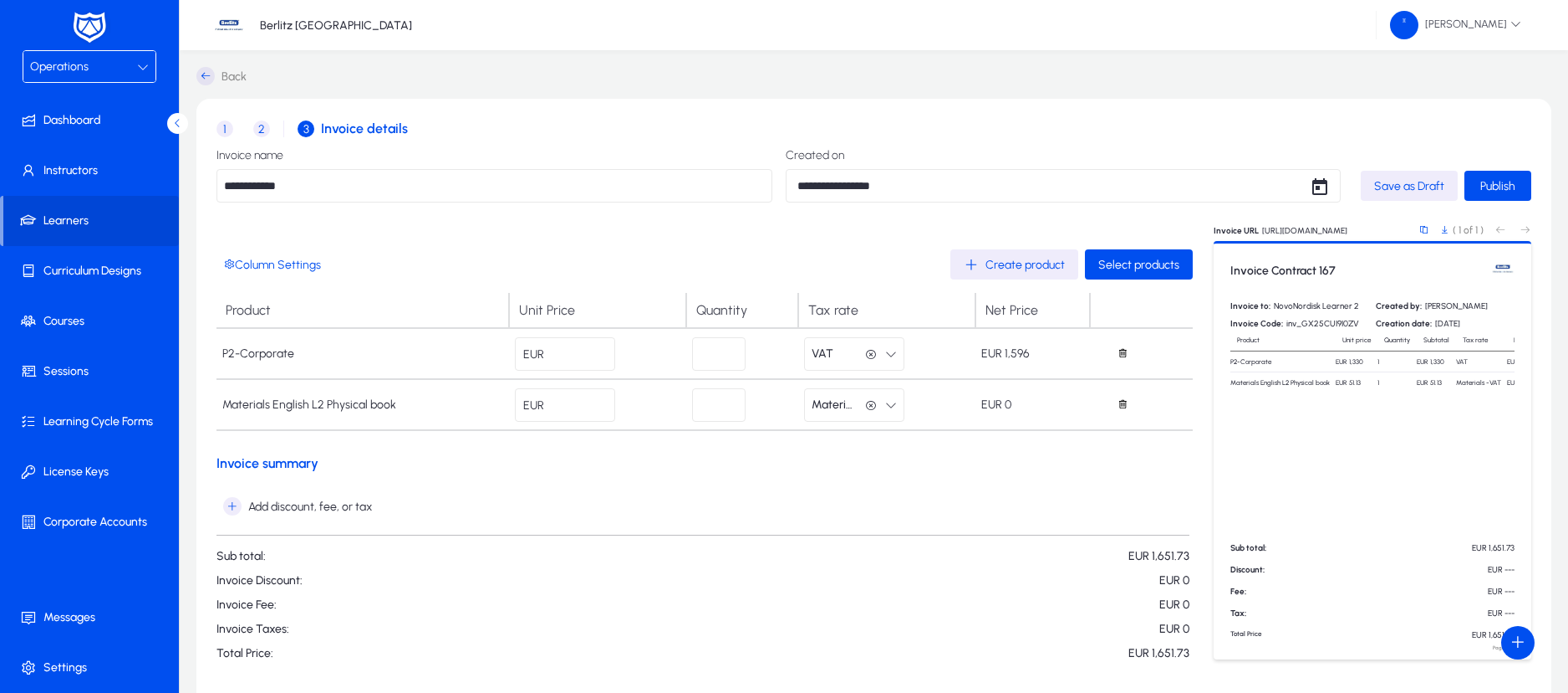
type input "*"
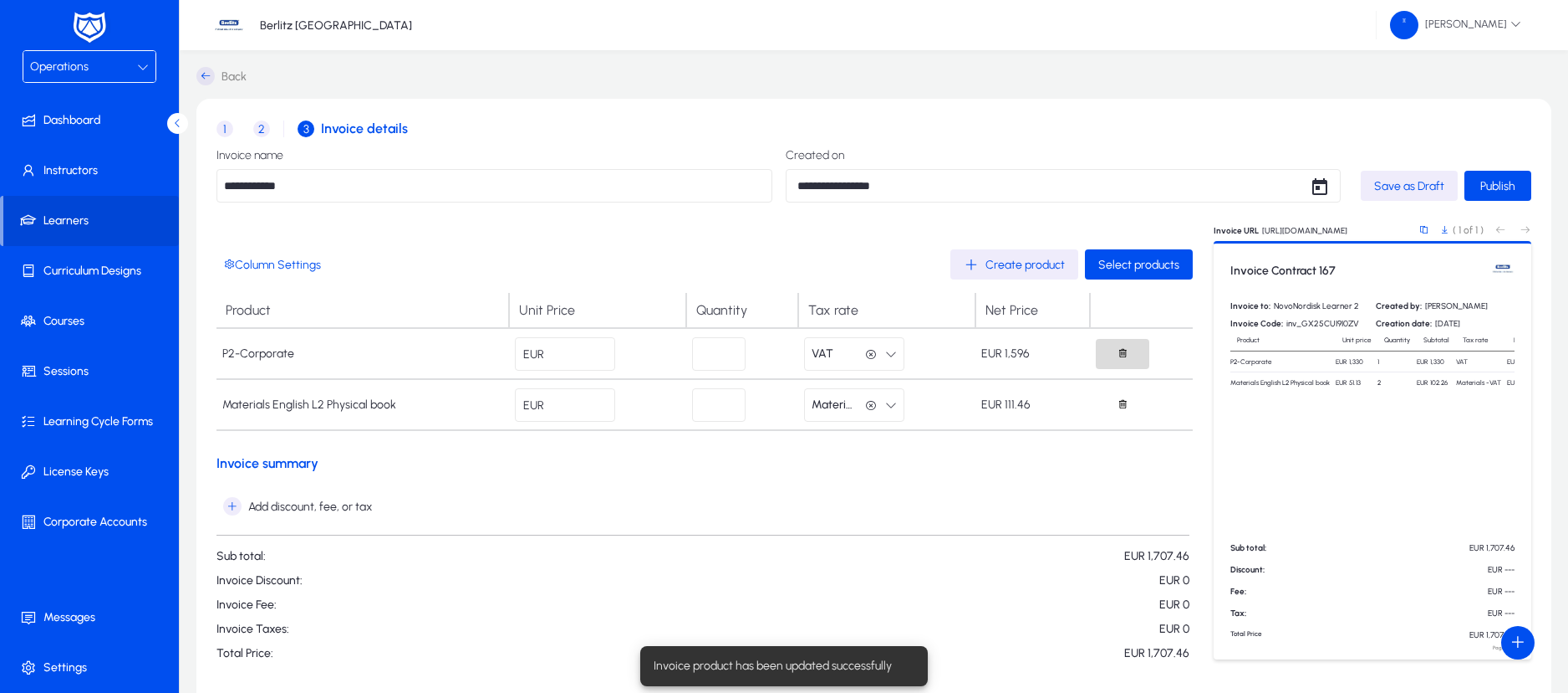
click at [1118, 352] on icon "button" at bounding box center [1122, 353] width 11 height 11
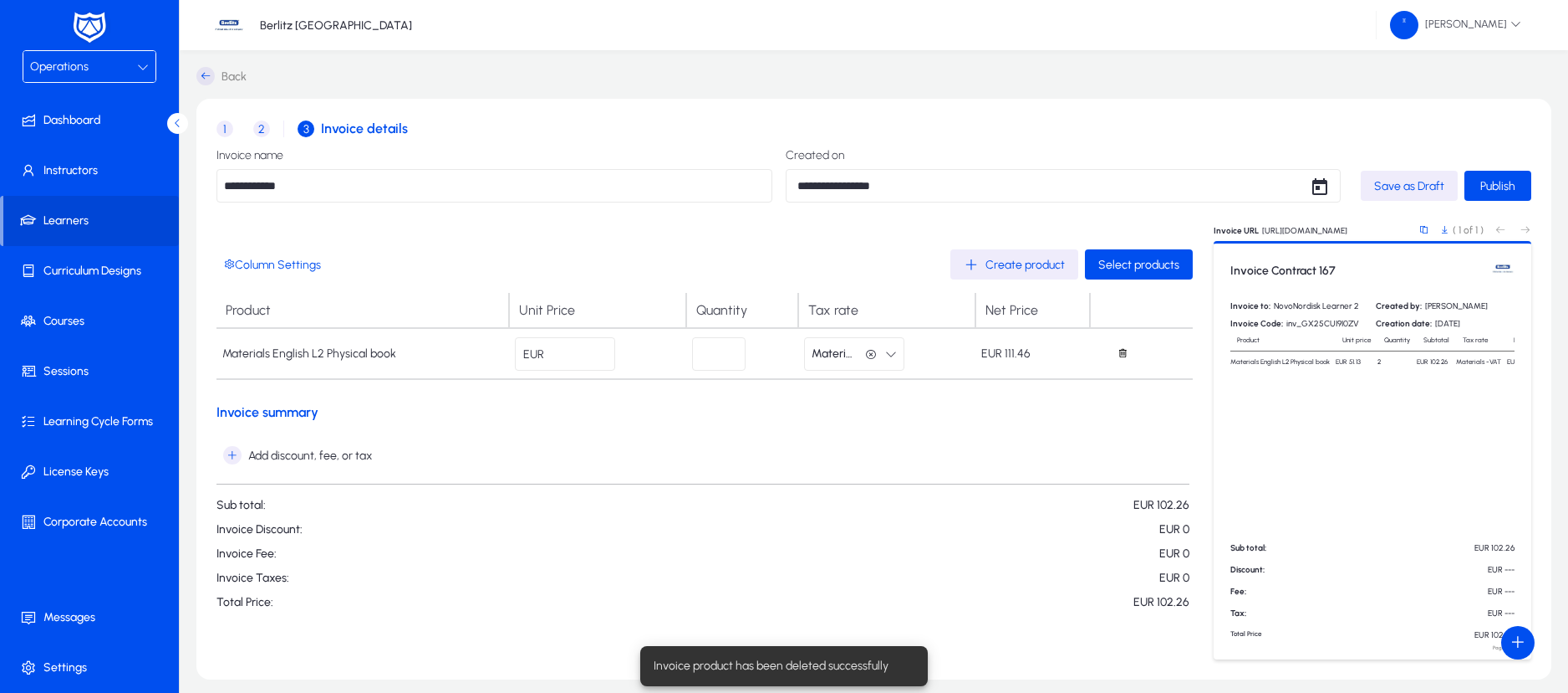
click at [606, 420] on form "Column Settings Create product Select products Product Unit Price Quantity Tax …" at bounding box center [705, 429] width 977 height 360
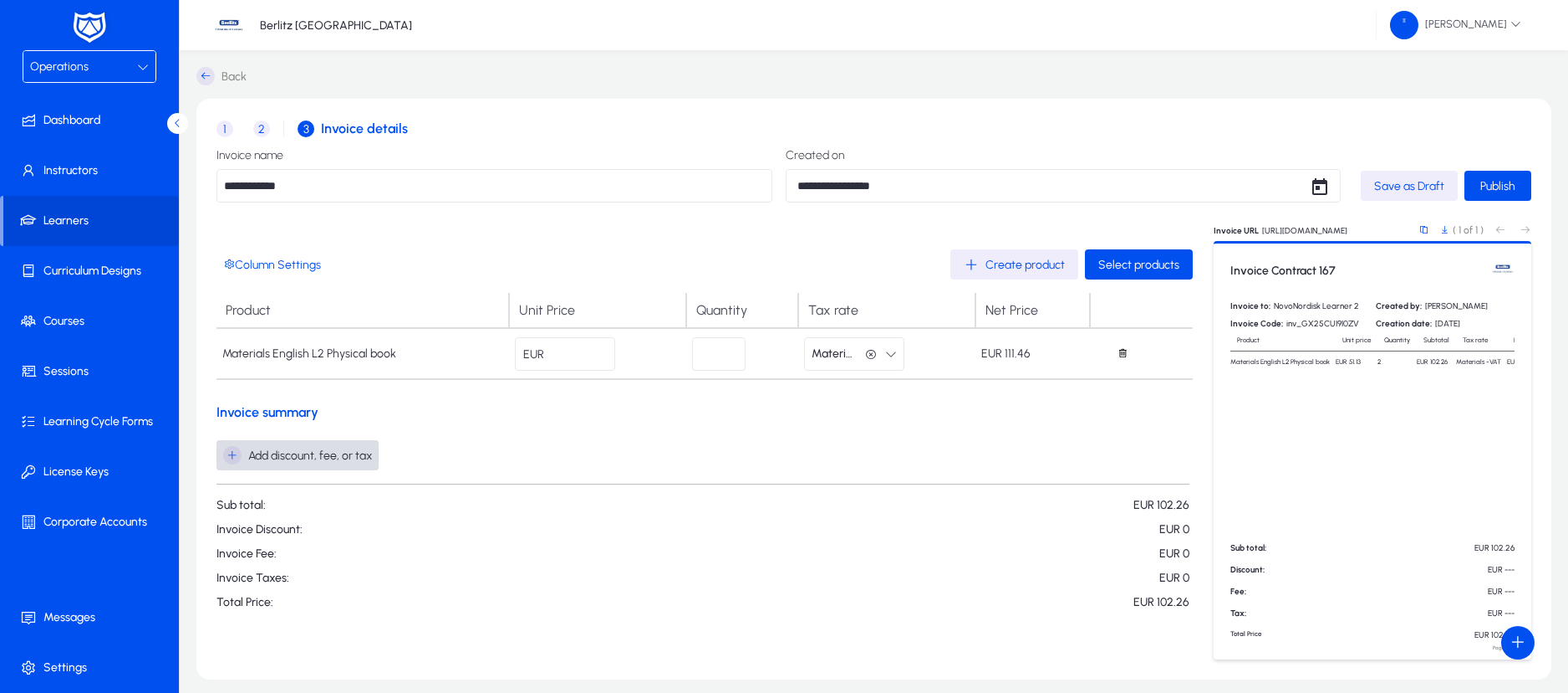
click at [226, 453] on icon "button" at bounding box center [232, 454] width 18 height 18
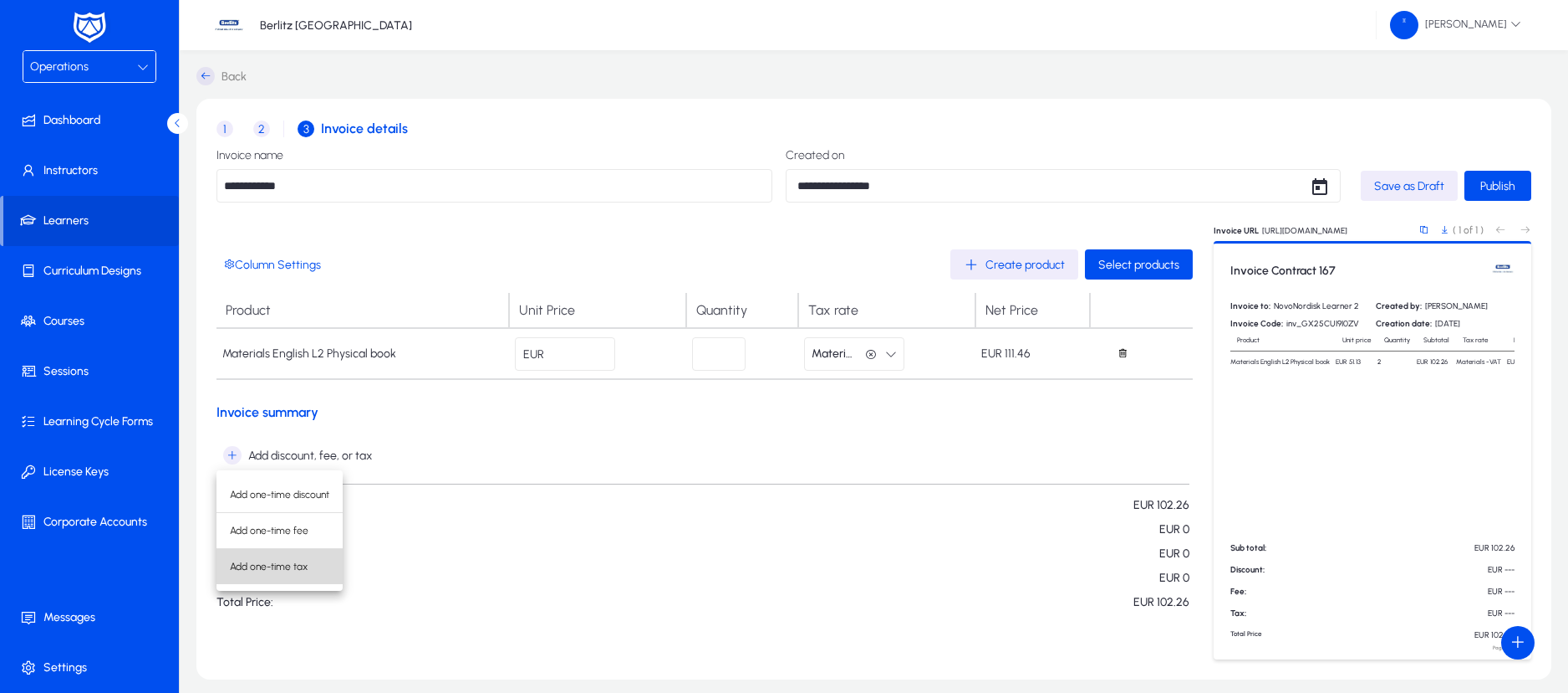
click at [257, 566] on span "Add one-time tax" at bounding box center [279, 566] width 99 height 15
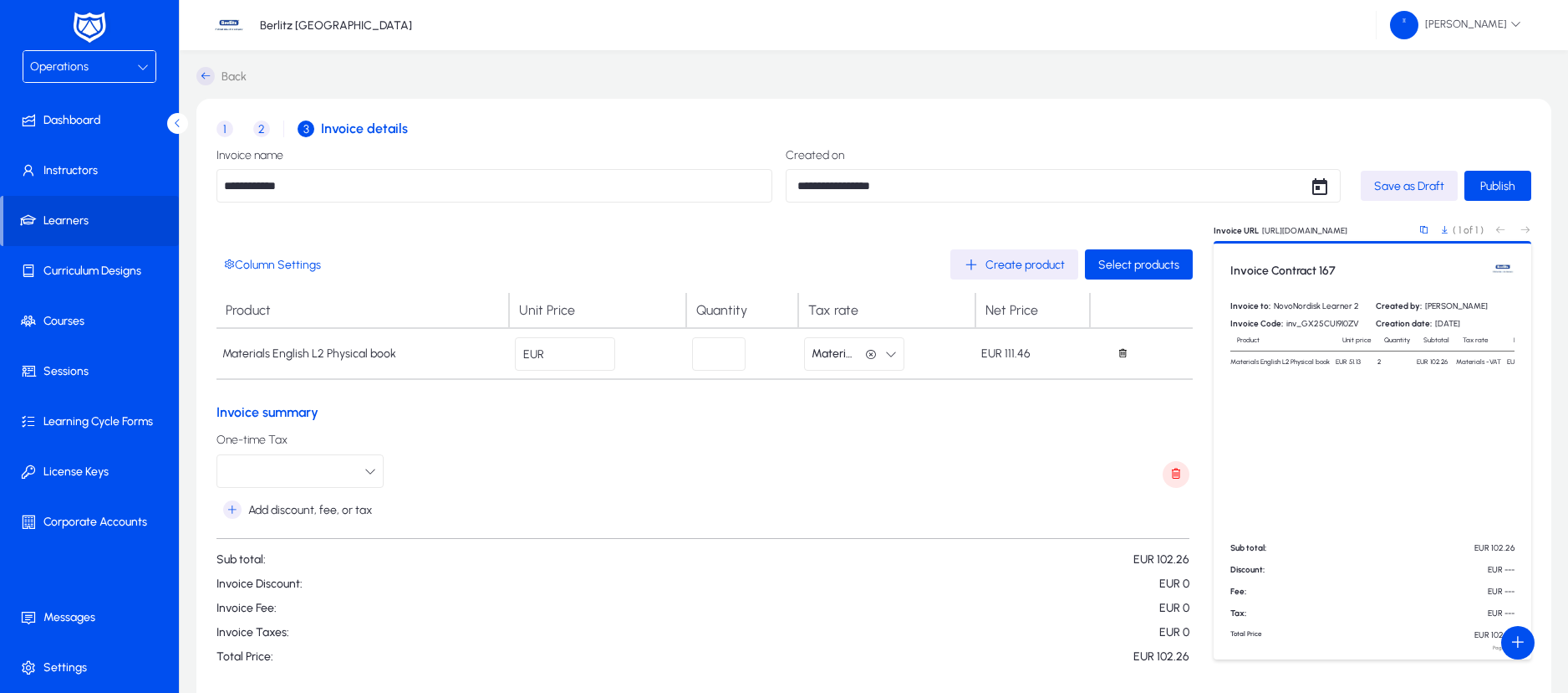
click at [369, 466] on icon "button" at bounding box center [370, 471] width 11 height 11
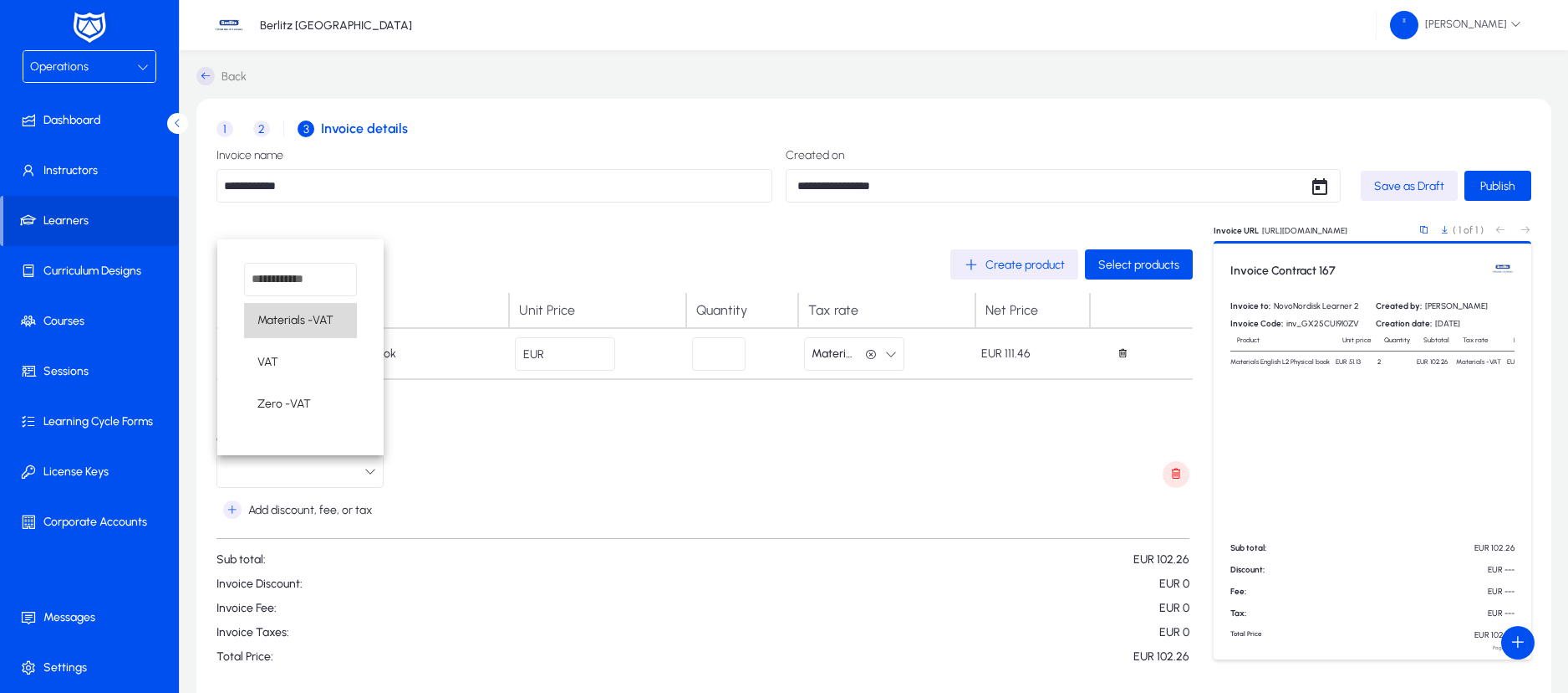
click at [319, 318] on span "Materials -VAT" at bounding box center [295, 320] width 76 height 20
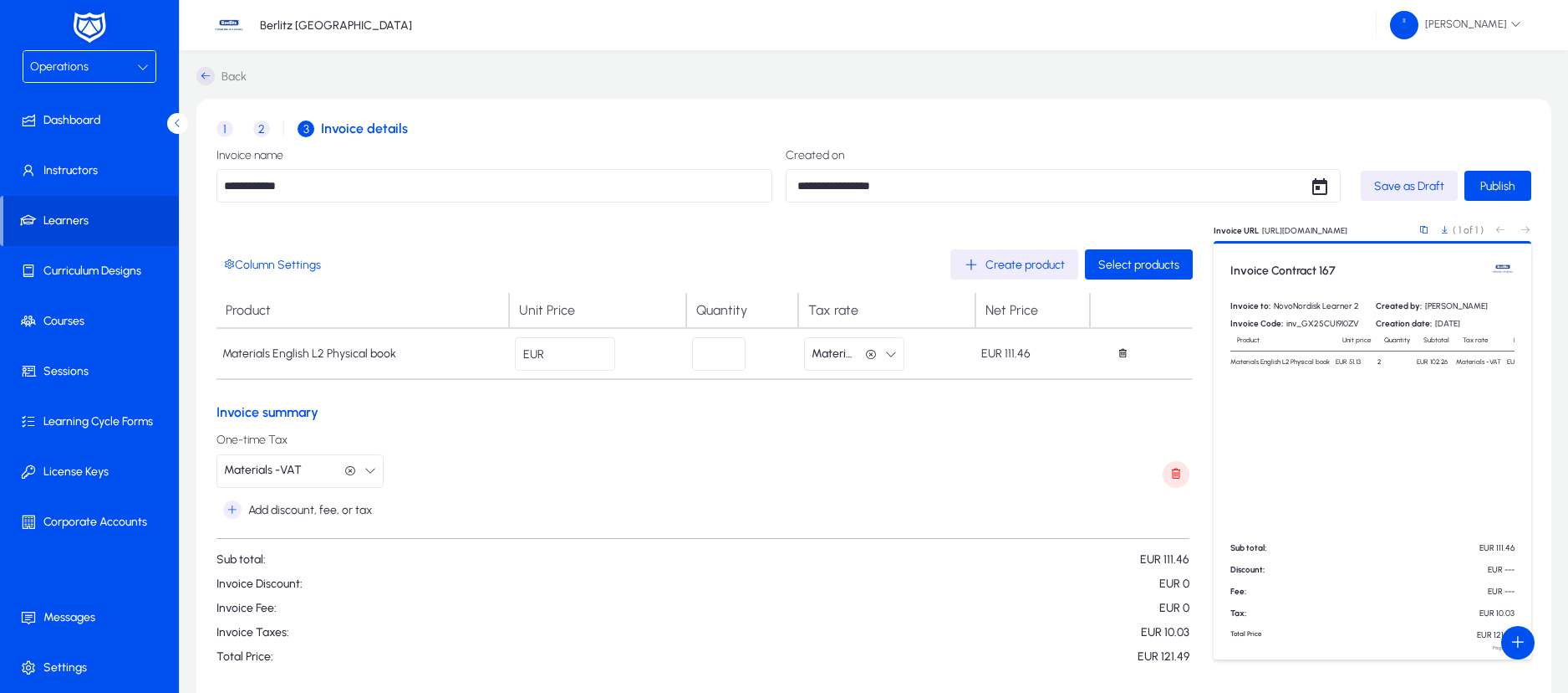
click at [872, 354] on icon "button" at bounding box center [871, 354] width 11 height 11
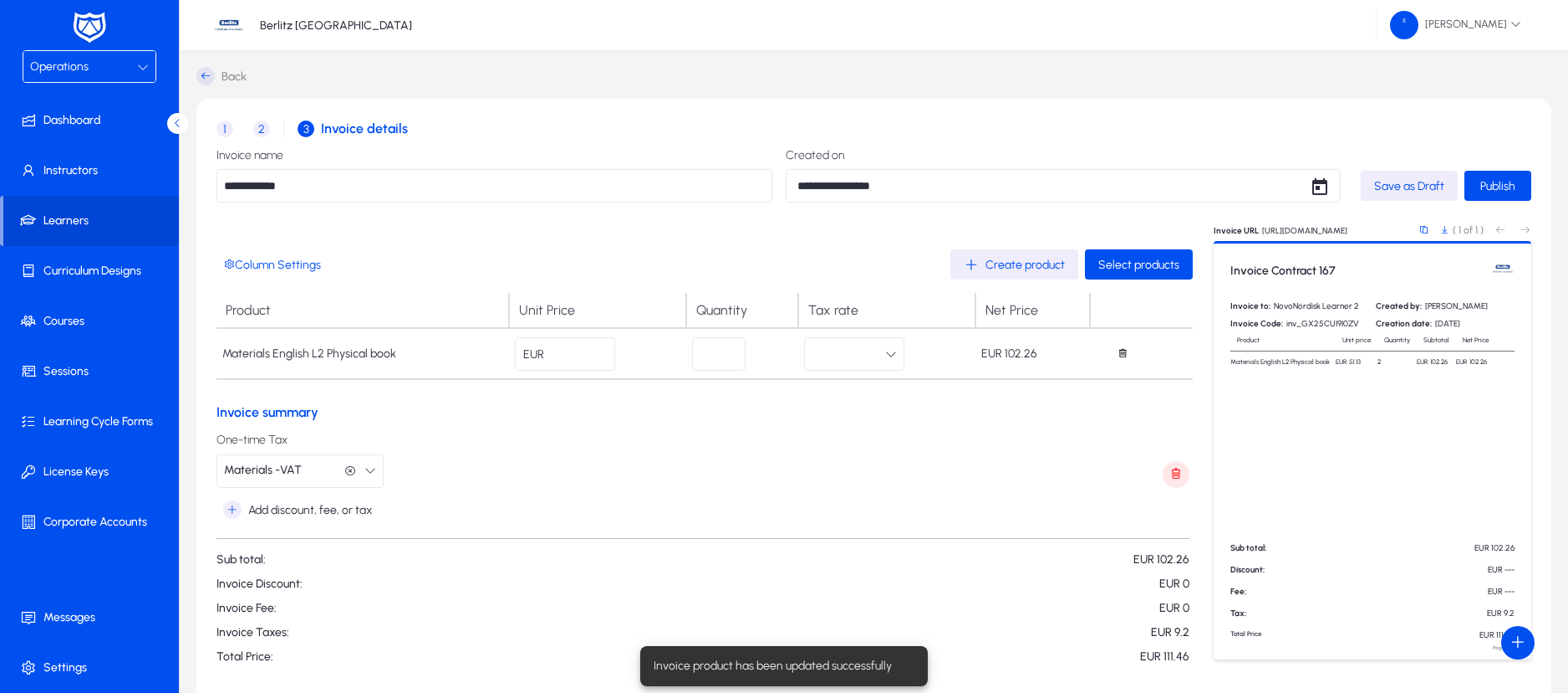
click at [937, 413] on h3 "Invoice summary" at bounding box center [705, 412] width 977 height 16
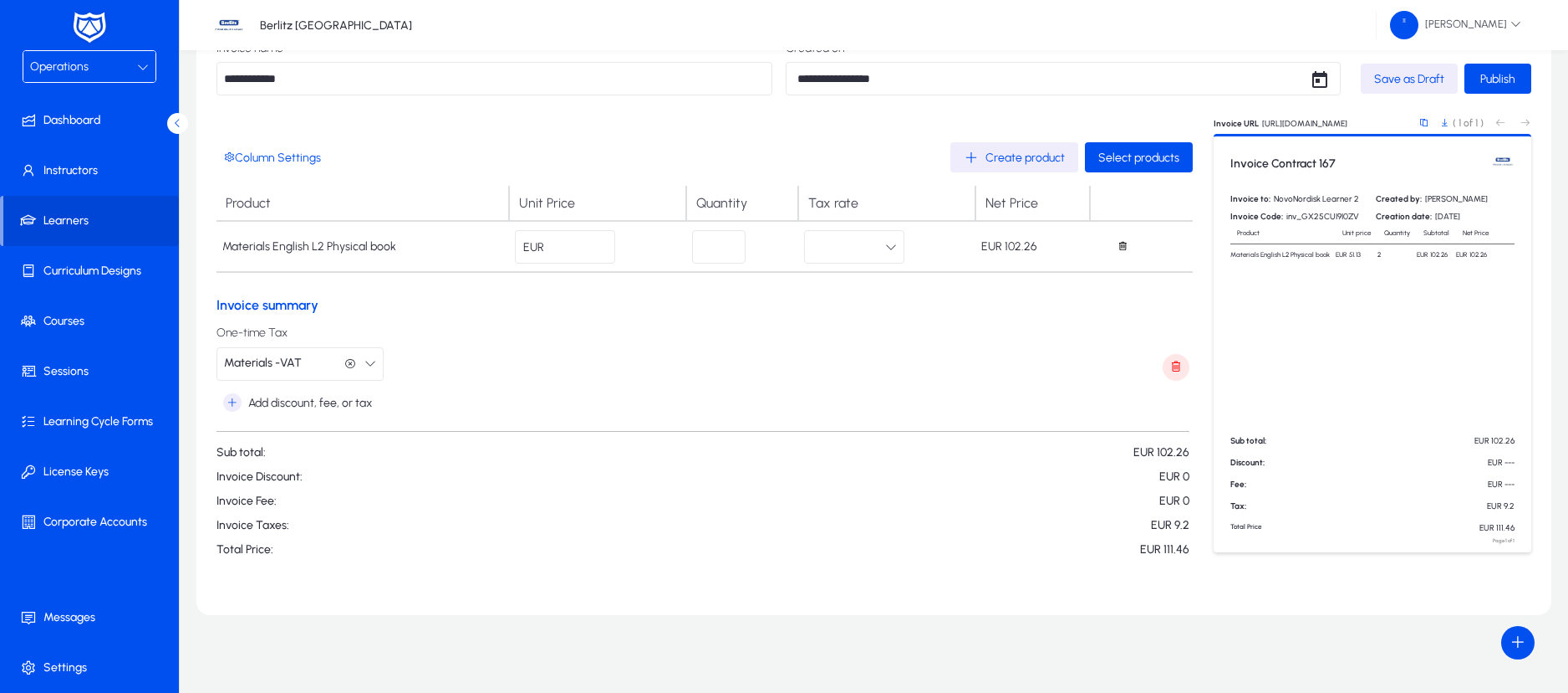
scroll to position [110, 0]
click at [1498, 74] on span "Publish" at bounding box center [1498, 76] width 35 height 14
click at [1512, 77] on span "Publish" at bounding box center [1498, 76] width 35 height 14
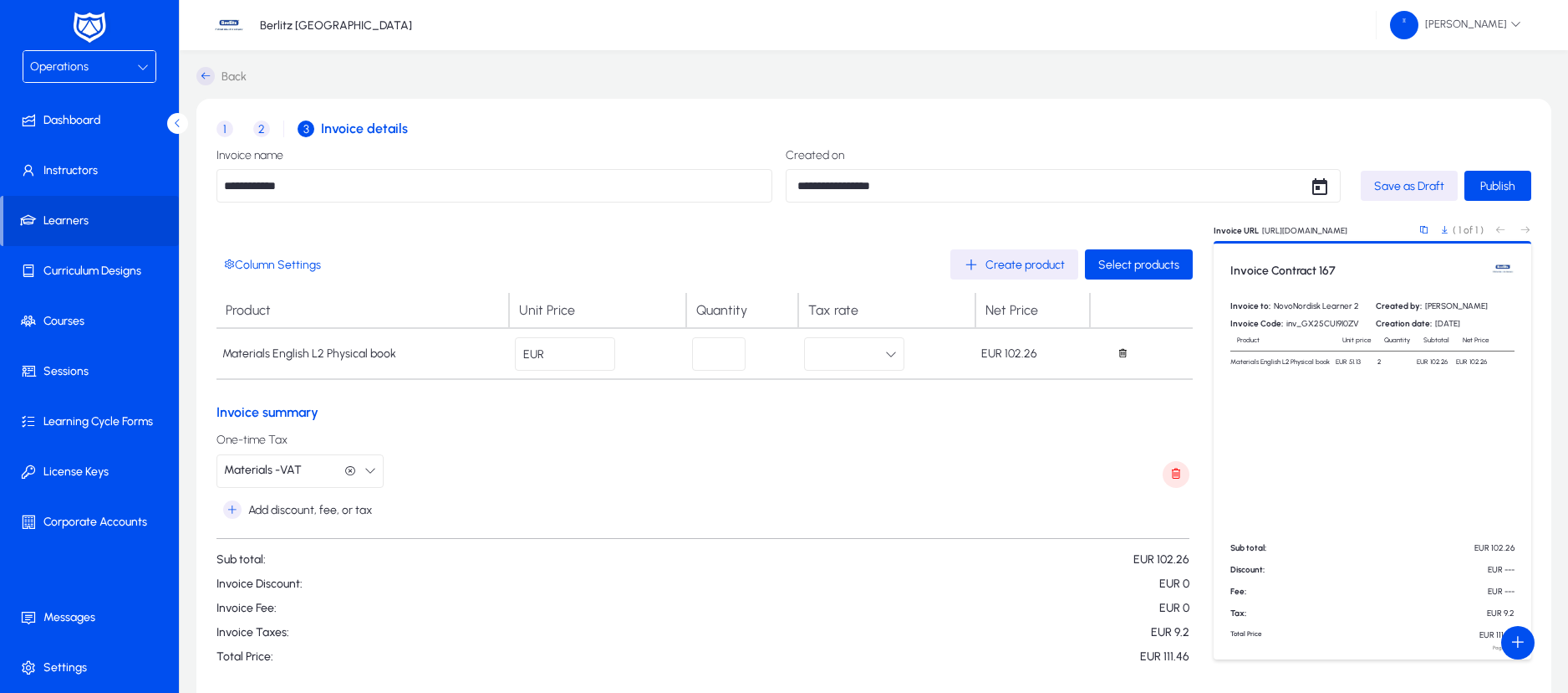
click at [267, 124] on span "2" at bounding box center [262, 129] width 17 height 17
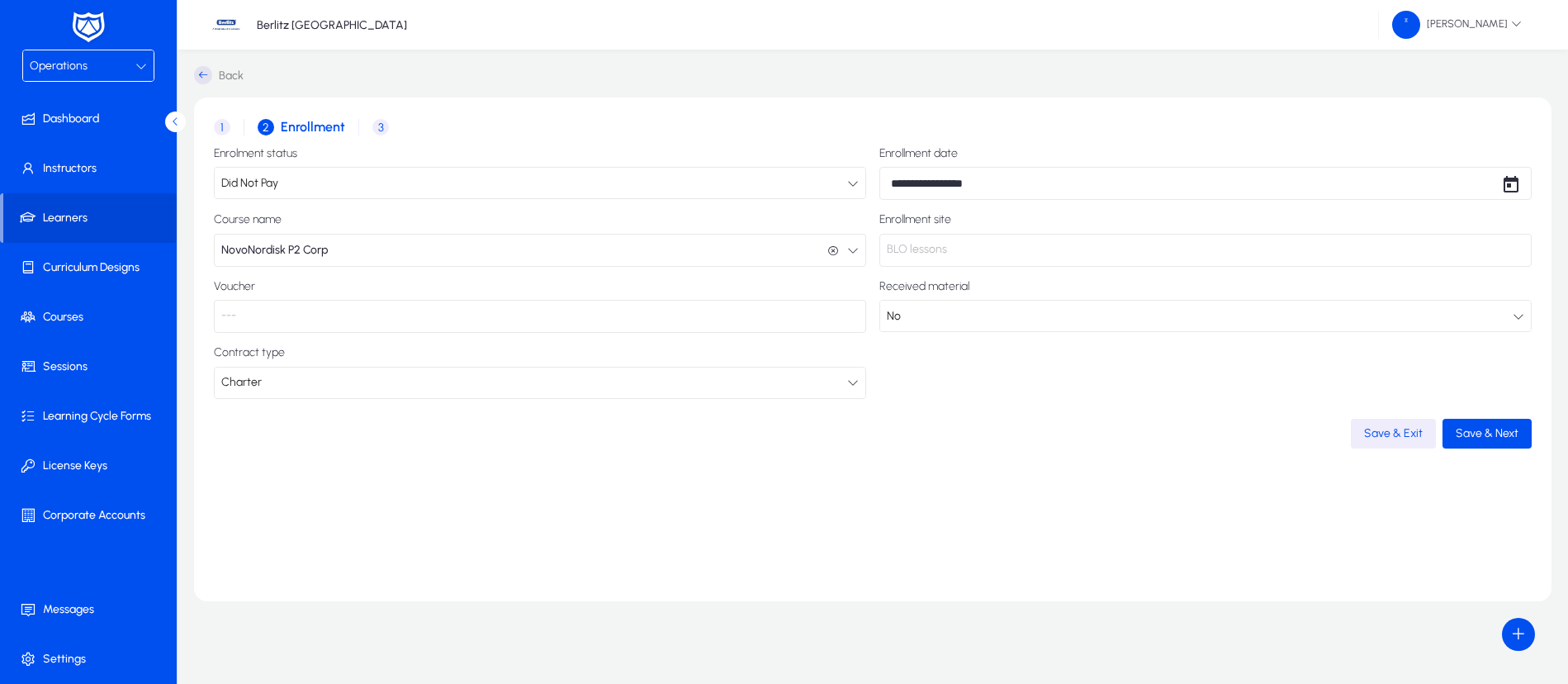
click at [386, 124] on span "3" at bounding box center [380, 127] width 17 height 17
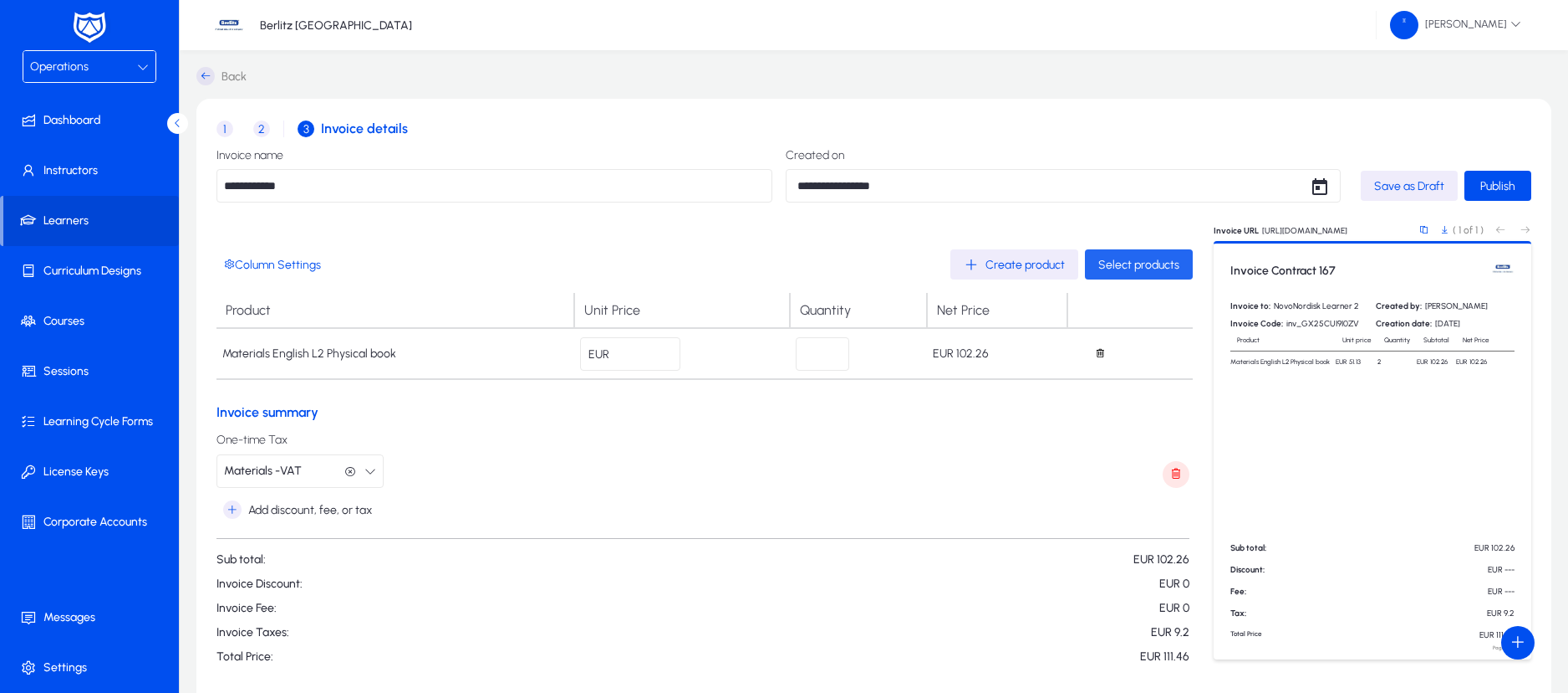
click at [1121, 264] on span "Select products" at bounding box center [1139, 264] width 81 height 14
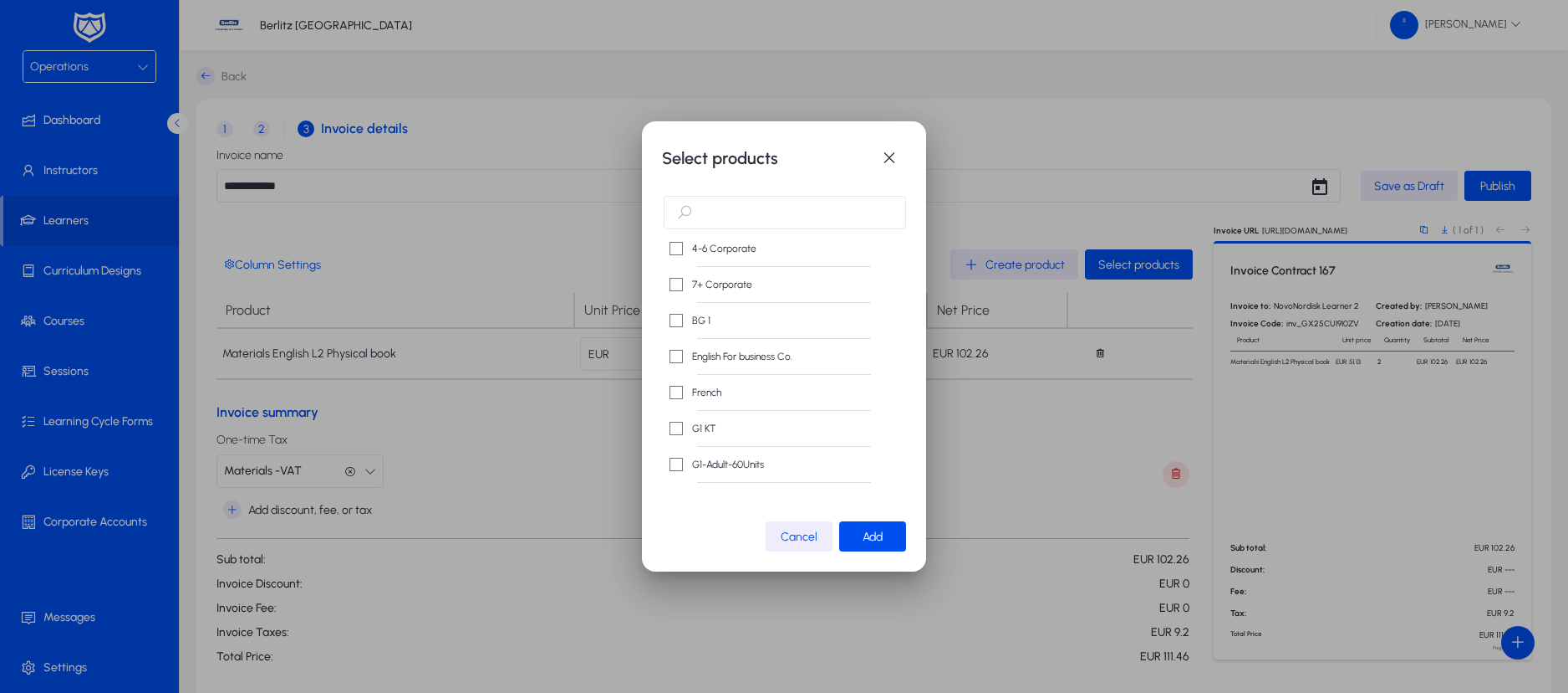
click at [770, 212] on input "text" at bounding box center [784, 212] width 242 height 33
type input "**"
click at [865, 540] on span "Add" at bounding box center [872, 536] width 20 height 14
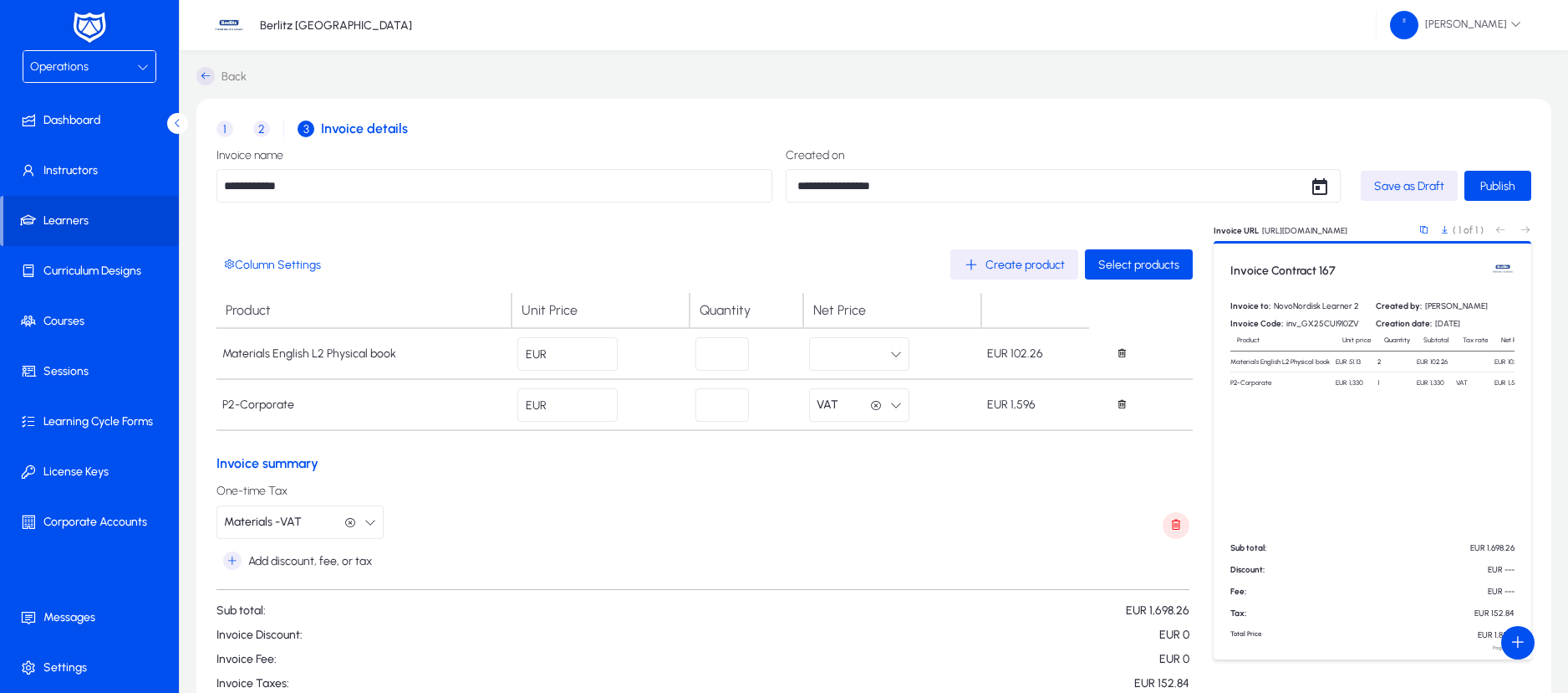
click at [593, 401] on input "****" at bounding box center [568, 404] width 100 height 33
type input "**"
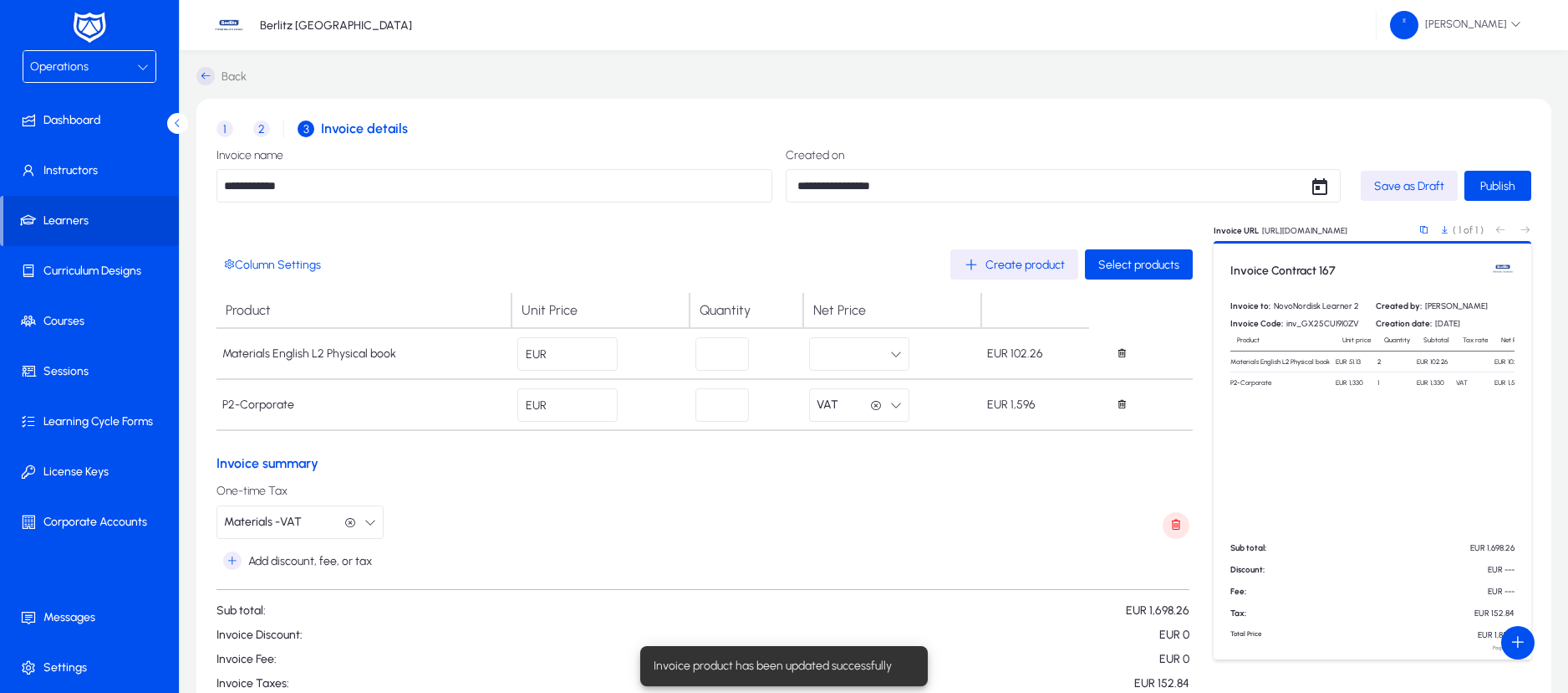
click at [573, 404] on input "****" at bounding box center [568, 404] width 100 height 33
type input "*"
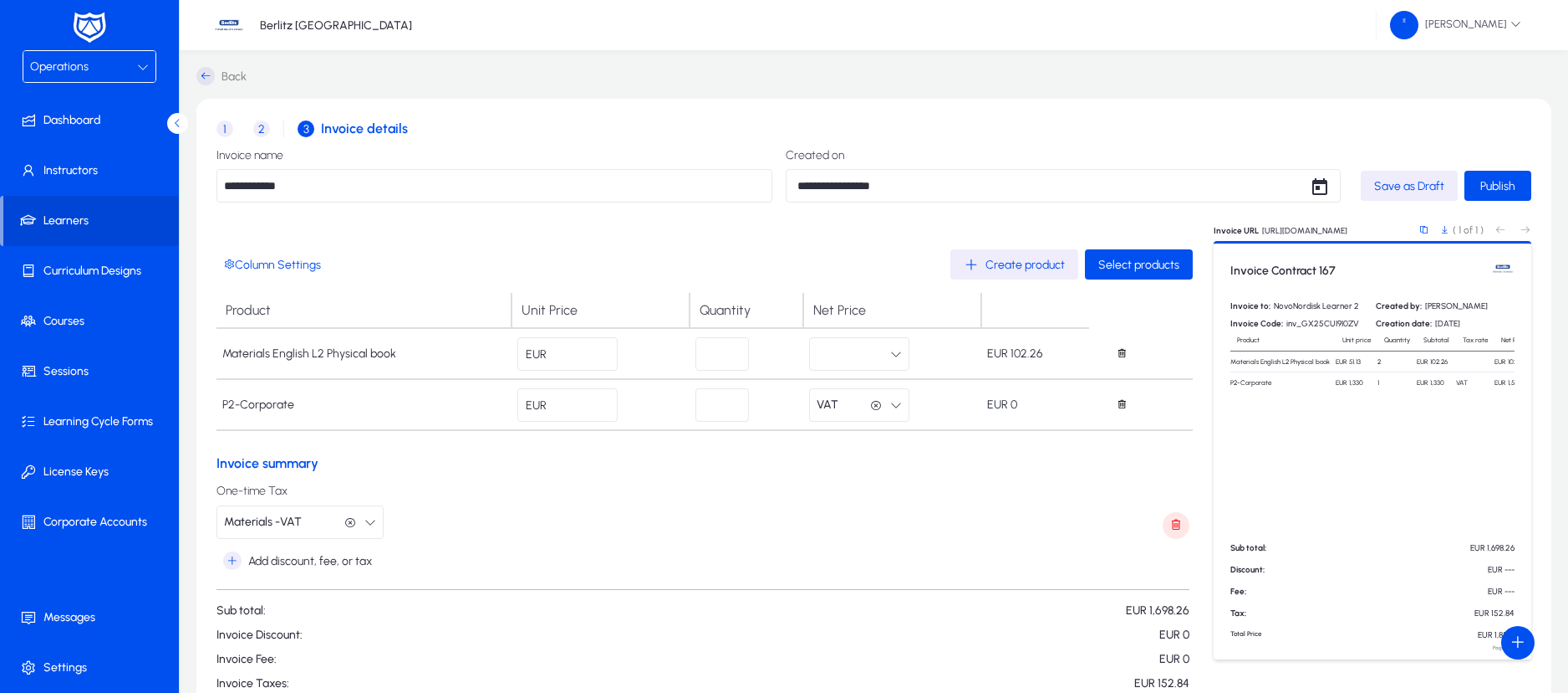
click at [592, 513] on div "One-time Tax Materials -VAT Materials -VAT" at bounding box center [703, 511] width 973 height 54
click at [1500, 184] on span "Publish" at bounding box center [1498, 186] width 35 height 14
click at [588, 405] on input "*" at bounding box center [568, 404] width 100 height 33
type input "****"
click at [879, 513] on div "One-time Tax Materials -VAT Materials -VAT" at bounding box center [703, 511] width 973 height 54
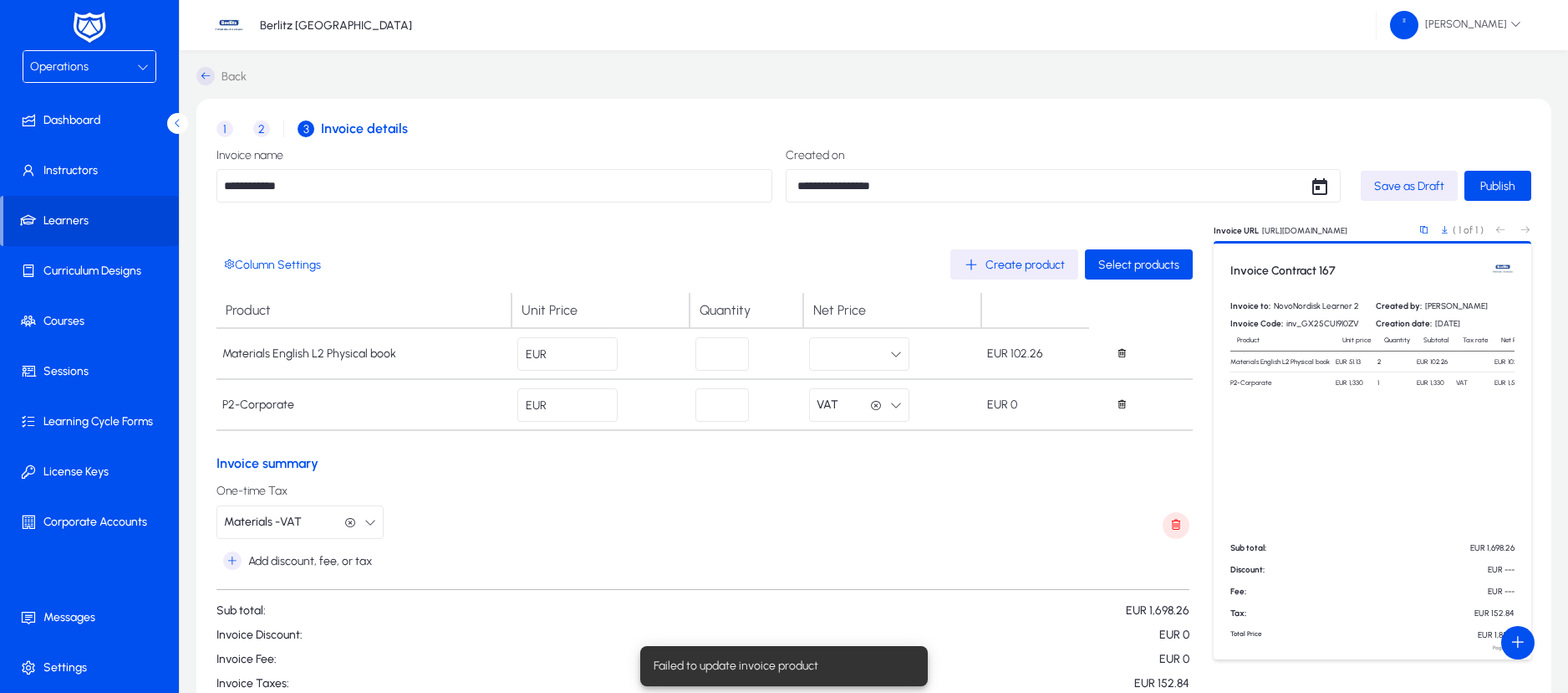
click at [876, 403] on icon "button" at bounding box center [876, 405] width 11 height 11
click at [602, 400] on input "****" at bounding box center [568, 404] width 100 height 33
type input "*"
type input "****"
click at [1515, 185] on span "Publish" at bounding box center [1498, 186] width 35 height 14
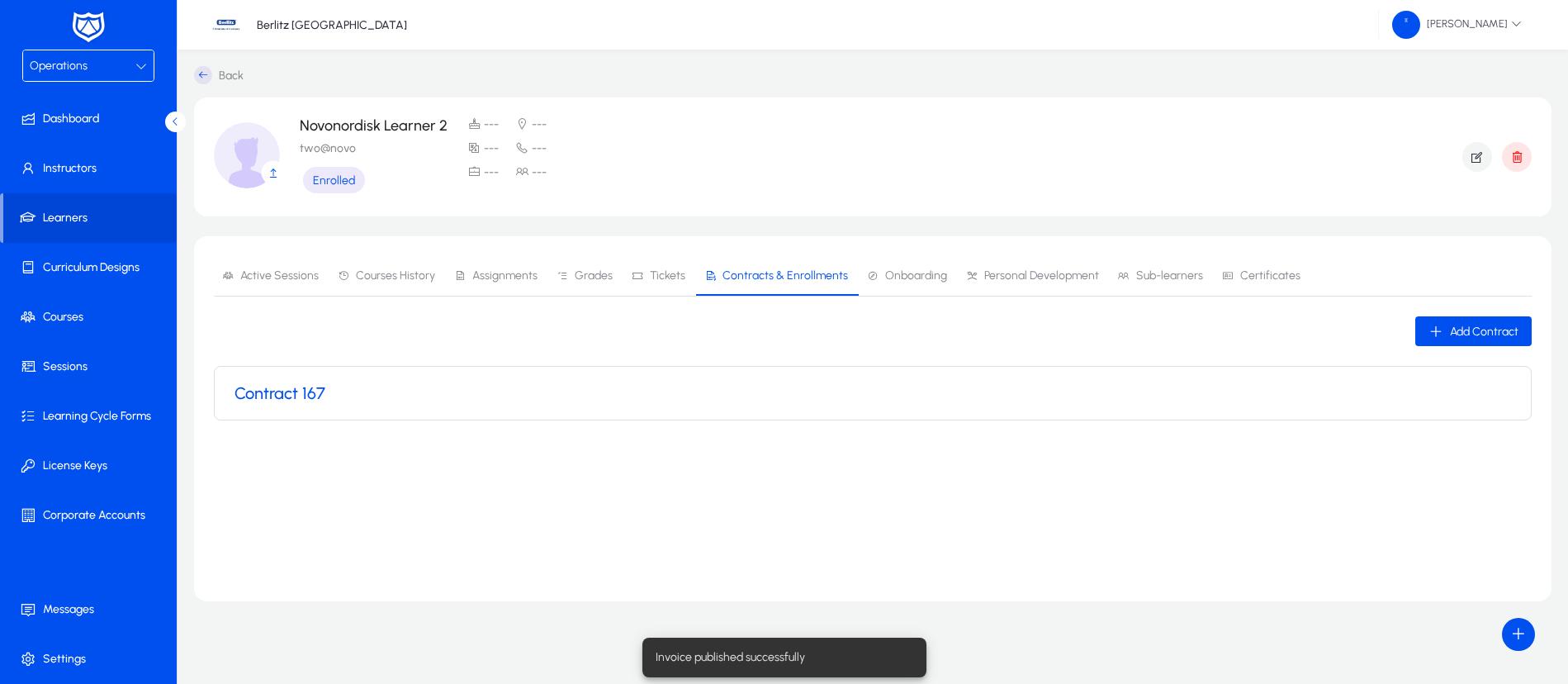
click at [337, 392] on div "Contract 167" at bounding box center [873, 392] width 1276 height 20
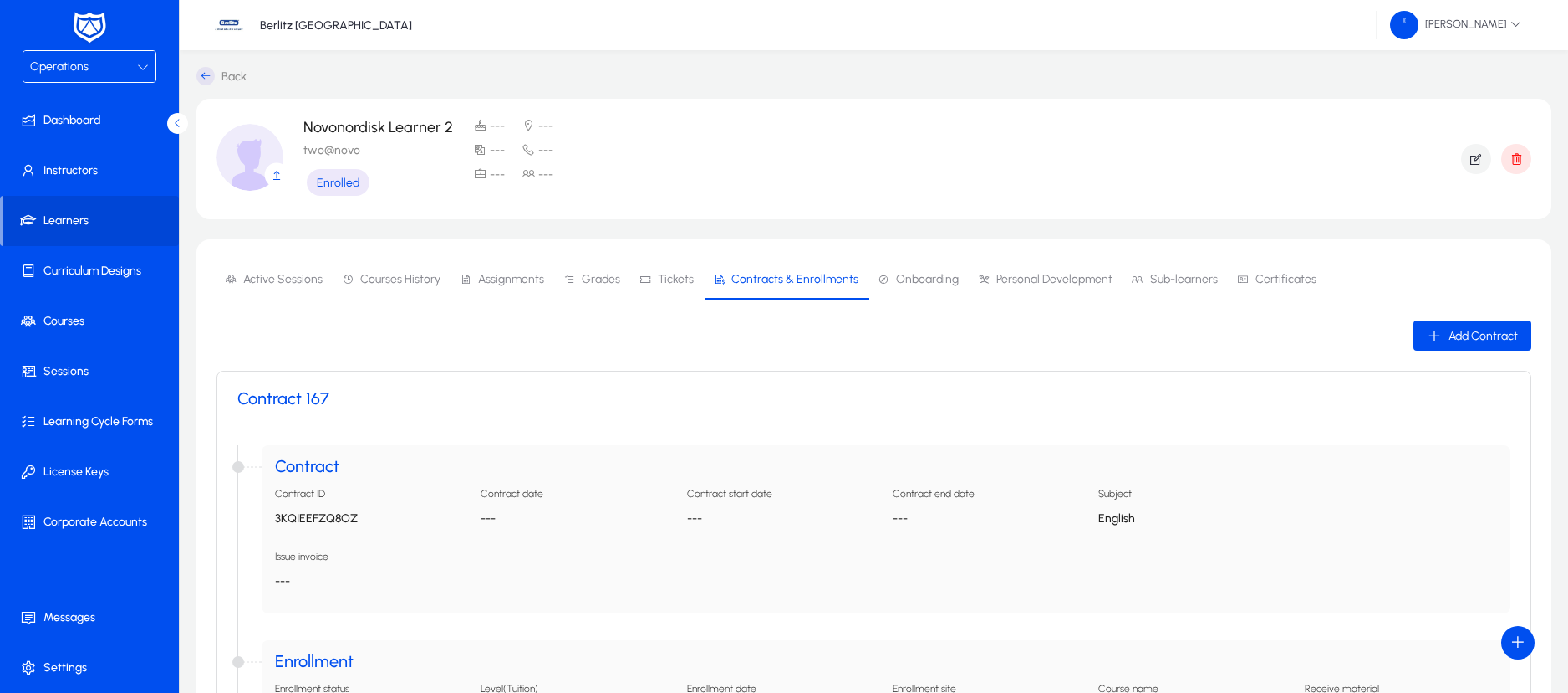
click at [88, 71] on div "Operations" at bounding box center [83, 66] width 107 height 22
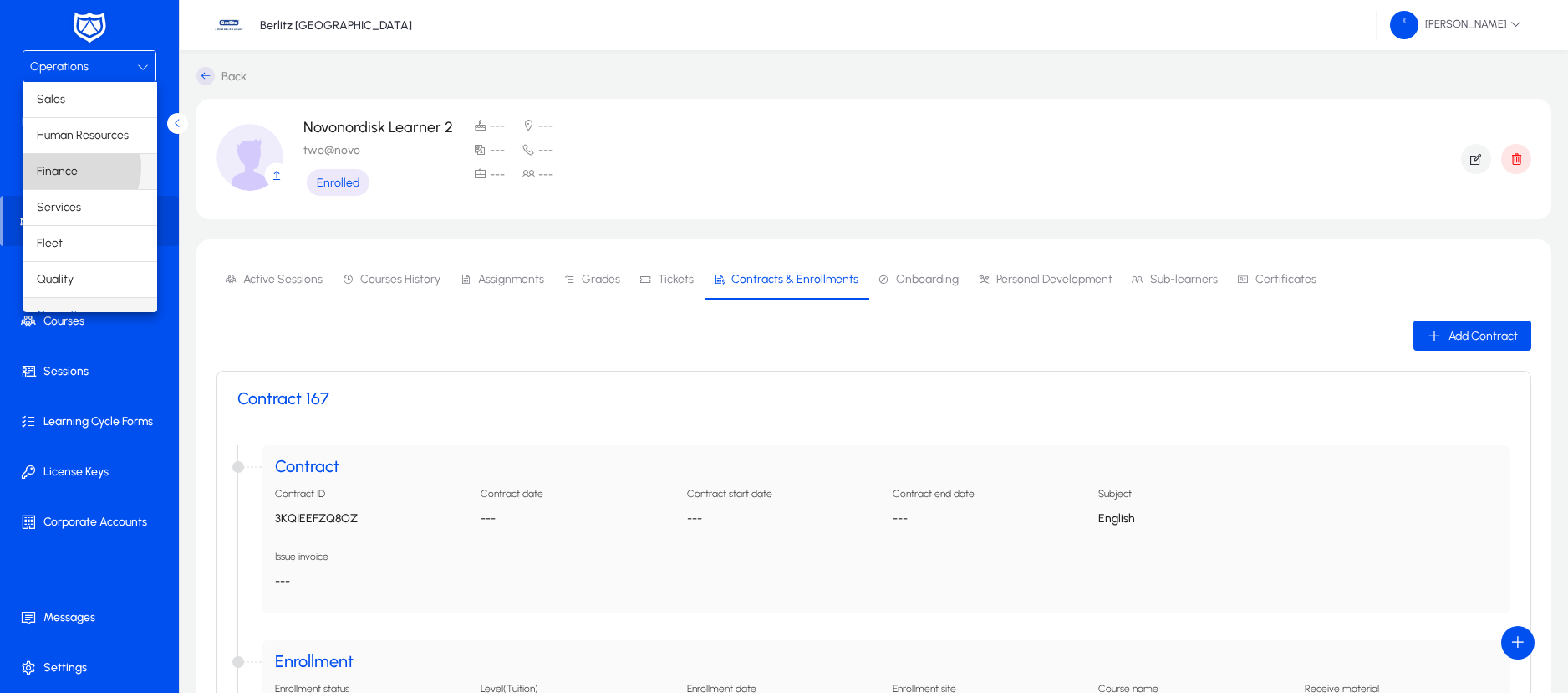
click at [61, 167] on span "Finance" at bounding box center [57, 171] width 41 height 20
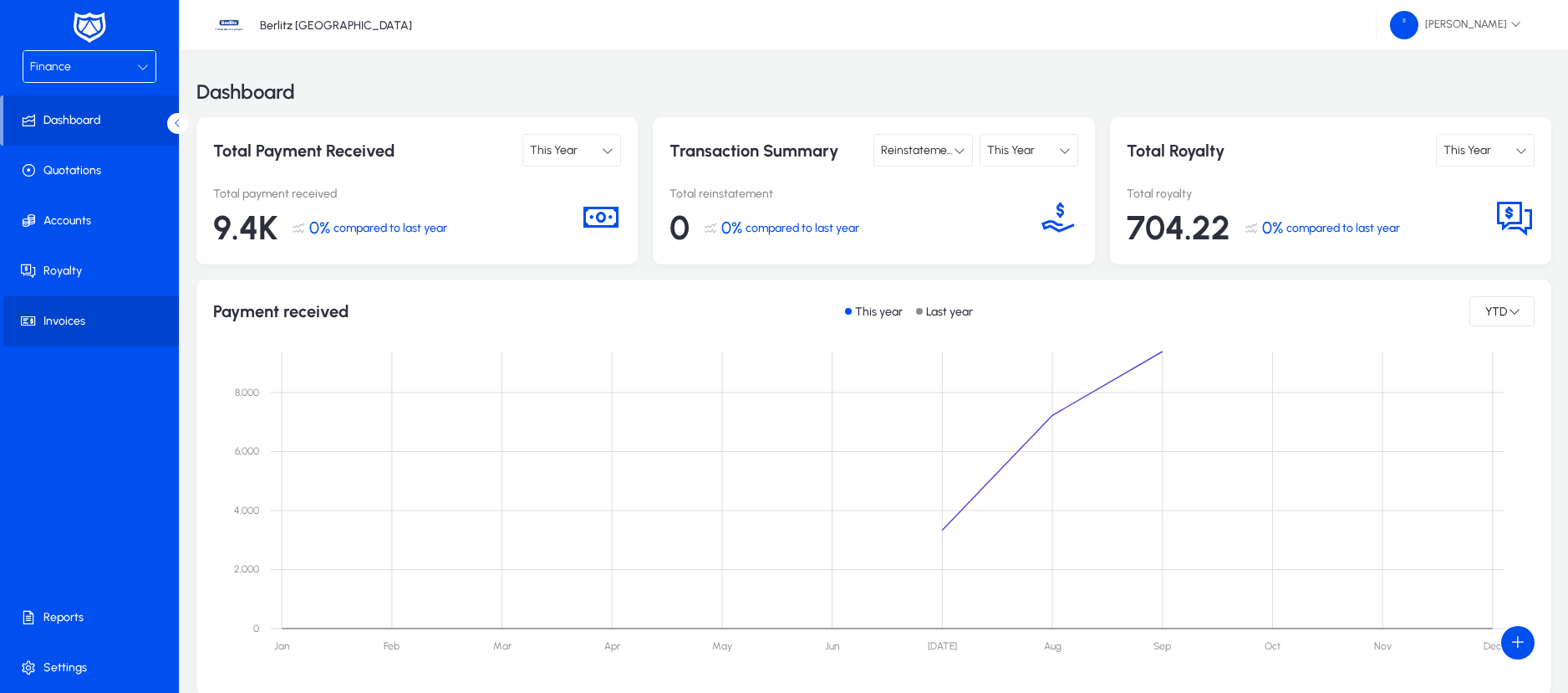
click at [68, 320] on span "Invoices" at bounding box center [93, 321] width 179 height 17
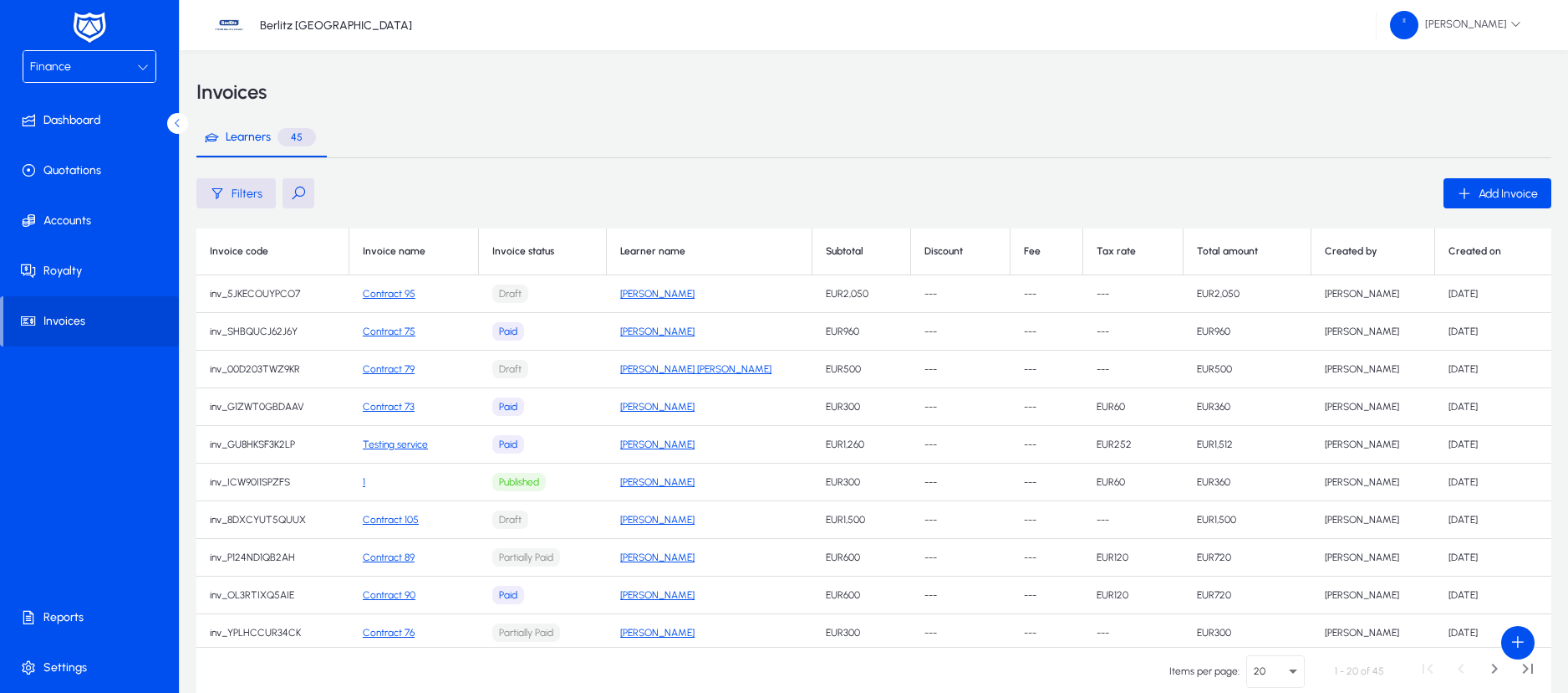
click at [298, 189] on button at bounding box center [299, 193] width 32 height 30
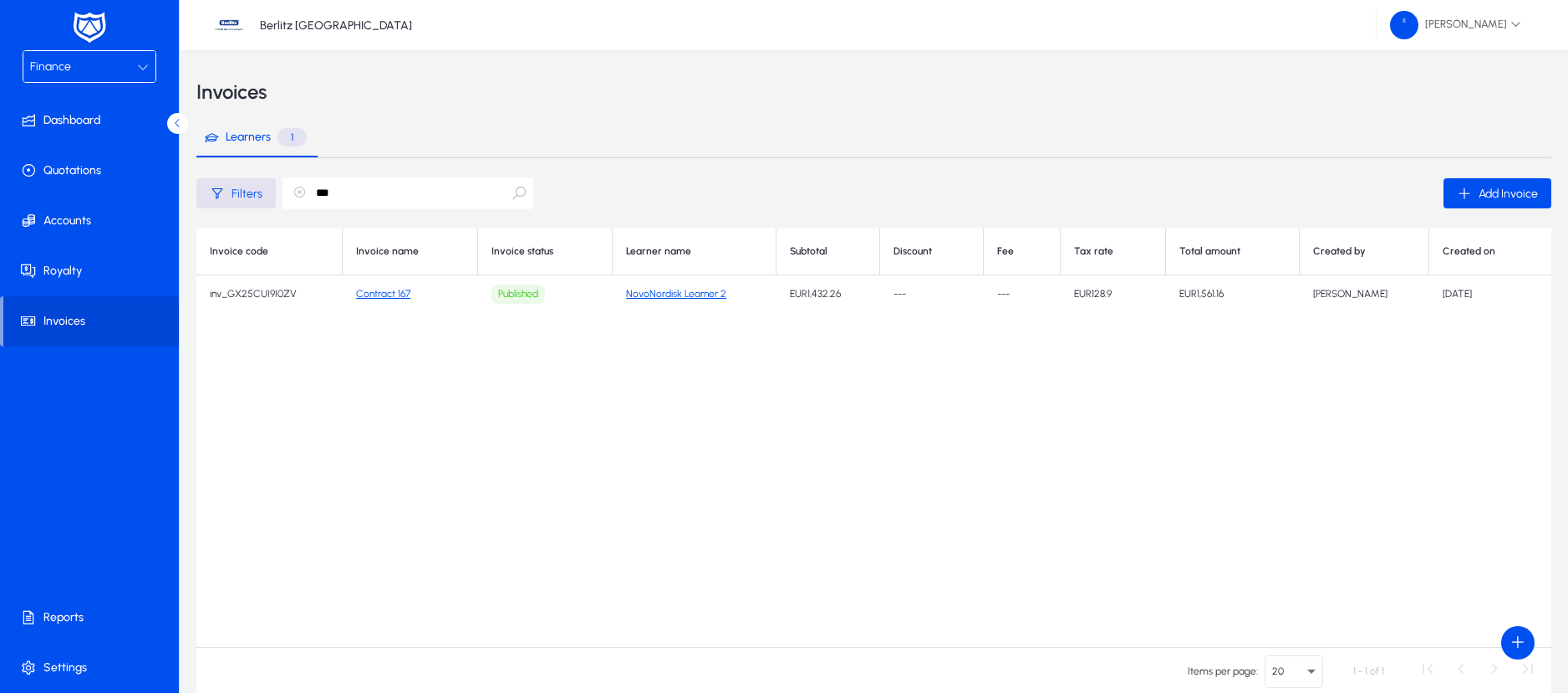
type input "***"
click at [399, 291] on link "Contract 167" at bounding box center [382, 293] width 54 height 11
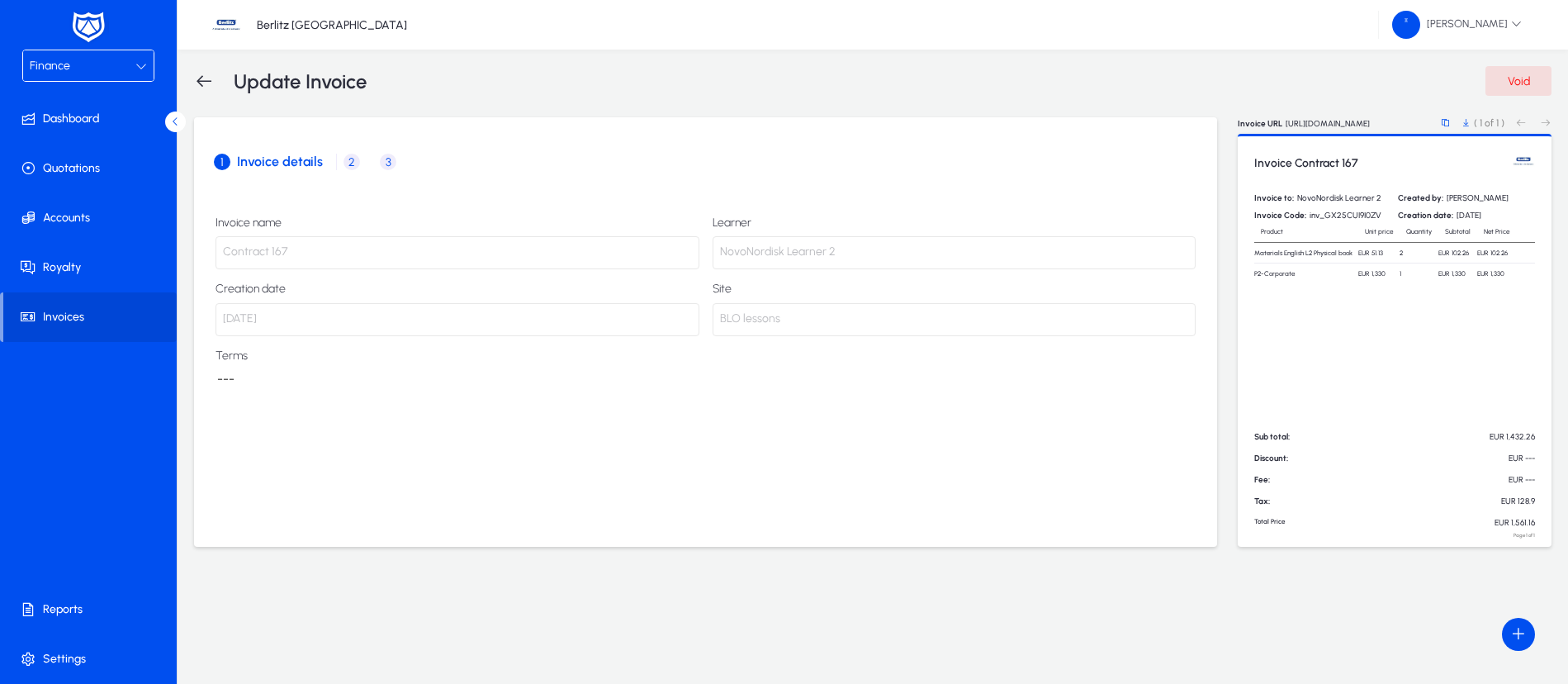
click at [451, 244] on p "Contract 167" at bounding box center [458, 252] width 484 height 33
click at [1522, 78] on span "Void" at bounding box center [1518, 81] width 22 height 14
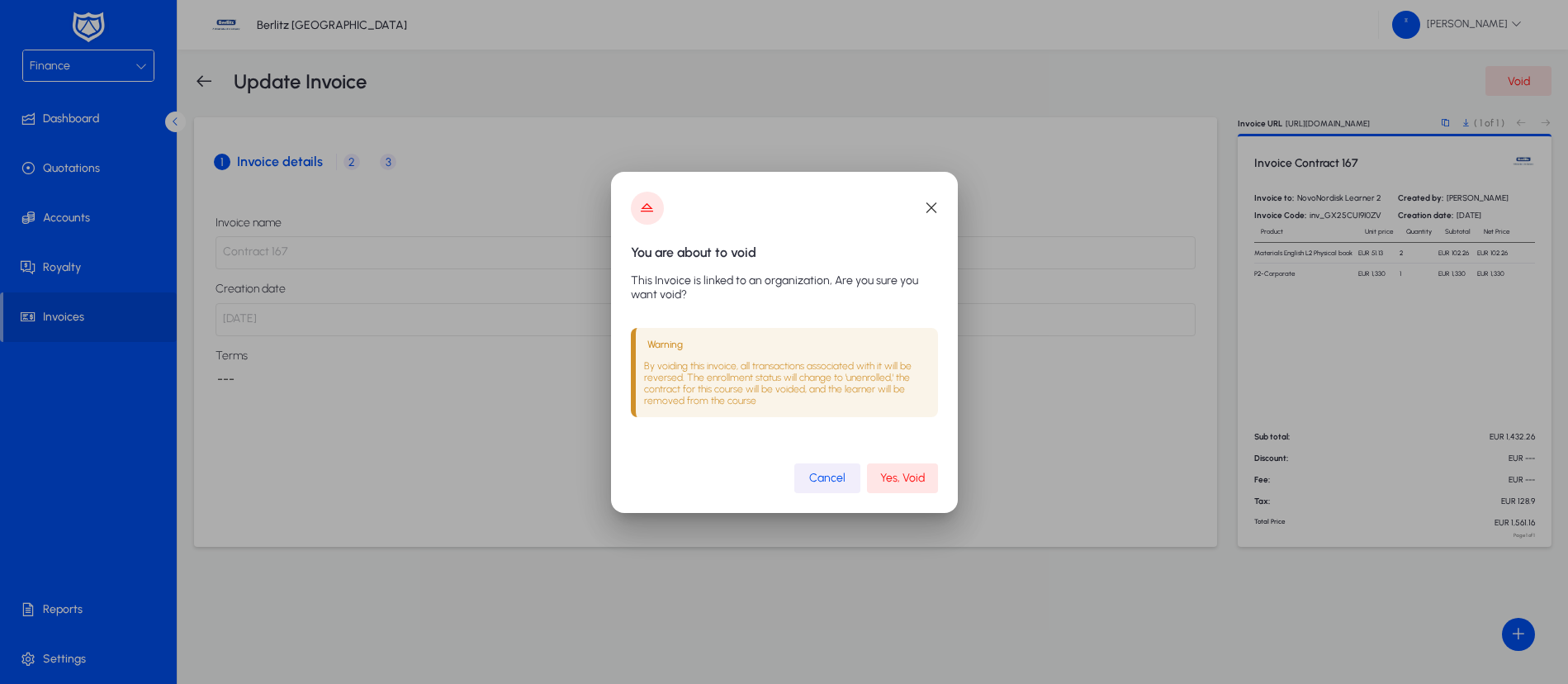
click at [840, 480] on span "Cancel" at bounding box center [827, 477] width 36 height 14
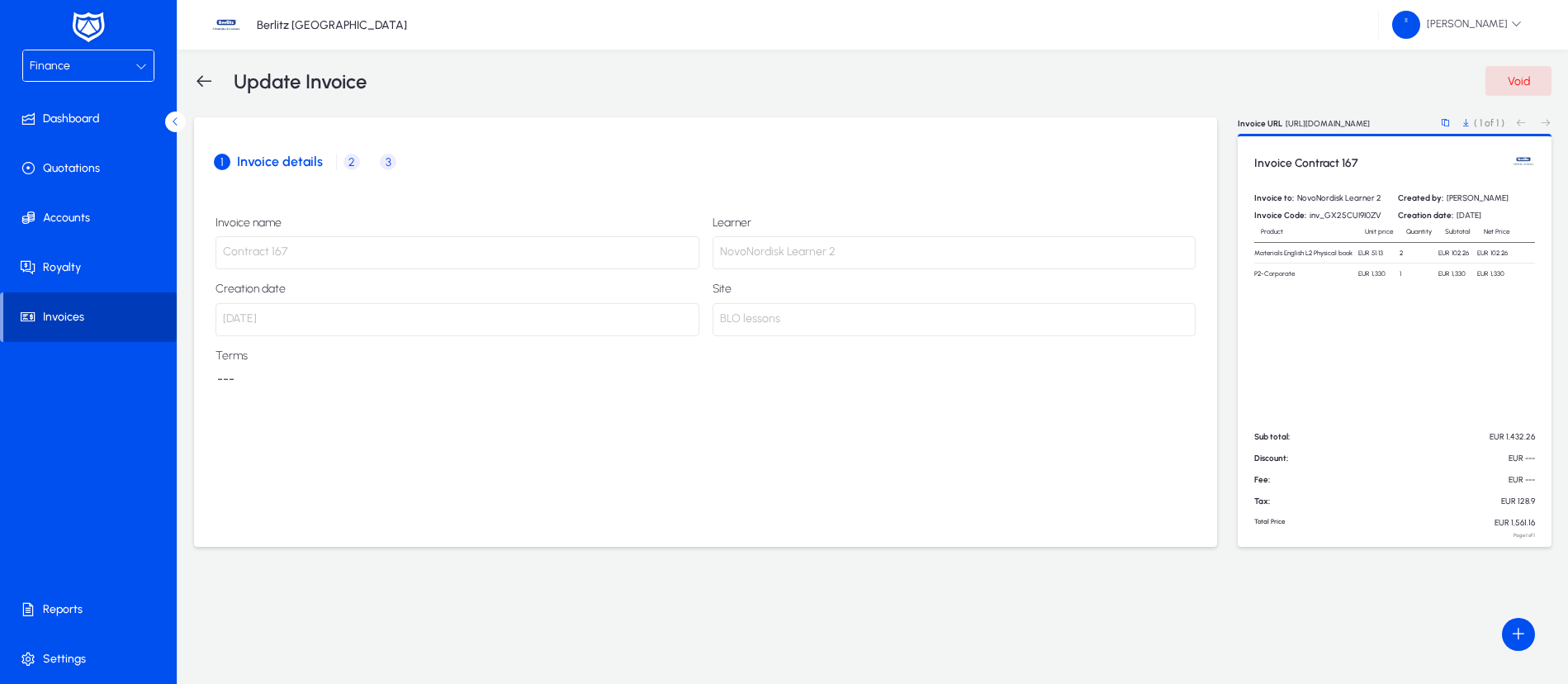
click at [75, 317] on span "Invoices" at bounding box center [91, 317] width 174 height 17
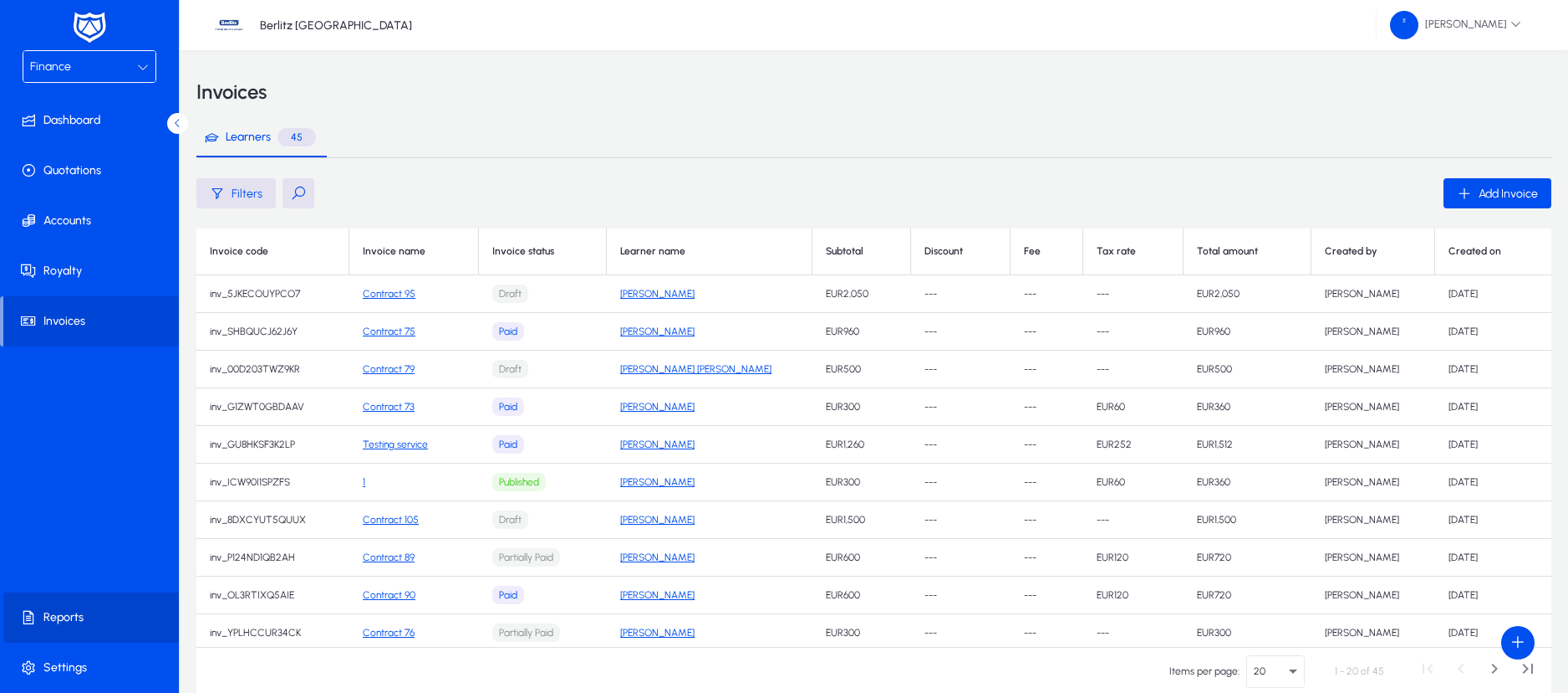
click at [52, 613] on span "Reports" at bounding box center [93, 617] width 179 height 17
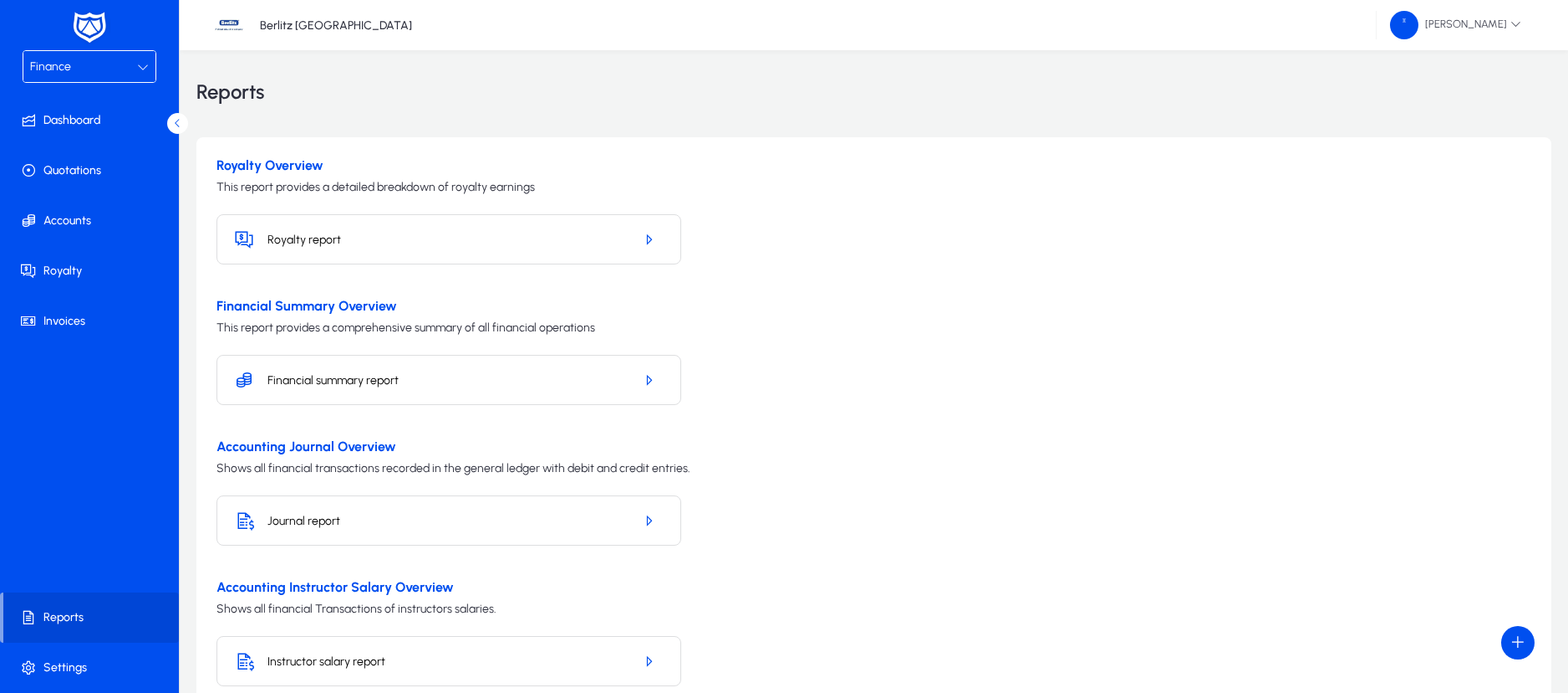
click at [134, 69] on div "Finance" at bounding box center [83, 66] width 107 height 22
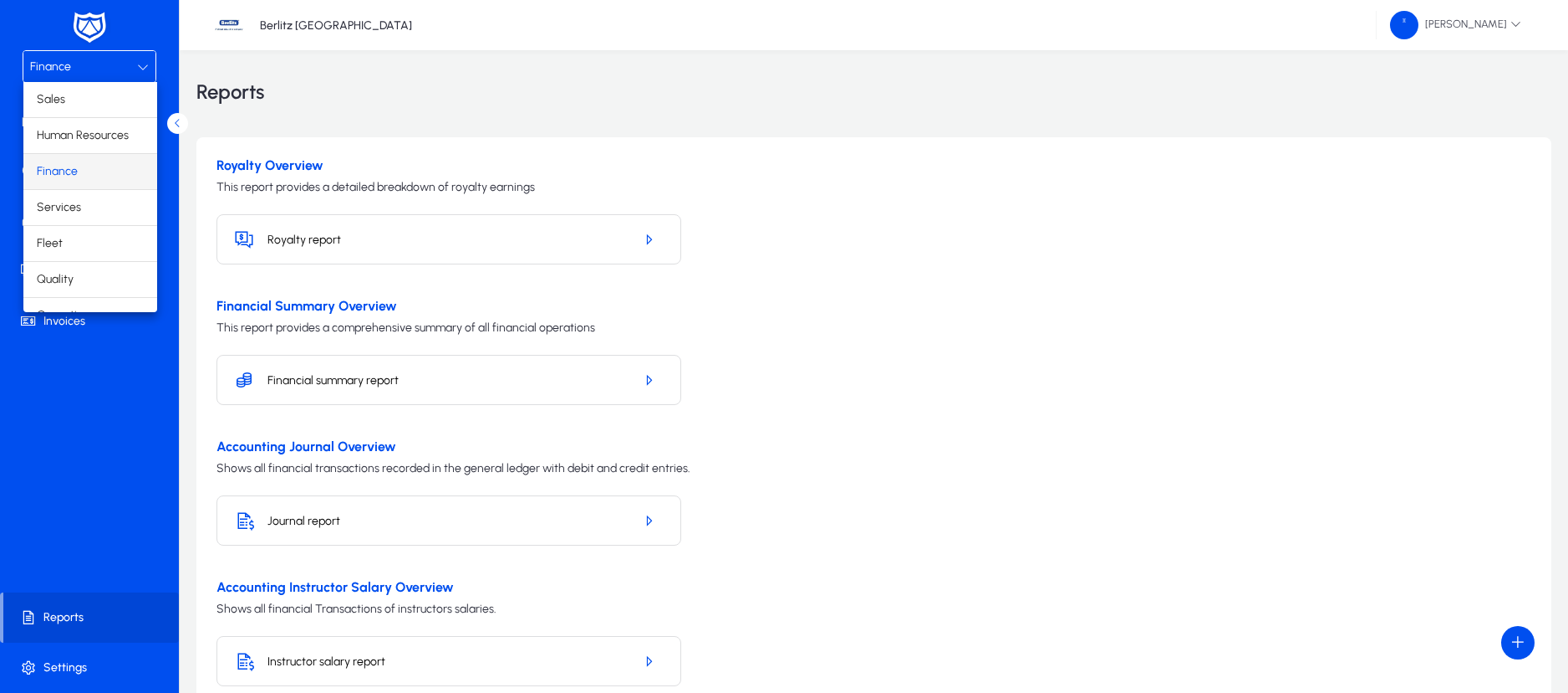
click at [643, 517] on div at bounding box center [784, 346] width 1568 height 693
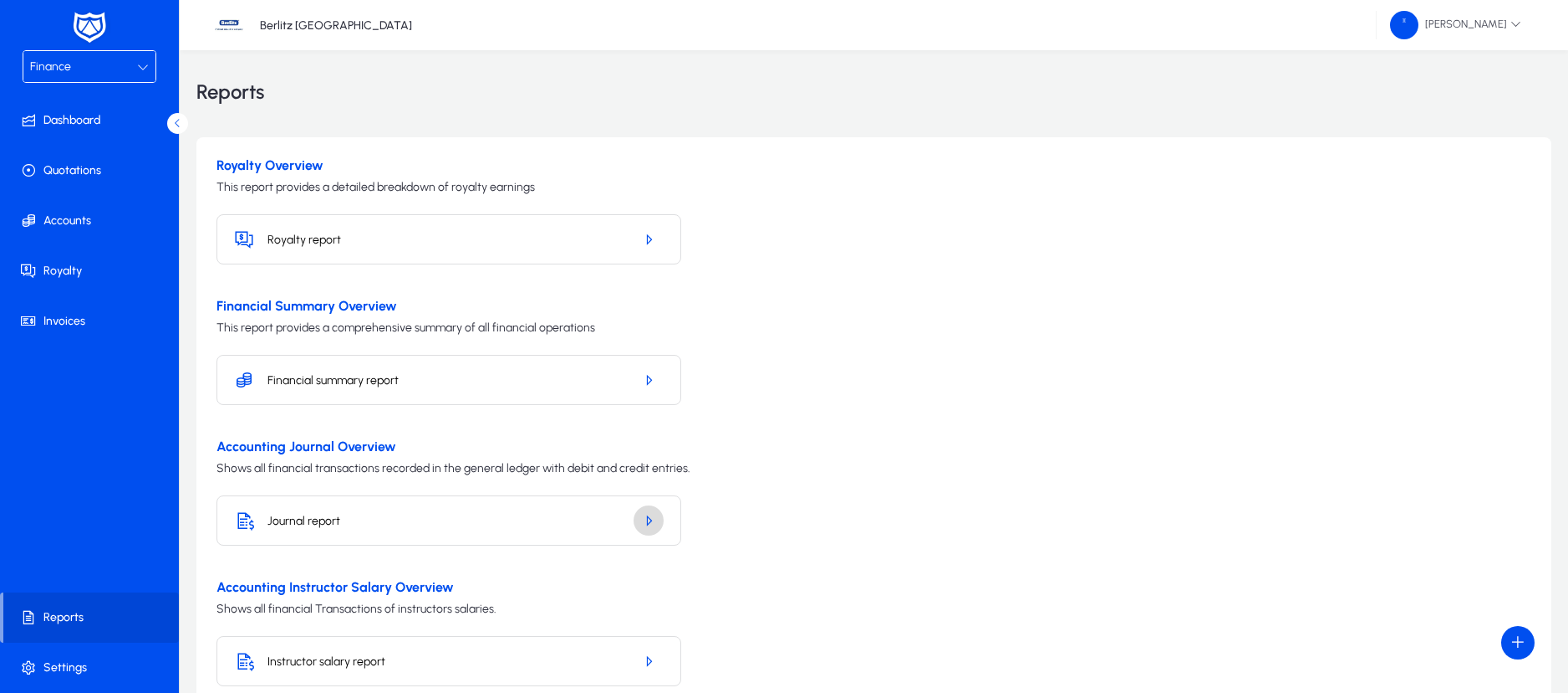
click at [649, 515] on icon "button" at bounding box center [649, 521] width 15 height 15
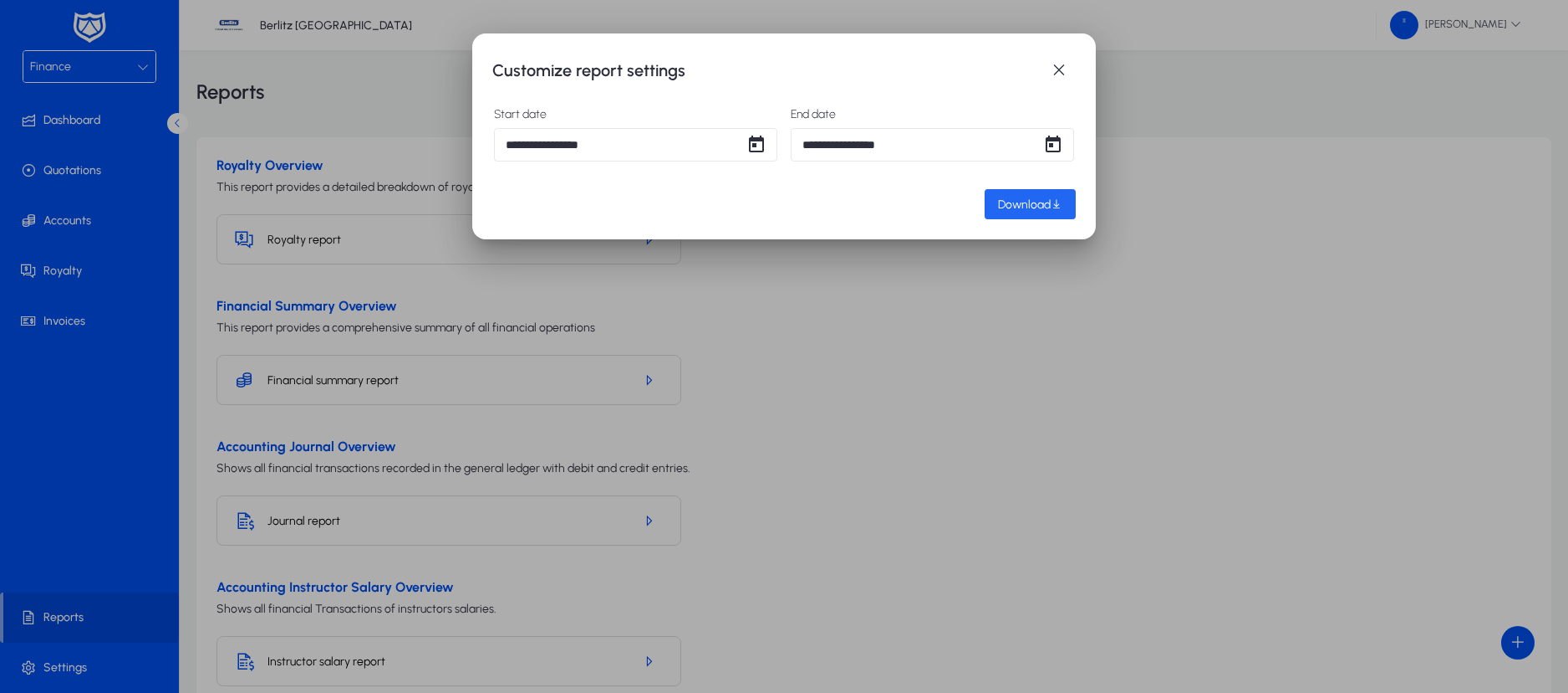
click at [1030, 198] on span "Download" at bounding box center [1025, 204] width 53 height 14
click at [1061, 67] on span "button" at bounding box center [1059, 70] width 33 height 33
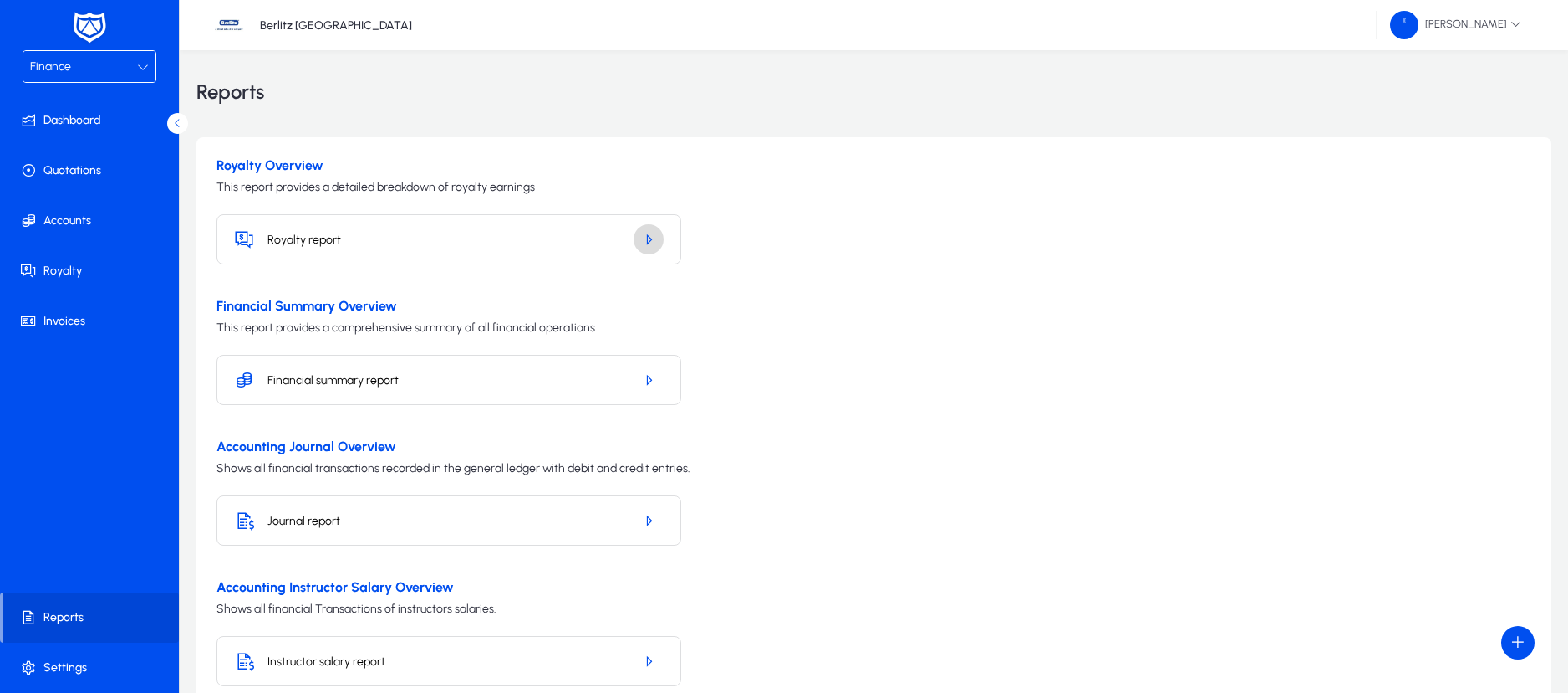
click at [638, 236] on span "button" at bounding box center [649, 239] width 30 height 40
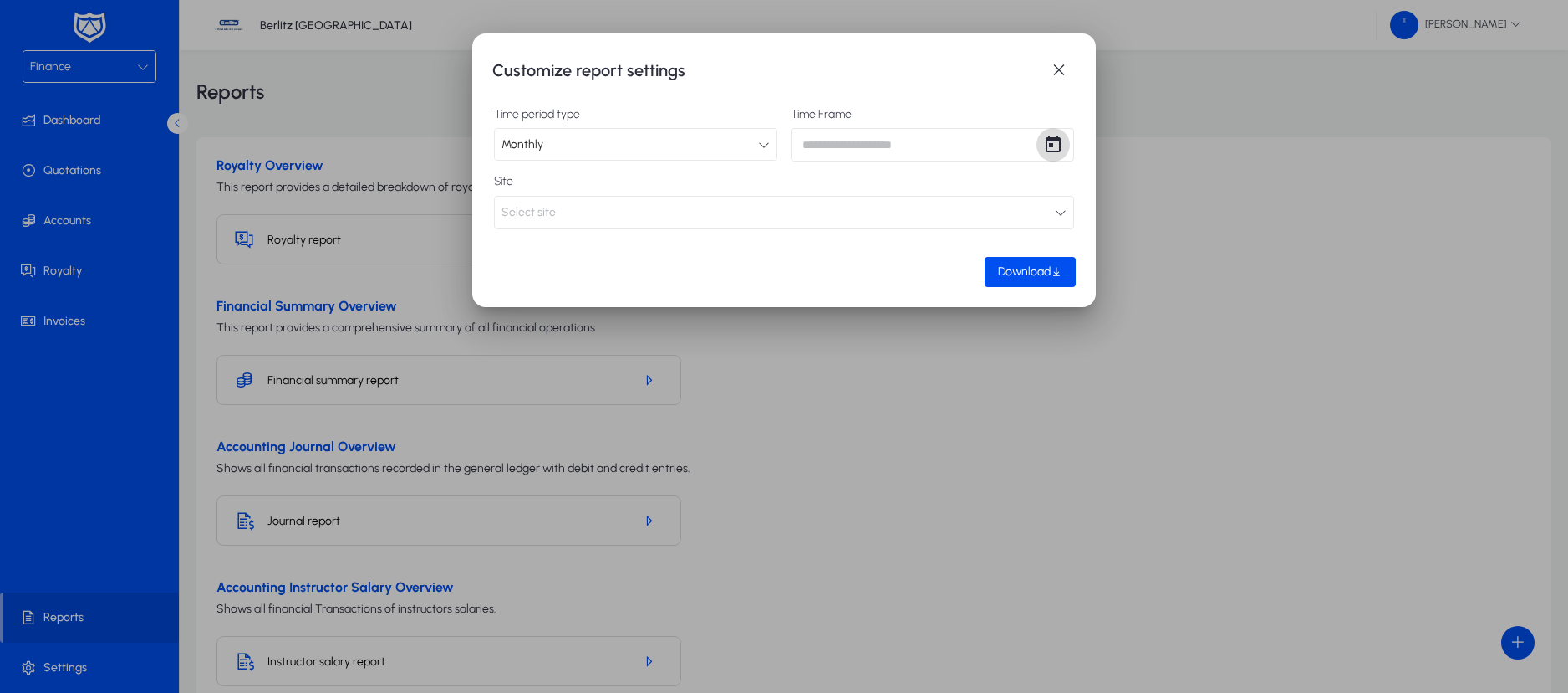
click at [1053, 147] on span "Open calendar" at bounding box center [1053, 144] width 33 height 33
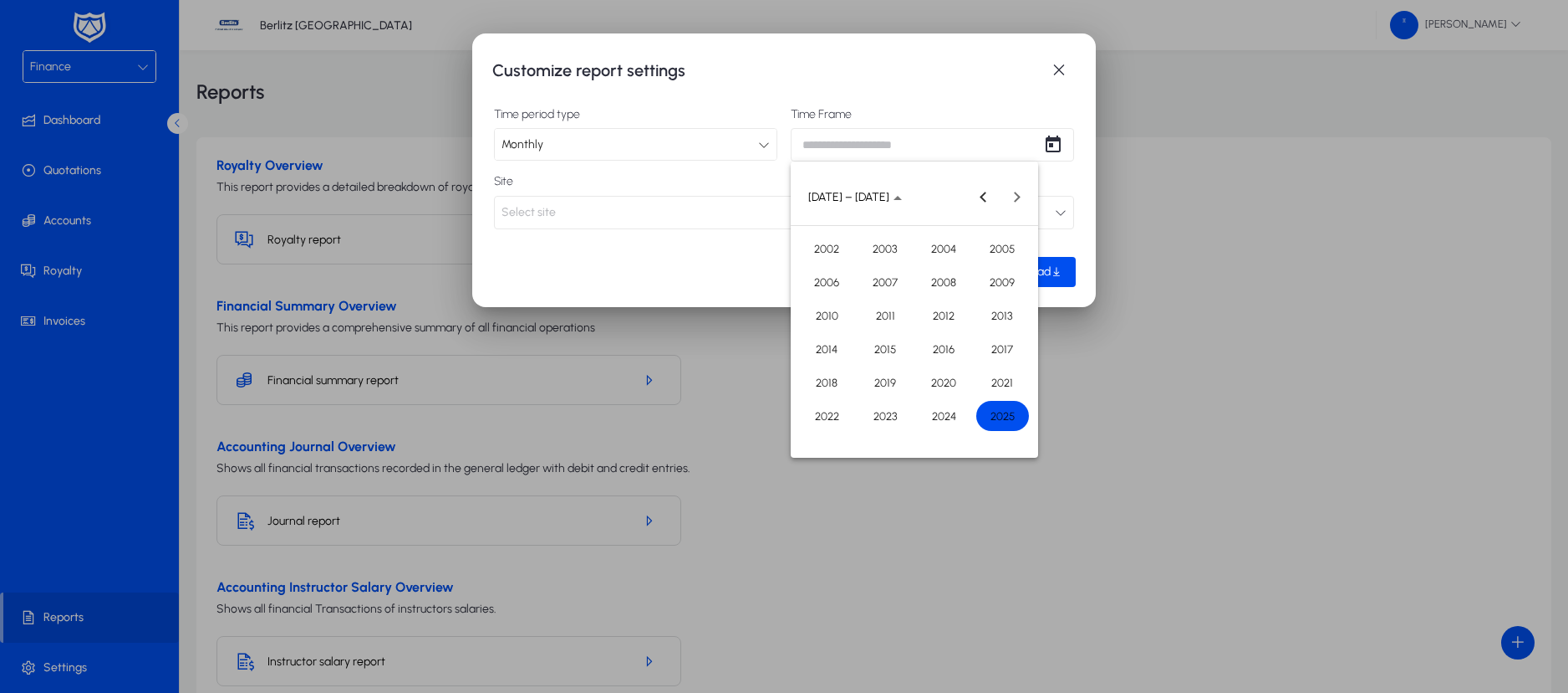
click at [1004, 419] on span "2025" at bounding box center [1003, 416] width 53 height 30
click at [827, 348] on span "SEP" at bounding box center [827, 349] width 53 height 30
type input "**********"
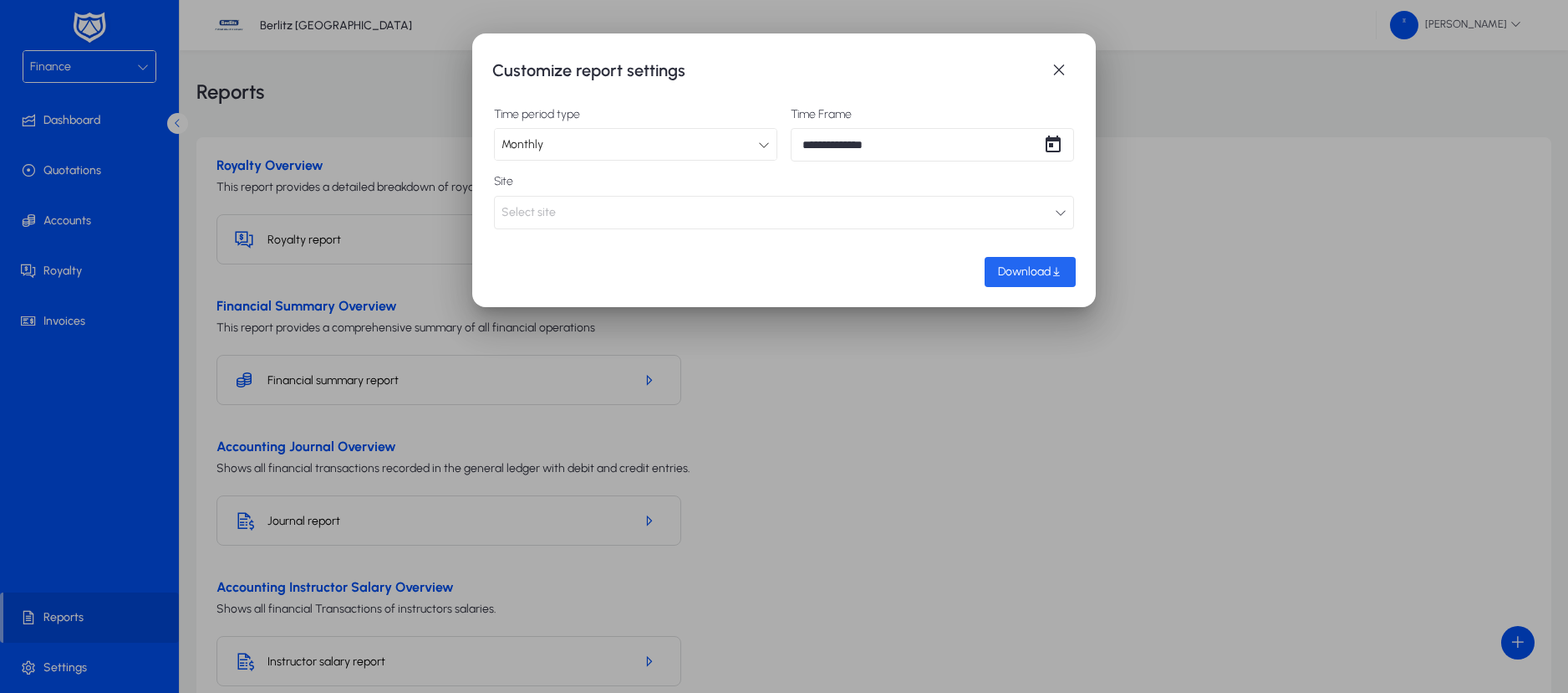
click at [1030, 268] on span "Download" at bounding box center [1025, 271] width 53 height 14
click at [1064, 68] on span "button" at bounding box center [1059, 70] width 33 height 33
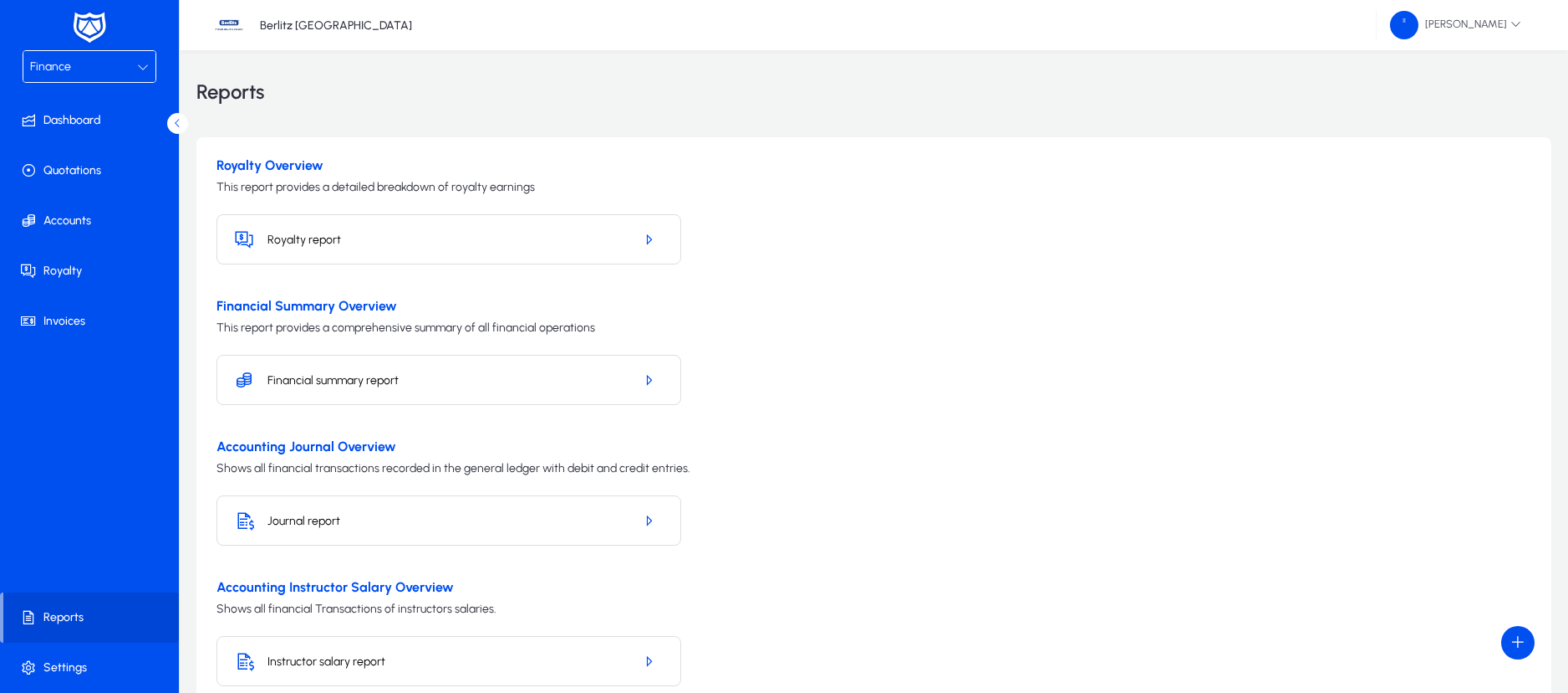
scroll to position [97, 0]
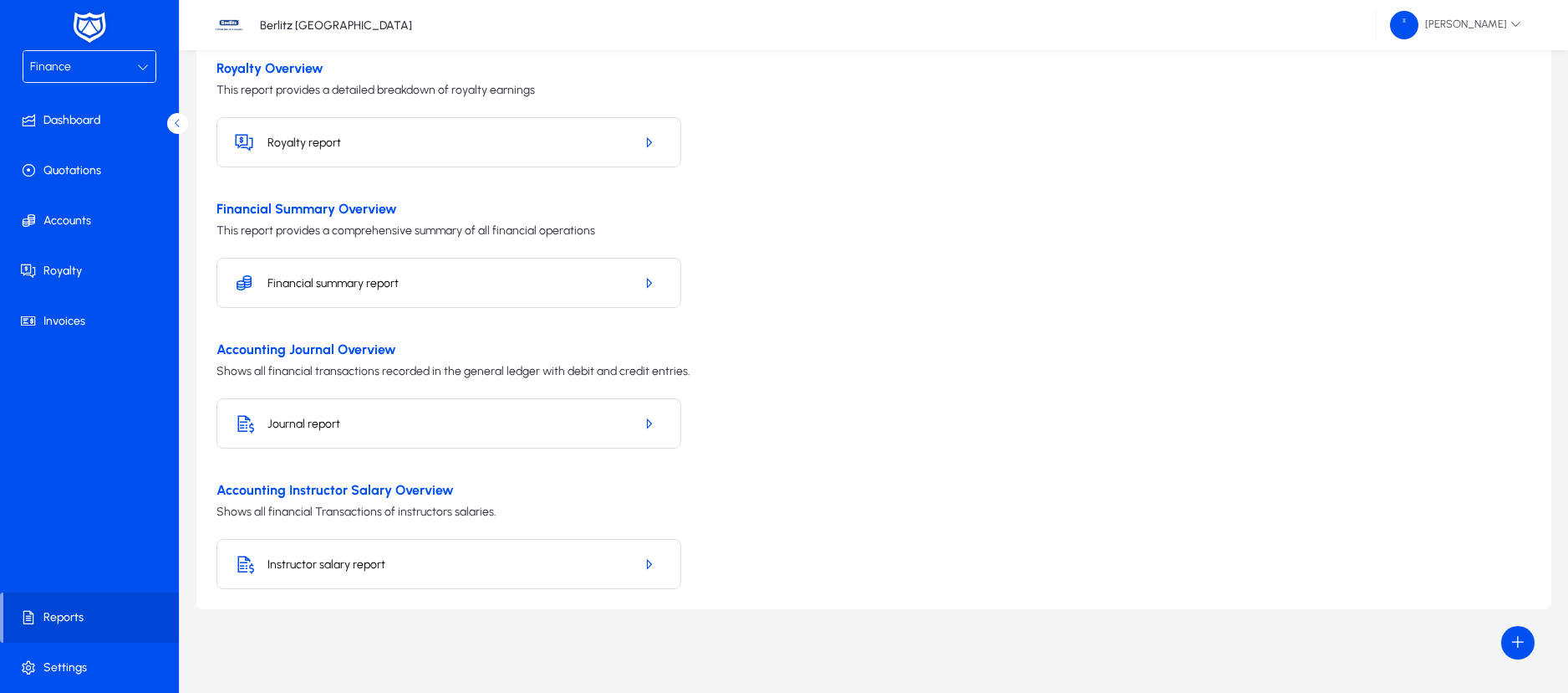
click at [375, 563] on h5 "Instructor salary report" at bounding box center [444, 563] width 353 height 14
click at [654, 557] on icon "button" at bounding box center [649, 564] width 15 height 15
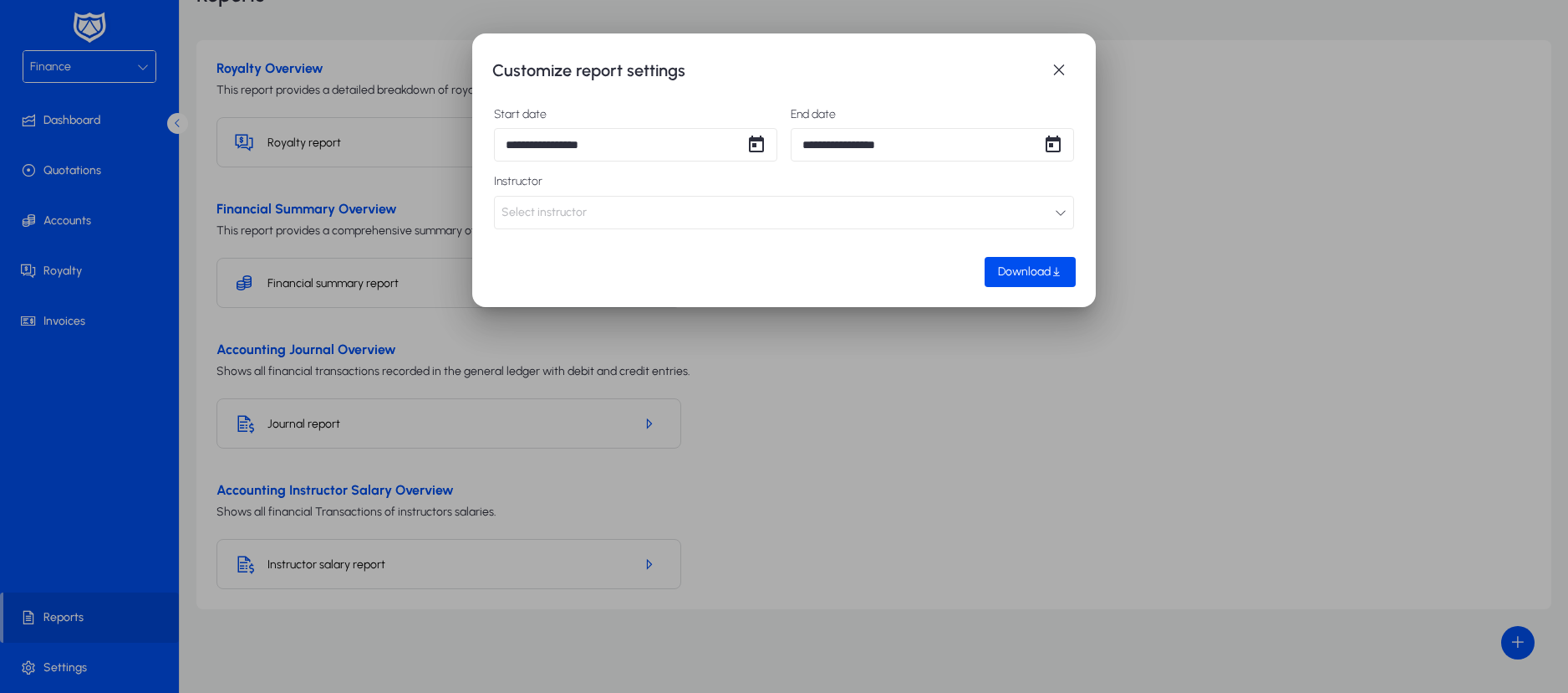
click at [749, 225] on button "Select instructor" at bounding box center [784, 212] width 580 height 33
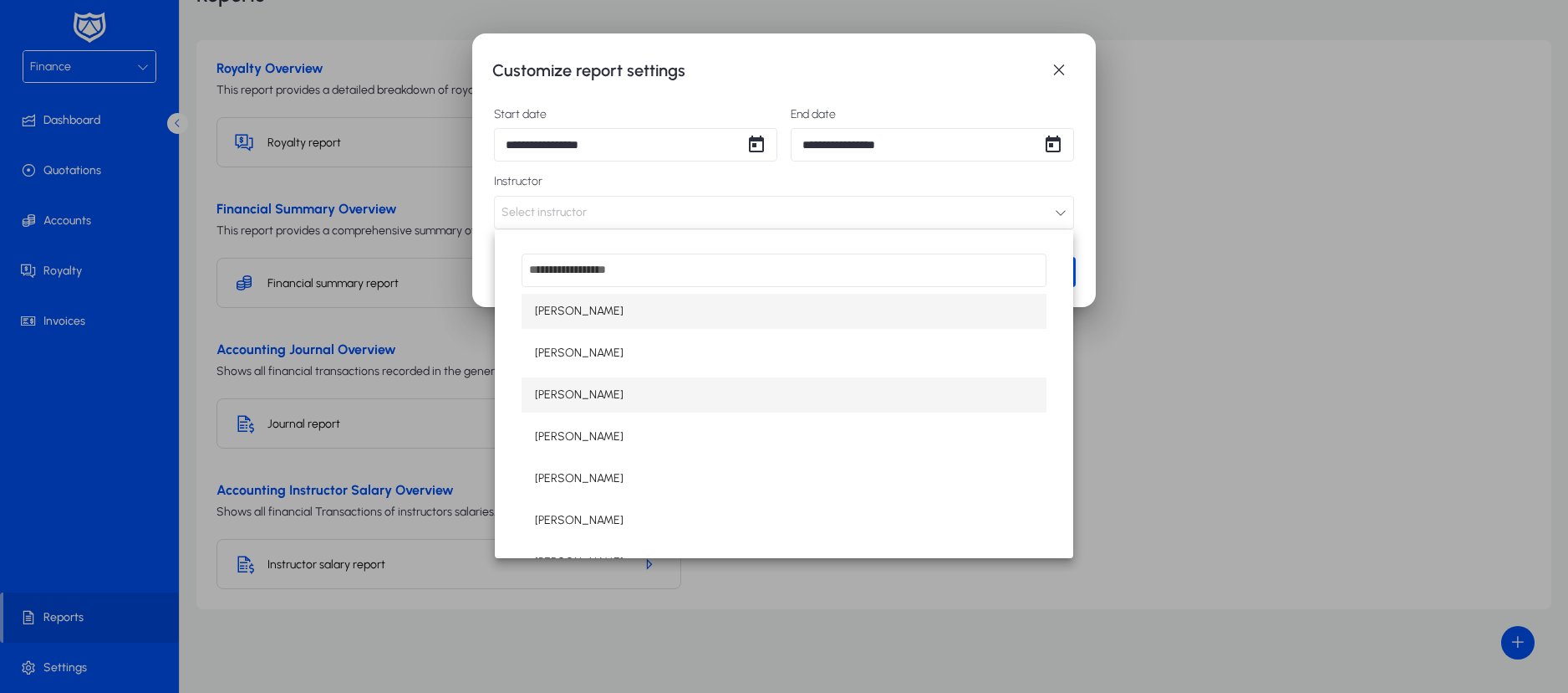
scroll to position [97, 0]
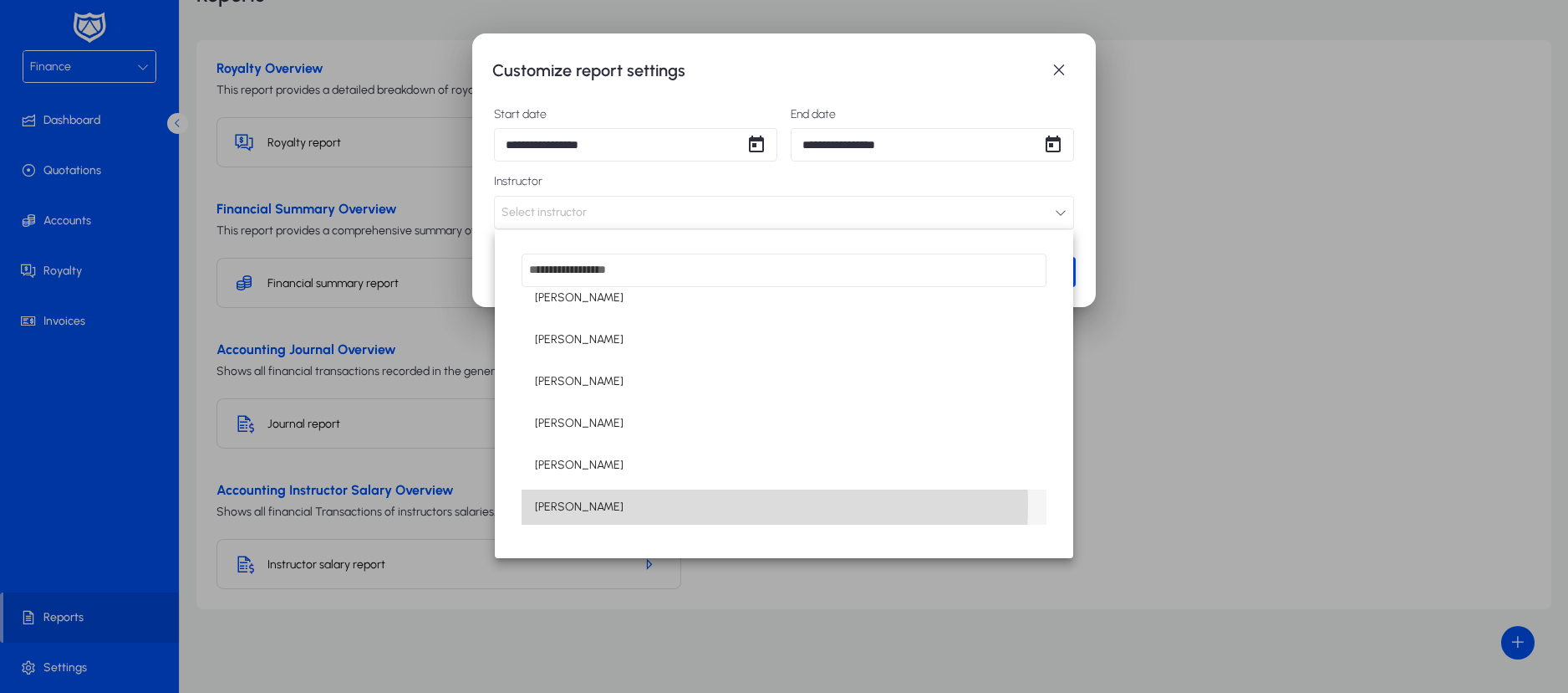
click at [631, 502] on mat-option "[PERSON_NAME]" at bounding box center [784, 506] width 525 height 35
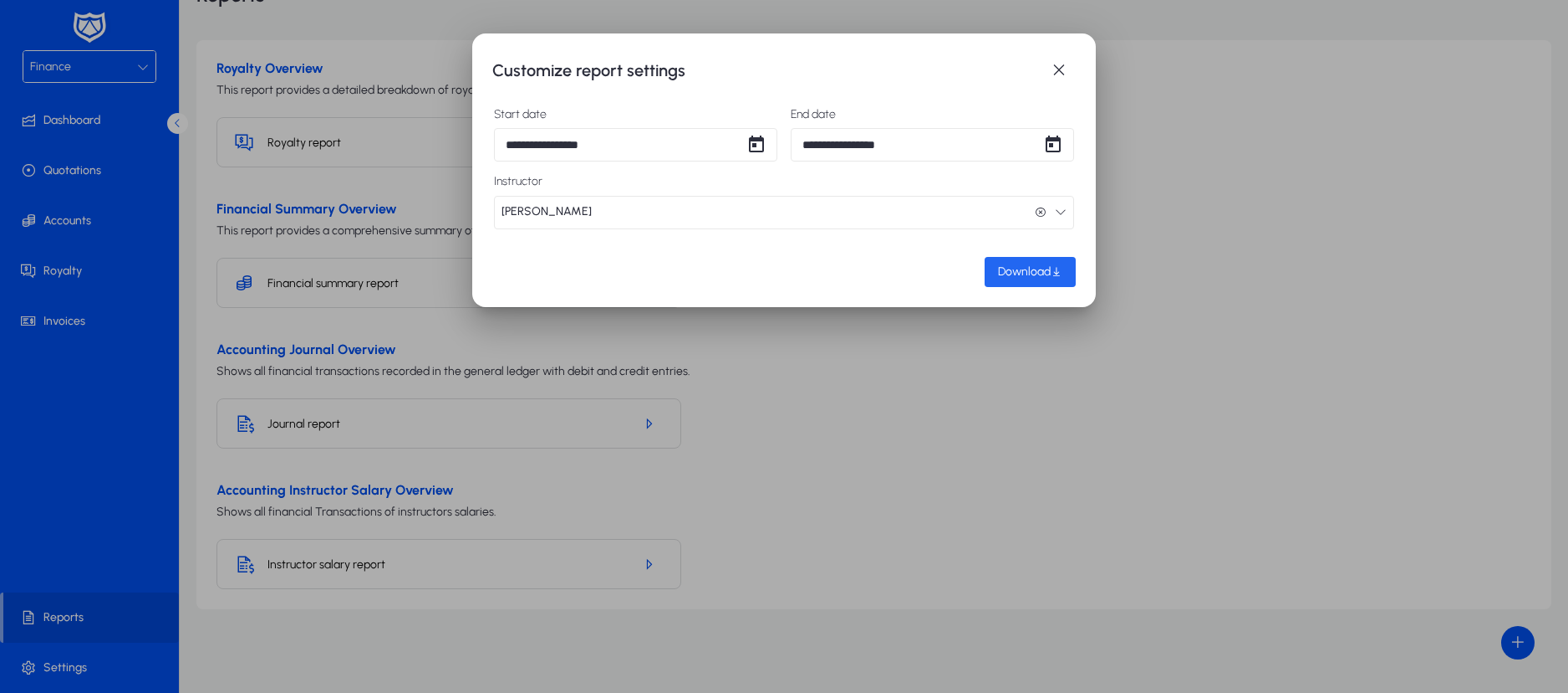
click at [1041, 264] on span "Download" at bounding box center [1025, 271] width 53 height 14
click at [1062, 68] on span "button" at bounding box center [1059, 70] width 33 height 33
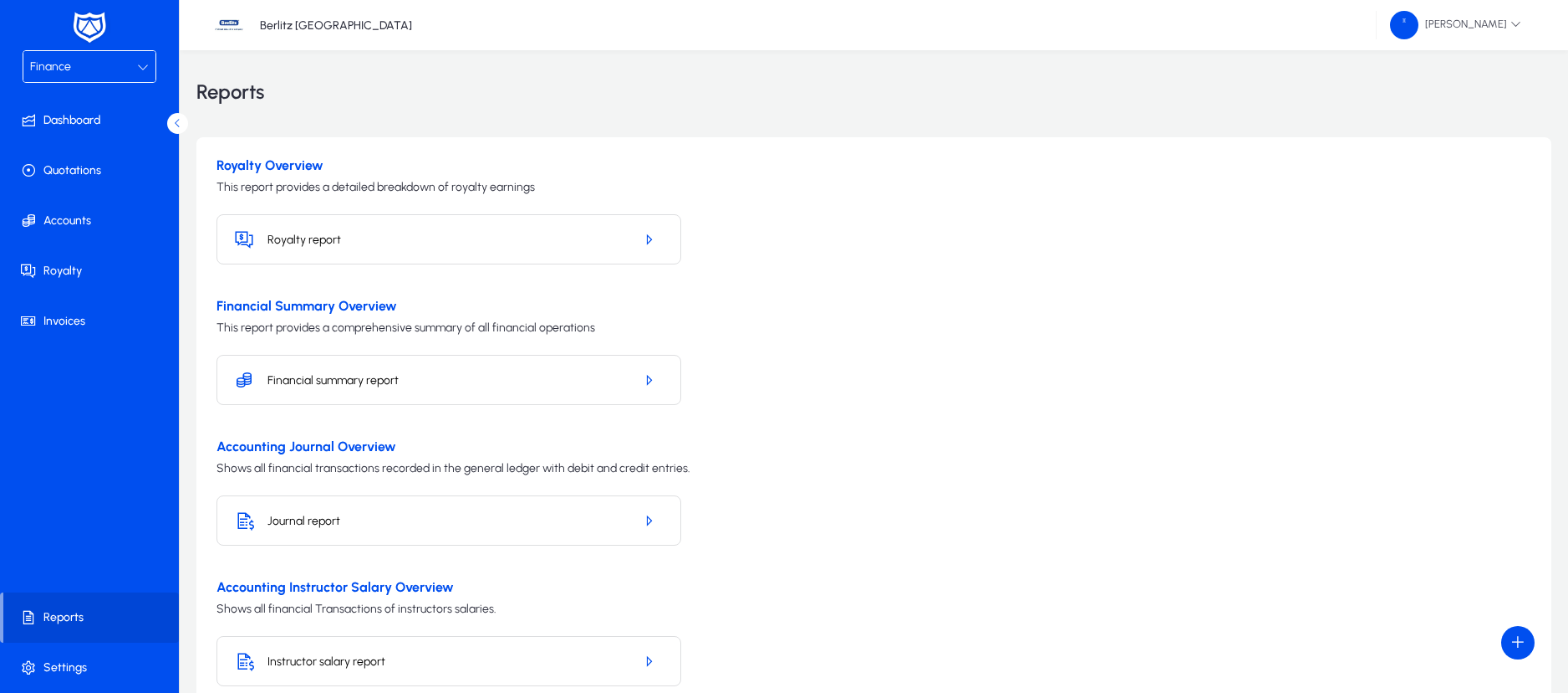
scroll to position [97, 0]
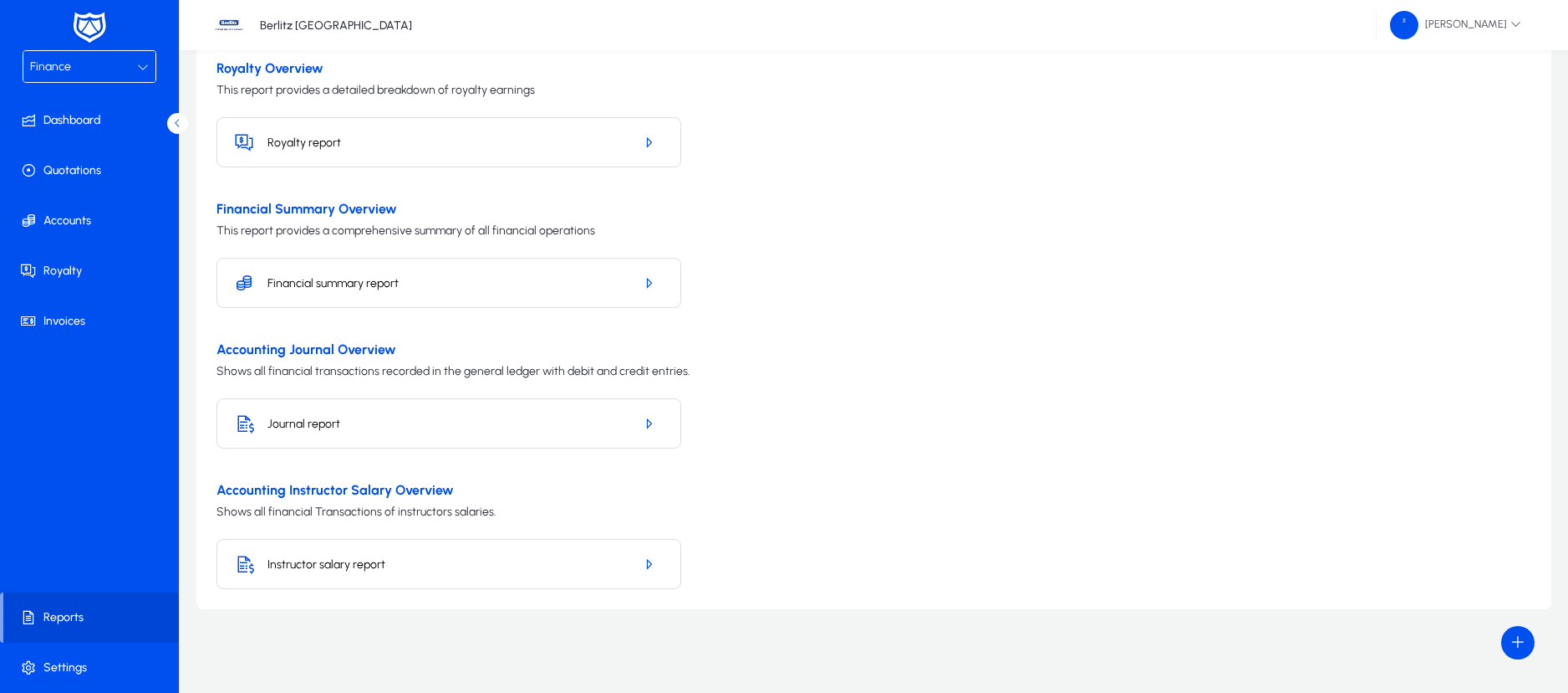
click at [120, 70] on div "Finance" at bounding box center [83, 66] width 107 height 22
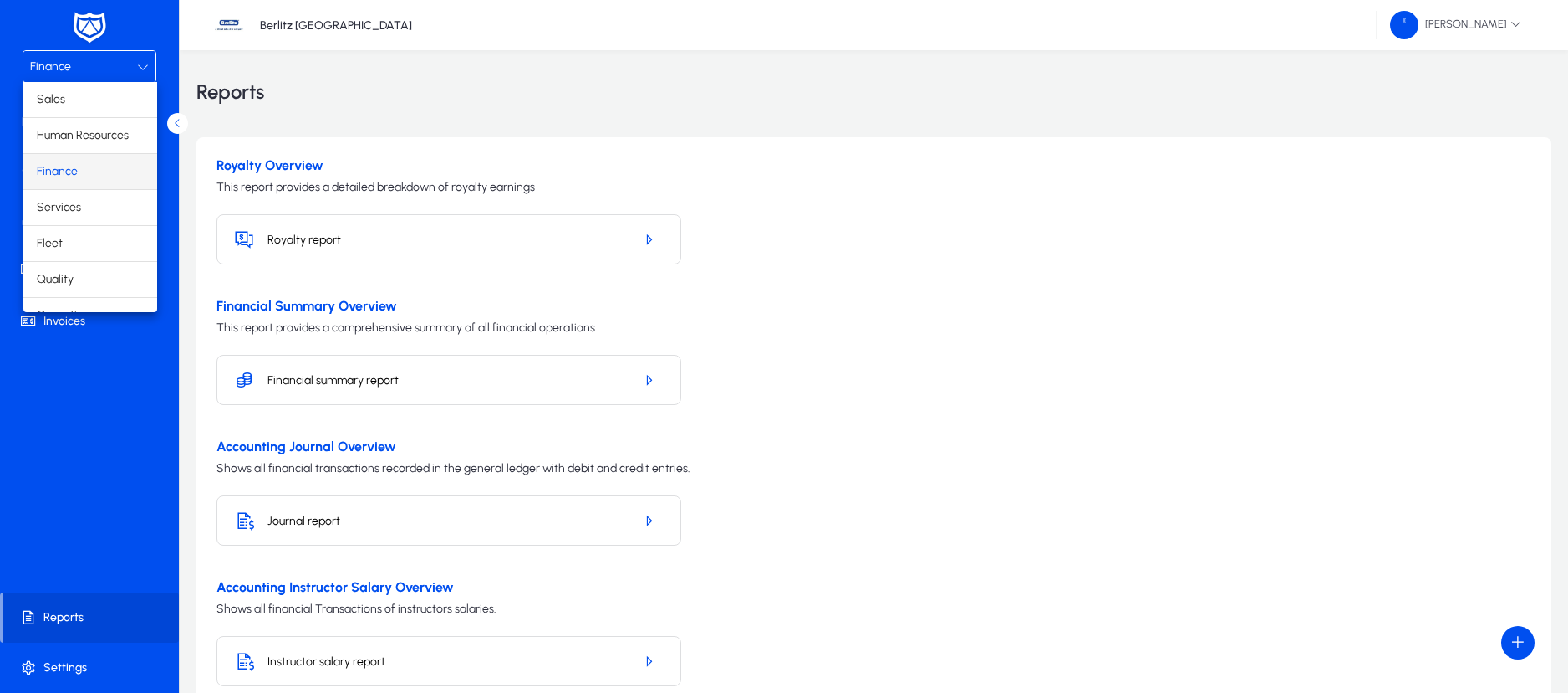
scroll to position [57, 0]
click at [63, 254] on span "Operations" at bounding box center [66, 258] width 59 height 20
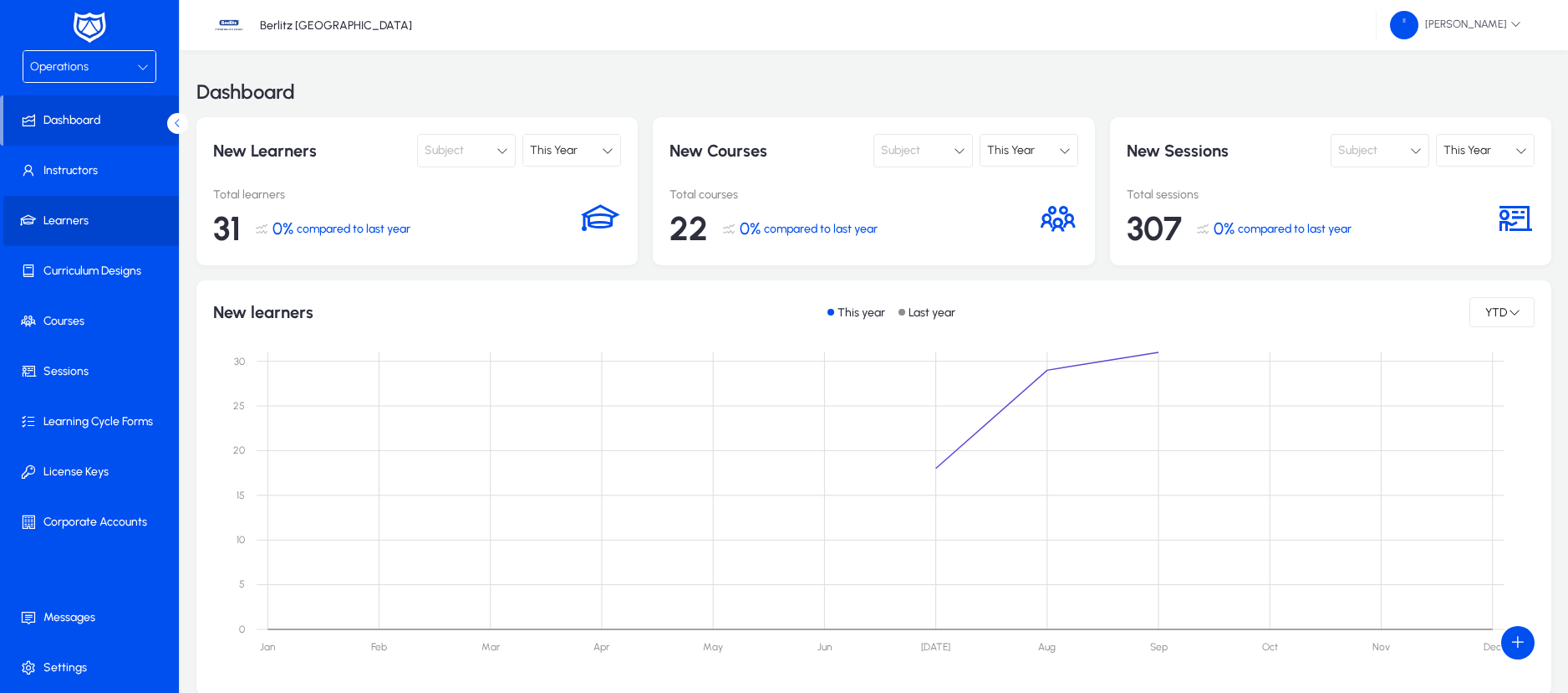
click at [89, 222] on span "Learners" at bounding box center [93, 221] width 179 height 17
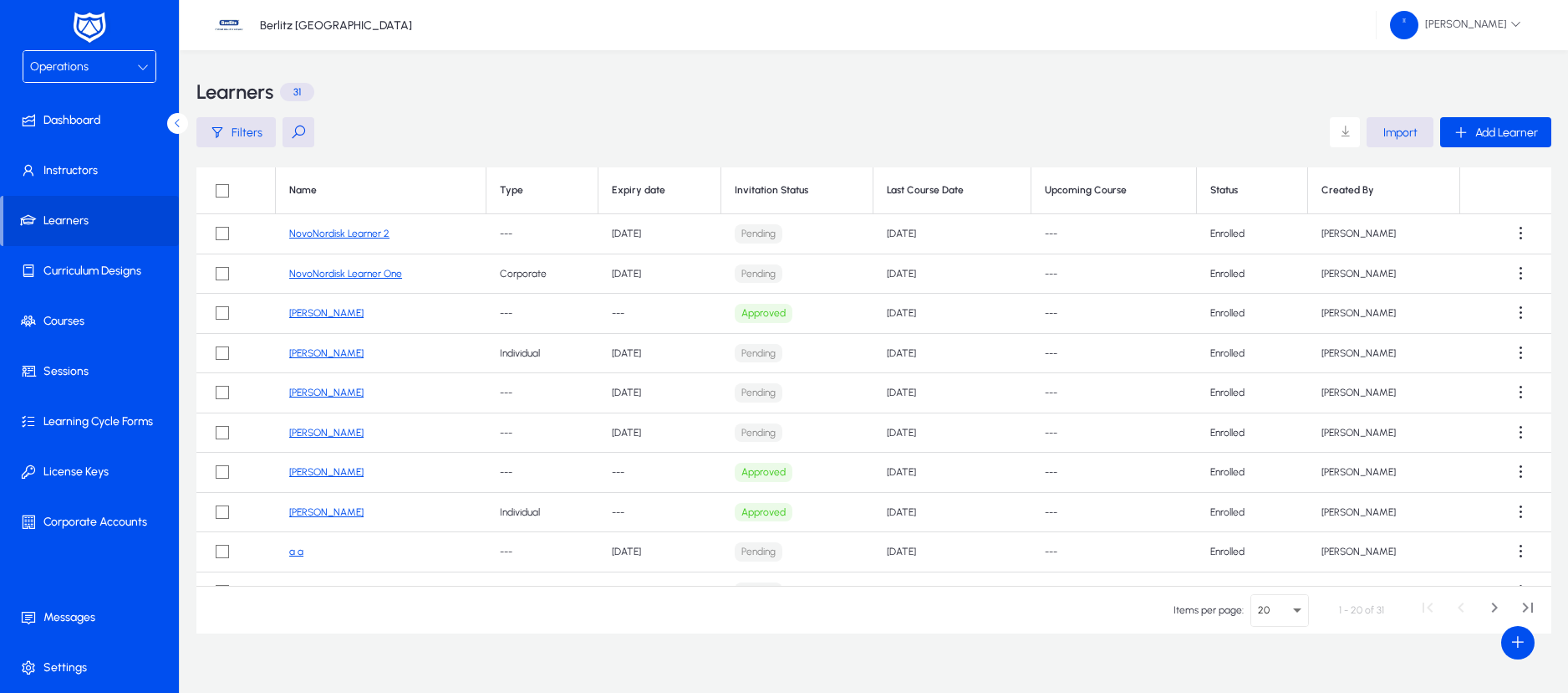
click at [348, 233] on link "NovoNordisk Learner 2" at bounding box center [340, 233] width 100 height 11
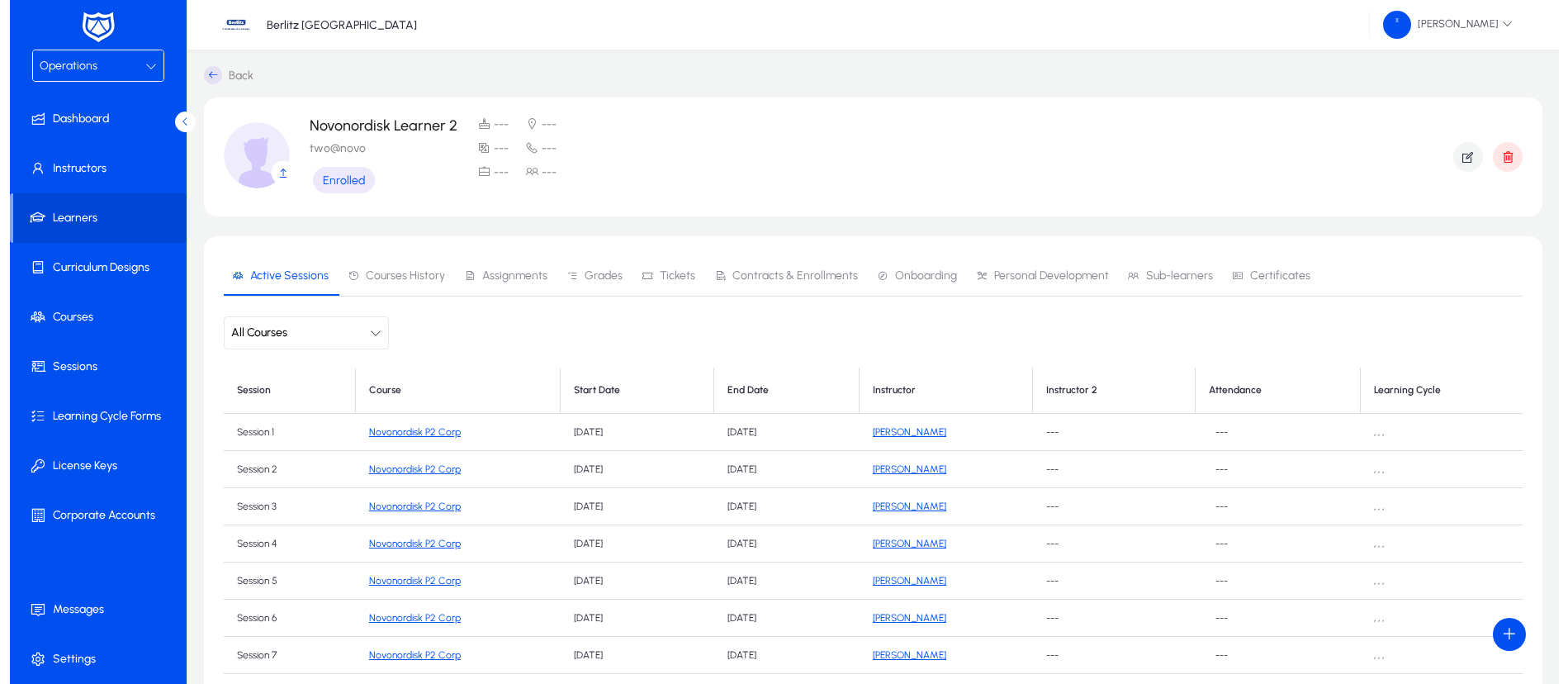
scroll to position [4, 0]
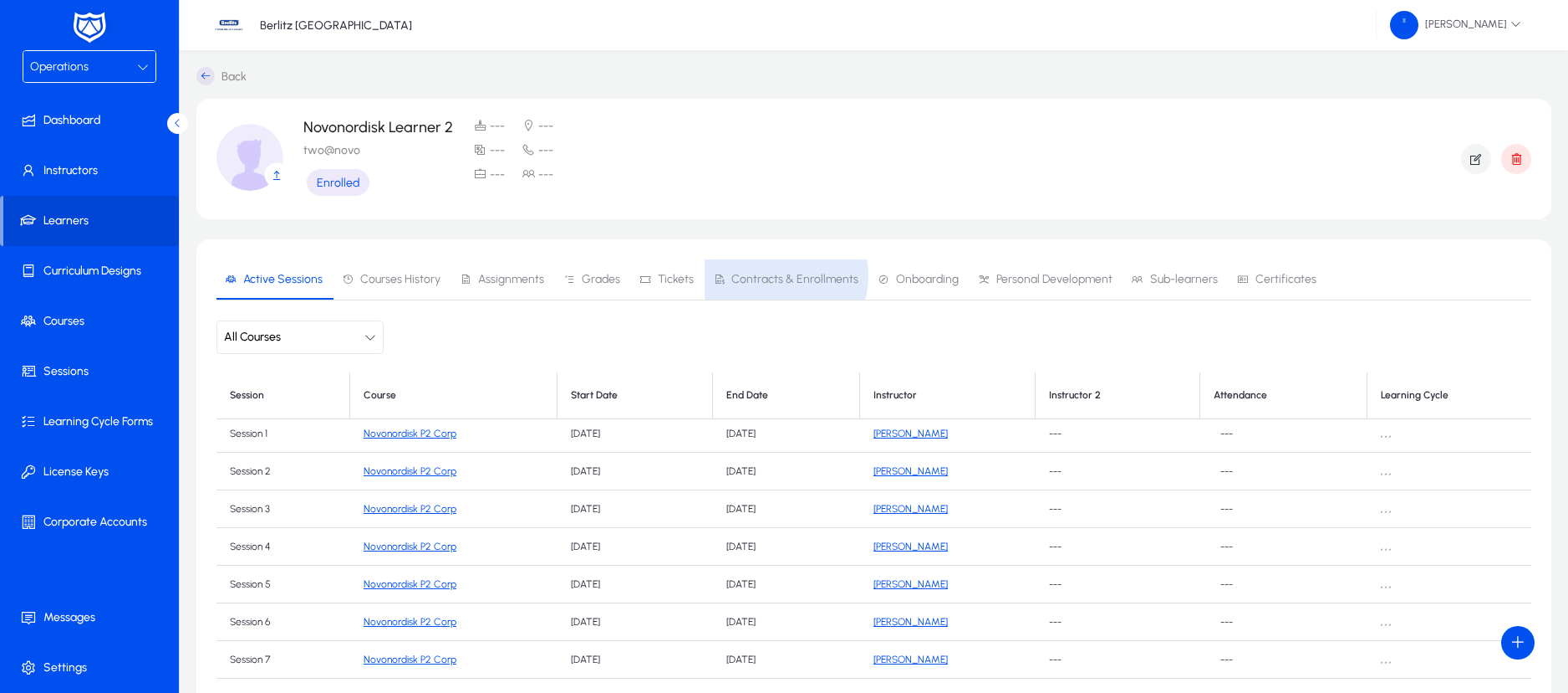
click at [766, 275] on span "Contracts & Enrollments" at bounding box center [795, 279] width 127 height 11
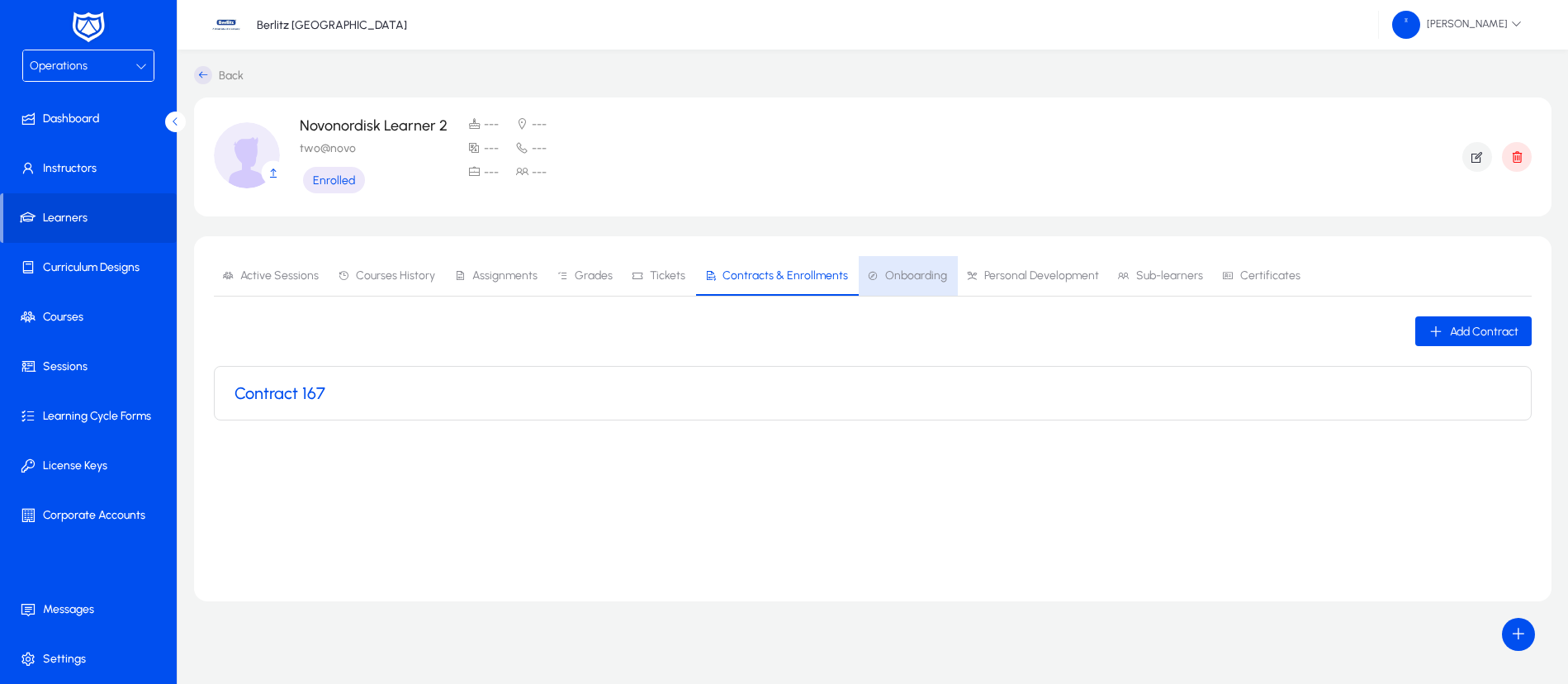
click at [907, 274] on span "Onboarding" at bounding box center [916, 276] width 62 height 11
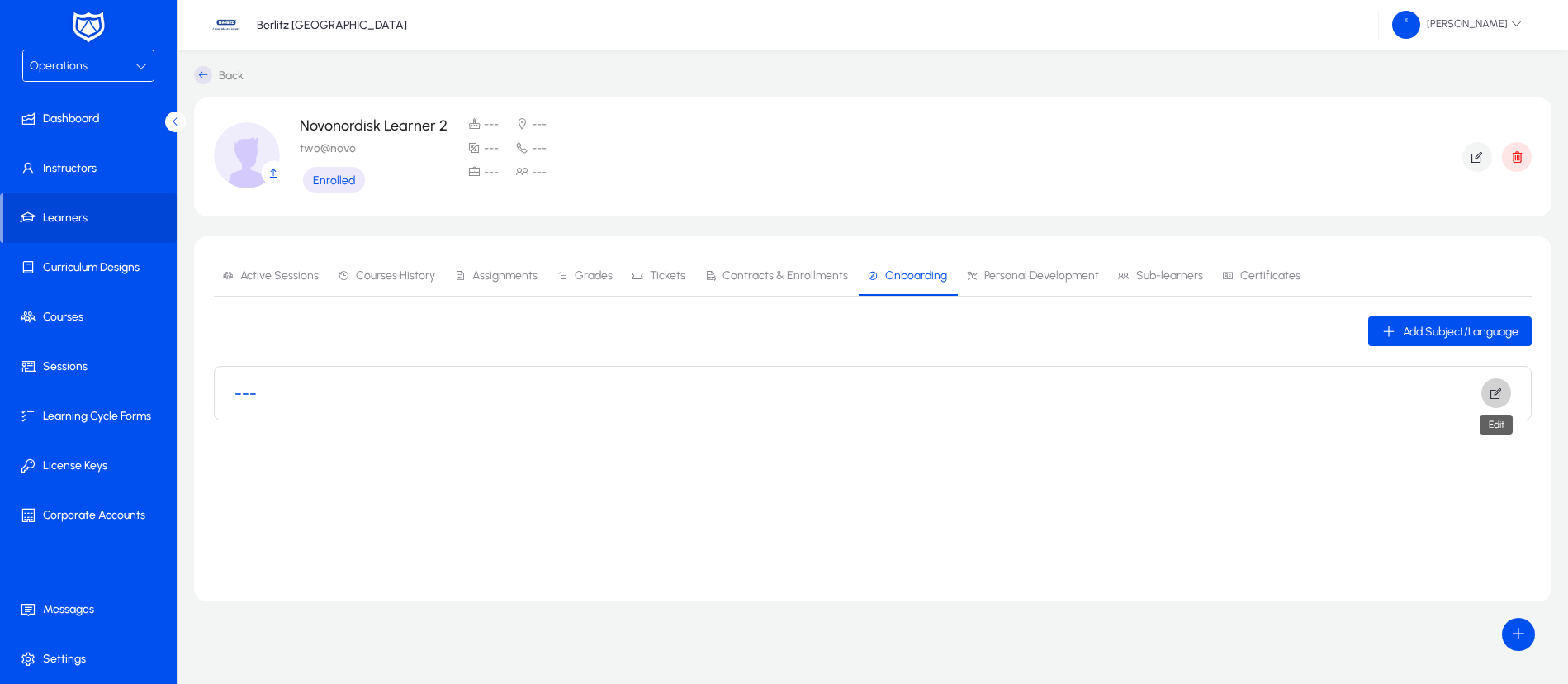
click at [1501, 397] on icon "button" at bounding box center [1496, 393] width 15 height 15
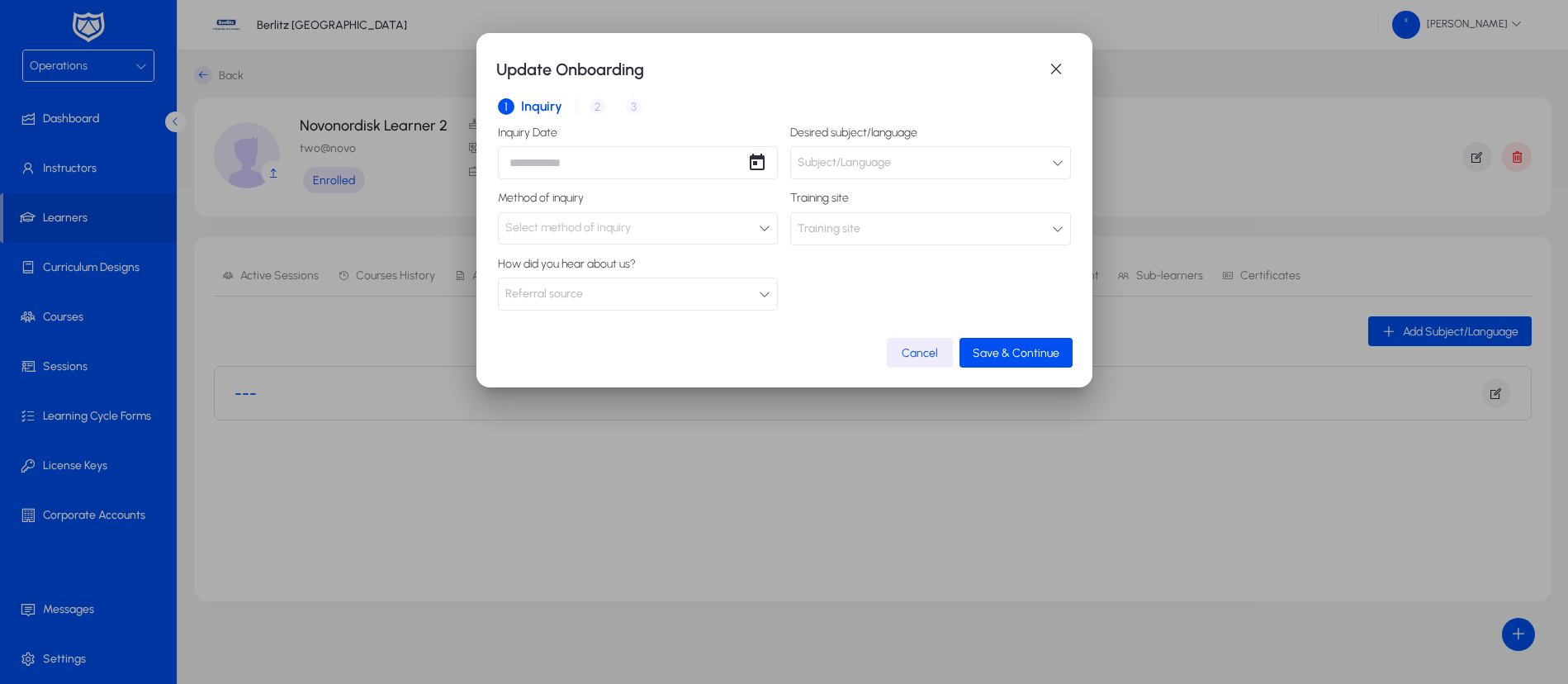
click at [886, 166] on span "Subject/Language" at bounding box center [844, 162] width 93 height 33
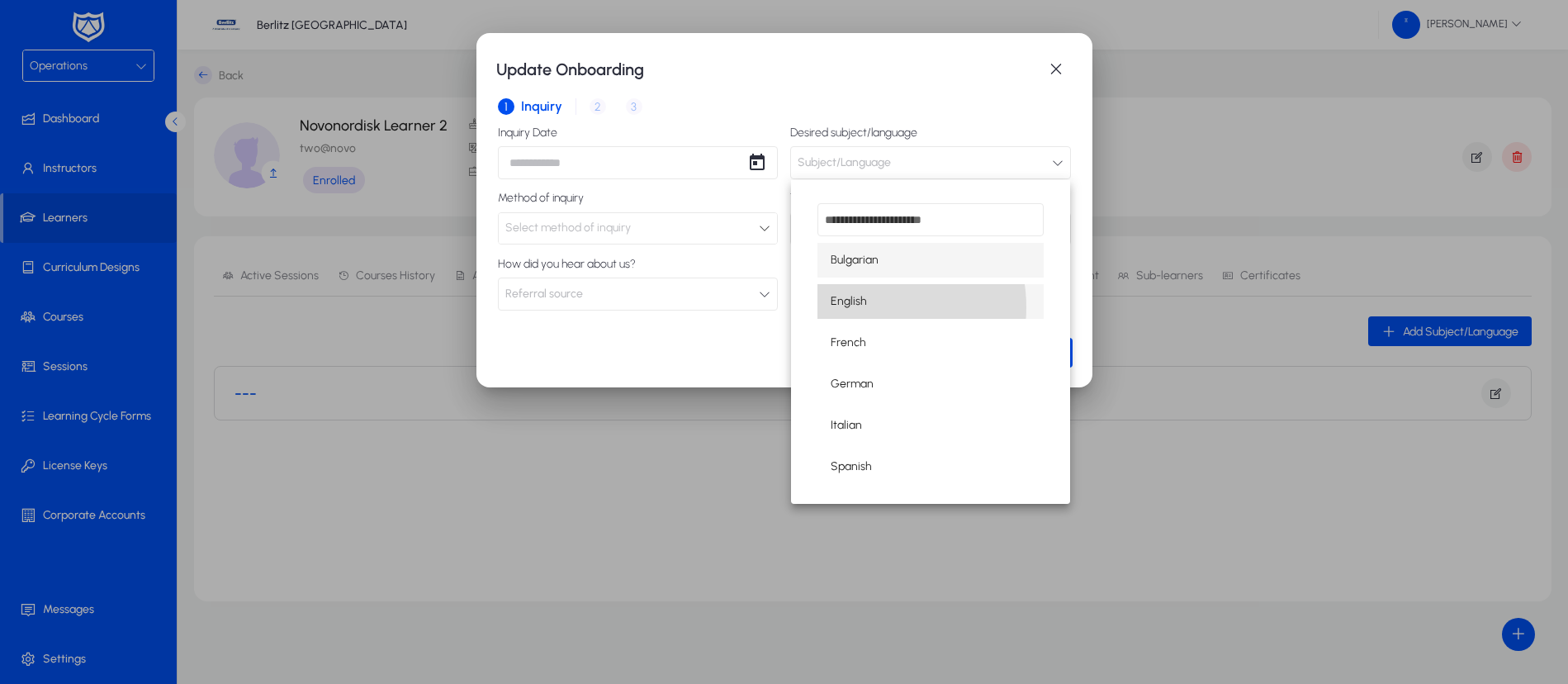
click at [869, 307] on mat-option "English" at bounding box center [931, 301] width 226 height 35
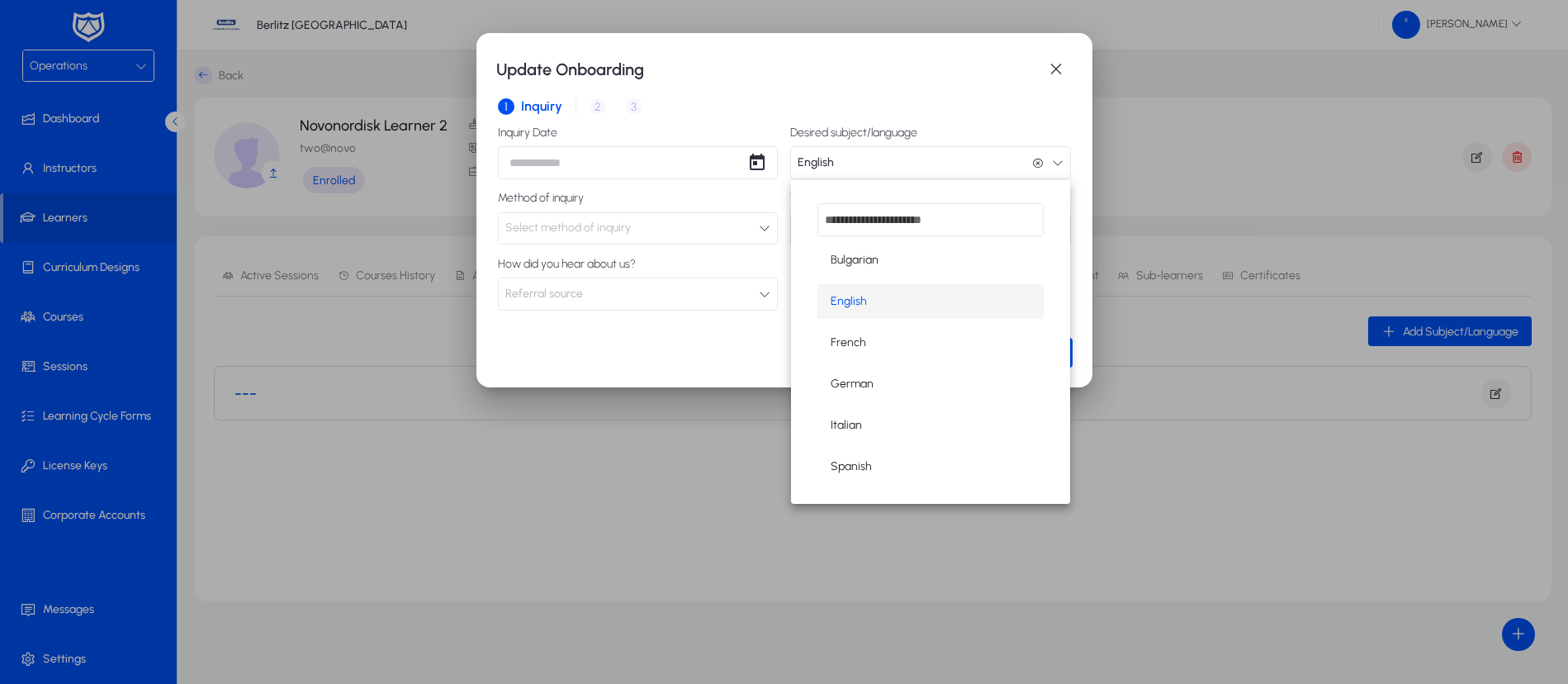
scroll to position [1, 0]
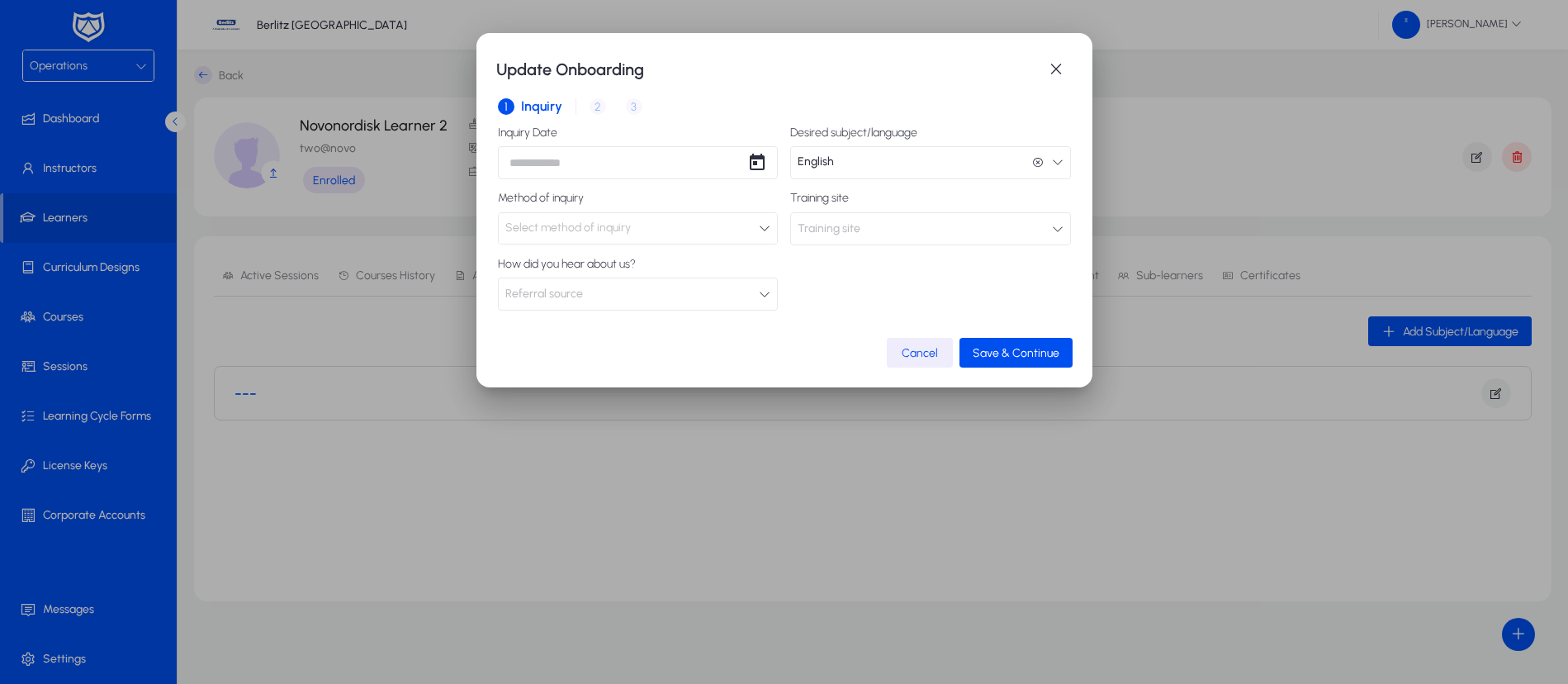
click at [753, 223] on div "Select method of inquiry" at bounding box center [633, 227] width 254 height 21
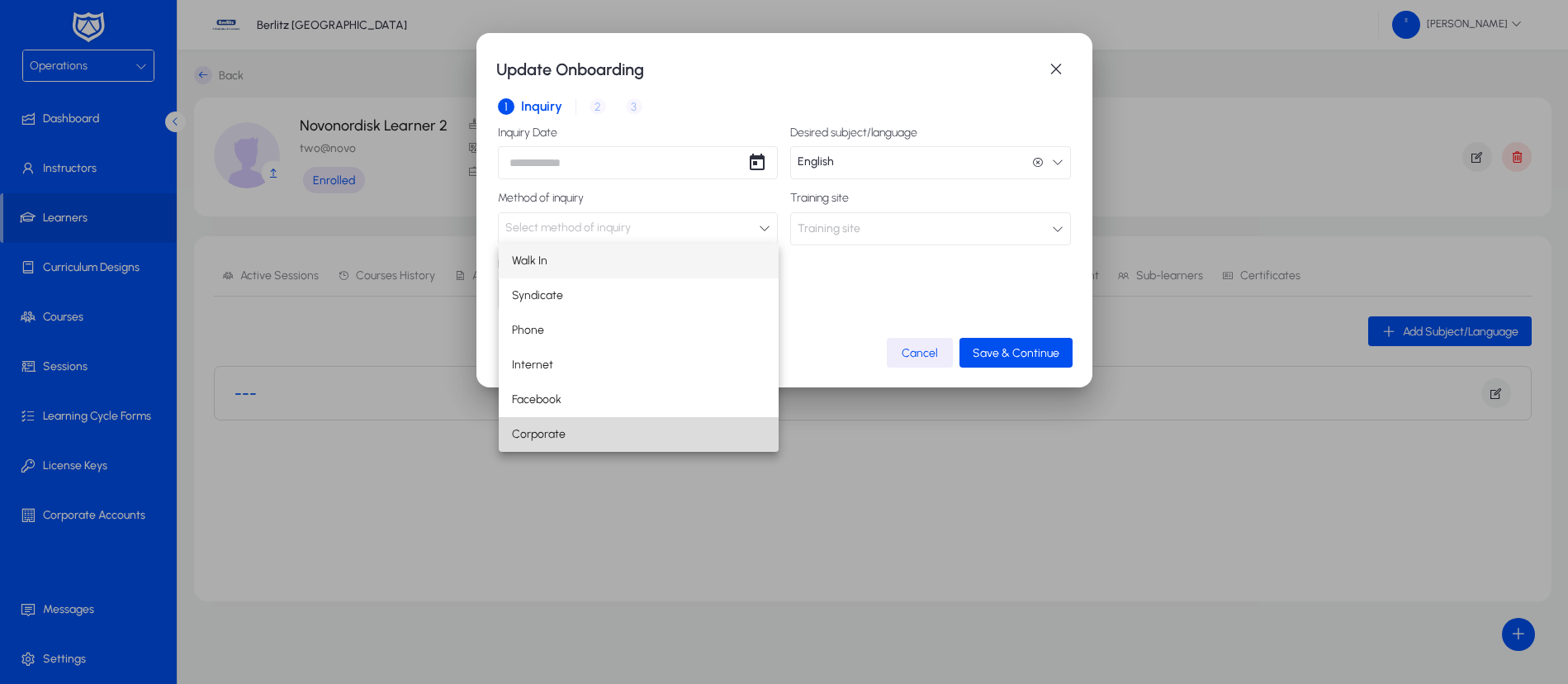
click at [590, 435] on mat-option "Corporate" at bounding box center [639, 434] width 280 height 35
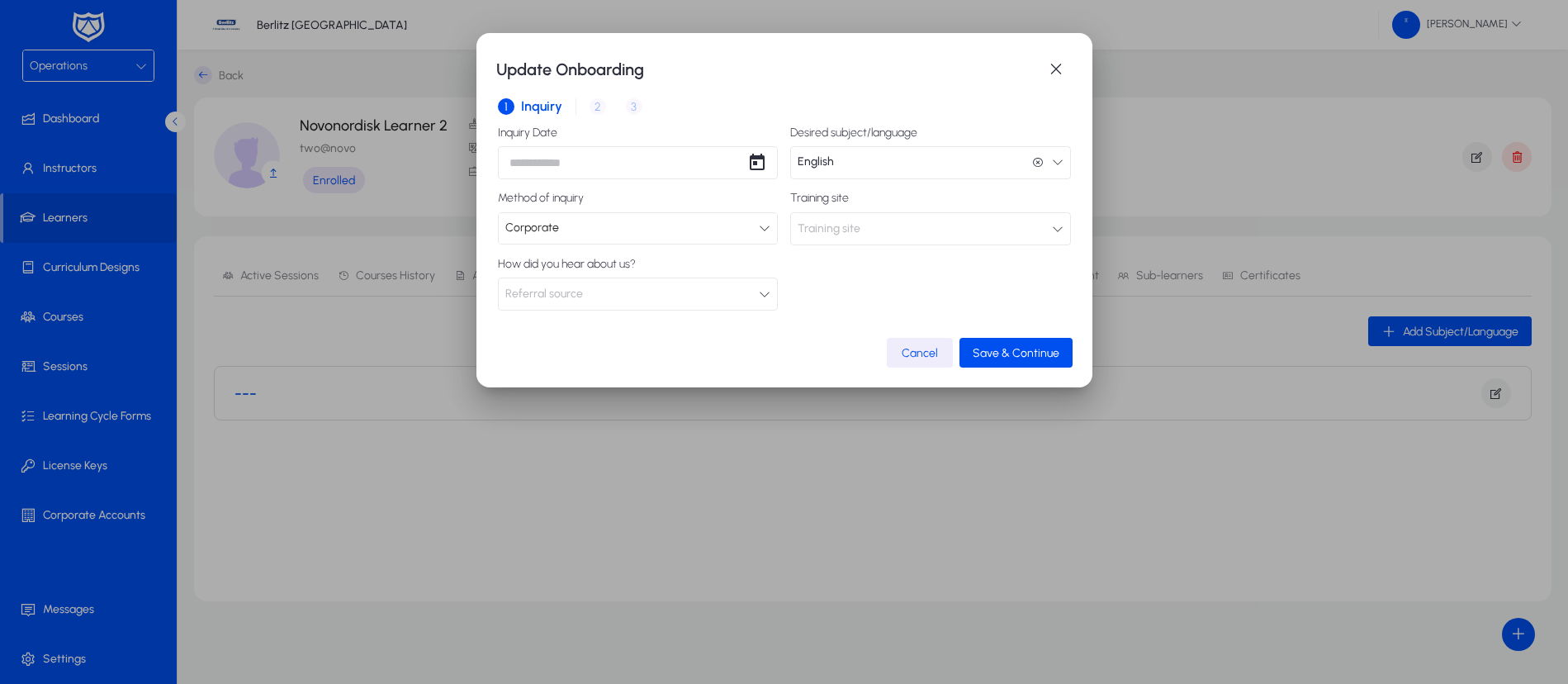
click at [886, 245] on div "Inquiry Date Desired subject/language English English Method of inquiry Corpora…" at bounding box center [784, 218] width 573 height 184
click at [865, 227] on button "Training site" at bounding box center [930, 228] width 280 height 33
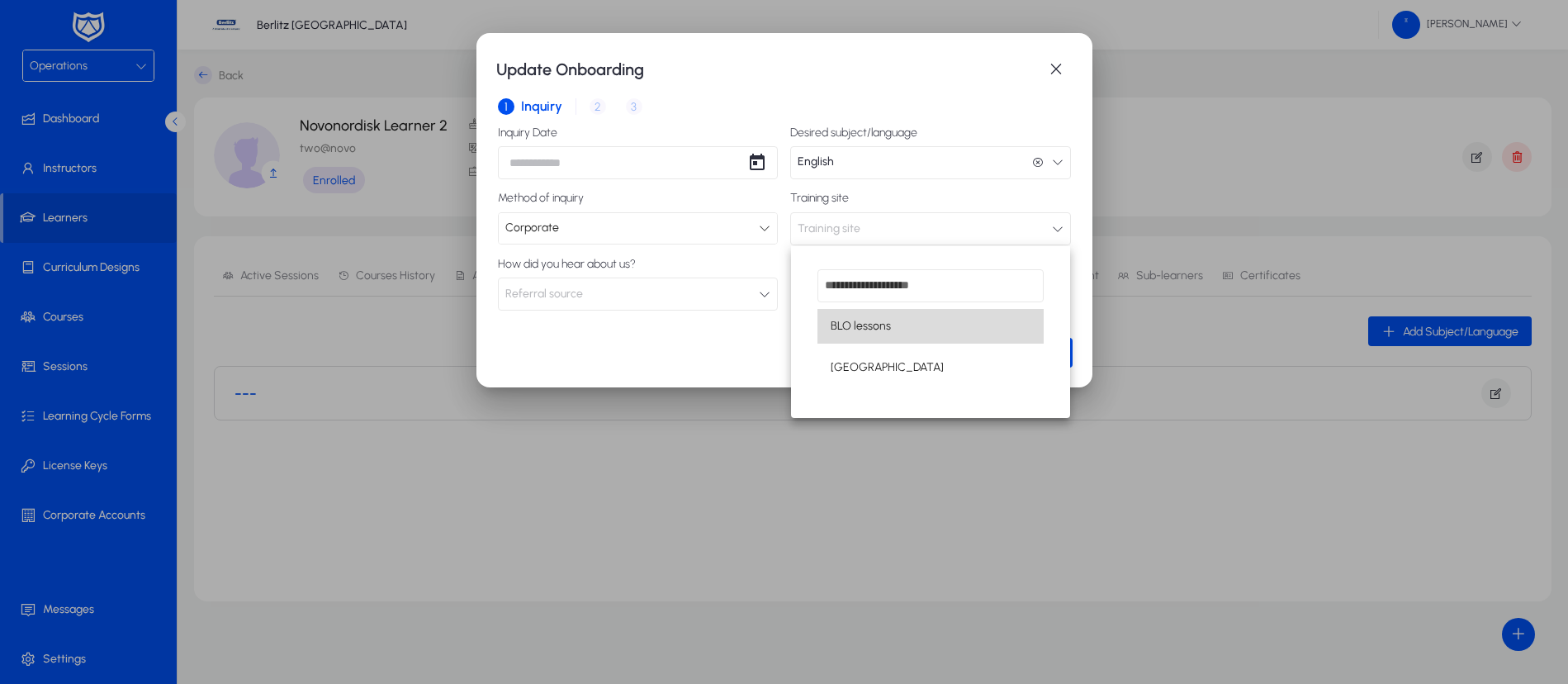
click at [854, 324] on span "BLO lessons" at bounding box center [861, 325] width 60 height 20
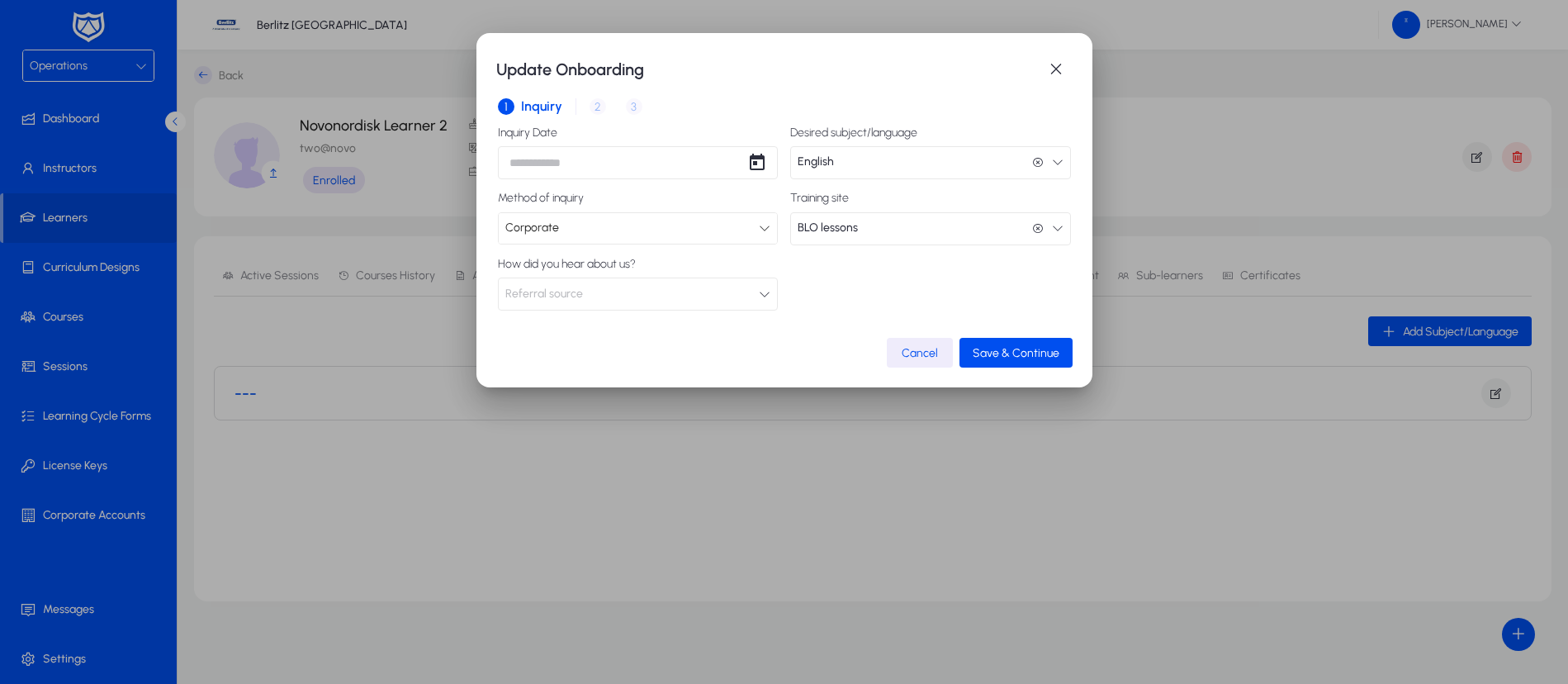
click at [706, 289] on button "Referral source" at bounding box center [638, 293] width 280 height 33
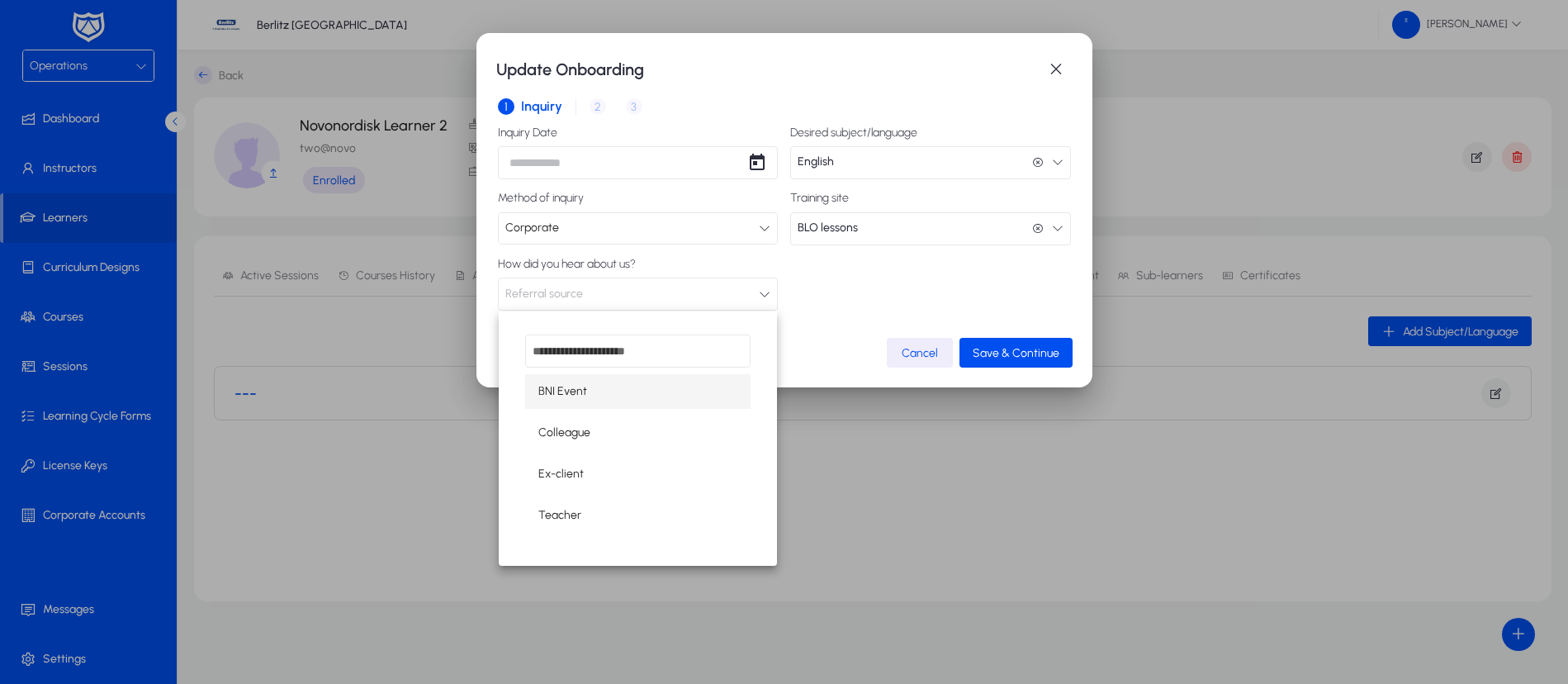
click at [873, 306] on div at bounding box center [784, 342] width 1568 height 684
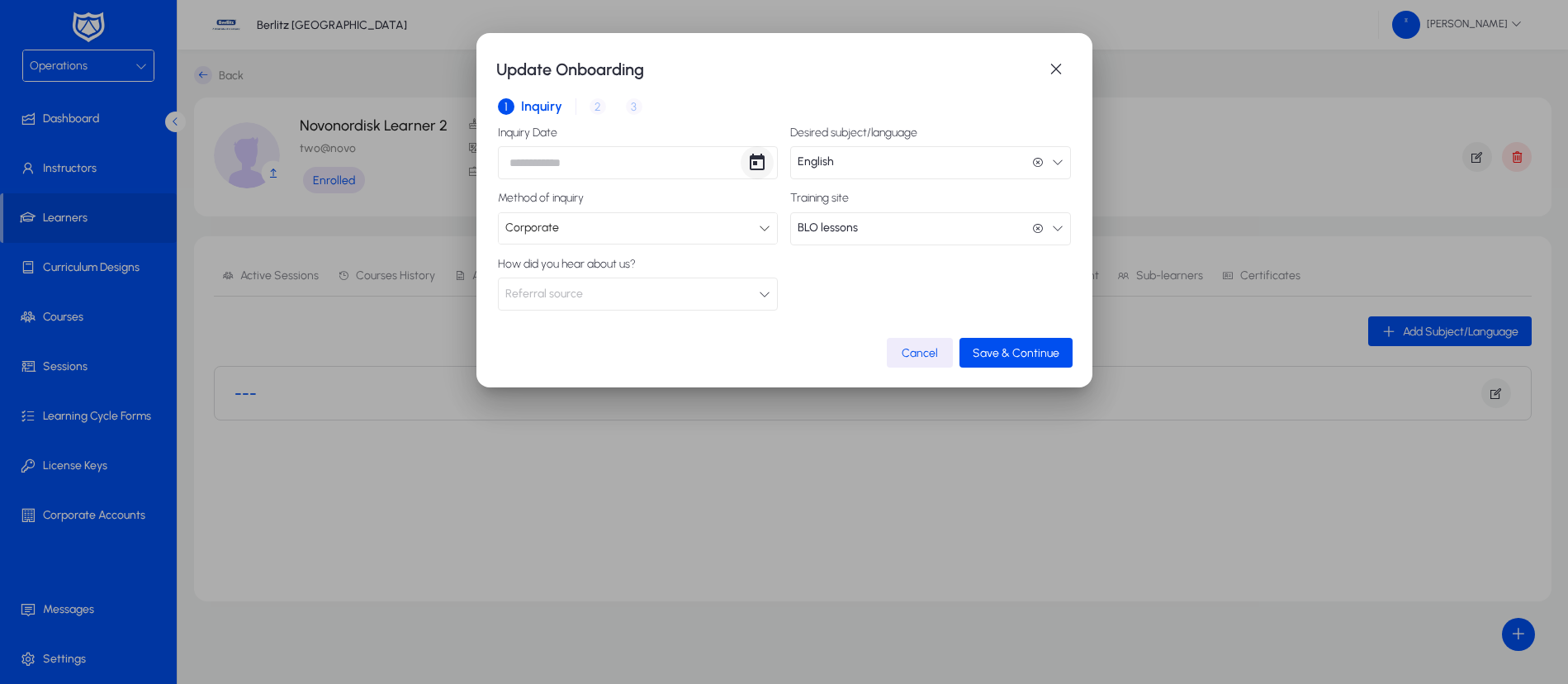
click at [758, 161] on span "Open calendar" at bounding box center [756, 162] width 33 height 33
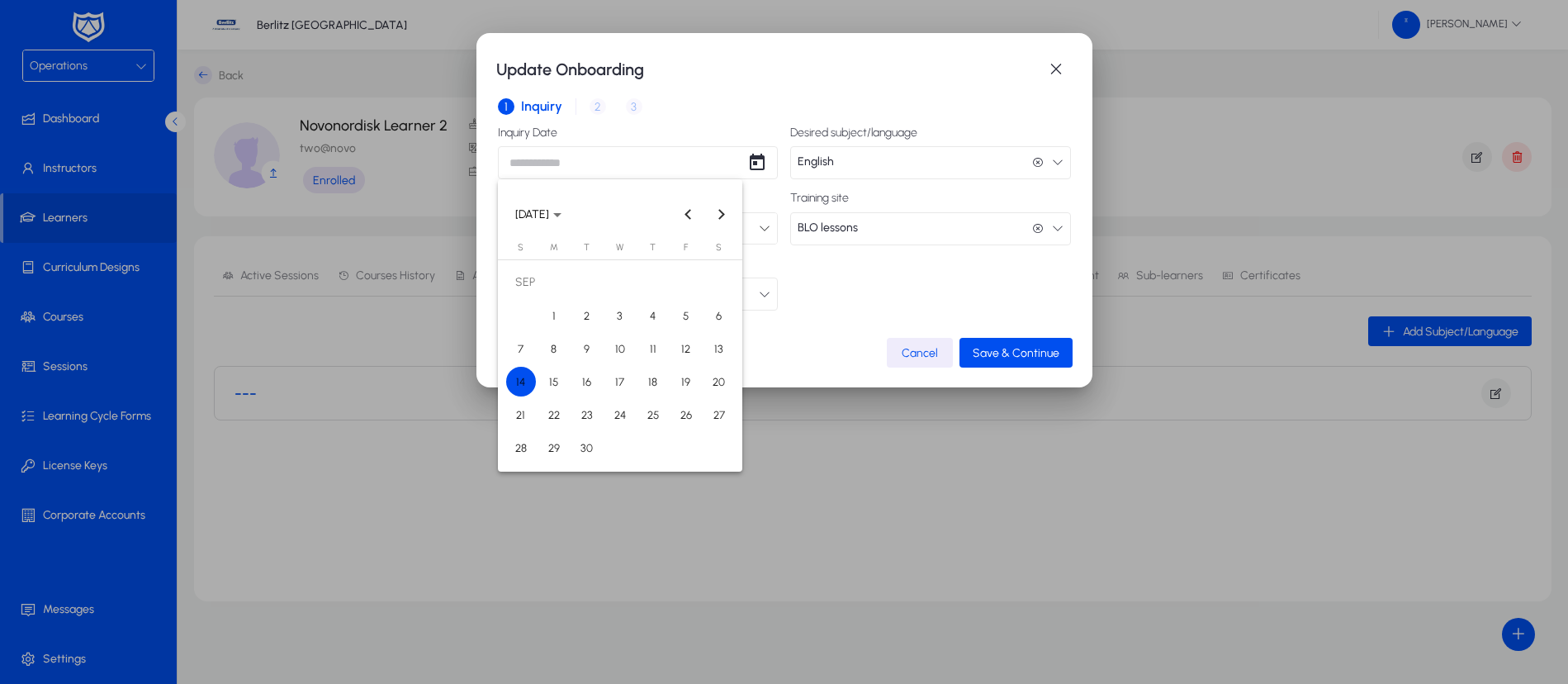
click at [520, 379] on span "14" at bounding box center [521, 381] width 30 height 30
type input "**********"
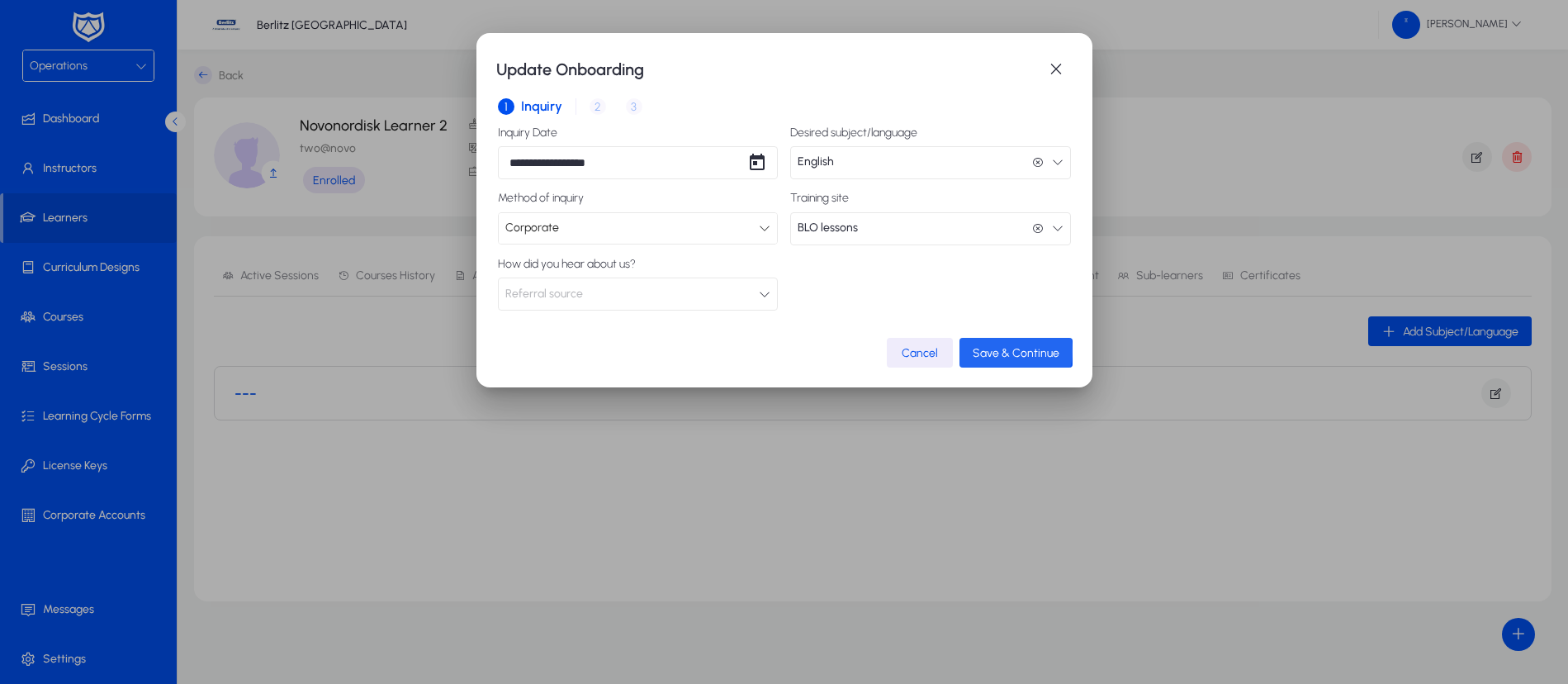
click at [1015, 350] on span "Save & Continue" at bounding box center [1016, 352] width 87 height 14
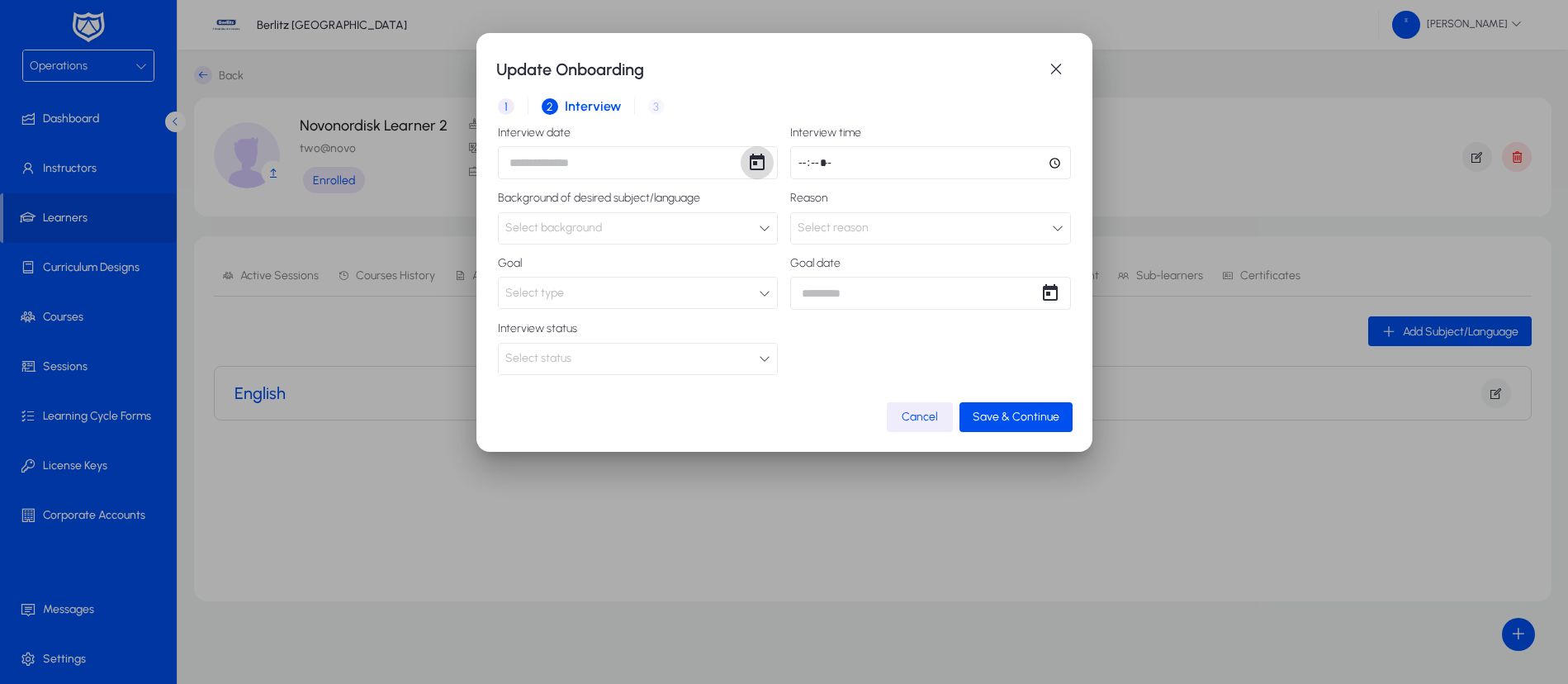
click at [759, 160] on span "Open calendar" at bounding box center [756, 162] width 33 height 33
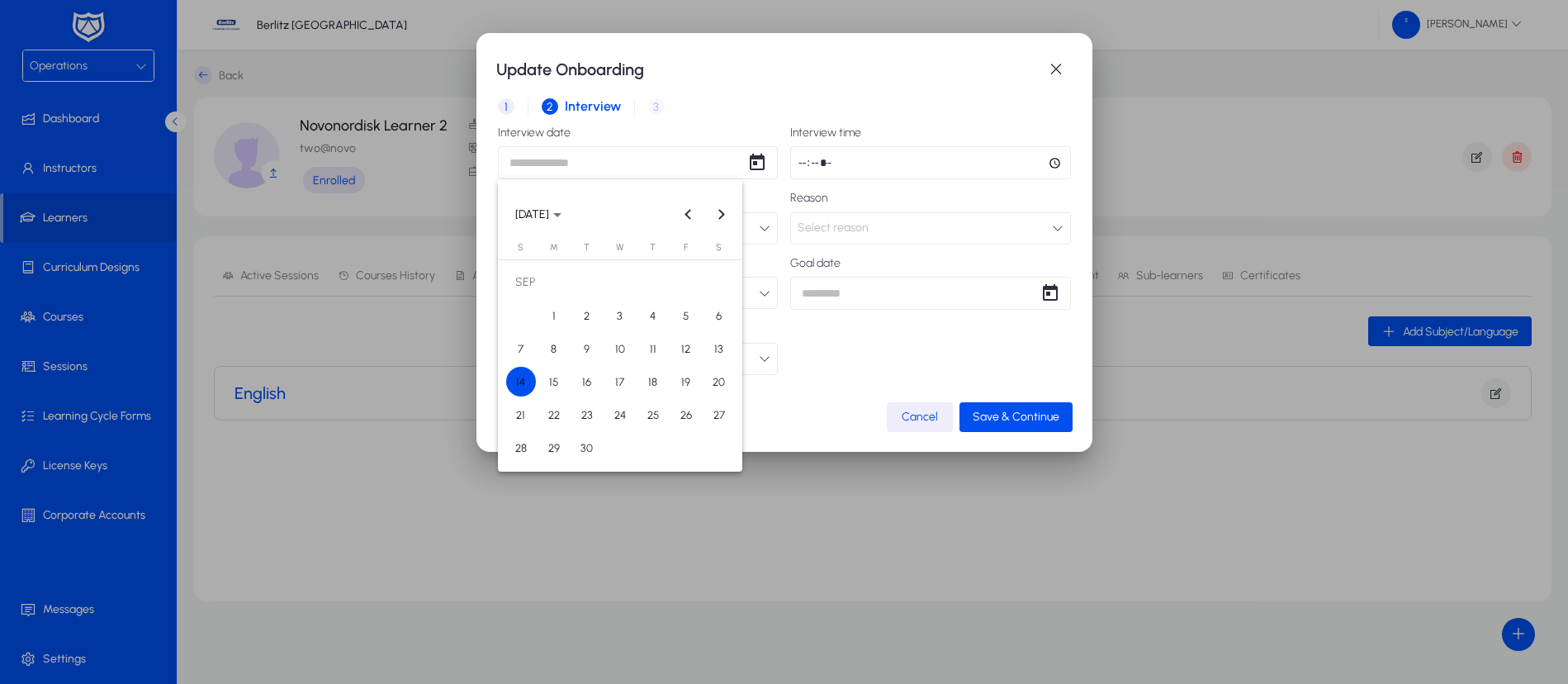
click at [513, 383] on span "14" at bounding box center [521, 381] width 30 height 30
type input "**********"
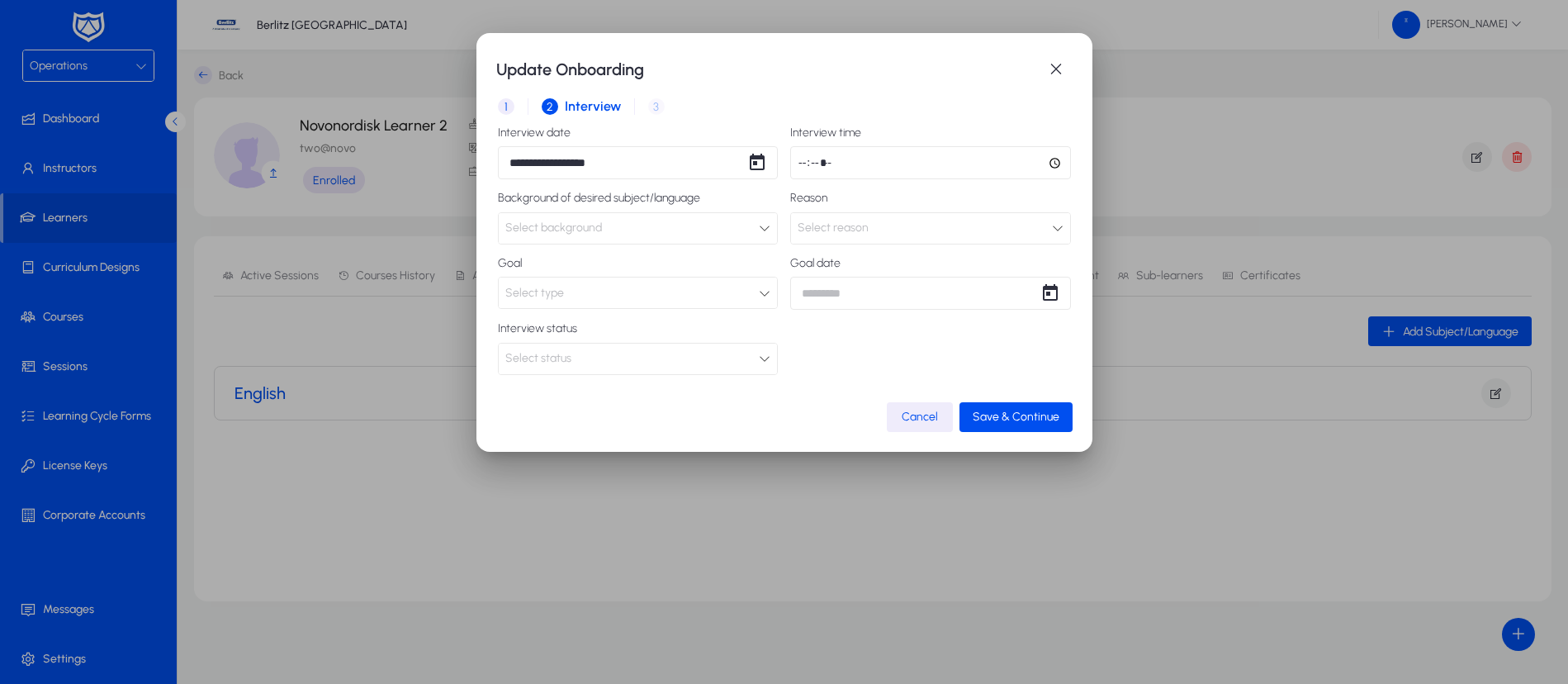
click at [910, 160] on input "time" at bounding box center [930, 162] width 280 height 33
click at [759, 350] on div at bounding box center [764, 358] width 11 height 20
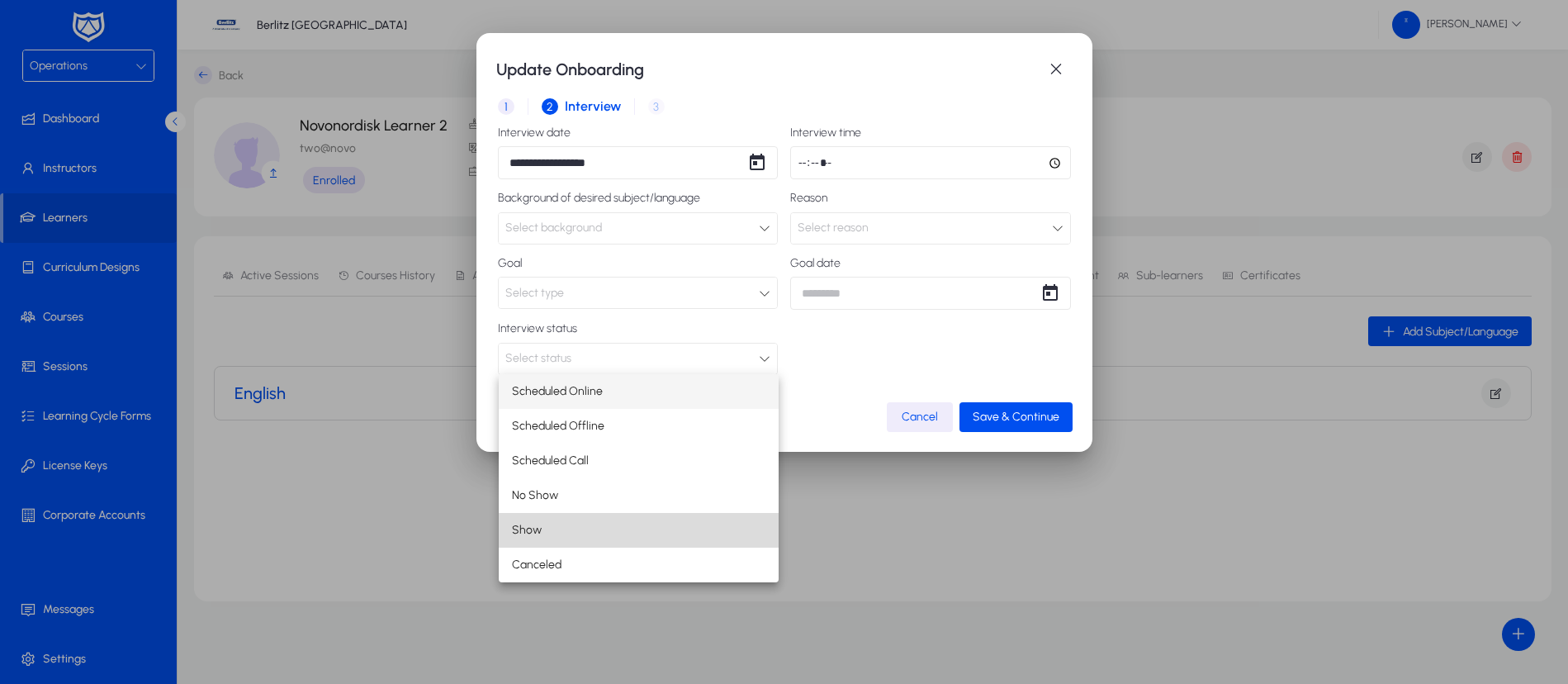
click at [620, 543] on mat-option "Show" at bounding box center [639, 530] width 280 height 35
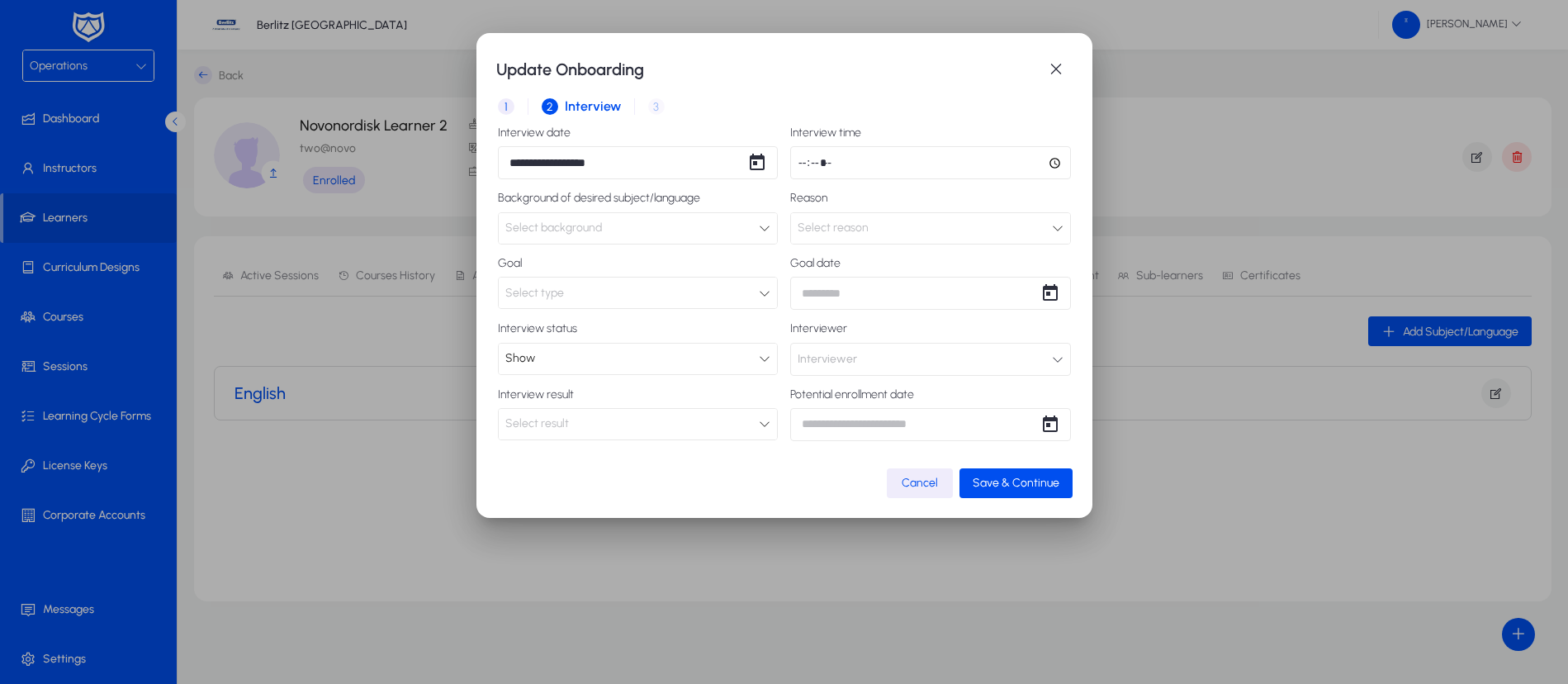
click at [850, 364] on span "Interviewer" at bounding box center [827, 359] width 60 height 33
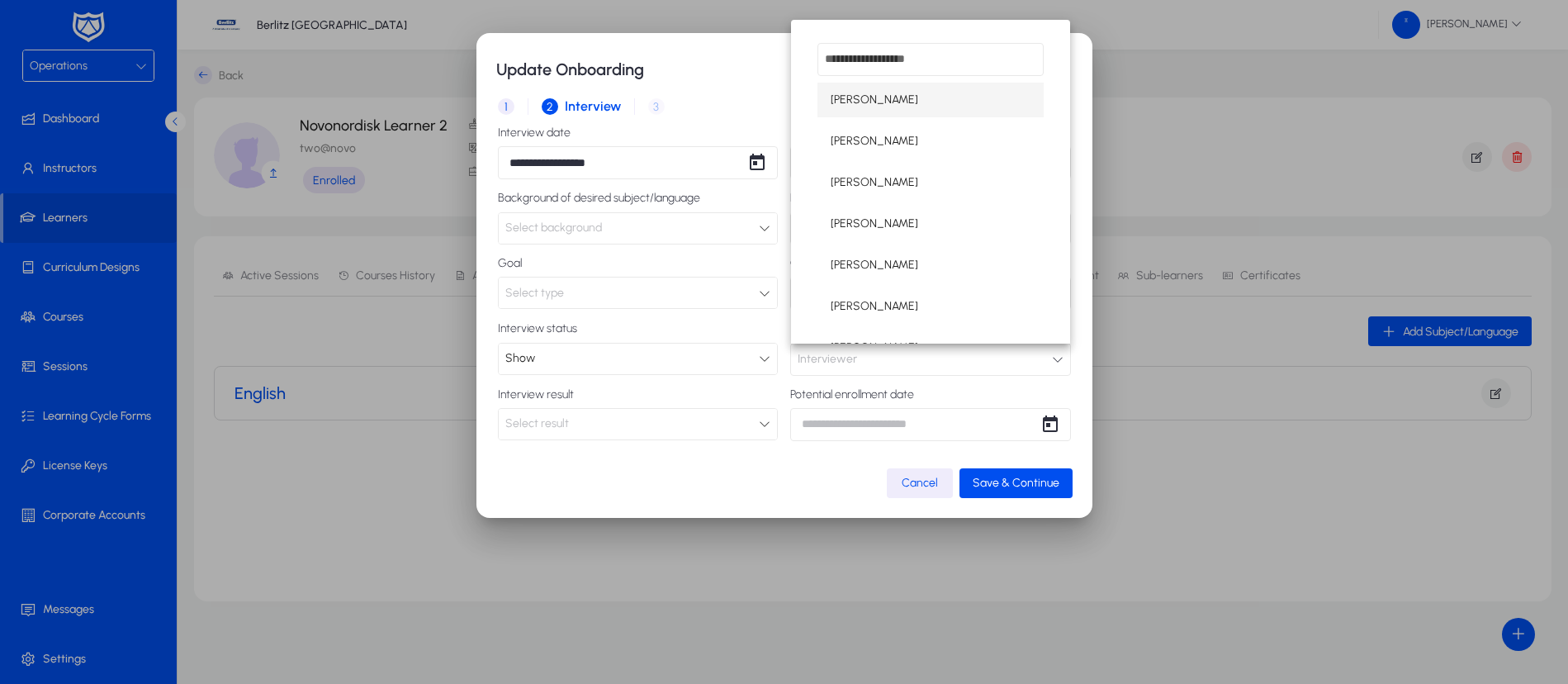
scroll to position [95, 0]
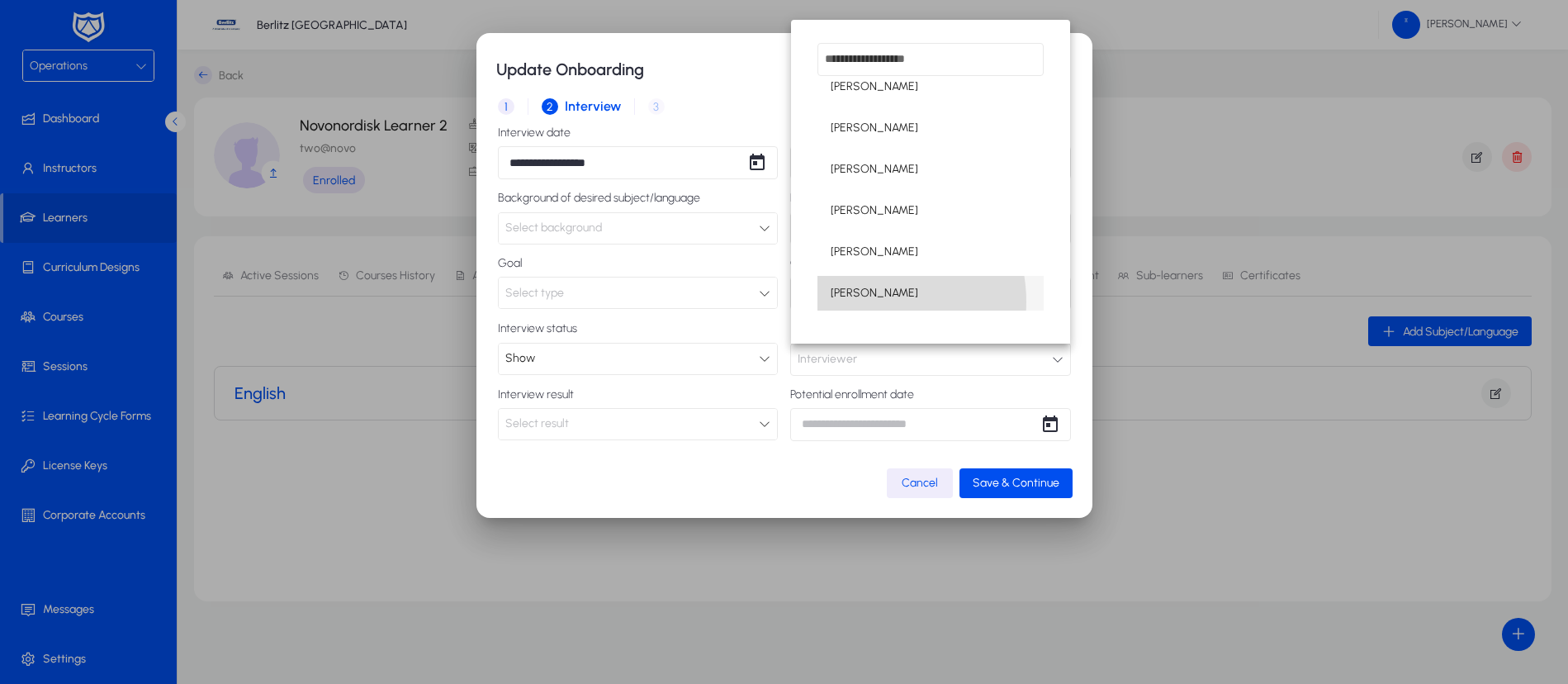
click at [866, 301] on span "[PERSON_NAME]" at bounding box center [875, 292] width 88 height 20
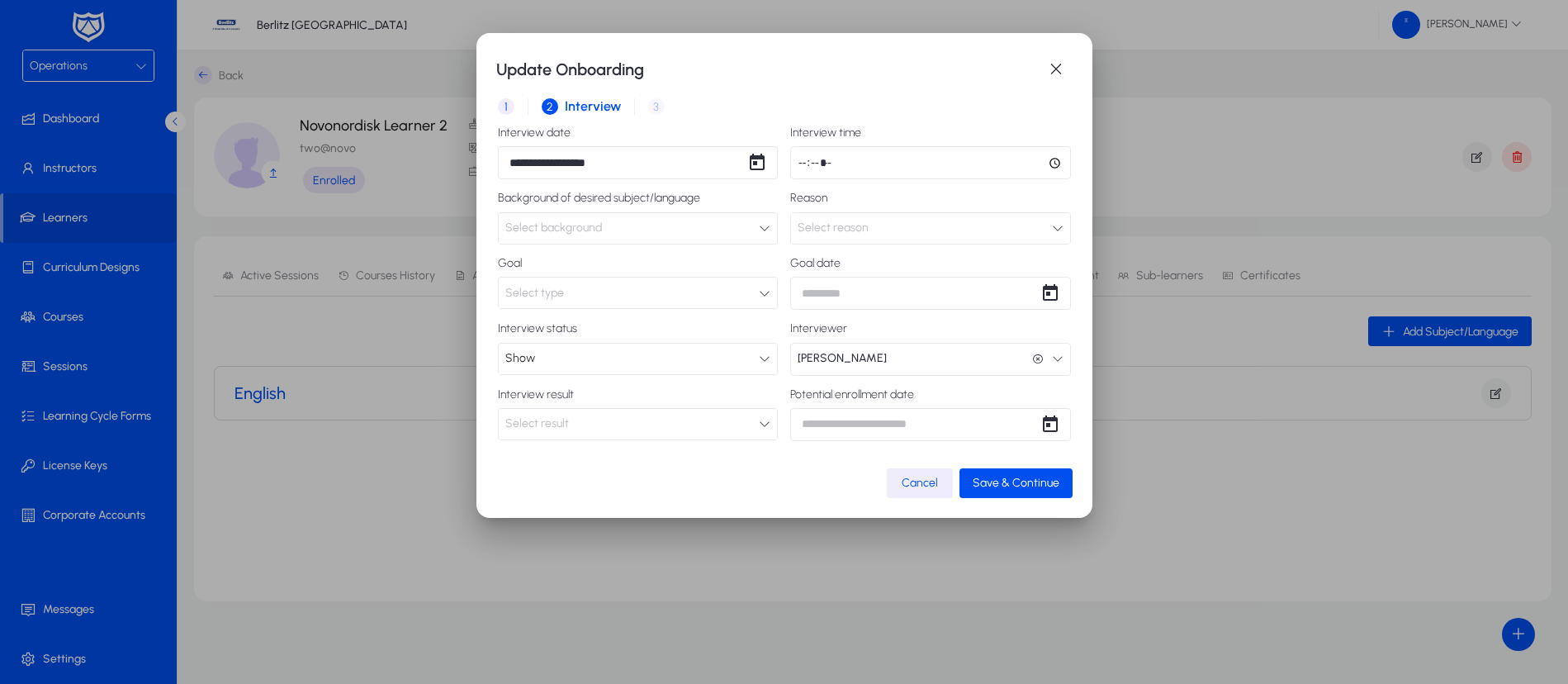
click at [752, 424] on div "Select result" at bounding box center [633, 423] width 254 height 21
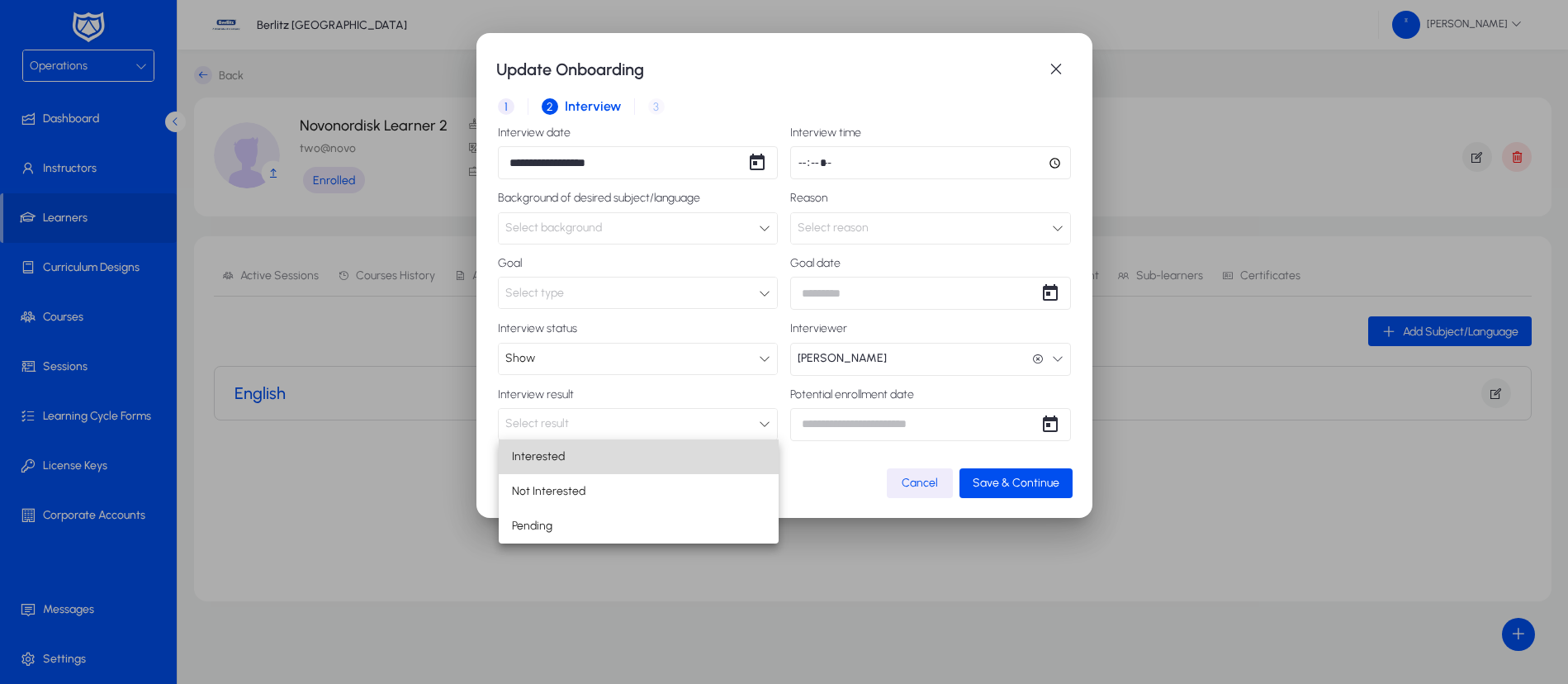
click at [656, 464] on mat-option "Interested" at bounding box center [639, 456] width 280 height 35
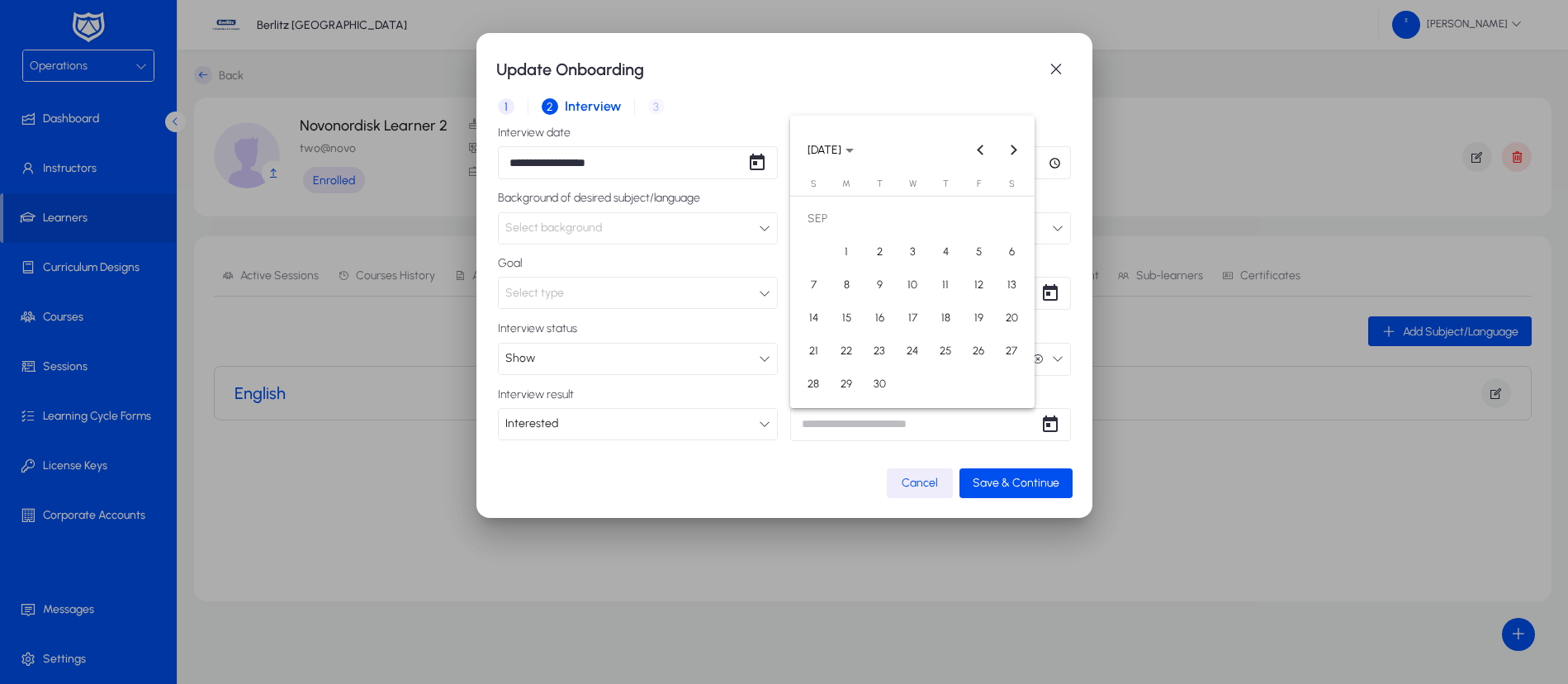
click at [891, 430] on div "**********" at bounding box center [784, 342] width 1568 height 684
click at [805, 307] on span "14" at bounding box center [813, 318] width 30 height 30
type input "**********"
click at [762, 287] on icon at bounding box center [764, 292] width 11 height 11
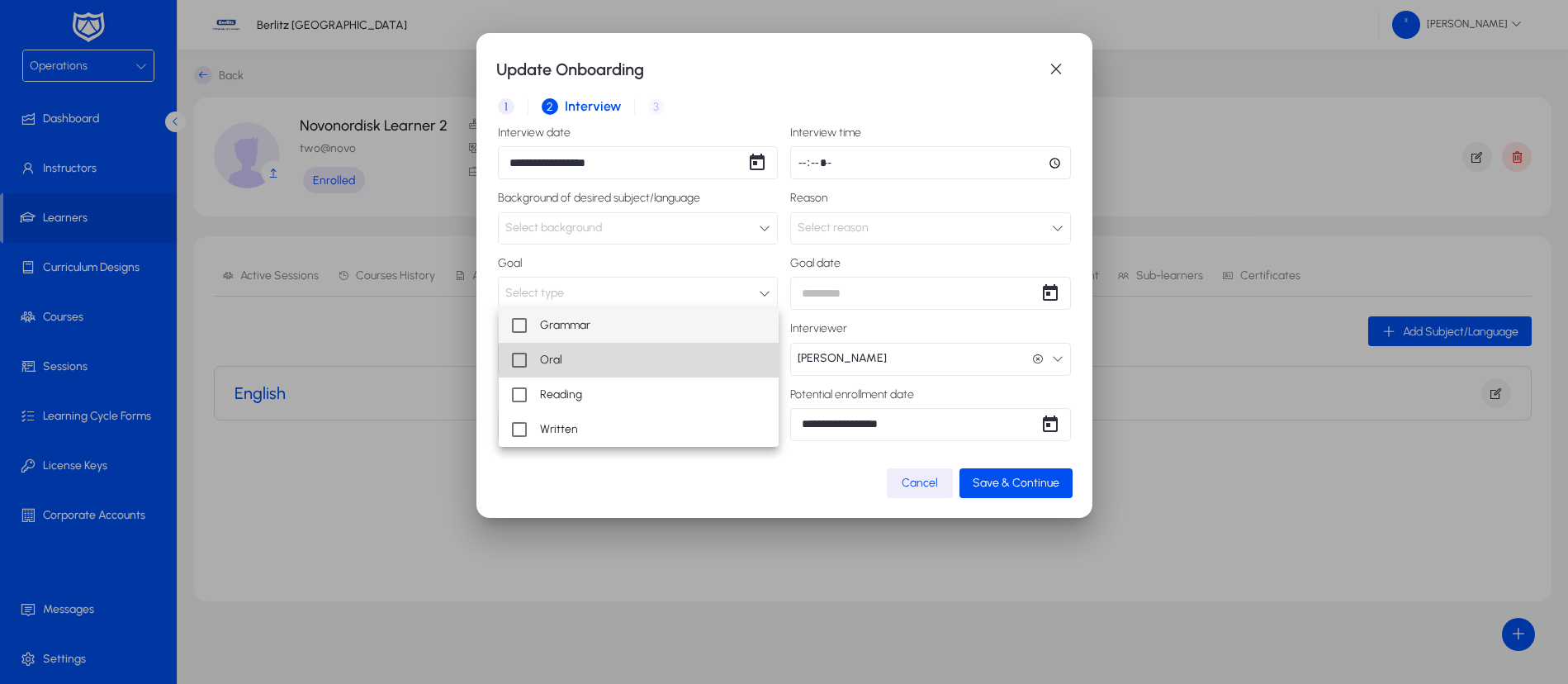
click at [516, 356] on mat-pseudo-checkbox at bounding box center [520, 360] width 15 height 15
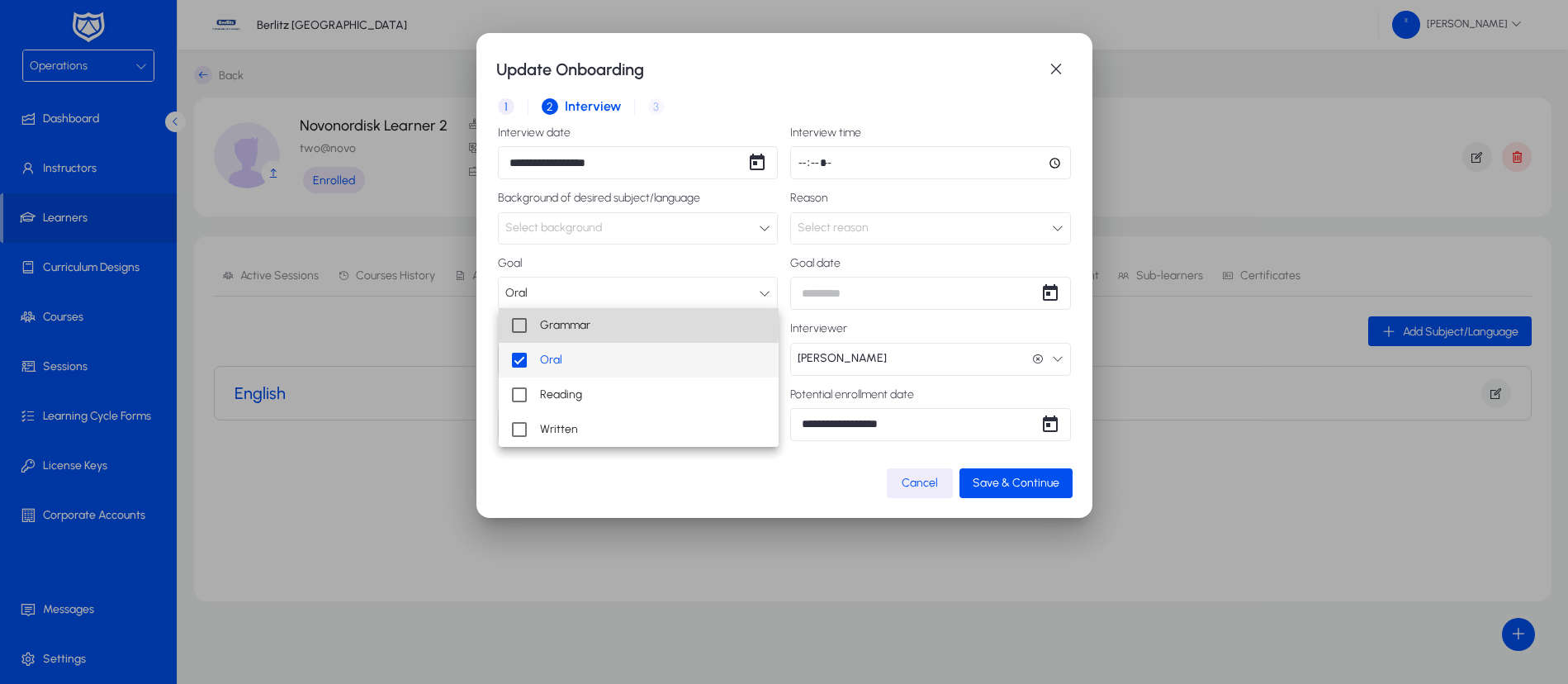
click at [524, 318] on mat-pseudo-checkbox at bounding box center [520, 325] width 15 height 15
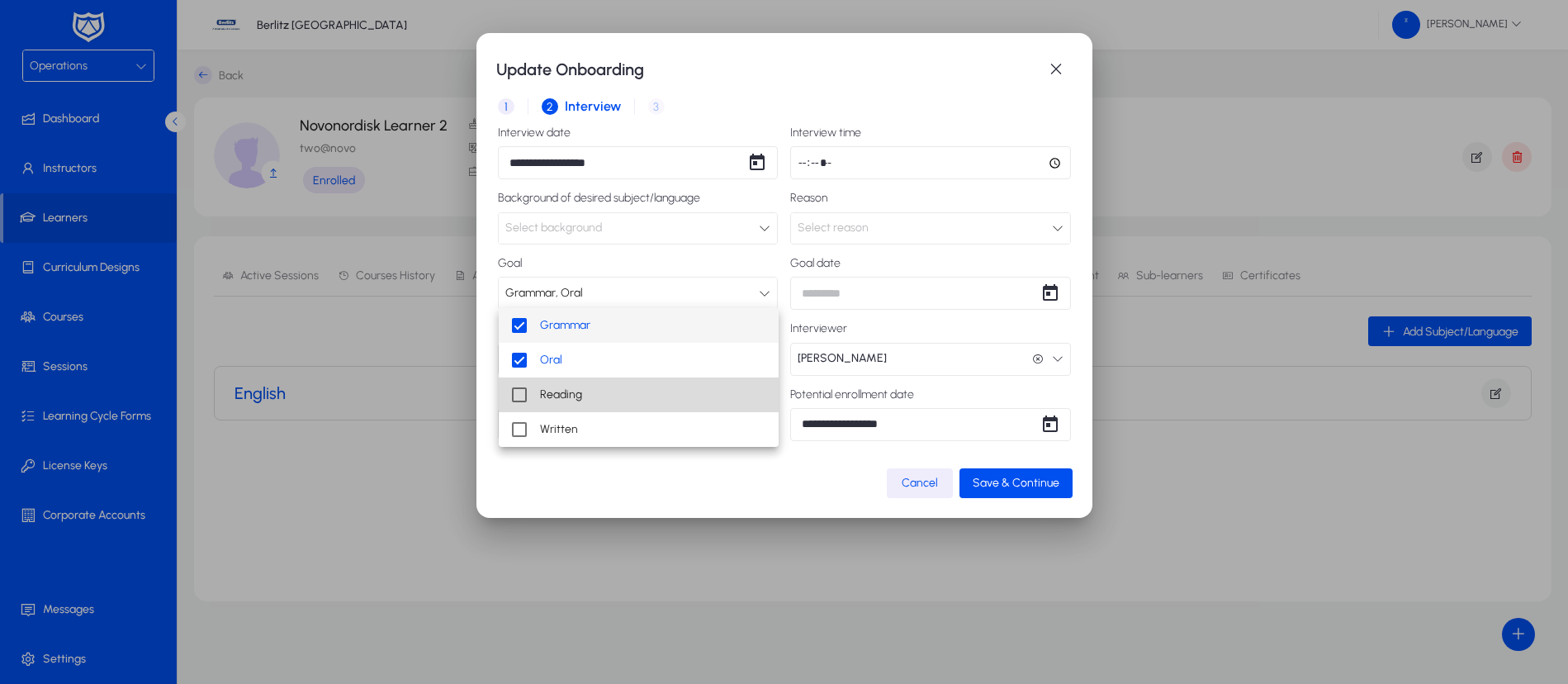
click at [526, 396] on mat-pseudo-checkbox at bounding box center [520, 394] width 15 height 15
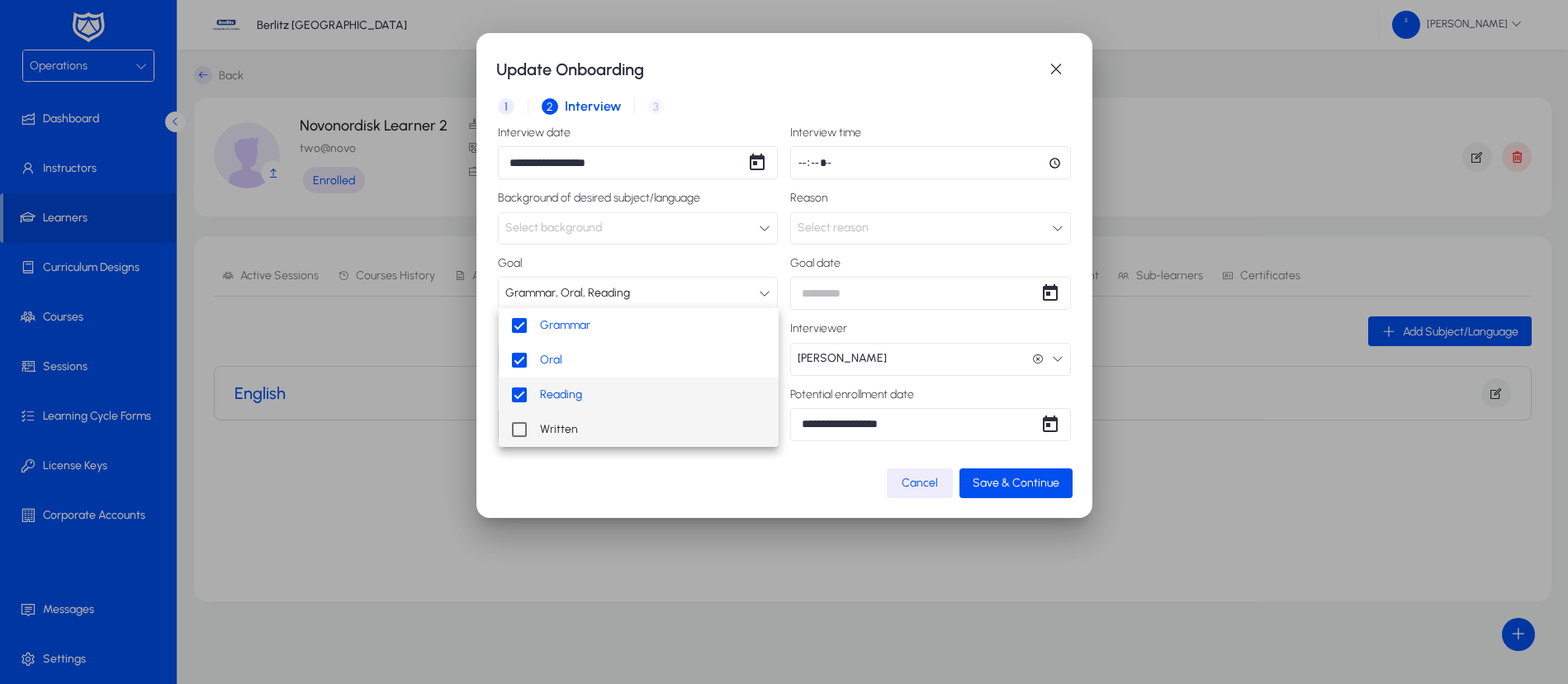
click at [523, 421] on mat-pseudo-checkbox at bounding box center [520, 429] width 15 height 15
click at [1031, 480] on div at bounding box center [784, 342] width 1568 height 684
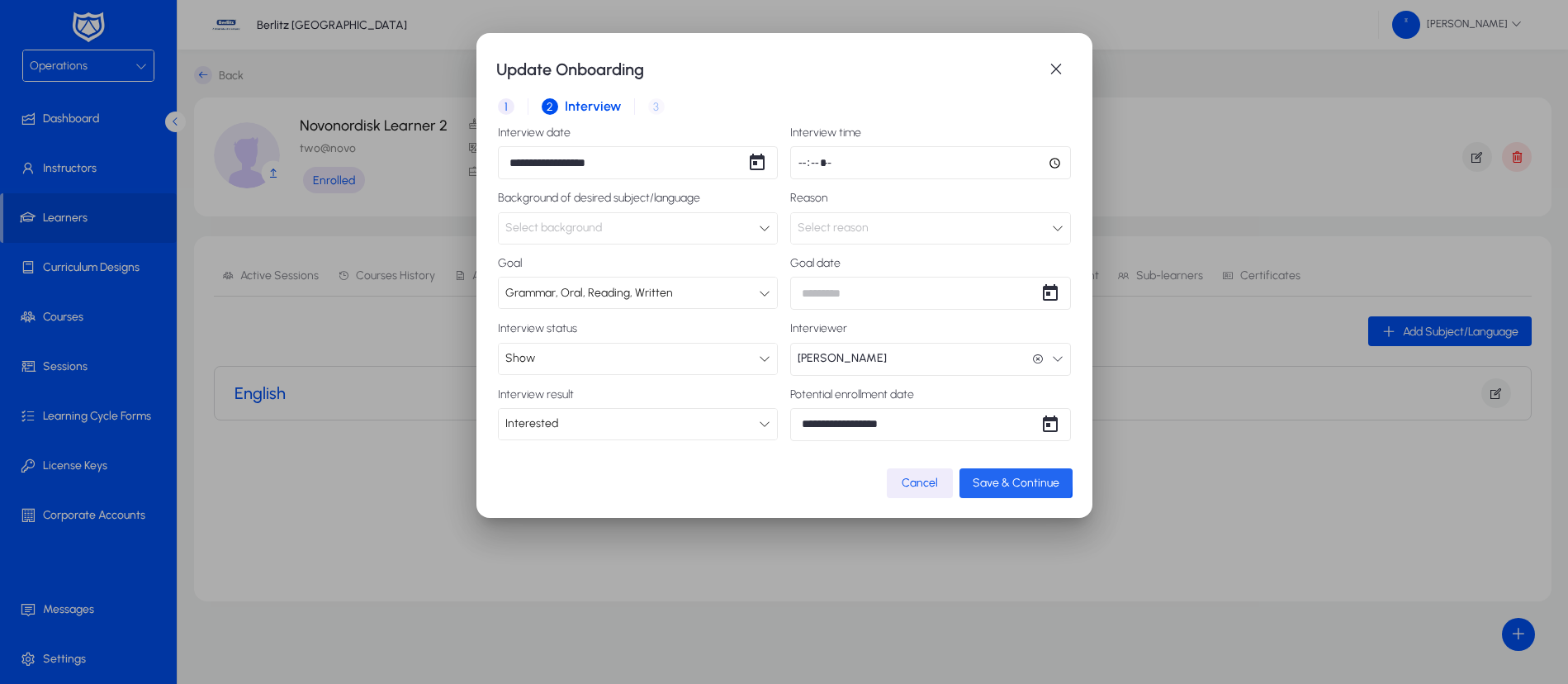
click at [996, 477] on span "Save & Continue" at bounding box center [1016, 482] width 87 height 14
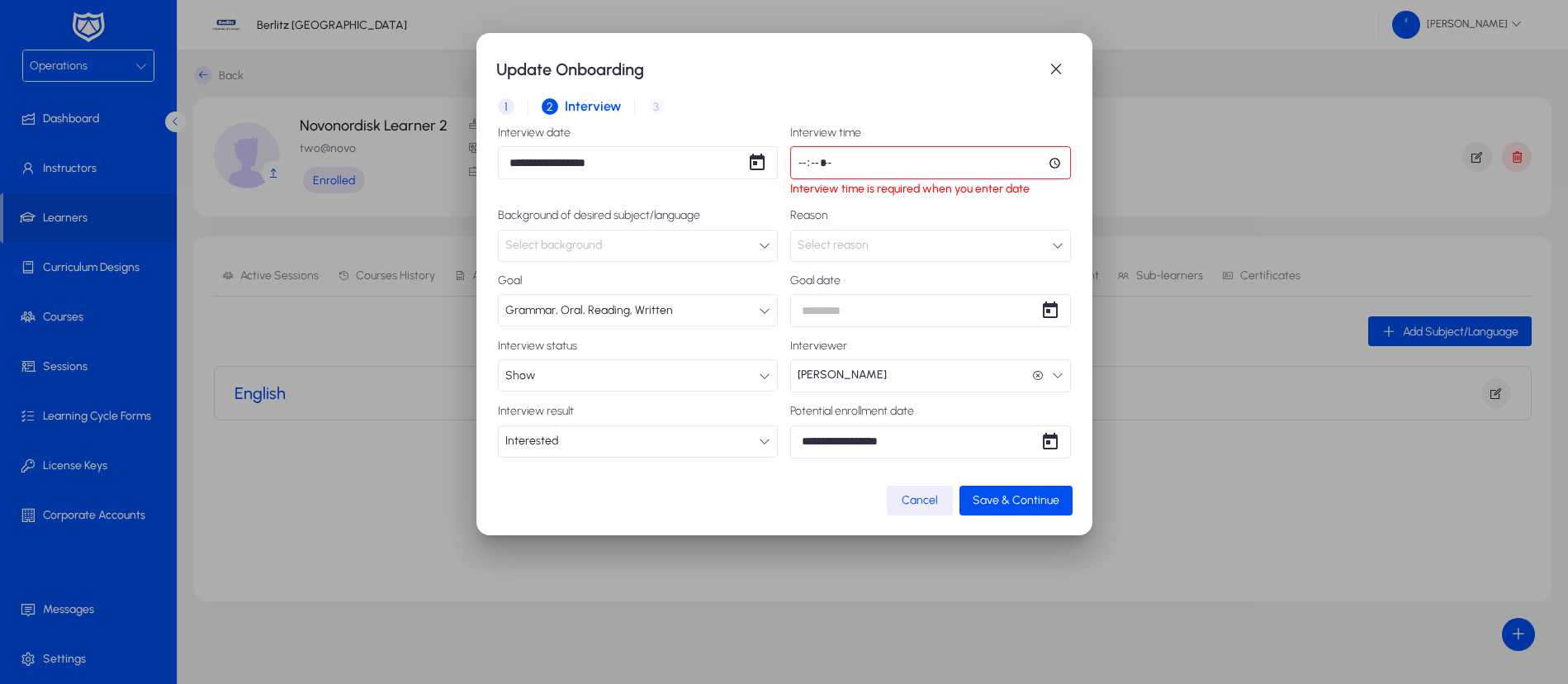
click at [796, 167] on input "time" at bounding box center [930, 162] width 280 height 33
type input "*****"
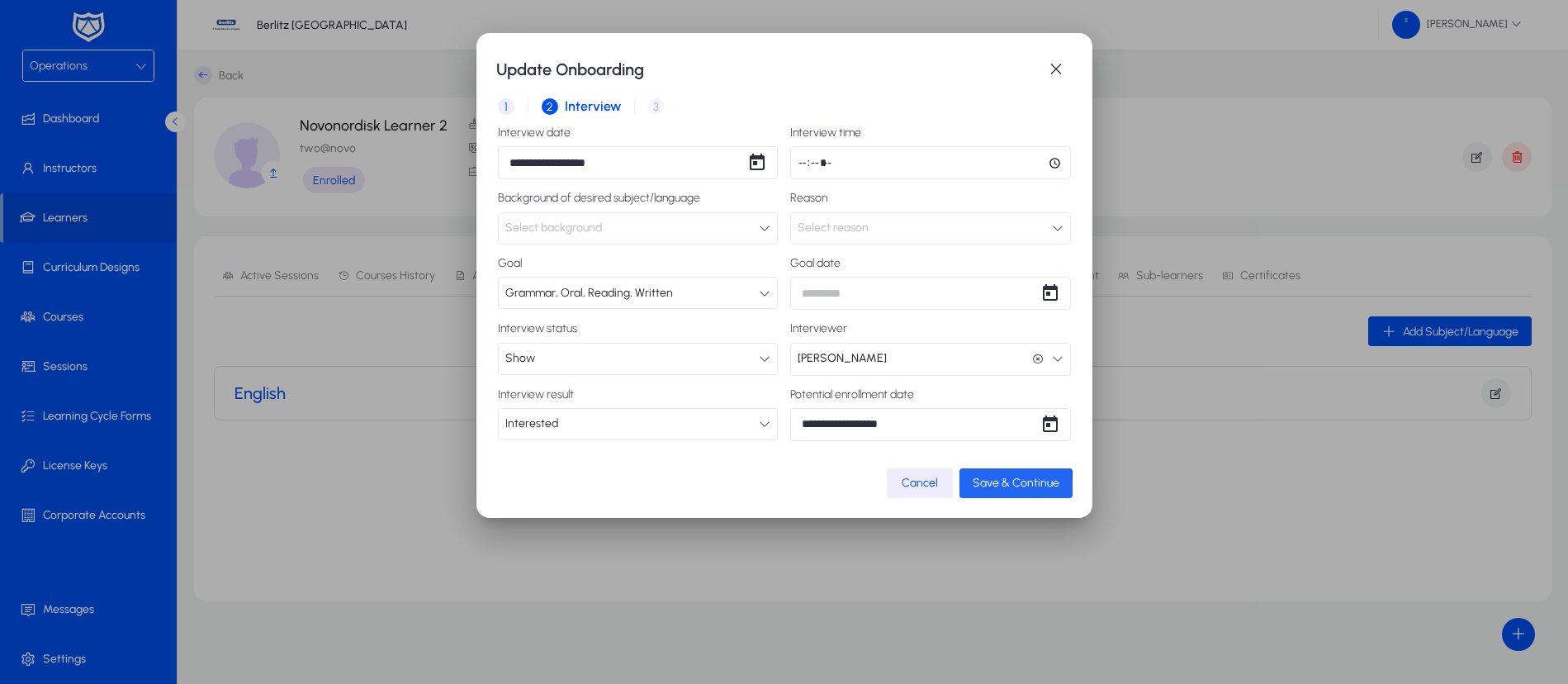
click at [1012, 486] on span "Save & Continue" at bounding box center [1016, 482] width 87 height 14
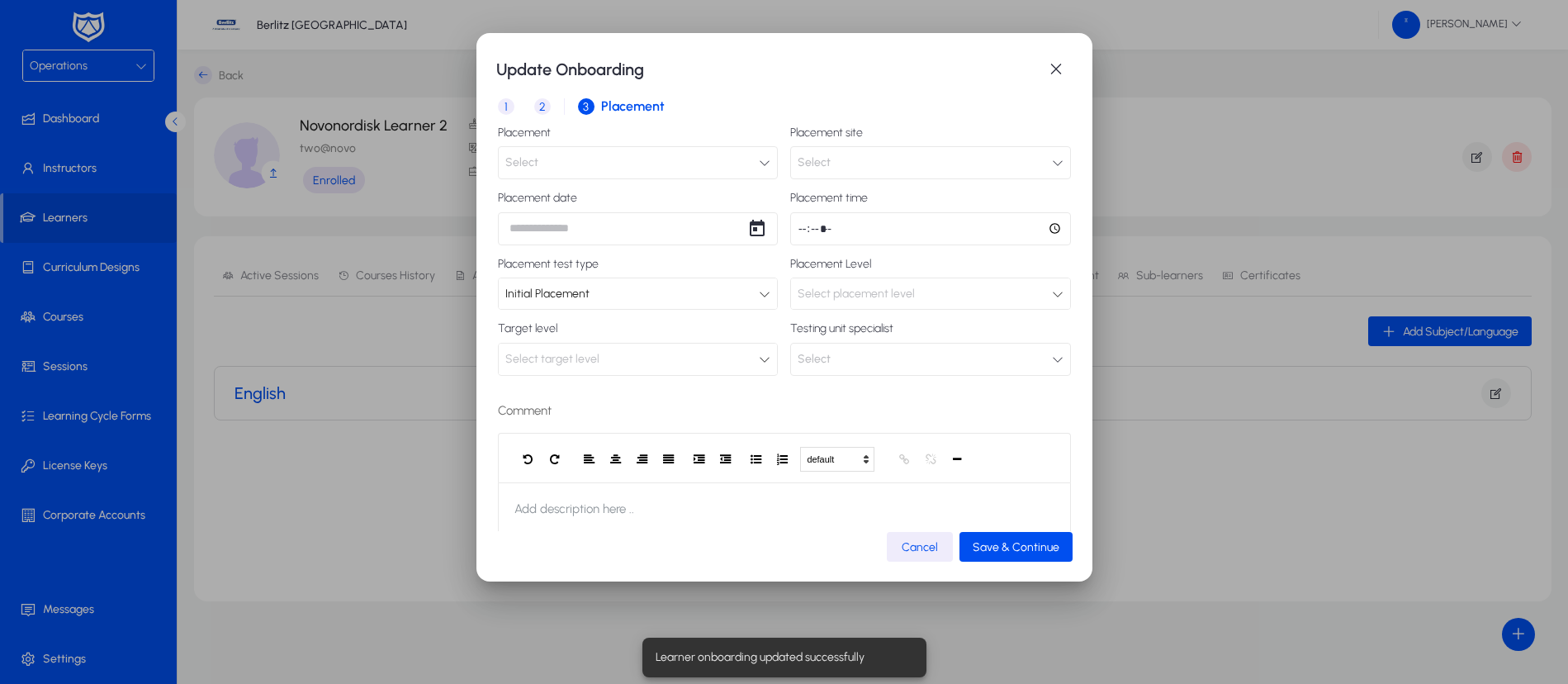
click at [742, 156] on button "Select" at bounding box center [638, 162] width 280 height 33
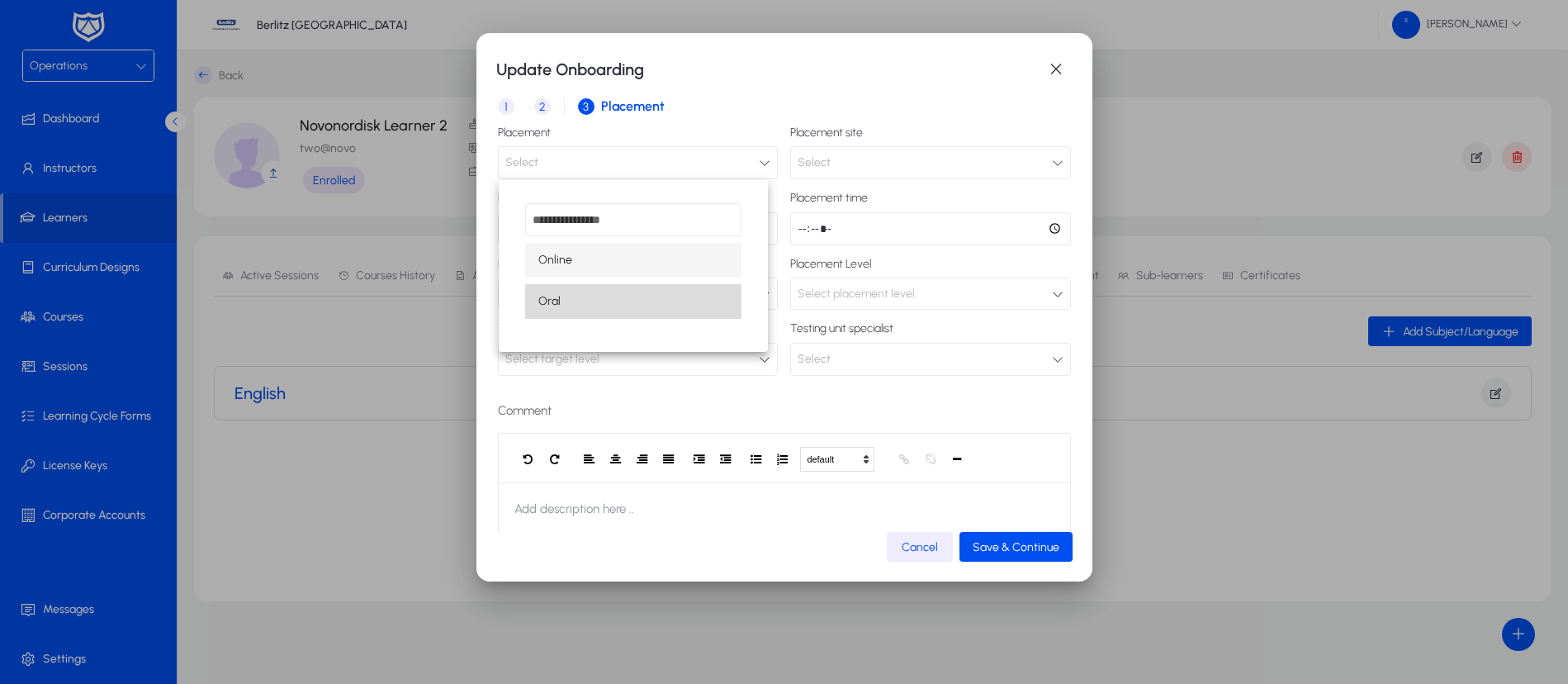
click at [584, 287] on mat-option "Oral" at bounding box center [633, 301] width 216 height 35
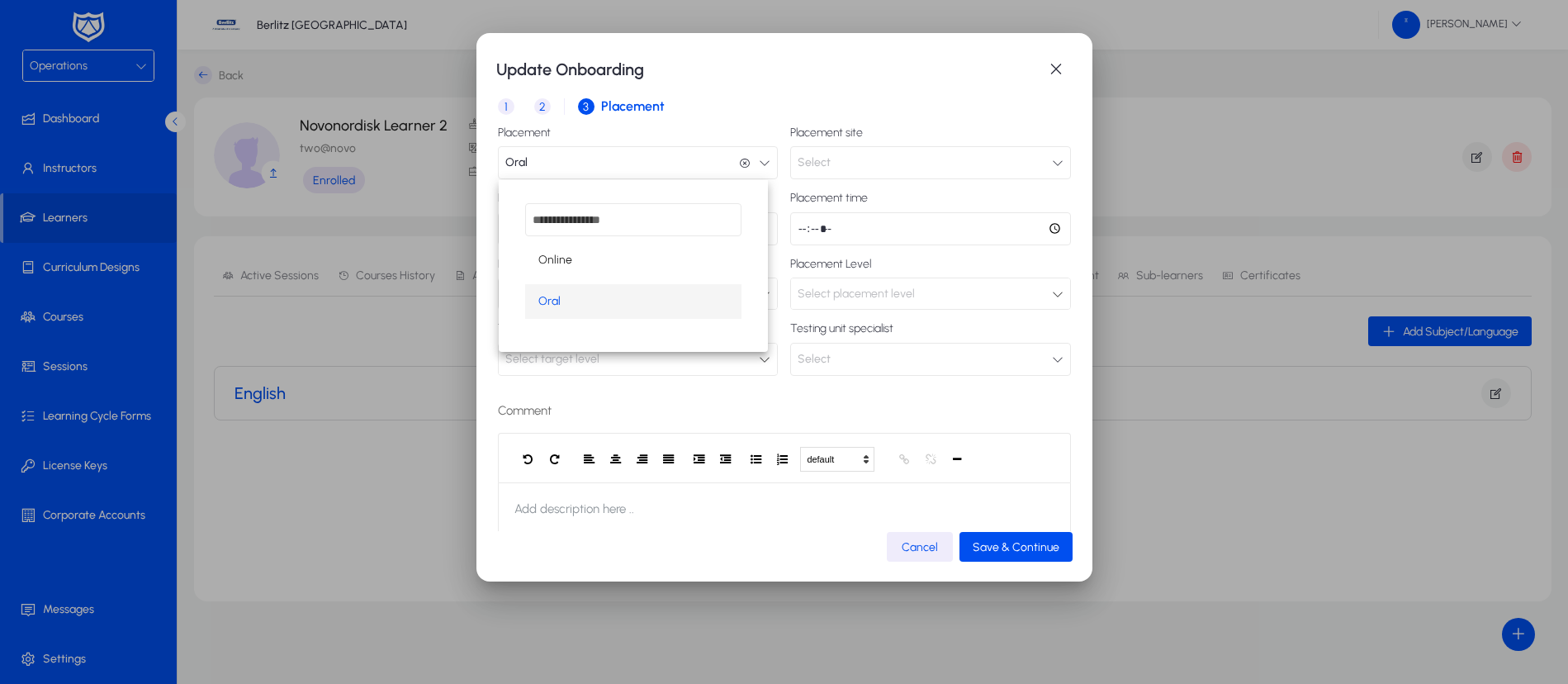
scroll to position [1, 0]
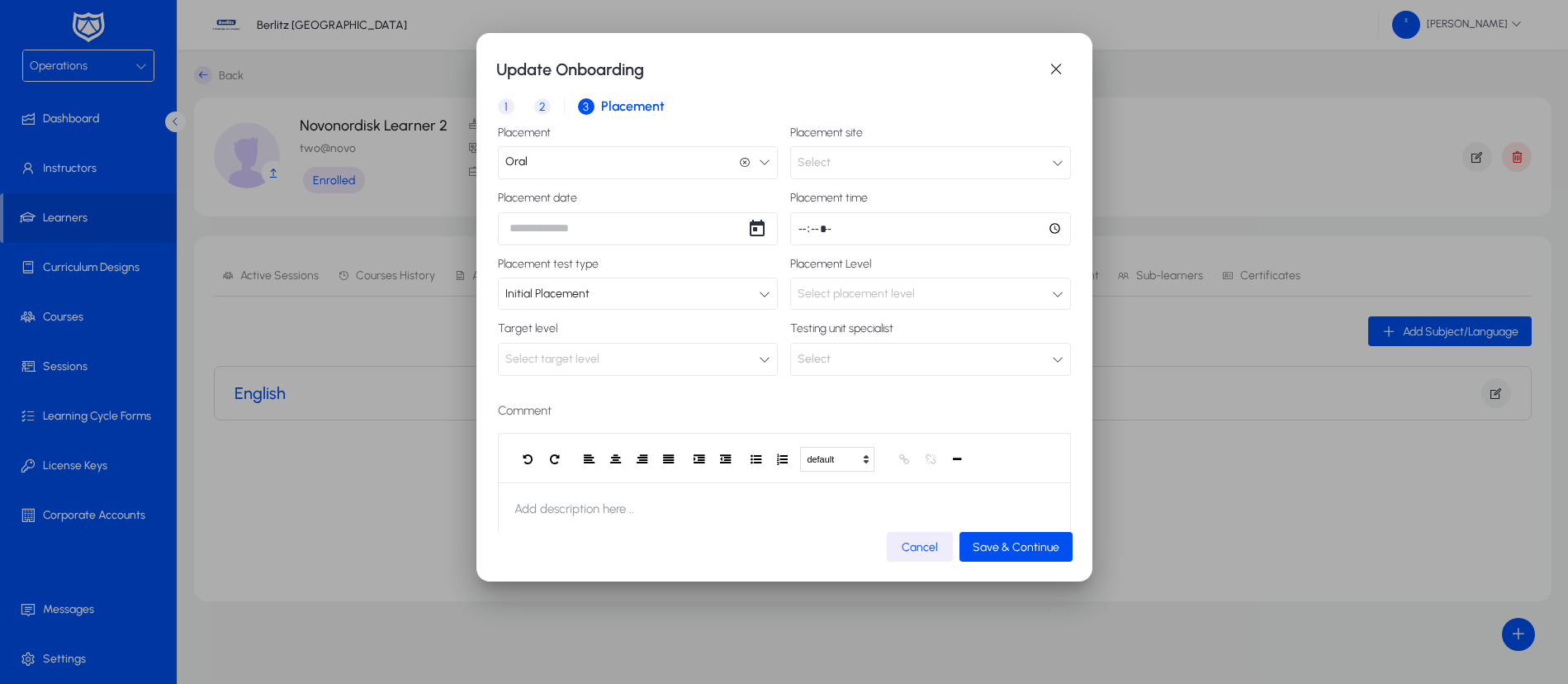
click at [899, 161] on button "Select" at bounding box center [930, 162] width 280 height 33
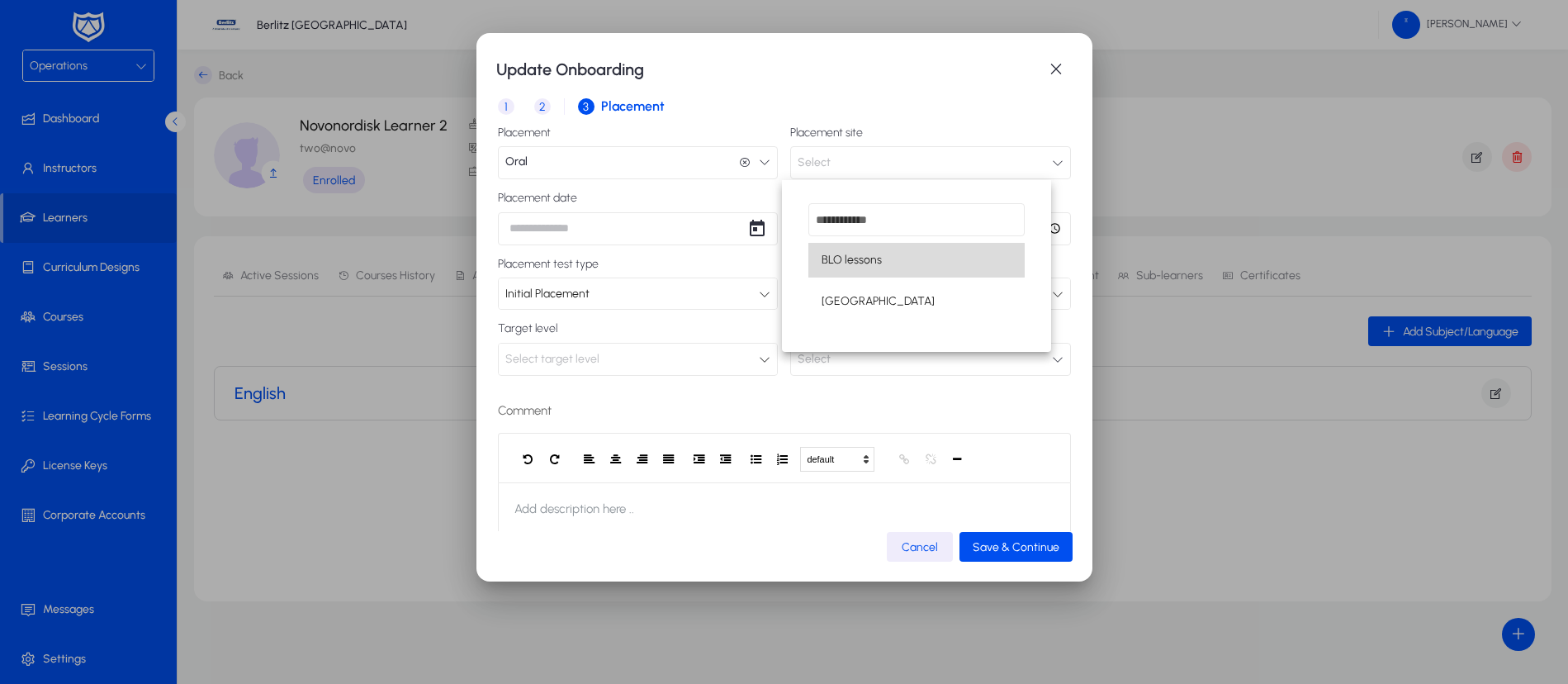
click at [860, 260] on span "BLO lessons" at bounding box center [851, 260] width 60 height 20
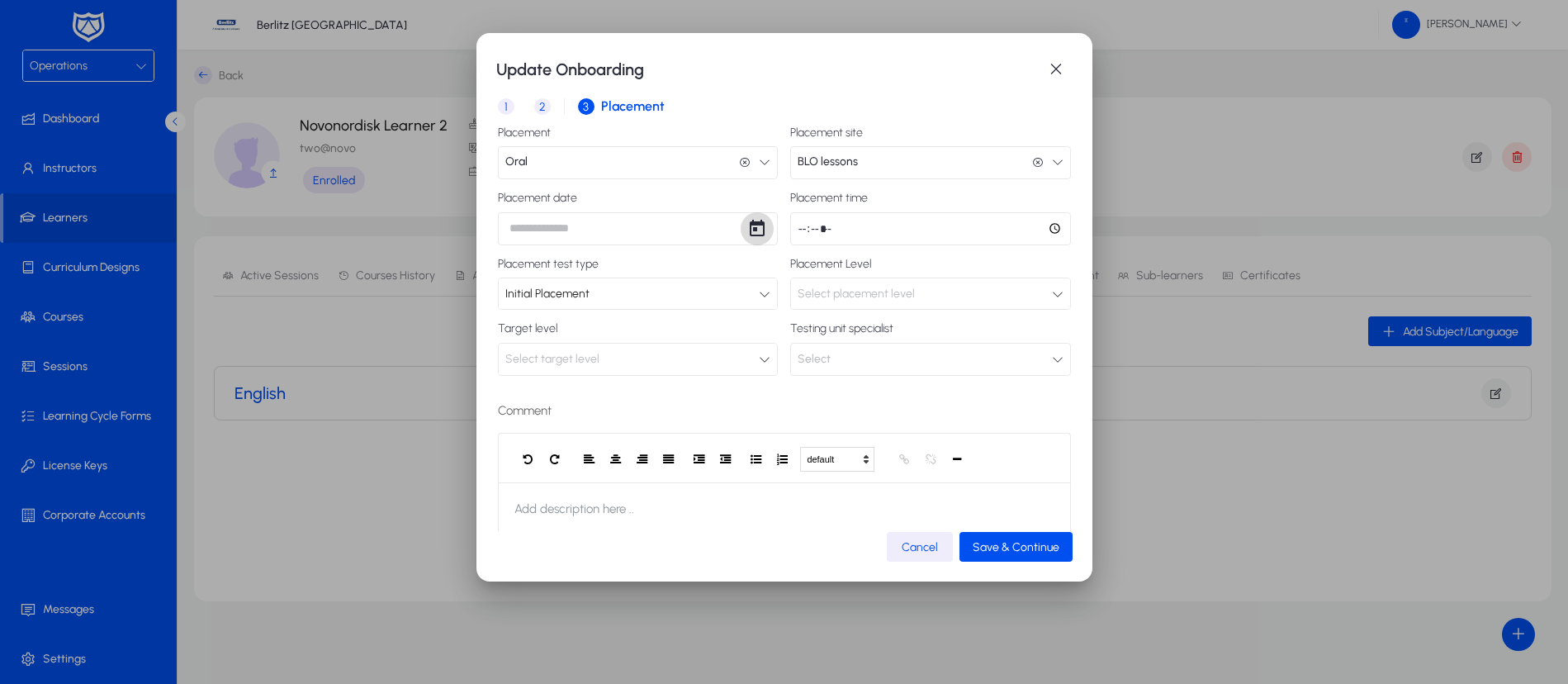
click at [740, 229] on span "Open calendar" at bounding box center [756, 228] width 33 height 33
click at [524, 446] on span "14" at bounding box center [521, 448] width 30 height 30
type input "**********"
click at [847, 224] on input "time" at bounding box center [930, 228] width 280 height 33
type input "*****"
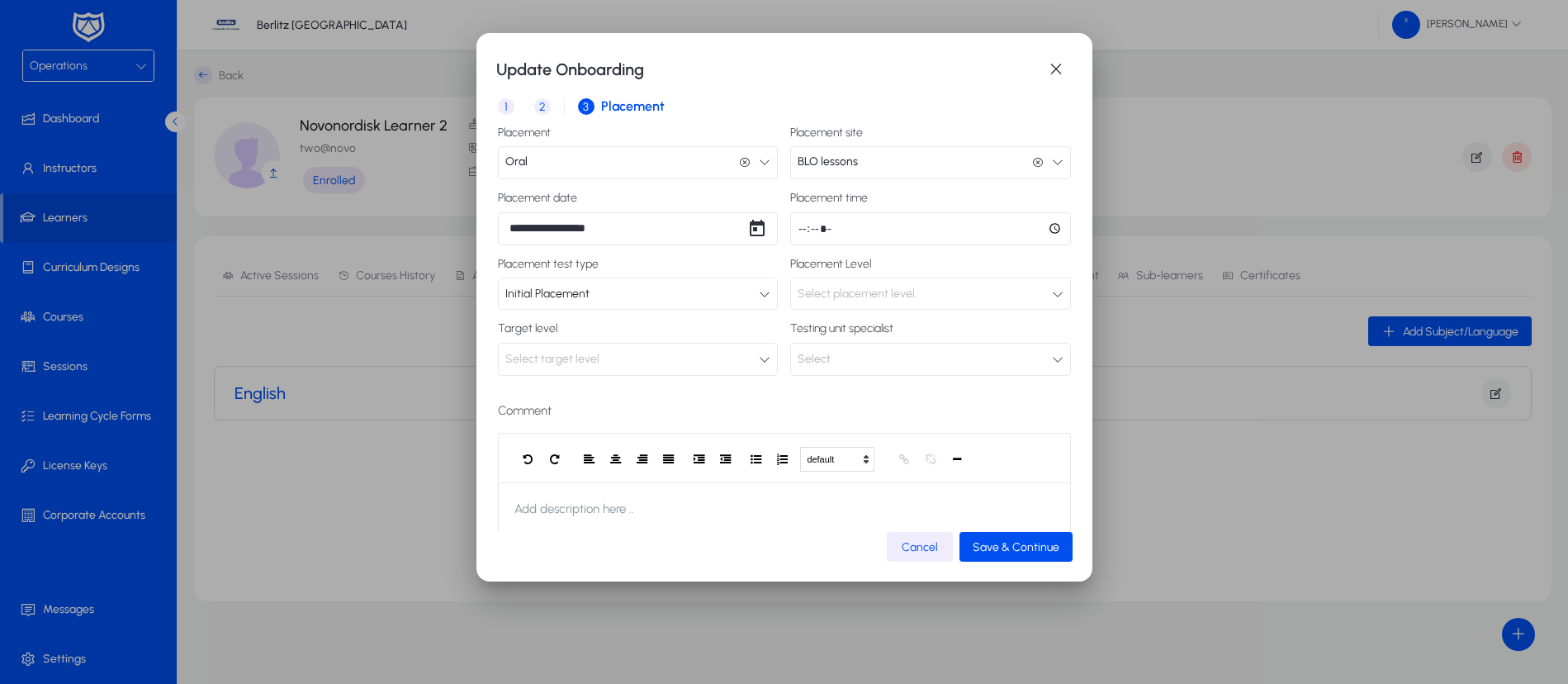
click at [819, 296] on span "Select placement level" at bounding box center [855, 293] width 117 height 14
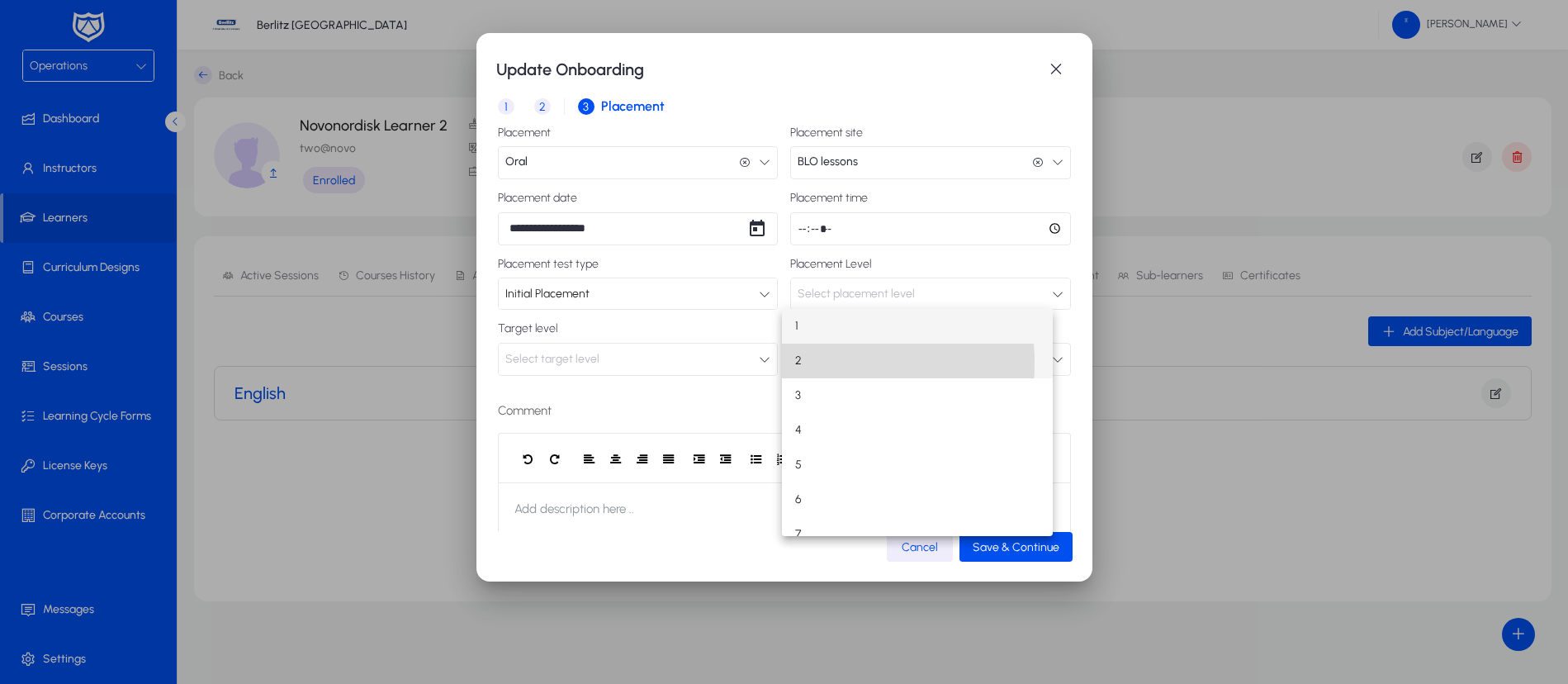
click at [811, 363] on mat-option "2" at bounding box center [918, 361] width 271 height 35
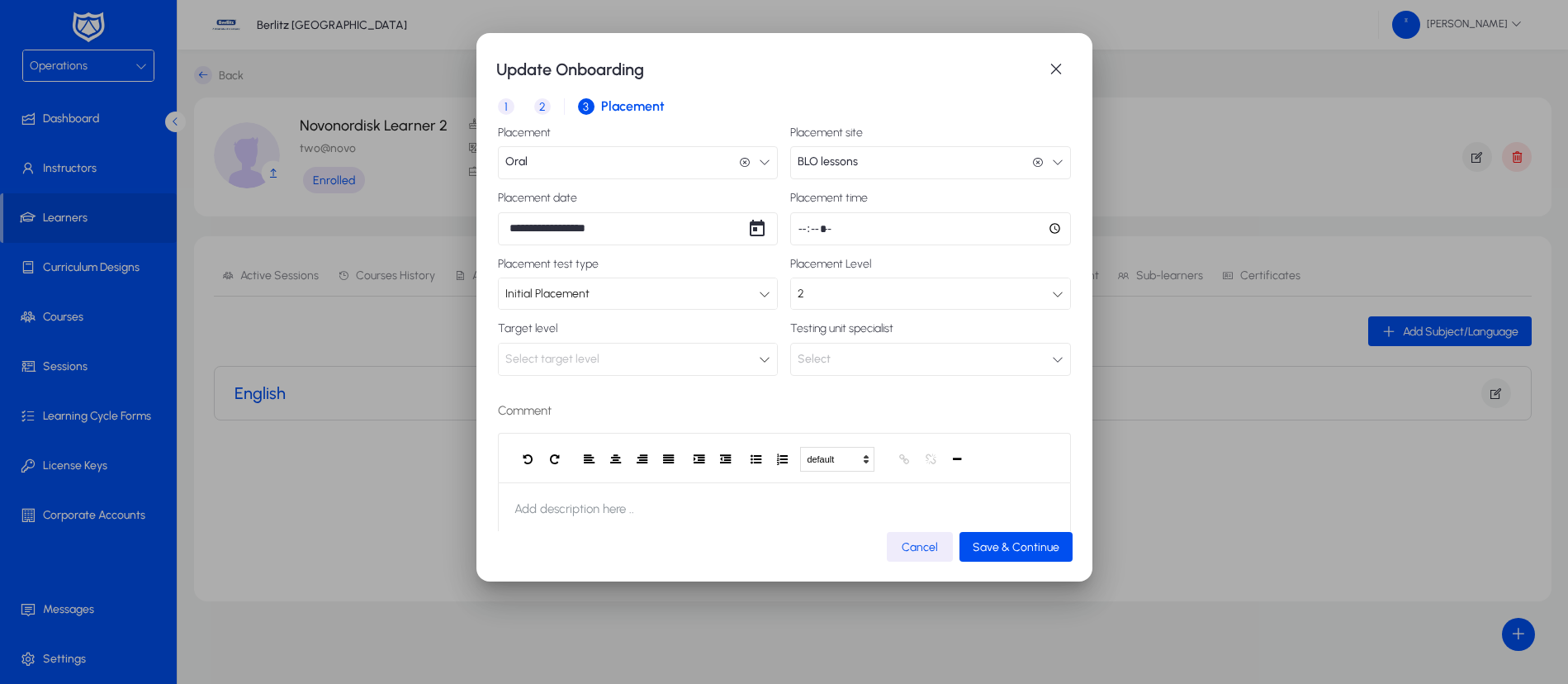
click at [759, 358] on icon at bounding box center [764, 359] width 11 height 11
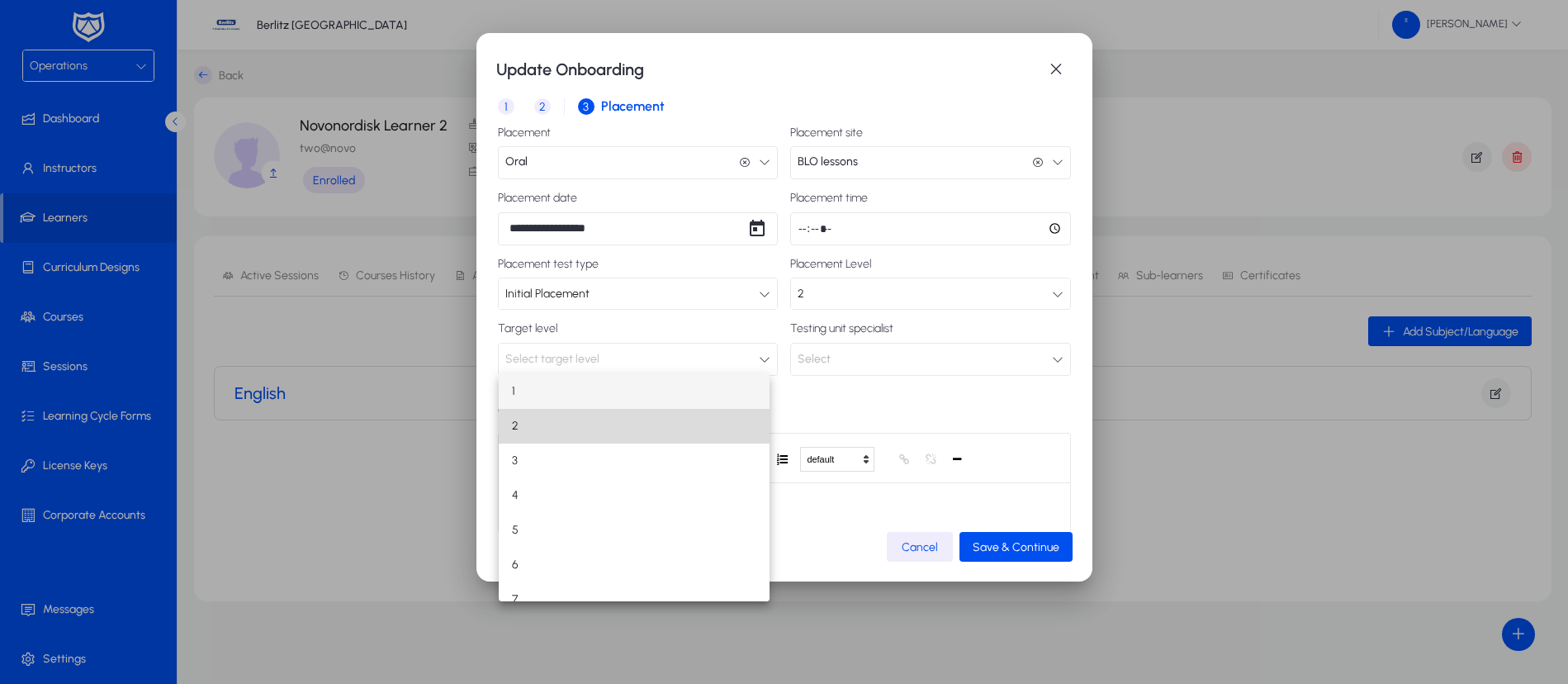
click at [644, 420] on mat-option "2" at bounding box center [634, 425] width 271 height 35
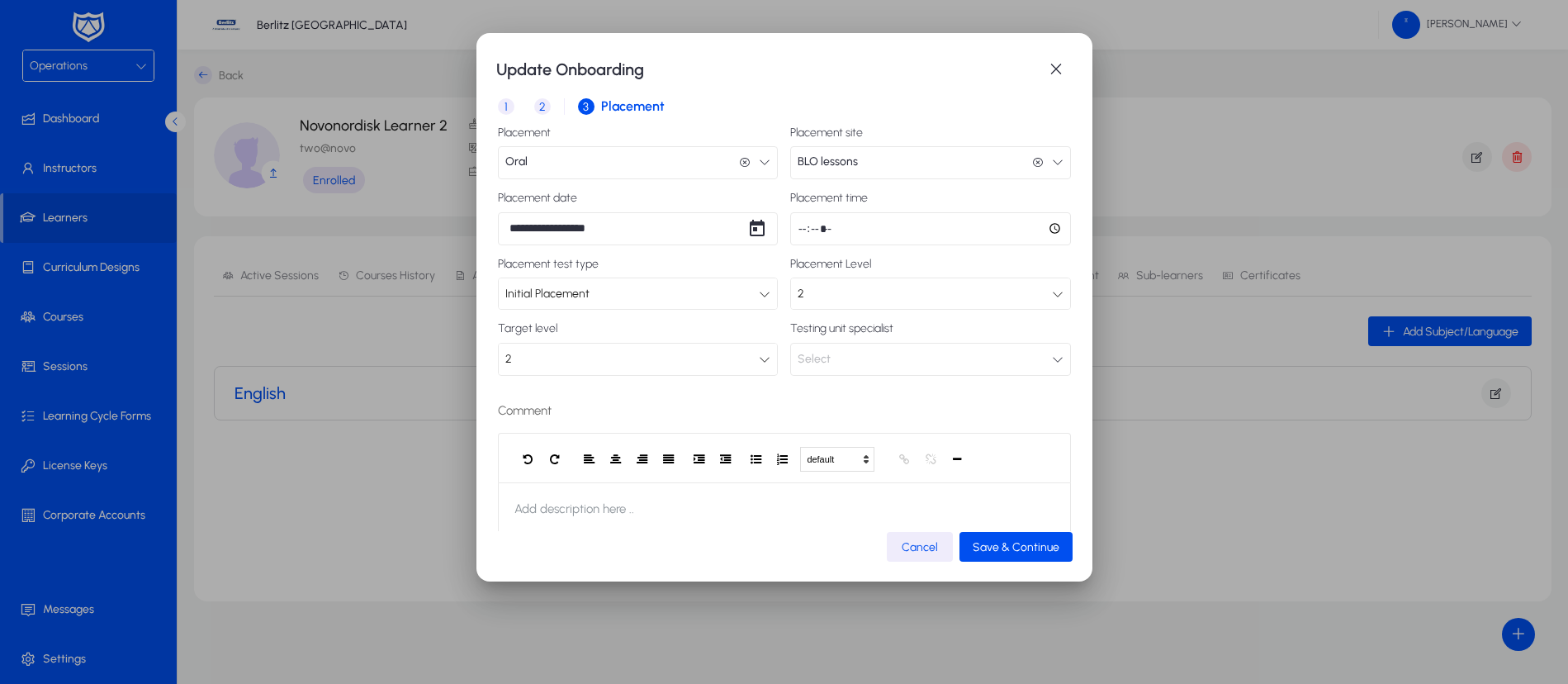
click at [898, 358] on button "Select" at bounding box center [930, 359] width 280 height 33
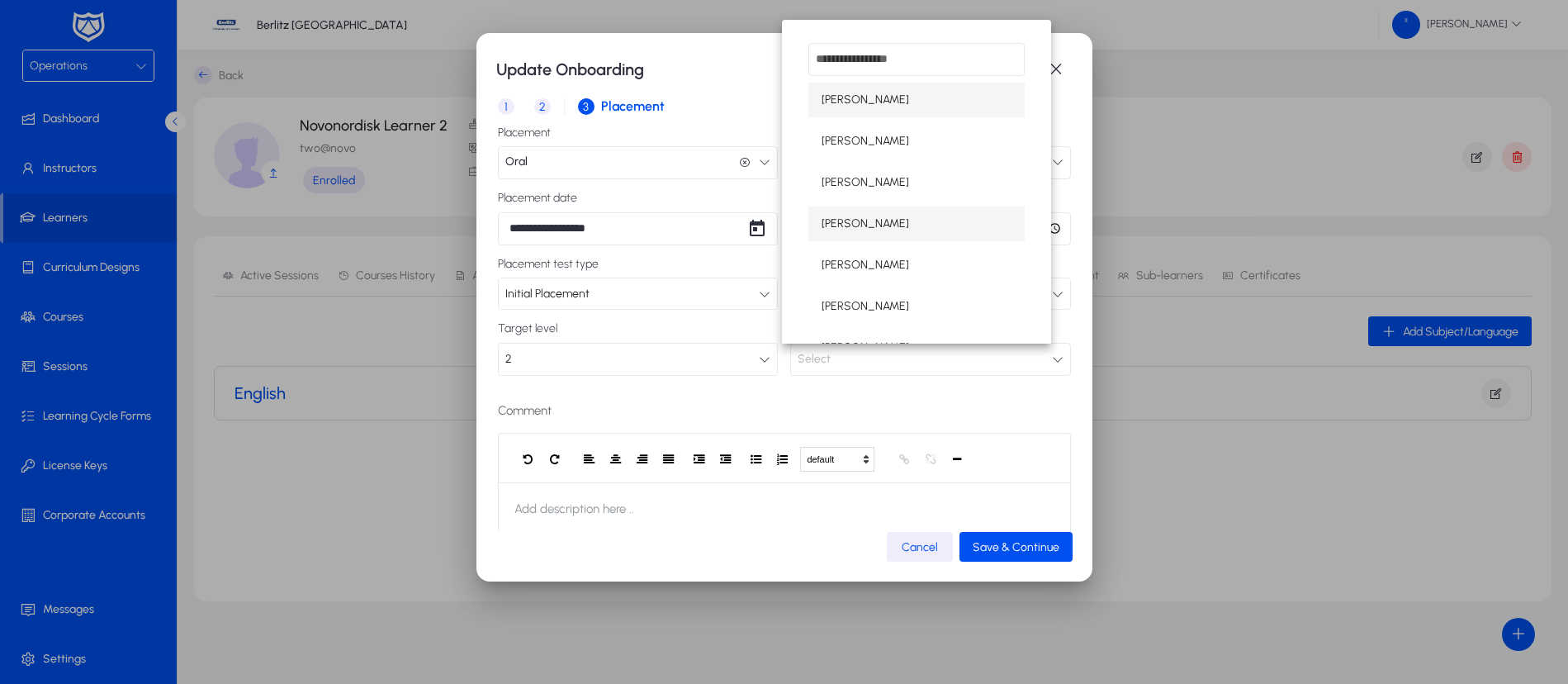
scroll to position [95, 0]
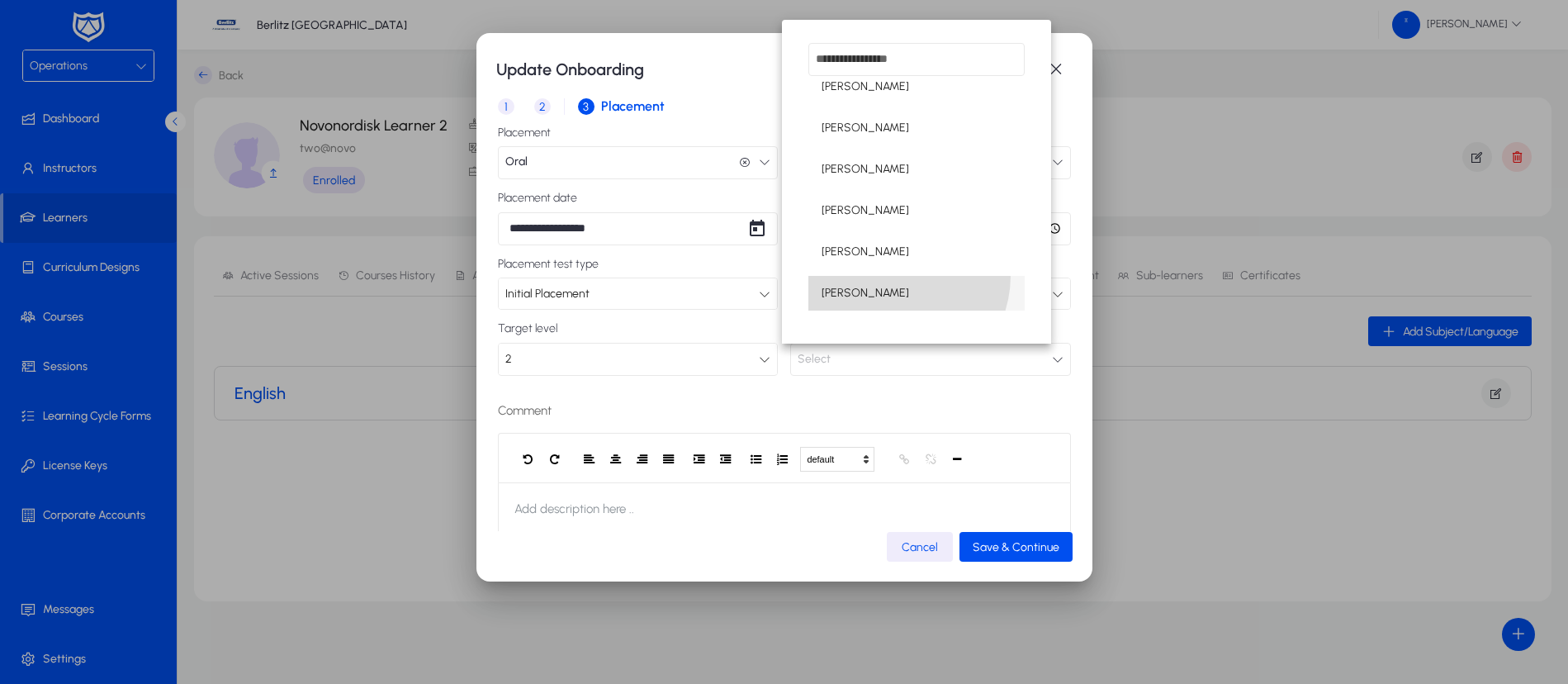
click at [890, 276] on mat-option "[PERSON_NAME]" at bounding box center [916, 292] width 216 height 35
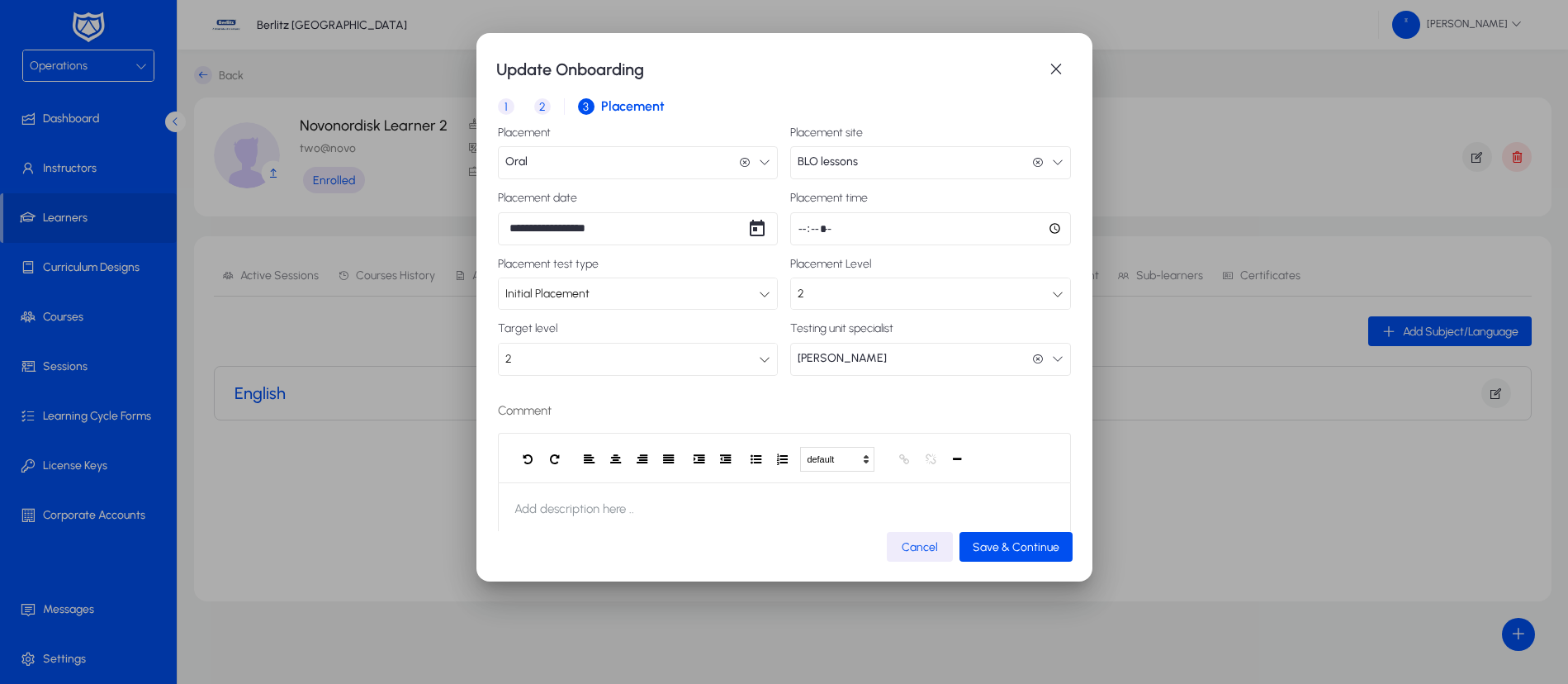
click at [817, 388] on div "Comment default Heading 1 Heading 2 Heading 3 Heading 4 Heading 5 Heading 6 Hea…" at bounding box center [784, 484] width 573 height 193
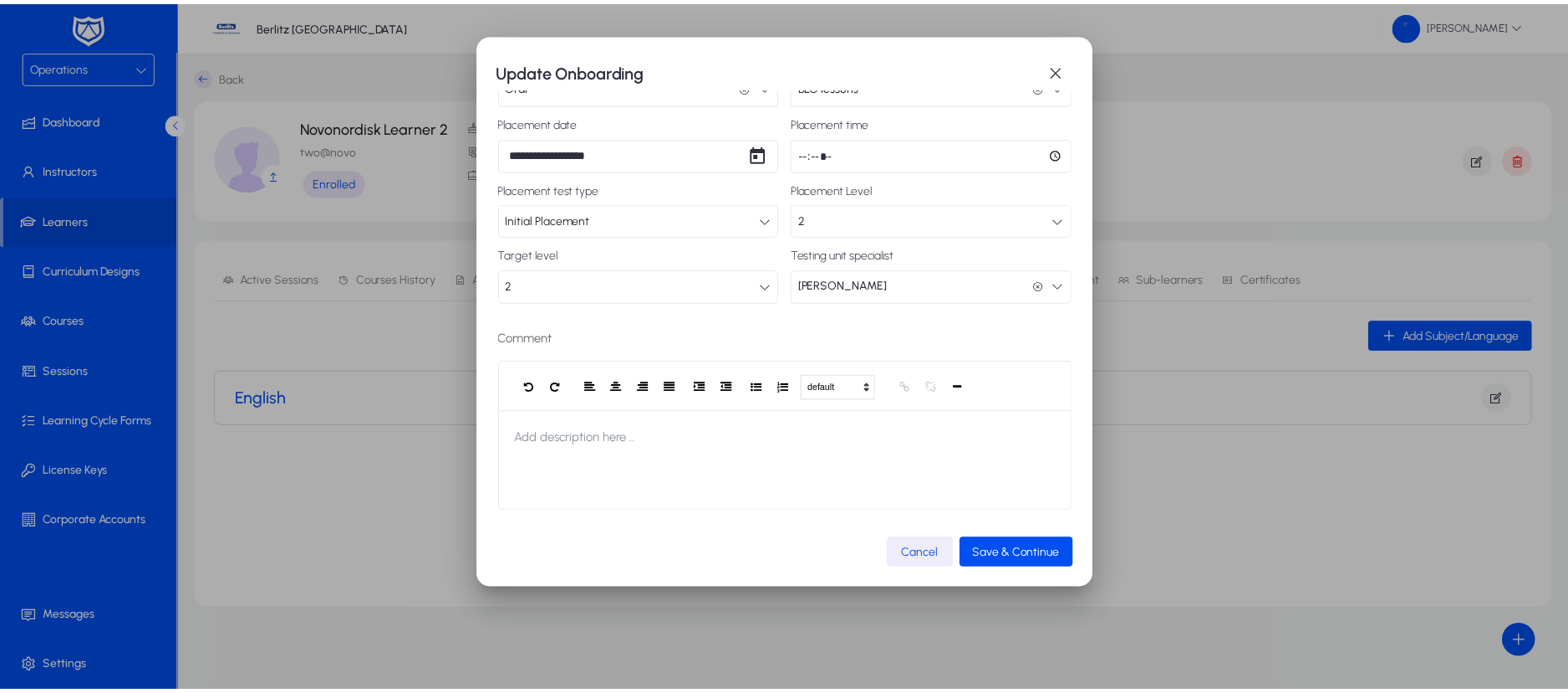
scroll to position [78, 0]
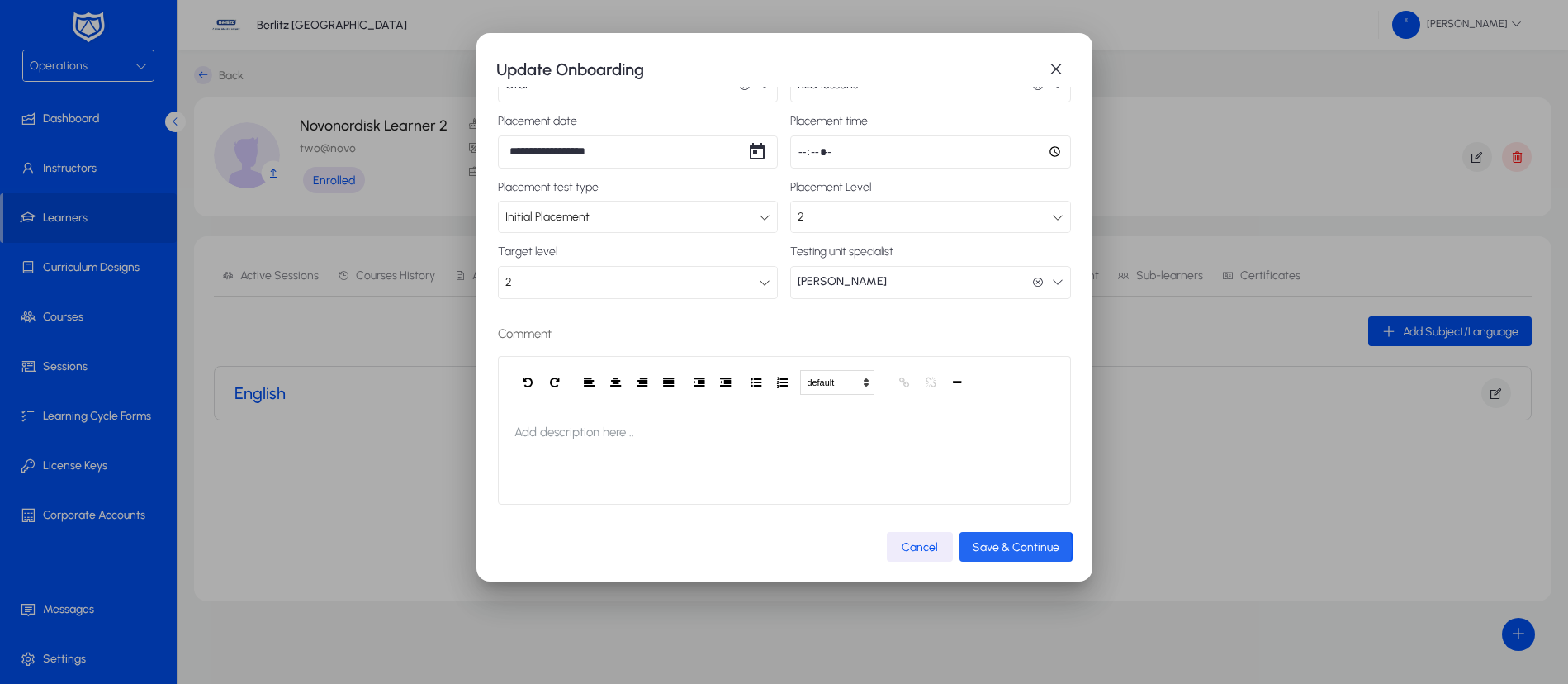
click at [995, 548] on span "Save & Continue" at bounding box center [1016, 547] width 87 height 14
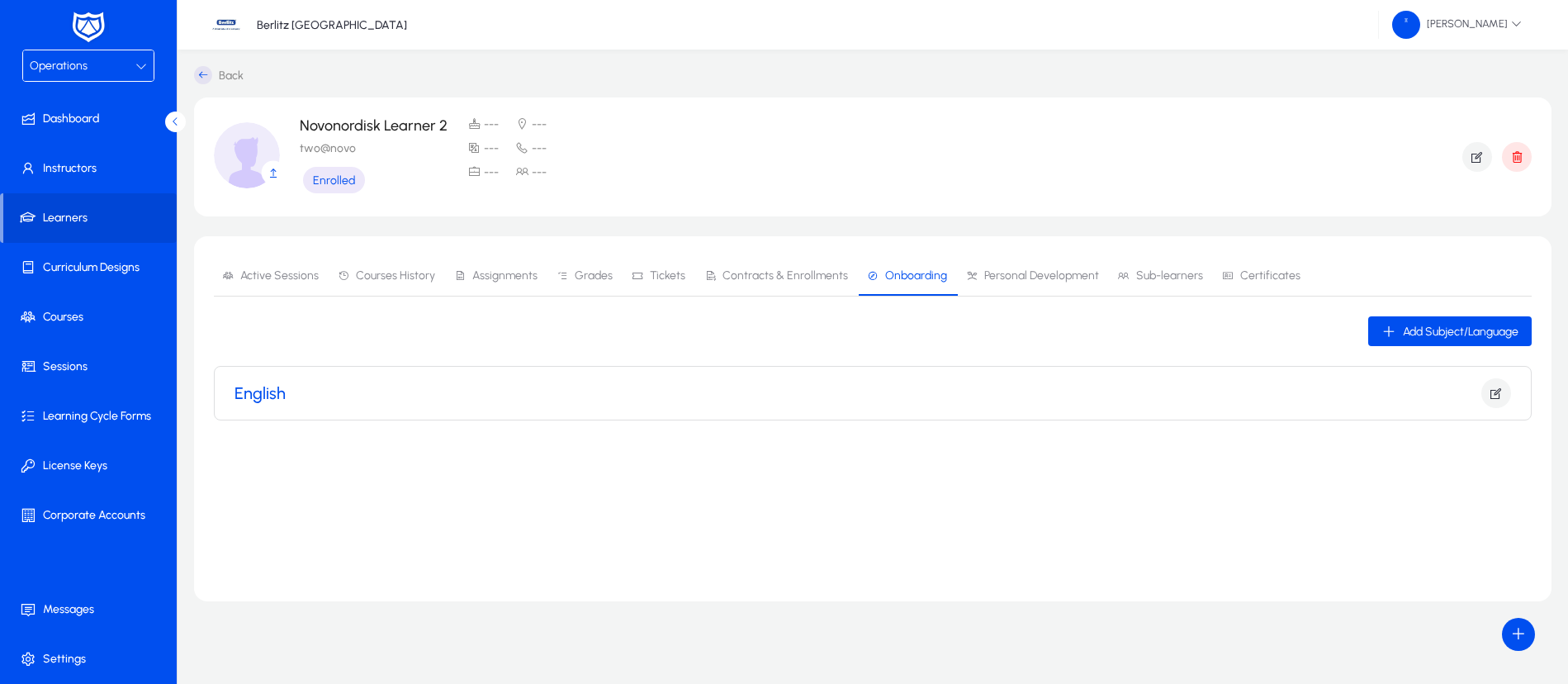
click at [312, 393] on div "English" at bounding box center [873, 393] width 1276 height 30
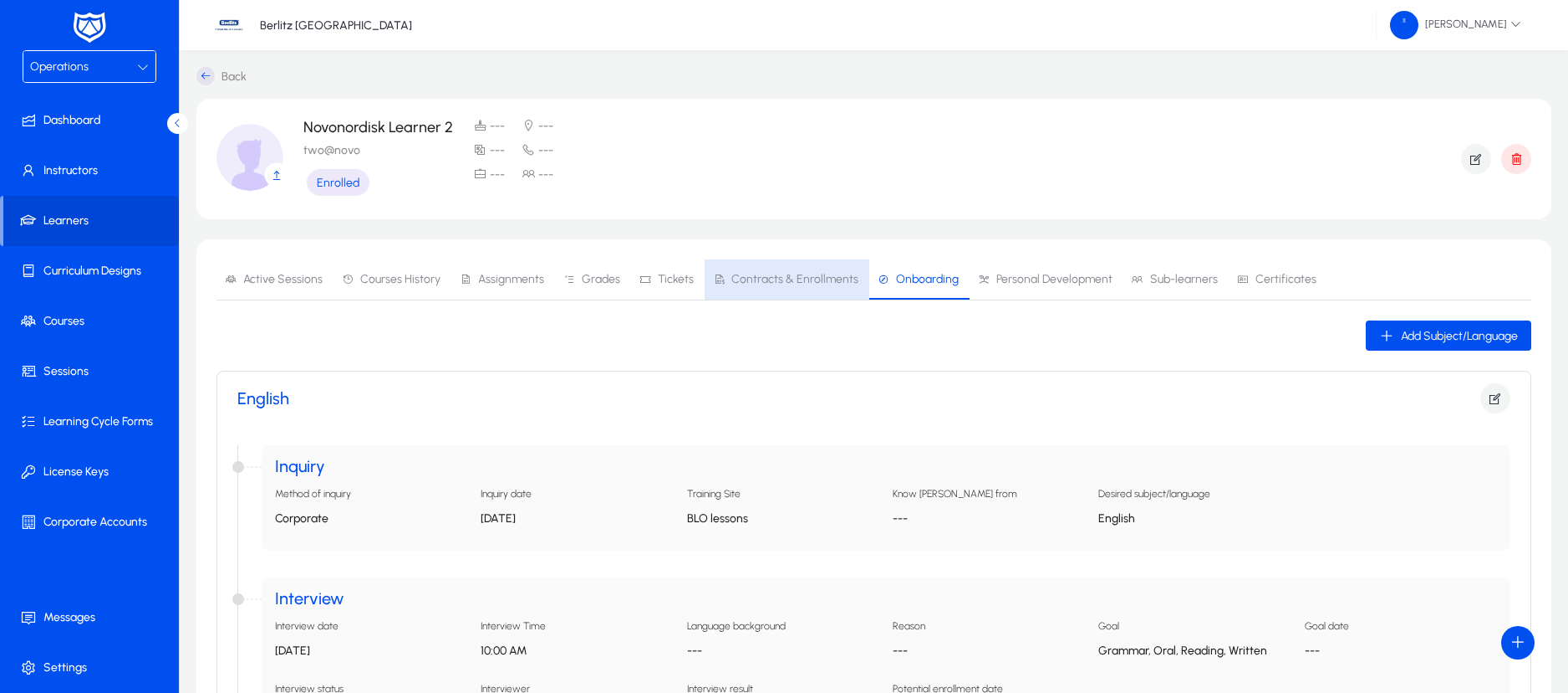
click at [803, 276] on span "Contracts & Enrollments" at bounding box center [795, 279] width 127 height 11
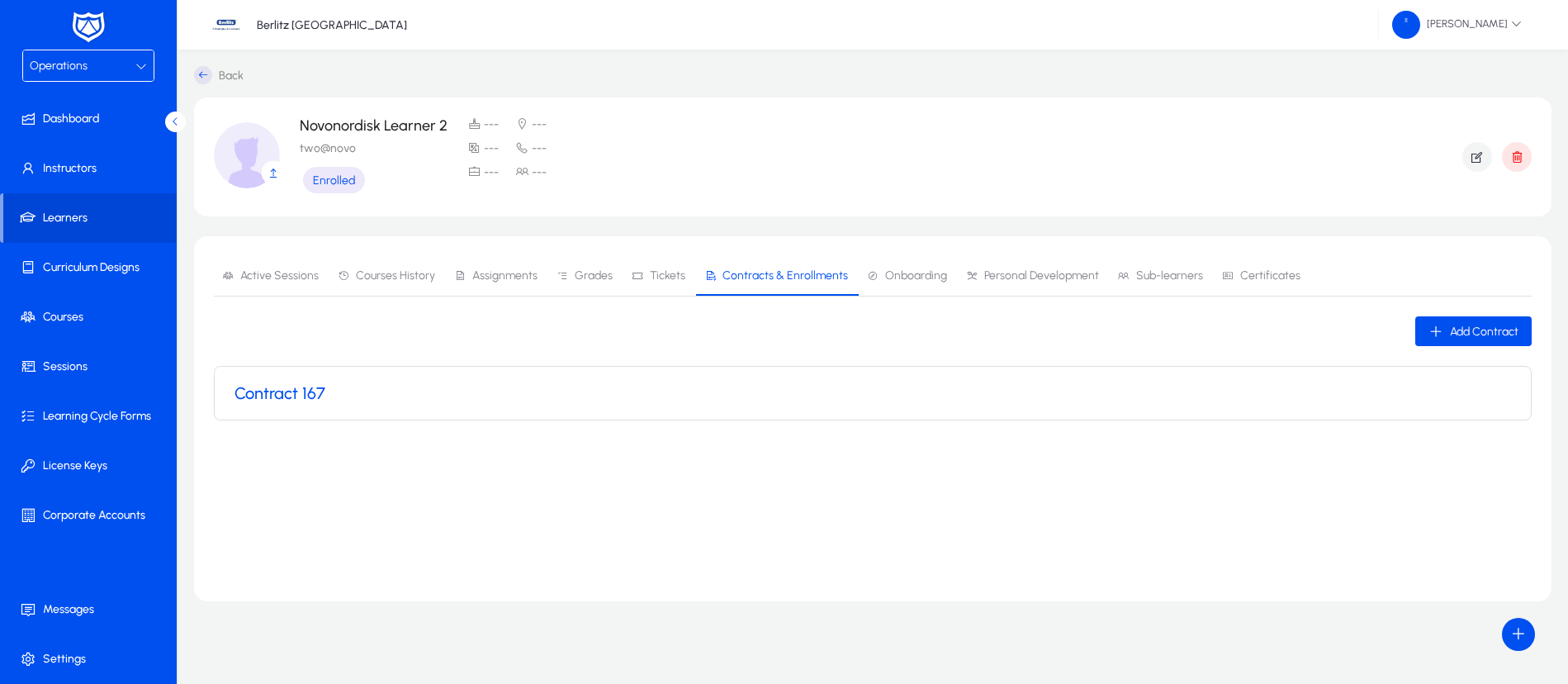
click at [287, 395] on h3 "Contract 167" at bounding box center [279, 392] width 91 height 20
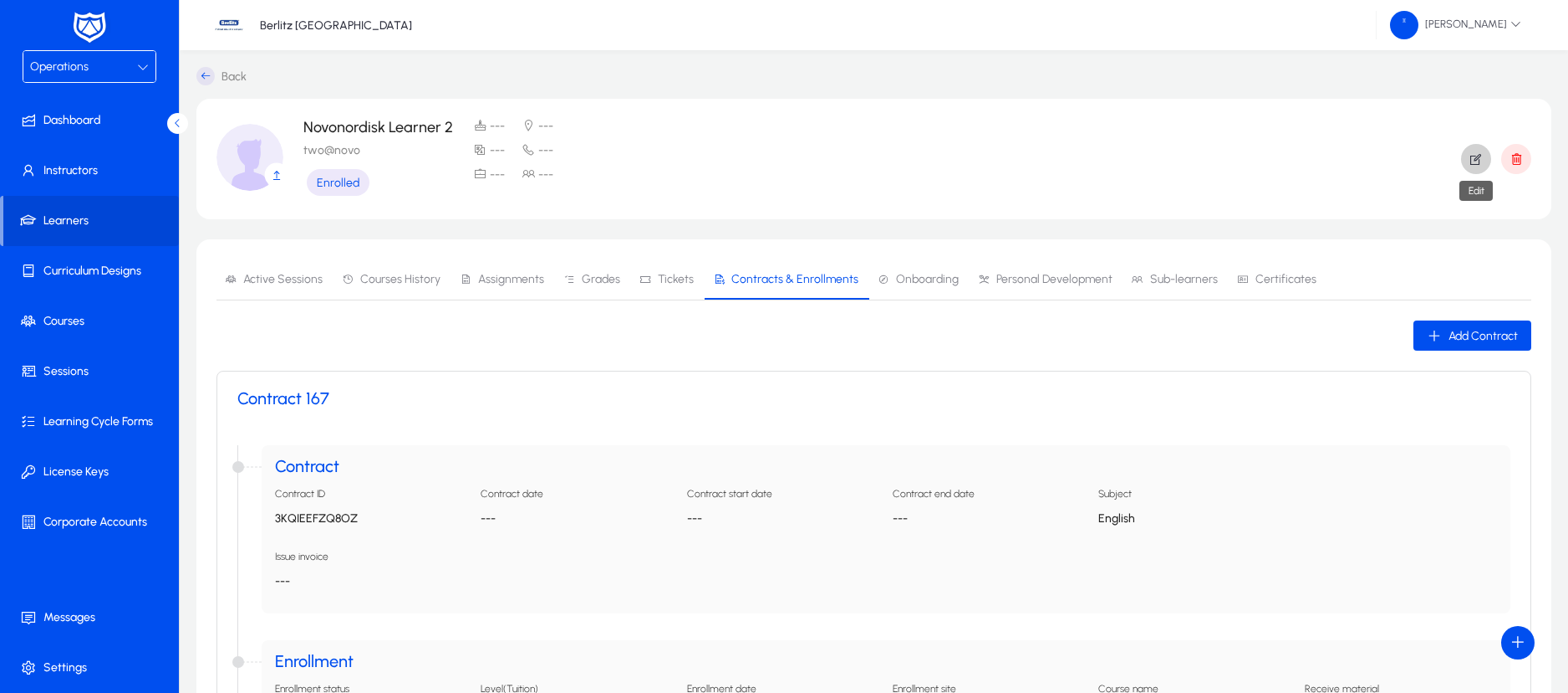
click at [1475, 153] on icon "button" at bounding box center [1476, 159] width 15 height 15
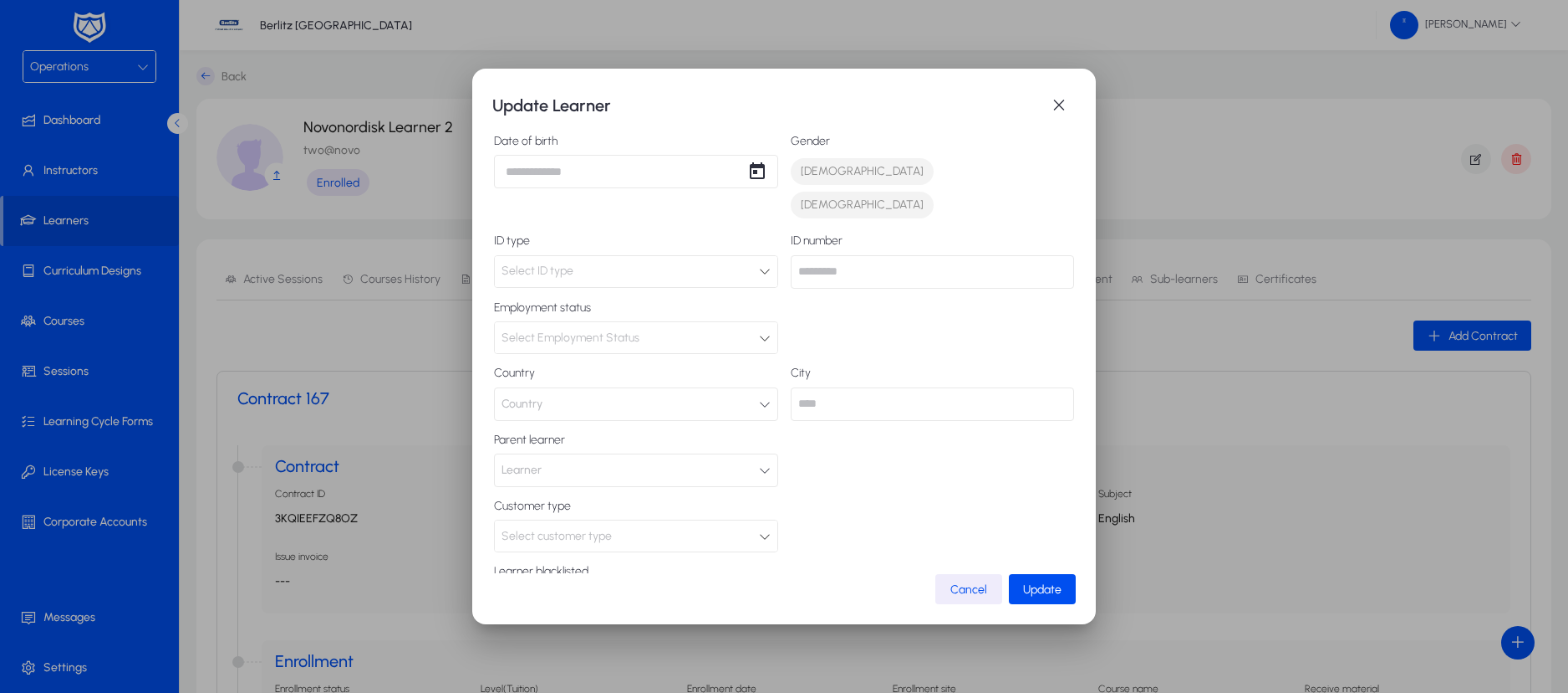
scroll to position [246, 0]
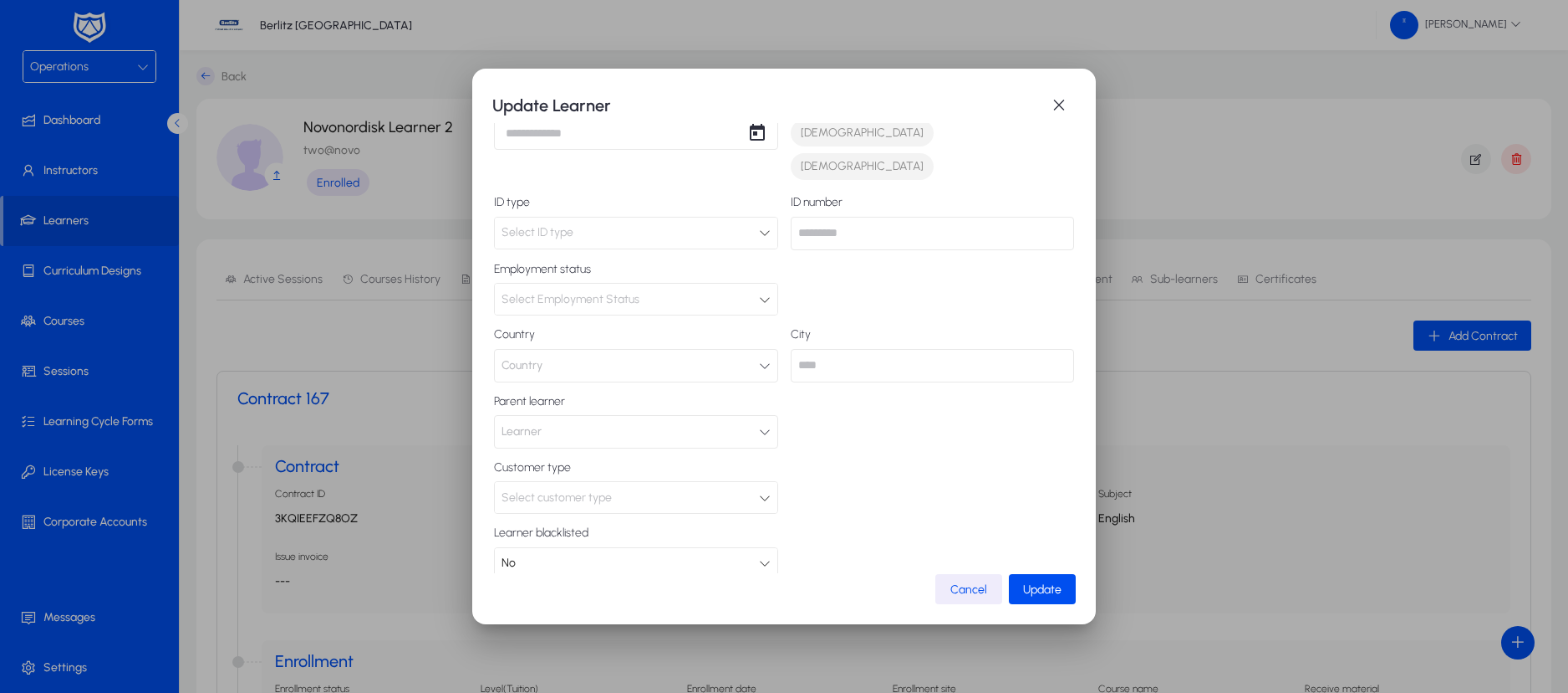
click at [747, 487] on div "Select customer type" at bounding box center [630, 497] width 257 height 22
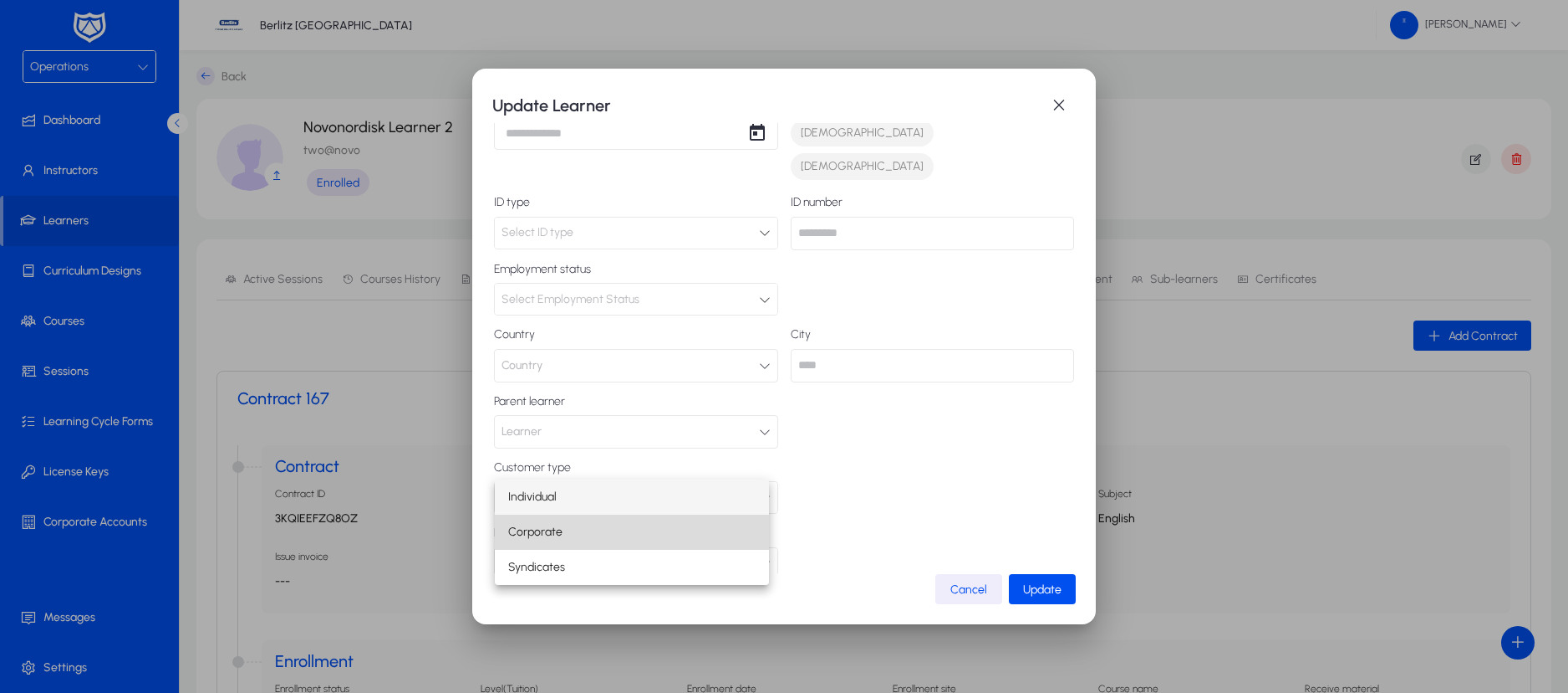
click at [639, 535] on mat-option "Corporate" at bounding box center [632, 531] width 274 height 35
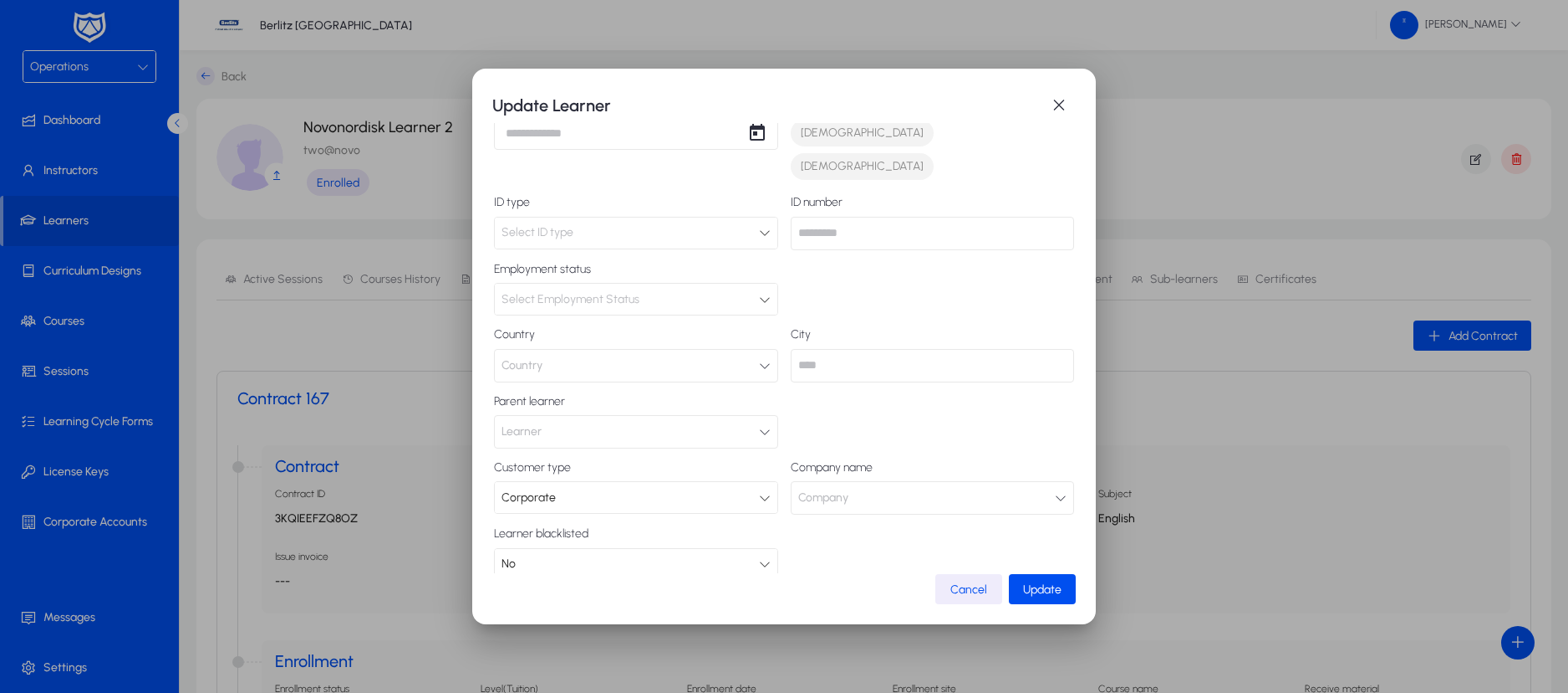
click at [821, 348] on input "text" at bounding box center [933, 364] width 284 height 33
type input "*****"
click at [711, 348] on button "Country" at bounding box center [636, 364] width 284 height 33
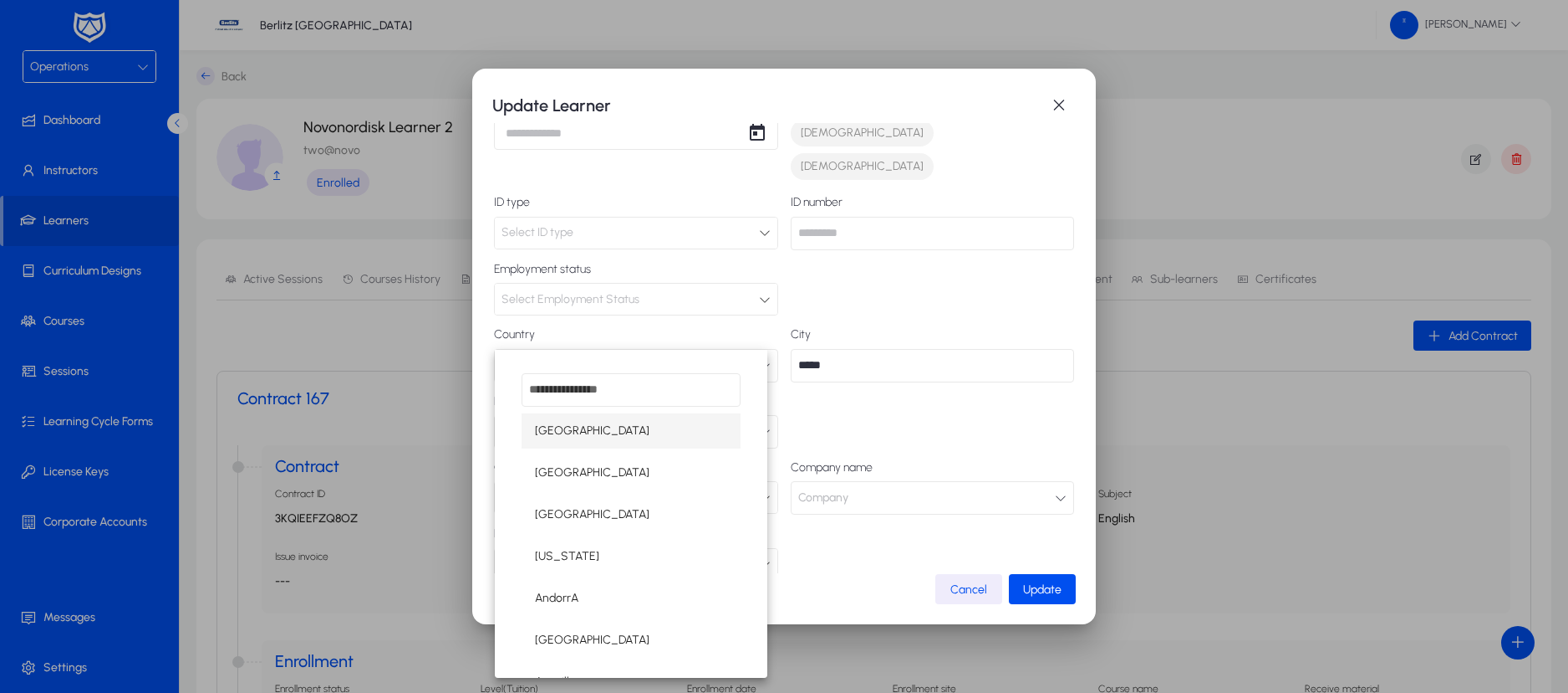
type input "*"
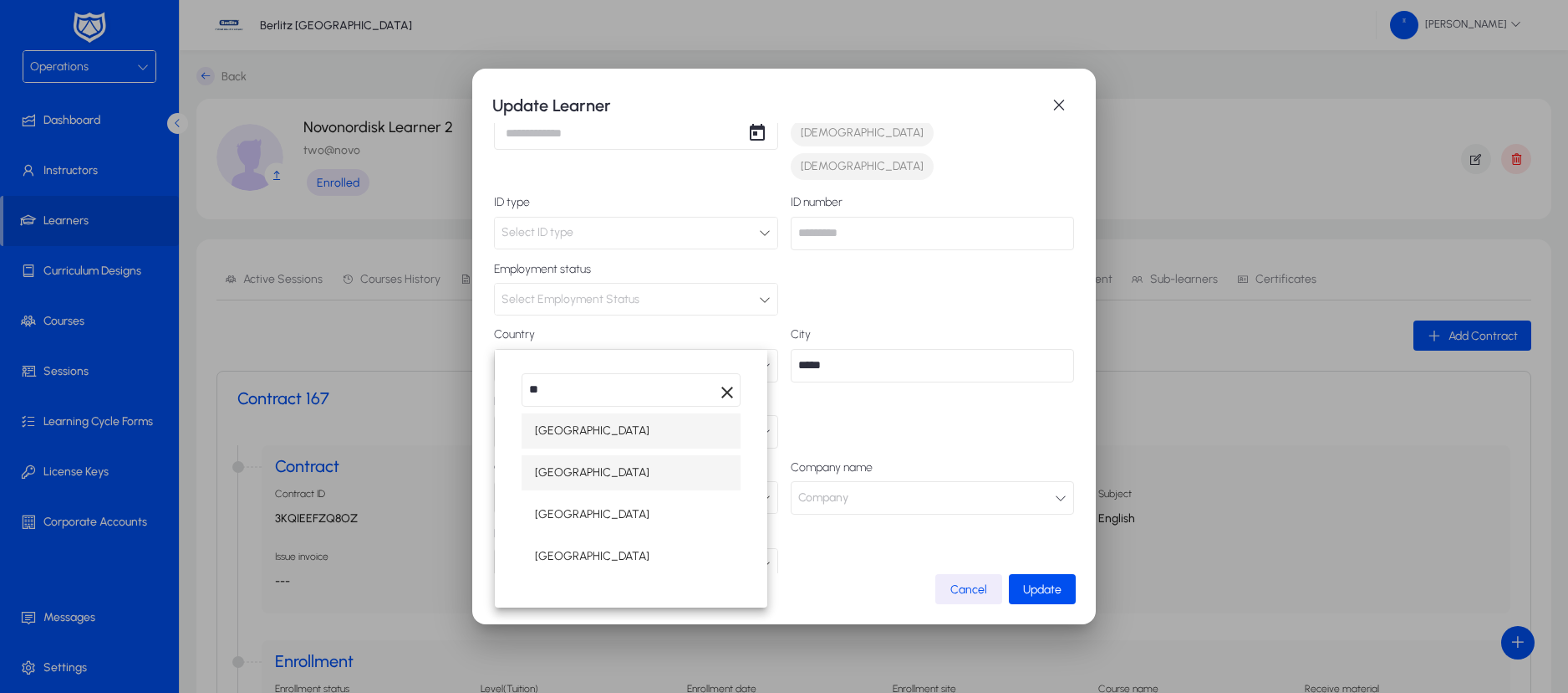
type input "**"
click at [570, 481] on span "Bulgaria" at bounding box center [591, 472] width 115 height 20
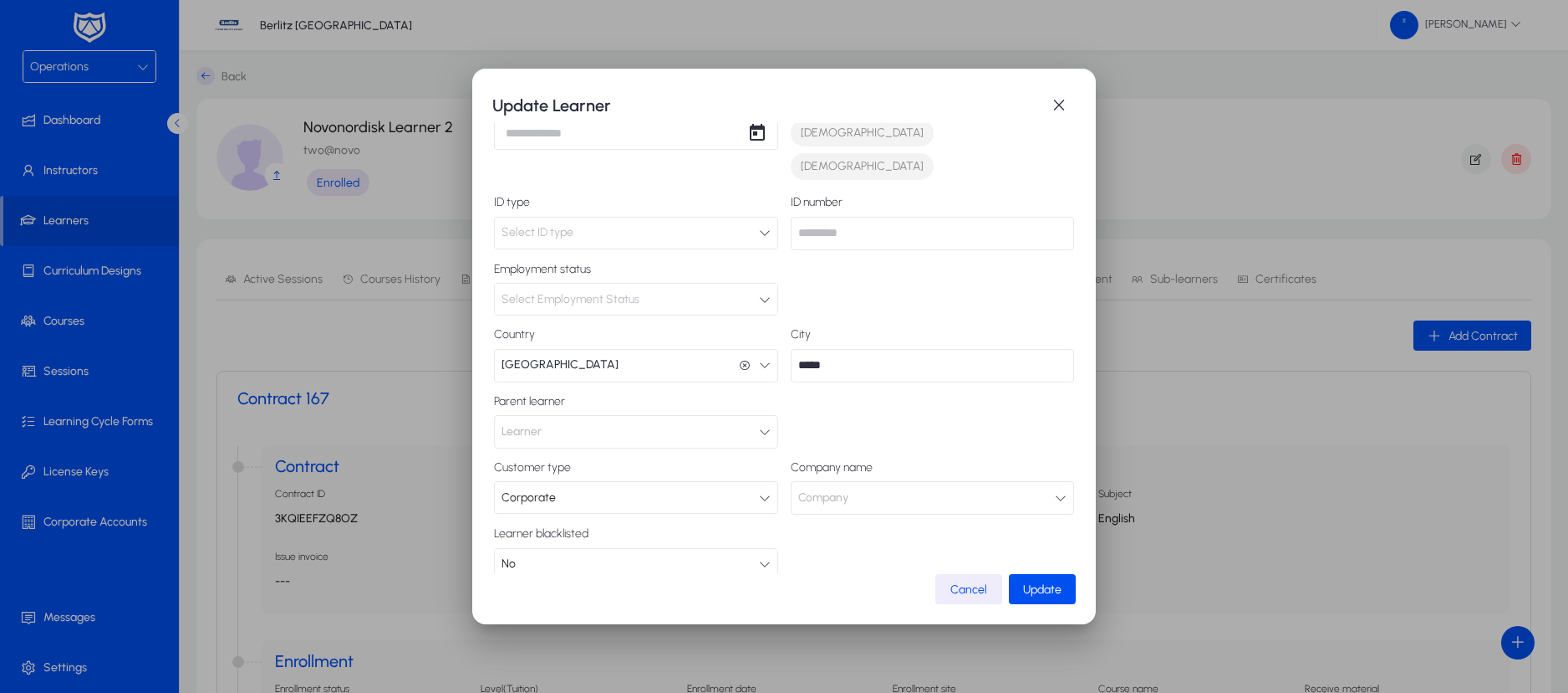
scroll to position [247, 0]
click at [803, 131] on span "Male" at bounding box center [862, 133] width 123 height 17
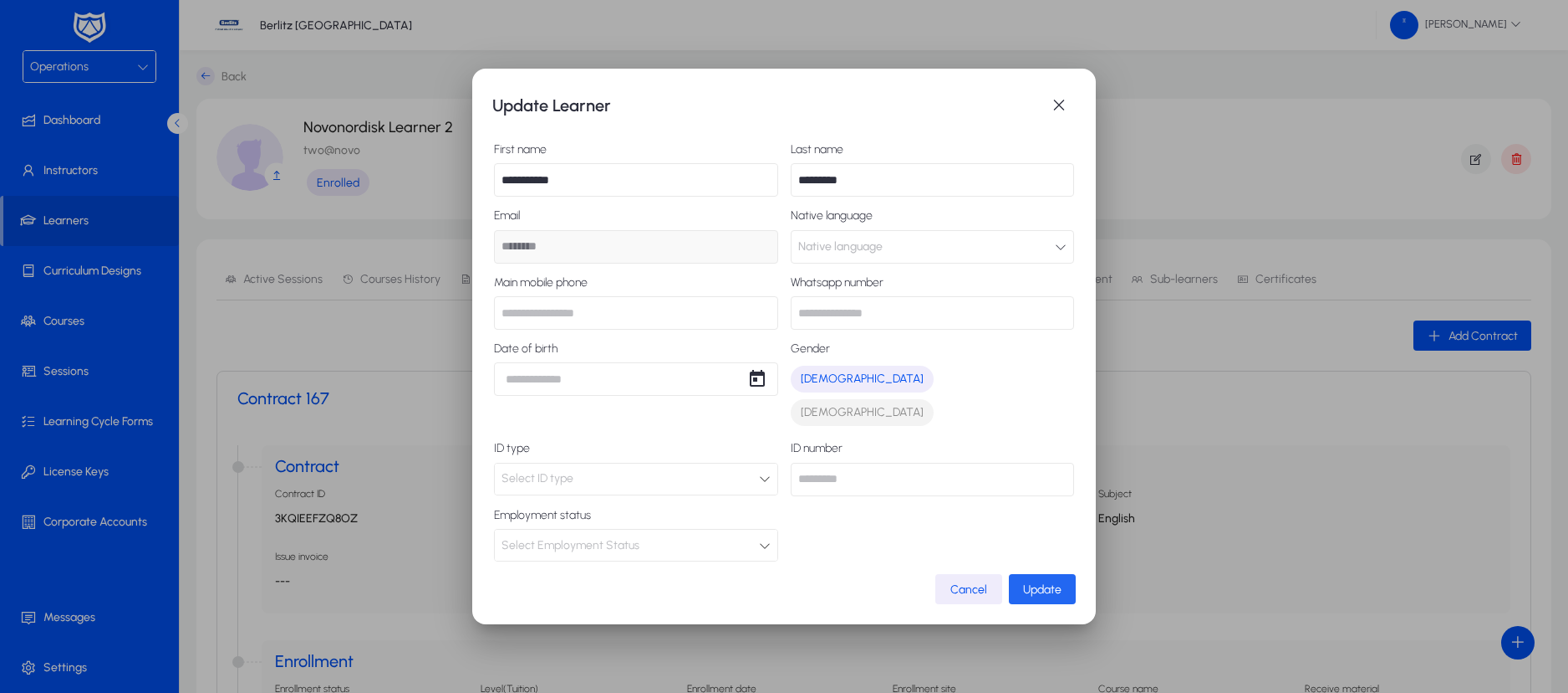
click at [1046, 587] on span "Update" at bounding box center [1042, 589] width 39 height 14
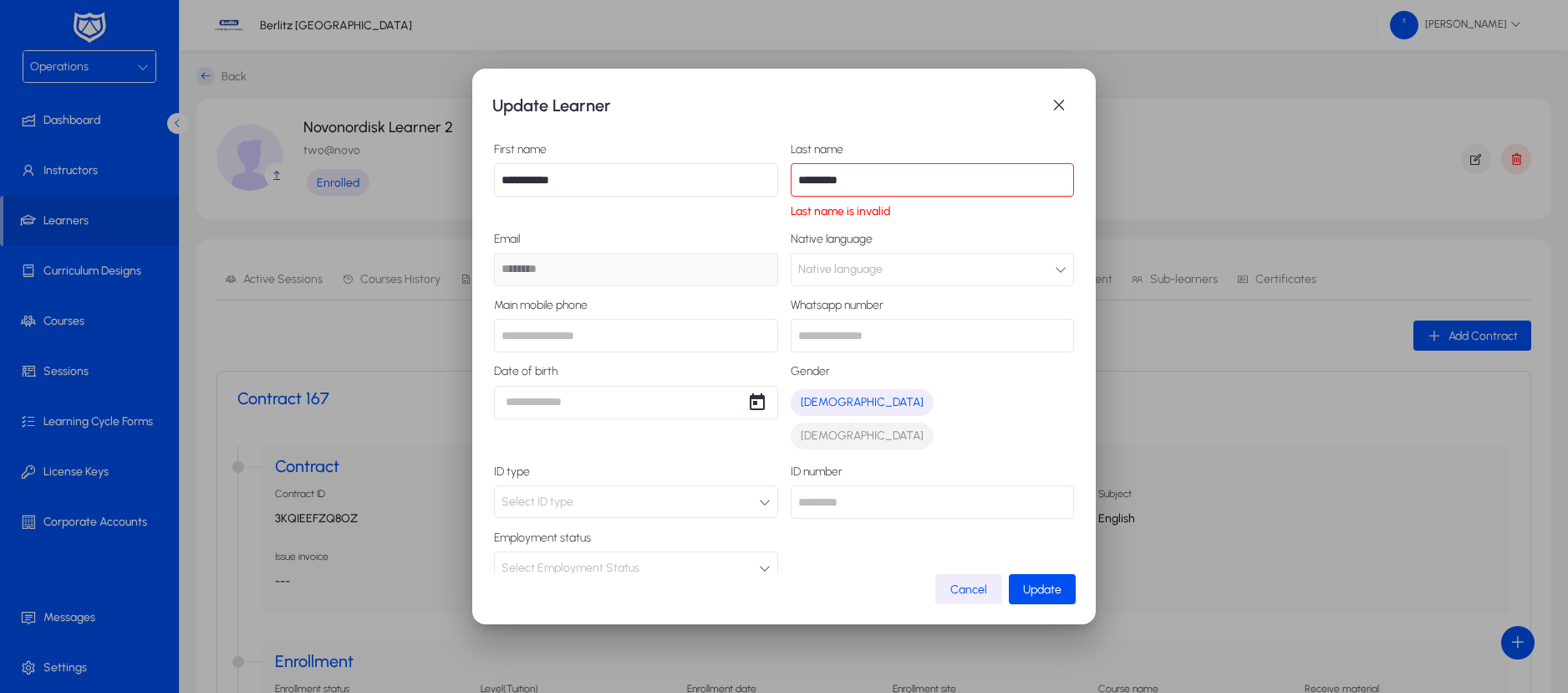
click at [943, 176] on input "*********" at bounding box center [933, 179] width 284 height 33
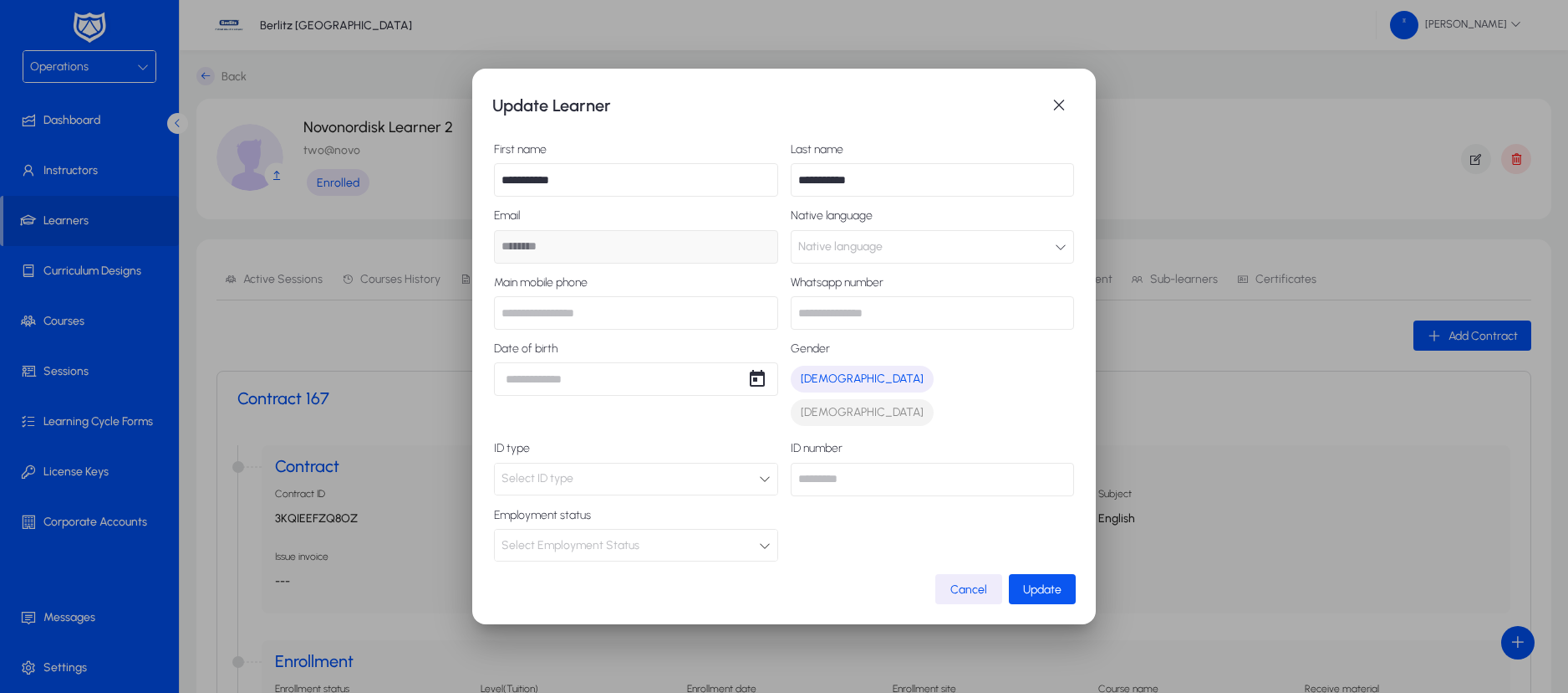
type input "**********"
click at [1047, 572] on span "button" at bounding box center [1042, 589] width 67 height 40
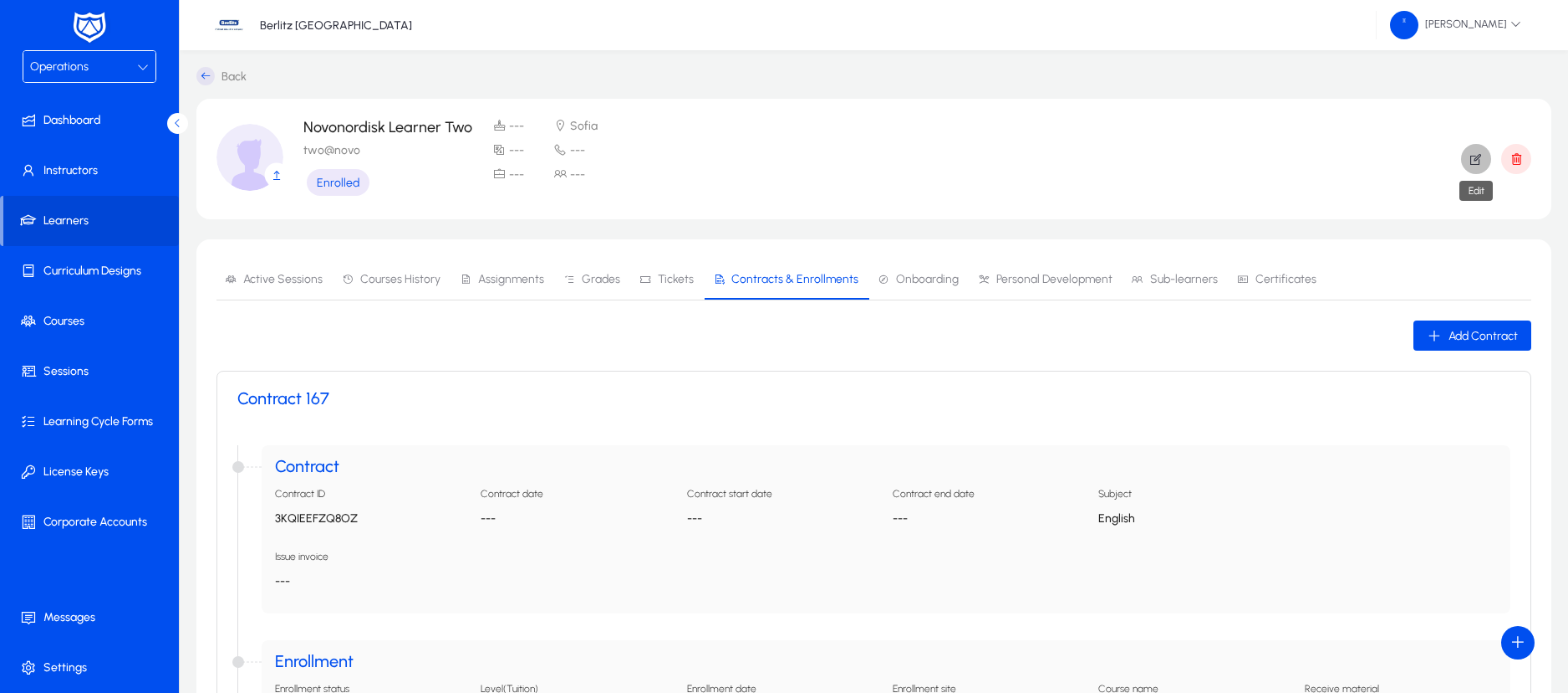
click at [1470, 161] on icon "button" at bounding box center [1476, 159] width 15 height 15
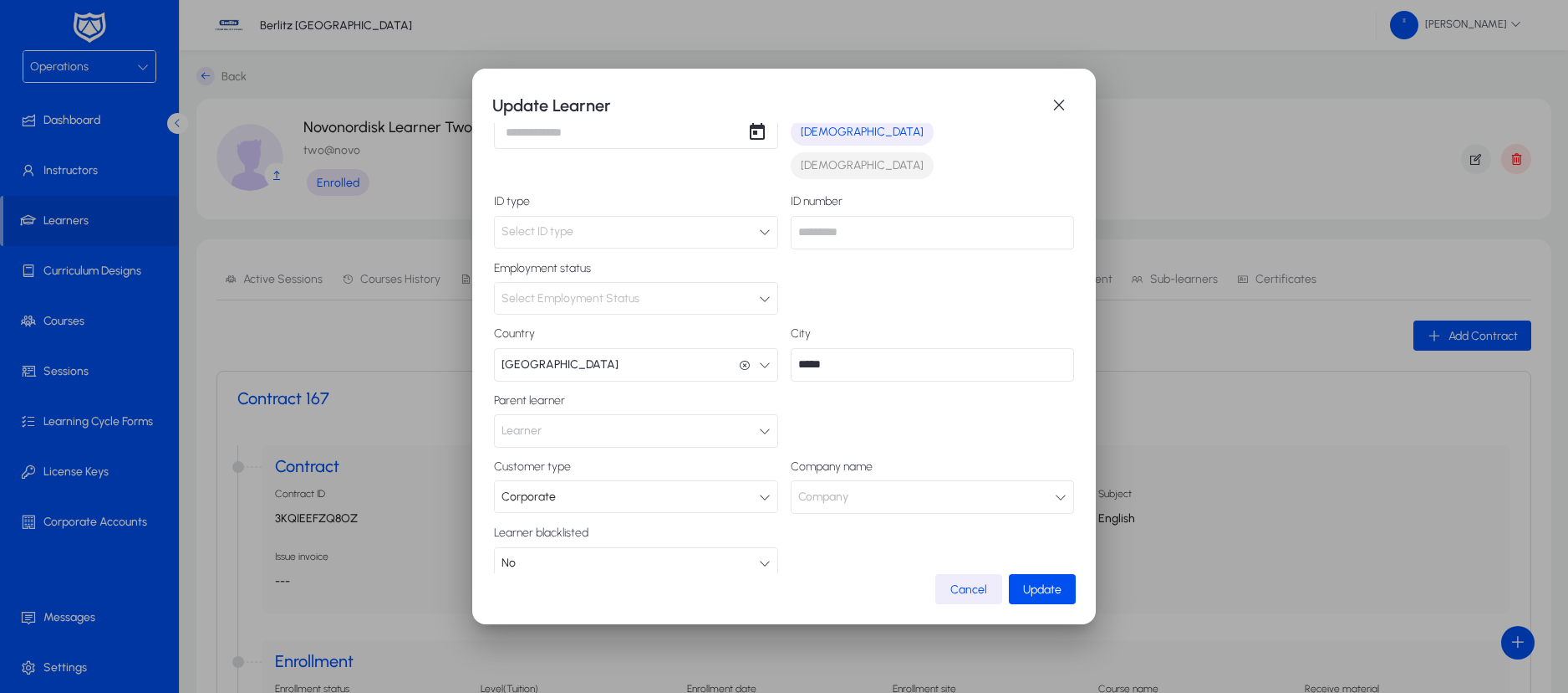
scroll to position [246, 0]
click at [939, 481] on button "Company" at bounding box center [933, 497] width 284 height 33
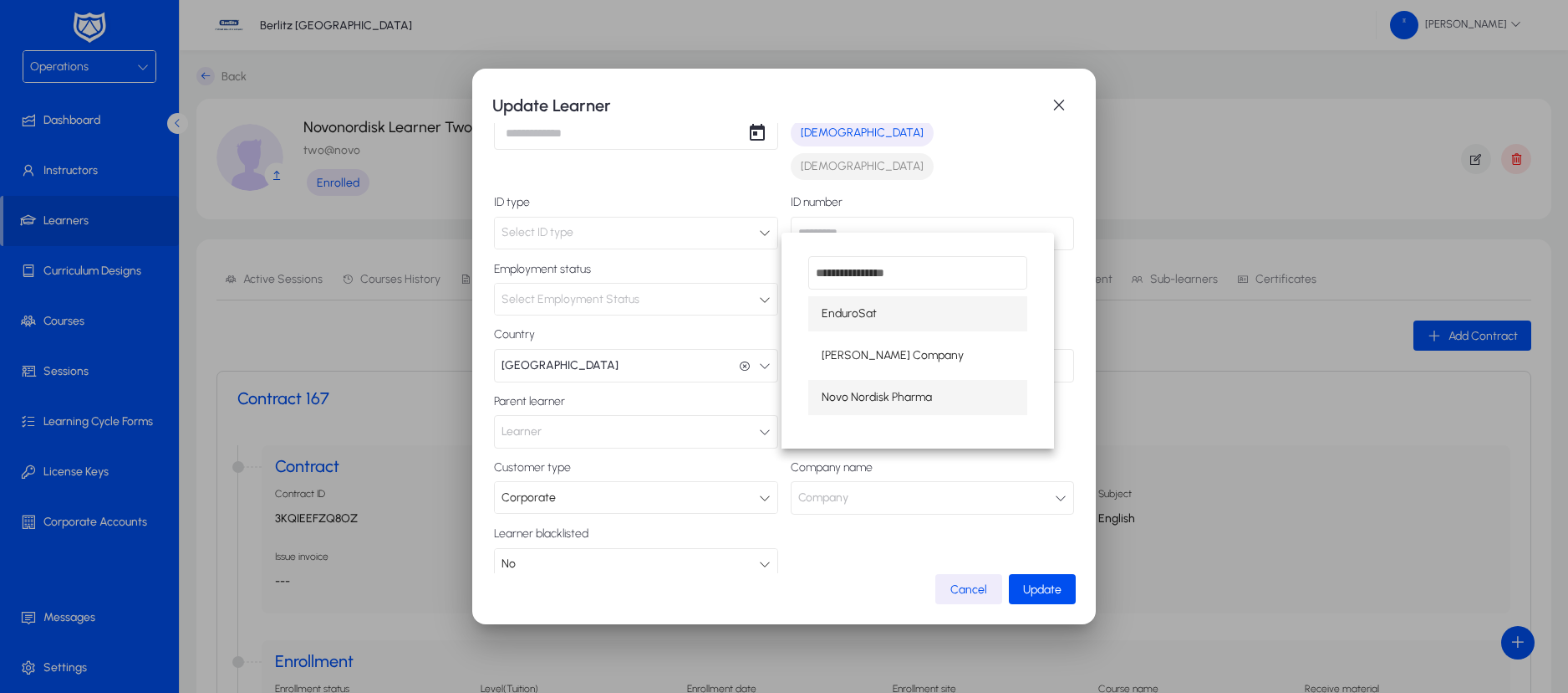
click at [897, 395] on span "Novo Nordisk Pharma" at bounding box center [876, 397] width 111 height 20
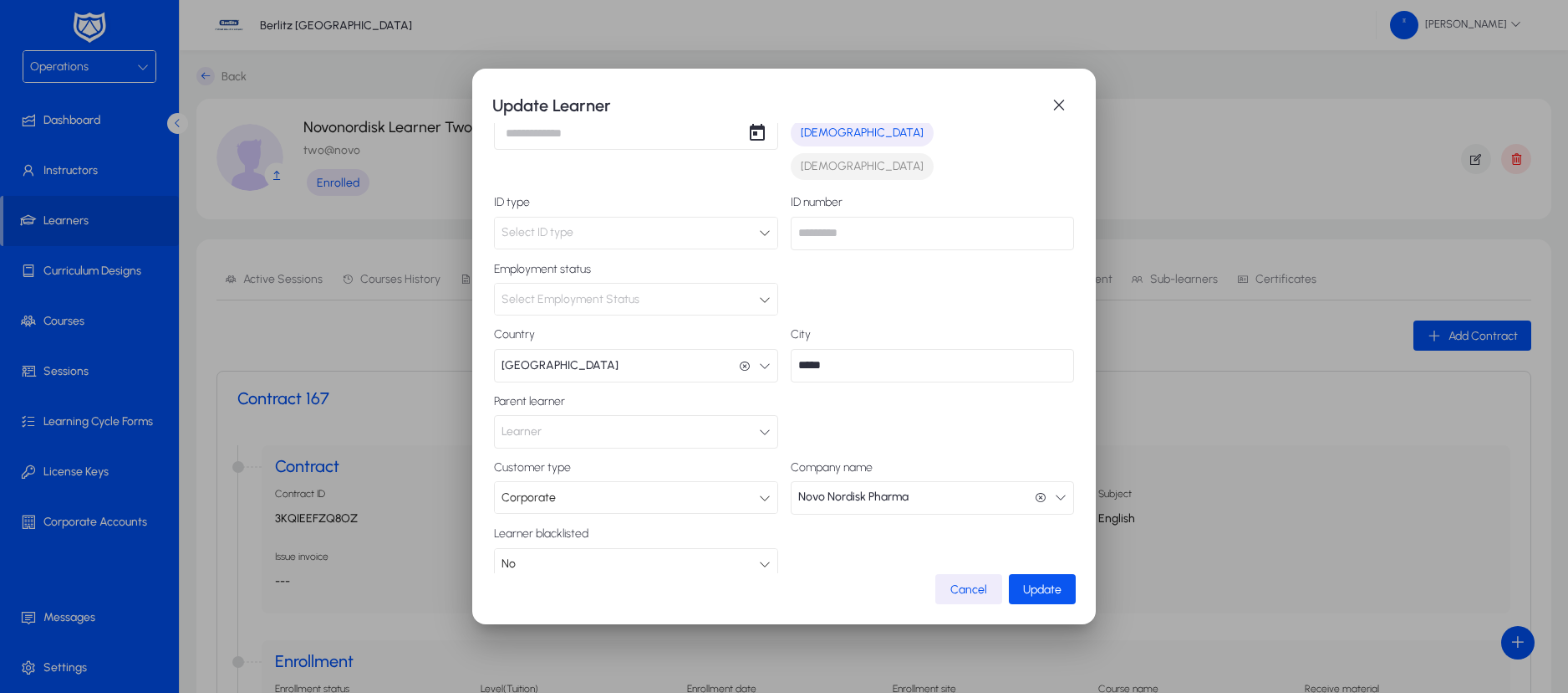
click at [1030, 591] on span "Update" at bounding box center [1042, 589] width 39 height 14
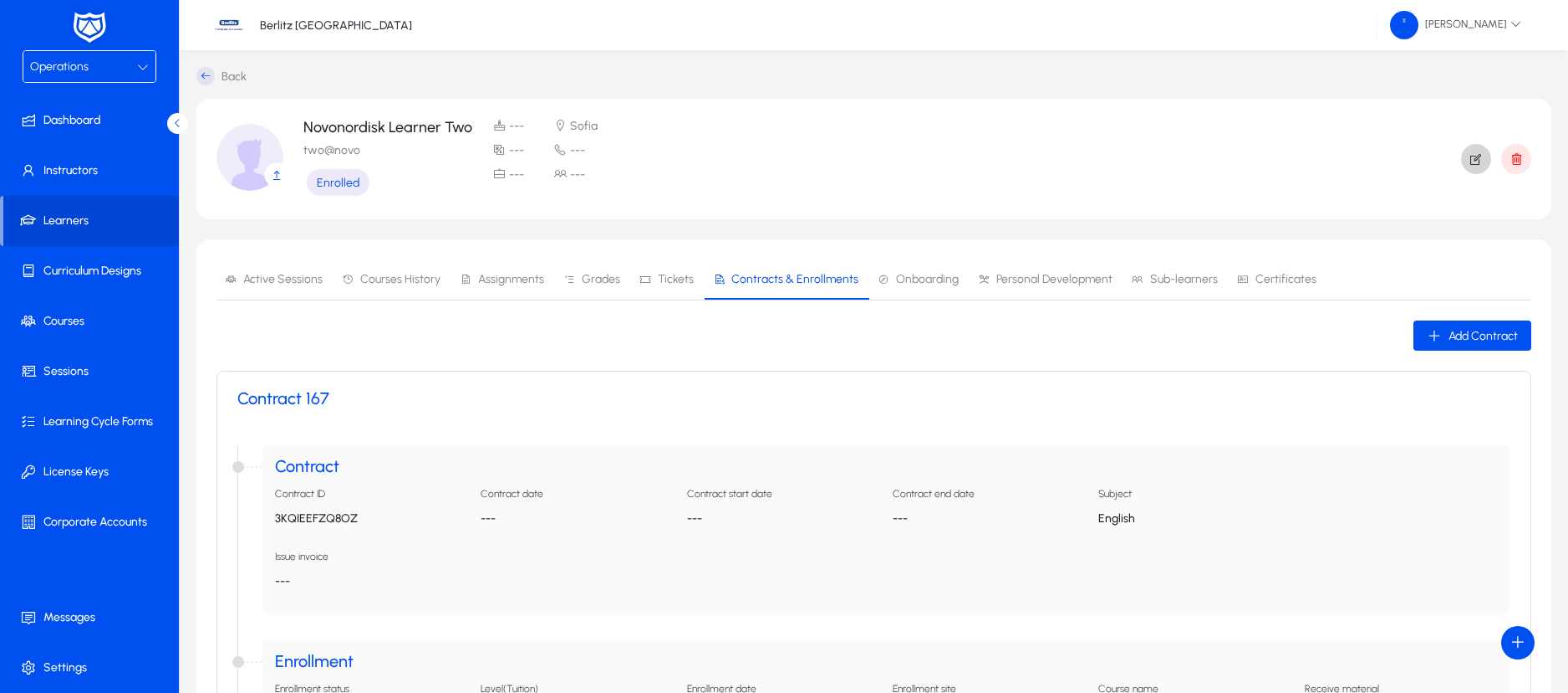
scroll to position [102, 0]
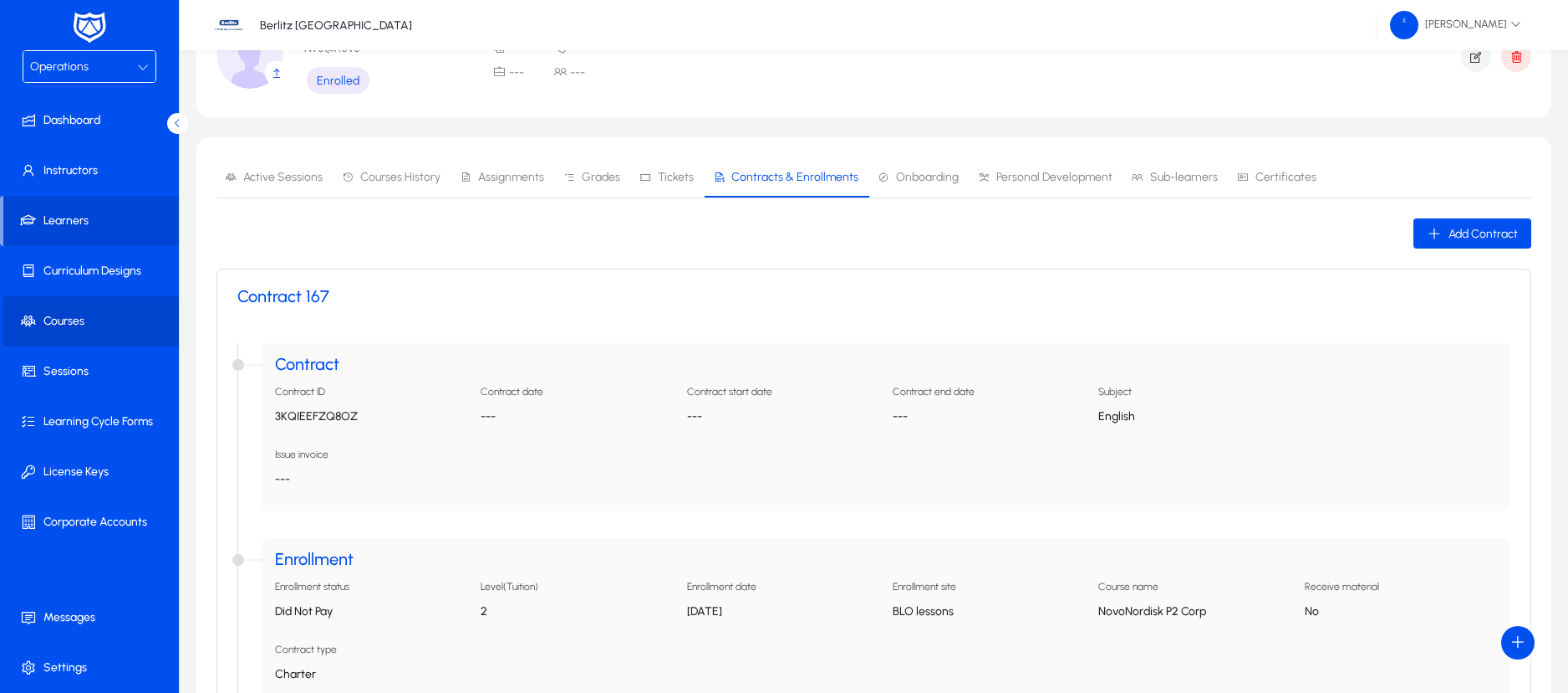
click at [72, 310] on span at bounding box center [93, 321] width 179 height 40
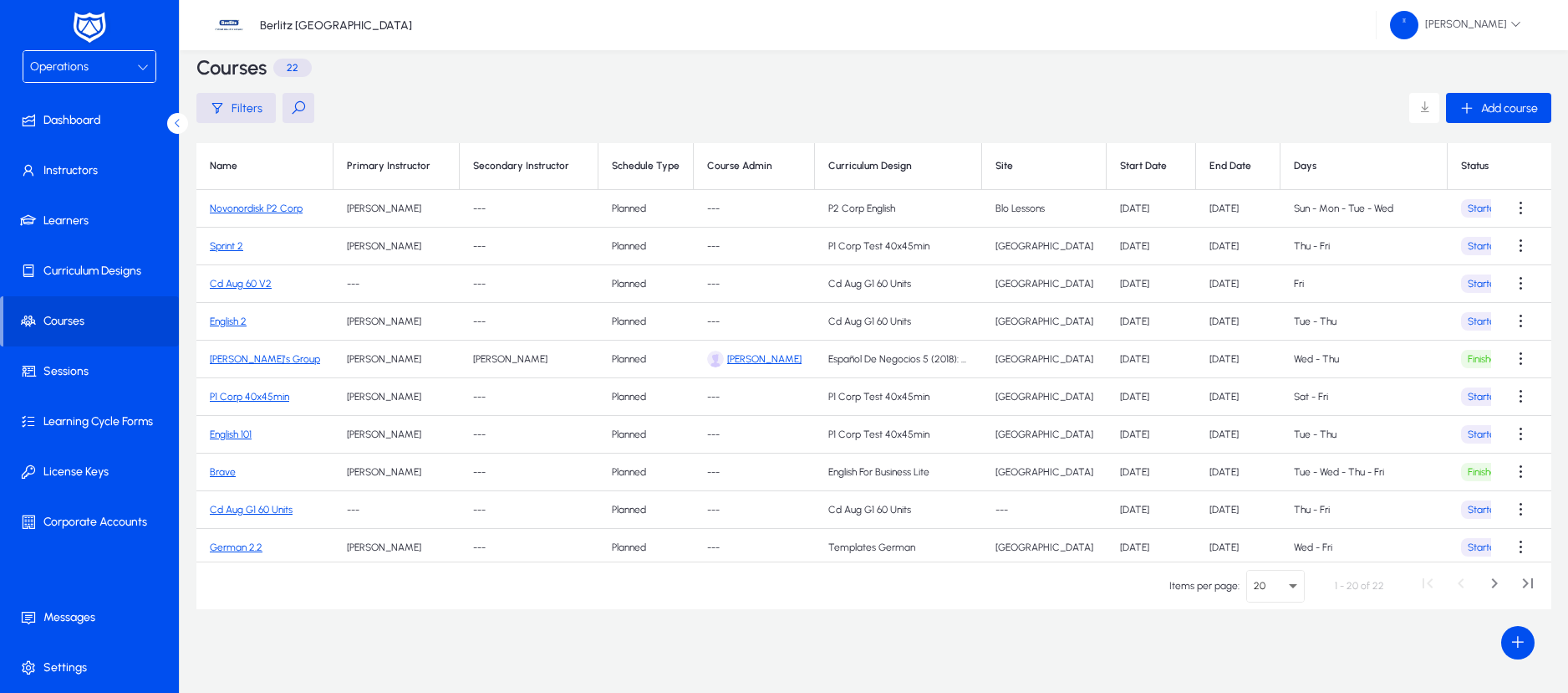
click at [286, 208] on link "Novonordisk P2 Corp" at bounding box center [256, 208] width 93 height 11
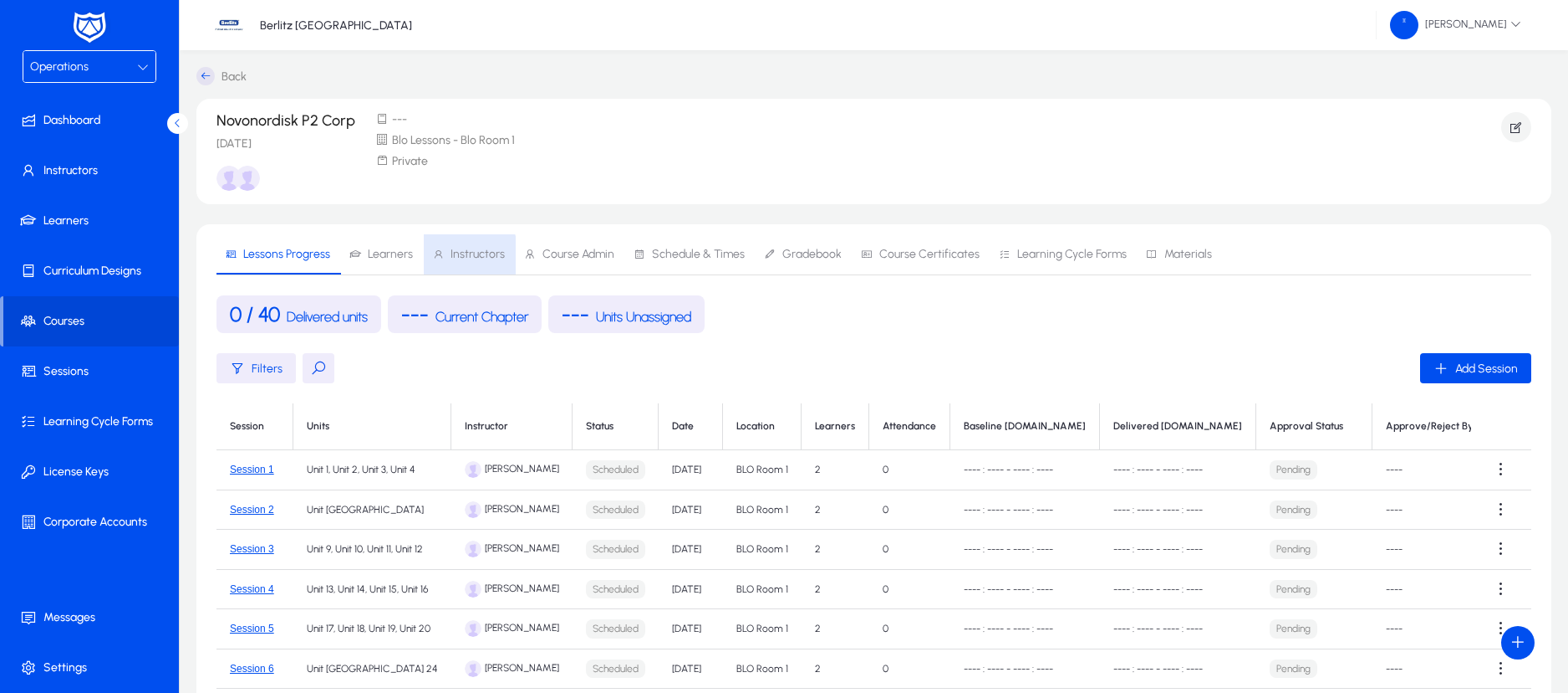
click at [440, 258] on icon at bounding box center [438, 254] width 11 height 11
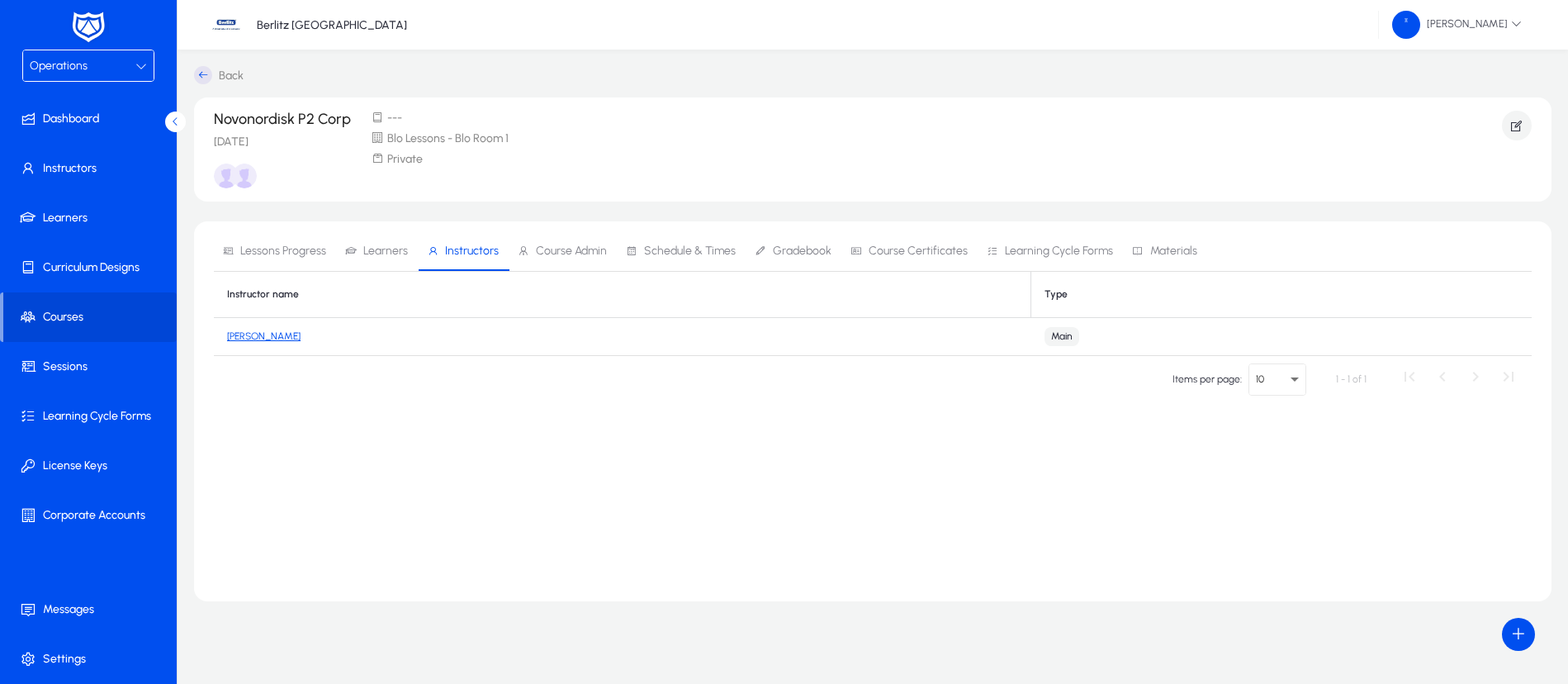
click at [274, 332] on link "[PERSON_NAME]" at bounding box center [264, 335] width 74 height 11
click at [383, 265] on span "Learners" at bounding box center [376, 250] width 63 height 39
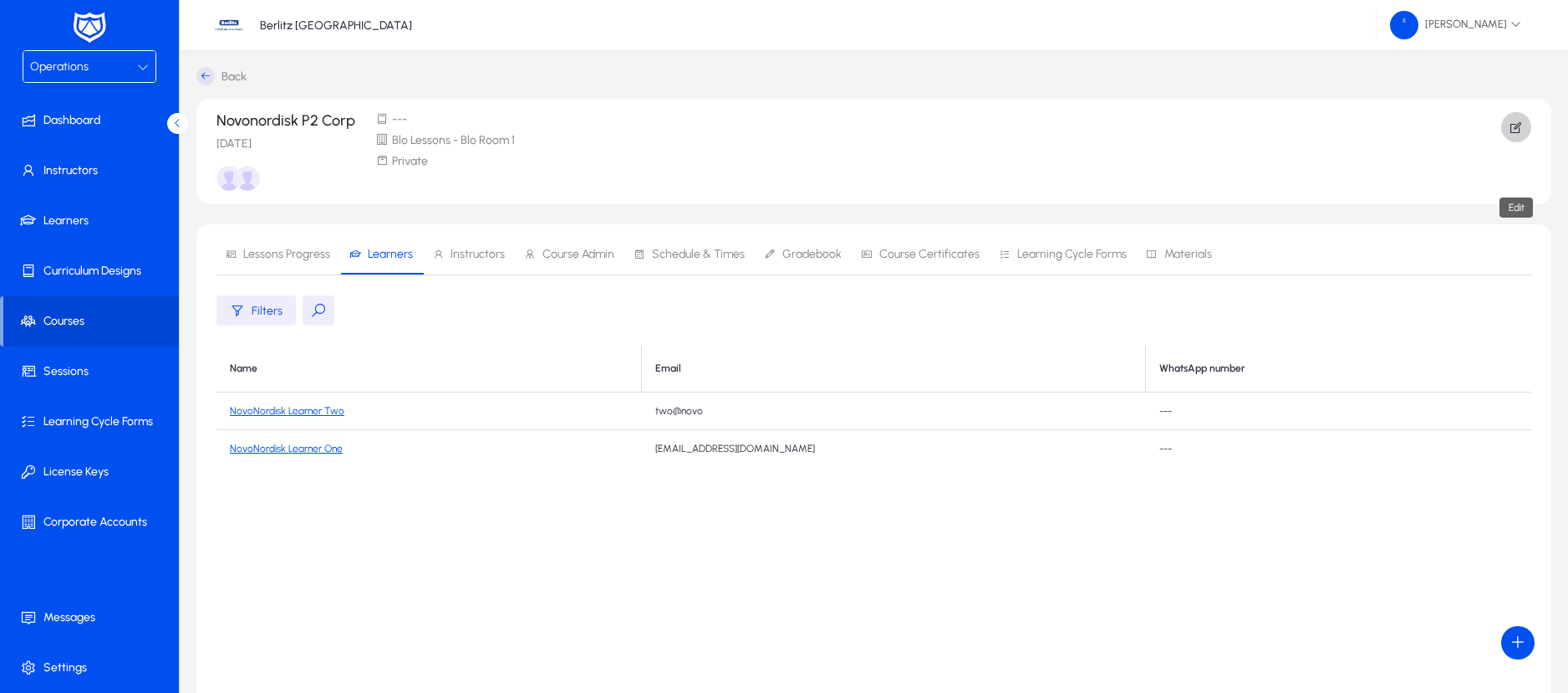
click at [1507, 124] on span "button" at bounding box center [1517, 127] width 30 height 40
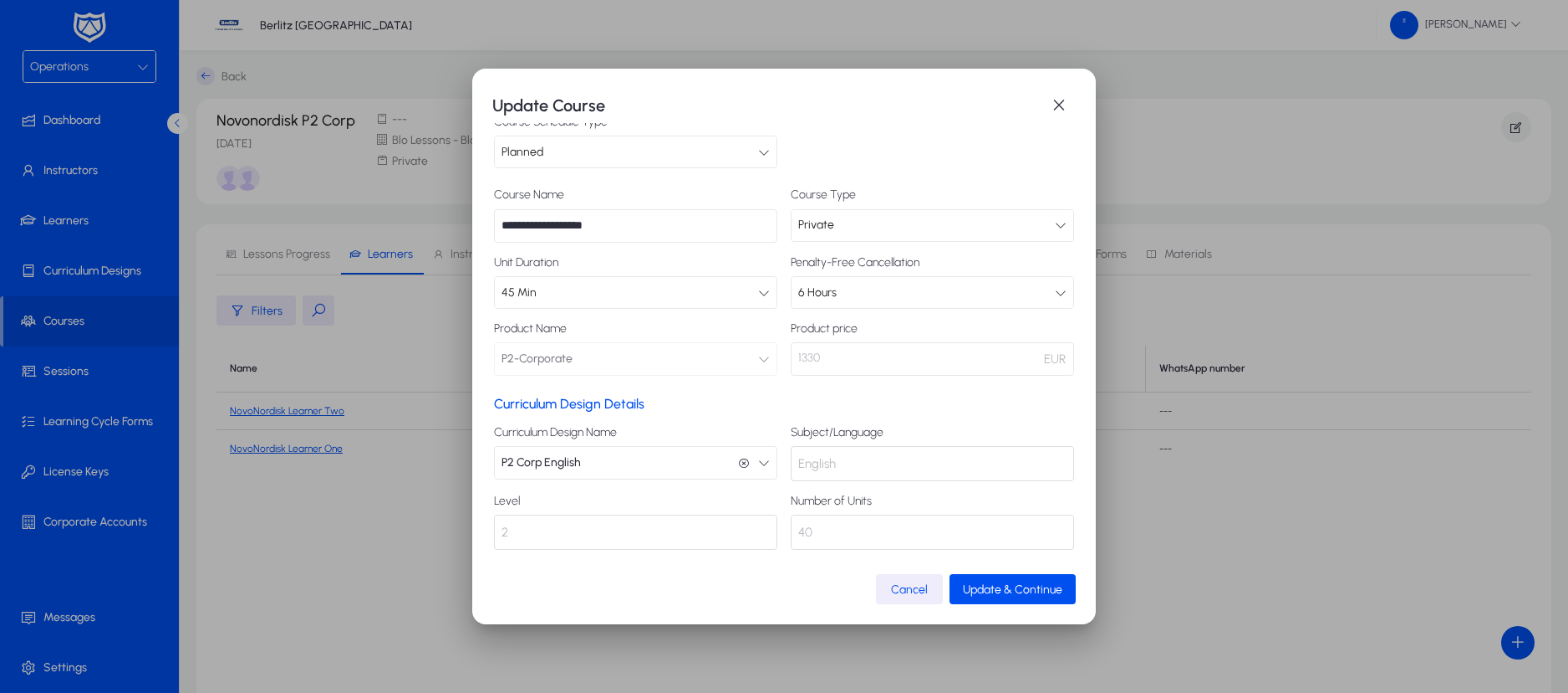
scroll to position [31, 0]
click at [820, 525] on div "40" at bounding box center [933, 528] width 284 height 35
click at [799, 527] on span "40" at bounding box center [805, 528] width 14 height 20
click at [815, 523] on div "40" at bounding box center [933, 528] width 284 height 35
click at [1062, 104] on span "button" at bounding box center [1059, 105] width 33 height 33
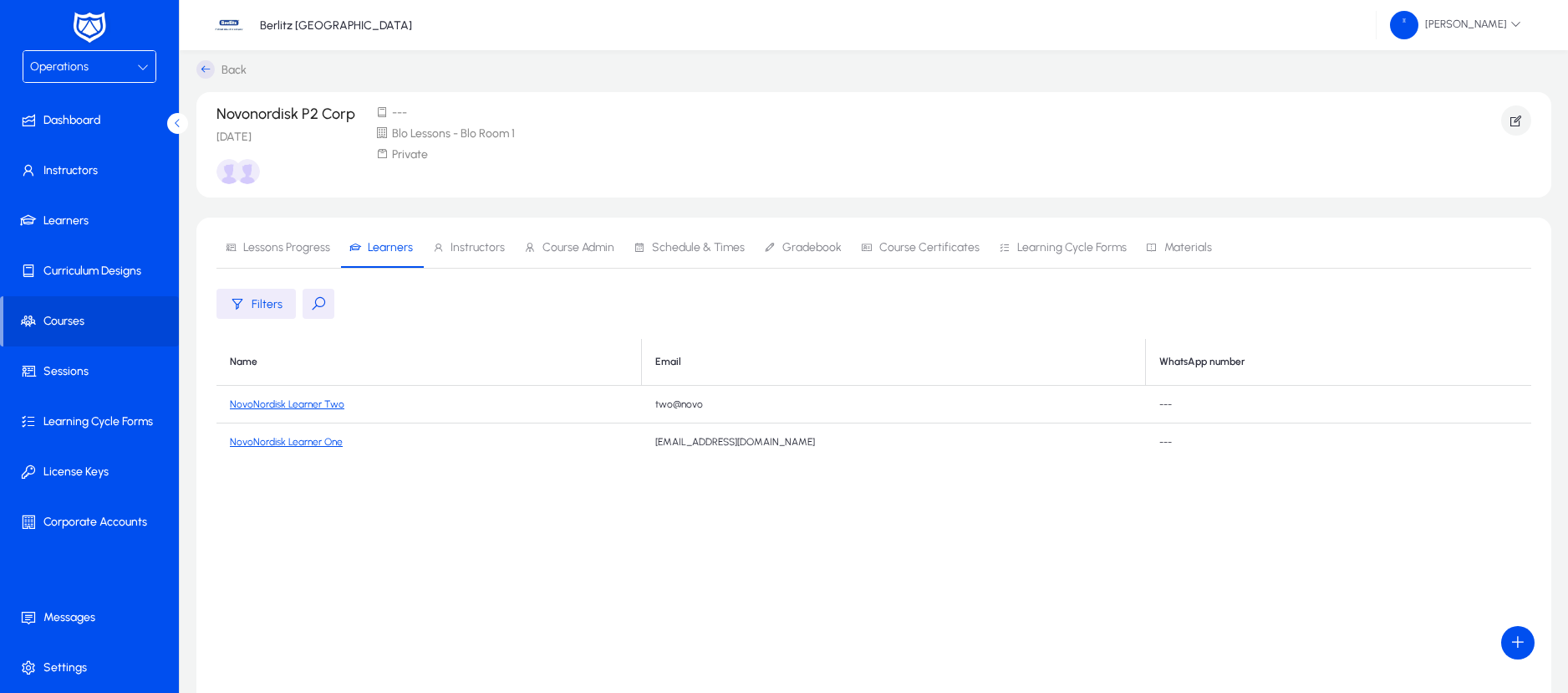
scroll to position [0, 0]
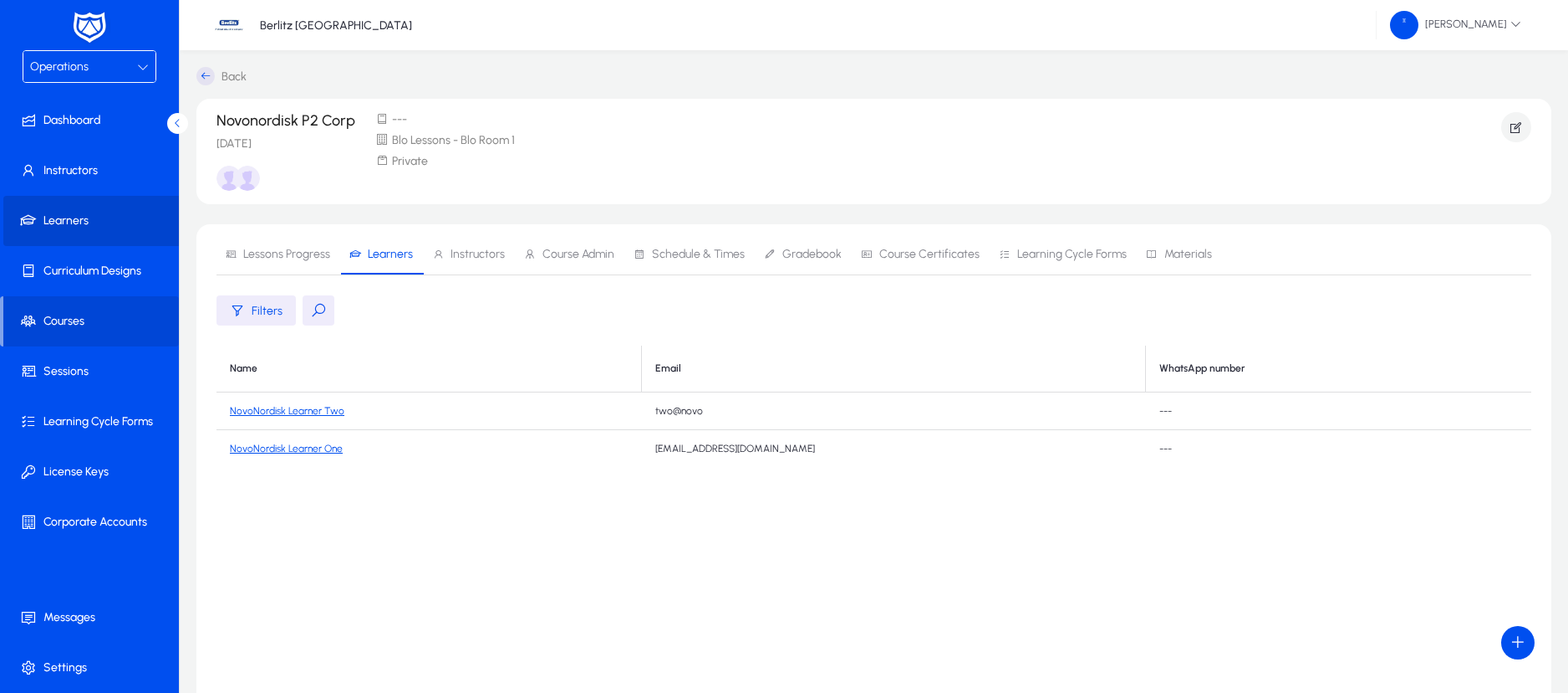
click at [79, 216] on span "Learners" at bounding box center [93, 221] width 179 height 17
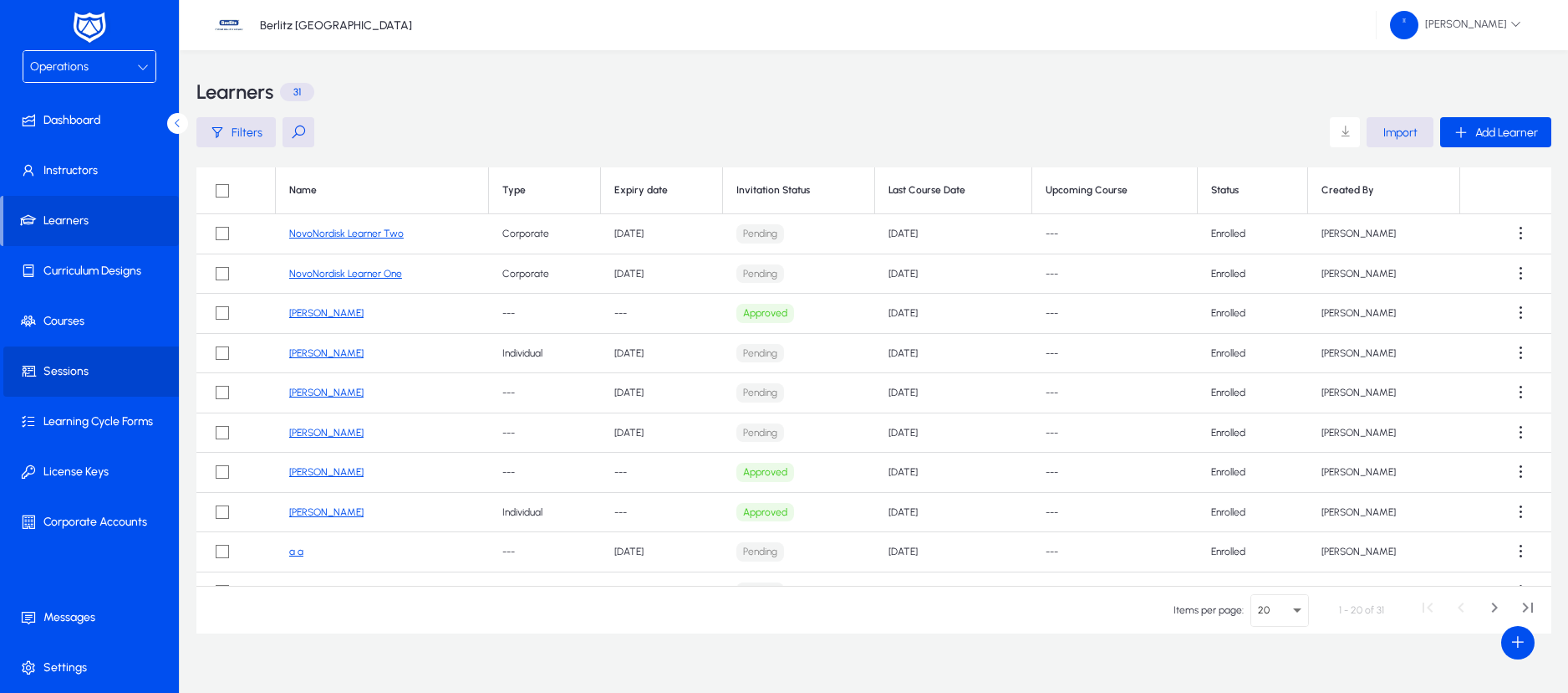
click at [84, 370] on span "Sessions" at bounding box center [93, 371] width 179 height 17
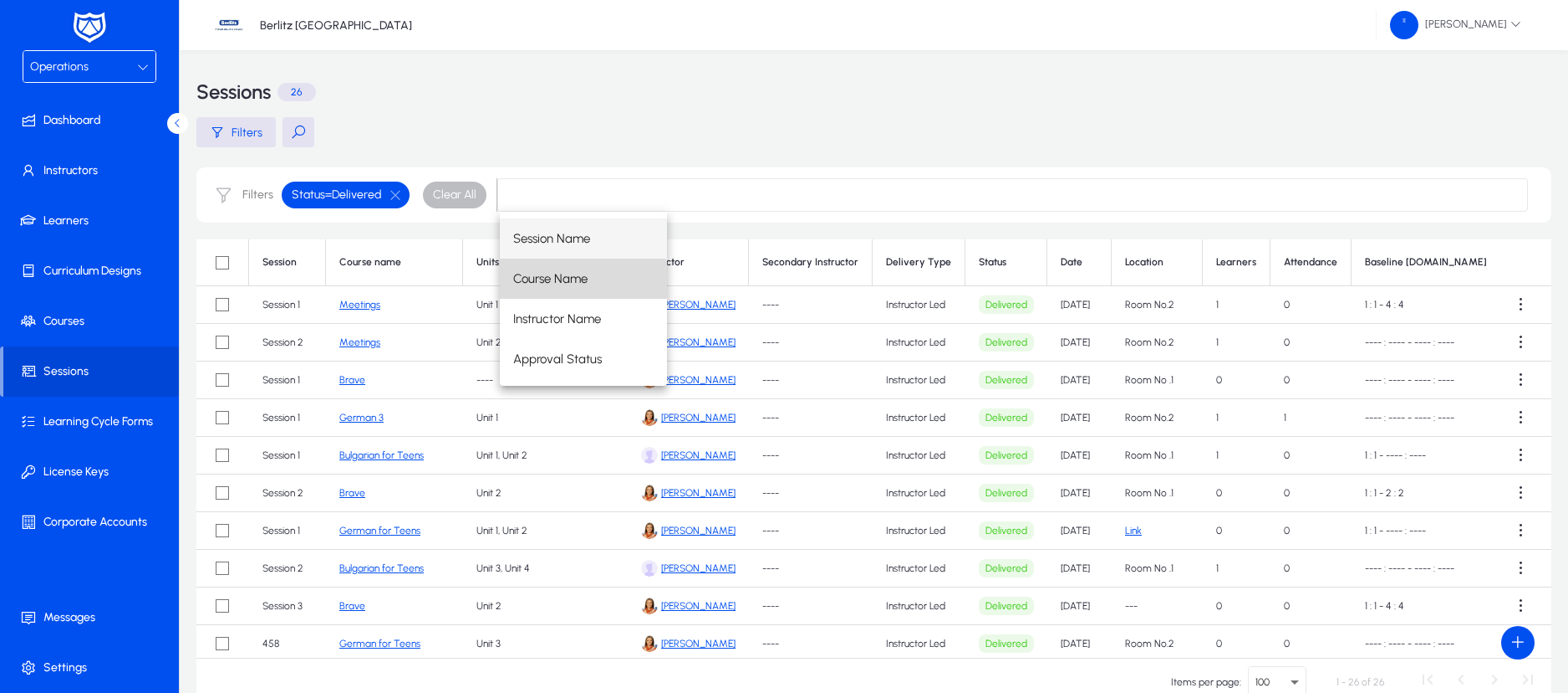
click at [577, 279] on span "Course Name" at bounding box center [550, 278] width 75 height 20
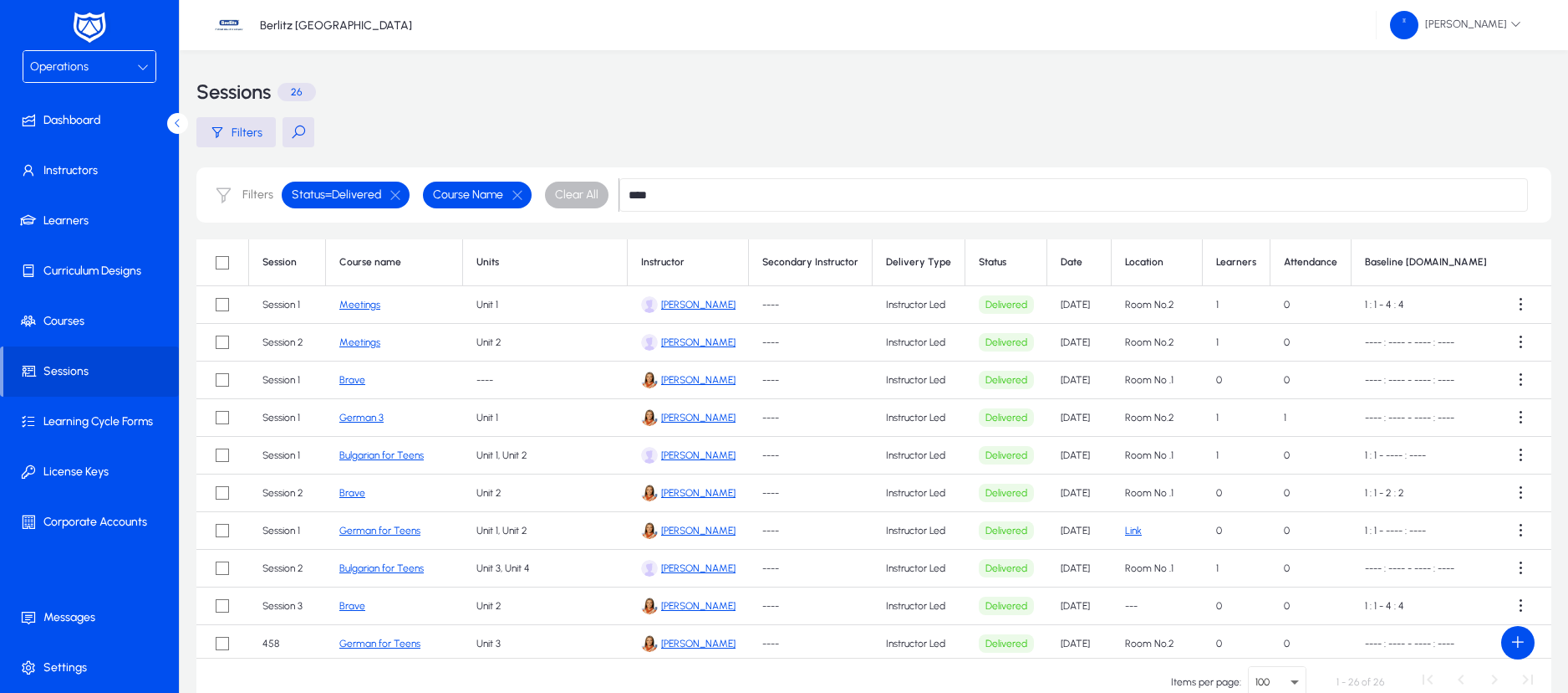
type input "****"
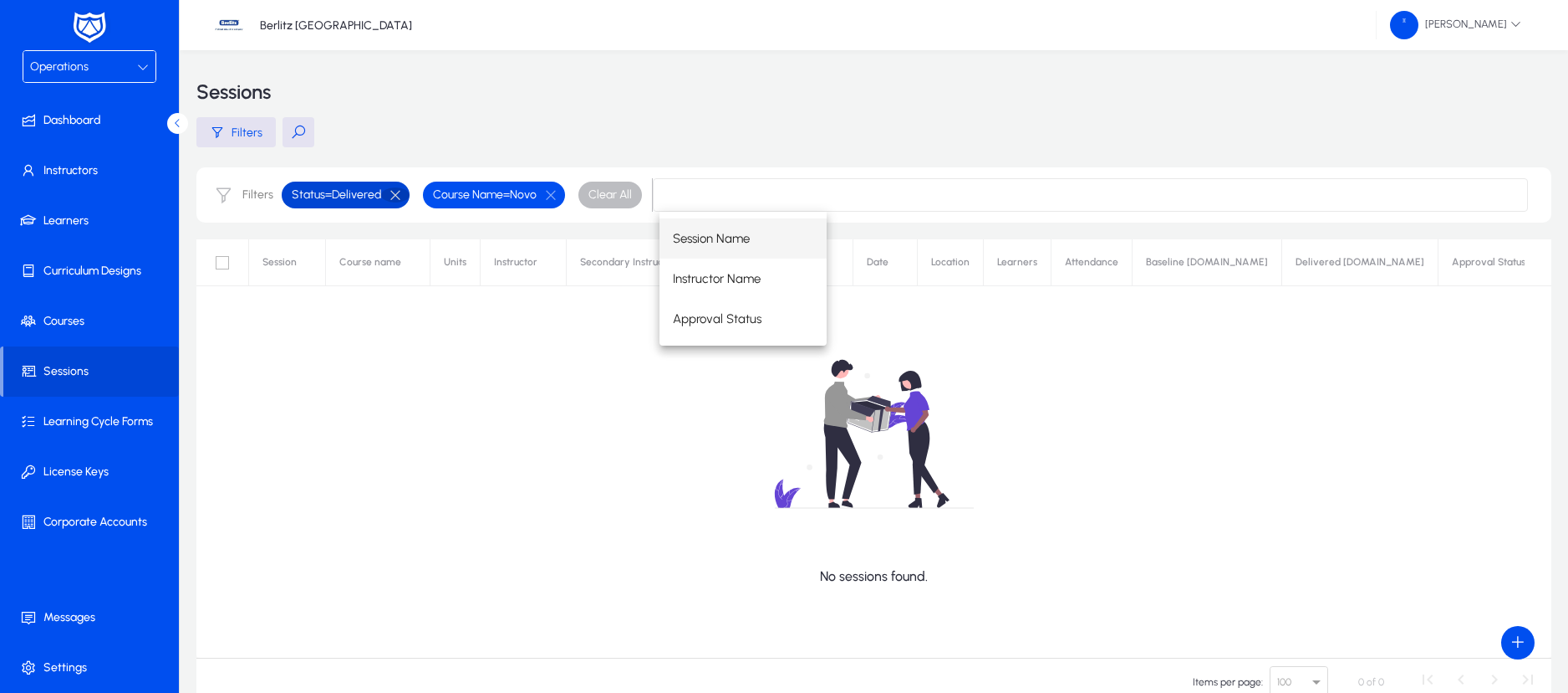
click at [395, 197] on button "button" at bounding box center [396, 195] width 28 height 15
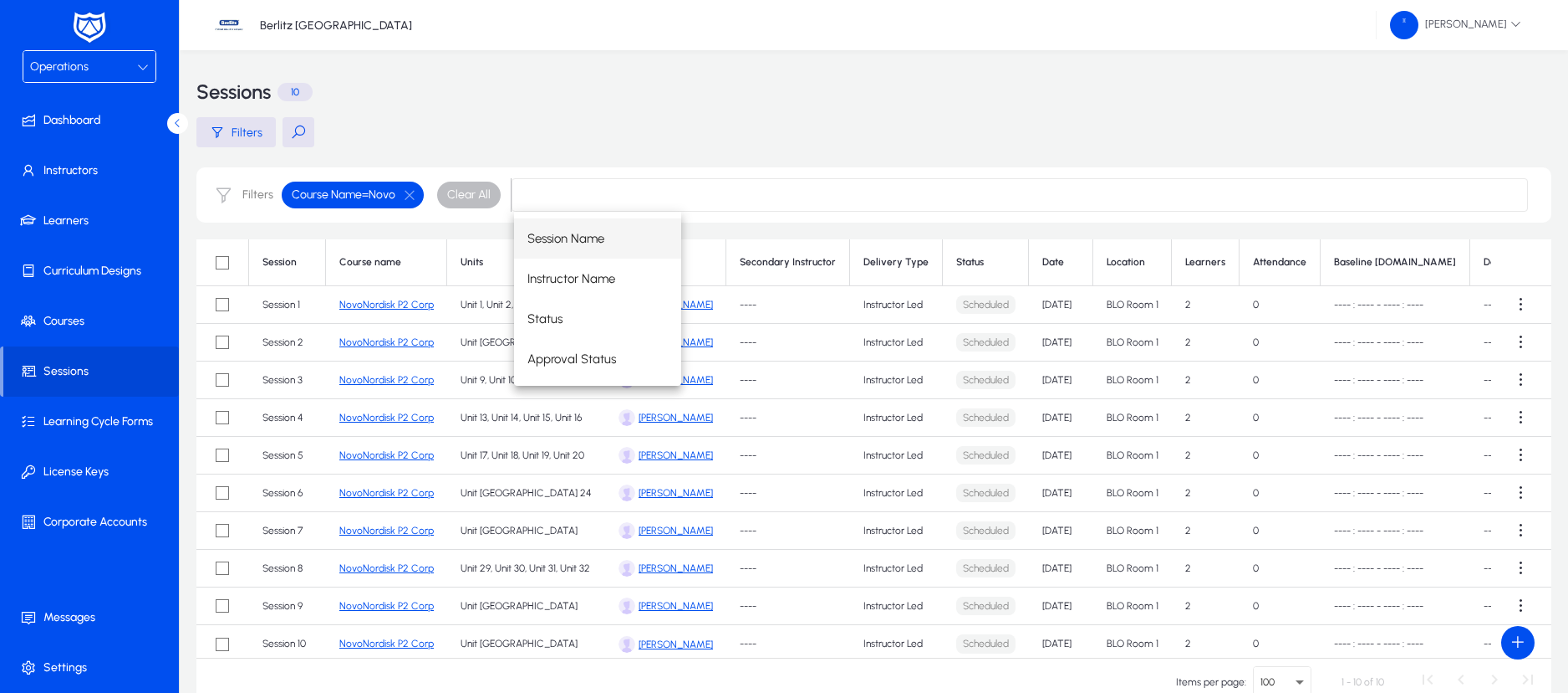
click at [1512, 304] on div "Session Name Instructor Name Status Approval Status" at bounding box center [1021, 299] width 1014 height 174
click at [1516, 304] on div "Session Name Instructor Name Status Approval Status" at bounding box center [1021, 299] width 1014 height 174
click at [1238, 207] on input at bounding box center [1020, 194] width 1016 height 33
click at [661, 92] on div "Sessions 10" at bounding box center [874, 92] width 1355 height 50
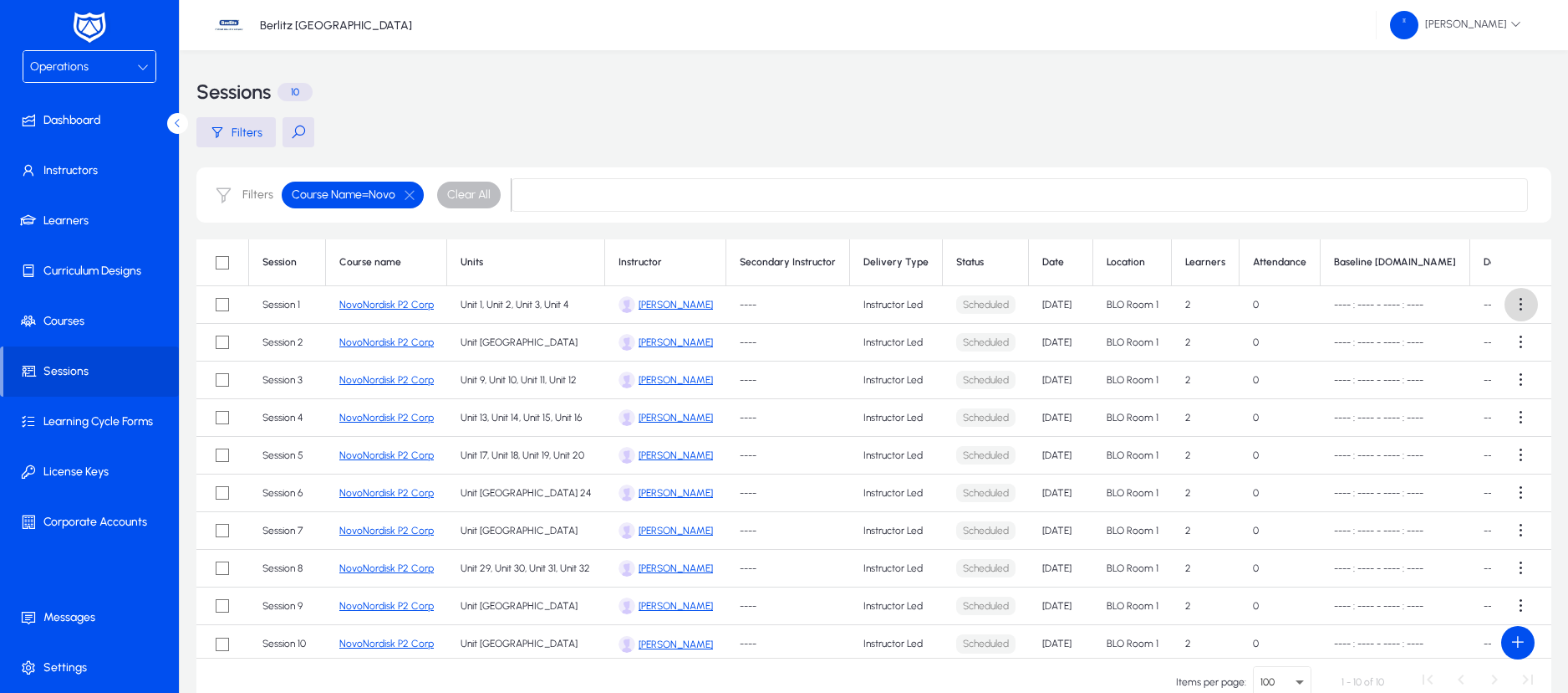
click at [1516, 305] on span at bounding box center [1521, 304] width 33 height 33
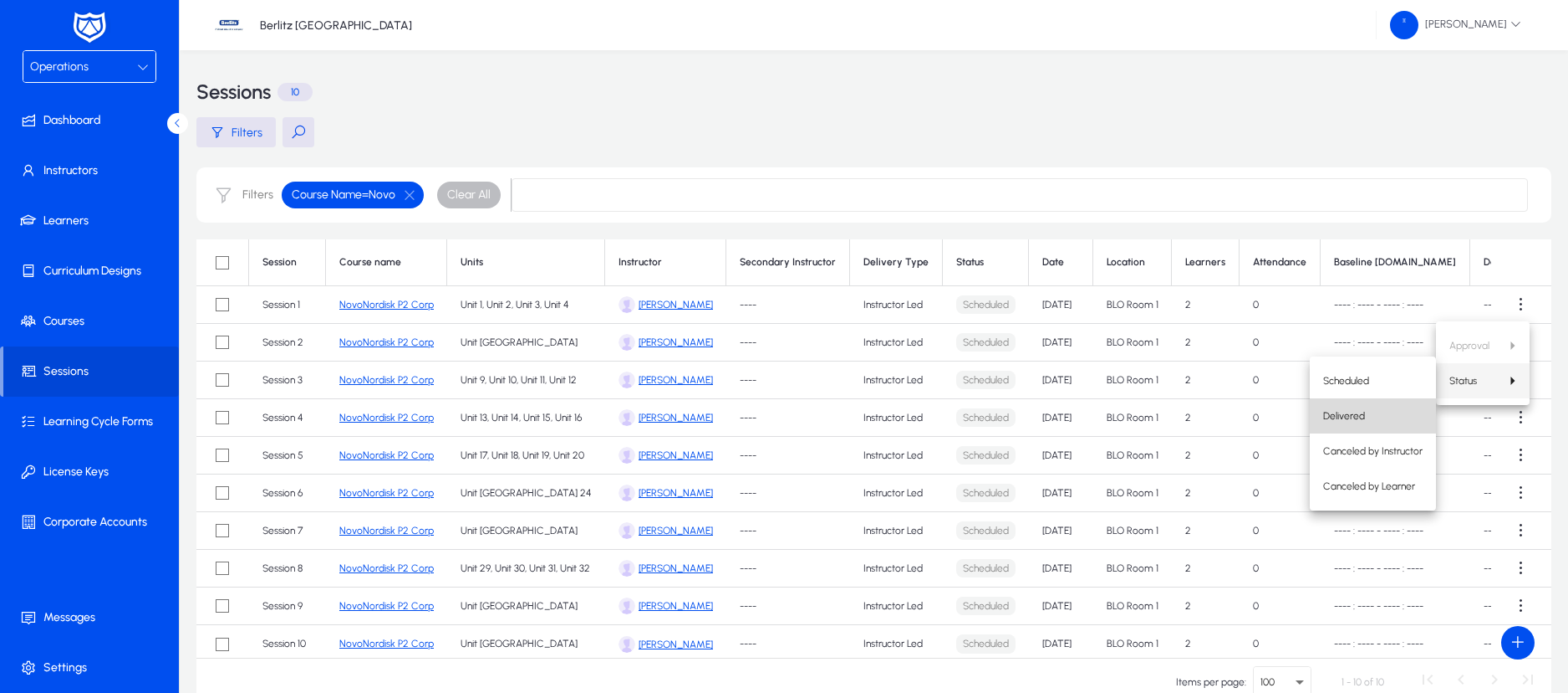
click at [1365, 411] on span "Delivered" at bounding box center [1373, 416] width 99 height 15
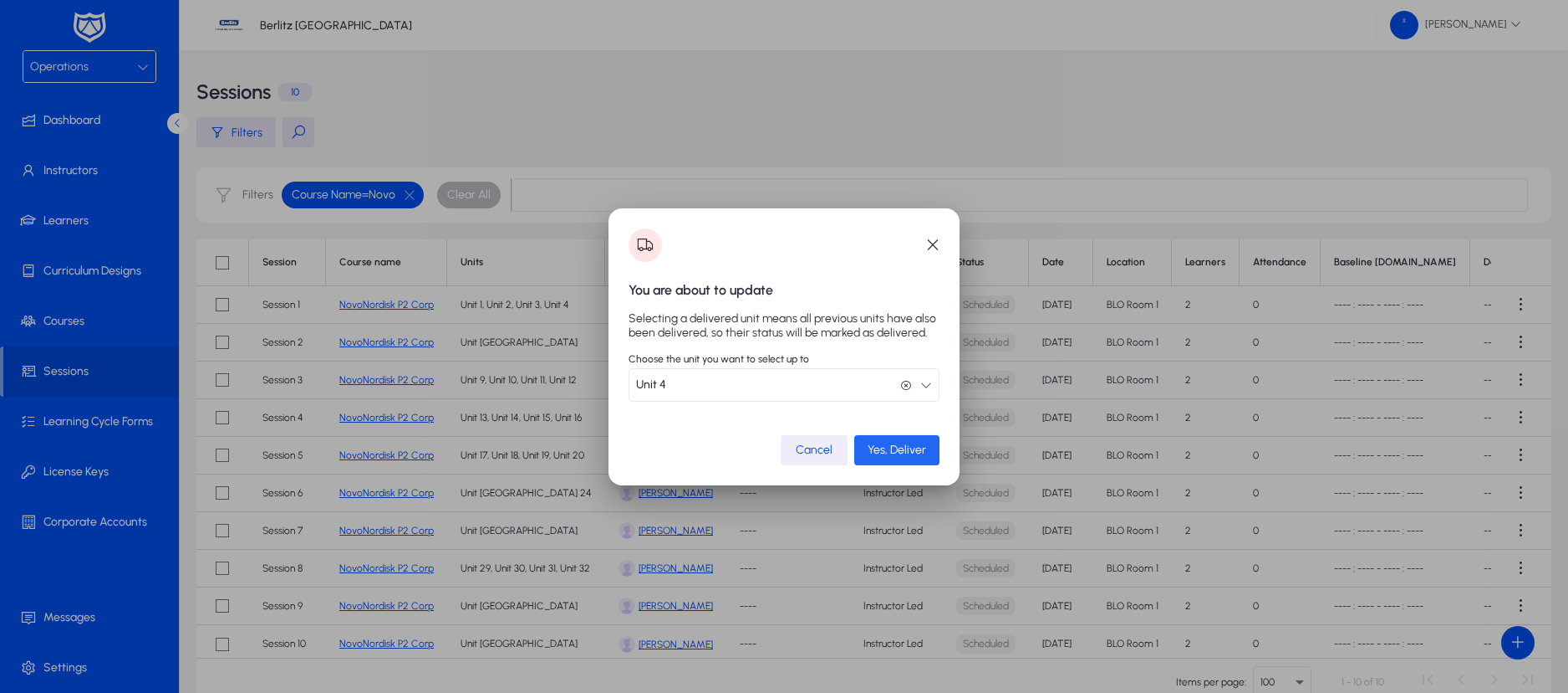
click at [886, 452] on span "Yes, Deliver" at bounding box center [897, 449] width 59 height 14
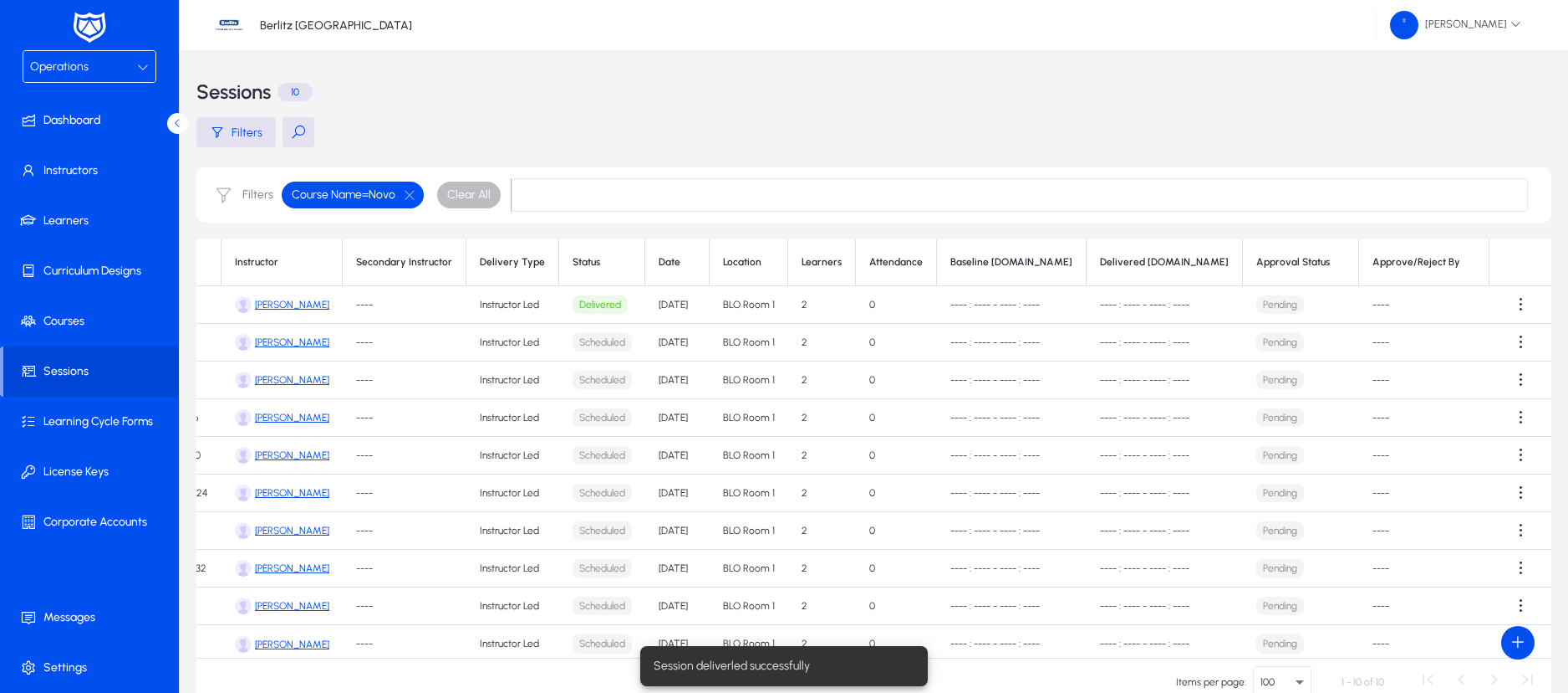
scroll to position [0, 504]
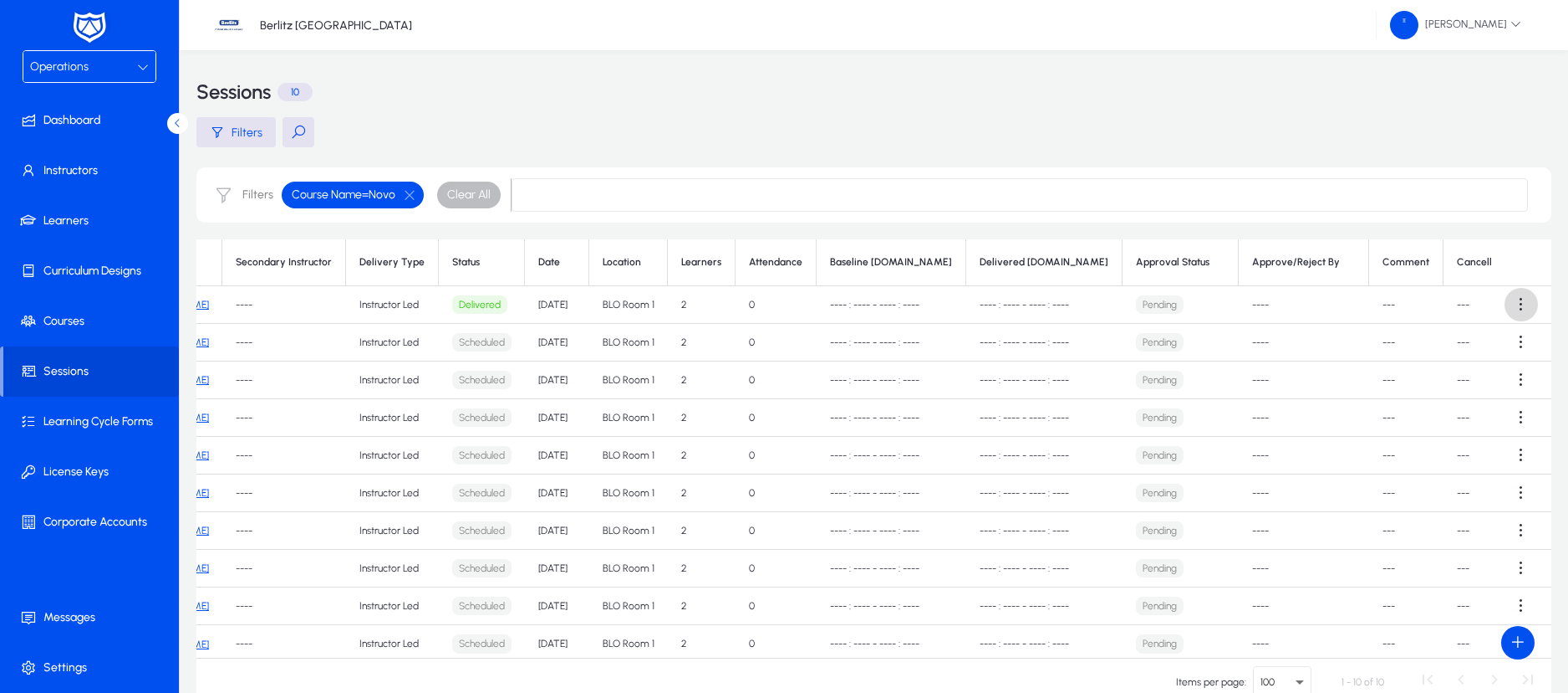
click at [1518, 305] on span at bounding box center [1521, 304] width 33 height 33
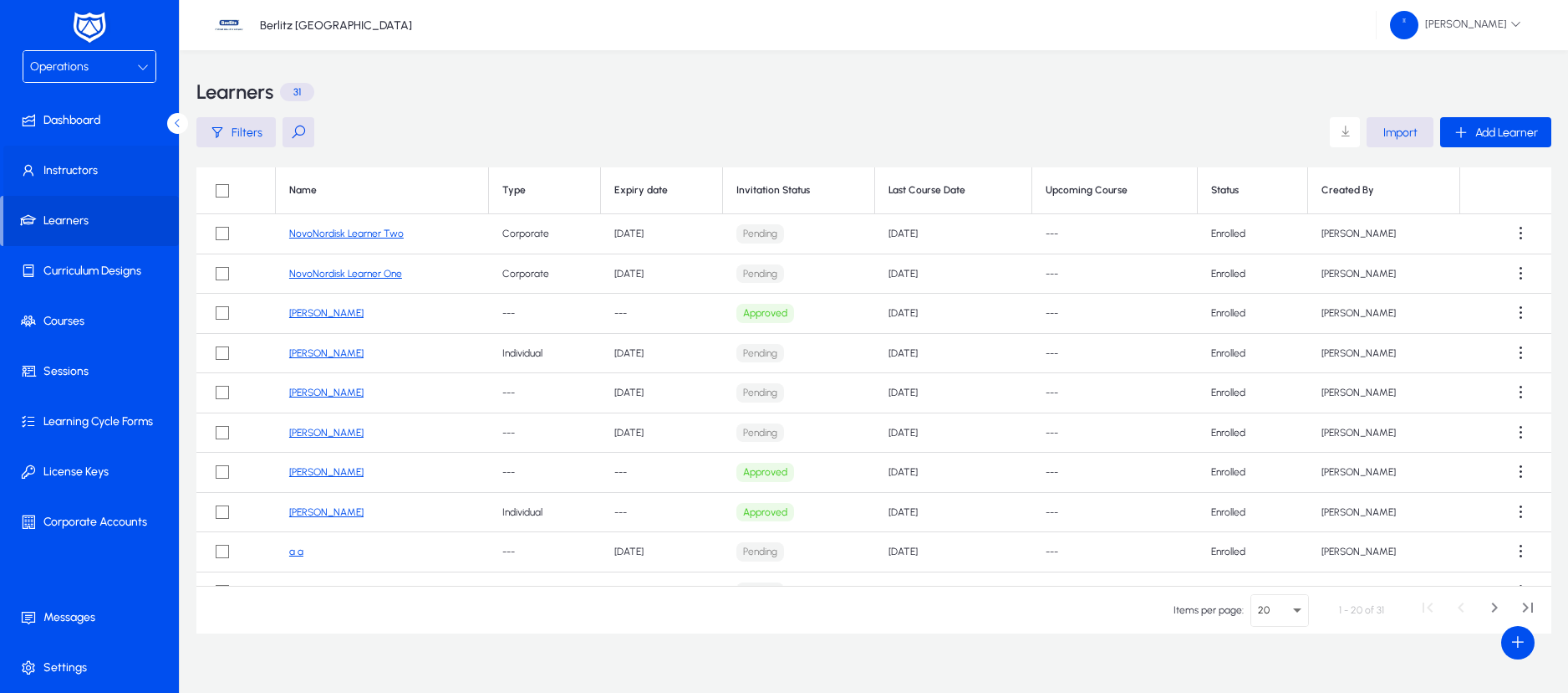
click at [79, 183] on span at bounding box center [93, 170] width 179 height 40
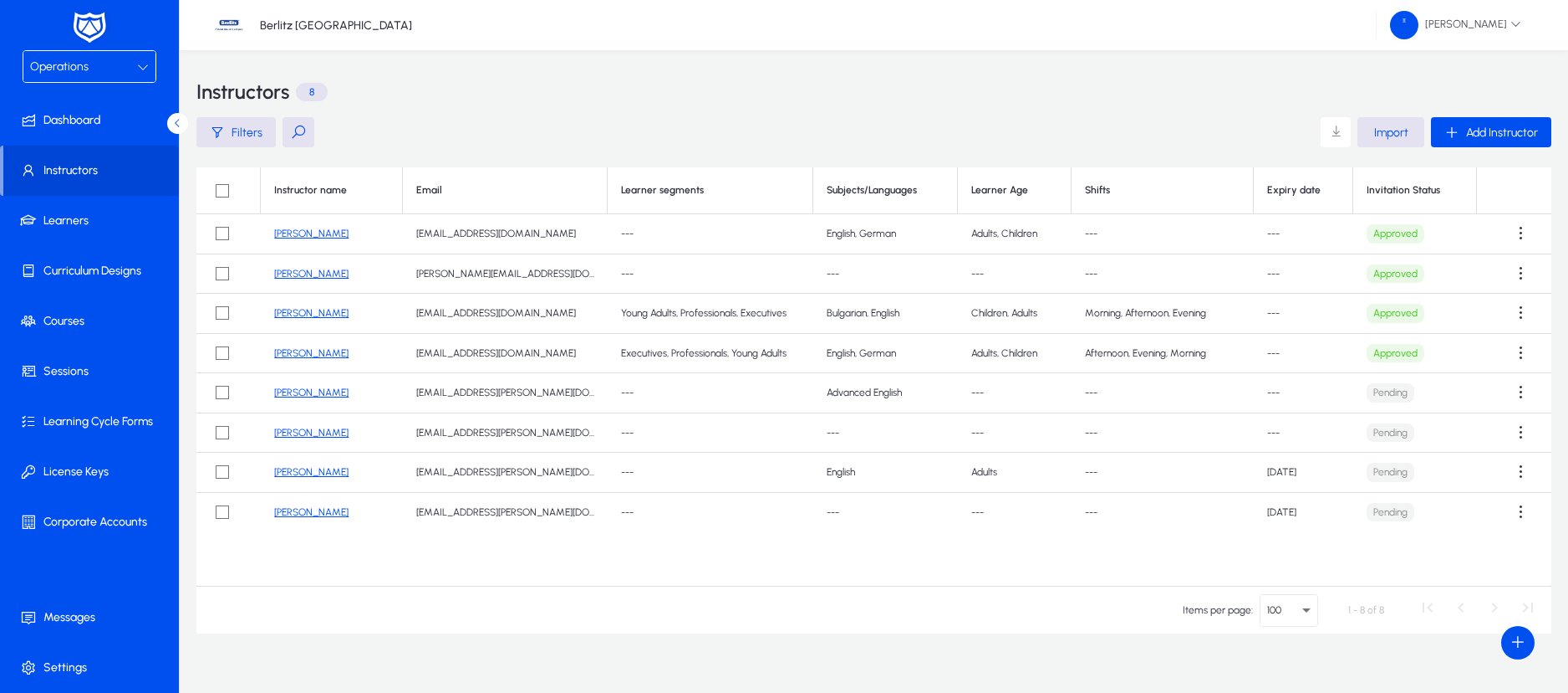
click at [305, 471] on link "[PERSON_NAME]" at bounding box center [311, 471] width 75 height 11
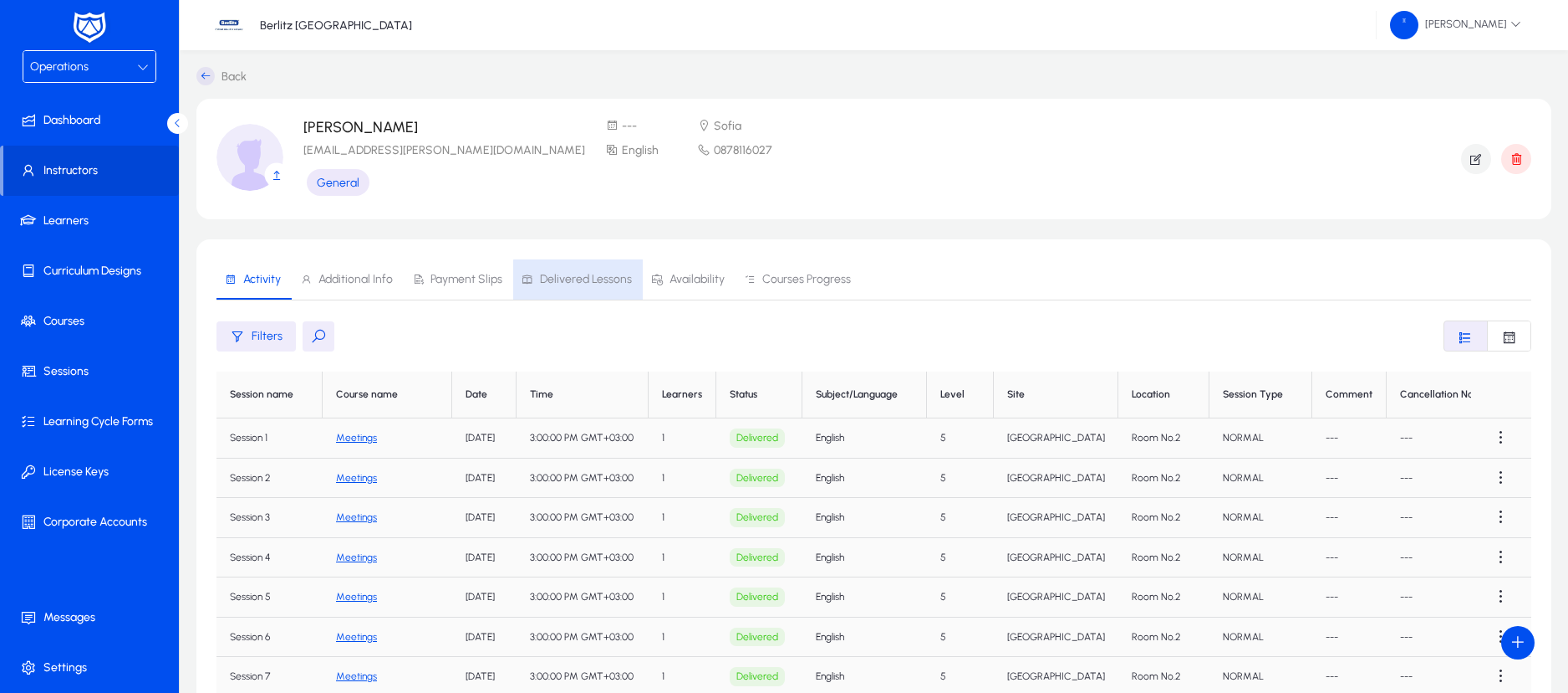
click at [608, 282] on span "Delivered Lessons" at bounding box center [586, 279] width 92 height 11
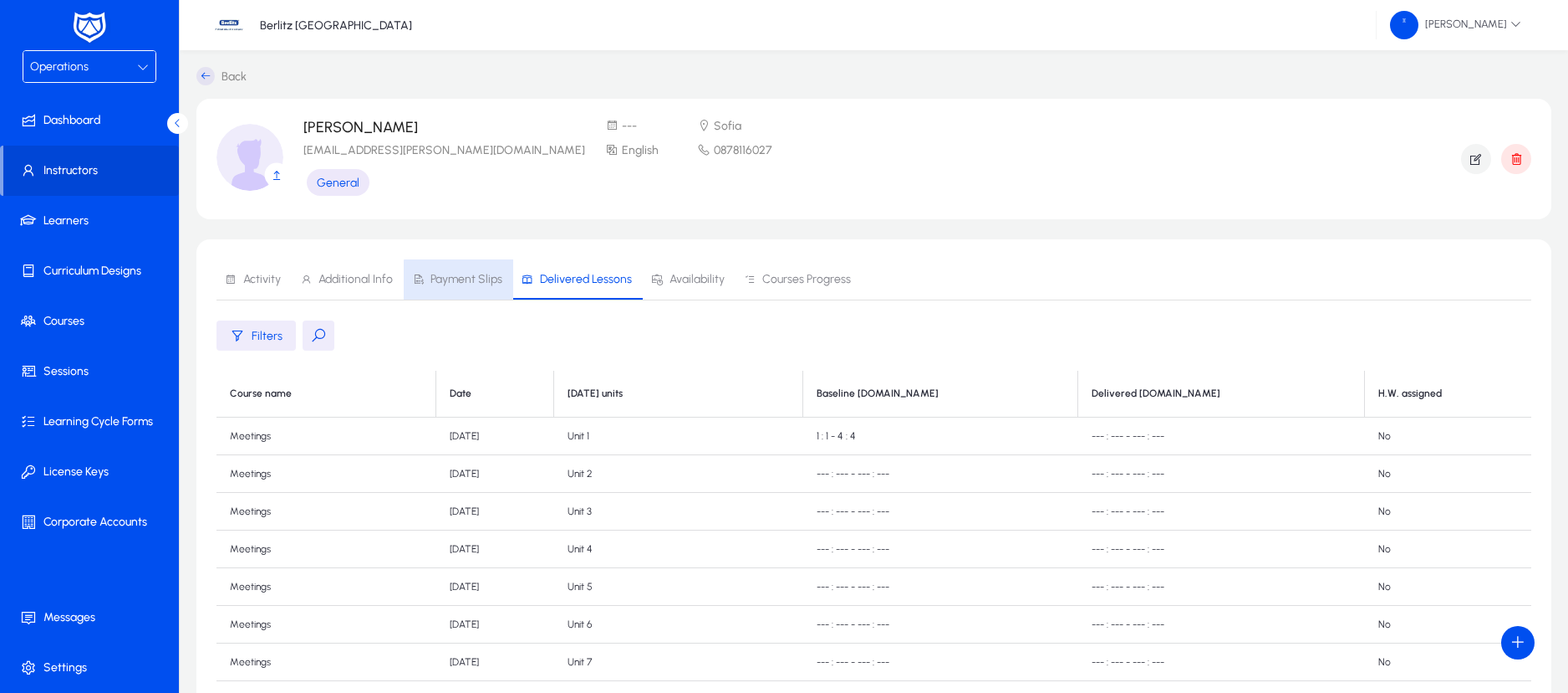
click at [482, 280] on span "Payment Slips" at bounding box center [467, 279] width 72 height 11
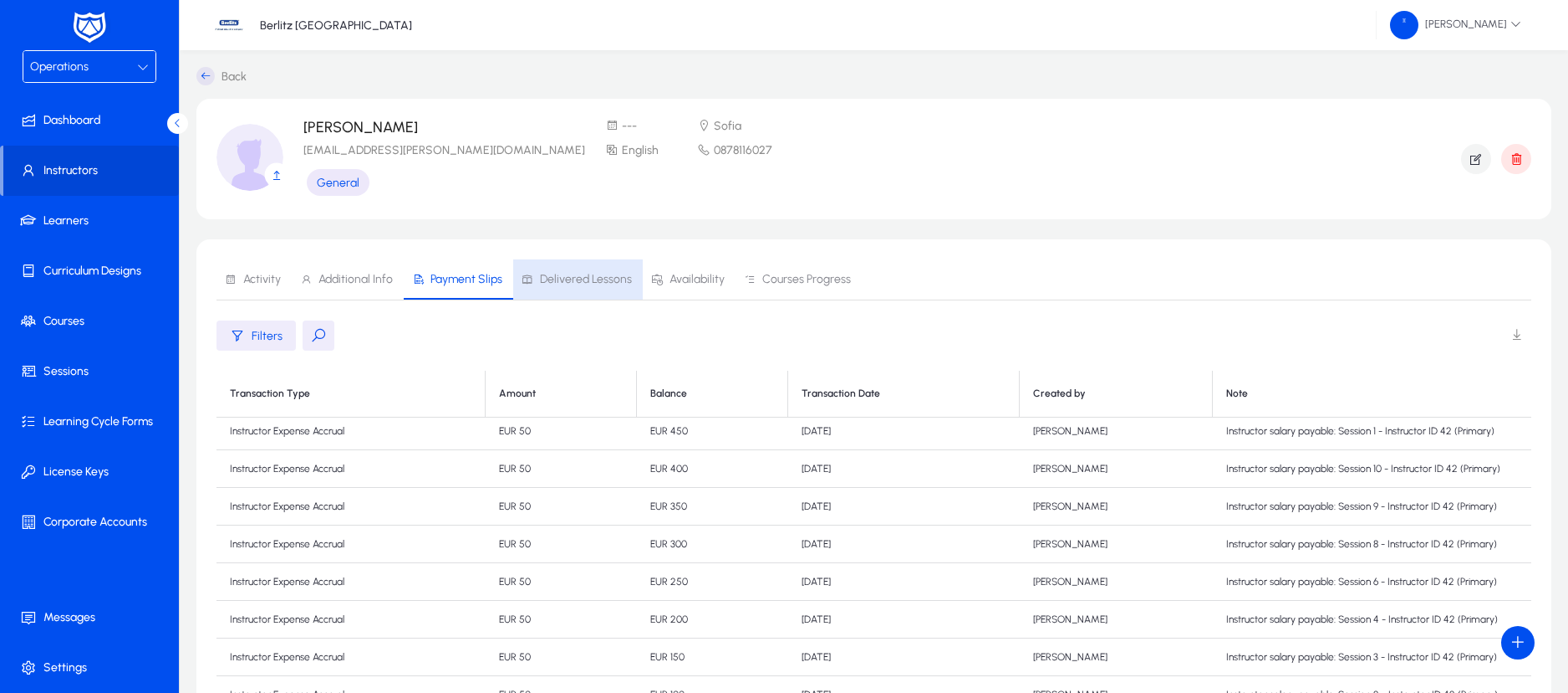
click at [599, 279] on span "Delivered Lessons" at bounding box center [586, 279] width 92 height 11
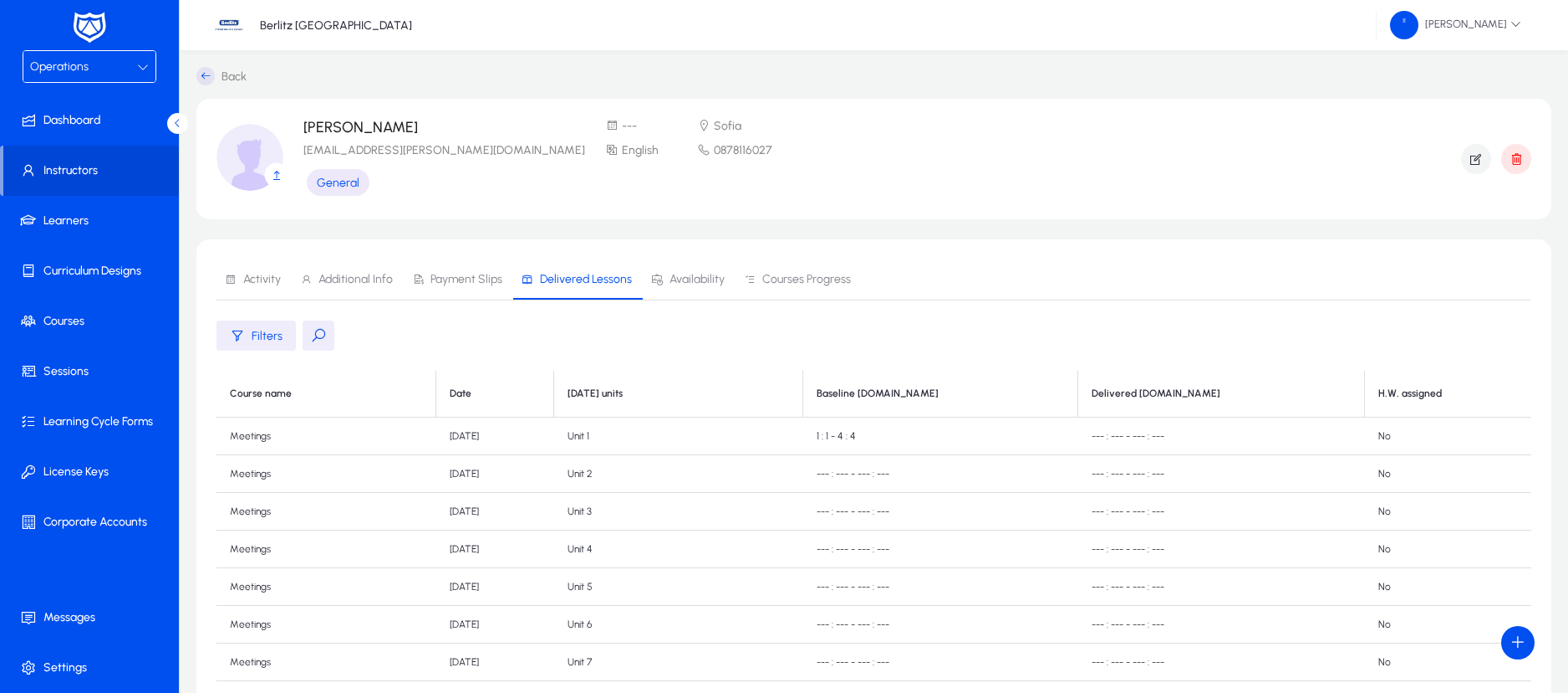
click at [136, 68] on div "Operations" at bounding box center [83, 66] width 107 height 22
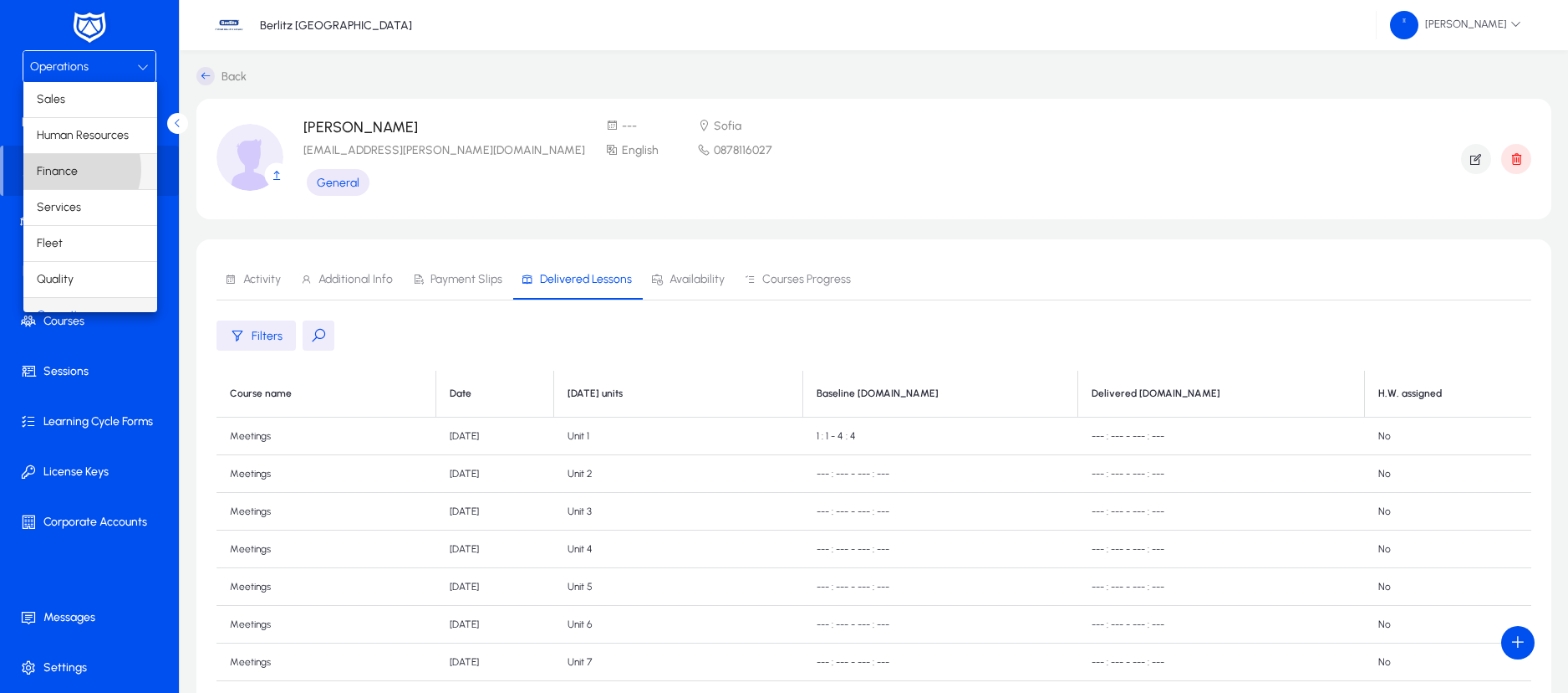
click at [72, 169] on span "Finance" at bounding box center [57, 171] width 41 height 20
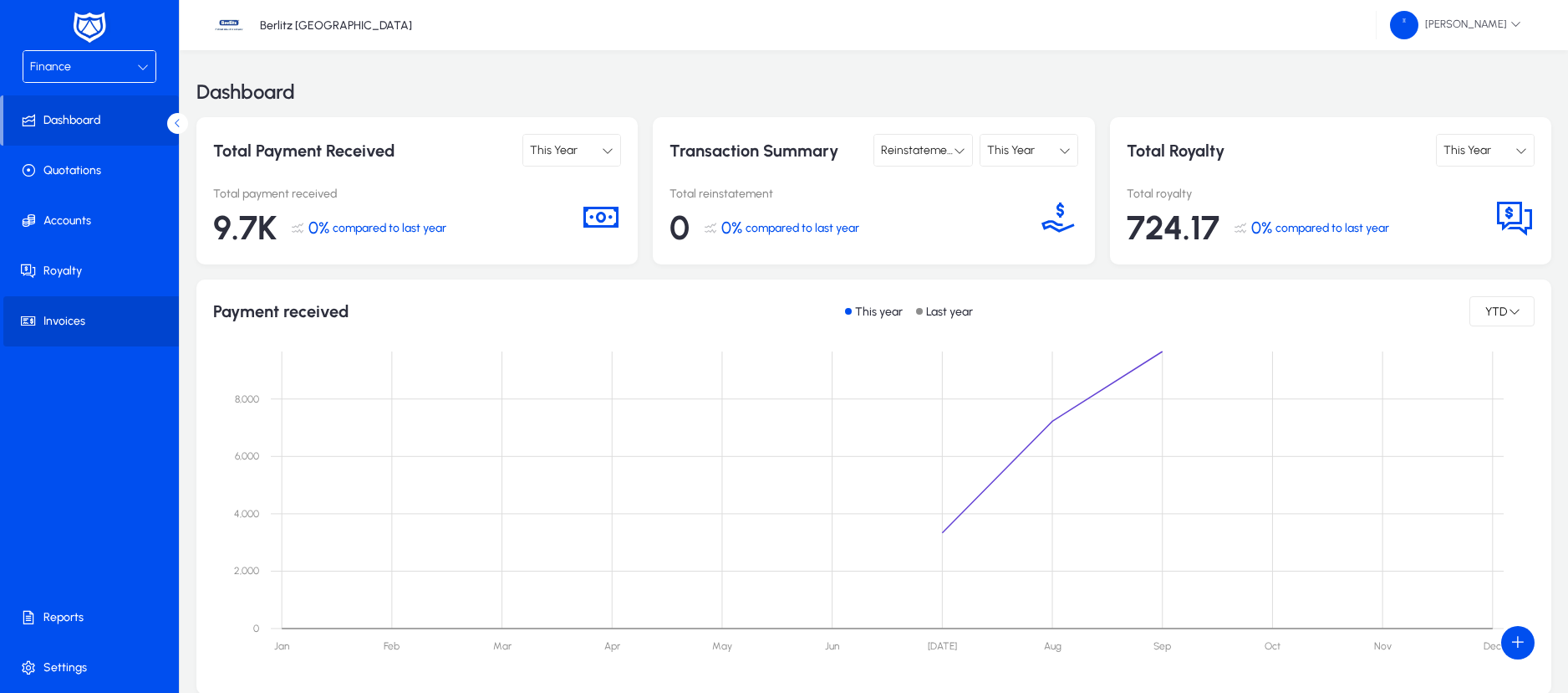
click at [84, 322] on span "Invoices" at bounding box center [93, 321] width 179 height 17
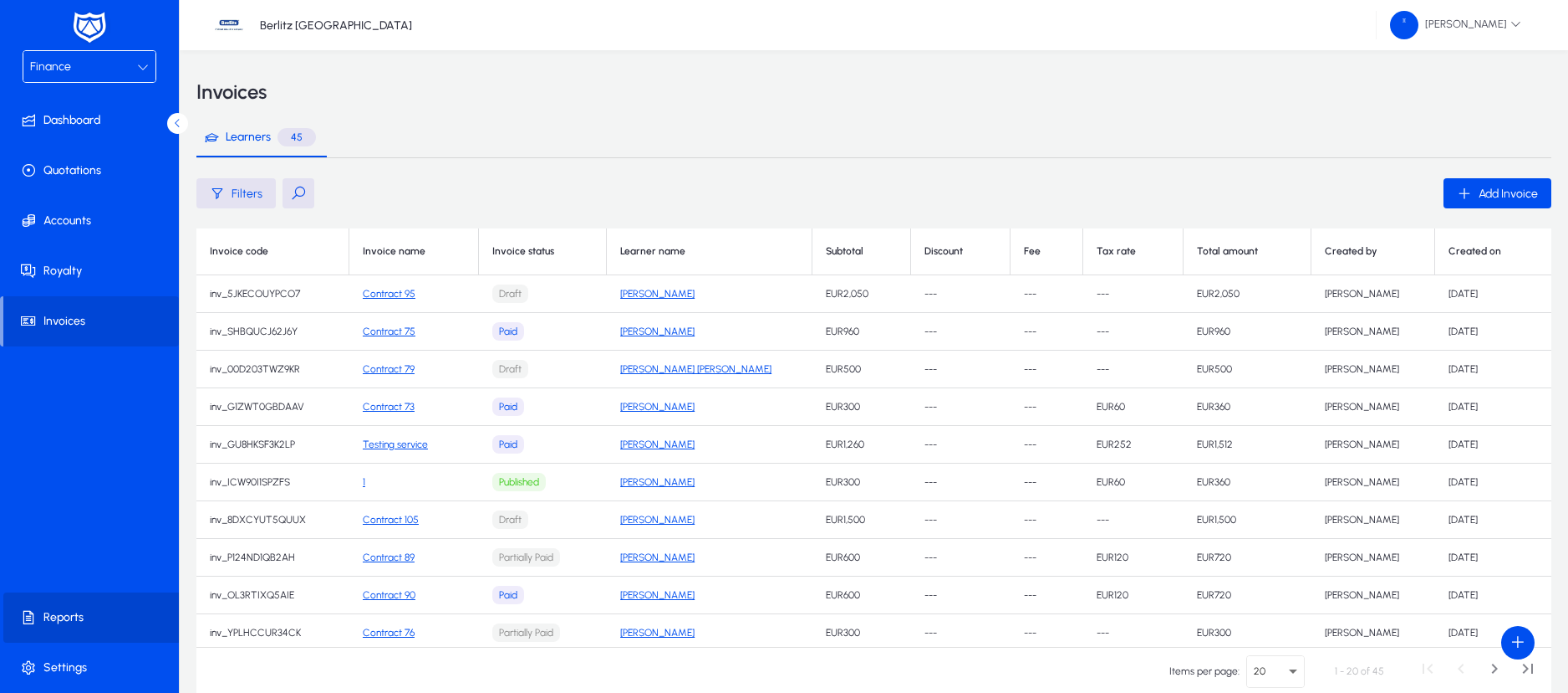
click at [61, 628] on span at bounding box center [93, 617] width 179 height 40
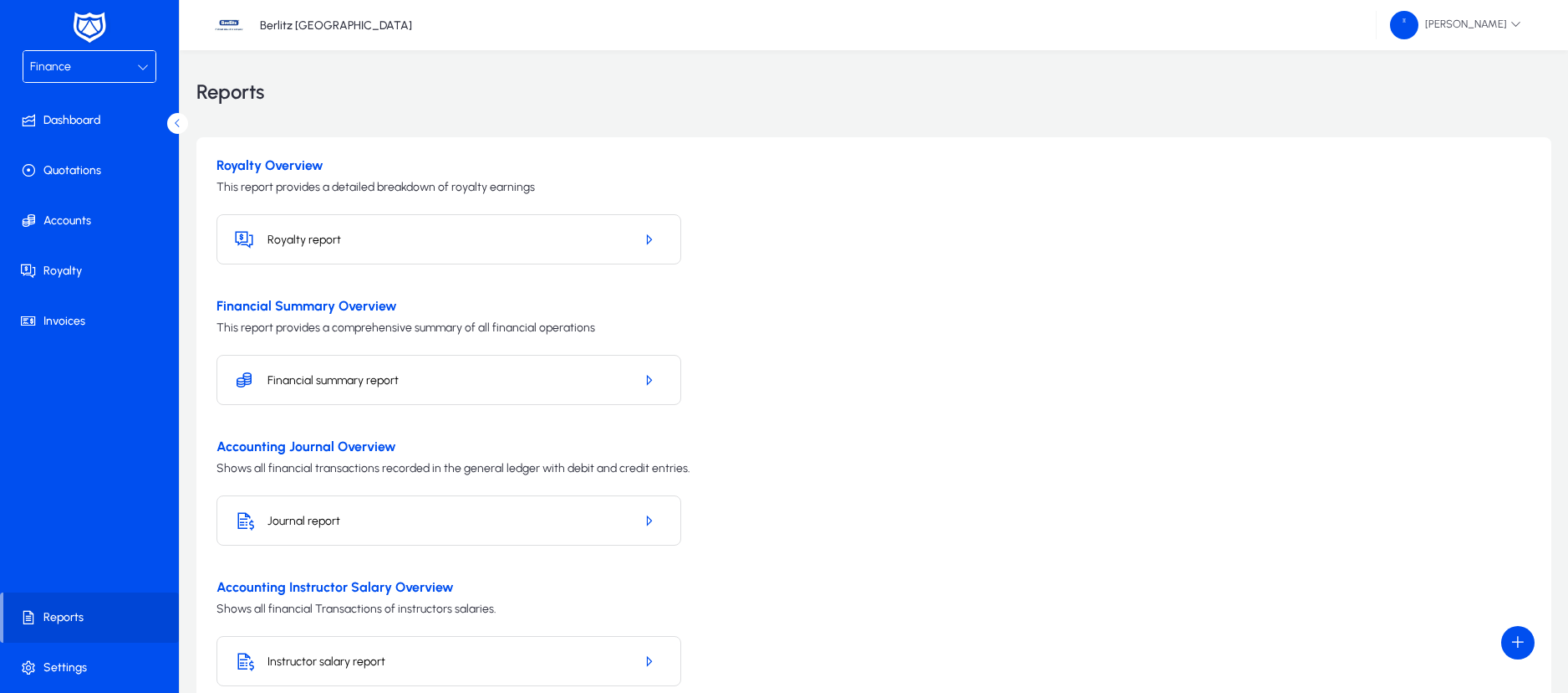
scroll to position [97, 0]
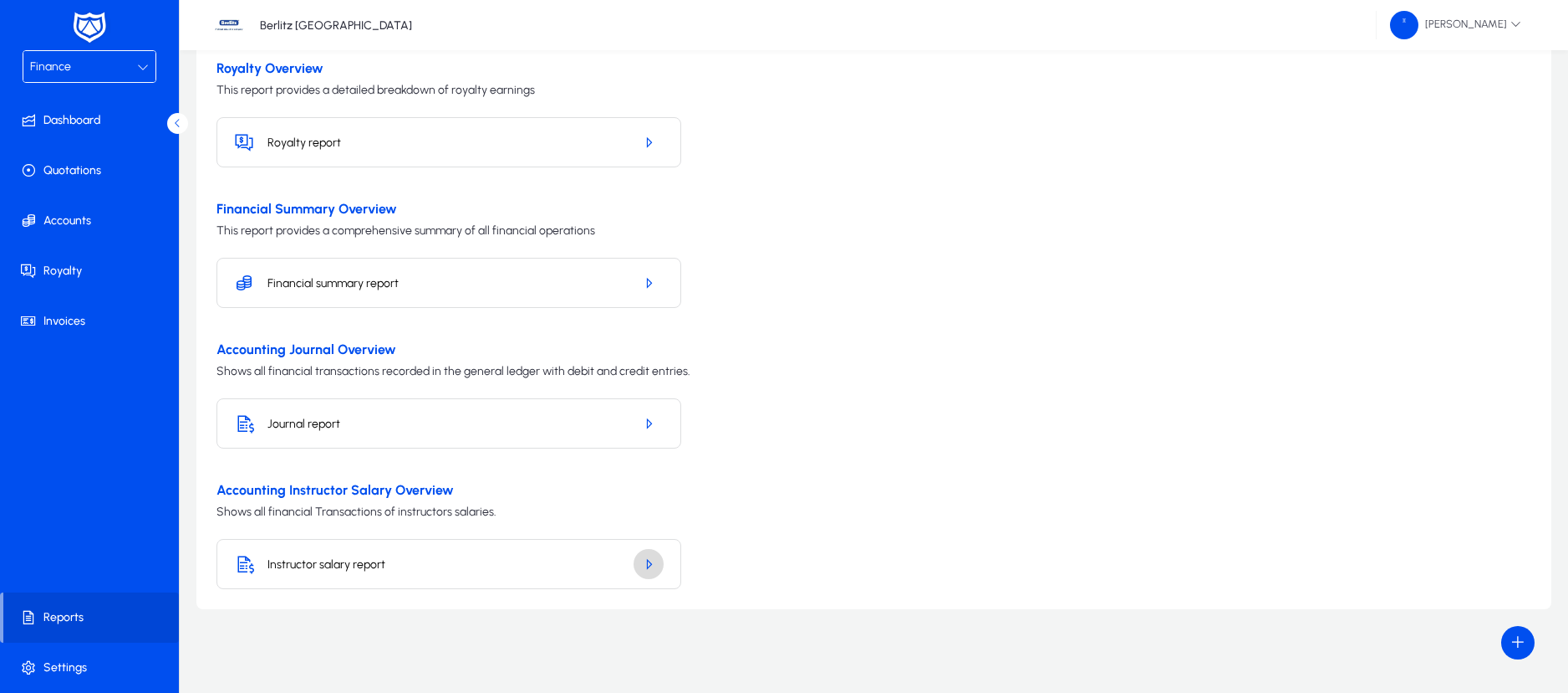
click at [651, 562] on icon "button" at bounding box center [649, 564] width 15 height 15
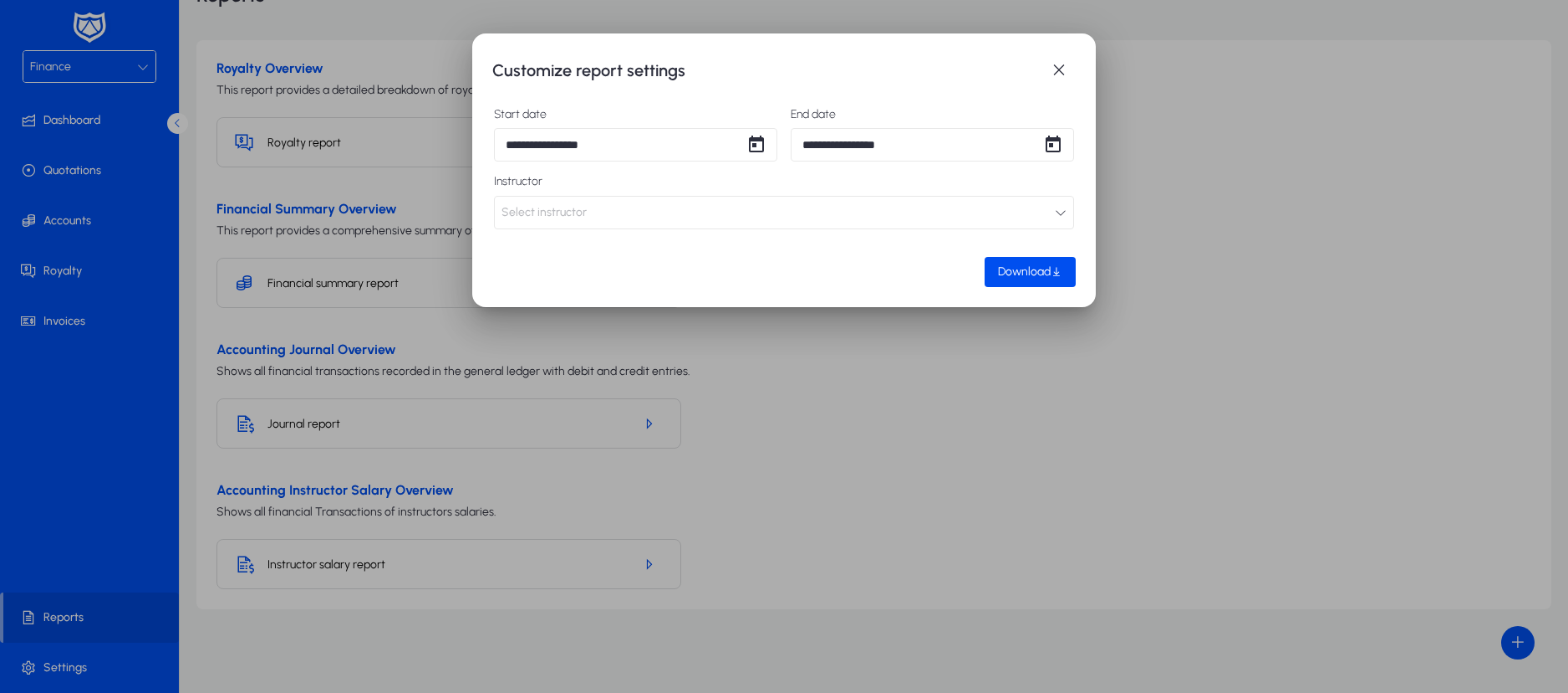
click at [1026, 215] on button "Select instructor" at bounding box center [784, 212] width 580 height 33
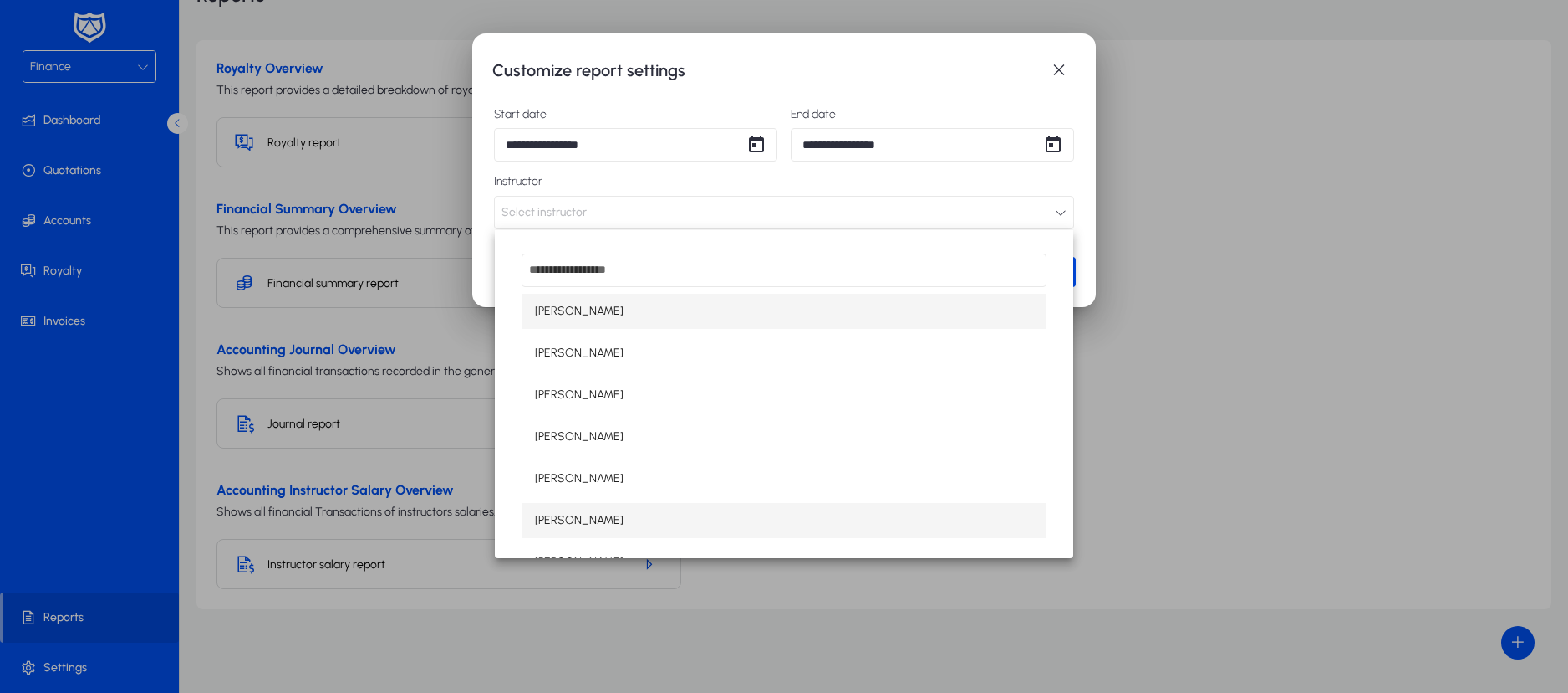
scroll to position [97, 0]
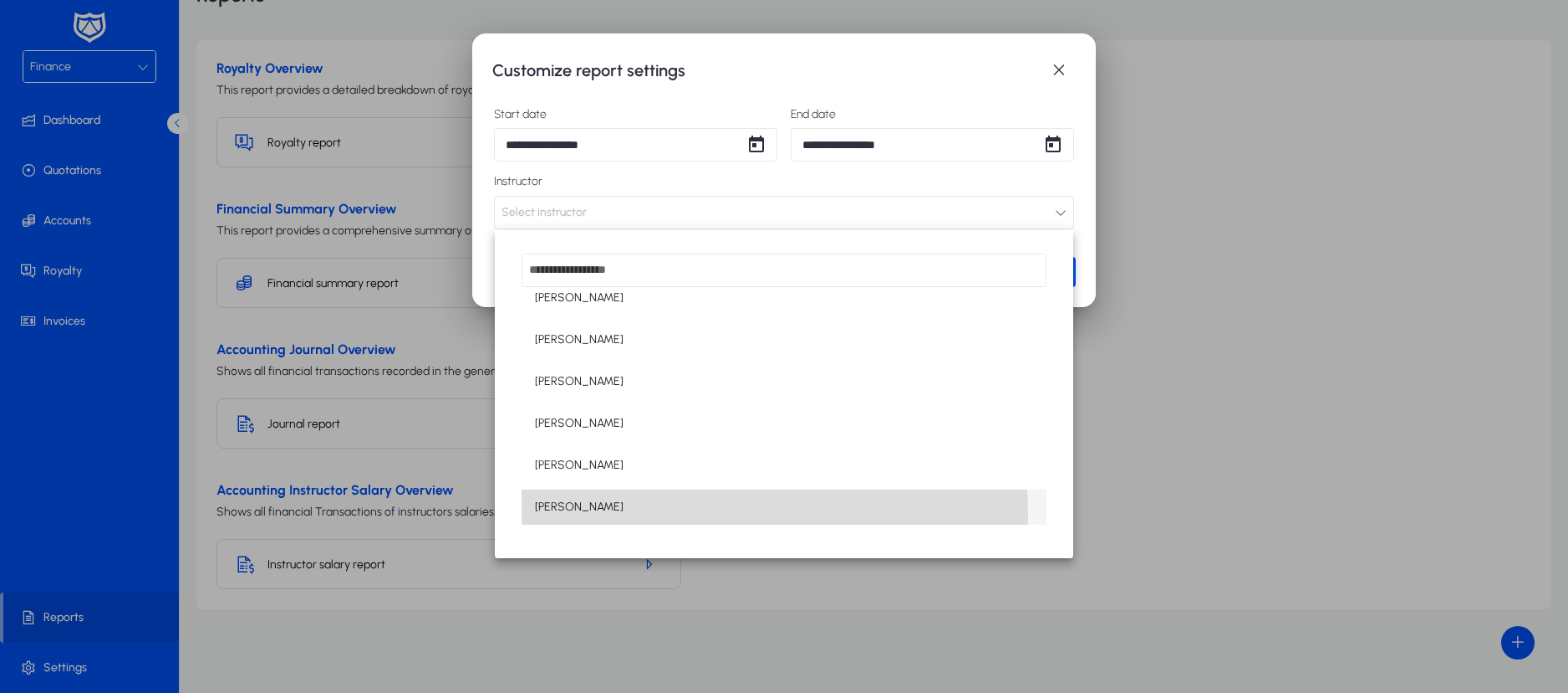
click at [641, 516] on mat-option "[PERSON_NAME]" at bounding box center [784, 506] width 525 height 35
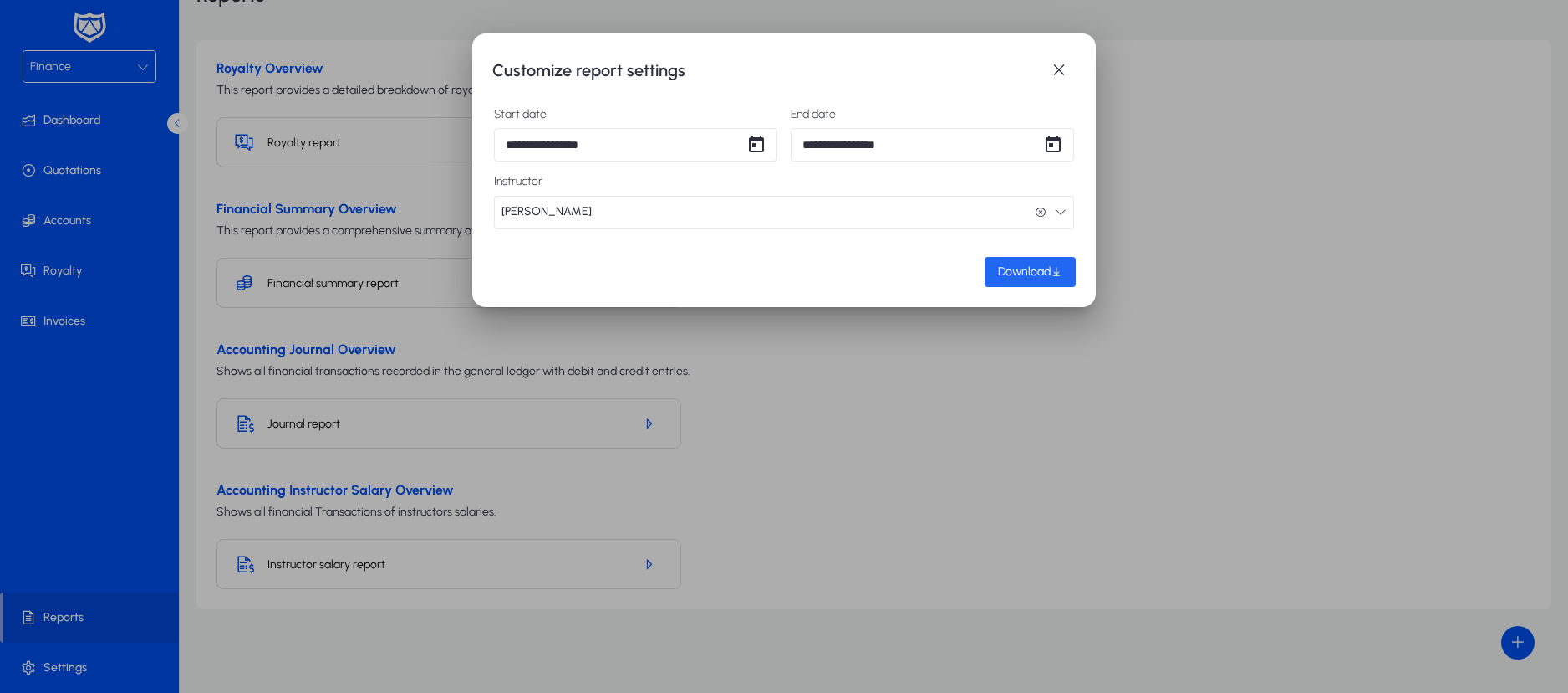
click at [1013, 264] on span "Download" at bounding box center [1025, 271] width 53 height 14
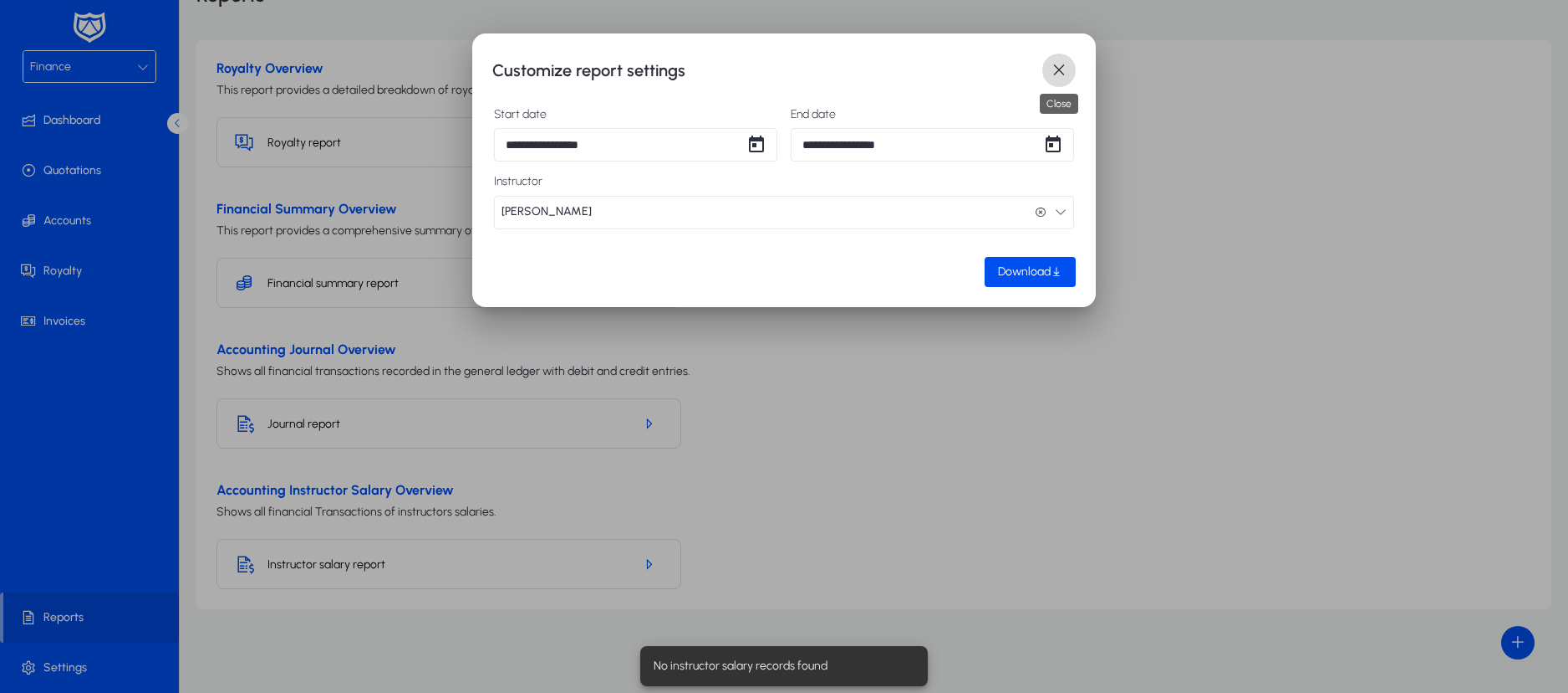
click at [1058, 70] on span "button" at bounding box center [1059, 70] width 33 height 33
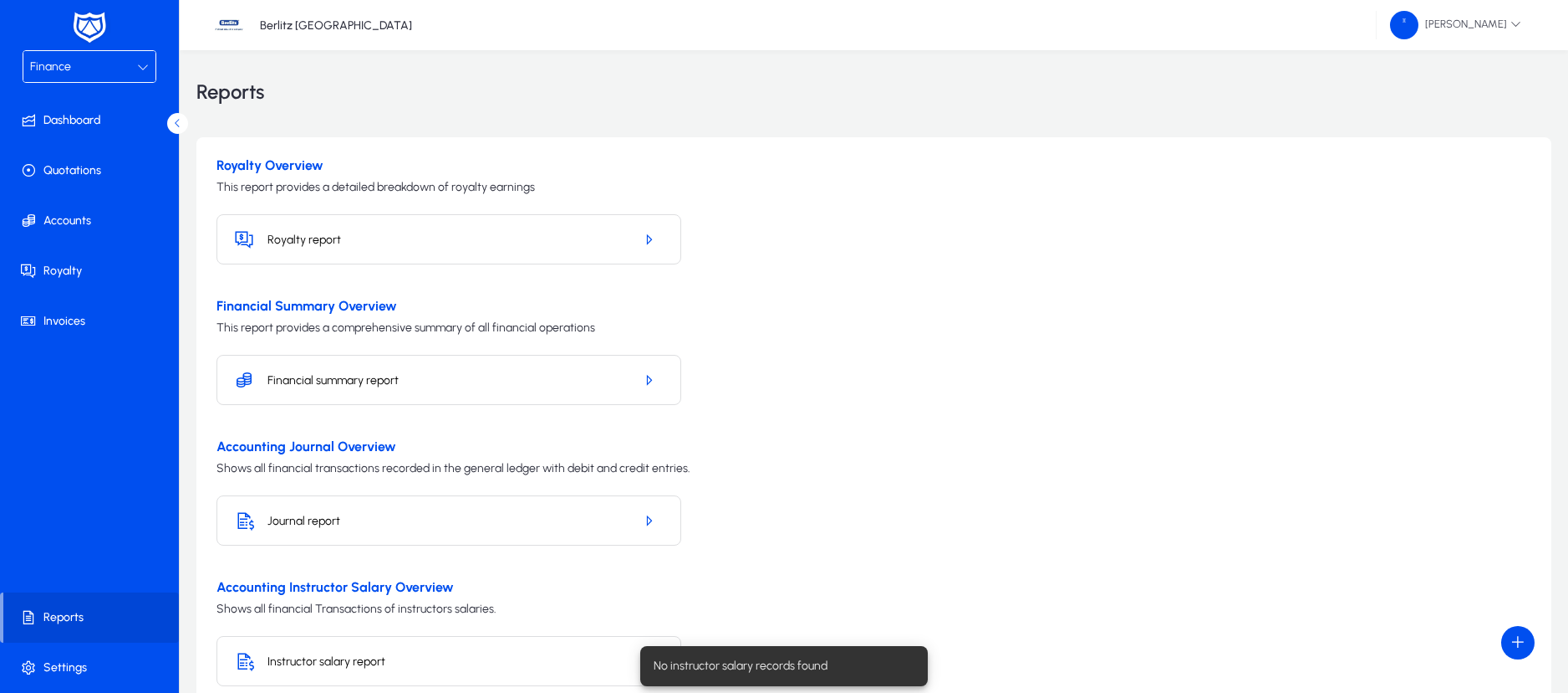
scroll to position [97, 0]
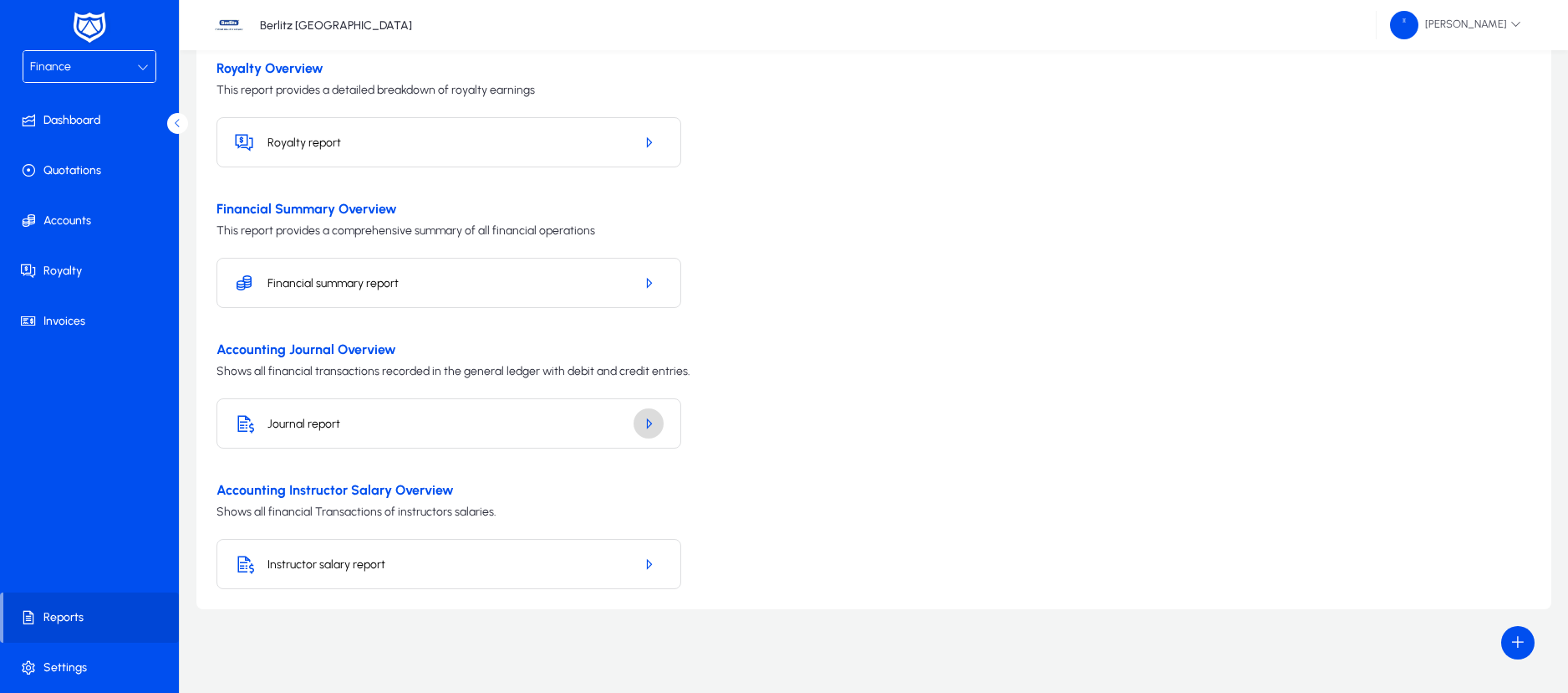
click at [649, 418] on icon "button" at bounding box center [649, 423] width 15 height 15
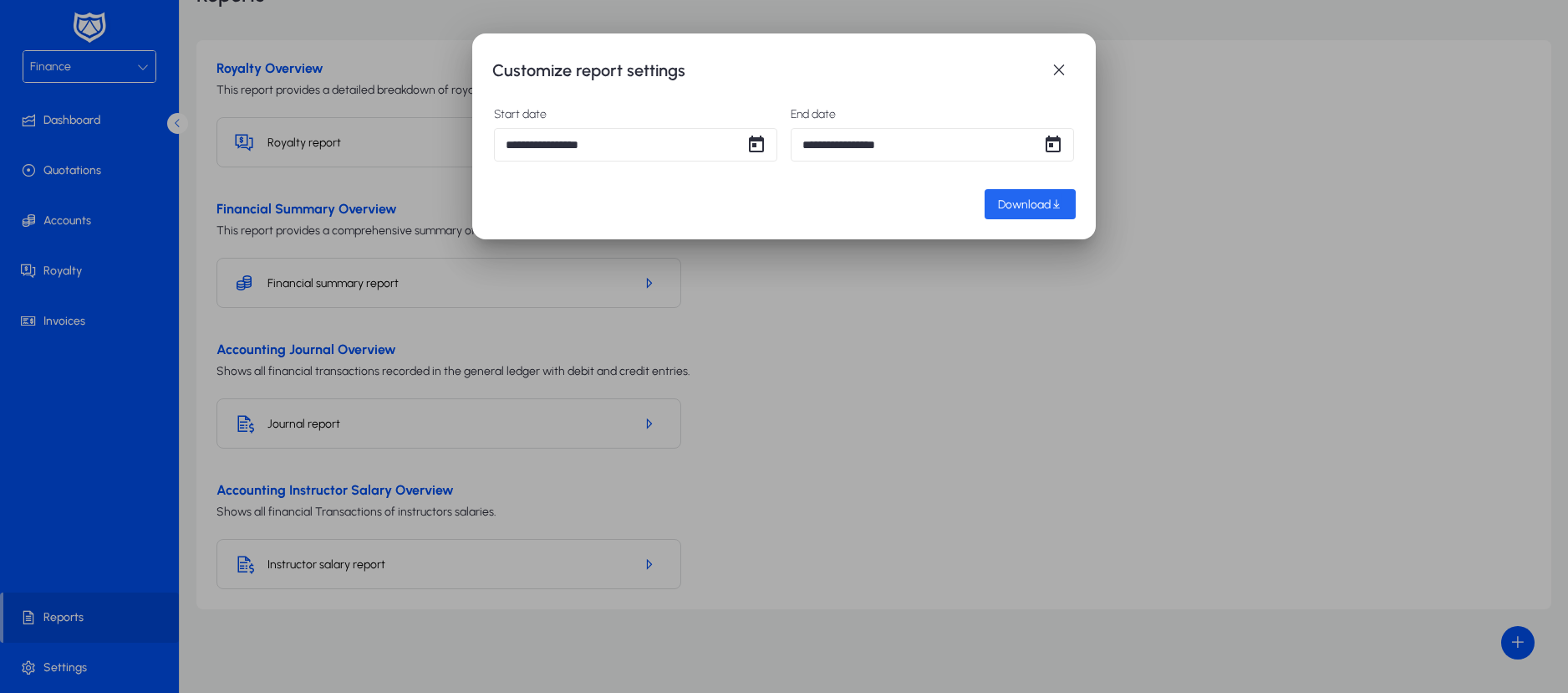
click at [997, 205] on span "button" at bounding box center [1031, 204] width 91 height 40
click at [1059, 68] on span "button" at bounding box center [1059, 70] width 33 height 33
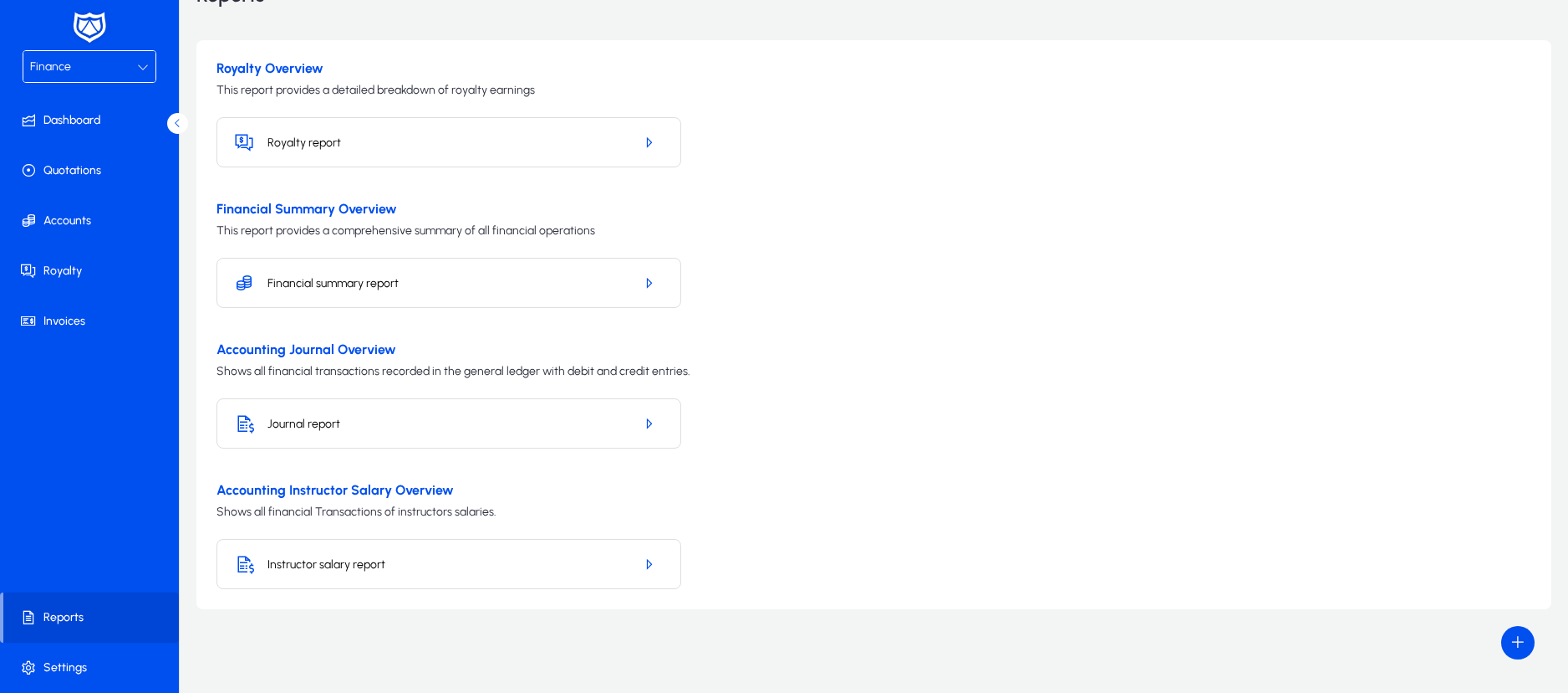
scroll to position [97, 0]
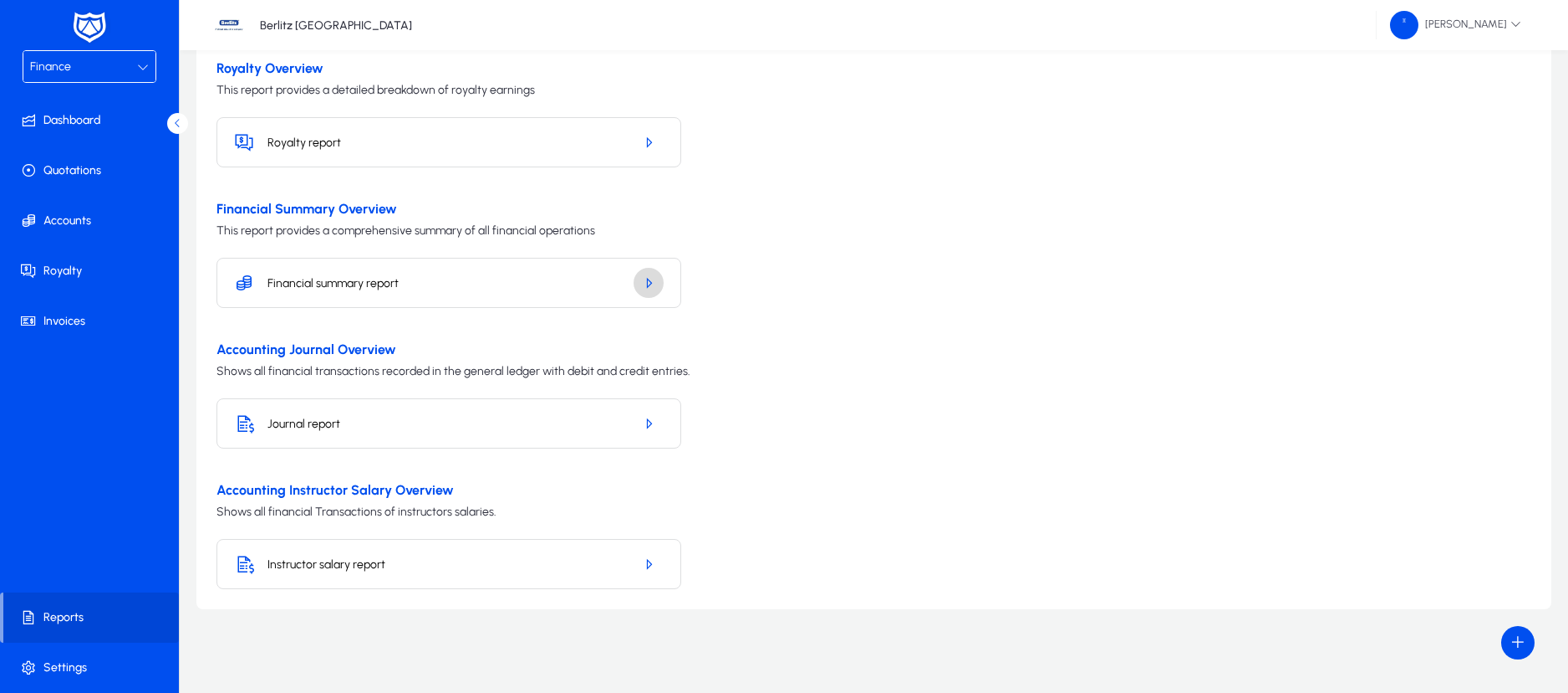
click at [643, 278] on icon "button" at bounding box center [649, 283] width 15 height 15
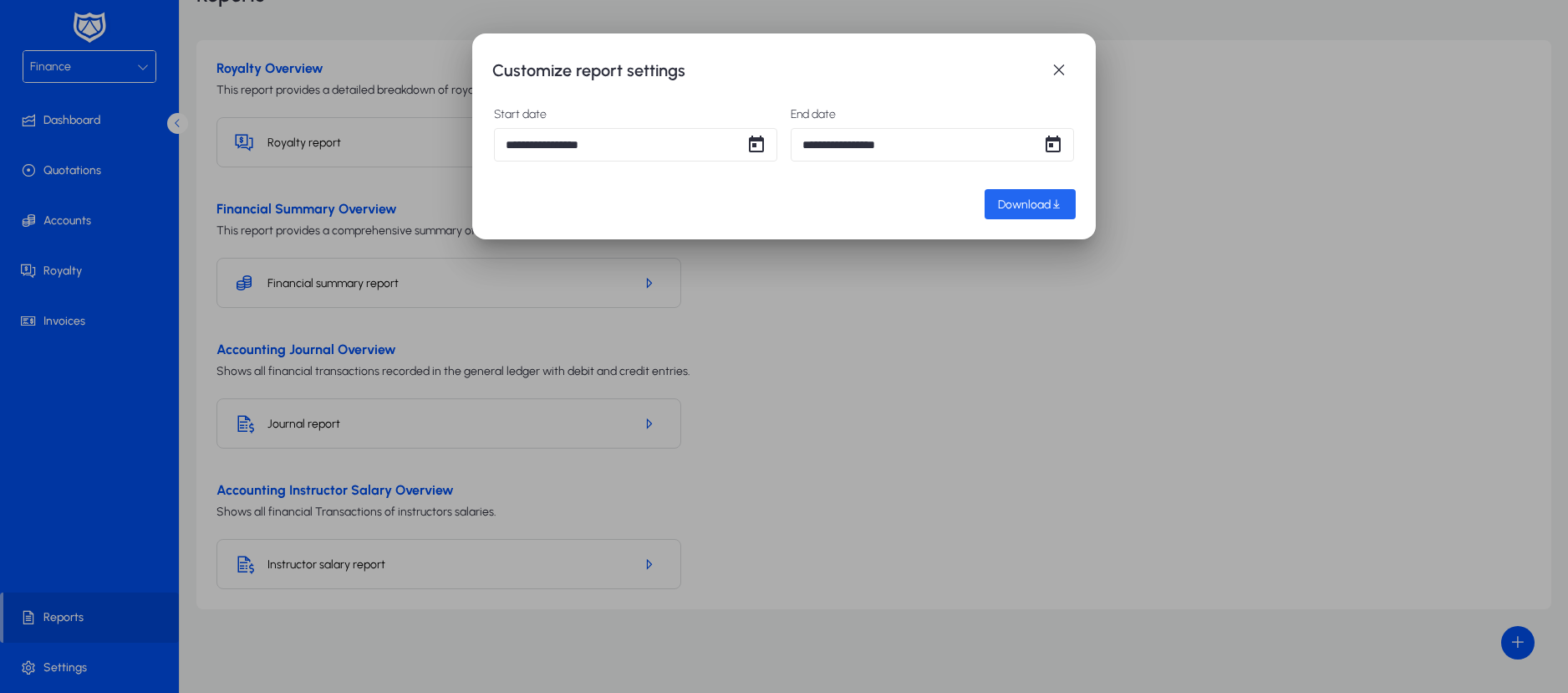
click at [1039, 212] on span "button" at bounding box center [1031, 204] width 91 height 40
click at [1060, 74] on span "button" at bounding box center [1059, 70] width 33 height 33
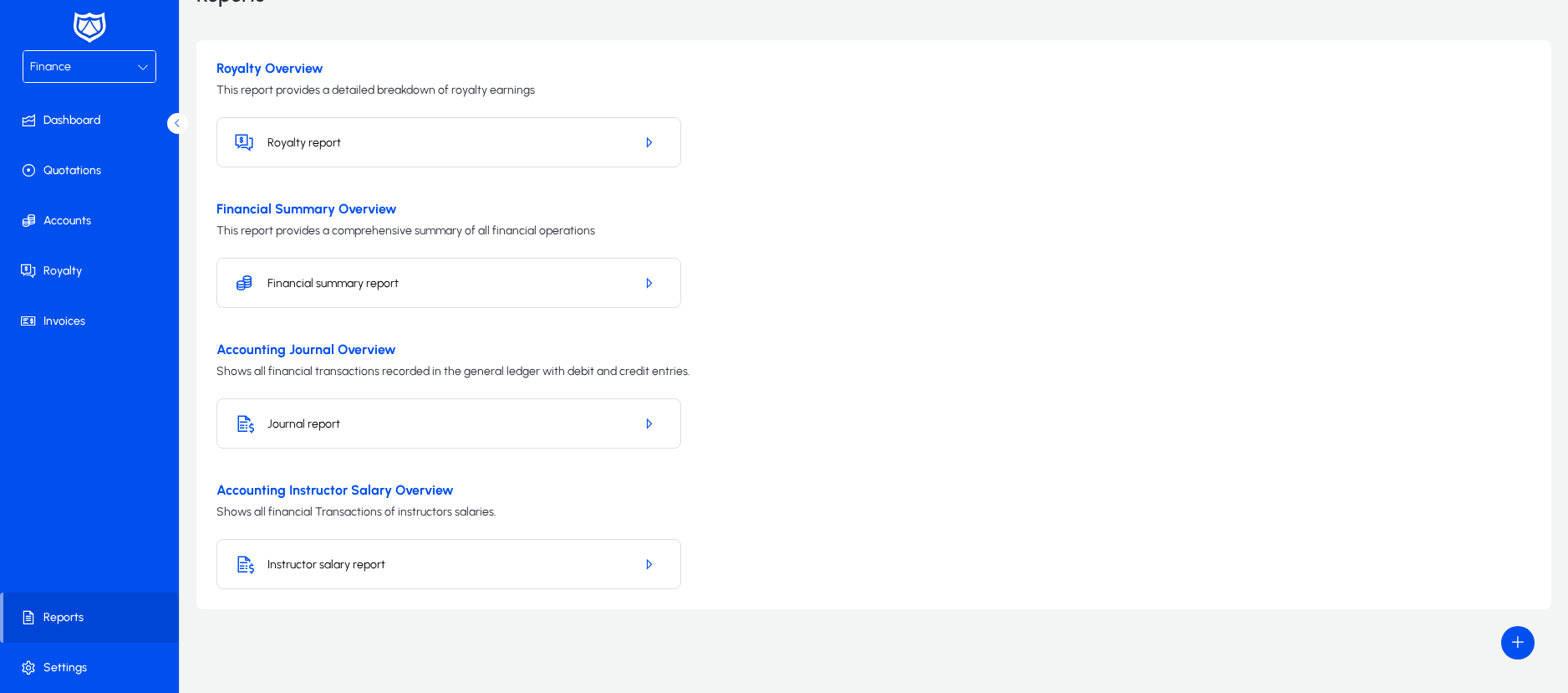
scroll to position [97, 0]
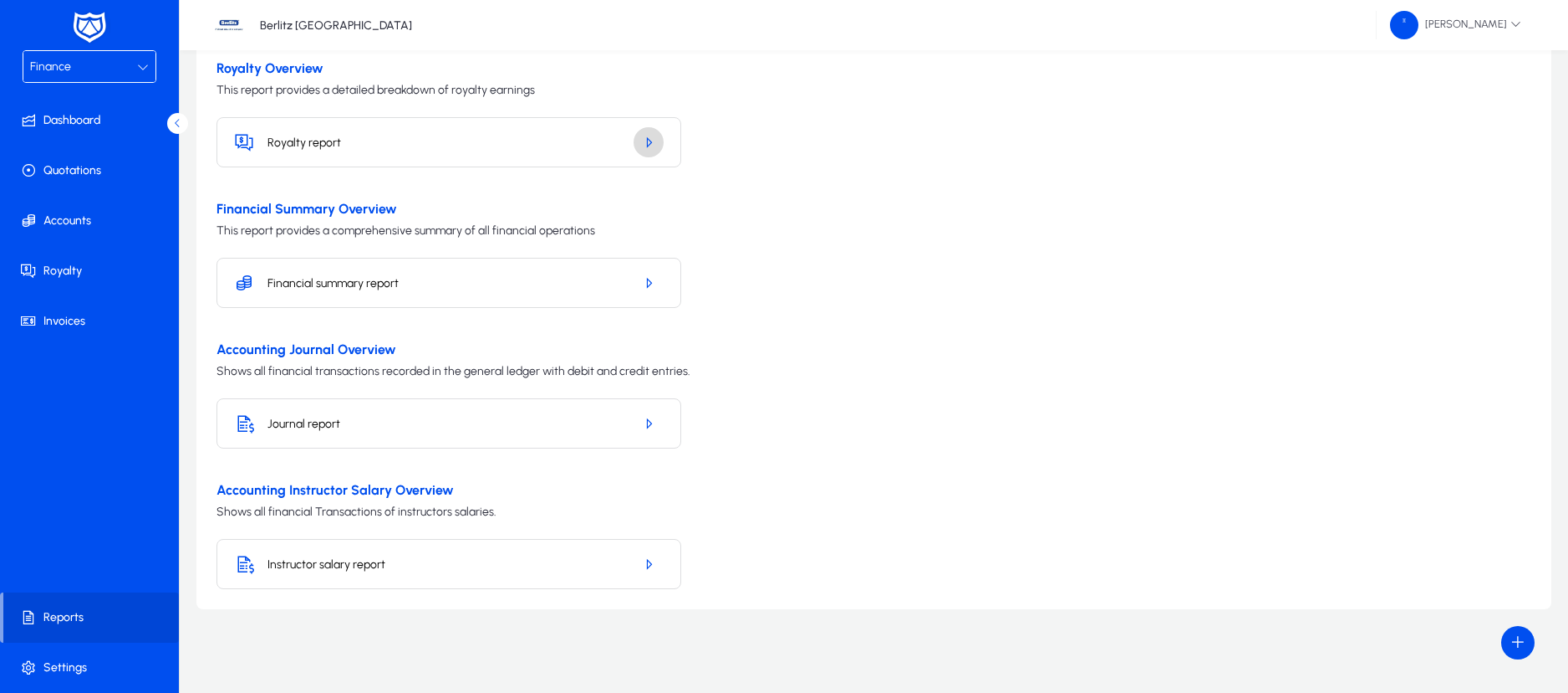
click at [649, 151] on span "button" at bounding box center [649, 142] width 30 height 40
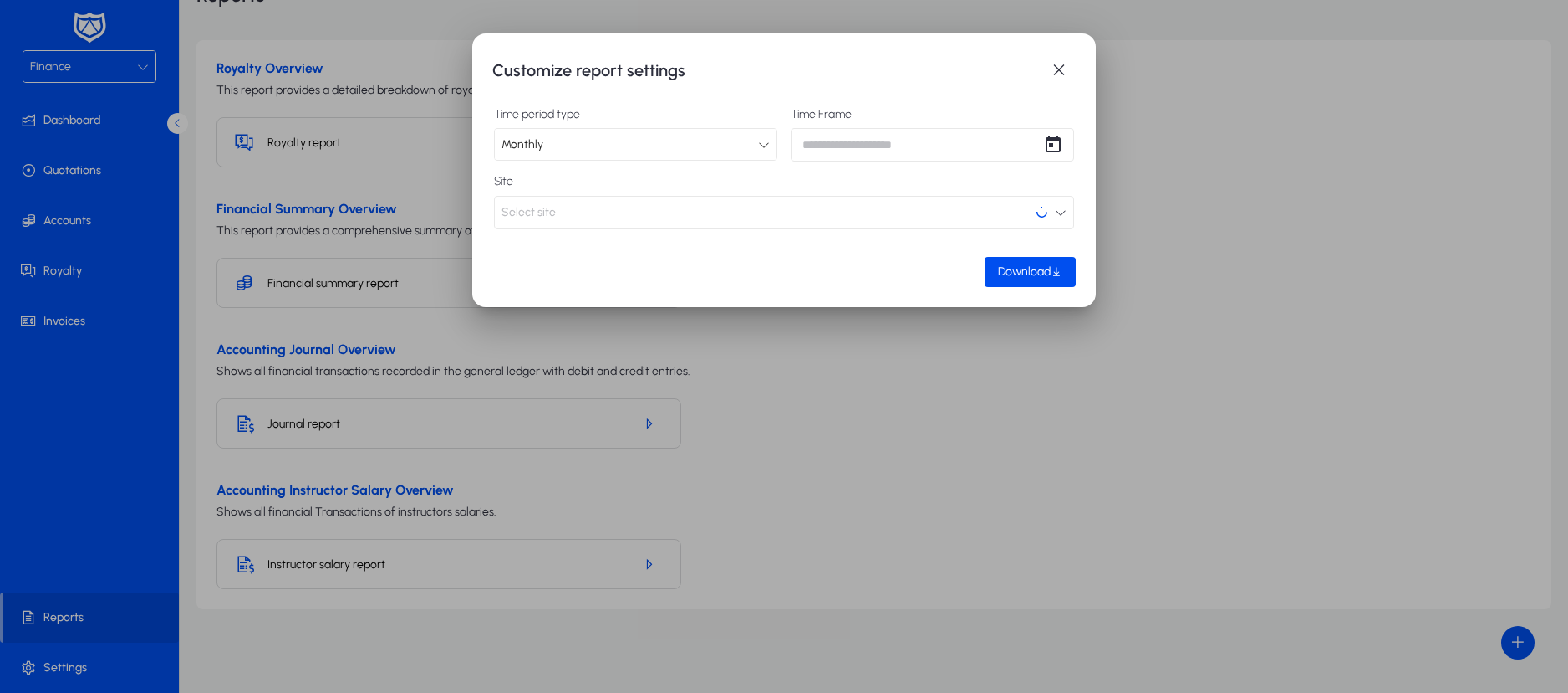
scroll to position [0, 0]
click at [1055, 140] on span "Open calendar" at bounding box center [1053, 144] width 33 height 33
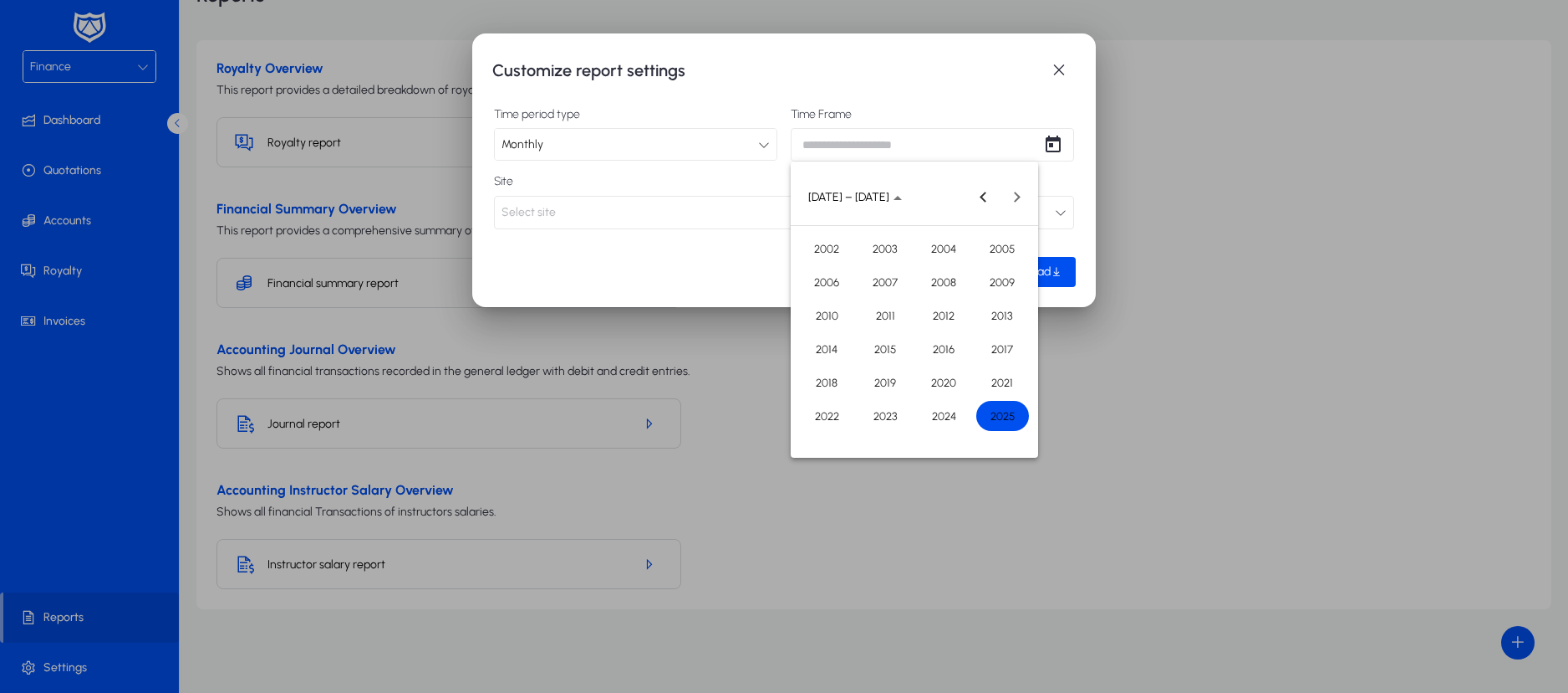
click at [1007, 405] on span "2025" at bounding box center [1003, 416] width 53 height 30
click at [829, 341] on span "SEP" at bounding box center [827, 349] width 53 height 30
type input "**********"
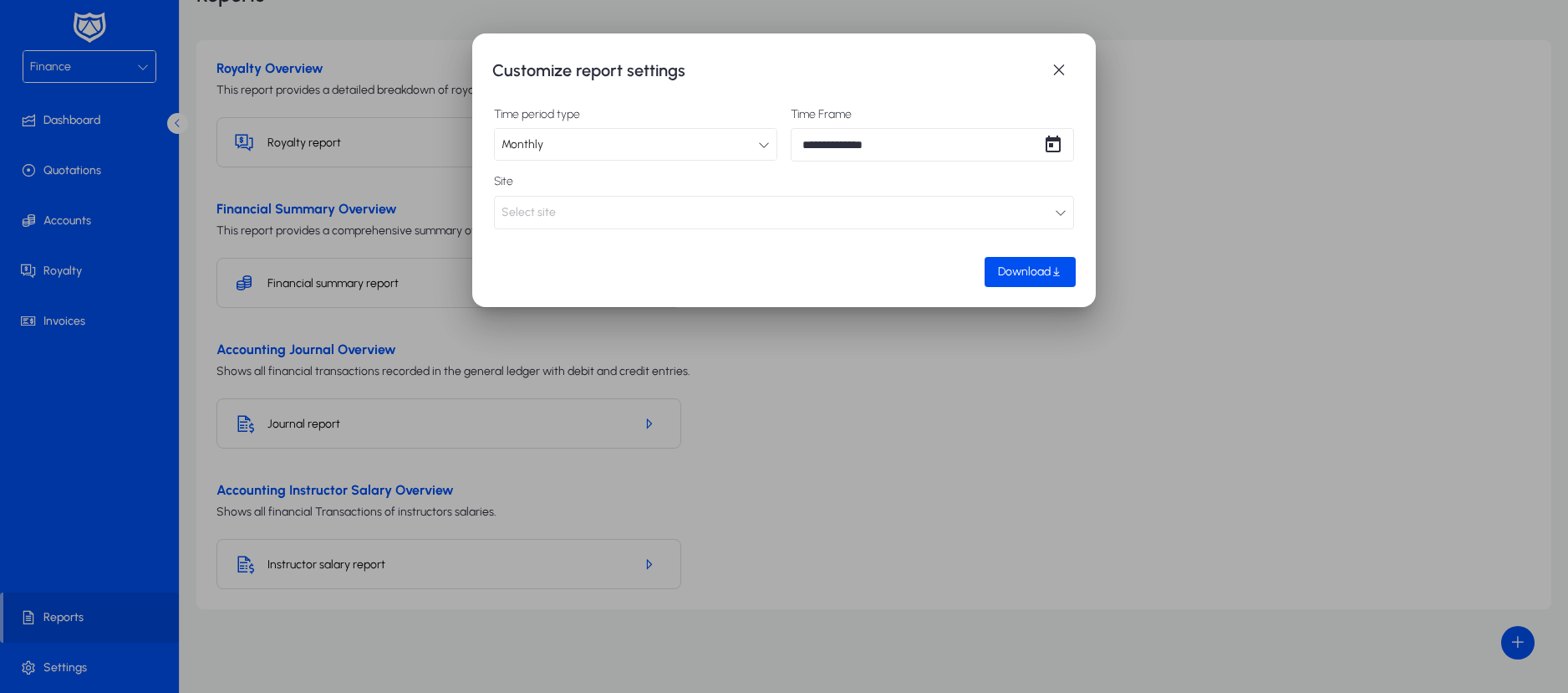
click at [836, 215] on button "Select site" at bounding box center [784, 212] width 580 height 33
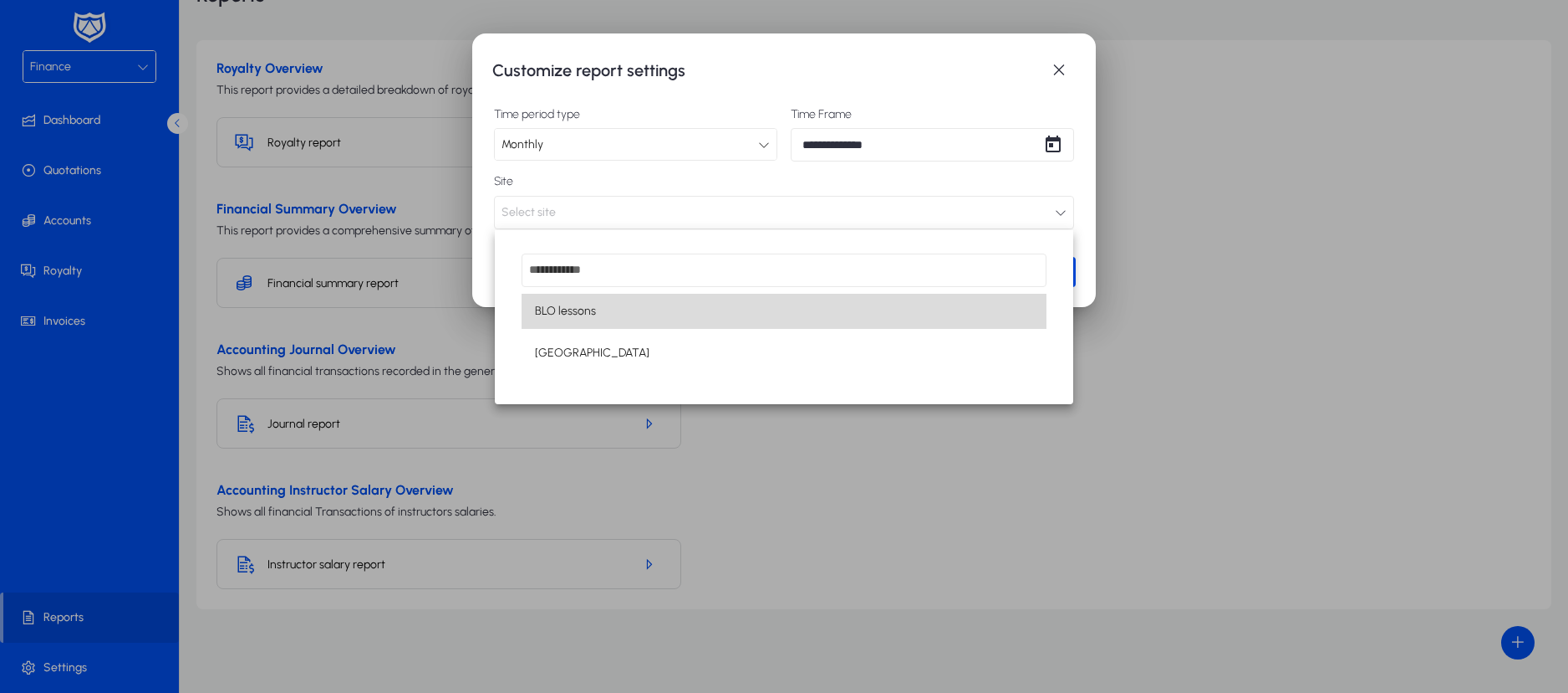
click at [665, 312] on mat-option "BLO lessons" at bounding box center [784, 311] width 525 height 35
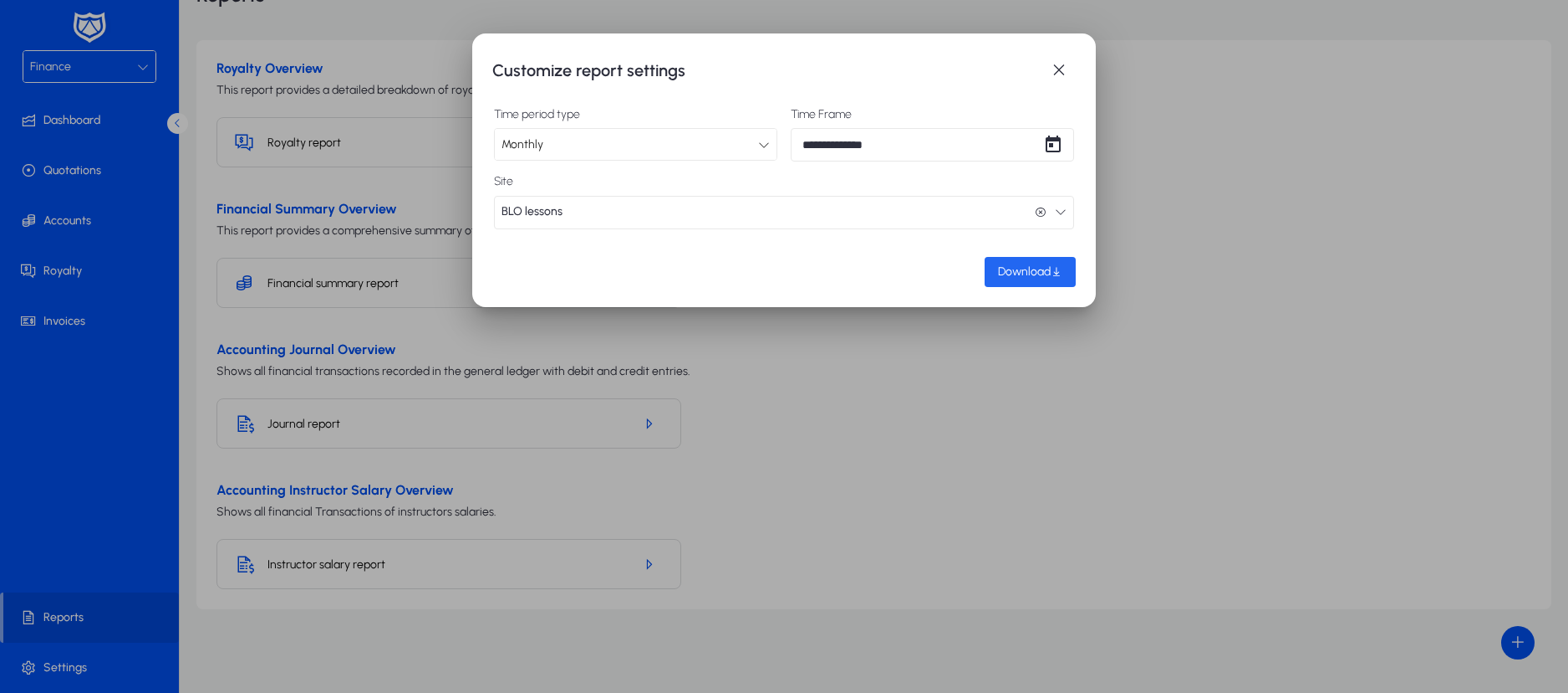
click at [1017, 273] on span "Download" at bounding box center [1025, 271] width 53 height 14
click at [1060, 72] on span "button" at bounding box center [1059, 70] width 33 height 33
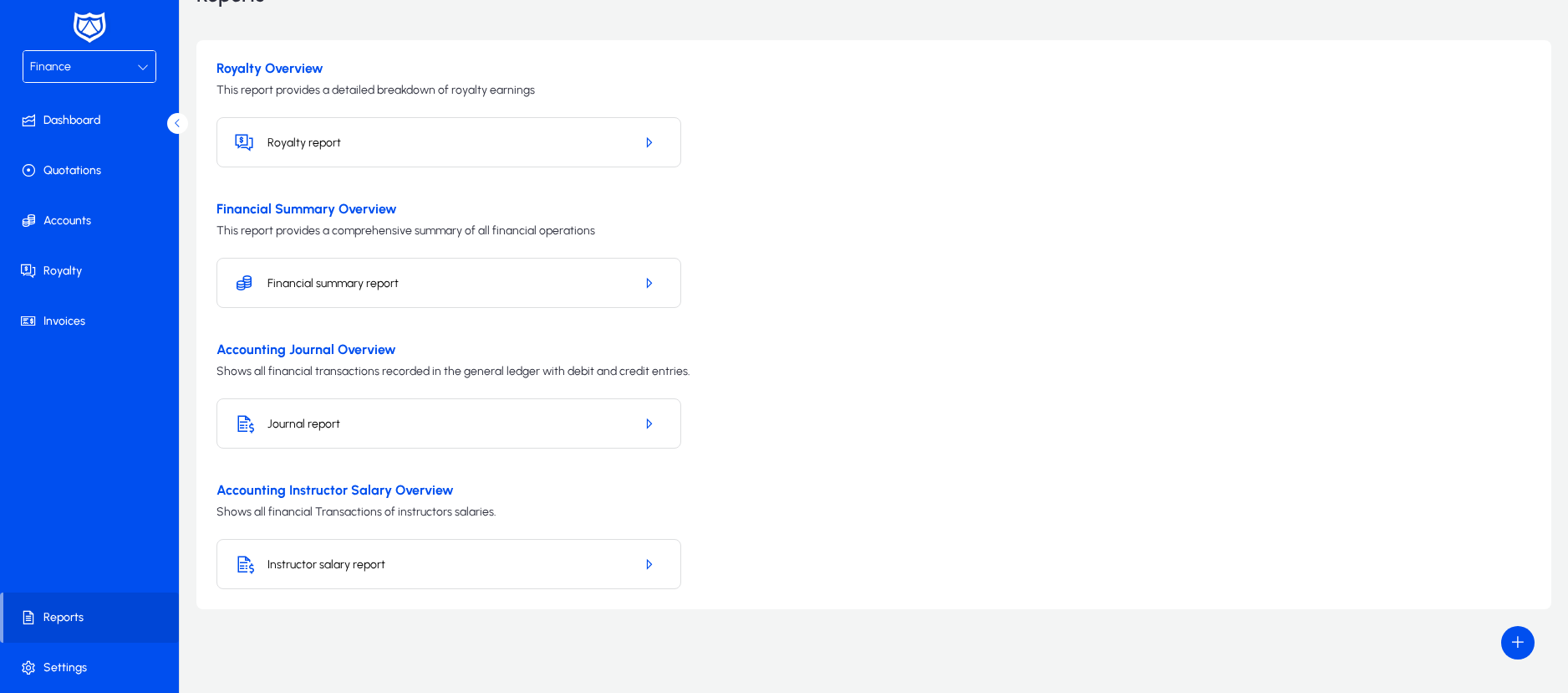
scroll to position [97, 0]
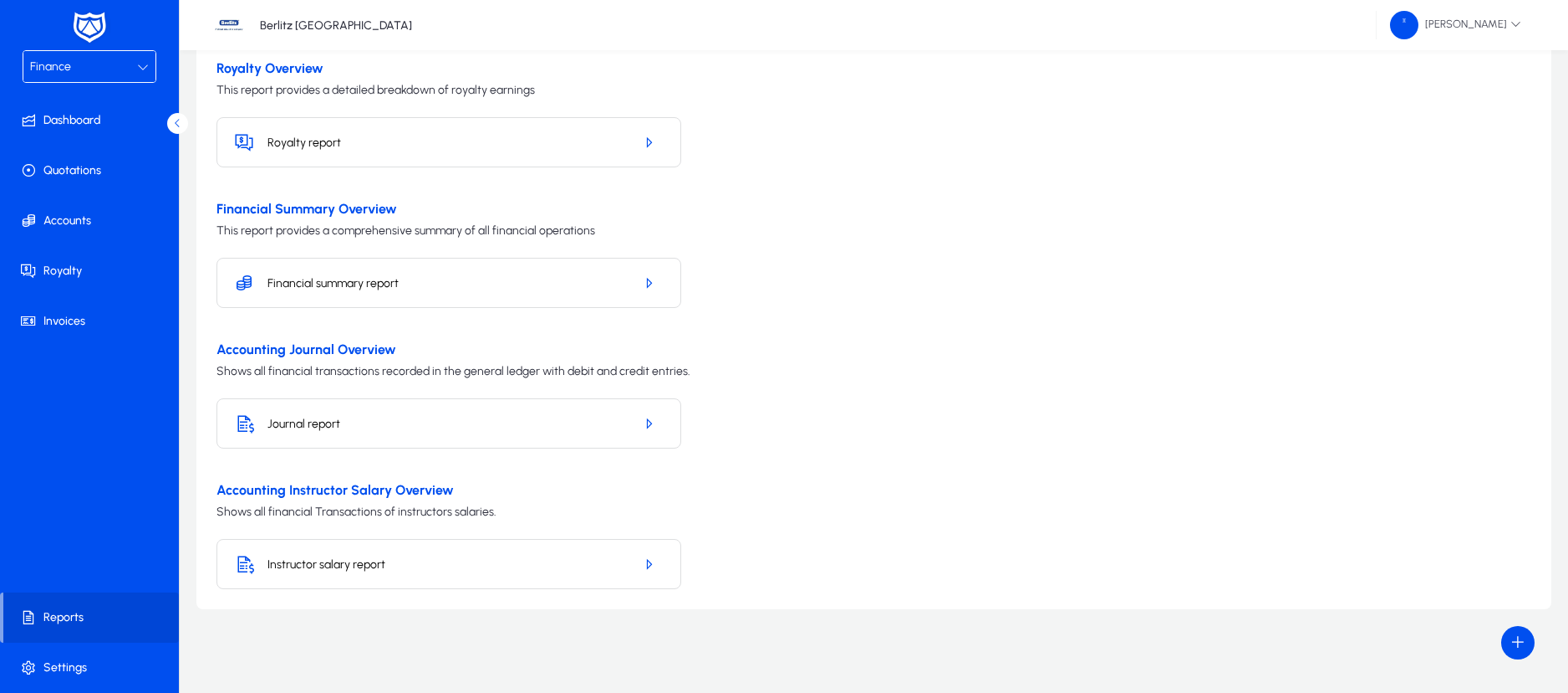
click at [139, 78] on div "Finance" at bounding box center [90, 66] width 132 height 31
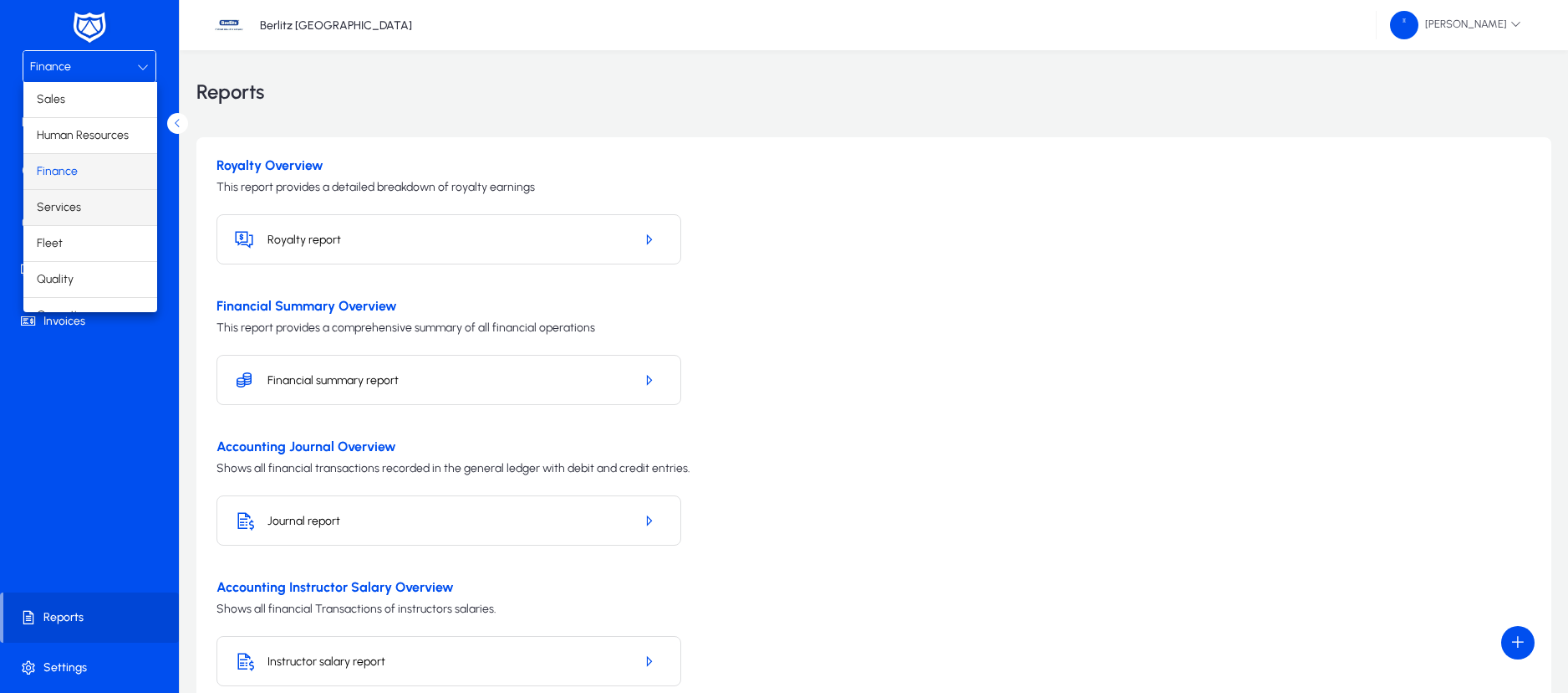
scroll to position [57, 0]
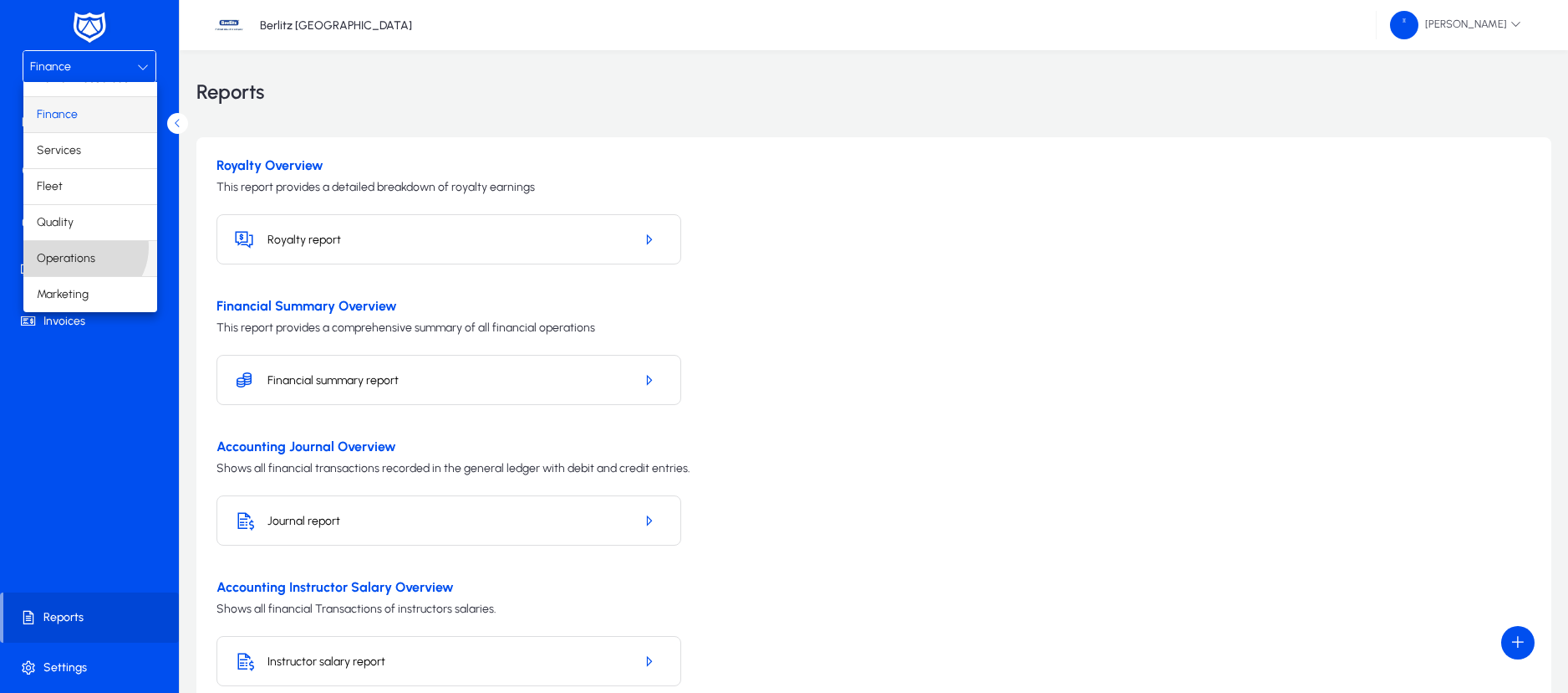
click at [82, 247] on mat-option "Operations" at bounding box center [90, 258] width 133 height 35
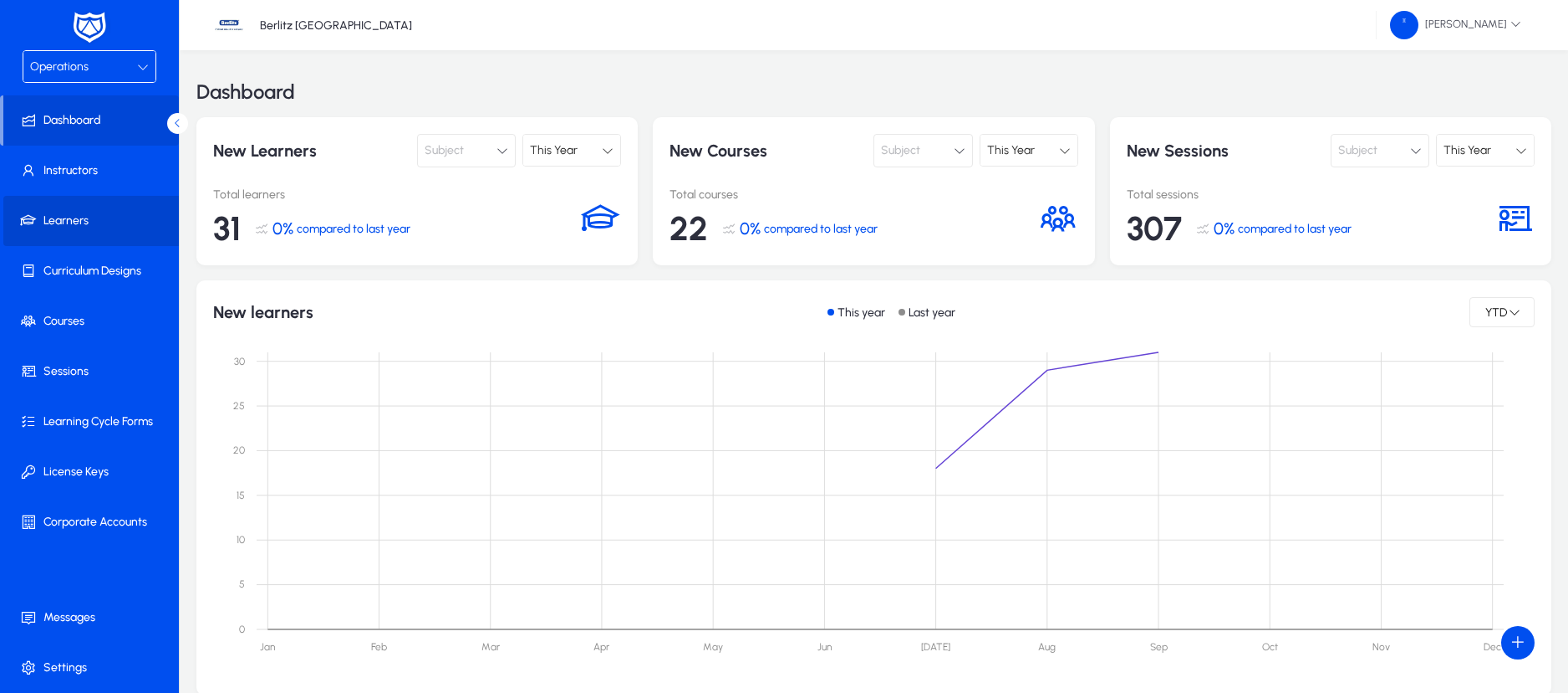
click at [75, 231] on span at bounding box center [93, 221] width 179 height 40
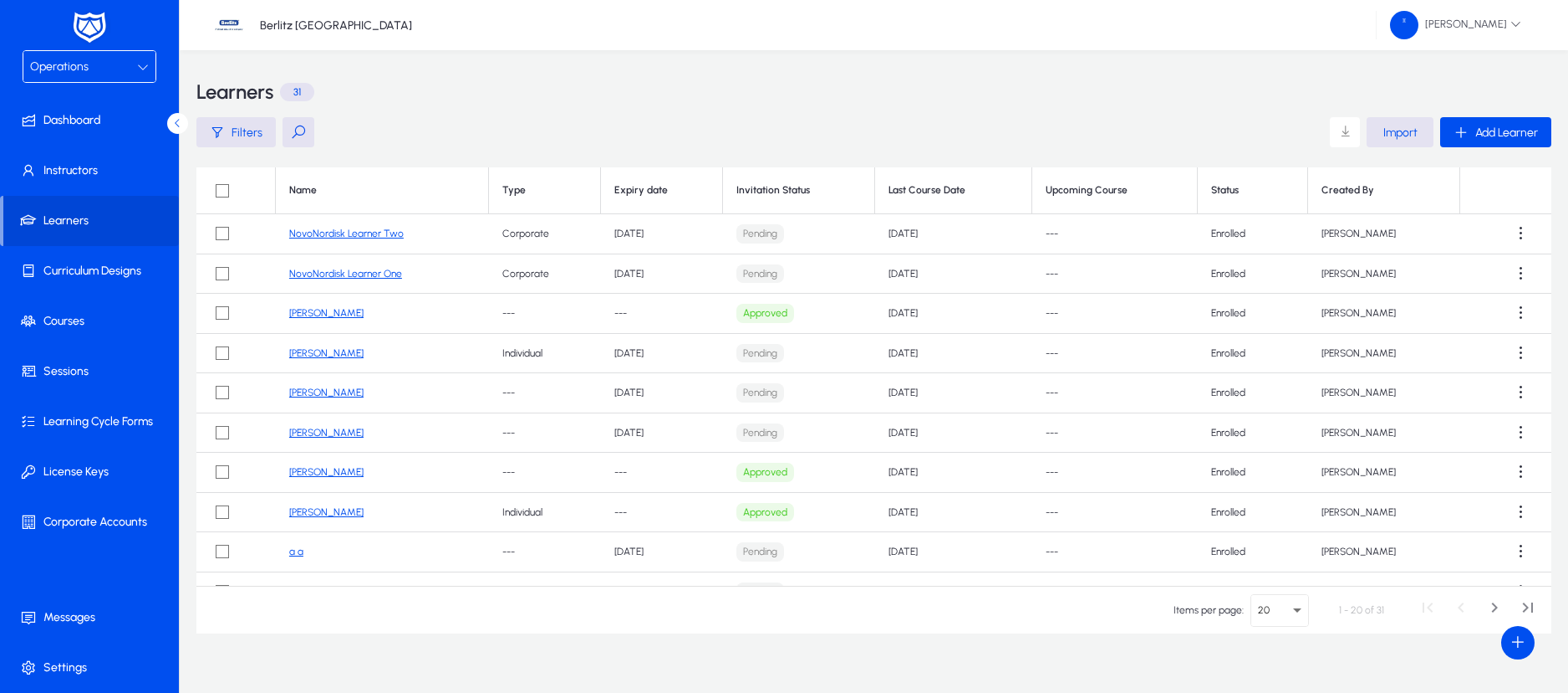
click at [337, 395] on link "[PERSON_NAME]" at bounding box center [326, 392] width 75 height 11
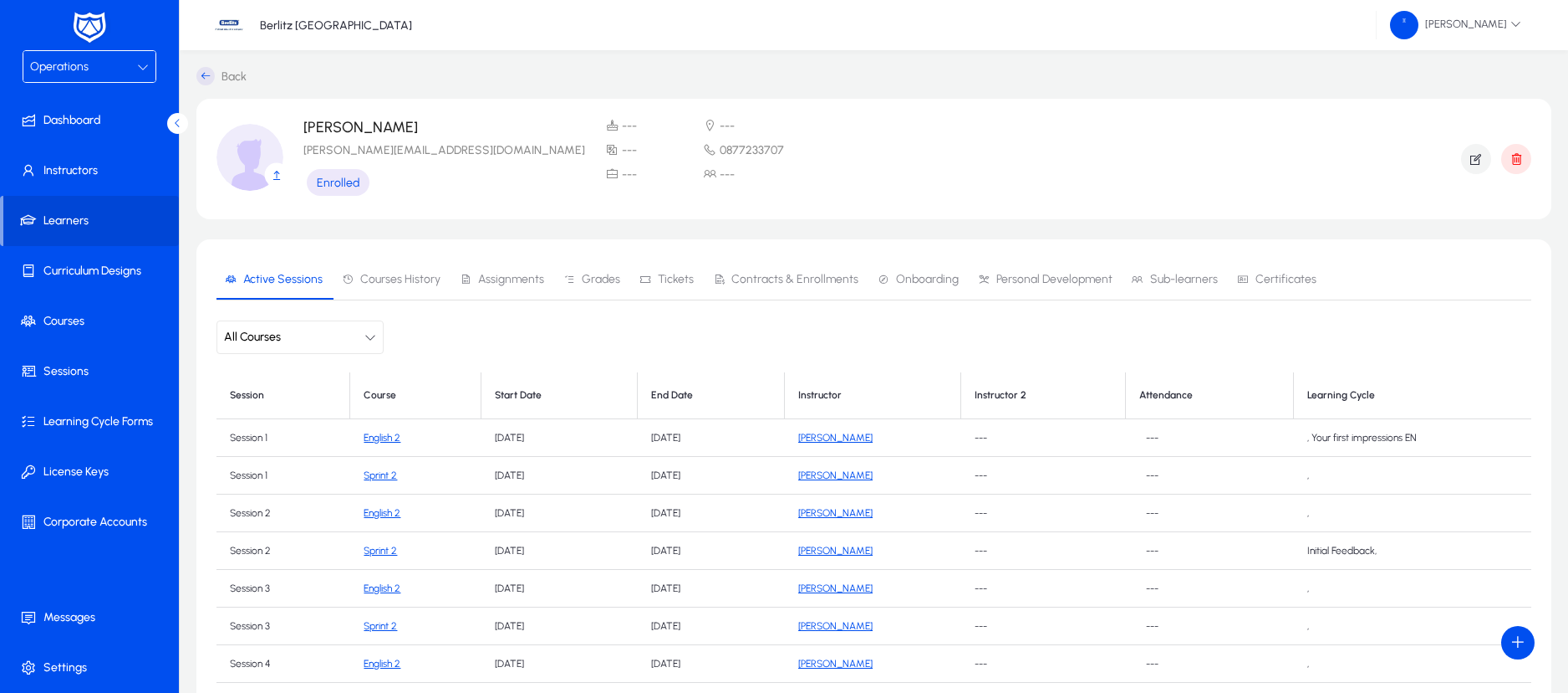
click at [809, 283] on span "Contracts & Enrollments" at bounding box center [795, 279] width 127 height 11
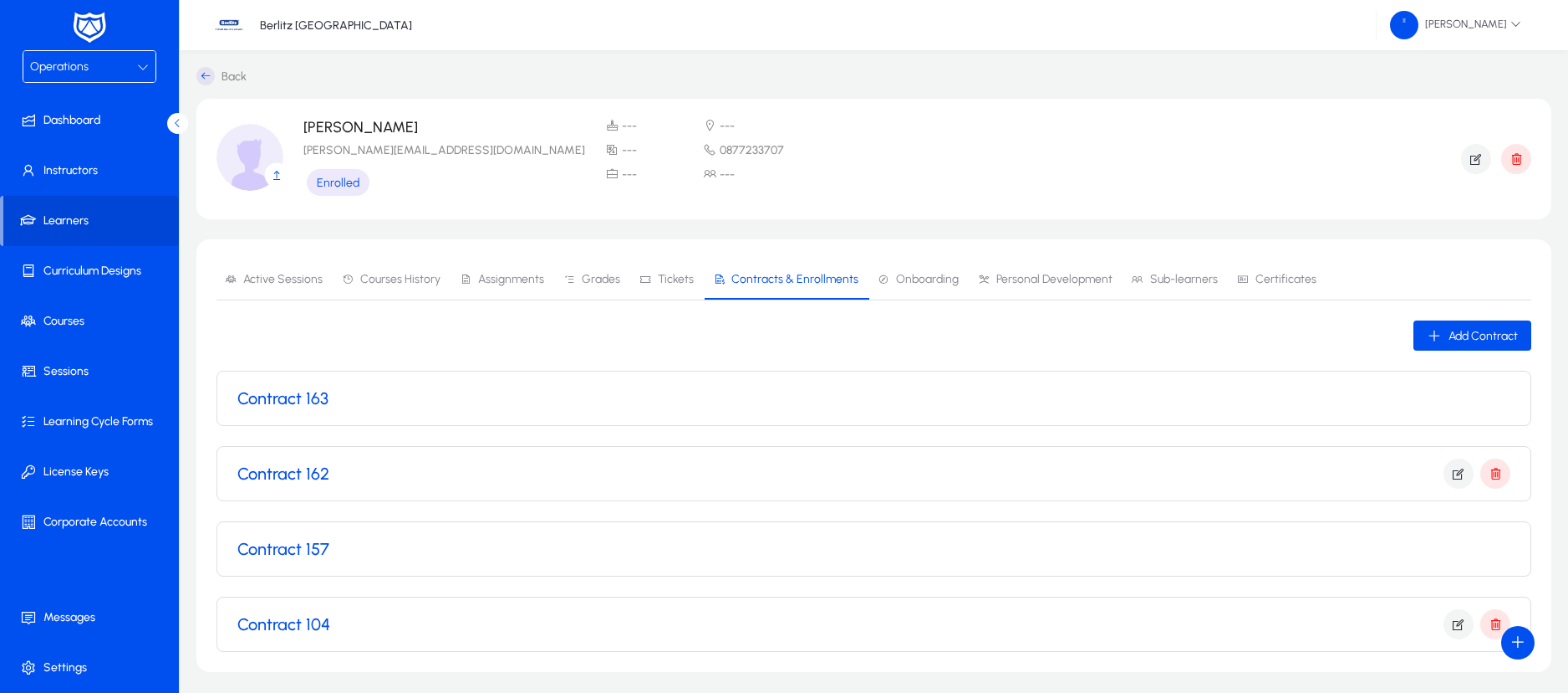
click at [429, 407] on div "Contract 163" at bounding box center [874, 398] width 1274 height 20
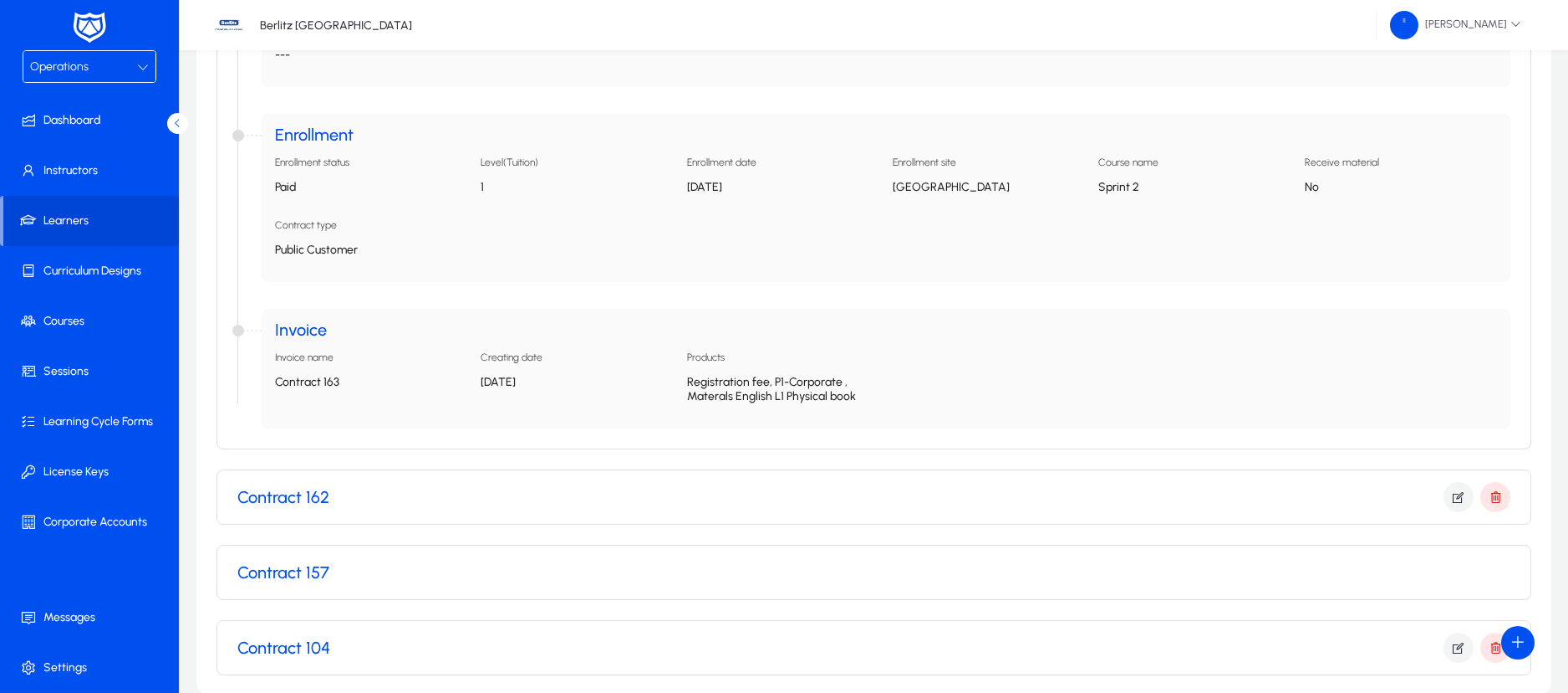
scroll to position [543, 0]
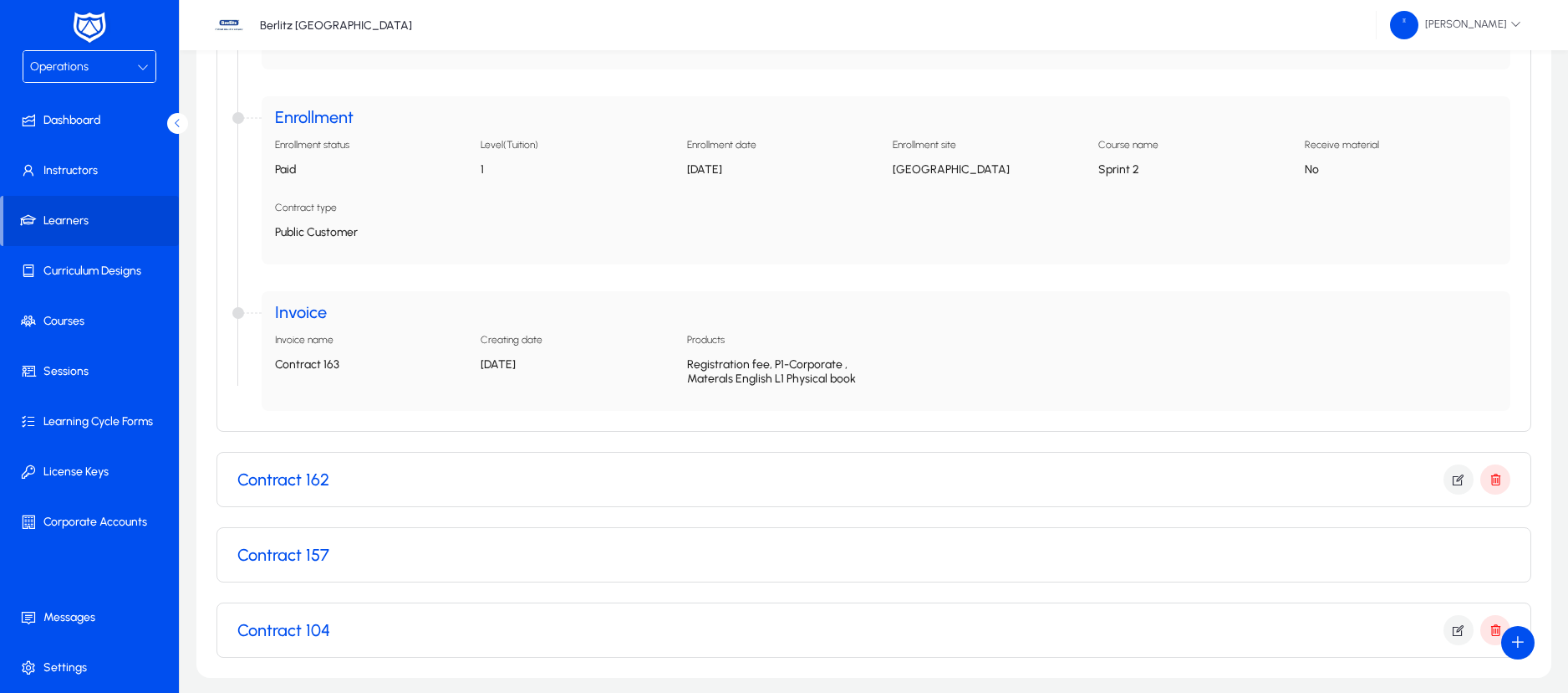
click at [320, 365] on p "Contract 163" at bounding box center [371, 364] width 192 height 14
click at [136, 68] on div "Operations" at bounding box center [83, 66] width 107 height 22
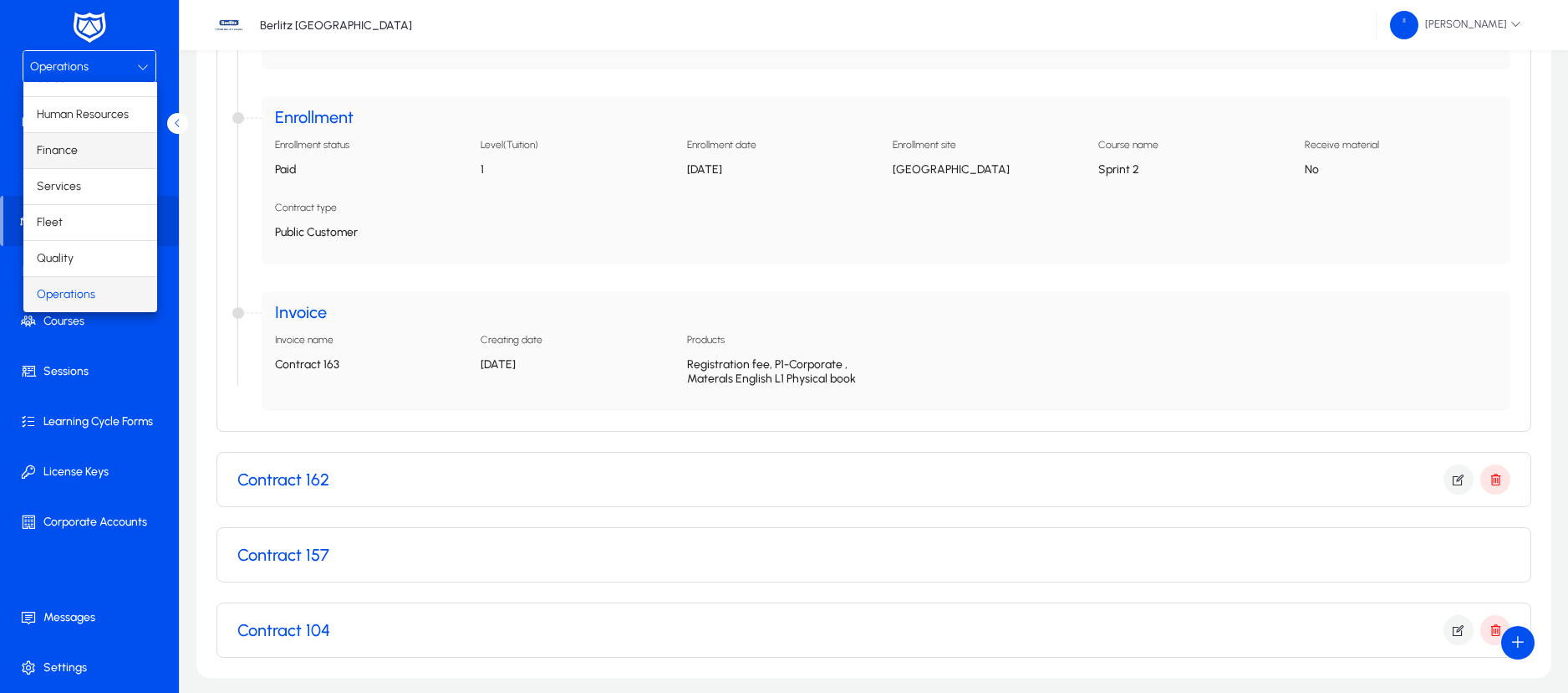
scroll to position [0, 0]
click at [79, 170] on mat-option "Finance" at bounding box center [90, 171] width 133 height 35
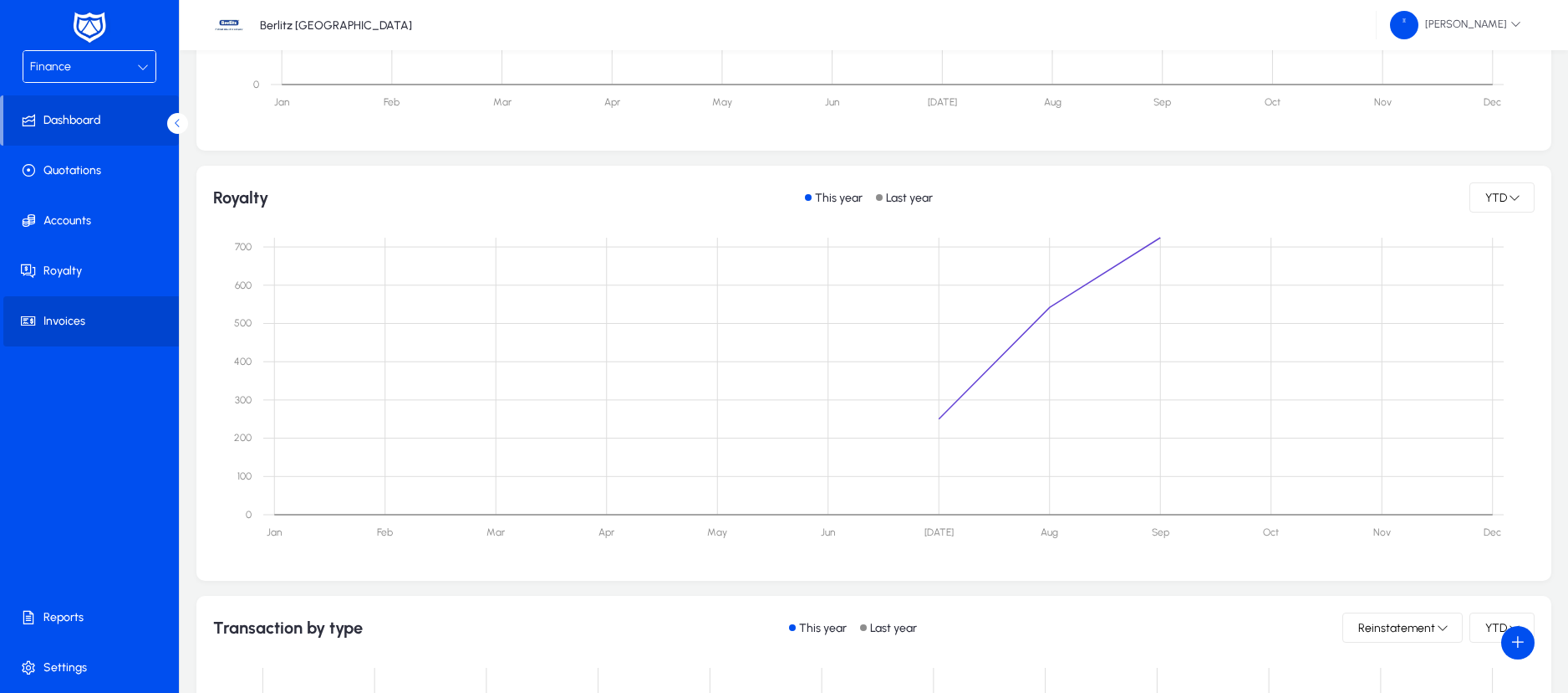
click at [66, 312] on span "Invoices" at bounding box center [93, 321] width 179 height 17
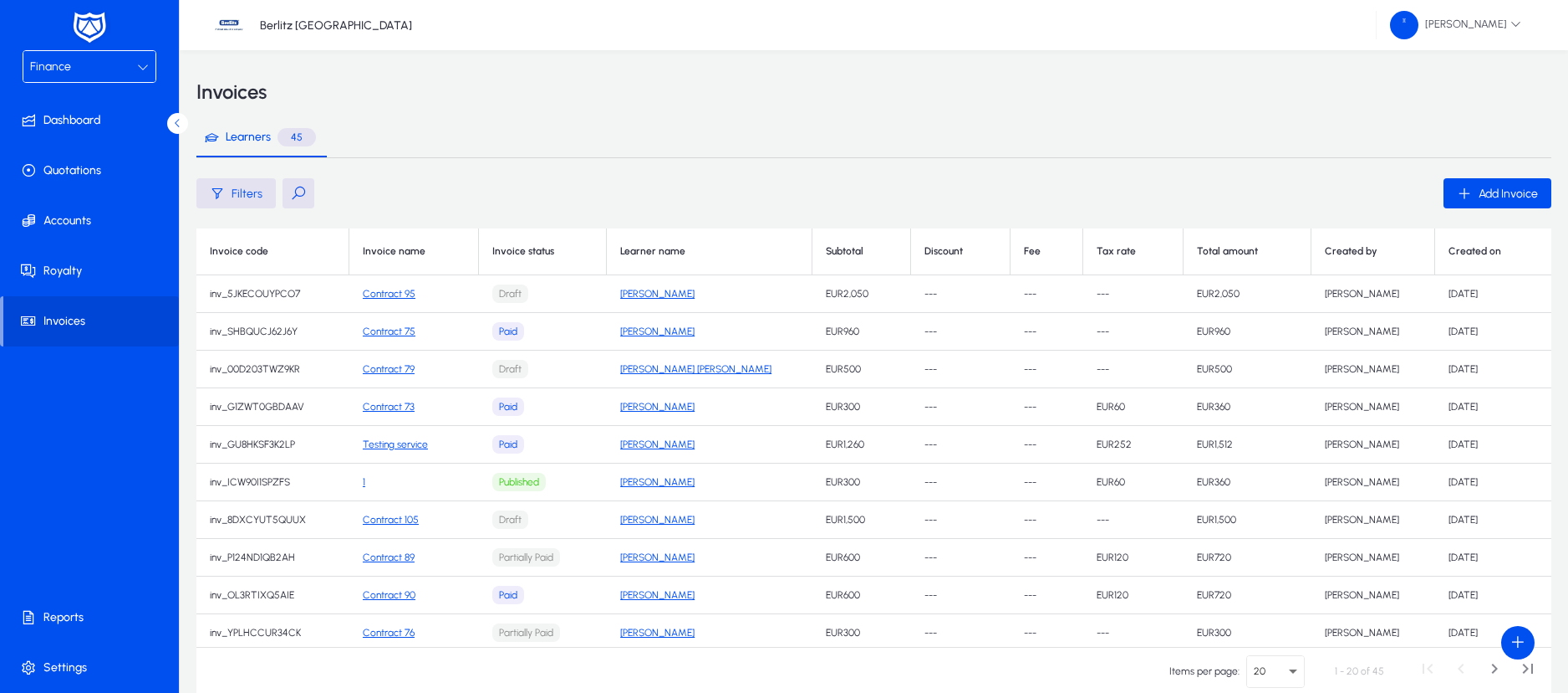
click at [297, 187] on button at bounding box center [299, 193] width 32 height 30
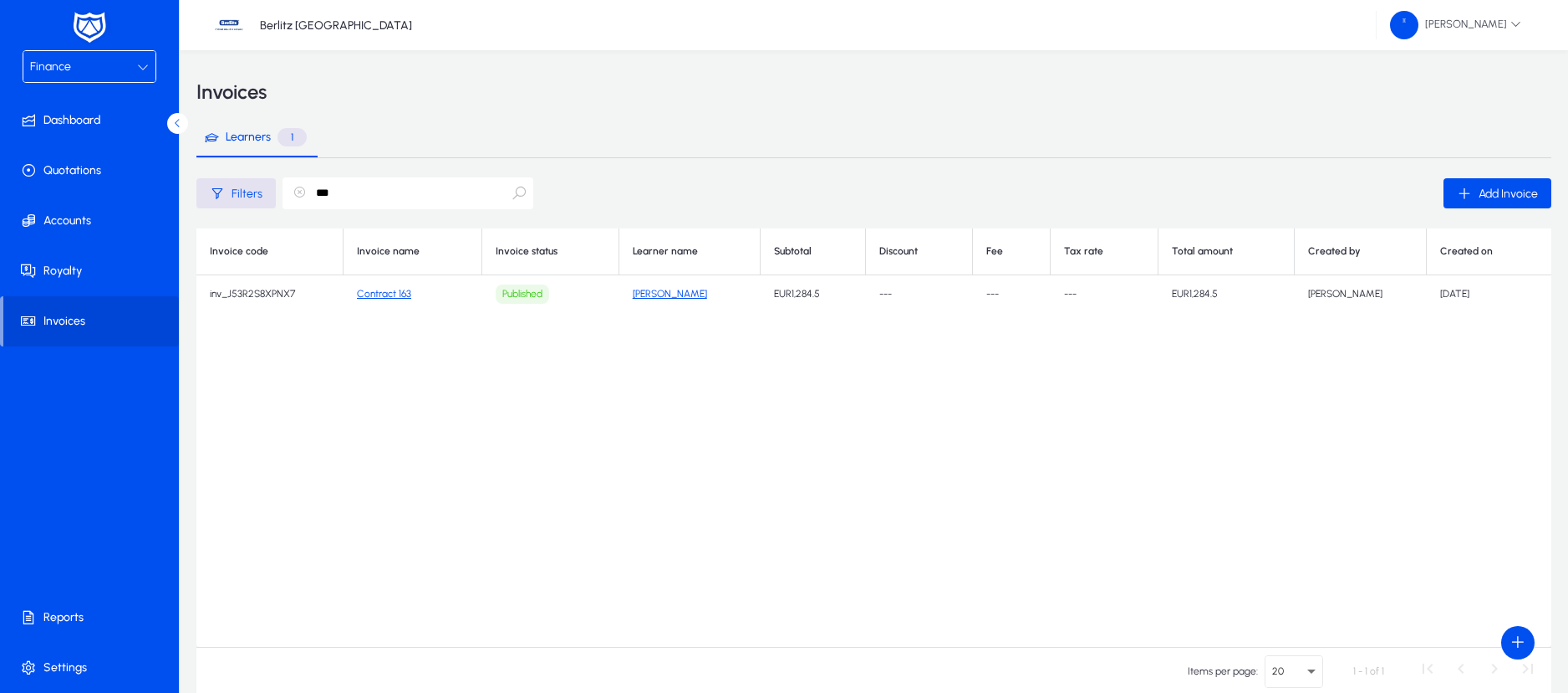
type input "***"
click at [385, 292] on link "Contract 163" at bounding box center [383, 293] width 54 height 11
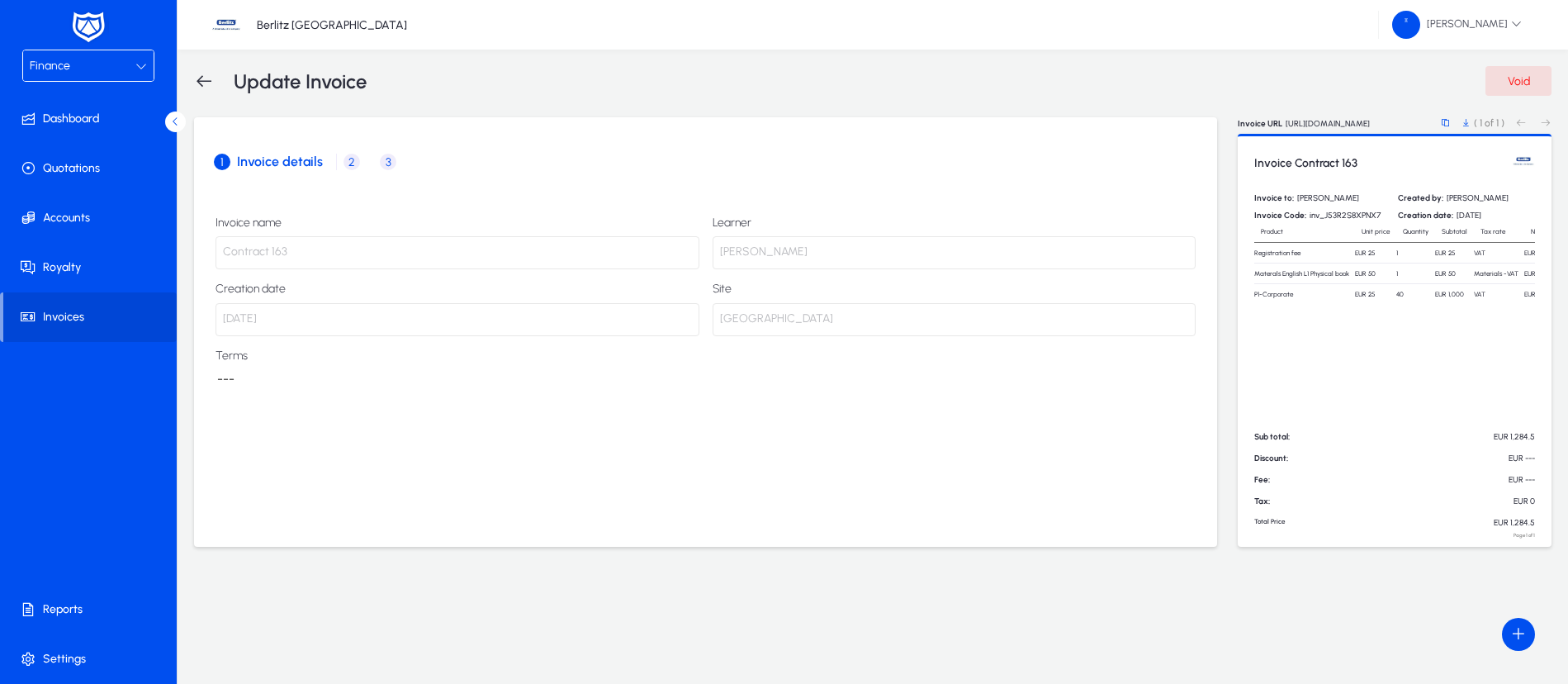
click at [350, 160] on span "2" at bounding box center [352, 162] width 17 height 17
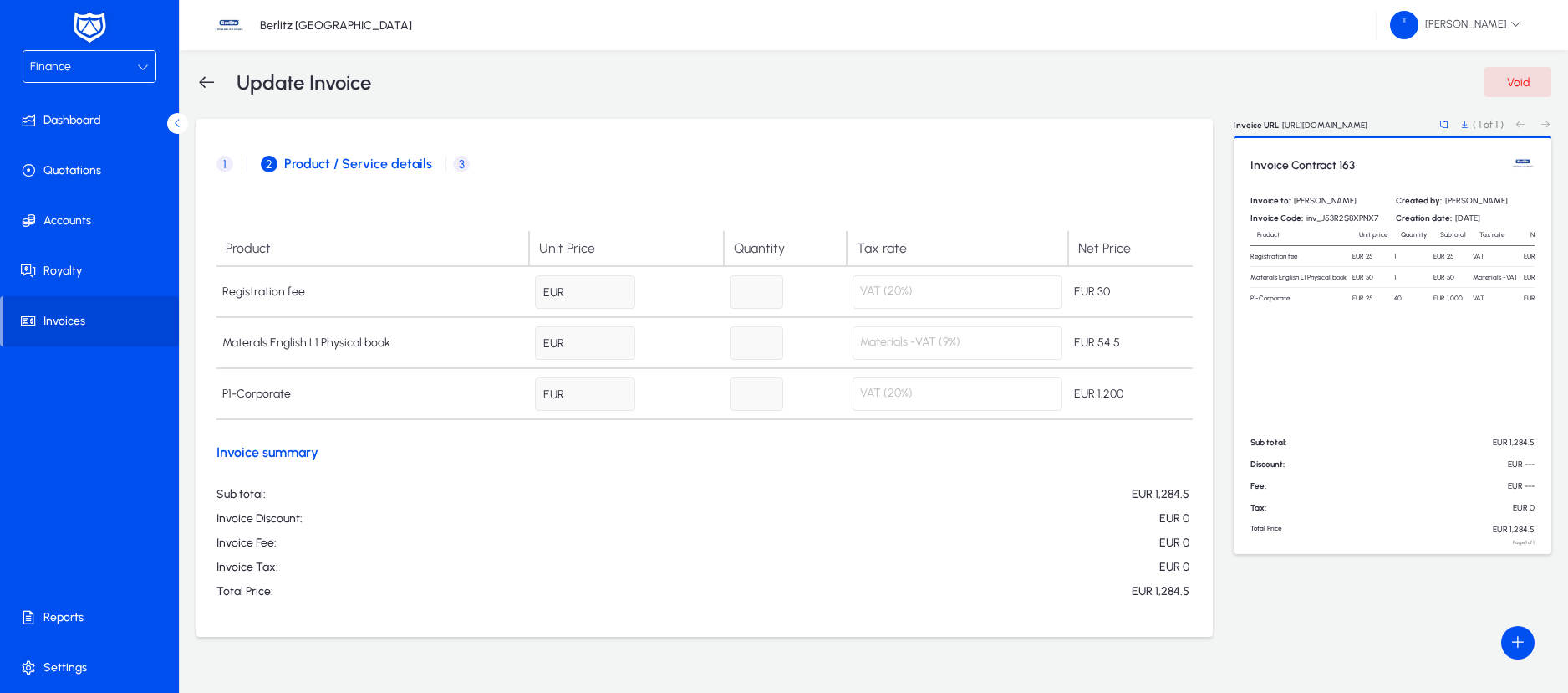
click at [147, 72] on div at bounding box center [143, 66] width 11 height 20
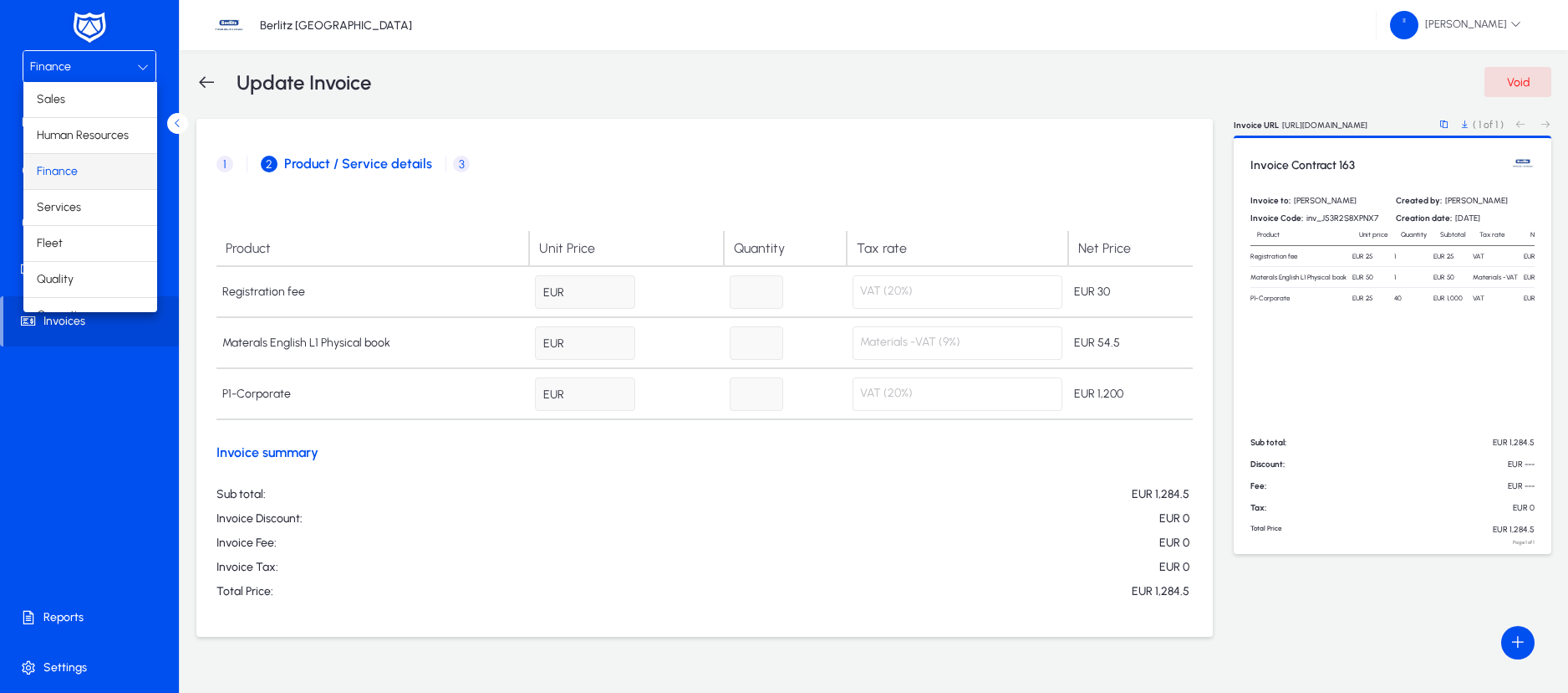
scroll to position [57, 0]
click at [79, 258] on span "Operations" at bounding box center [66, 258] width 59 height 20
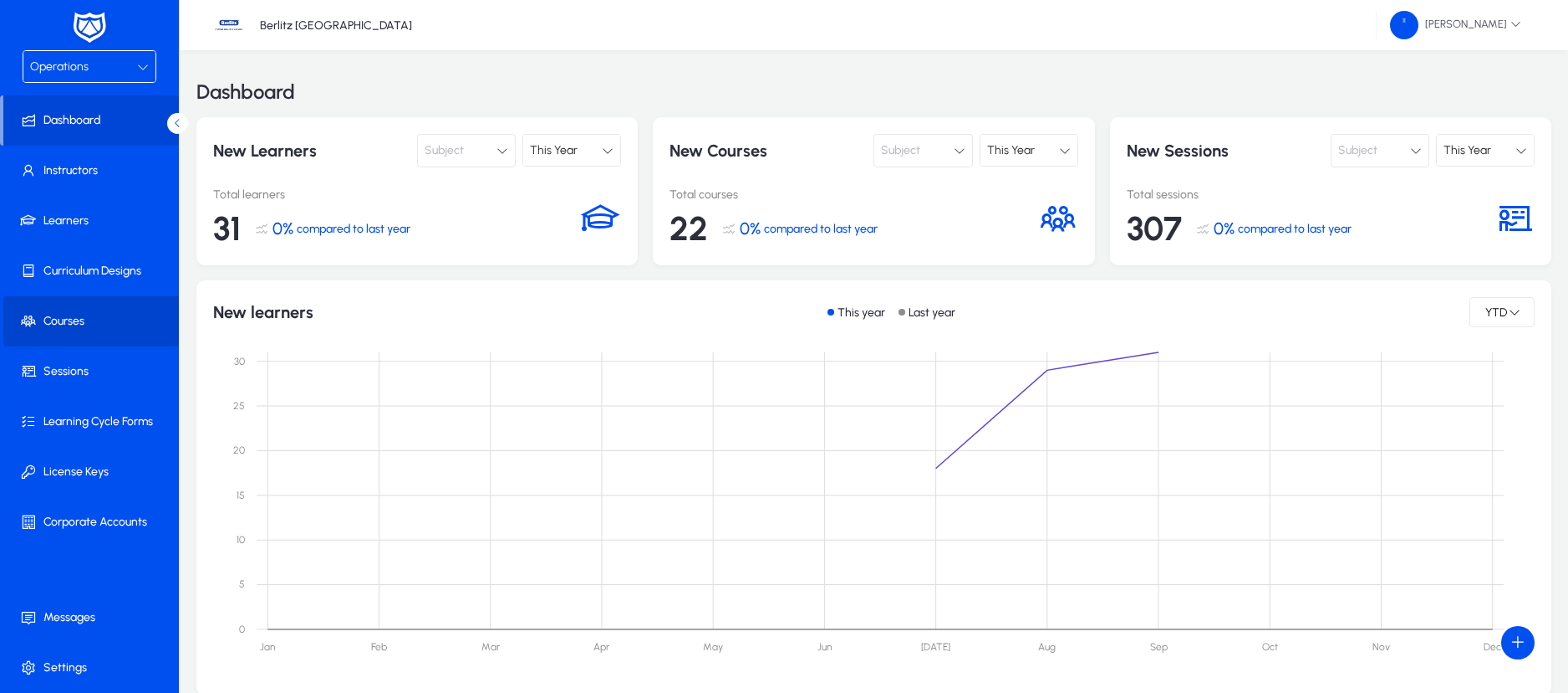
click at [70, 315] on span "Courses" at bounding box center [93, 321] width 179 height 17
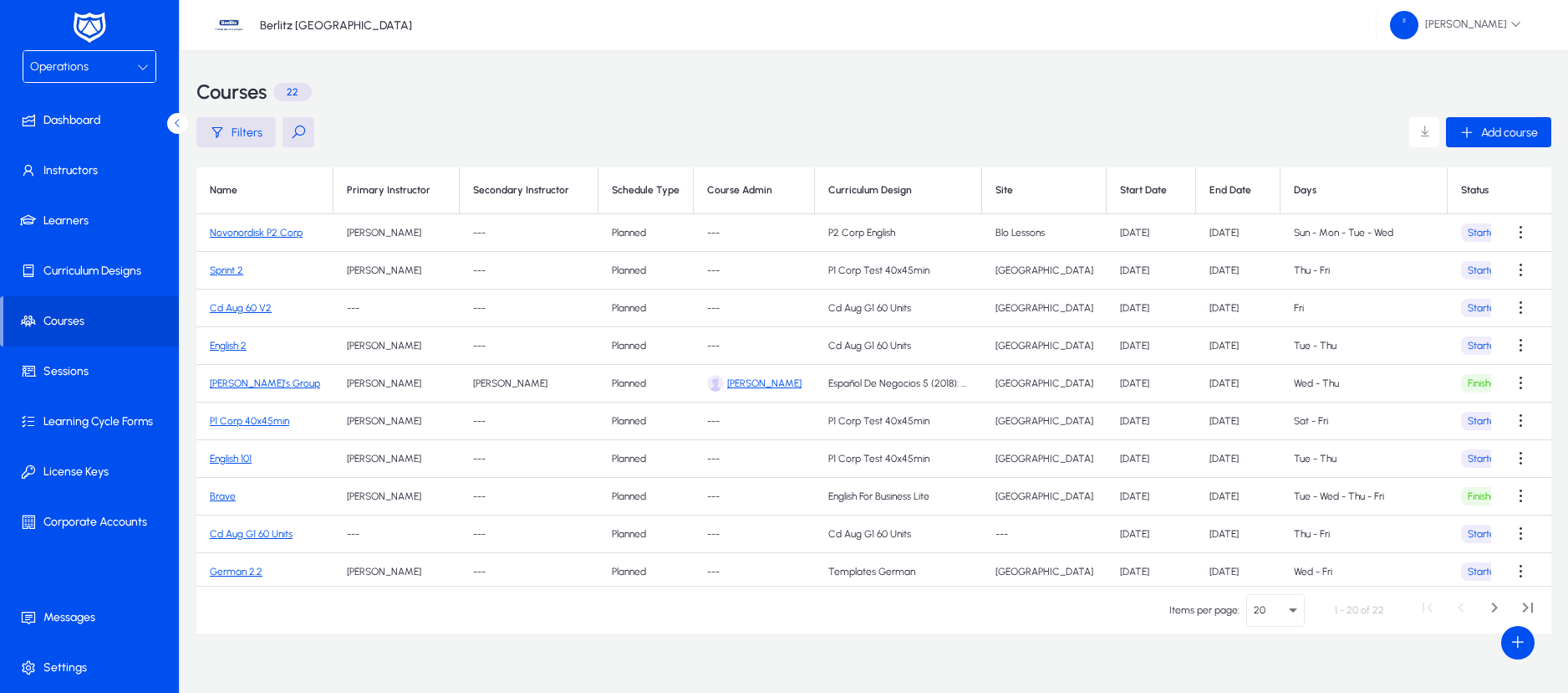
click at [229, 265] on link "Sprint 2" at bounding box center [226, 270] width 33 height 11
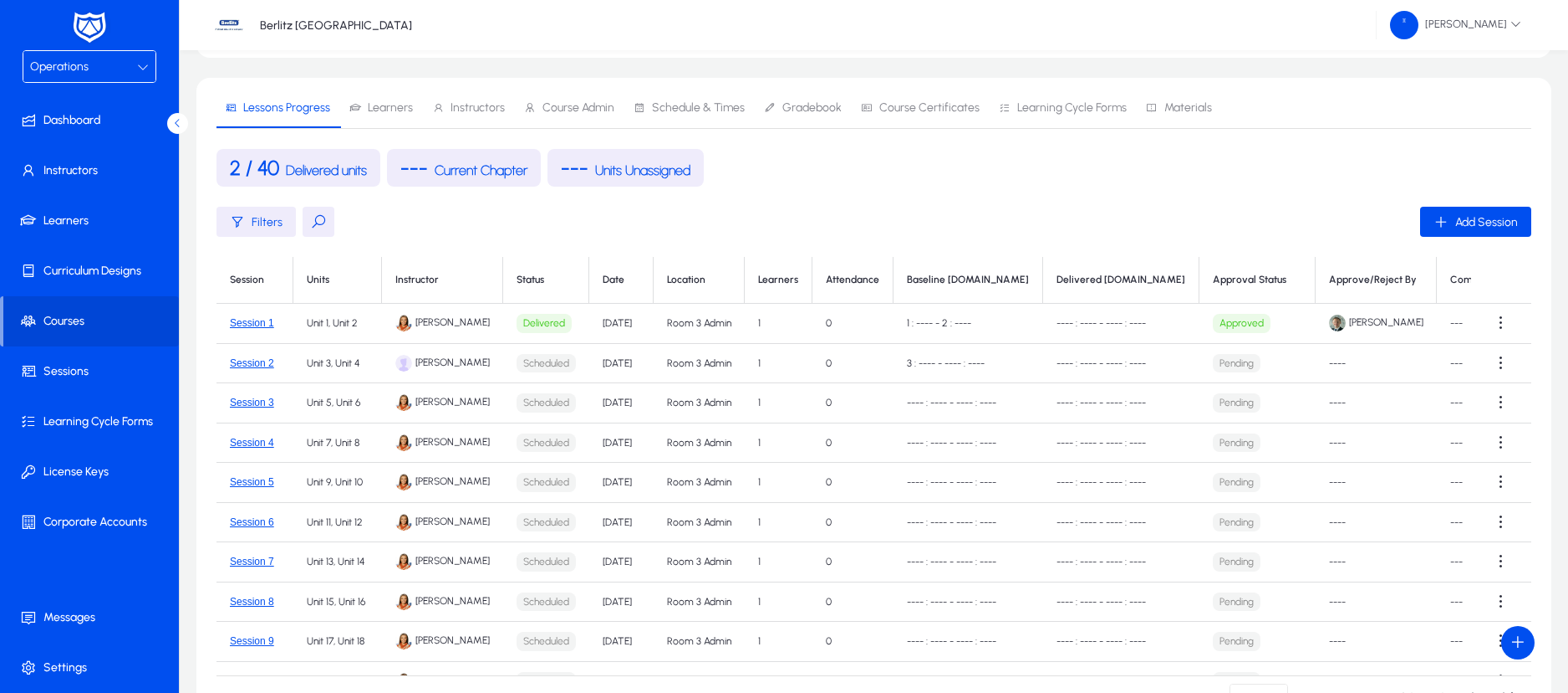
scroll to position [145, 0]
click at [398, 104] on span "Learners" at bounding box center [391, 110] width 45 height 11
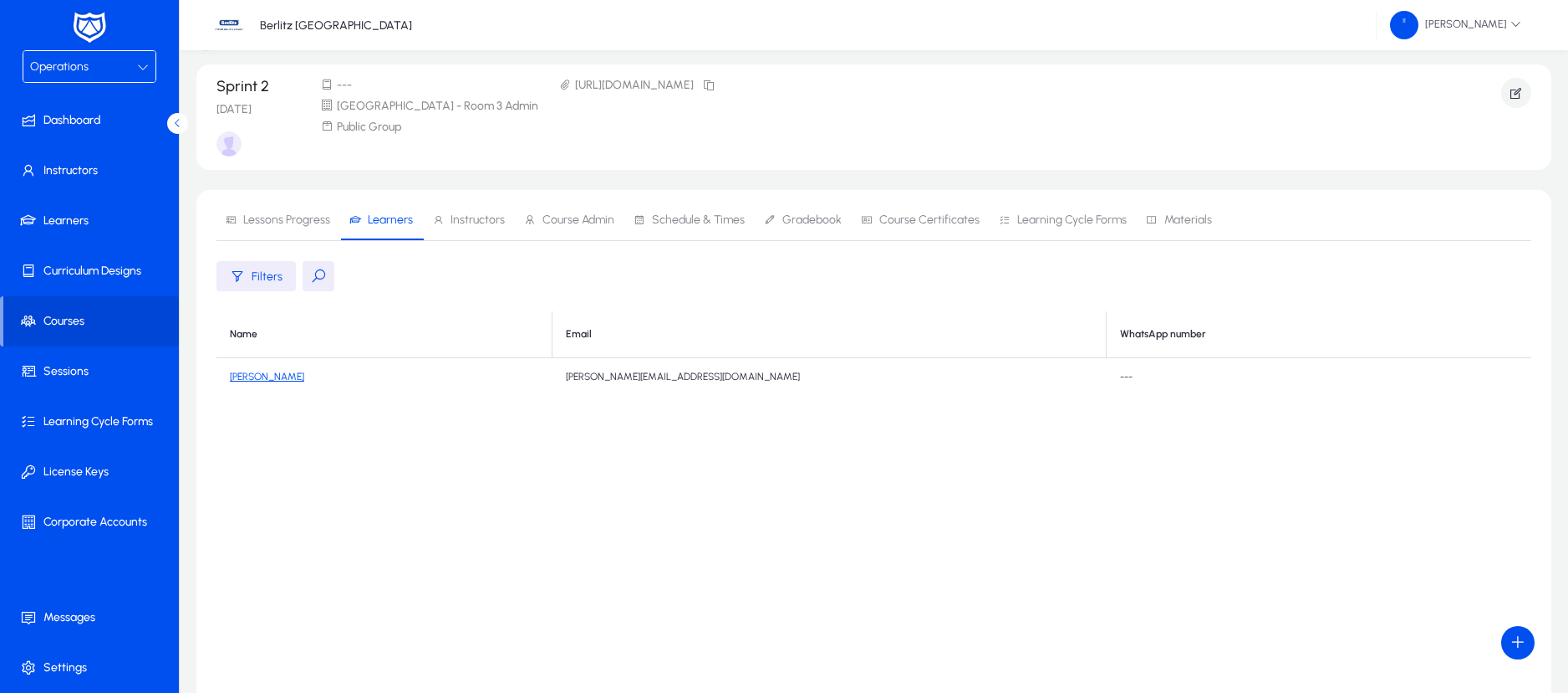
scroll to position [19, 0]
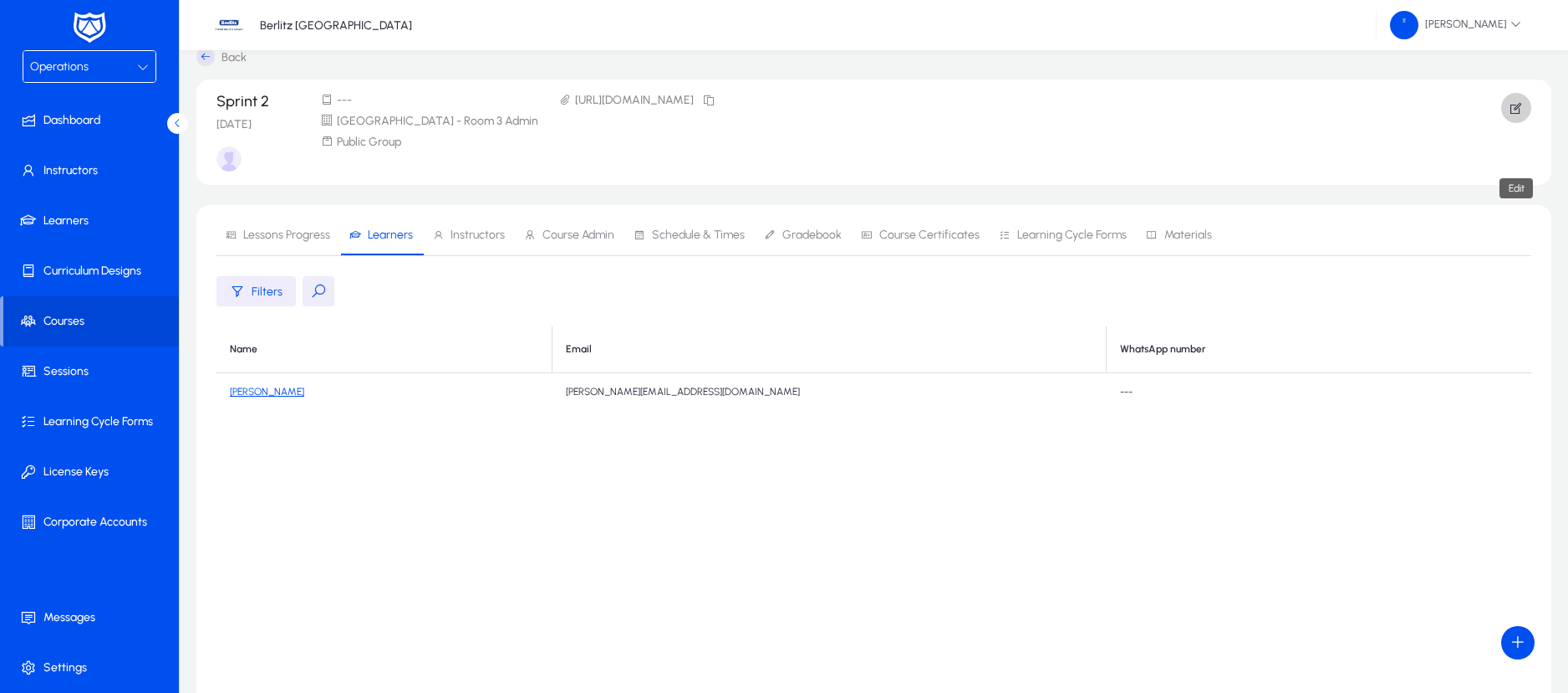
click at [1513, 107] on icon "button" at bounding box center [1517, 108] width 15 height 15
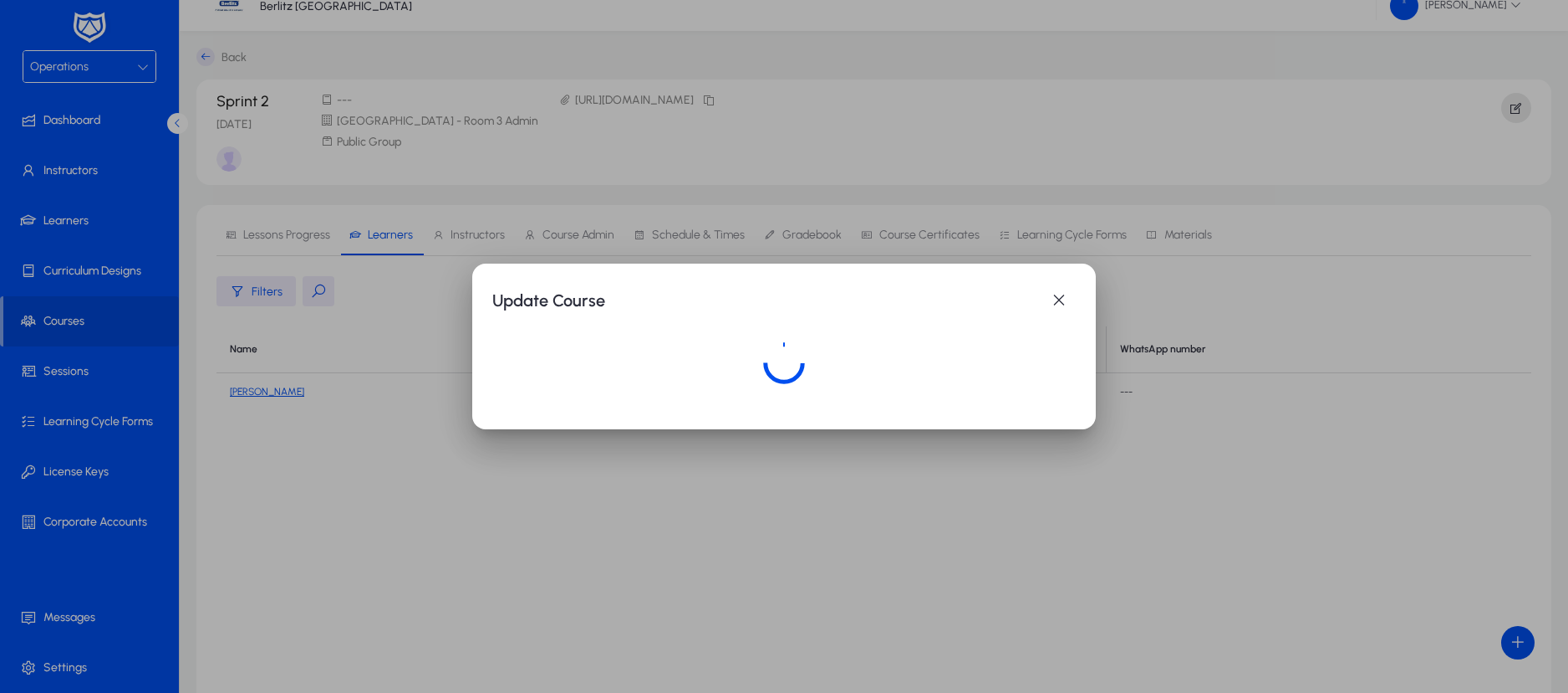
scroll to position [0, 0]
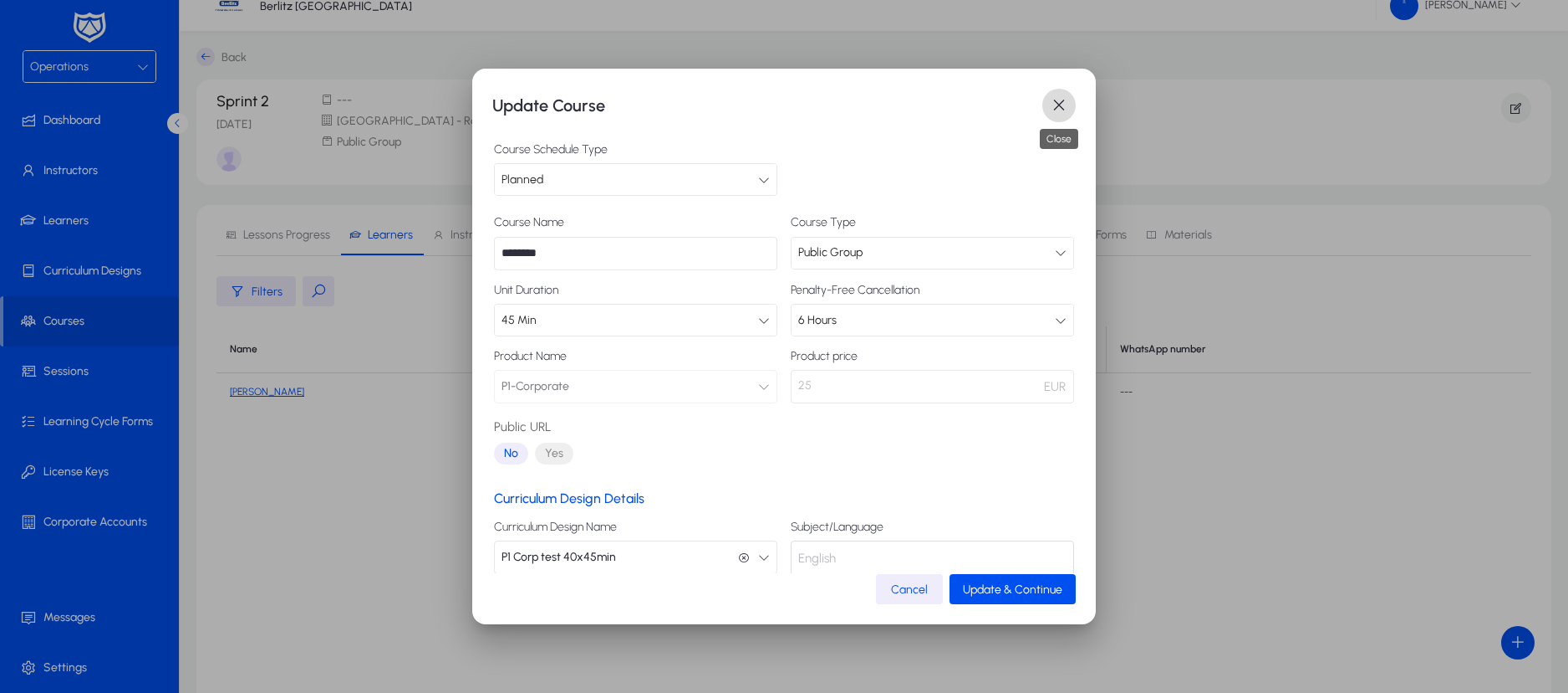
click at [1052, 116] on span "button" at bounding box center [1059, 105] width 33 height 33
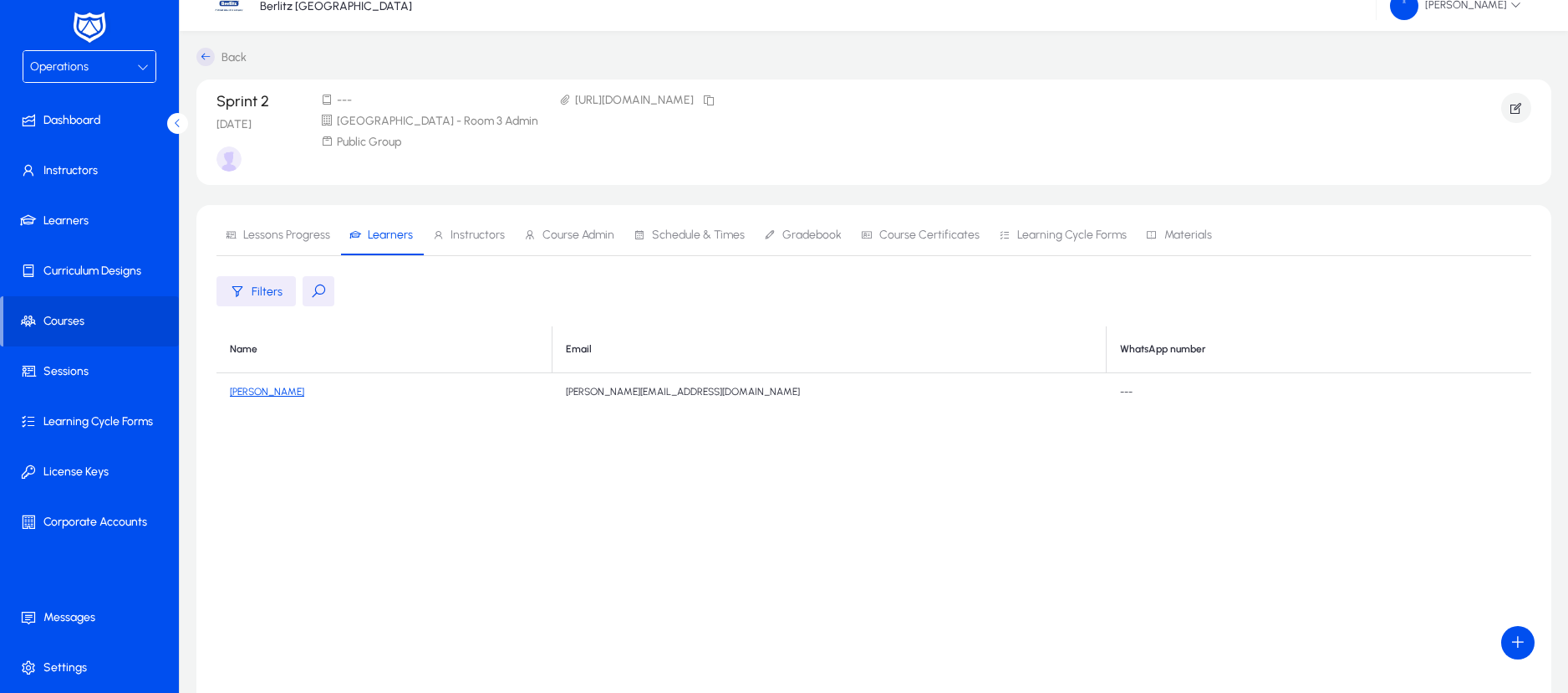
scroll to position [19, 0]
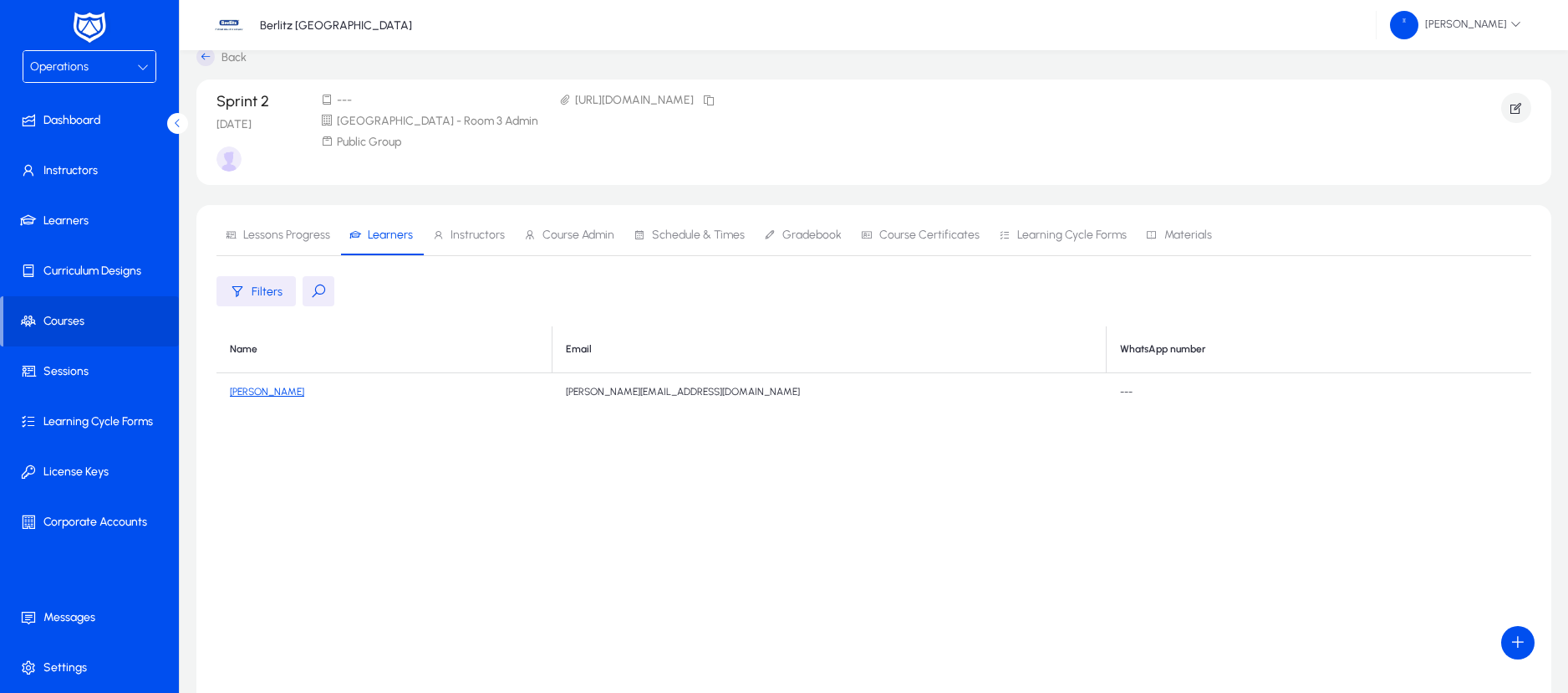
click at [140, 71] on icon at bounding box center [143, 66] width 11 height 11
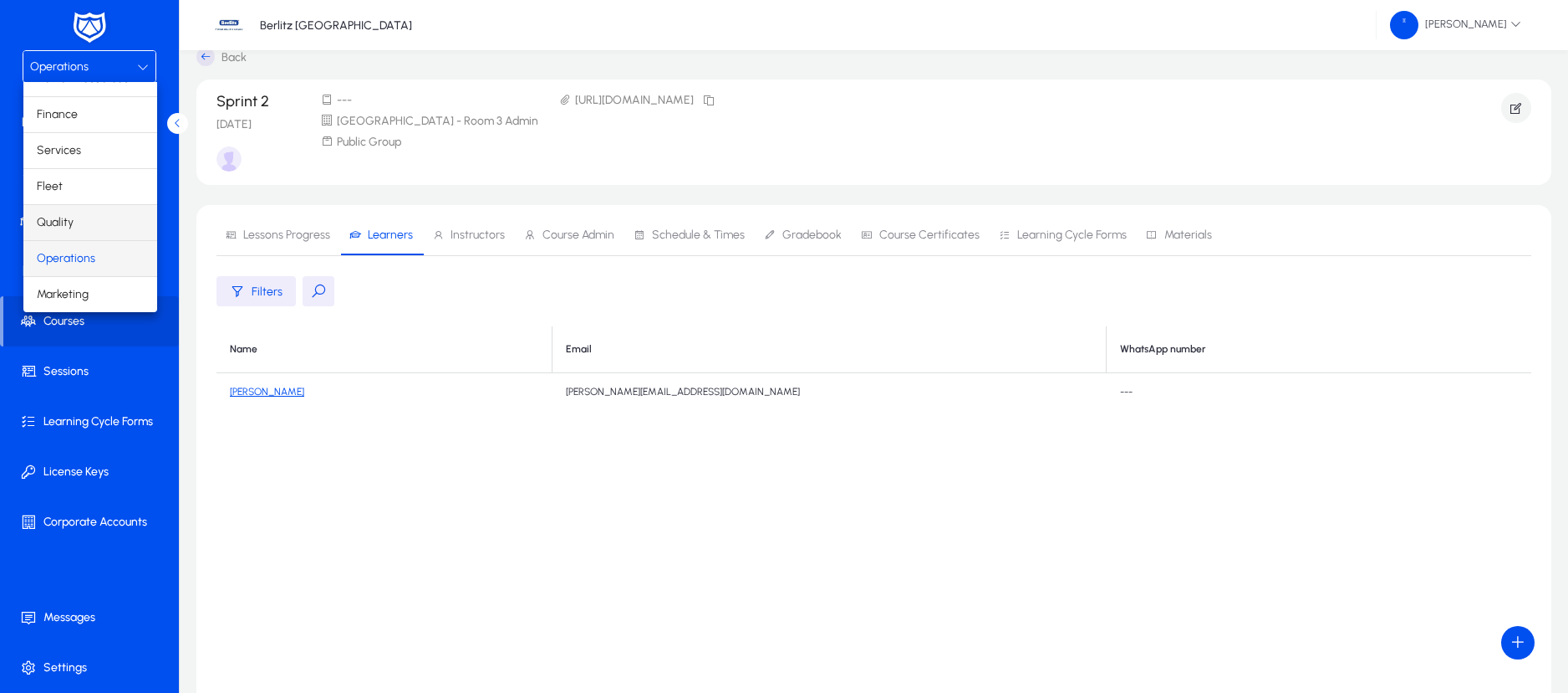
scroll to position [0, 0]
click at [69, 169] on span "Finance" at bounding box center [57, 171] width 41 height 20
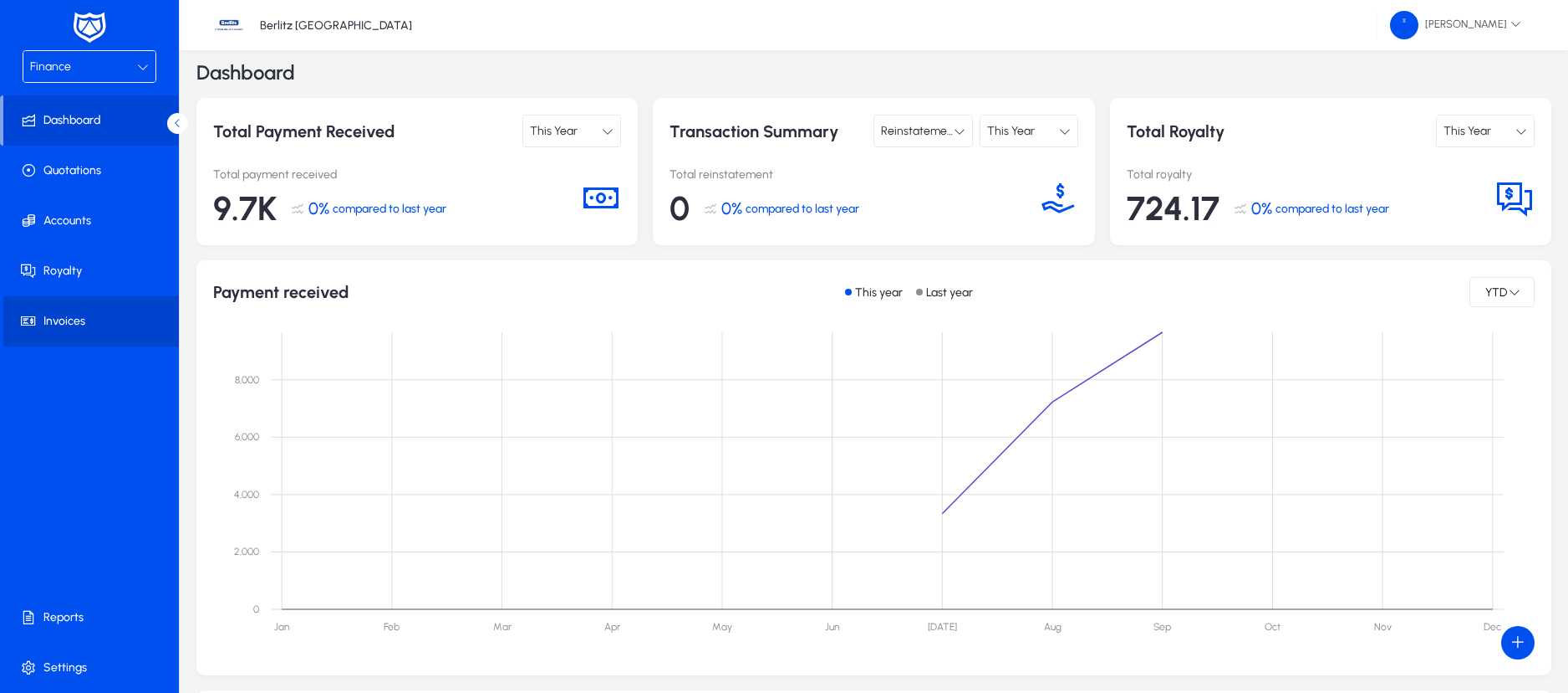
click at [67, 315] on span "Invoices" at bounding box center [93, 321] width 179 height 17
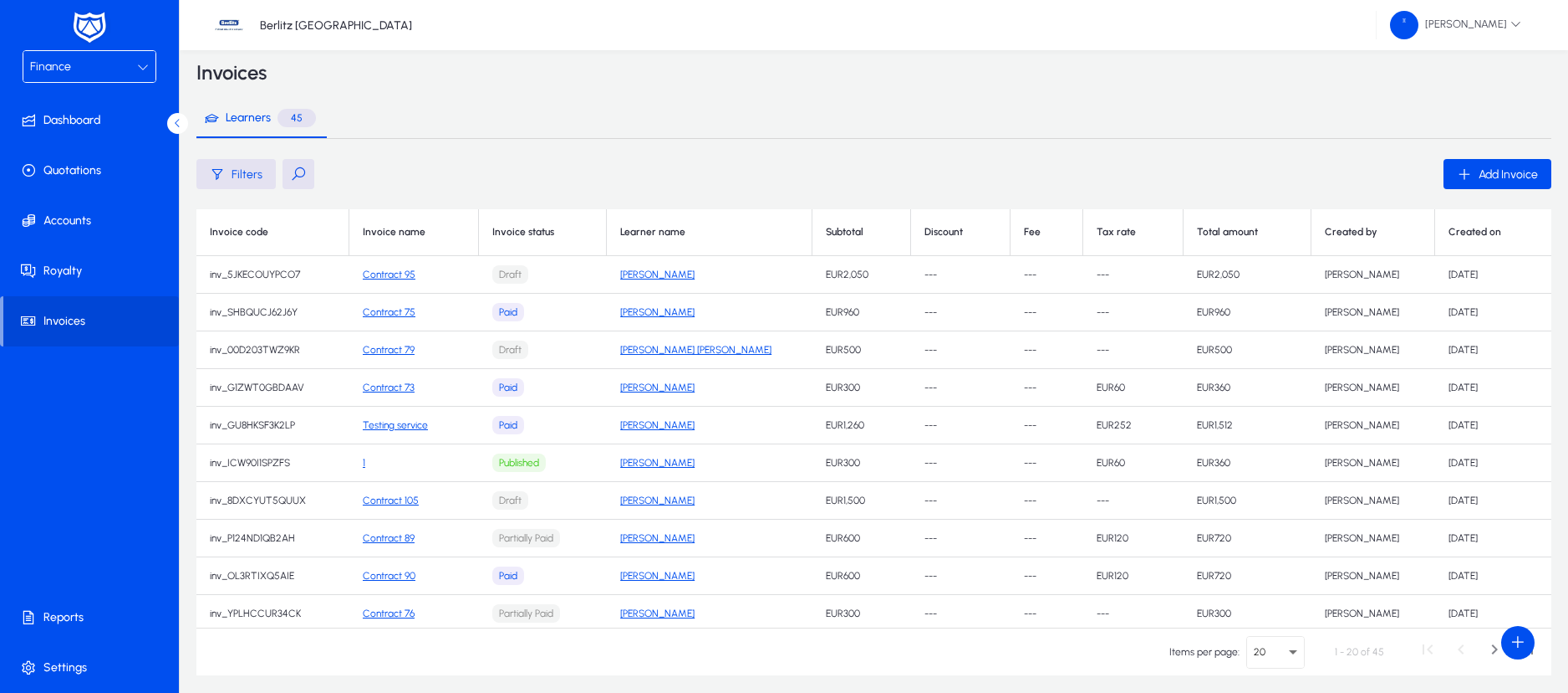
click at [295, 174] on button at bounding box center [299, 174] width 32 height 30
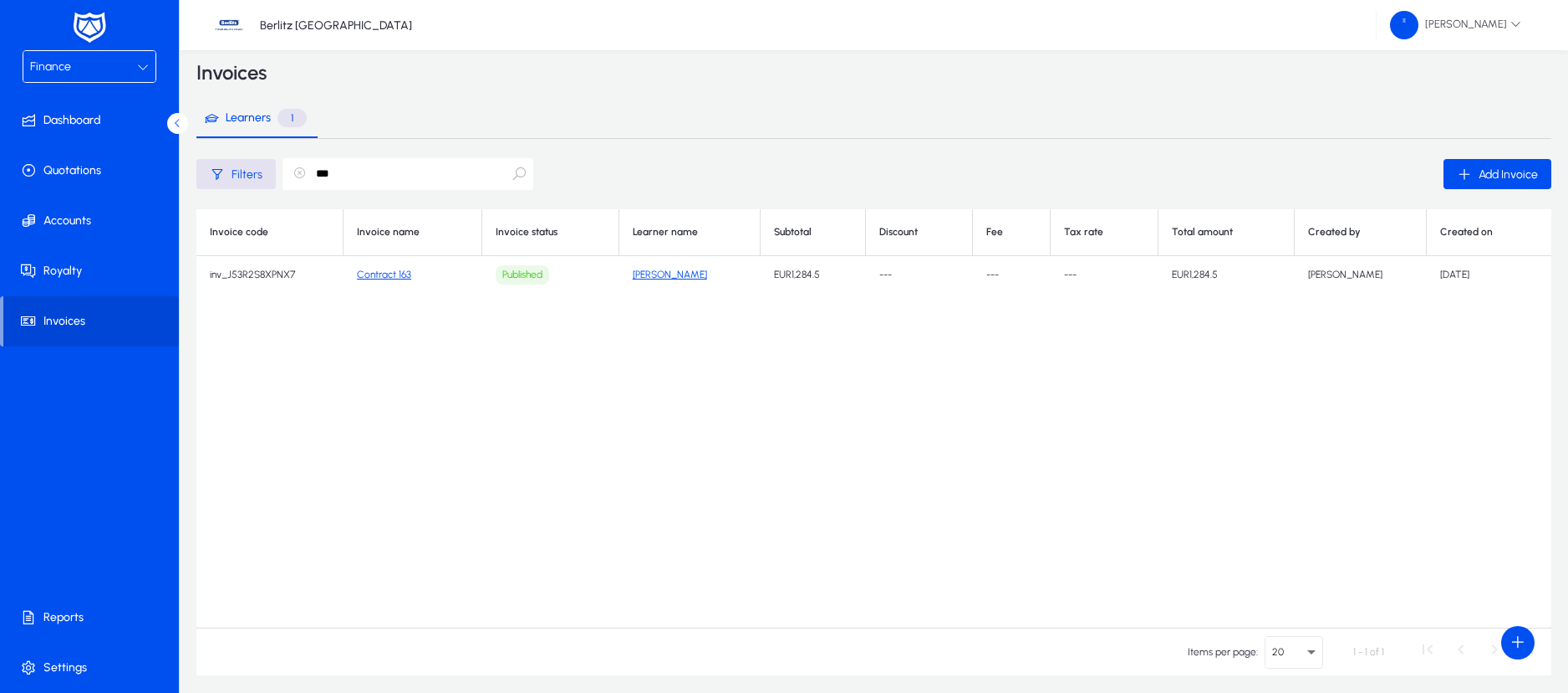
type input "***"
click at [378, 281] on td "Contract 163" at bounding box center [413, 275] width 139 height 38
click at [378, 275] on link "Contract 163" at bounding box center [383, 275] width 54 height 11
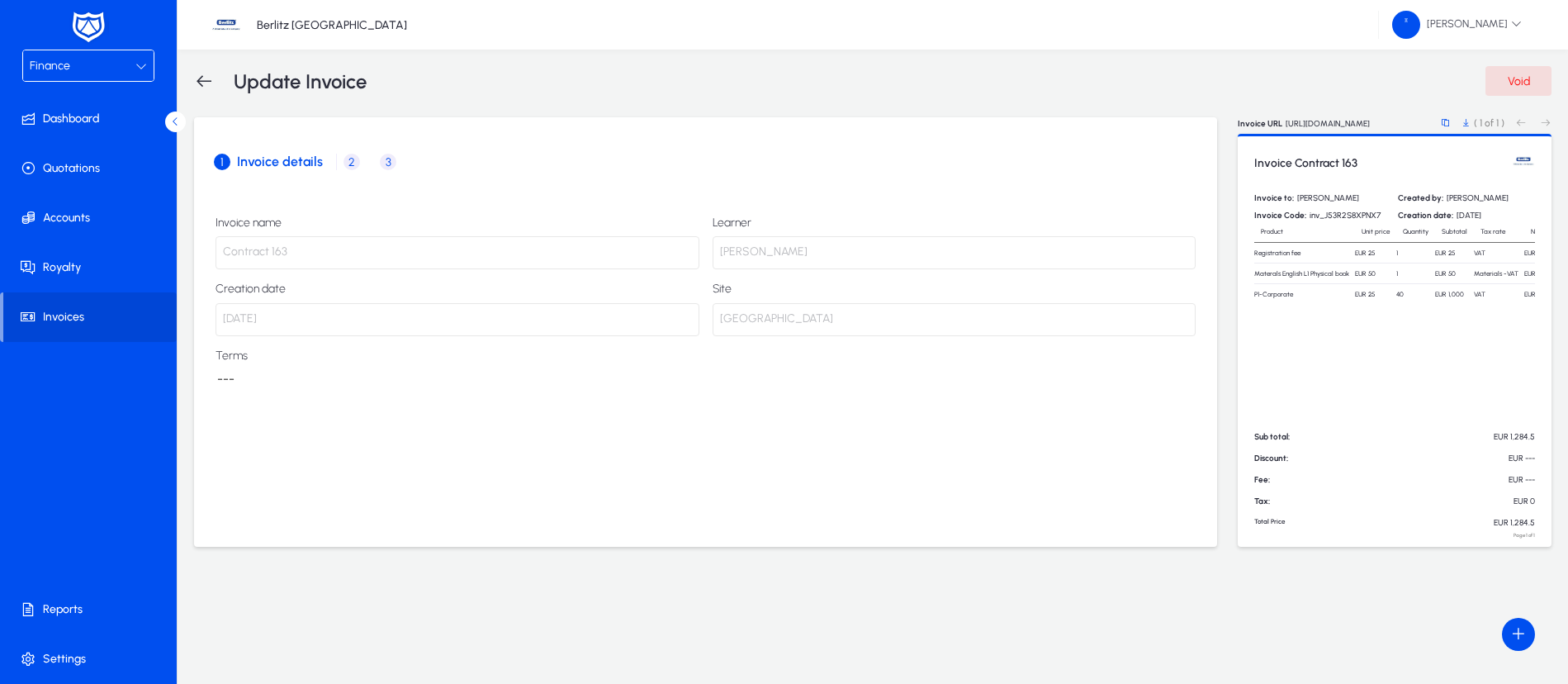
click at [350, 164] on span "2" at bounding box center [352, 162] width 17 height 17
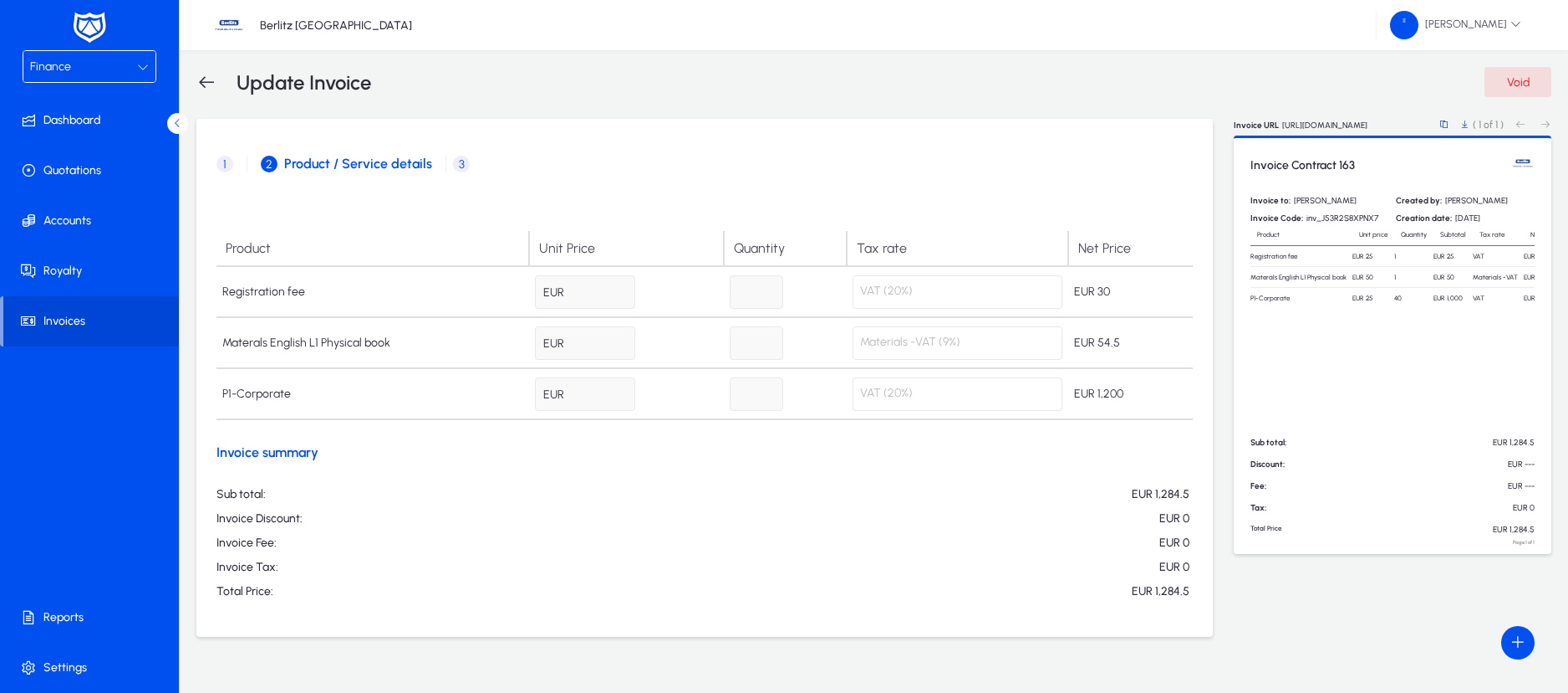
click at [141, 61] on icon at bounding box center [143, 66] width 11 height 11
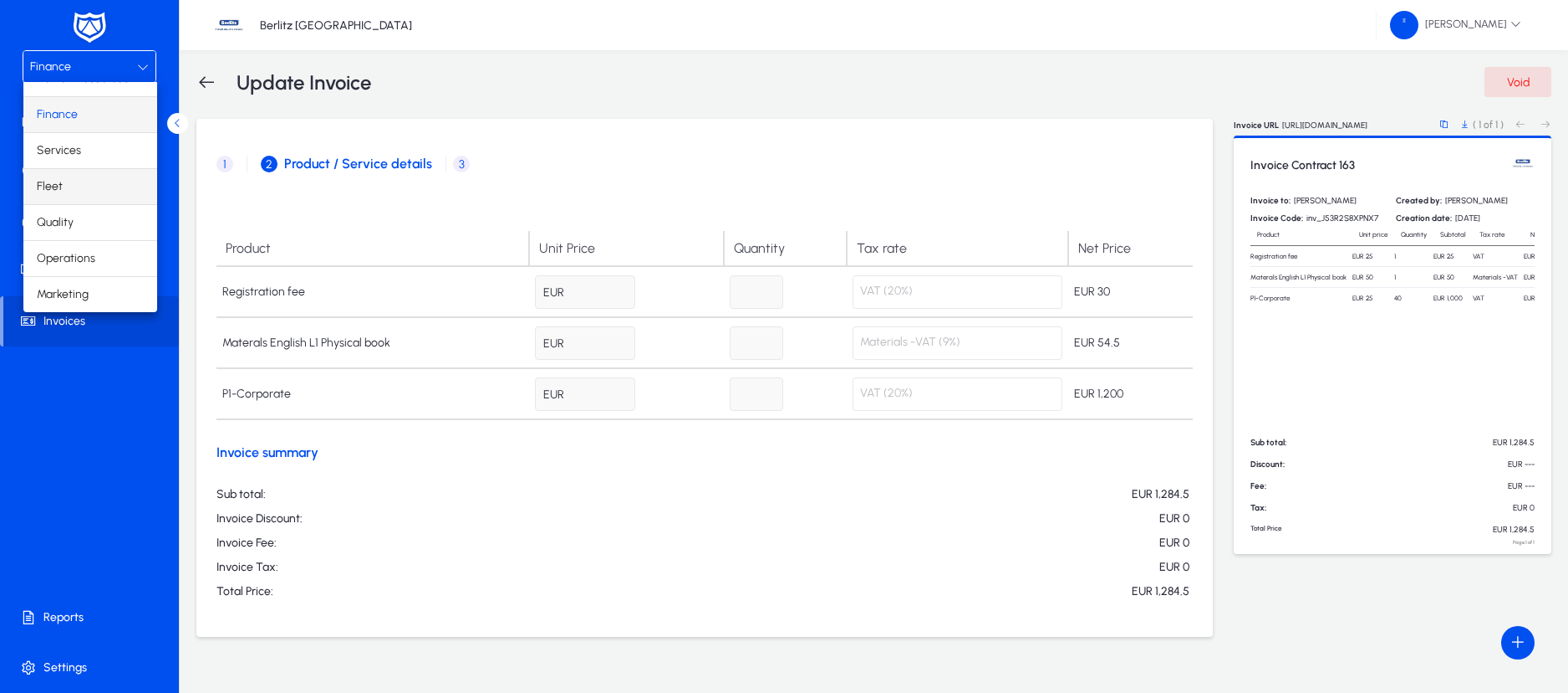
scroll to position [57, 0]
click at [77, 256] on span "Operations" at bounding box center [66, 258] width 59 height 20
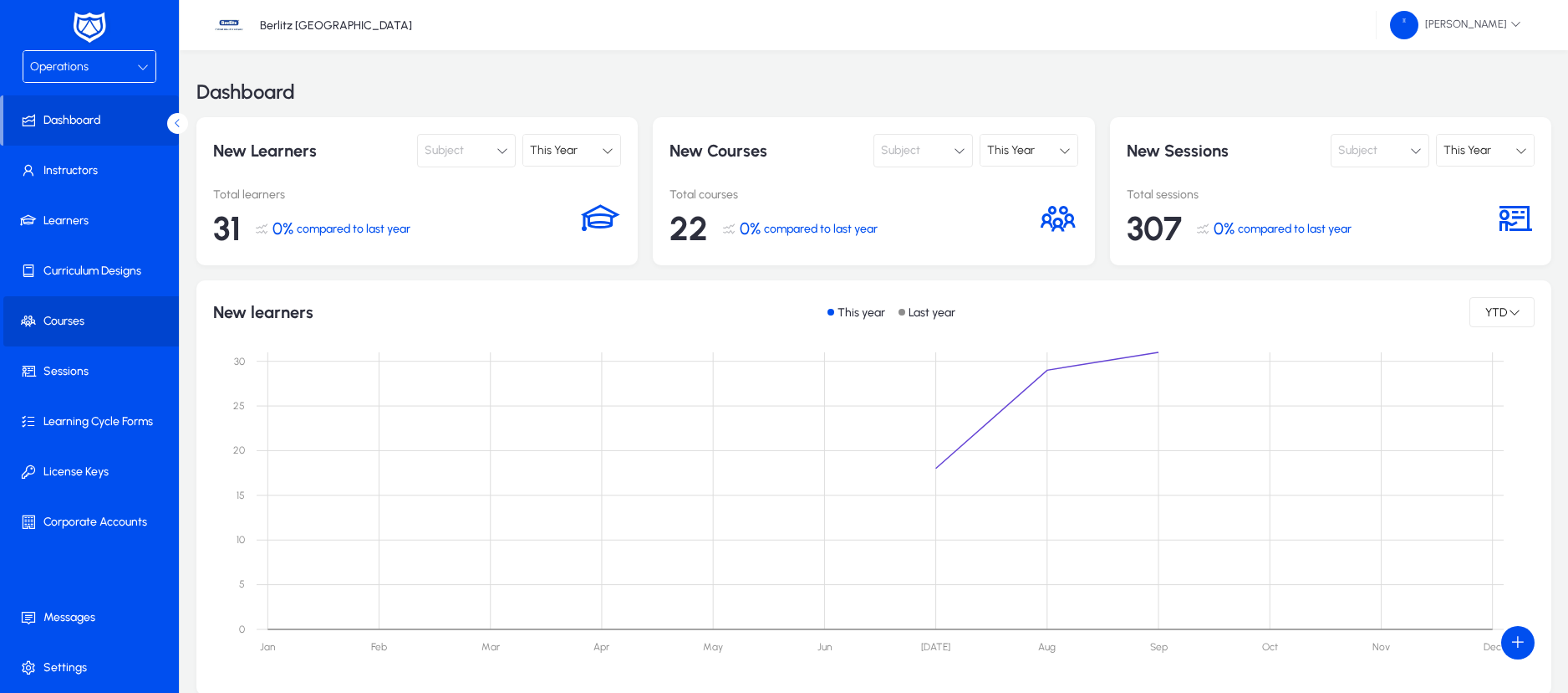
click at [68, 317] on span "Courses" at bounding box center [93, 321] width 179 height 17
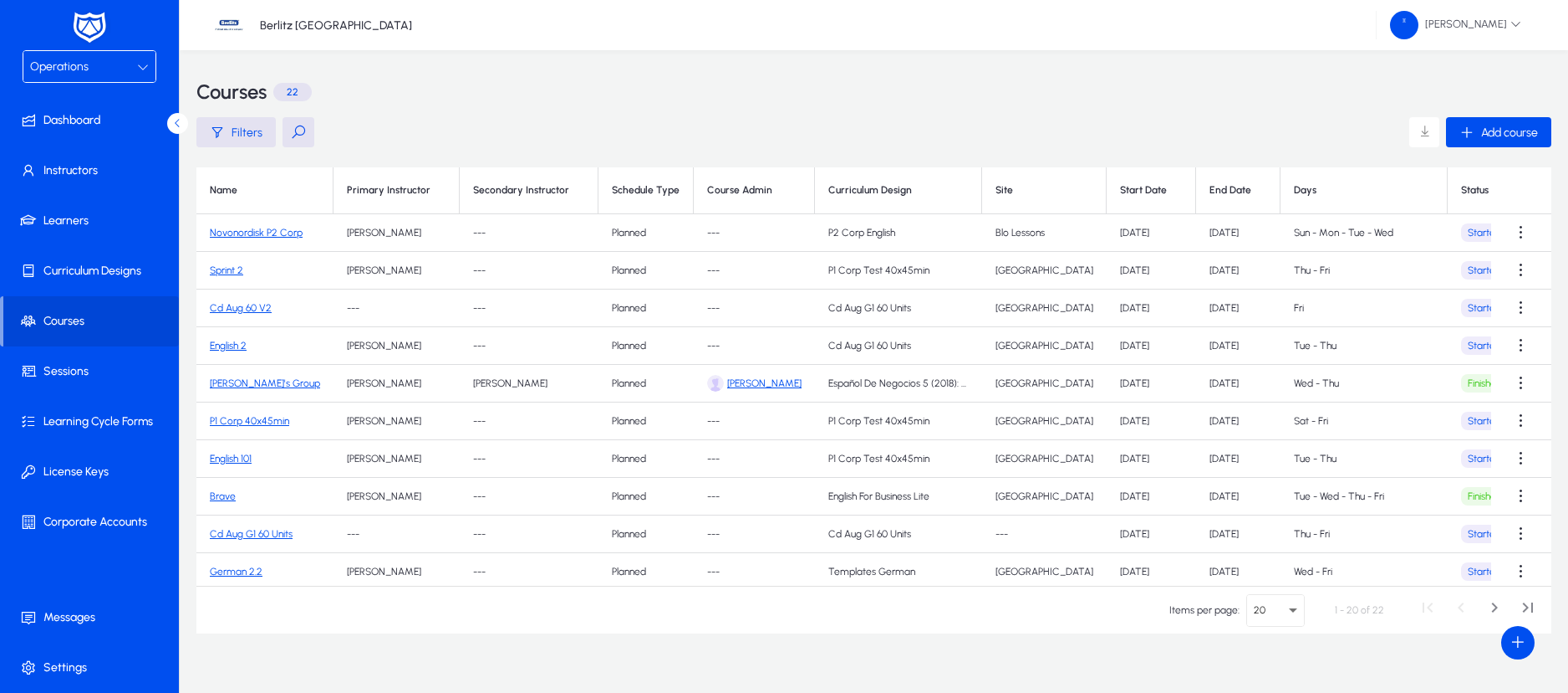
click at [226, 265] on link "Sprint 2" at bounding box center [226, 270] width 33 height 11
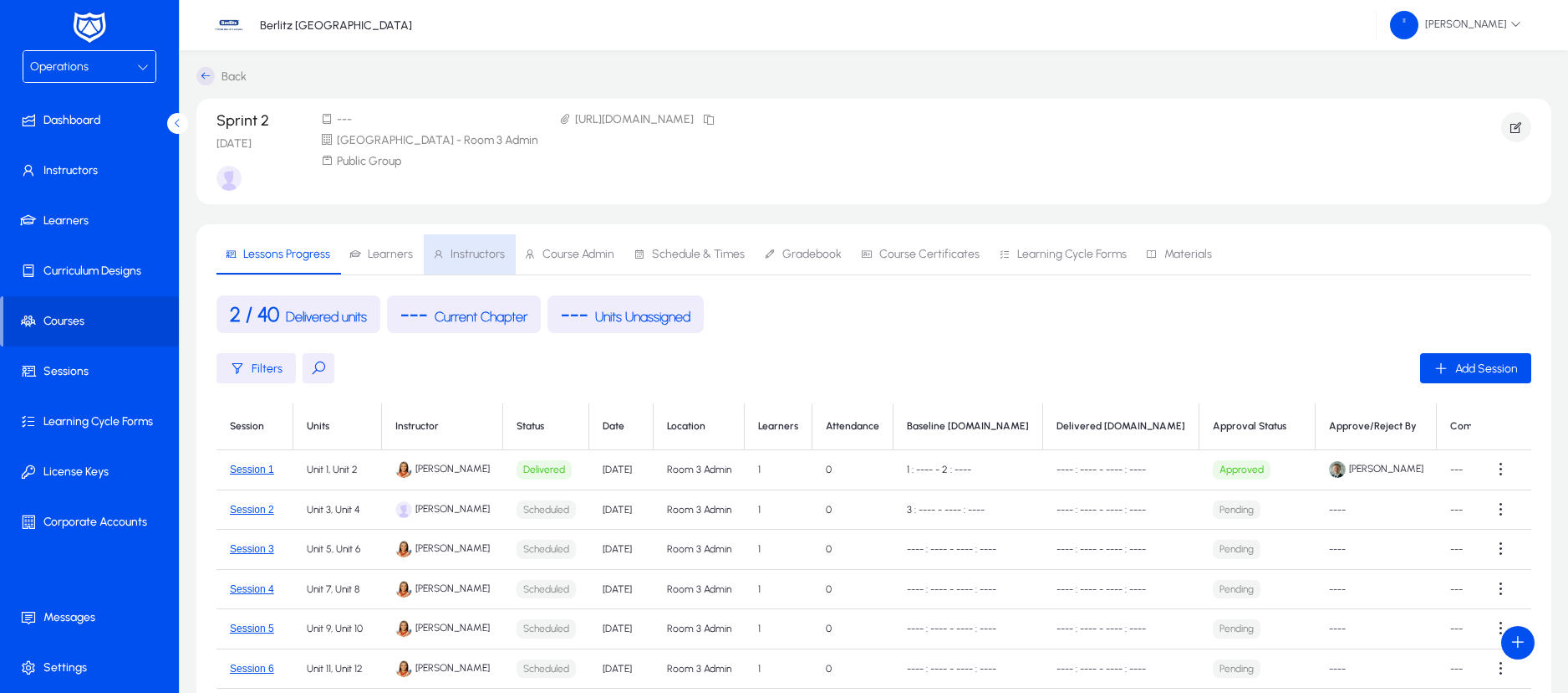
click at [468, 251] on span "Instructors" at bounding box center [477, 254] width 54 height 11
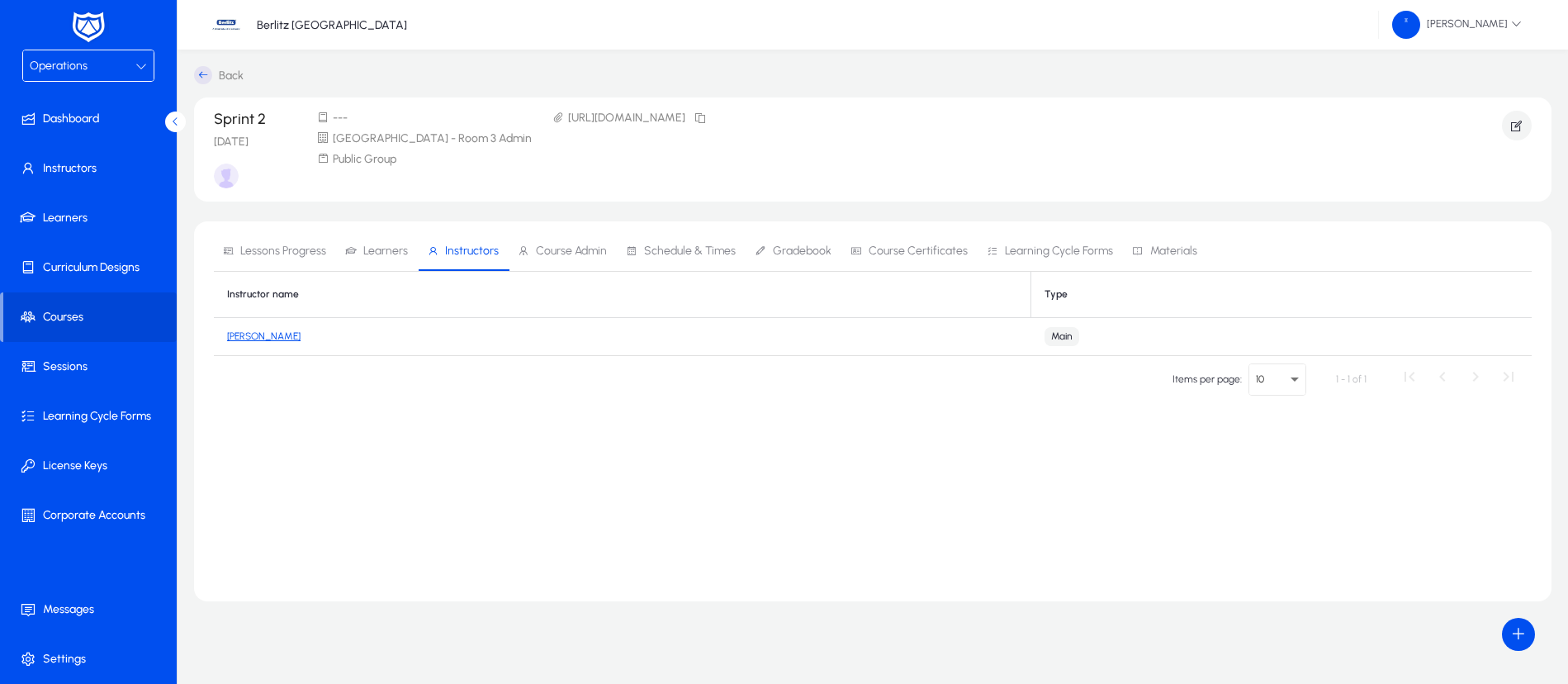
click at [268, 333] on link "[PERSON_NAME]" at bounding box center [264, 335] width 74 height 11
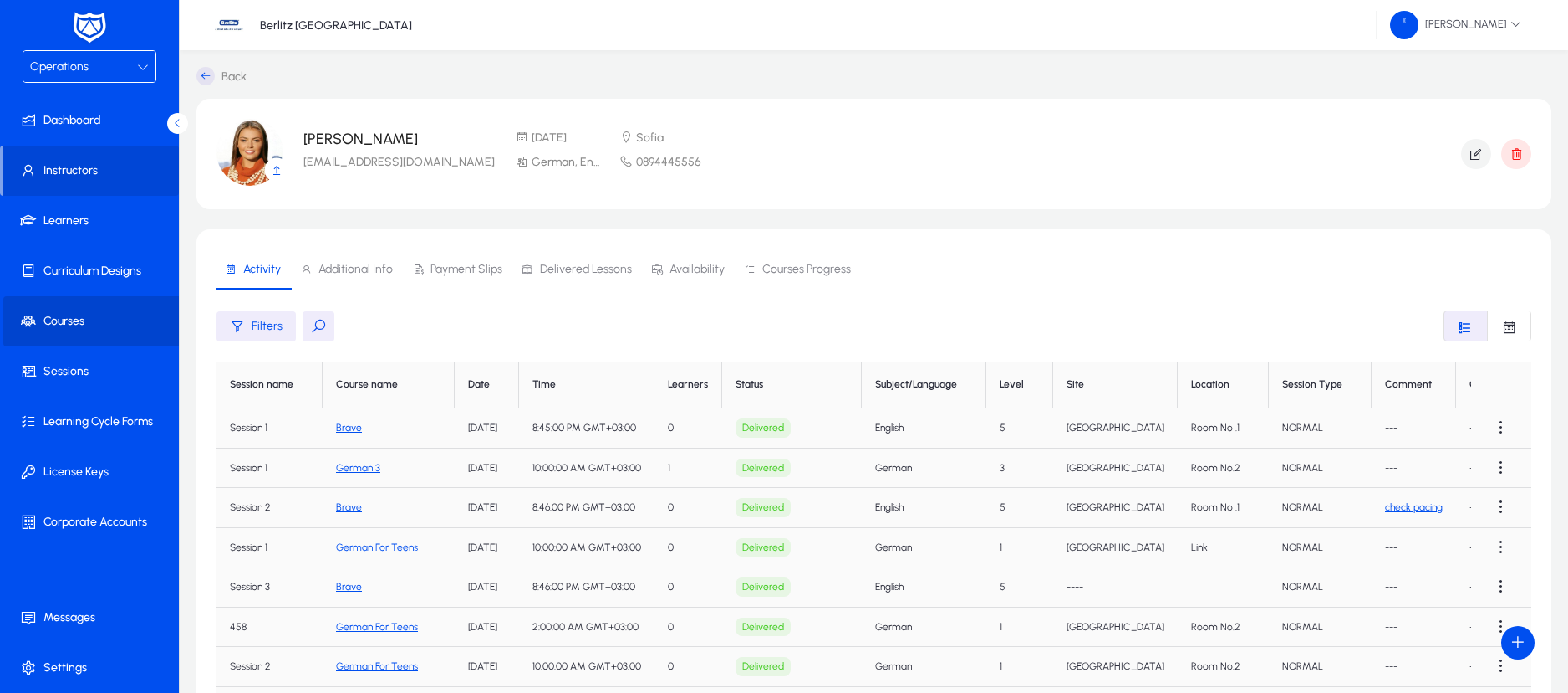
click at [85, 313] on span "Courses" at bounding box center [93, 321] width 179 height 17
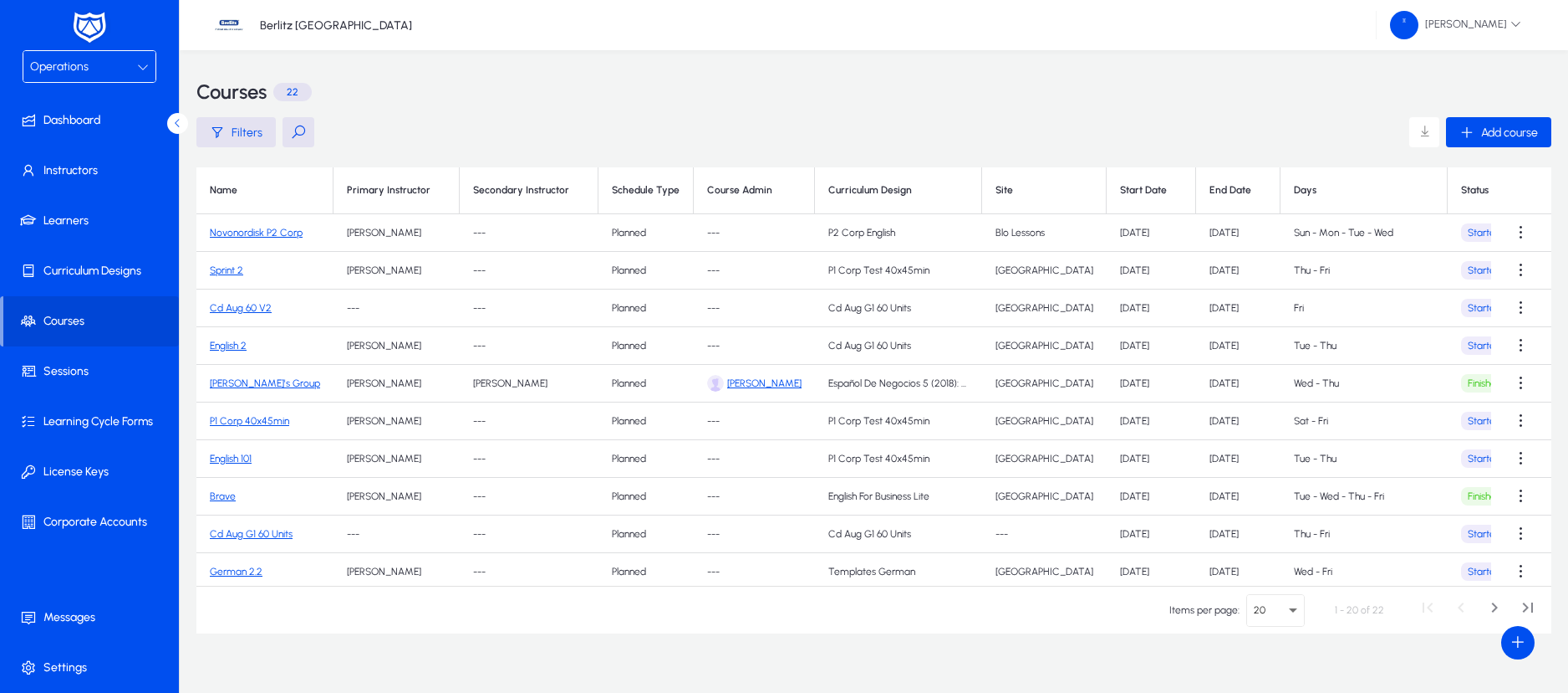
click at [256, 305] on link "Cd Aug 60 V2" at bounding box center [240, 308] width 62 height 11
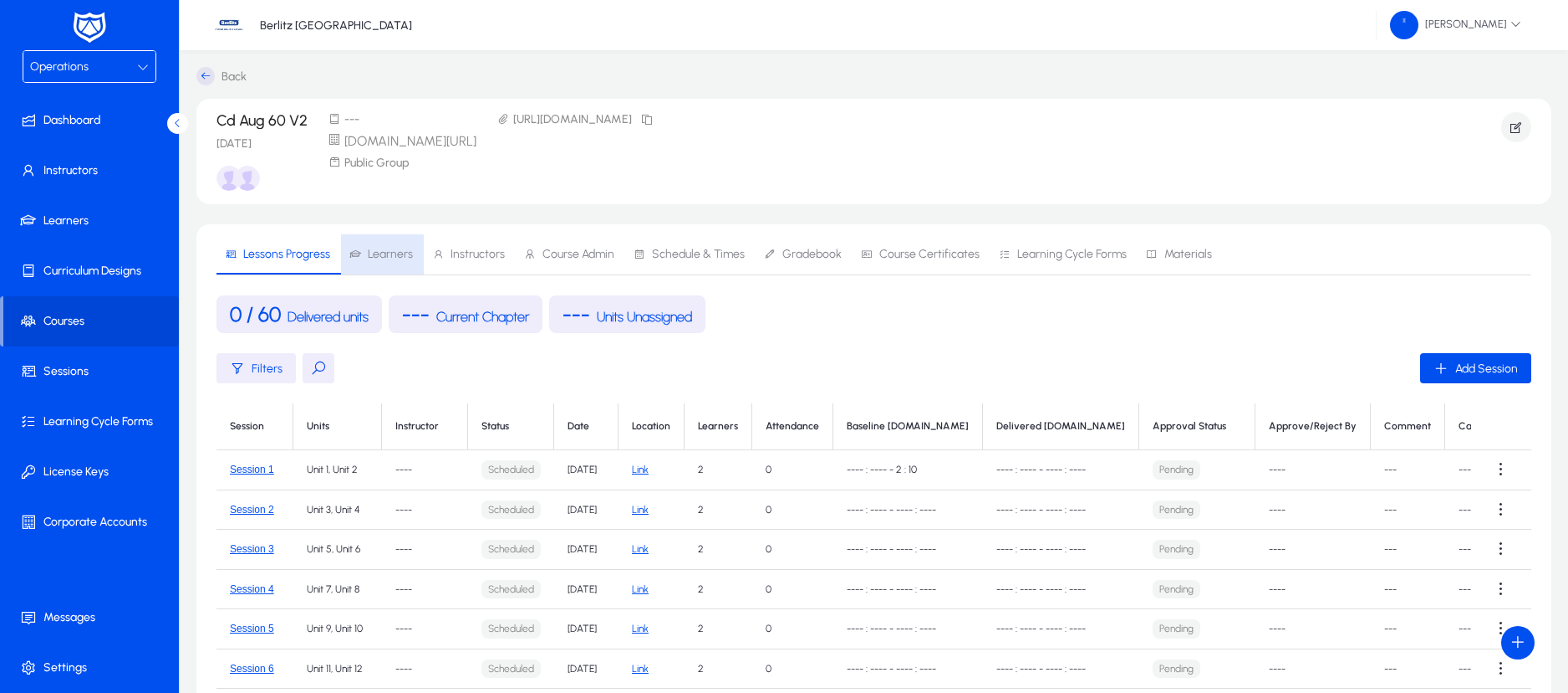
click at [390, 251] on span "Learners" at bounding box center [391, 254] width 45 height 11
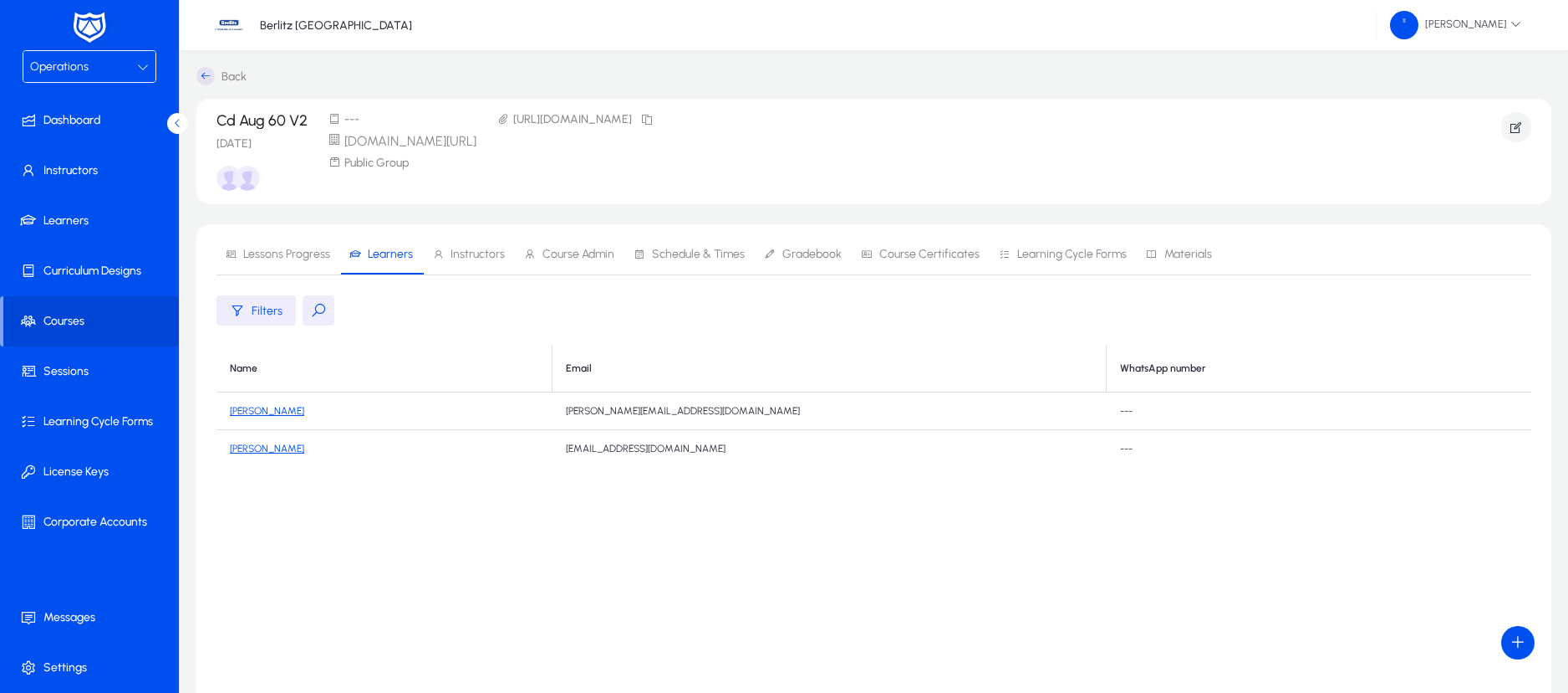
click at [107, 58] on div "Operations" at bounding box center [83, 66] width 107 height 22
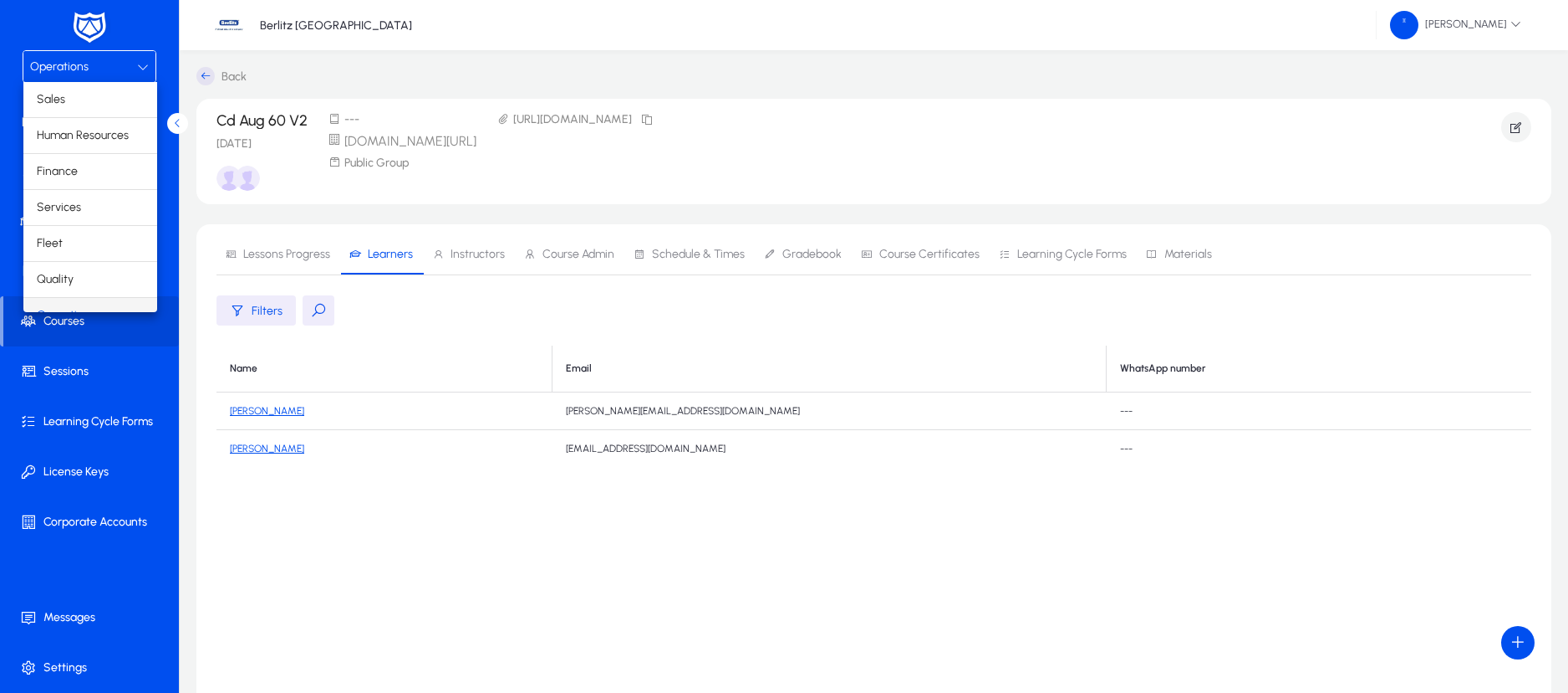
scroll to position [21, 0]
click at [76, 152] on span "Finance" at bounding box center [57, 150] width 41 height 20
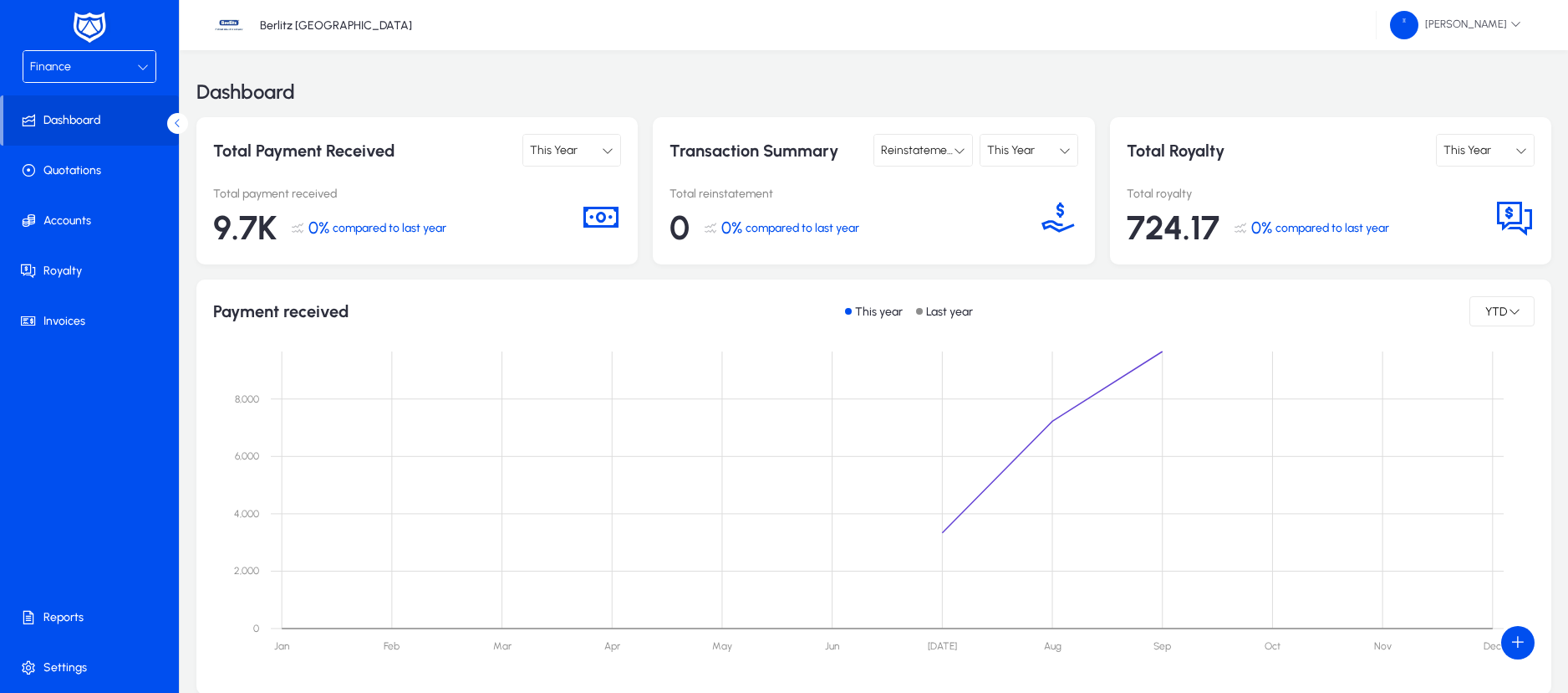
click at [1524, 141] on div at bounding box center [1522, 150] width 11 height 20
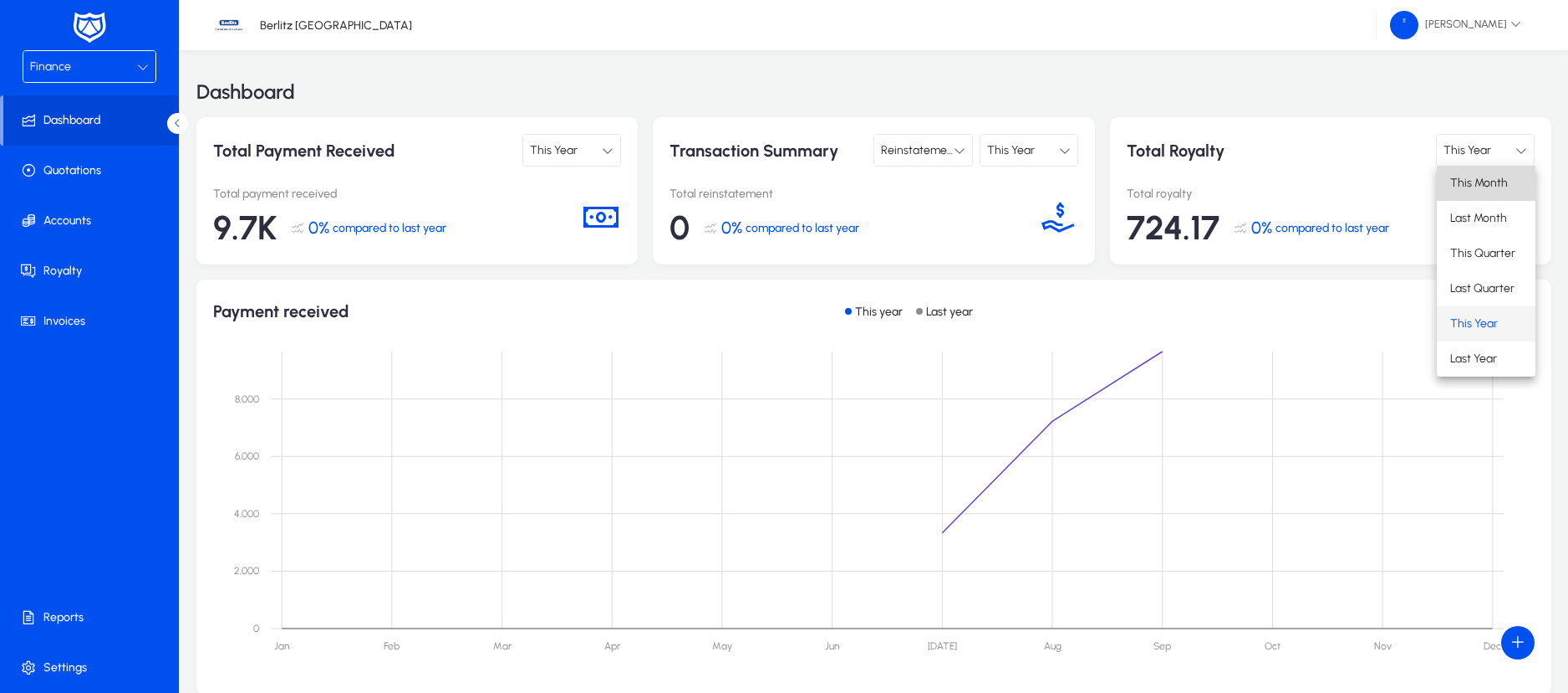
click at [1478, 187] on span "This Month" at bounding box center [1479, 183] width 58 height 20
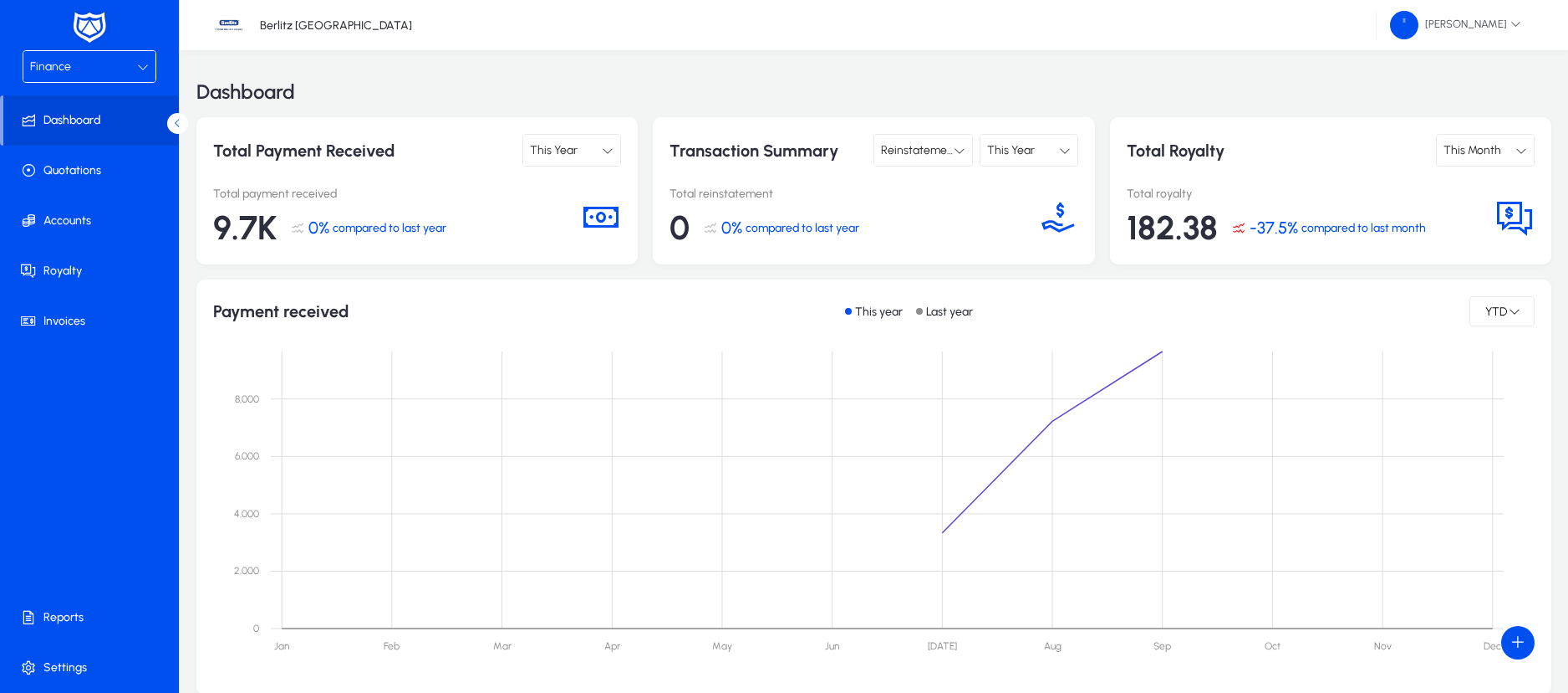
click at [140, 60] on div at bounding box center [143, 66] width 11 height 20
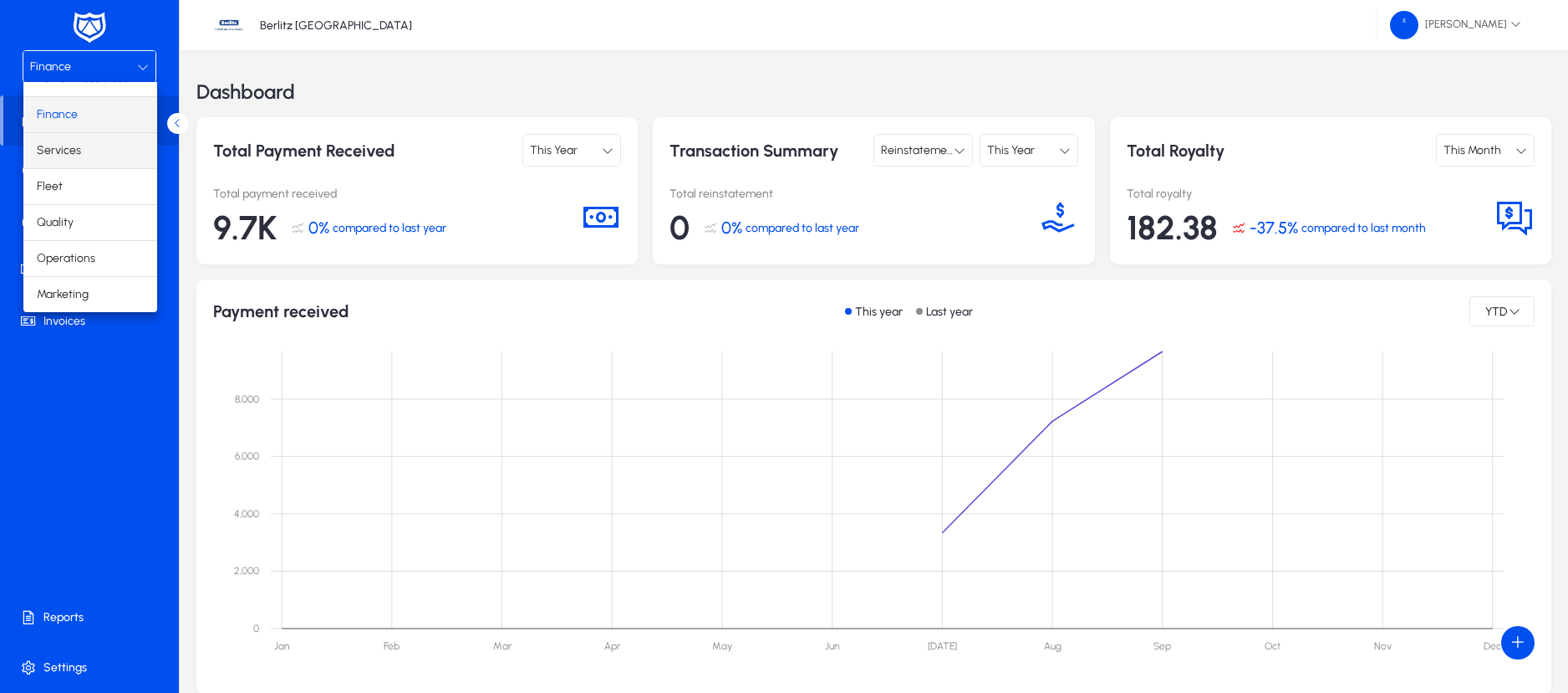
scroll to position [56, 0]
click at [68, 261] on span "Operations" at bounding box center [66, 258] width 59 height 20
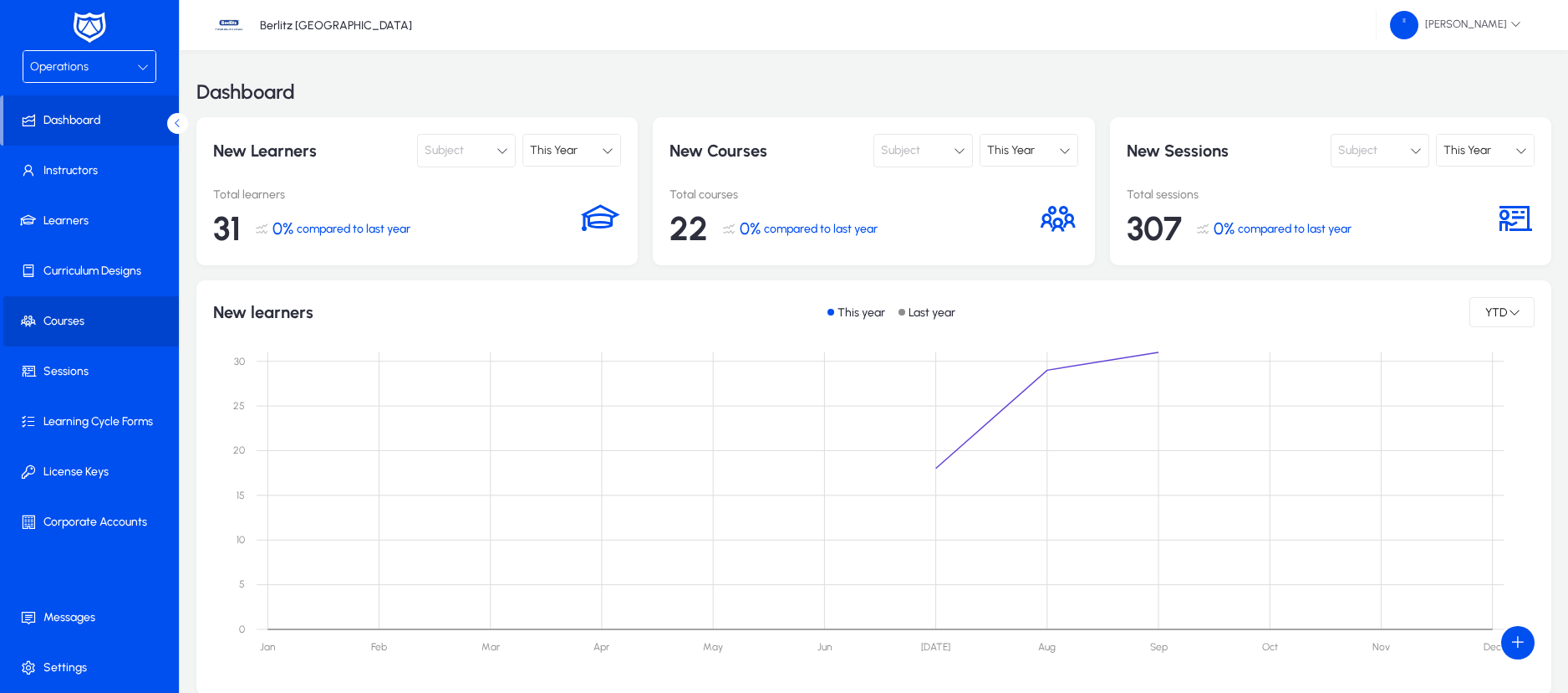
click at [72, 312] on span "Courses" at bounding box center [93, 321] width 179 height 17
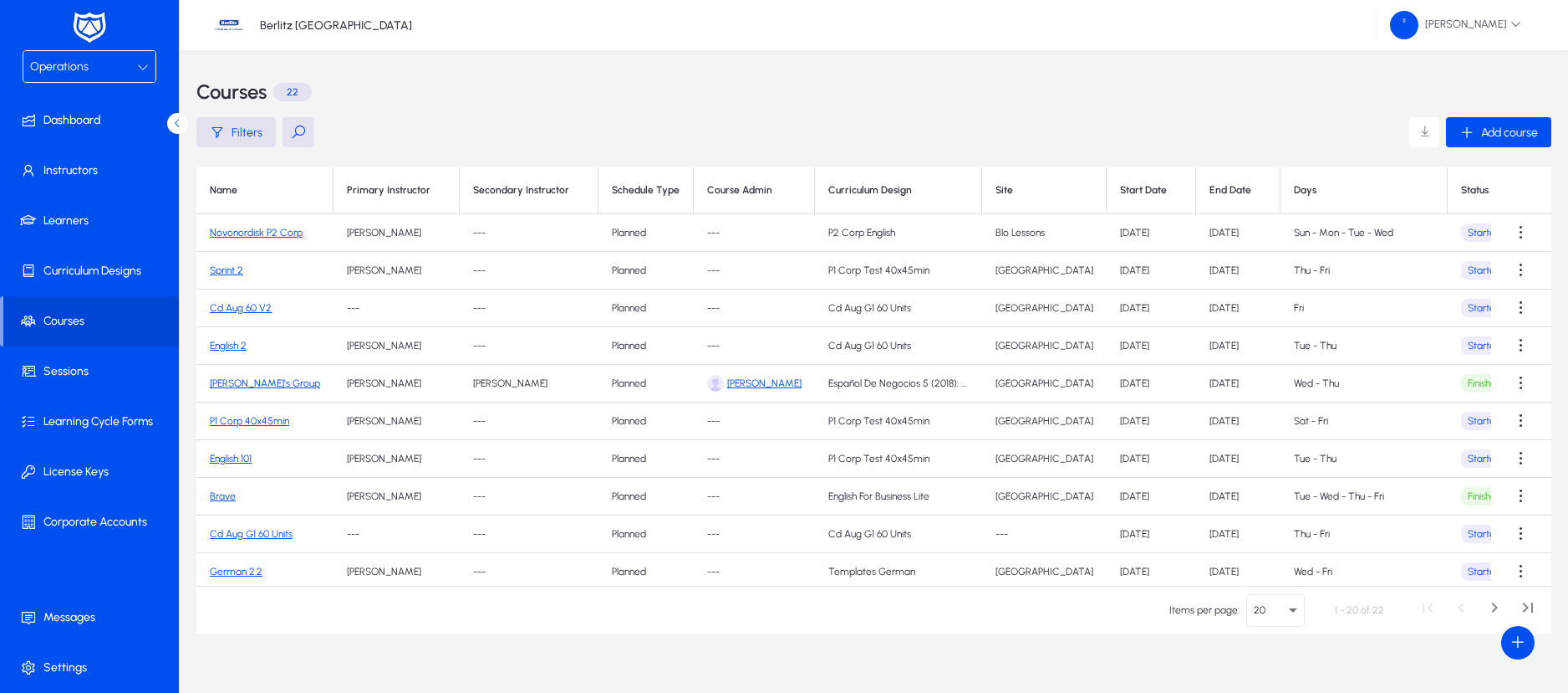
click at [248, 309] on link "Cd Aug 60 V2" at bounding box center [240, 308] width 62 height 11
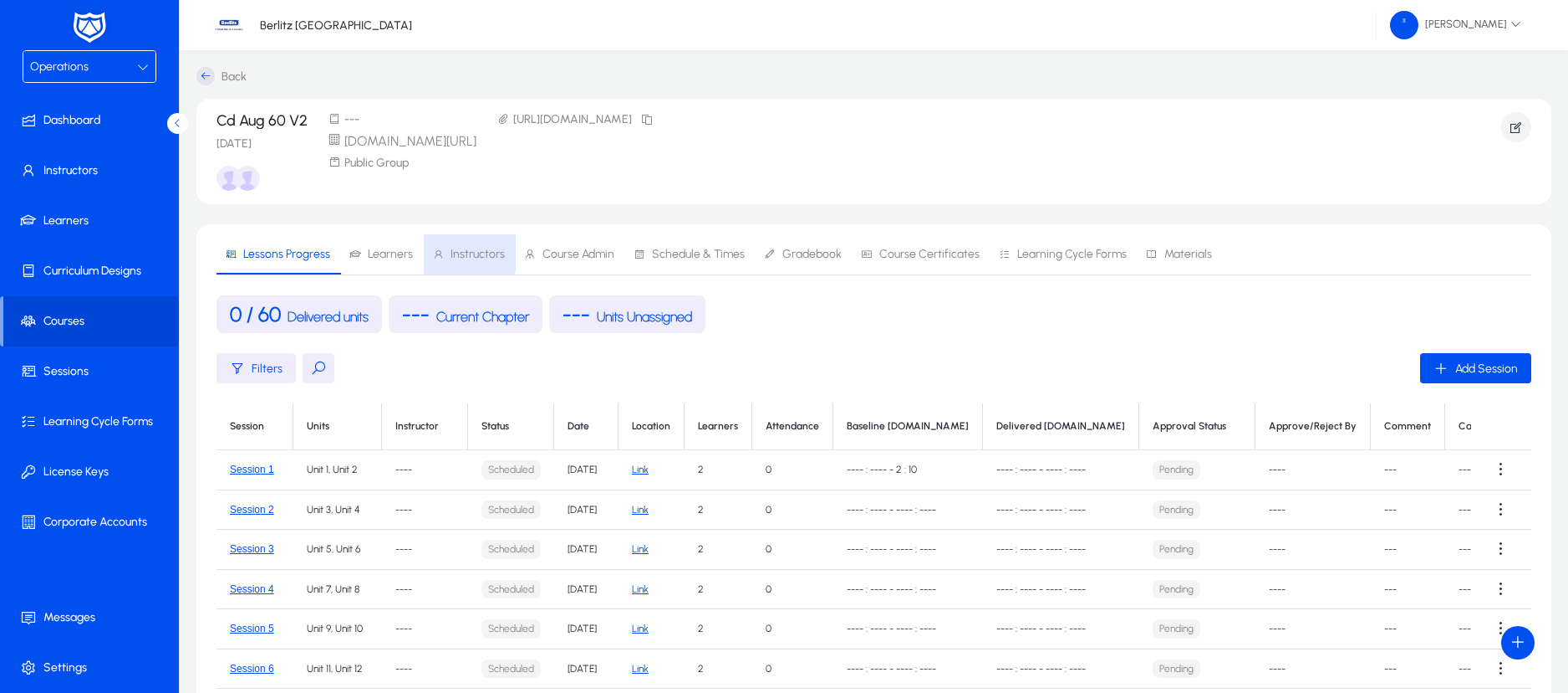
click at [451, 251] on span "Instructors" at bounding box center [477, 254] width 54 height 11
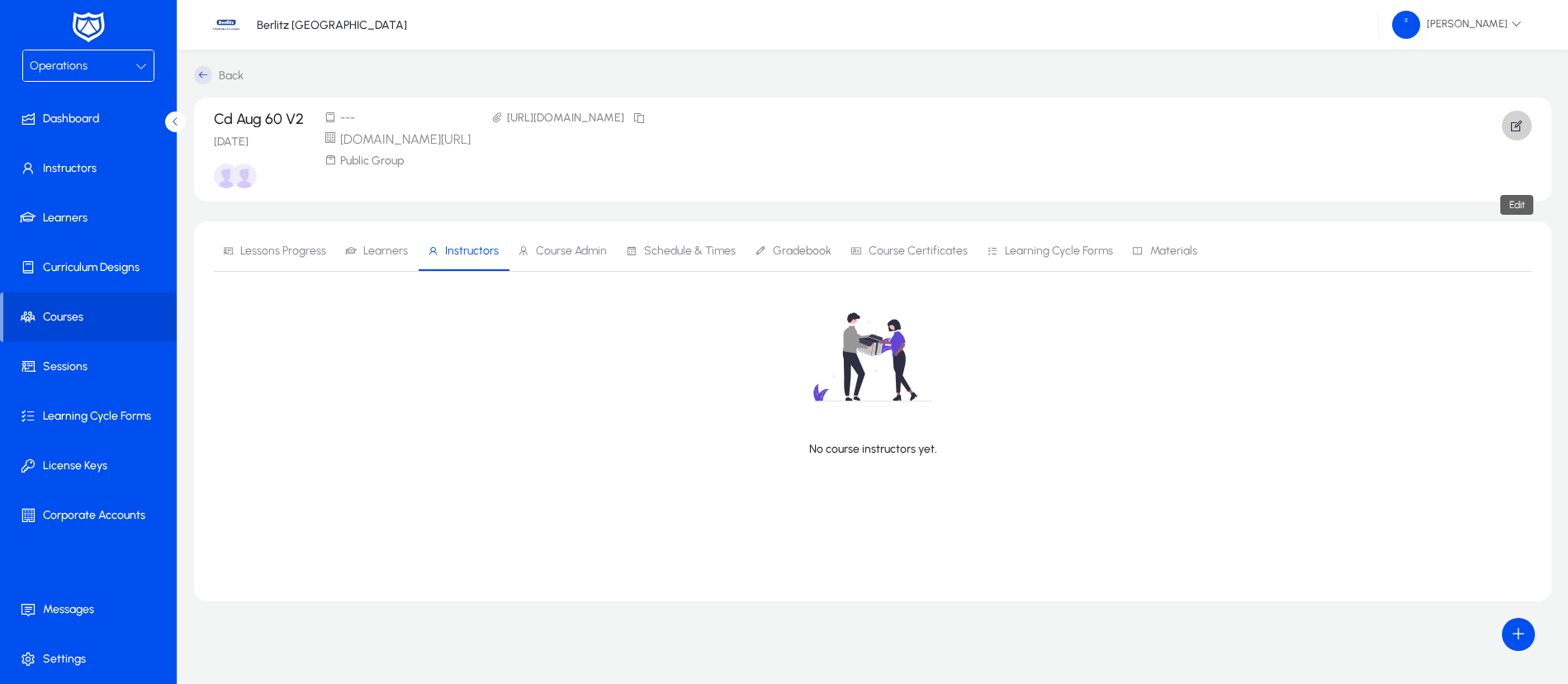
click at [1515, 128] on icon "button" at bounding box center [1517, 125] width 15 height 15
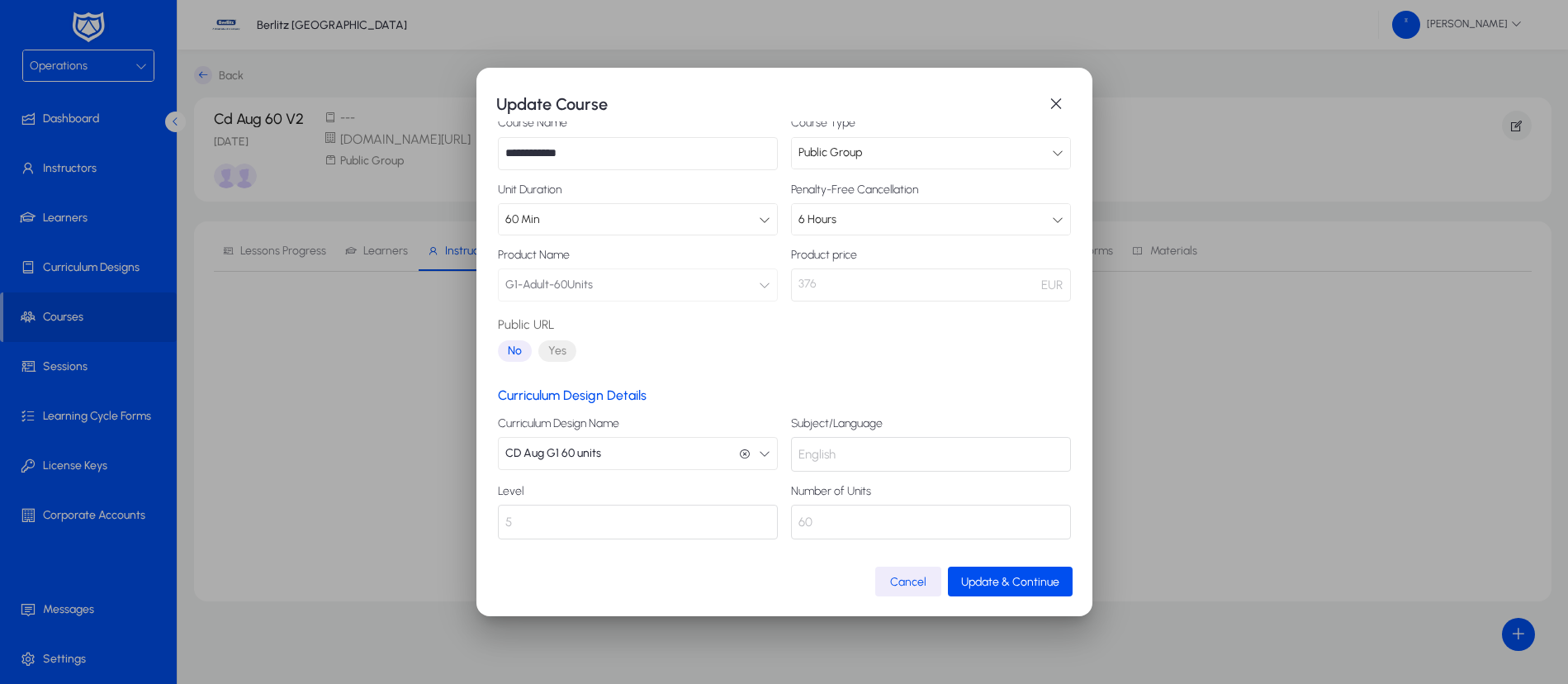
scroll to position [95, 0]
click at [1048, 107] on span "button" at bounding box center [1055, 104] width 33 height 33
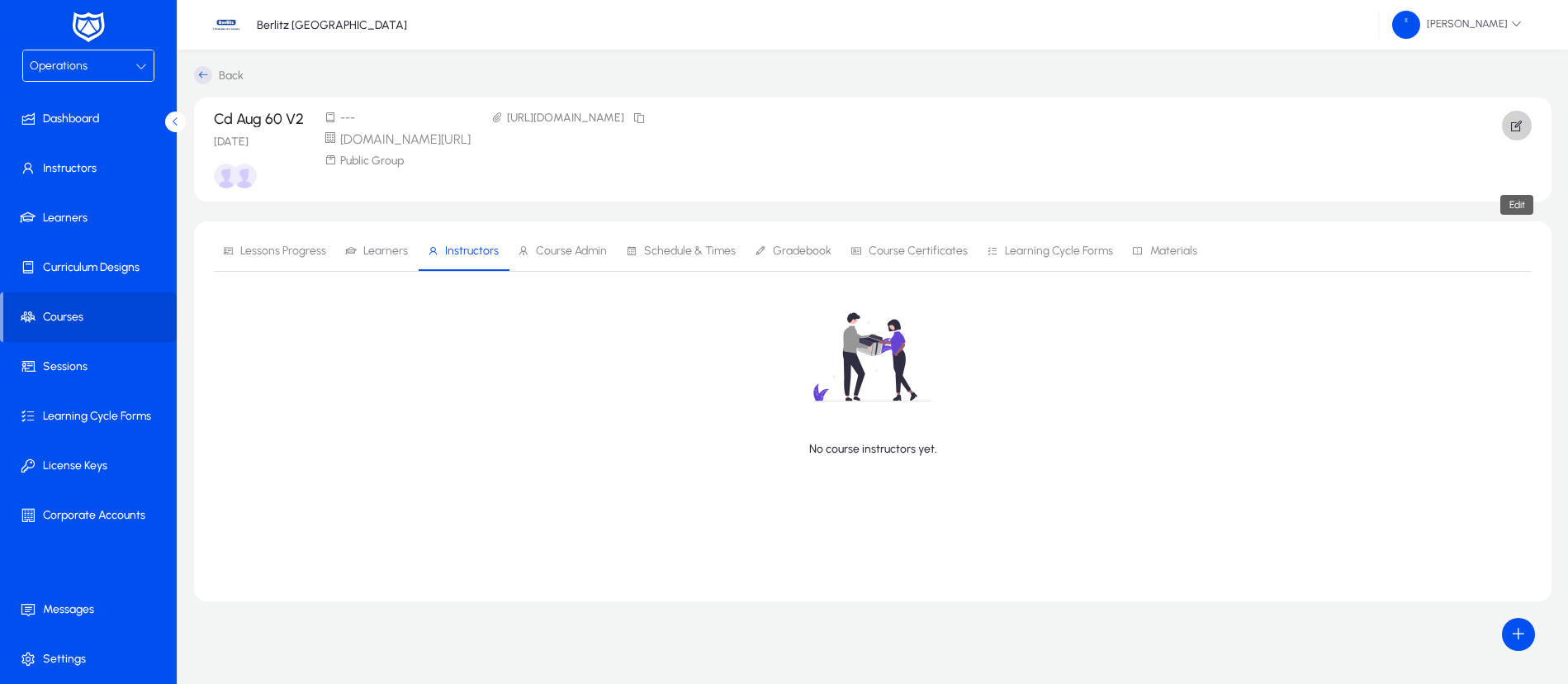
click at [1520, 126] on icon "button" at bounding box center [1517, 125] width 15 height 15
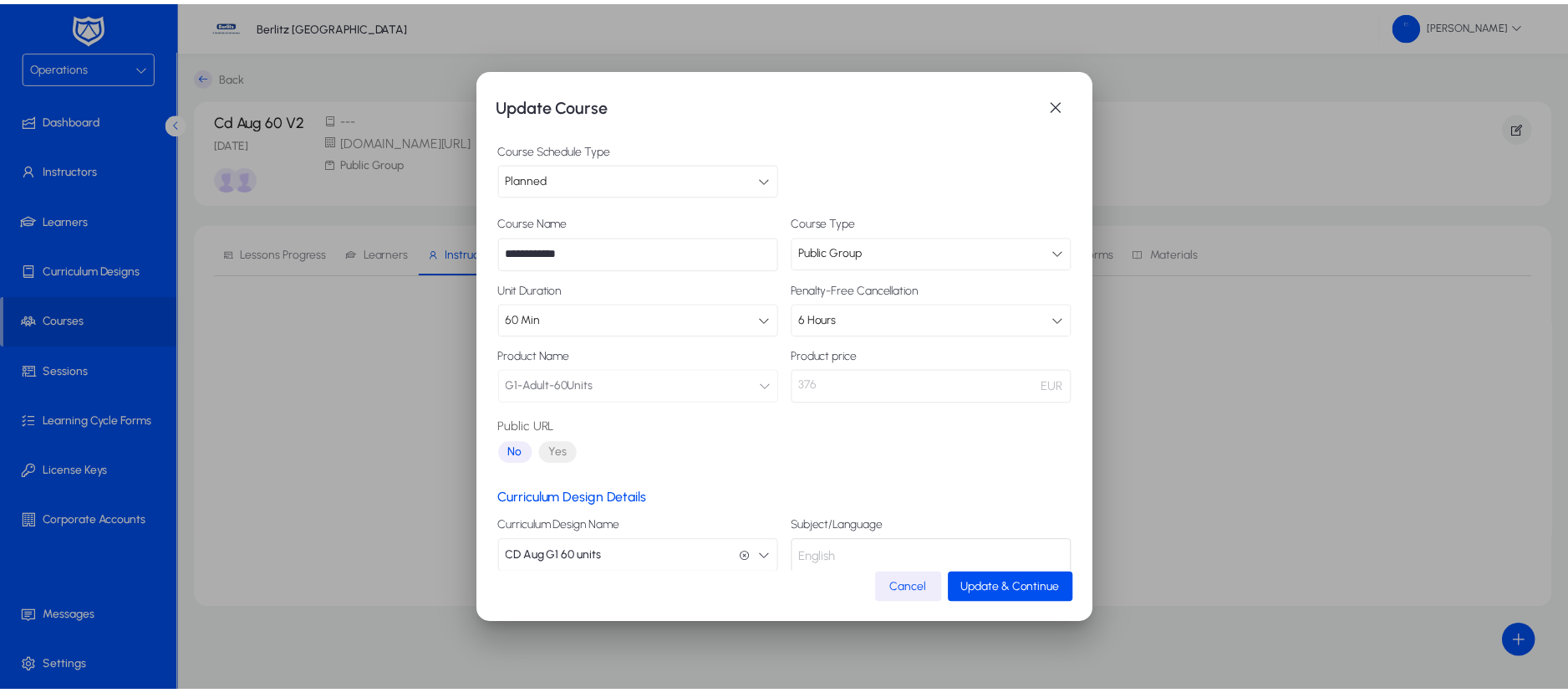
scroll to position [98, 0]
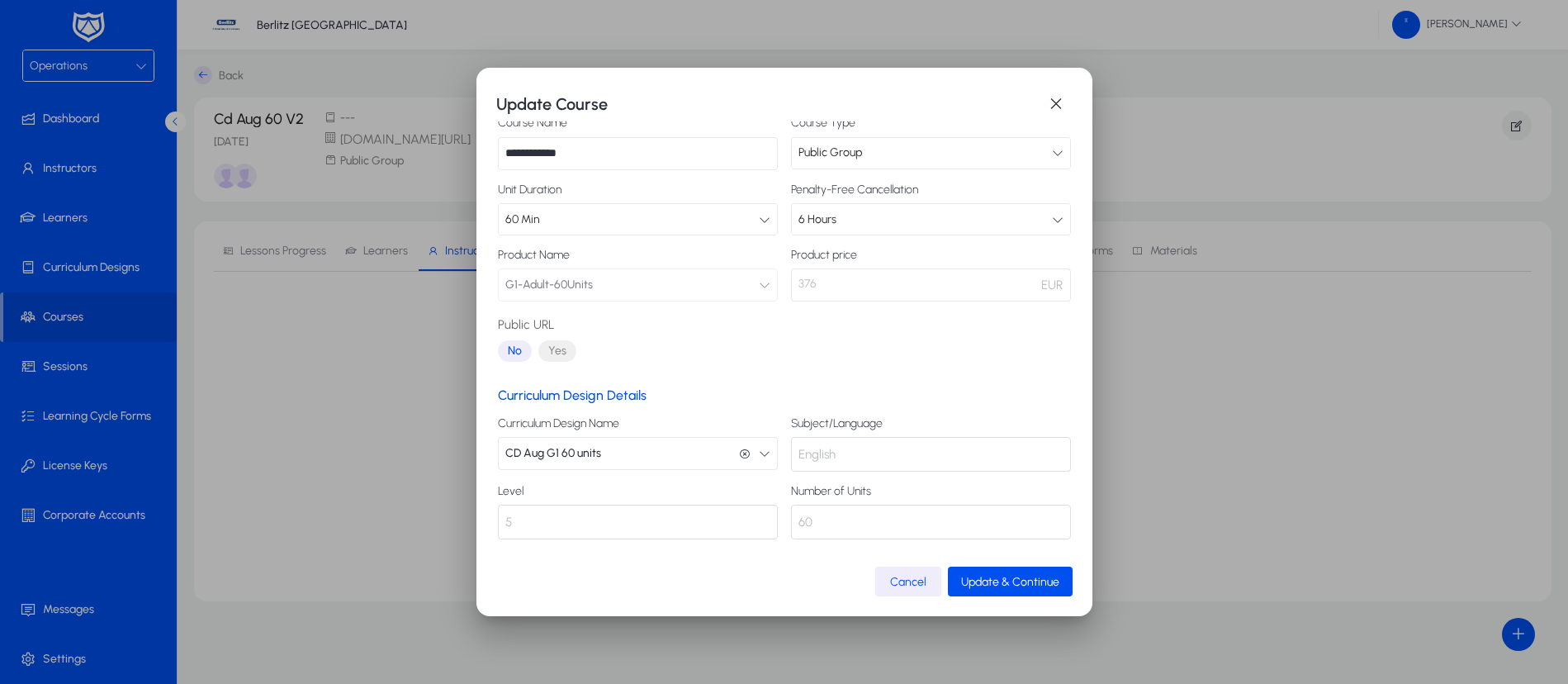
click at [848, 274] on p "376" at bounding box center [931, 284] width 280 height 33
click at [994, 577] on span "Update & Continue" at bounding box center [1009, 581] width 98 height 14
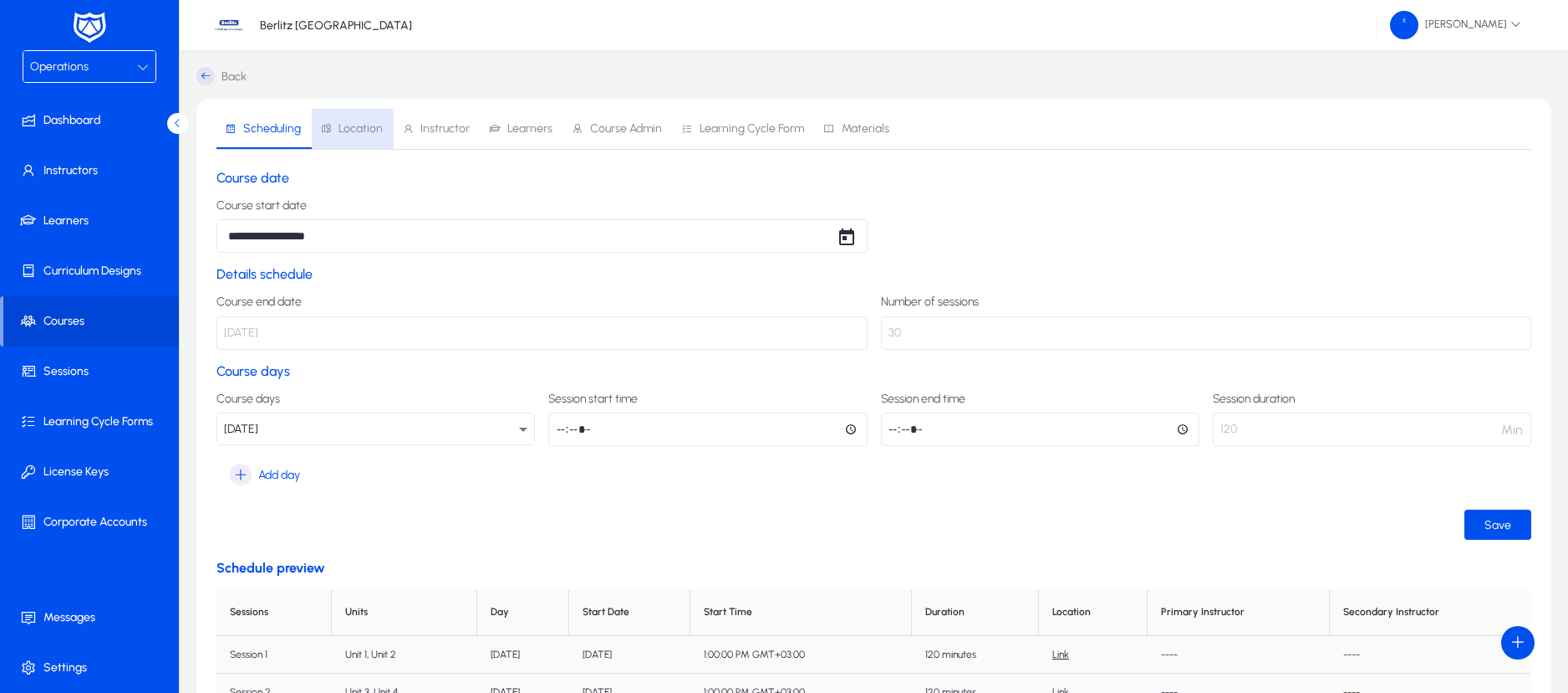
click at [355, 130] on span "Location" at bounding box center [361, 129] width 44 height 11
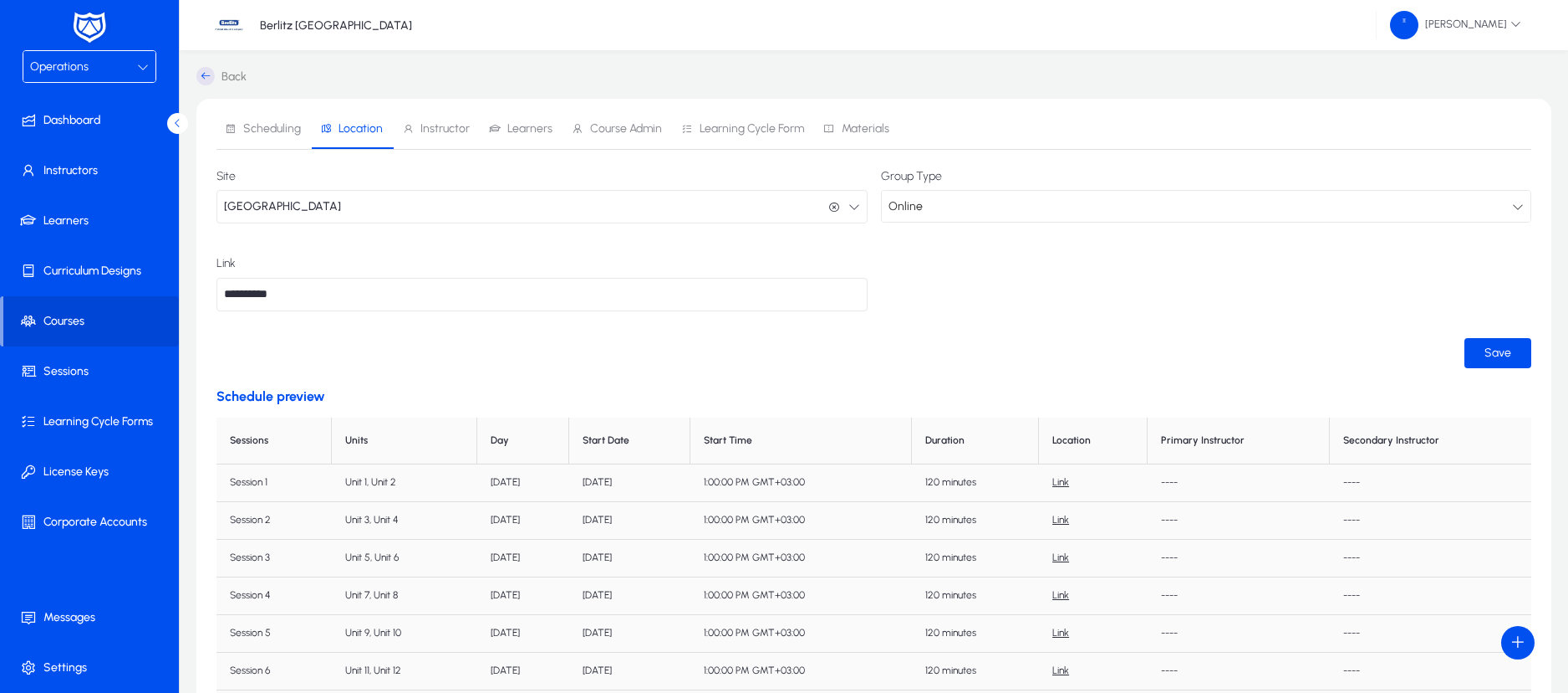
click at [853, 205] on icon "button" at bounding box center [854, 206] width 11 height 11
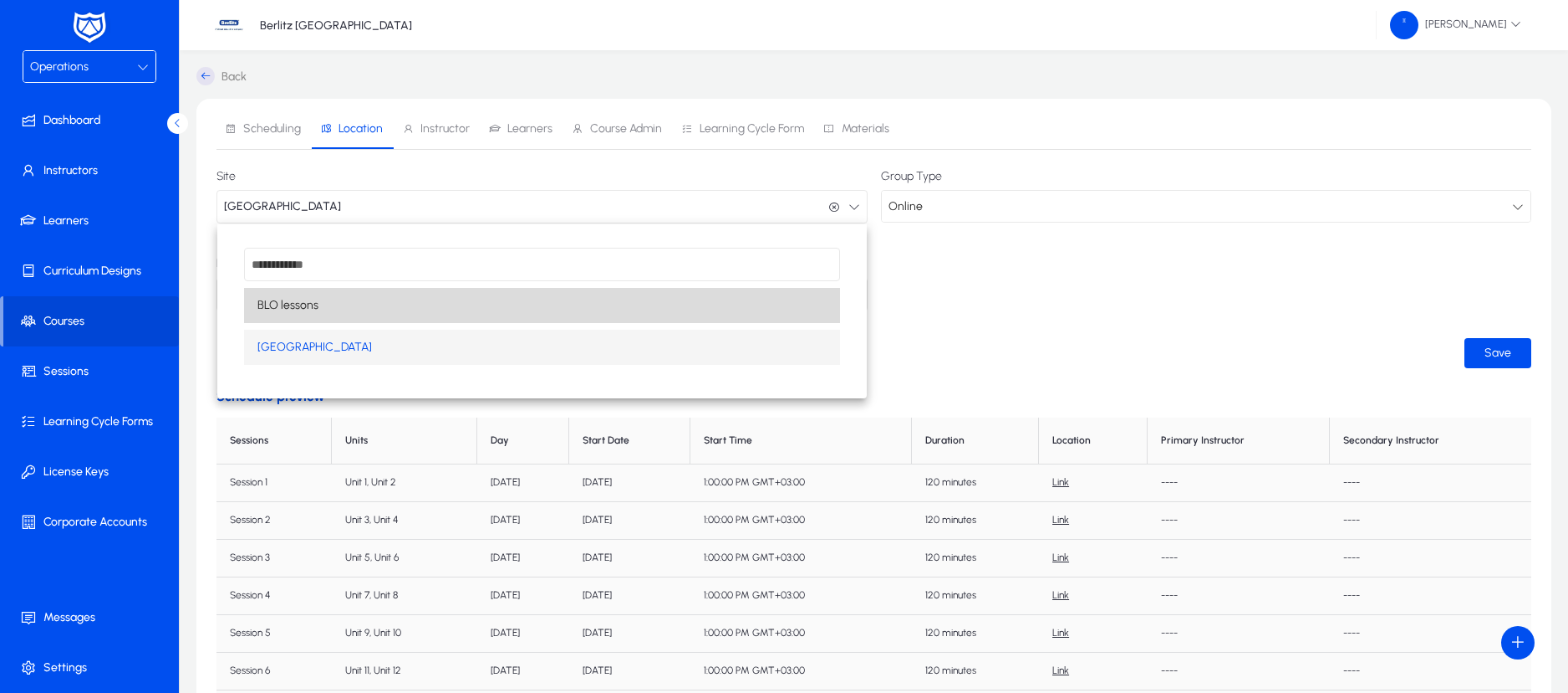
click at [668, 299] on mat-option "BLO lessons" at bounding box center [542, 305] width 596 height 35
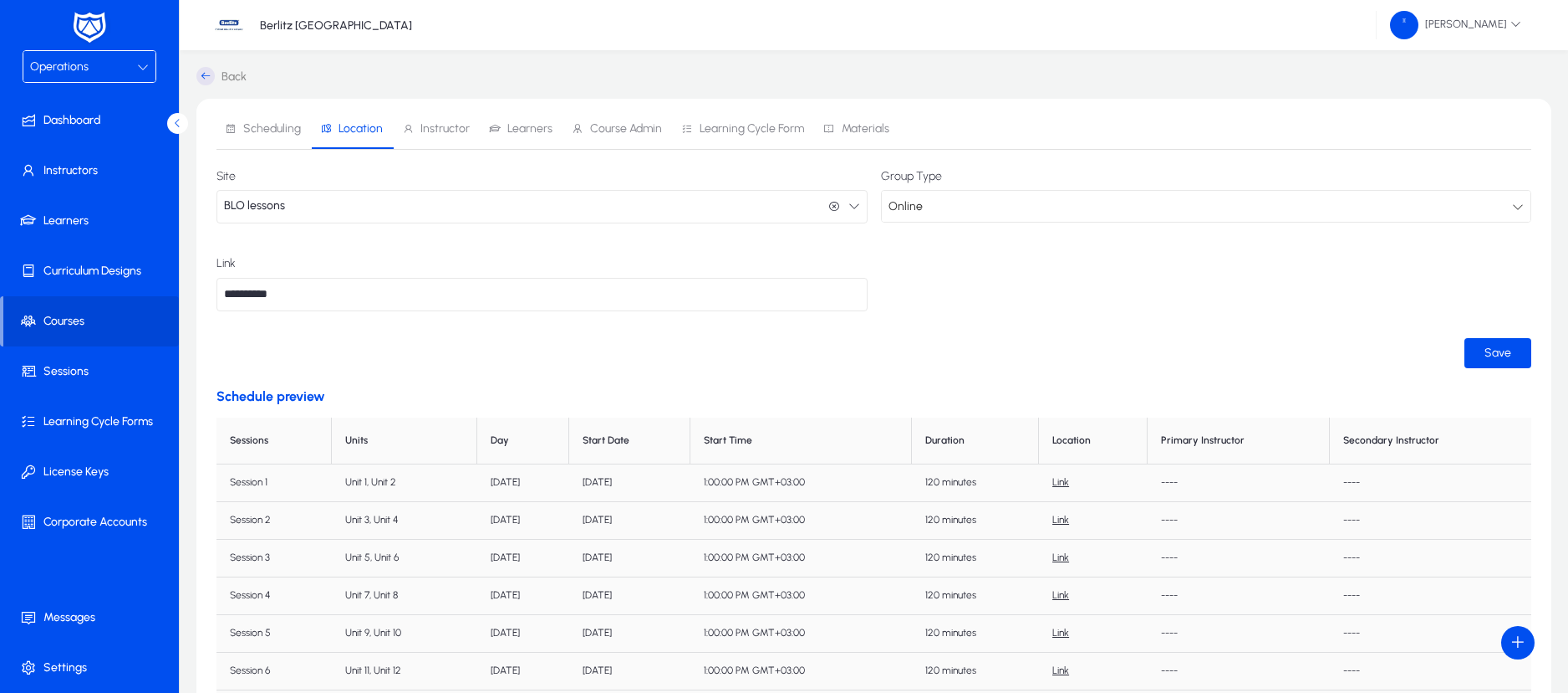
click at [972, 209] on div "Online" at bounding box center [1201, 206] width 625 height 22
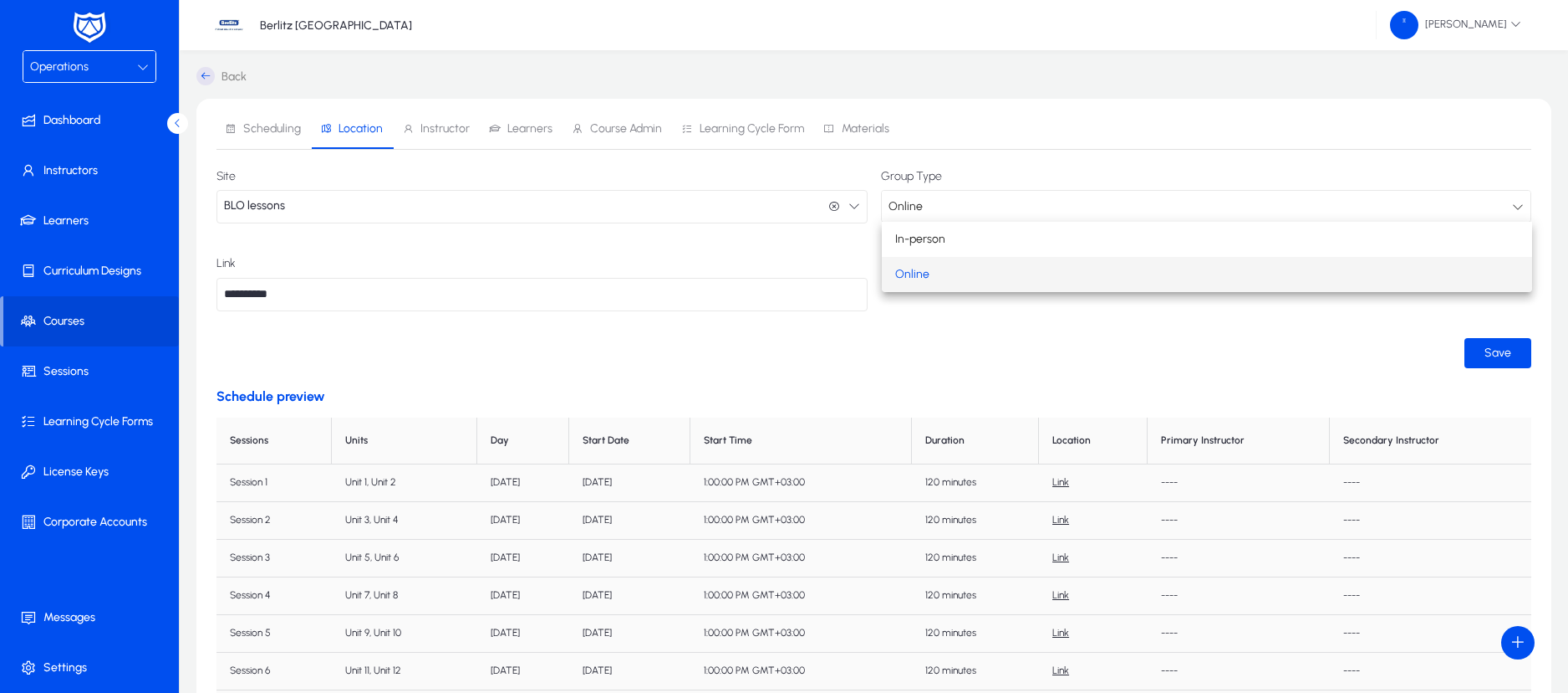
click at [455, 128] on div at bounding box center [784, 346] width 1568 height 693
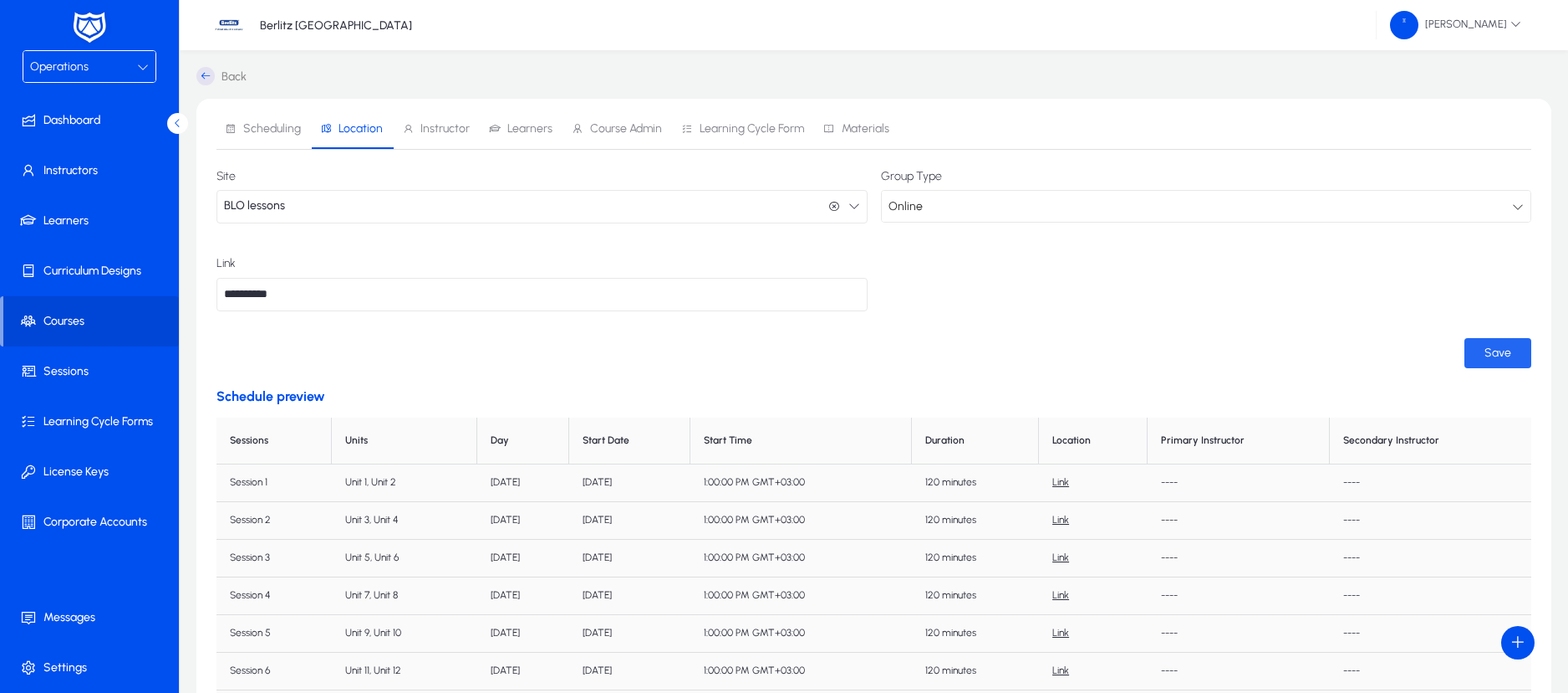
click at [1483, 355] on span "submit" at bounding box center [1498, 353] width 67 height 40
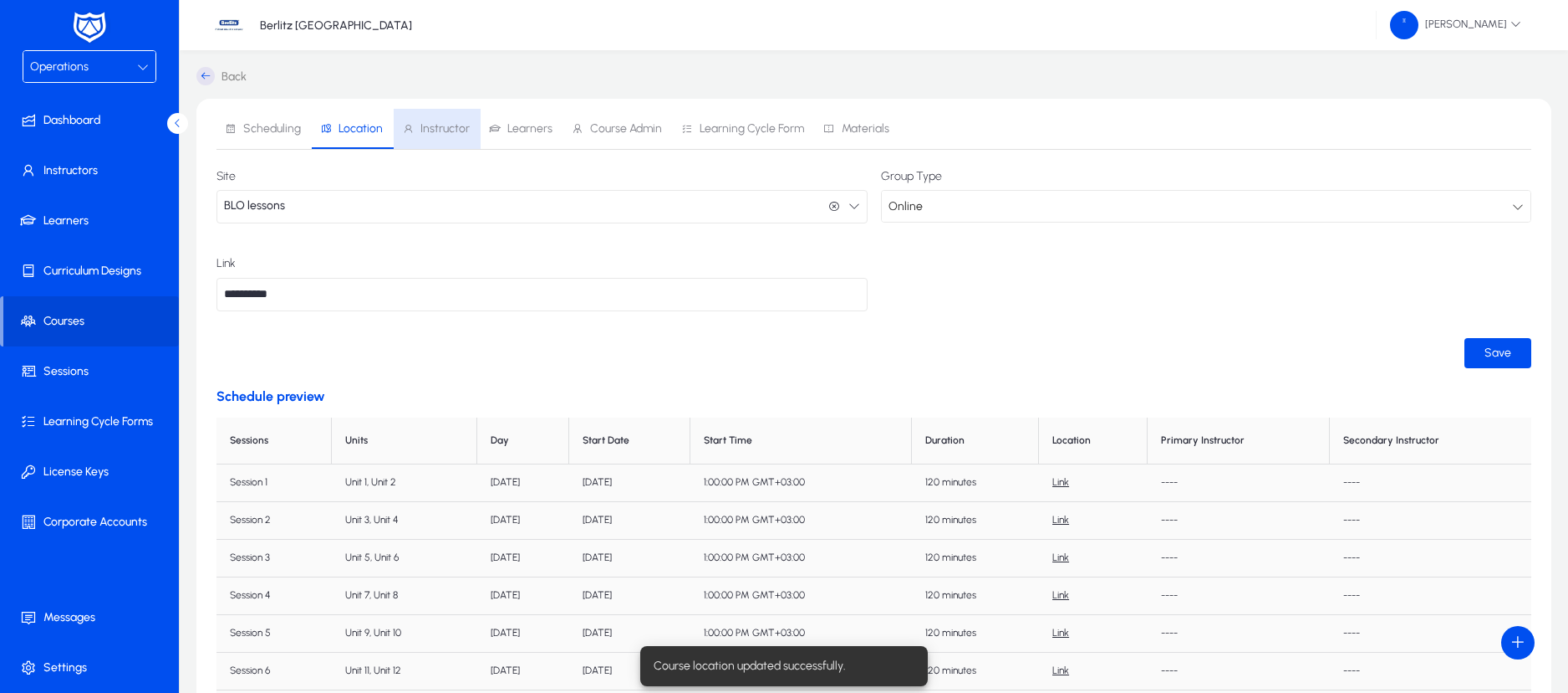
click at [461, 130] on span "Instructor" at bounding box center [445, 129] width 49 height 11
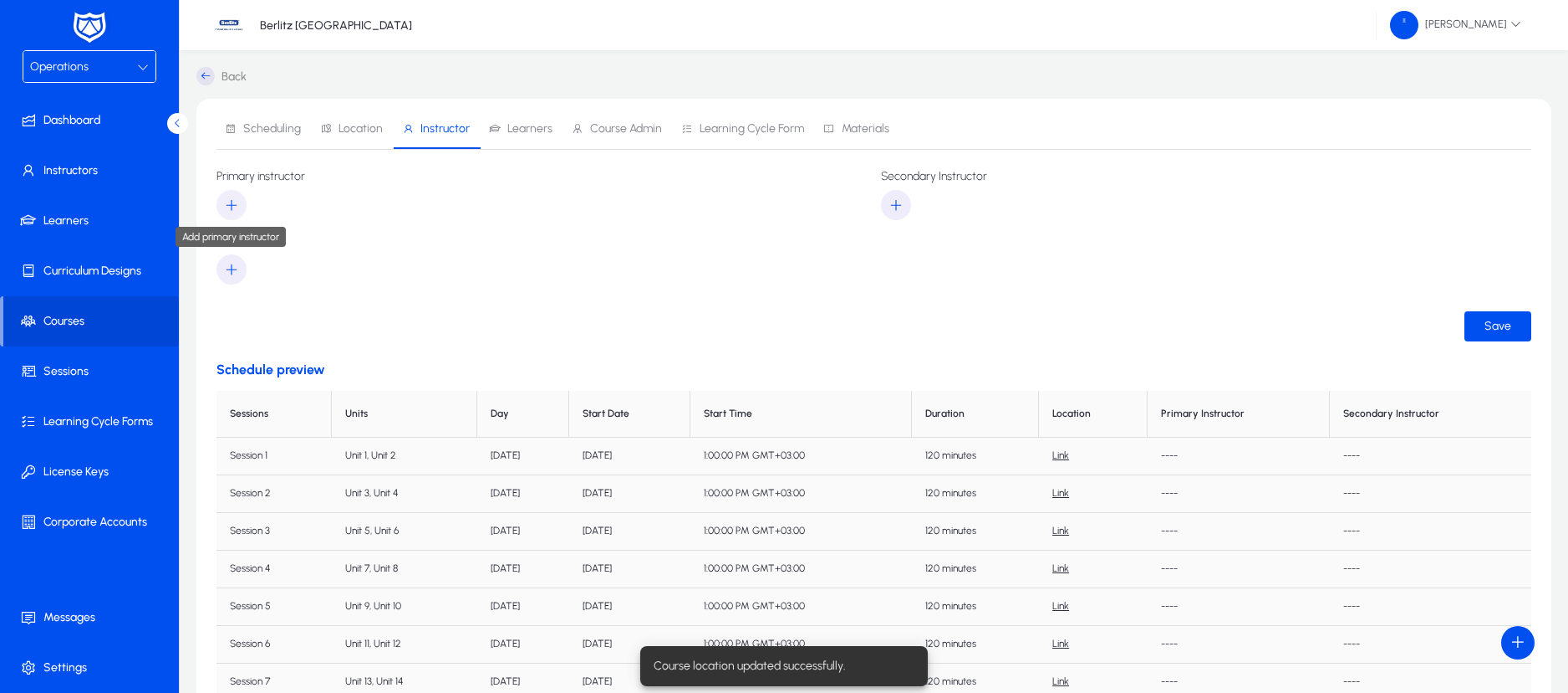
click at [234, 204] on icon "button" at bounding box center [232, 205] width 15 height 15
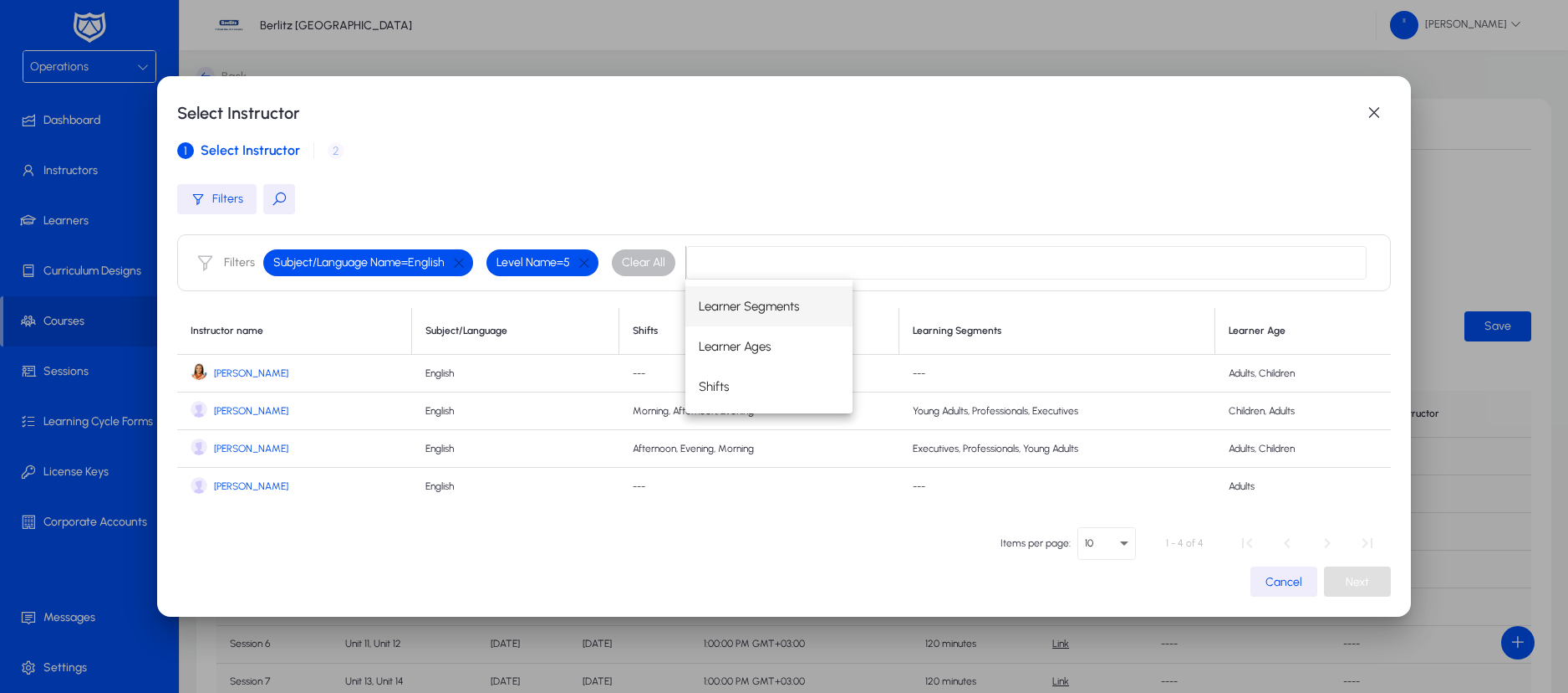
click at [245, 490] on span "[PERSON_NAME]" at bounding box center [251, 486] width 75 height 12
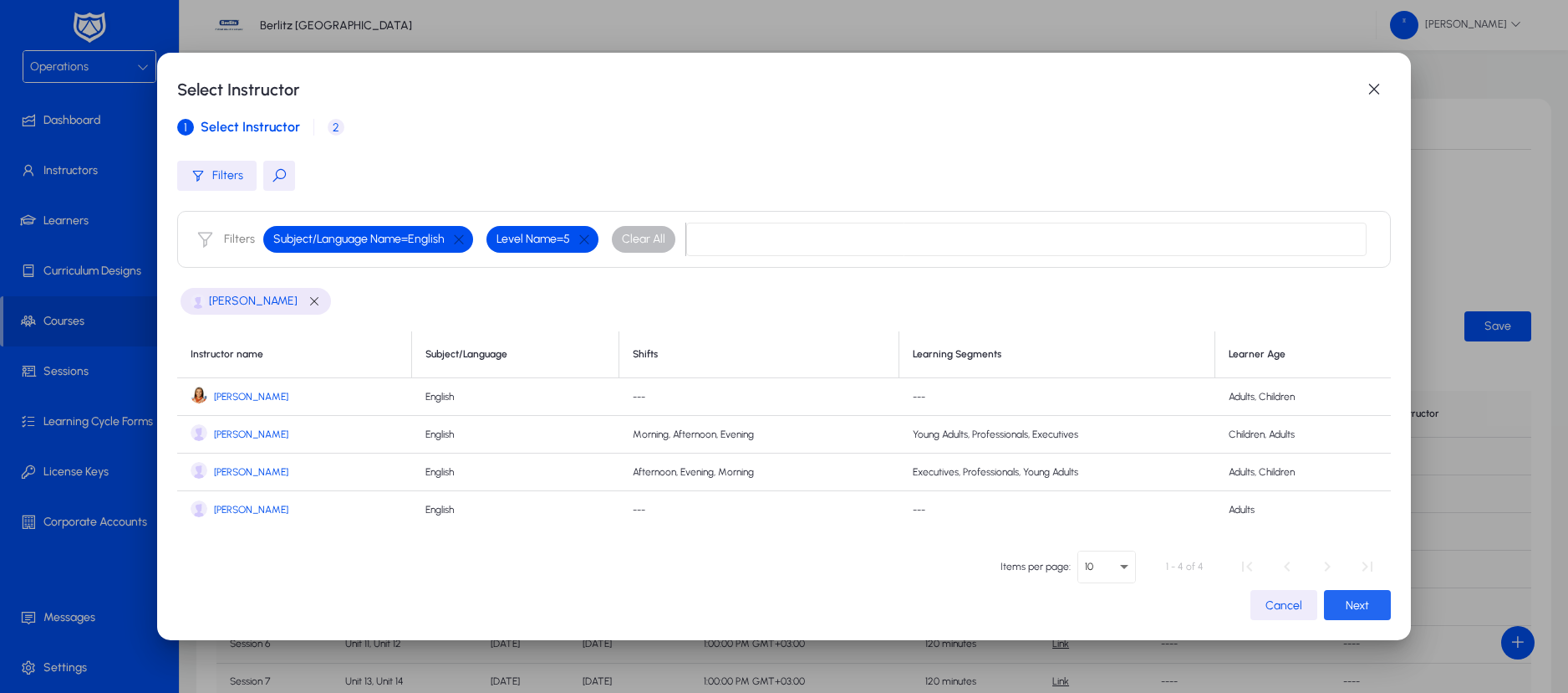
click at [1346, 607] on span "Next" at bounding box center [1357, 605] width 24 height 14
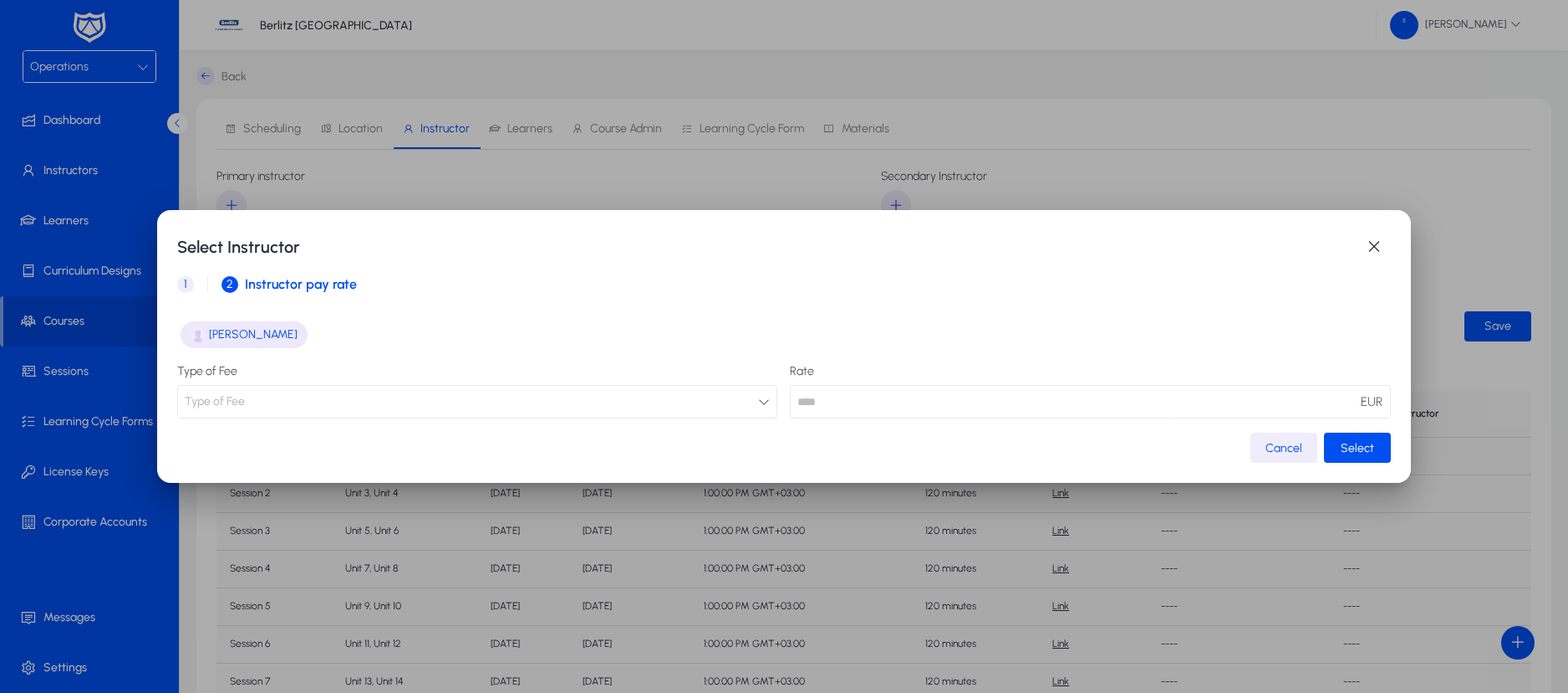
click at [744, 400] on button "Type of Fee" at bounding box center [477, 400] width 601 height 33
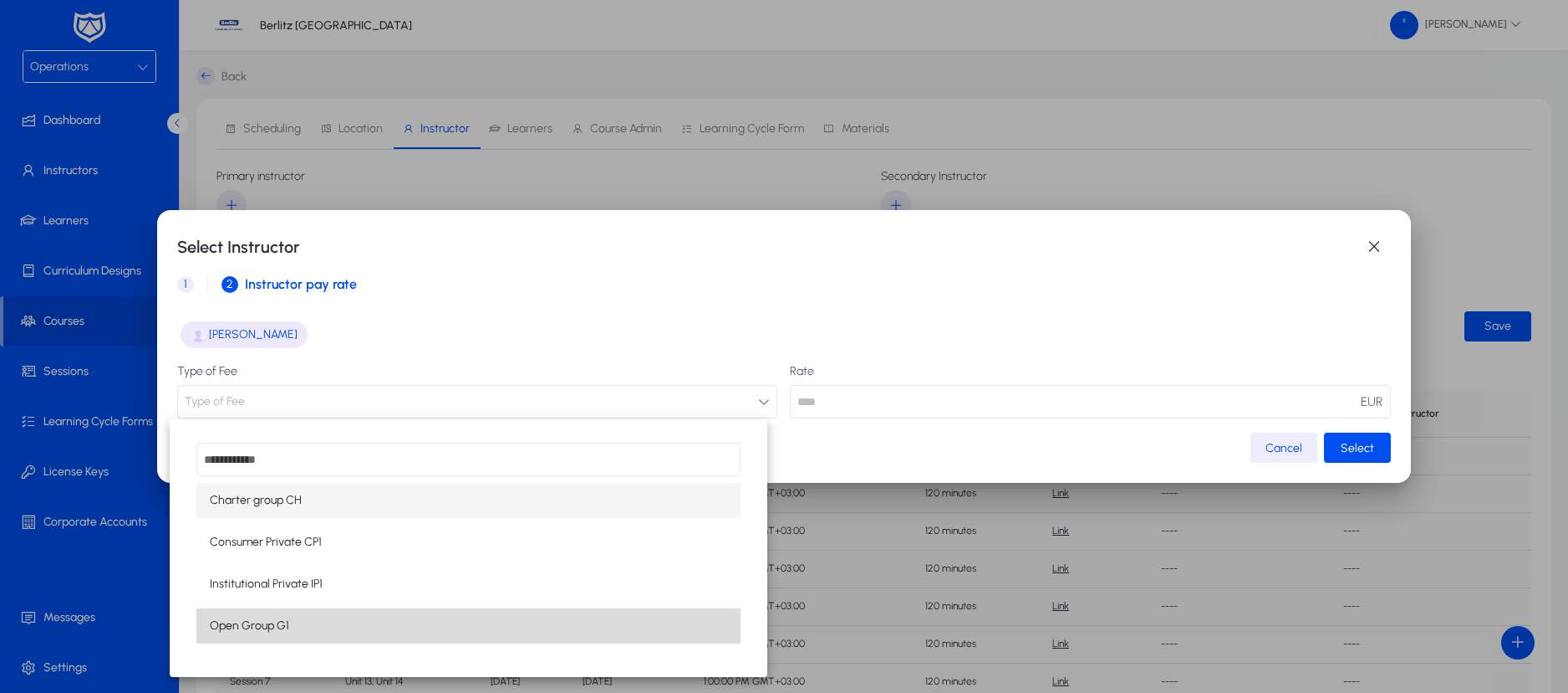
click at [519, 615] on mat-option "Open Group G1" at bounding box center [468, 625] width 544 height 35
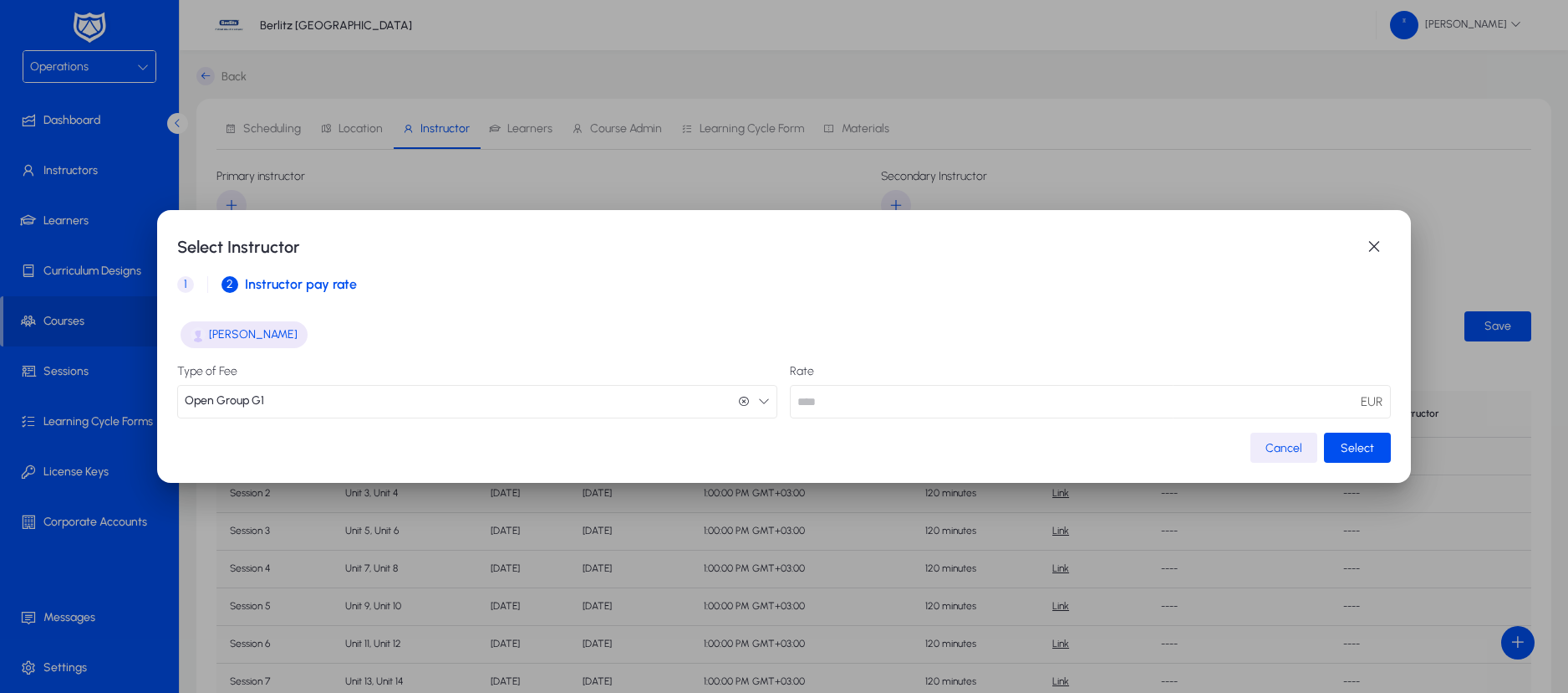
click at [758, 405] on icon "button" at bounding box center [764, 400] width 11 height 11
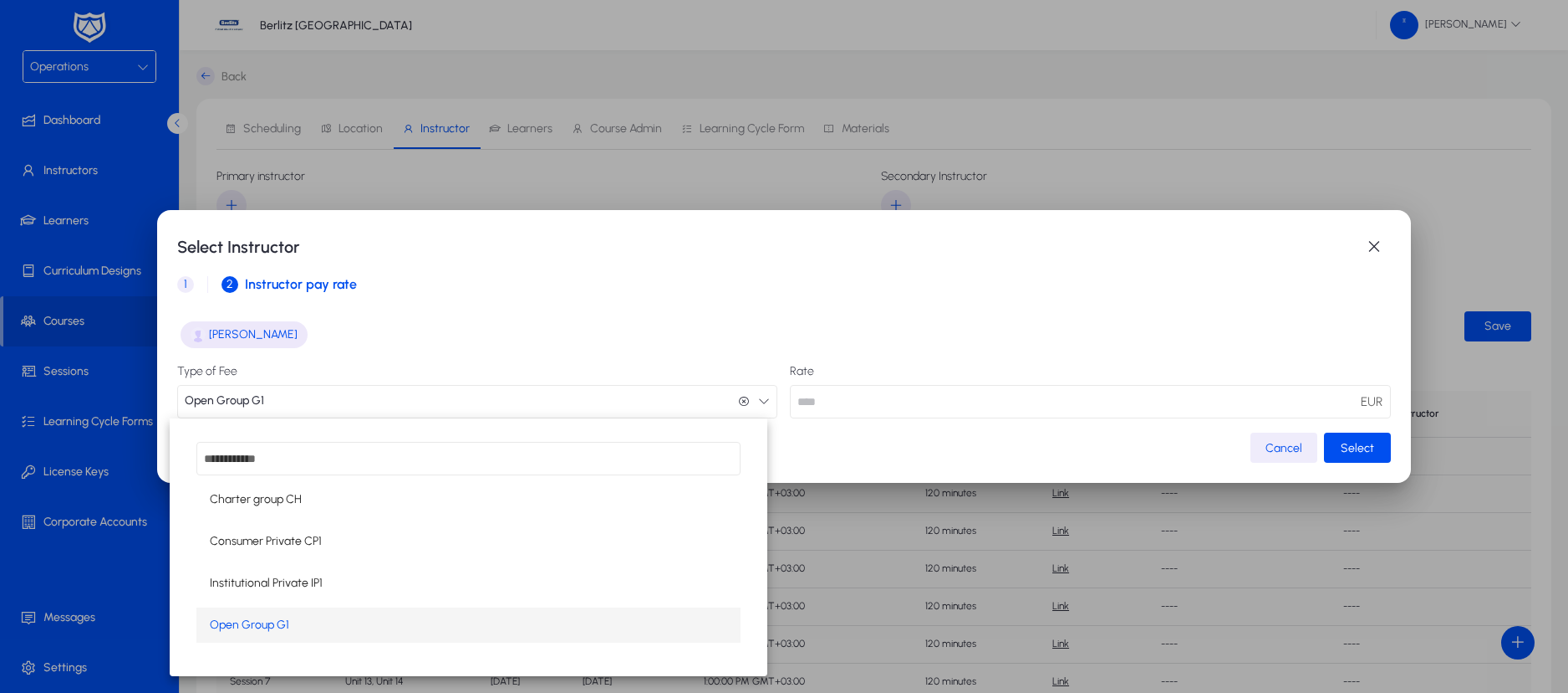
click at [899, 406] on div at bounding box center [784, 346] width 1568 height 693
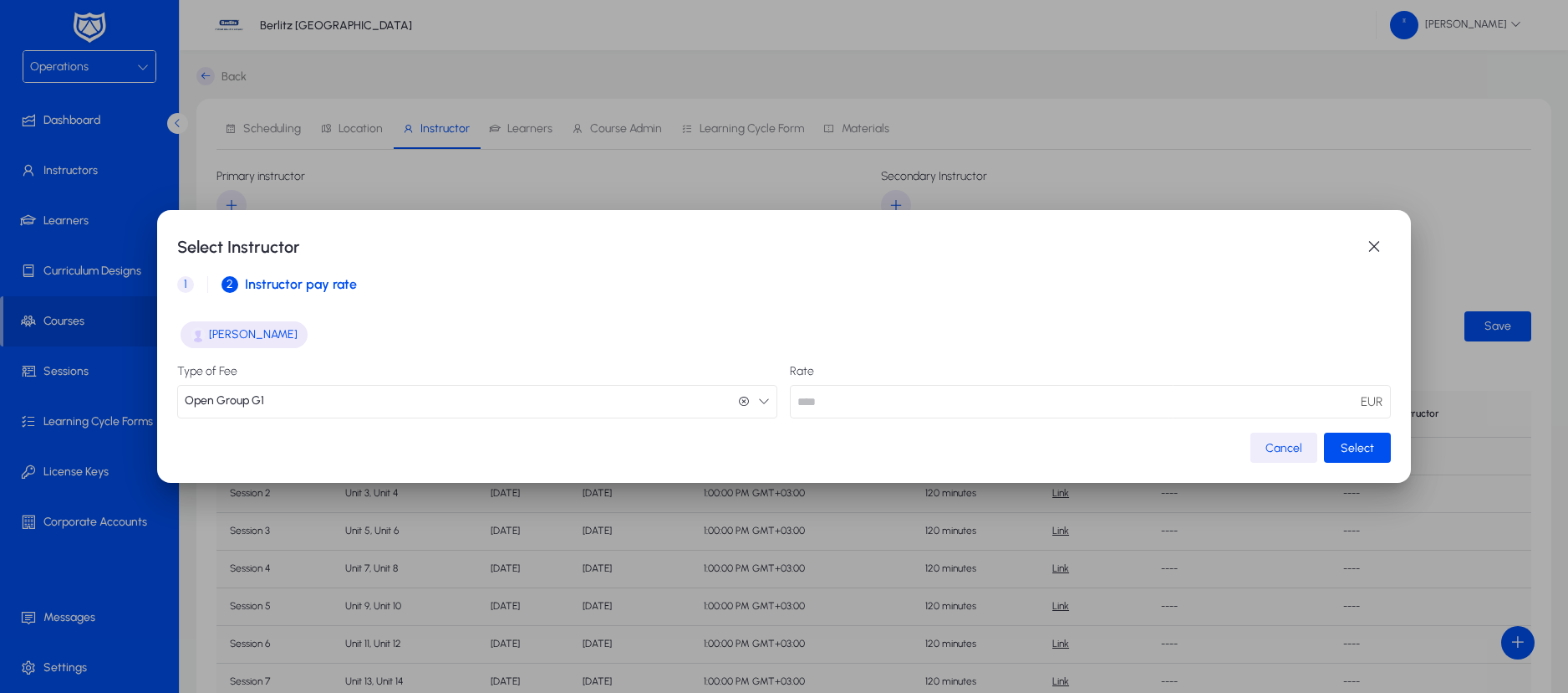
click at [899, 406] on input "number" at bounding box center [1090, 400] width 601 height 33
type input "**"
click at [1351, 453] on span "Select" at bounding box center [1357, 448] width 33 height 14
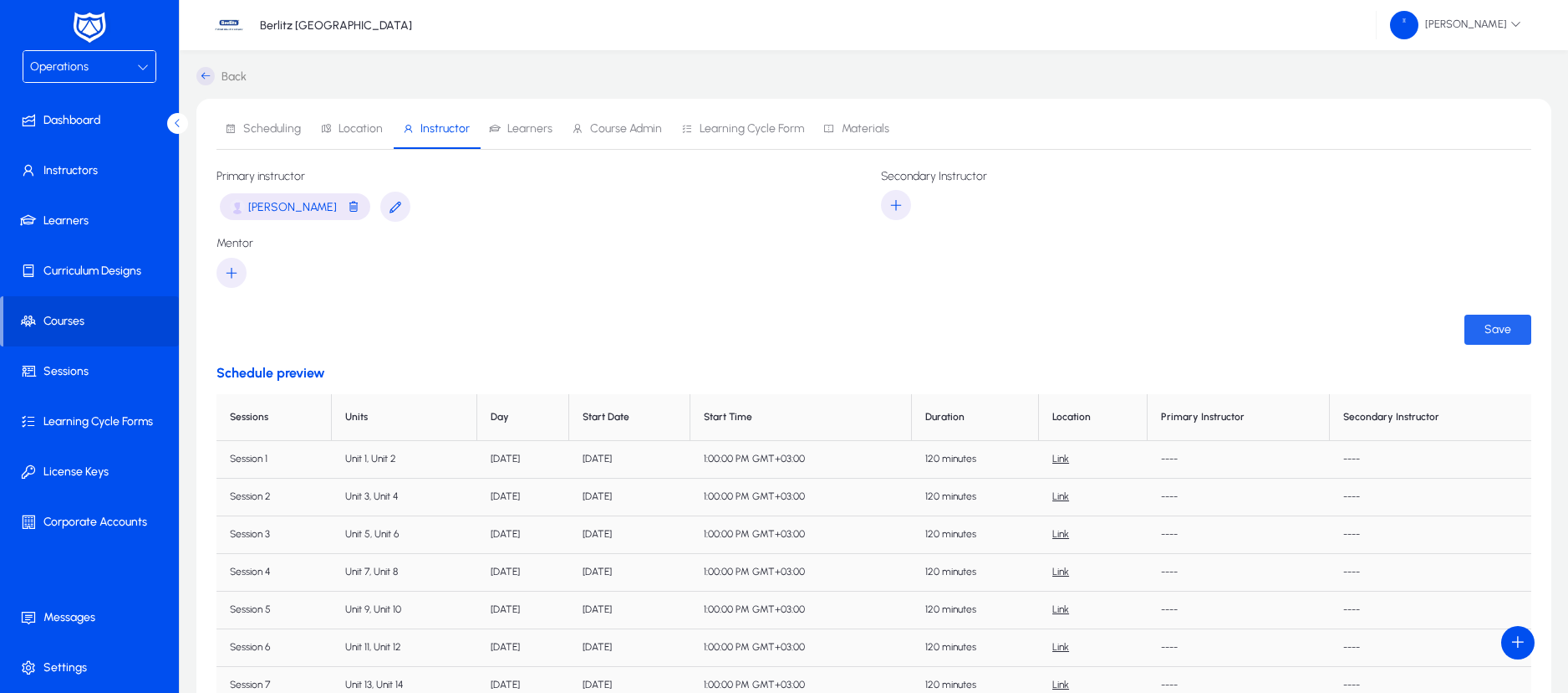
click at [1500, 329] on span "Save" at bounding box center [1498, 329] width 26 height 14
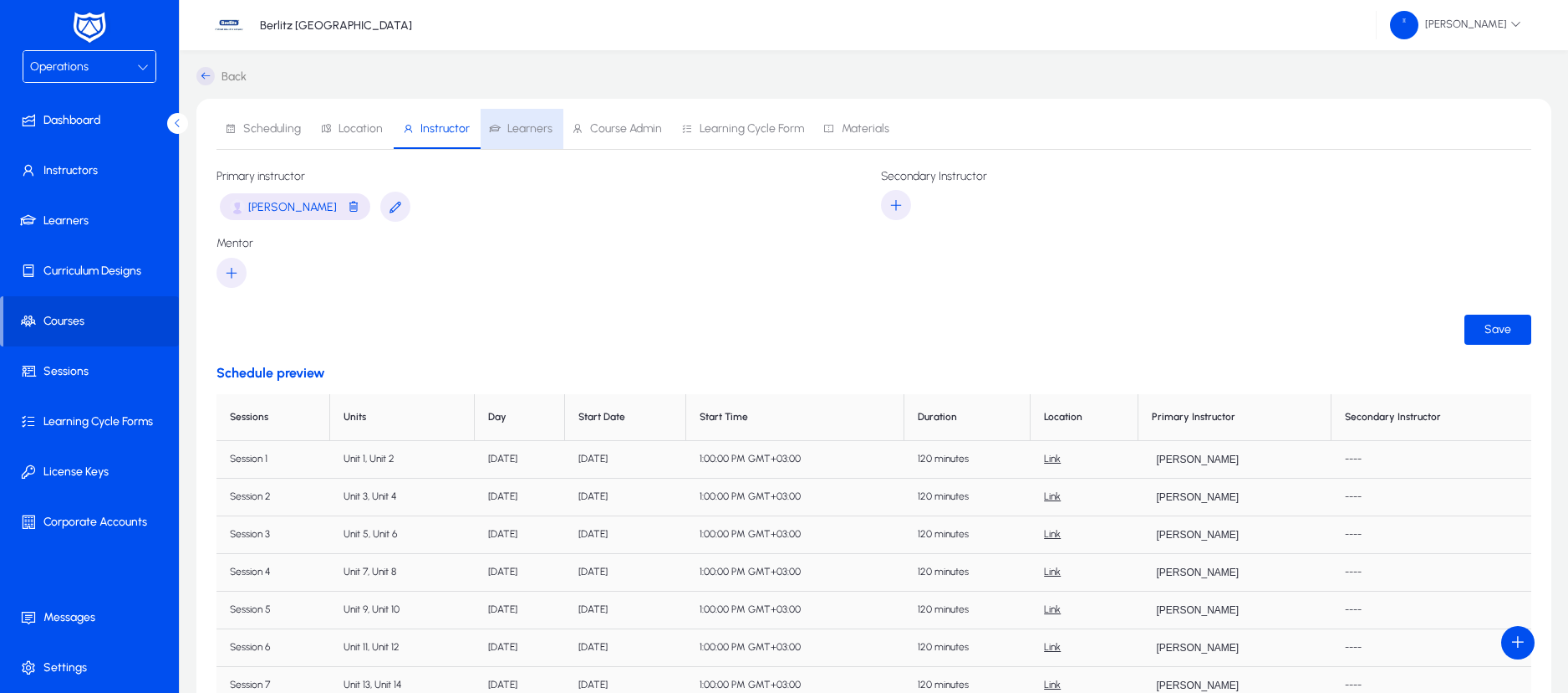
click at [526, 138] on span "Learners" at bounding box center [520, 129] width 63 height 40
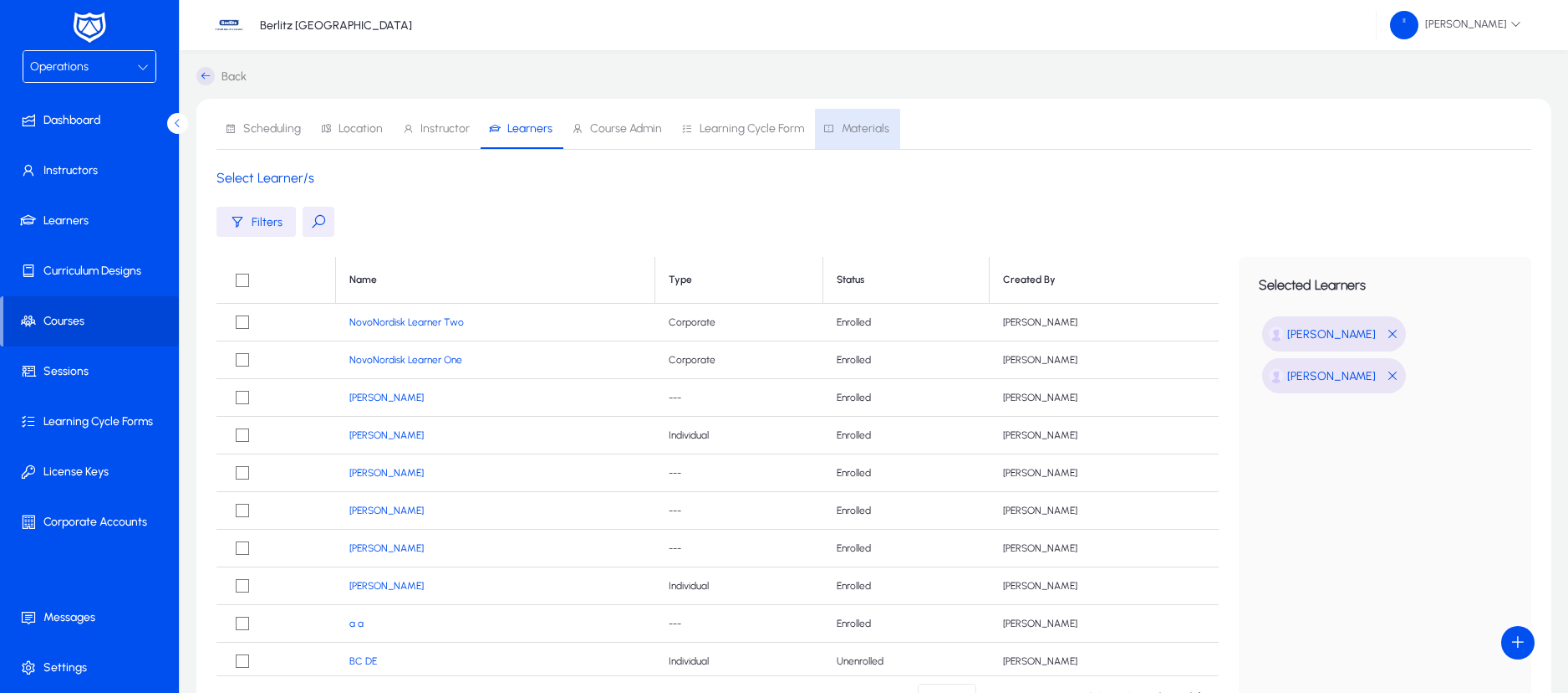
click at [866, 125] on span "Materials" at bounding box center [866, 129] width 47 height 11
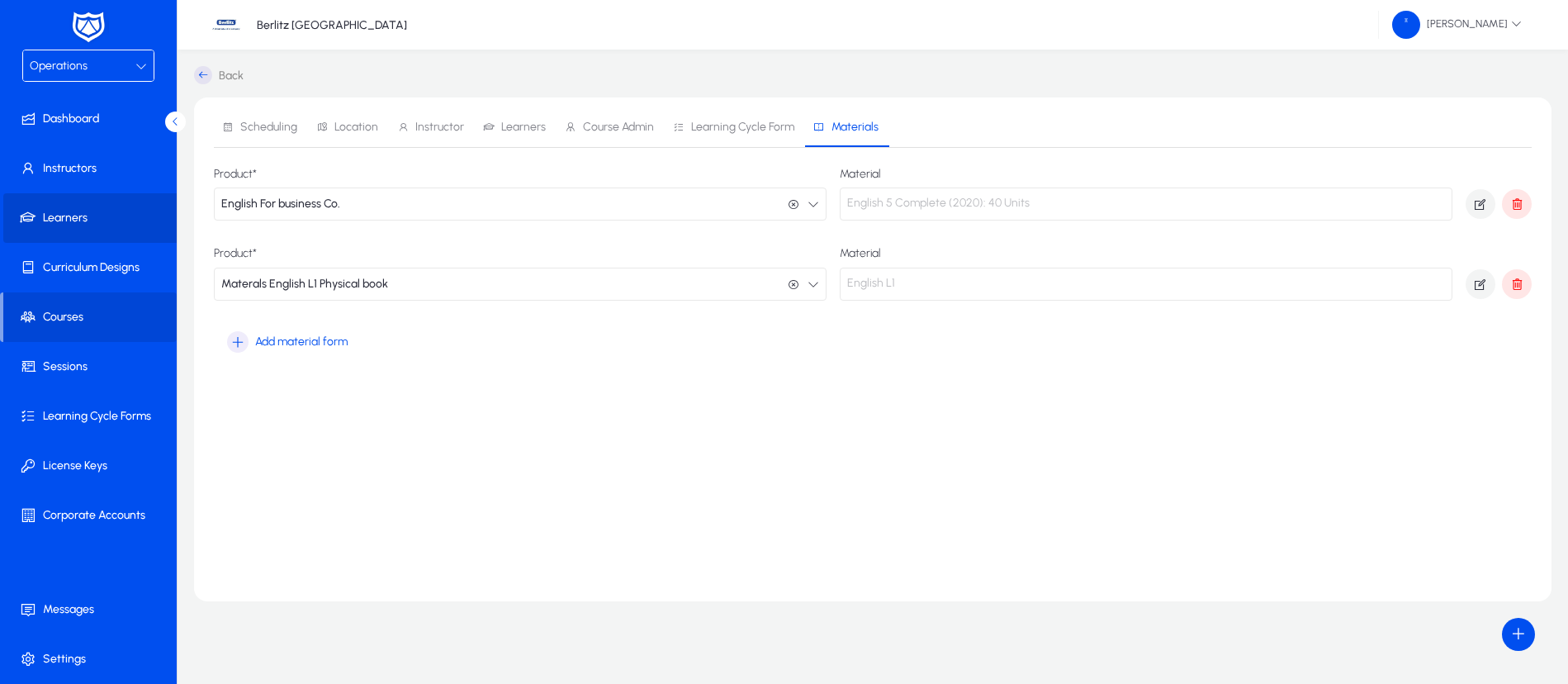
click at [67, 215] on span "Learners" at bounding box center [92, 218] width 177 height 17
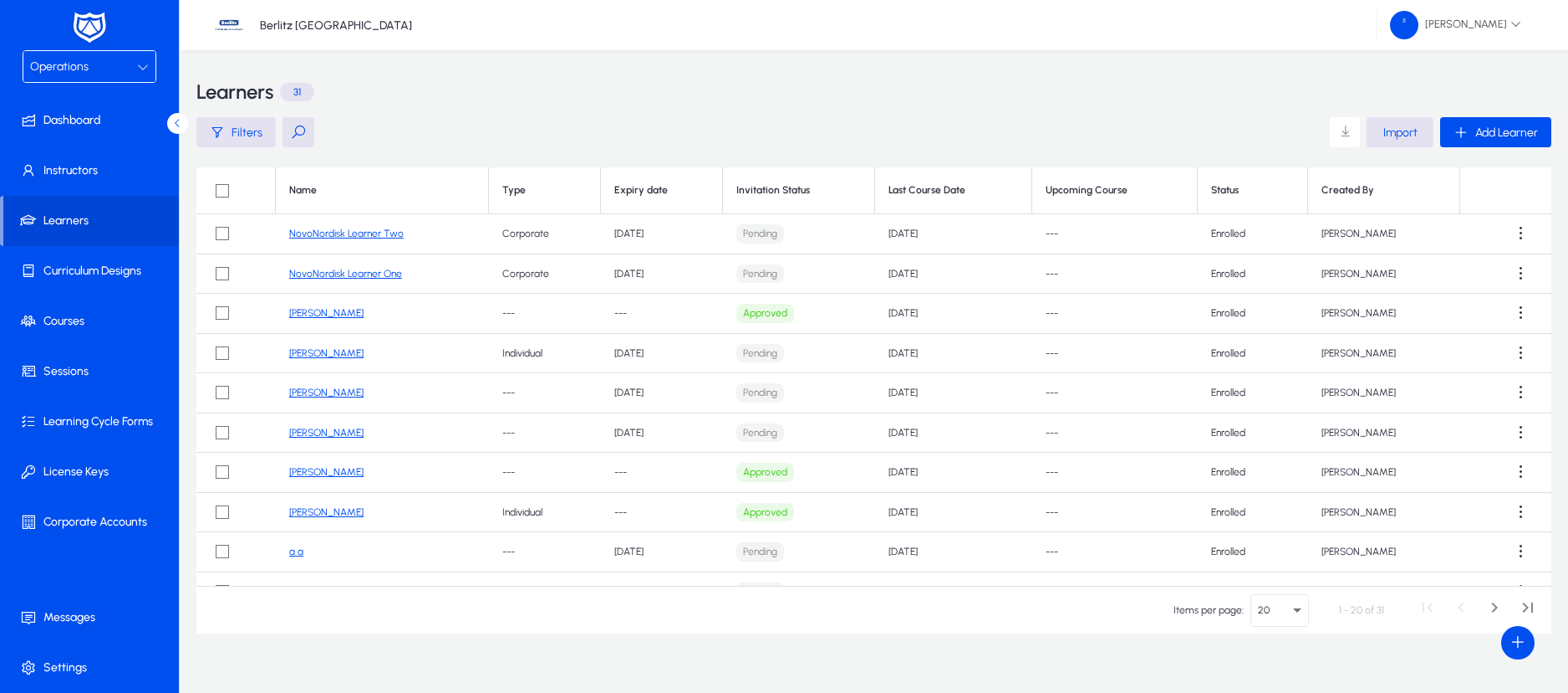
click at [131, 71] on div "Operations" at bounding box center [83, 66] width 107 height 22
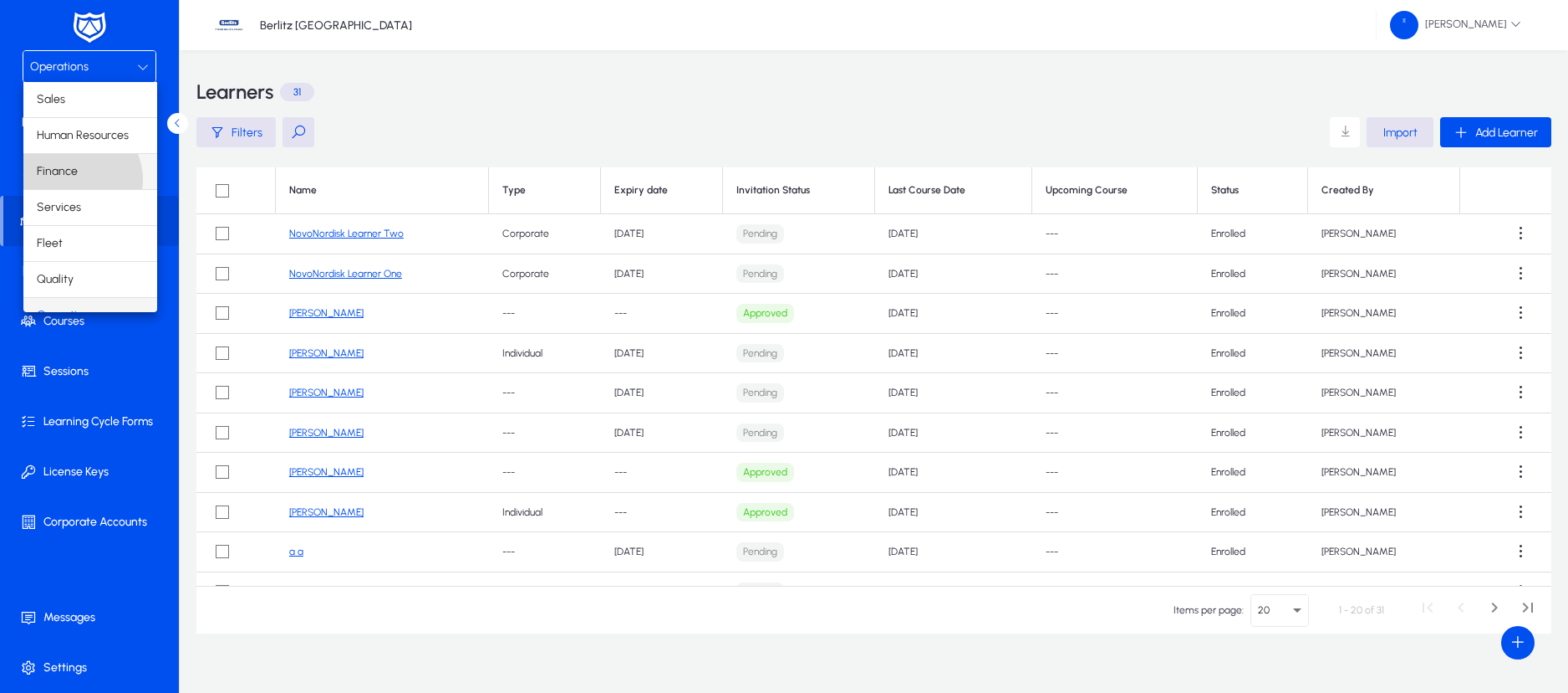
click at [74, 180] on span "Finance" at bounding box center [57, 171] width 41 height 20
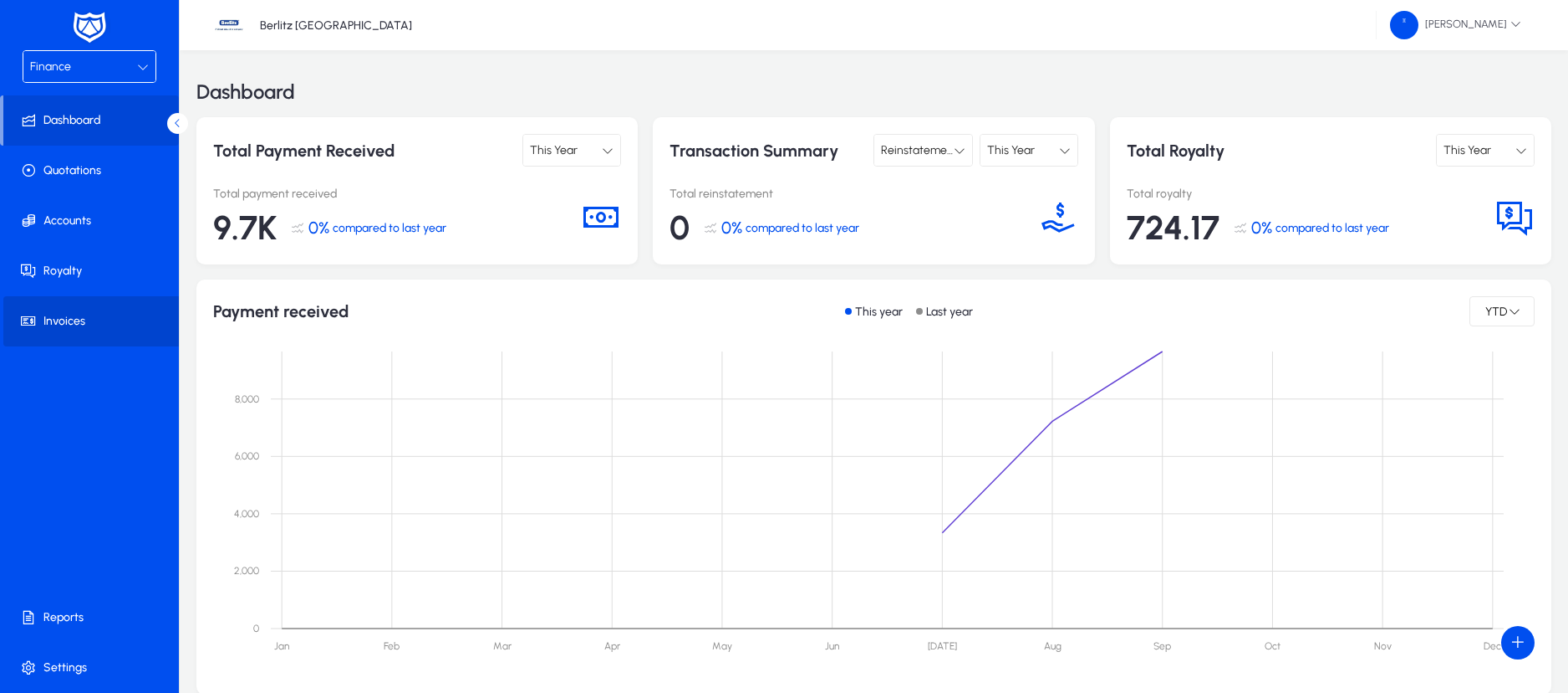
click at [74, 322] on span "Invoices" at bounding box center [93, 321] width 179 height 17
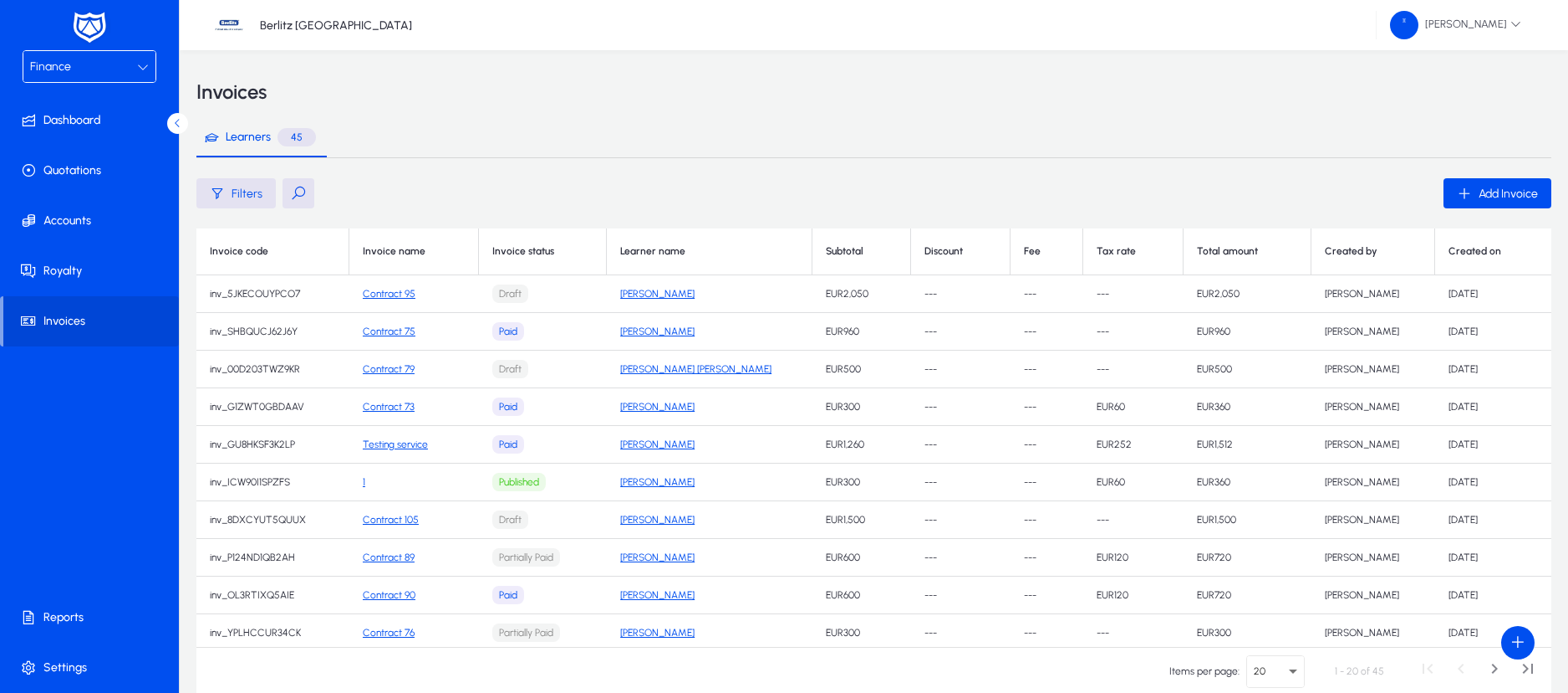
click at [295, 190] on button at bounding box center [299, 193] width 32 height 30
click at [341, 190] on input "text" at bounding box center [408, 193] width 251 height 32
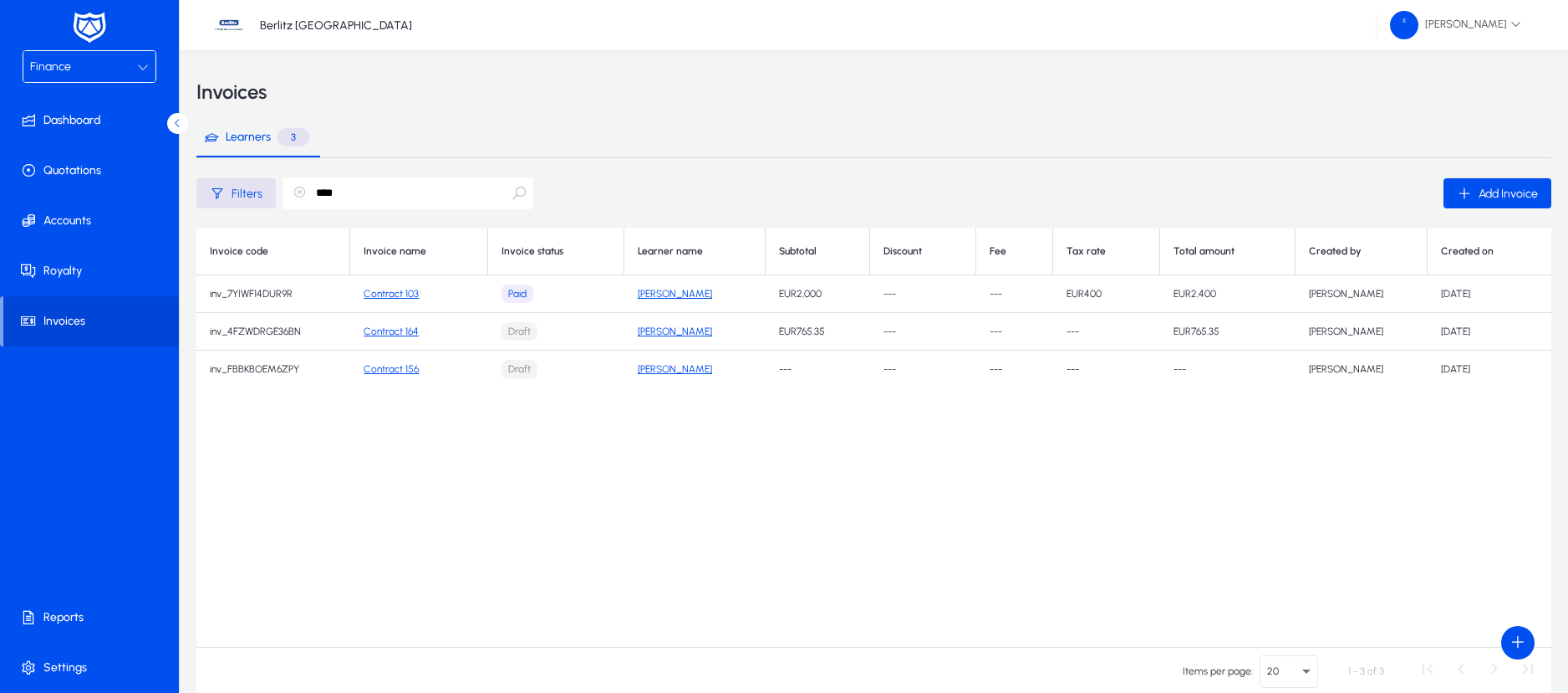
type input "****"
click at [402, 332] on link "Contract 164" at bounding box center [391, 331] width 55 height 11
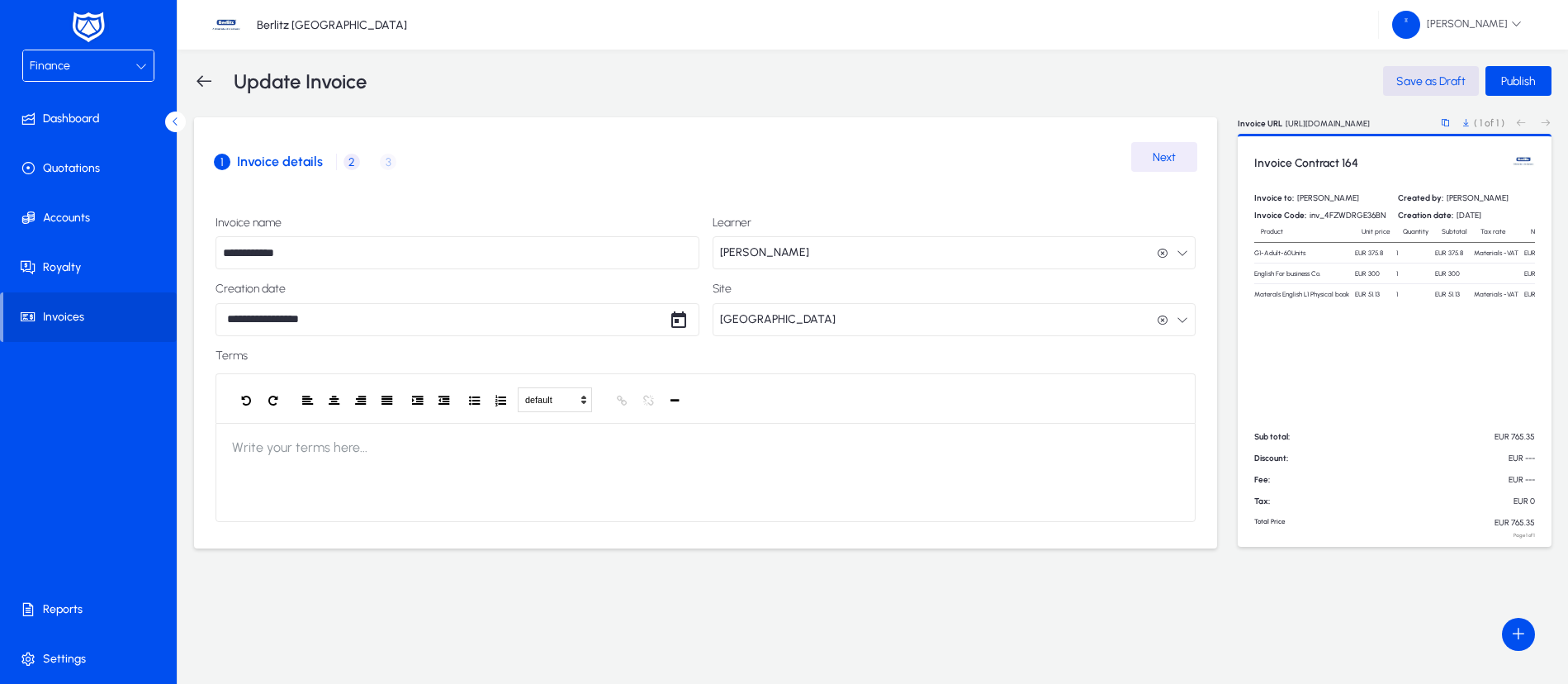
click at [344, 158] on span "2" at bounding box center [352, 162] width 17 height 17
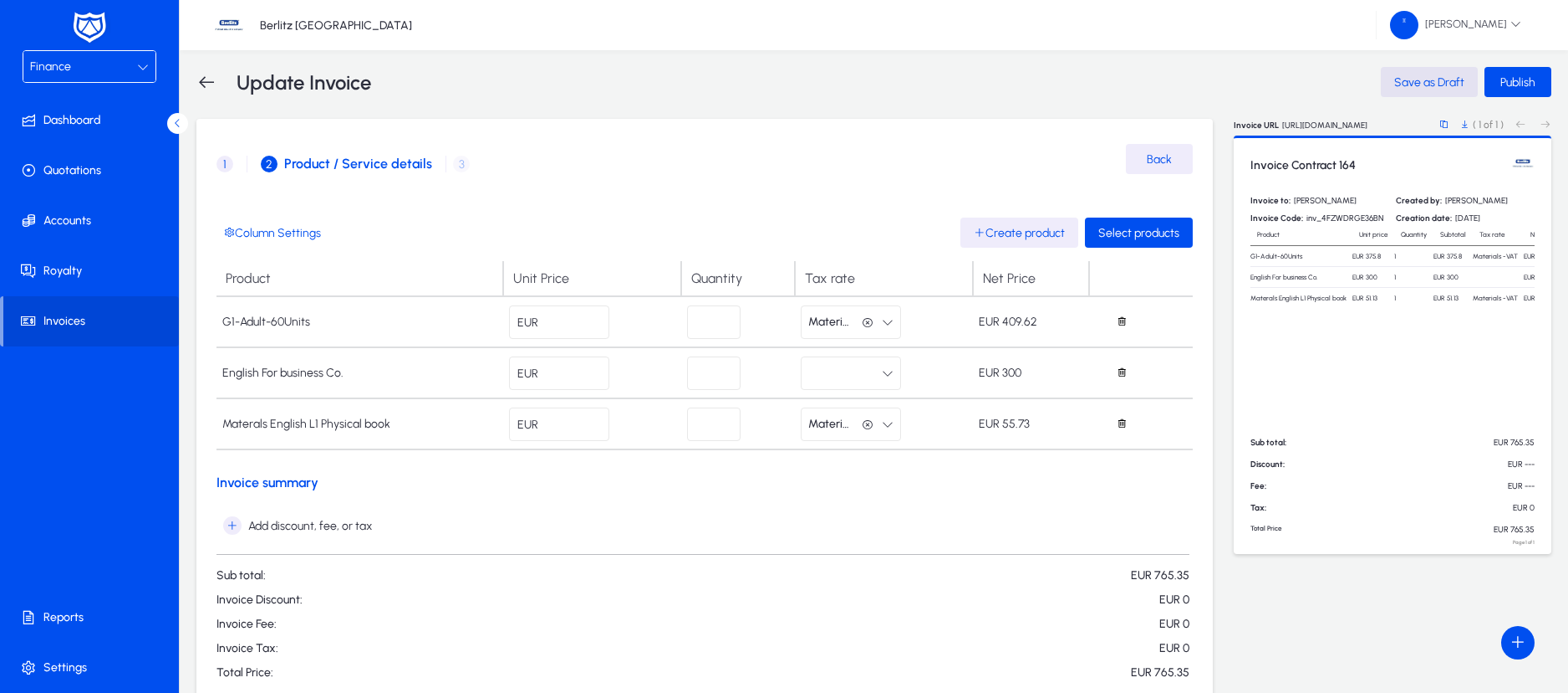
click at [866, 321] on icon "button" at bounding box center [868, 323] width 11 height 11
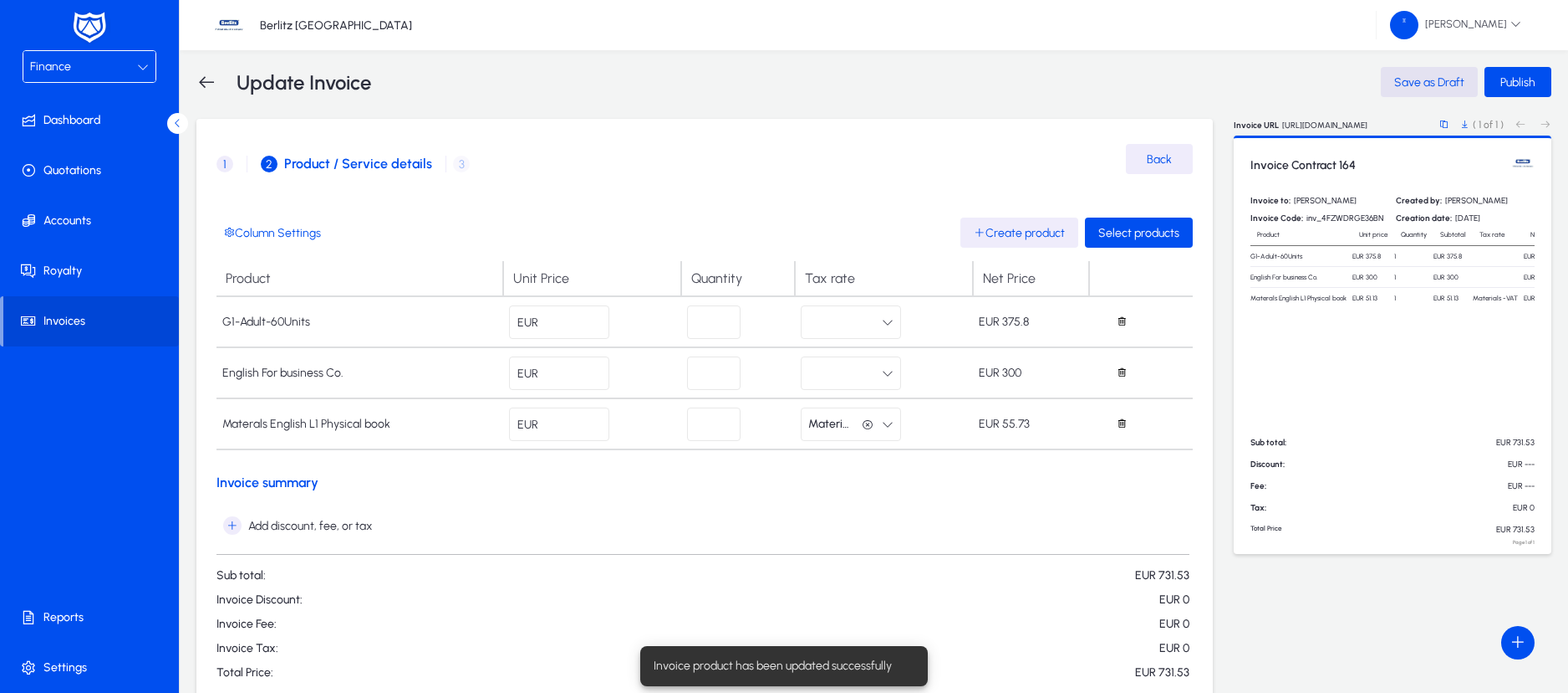
click at [863, 421] on icon "button" at bounding box center [868, 425] width 11 height 11
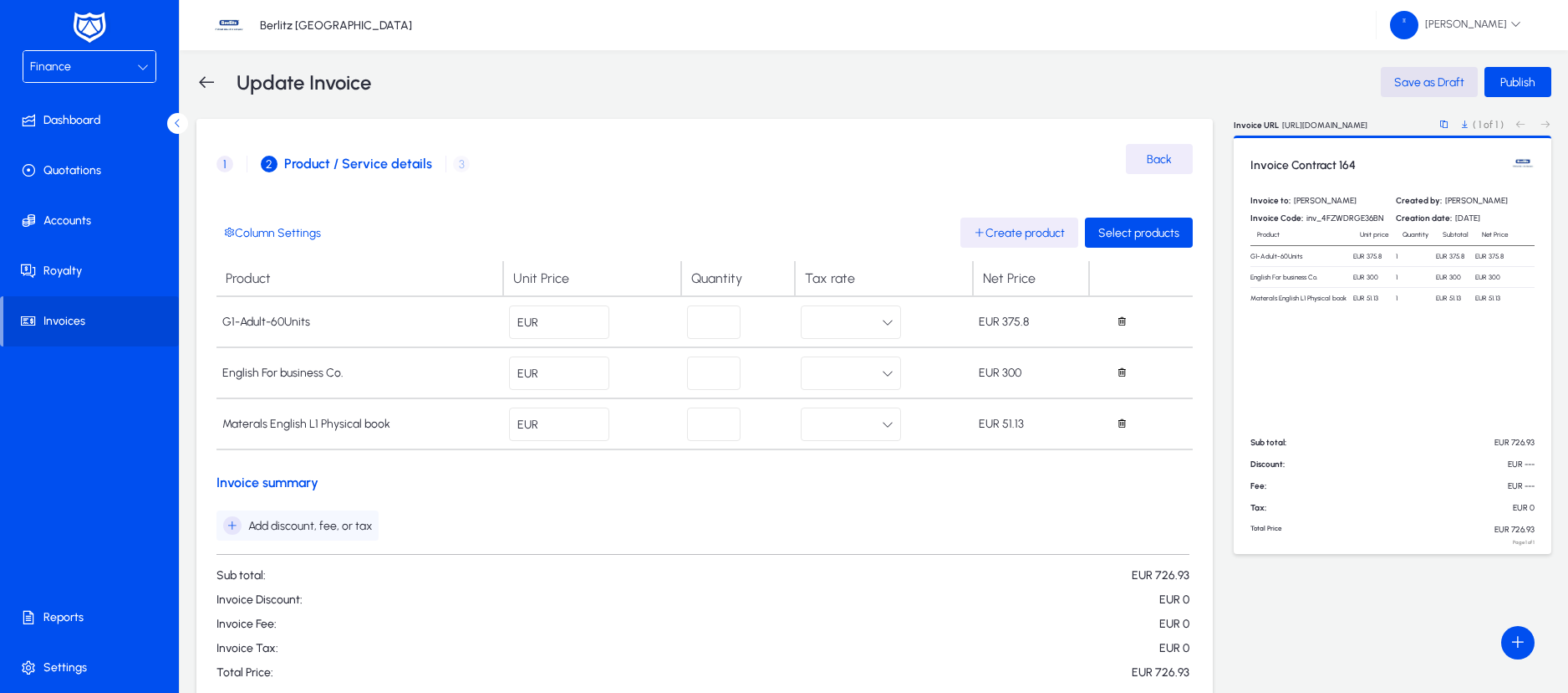
click at [241, 524] on span "Add discount, fee, or tax" at bounding box center [297, 524] width 149 height 18
click at [272, 641] on span "Add one-time tax" at bounding box center [279, 636] width 99 height 15
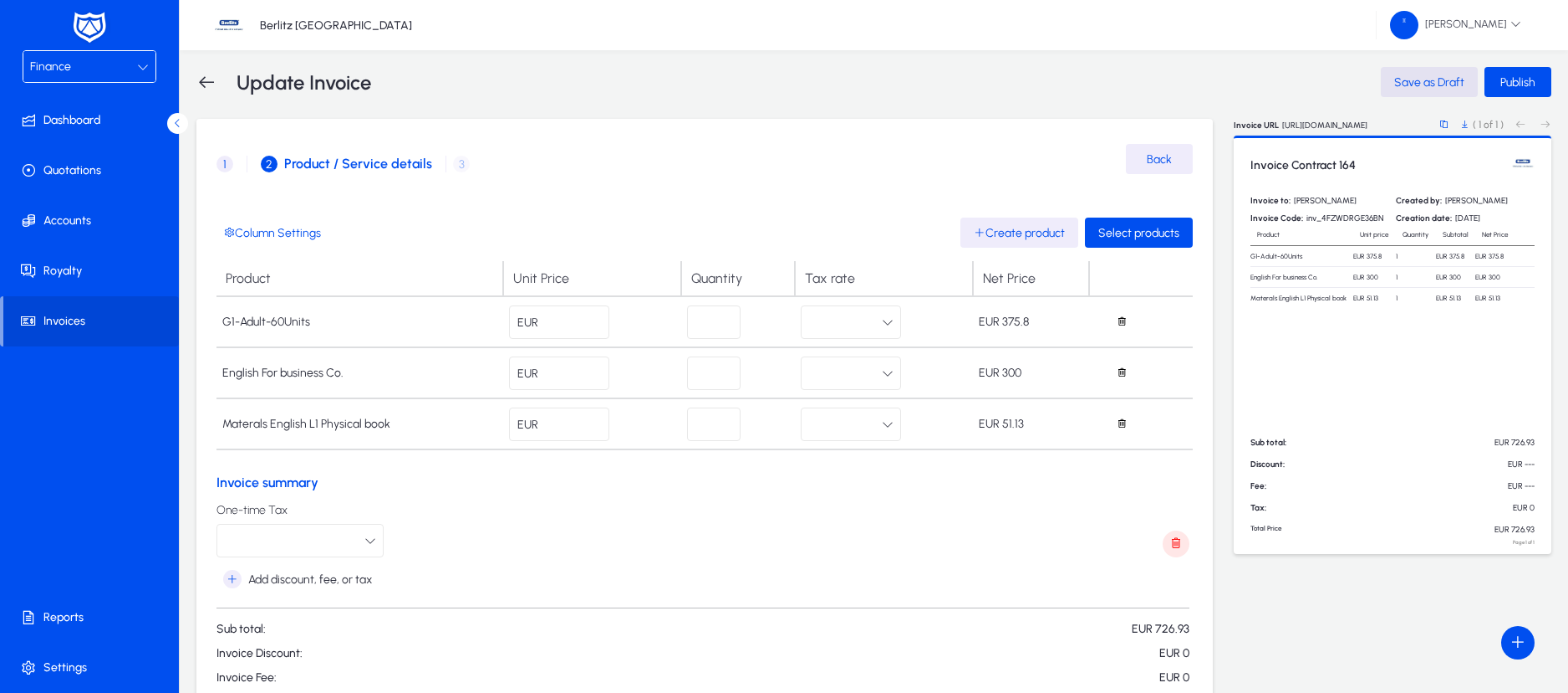
click at [363, 549] on button "button" at bounding box center [300, 540] width 167 height 33
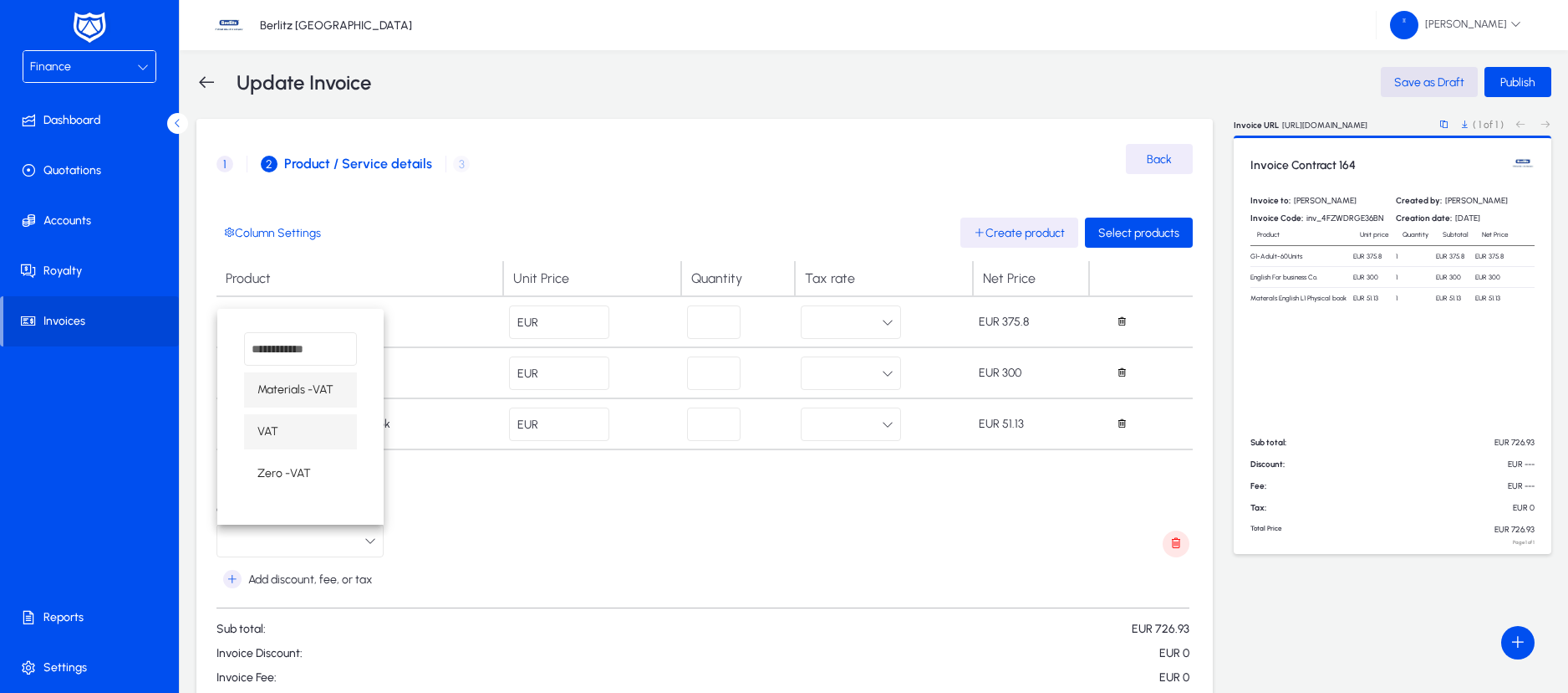
click at [306, 435] on mat-option "VAT" at bounding box center [300, 431] width 113 height 35
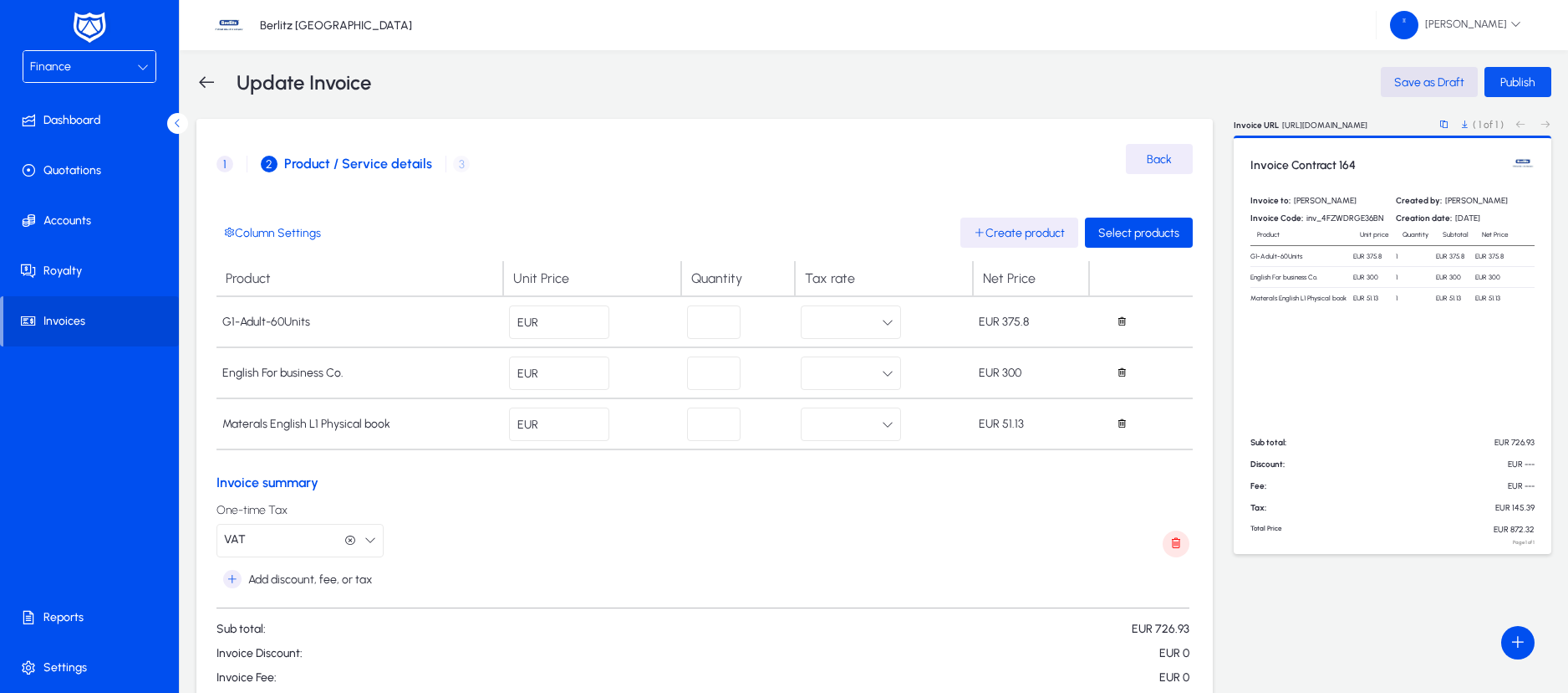
click at [1508, 89] on span "submit" at bounding box center [1518, 81] width 67 height 40
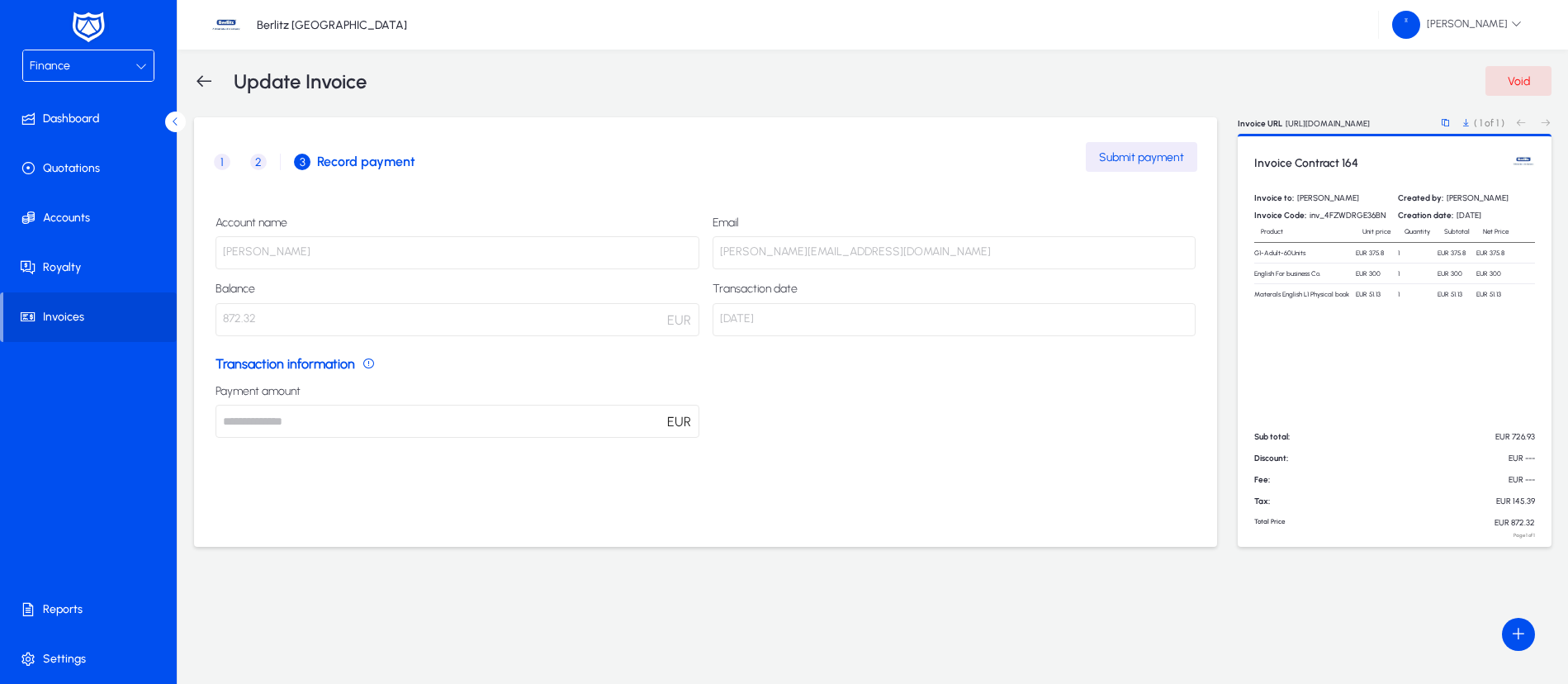
click at [261, 159] on span "2" at bounding box center [259, 162] width 17 height 17
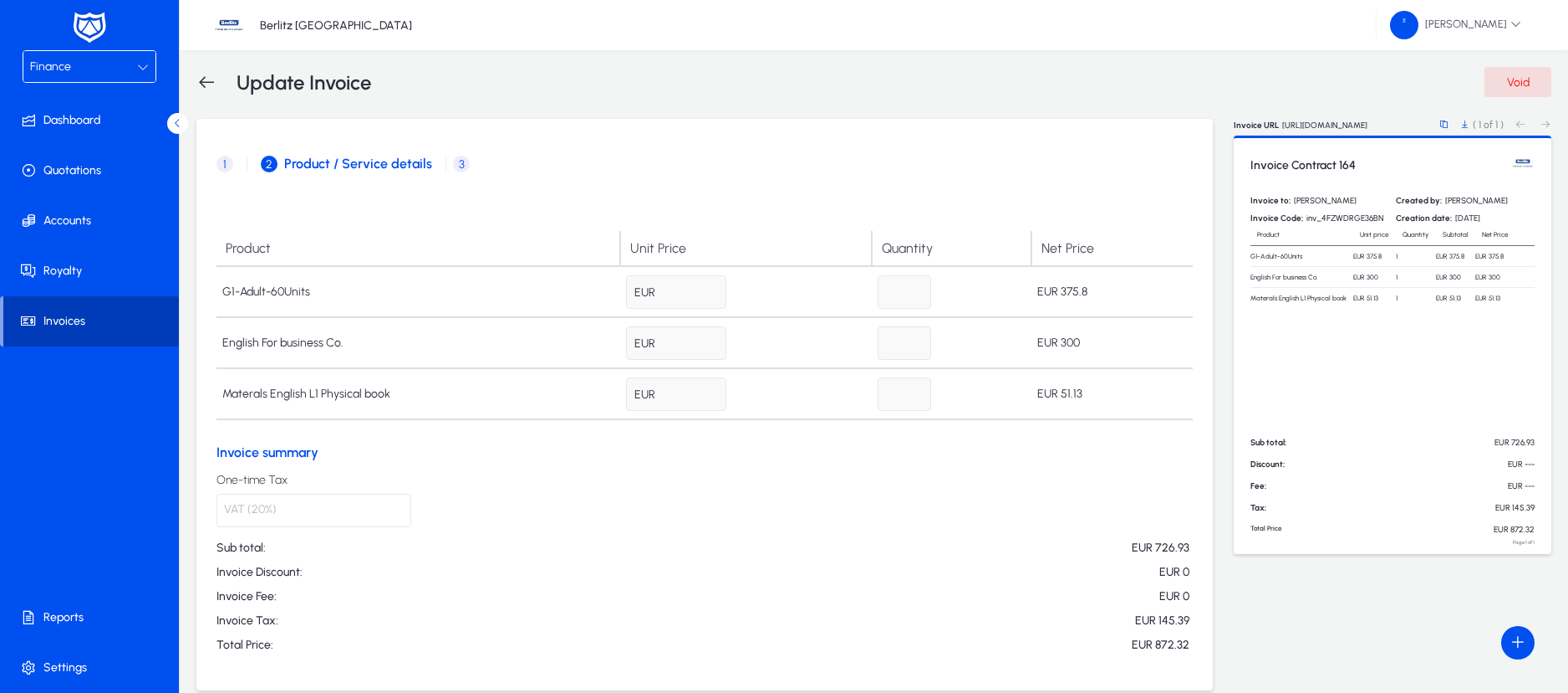
click at [74, 311] on span at bounding box center [92, 321] width 176 height 40
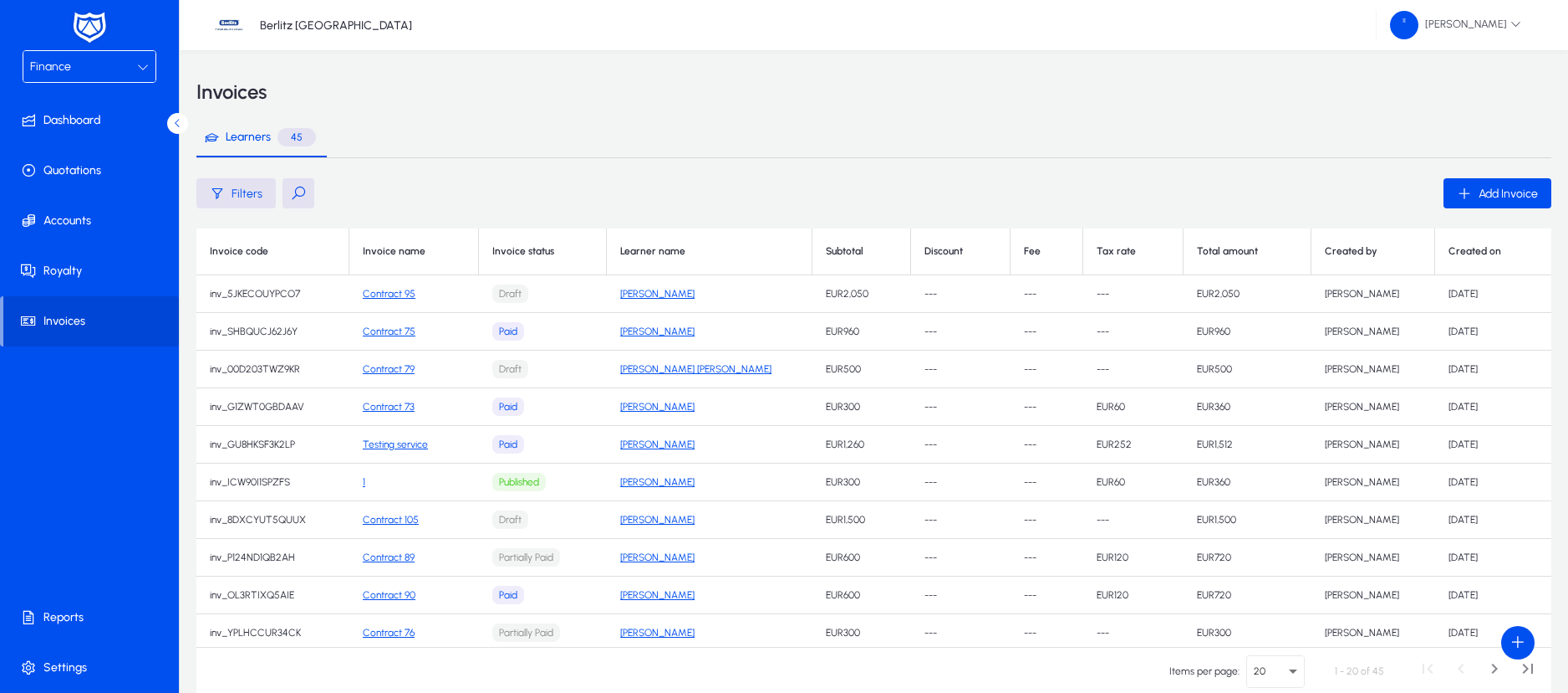
click at [296, 190] on button at bounding box center [299, 193] width 32 height 30
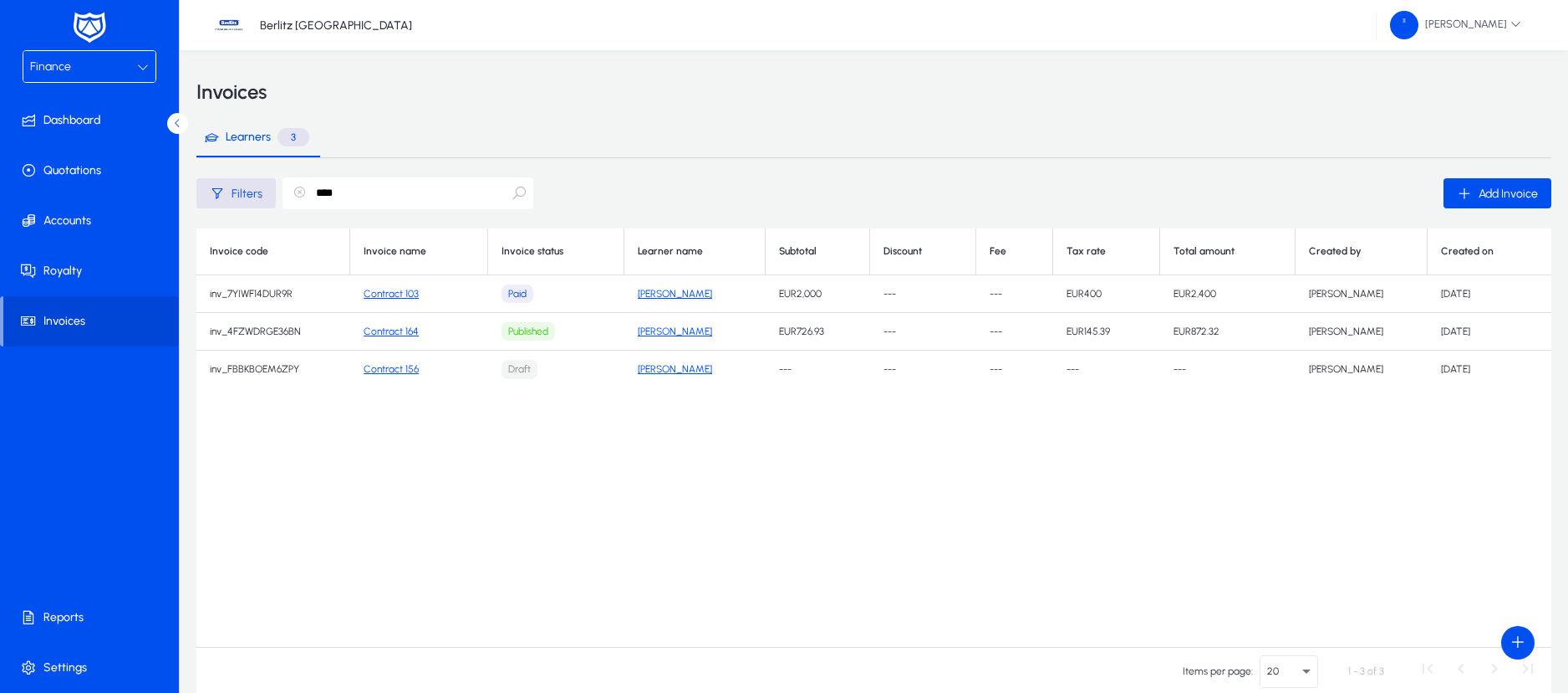
click at [349, 200] on input "****" at bounding box center [408, 193] width 251 height 32
type input "*"
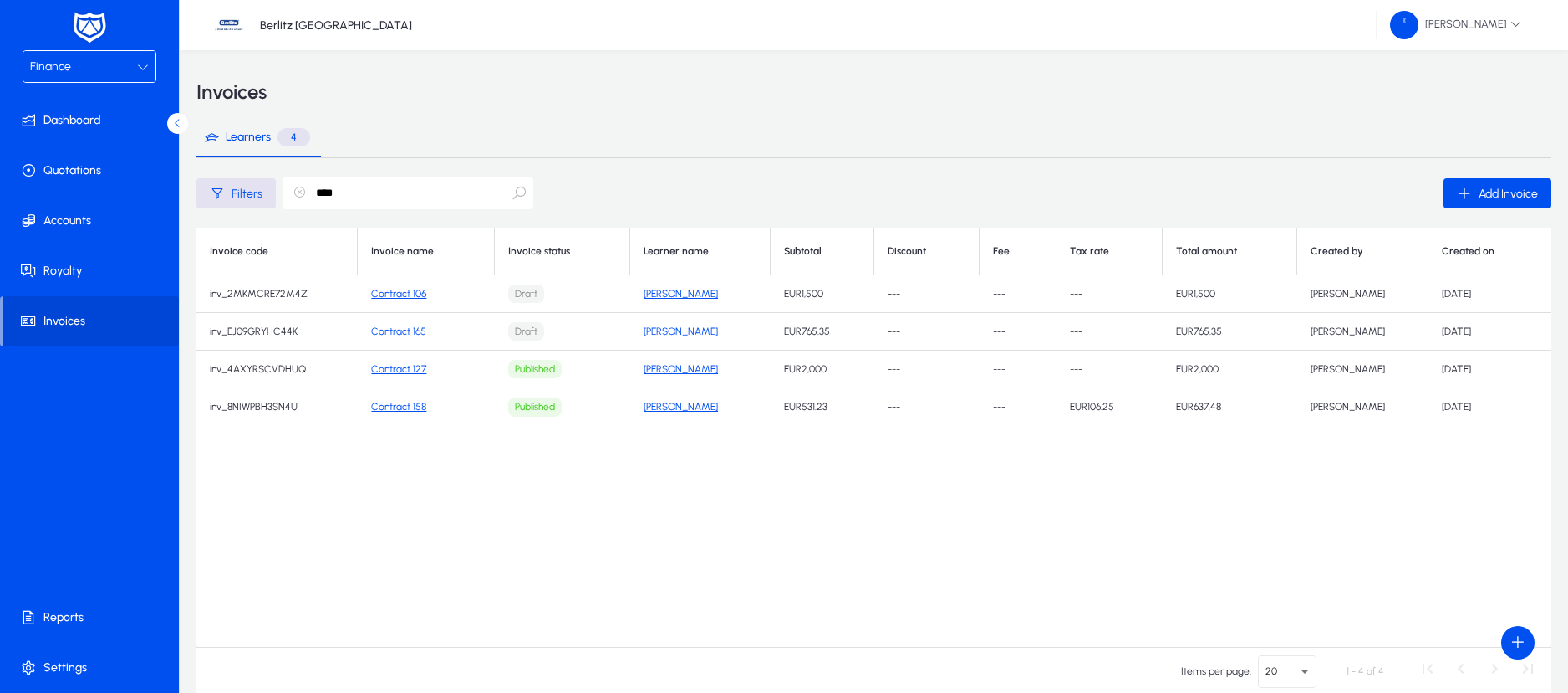
type input "****"
click at [390, 326] on link "Contract 165" at bounding box center [398, 331] width 55 height 11
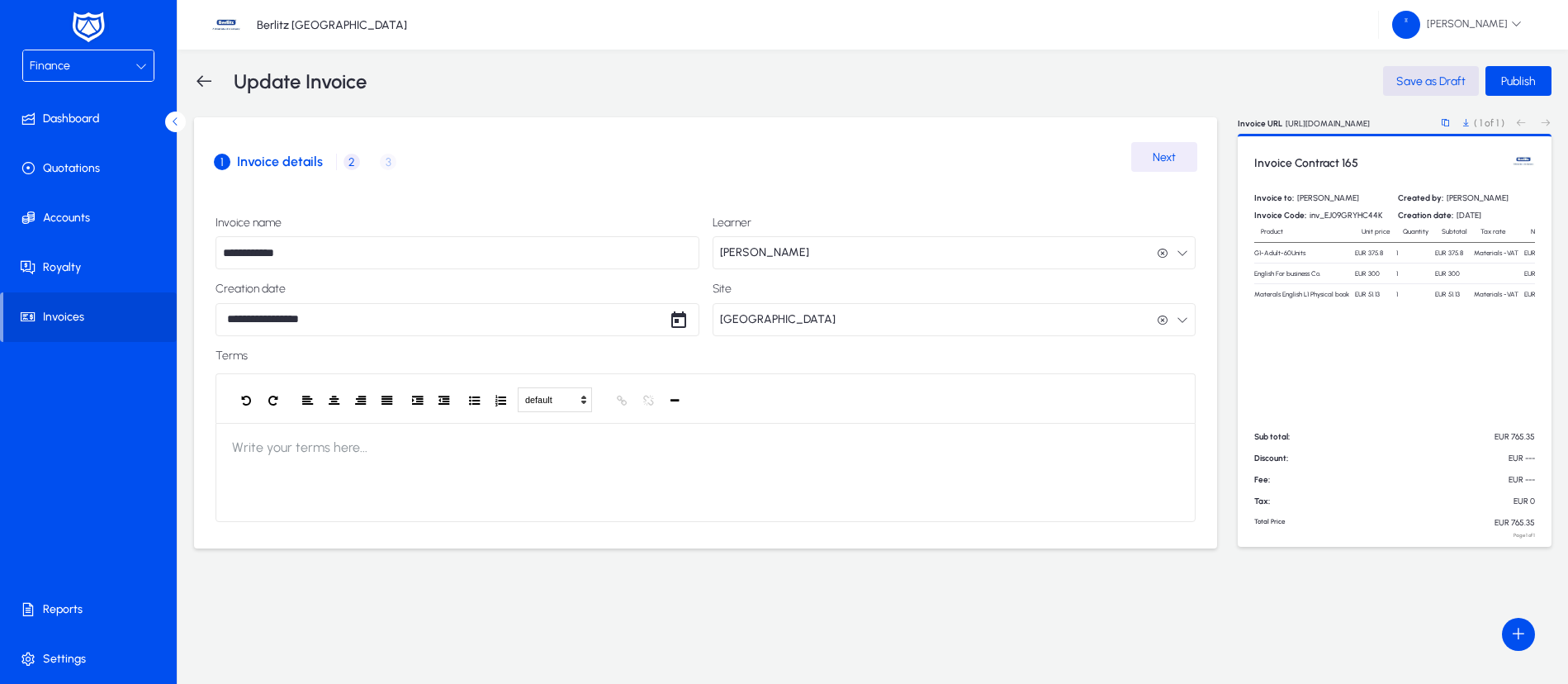
click at [354, 158] on span "2" at bounding box center [352, 162] width 17 height 17
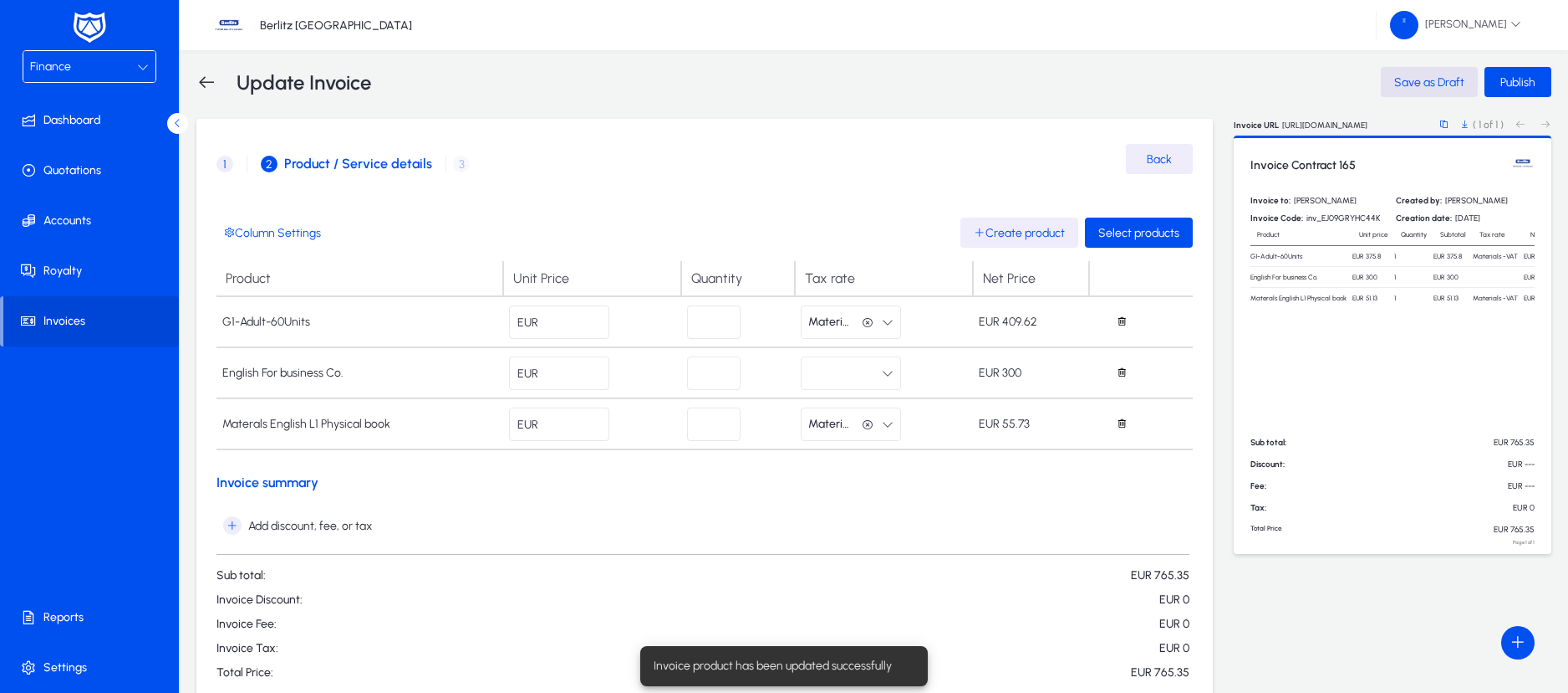
click at [869, 317] on icon "button" at bounding box center [868, 323] width 11 height 11
click at [872, 425] on icon "button" at bounding box center [868, 425] width 11 height 11
click at [853, 475] on h3 "Invoice summary" at bounding box center [705, 482] width 977 height 16
click at [233, 526] on icon "button" at bounding box center [232, 524] width 18 height 18
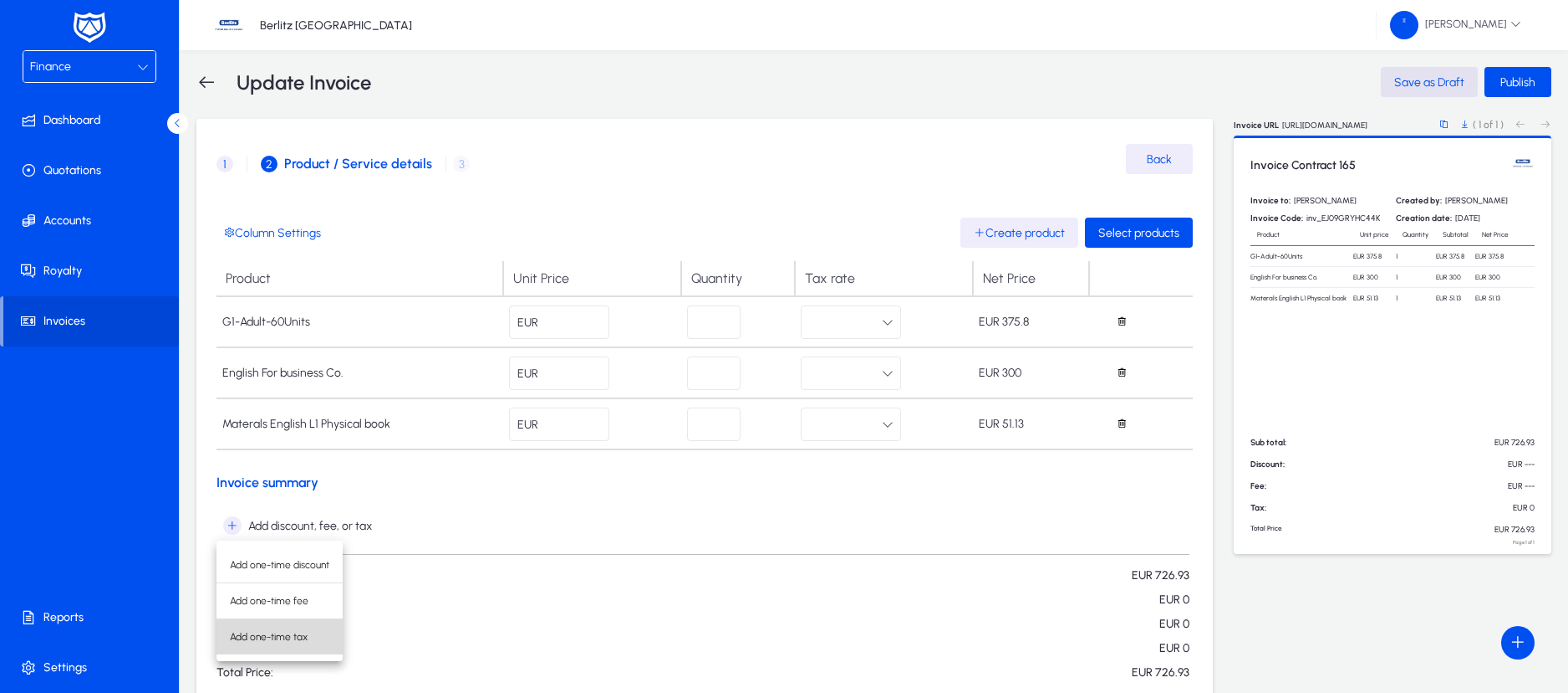
click at [261, 635] on span "Add one-time tax" at bounding box center [279, 636] width 99 height 15
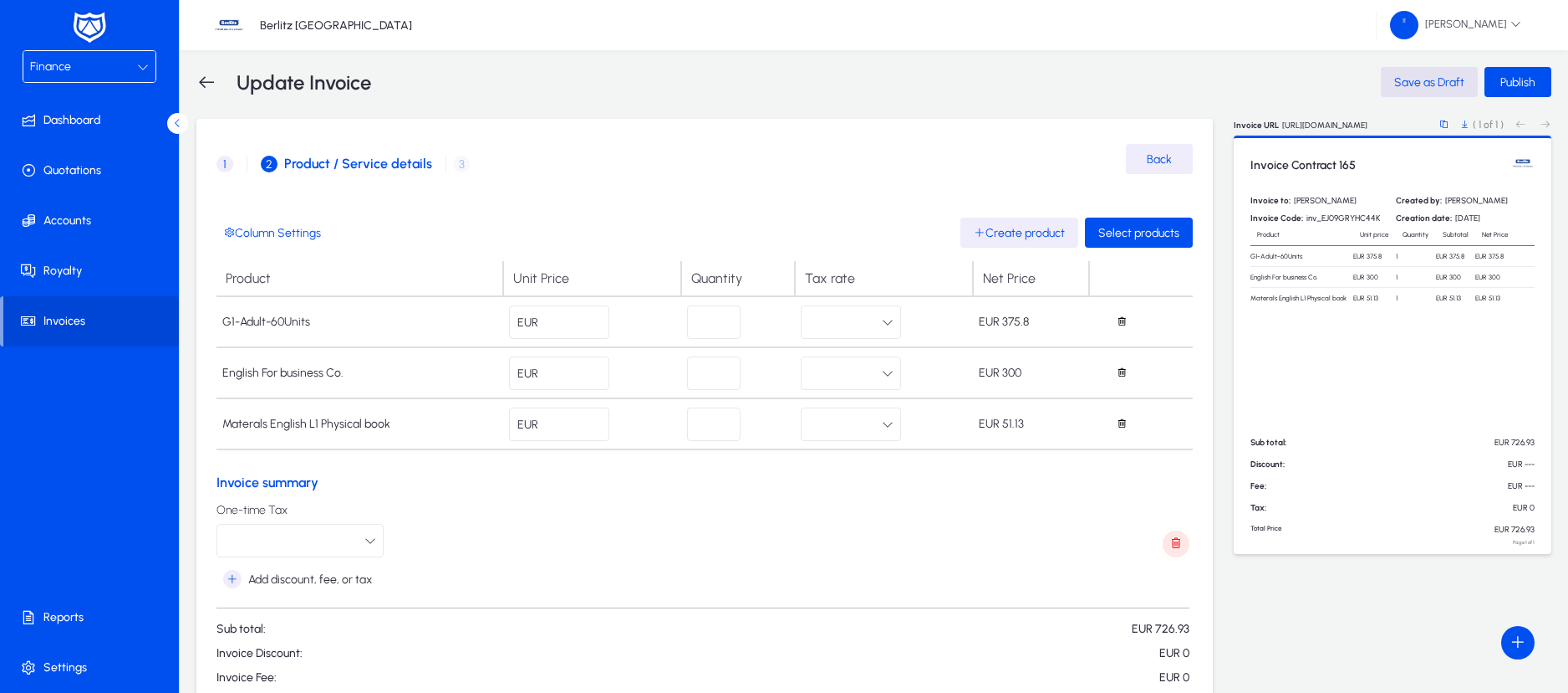
click at [370, 539] on icon "button" at bounding box center [370, 541] width 11 height 11
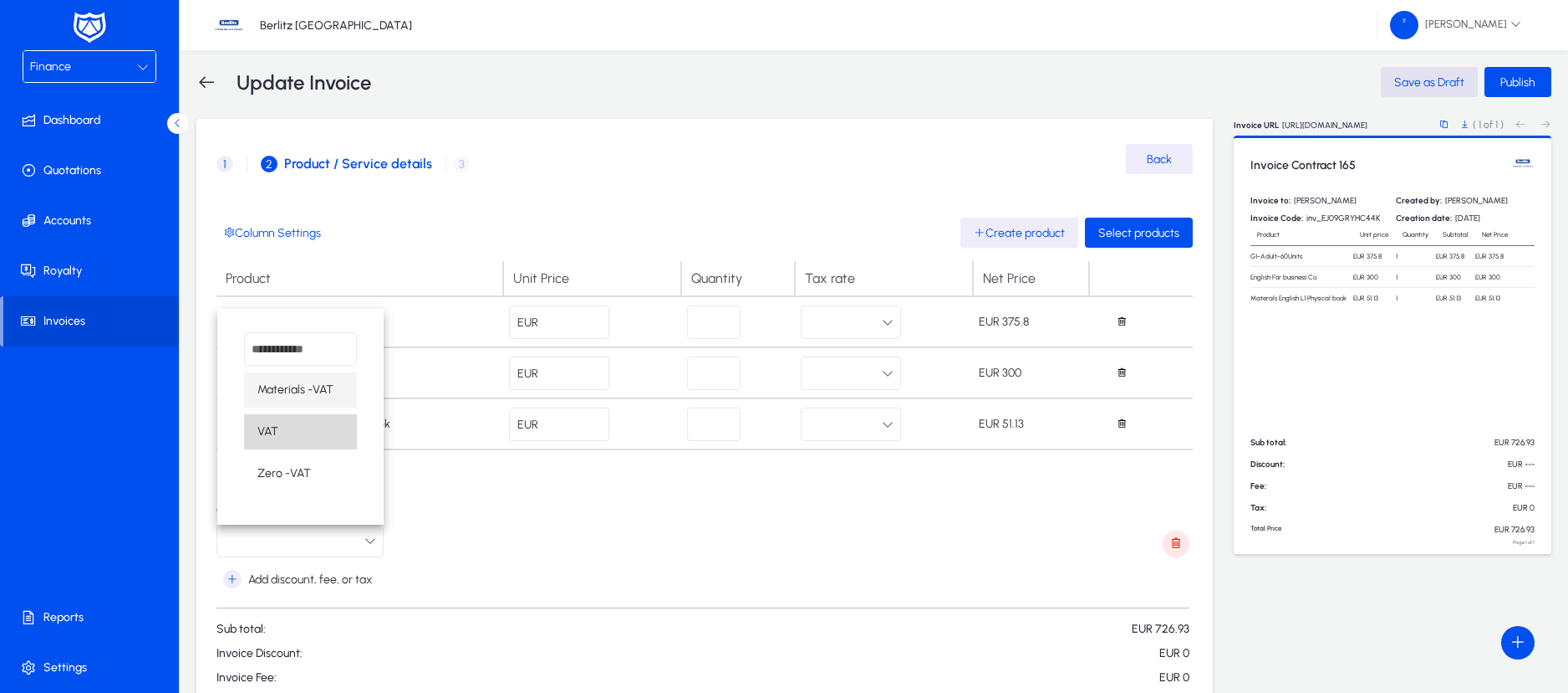
click at [283, 427] on mat-option "VAT" at bounding box center [300, 431] width 113 height 35
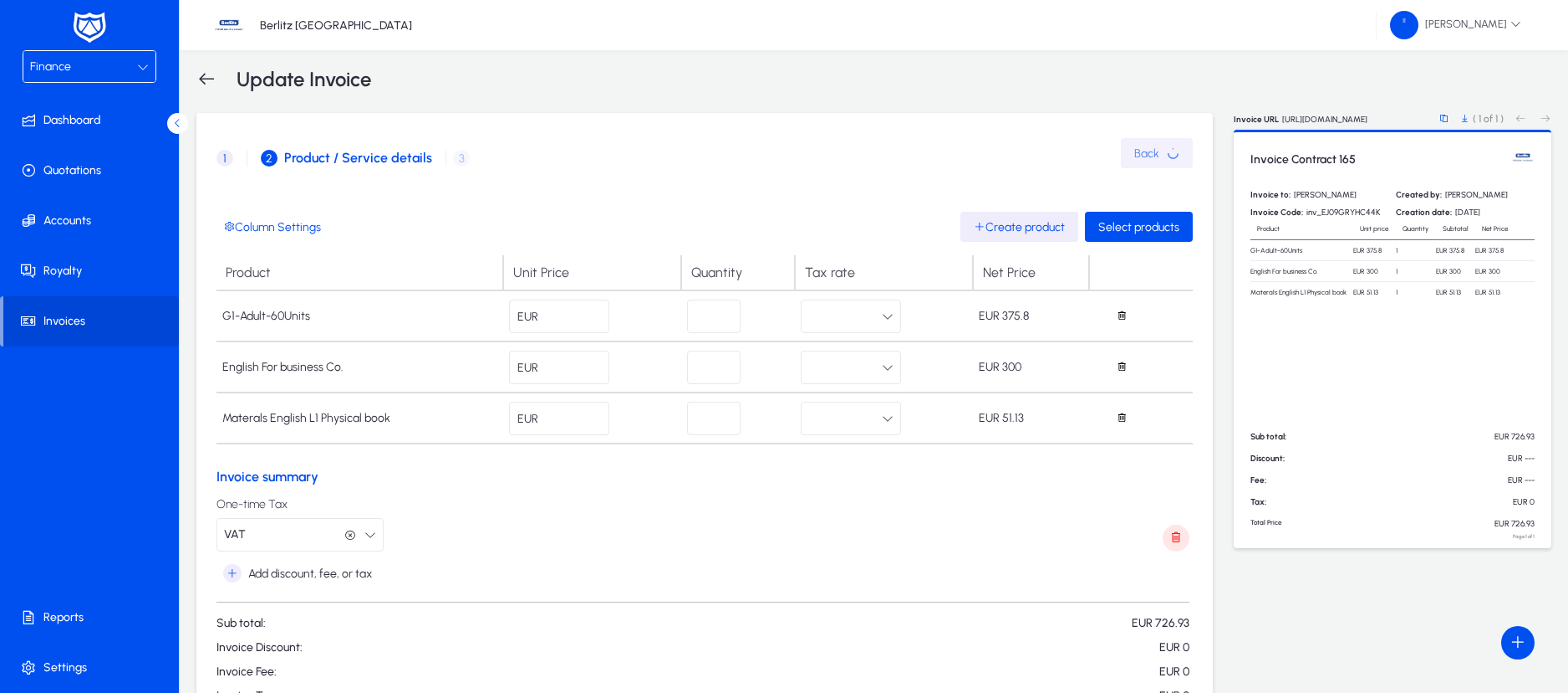
scroll to position [1, 0]
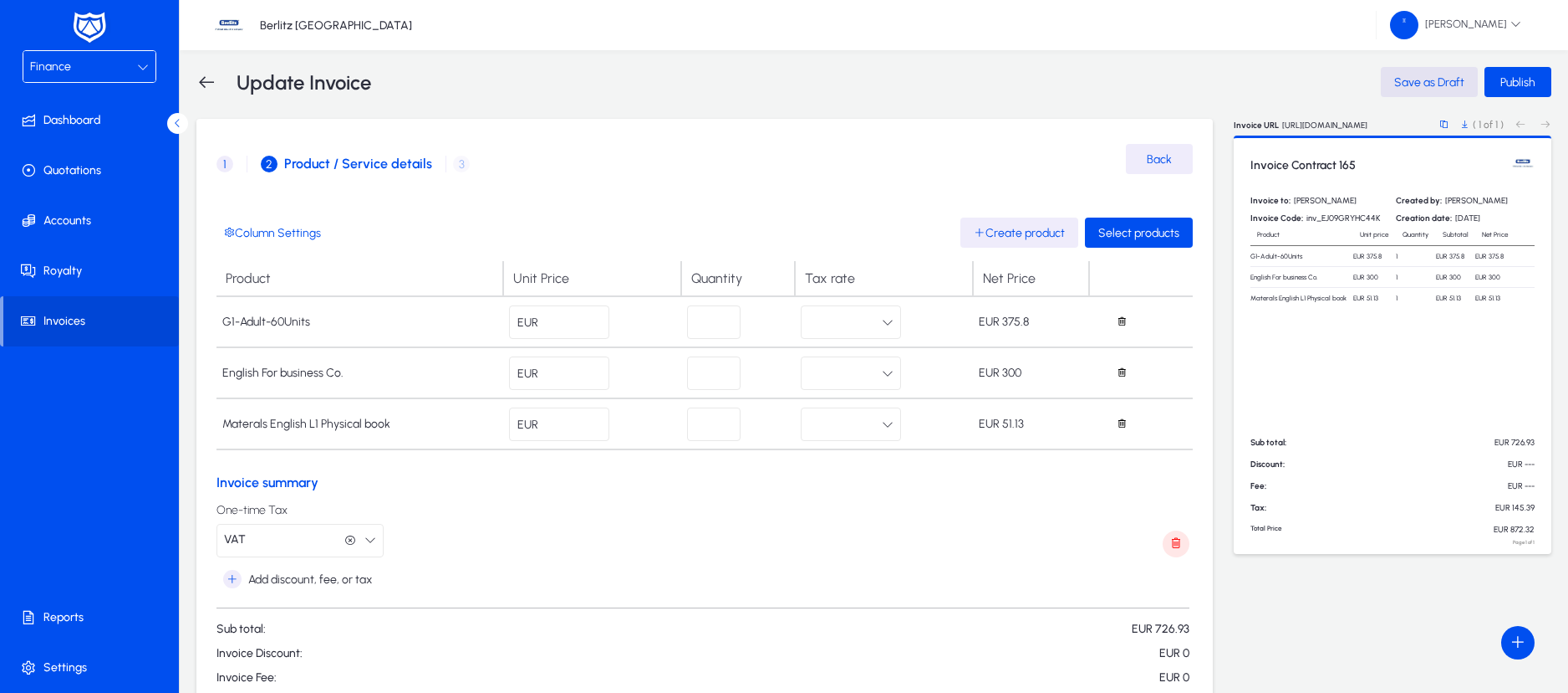
click at [581, 364] on input "***" at bounding box center [559, 372] width 100 height 33
type input "*"
type input "*****"
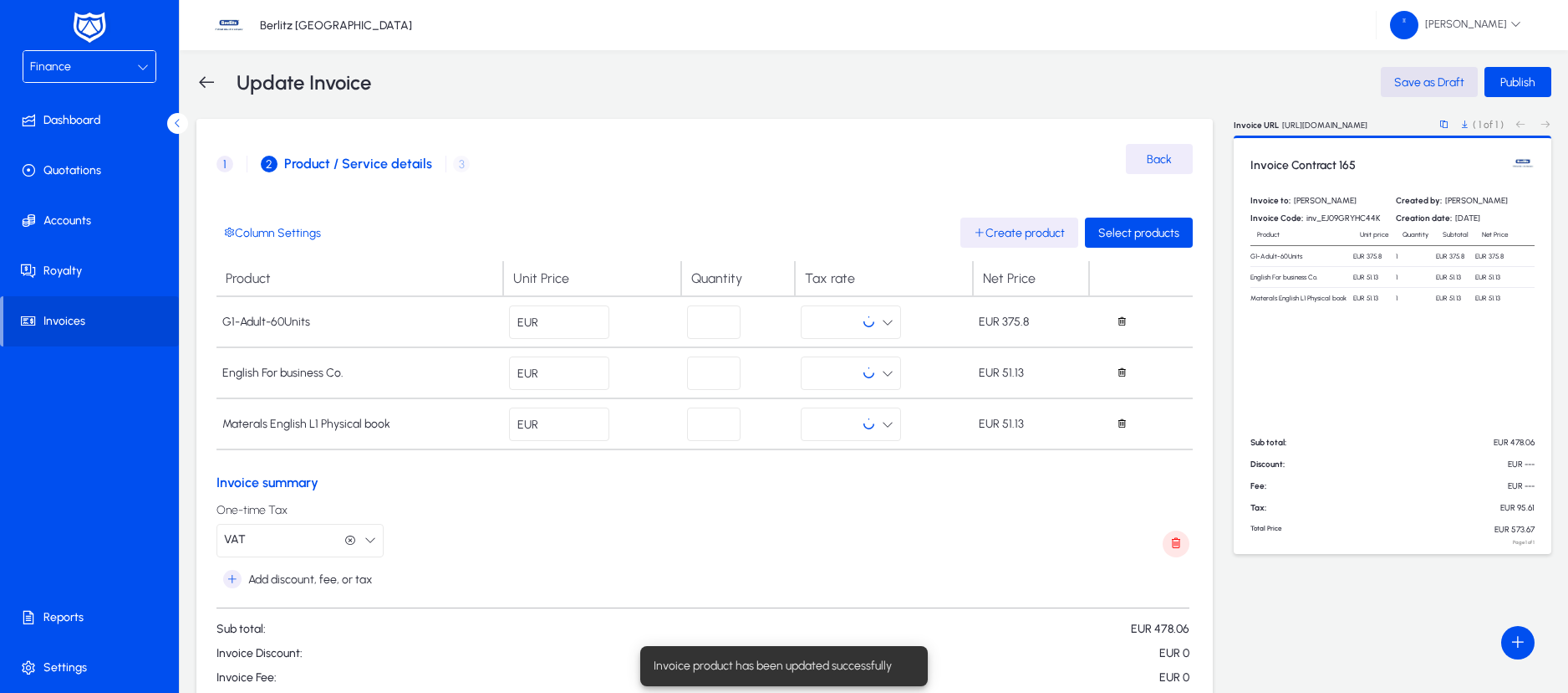
click at [627, 507] on div "One-time Tax VAT VAT" at bounding box center [703, 530] width 973 height 54
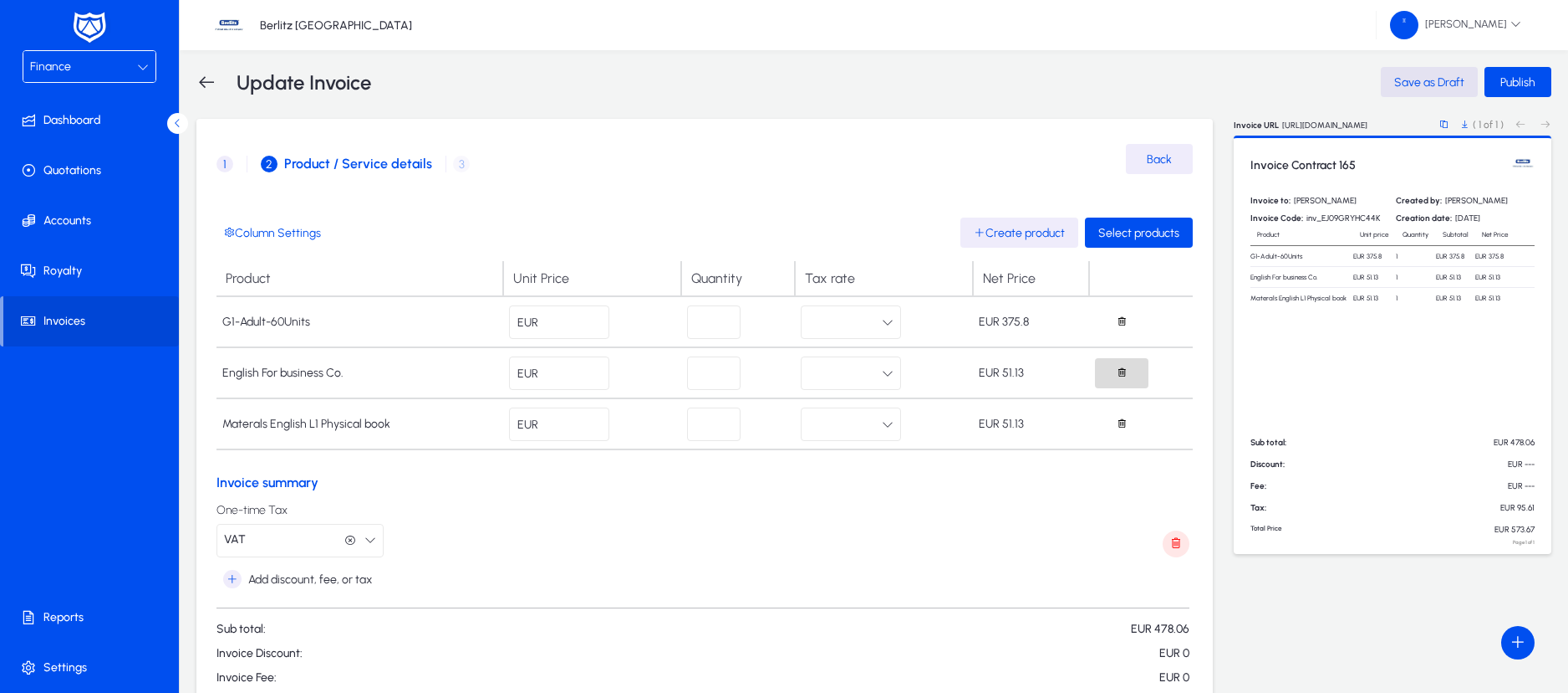
click at [1120, 378] on span "button" at bounding box center [1121, 372] width 11 height 14
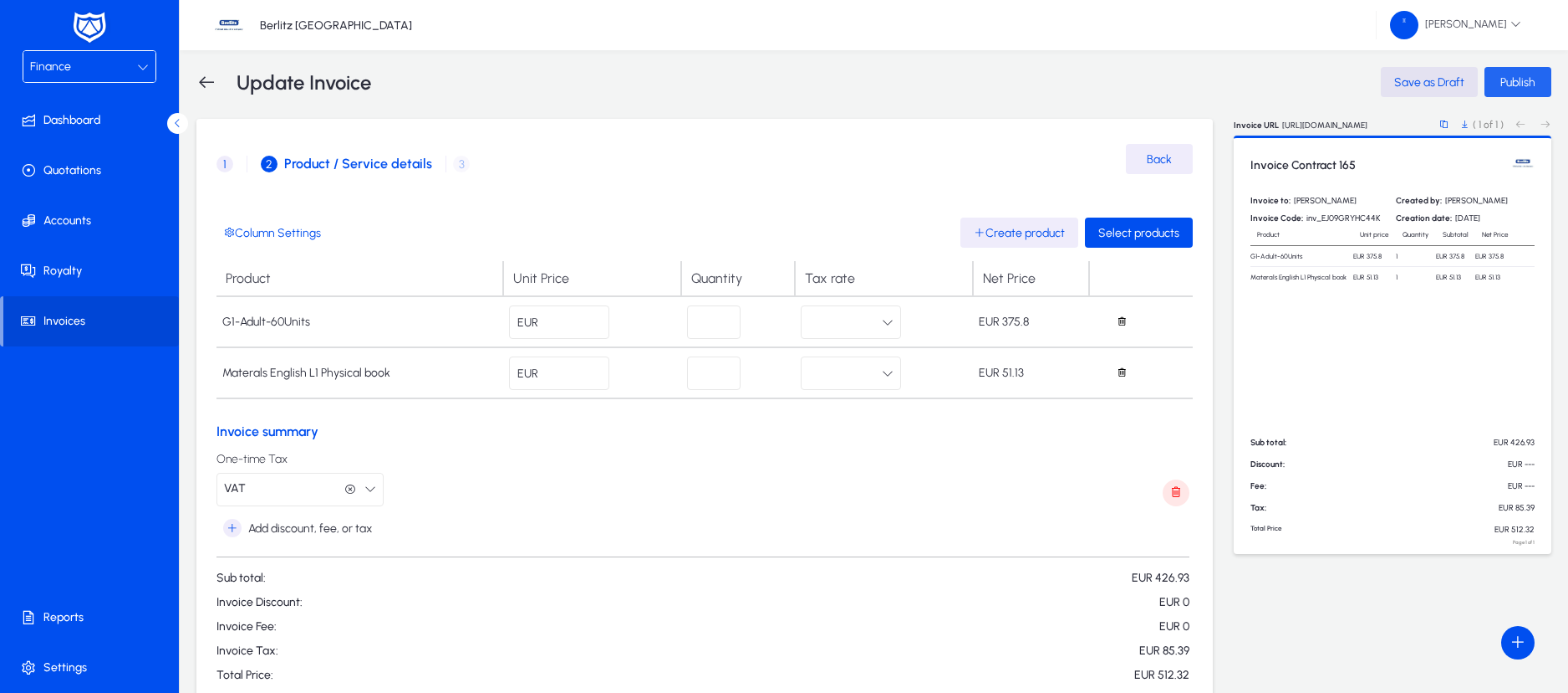
click at [1515, 76] on span "Publish" at bounding box center [1518, 82] width 35 height 14
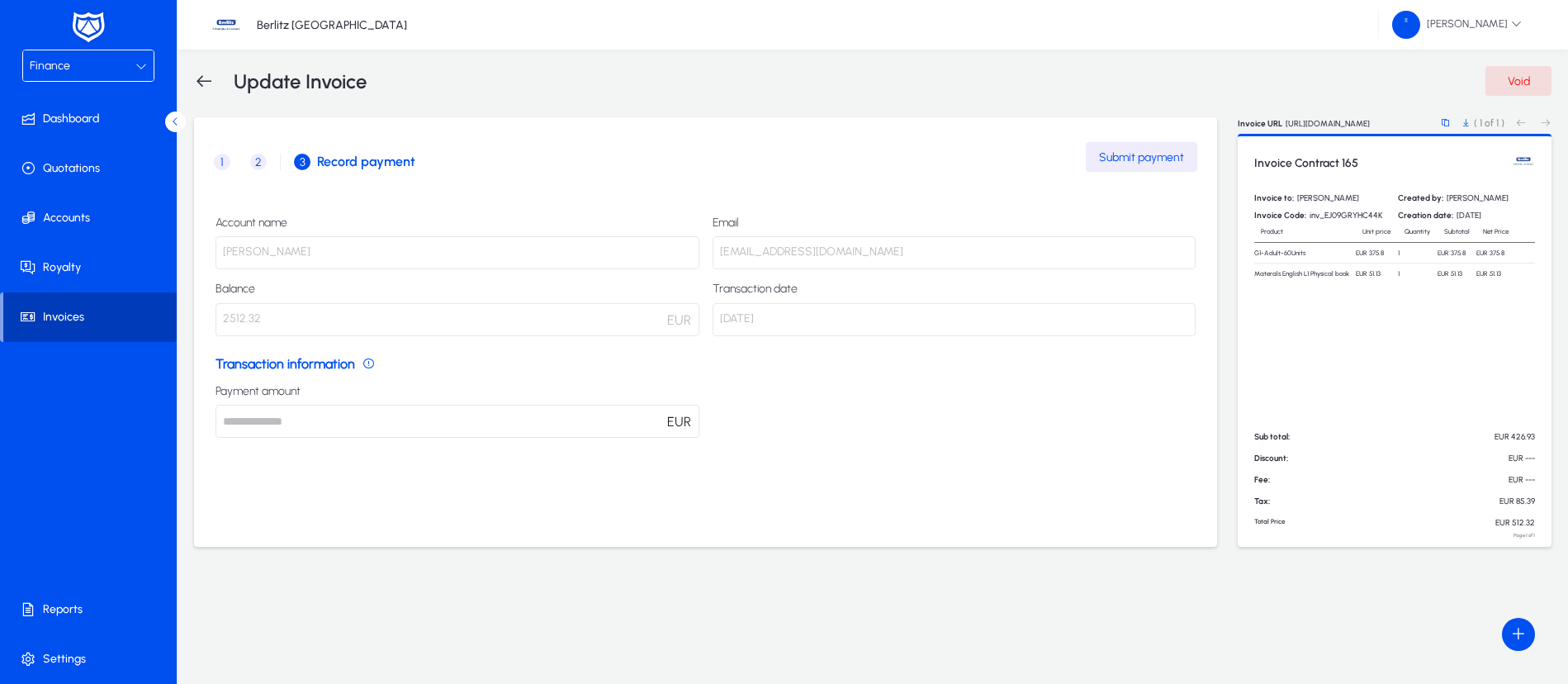
click at [62, 322] on span "Invoices" at bounding box center [91, 317] width 174 height 17
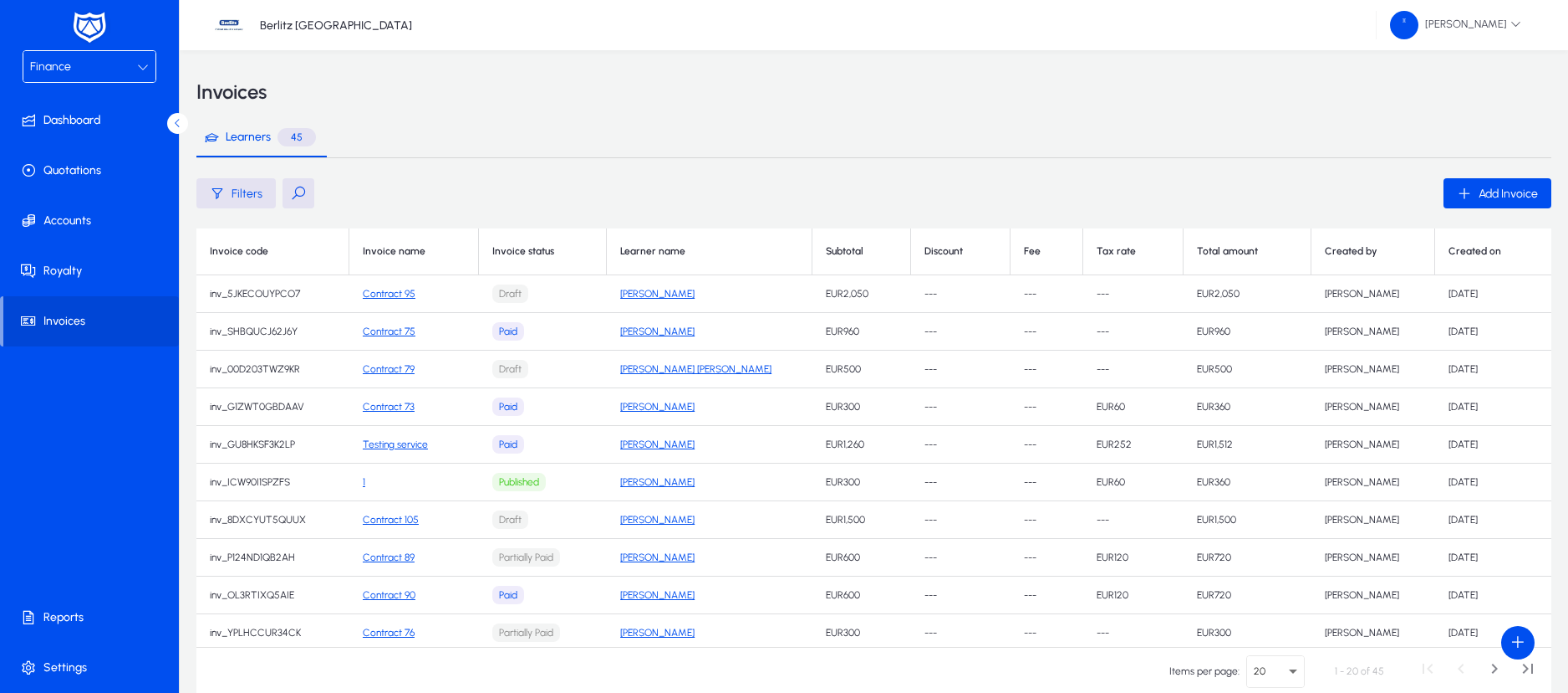
click at [297, 186] on button at bounding box center [299, 193] width 32 height 30
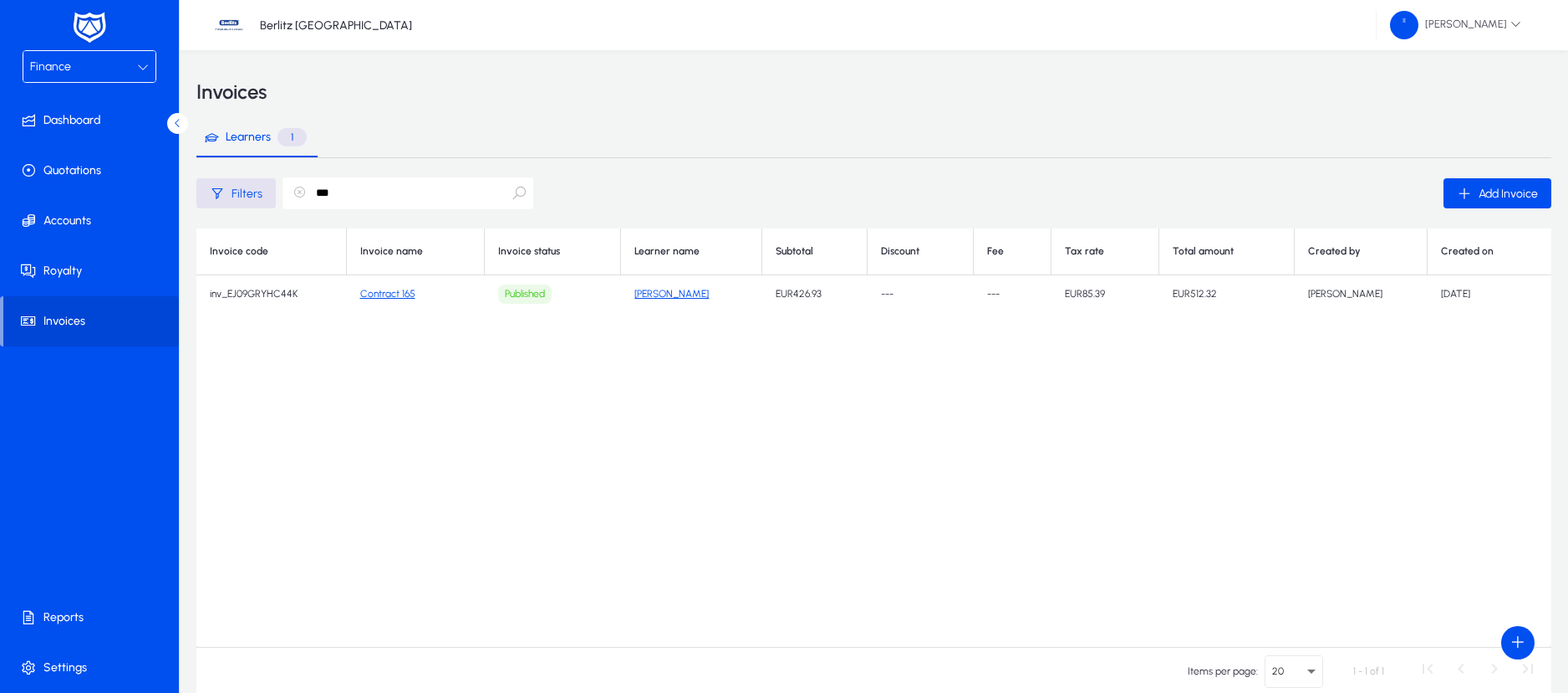
type input "***"
click at [391, 282] on td "Contract 165" at bounding box center [416, 294] width 138 height 38
click at [395, 293] on link "Contract 165" at bounding box center [388, 293] width 55 height 11
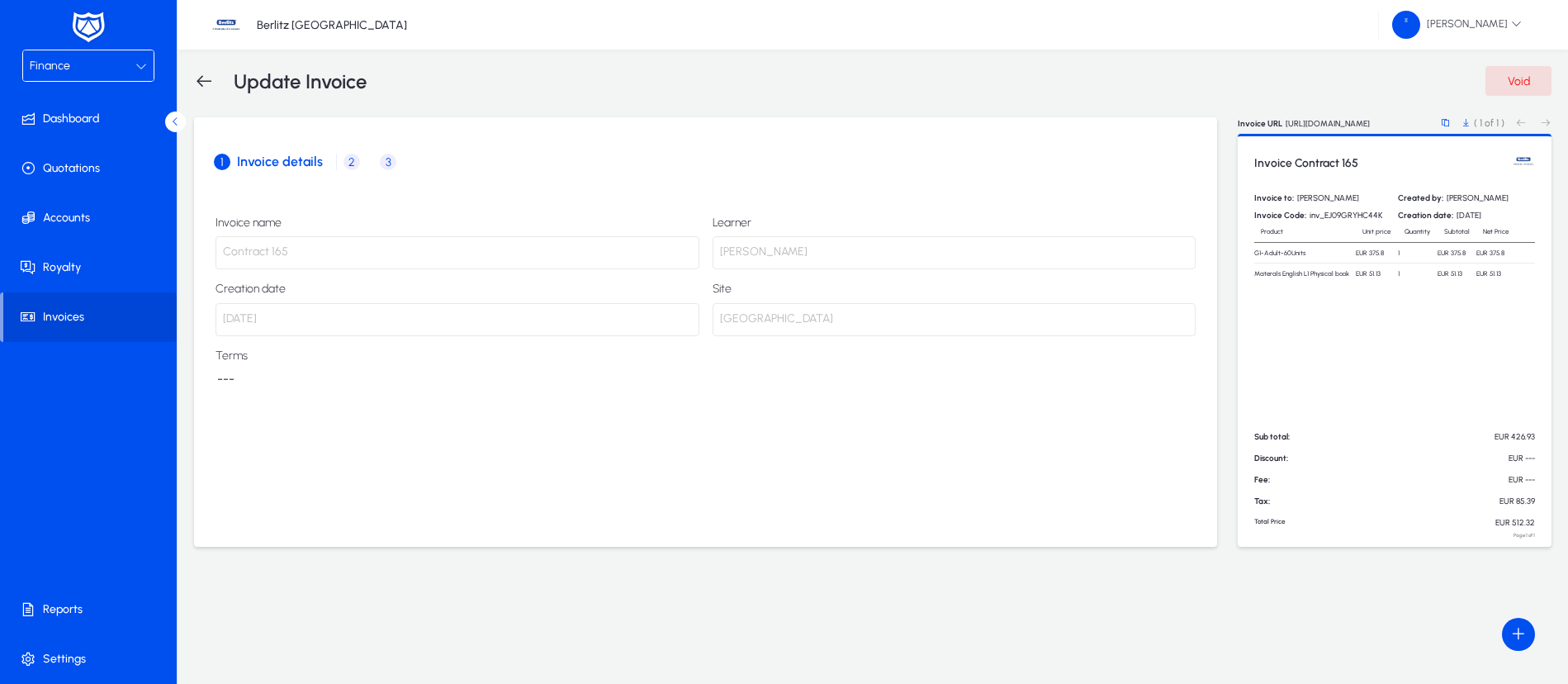
click at [344, 163] on span "2" at bounding box center [352, 162] width 17 height 17
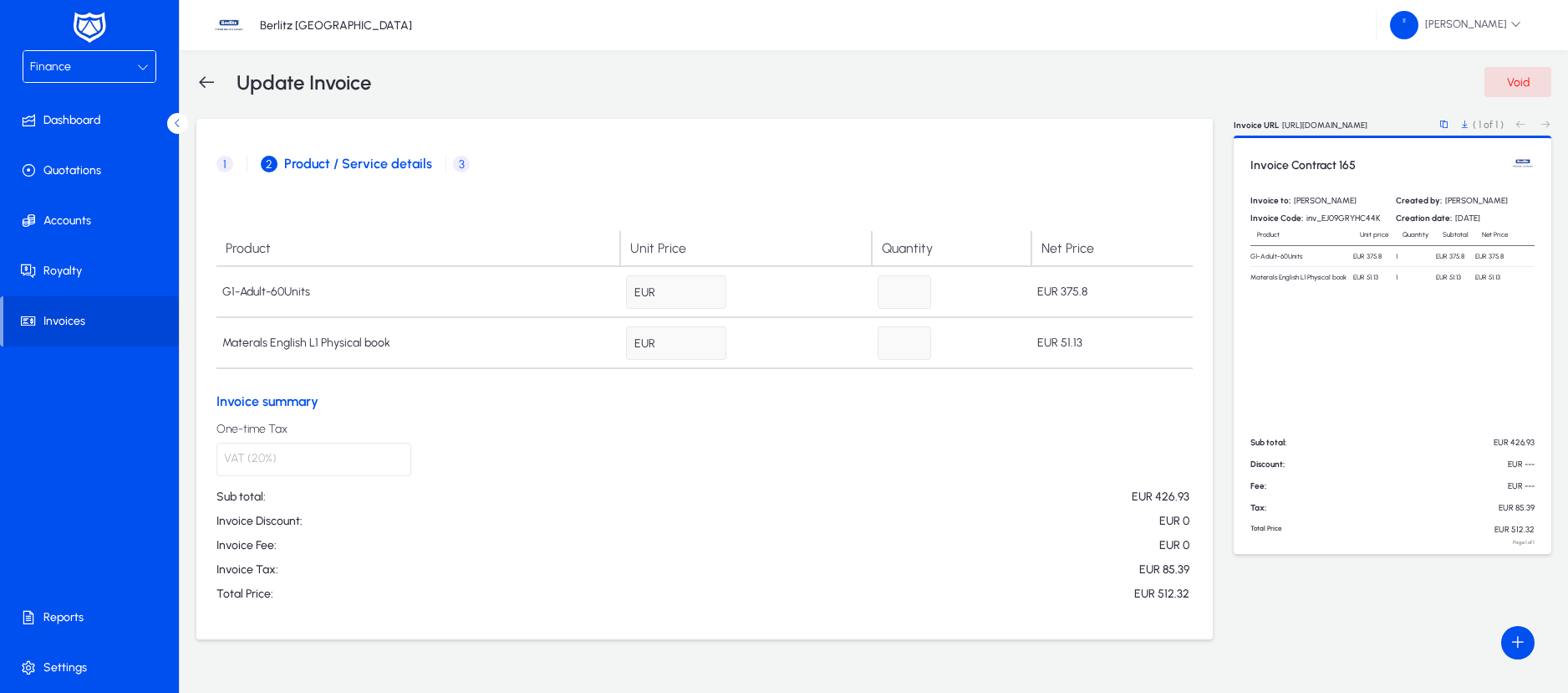
click at [136, 68] on div "Finance" at bounding box center [83, 66] width 107 height 22
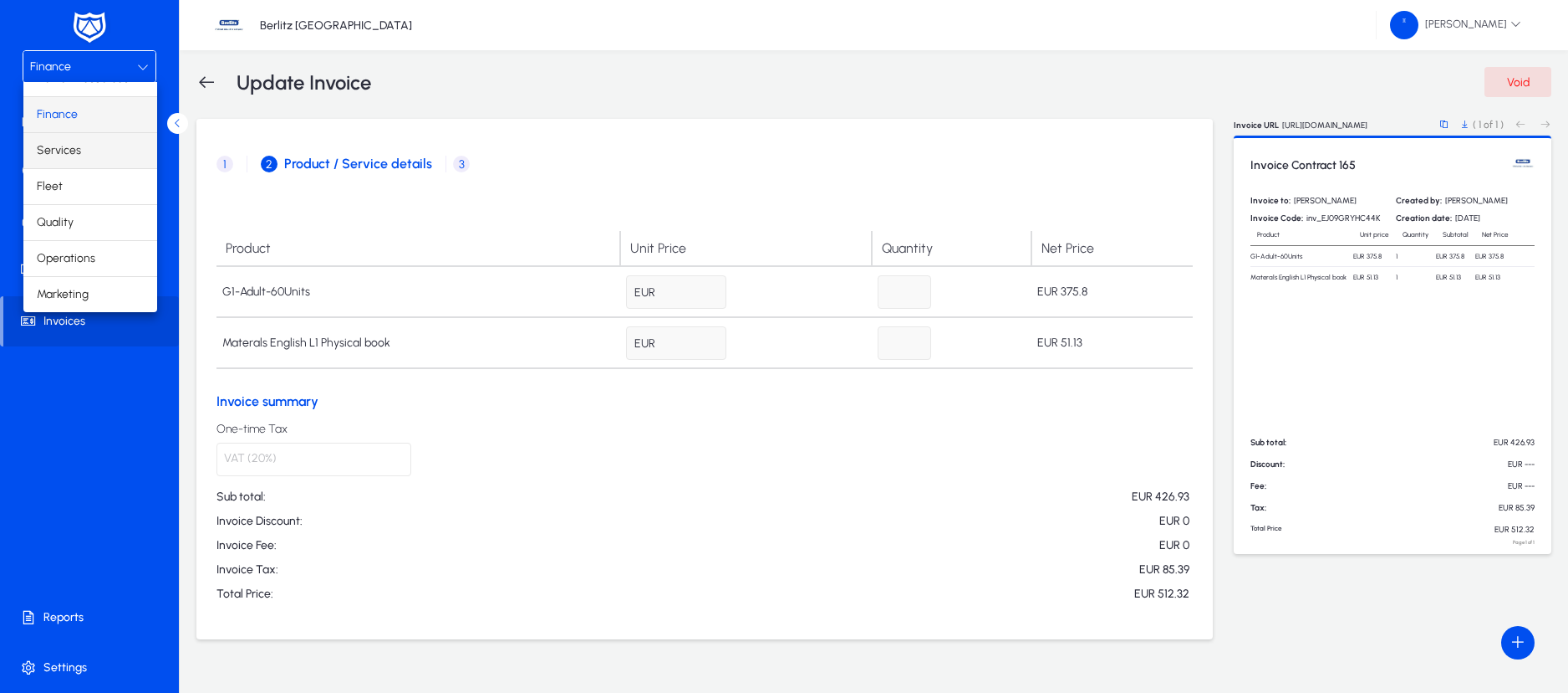
scroll to position [56, 0]
click at [82, 259] on span "Operations" at bounding box center [66, 258] width 59 height 20
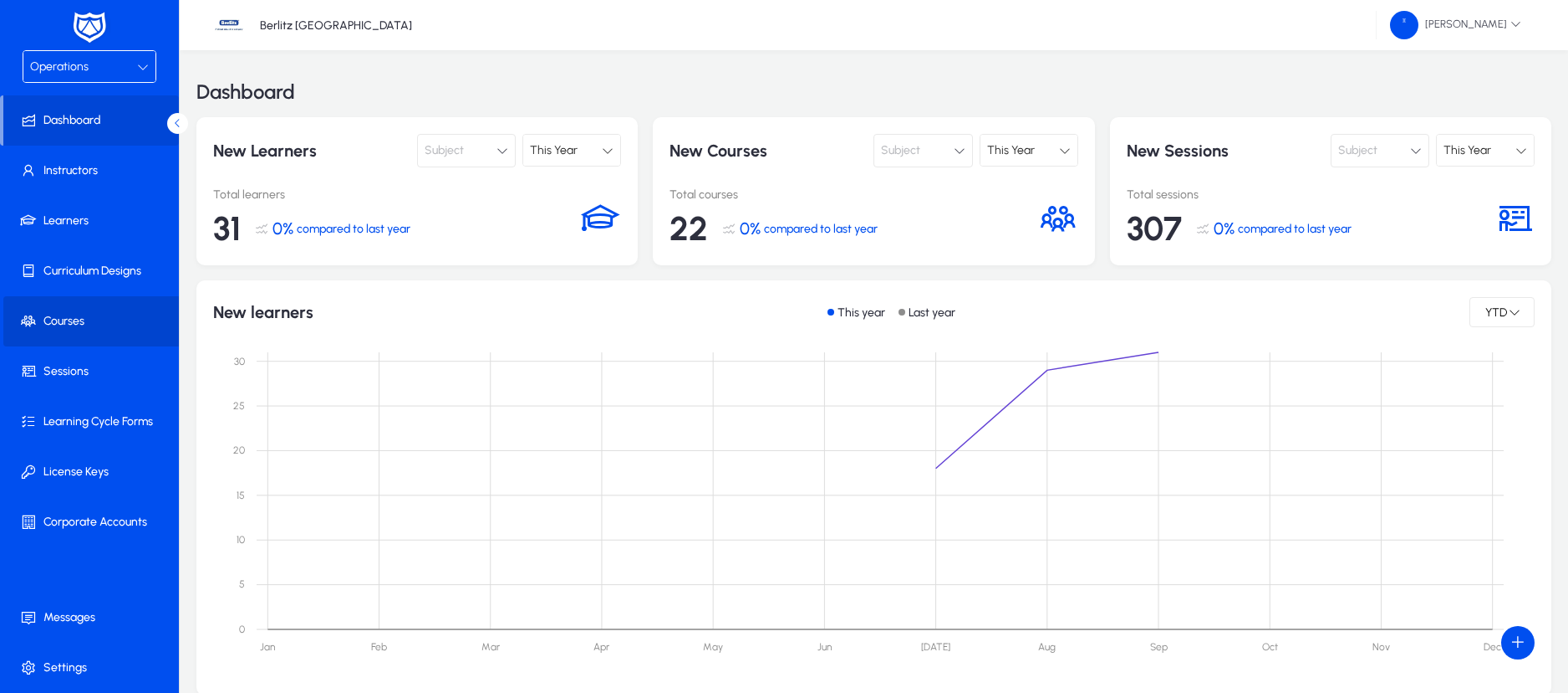
click at [63, 316] on span "Courses" at bounding box center [93, 321] width 179 height 17
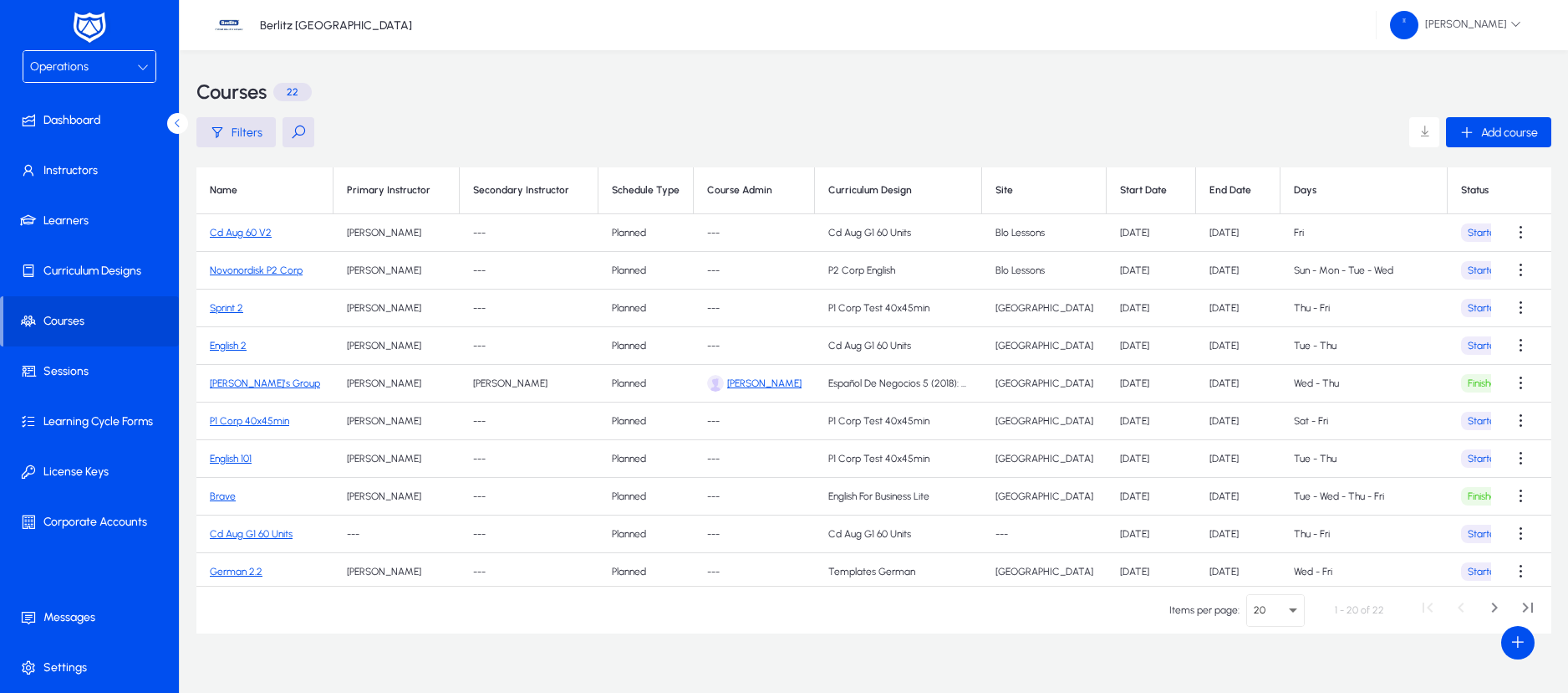
click at [245, 234] on link "Cd Aug 60 V2" at bounding box center [240, 232] width 62 height 11
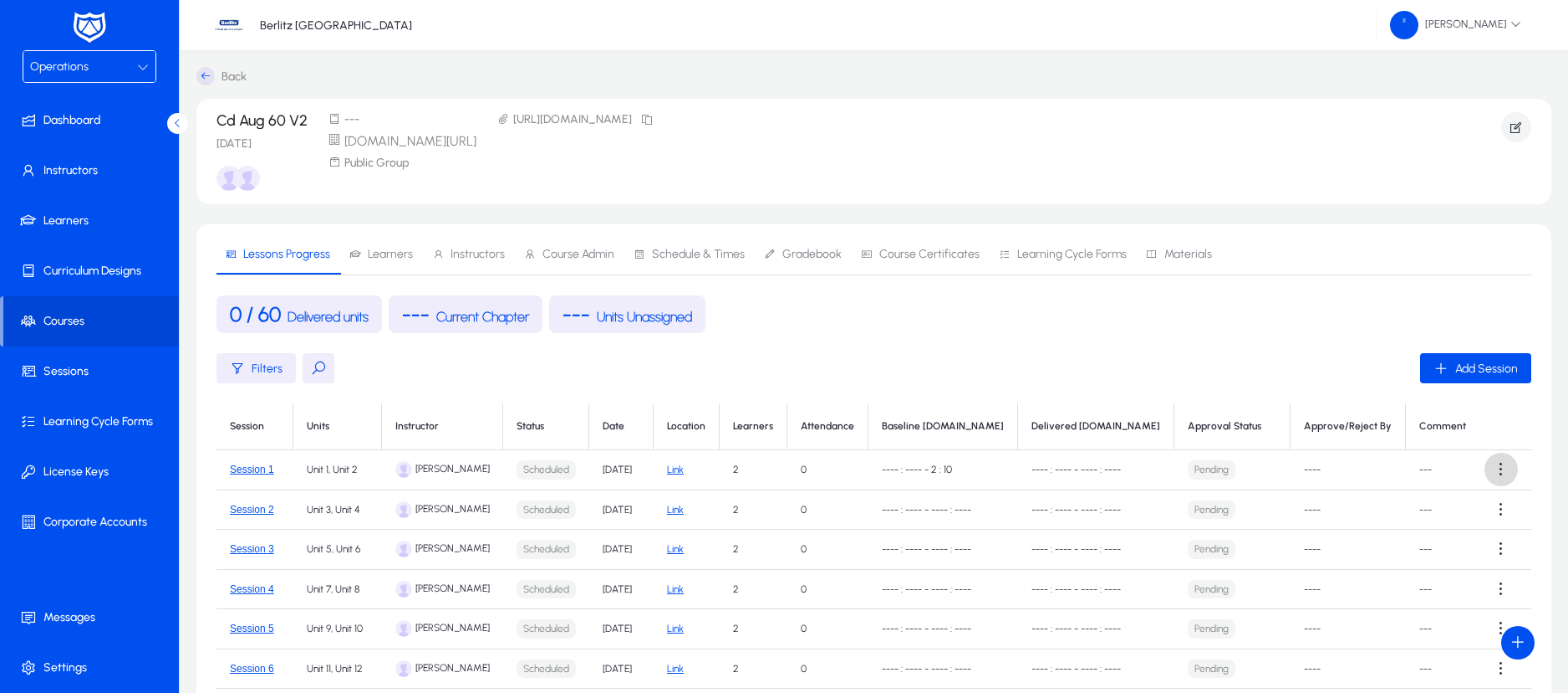
click at [1497, 471] on span at bounding box center [1501, 469] width 33 height 33
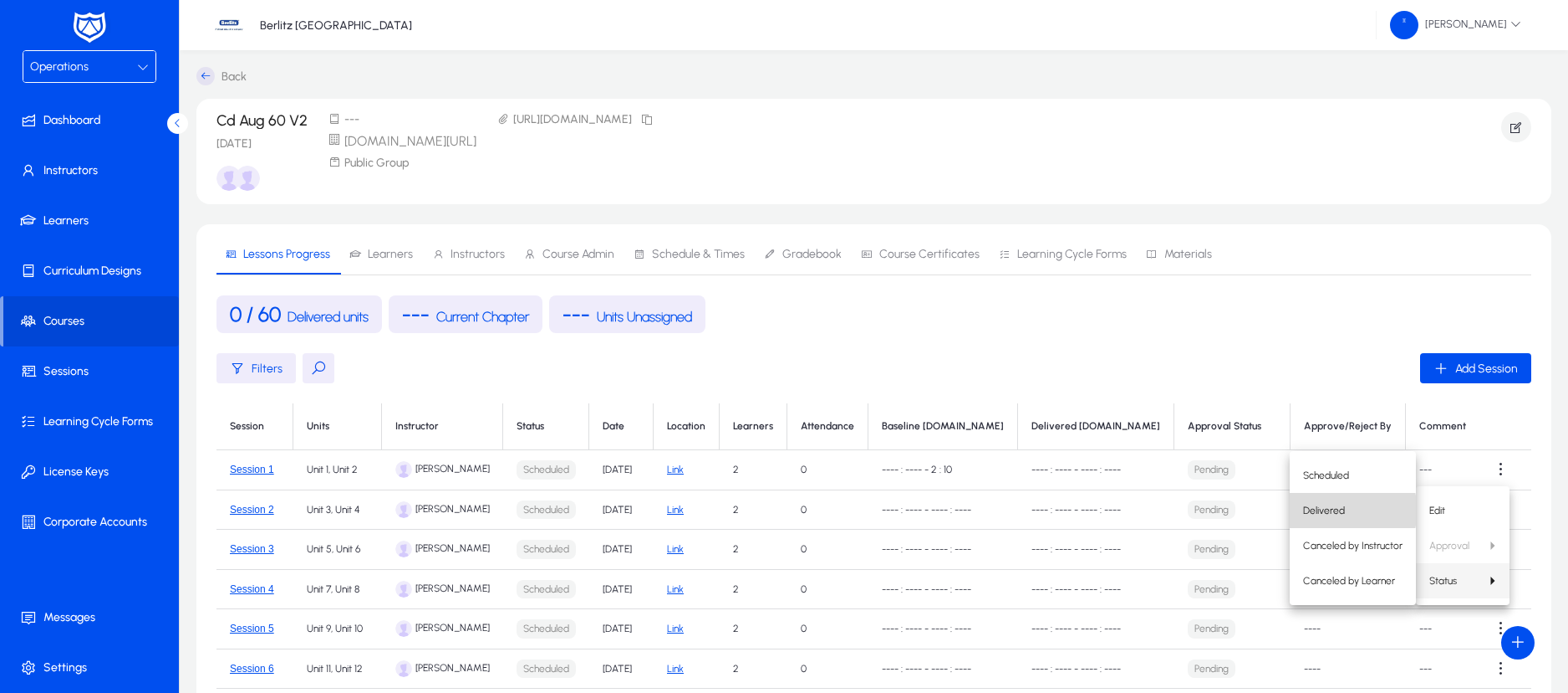
click at [1352, 510] on span "Delivered" at bounding box center [1352, 510] width 99 height 15
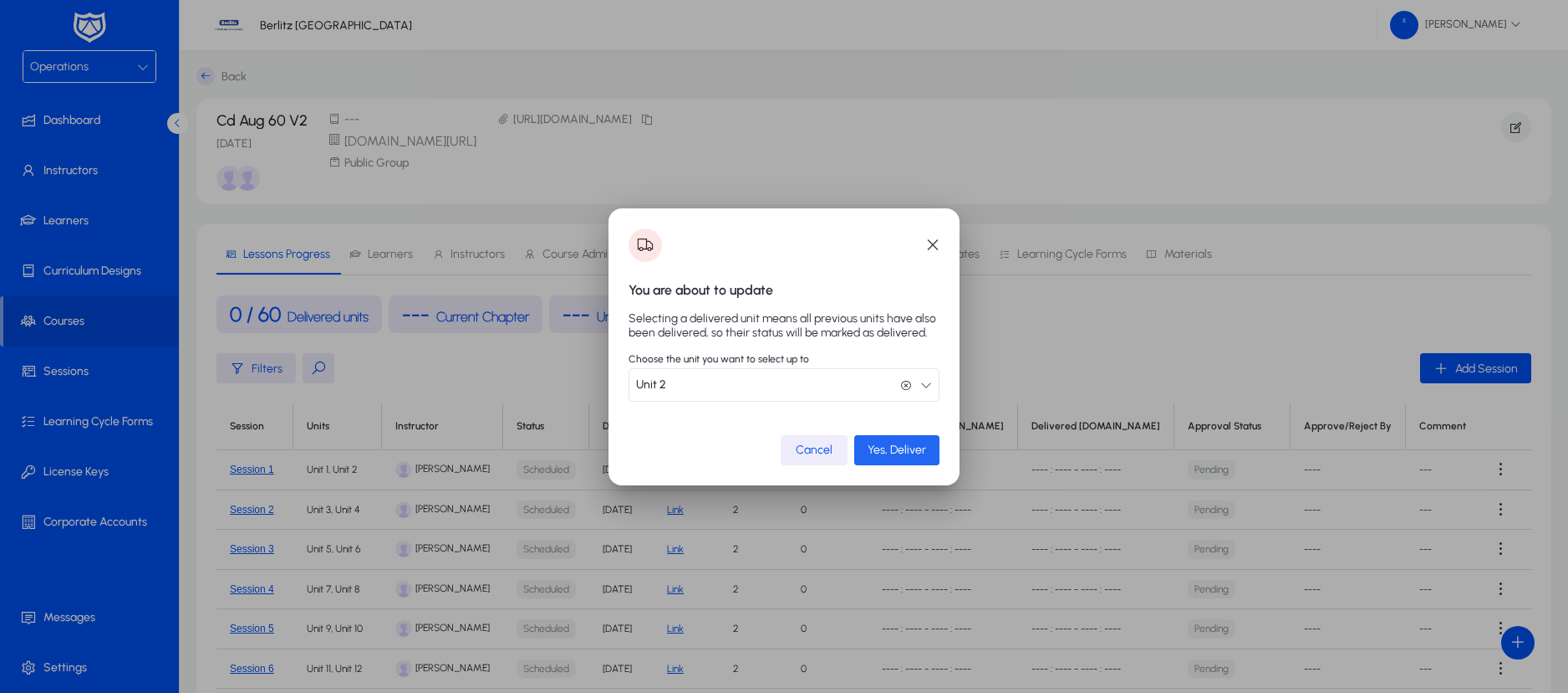
click at [883, 447] on span "Yes, Deliver" at bounding box center [897, 449] width 59 height 14
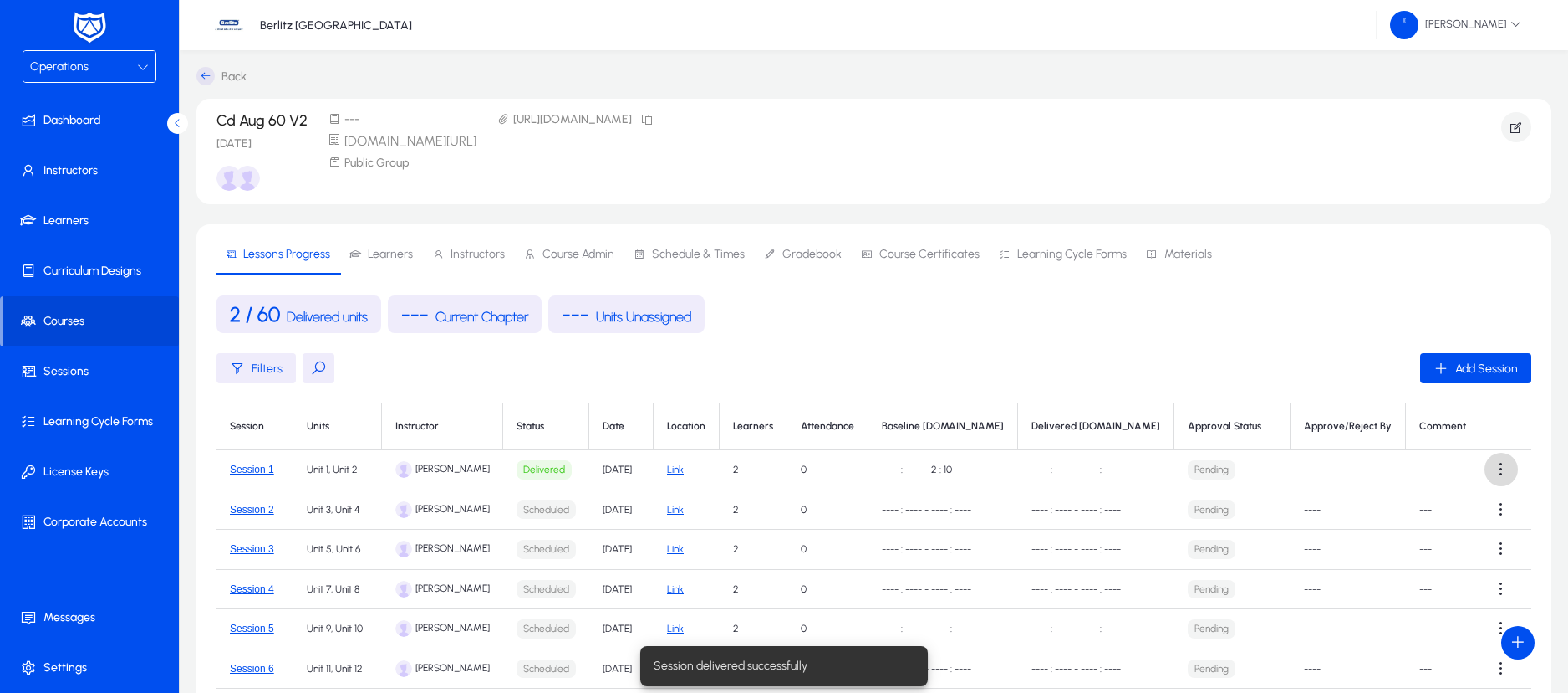
click at [1492, 471] on span at bounding box center [1501, 469] width 33 height 33
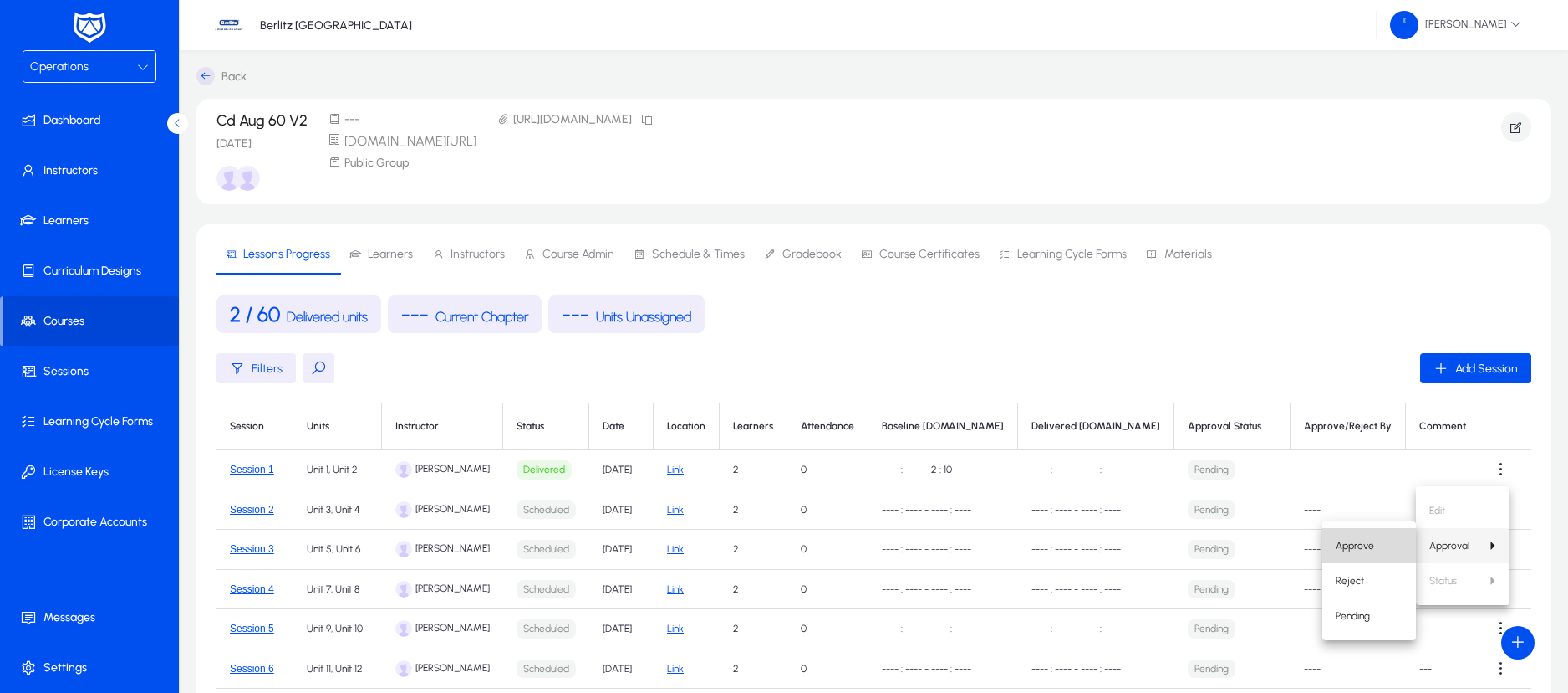
click at [1346, 543] on span "Approve" at bounding box center [1369, 545] width 67 height 15
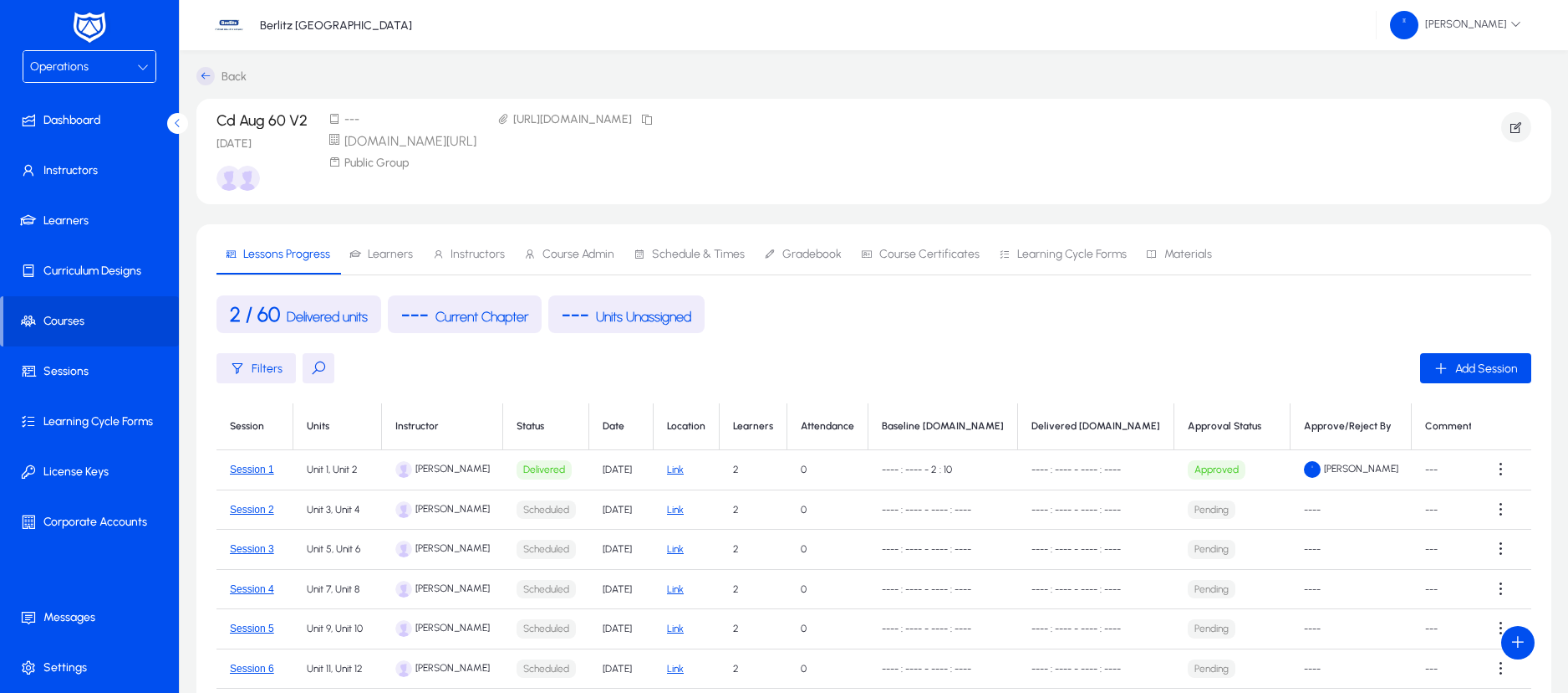
click at [147, 68] on icon at bounding box center [143, 66] width 11 height 11
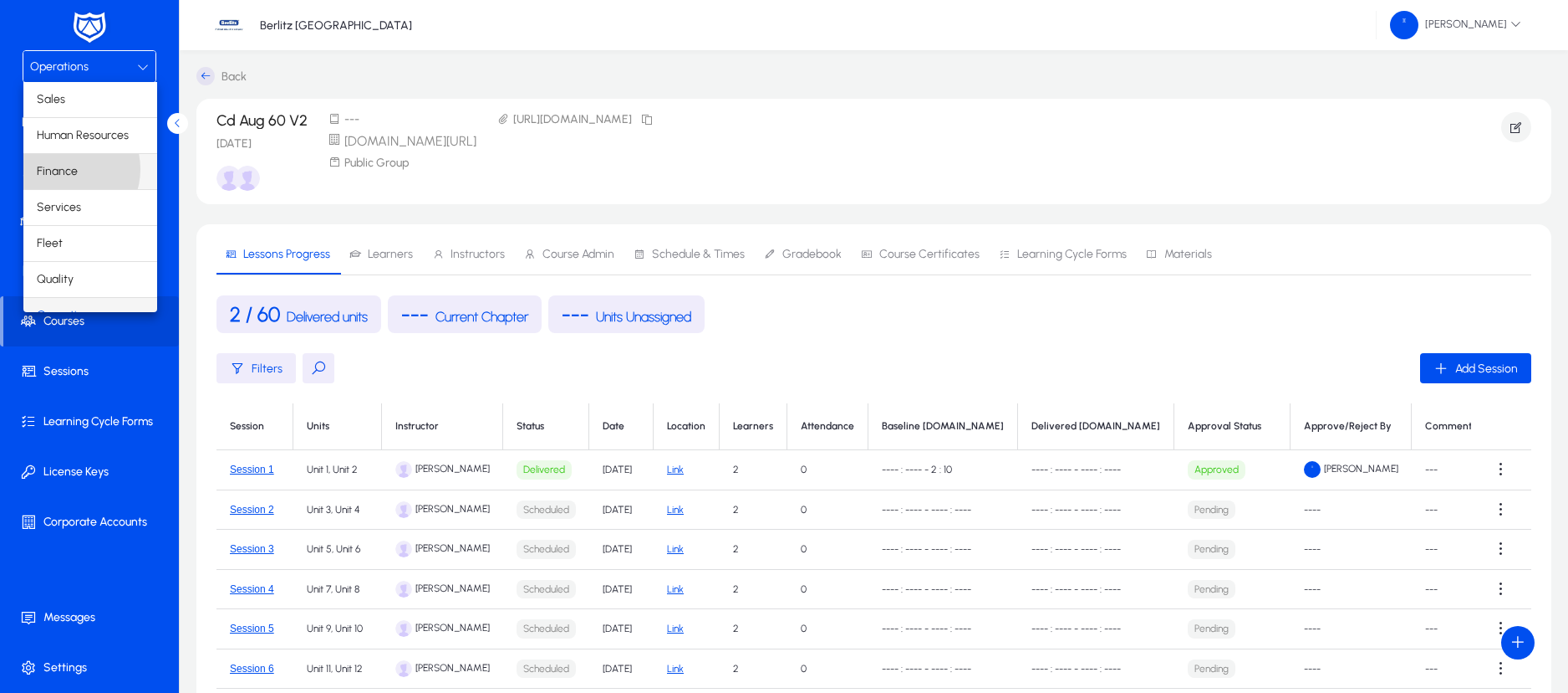
click at [63, 169] on span "Finance" at bounding box center [57, 171] width 41 height 20
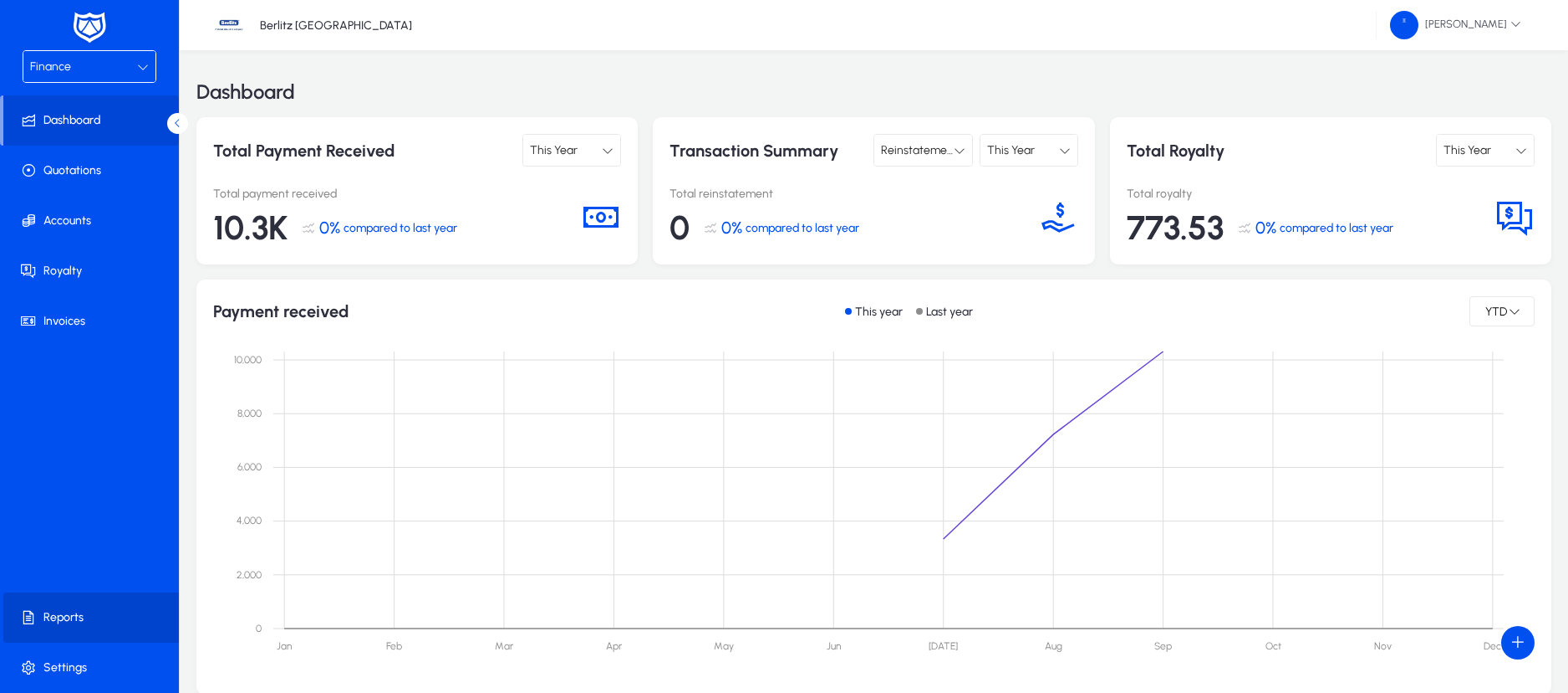
click at [59, 613] on span "Reports" at bounding box center [93, 617] width 179 height 17
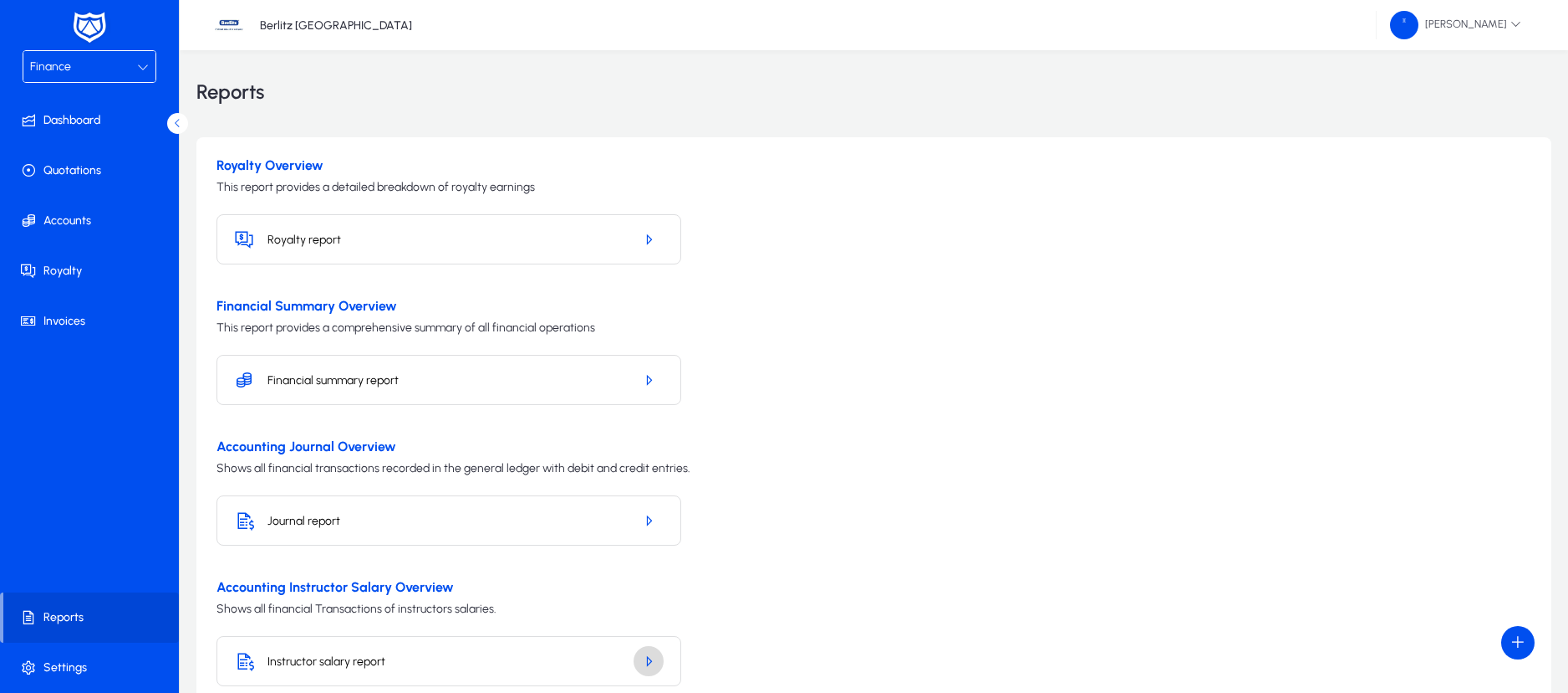
click at [648, 653] on icon "button" at bounding box center [649, 661] width 15 height 15
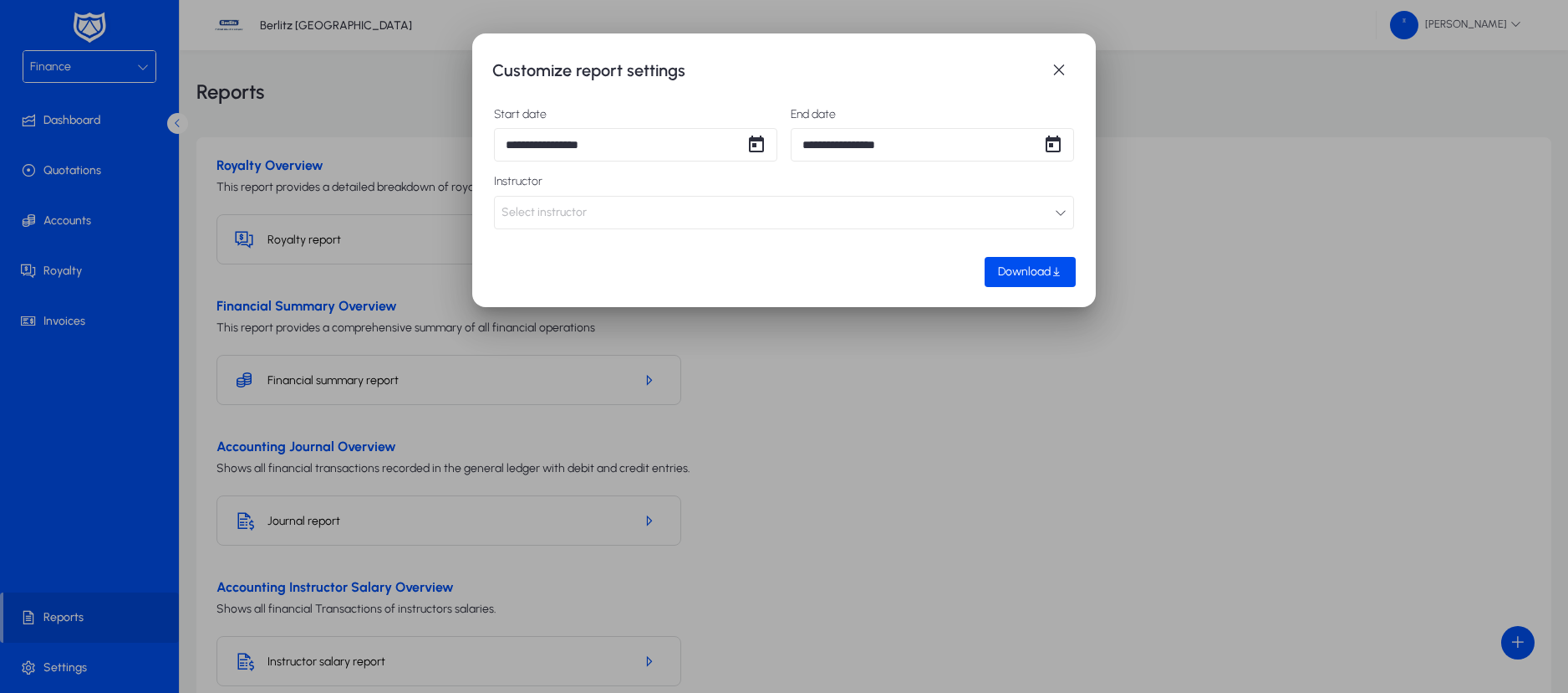
click at [761, 212] on button "Select instructor" at bounding box center [784, 212] width 580 height 33
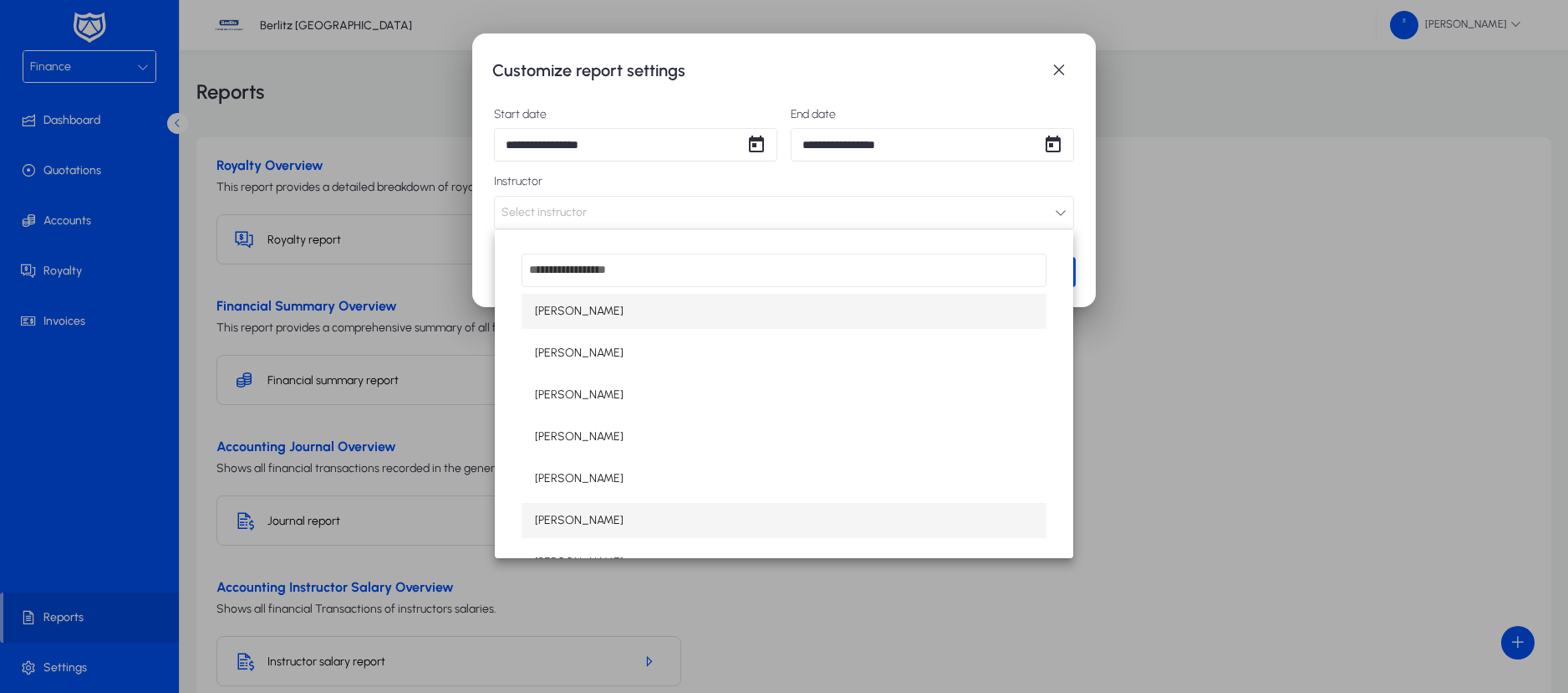
scroll to position [97, 0]
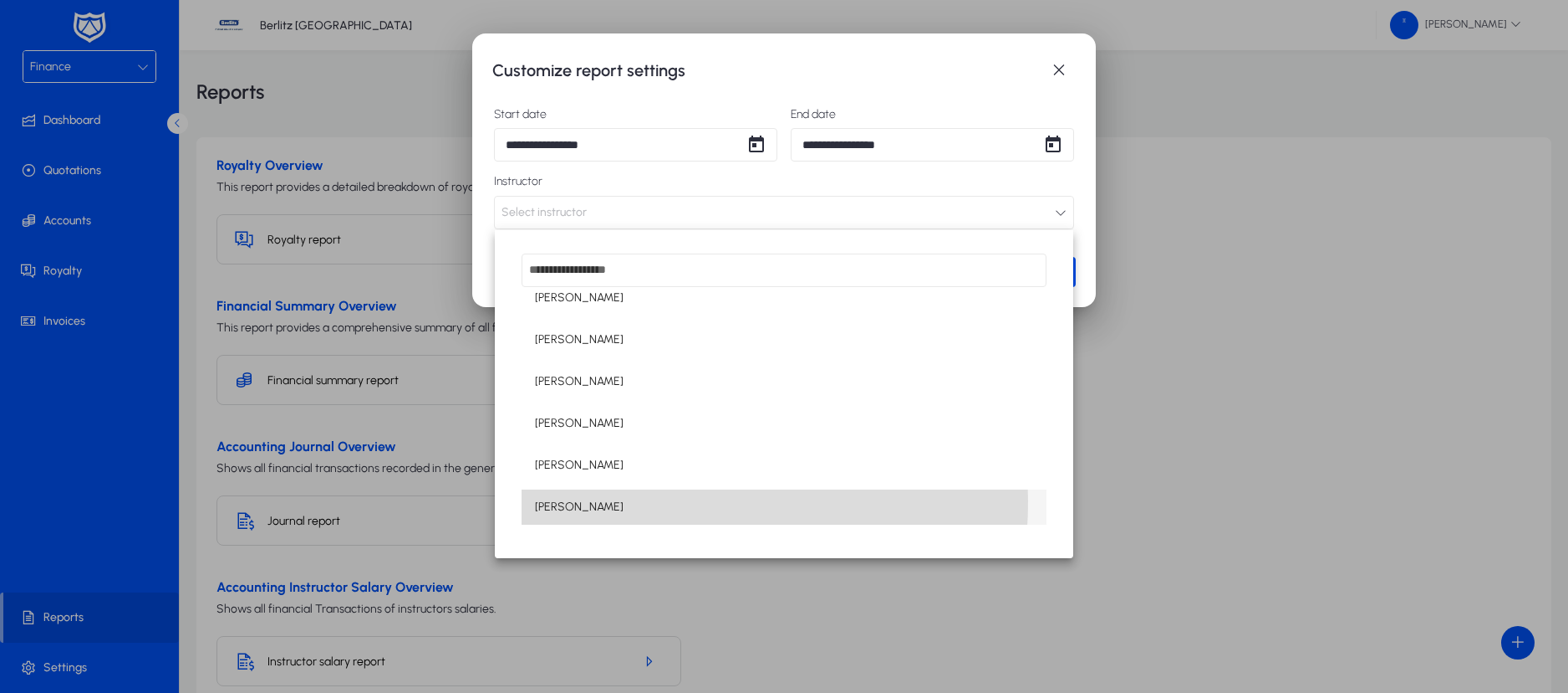
click at [629, 501] on mat-option "[PERSON_NAME]" at bounding box center [784, 506] width 525 height 35
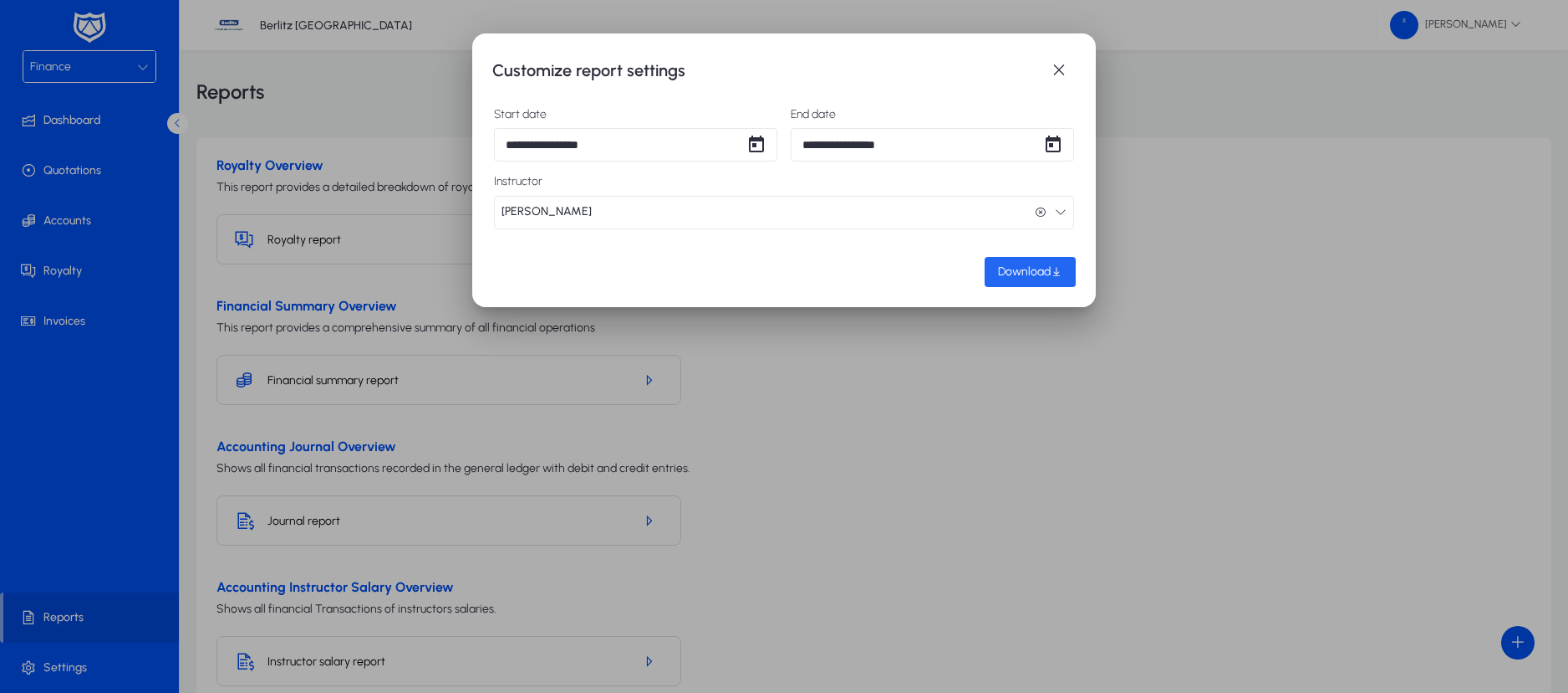
click at [1014, 266] on span "Download" at bounding box center [1025, 271] width 53 height 14
click at [1071, 62] on span "button" at bounding box center [1059, 70] width 33 height 33
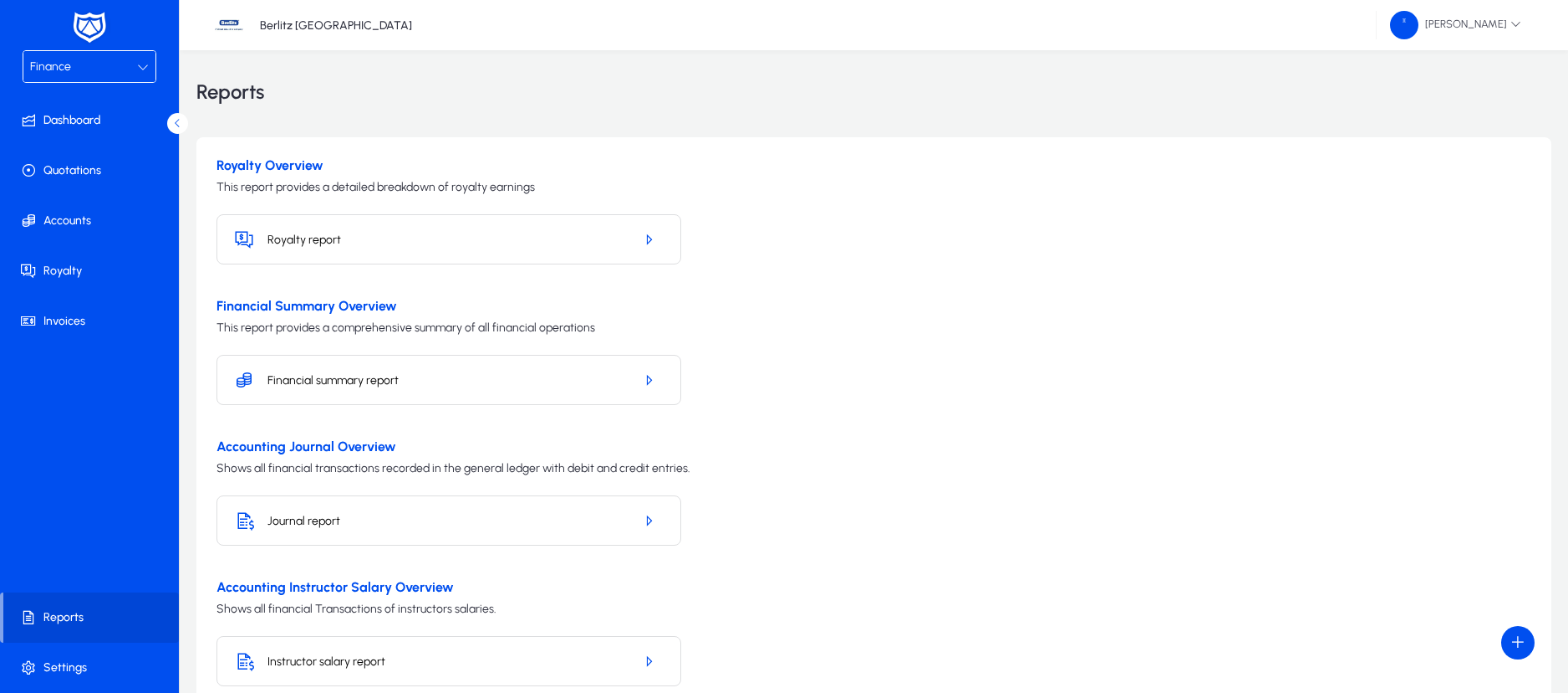
click at [139, 61] on icon at bounding box center [143, 66] width 11 height 11
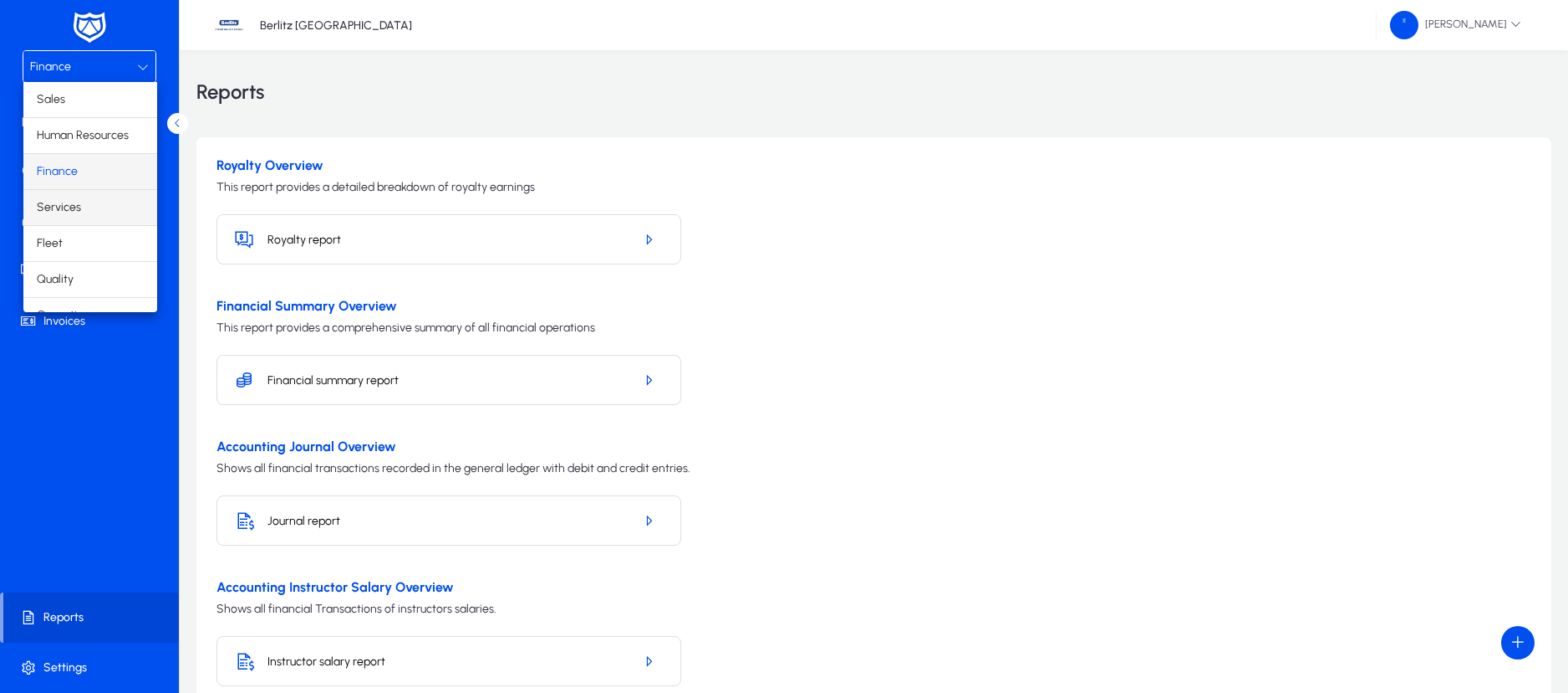
scroll to position [57, 0]
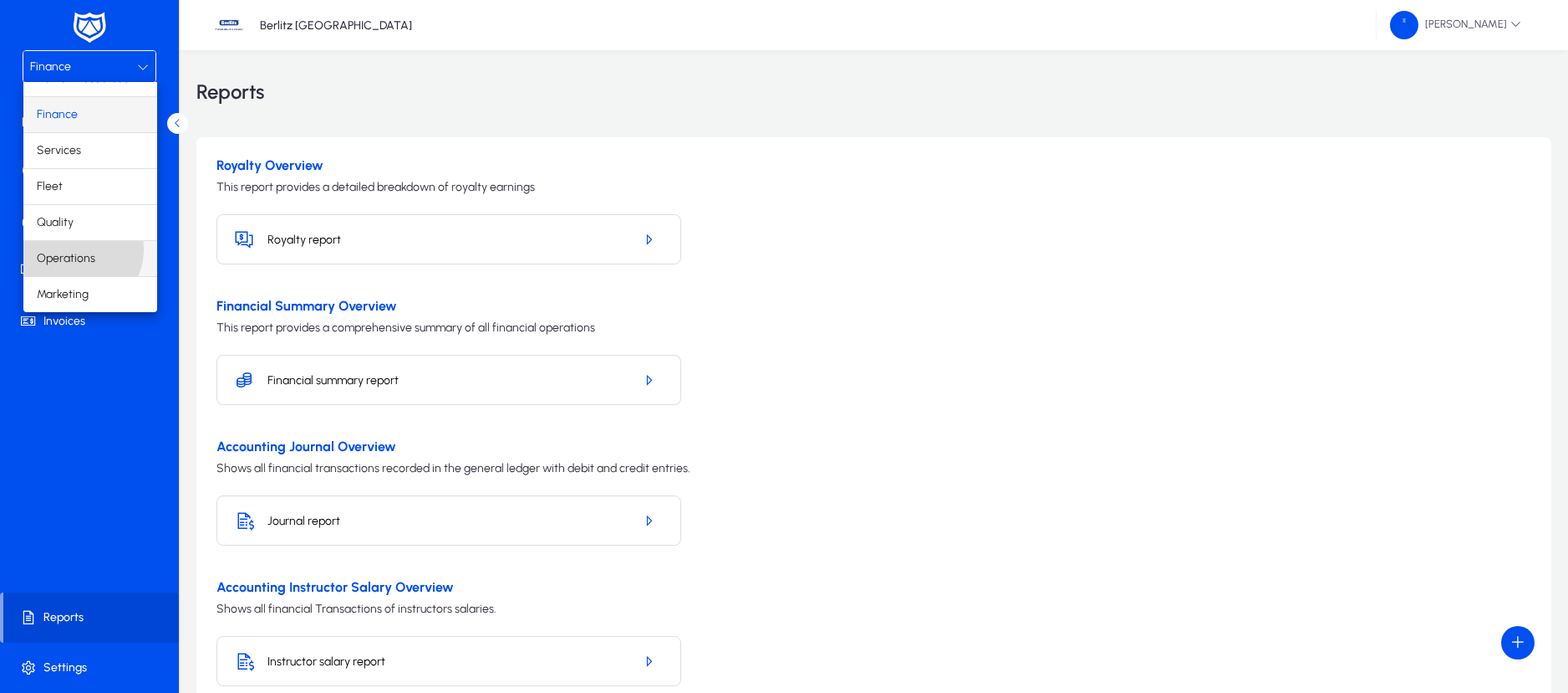
click at [77, 249] on span "Operations" at bounding box center [66, 258] width 59 height 20
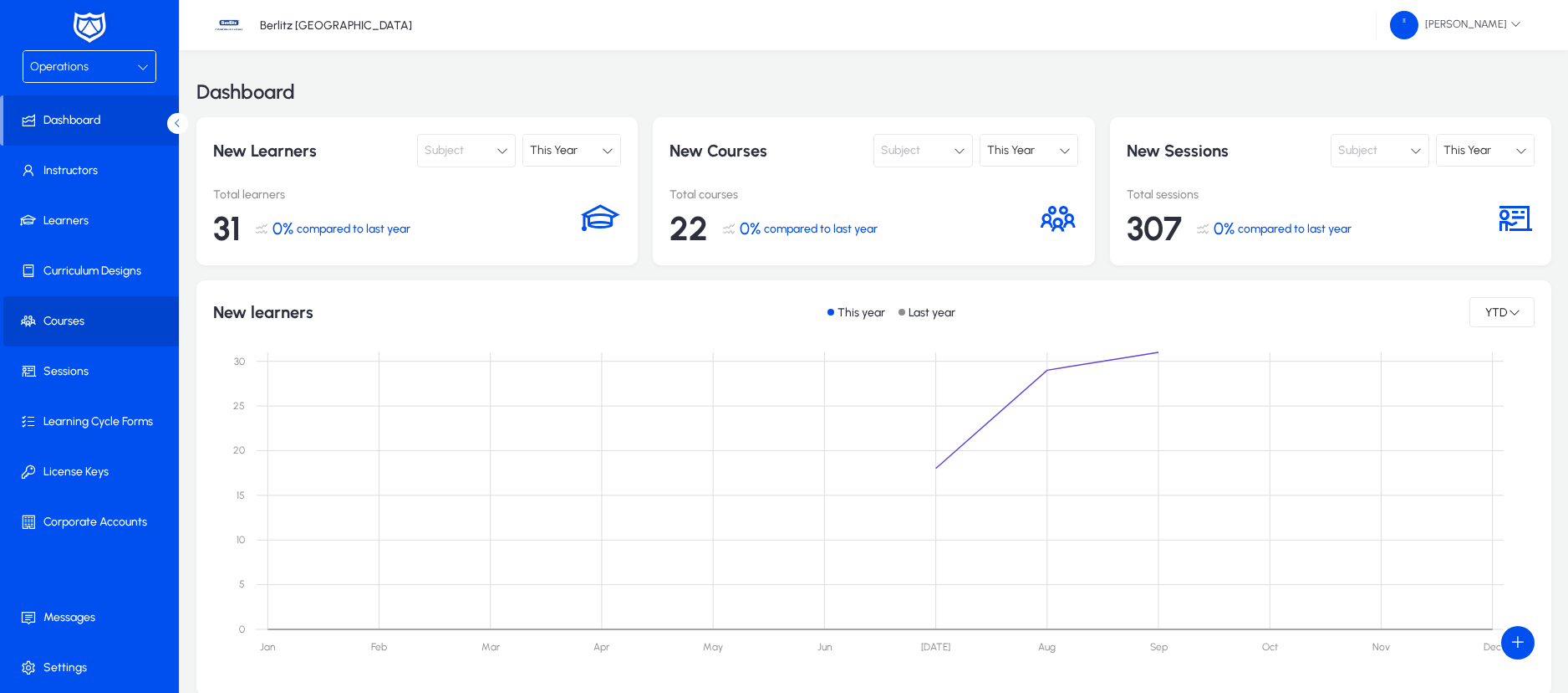
click at [66, 335] on span at bounding box center [93, 321] width 179 height 40
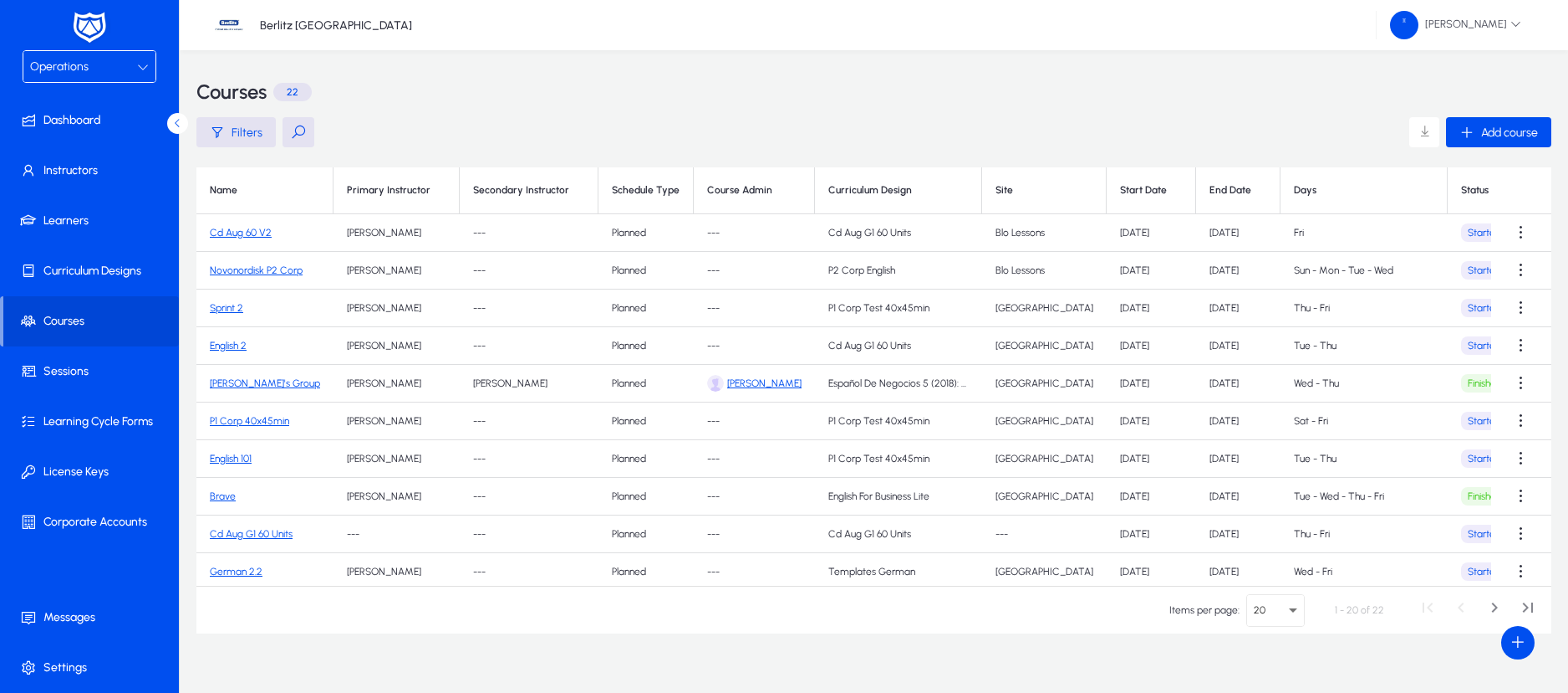
click at [247, 231] on link "Cd Aug 60 V2" at bounding box center [240, 232] width 62 height 11
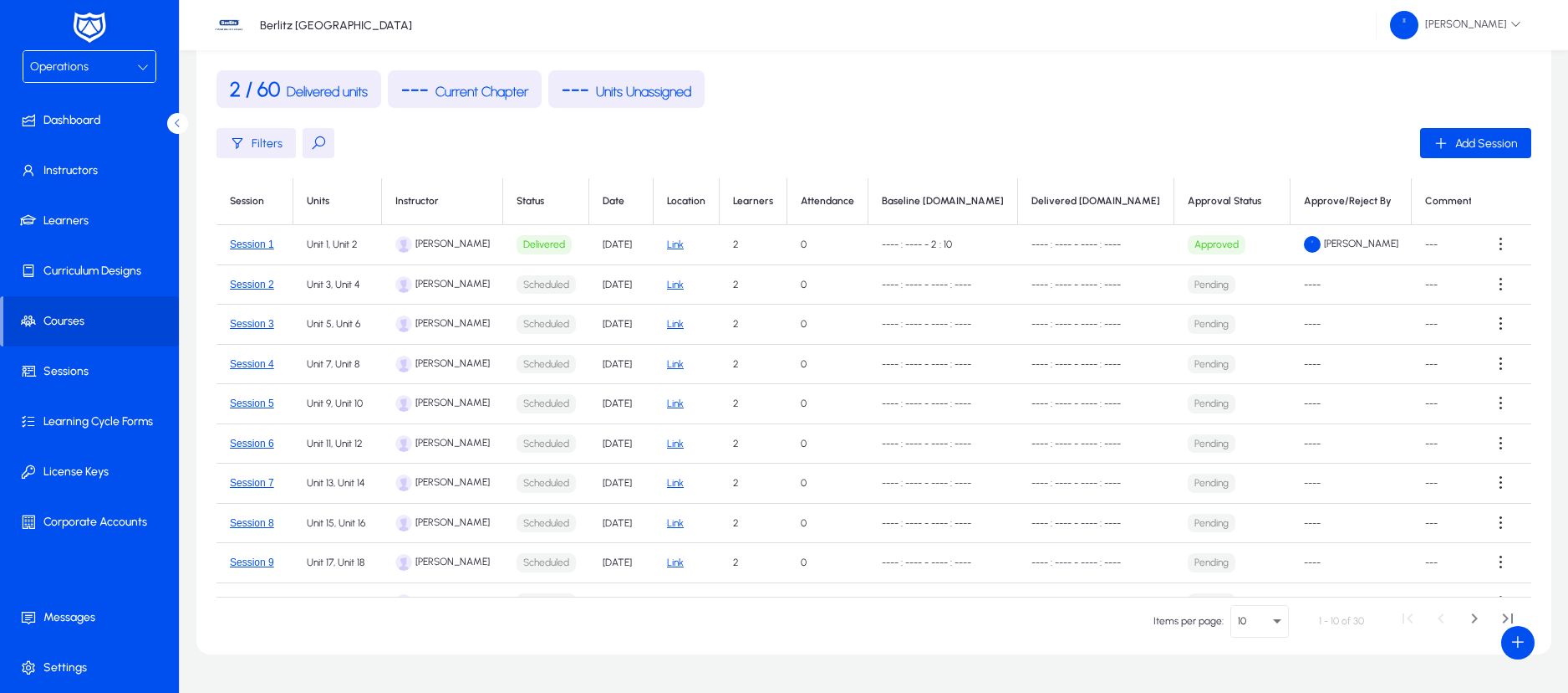
scroll to position [44, 0]
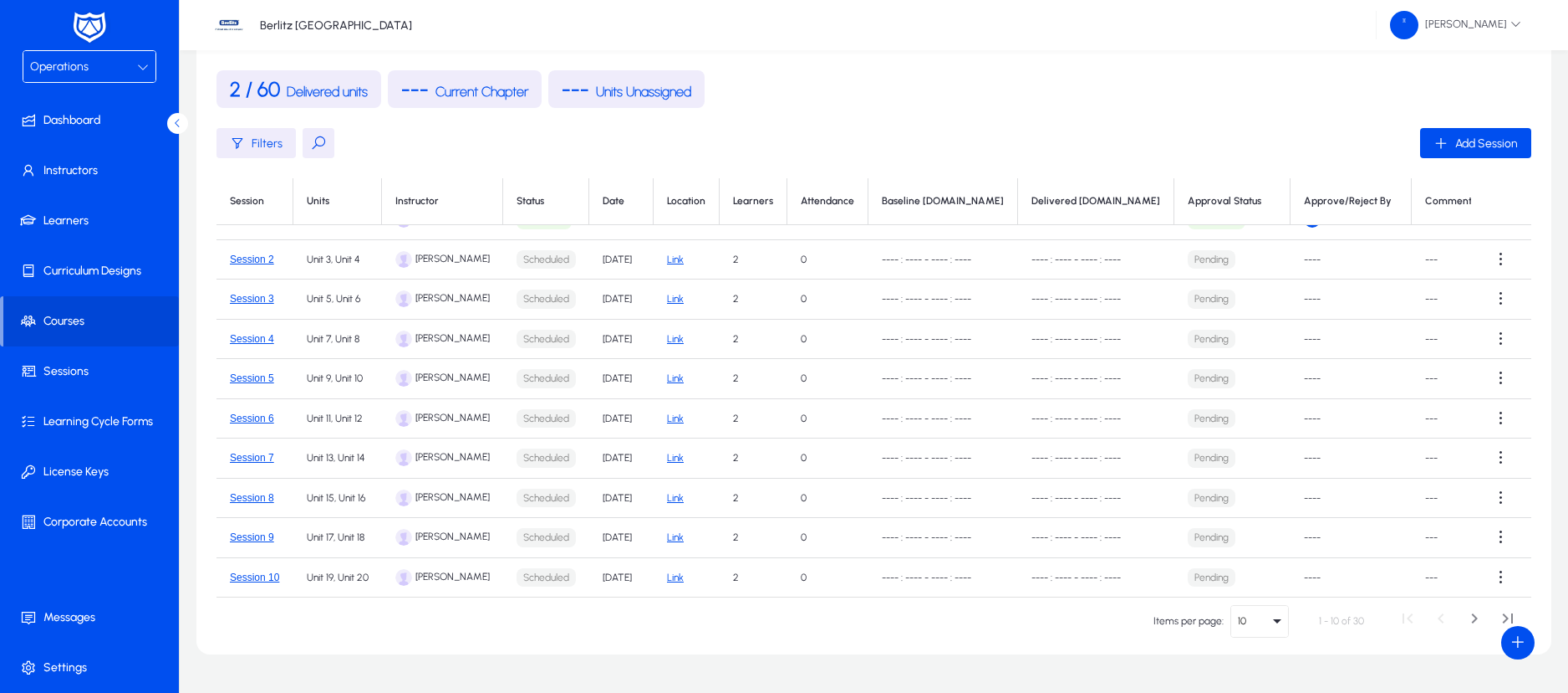
click at [1278, 618] on icon "Select page" at bounding box center [1277, 620] width 20 height 20
click at [1270, 526] on mat-option "50" at bounding box center [1268, 516] width 76 height 35
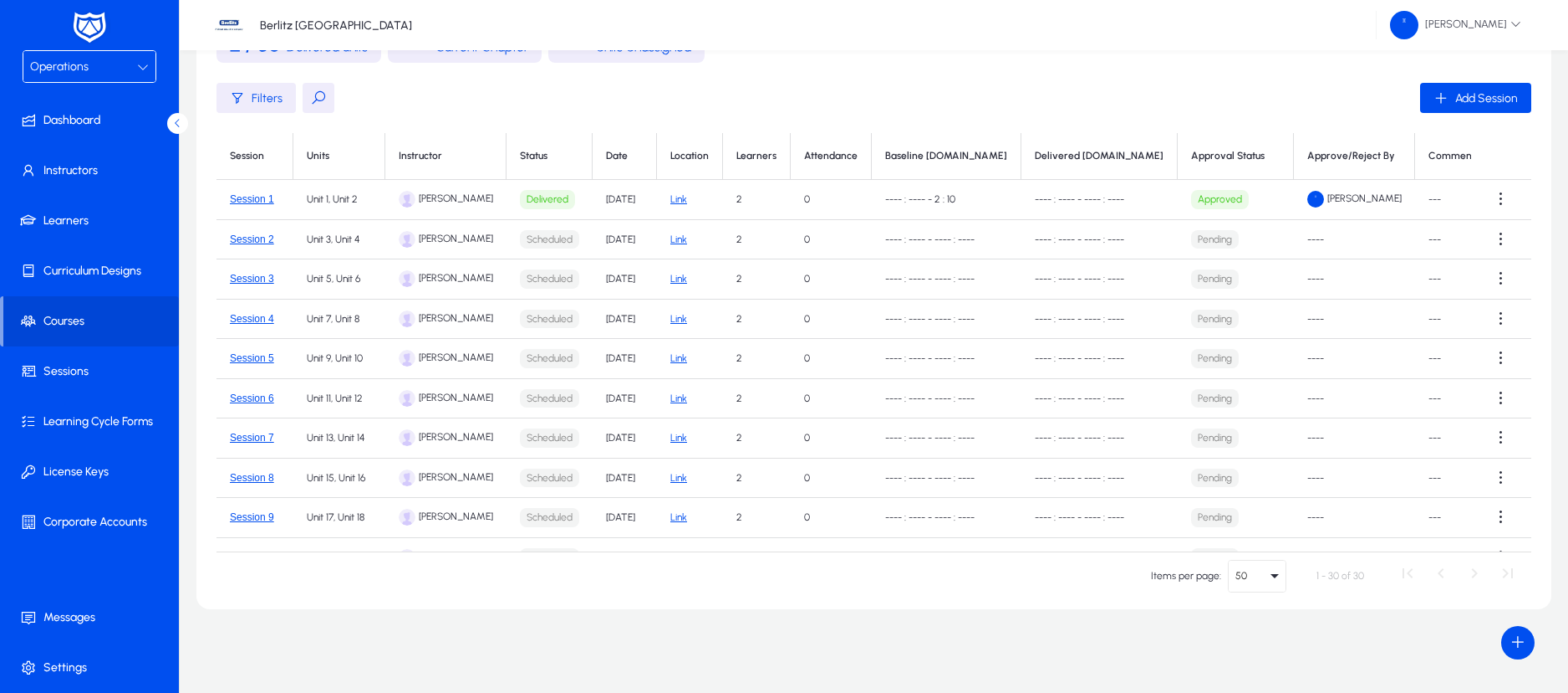
scroll to position [0, 0]
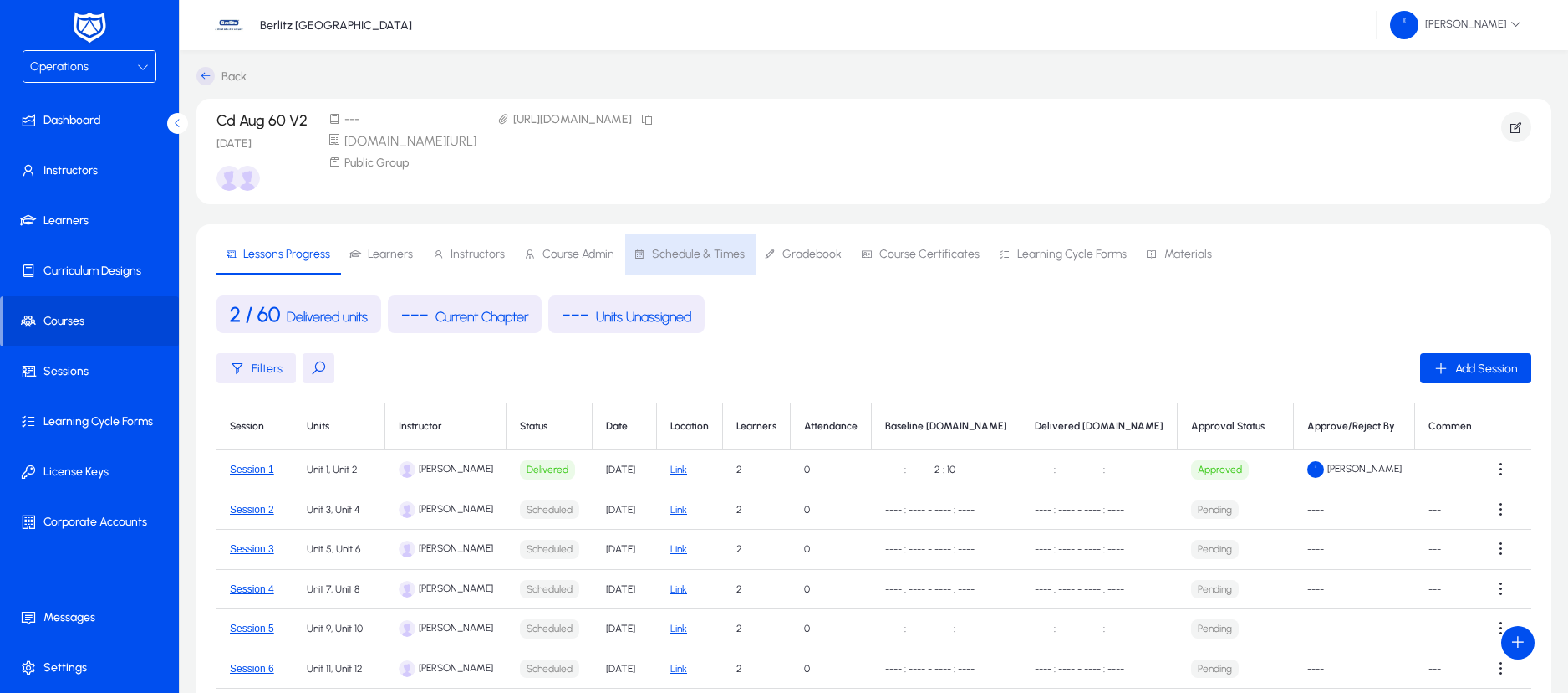
click at [707, 252] on span "Schedule & Times" at bounding box center [698, 254] width 93 height 11
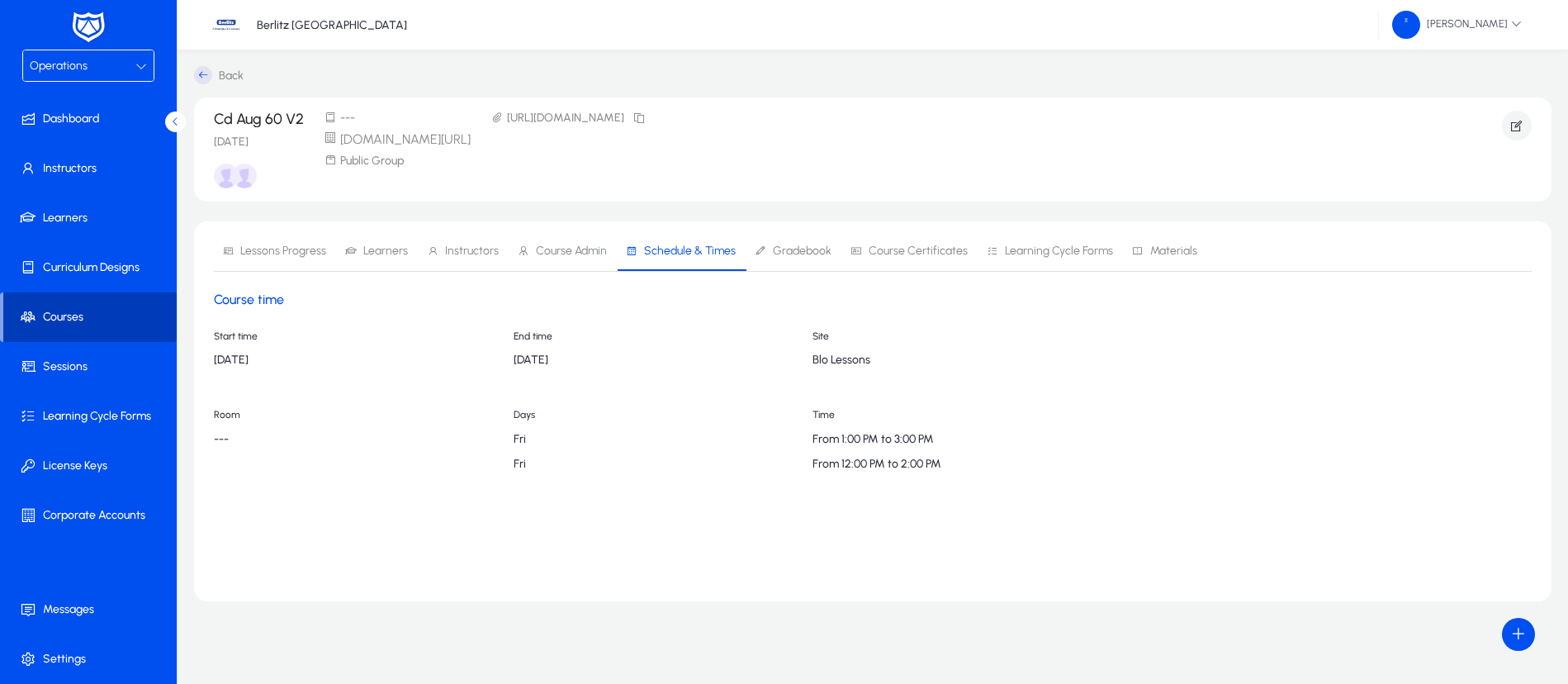
click at [108, 307] on span at bounding box center [91, 317] width 174 height 39
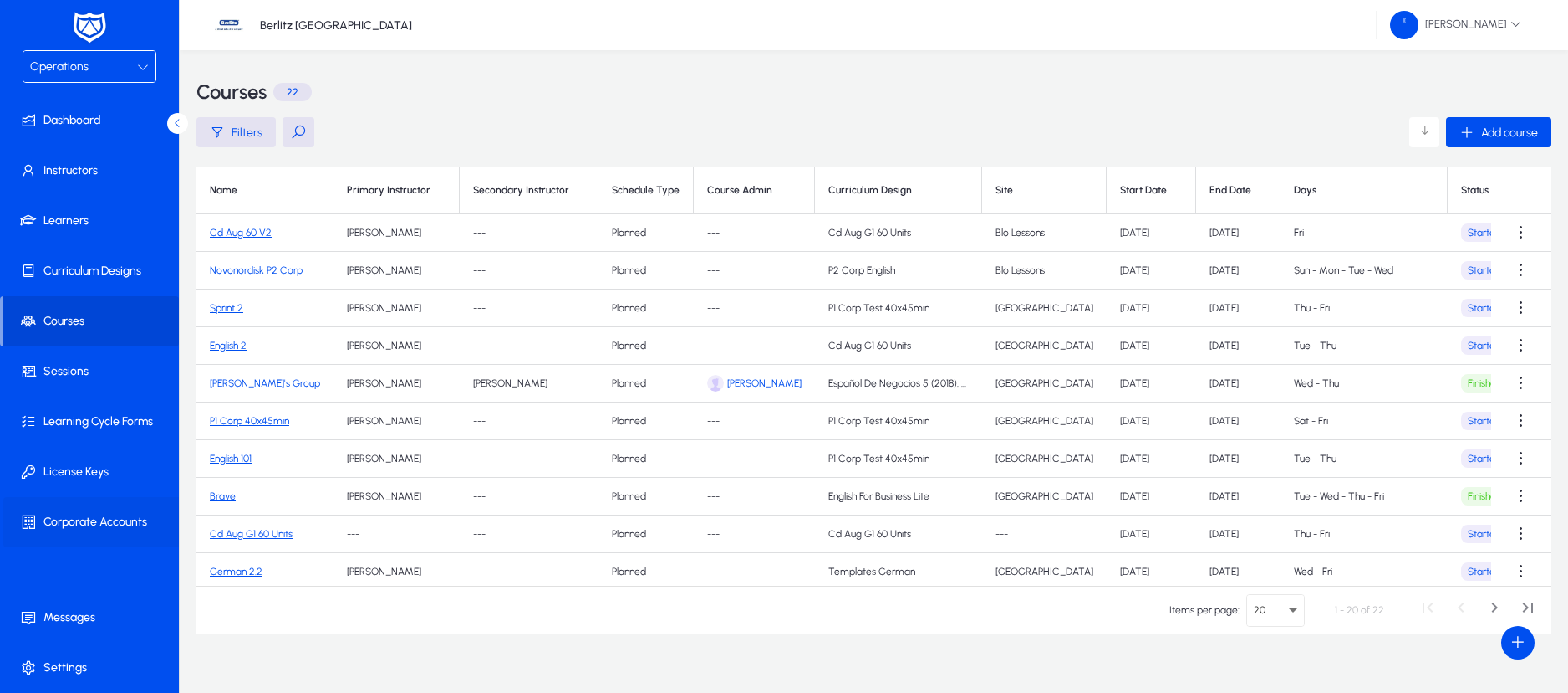
scroll to position [25, 0]
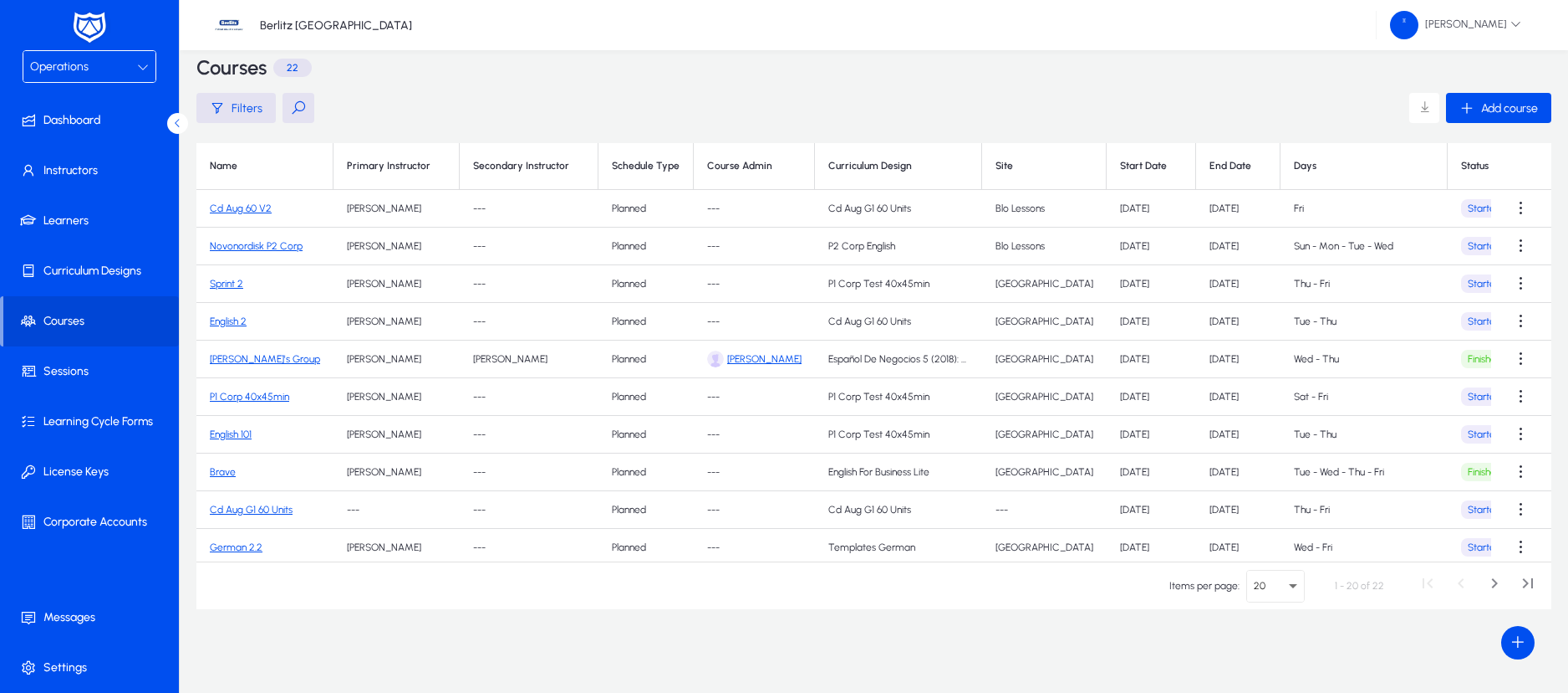
click at [143, 72] on div at bounding box center [143, 66] width 11 height 20
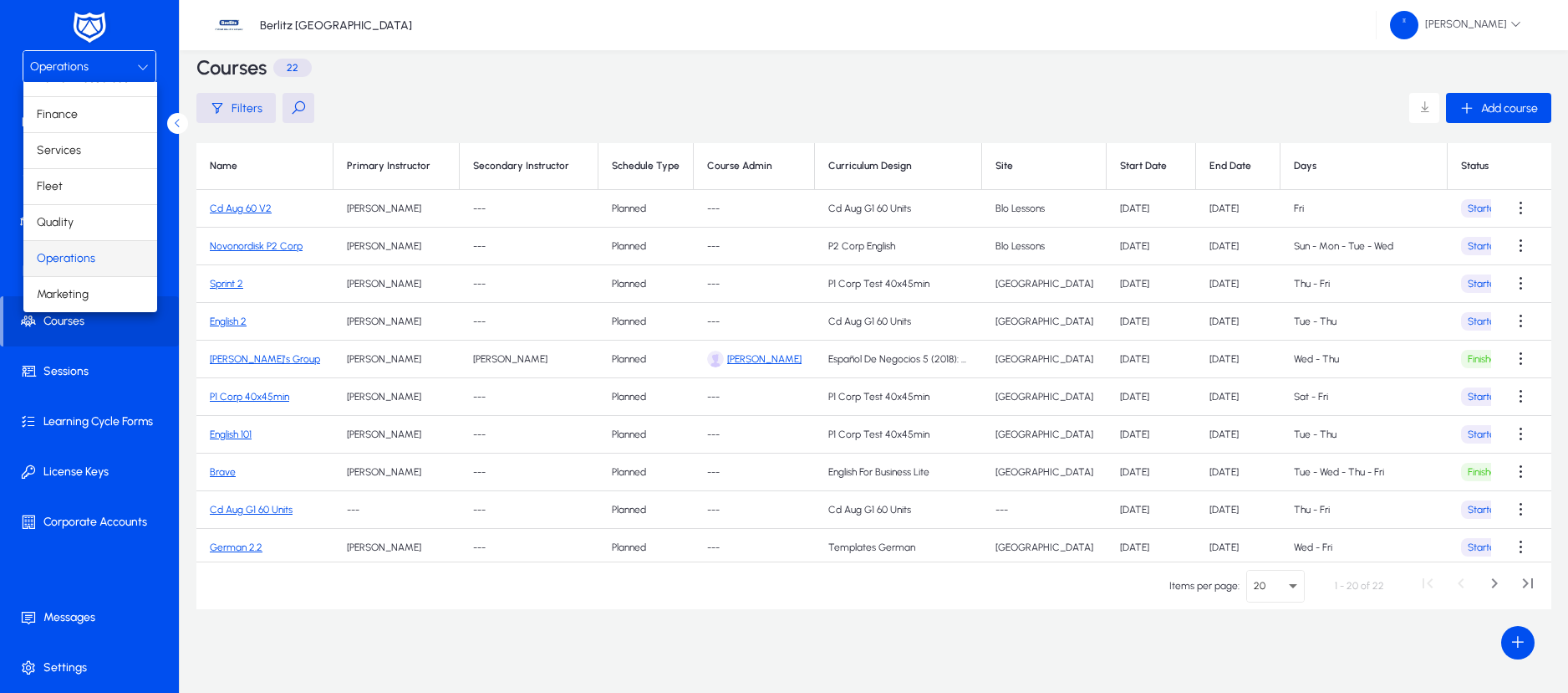
scroll to position [3, 0]
click at [70, 168] on span "Finance" at bounding box center [57, 169] width 41 height 20
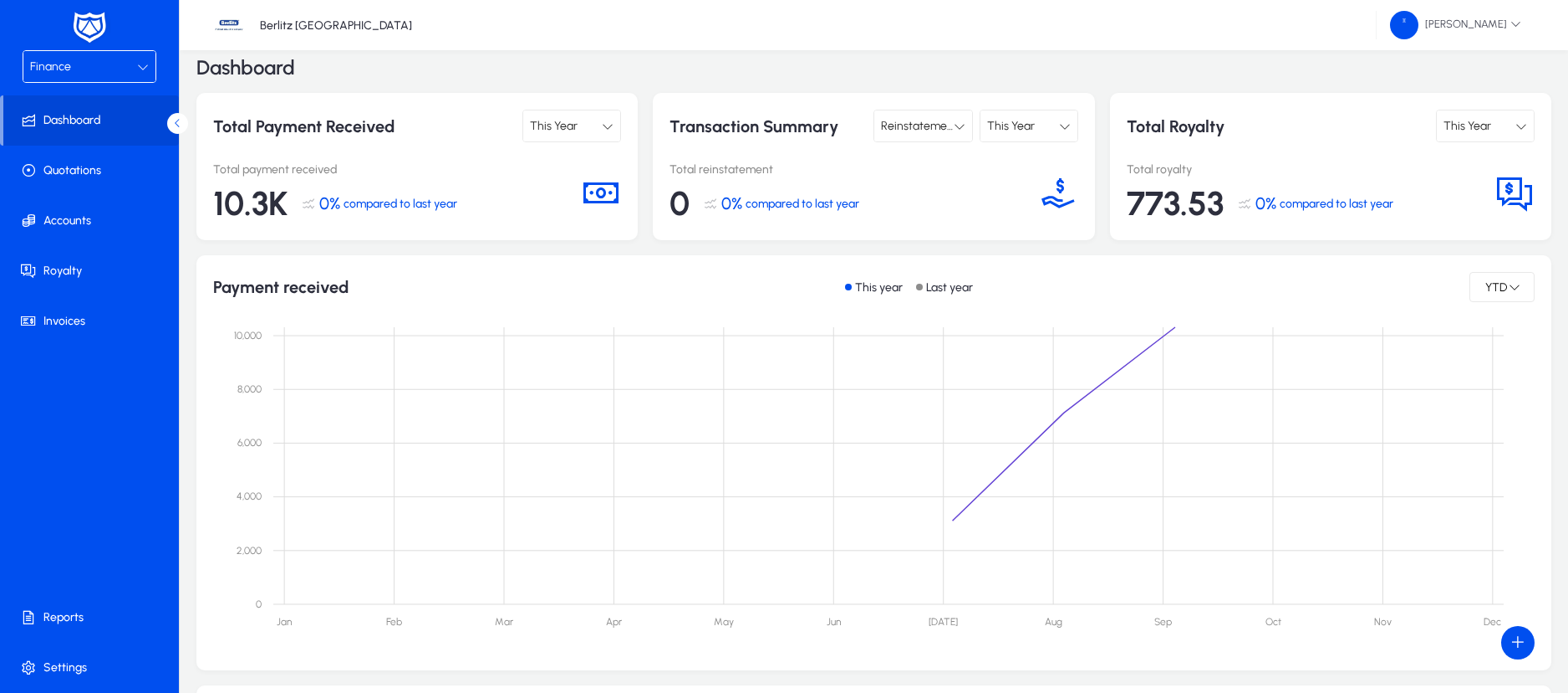
scroll to position [194, 0]
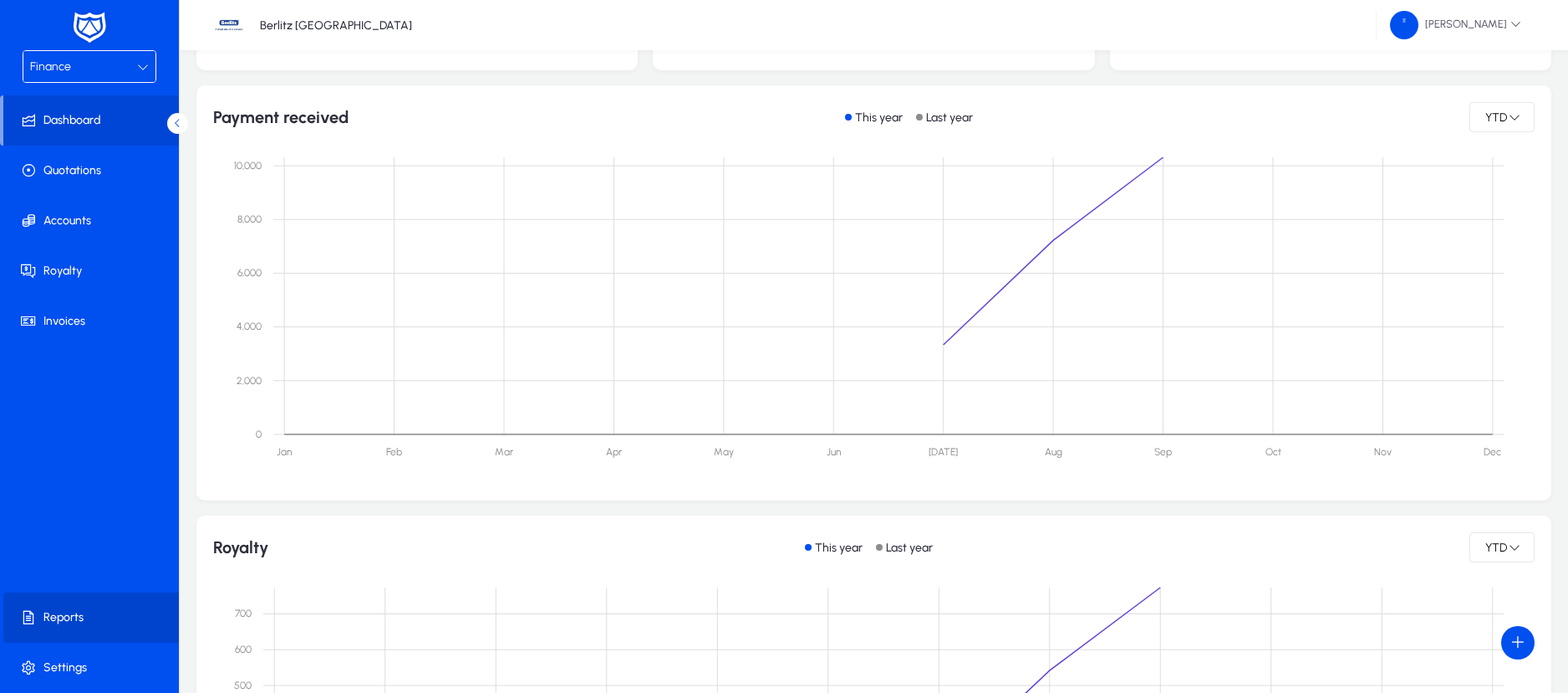
click at [72, 620] on span "Reports" at bounding box center [93, 617] width 179 height 17
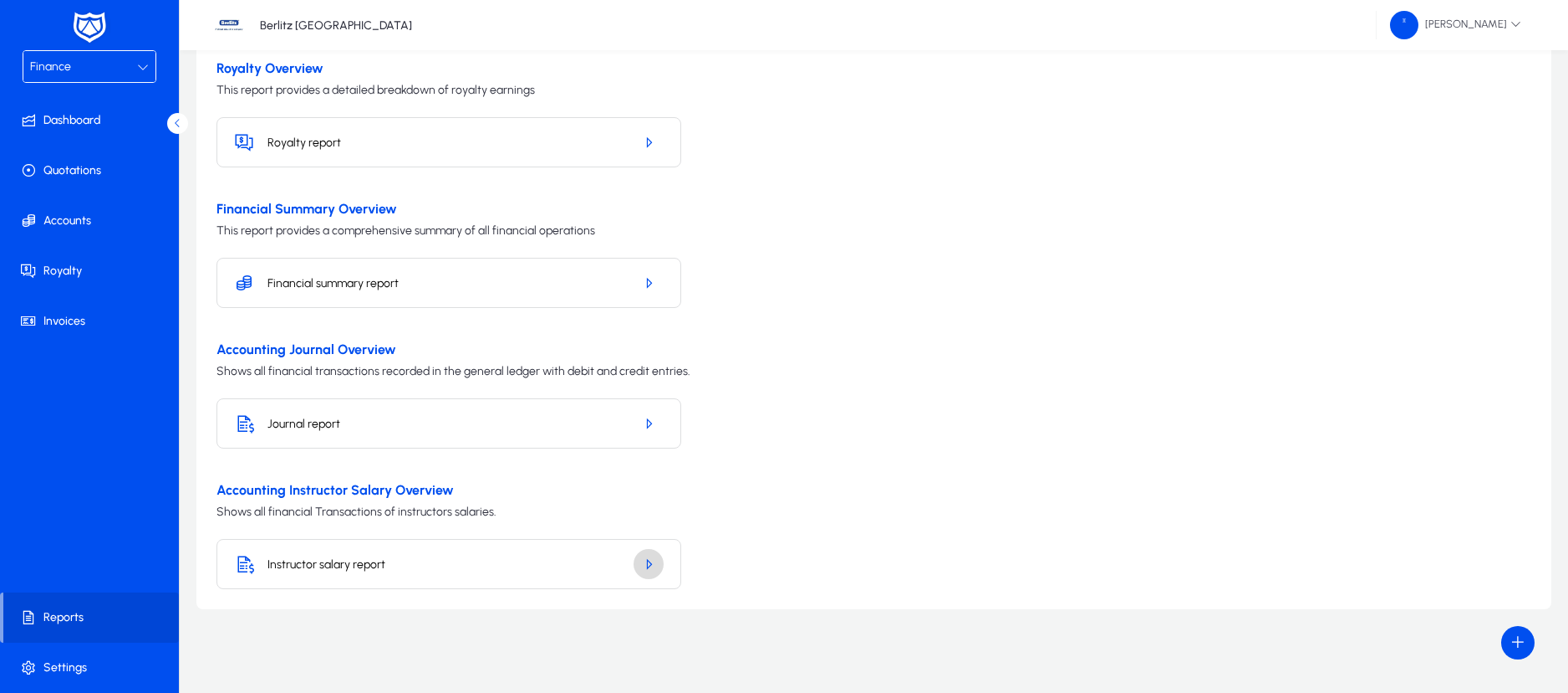
click at [654, 567] on icon "button" at bounding box center [649, 564] width 15 height 15
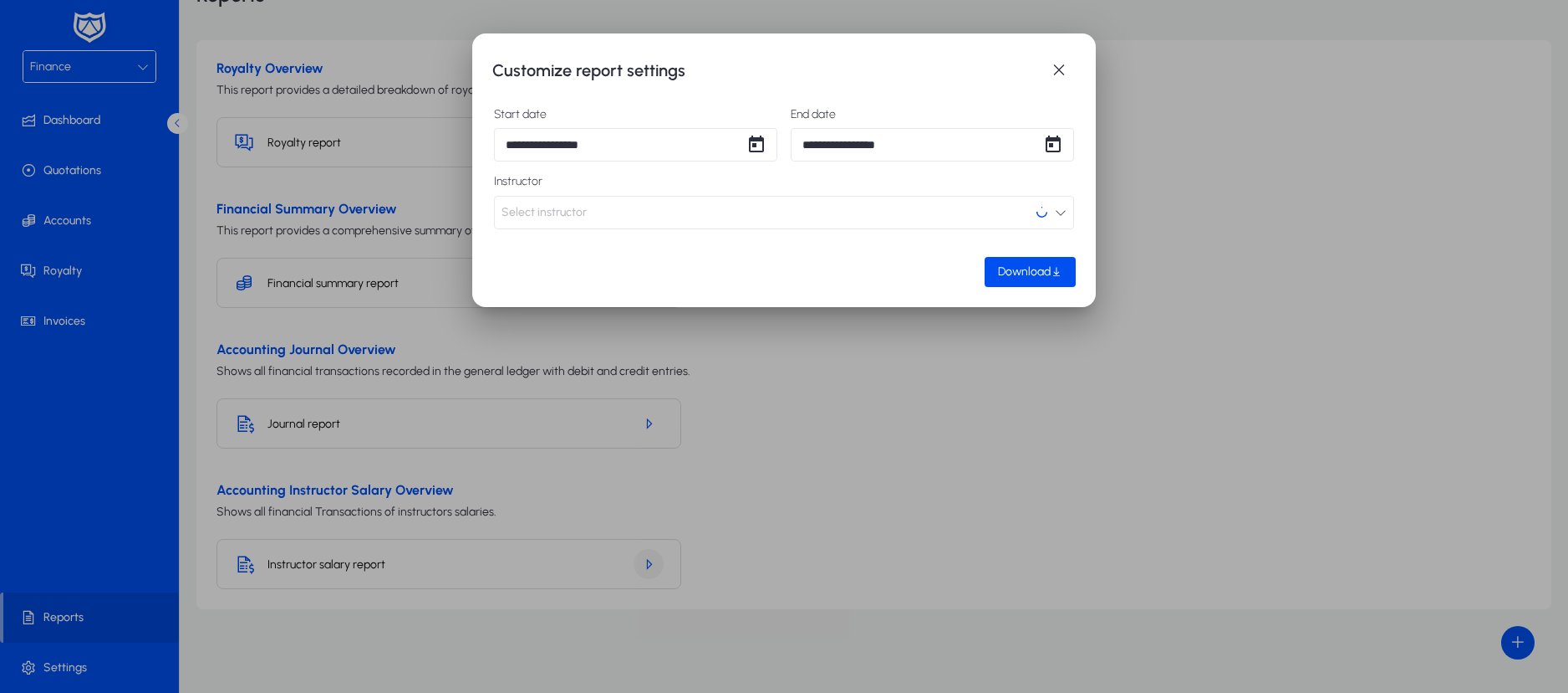
scroll to position [0, 0]
click at [707, 205] on button "Select instructor" at bounding box center [784, 212] width 580 height 33
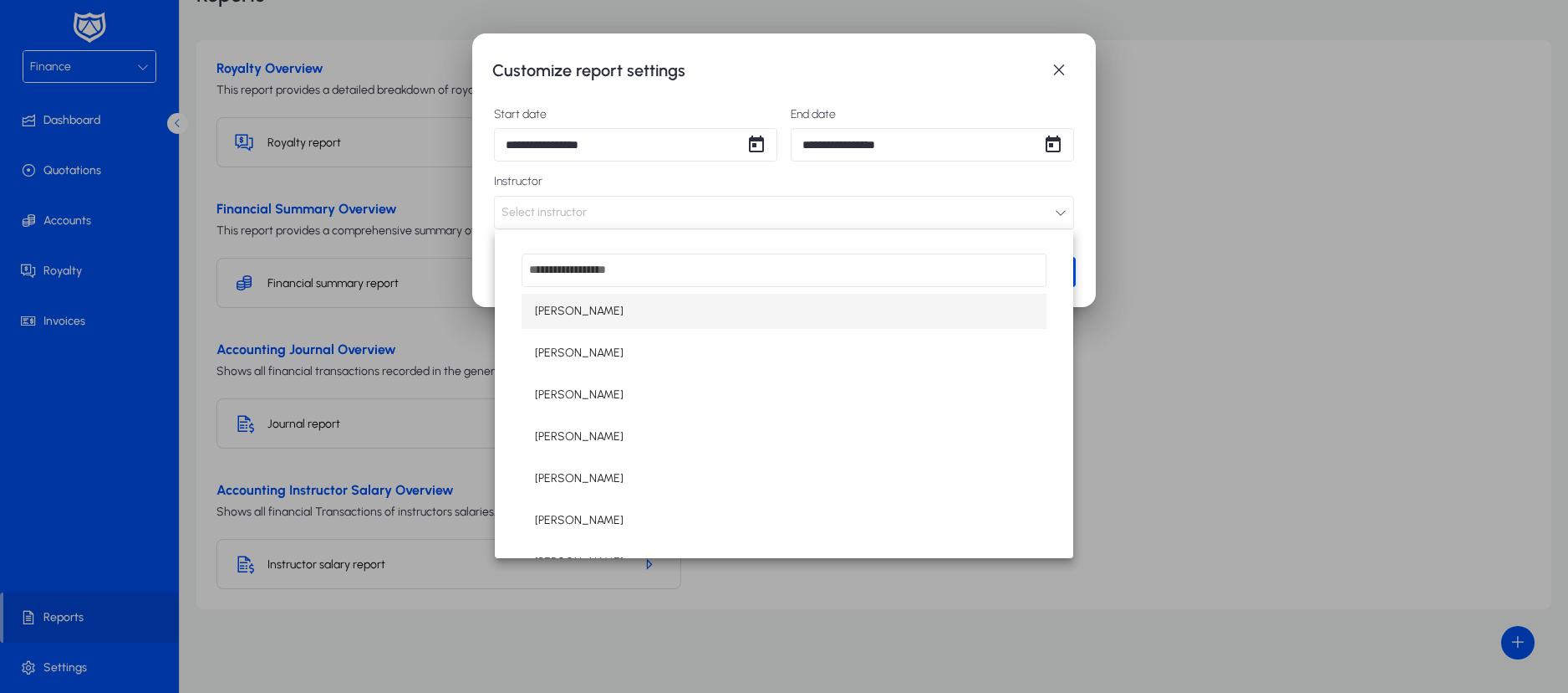
click at [652, 319] on mat-option "[PERSON_NAME]" at bounding box center [784, 311] width 525 height 35
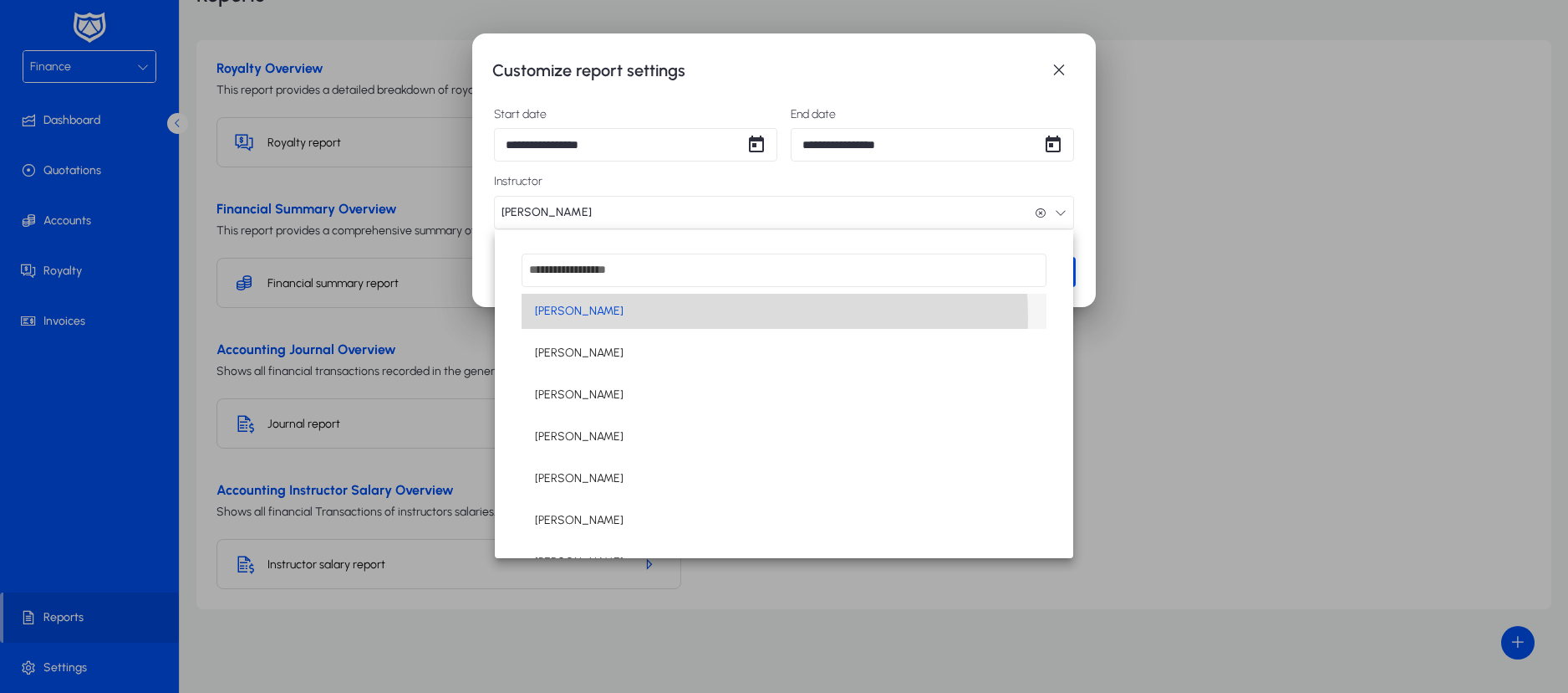
scroll to position [1, 0]
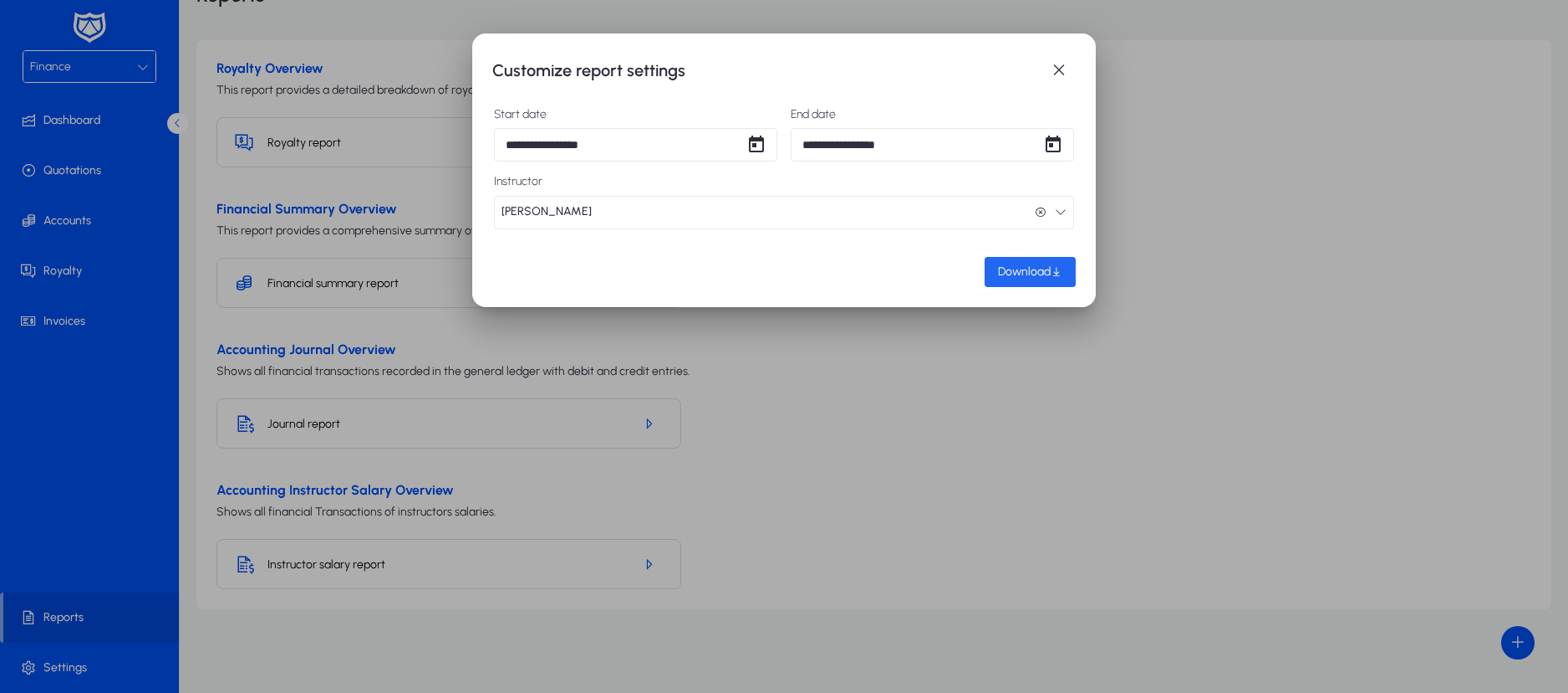
click at [1037, 275] on span "Download" at bounding box center [1025, 271] width 53 height 14
click at [1058, 74] on span "button" at bounding box center [1059, 70] width 33 height 33
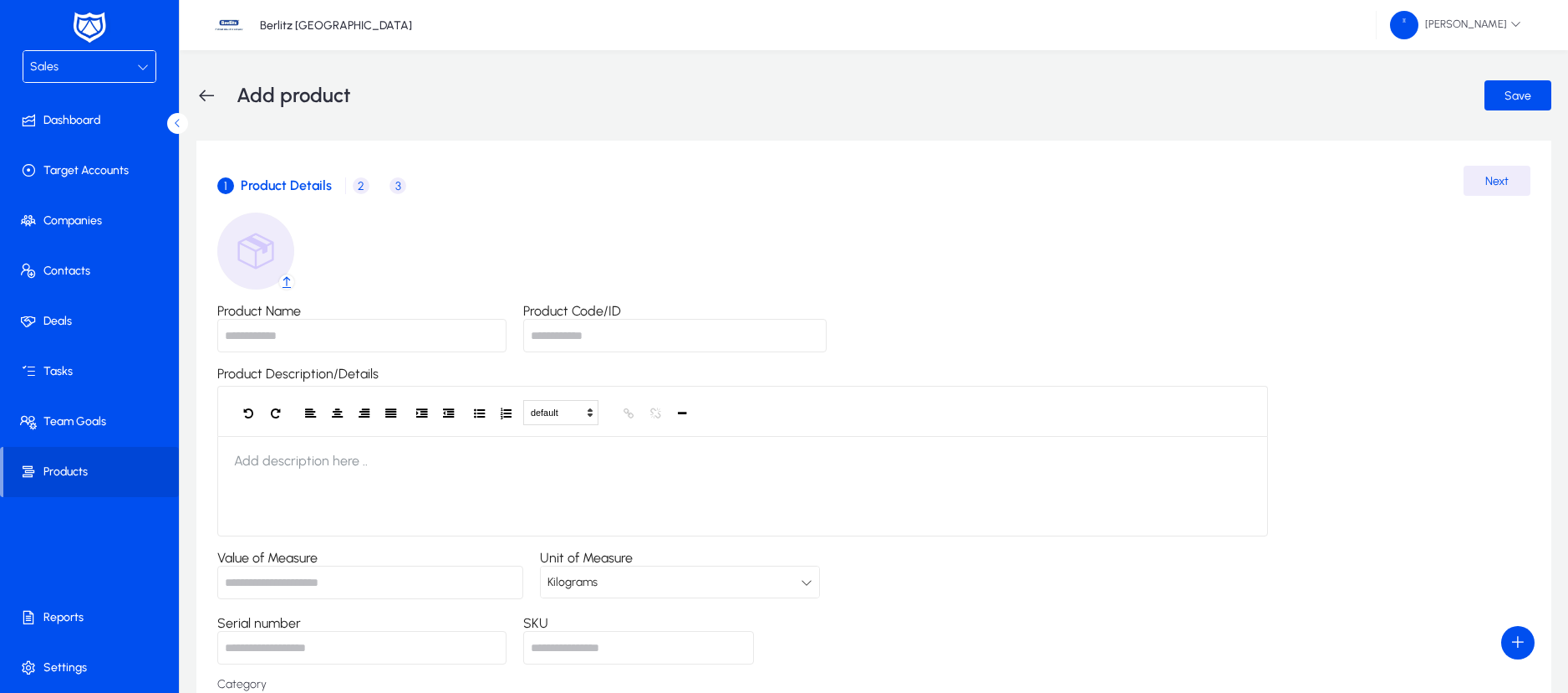
click at [141, 62] on icon at bounding box center [143, 66] width 11 height 11
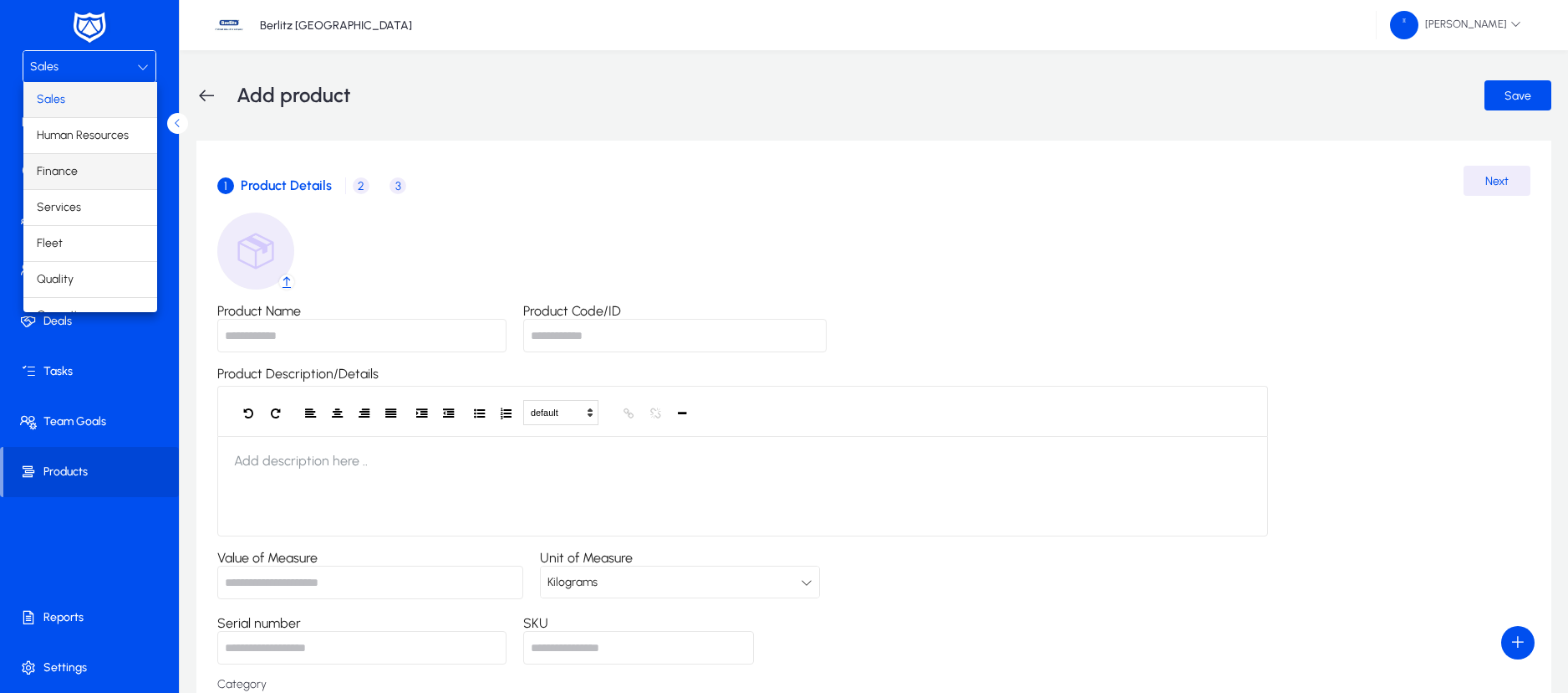
scroll to position [57, 0]
click at [84, 257] on span "Operations" at bounding box center [66, 258] width 59 height 20
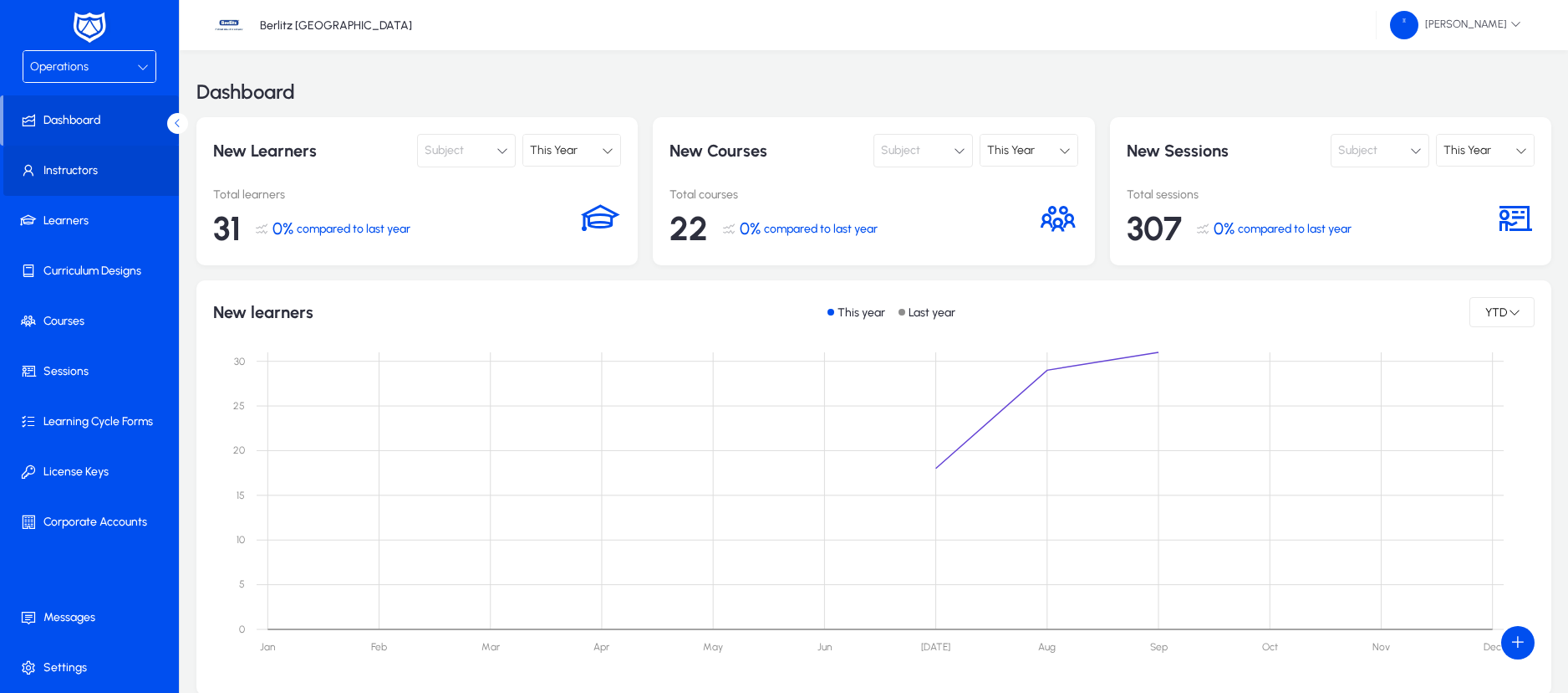
click at [100, 169] on span "Instructors" at bounding box center [93, 170] width 179 height 17
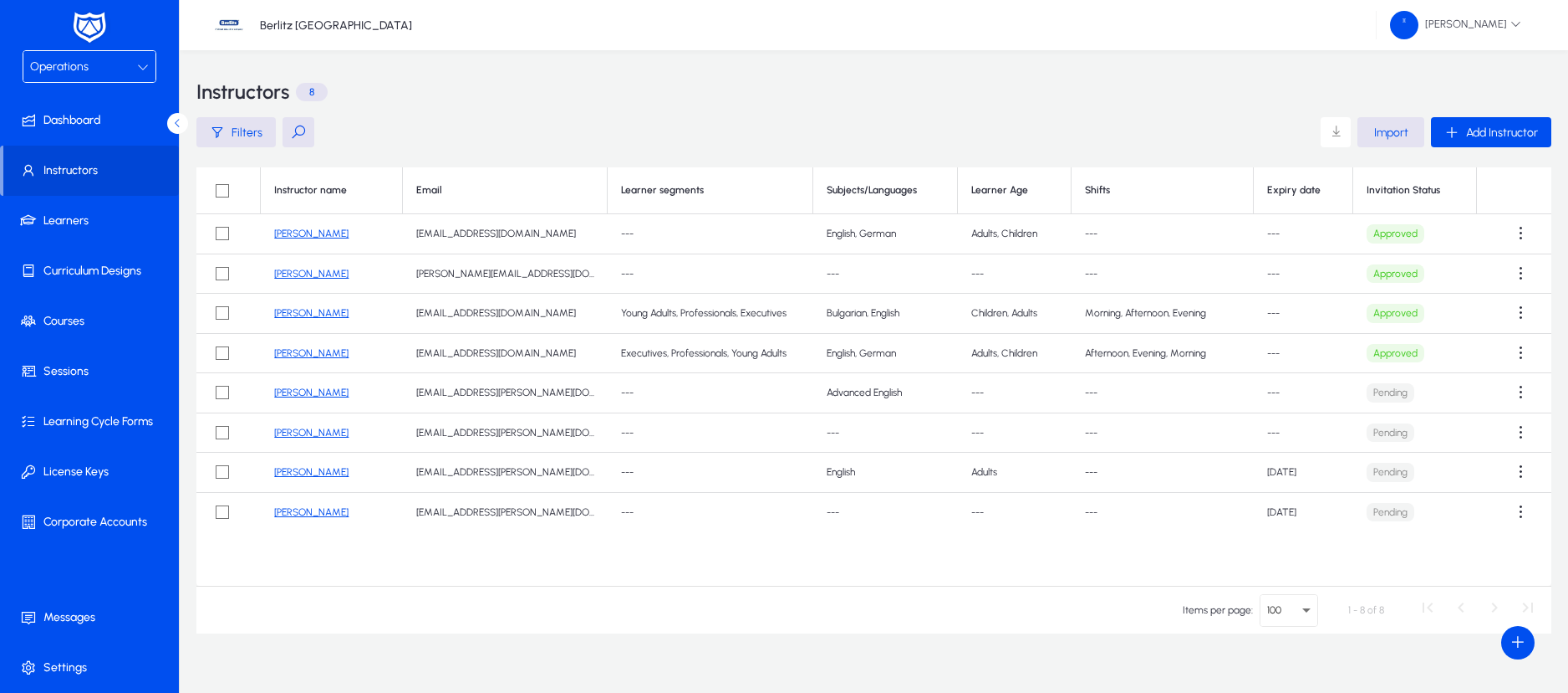
click at [308, 469] on link "[PERSON_NAME]" at bounding box center [311, 471] width 75 height 11
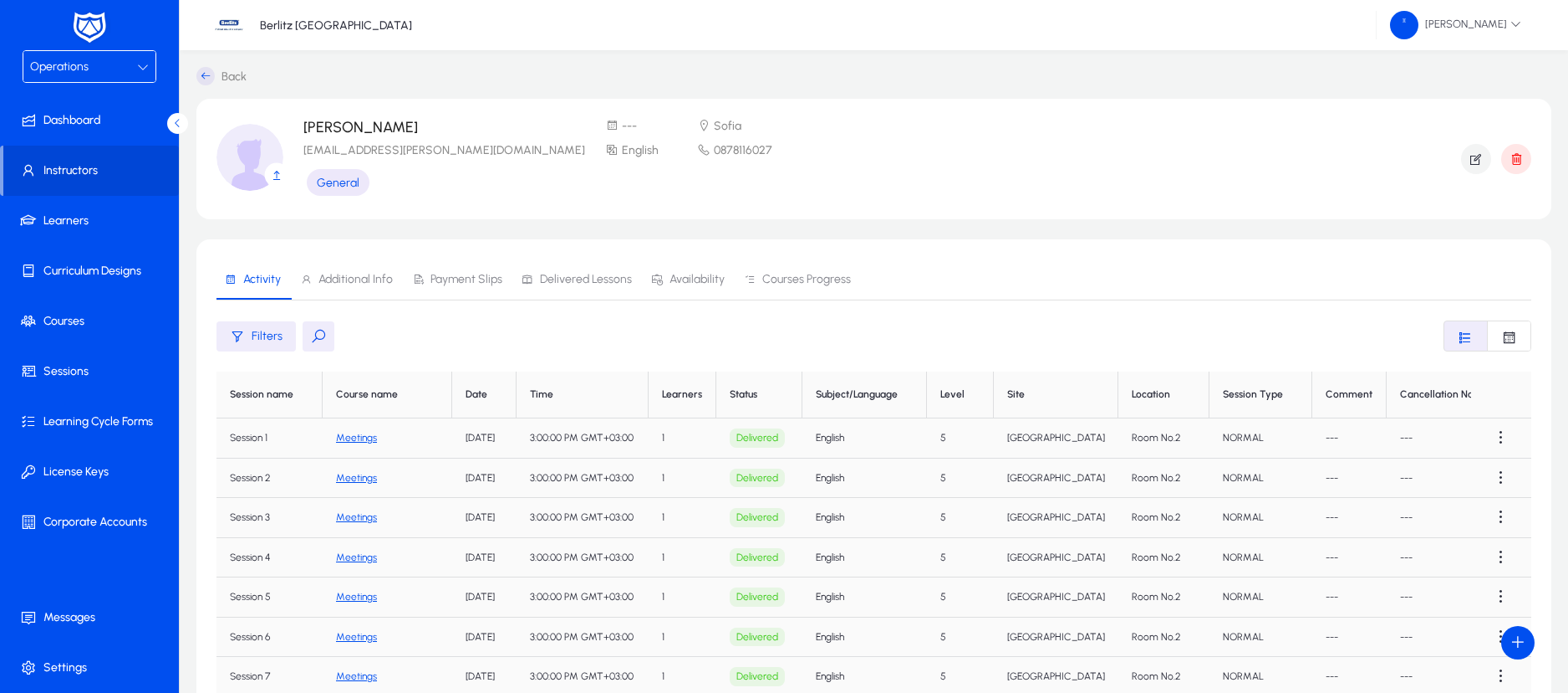
click at [454, 275] on span "Payment Slips" at bounding box center [467, 279] width 72 height 11
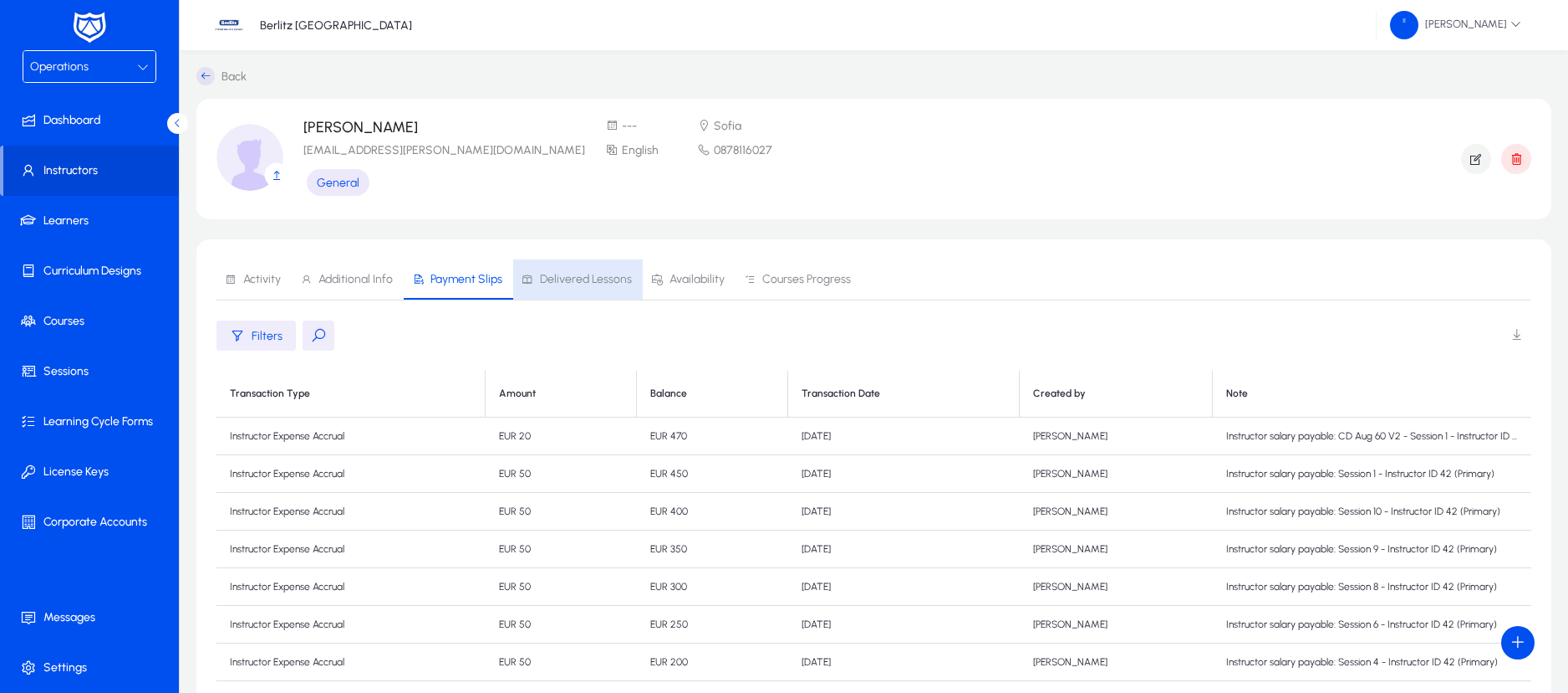
click at [599, 274] on span "Delivered Lessons" at bounding box center [586, 279] width 92 height 11
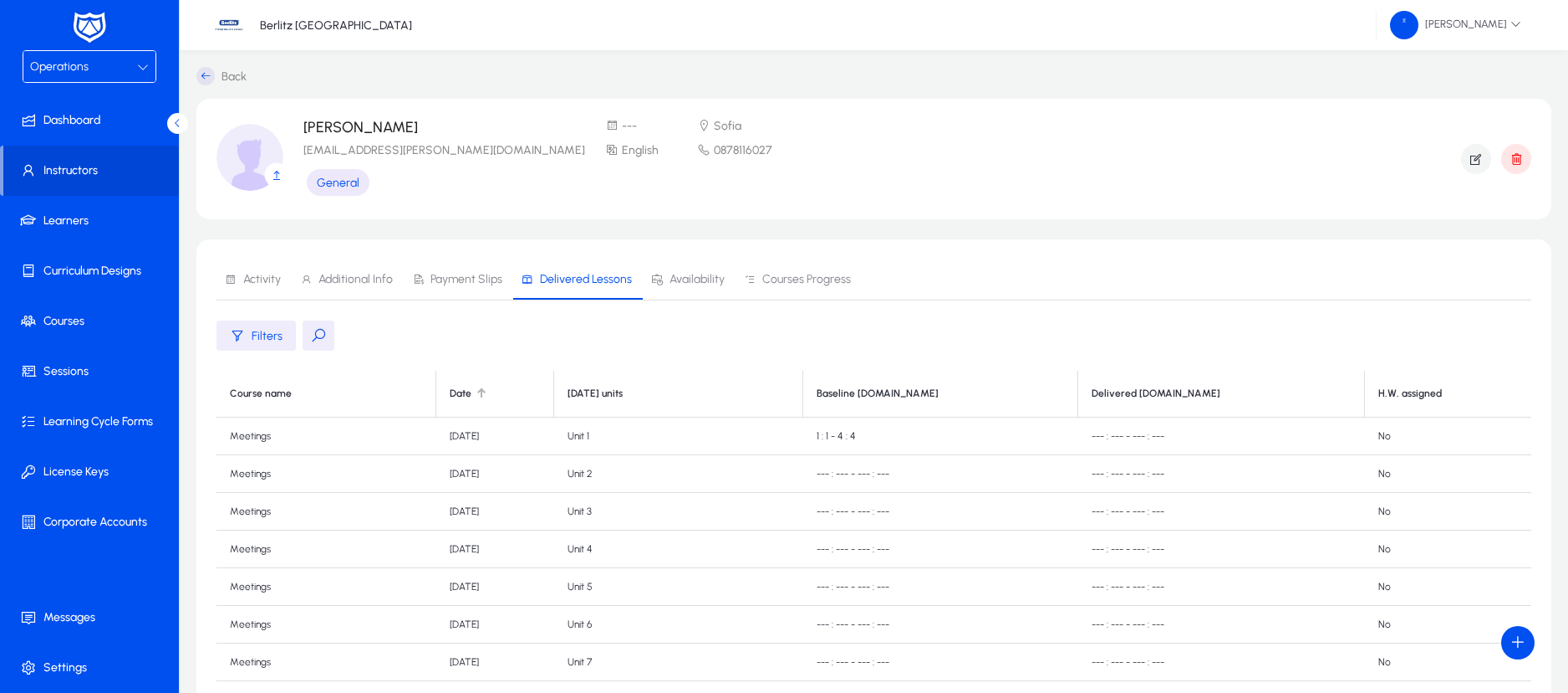
click at [483, 394] on div at bounding box center [482, 393] width 2 height 9
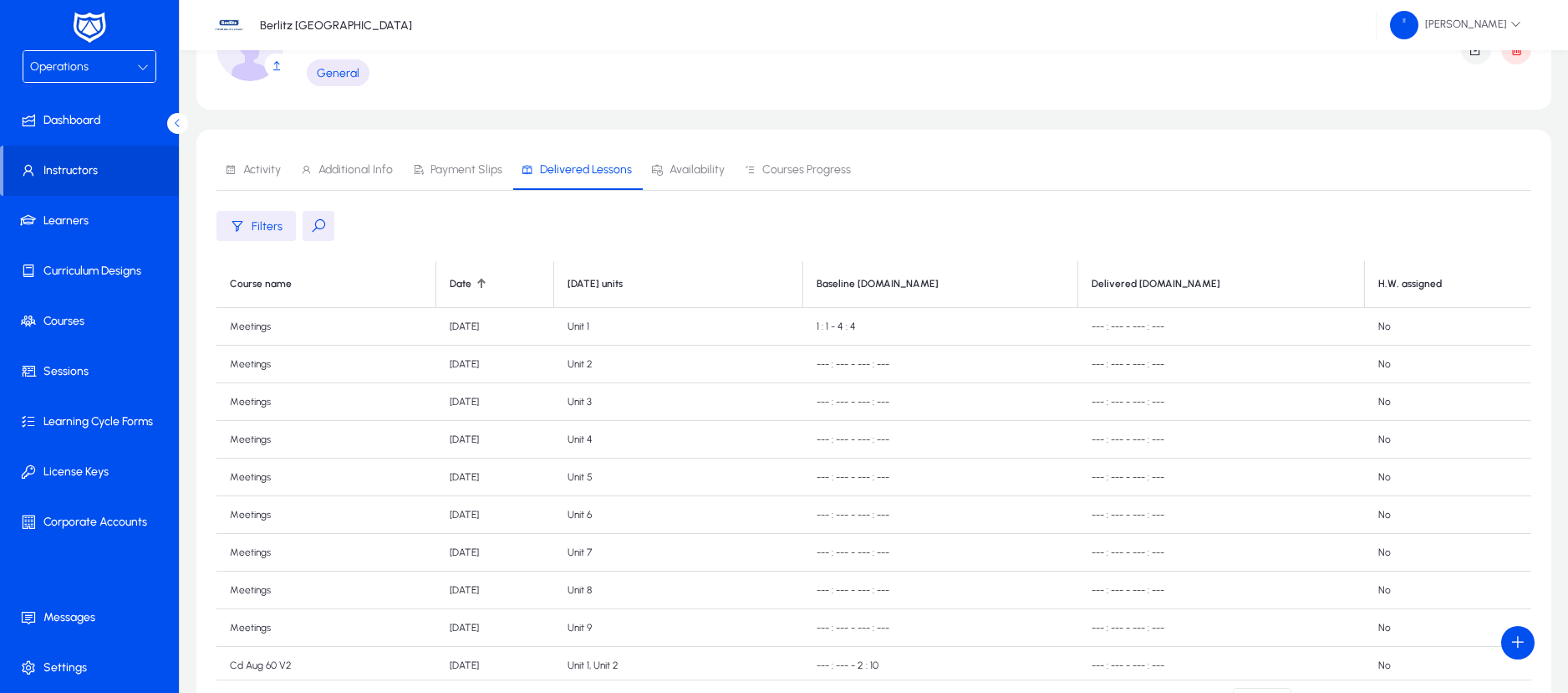
click at [127, 66] on div "Operations" at bounding box center [83, 66] width 107 height 22
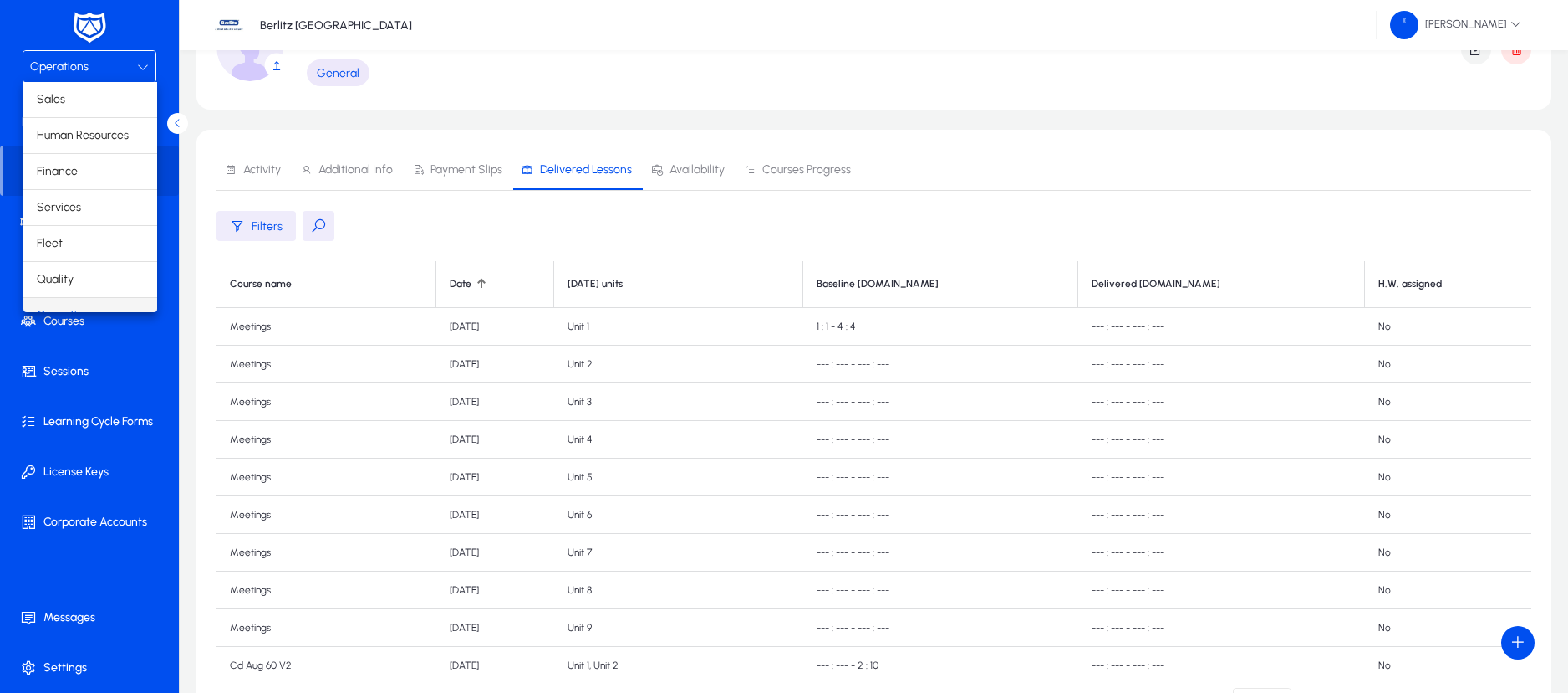
scroll to position [21, 0]
click at [73, 149] on span "Finance" at bounding box center [57, 150] width 41 height 20
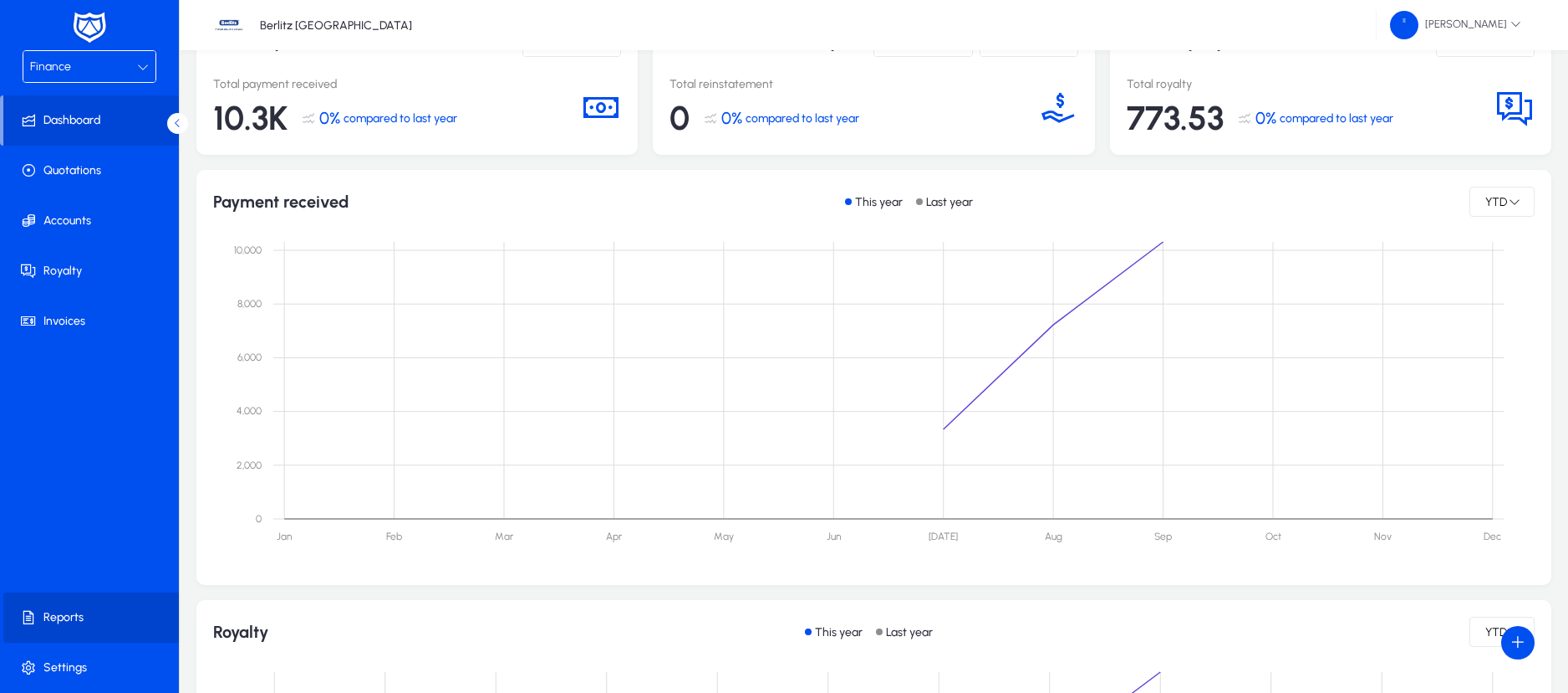
click at [83, 607] on span at bounding box center [93, 617] width 179 height 40
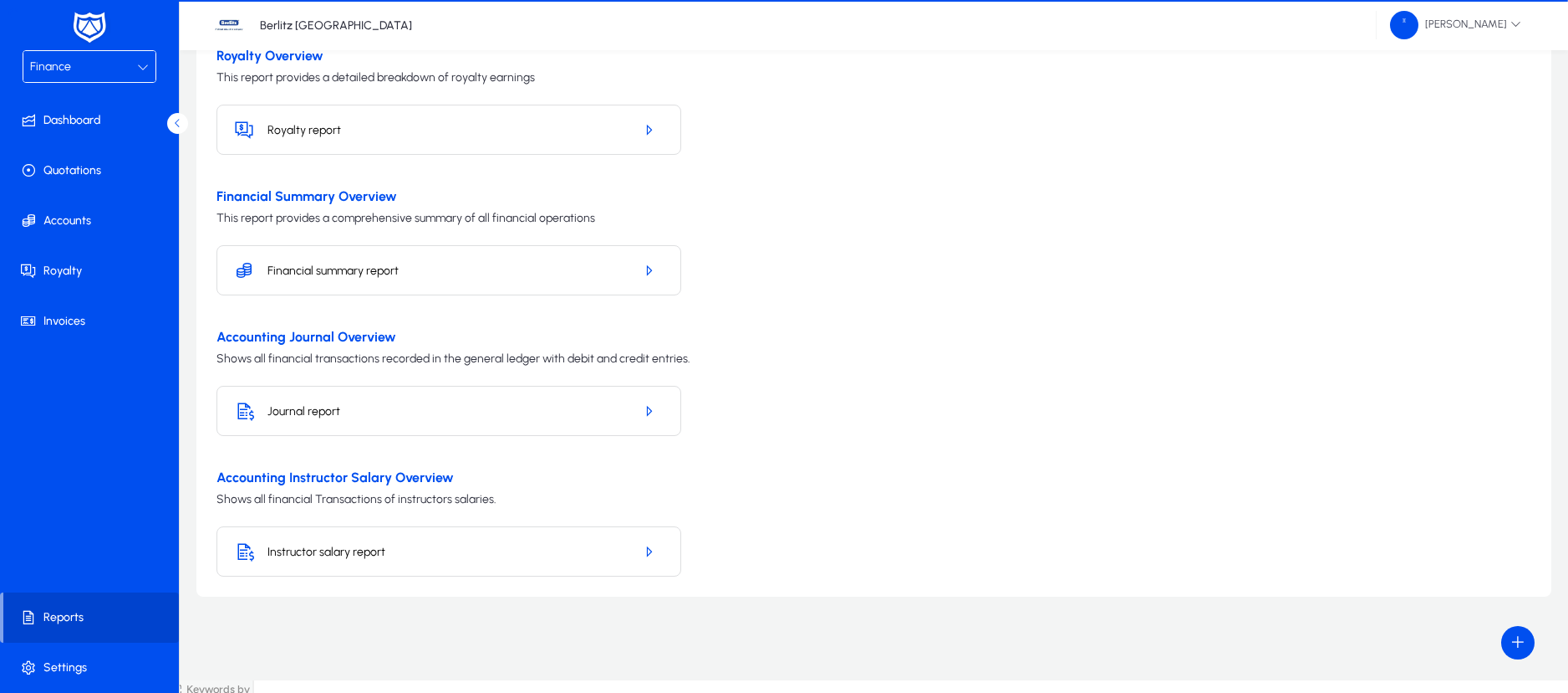
scroll to position [97, 0]
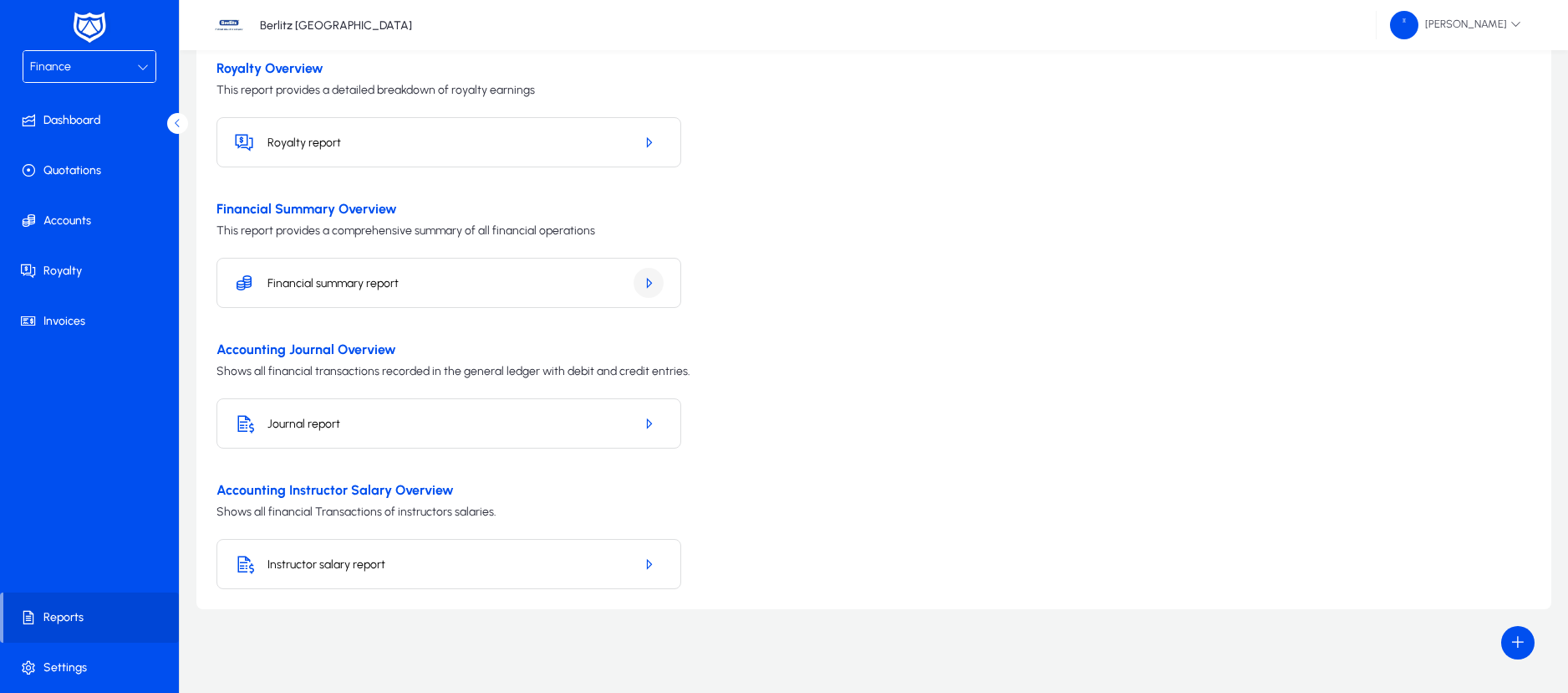
click at [652, 282] on icon "button" at bounding box center [649, 283] width 15 height 15
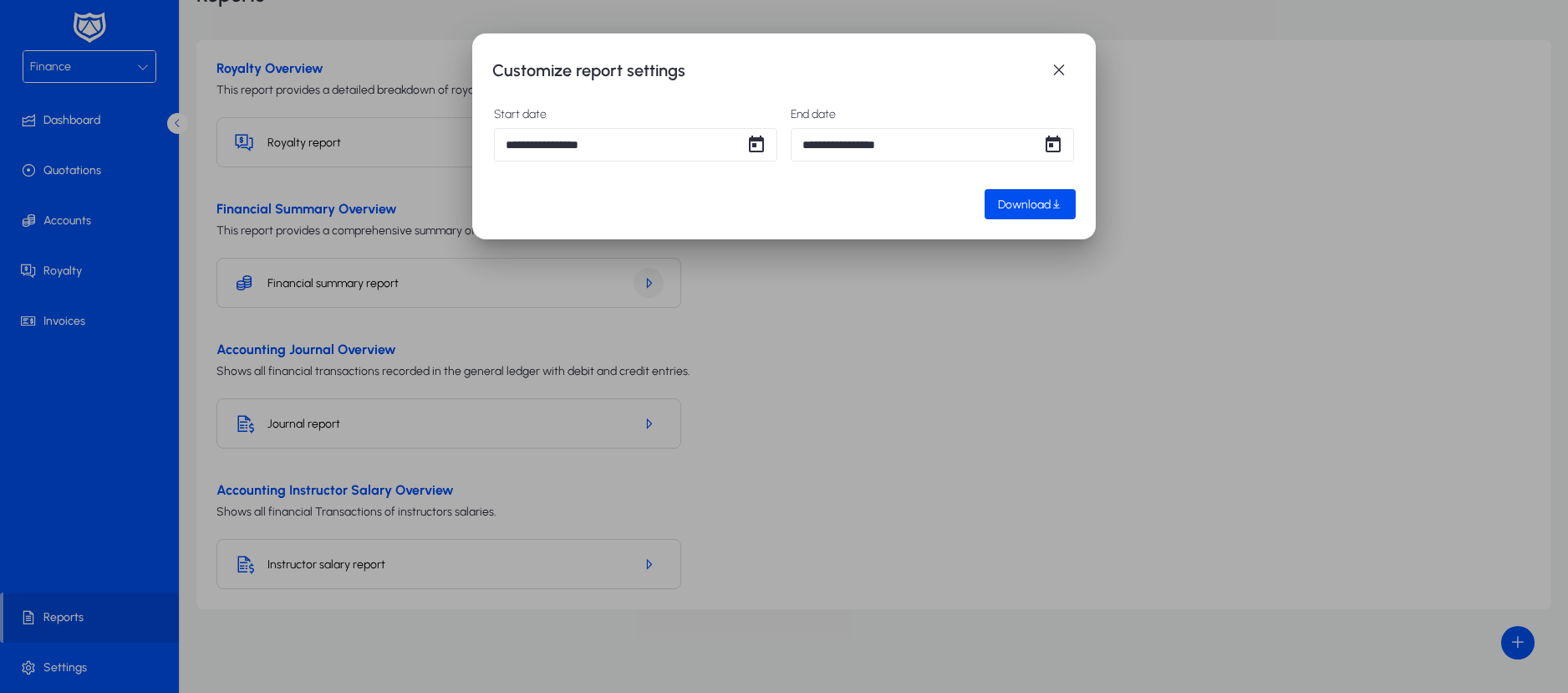
scroll to position [0, 0]
click at [1038, 208] on span "Download" at bounding box center [1025, 204] width 53 height 14
click at [1056, 68] on span "button" at bounding box center [1059, 70] width 33 height 33
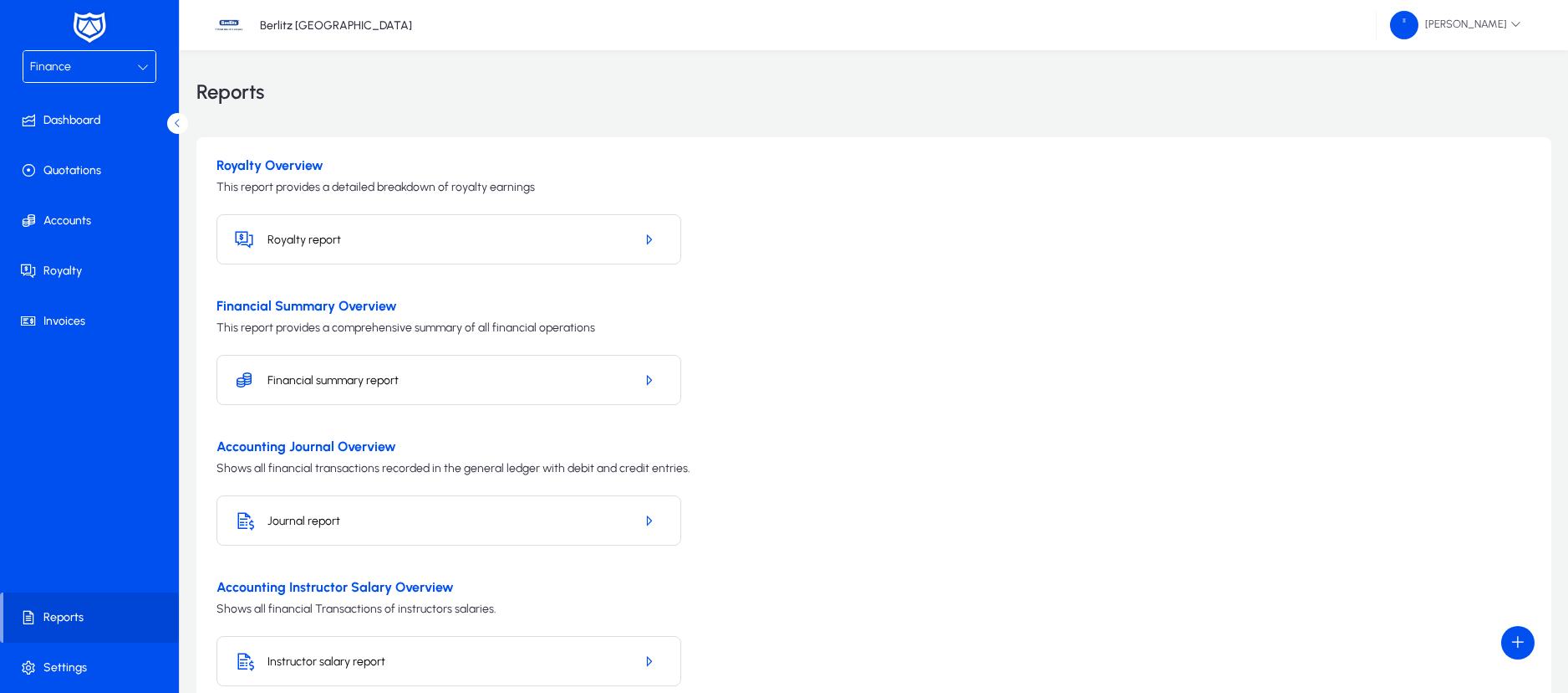
scroll to position [97, 0]
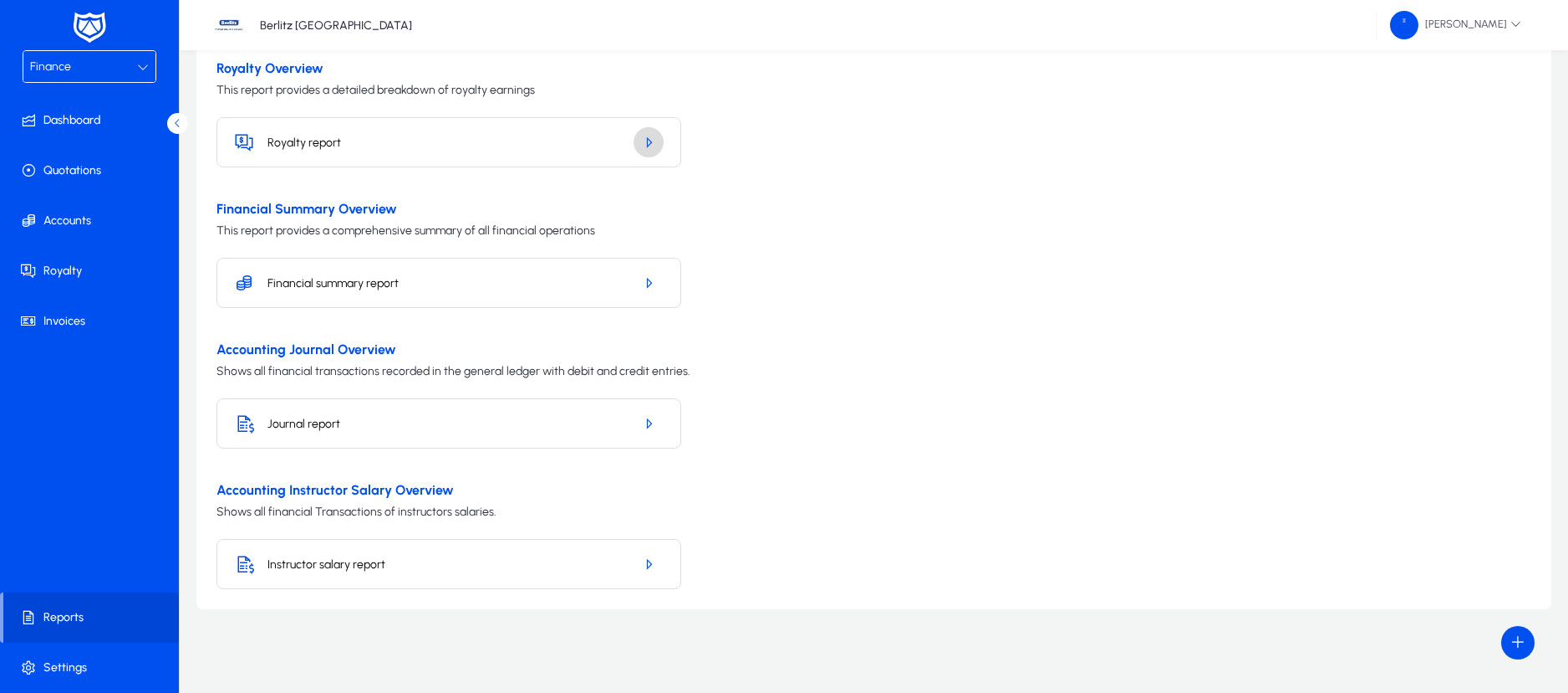
click at [639, 138] on span "button" at bounding box center [649, 142] width 30 height 40
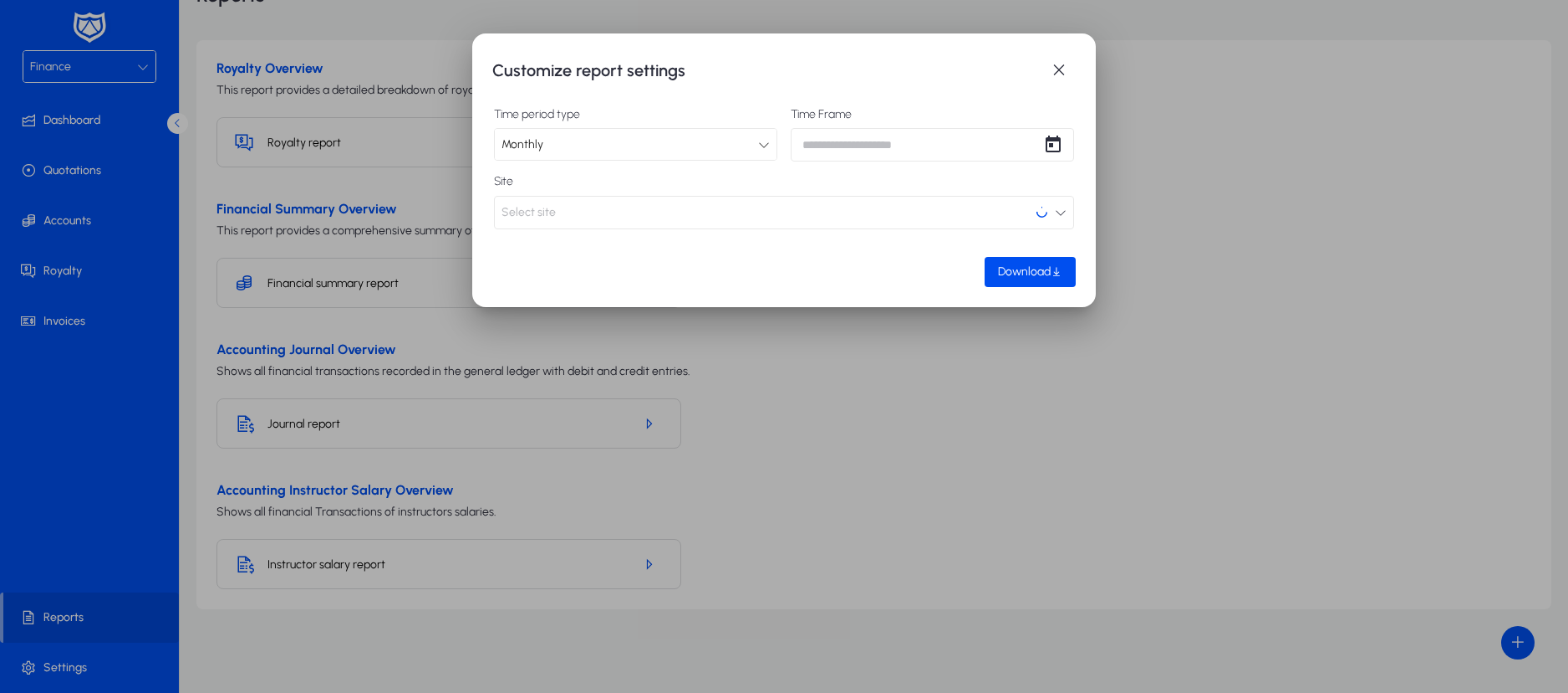
scroll to position [0, 0]
click at [1051, 149] on span "Open calendar" at bounding box center [1053, 144] width 33 height 33
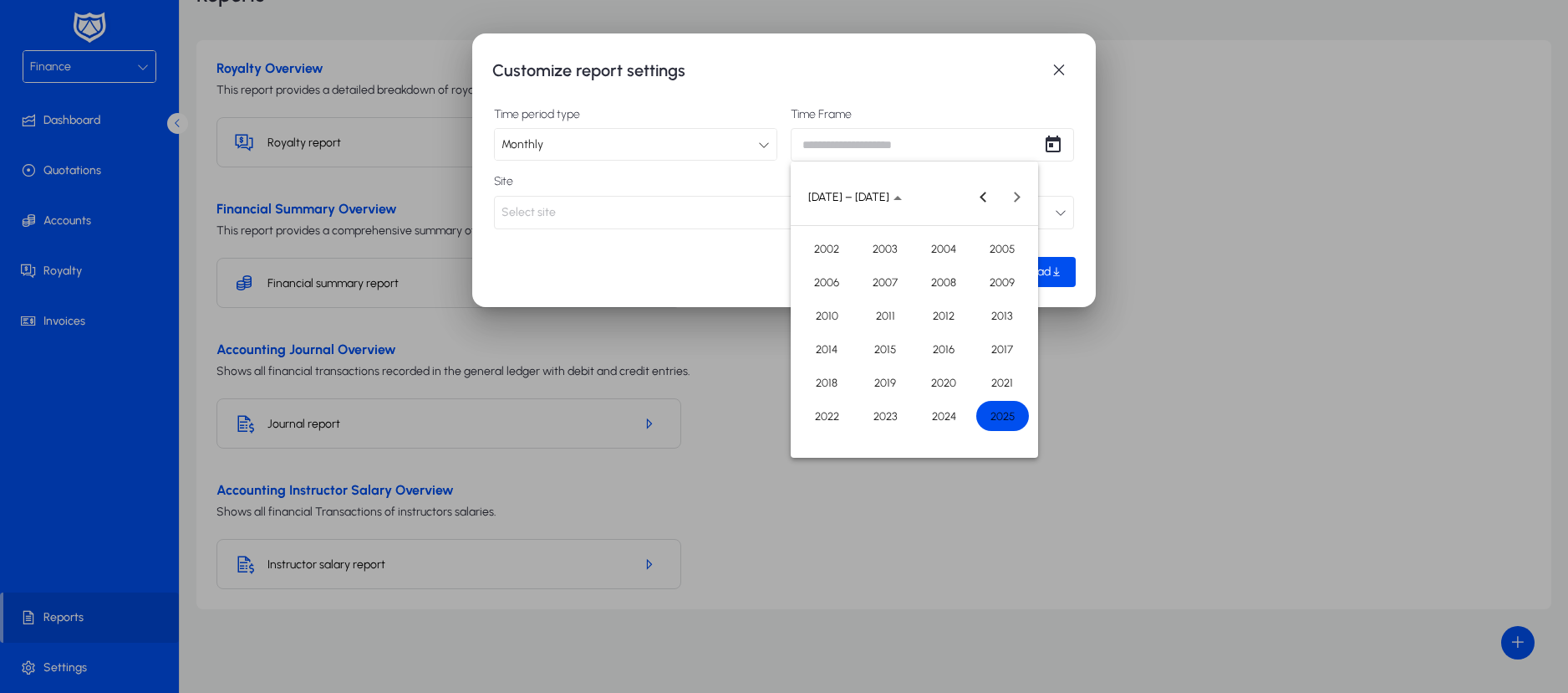
click at [1001, 421] on span "2025" at bounding box center [1003, 416] width 53 height 30
click at [809, 340] on span "SEP" at bounding box center [827, 349] width 53 height 30
type input "**********"
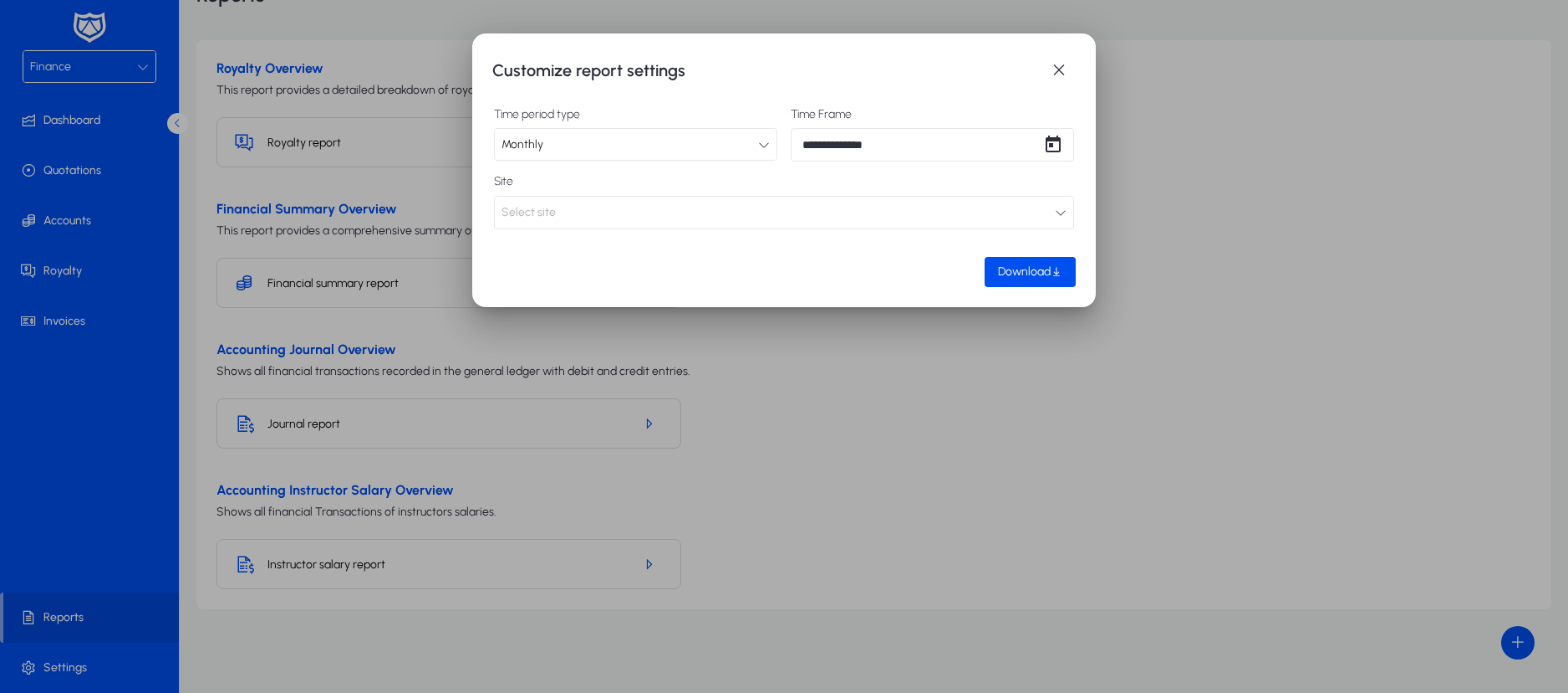
click at [743, 217] on button "Select site" at bounding box center [784, 212] width 580 height 33
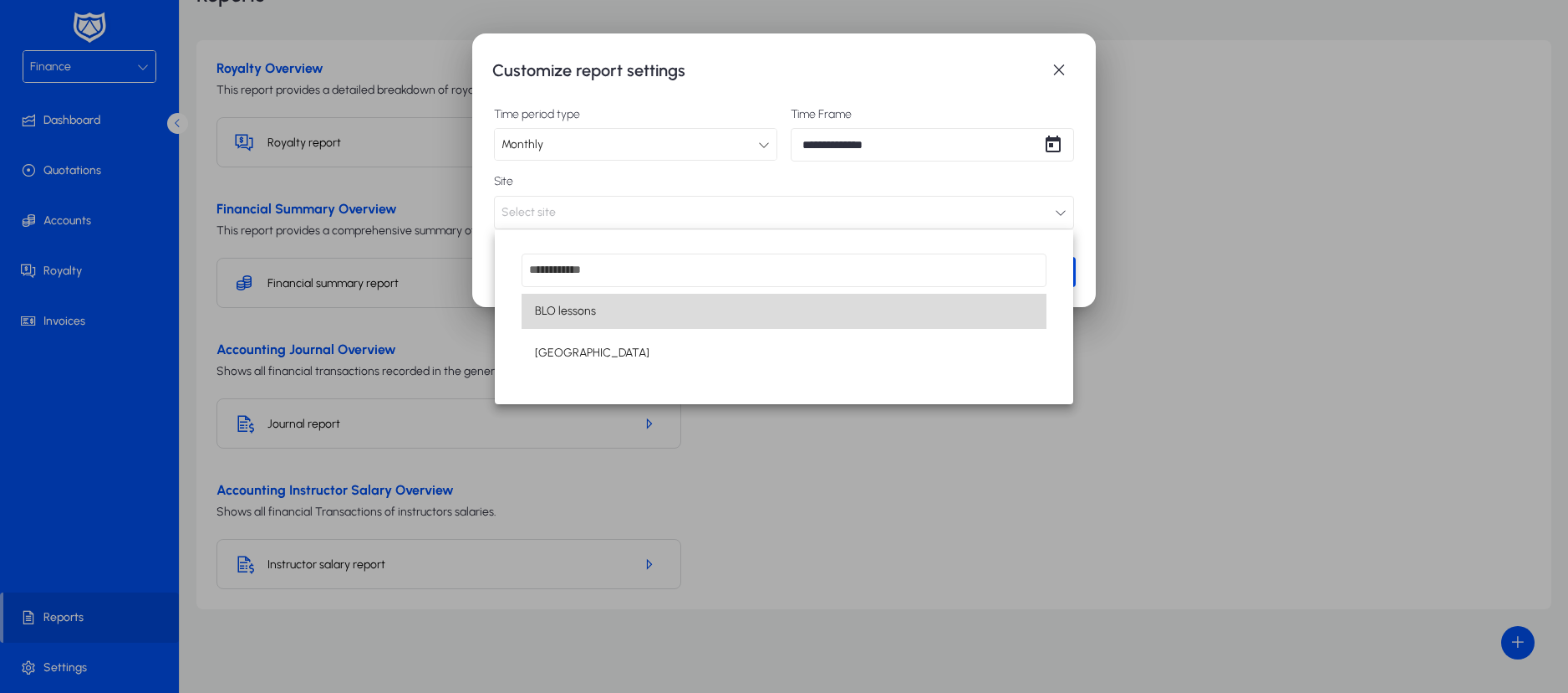
click at [687, 306] on mat-option "BLO lessons" at bounding box center [784, 311] width 525 height 35
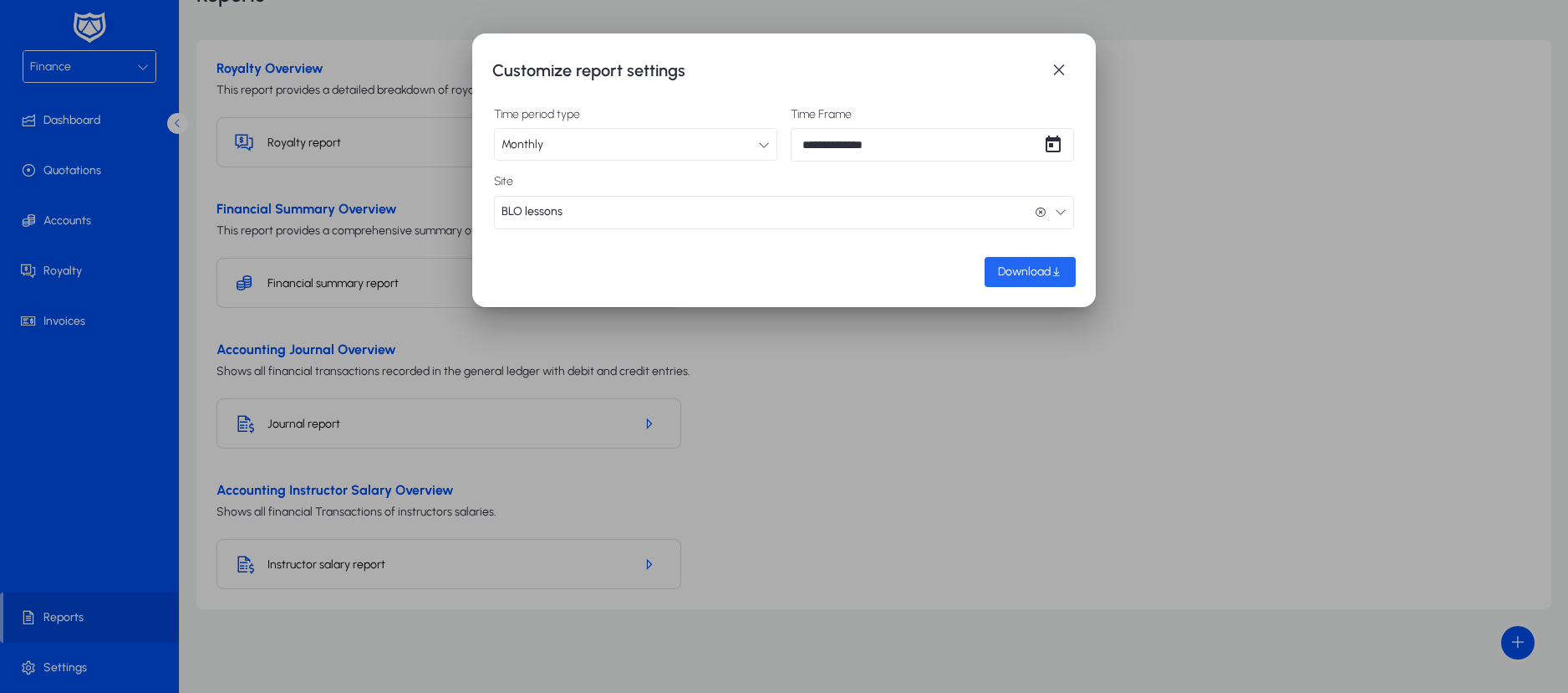
click at [1030, 279] on span "button" at bounding box center [1031, 272] width 91 height 40
click at [1054, 70] on span "button" at bounding box center [1059, 70] width 33 height 33
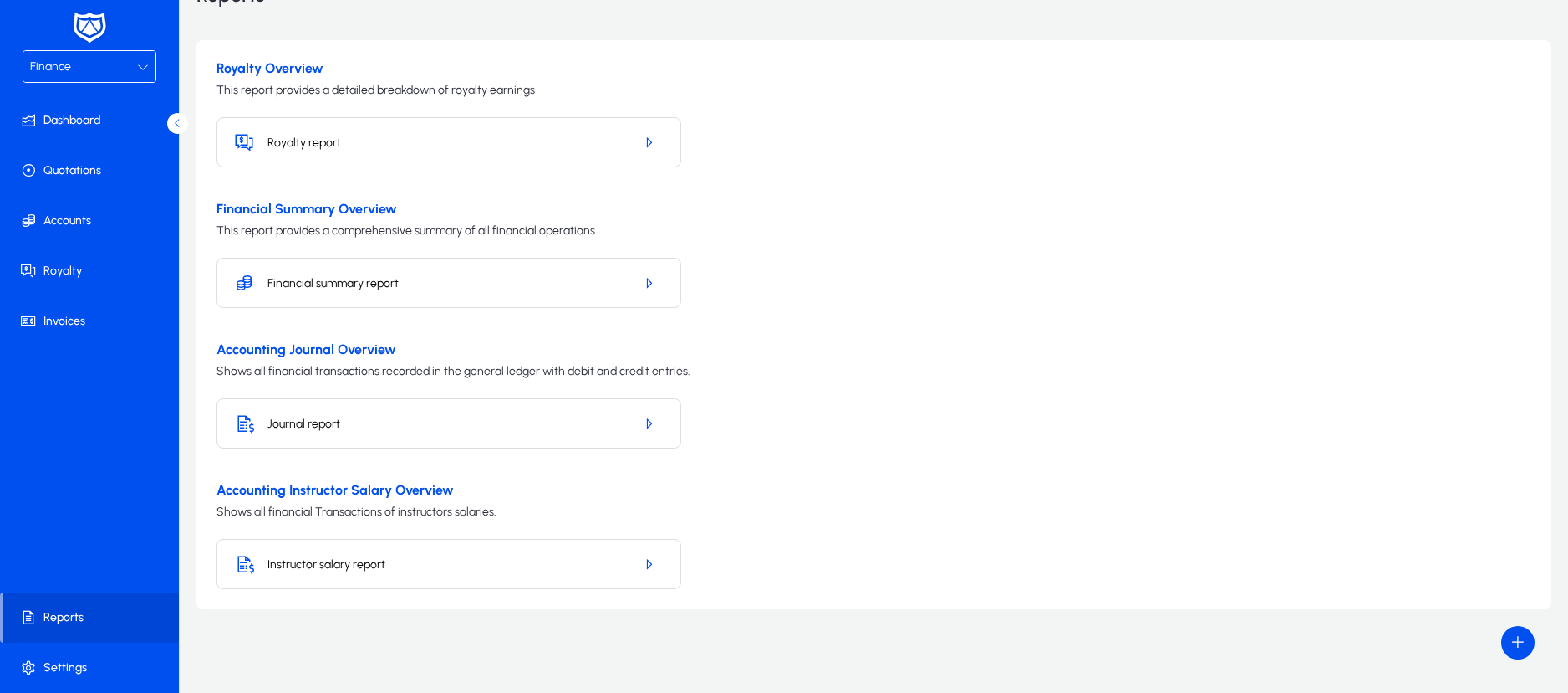
scroll to position [97, 0]
